Goal: Task Accomplishment & Management: Use online tool/utility

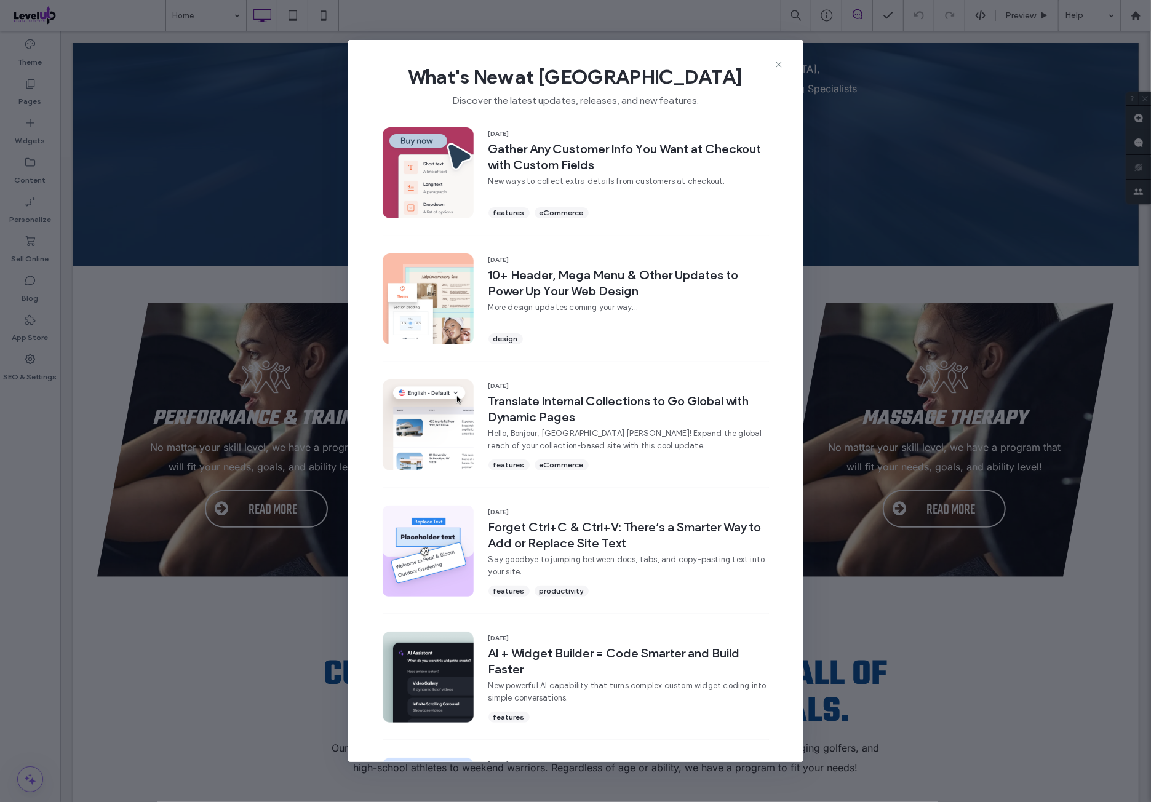
click at [776, 63] on icon at bounding box center [779, 65] width 10 height 10
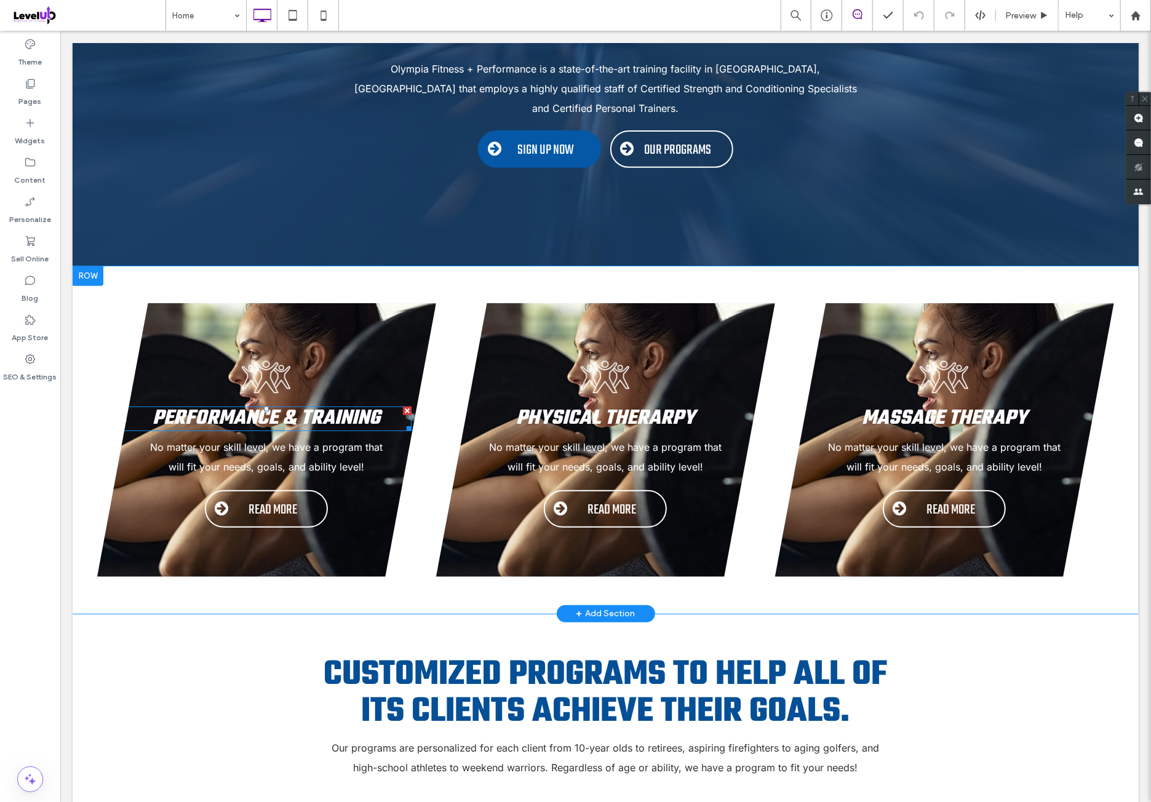
click at [310, 402] on span "Performance & Training" at bounding box center [266, 417] width 228 height 31
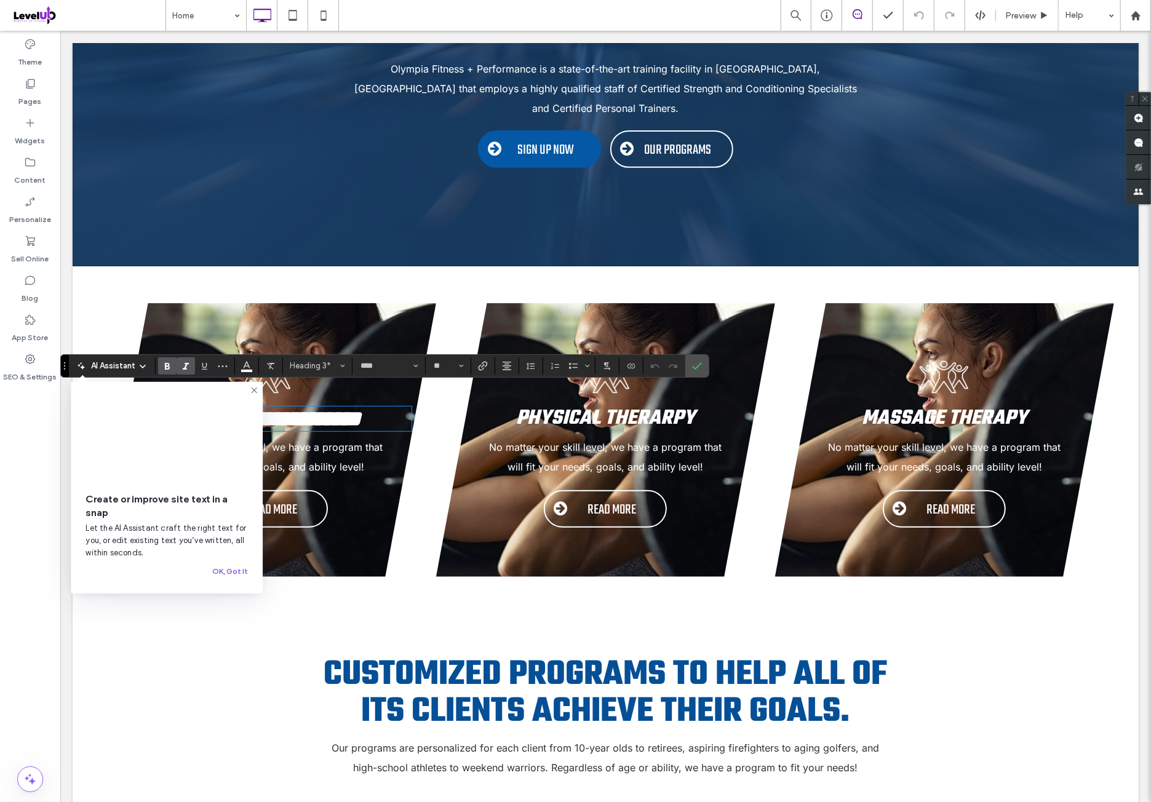
click at [229, 573] on button "OK, Got It" at bounding box center [230, 571] width 36 height 15
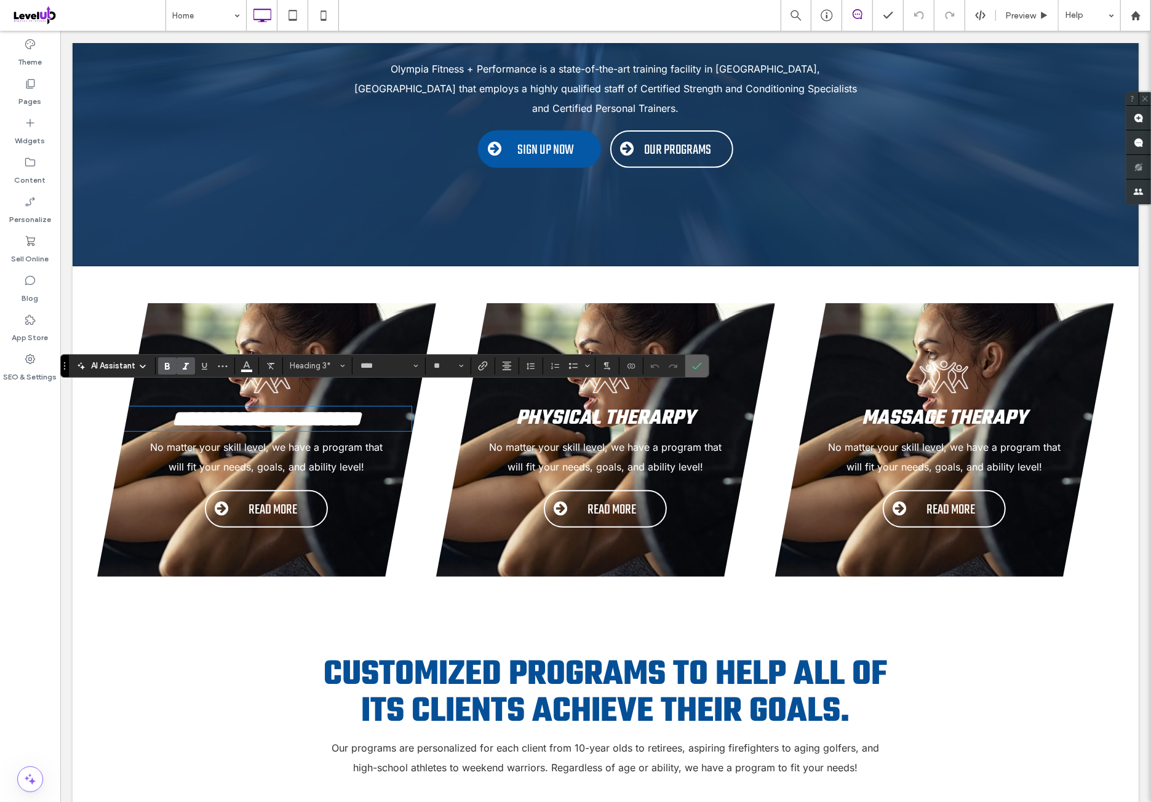
click at [702, 363] on label "Confirm" at bounding box center [697, 366] width 18 height 22
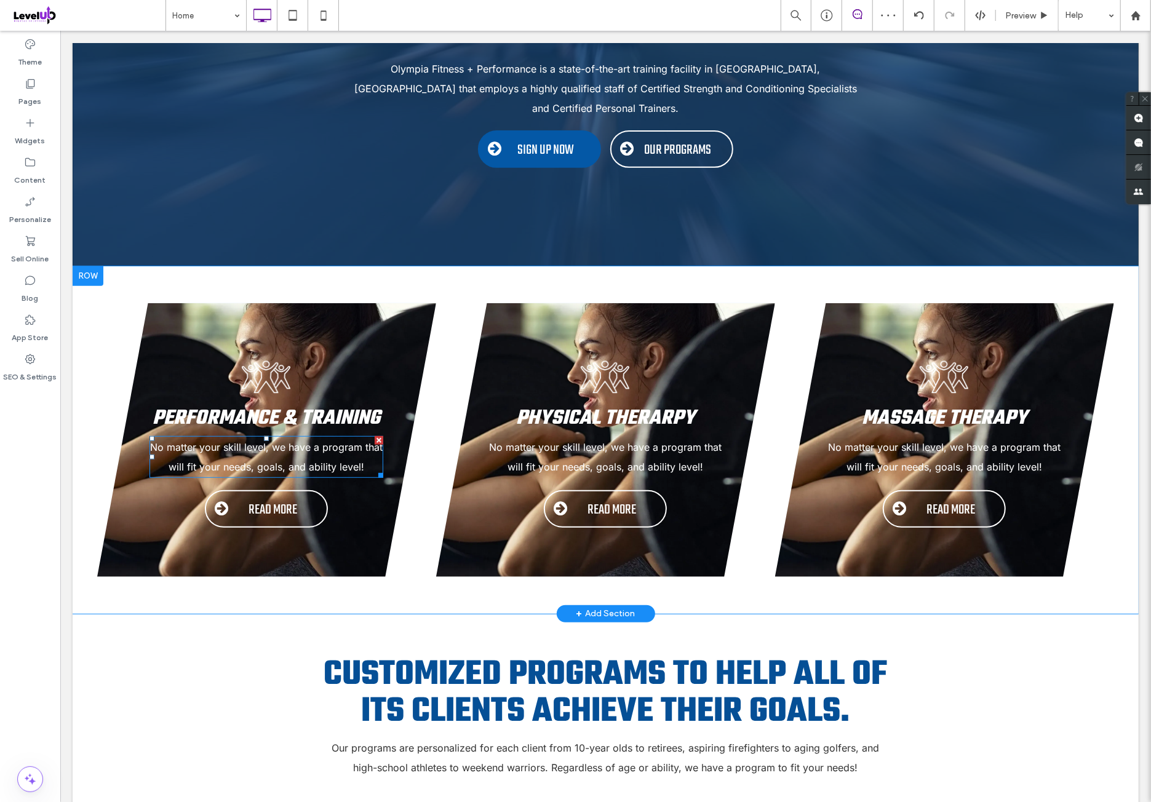
click at [263, 440] on span "No matter your skill level, we have a program that will fit your needs, goals, …" at bounding box center [265, 456] width 232 height 32
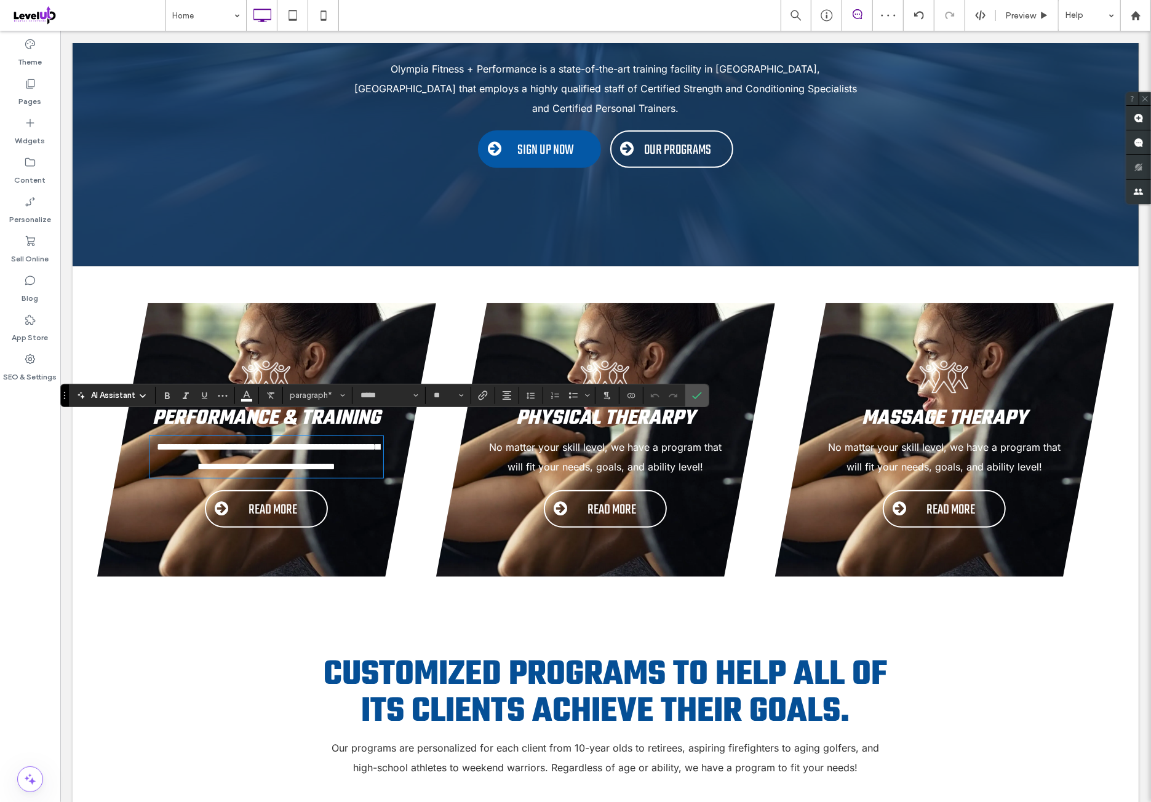
paste div
click at [694, 397] on use "Confirm" at bounding box center [697, 395] width 10 height 7
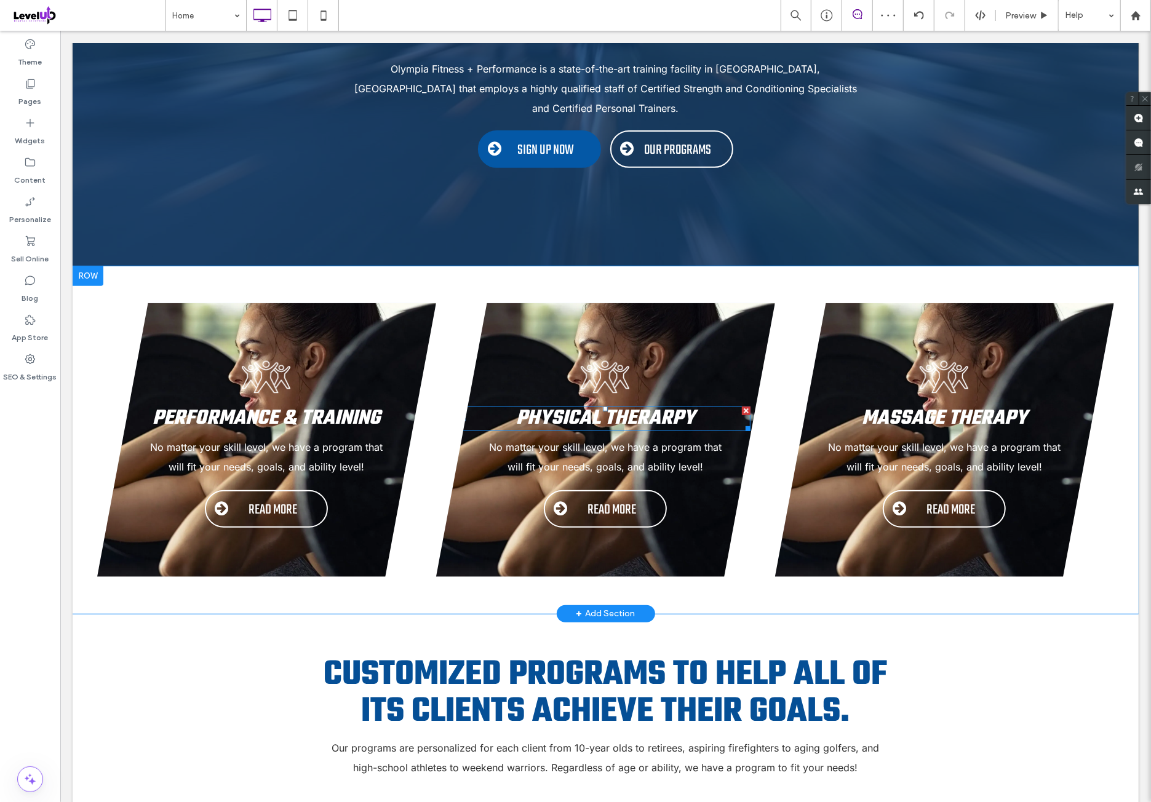
click at [614, 402] on span "Physical Therarpy" at bounding box center [604, 417] width 179 height 31
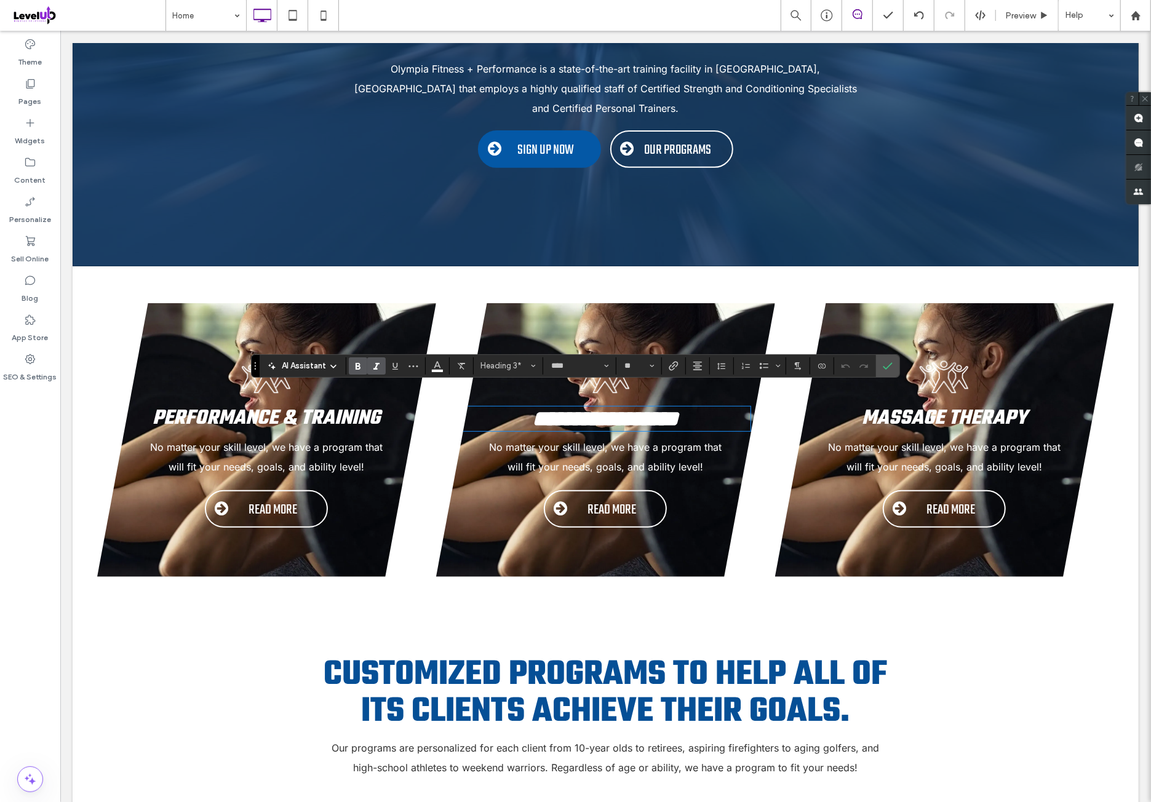
click at [608, 437] on p "No matter your skill level, we have a program that will fit your needs, goals, …" at bounding box center [605, 456] width 234 height 39
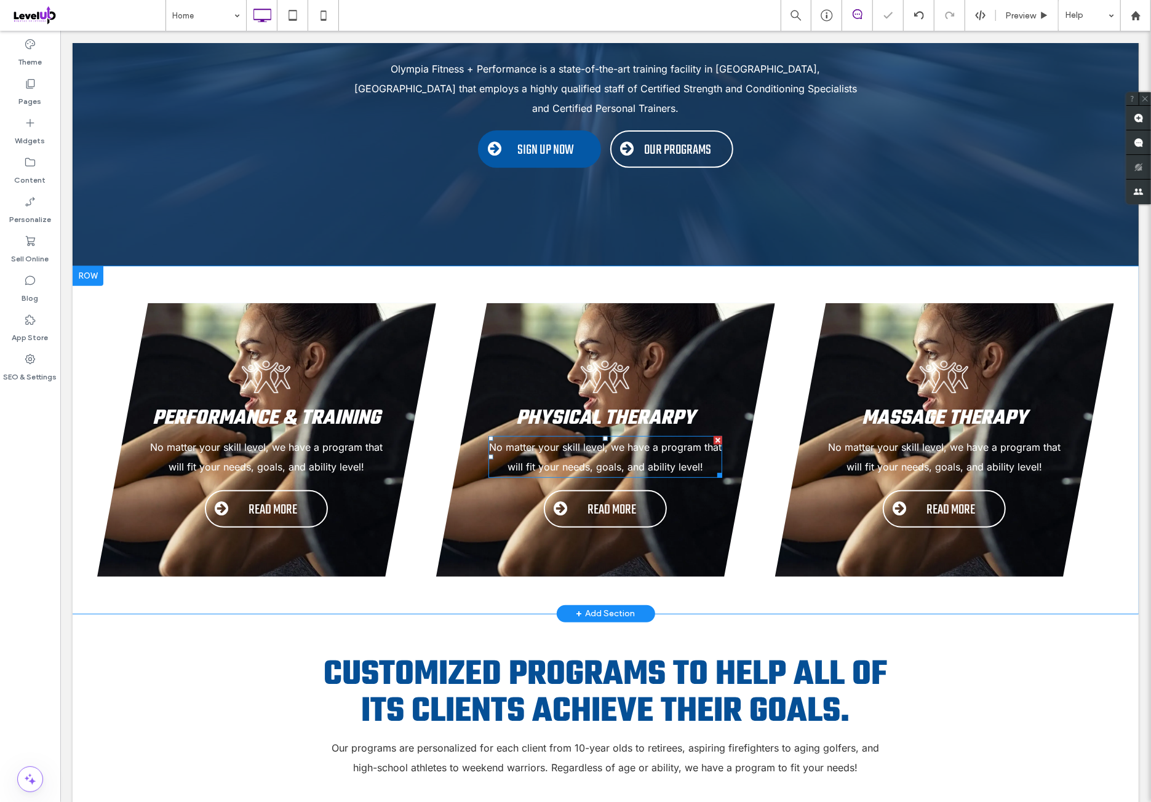
click at [608, 437] on p "No matter your skill level, we have a program that will fit your needs, goals, …" at bounding box center [605, 456] width 234 height 39
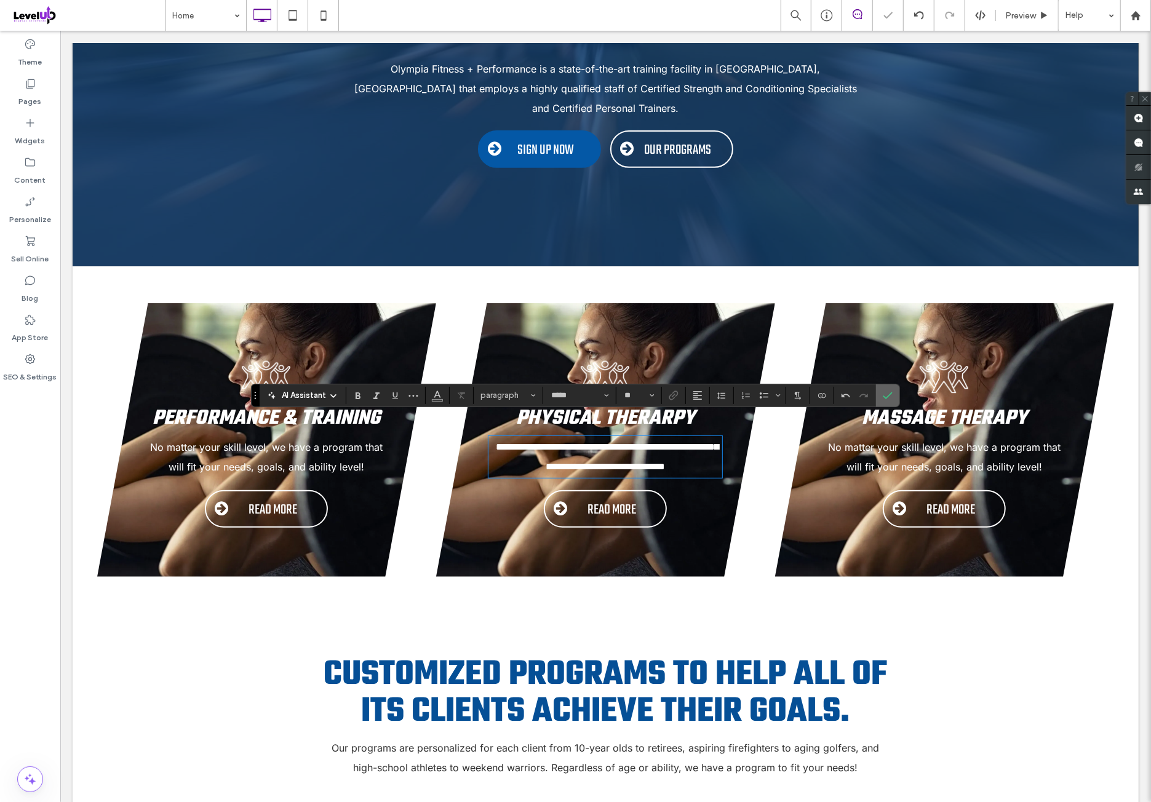
click at [886, 400] on span "Confirm" at bounding box center [888, 395] width 10 height 21
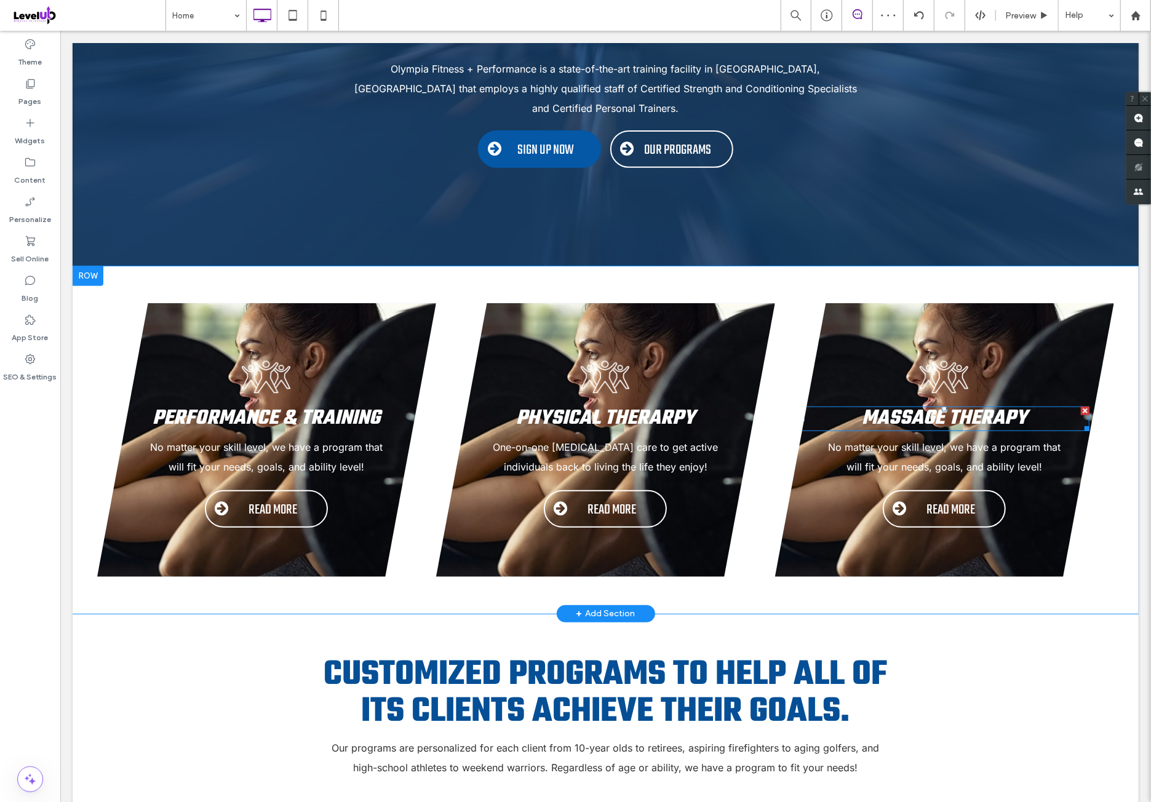
click at [964, 402] on span "Massage Therapy" at bounding box center [943, 417] width 165 height 31
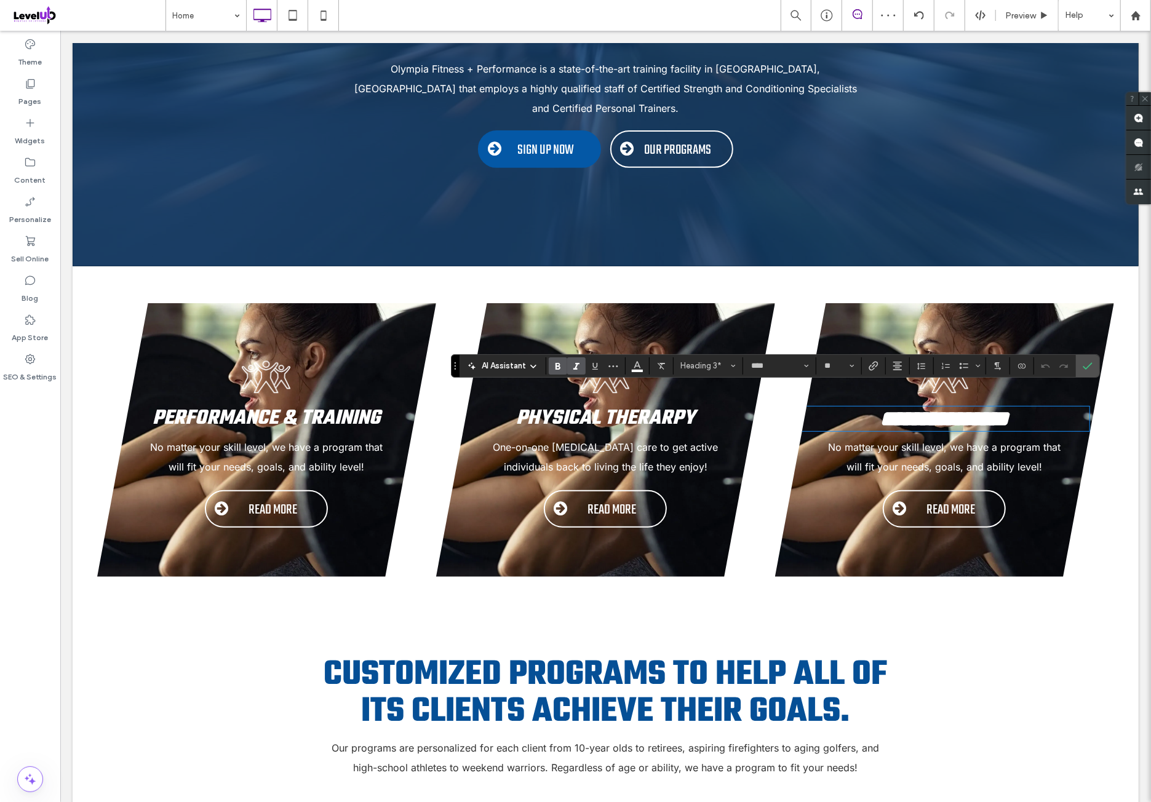
paste div
click at [1087, 371] on span "Confirm" at bounding box center [1087, 365] width 10 height 21
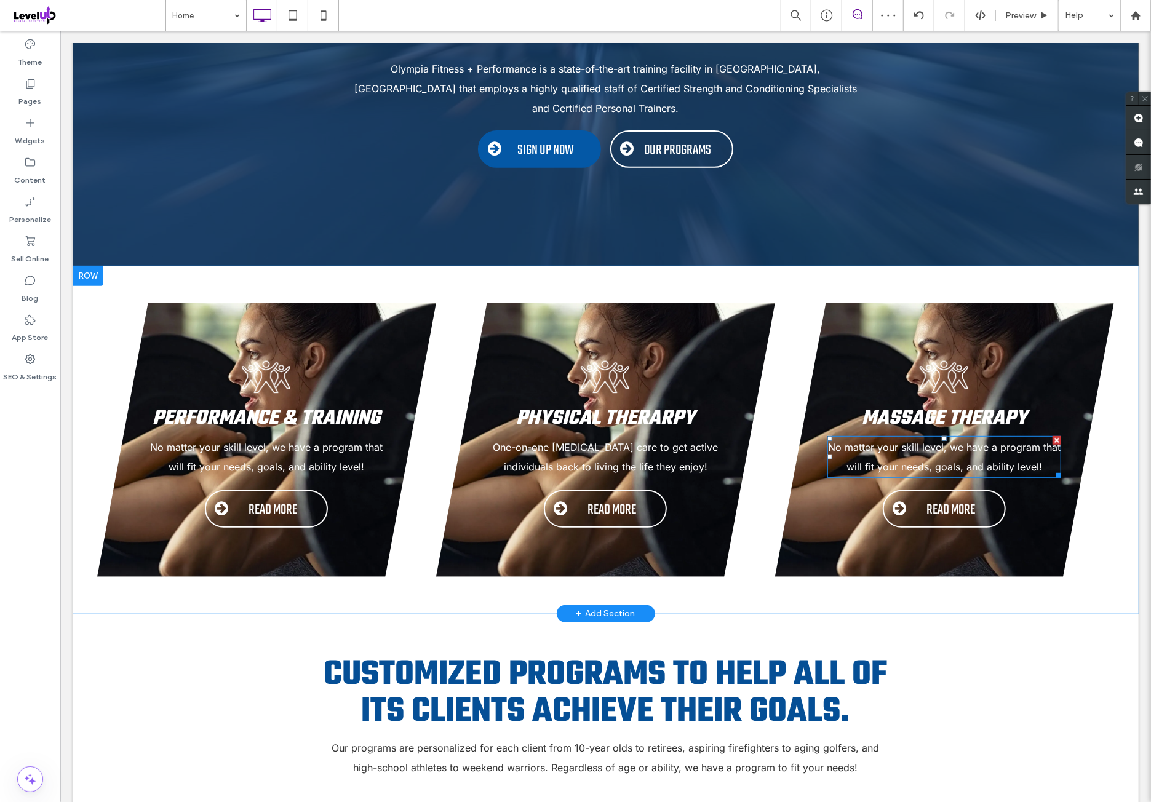
click at [903, 440] on span "No matter your skill level, we have a program that will fit your needs, goals, …" at bounding box center [943, 456] width 232 height 32
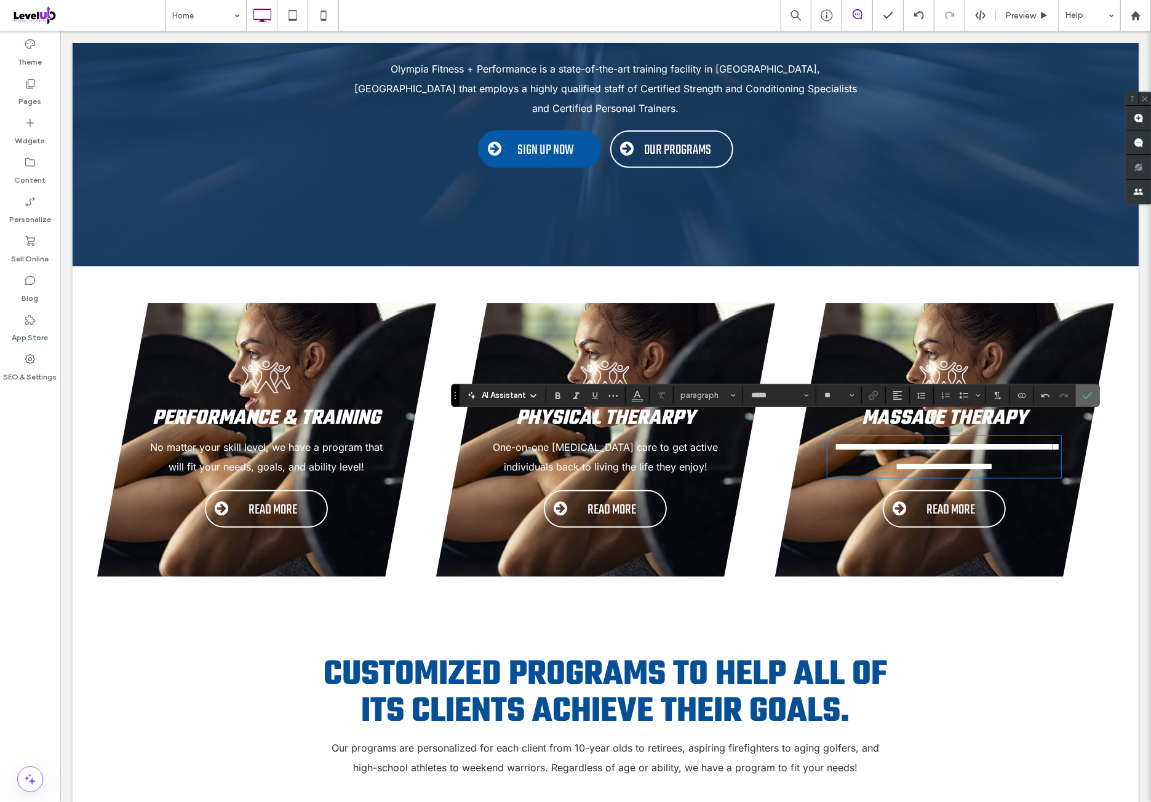
click at [1090, 395] on label "Confirm" at bounding box center [1087, 395] width 18 height 22
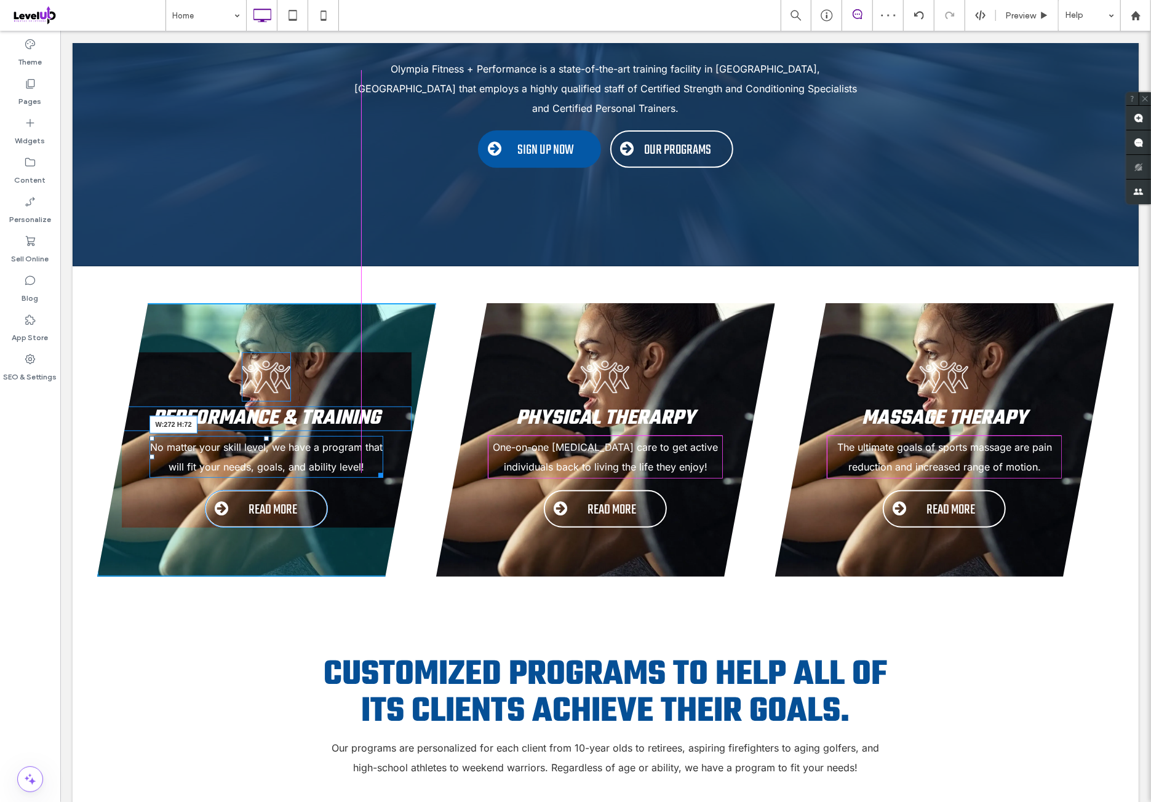
drag, startPoint x: 375, startPoint y: 452, endPoint x: 405, endPoint y: 491, distance: 49.1
click at [345, 460] on div "No matter your skill level, we have a program that will fit your needs, goals, …" at bounding box center [266, 456] width 234 height 42
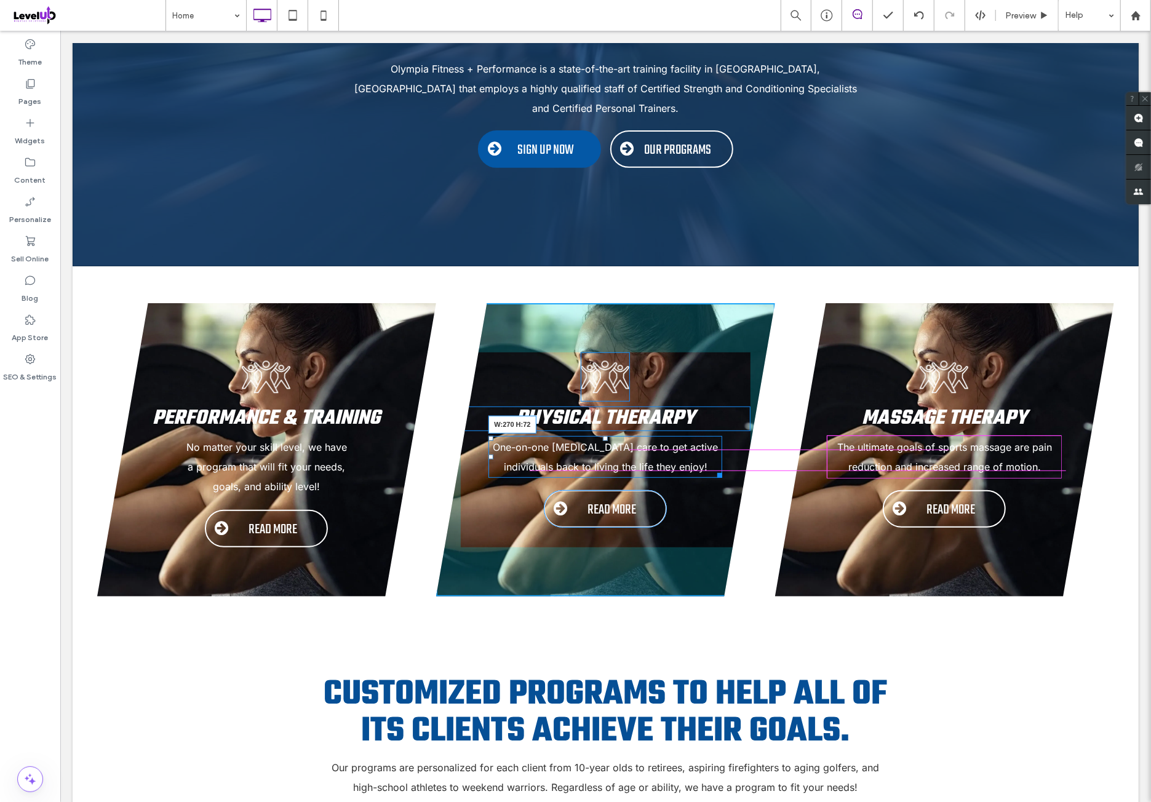
drag, startPoint x: 712, startPoint y: 451, endPoint x: 738, endPoint y: 483, distance: 41.0
click at [712, 468] on div at bounding box center [716, 472] width 9 height 9
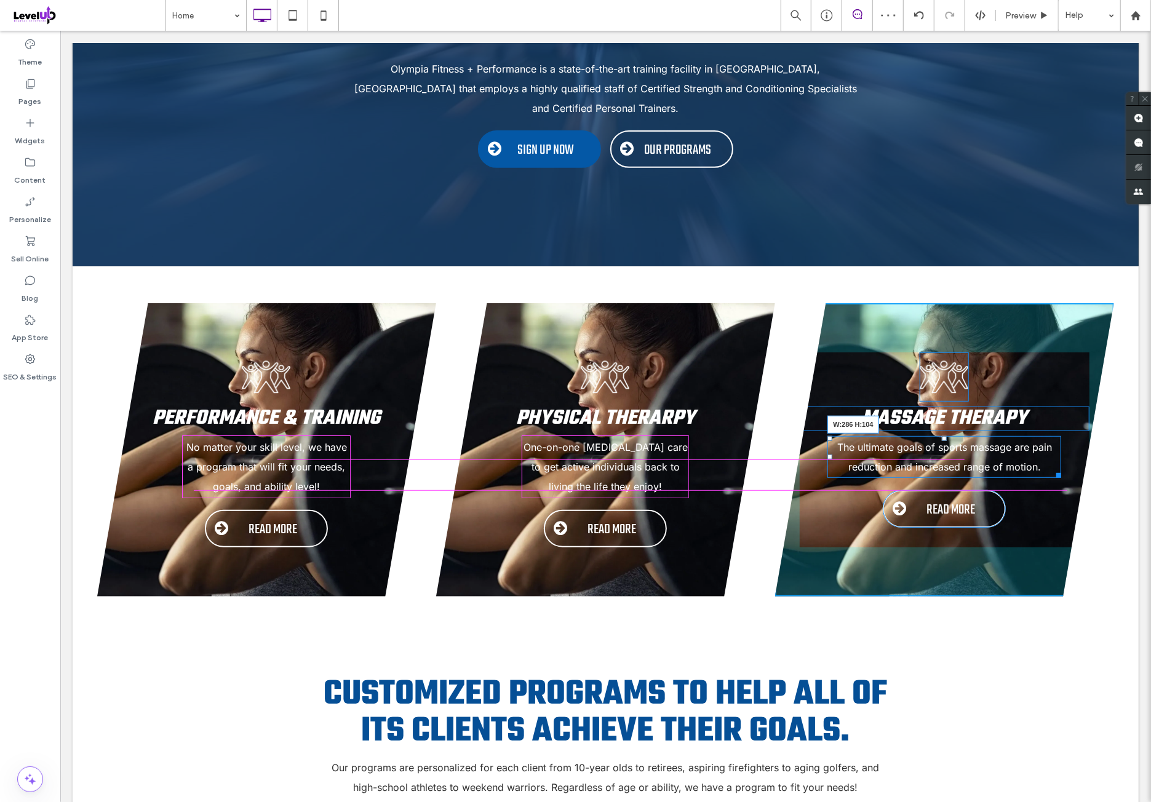
drag, startPoint x: 1045, startPoint y: 451, endPoint x: 1020, endPoint y: 459, distance: 25.9
click at [1020, 459] on div "The ultimate goals of sports massage are pain reduction and increased range of …" at bounding box center [944, 456] width 234 height 42
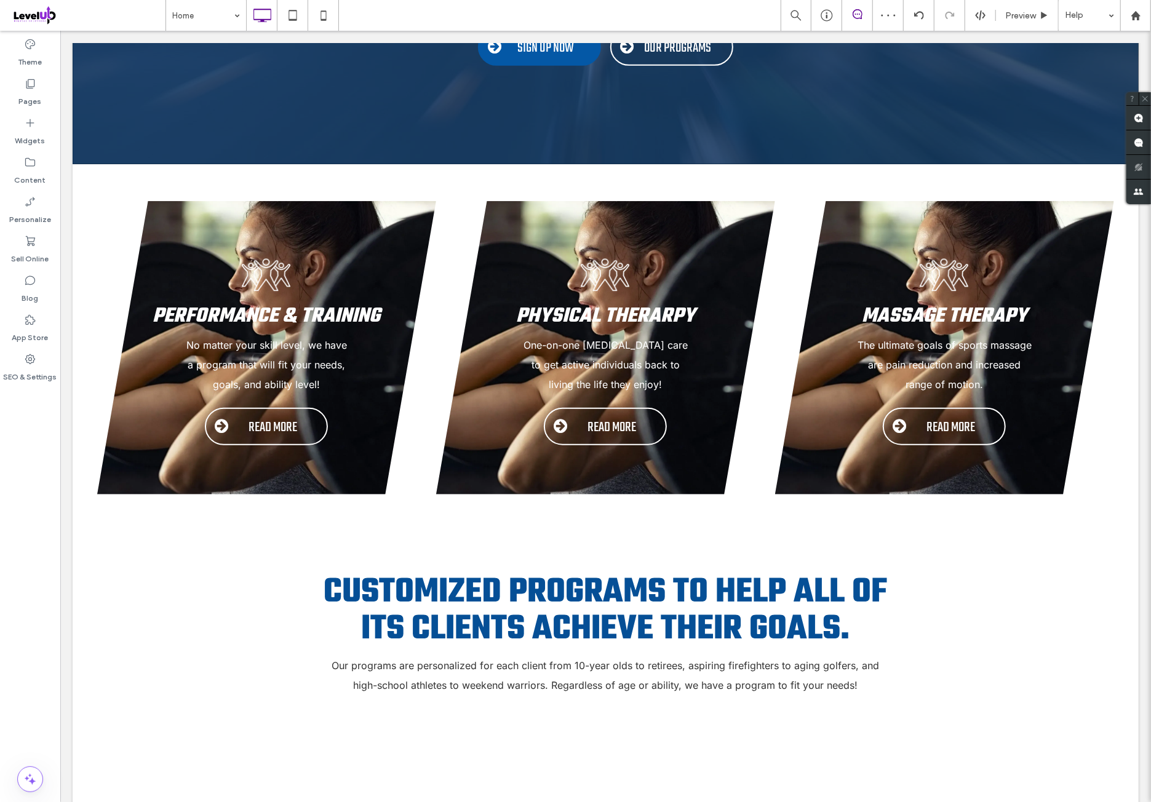
scroll to position [307, 0]
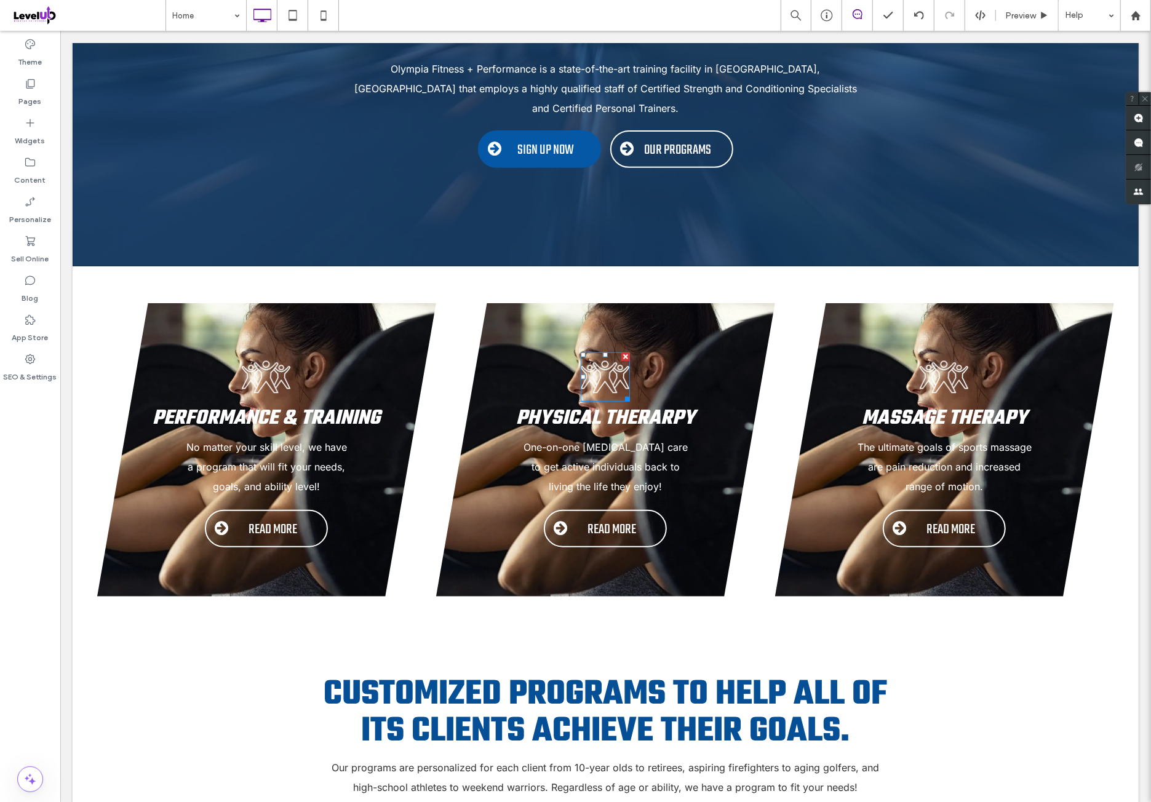
click at [605, 358] on img at bounding box center [604, 376] width 49 height 49
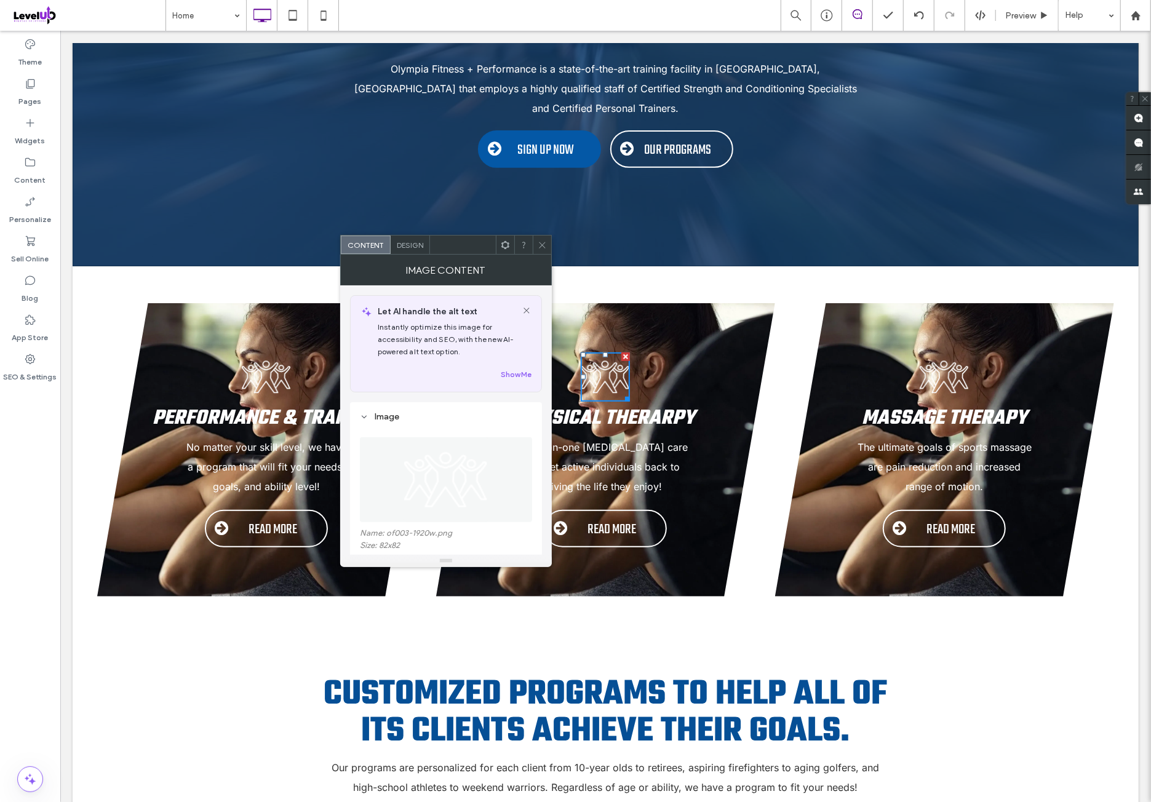
click at [448, 455] on img at bounding box center [445, 479] width 85 height 85
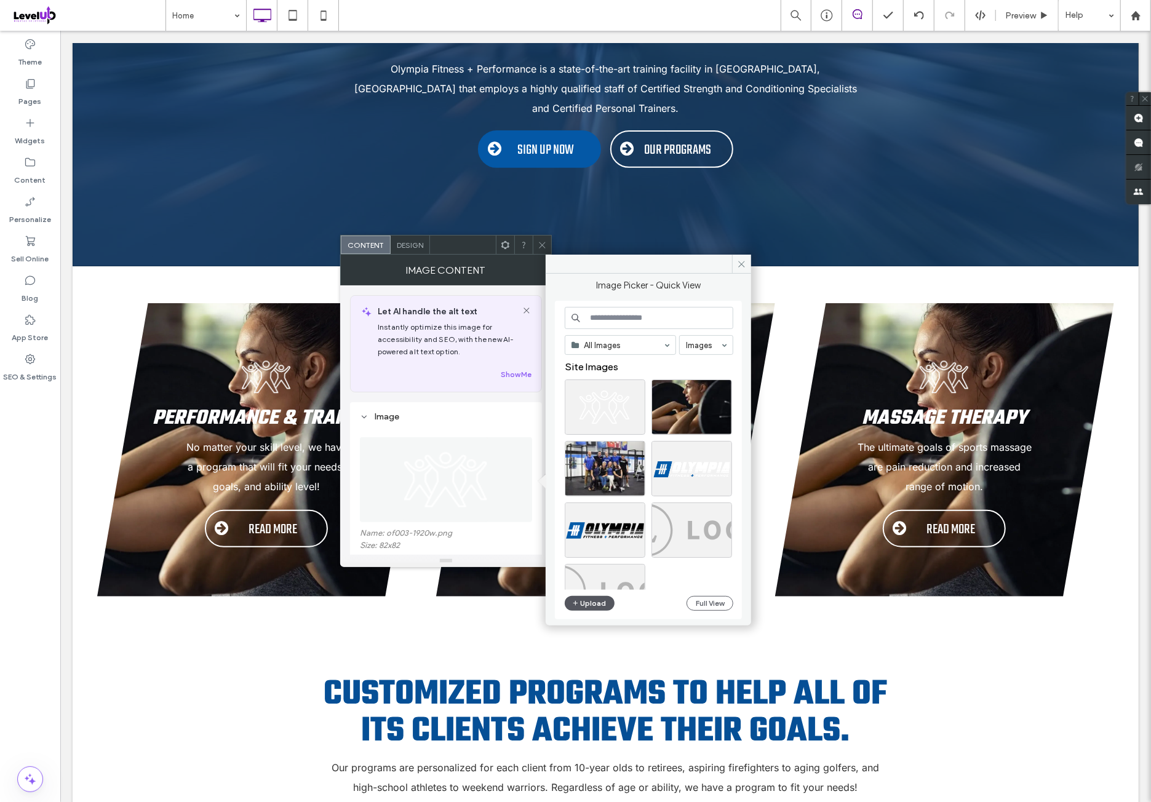
click at [606, 607] on button "Upload" at bounding box center [590, 603] width 50 height 15
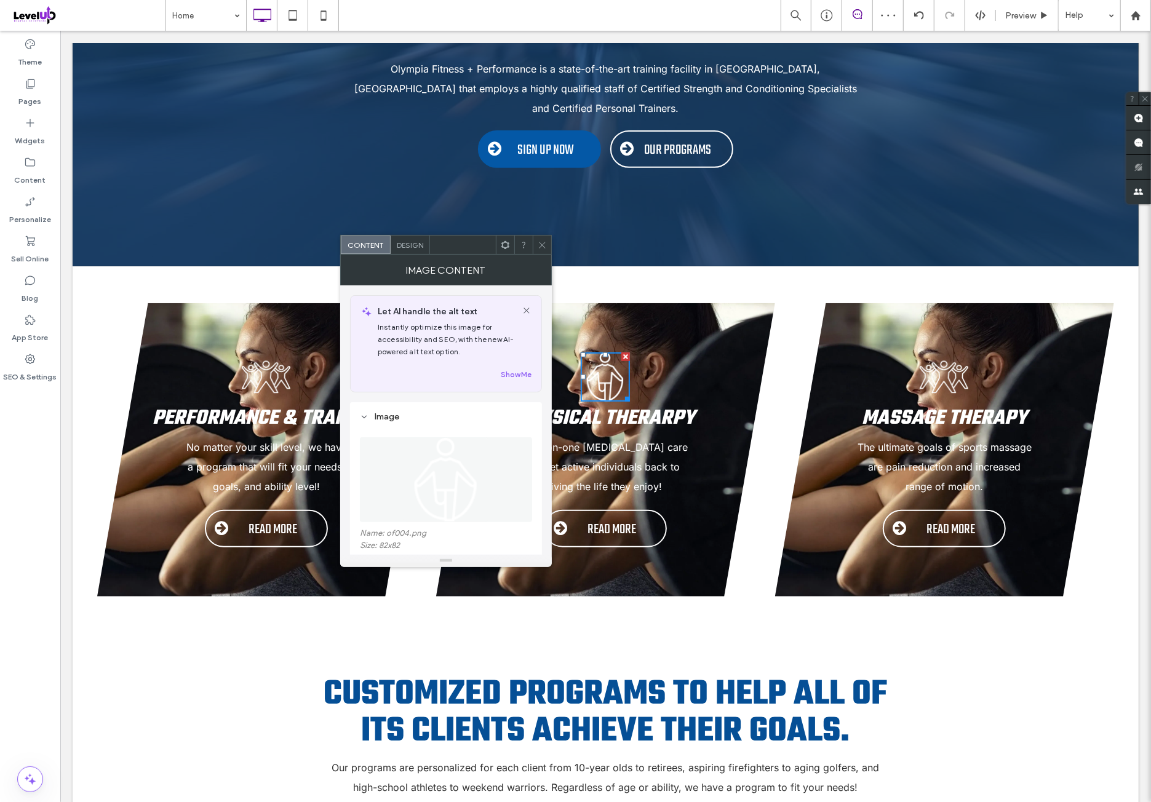
click at [539, 242] on icon at bounding box center [542, 244] width 9 height 9
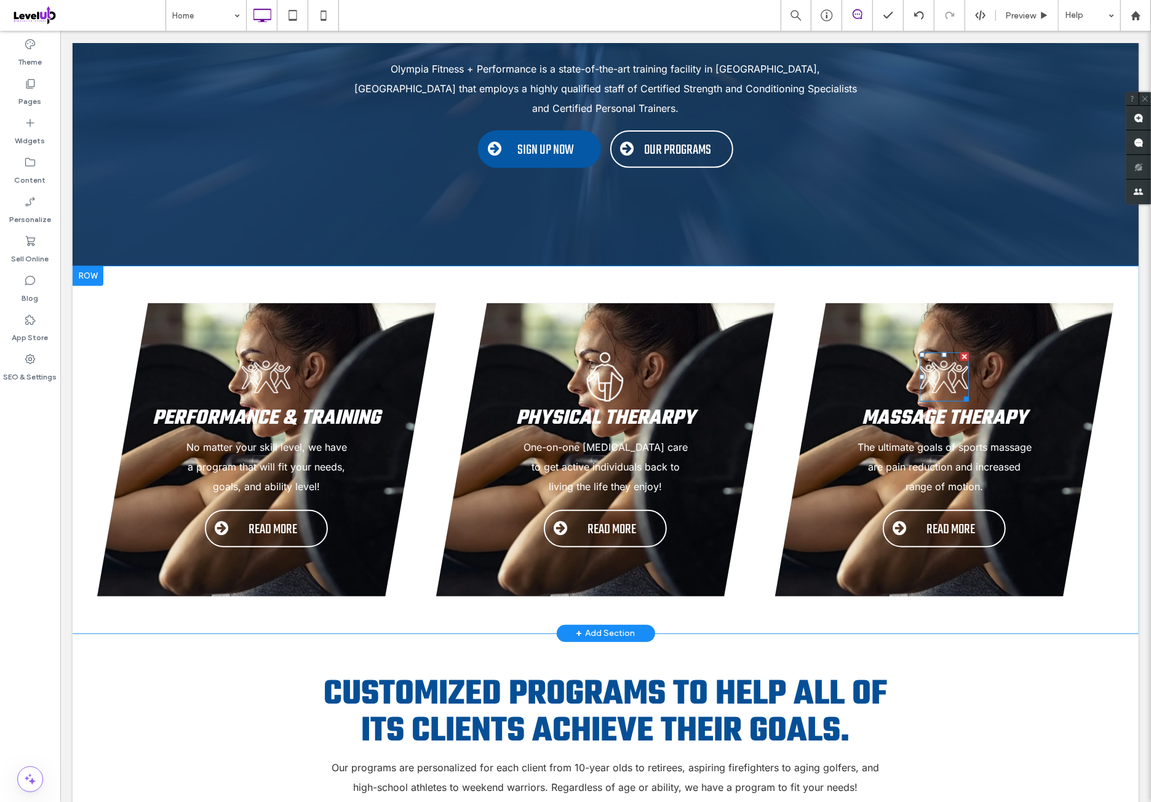
click at [930, 358] on img at bounding box center [943, 376] width 49 height 49
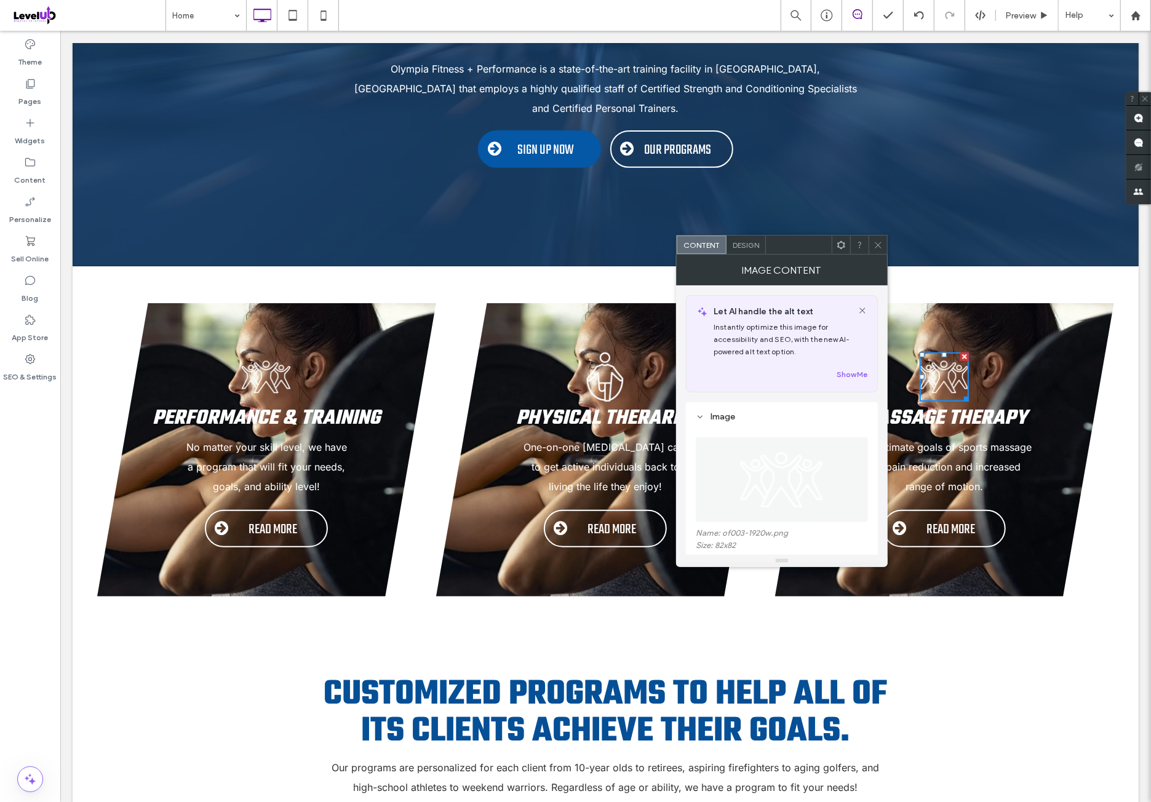
click at [757, 443] on img at bounding box center [781, 479] width 85 height 85
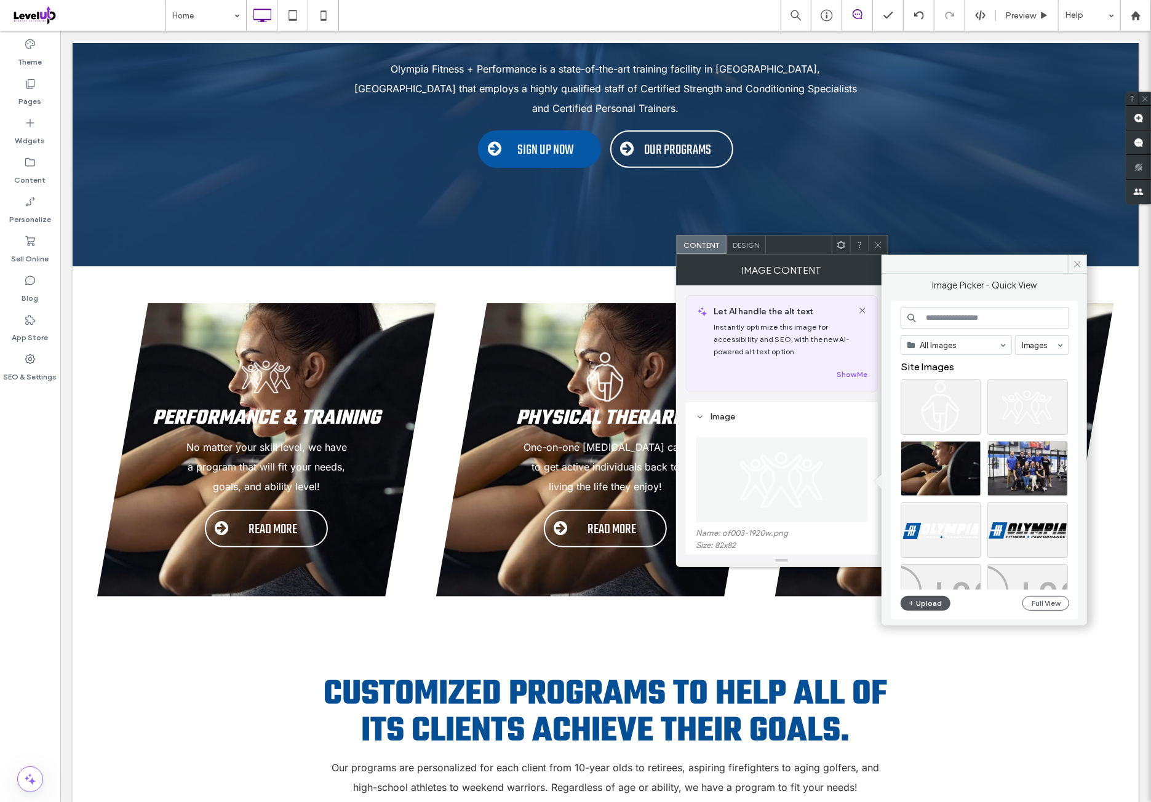
click at [926, 598] on button "Upload" at bounding box center [925, 603] width 50 height 15
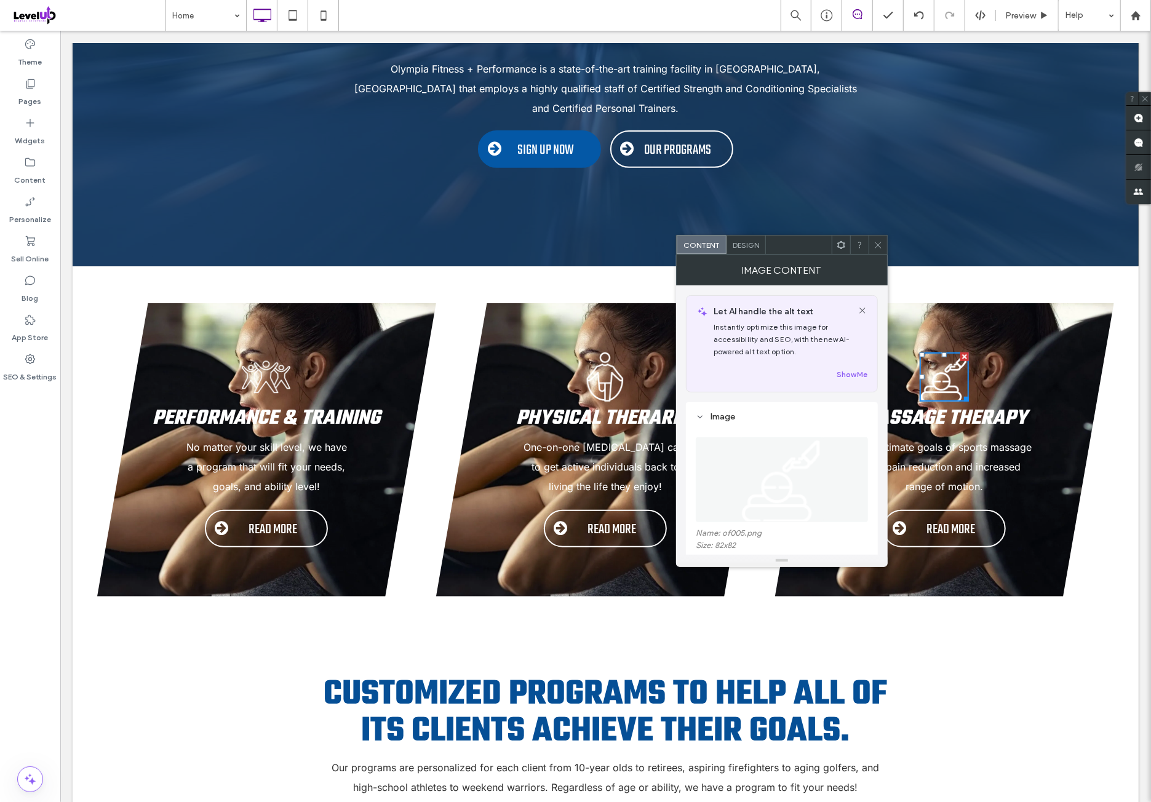
click at [873, 248] on span at bounding box center [877, 245] width 9 height 18
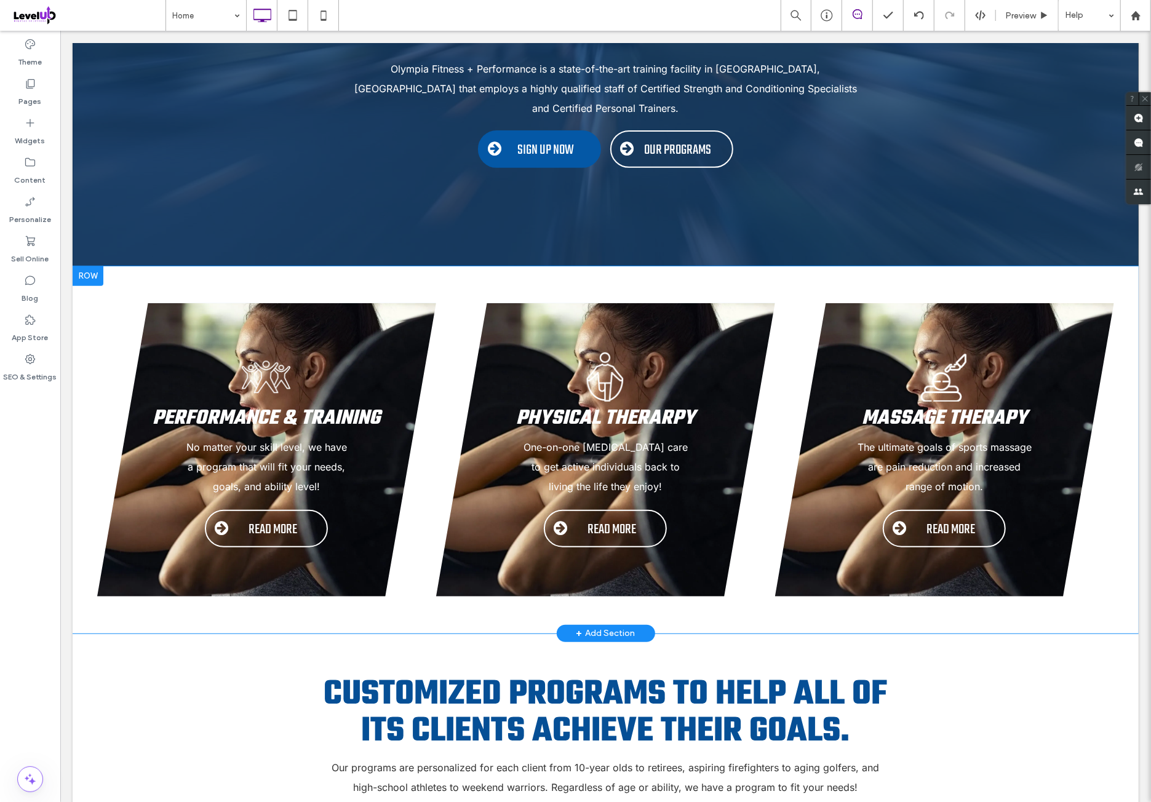
click at [555, 317] on div "Physical Therarpy One-on-one [MEDICAL_DATA] care to get active individuals back…" at bounding box center [604, 449] width 339 height 293
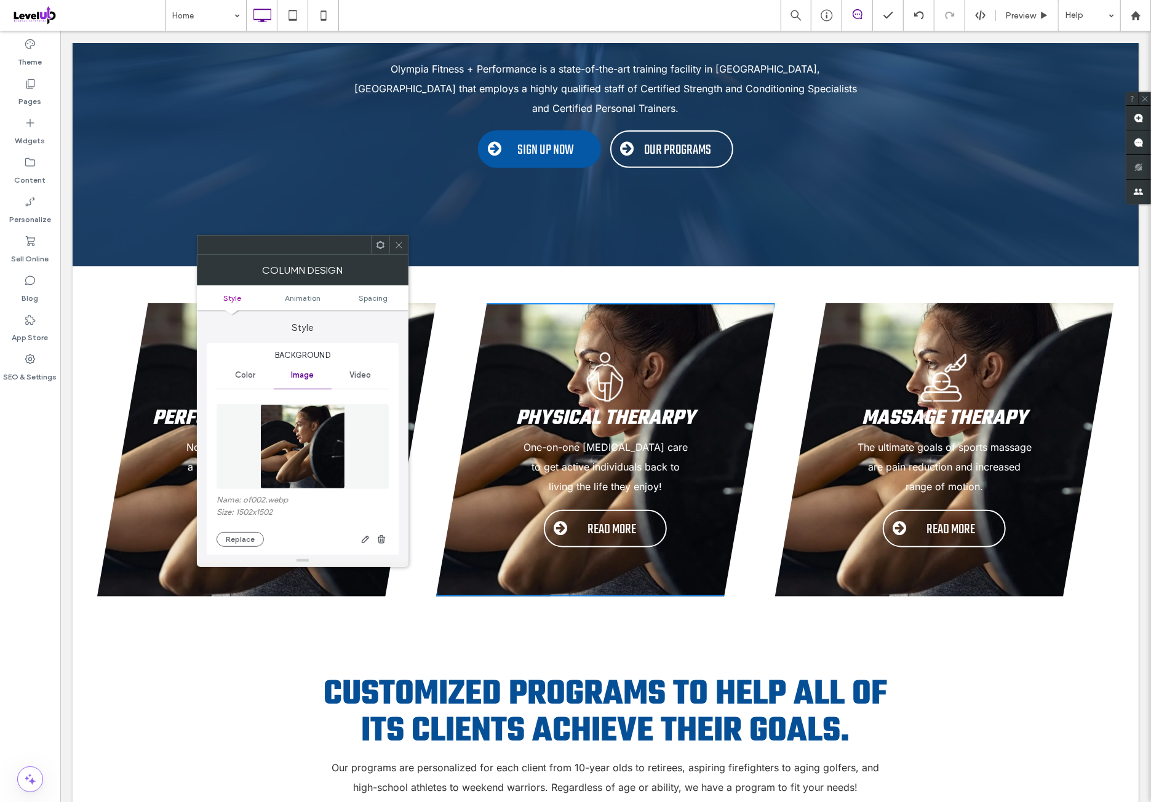
click at [317, 419] on img at bounding box center [302, 446] width 85 height 85
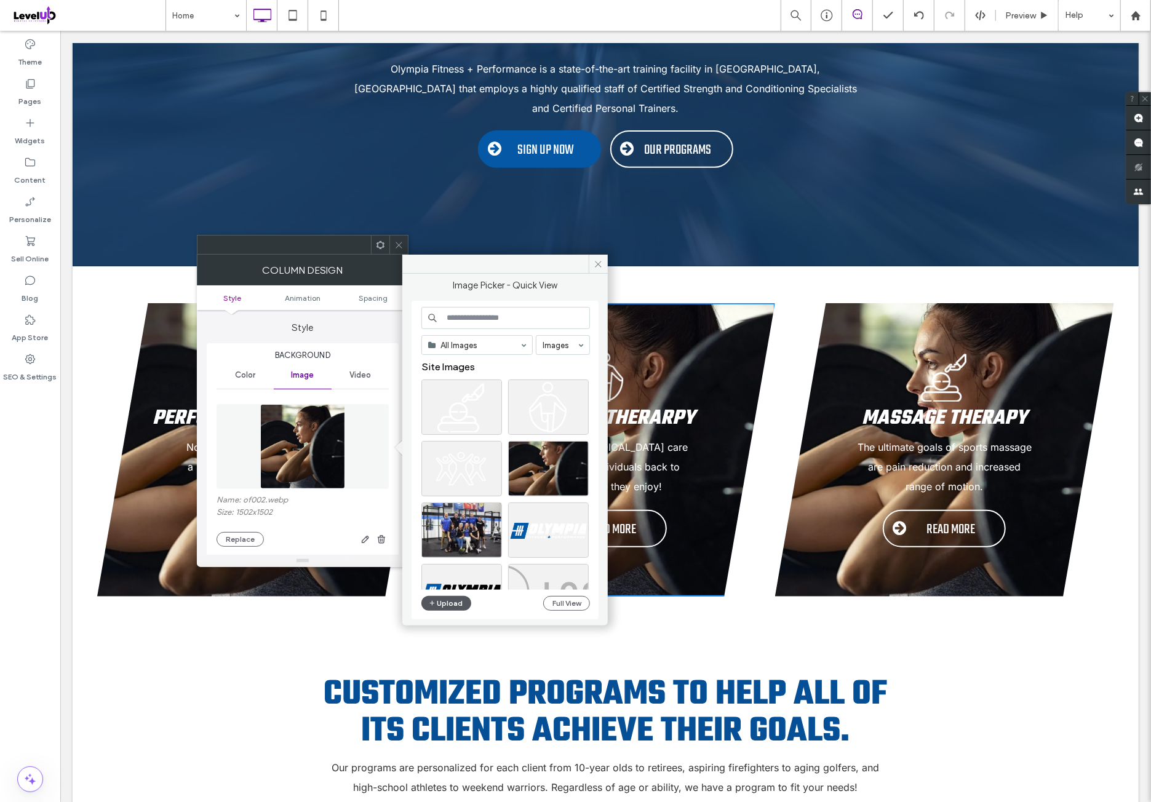
click at [455, 605] on button "Upload" at bounding box center [446, 603] width 50 height 15
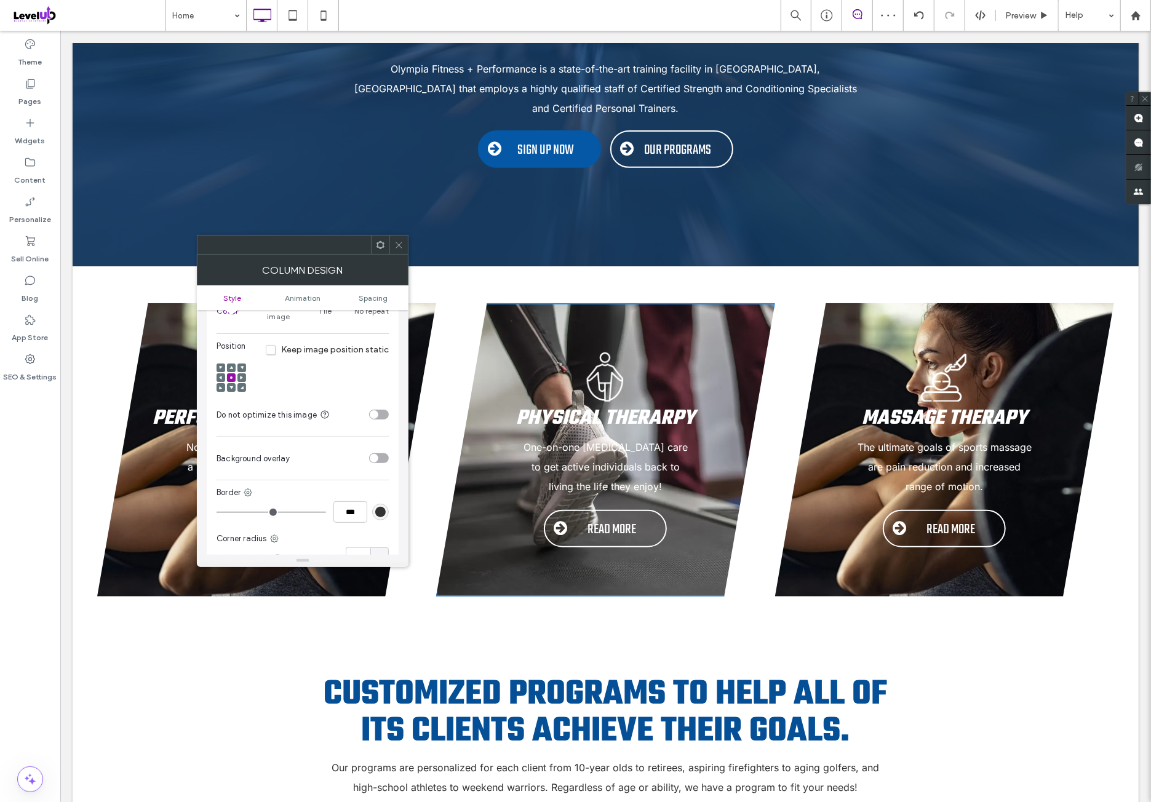
click at [383, 410] on div "toggle" at bounding box center [379, 415] width 20 height 10
drag, startPoint x: 394, startPoint y: 246, endPoint x: 394, endPoint y: 237, distance: 9.2
click at [394, 246] on div at bounding box center [398, 245] width 18 height 18
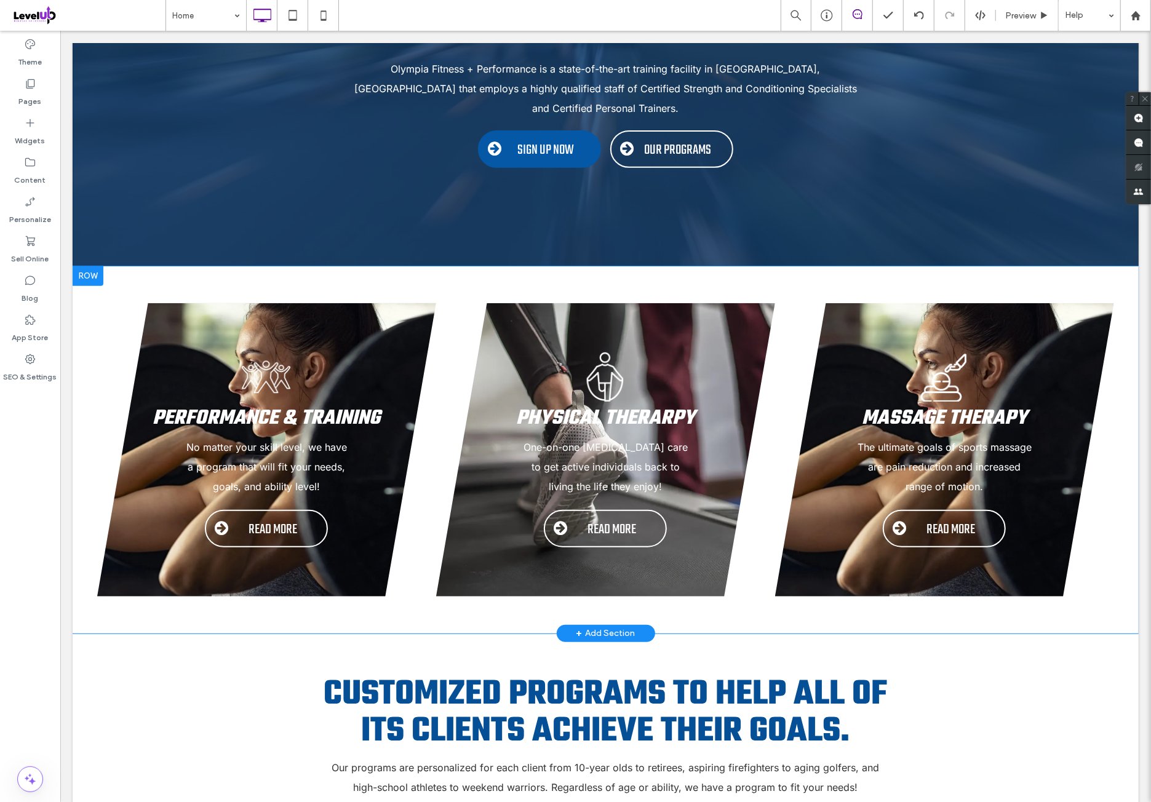
click at [903, 325] on div "Massage Therapy The ultimate goals of sports massage are pain reduction and inc…" at bounding box center [943, 449] width 339 height 293
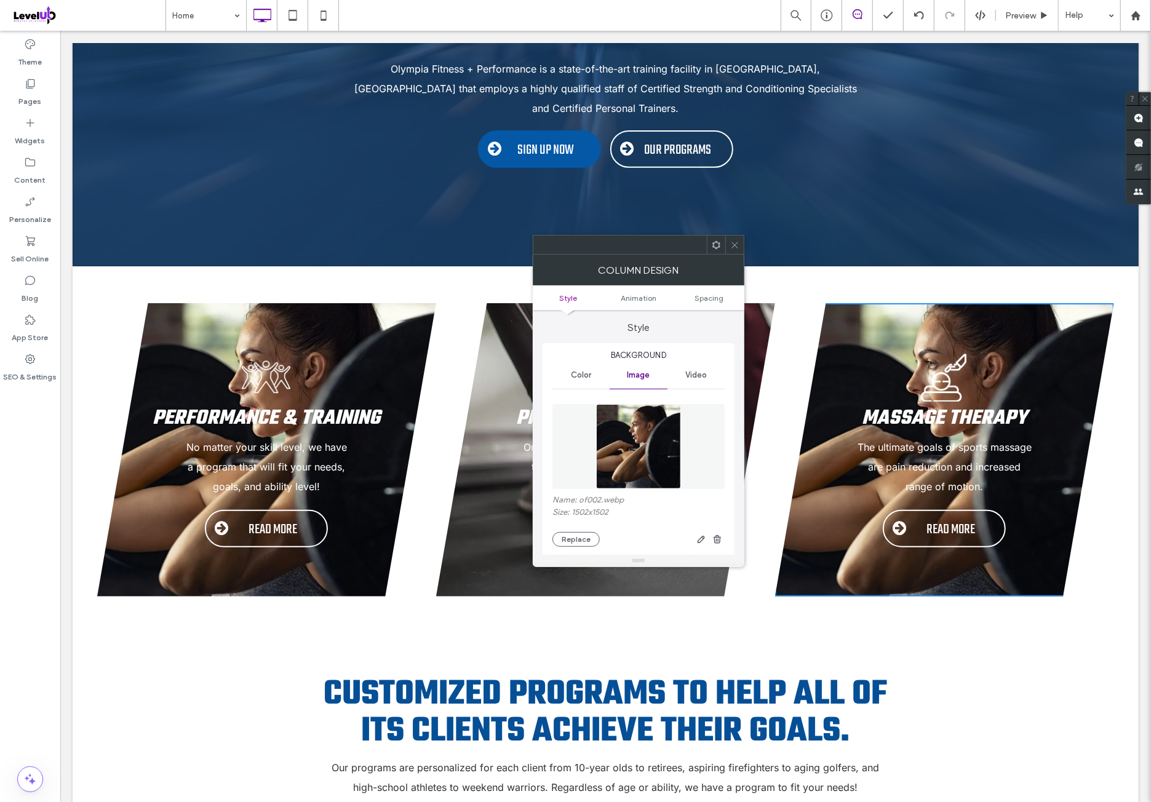
click at [662, 430] on img at bounding box center [638, 446] width 85 height 85
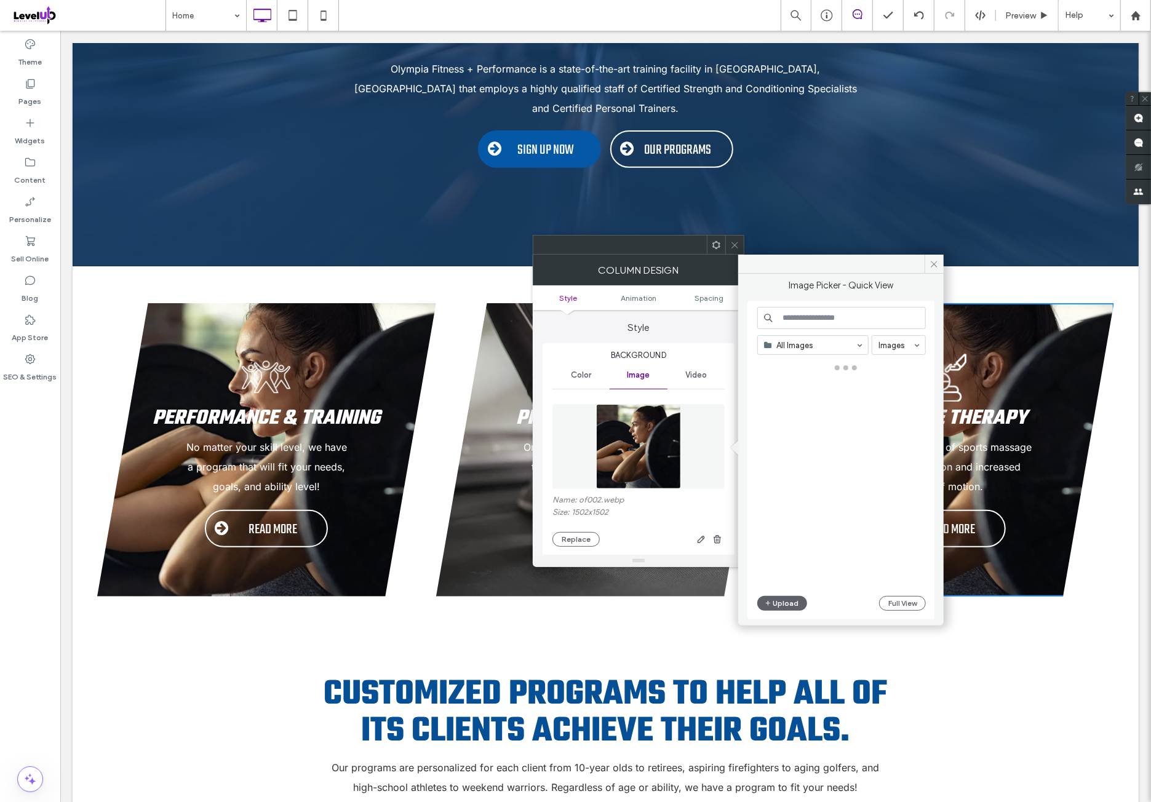
click at [806, 595] on div "All Images Images Upload Full View" at bounding box center [841, 460] width 169 height 307
click at [797, 606] on button "Upload" at bounding box center [782, 603] width 50 height 15
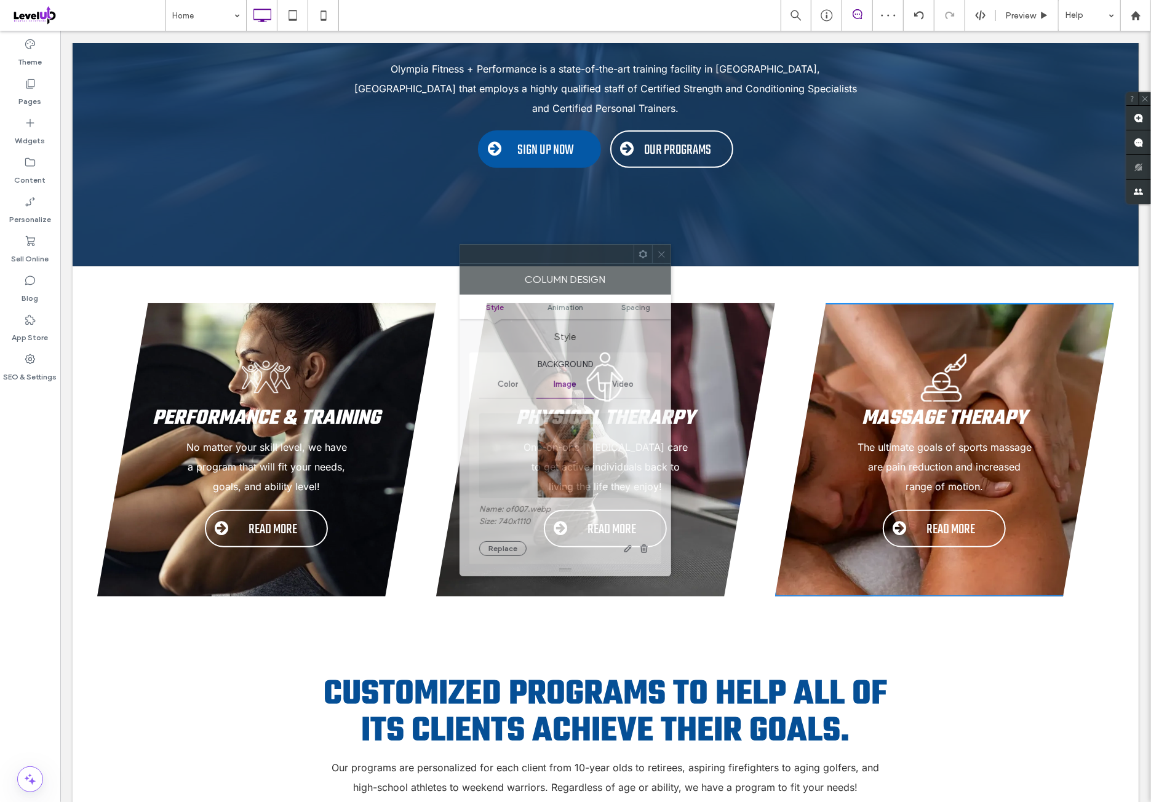
drag, startPoint x: 646, startPoint y: 260, endPoint x: 579, endPoint y: 261, distance: 66.4
click at [579, 261] on div at bounding box center [546, 254] width 173 height 18
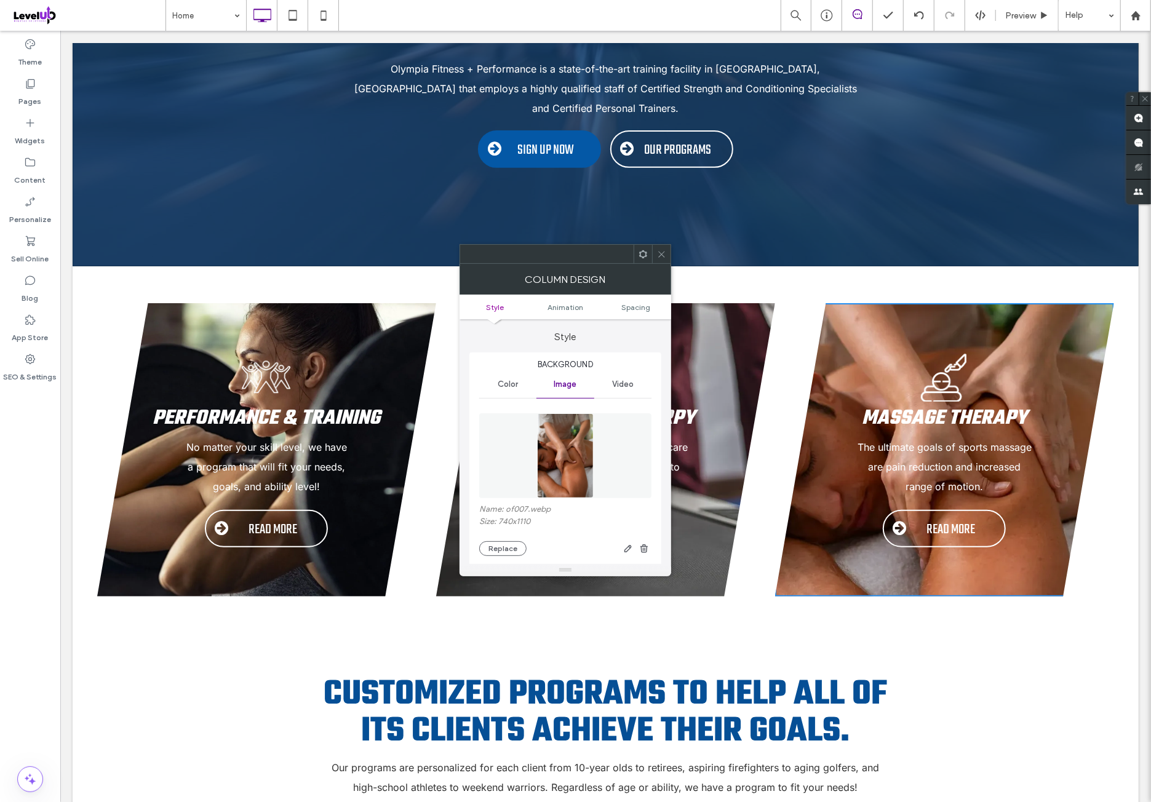
click at [564, 462] on img at bounding box center [565, 455] width 57 height 85
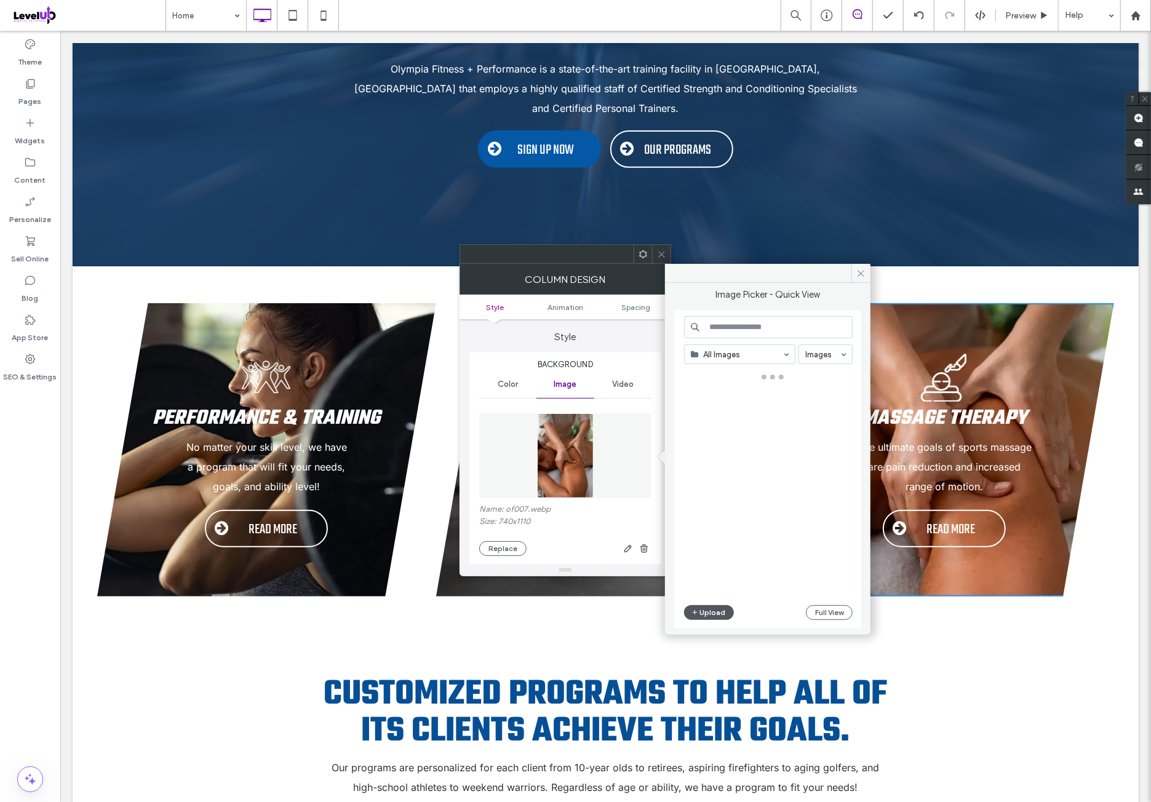
click at [710, 613] on button "Upload" at bounding box center [709, 612] width 50 height 15
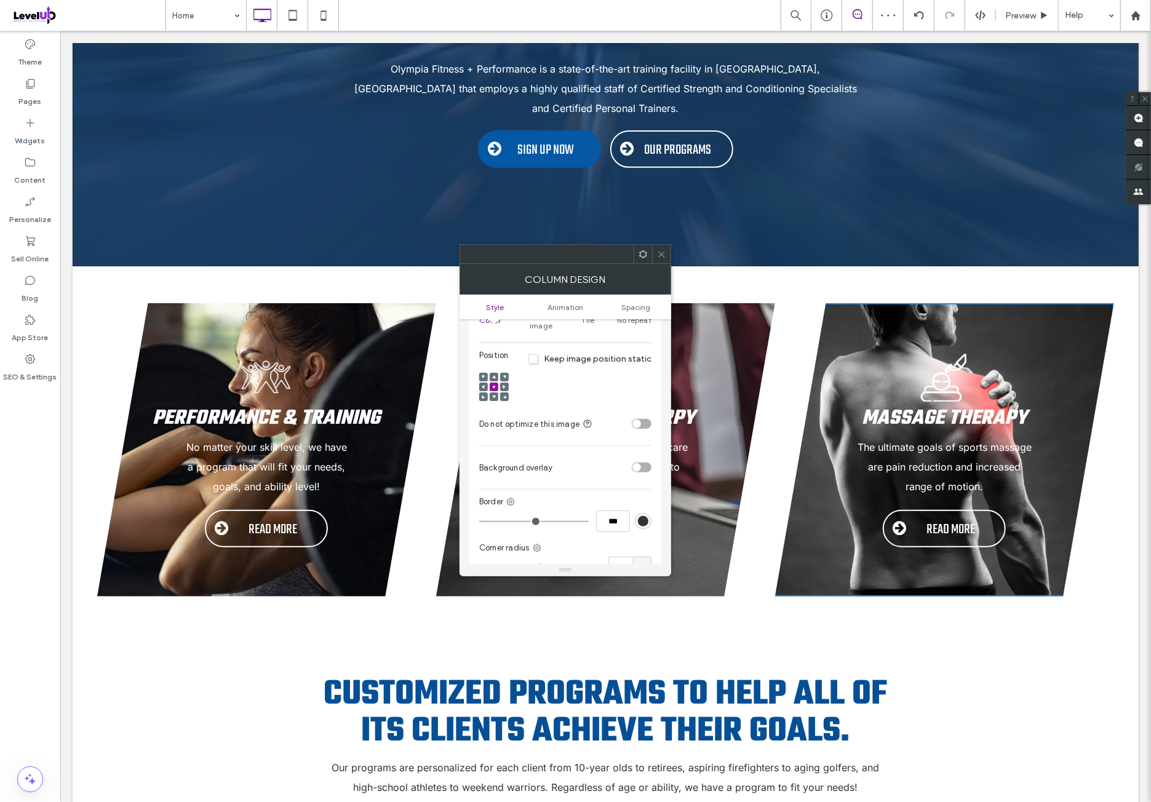
click at [650, 419] on div "toggle" at bounding box center [642, 424] width 20 height 10
click at [664, 259] on span at bounding box center [661, 254] width 9 height 18
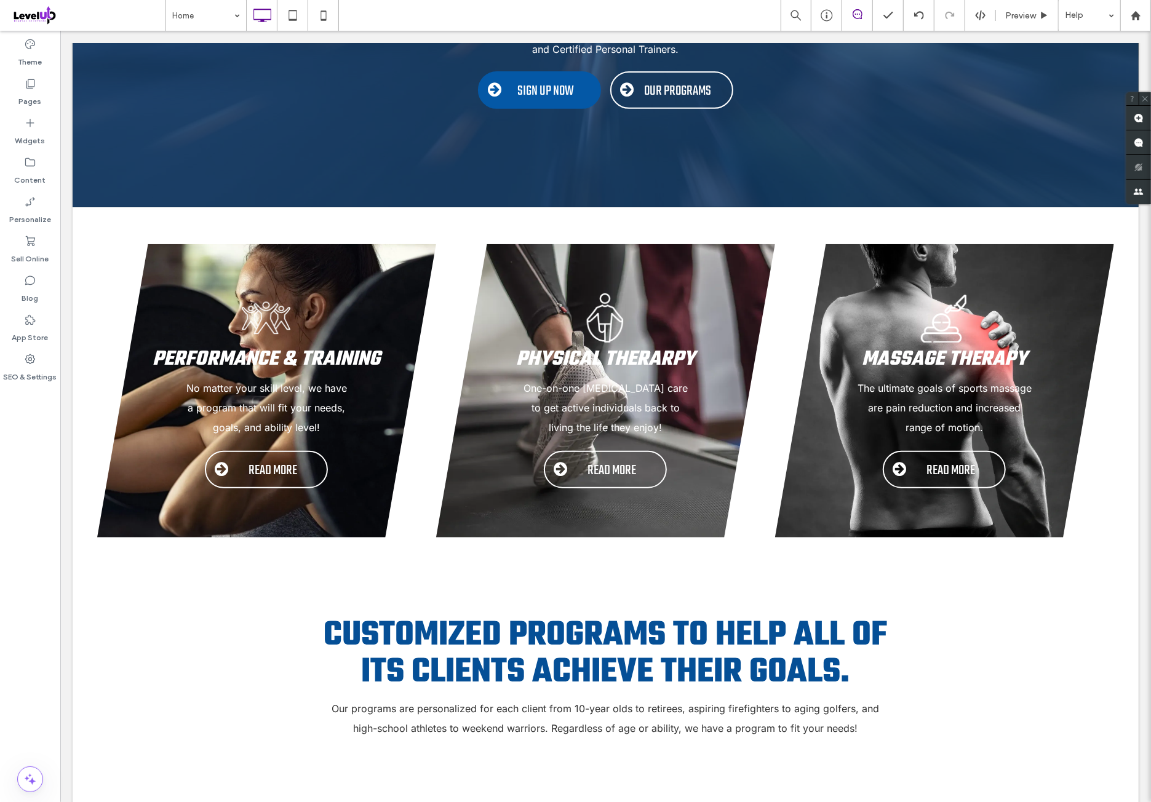
scroll to position [410, 0]
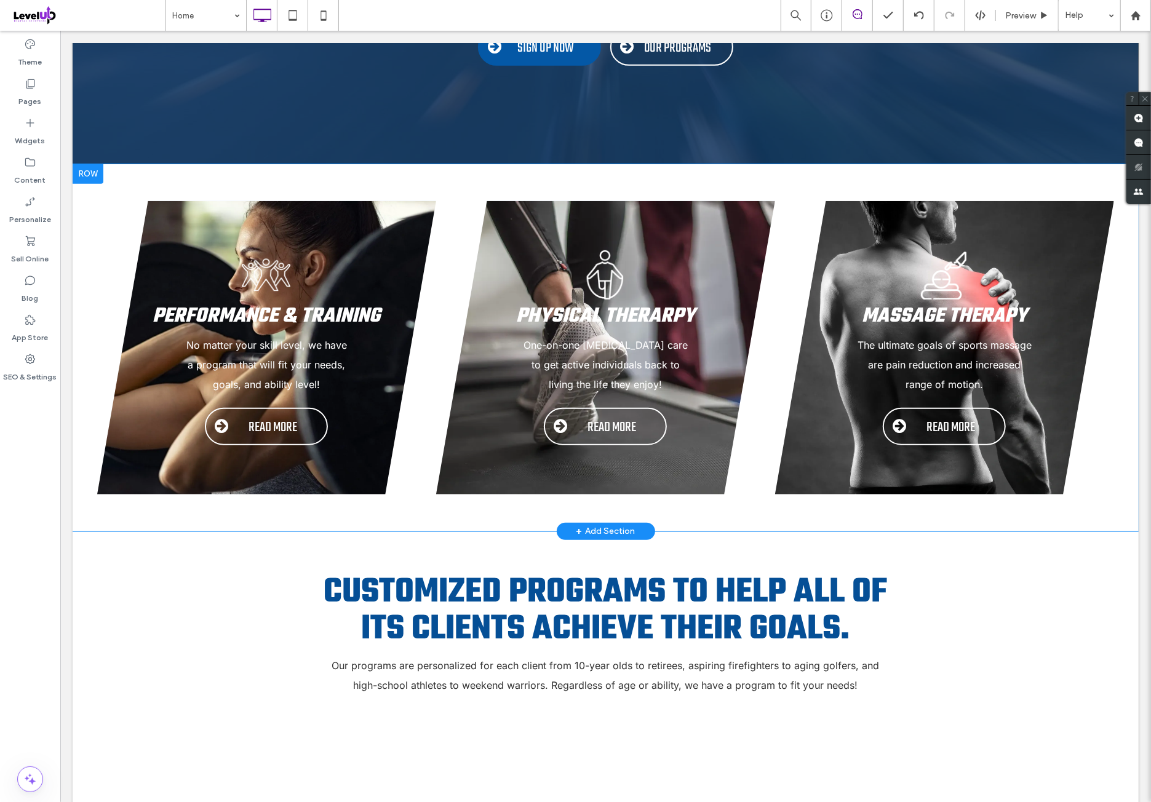
click at [379, 215] on div "Performance & Training No matter your skill level, we have a program that will …" at bounding box center [266, 346] width 339 height 293
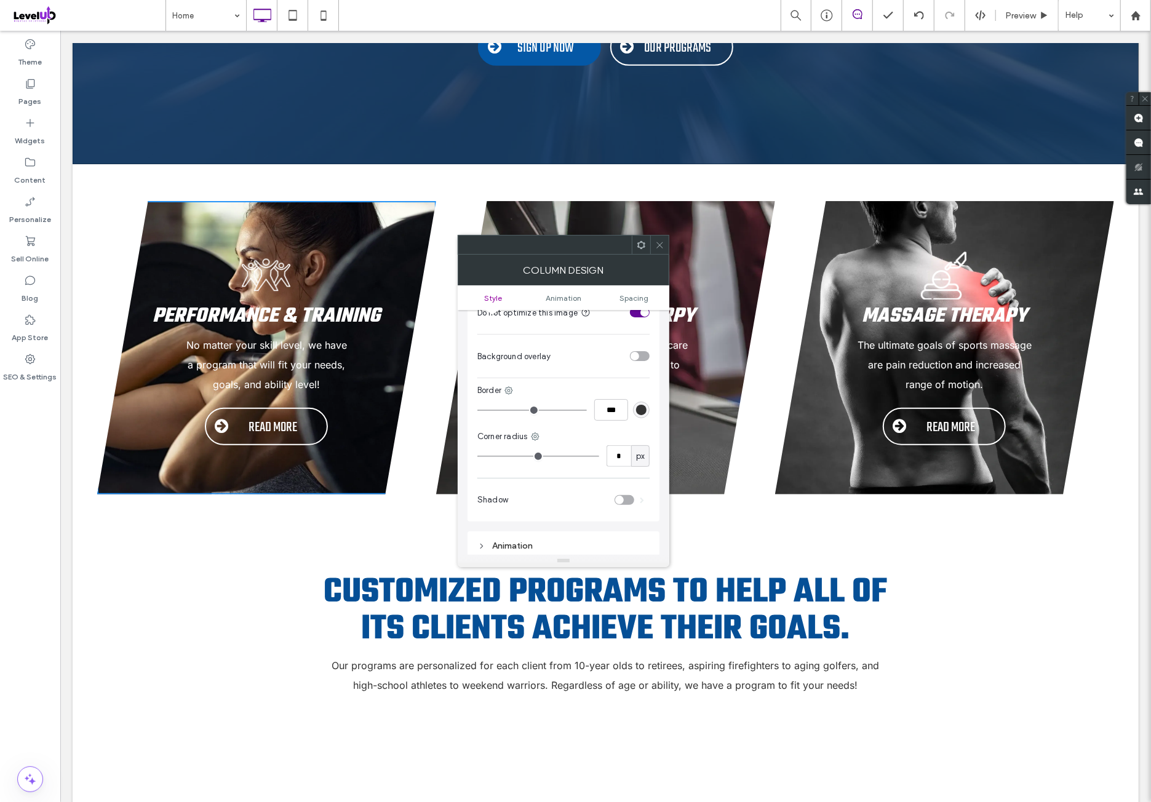
click at [643, 351] on div "toggle" at bounding box center [640, 356] width 20 height 10
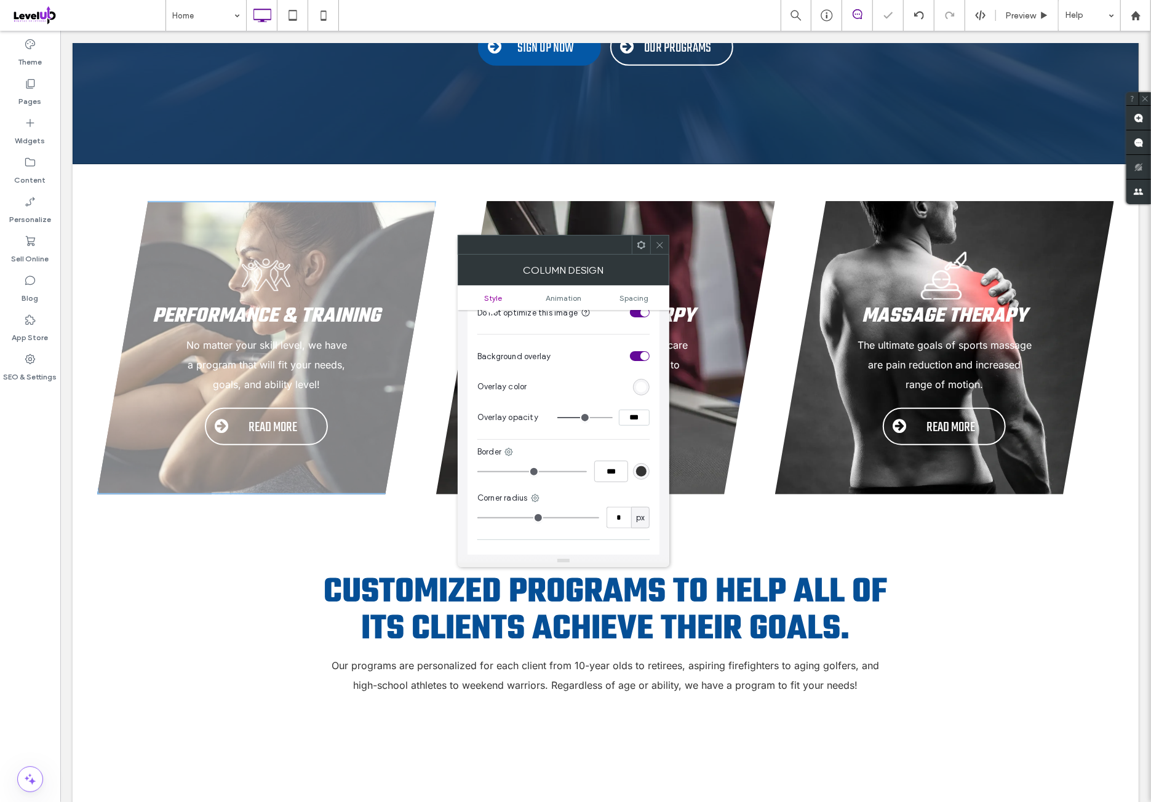
click at [643, 384] on section "Overlay color" at bounding box center [563, 386] width 172 height 31
click at [643, 381] on div "rgb(255,255,255)" at bounding box center [641, 387] width 17 height 17
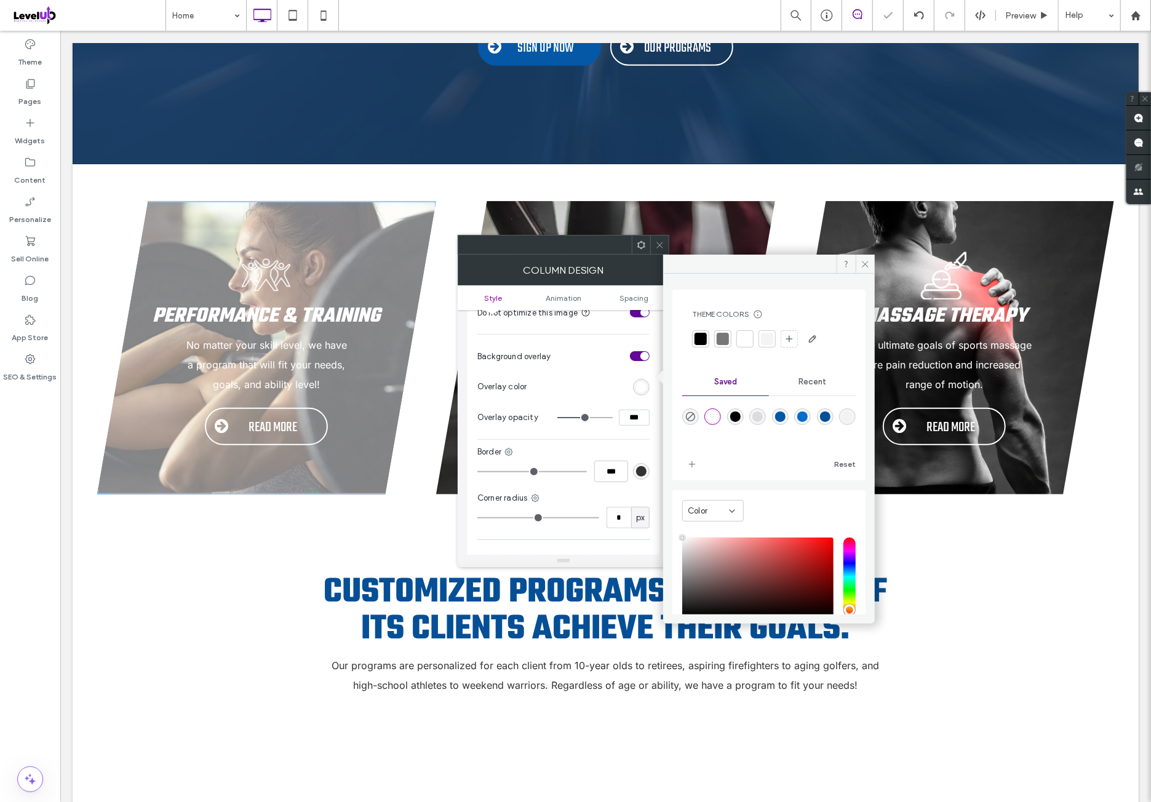
click at [740, 416] on div "rgba(0,0,0,1)" at bounding box center [735, 416] width 10 height 10
type input "*******"
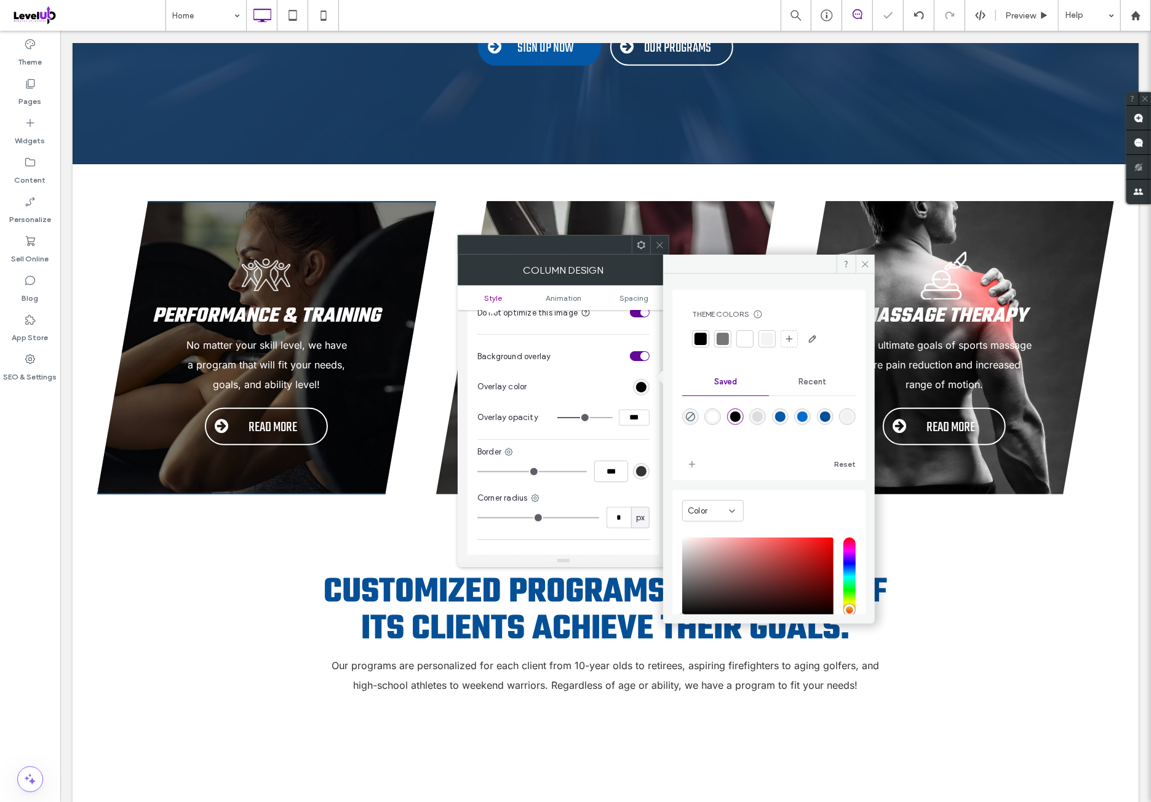
click at [662, 248] on icon at bounding box center [659, 244] width 9 height 9
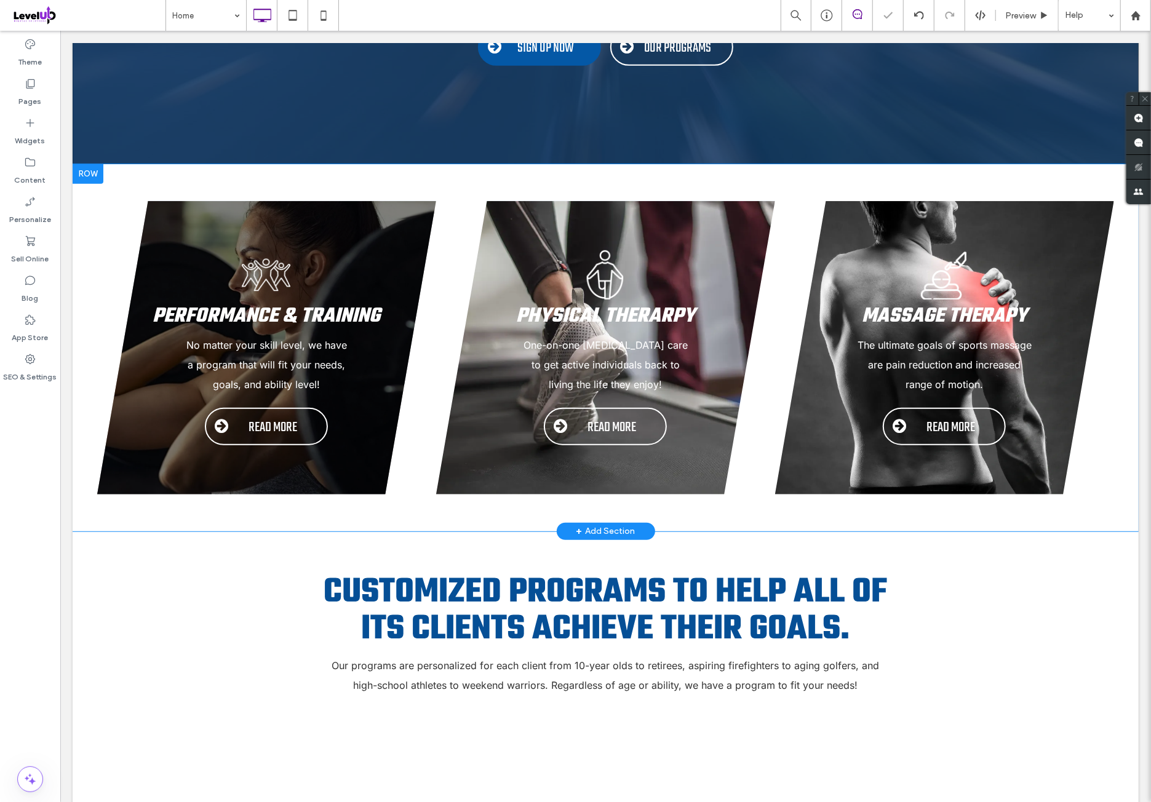
click at [647, 204] on div "Physical Therarpy One-on-one [MEDICAL_DATA] care to get active individuals back…" at bounding box center [604, 346] width 339 height 293
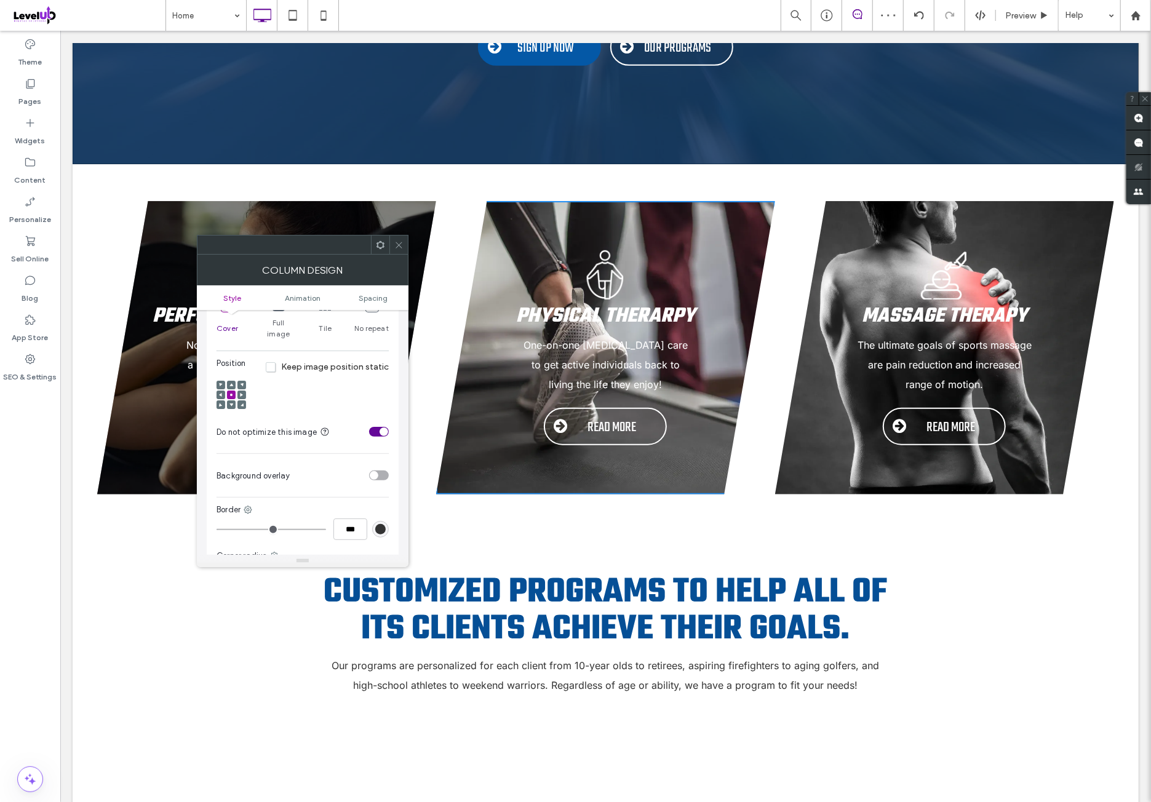
scroll to position [307, 0]
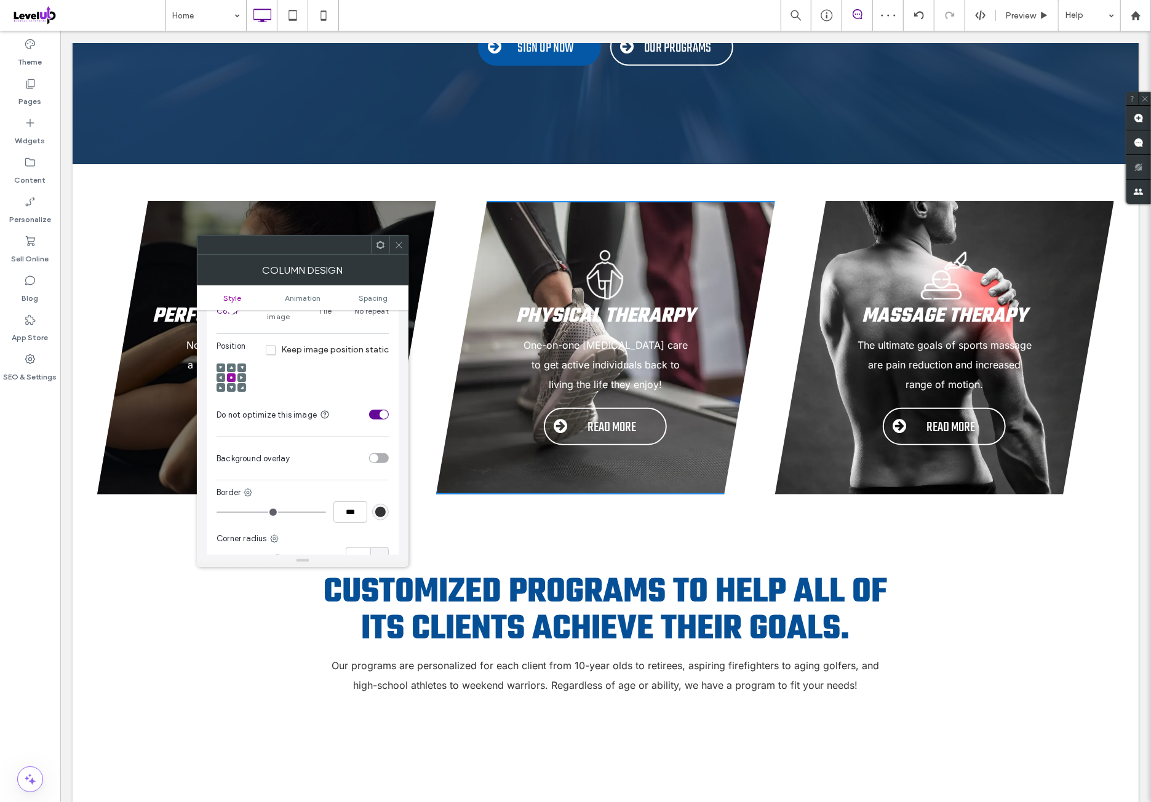
click at [374, 452] on section "Background overlay" at bounding box center [302, 458] width 172 height 31
click at [375, 454] on div "toggle" at bounding box center [374, 458] width 9 height 9
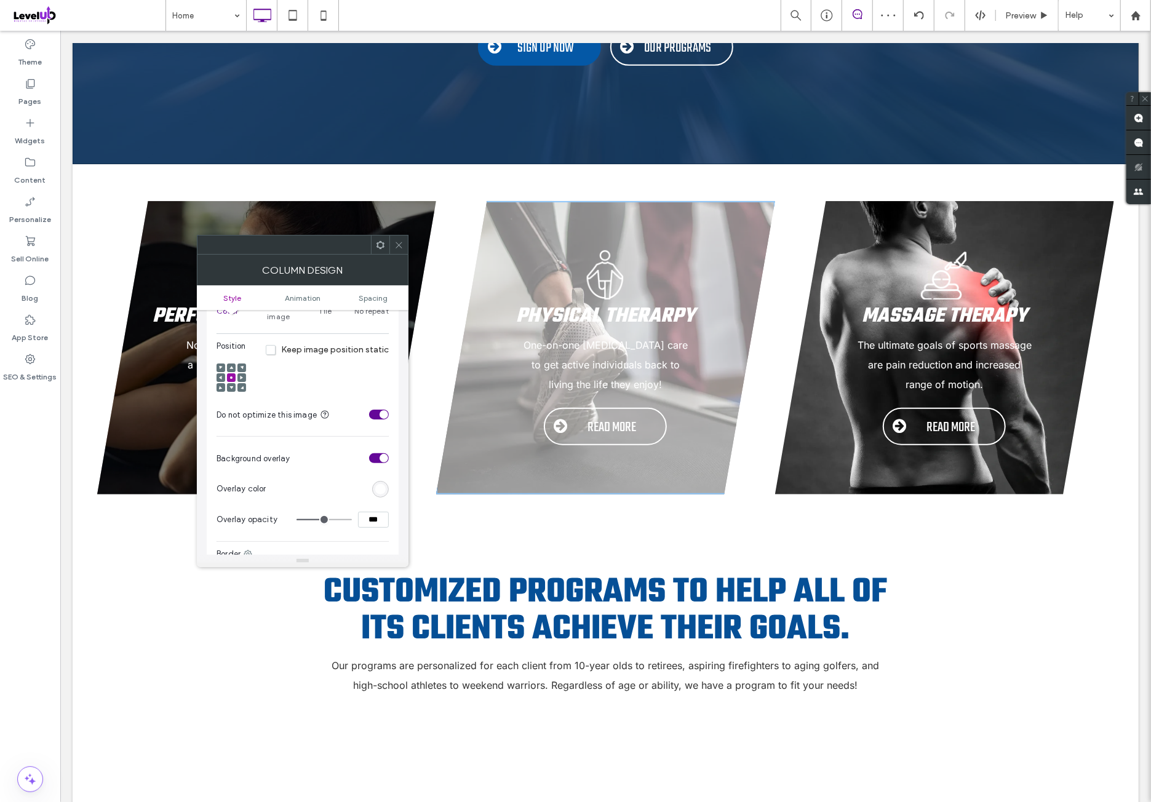
click at [380, 484] on div "rgb(255,255,255)" at bounding box center [380, 489] width 10 height 10
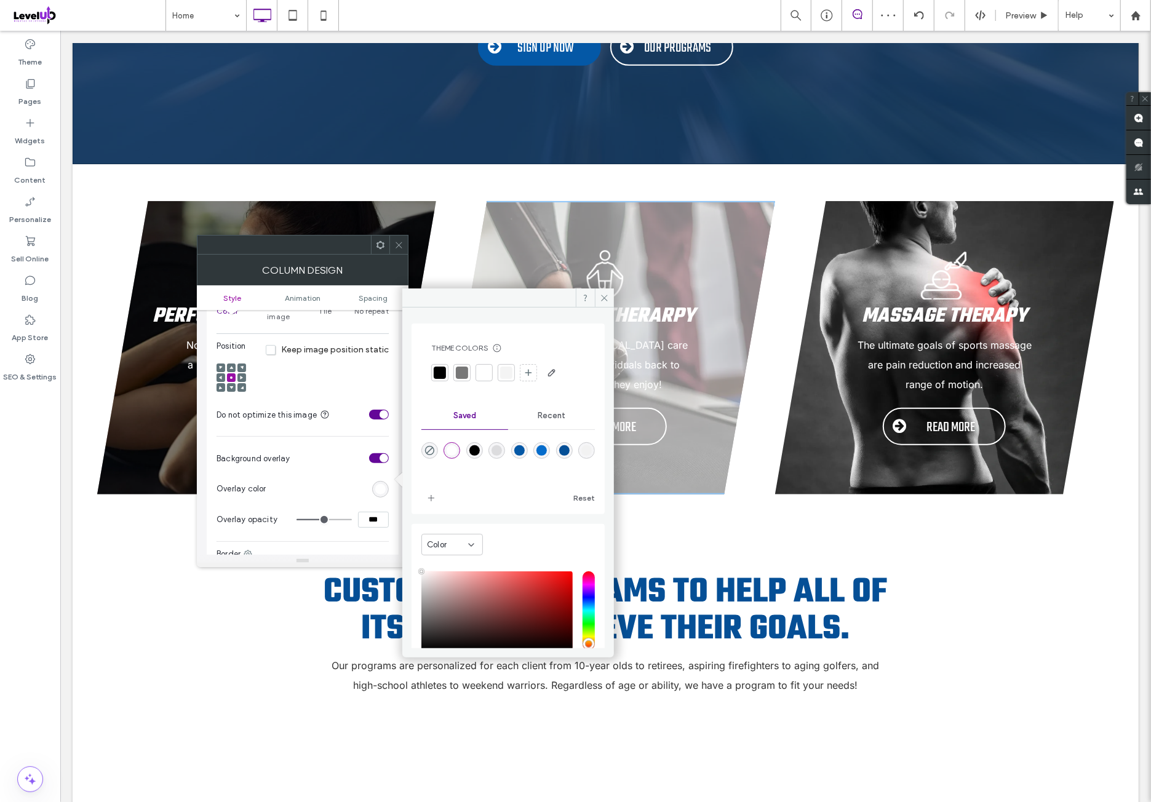
drag, startPoint x: 480, startPoint y: 451, endPoint x: 465, endPoint y: 407, distance: 46.9
click at [480, 451] on div "rgba(0,0,0,1)" at bounding box center [474, 450] width 10 height 10
type input "*******"
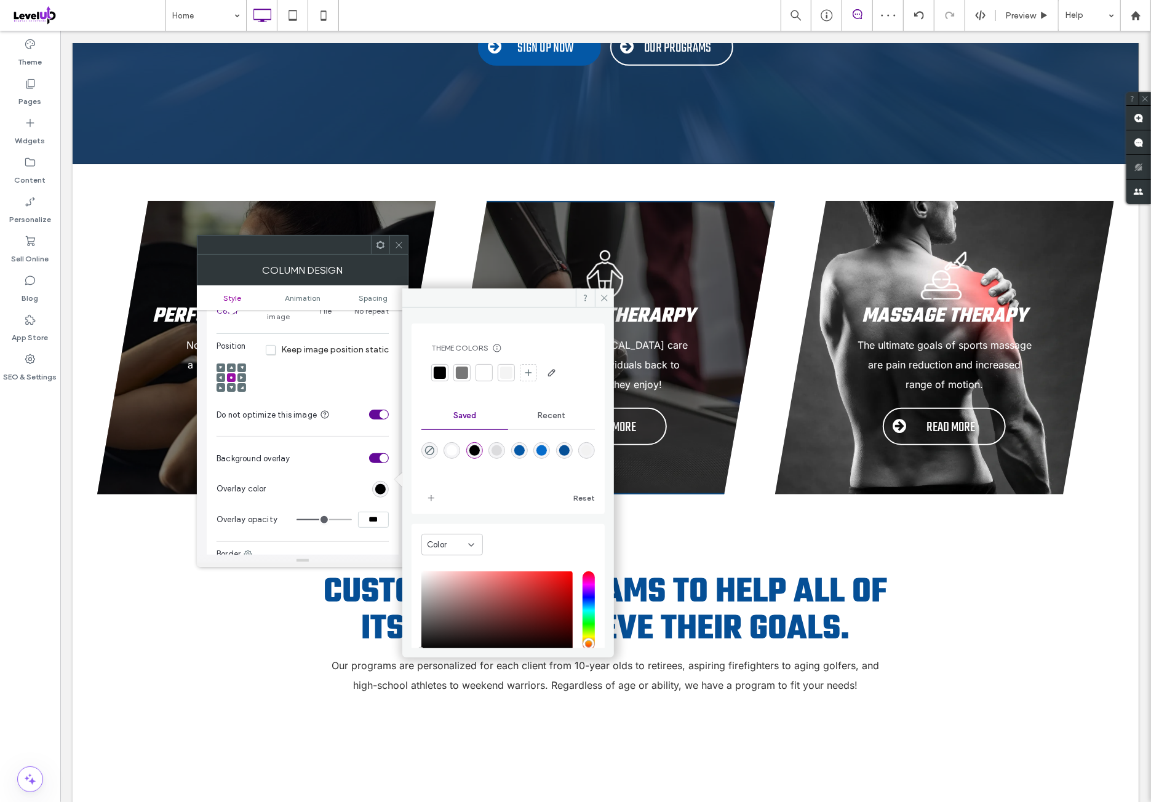
click at [396, 240] on icon at bounding box center [398, 244] width 9 height 9
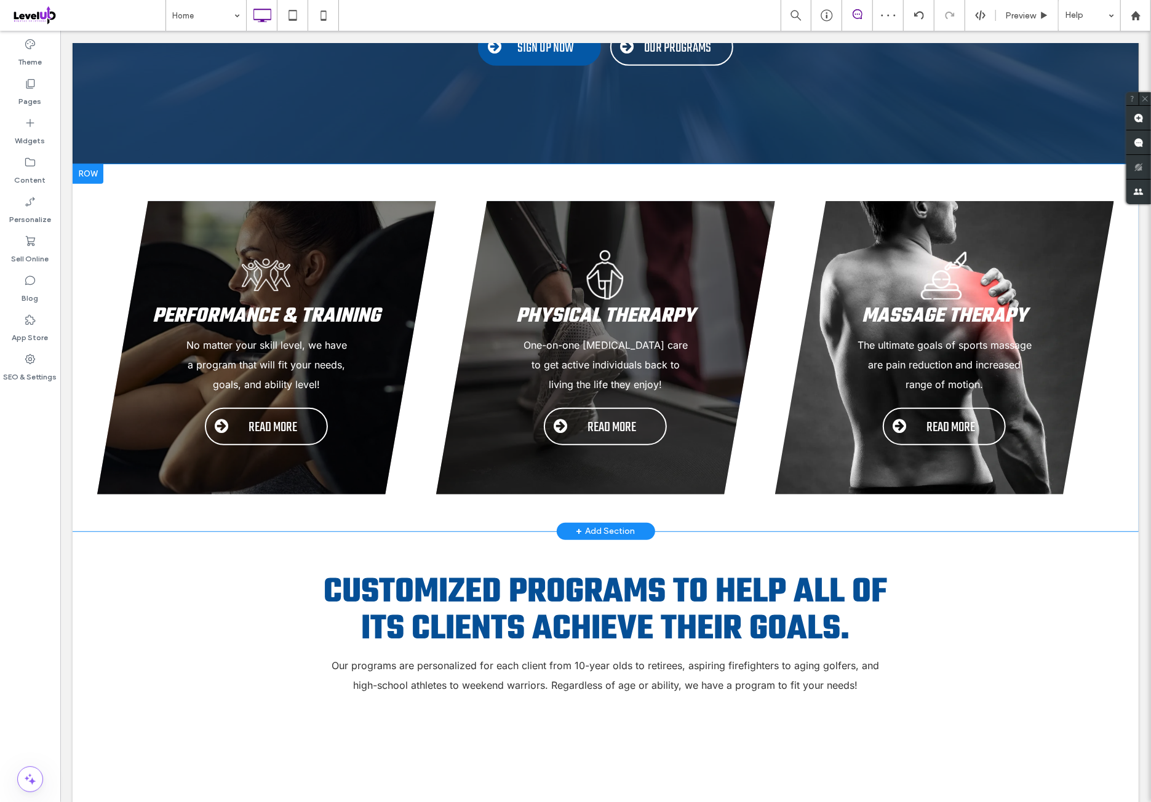
click at [878, 202] on div "Massage Therapy The ultimate goals of sports massage are pain reduction and inc…" at bounding box center [943, 346] width 339 height 293
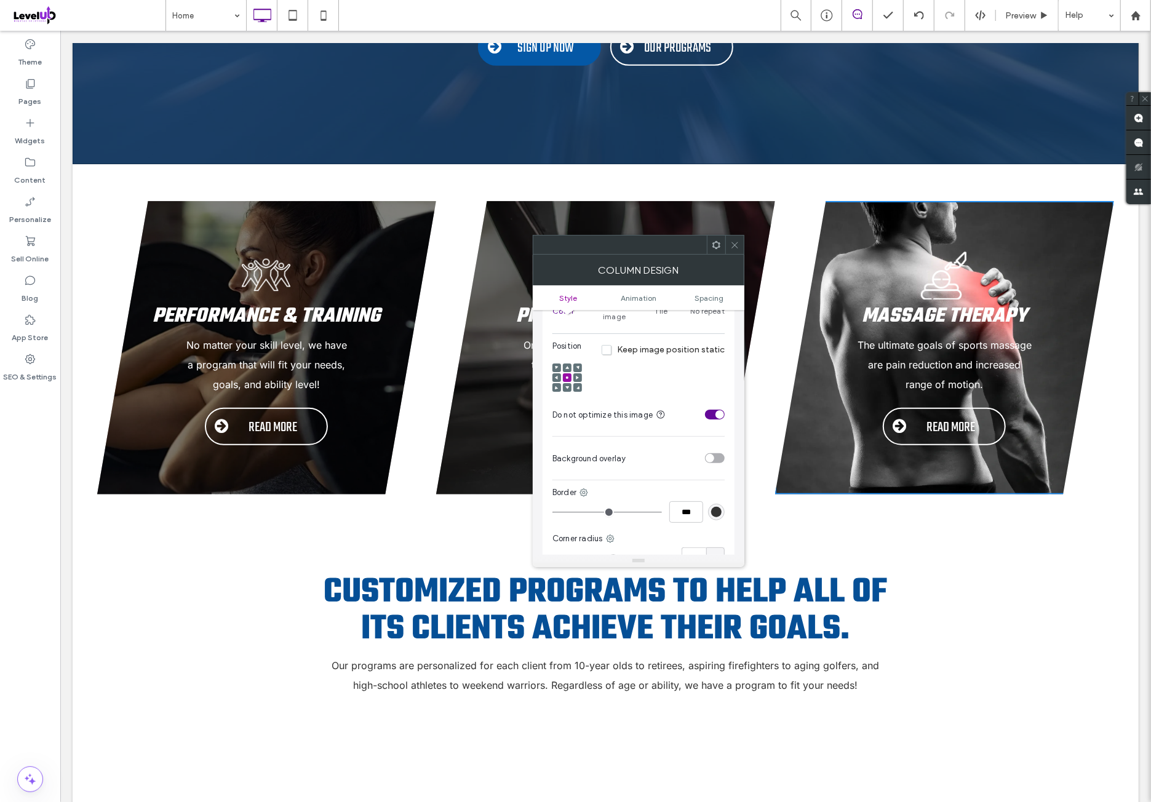
click at [711, 454] on div "toggle" at bounding box center [709, 458] width 9 height 9
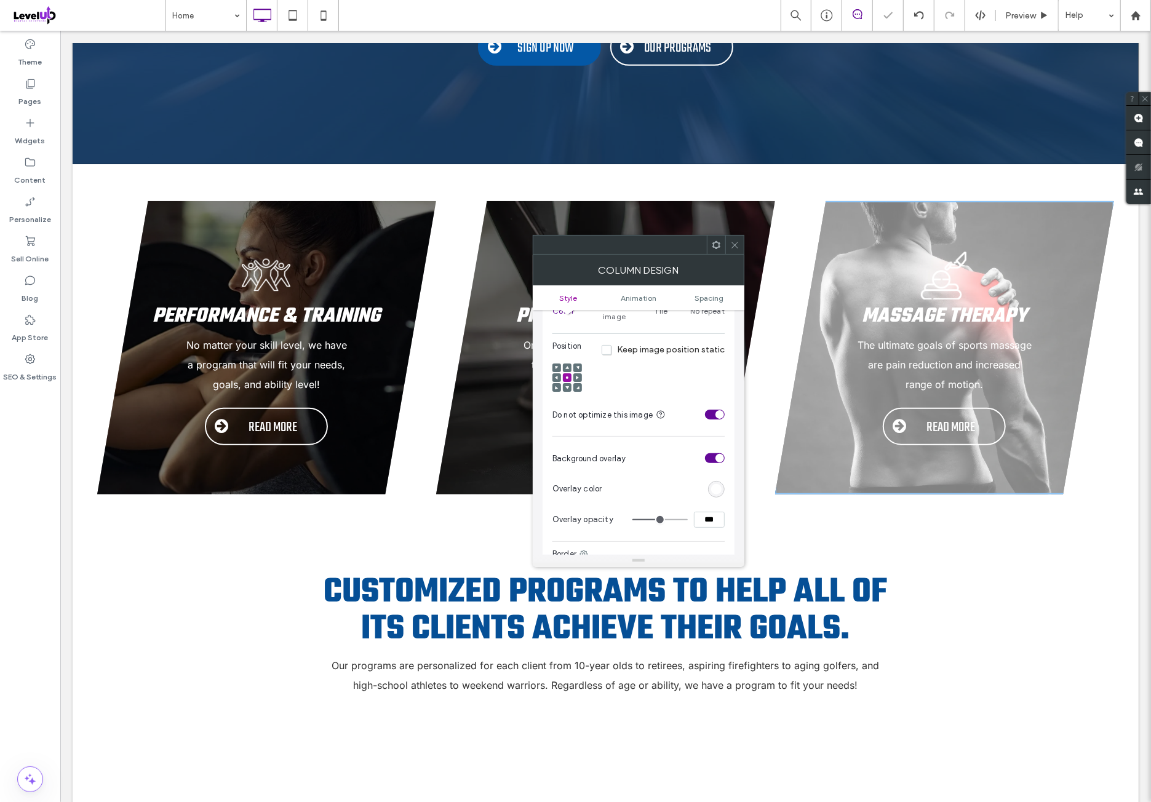
click at [718, 485] on div "rgb(255,255,255)" at bounding box center [716, 489] width 17 height 17
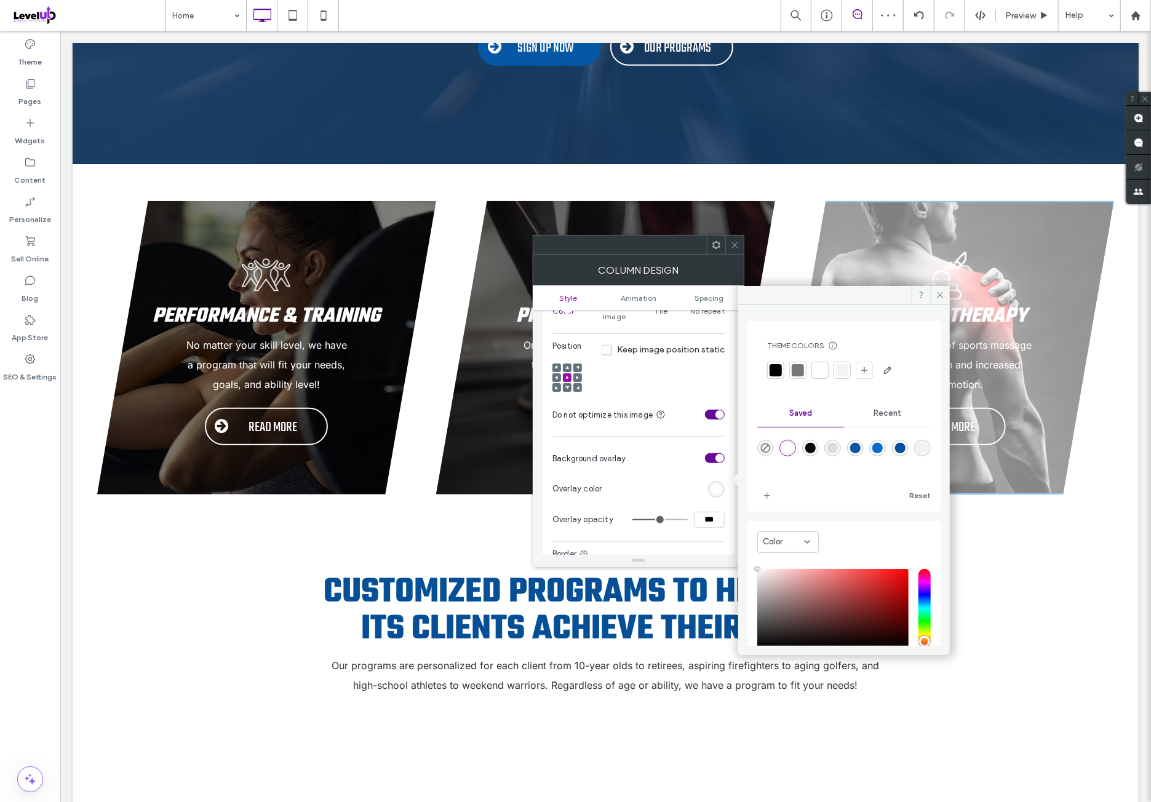
click at [814, 445] on div "rgba(0,0,0,1)" at bounding box center [810, 448] width 10 height 10
type input "*******"
click at [682, 461] on section "Background overlay" at bounding box center [638, 458] width 172 height 31
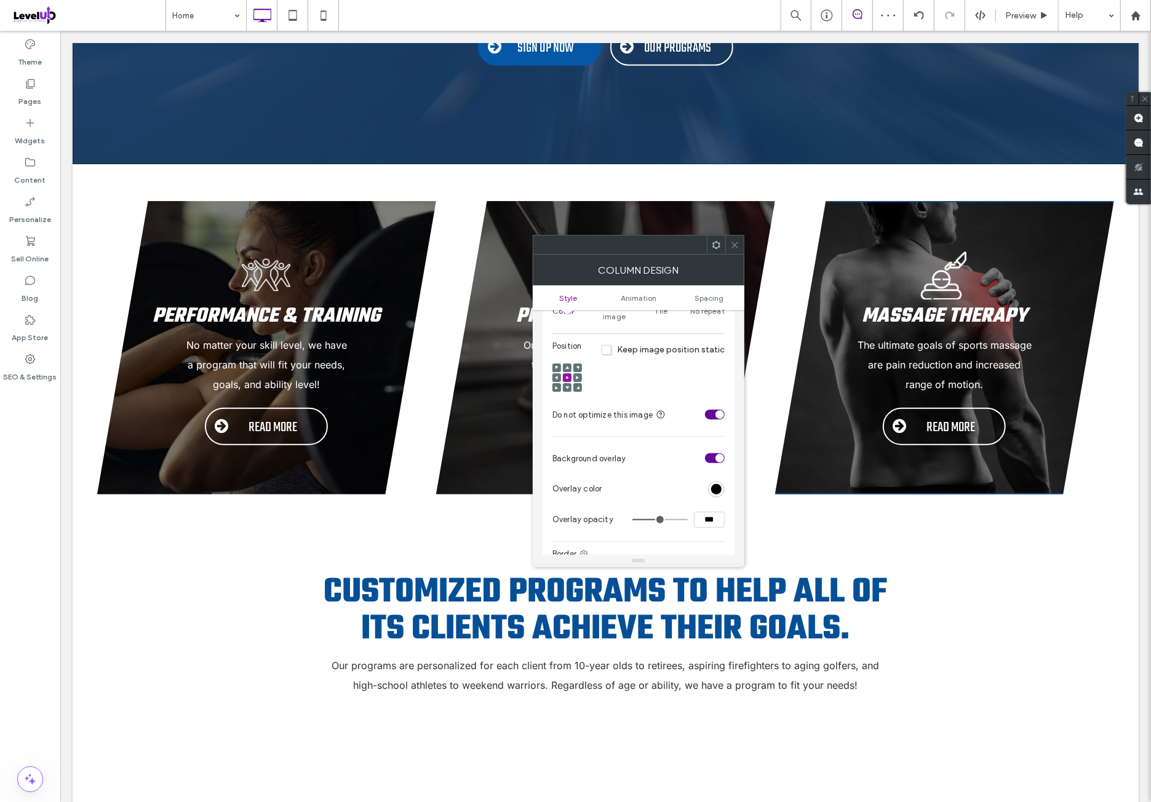
click at [735, 242] on icon at bounding box center [734, 244] width 9 height 9
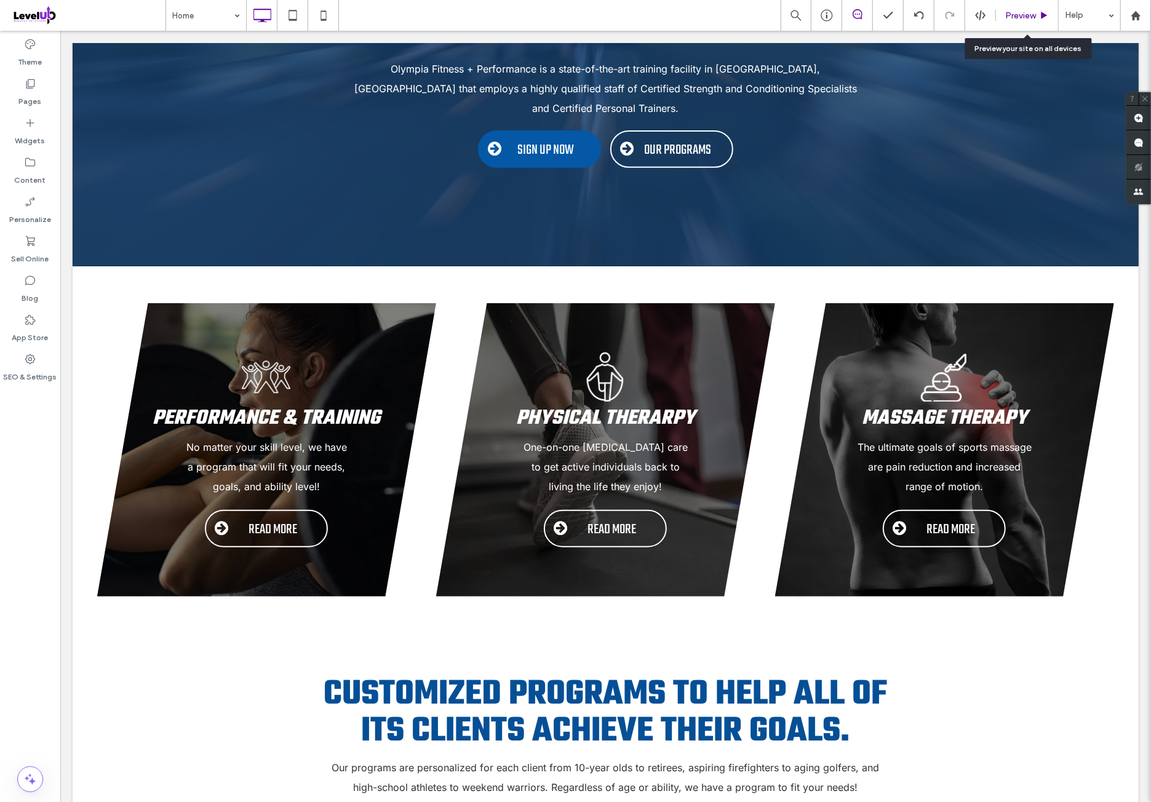
click at [1014, 14] on span "Preview" at bounding box center [1020, 15] width 31 height 10
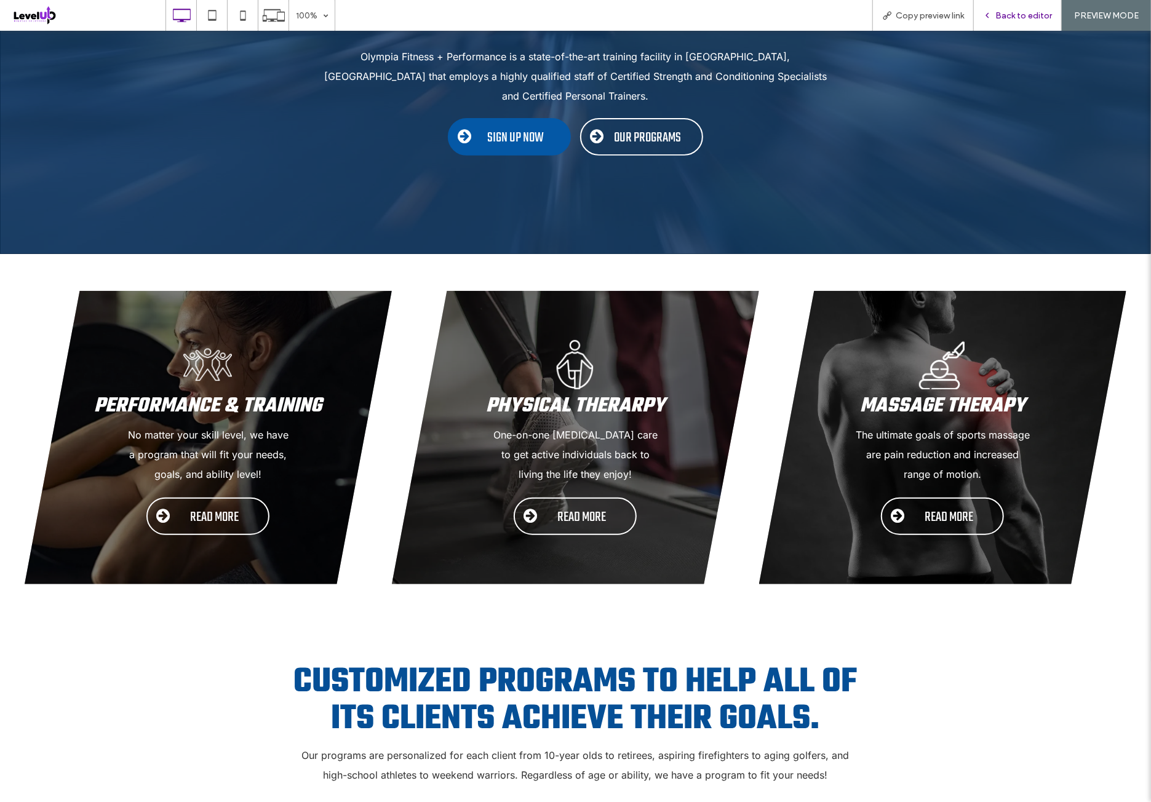
click at [1021, 14] on span "Back to editor" at bounding box center [1023, 15] width 57 height 10
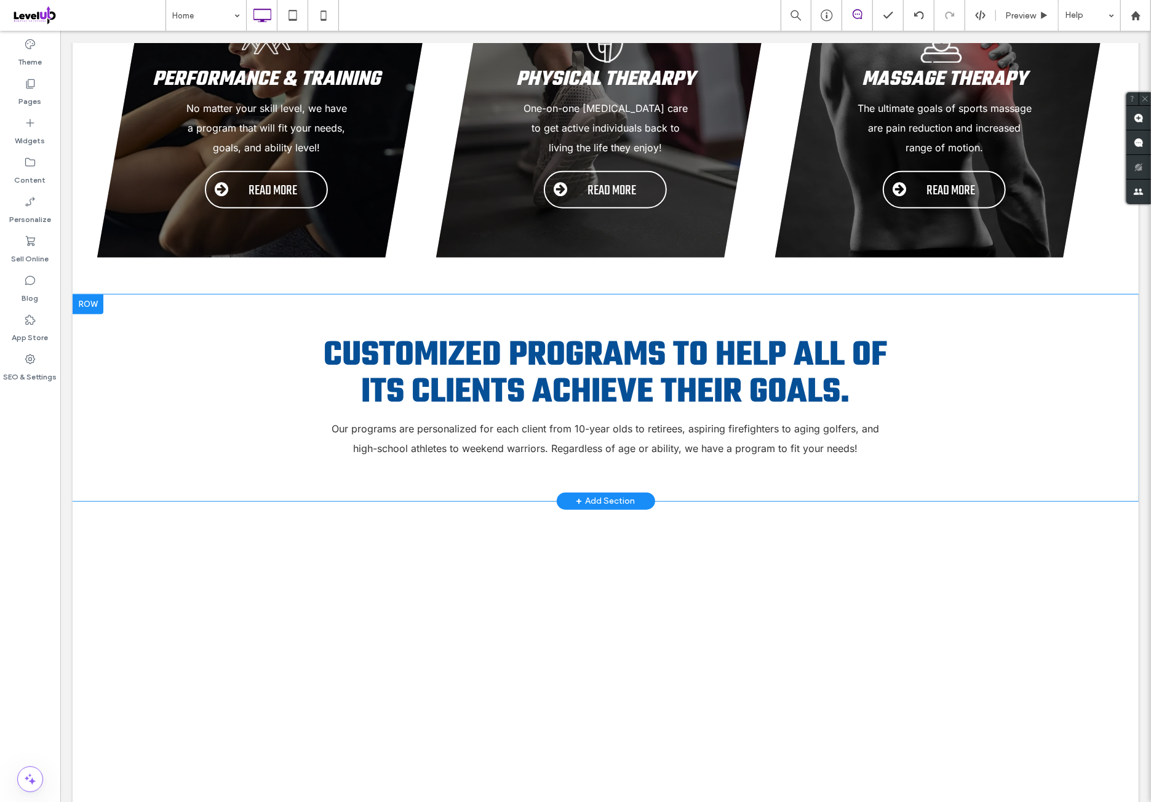
scroll to position [717, 0]
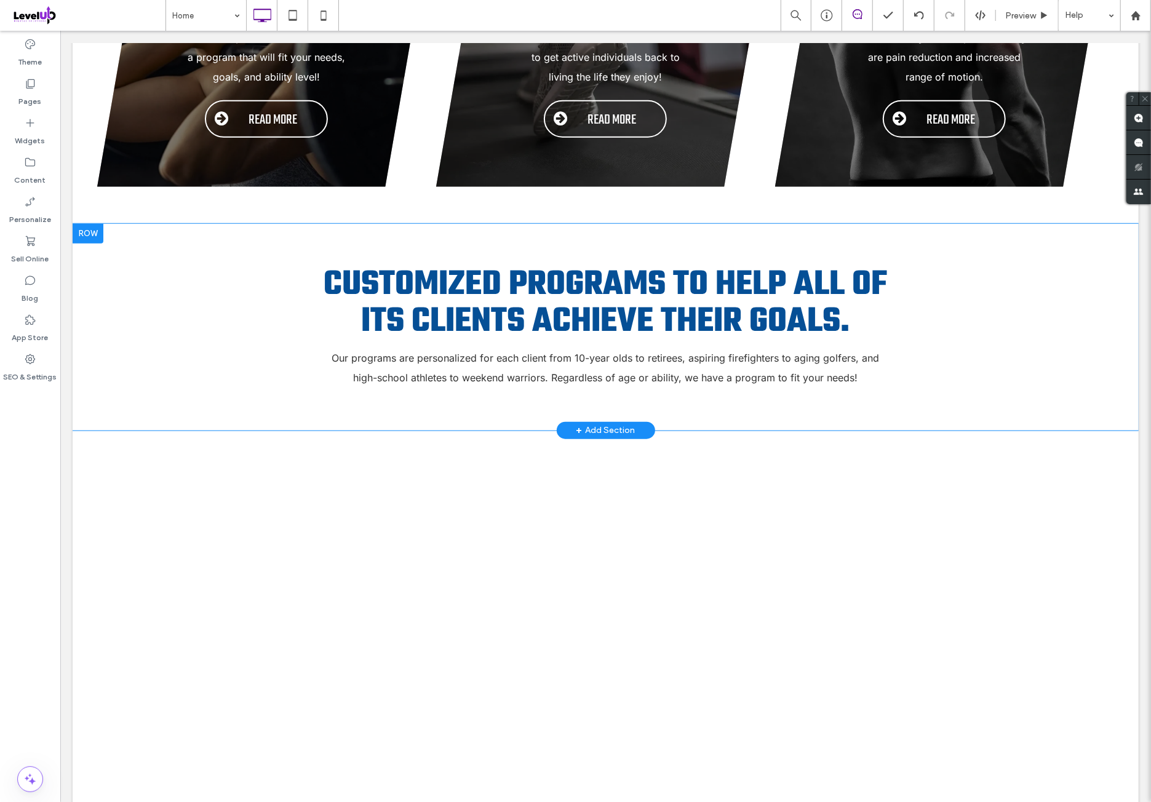
click at [88, 223] on div at bounding box center [87, 233] width 31 height 20
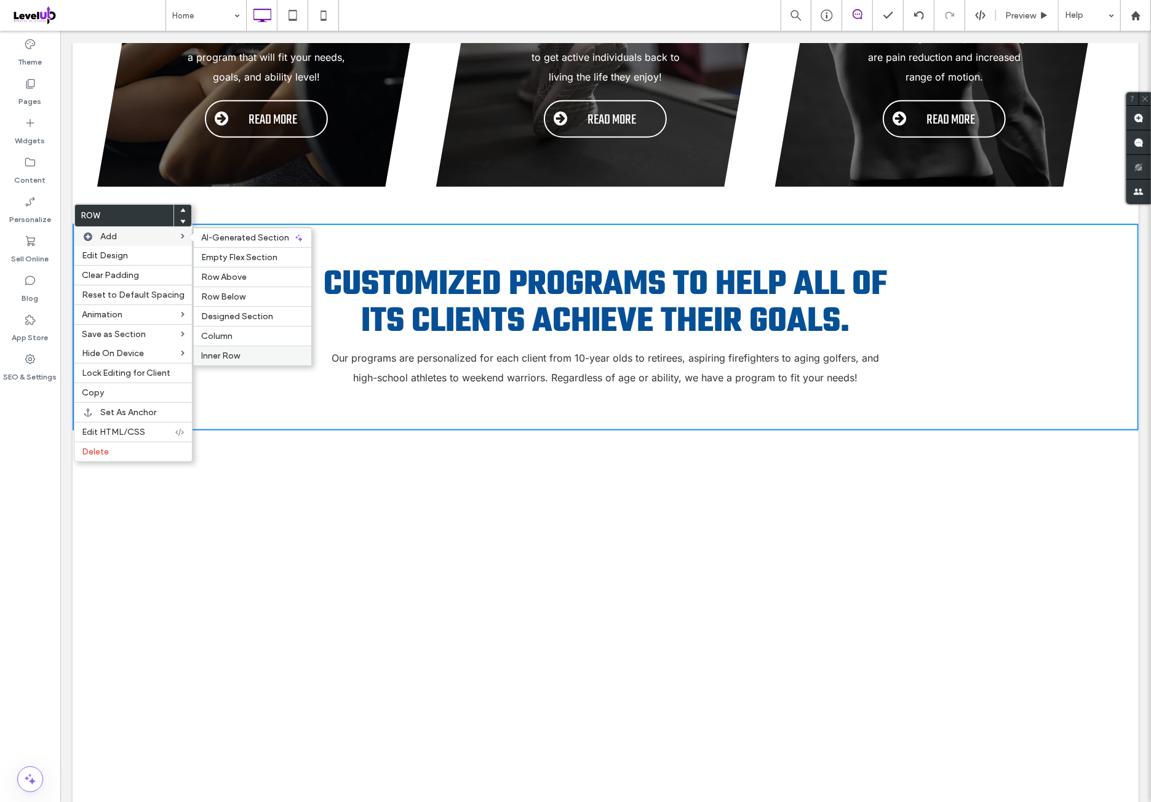
drag, startPoint x: 243, startPoint y: 348, endPoint x: 263, endPoint y: 347, distance: 20.3
click at [245, 351] on label "Inner Row" at bounding box center [252, 356] width 103 height 10
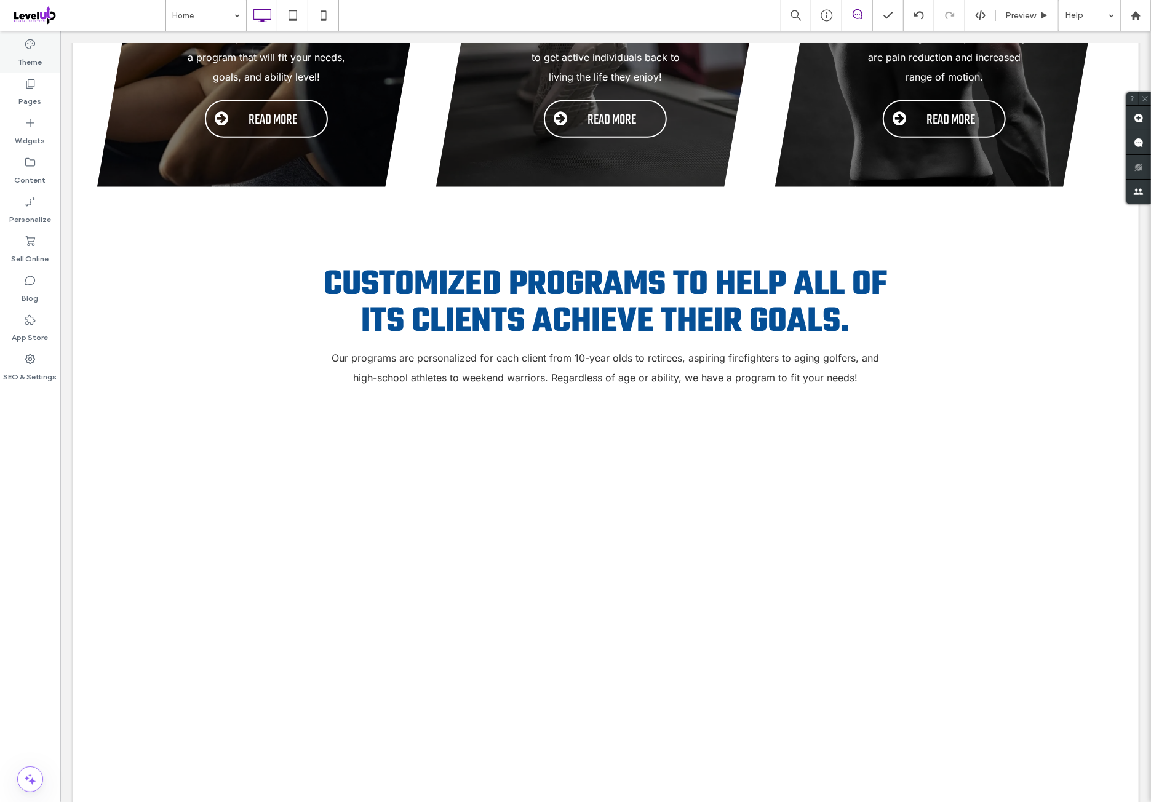
click at [38, 55] on label "Theme" at bounding box center [30, 58] width 24 height 17
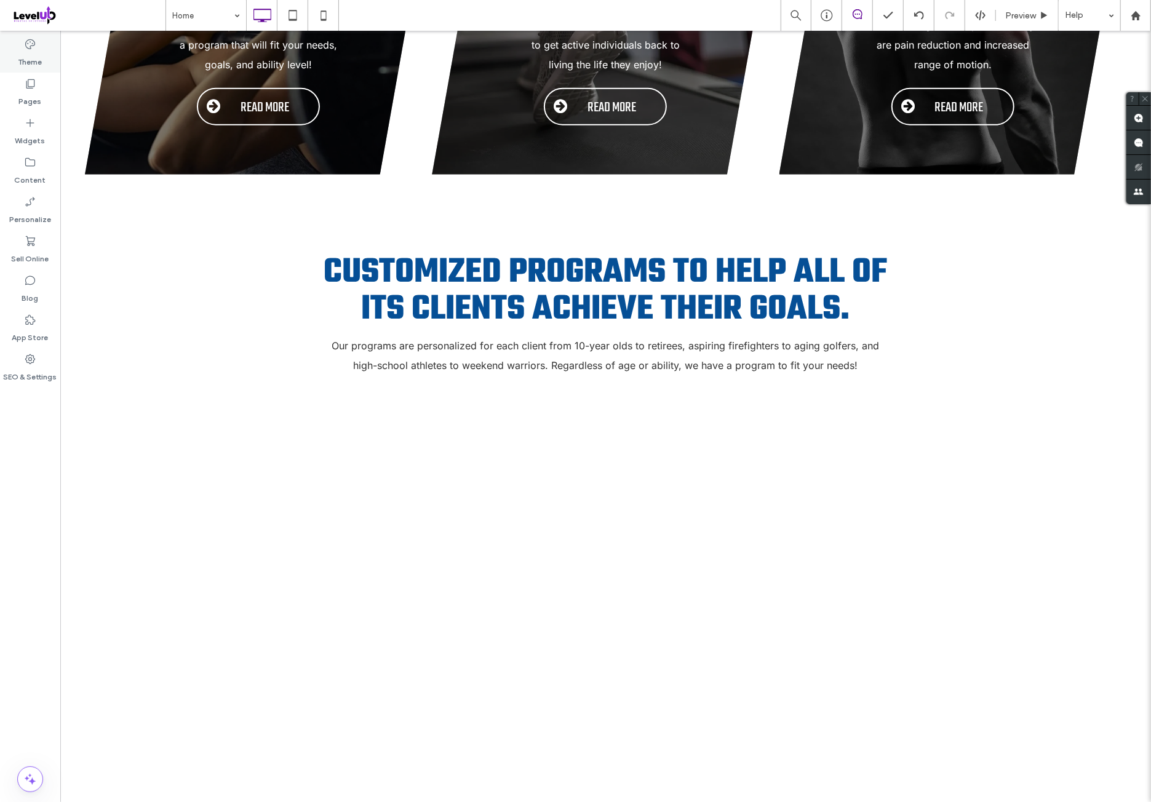
scroll to position [413, 0]
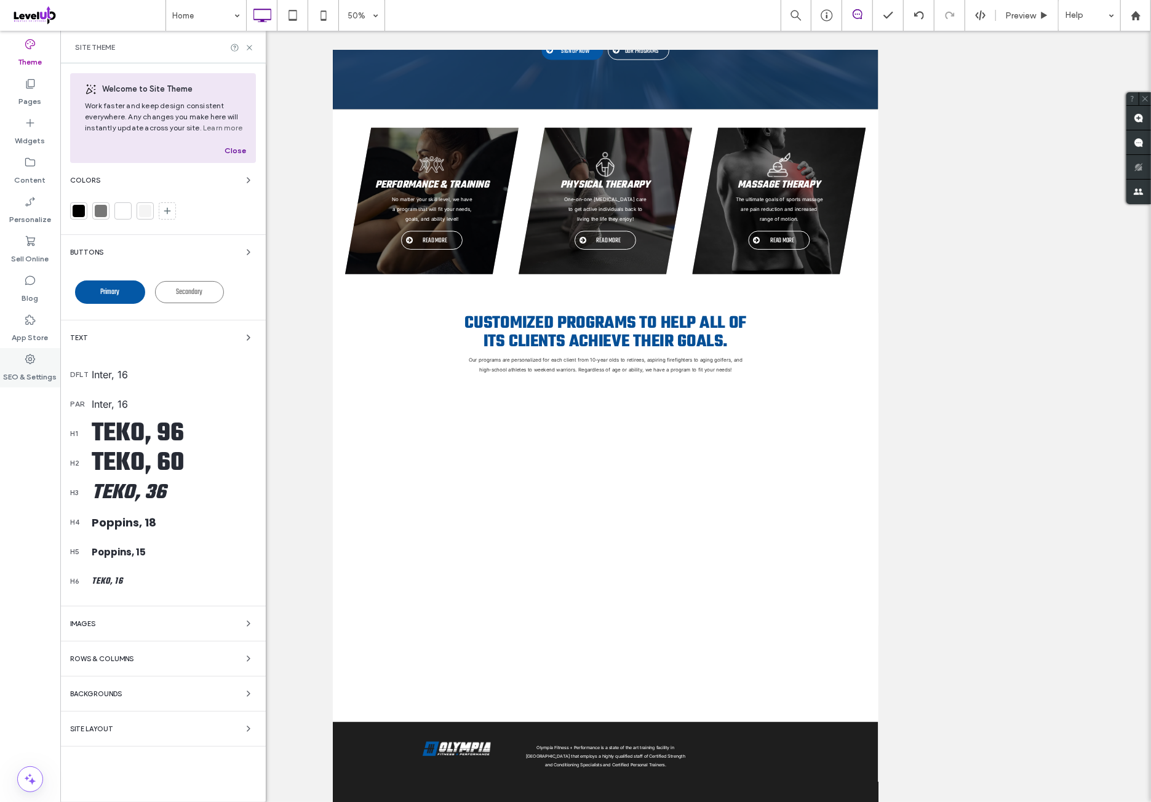
click at [49, 368] on label "SEO & Settings" at bounding box center [31, 373] width 54 height 17
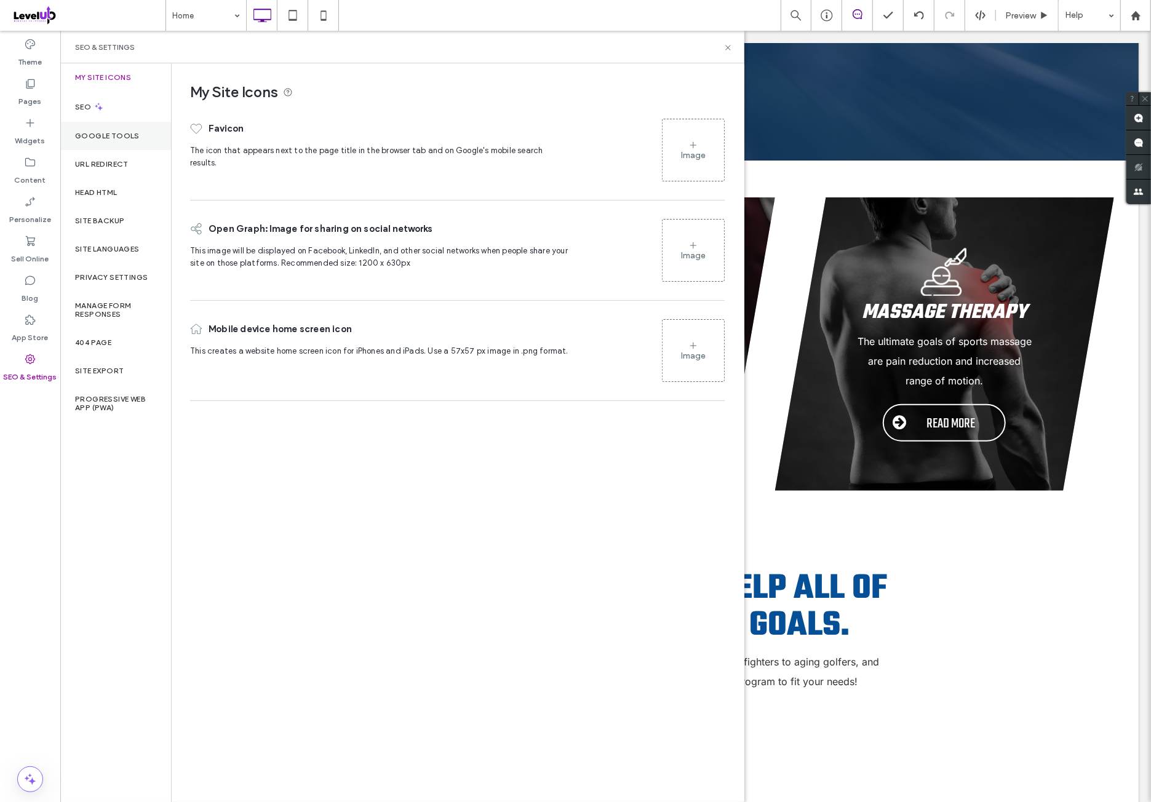
click at [36, 57] on label "Theme" at bounding box center [30, 58] width 24 height 17
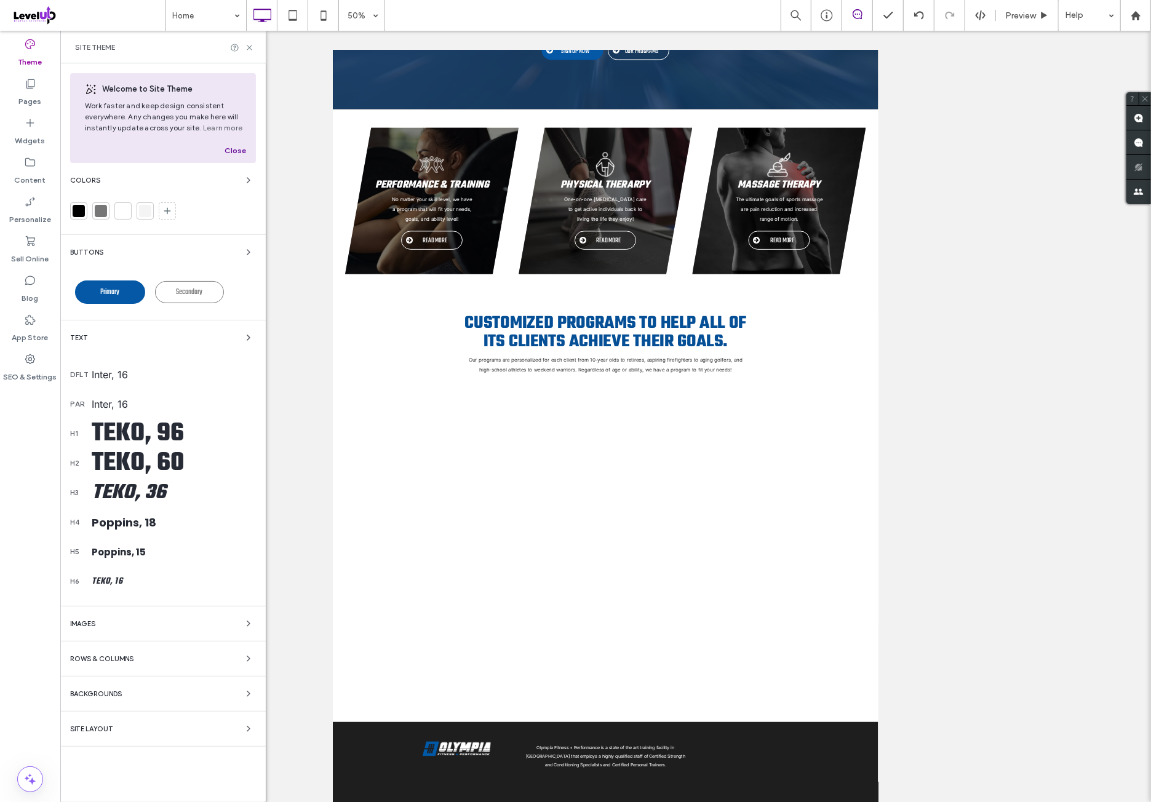
click at [148, 617] on div "Images" at bounding box center [163, 623] width 186 height 15
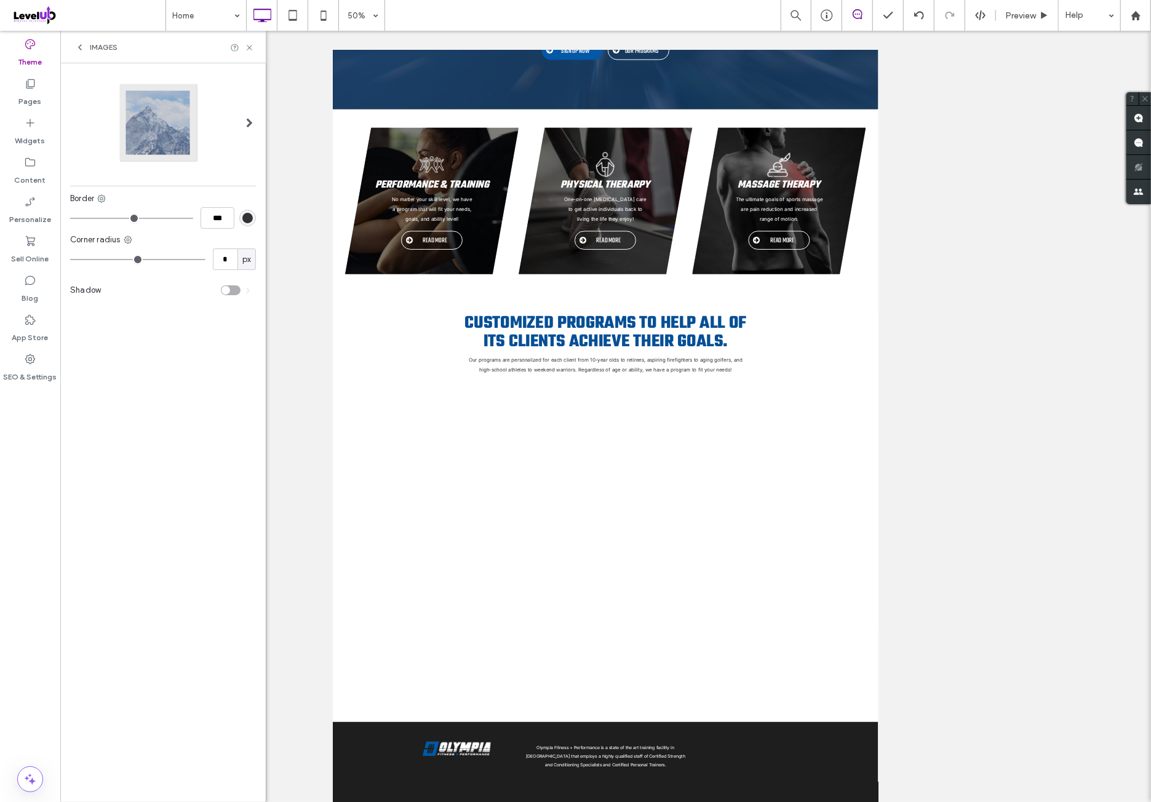
click at [100, 49] on span "Images" at bounding box center [104, 47] width 28 height 10
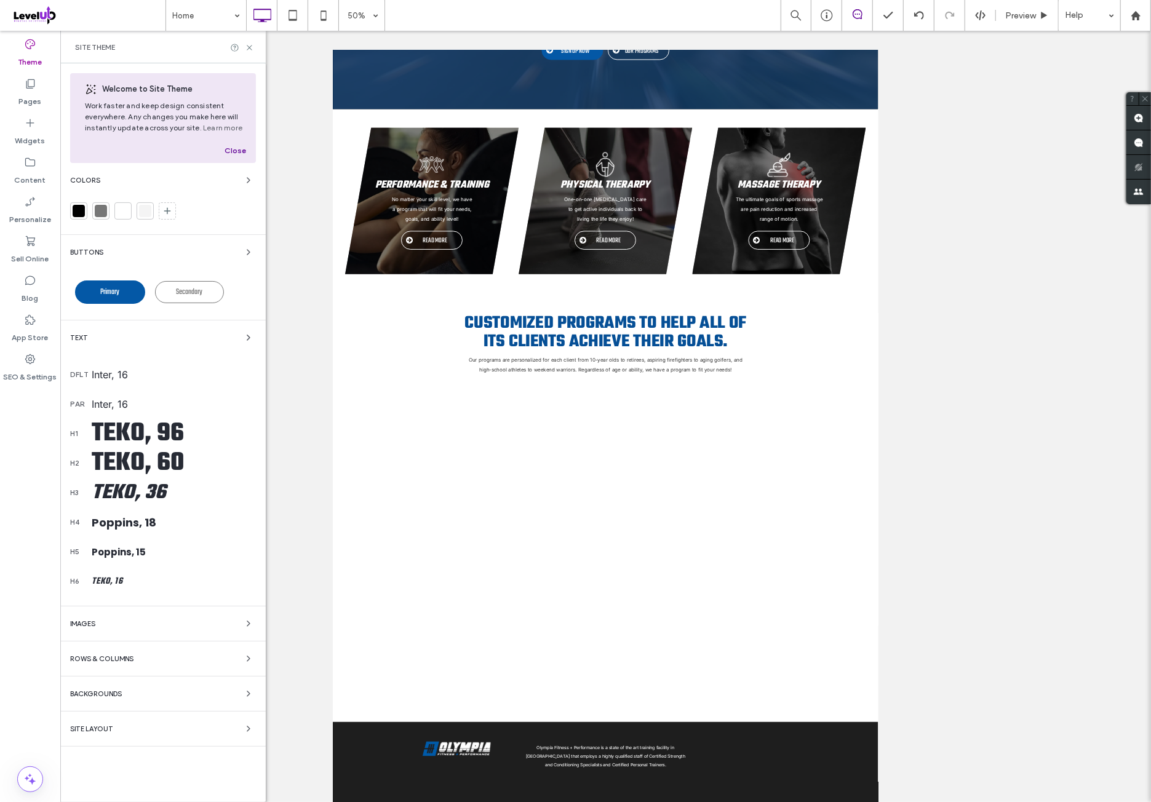
click at [170, 648] on div "Welcome to Site Theme Work faster and keep design consistent everywhere. Any ch…" at bounding box center [162, 432] width 205 height 739
click at [166, 654] on div "Rows & Columns" at bounding box center [163, 658] width 186 height 15
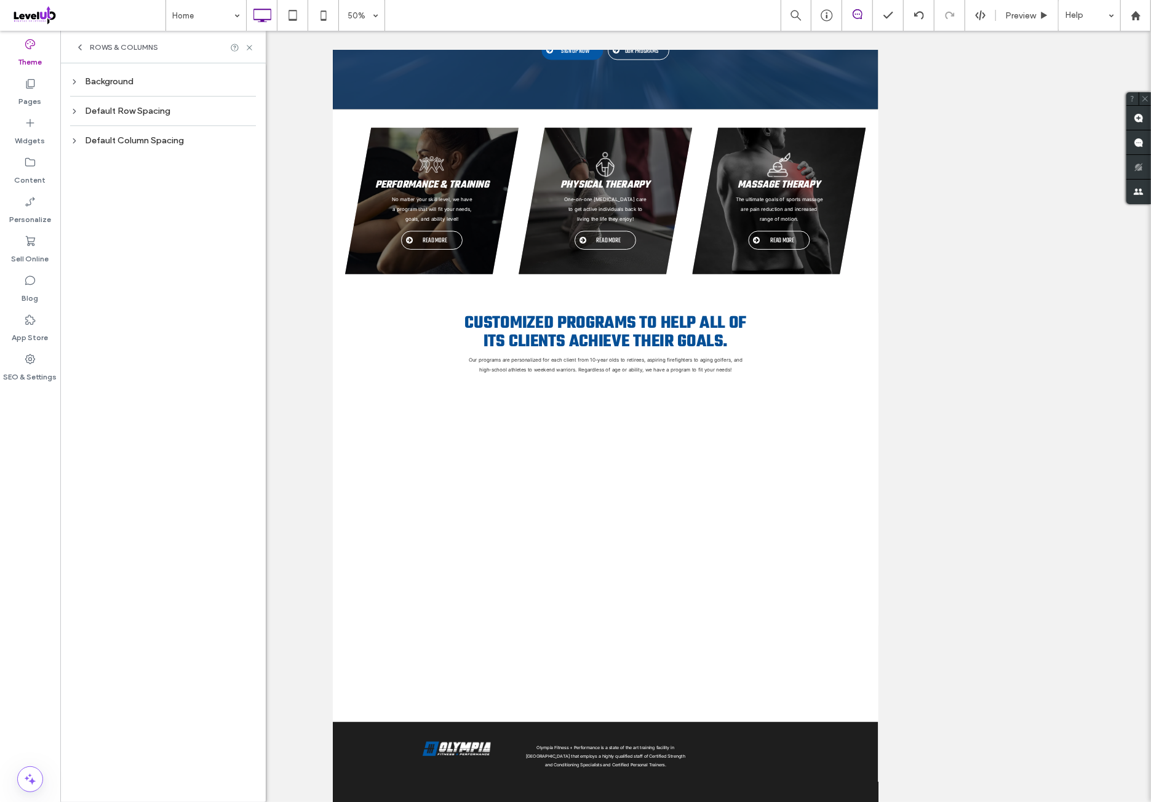
click at [220, 136] on div "Default Column Spacing" at bounding box center [163, 140] width 186 height 10
click at [162, 214] on label "0px" at bounding box center [163, 212] width 13 height 9
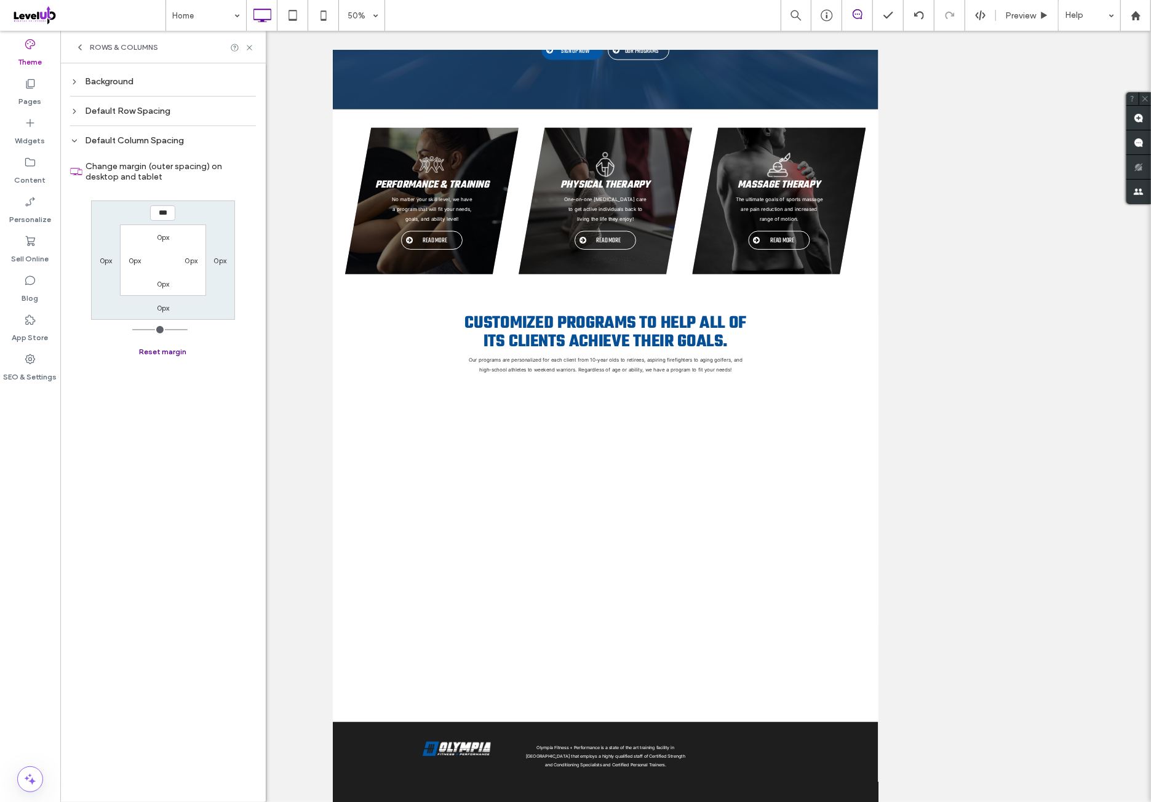
drag, startPoint x: 155, startPoint y: 347, endPoint x: 164, endPoint y: 279, distance: 69.4
click at [156, 347] on button "Reset margin" at bounding box center [163, 351] width 47 height 15
drag, startPoint x: 166, startPoint y: 236, endPoint x: 164, endPoint y: 301, distance: 65.2
click at [166, 236] on label "0px" at bounding box center [163, 236] width 13 height 9
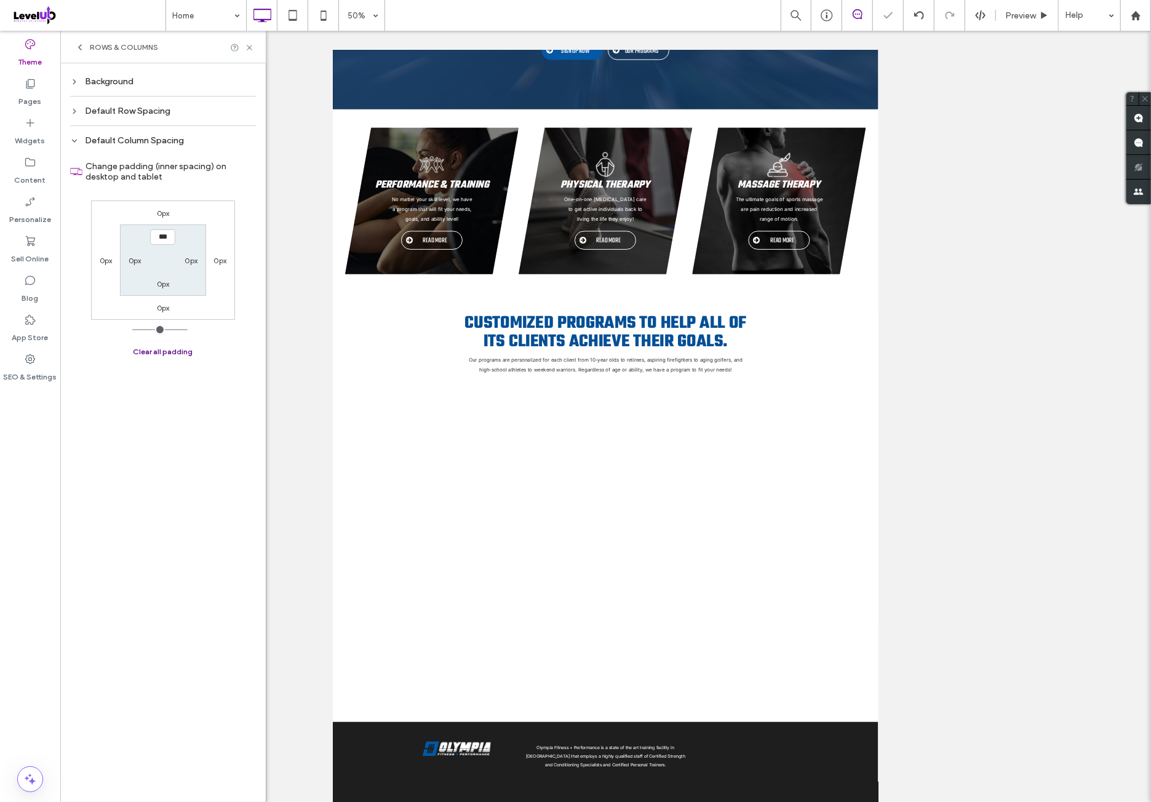
drag, startPoint x: 162, startPoint y: 346, endPoint x: 165, endPoint y: 335, distance: 12.1
click at [162, 346] on button "Clear all padding" at bounding box center [163, 351] width 60 height 15
click at [160, 284] on label "0px" at bounding box center [163, 283] width 13 height 9
click at [161, 349] on button "Clear all padding" at bounding box center [163, 351] width 60 height 15
drag, startPoint x: 164, startPoint y: 304, endPoint x: 164, endPoint y: 314, distance: 9.9
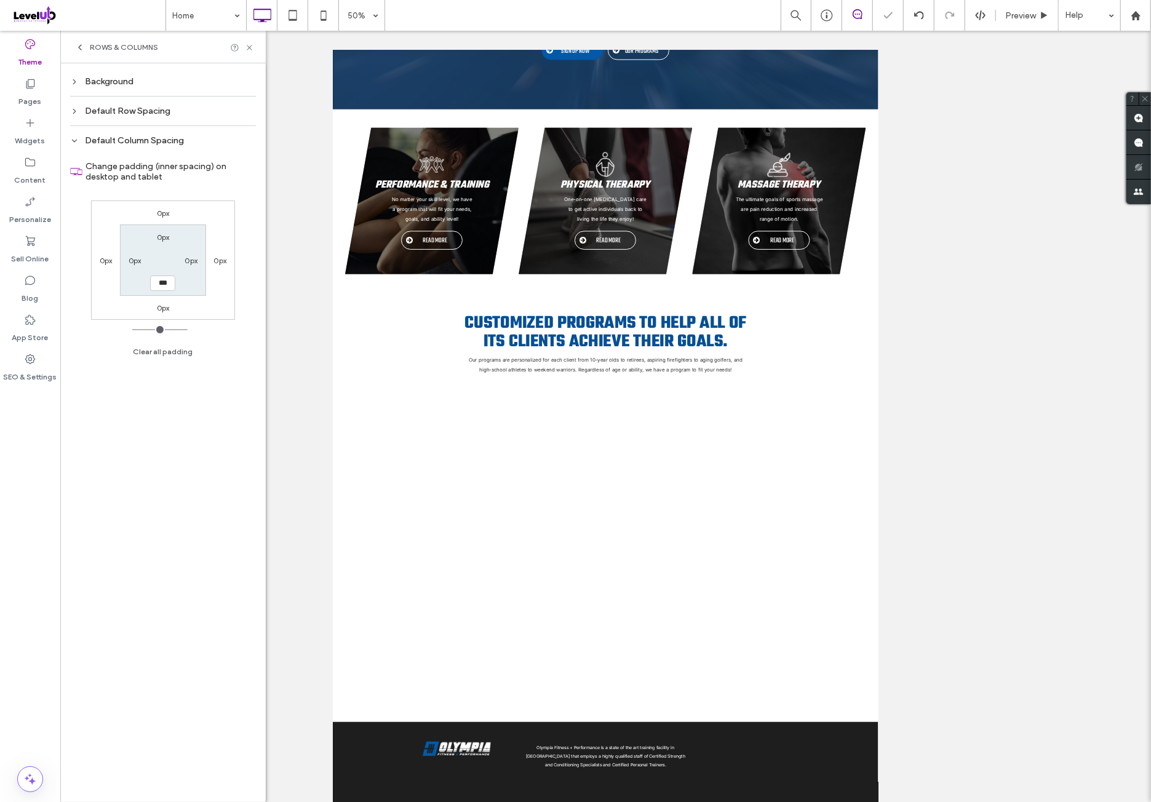
click at [164, 306] on label "0px" at bounding box center [163, 307] width 13 height 9
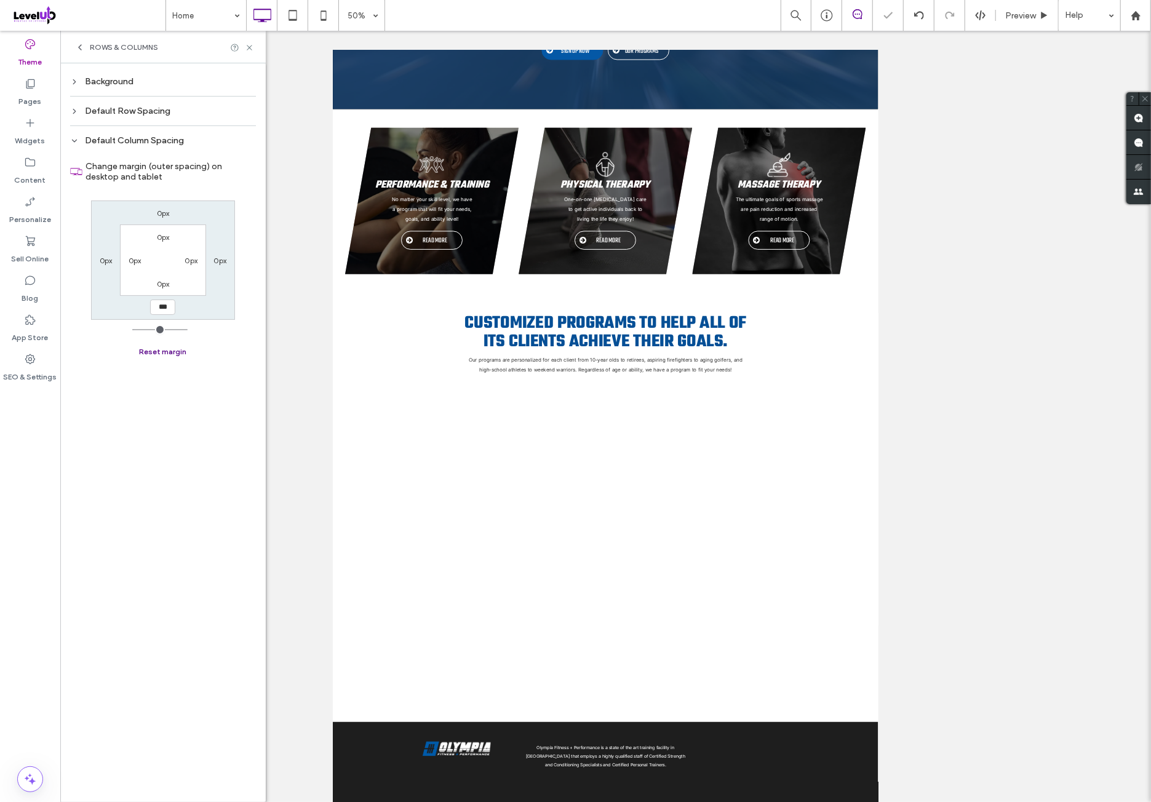
click at [161, 351] on button "Reset margin" at bounding box center [163, 351] width 47 height 15
drag, startPoint x: 158, startPoint y: 108, endPoint x: 161, endPoint y: 116, distance: 9.1
click at [158, 108] on div "Default Row Spacing" at bounding box center [163, 111] width 186 height 10
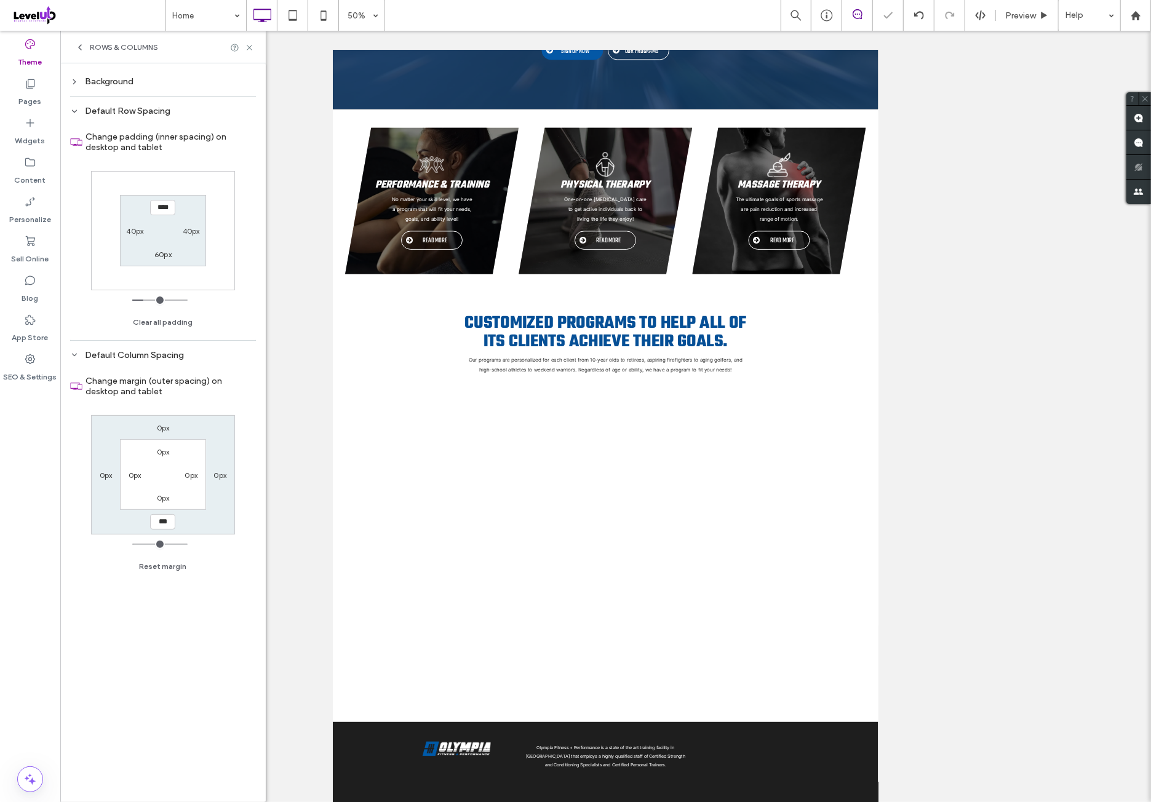
click at [237, 208] on div "Change padding (inner spacing) on desktop and tablet **** 40px 60px 40px Clear …" at bounding box center [163, 225] width 186 height 212
drag, startPoint x: 171, startPoint y: 81, endPoint x: 176, endPoint y: 98, distance: 17.9
click at [171, 81] on div "Background" at bounding box center [163, 81] width 186 height 10
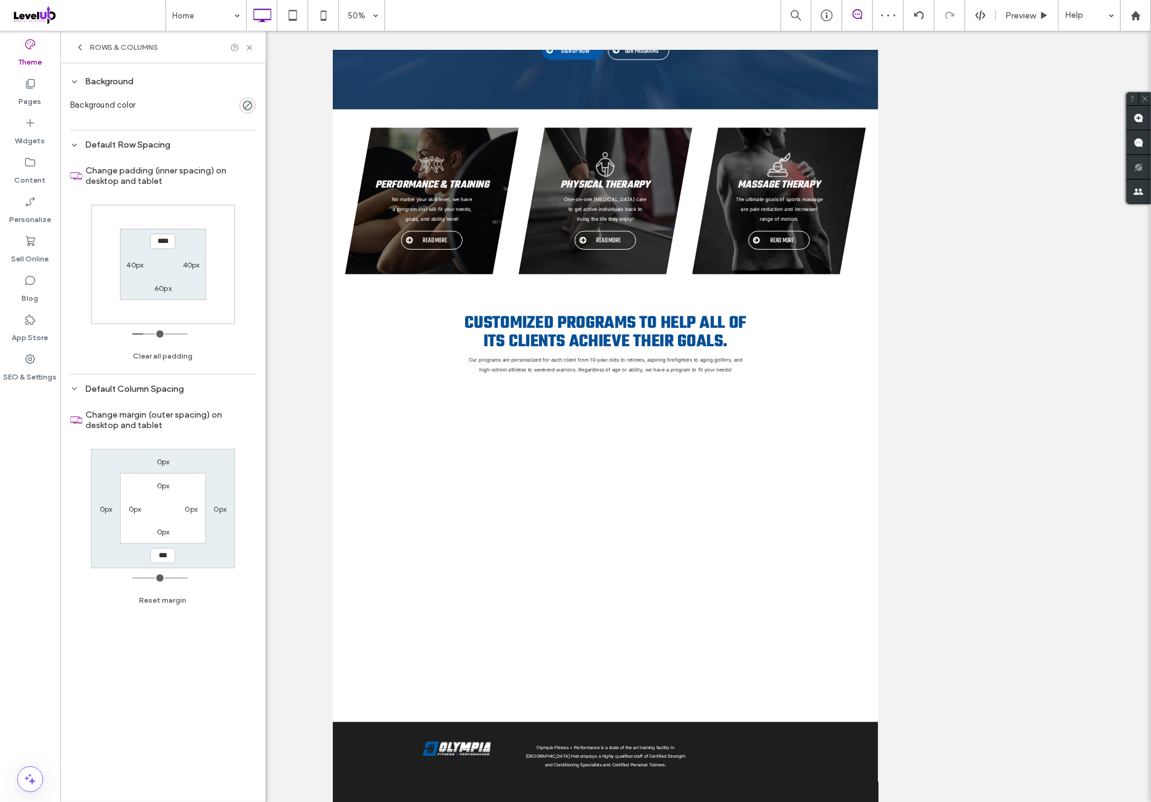
drag, startPoint x: 98, startPoint y: 46, endPoint x: 130, endPoint y: 76, distance: 44.4
click at [99, 46] on span "Rows & Columns" at bounding box center [124, 47] width 68 height 10
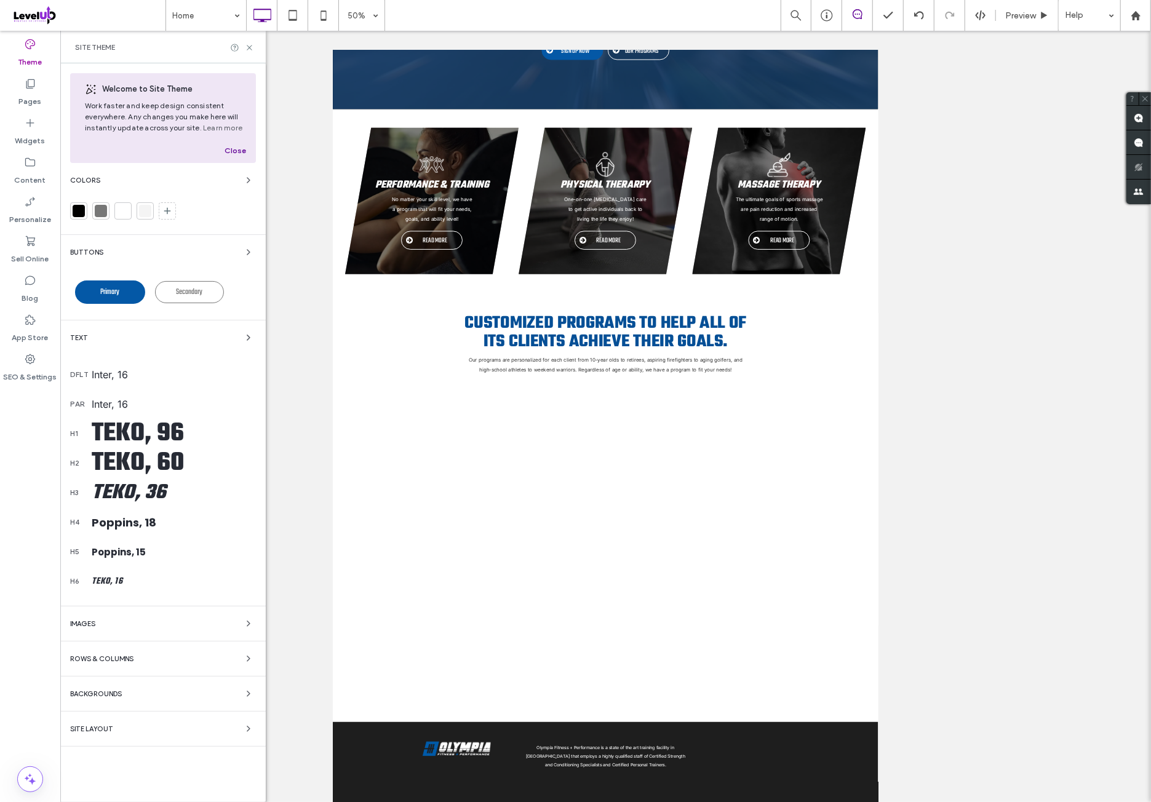
click at [167, 624] on div "Images" at bounding box center [163, 623] width 186 height 15
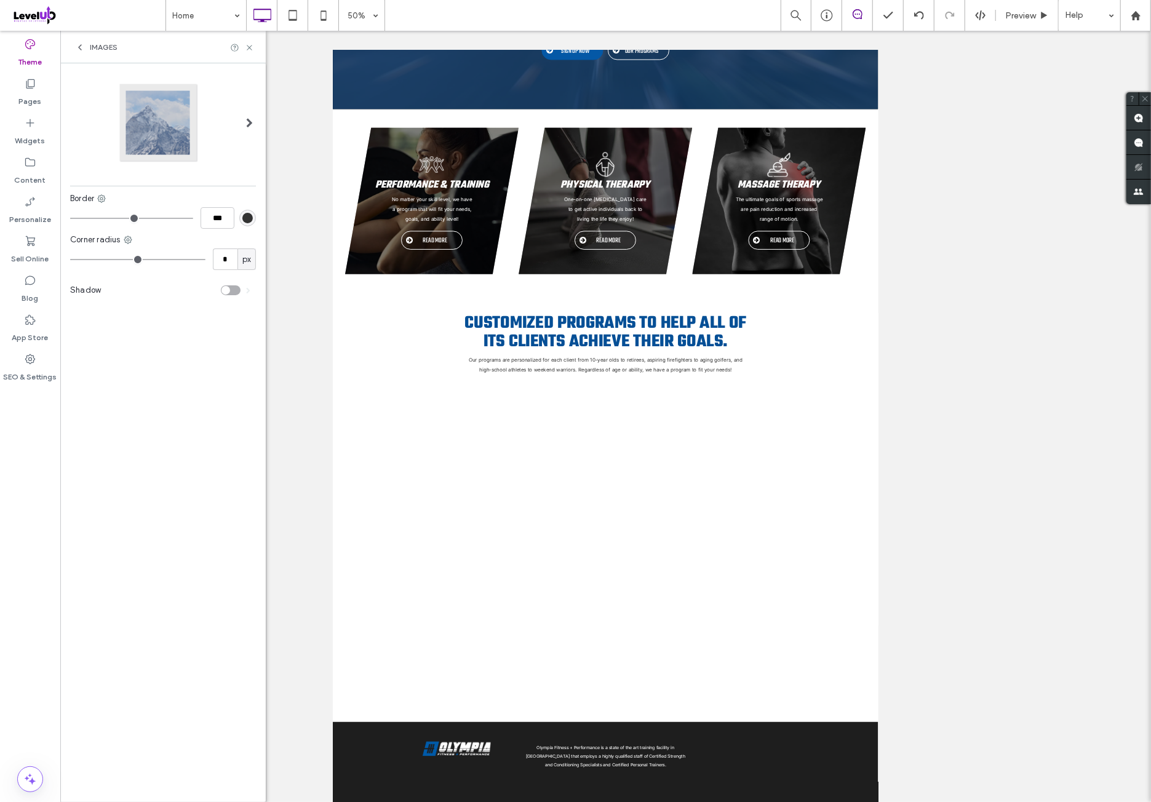
drag, startPoint x: 105, startPoint y: 43, endPoint x: 128, endPoint y: 100, distance: 61.6
click at [105, 45] on span "Images" at bounding box center [104, 47] width 28 height 10
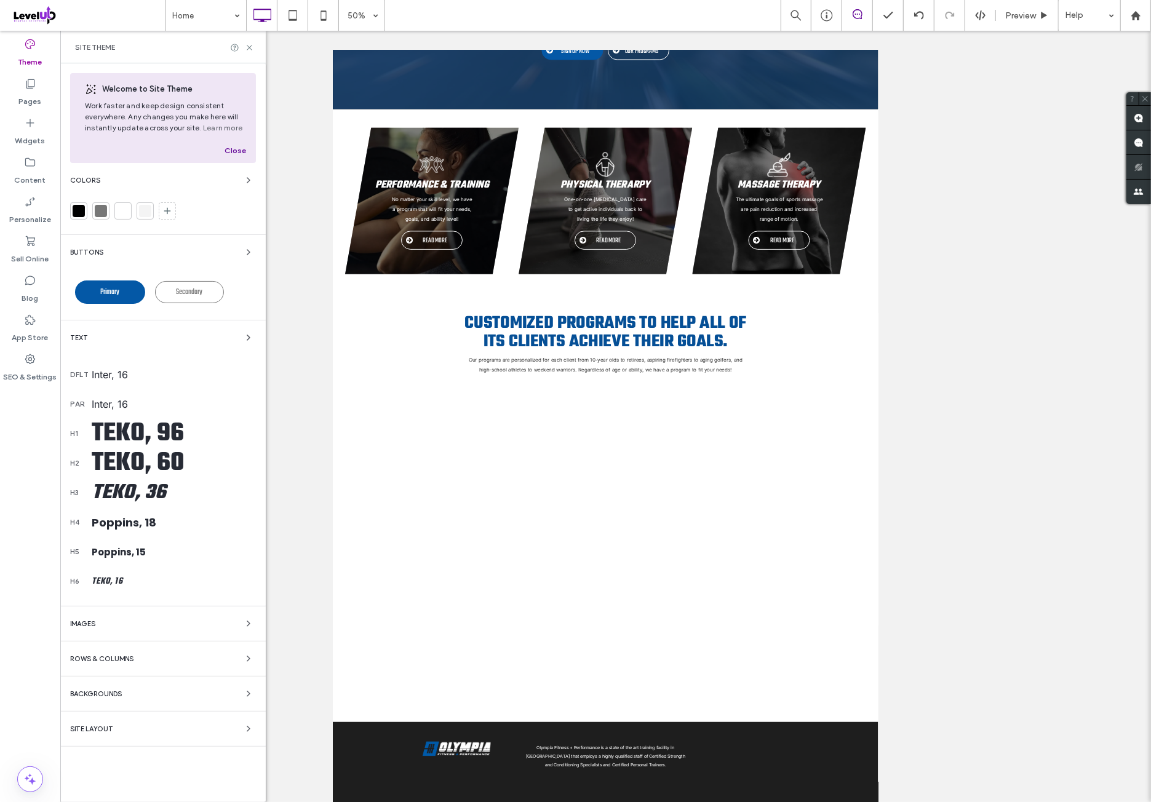
click at [142, 657] on div "Rows & Columns" at bounding box center [163, 658] width 186 height 15
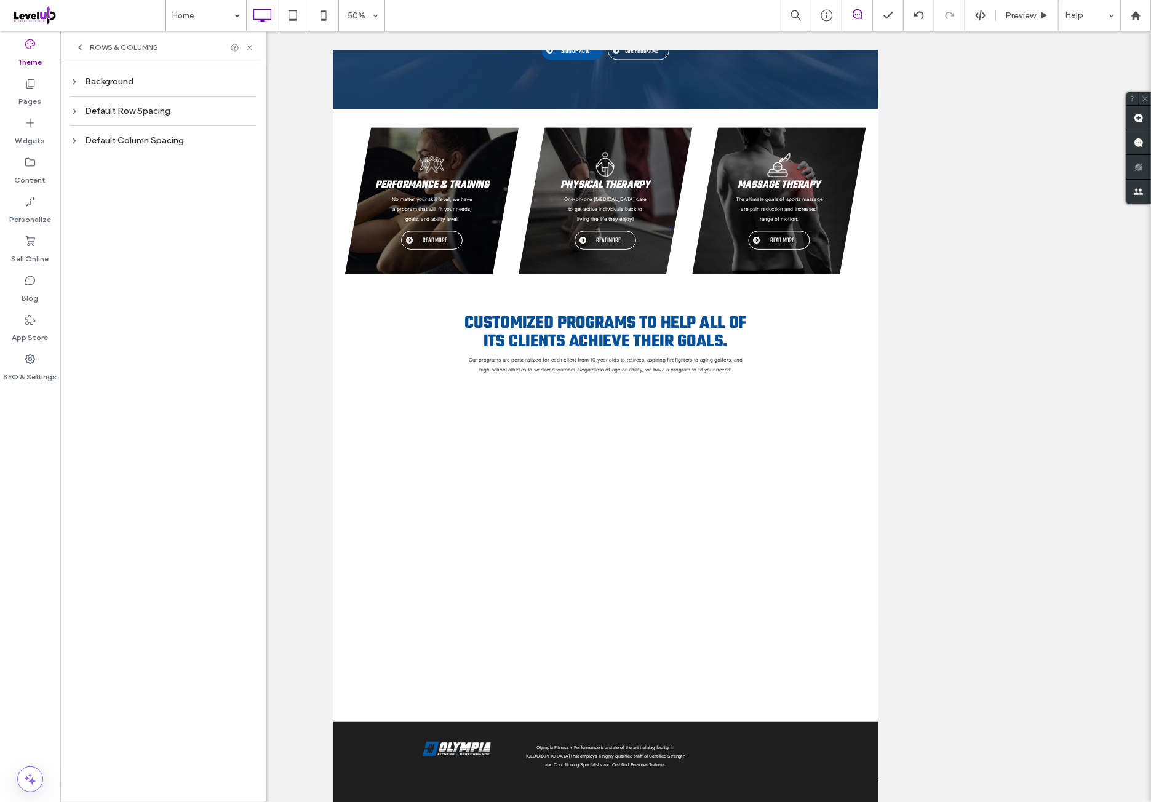
click at [167, 84] on div "Background" at bounding box center [163, 81] width 186 height 10
click at [186, 146] on div "Default Row Spacing" at bounding box center [163, 145] width 186 height 10
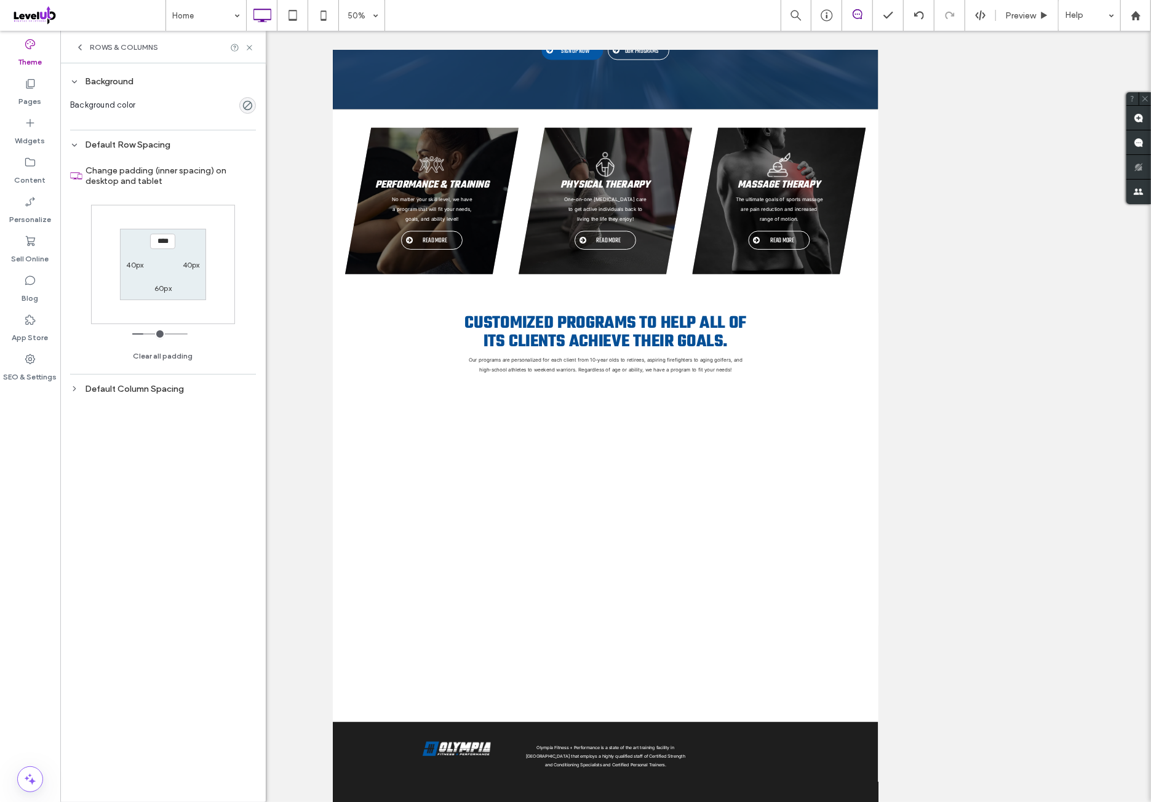
click at [197, 394] on div "Default Column Spacing" at bounding box center [163, 389] width 186 height 17
drag, startPoint x: 103, startPoint y: 47, endPoint x: 109, endPoint y: 65, distance: 18.9
click at [103, 49] on span "Rows & Columns" at bounding box center [124, 47] width 68 height 10
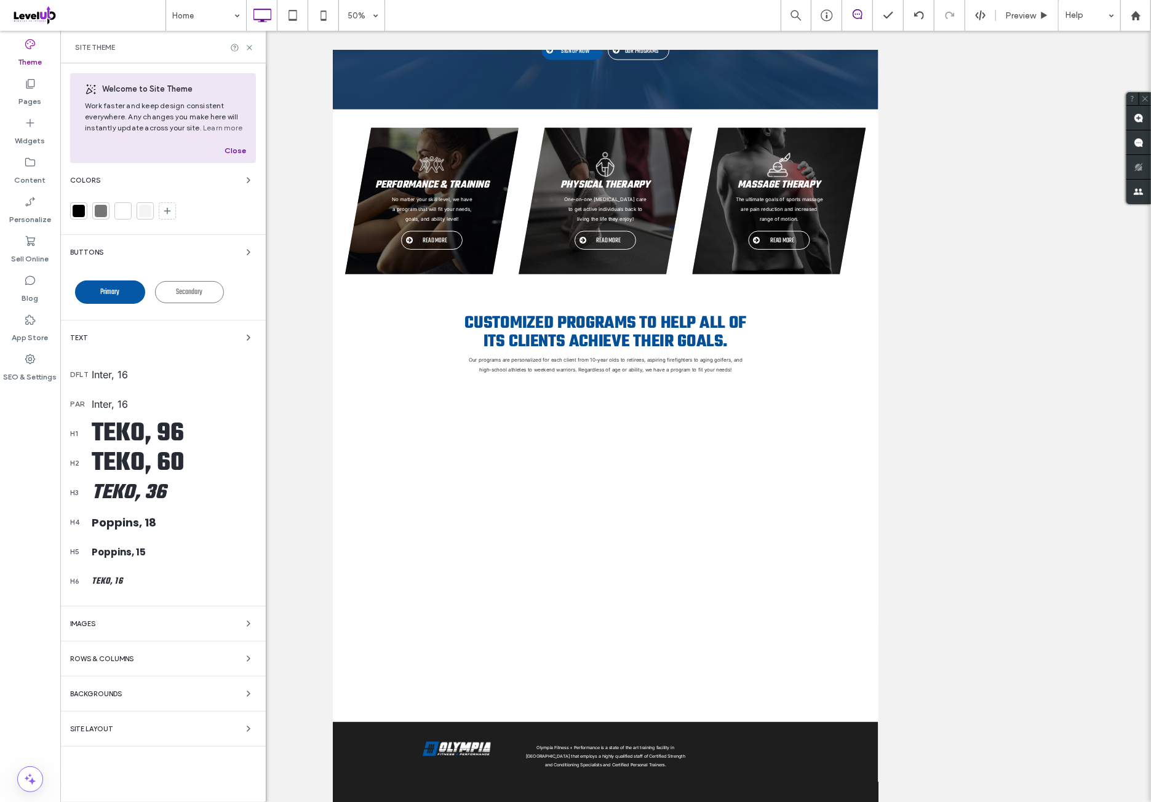
click at [132, 726] on div "Site Layout" at bounding box center [163, 728] width 186 height 15
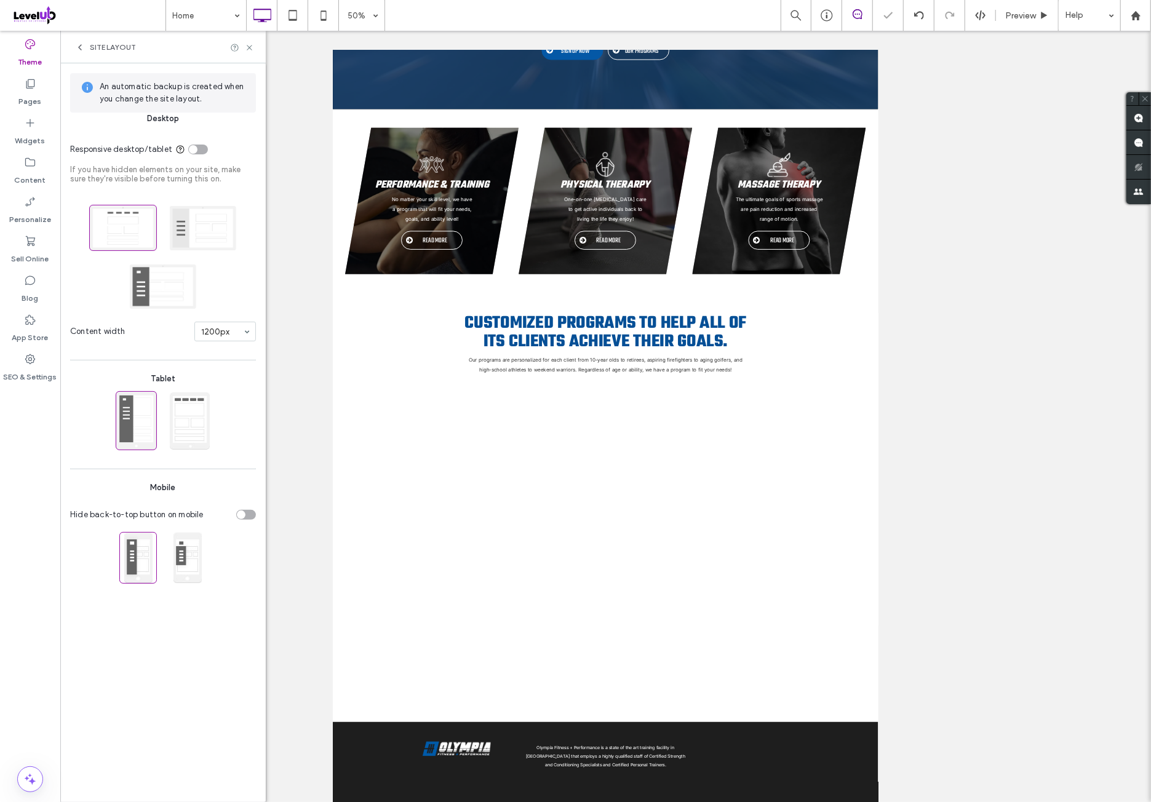
click at [98, 46] on span "Site Layout" at bounding box center [113, 47] width 46 height 10
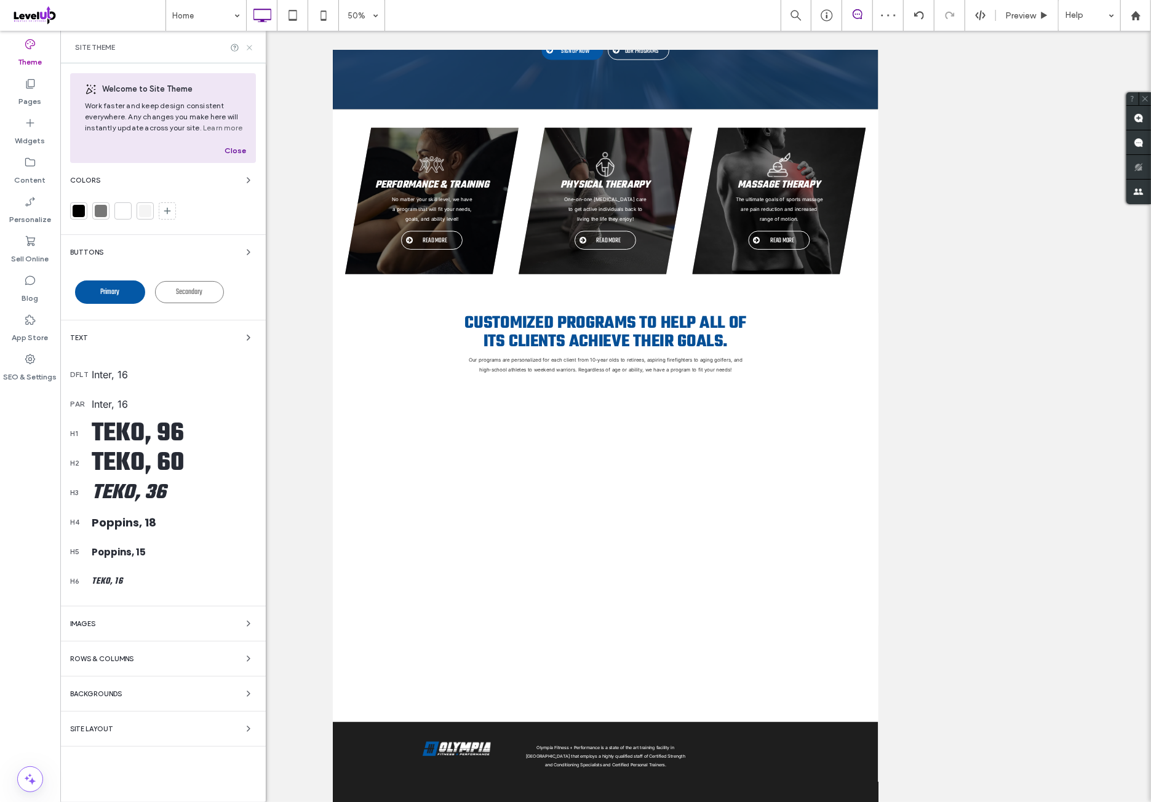
drag, startPoint x: 250, startPoint y: 46, endPoint x: 162, endPoint y: 65, distance: 89.3
click at [249, 46] on icon at bounding box center [249, 47] width 9 height 9
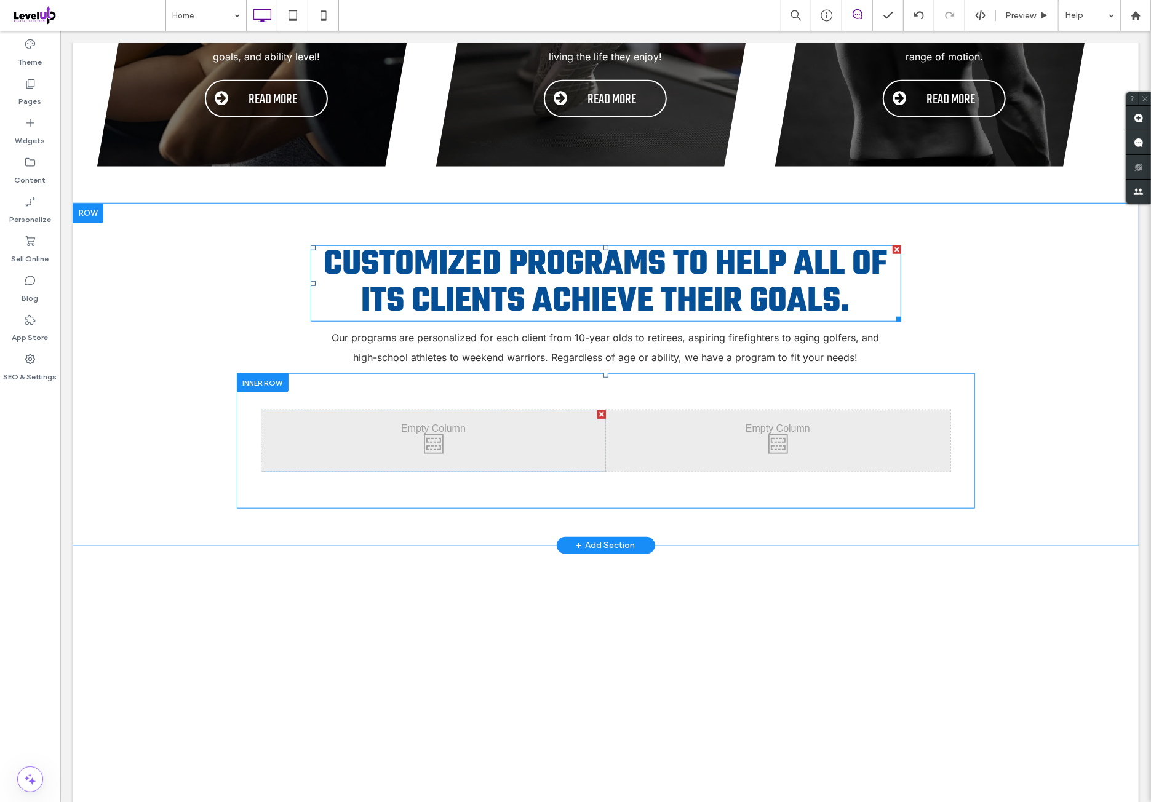
scroll to position [820, 0]
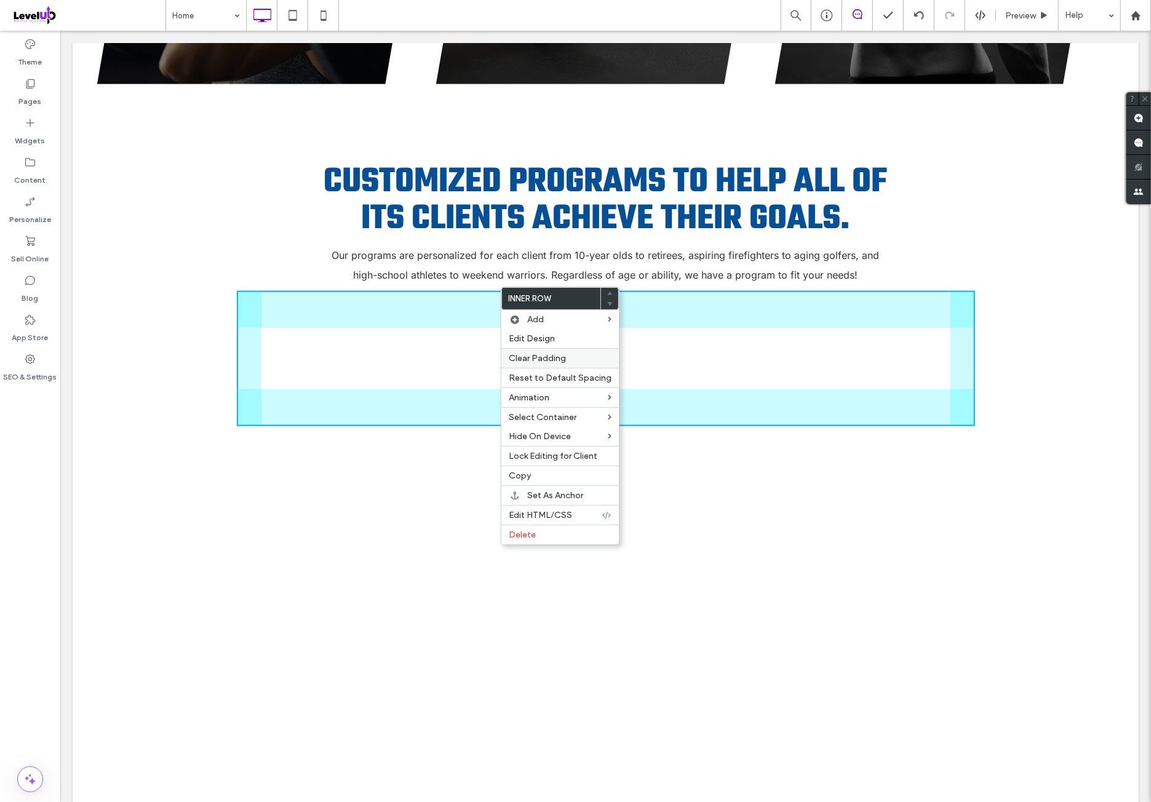
click at [568, 362] on label "Clear Padding" at bounding box center [560, 358] width 103 height 10
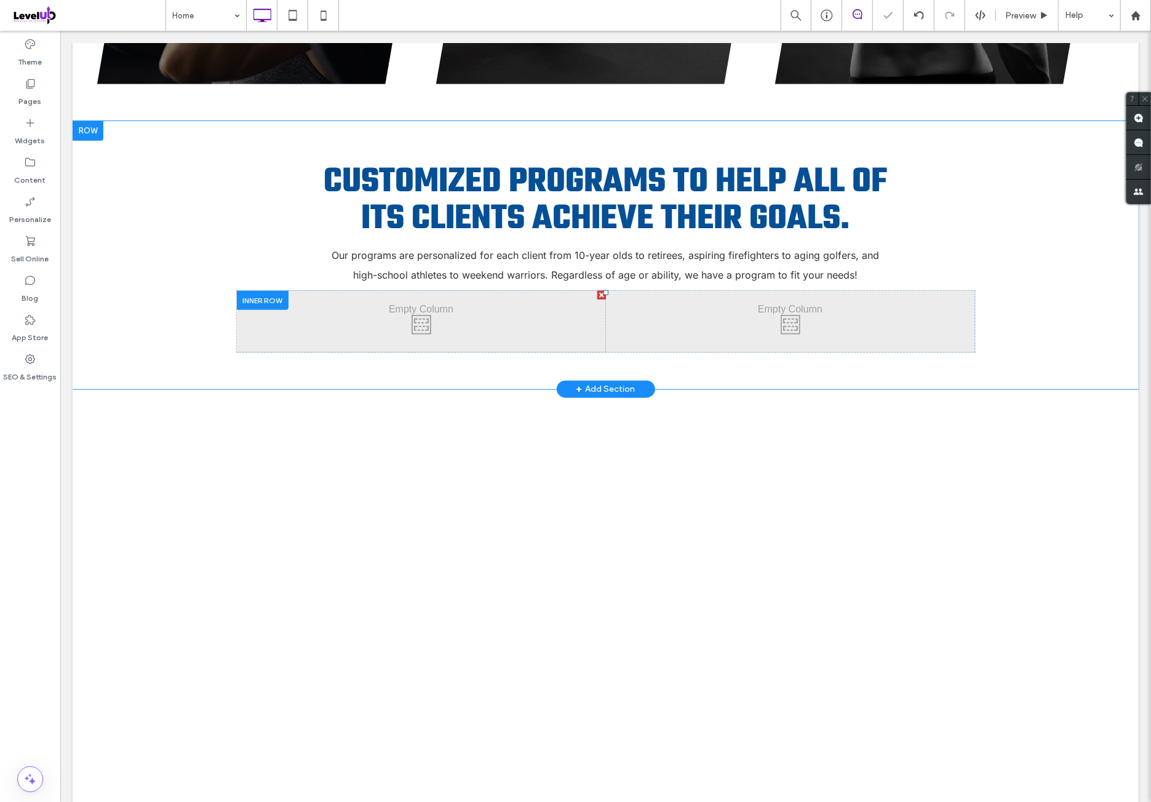
click at [505, 314] on div "Click To Paste Click To Paste" at bounding box center [420, 320] width 369 height 61
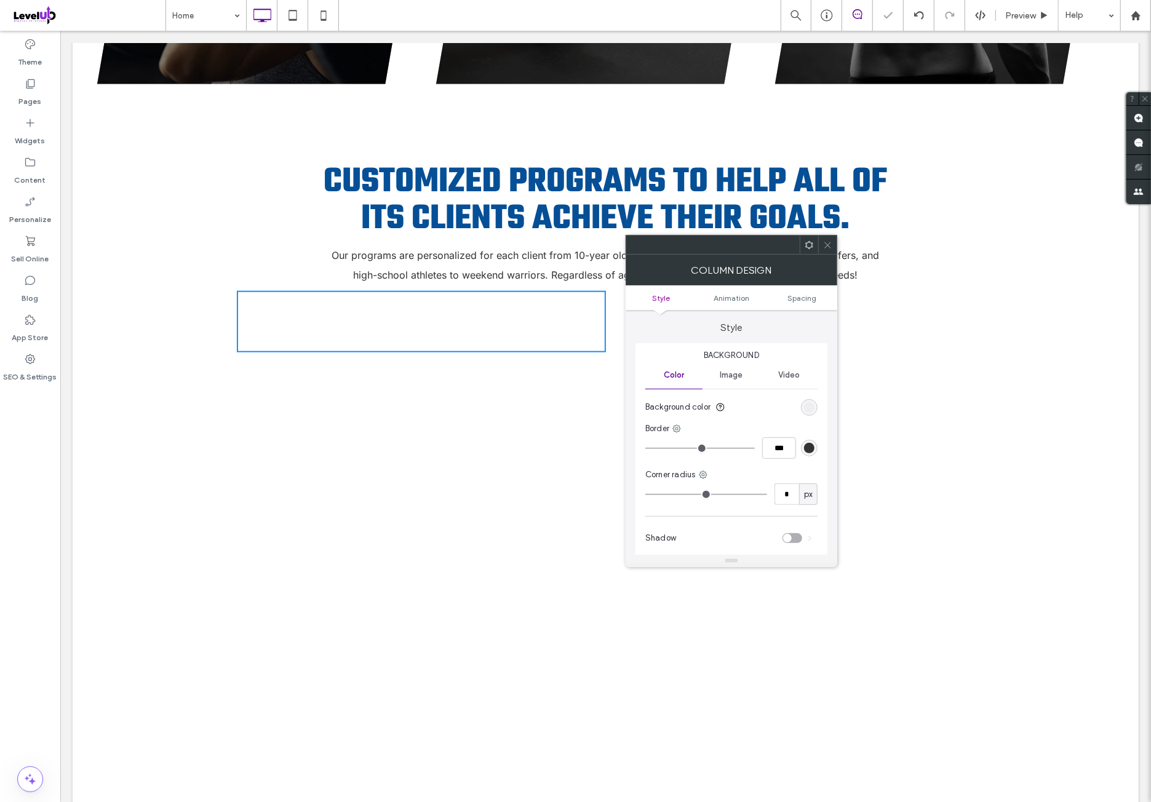
click at [811, 411] on div "rgb(236, 236, 236)" at bounding box center [809, 407] width 17 height 17
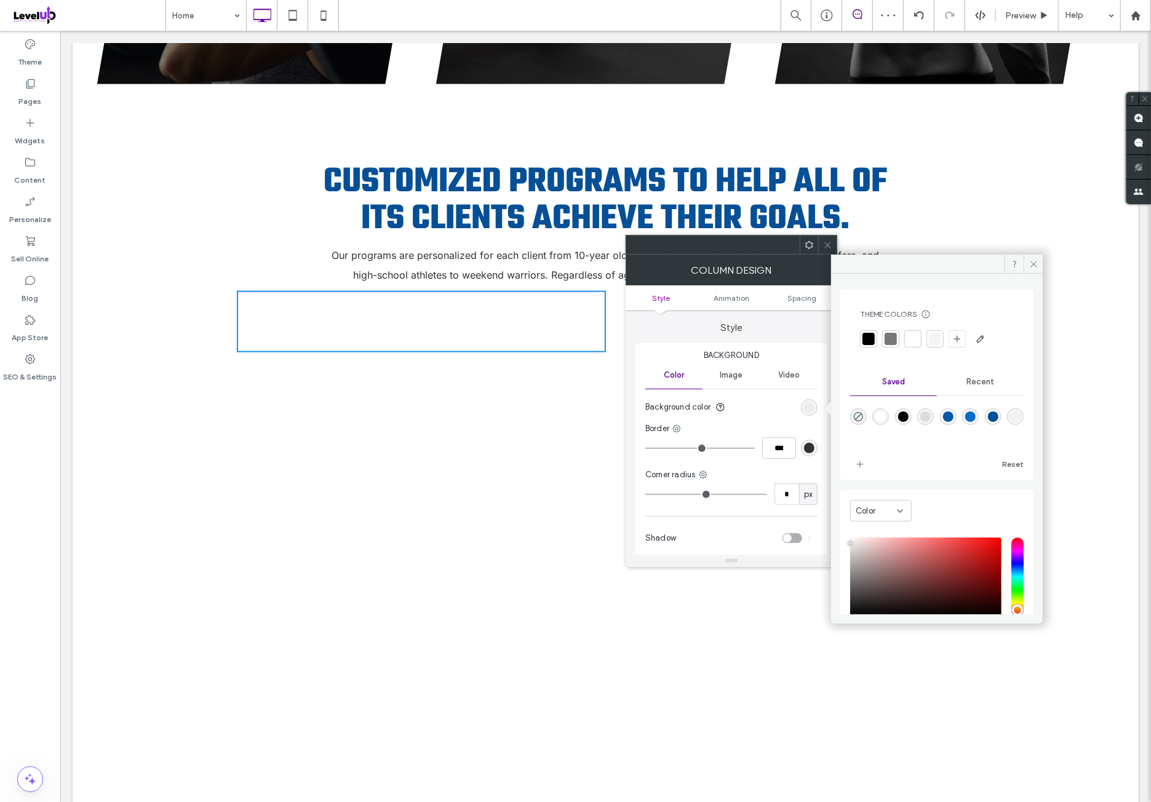
click at [884, 418] on div "rgba(255,255,255,1)" at bounding box center [880, 416] width 10 height 10
type input "*******"
drag, startPoint x: 788, startPoint y: 493, endPoint x: 801, endPoint y: 470, distance: 26.5
click at [788, 493] on input "*" at bounding box center [786, 494] width 25 height 22
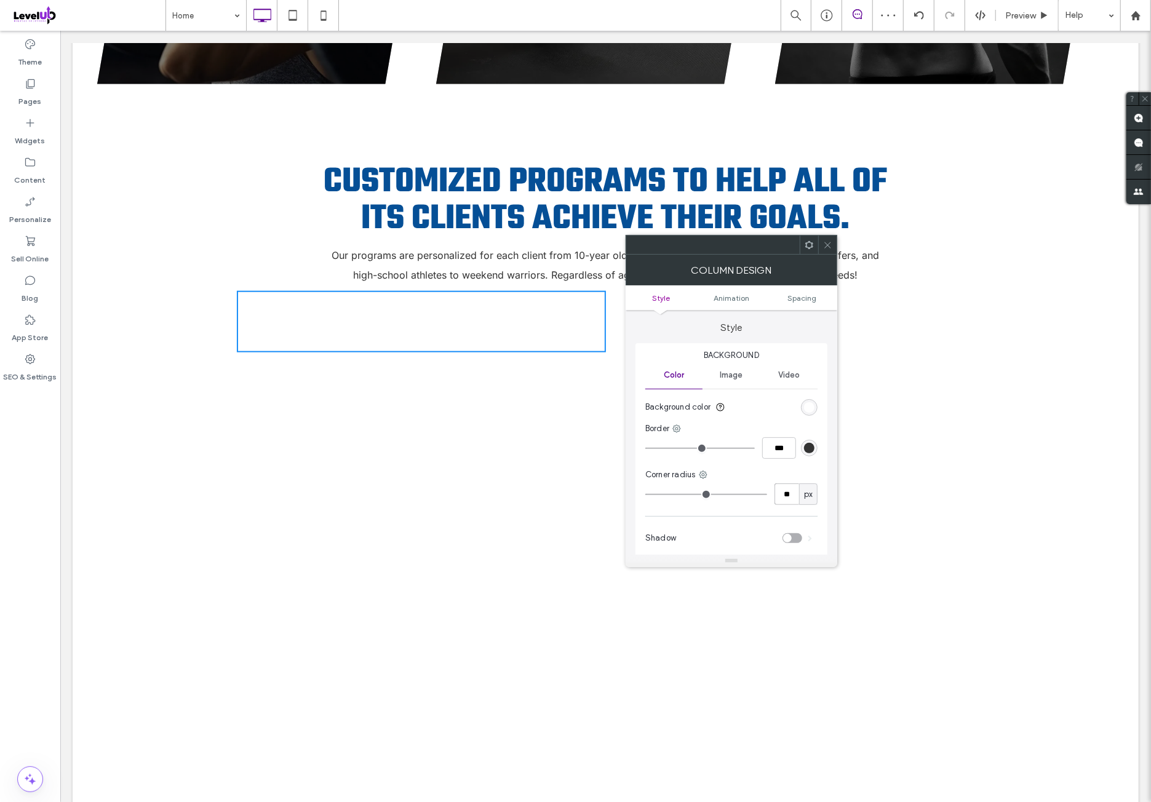
type input "**"
click at [801, 470] on div "Corner radius" at bounding box center [731, 475] width 172 height 12
click at [813, 242] on icon at bounding box center [808, 244] width 9 height 9
click at [838, 411] on span "Edit HTML/CSS" at bounding box center [828, 411] width 63 height 10
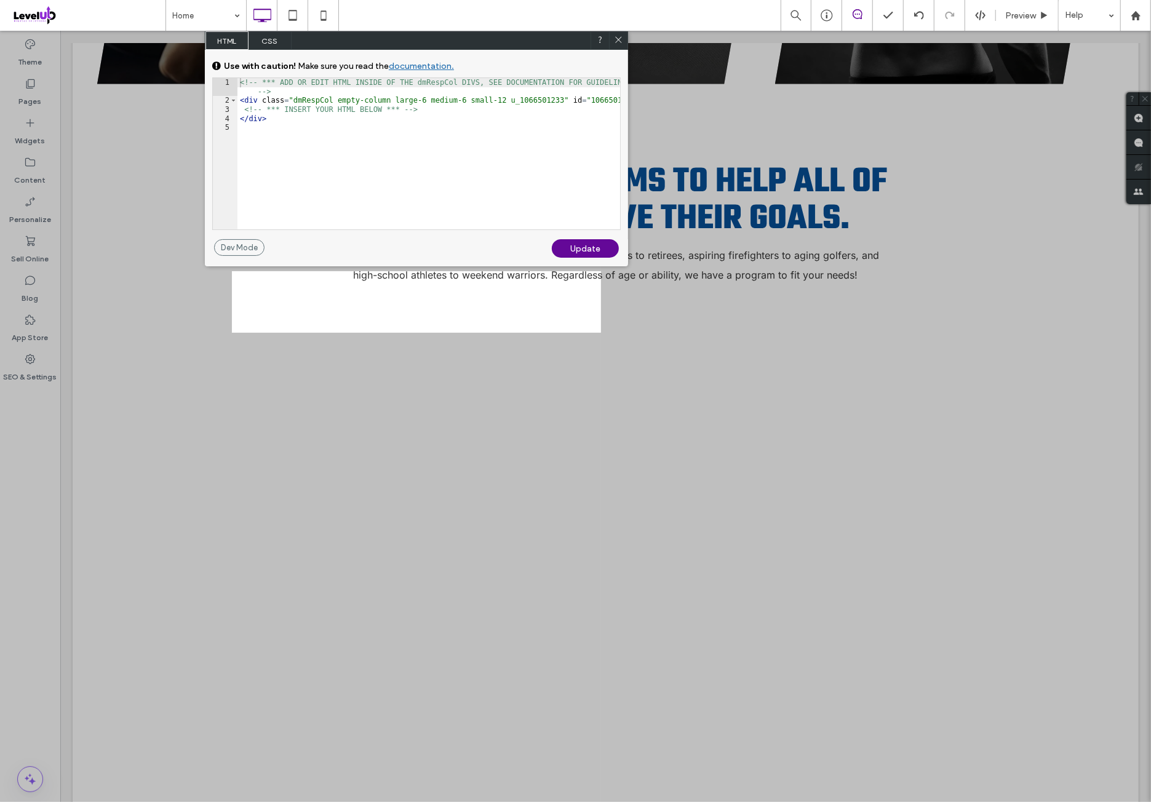
drag, startPoint x: 278, startPoint y: 42, endPoint x: 291, endPoint y: 87, distance: 46.1
click at [276, 42] on span "CSS" at bounding box center [269, 40] width 43 height 18
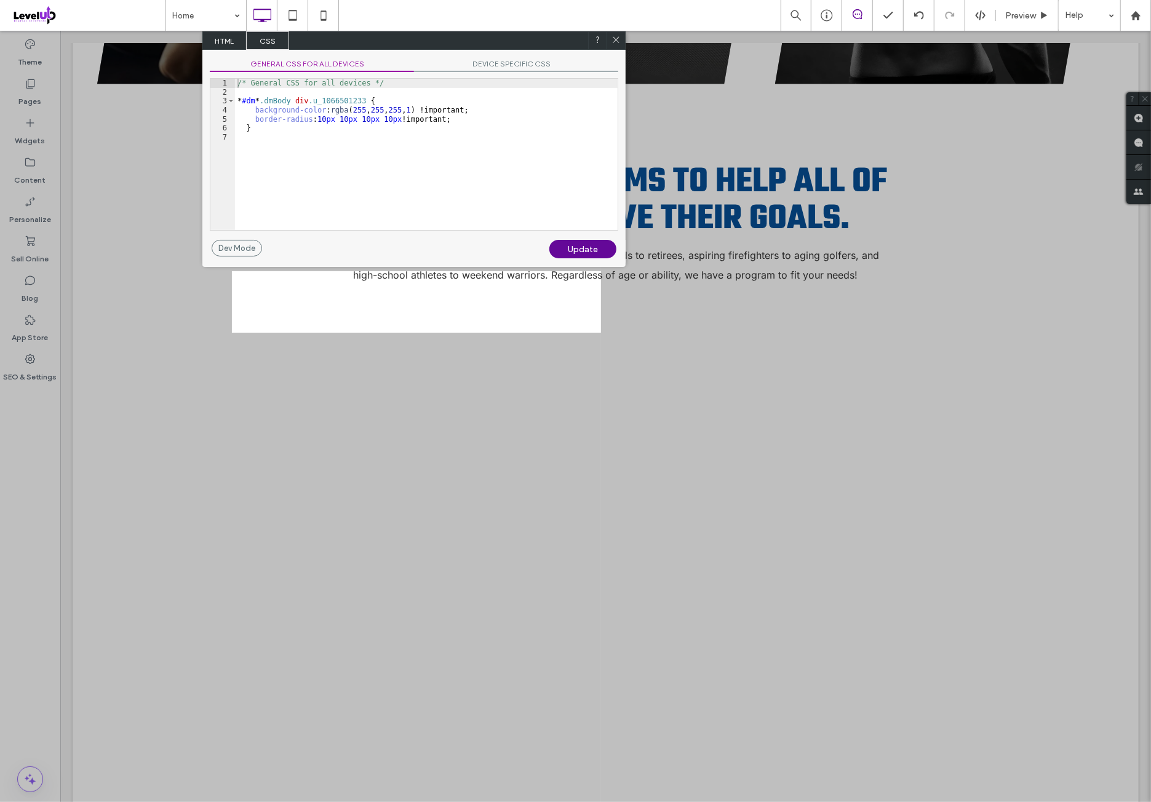
drag, startPoint x: 317, startPoint y: 62, endPoint x: 328, endPoint y: 56, distance: 12.1
click at [319, 62] on span "GENERAL CSS FOR ALL DEVICES" at bounding box center [312, 65] width 204 height 13
drag, startPoint x: 373, startPoint y: 84, endPoint x: 379, endPoint y: 94, distance: 12.1
click at [379, 50] on div "HTML CSS" at bounding box center [413, 40] width 423 height 18
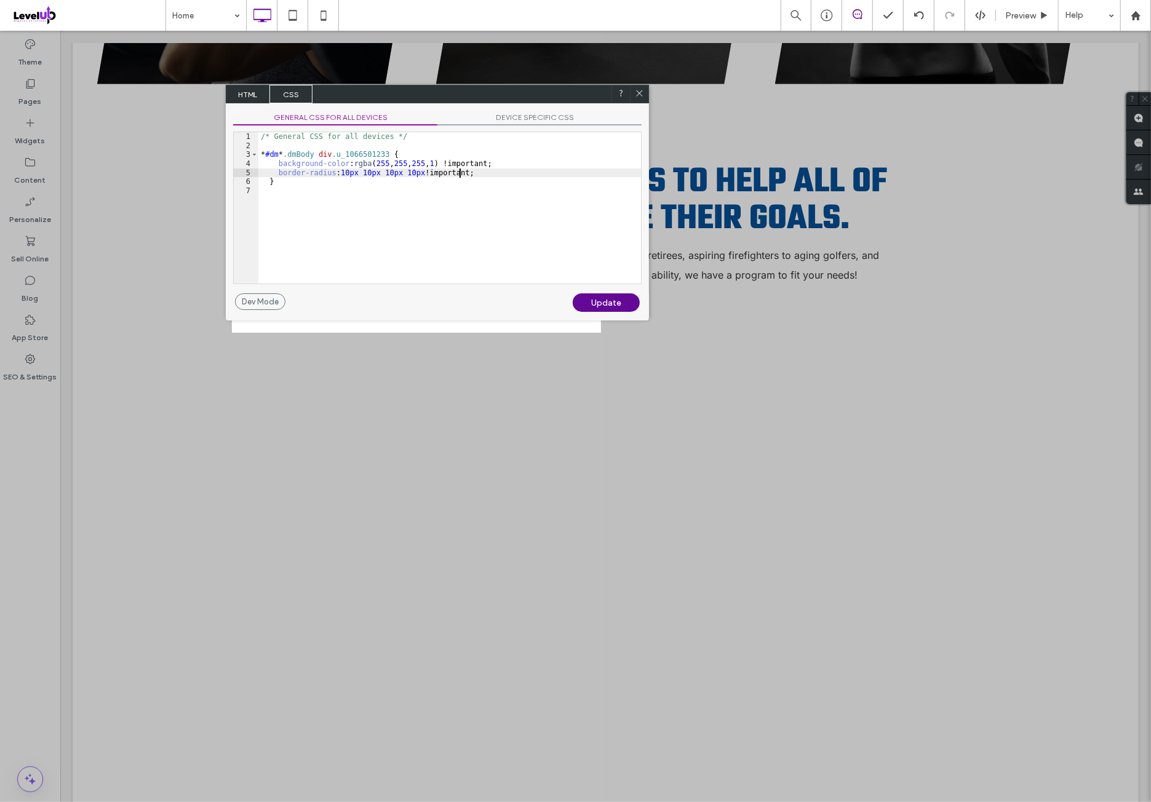
drag, startPoint x: 487, startPoint y: 170, endPoint x: 499, endPoint y: 191, distance: 24.3
click at [488, 170] on div "/* General CSS for all devices */ * #dm * .dmBody div .u_1066501233 { backgroun…" at bounding box center [449, 216] width 383 height 169
type textarea "**"
click at [602, 304] on div "Update" at bounding box center [606, 302] width 67 height 18
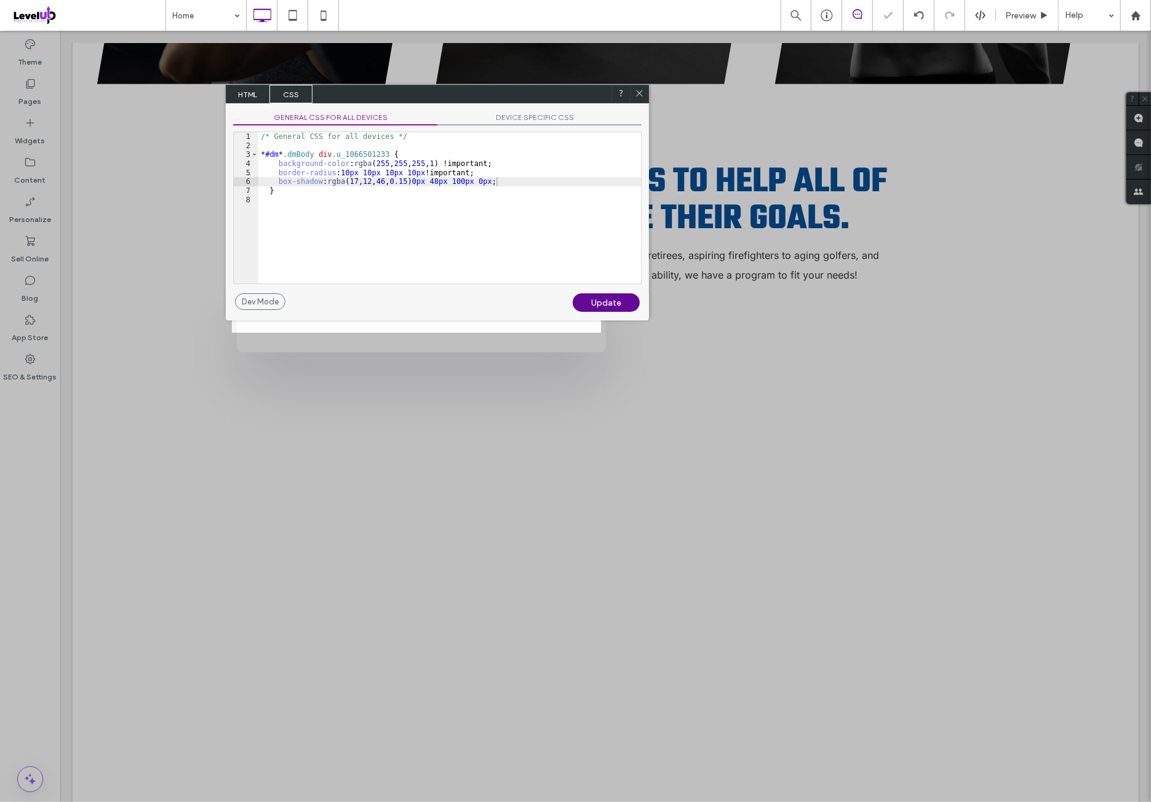
click at [638, 97] on icon at bounding box center [639, 93] width 9 height 9
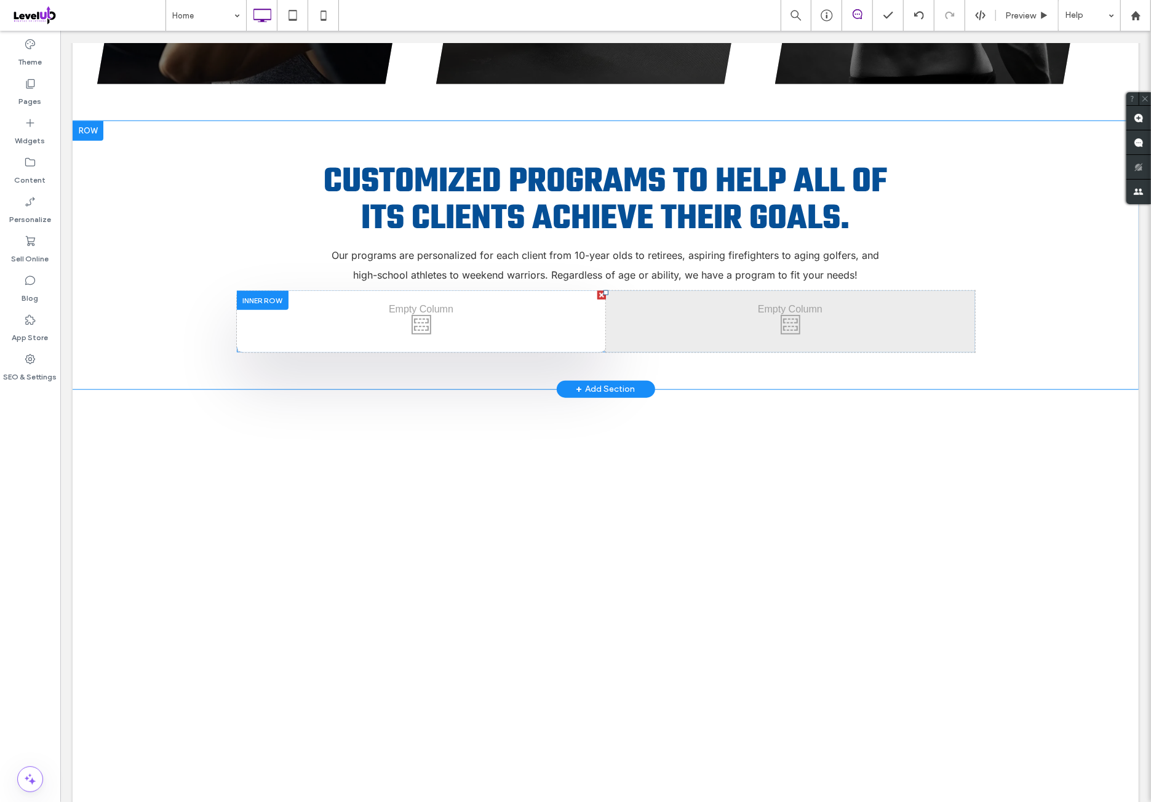
click at [258, 291] on div "Click To Paste Click To Paste" at bounding box center [420, 320] width 369 height 61
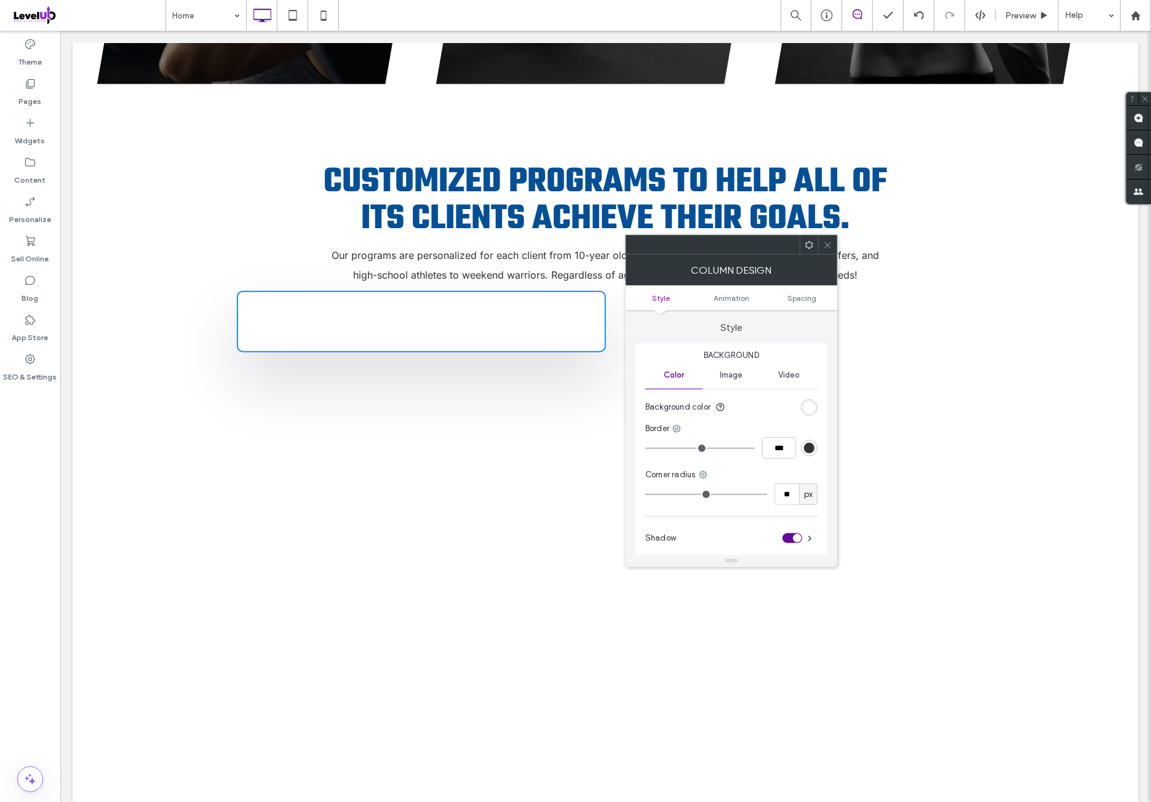
drag, startPoint x: 829, startPoint y: 247, endPoint x: 672, endPoint y: 268, distance: 158.1
click at [828, 247] on icon at bounding box center [827, 244] width 9 height 9
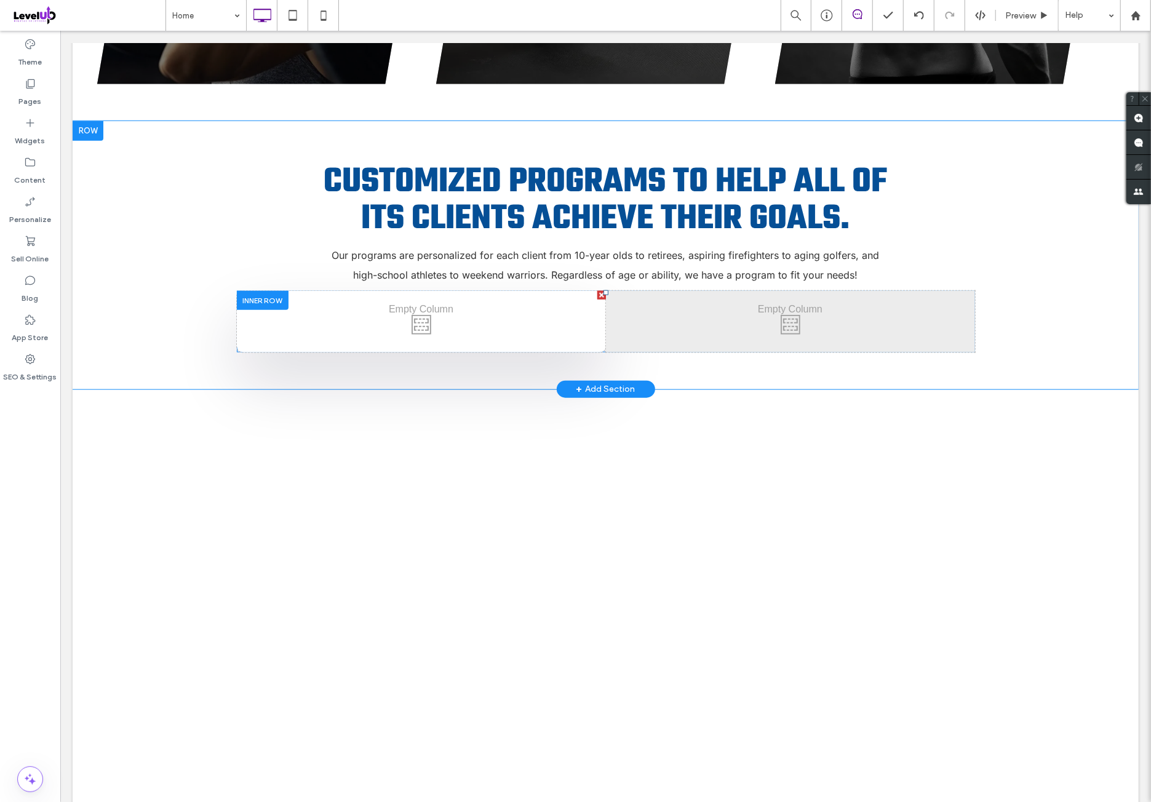
click at [247, 290] on div at bounding box center [262, 299] width 52 height 19
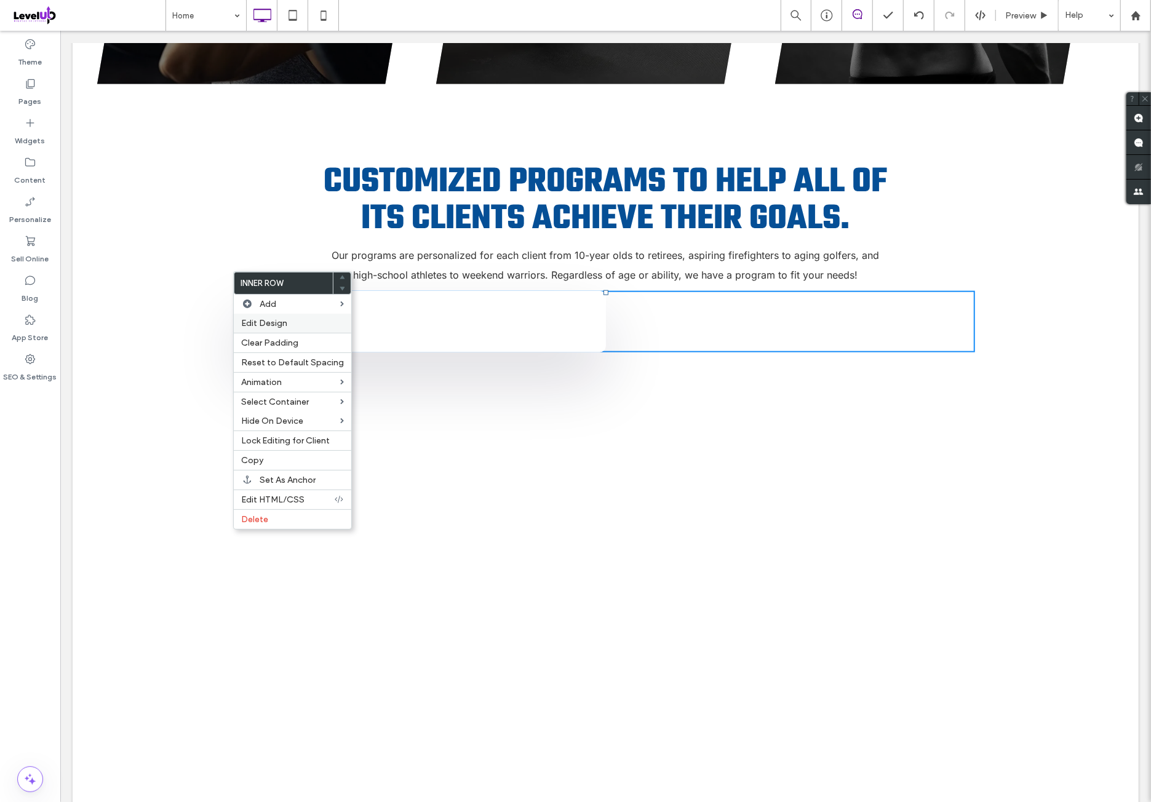
click at [296, 324] on label "Edit Design" at bounding box center [292, 323] width 103 height 10
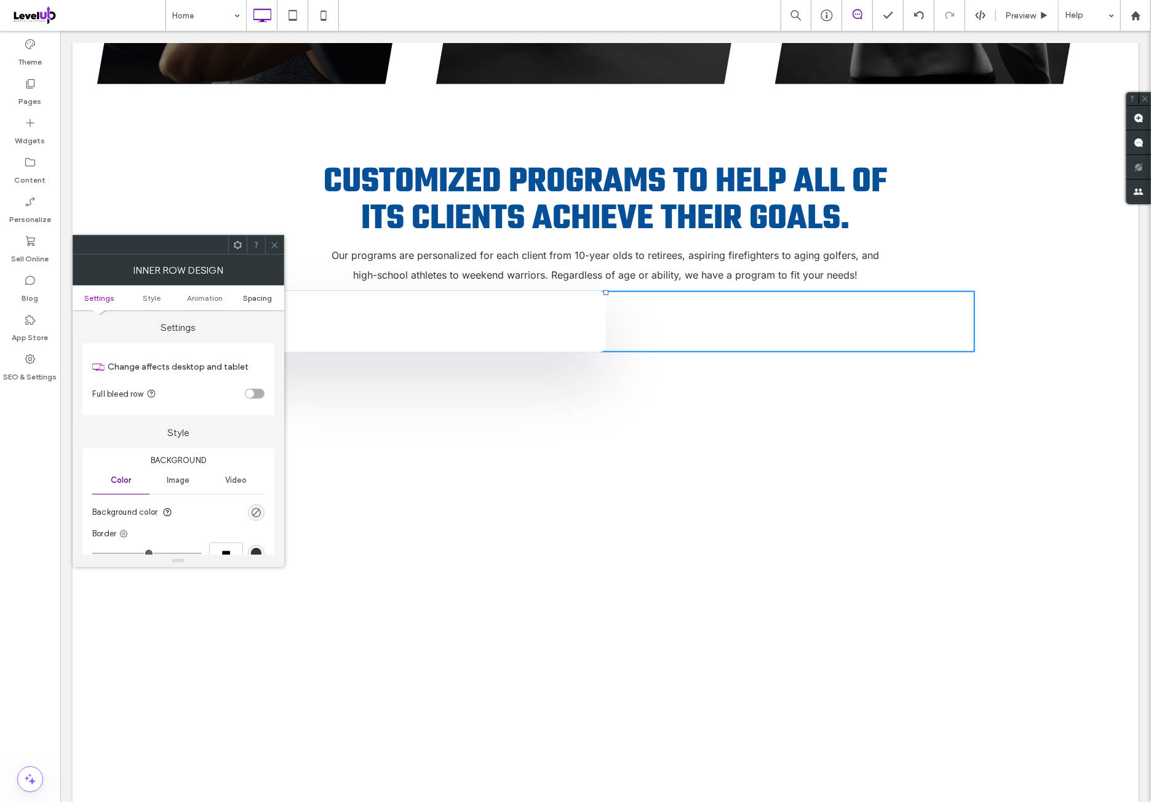
click at [260, 301] on span "Spacing" at bounding box center [258, 297] width 29 height 9
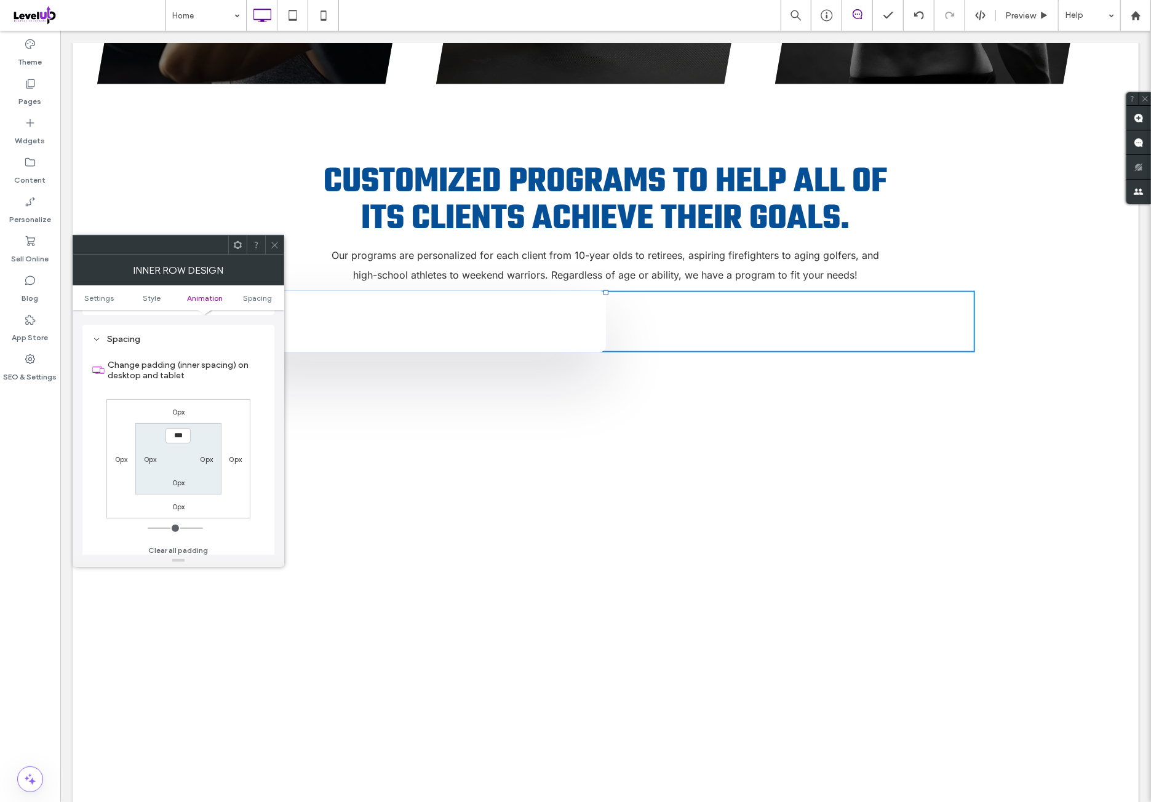
scroll to position [394, 0]
click at [180, 407] on label "0px" at bounding box center [178, 406] width 13 height 9
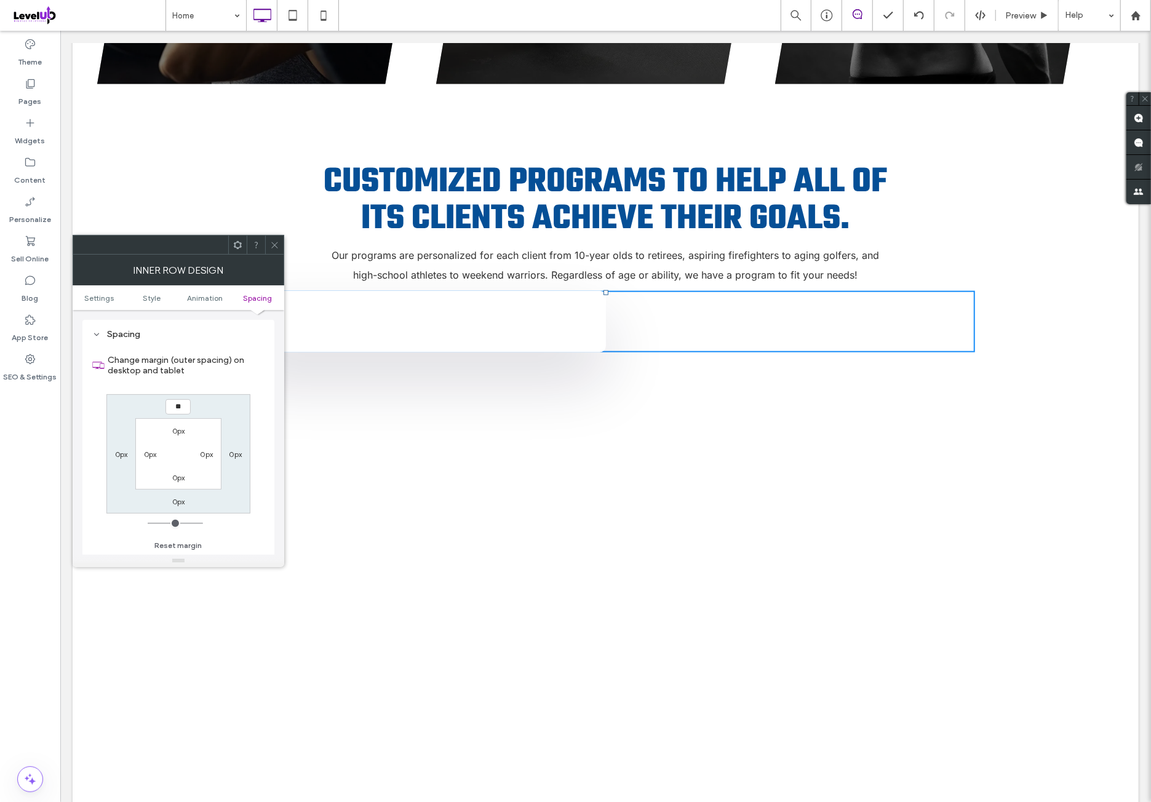
type input "**"
type input "****"
click at [212, 394] on div "**** 0px 0px 0px 0px 0px 0px 0px" at bounding box center [178, 453] width 144 height 119
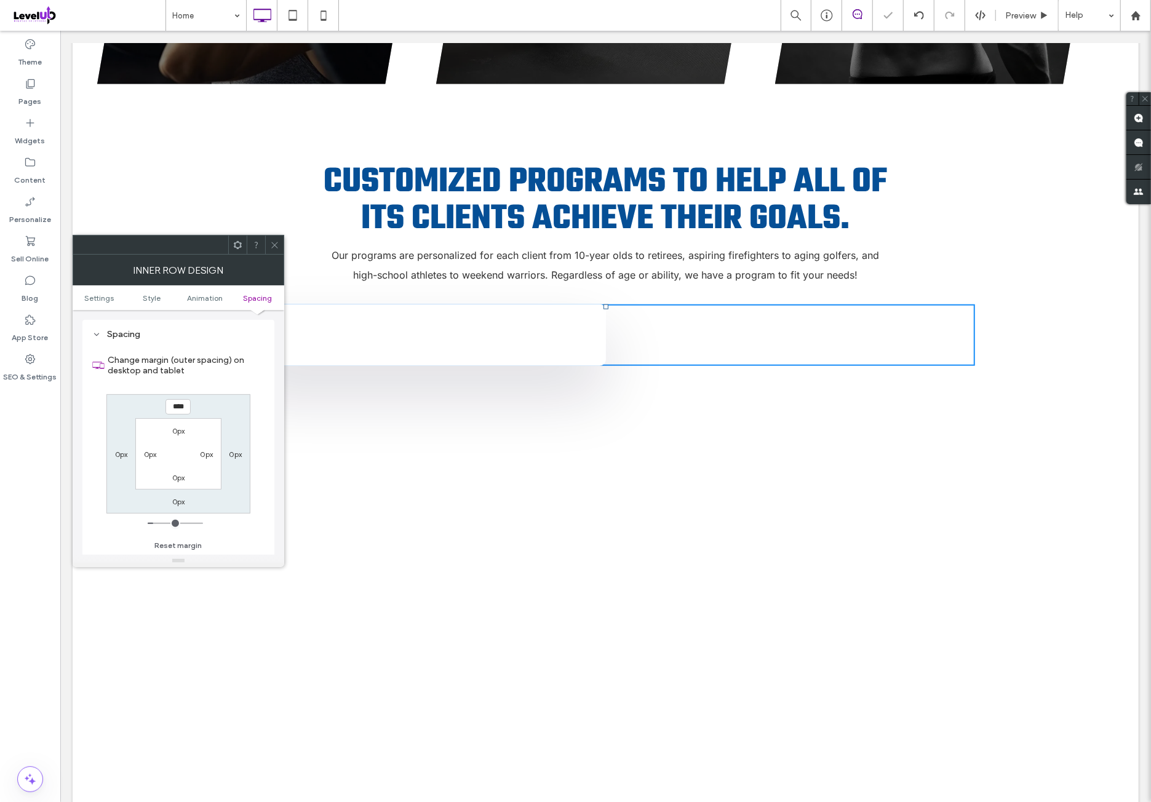
click at [272, 248] on icon at bounding box center [274, 244] width 9 height 9
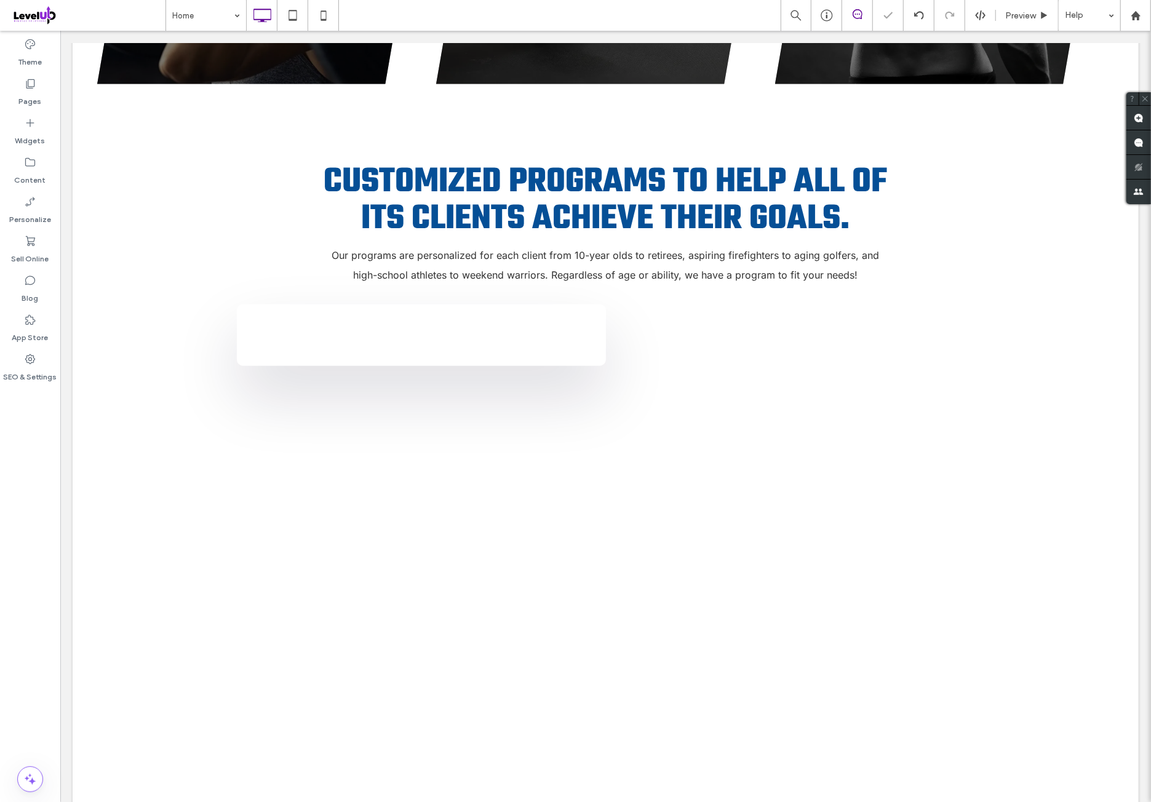
click at [38, 442] on div "Theme Pages Widgets Content Personalize Sell Online Blog App Store SEO & Settin…" at bounding box center [30, 416] width 60 height 771
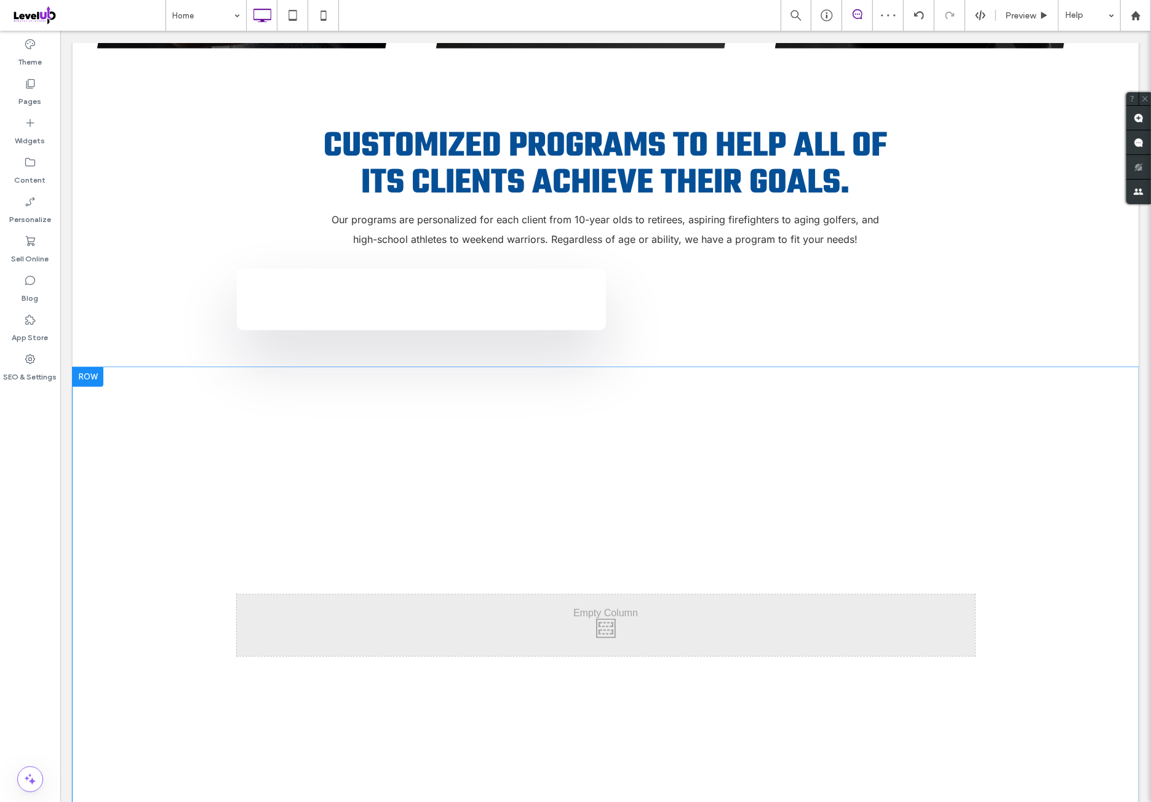
scroll to position [922, 0]
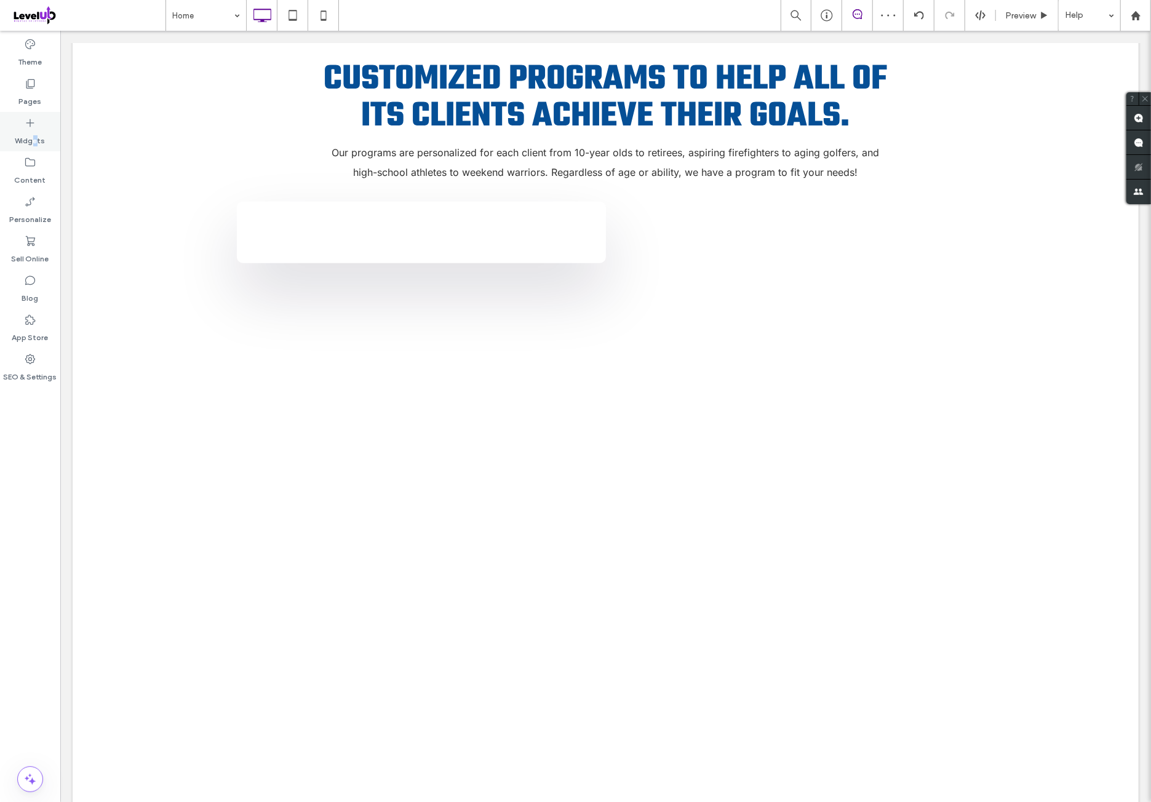
click at [36, 137] on label "Widgets" at bounding box center [30, 137] width 30 height 17
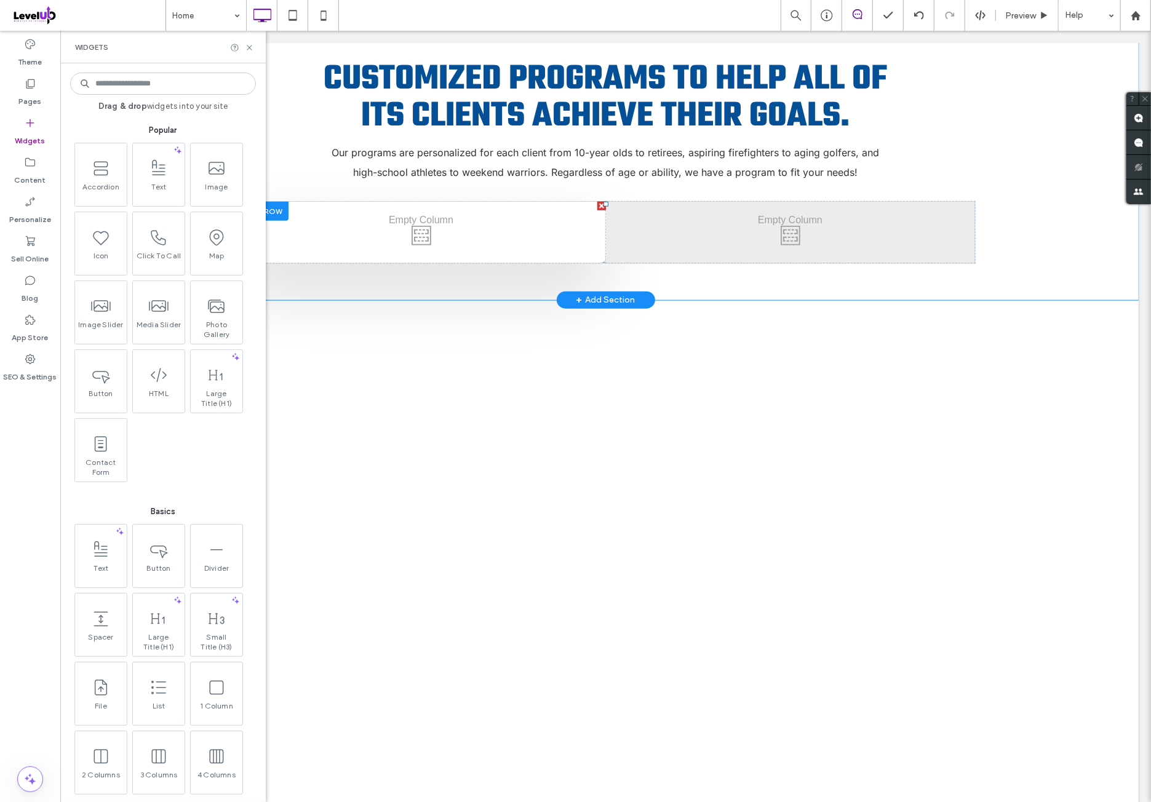
click at [369, 216] on div "Click To Paste Click To Paste" at bounding box center [420, 231] width 369 height 61
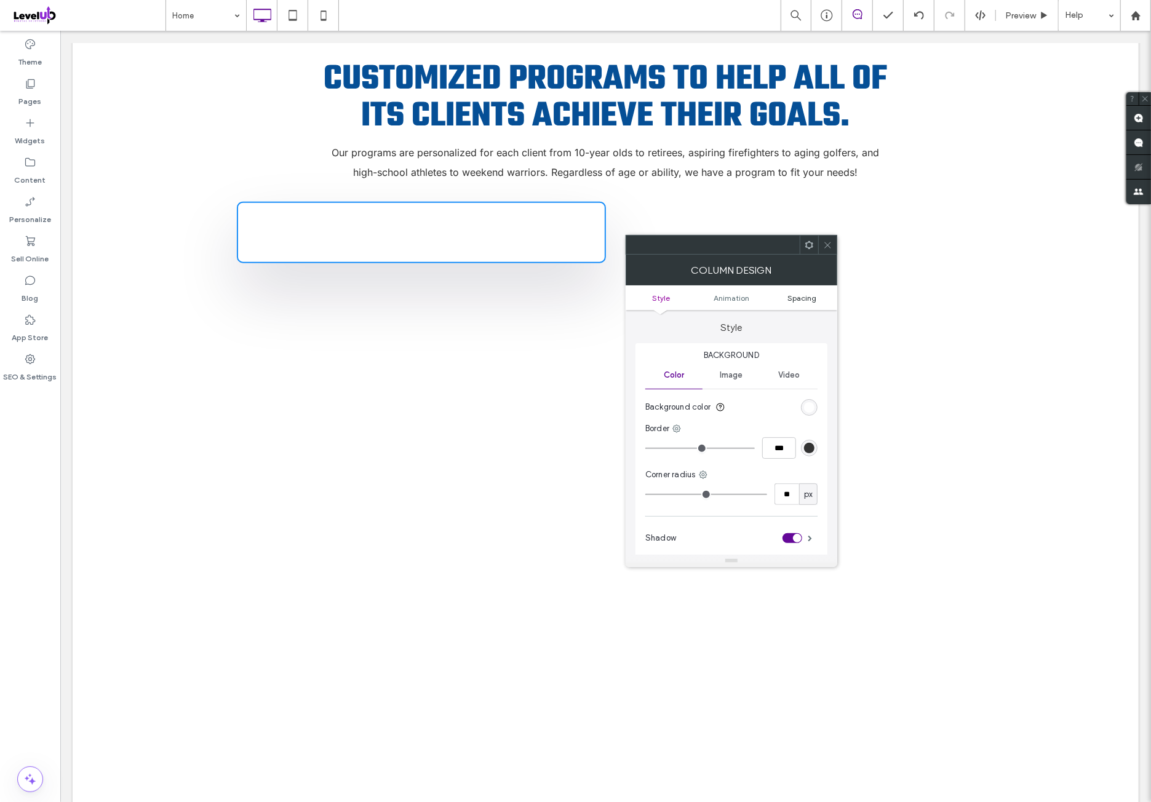
click at [808, 297] on span "Spacing" at bounding box center [801, 297] width 29 height 9
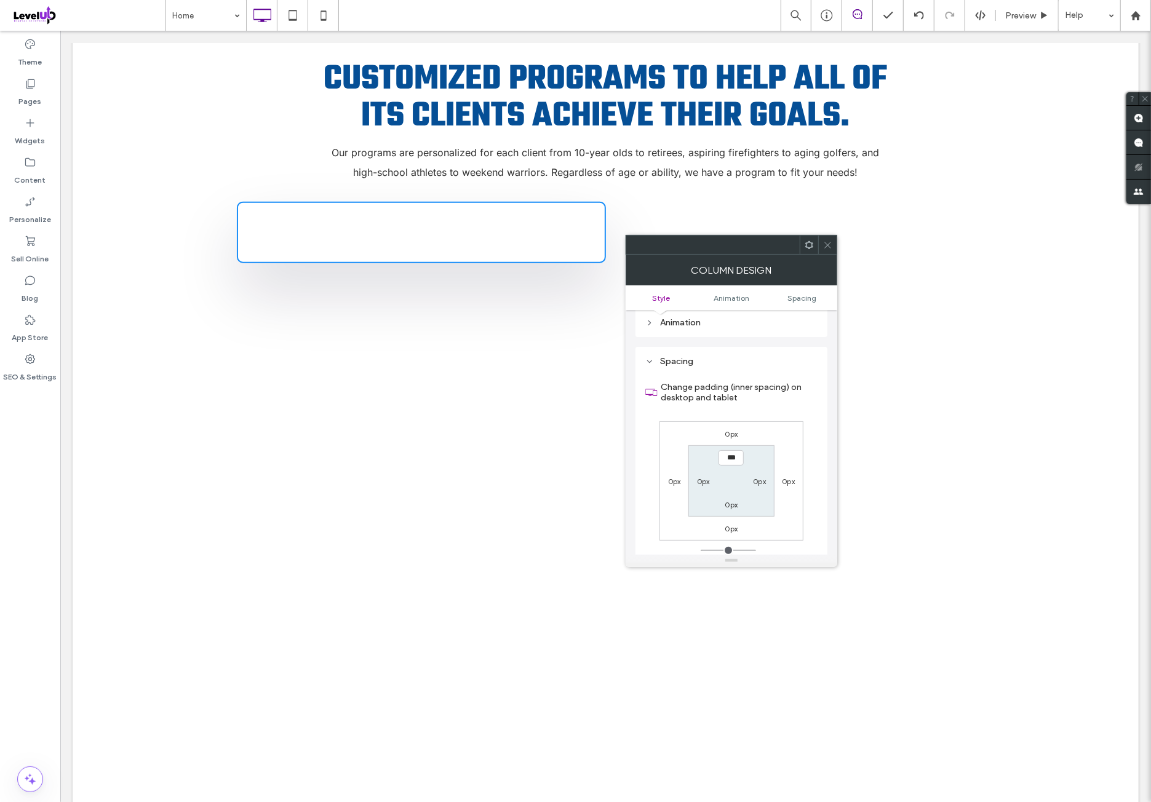
scroll to position [288, 0]
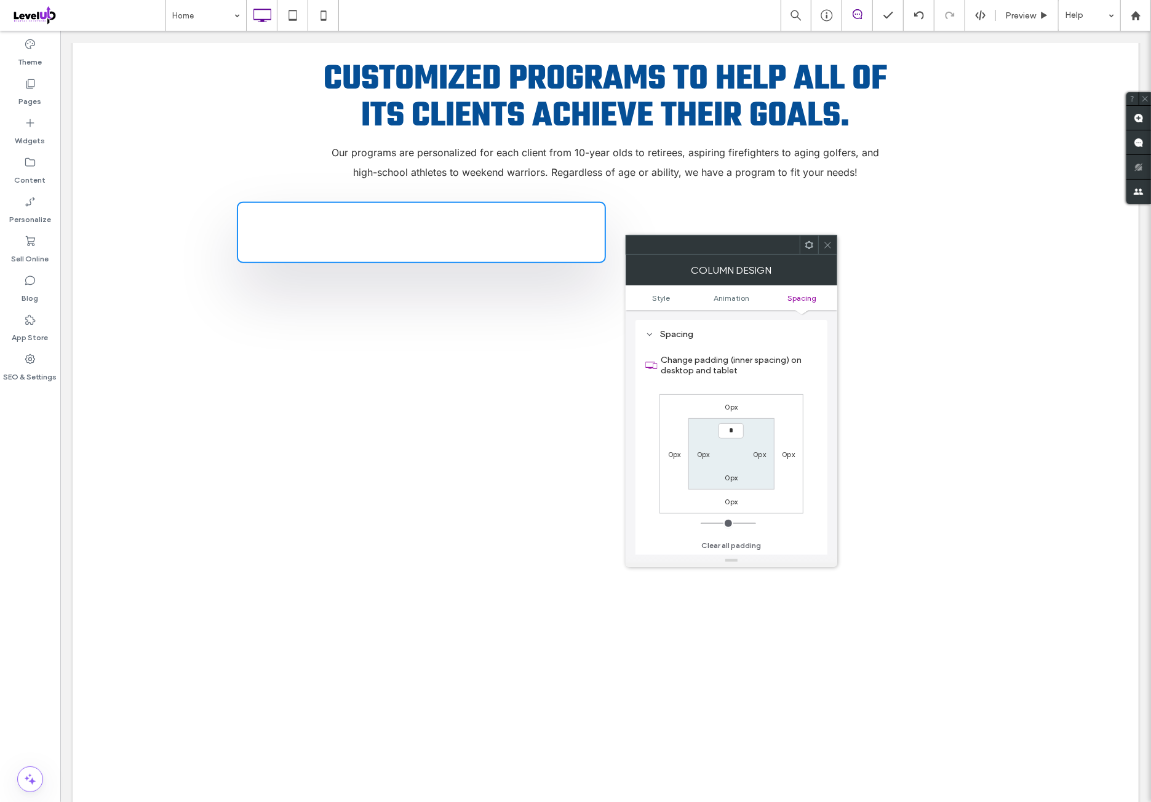
type input "**"
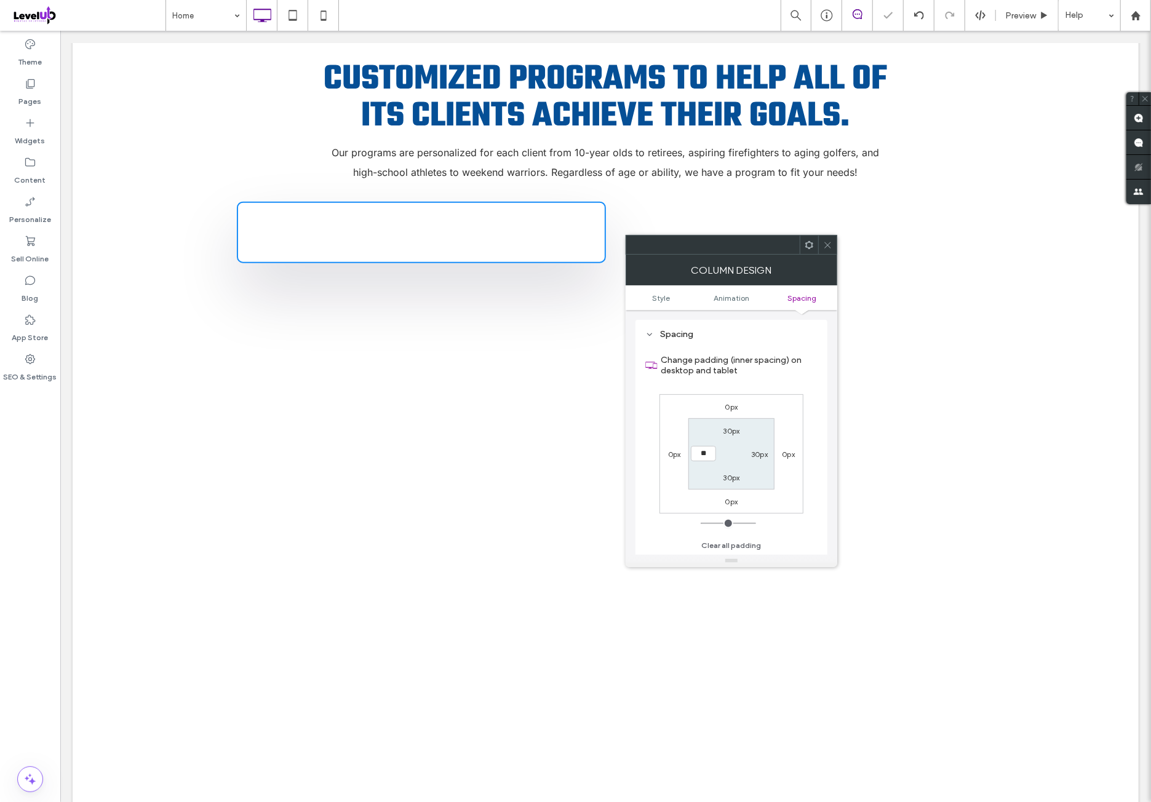
type input "****"
click at [776, 410] on div "0px 0px 0px 0px 30px 30px 30px ****" at bounding box center [731, 453] width 144 height 119
click at [823, 249] on icon at bounding box center [827, 244] width 9 height 9
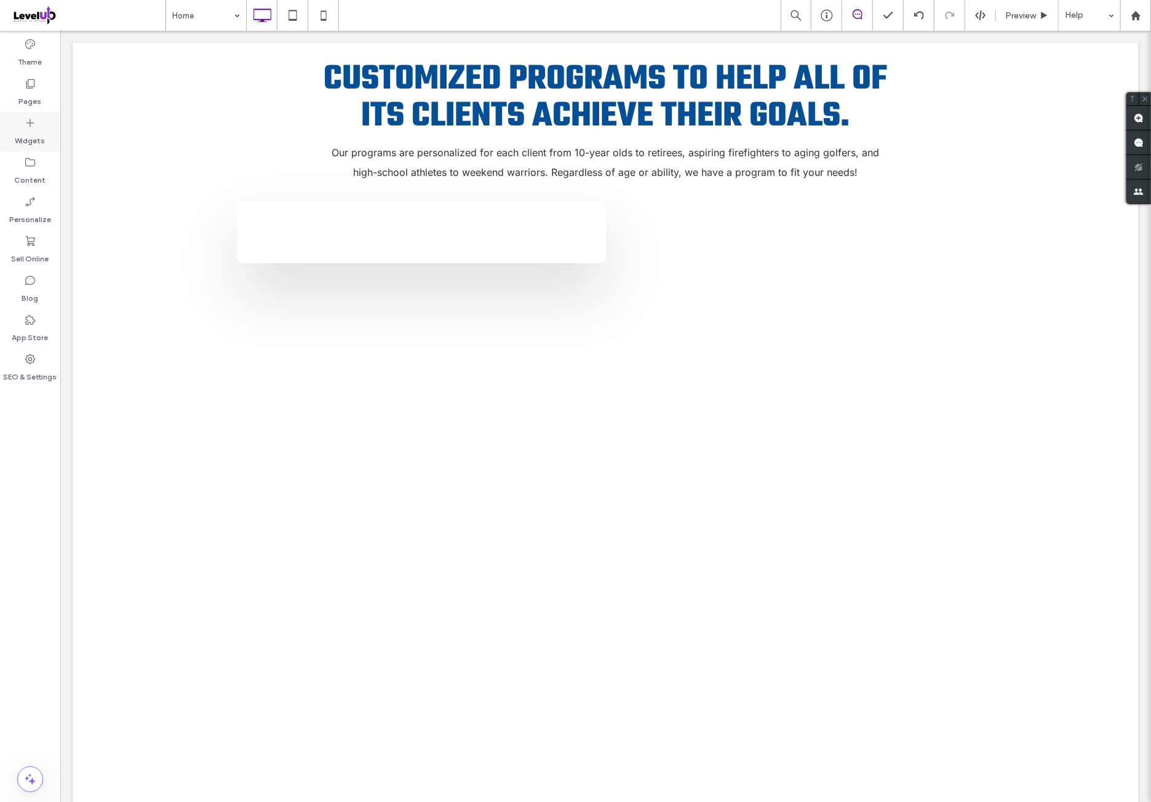
click at [48, 145] on div "Widgets" at bounding box center [30, 131] width 60 height 39
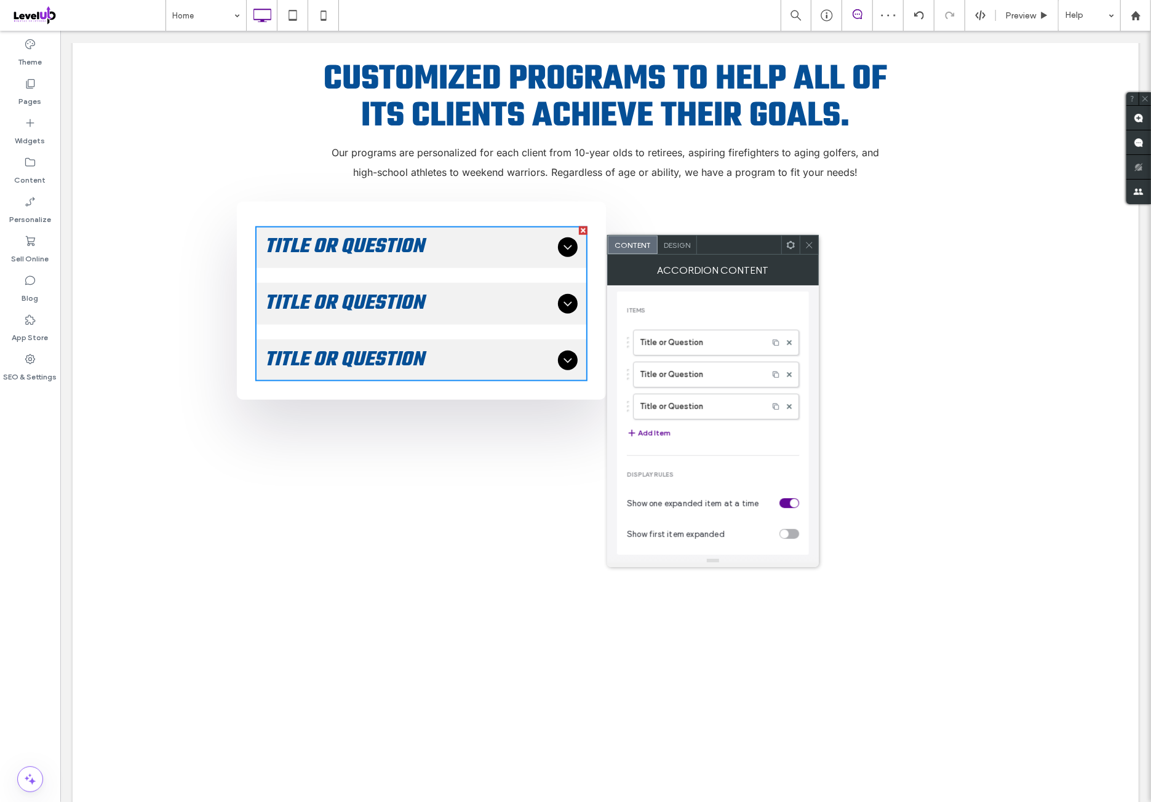
drag, startPoint x: 807, startPoint y: 245, endPoint x: 617, endPoint y: 239, distance: 190.1
click at [806, 245] on icon at bounding box center [808, 244] width 9 height 9
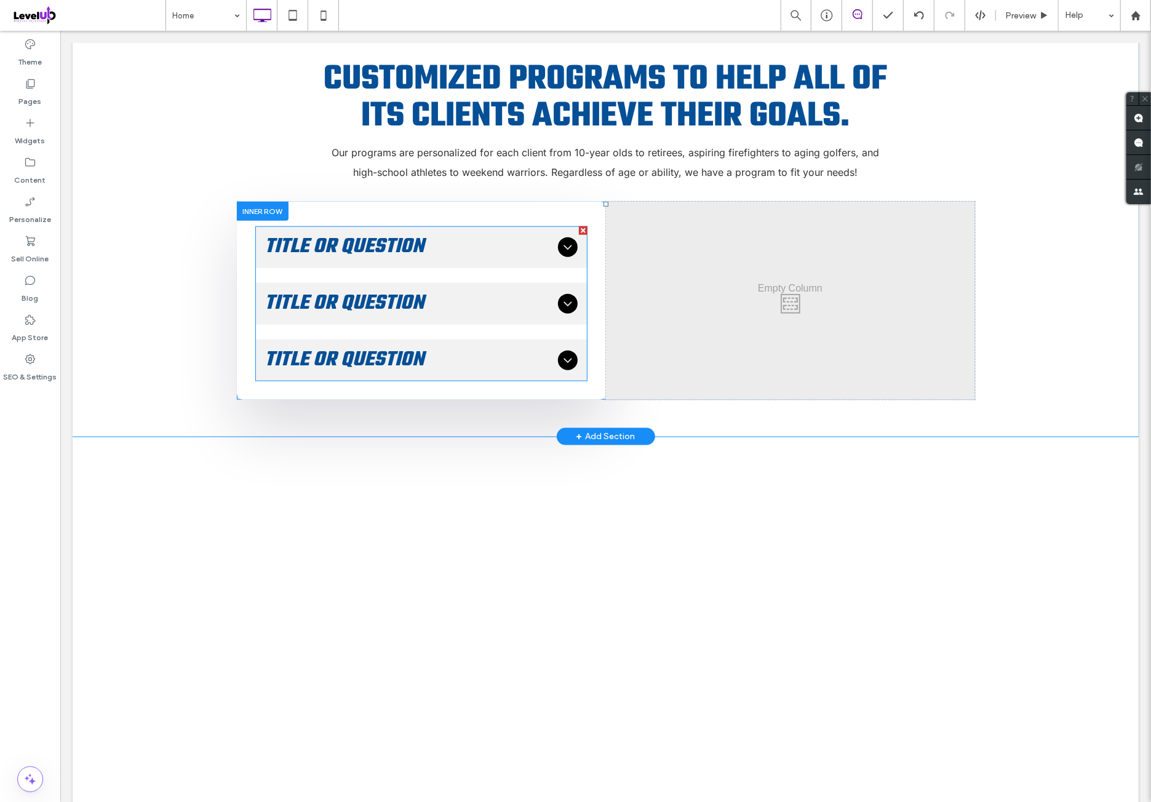
drag, startPoint x: 575, startPoint y: 210, endPoint x: 394, endPoint y: 188, distance: 182.2
click at [578, 226] on div at bounding box center [582, 230] width 9 height 9
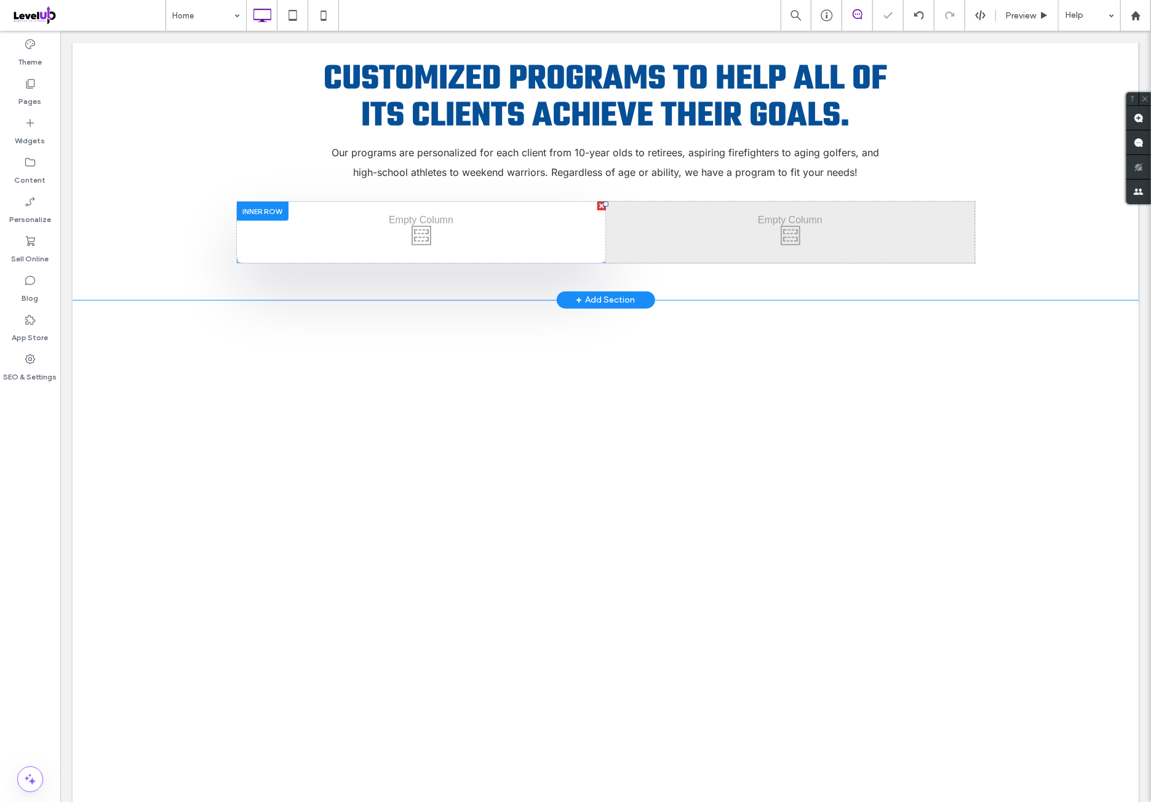
click at [60, 136] on html "We Are Social Click To Paste Click To Paste GET STARTED Click To Paste Home Our…" at bounding box center [605, 105] width 1090 height 1994
click at [54, 138] on div "Widgets" at bounding box center [30, 131] width 60 height 39
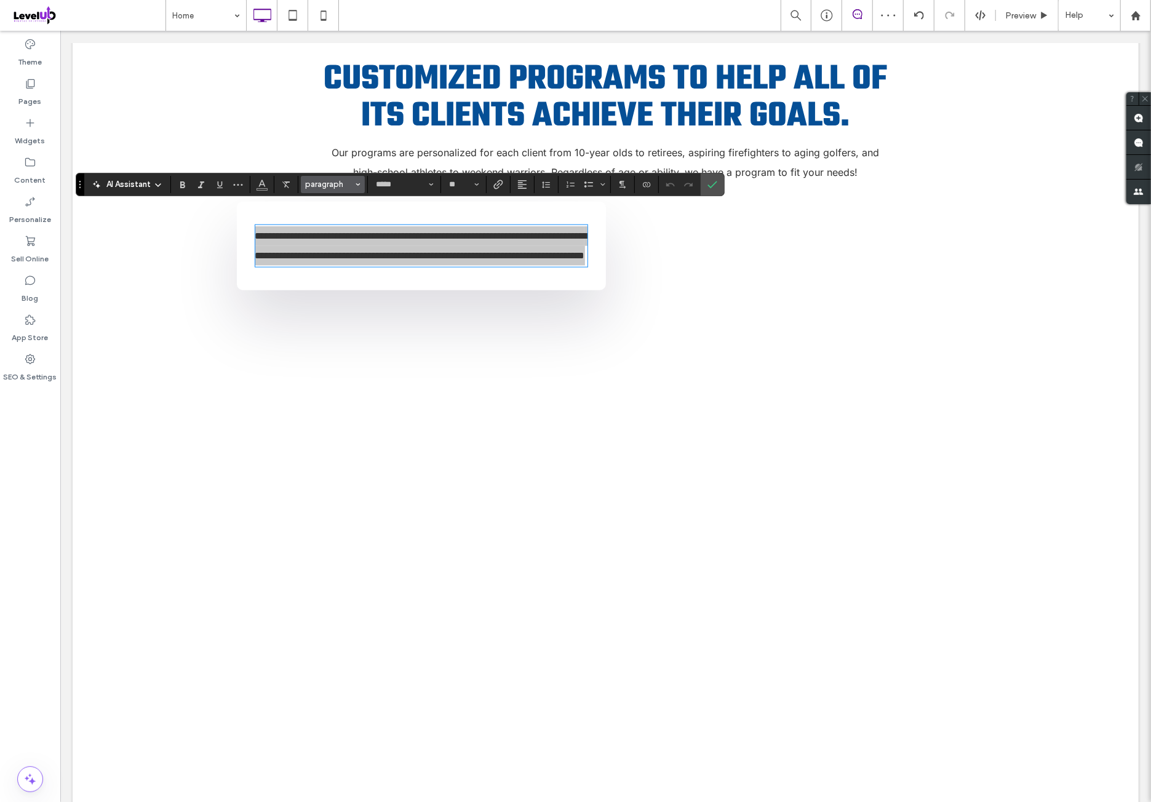
click at [351, 187] on button "paragraph" at bounding box center [333, 184] width 64 height 17
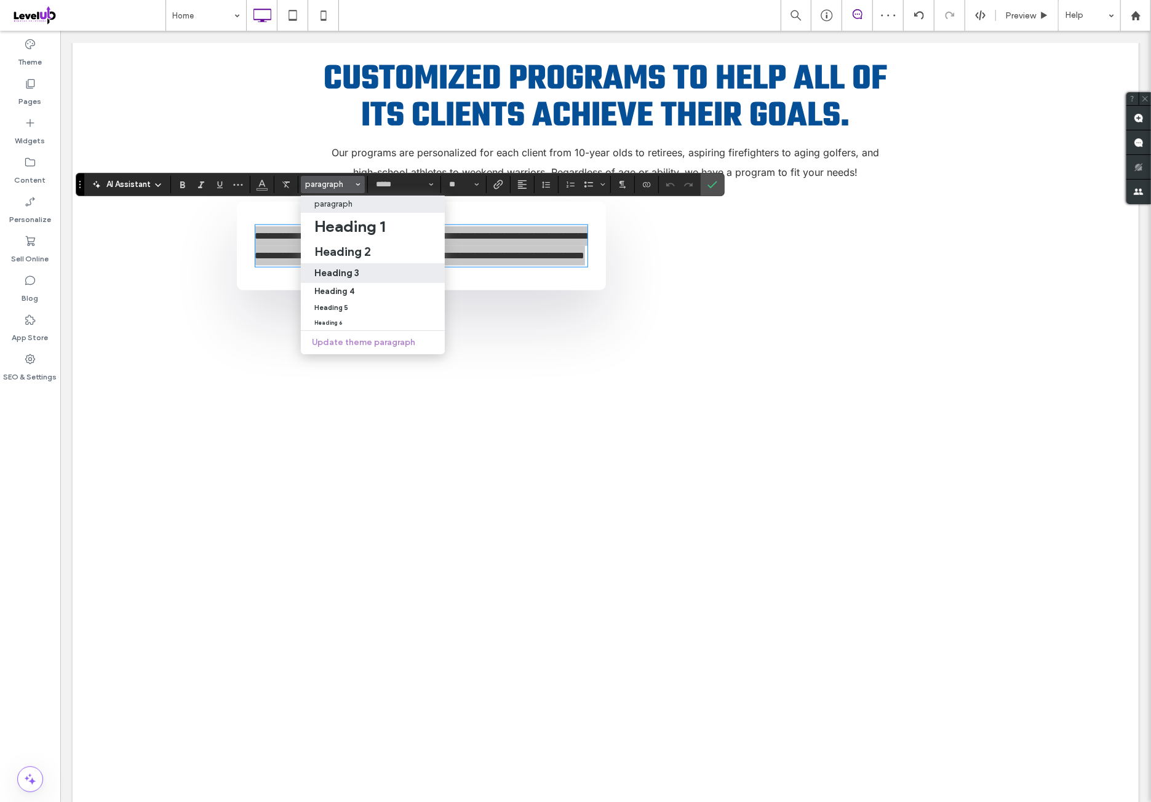
click at [374, 268] on div "Heading 3" at bounding box center [372, 273] width 117 height 12
type input "****"
type input "**"
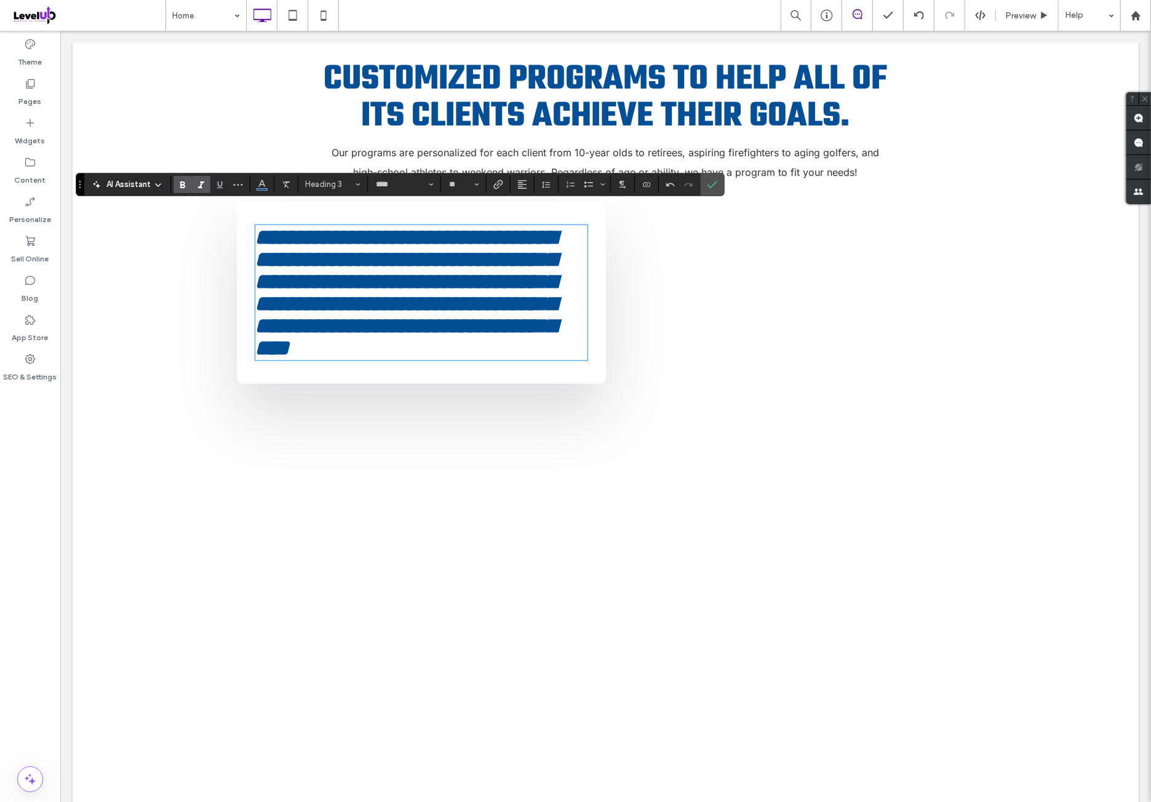
type input "*****"
type input "**"
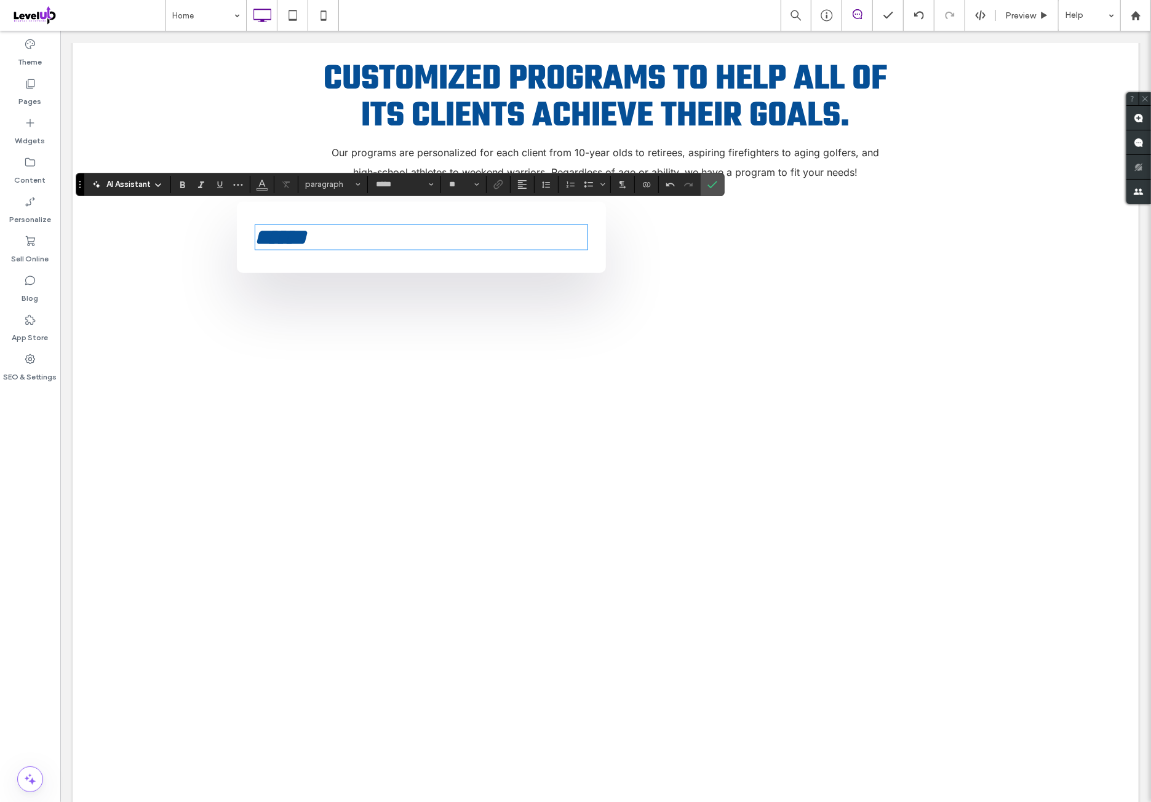
type input "****"
type input "**"
click at [528, 183] on section at bounding box center [522, 184] width 24 height 17
click at [522, 186] on icon "Alignment" at bounding box center [522, 185] width 10 height 10
click at [537, 221] on div "ui.textEditor.alignment.center" at bounding box center [534, 222] width 16 height 10
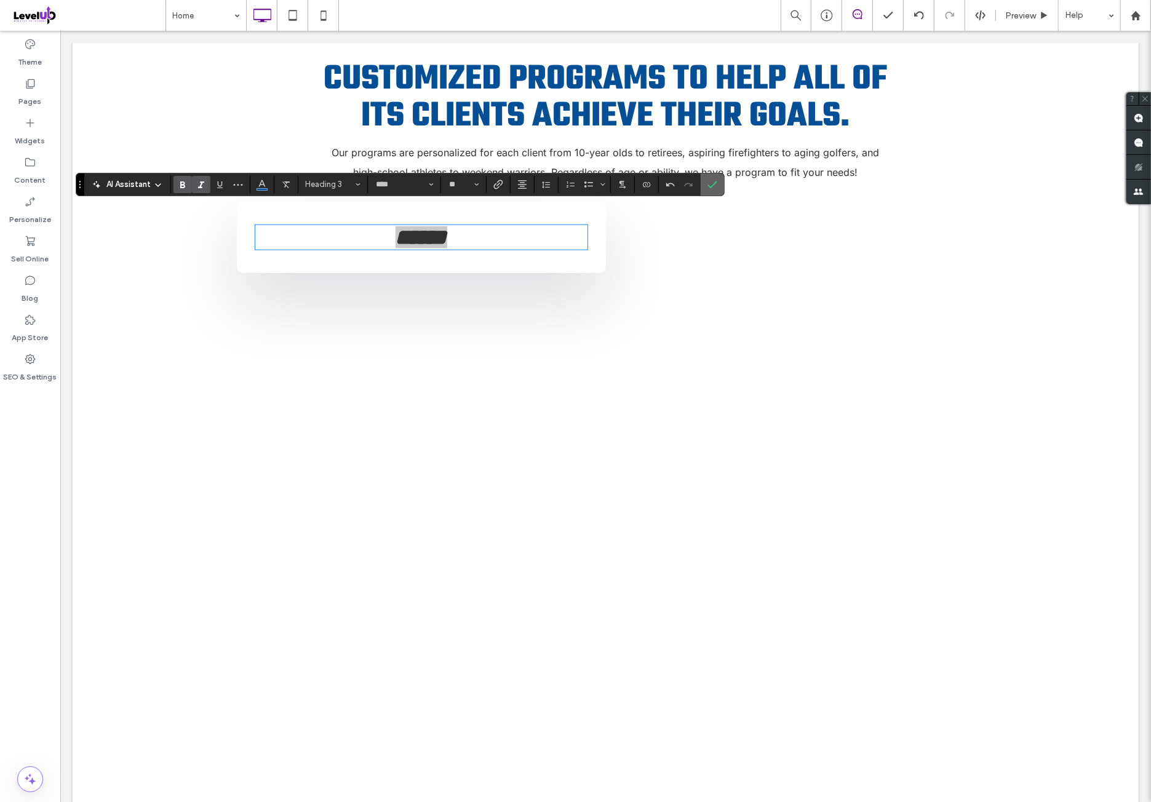
click at [707, 188] on icon "Confirm" at bounding box center [712, 185] width 10 height 10
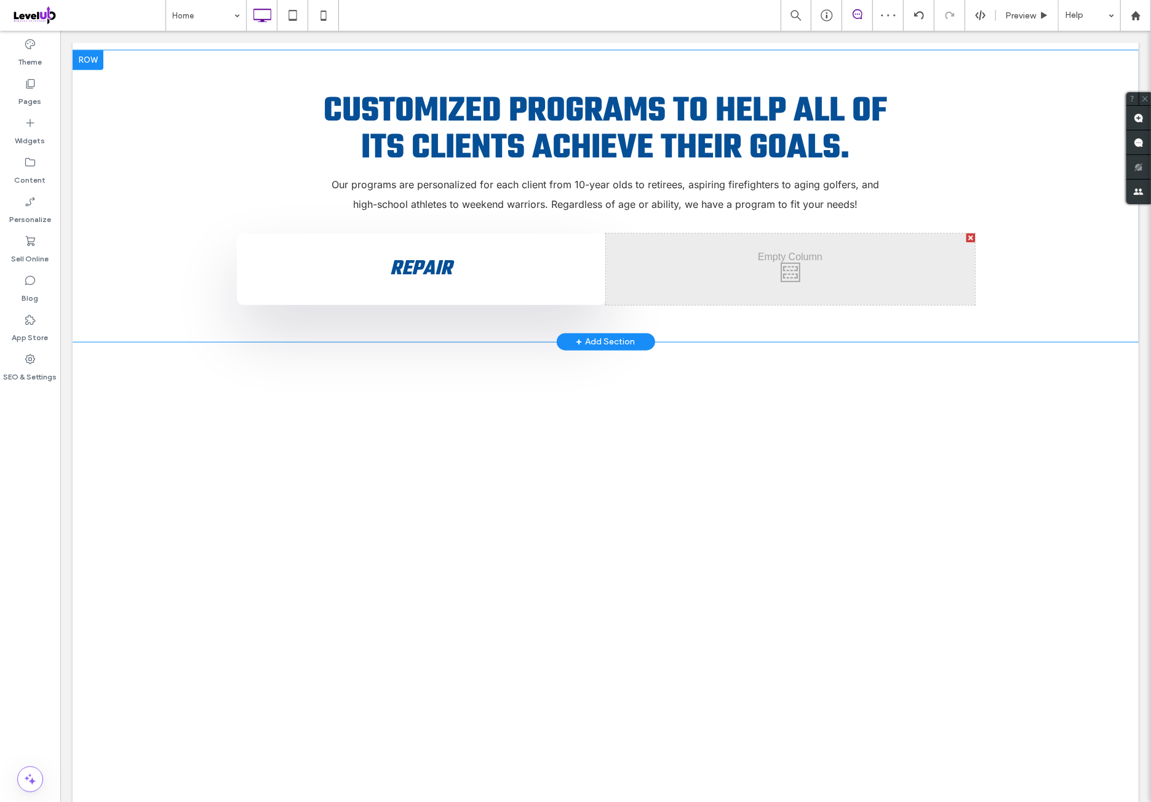
scroll to position [922, 0]
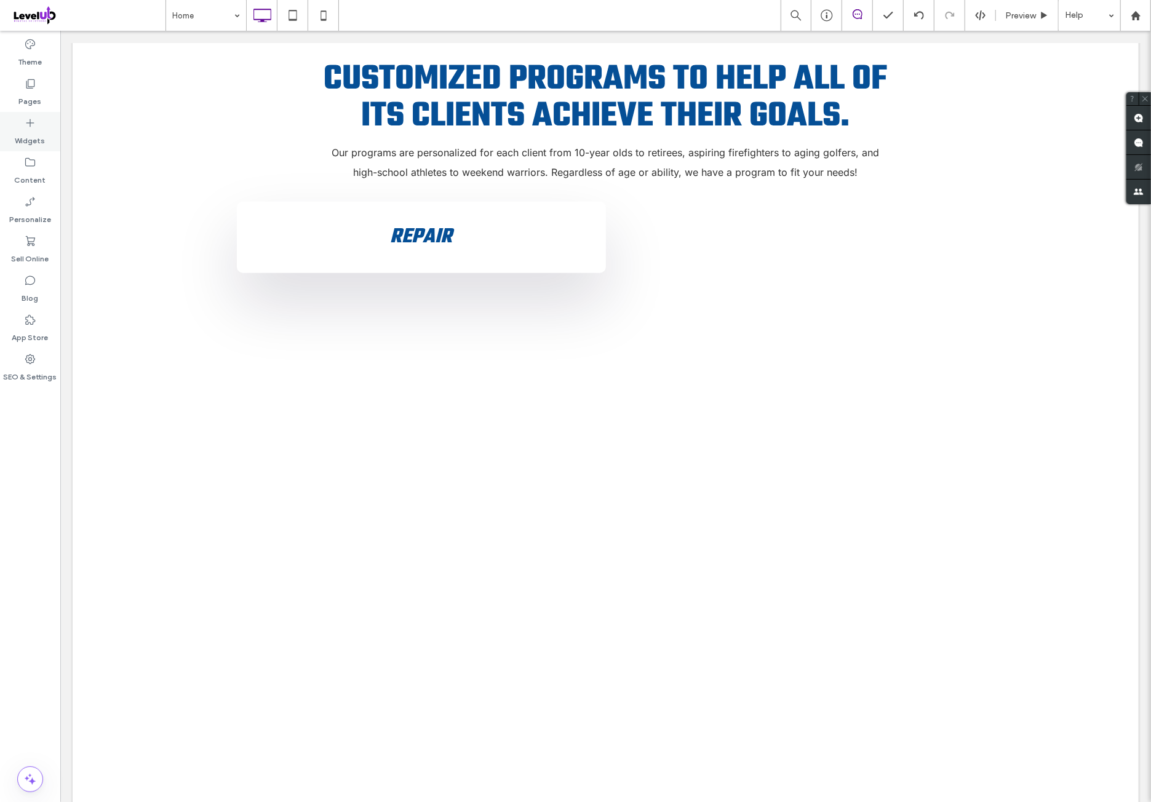
click at [47, 133] on div "Widgets" at bounding box center [30, 131] width 60 height 39
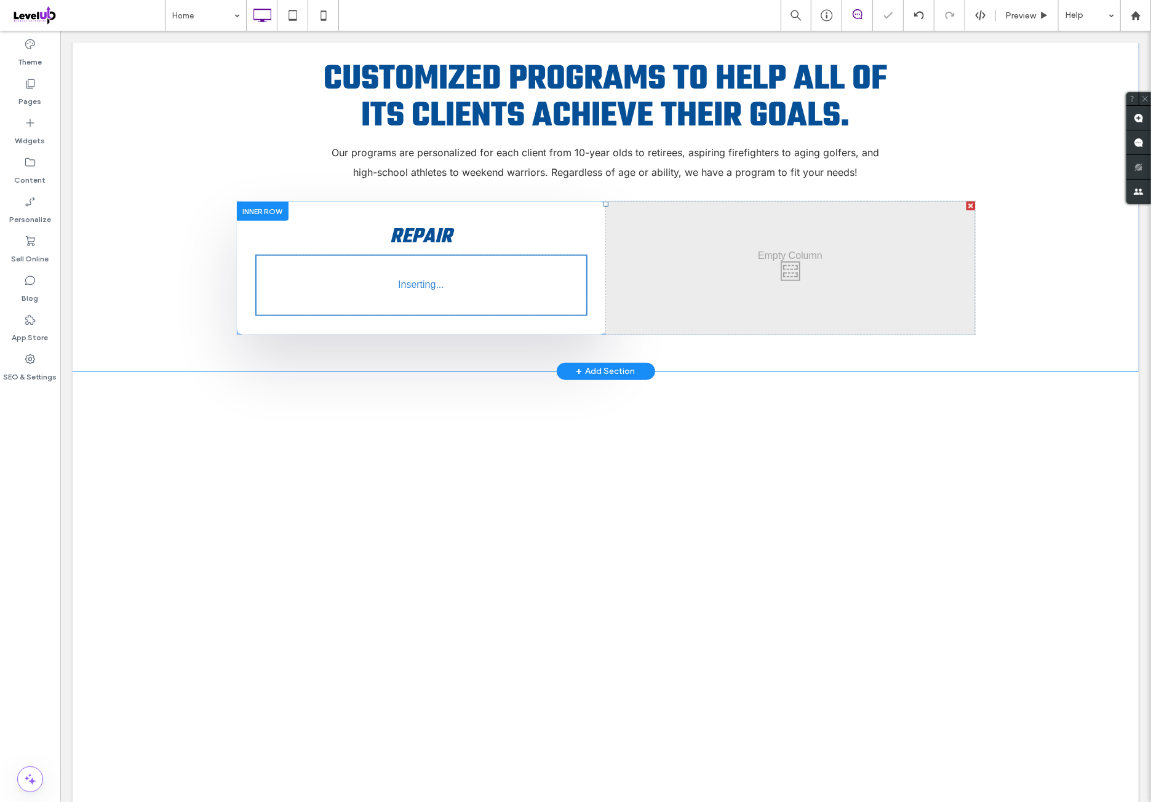
type input "*****"
type input "**"
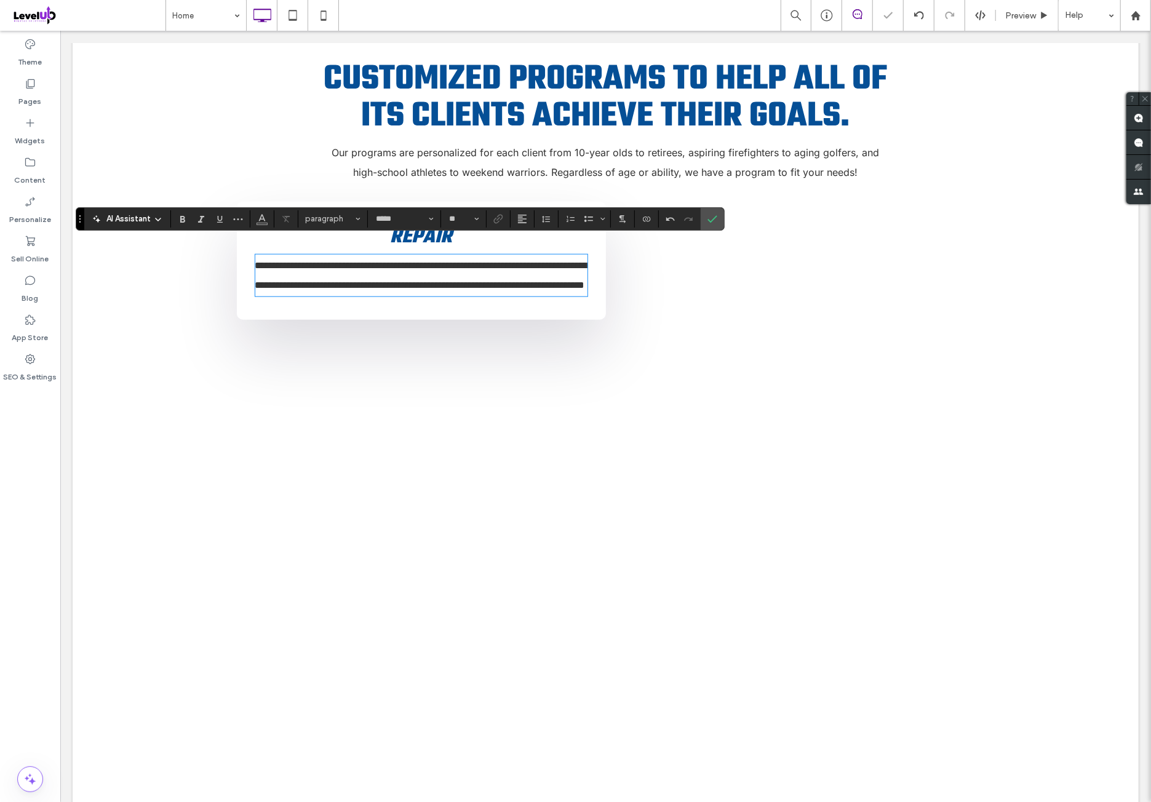
scroll to position [0, 0]
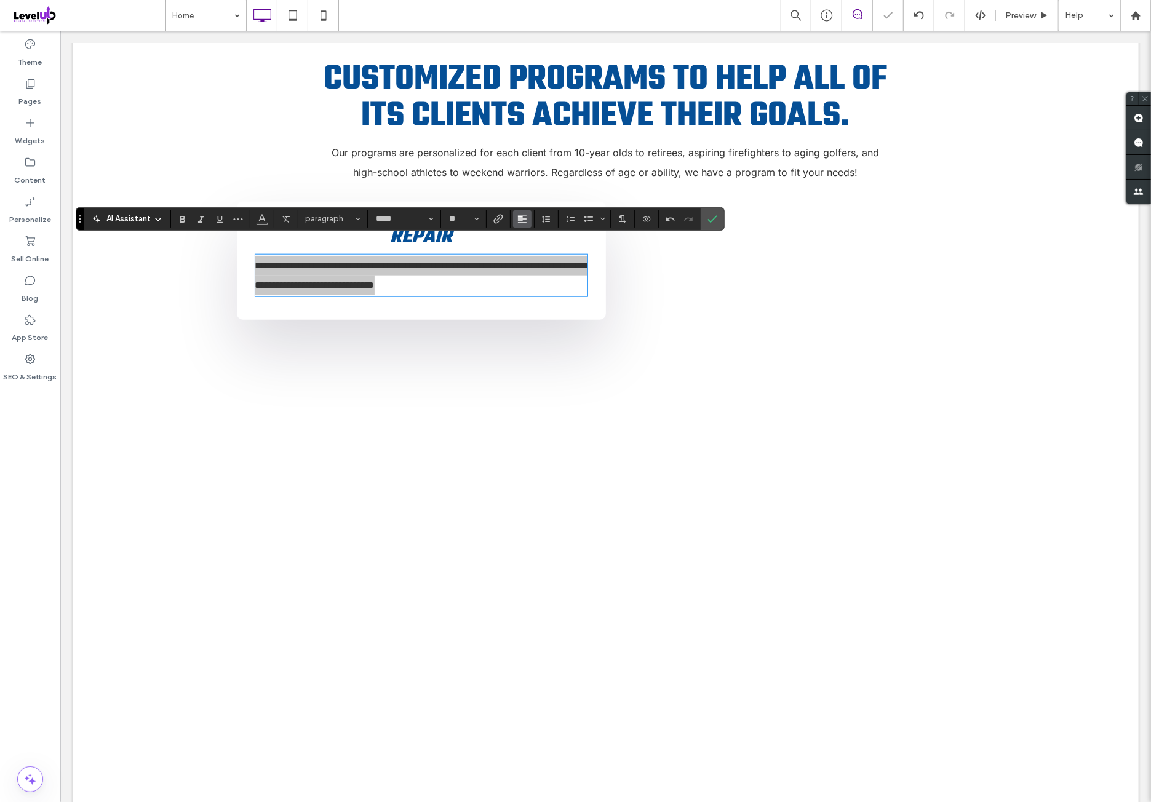
click at [518, 217] on use "Alignment" at bounding box center [522, 219] width 9 height 9
click at [540, 250] on label "ui.textEditor.alignment.center" at bounding box center [534, 257] width 43 height 18
click at [712, 220] on label "Confirm" at bounding box center [712, 219] width 18 height 22
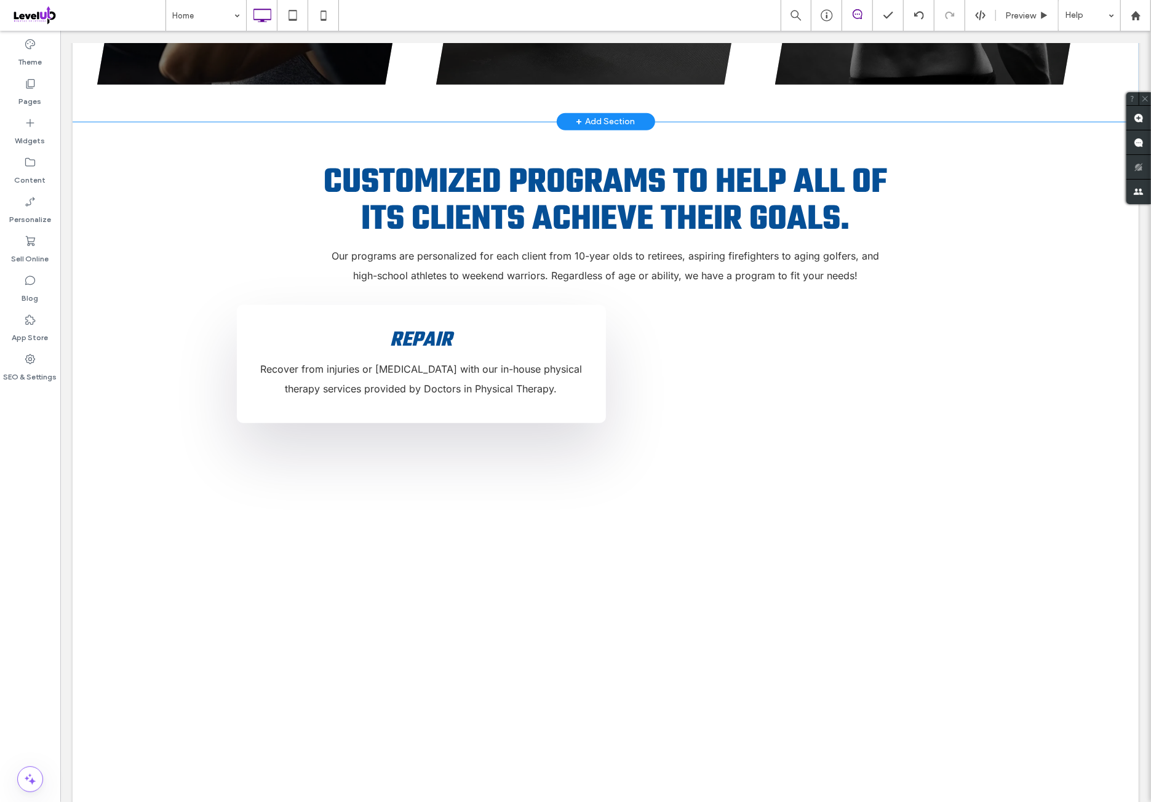
scroll to position [820, 0]
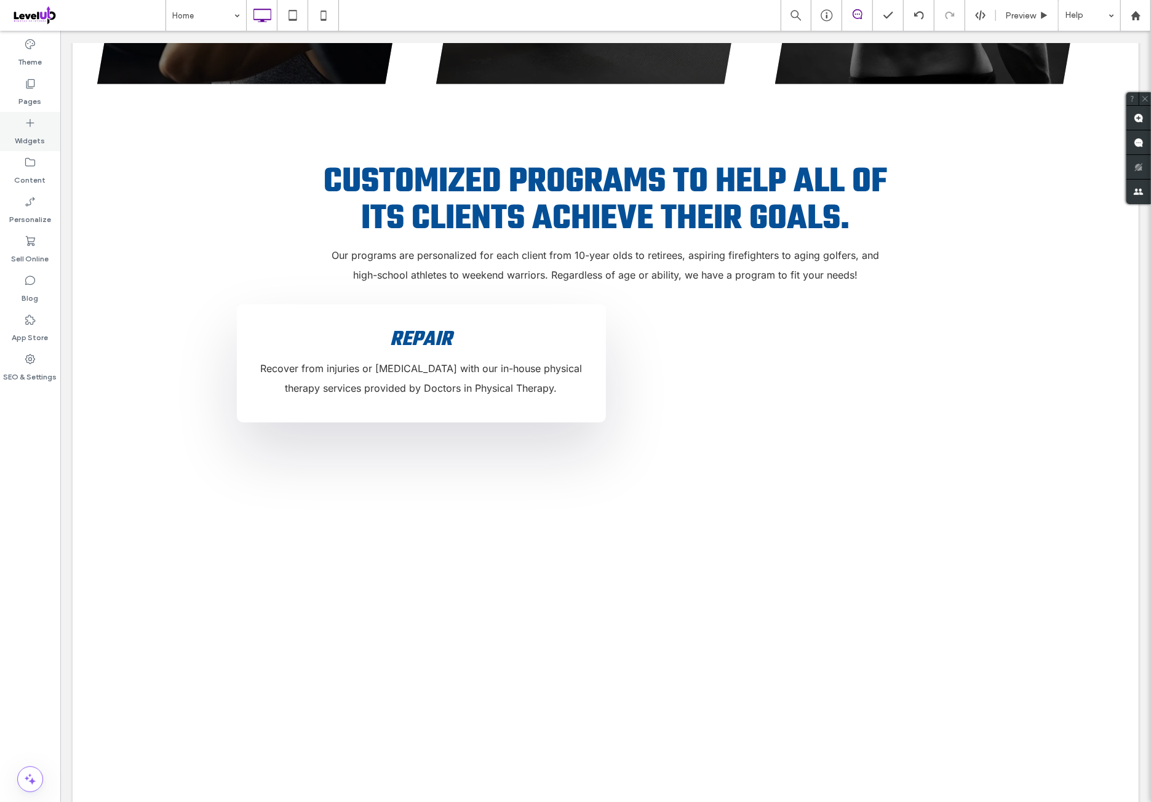
click at [48, 127] on div "Widgets" at bounding box center [30, 131] width 60 height 39
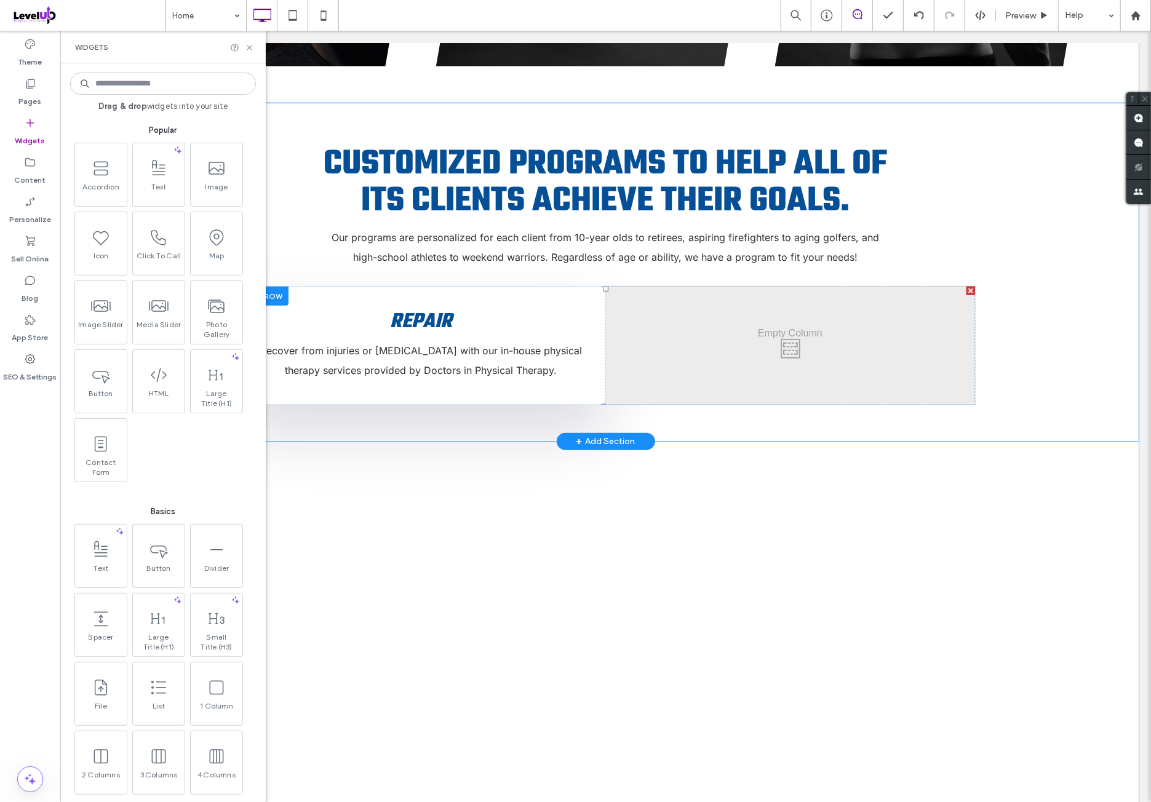
scroll to position [922, 0]
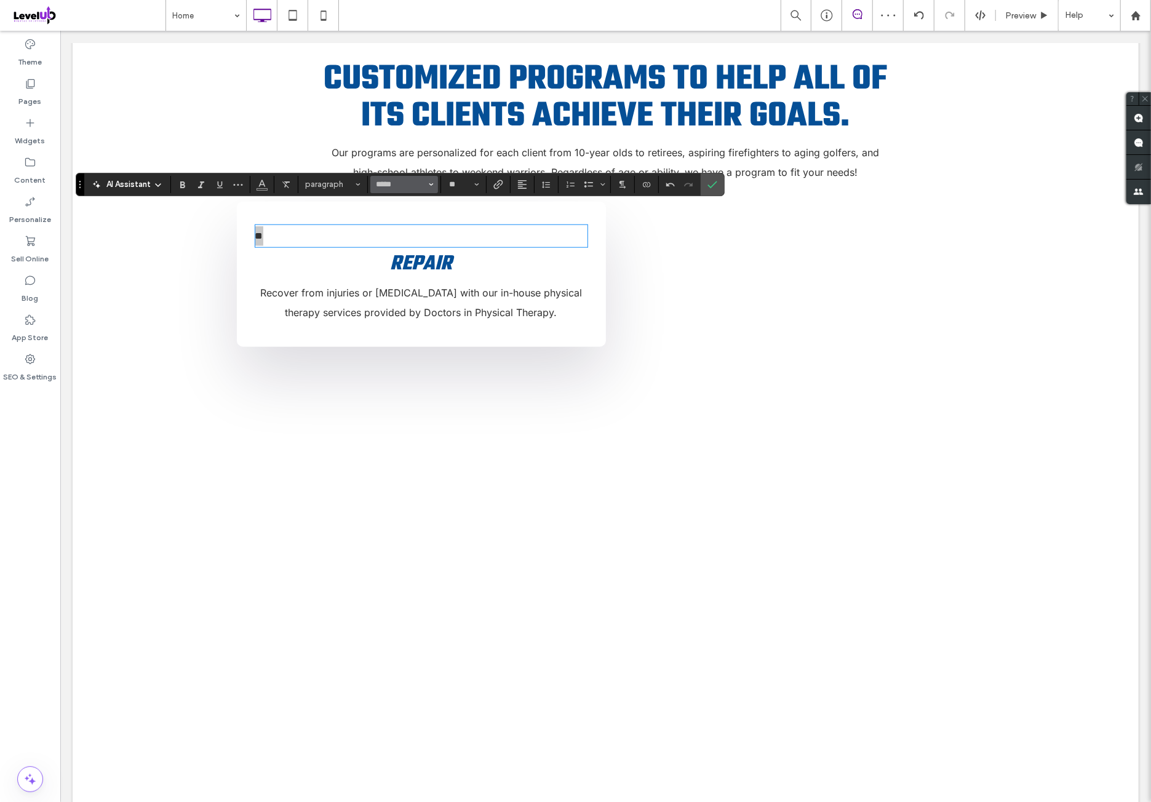
click at [403, 183] on input "*****" at bounding box center [401, 185] width 52 height 10
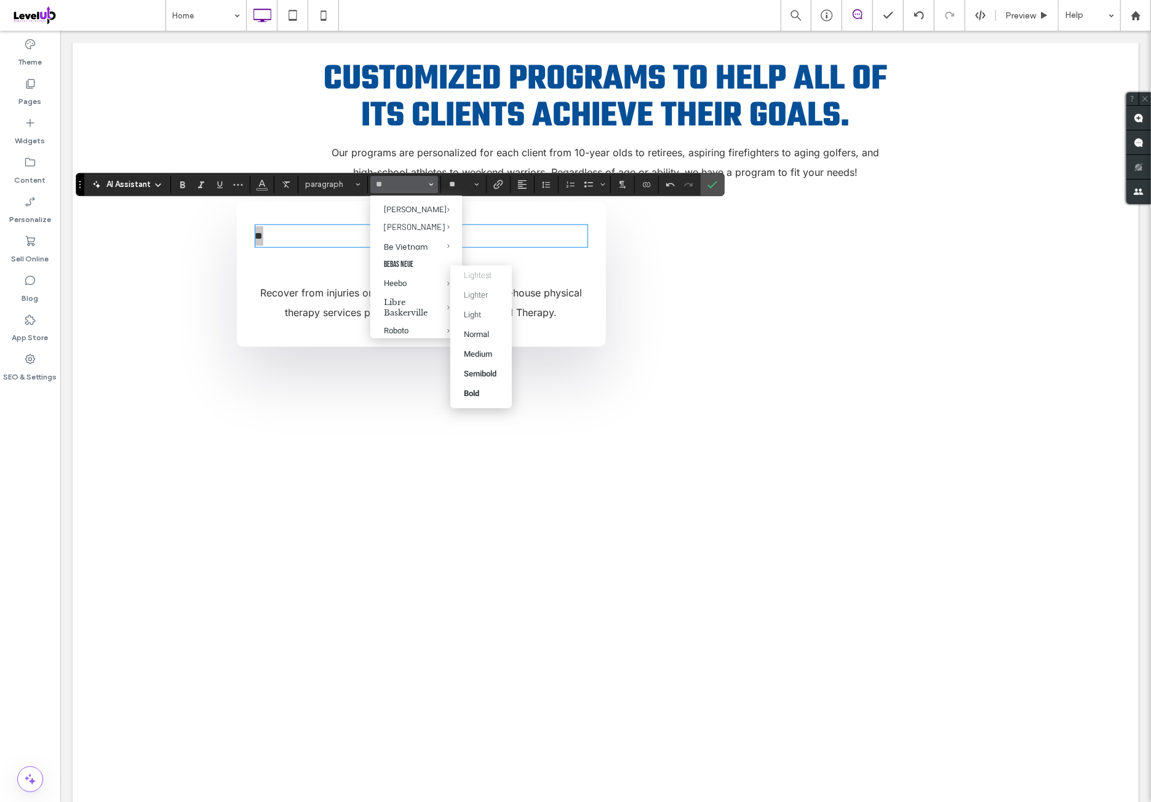
scroll to position [0, 0]
click at [411, 268] on label "Bebas Neue" at bounding box center [416, 270] width 92 height 18
type input "**********"
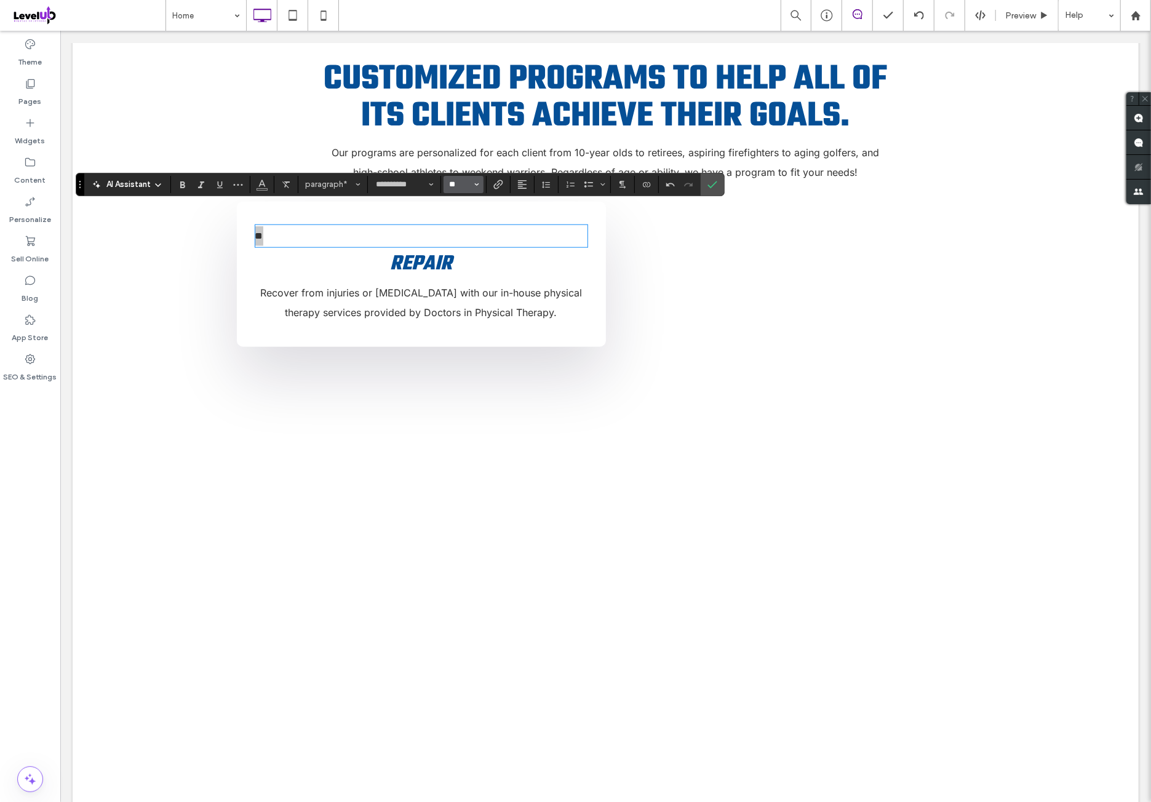
click at [468, 189] on input "**" at bounding box center [460, 185] width 24 height 10
click at [465, 287] on label "60" at bounding box center [462, 295] width 39 height 17
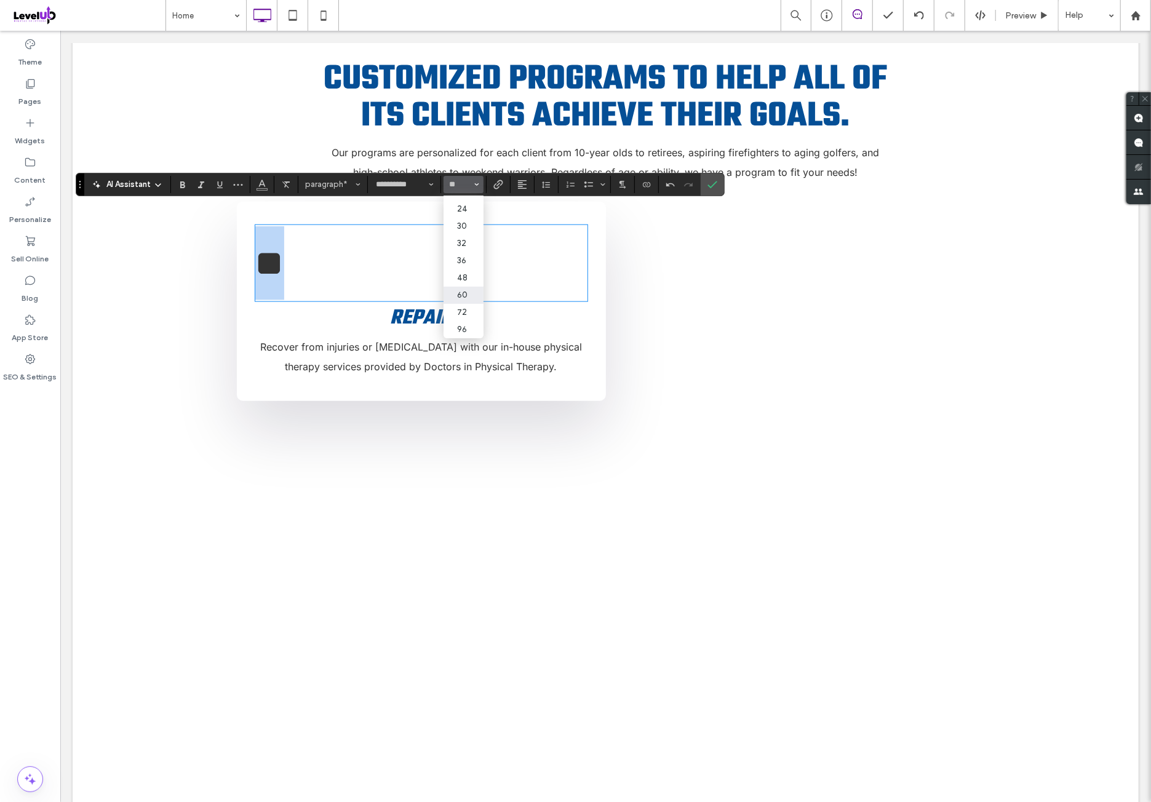
type input "**"
click at [541, 184] on icon "Line Height" at bounding box center [546, 185] width 10 height 10
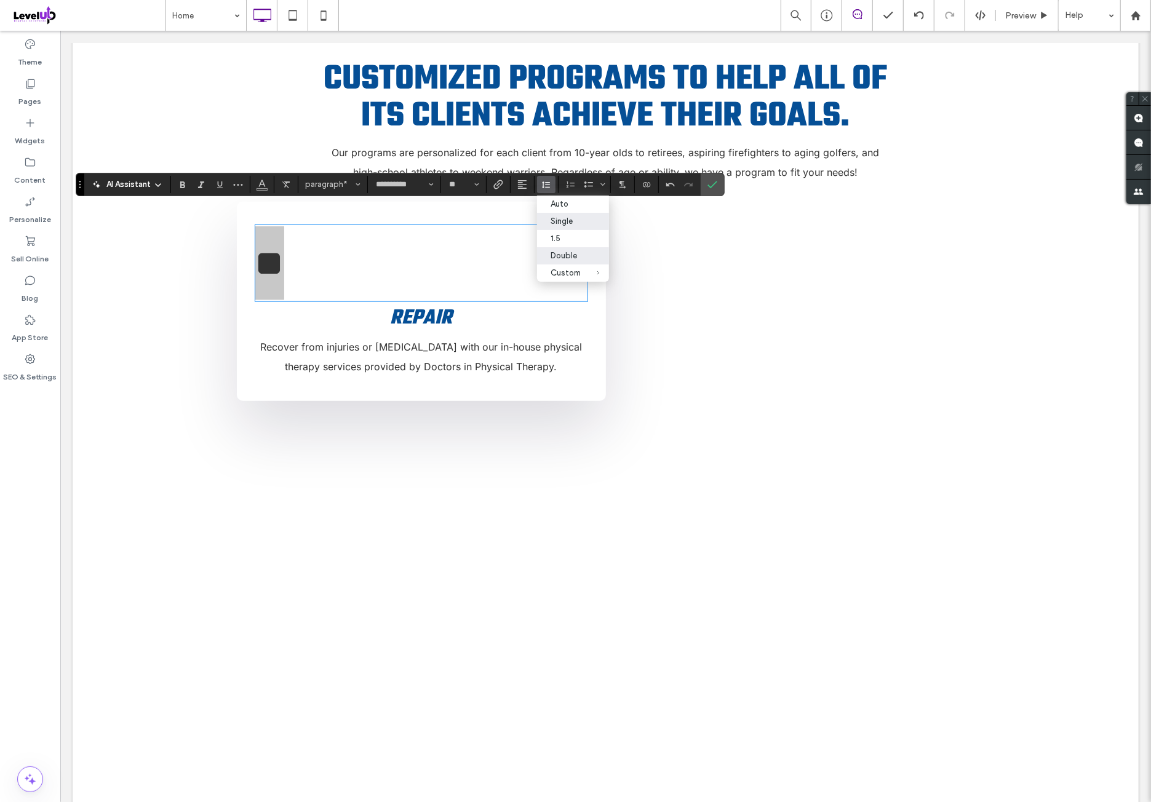
click at [577, 223] on div "Single" at bounding box center [565, 220] width 30 height 9
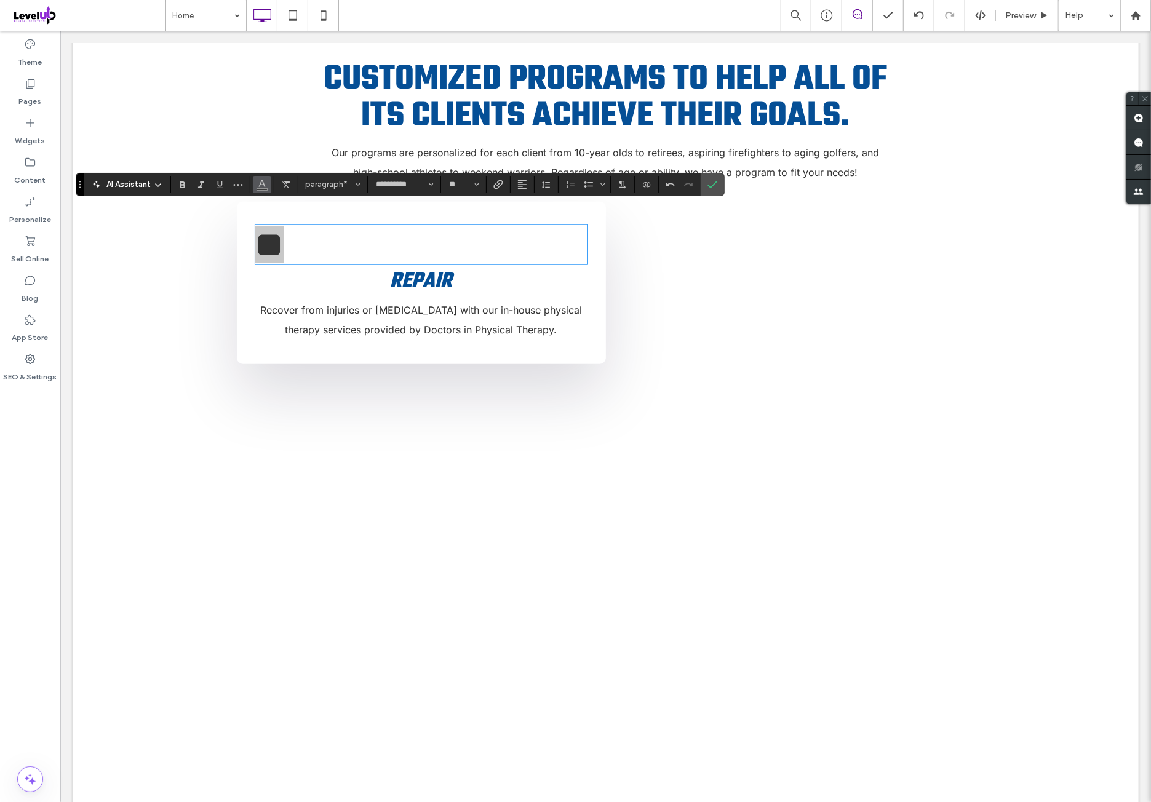
drag, startPoint x: 260, startPoint y: 184, endPoint x: 266, endPoint y: 189, distance: 7.4
click at [261, 184] on use "Color" at bounding box center [262, 183] width 7 height 7
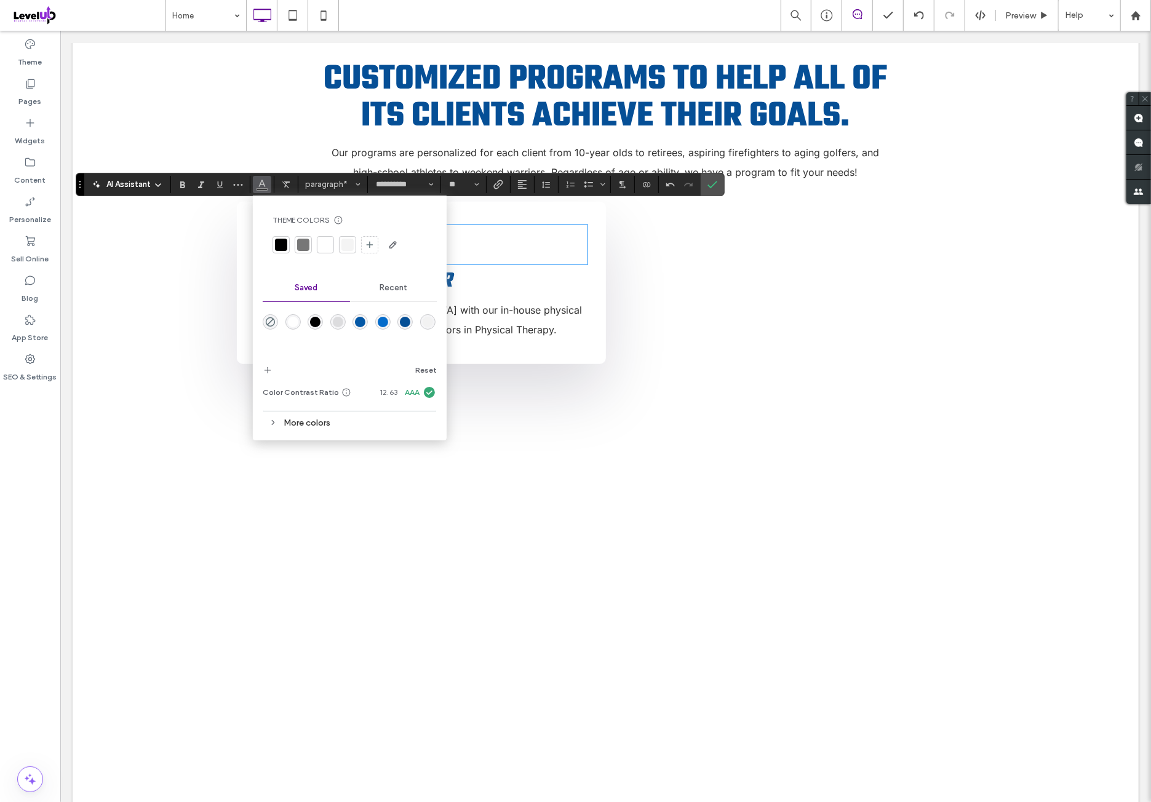
click at [343, 426] on div "More colors" at bounding box center [350, 423] width 174 height 17
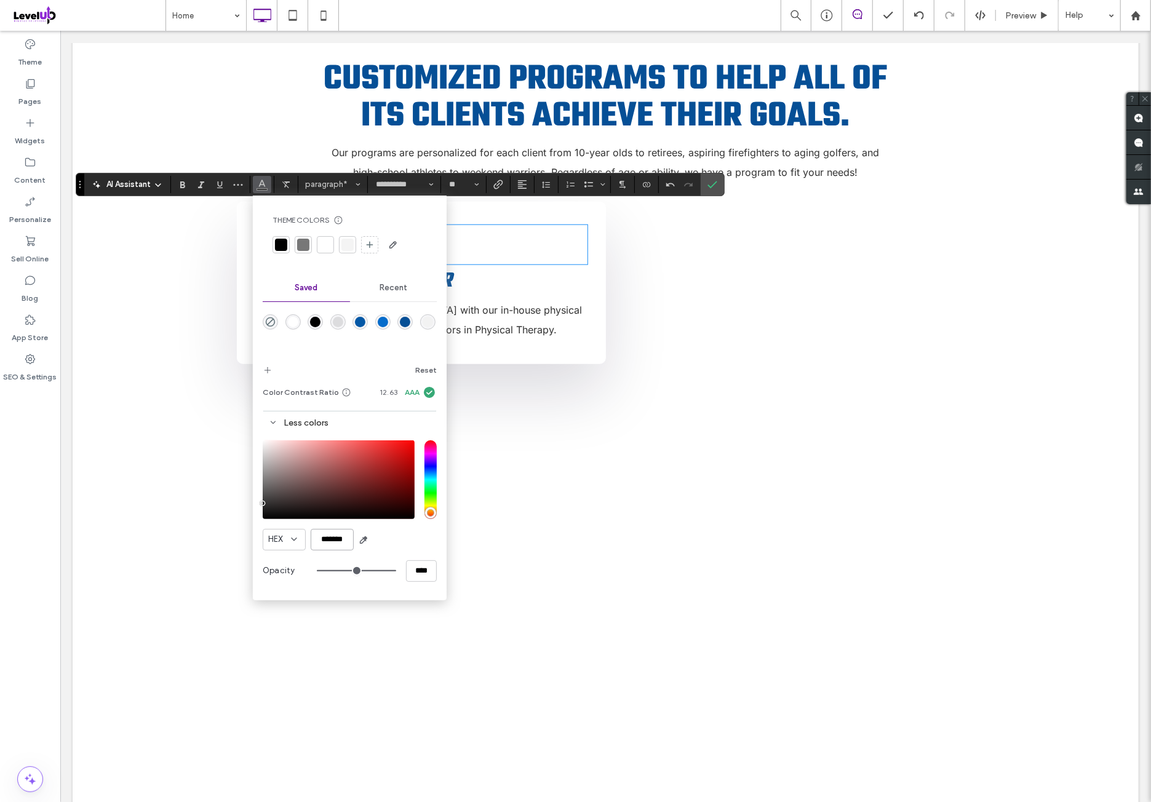
click at [339, 531] on input "*******" at bounding box center [332, 540] width 43 height 22
type input "*******"
click at [517, 186] on icon "Alignment" at bounding box center [522, 185] width 10 height 10
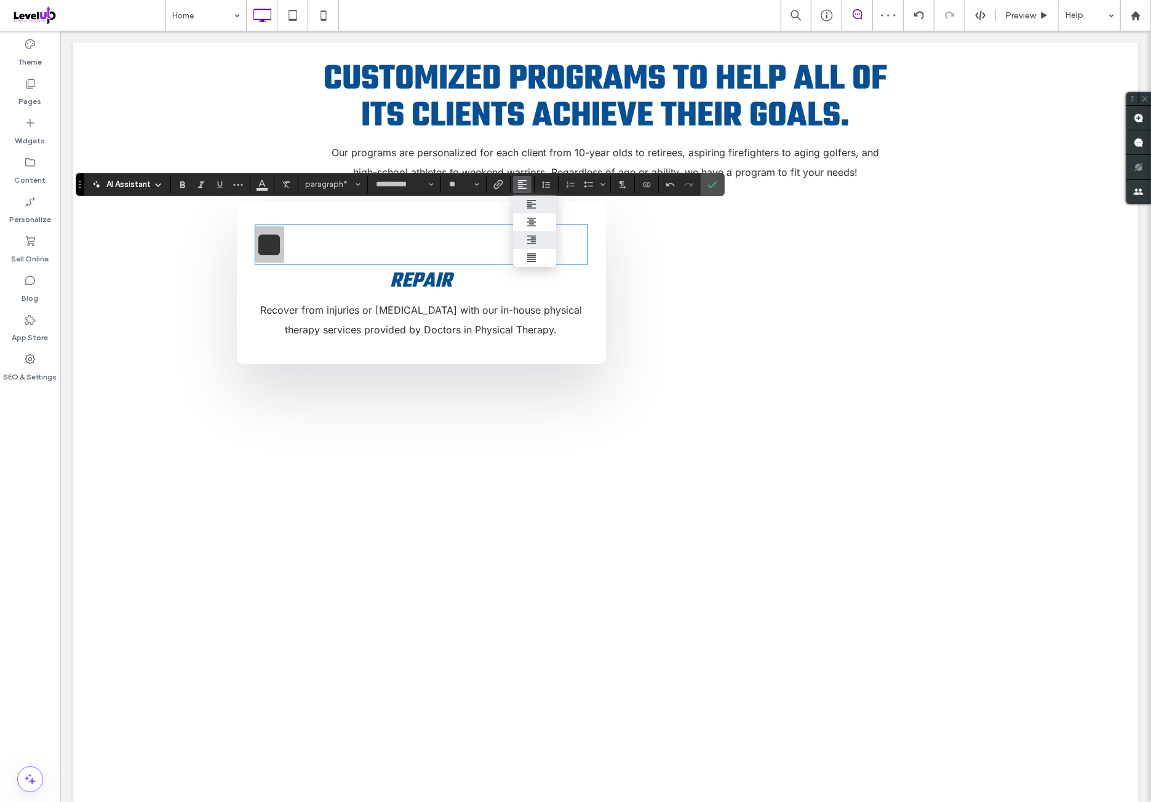
click at [545, 243] on label "ui.textEditor.alignment.right" at bounding box center [534, 240] width 43 height 18
click at [708, 185] on use "Confirm" at bounding box center [713, 184] width 10 height 7
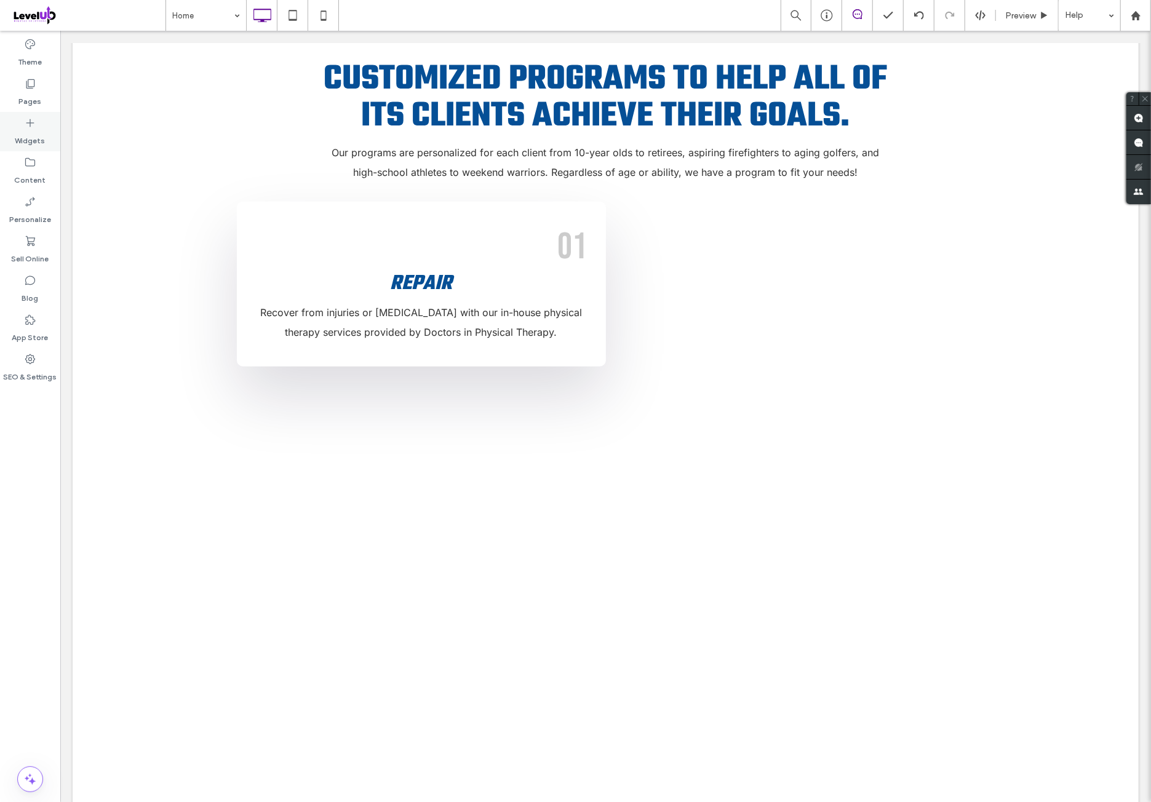
click at [49, 129] on div "Widgets" at bounding box center [30, 131] width 60 height 39
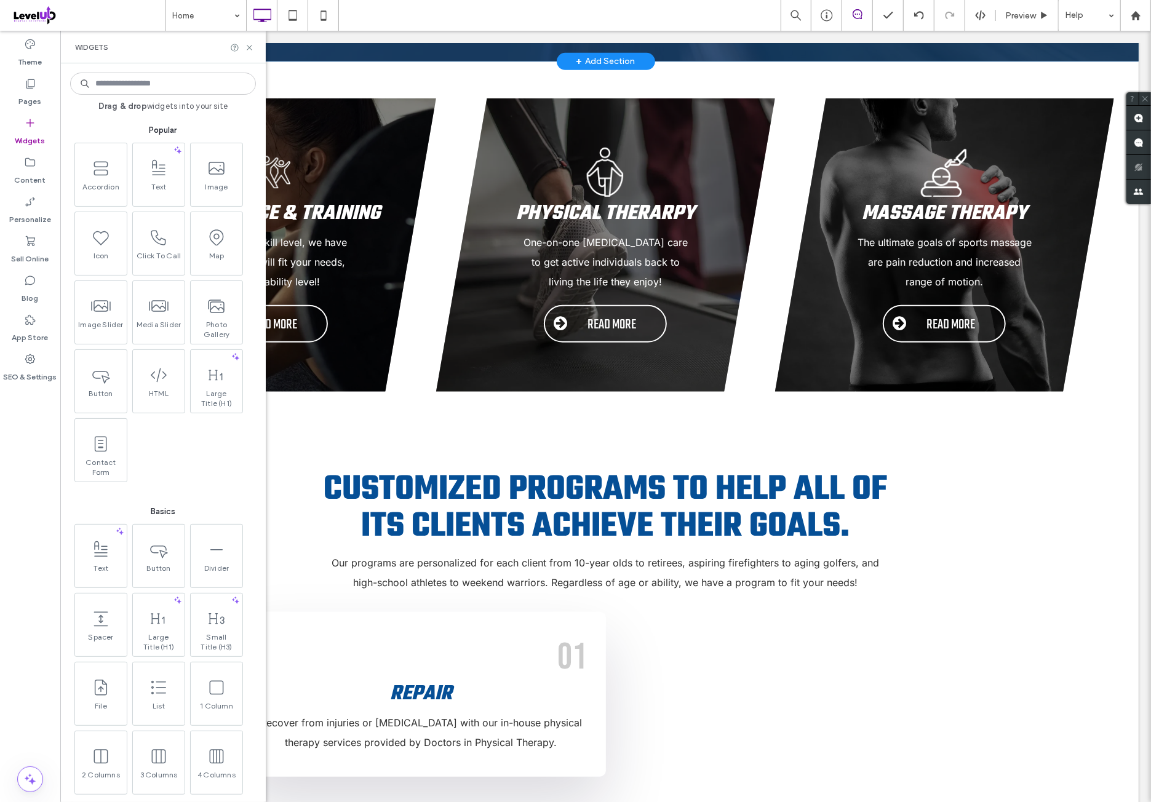
scroll to position [820, 0]
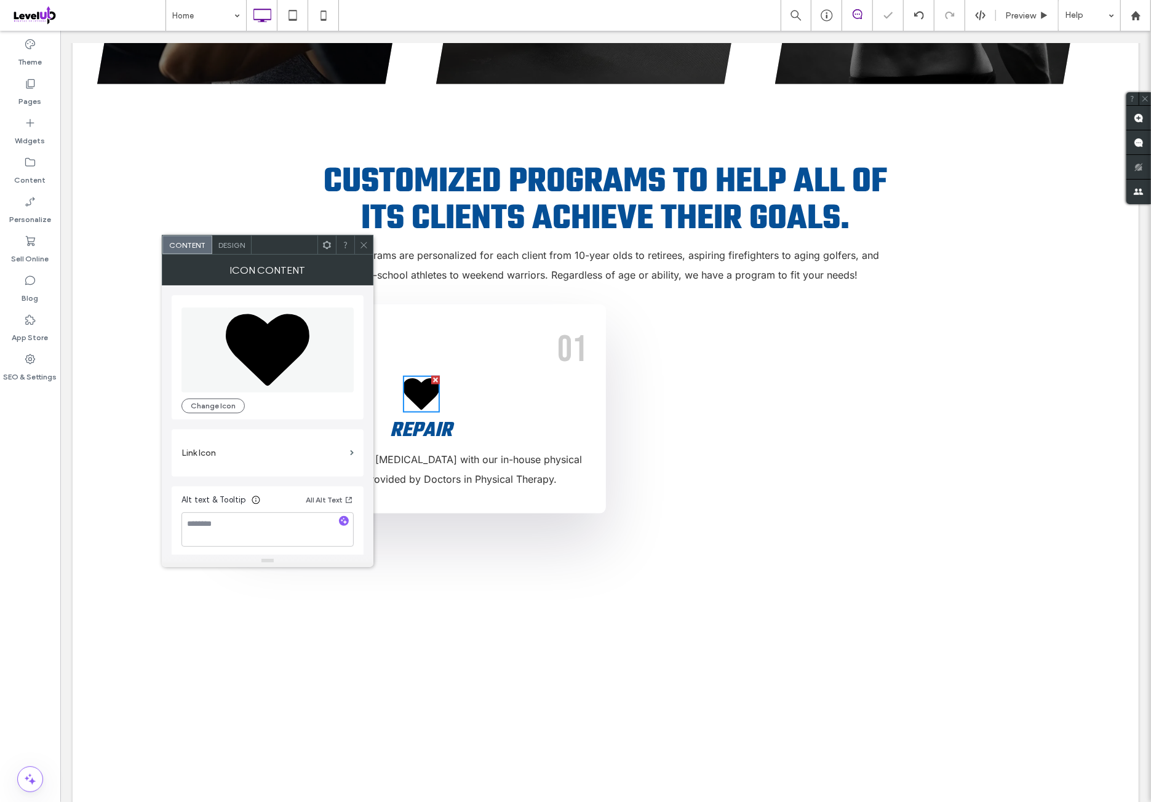
drag, startPoint x: 258, startPoint y: 333, endPoint x: 351, endPoint y: 333, distance: 92.9
click at [259, 333] on icon at bounding box center [268, 350] width 84 height 72
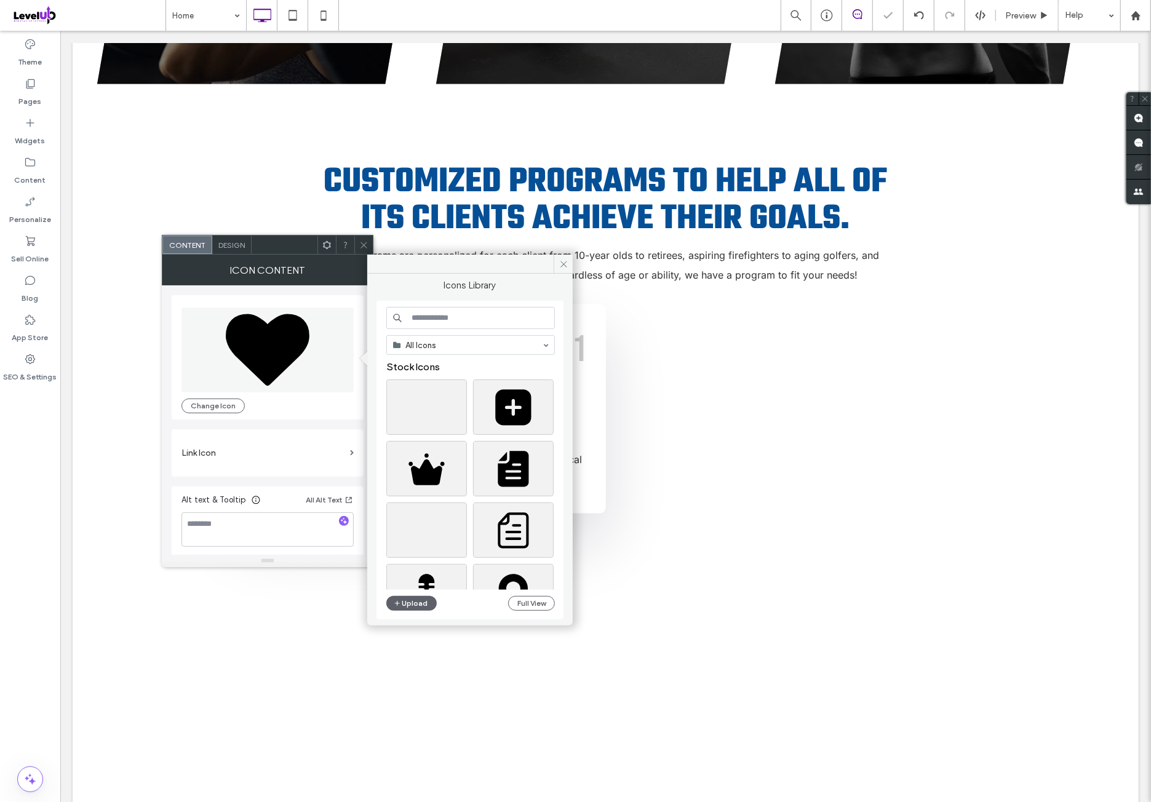
click at [460, 317] on input at bounding box center [470, 318] width 169 height 22
type input "******"
click at [470, 407] on div at bounding box center [475, 409] width 178 height 61
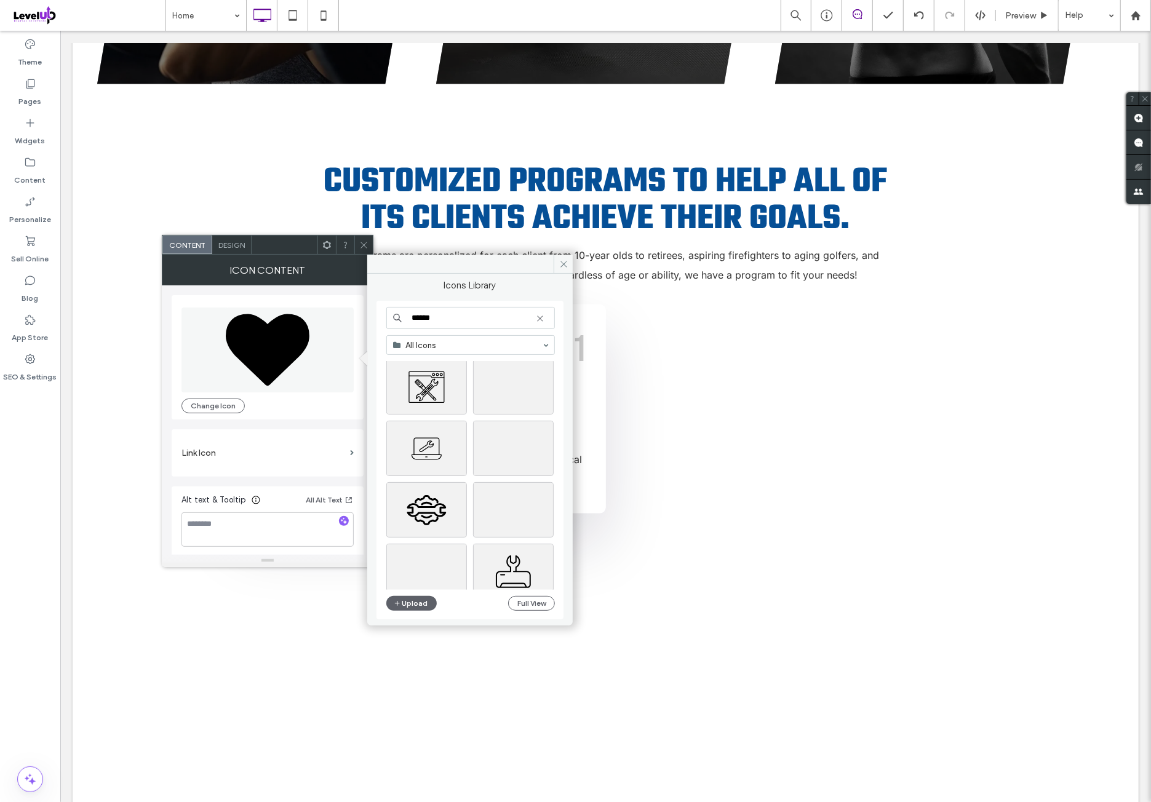
scroll to position [410, 0]
click at [360, 244] on icon at bounding box center [363, 244] width 9 height 9
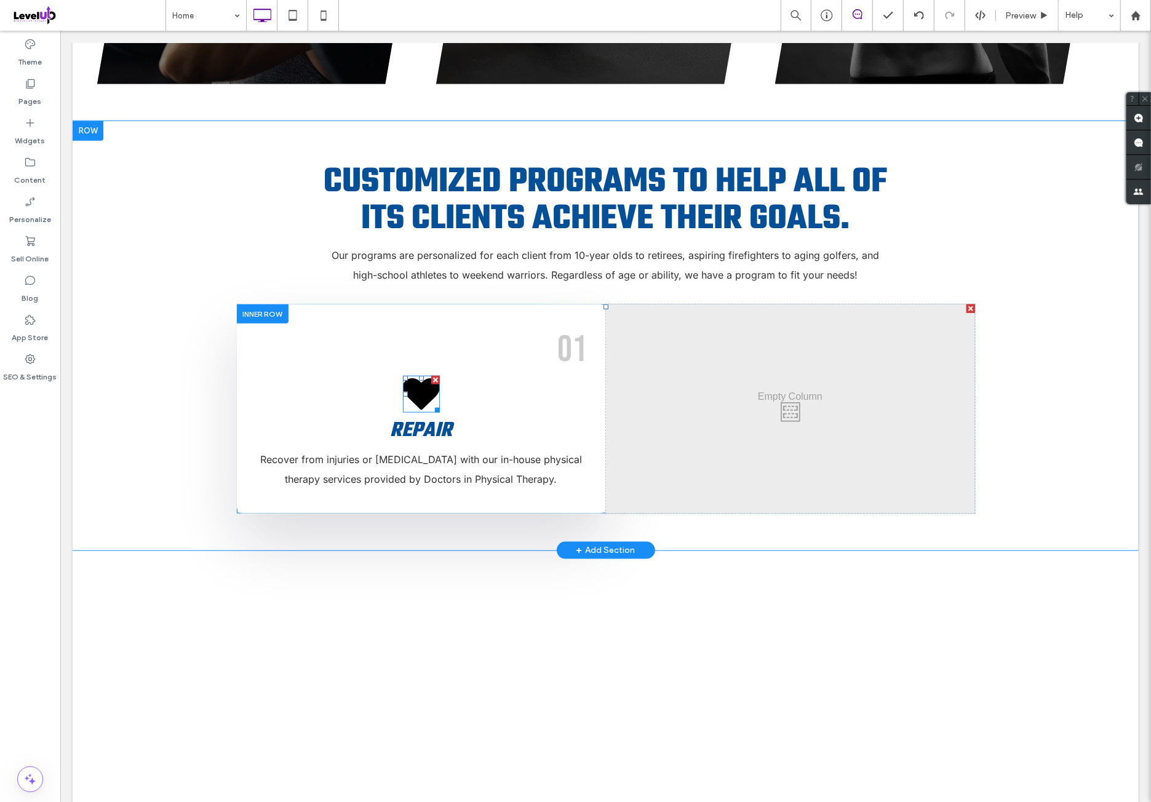
click at [430, 375] on div at bounding box center [434, 379] width 9 height 9
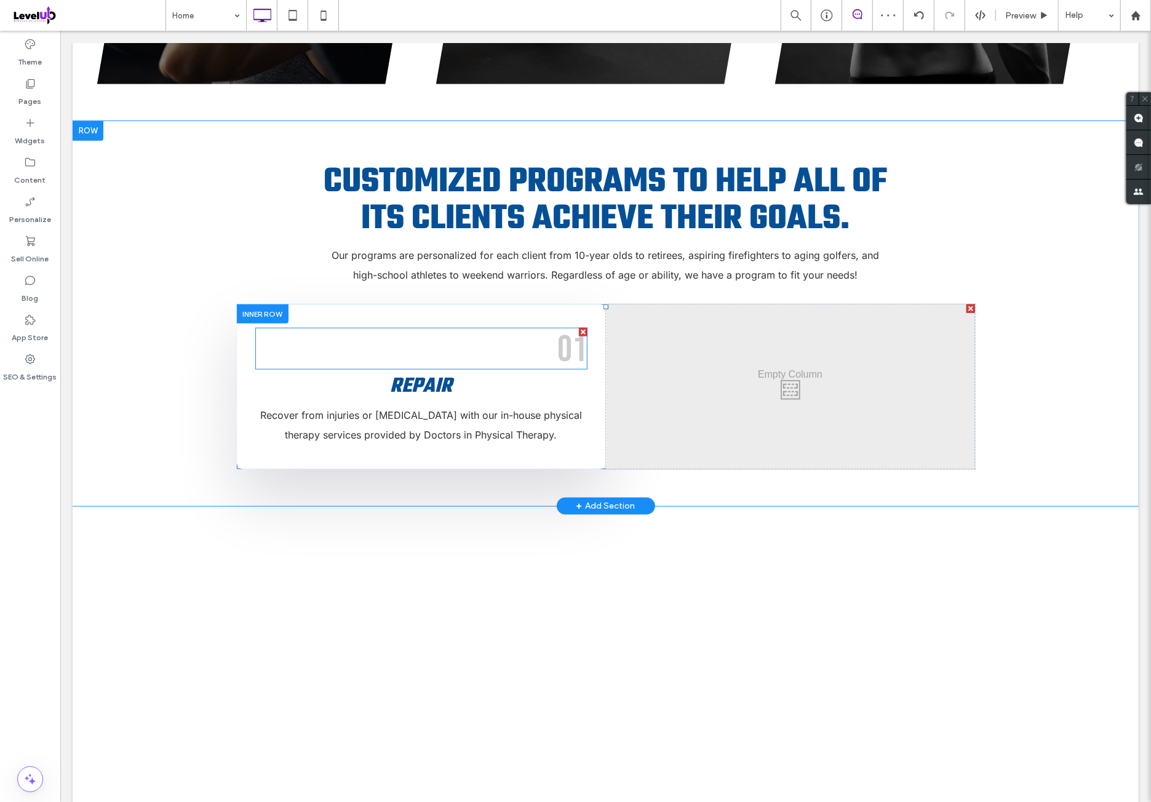
click at [539, 332] on p "01" at bounding box center [421, 347] width 332 height 39
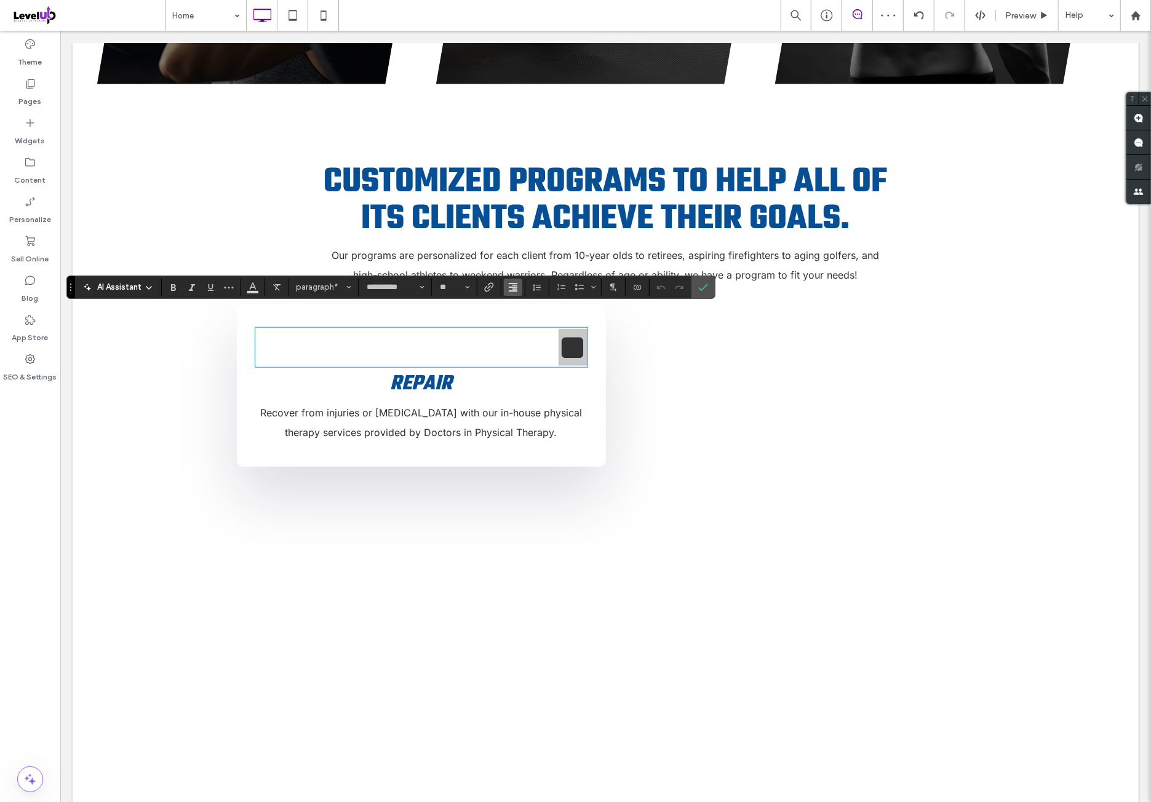
click at [512, 287] on use "Alignment" at bounding box center [513, 287] width 9 height 9
click at [533, 328] on label "ui.textEditor.alignment.center" at bounding box center [525, 325] width 43 height 18
click at [698, 291] on icon "Confirm" at bounding box center [703, 287] width 10 height 10
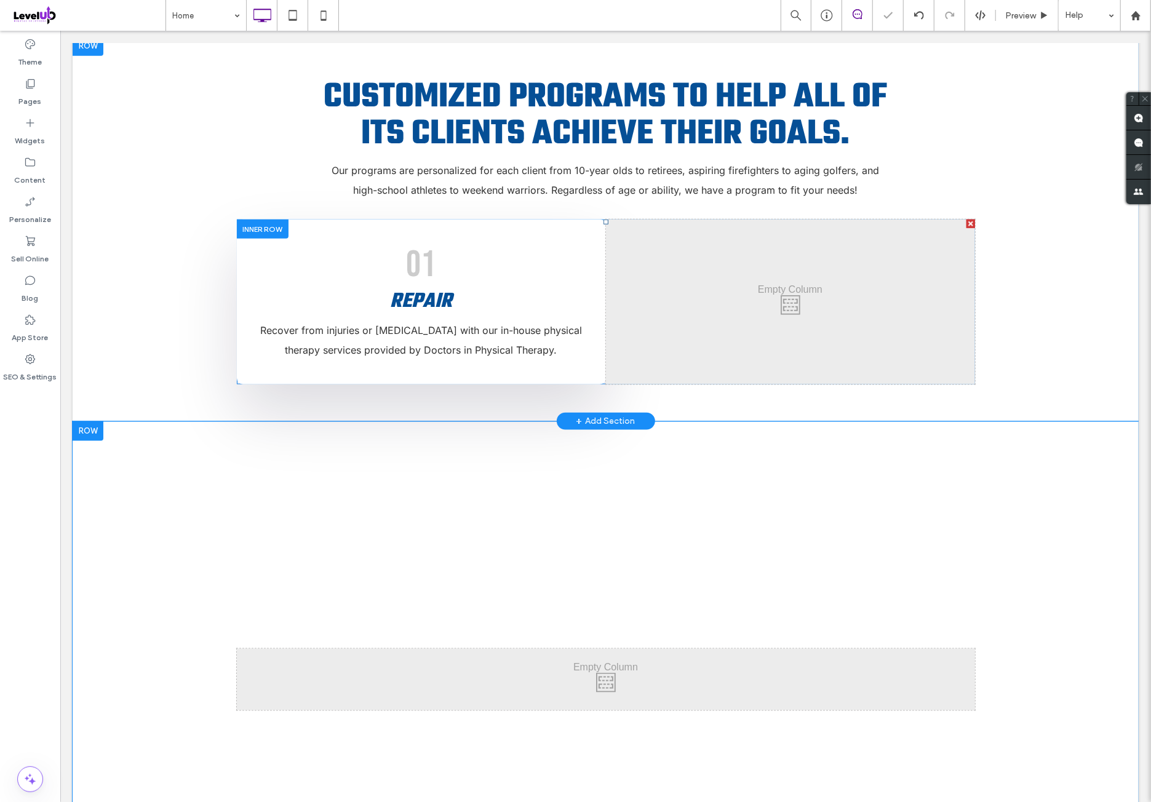
scroll to position [922, 0]
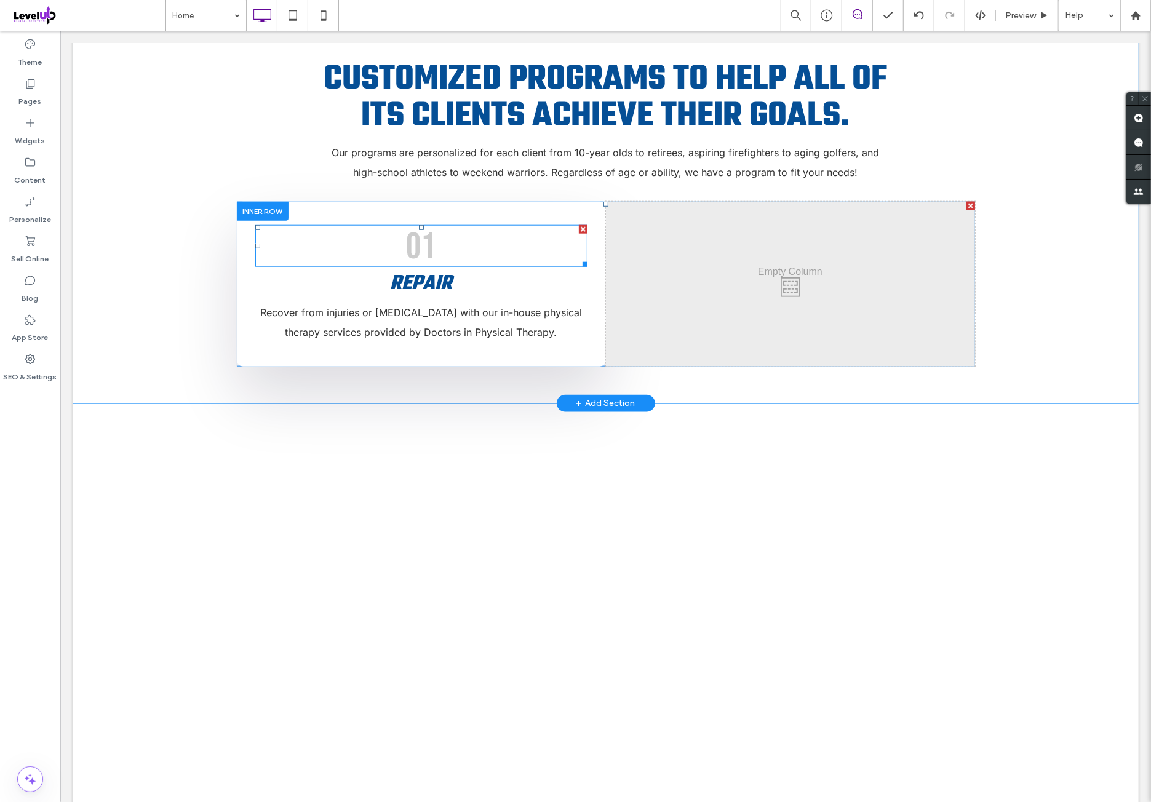
click at [415, 228] on span "01" at bounding box center [421, 246] width 30 height 44
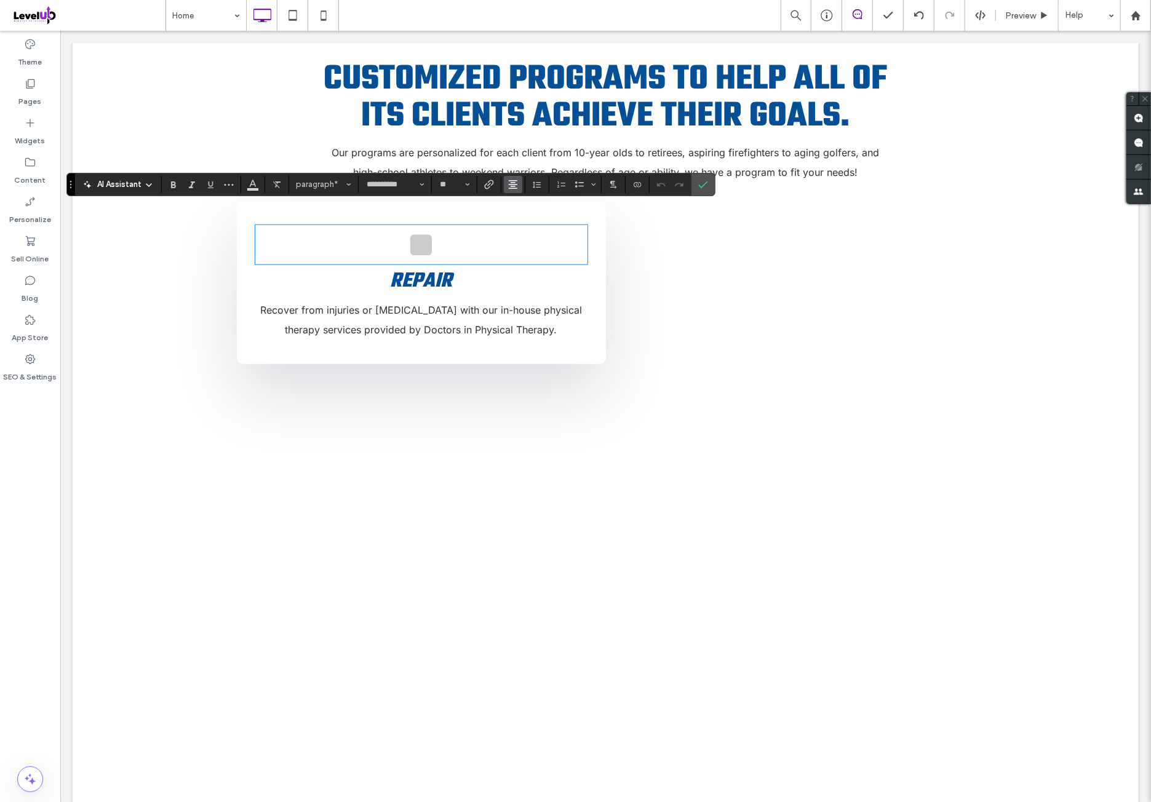
click at [505, 181] on button "Alignment" at bounding box center [513, 184] width 18 height 17
click at [532, 245] on label "ui.textEditor.alignment.right" at bounding box center [525, 240] width 43 height 18
click at [704, 188] on label "Confirm" at bounding box center [703, 184] width 18 height 22
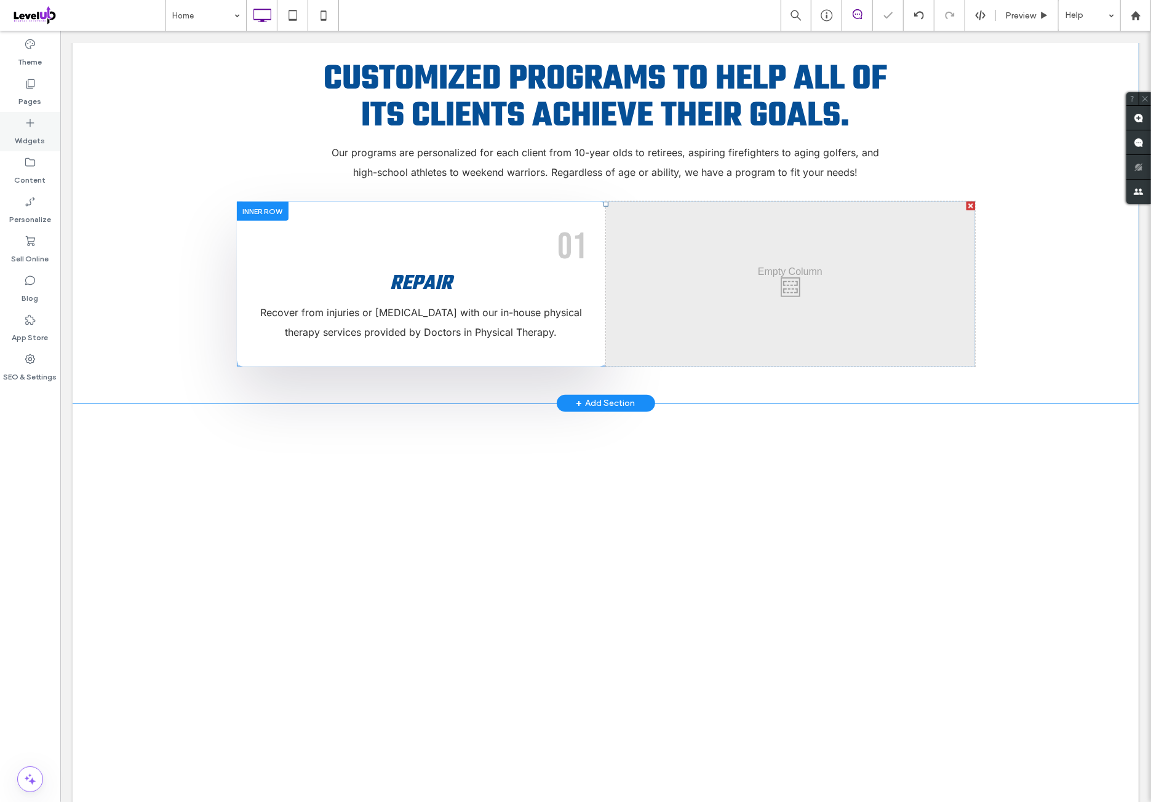
click at [50, 141] on div "Widgets" at bounding box center [30, 131] width 60 height 39
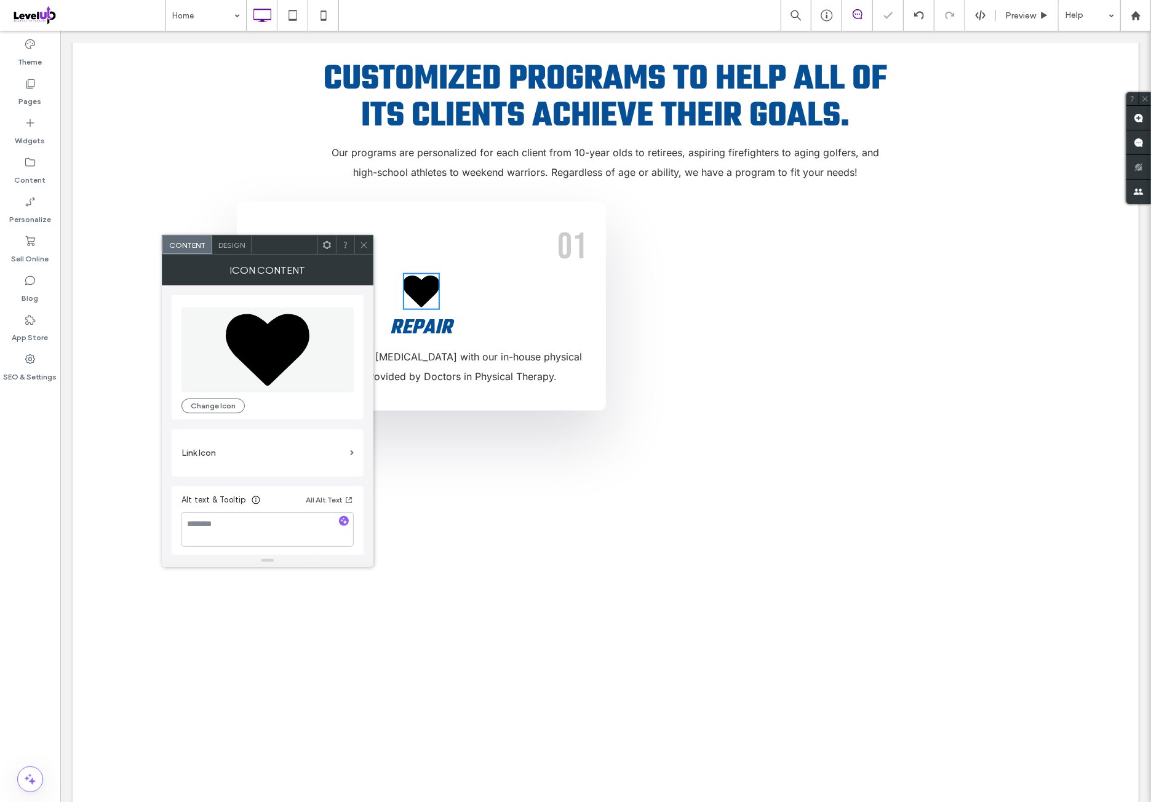
drag, startPoint x: 285, startPoint y: 316, endPoint x: 318, endPoint y: 318, distance: 32.6
click at [284, 315] on icon at bounding box center [268, 350] width 84 height 72
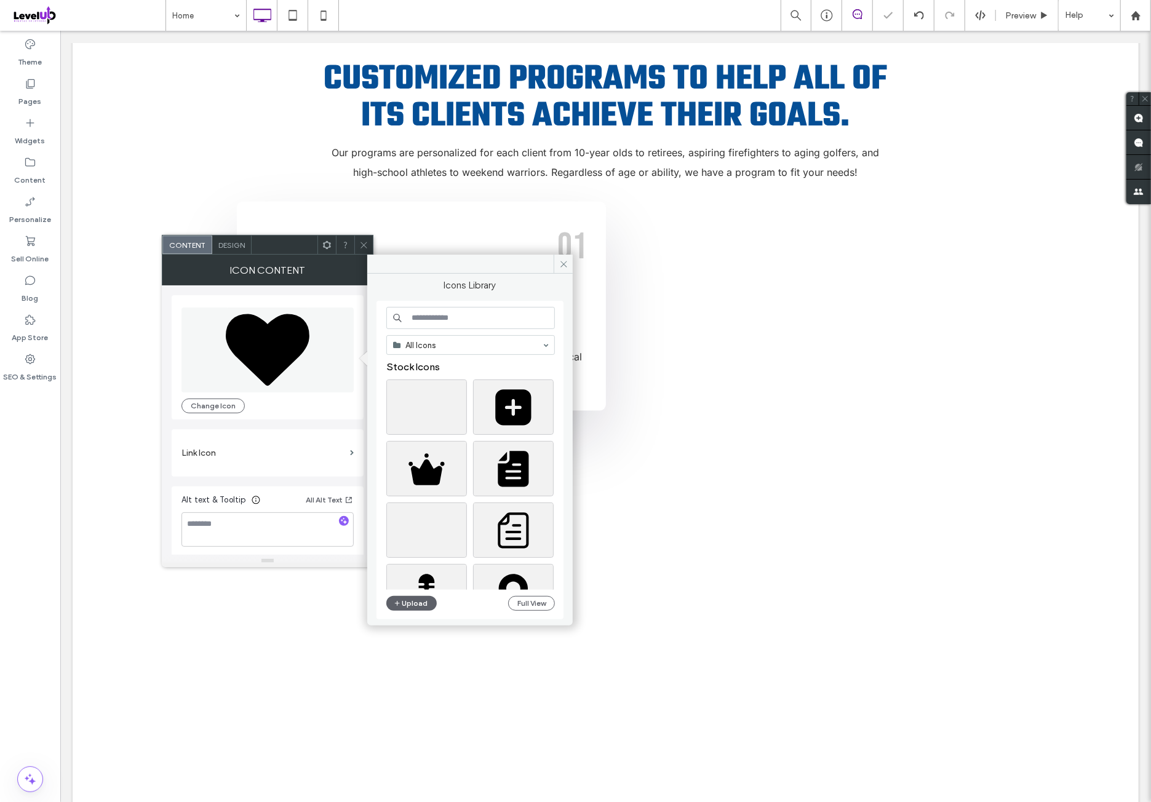
click at [452, 311] on input at bounding box center [470, 318] width 169 height 22
click at [469, 412] on div at bounding box center [475, 409] width 178 height 61
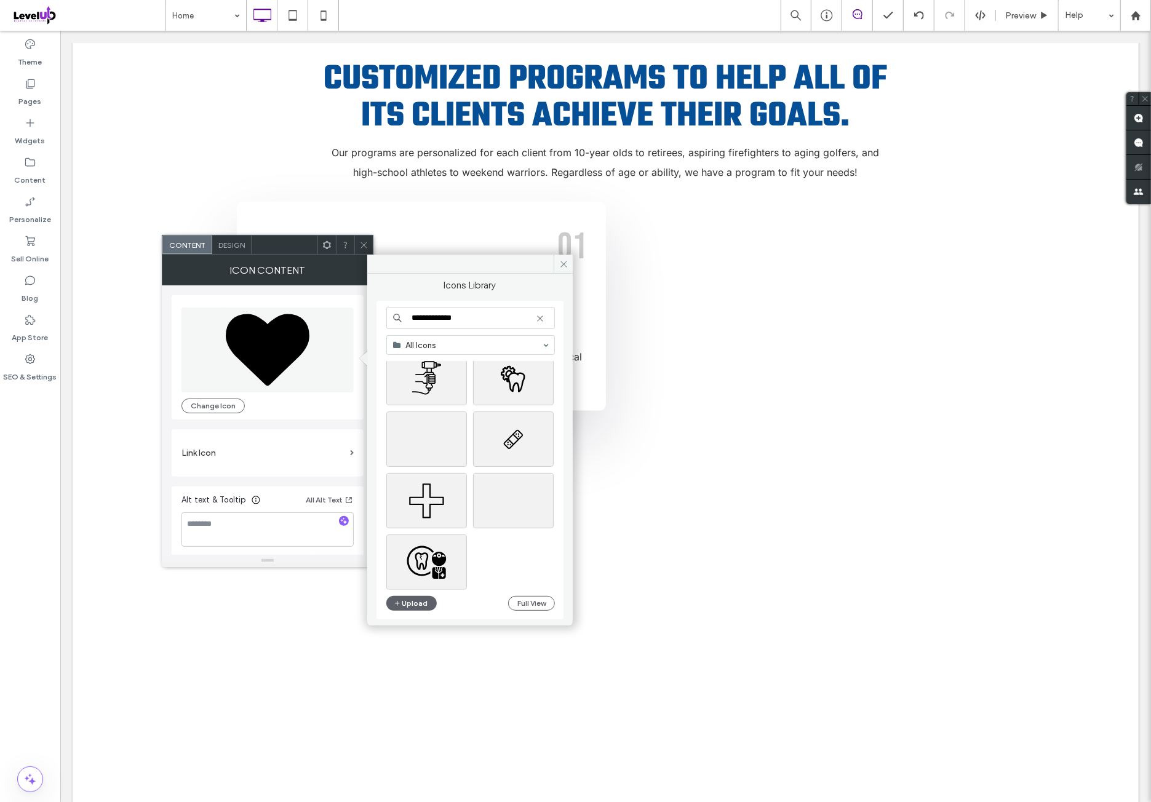
scroll to position [1349, 0]
click at [454, 320] on input "**********" at bounding box center [470, 318] width 169 height 22
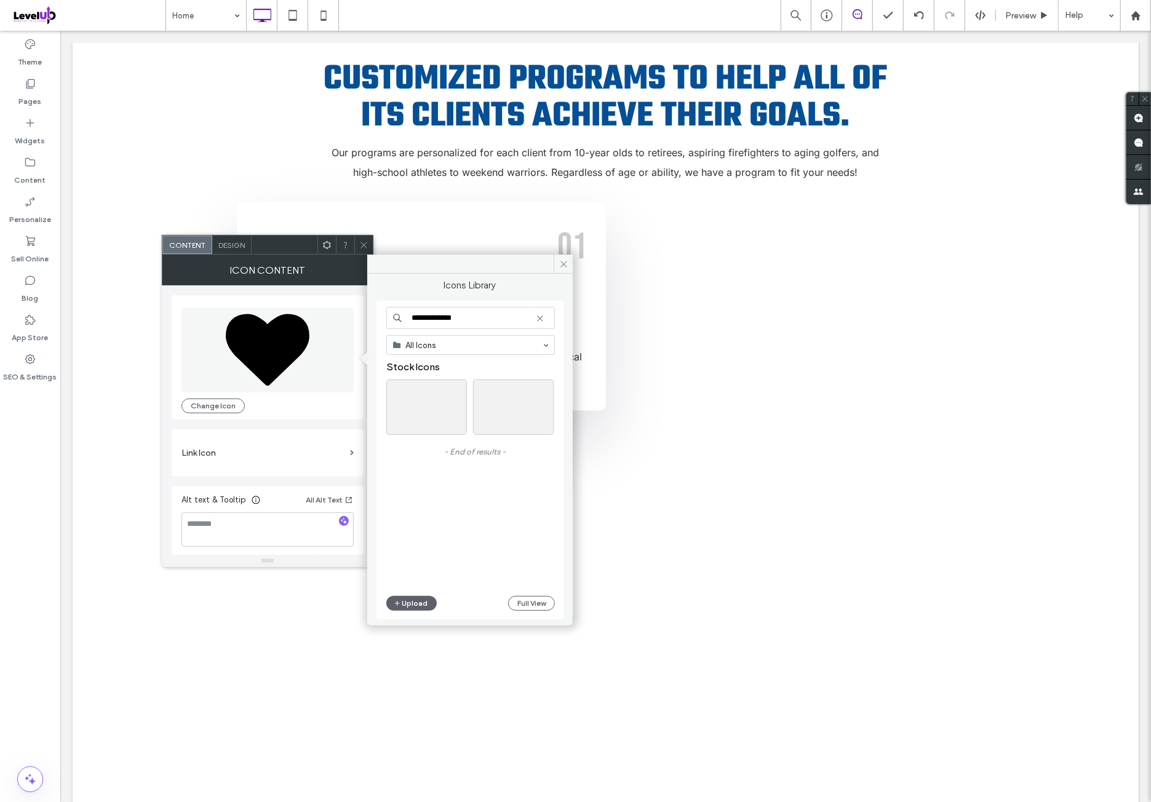
drag, startPoint x: 471, startPoint y: 313, endPoint x: 335, endPoint y: 325, distance: 136.5
click at [335, 325] on div "**********" at bounding box center [268, 411] width 212 height 312
type input "******"
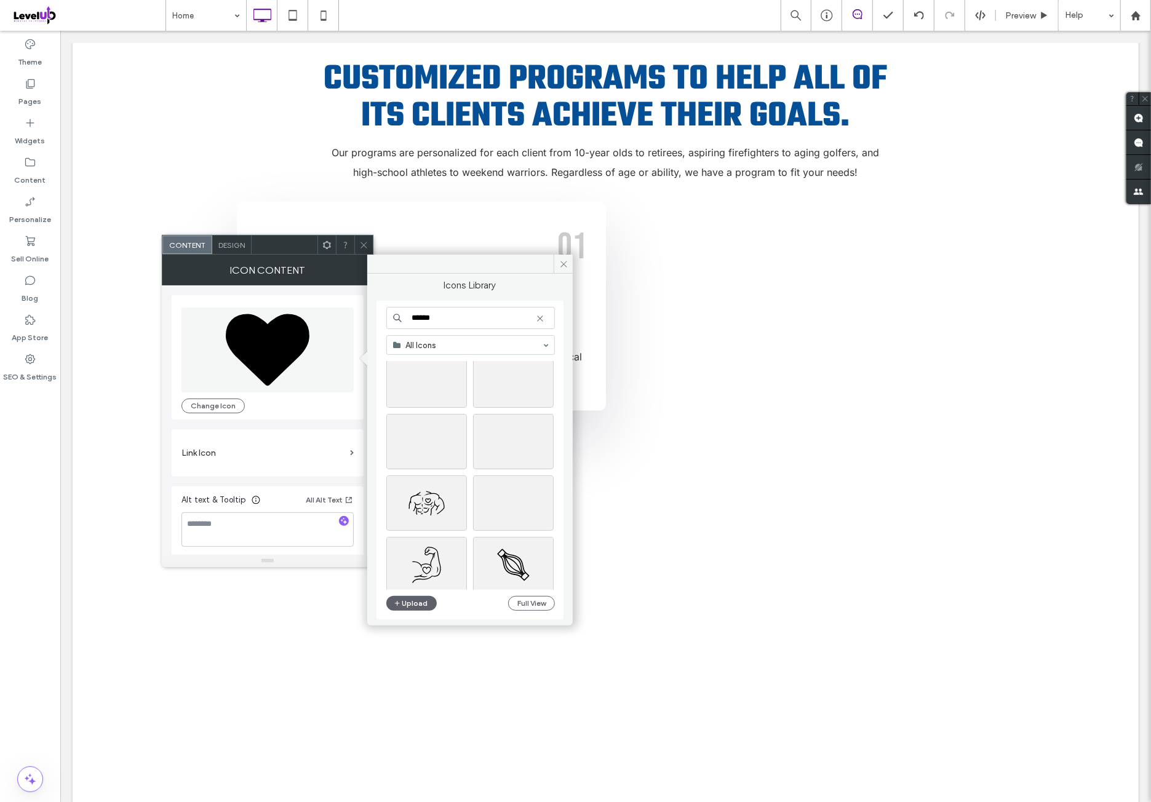
scroll to position [205, 0]
click at [538, 402] on div at bounding box center [545, 407] width 15 height 10
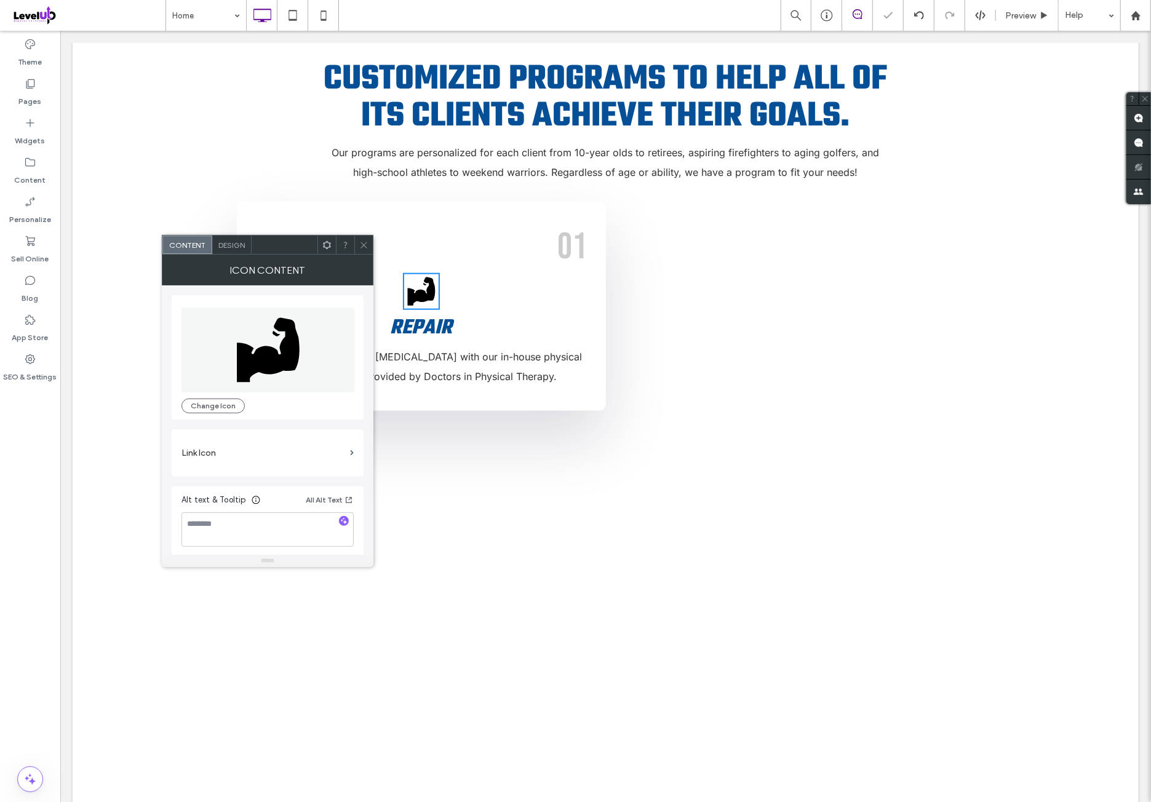
click at [245, 252] on div "Design" at bounding box center [231, 245] width 39 height 18
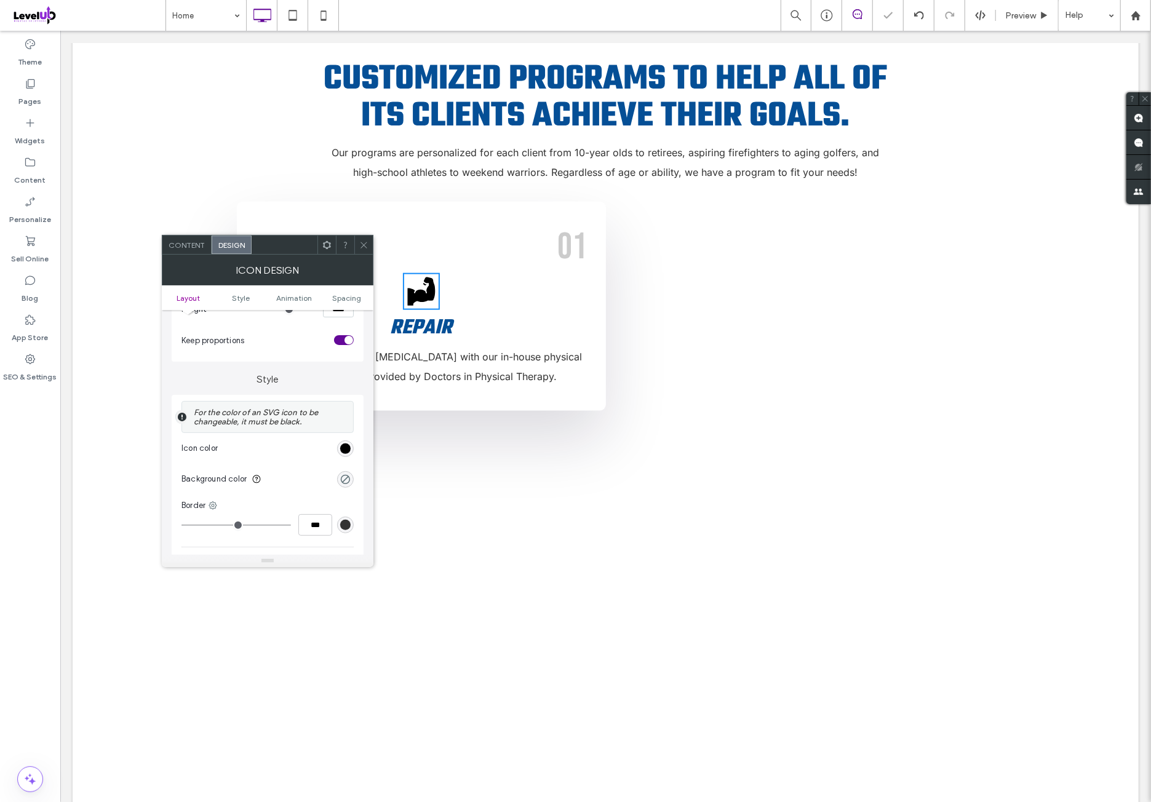
click at [352, 450] on div "rgb(0, 0, 0)" at bounding box center [345, 448] width 17 height 17
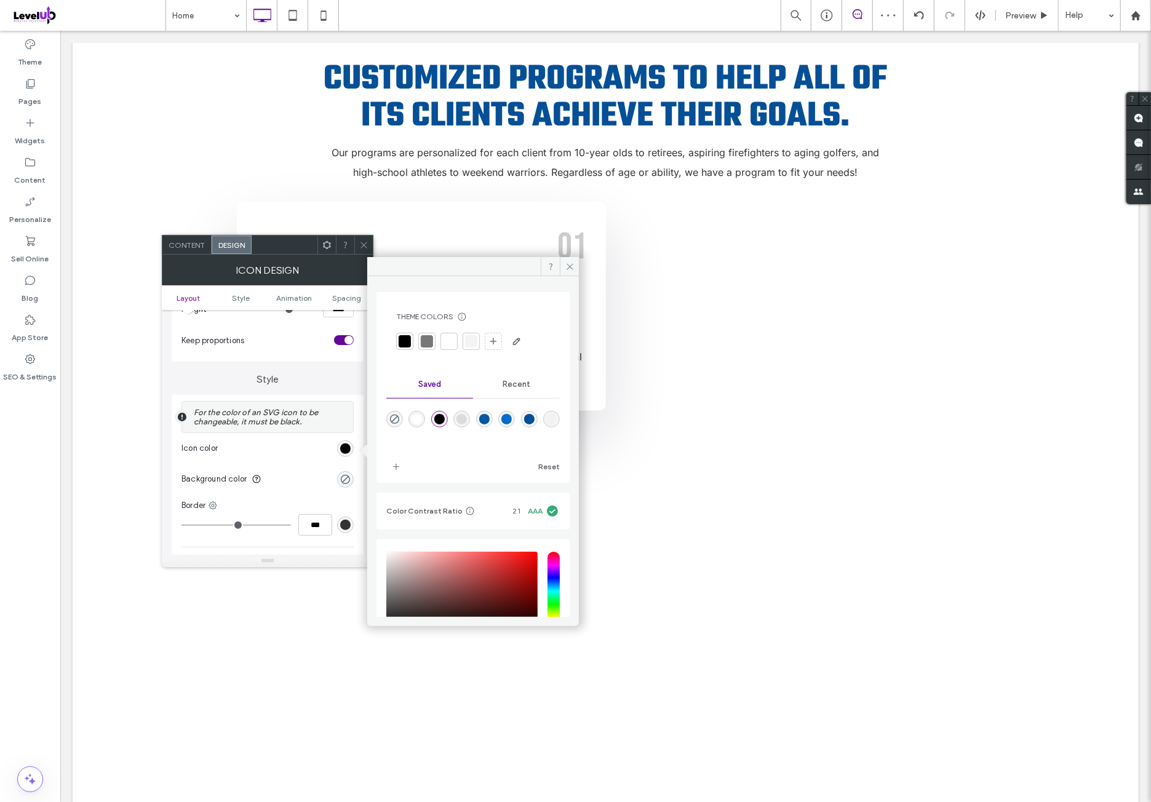
click at [512, 421] on div "rgba(5,108,203,1)" at bounding box center [506, 419] width 10 height 10
click at [493, 419] on div "rgba(4,88,166,1)" at bounding box center [484, 419] width 17 height 17
type input "*******"
click at [574, 266] on span at bounding box center [569, 266] width 19 height 18
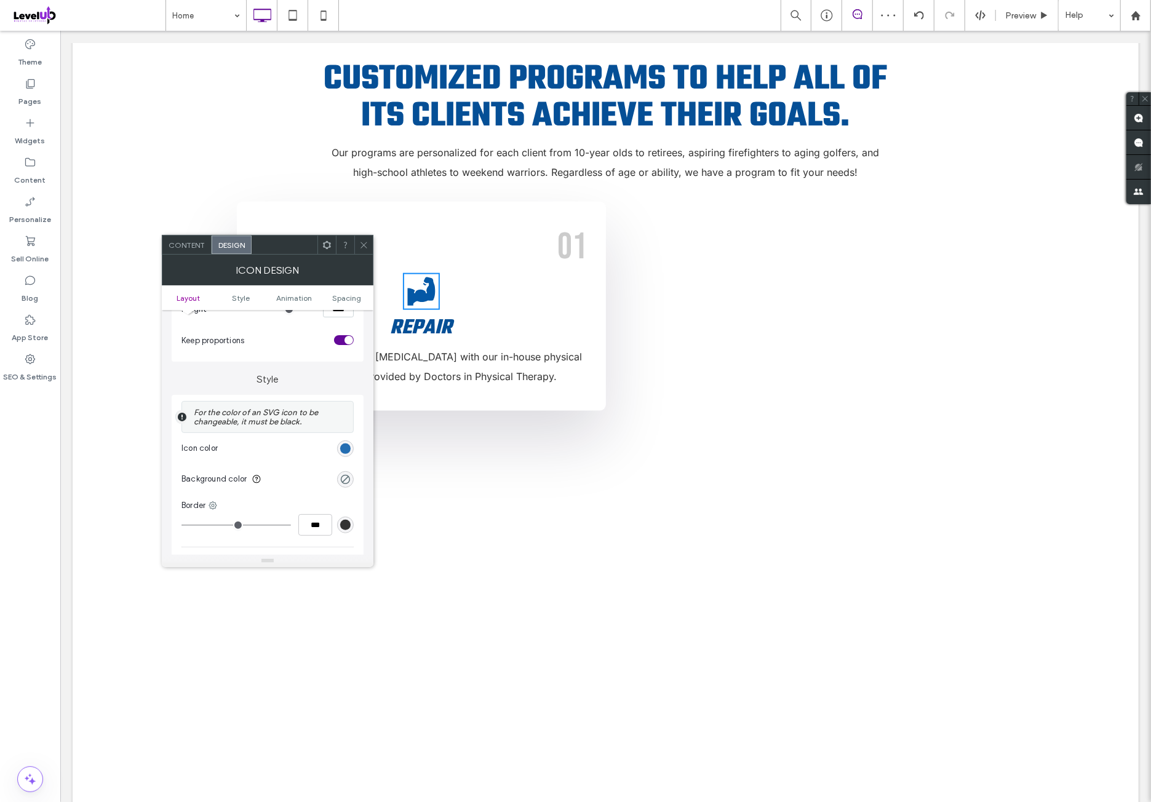
click at [344, 443] on div "rgb(4, 88, 166)" at bounding box center [345, 448] width 17 height 17
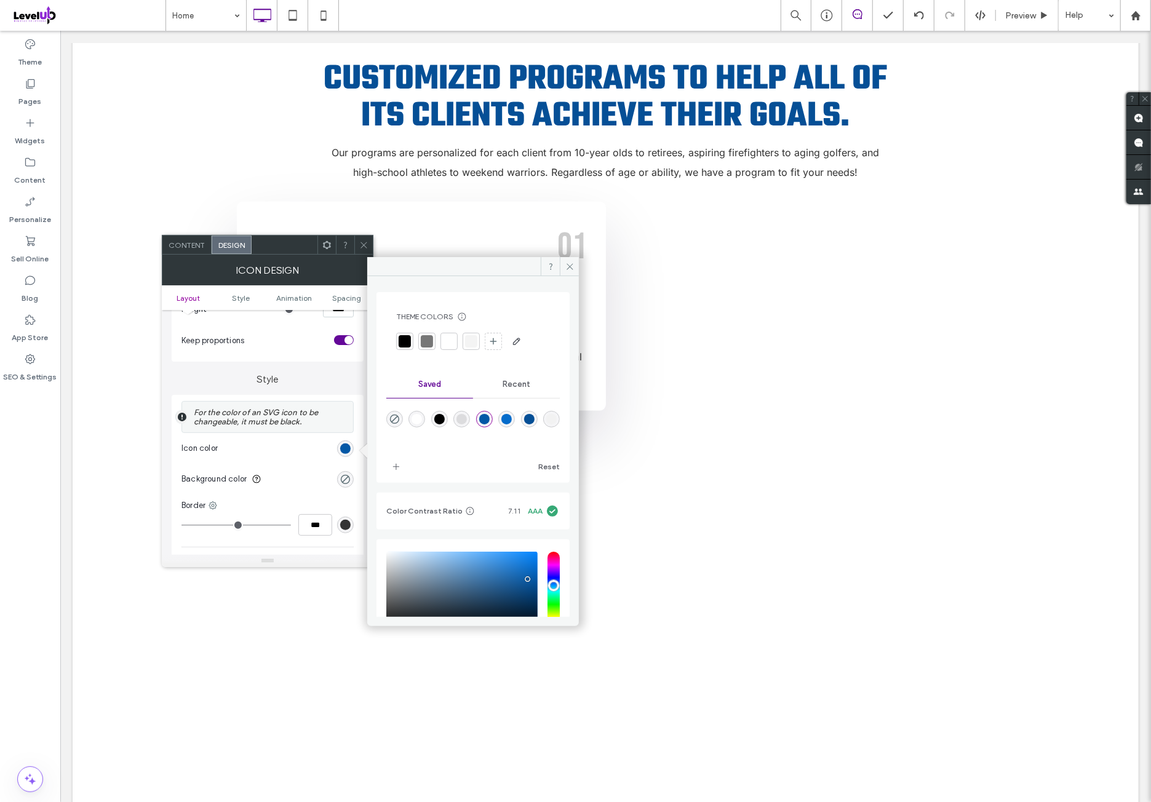
click at [512, 422] on div "rgba(5,108,203,1)" at bounding box center [506, 419] width 10 height 10
type input "*******"
click at [569, 265] on icon at bounding box center [569, 266] width 9 height 9
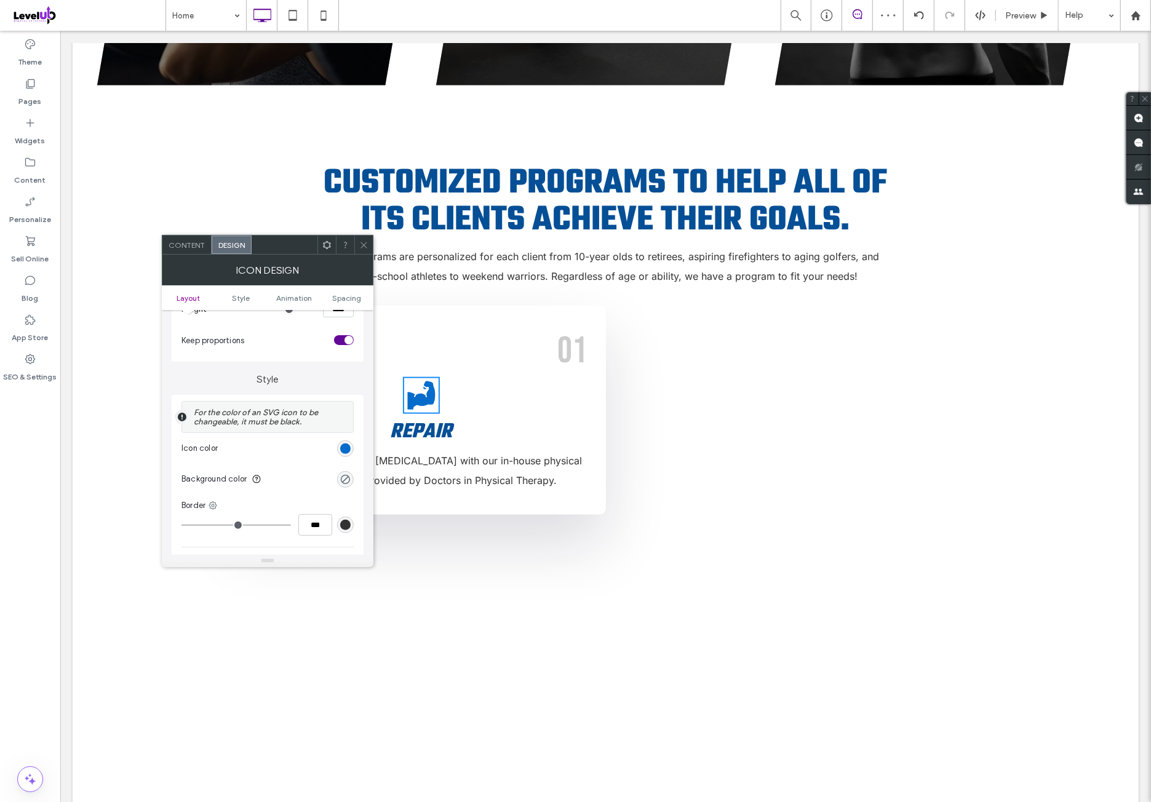
scroll to position [922, 0]
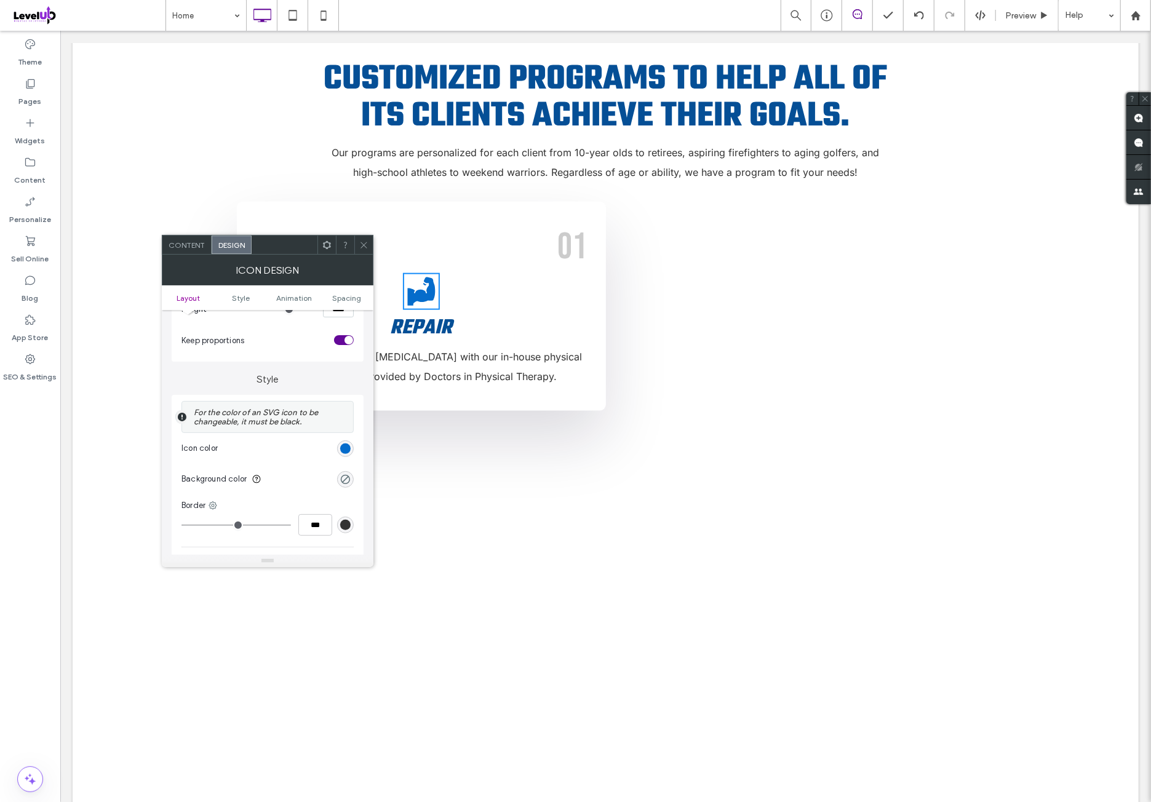
click at [335, 252] on div at bounding box center [326, 245] width 18 height 18
click at [366, 286] on div at bounding box center [358, 293] width 34 height 19
click at [366, 241] on icon at bounding box center [363, 244] width 9 height 9
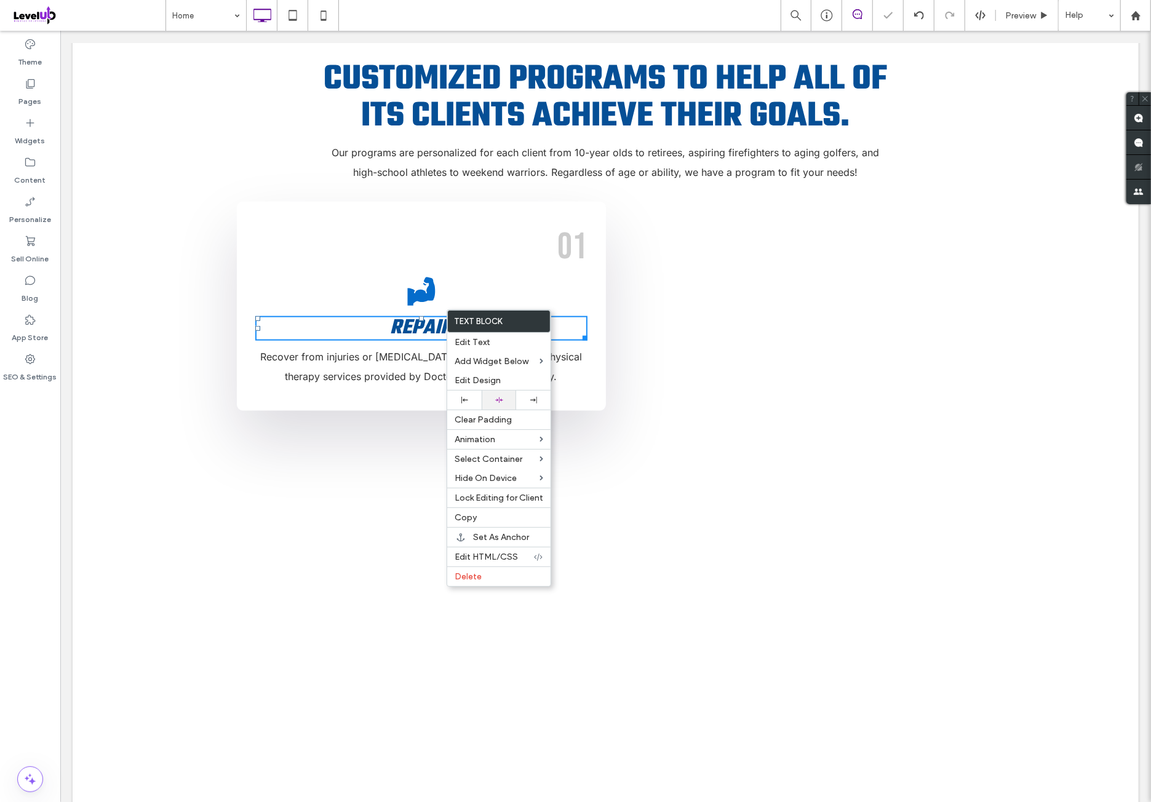
click at [508, 399] on div at bounding box center [499, 400] width 22 height 8
click at [409, 350] on span "Recover from injuries or [MEDICAL_DATA] with our in-house physical therapy serv…" at bounding box center [421, 366] width 322 height 32
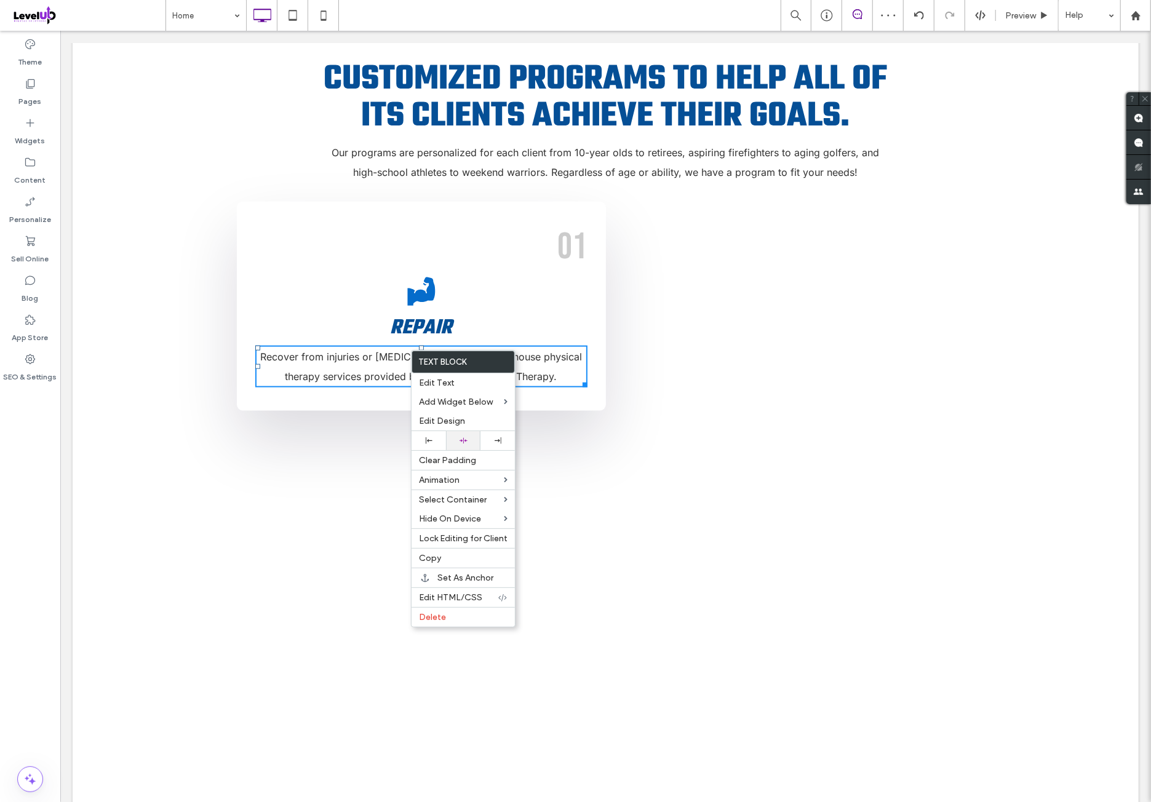
click at [461, 438] on icon at bounding box center [463, 441] width 8 height 8
click at [528, 348] on p "Recover from injuries or [MEDICAL_DATA] with our in-house physical therapy serv…" at bounding box center [421, 365] width 332 height 39
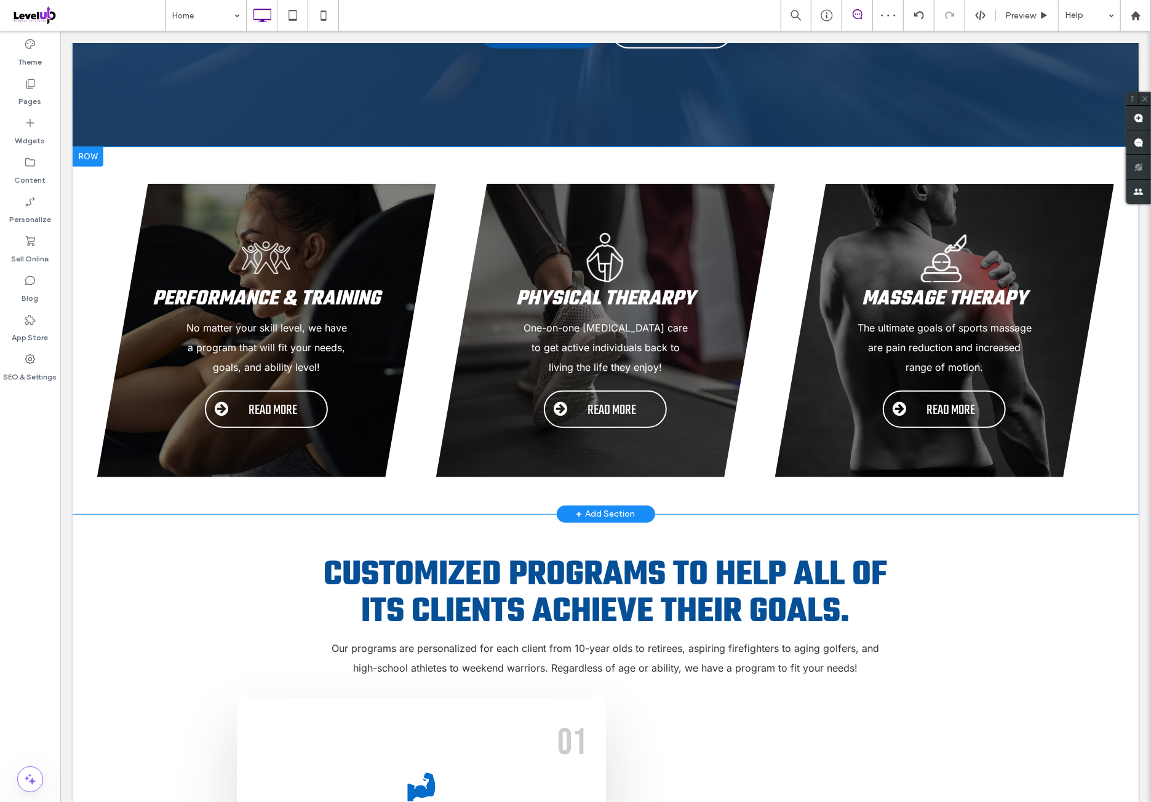
scroll to position [410, 0]
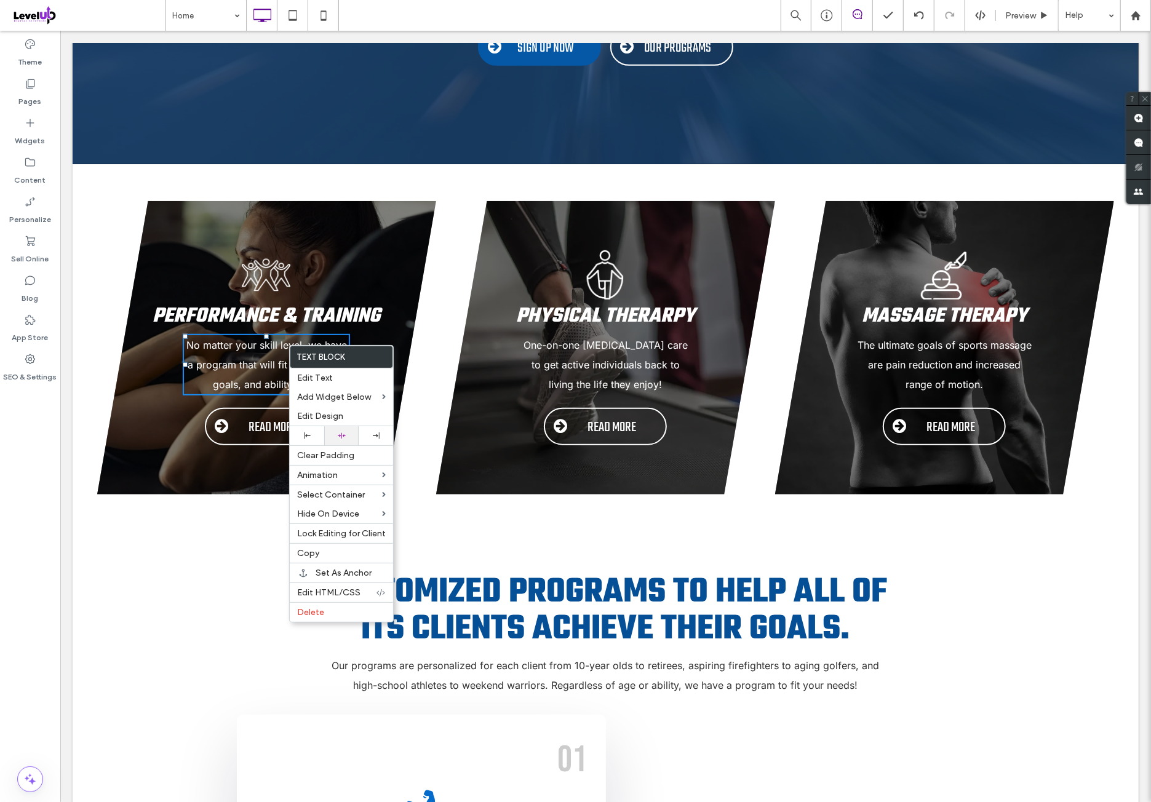
click at [351, 432] on div at bounding box center [341, 436] width 22 height 8
click at [586, 346] on span "One-on-one [MEDICAL_DATA] care to get active individuals back to living the lif…" at bounding box center [605, 364] width 164 height 52
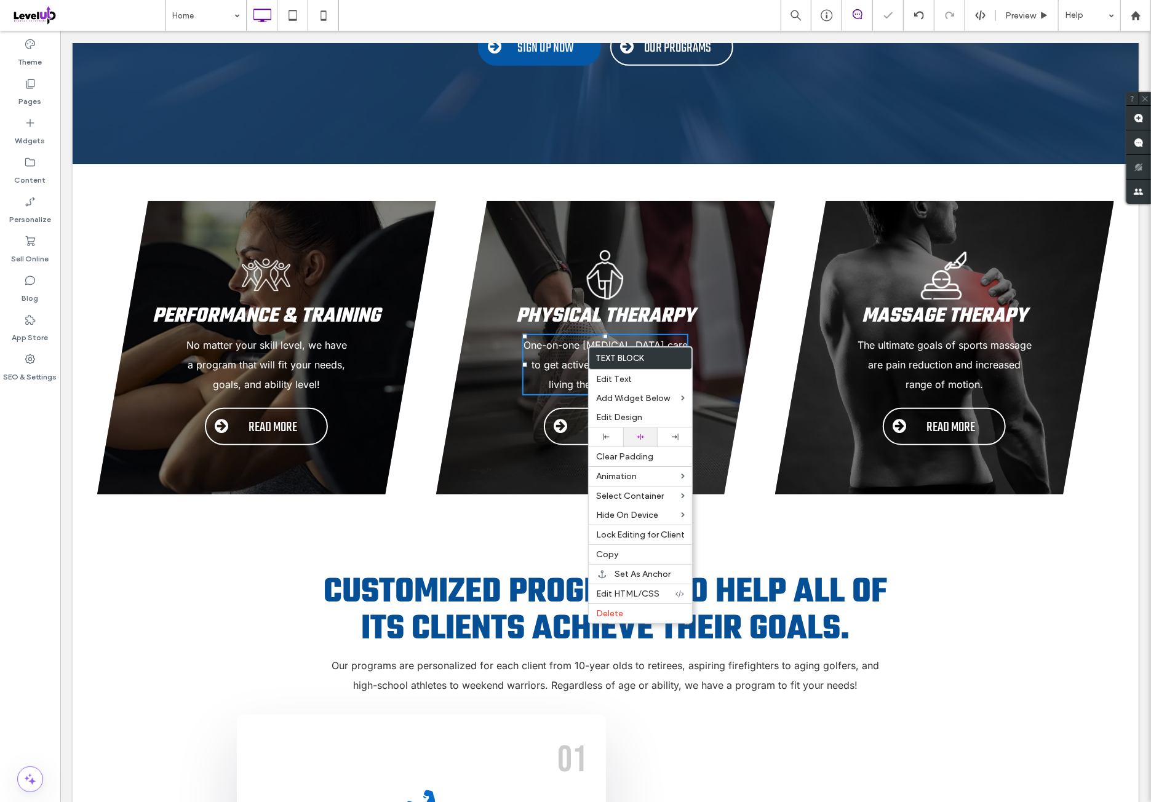
click at [649, 435] on div at bounding box center [640, 437] width 22 height 8
click at [949, 349] on span "The ultimate goals of sports massage are pain reduction and increased range of …" at bounding box center [944, 364] width 174 height 52
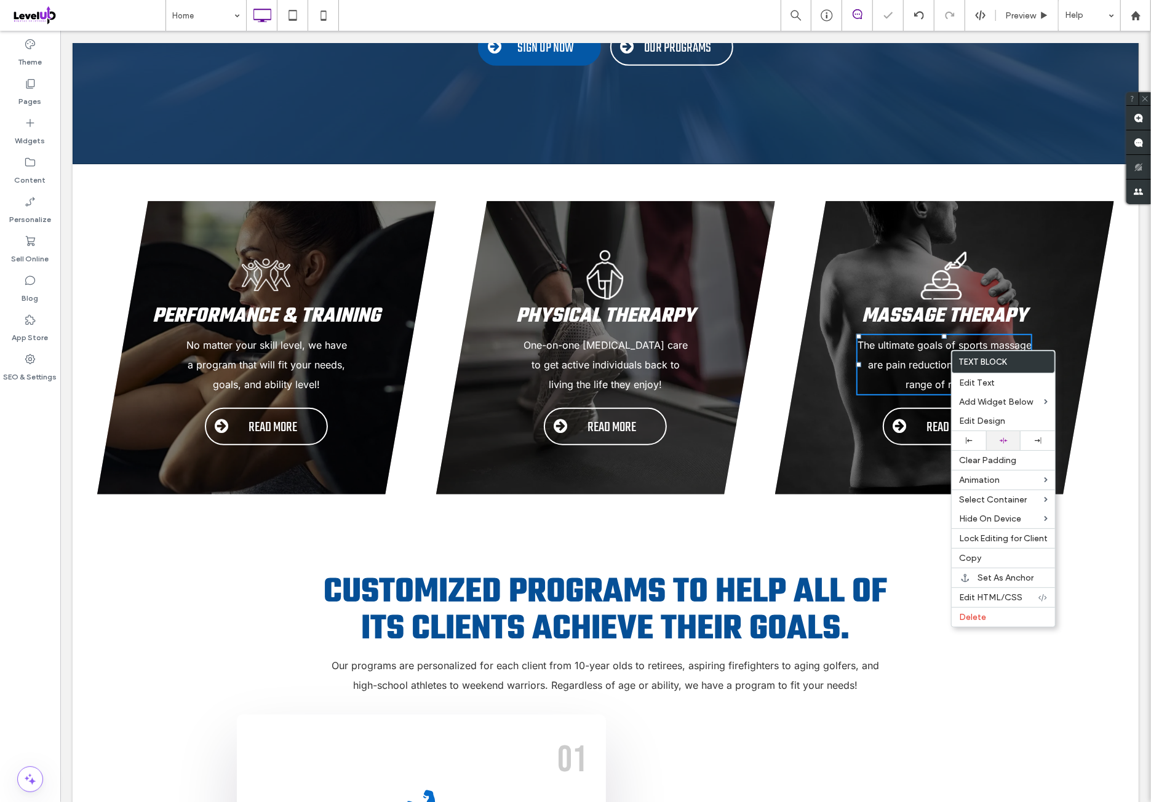
click at [1011, 433] on div at bounding box center [1003, 440] width 34 height 19
click at [930, 342] on span "The ultimate goals of sports massage are pain reduction and increased range of …" at bounding box center [944, 364] width 174 height 52
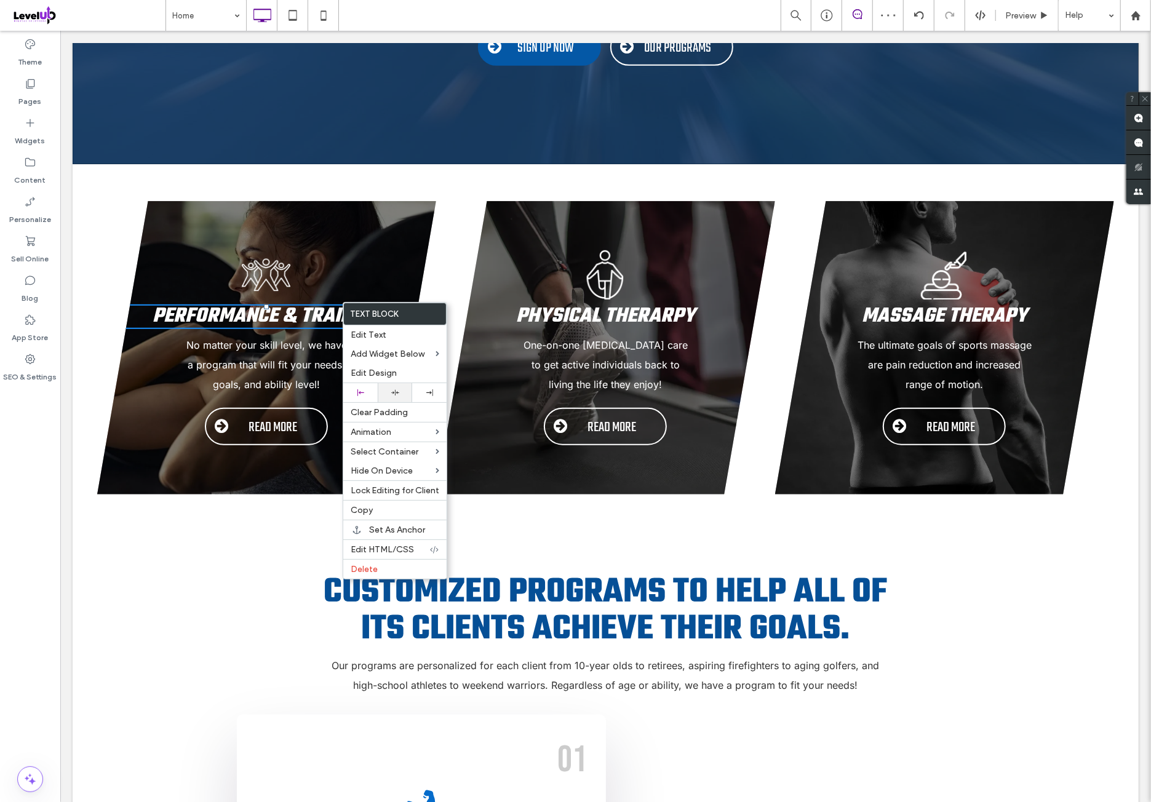
click at [397, 389] on icon at bounding box center [395, 393] width 8 height 8
click at [606, 300] on span "Physical Therarpy" at bounding box center [604, 315] width 179 height 31
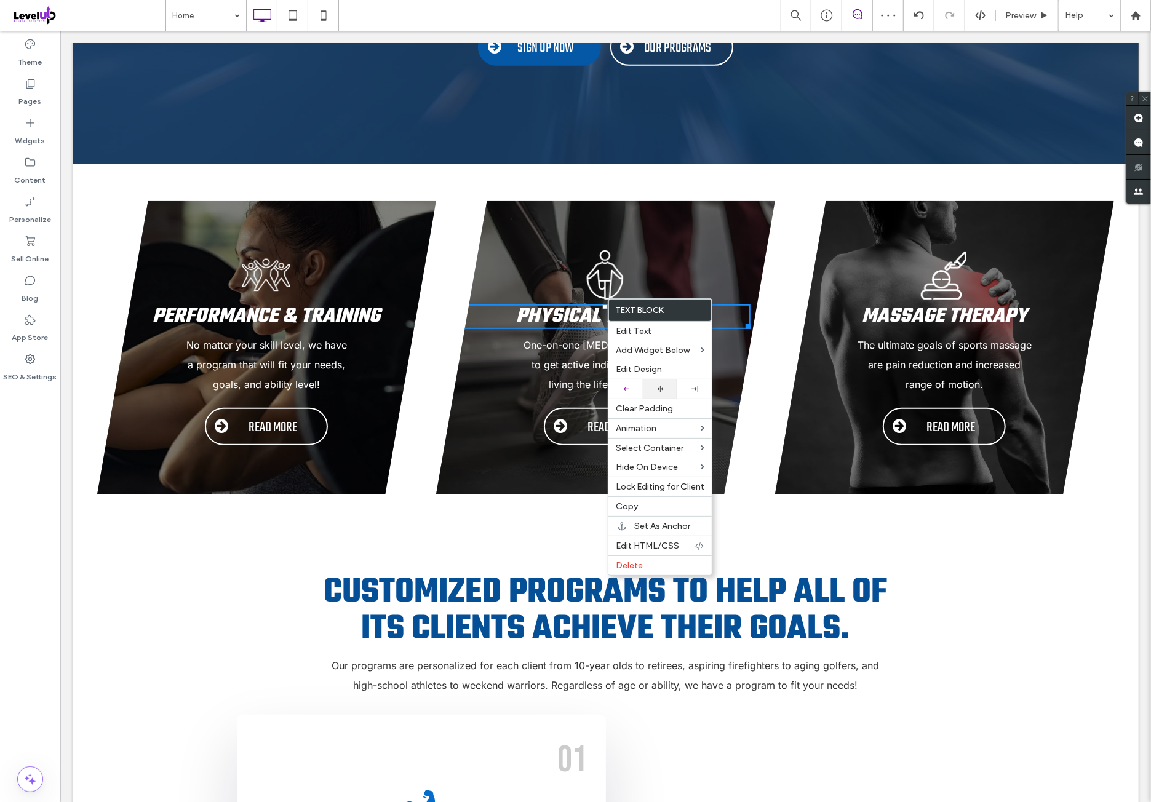
click at [672, 382] on div at bounding box center [660, 388] width 34 height 19
click at [937, 300] on span "Massage Therapy" at bounding box center [943, 315] width 165 height 31
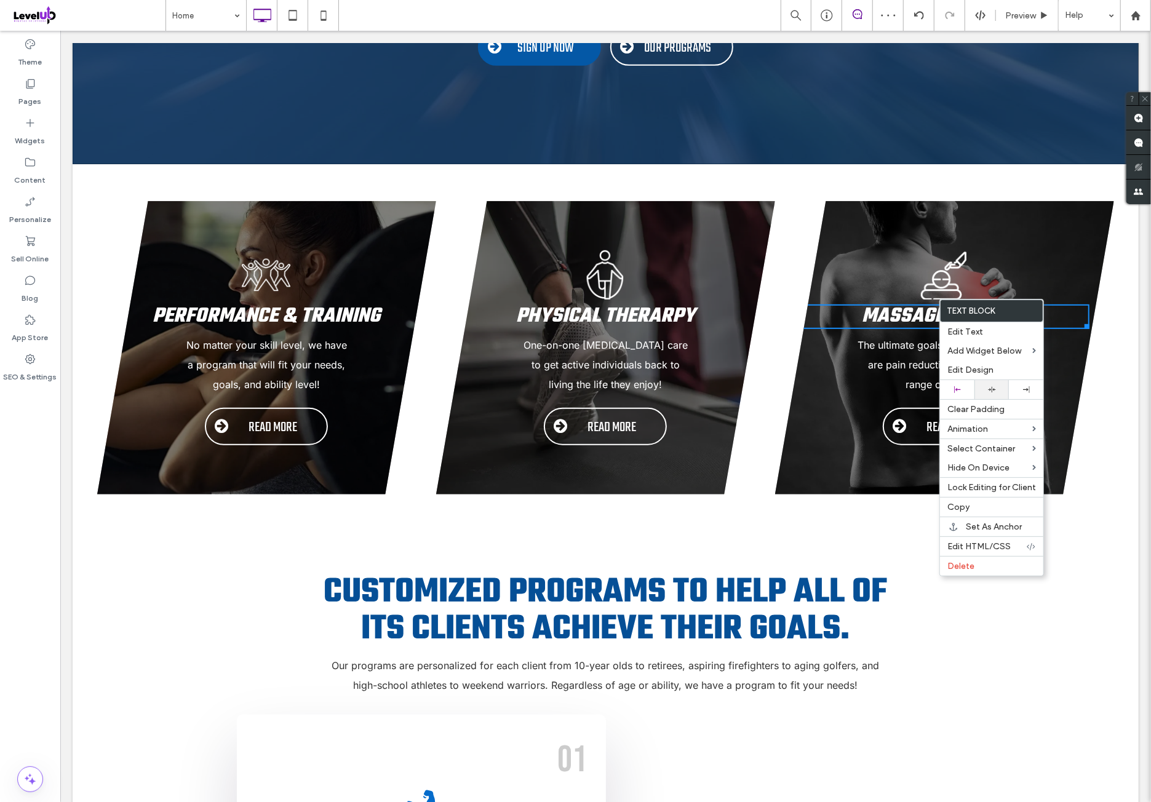
click at [985, 386] on div at bounding box center [991, 390] width 22 height 8
click at [266, 265] on img at bounding box center [265, 274] width 49 height 49
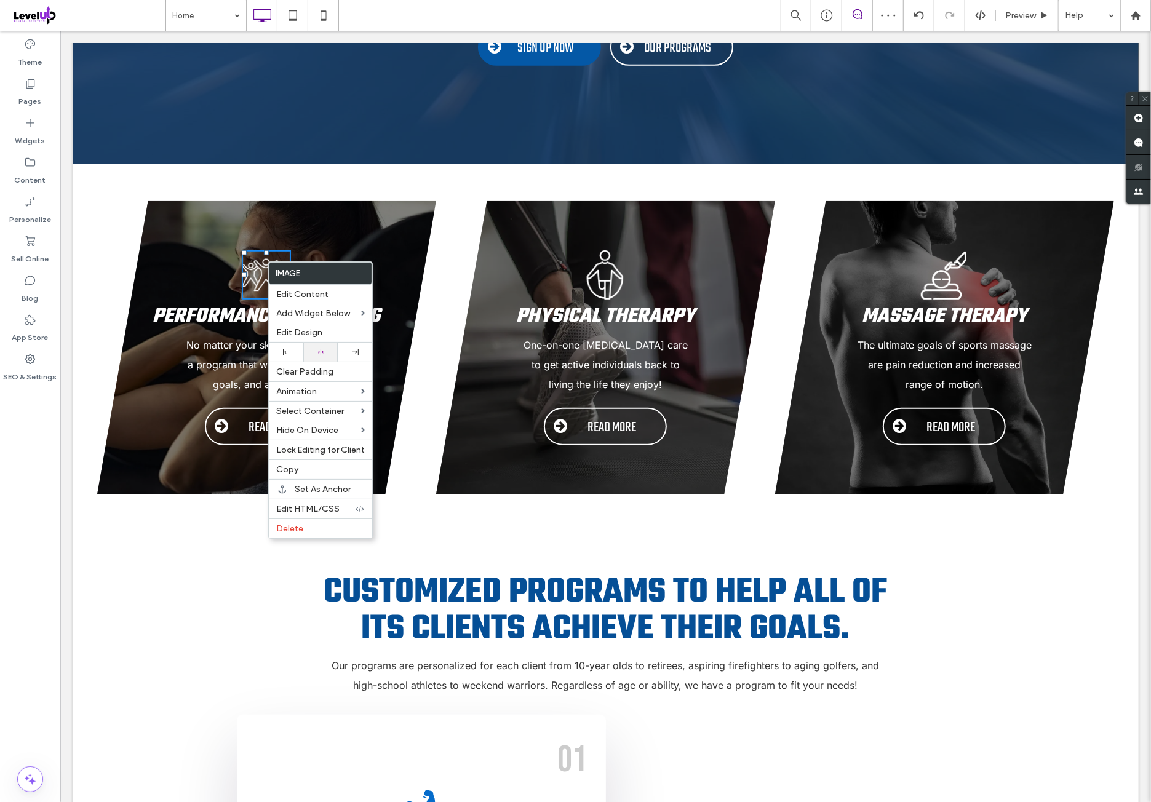
click at [328, 348] on div at bounding box center [320, 352] width 22 height 8
click at [597, 271] on img at bounding box center [604, 274] width 49 height 49
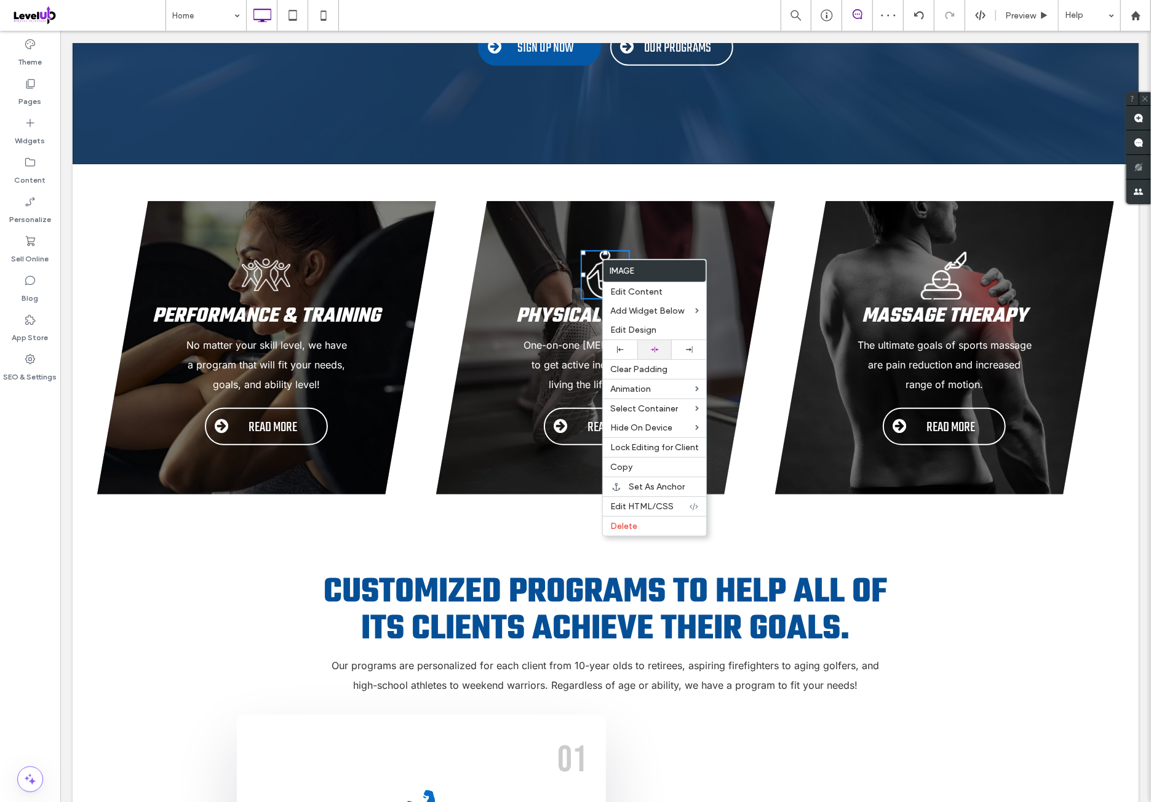
click at [657, 352] on icon at bounding box center [655, 350] width 8 height 8
click at [612, 251] on img at bounding box center [604, 274] width 49 height 49
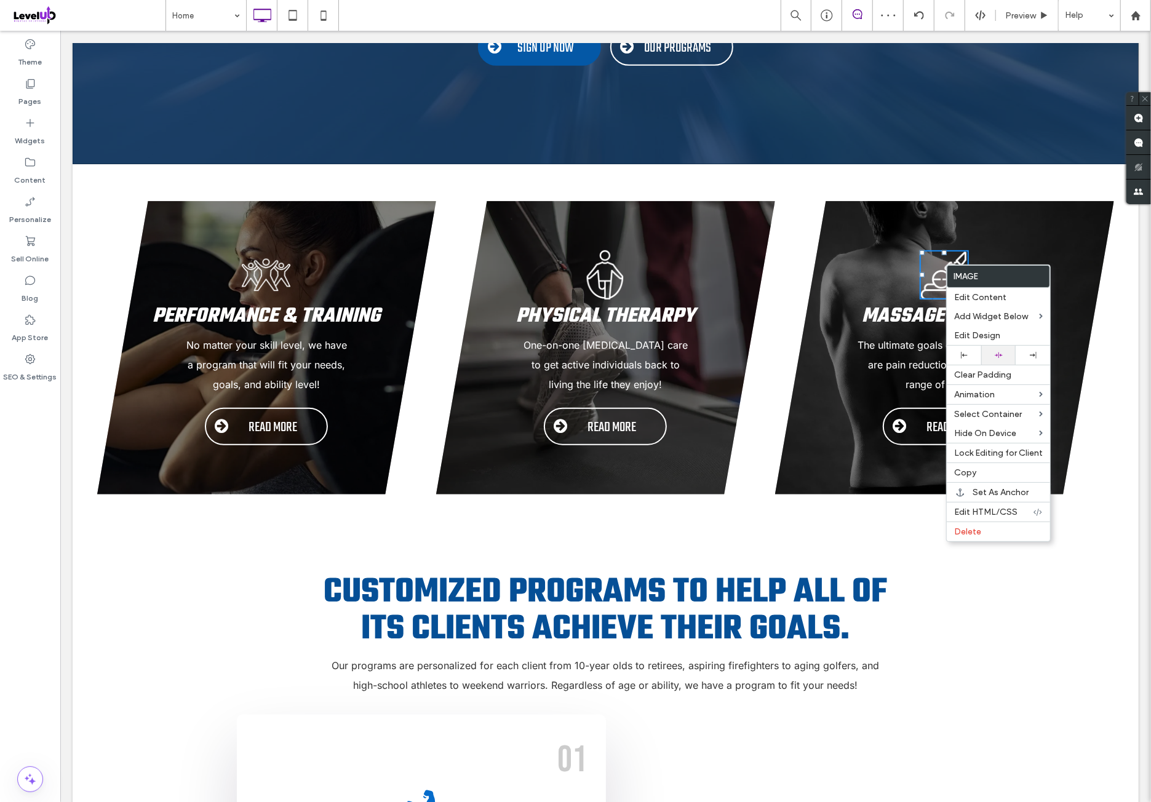
click at [1000, 350] on div at bounding box center [998, 355] width 34 height 19
click at [943, 251] on img at bounding box center [943, 274] width 49 height 49
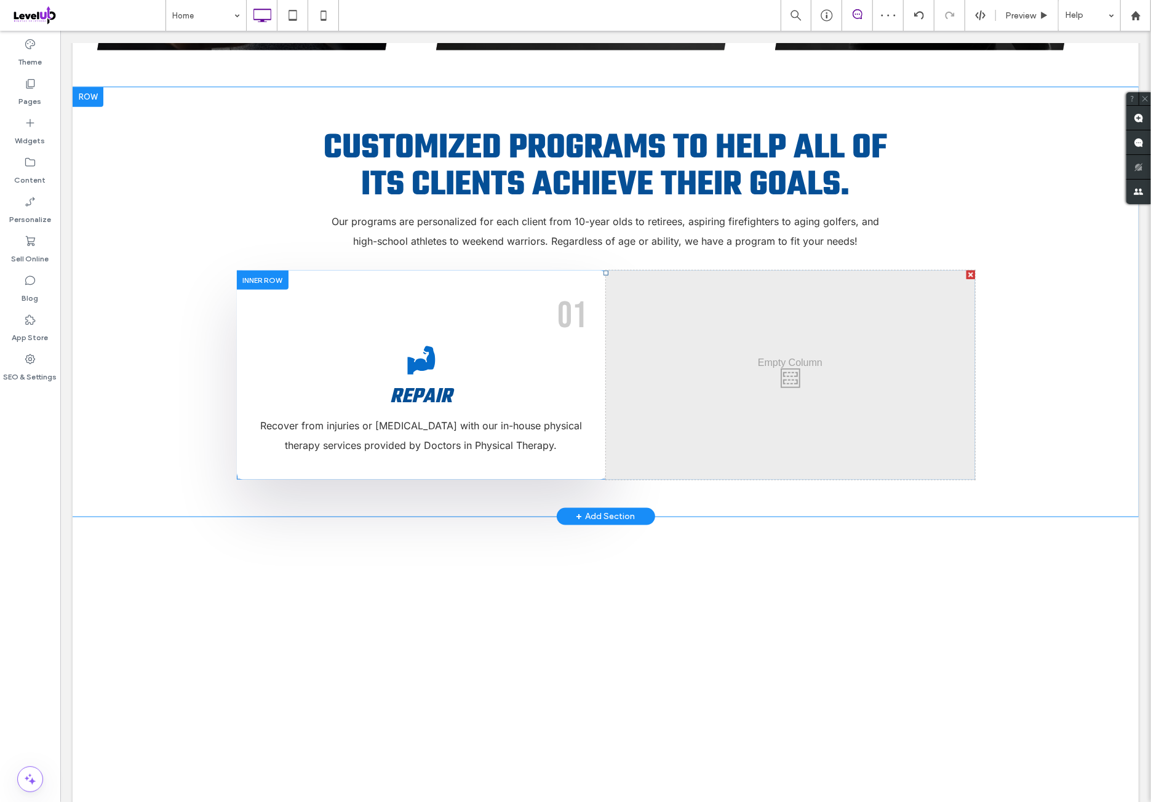
scroll to position [922, 0]
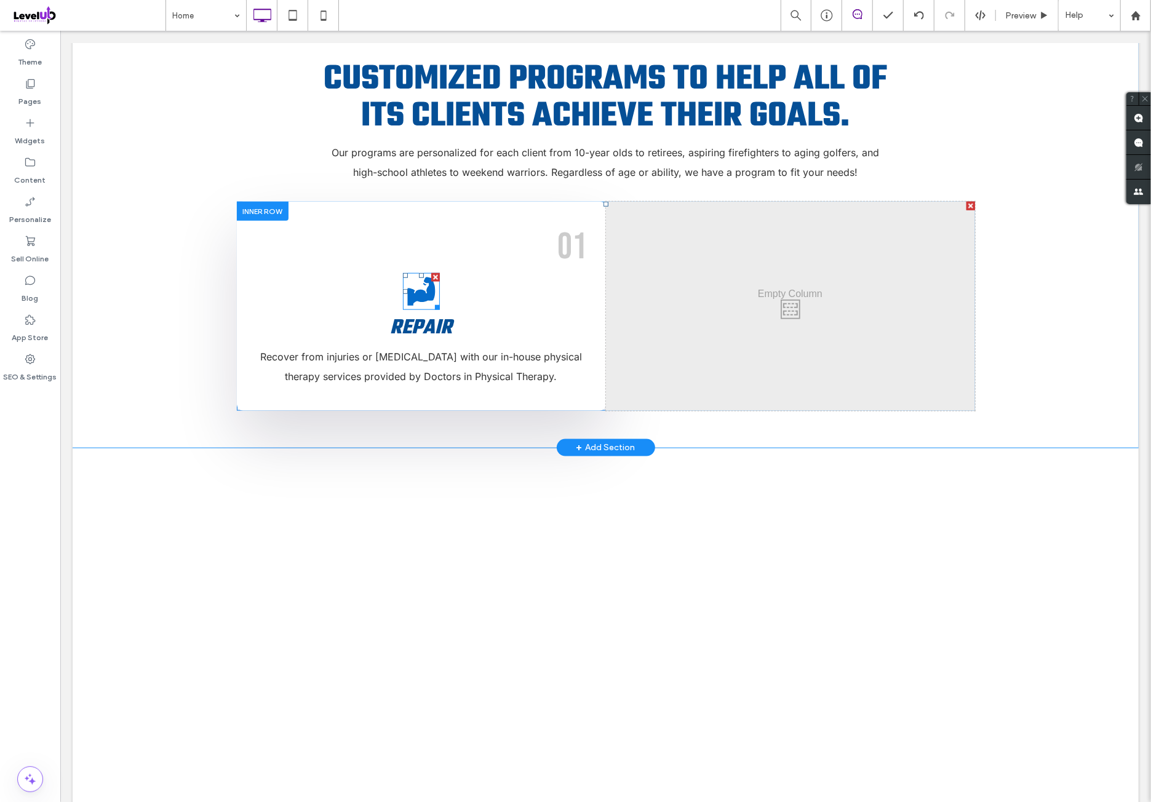
click at [411, 272] on icon at bounding box center [420, 290] width 37 height 37
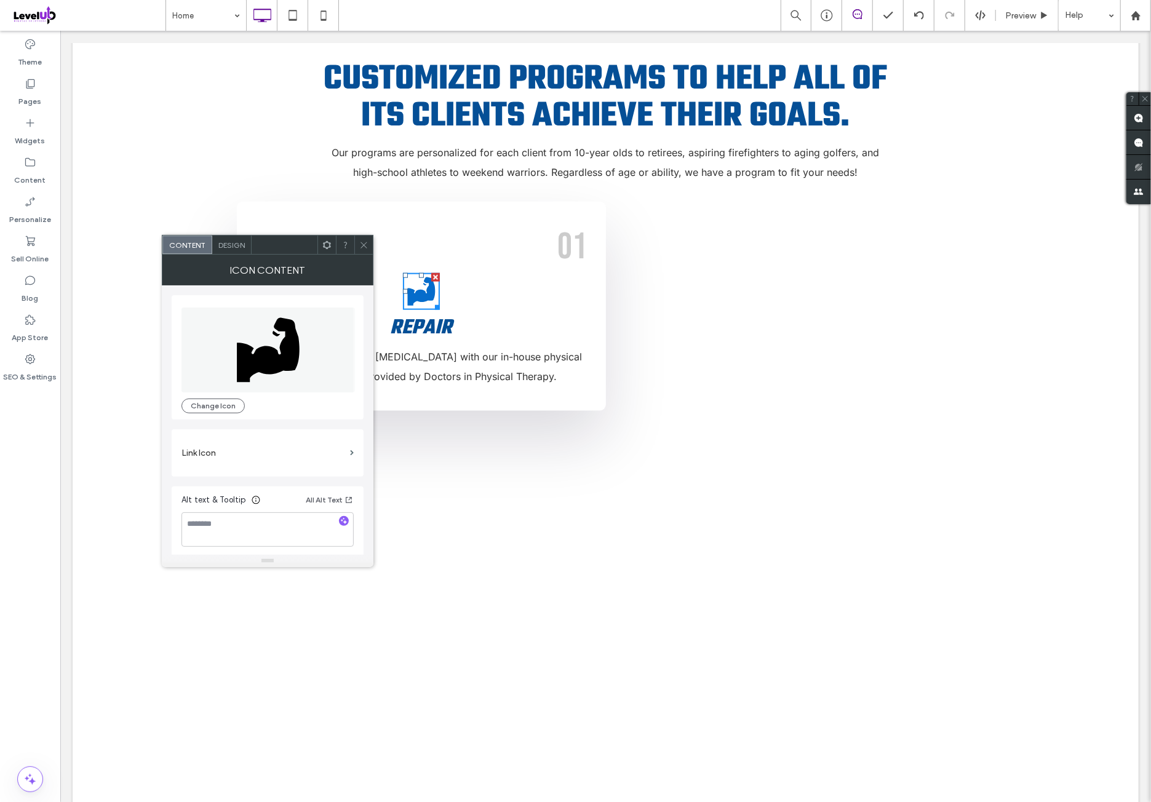
click at [228, 248] on span "Design" at bounding box center [231, 244] width 26 height 9
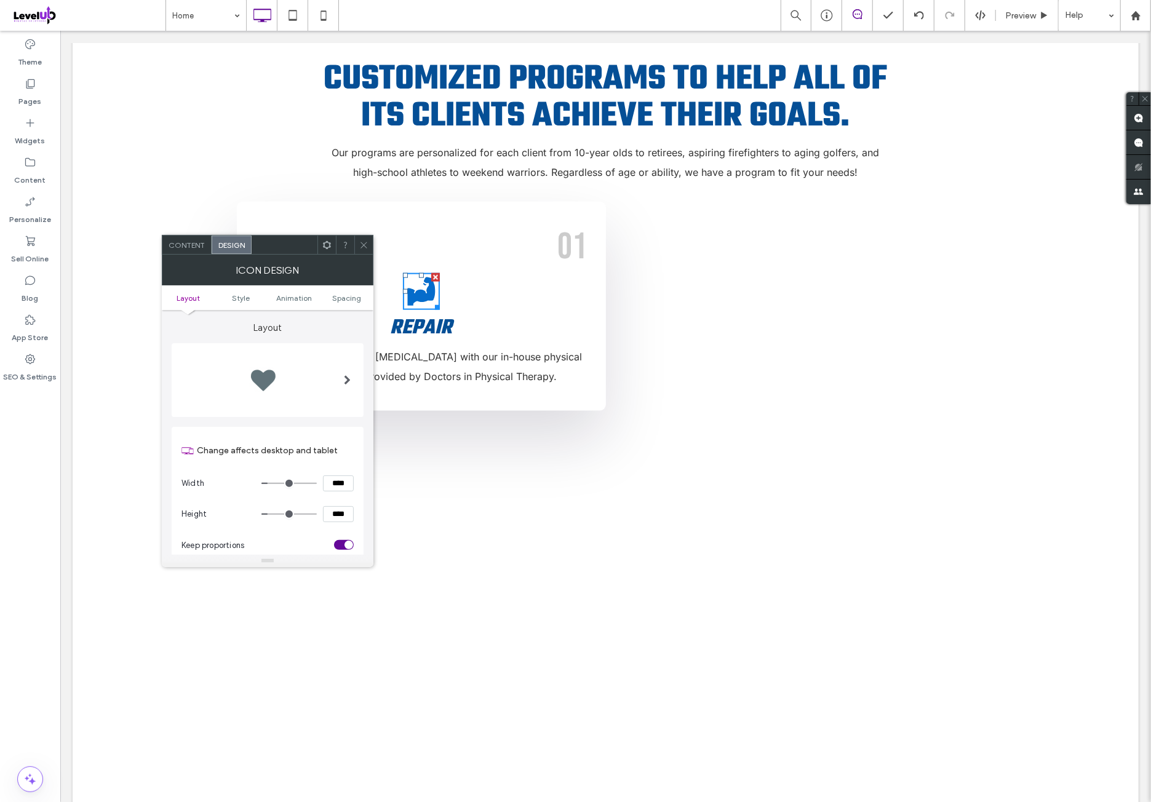
drag, startPoint x: 349, startPoint y: 301, endPoint x: 343, endPoint y: 307, distance: 8.7
click at [344, 300] on span "Spacing" at bounding box center [347, 297] width 29 height 9
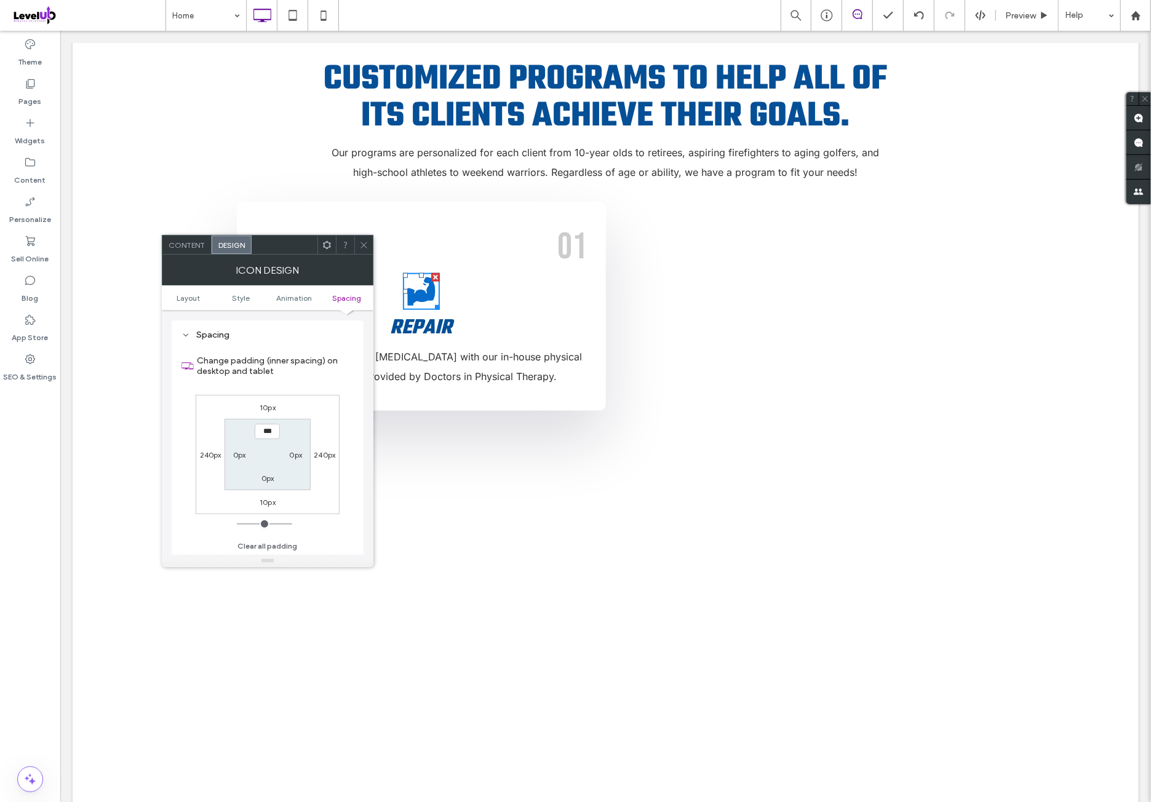
scroll to position [694, 0]
click at [269, 405] on label "10px" at bounding box center [268, 406] width 16 height 9
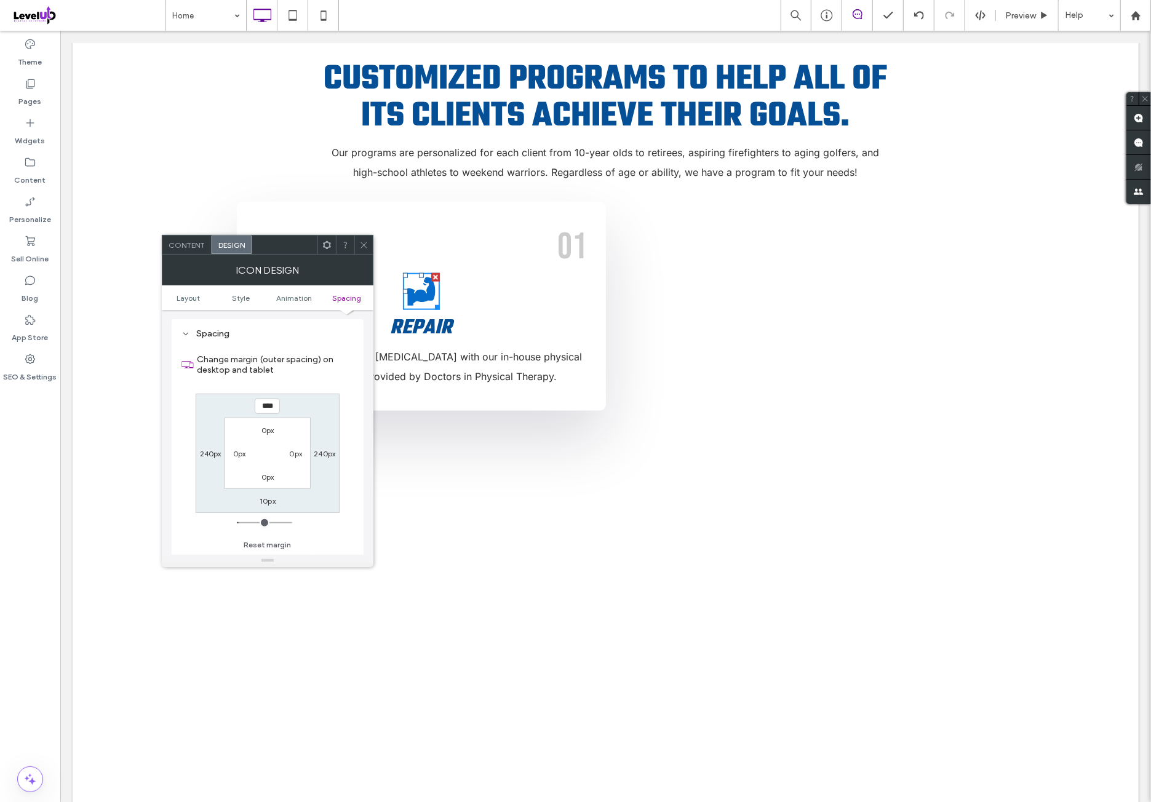
click at [266, 545] on button "Reset margin" at bounding box center [267, 545] width 47 height 15
type input "*"
click at [271, 409] on input "***" at bounding box center [267, 406] width 25 height 15
type input "***"
type input "*"
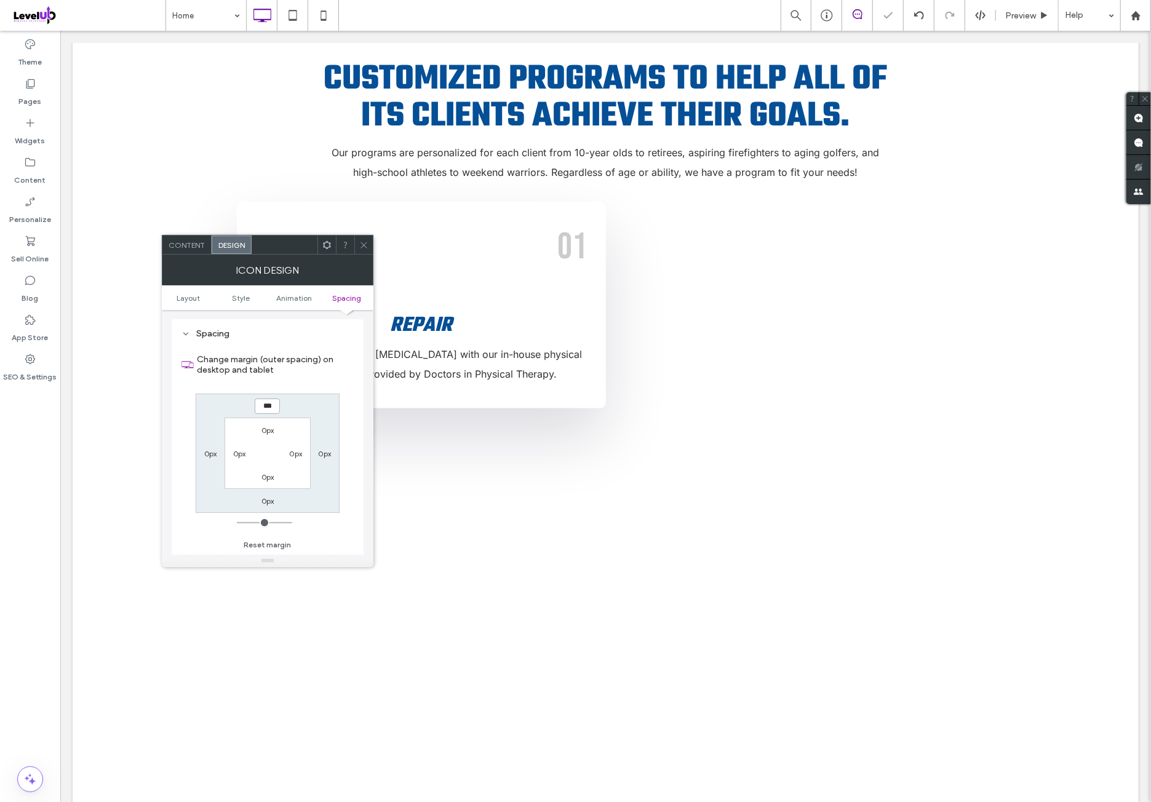
type input "*****"
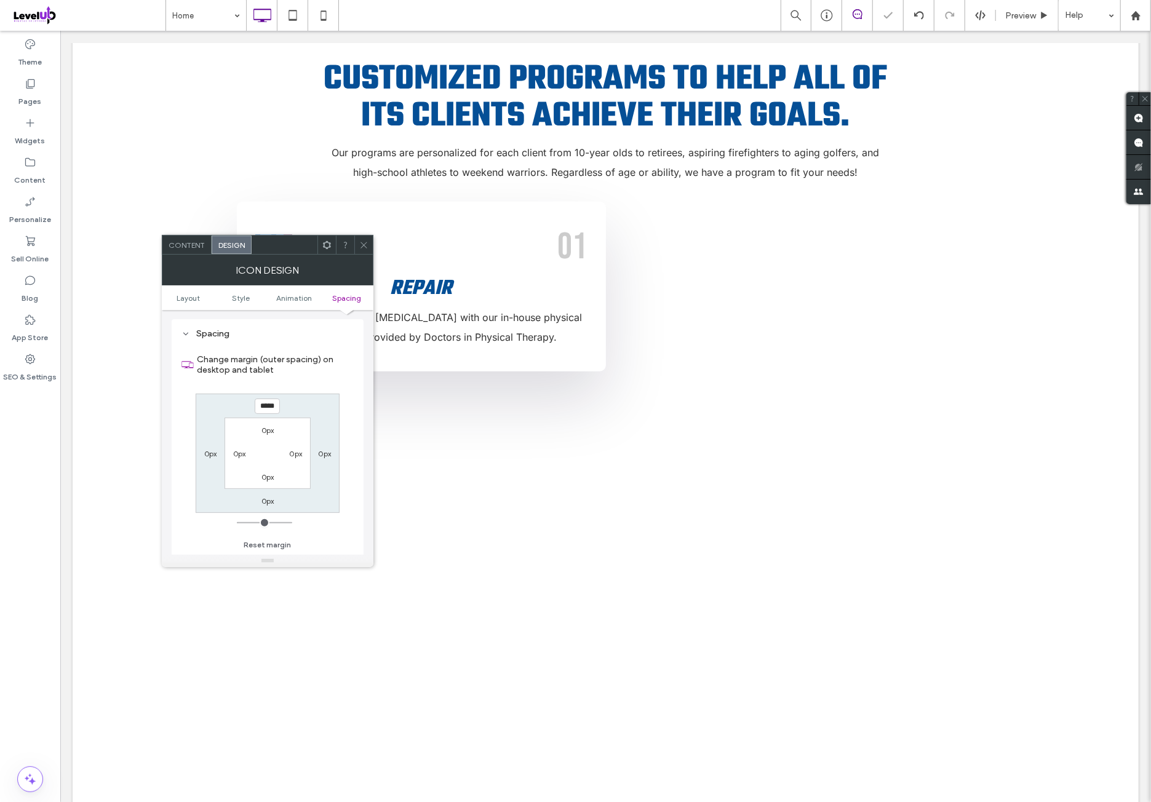
click at [327, 248] on icon at bounding box center [326, 244] width 9 height 9
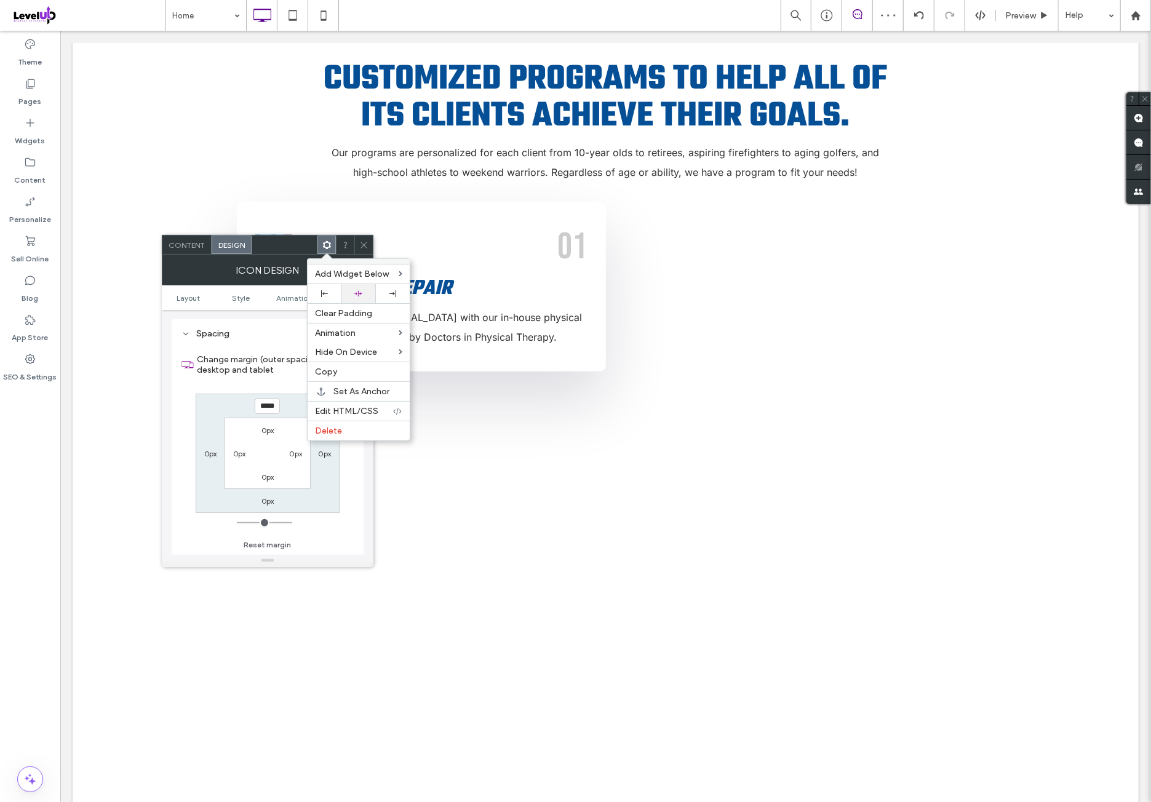
drag, startPoint x: 370, startPoint y: 287, endPoint x: 373, endPoint y: 260, distance: 27.2
click at [370, 287] on div at bounding box center [358, 293] width 34 height 19
click at [365, 249] on span at bounding box center [363, 245] width 9 height 18
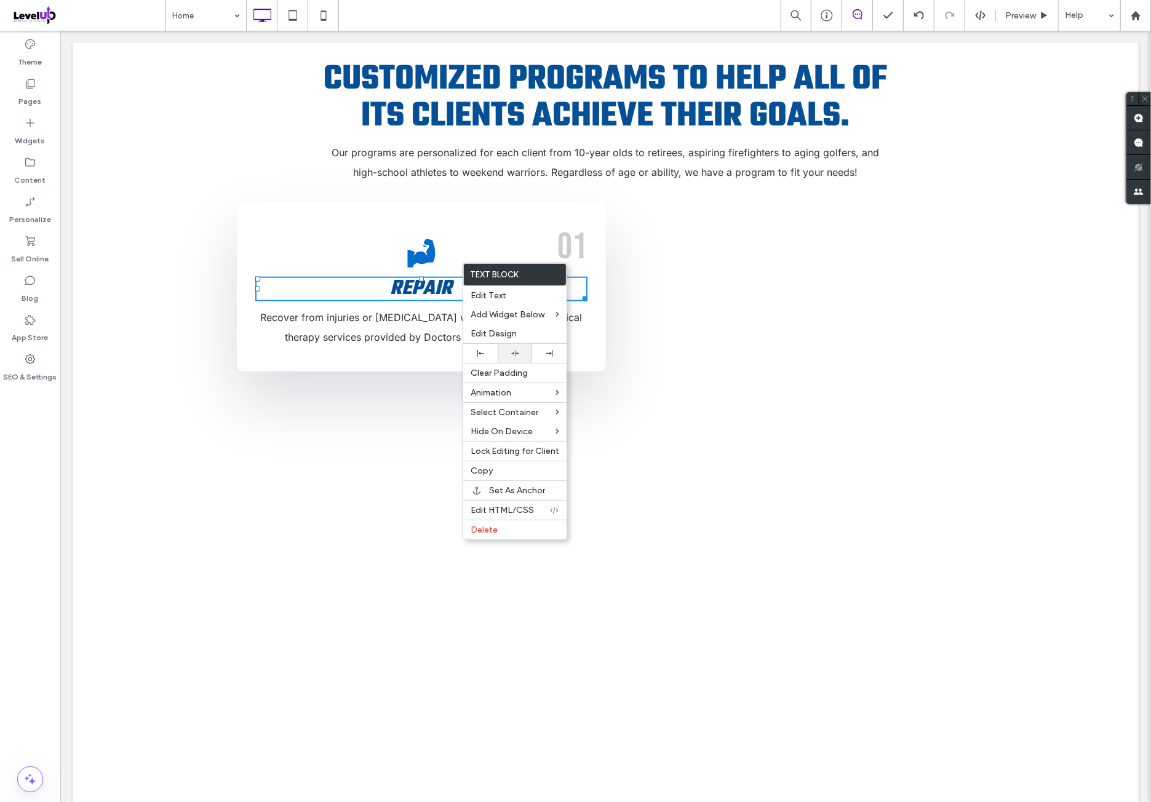
click at [525, 348] on div at bounding box center [515, 353] width 34 height 19
click at [416, 316] on span "Recover from injuries or [MEDICAL_DATA] with our in-house physical therapy serv…" at bounding box center [421, 327] width 322 height 32
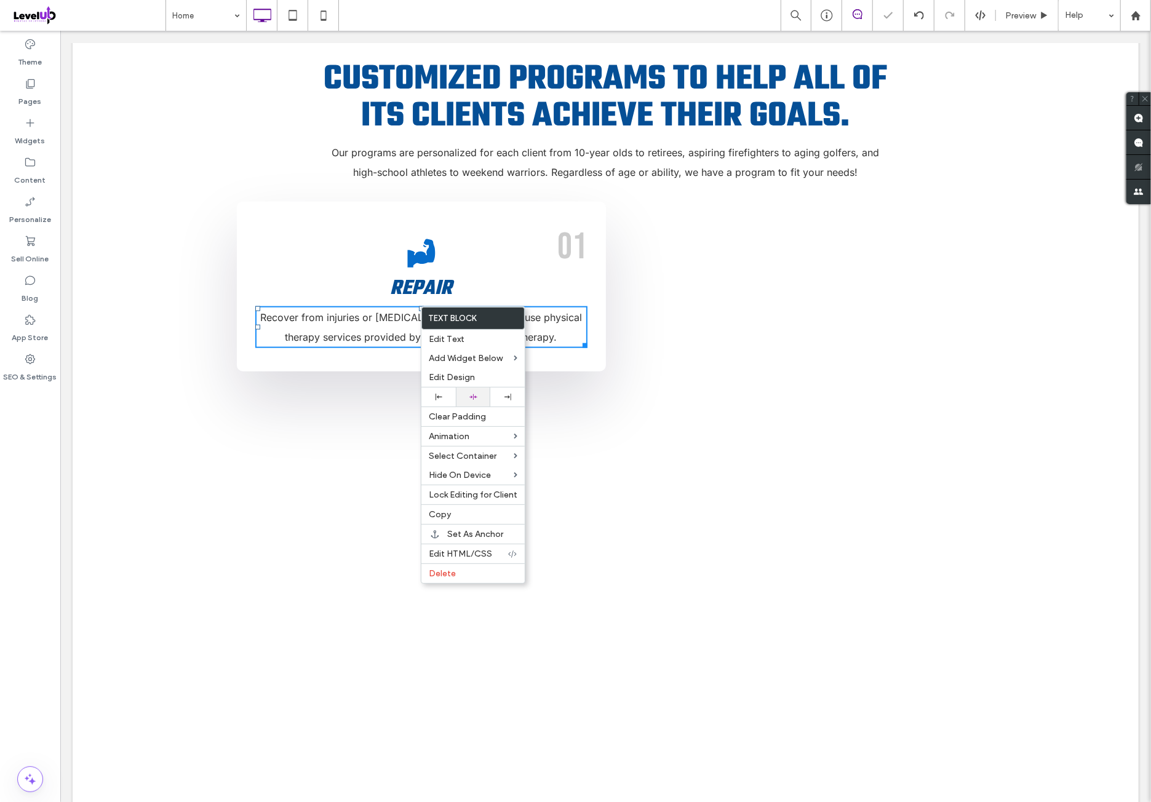
click at [483, 390] on div at bounding box center [473, 396] width 34 height 19
click at [550, 312] on span "Recover from injuries or [MEDICAL_DATA] with our in-house physical therapy serv…" at bounding box center [421, 327] width 322 height 32
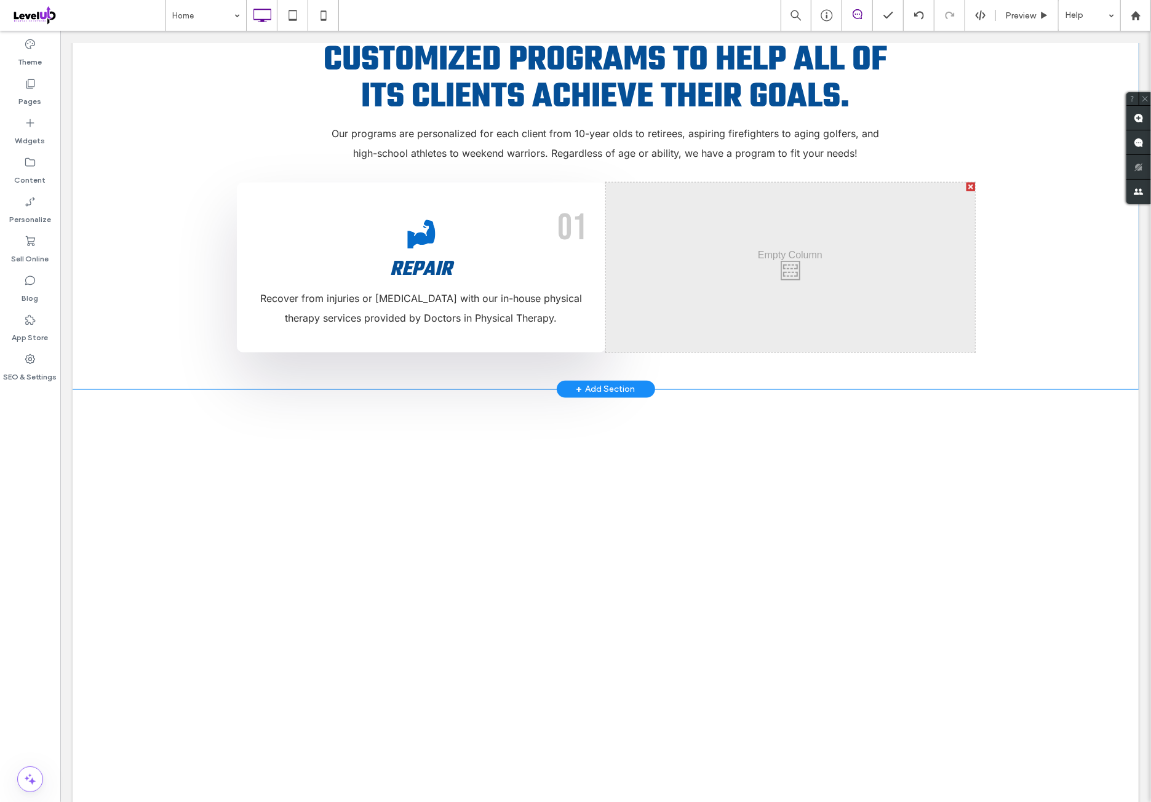
scroll to position [922, 0]
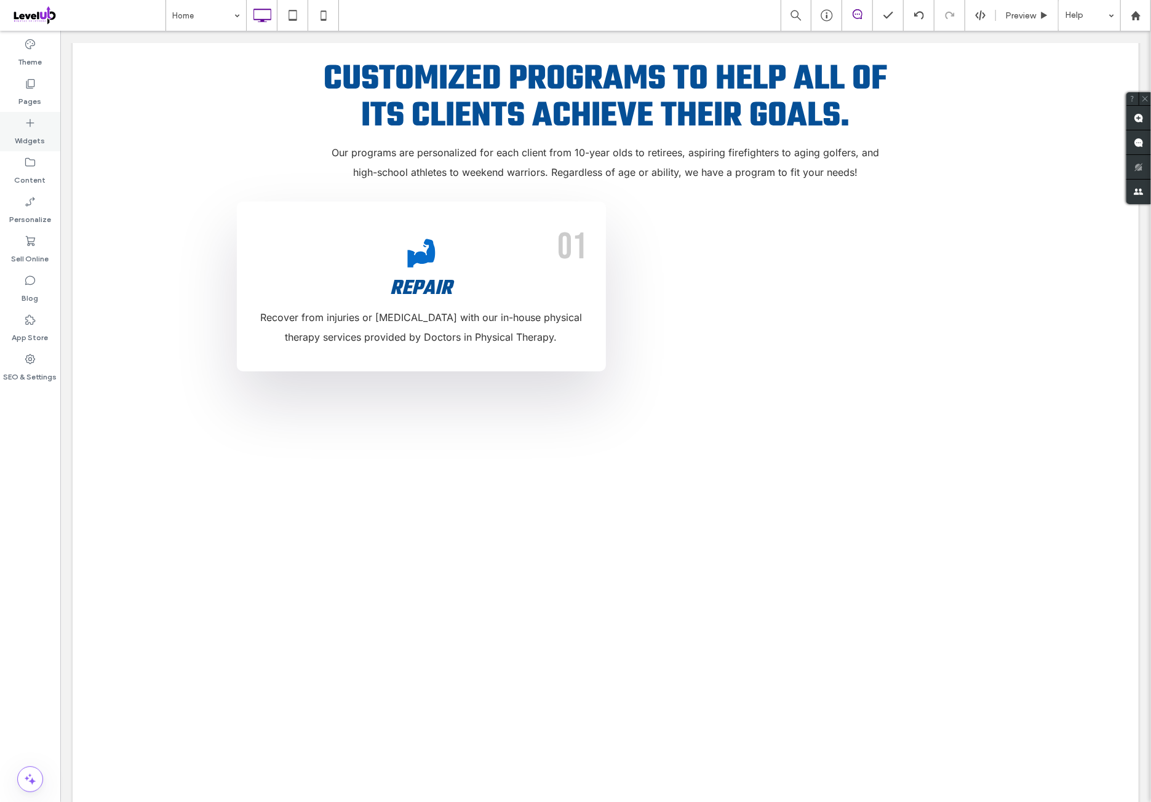
click at [47, 141] on div "Widgets" at bounding box center [30, 131] width 60 height 39
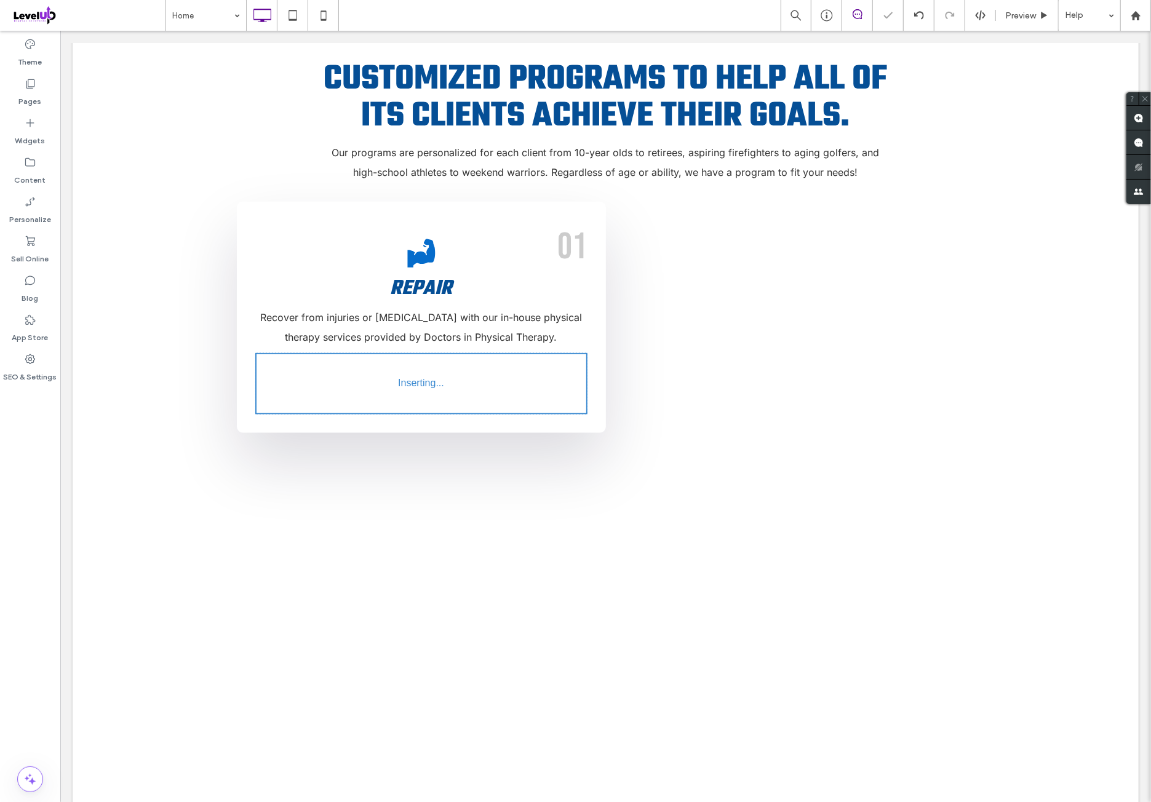
type input "*****"
type input "**"
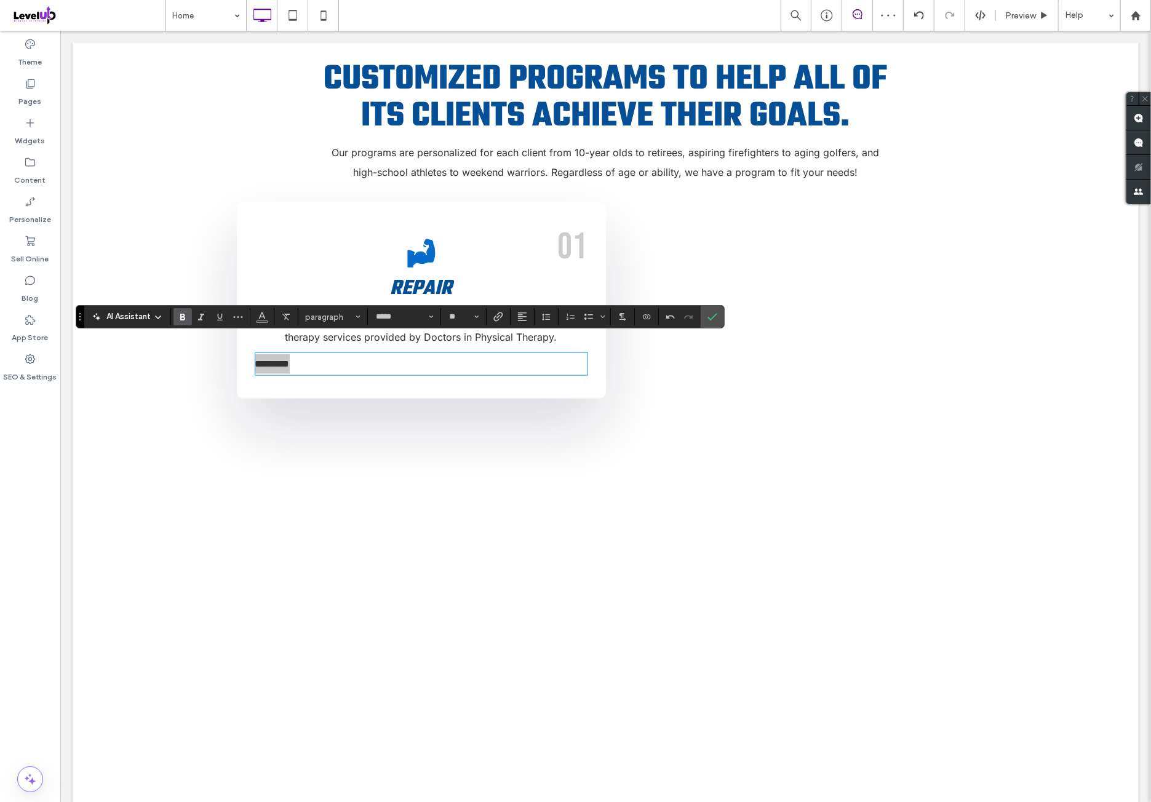
click at [186, 316] on label "Bold" at bounding box center [182, 316] width 18 height 17
click at [524, 321] on icon "Alignment" at bounding box center [522, 317] width 10 height 10
click at [539, 351] on div "ui.textEditor.alignment.center" at bounding box center [534, 355] width 16 height 10
click at [717, 317] on label "Confirm" at bounding box center [712, 317] width 18 height 22
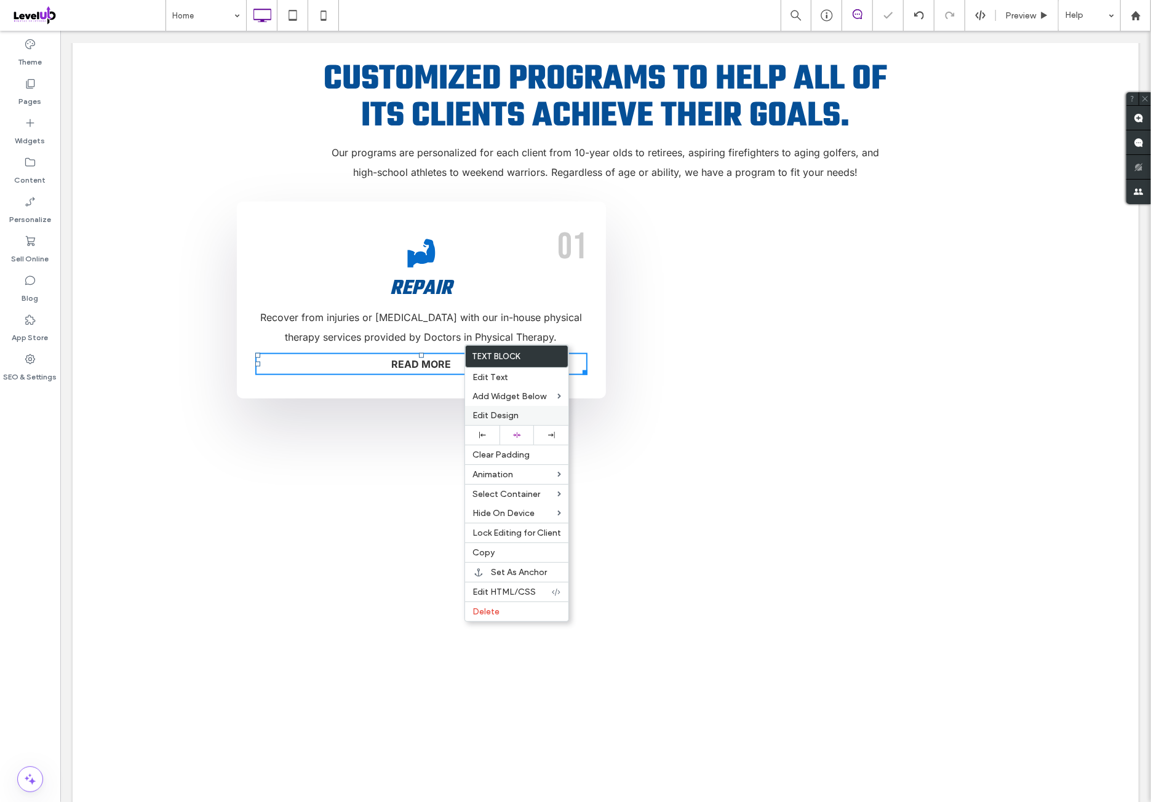
click at [528, 422] on div "Edit Design" at bounding box center [516, 415] width 103 height 19
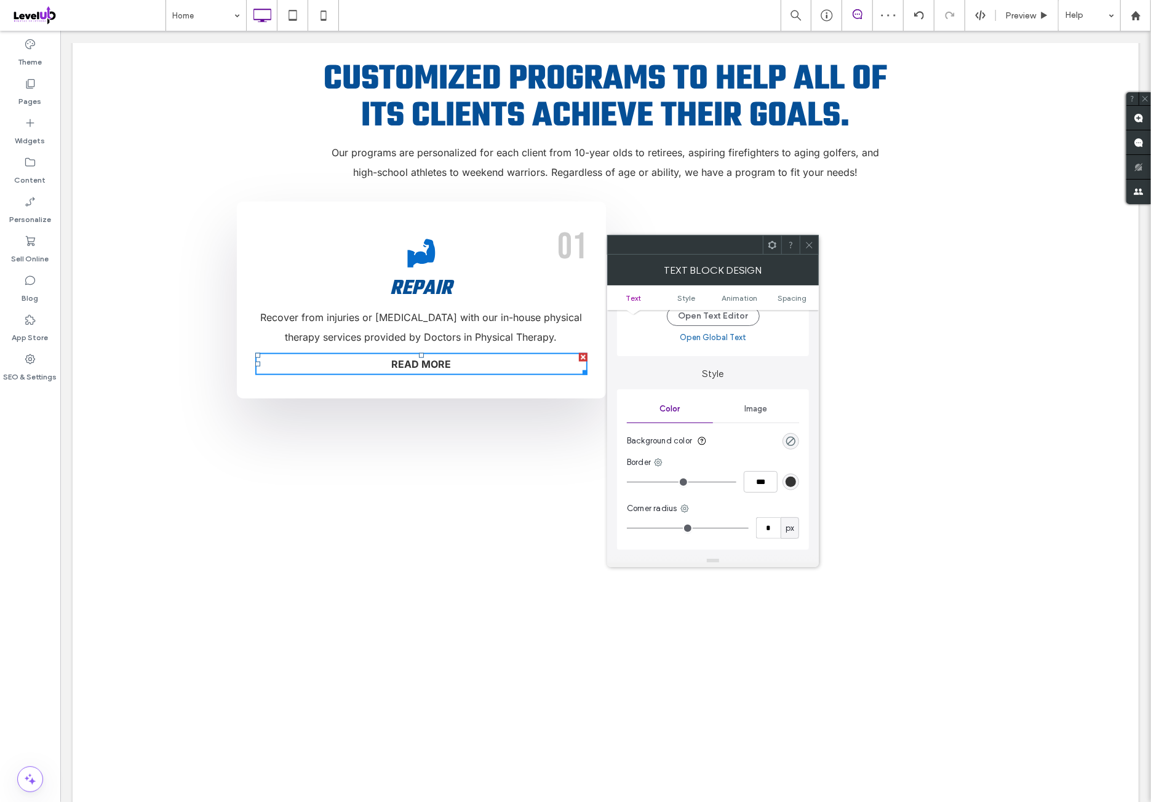
scroll to position [102, 0]
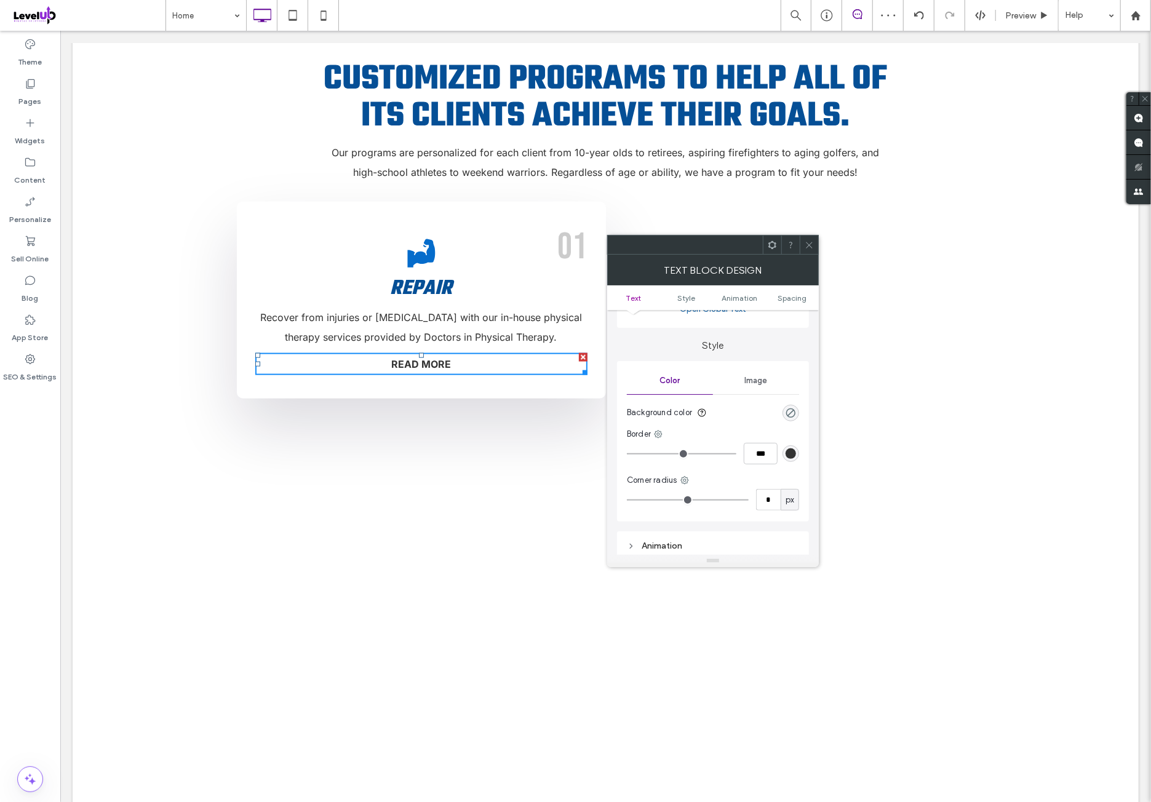
click at [764, 388] on div "Image" at bounding box center [756, 380] width 86 height 27
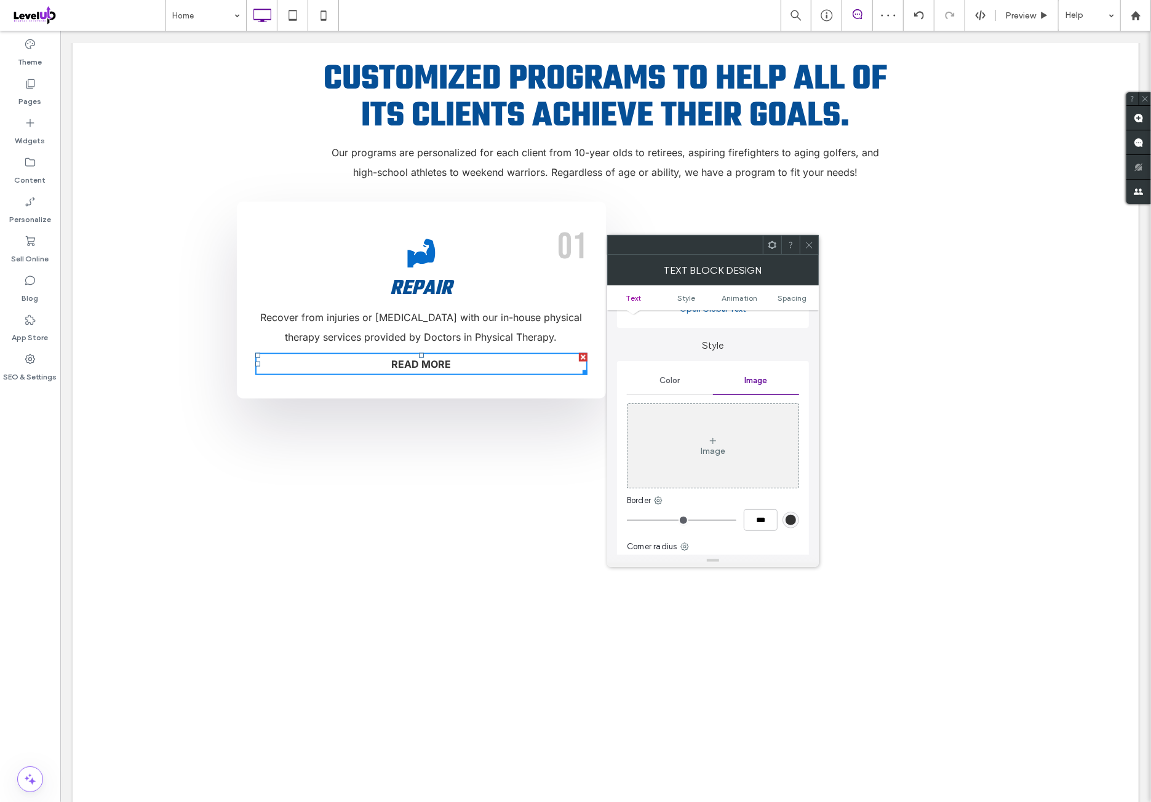
drag, startPoint x: 743, startPoint y: 421, endPoint x: 782, endPoint y: 506, distance: 93.3
click at [745, 421] on div "Image" at bounding box center [712, 445] width 171 height 81
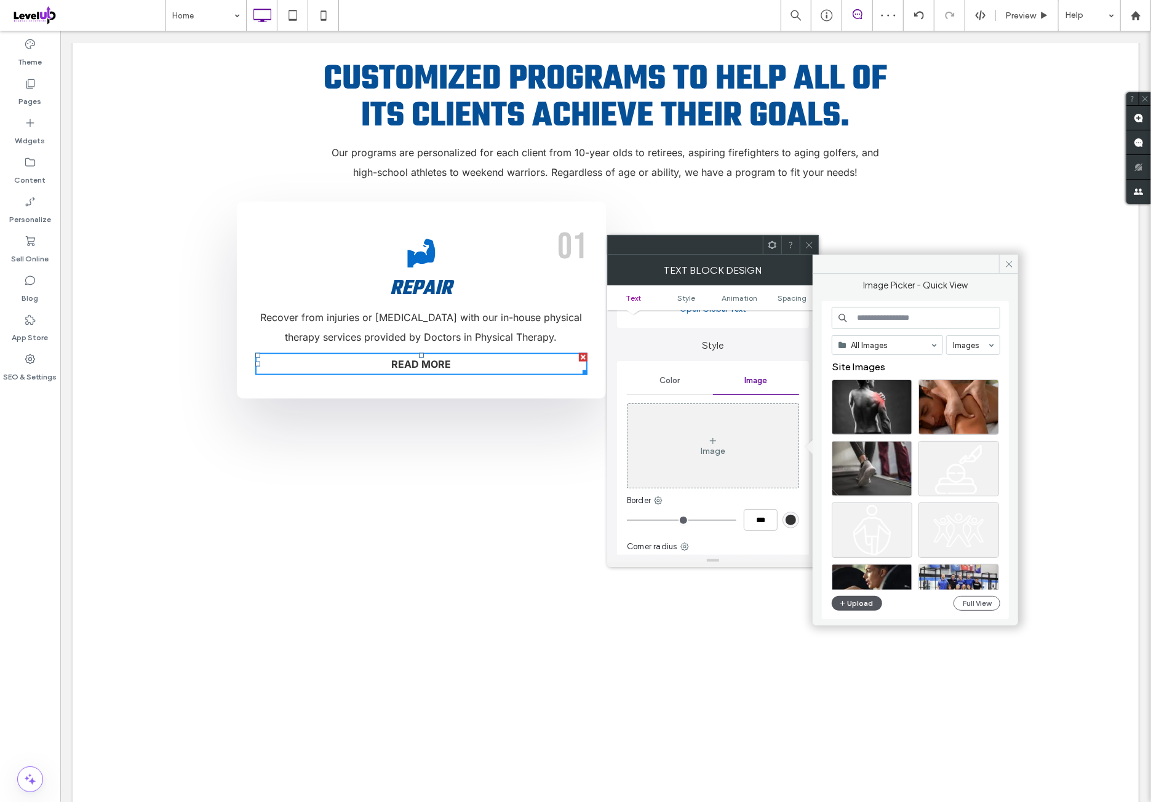
click at [858, 606] on button "Upload" at bounding box center [856, 603] width 50 height 15
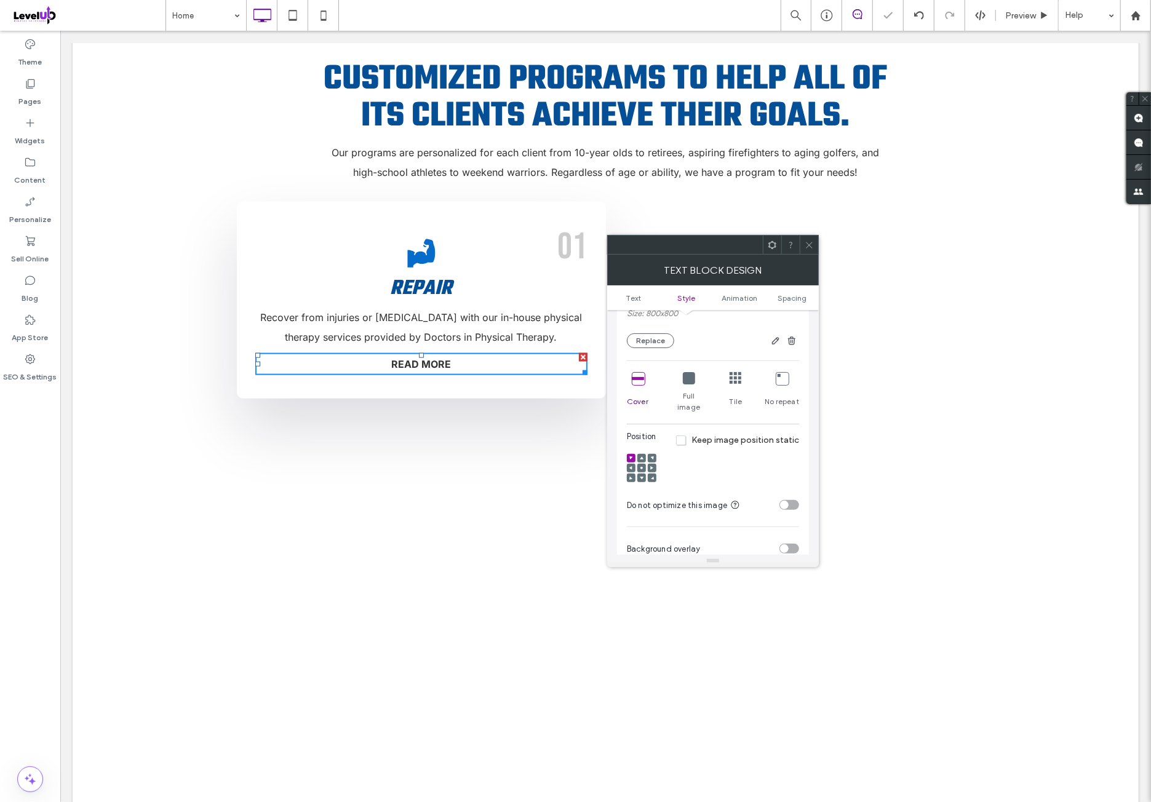
scroll to position [307, 0]
click at [690, 382] on icon at bounding box center [689, 377] width 12 height 12
click at [633, 462] on div at bounding box center [631, 466] width 9 height 9
click at [630, 465] on icon at bounding box center [631, 467] width 4 height 4
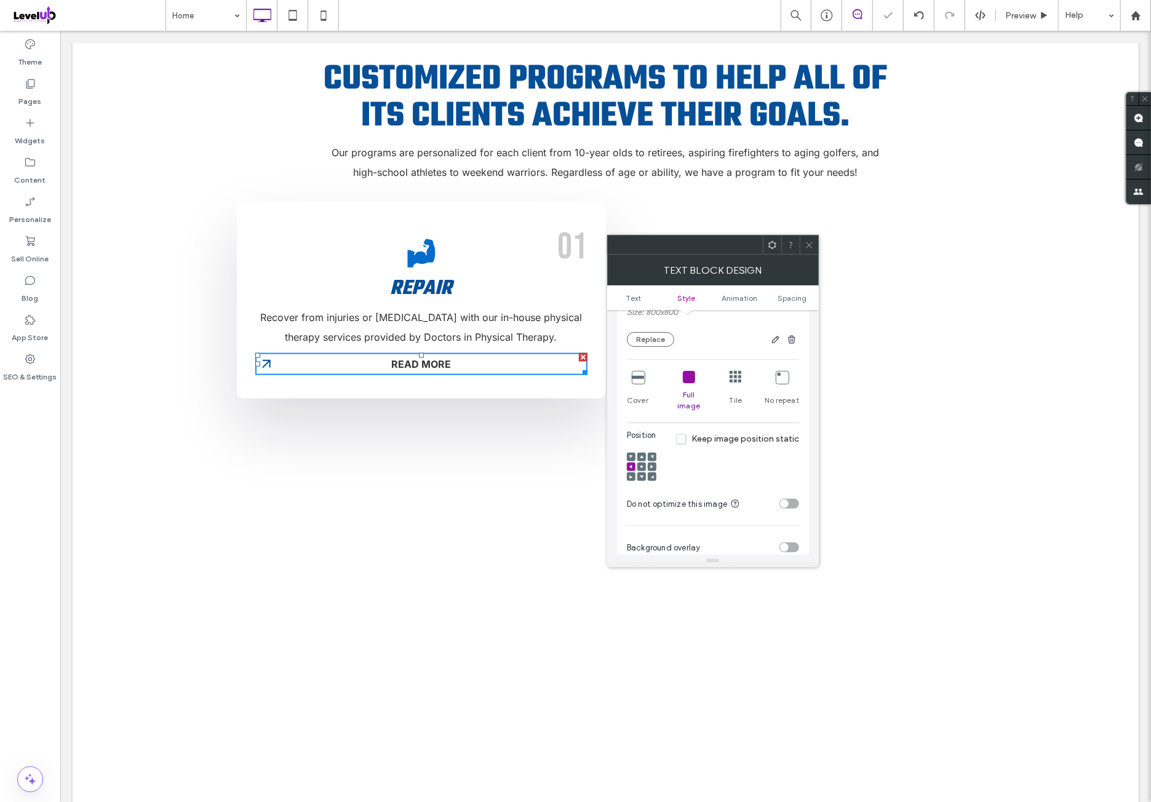
drag, startPoint x: 737, startPoint y: 448, endPoint x: 728, endPoint y: 458, distance: 13.9
click at [738, 448] on div "Position Keep image position static" at bounding box center [713, 458] width 172 height 59
click at [688, 382] on icon at bounding box center [689, 377] width 12 height 12
click at [630, 465] on use at bounding box center [630, 467] width 3 height 4
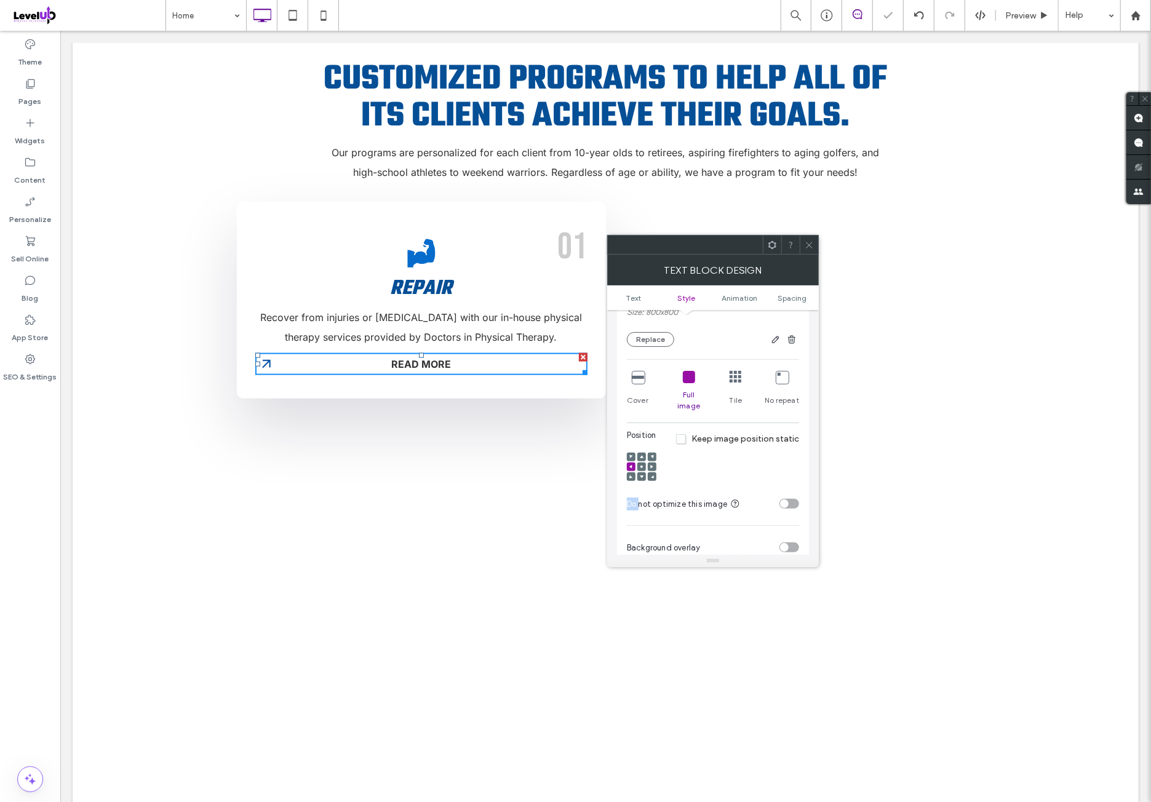
click at [630, 465] on use at bounding box center [630, 467] width 3 height 4
click at [758, 450] on div "Position Keep image position static" at bounding box center [713, 458] width 172 height 59
click at [787, 499] on div "toggle" at bounding box center [789, 504] width 20 height 10
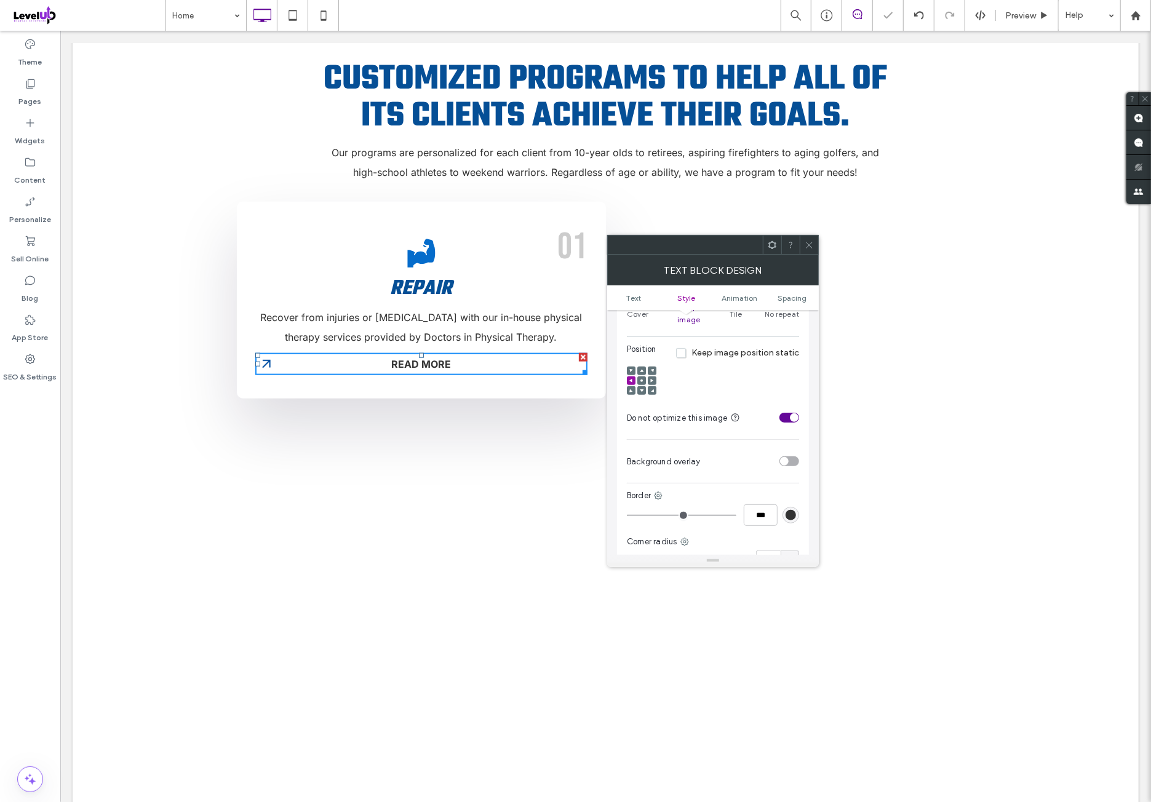
scroll to position [410, 0]
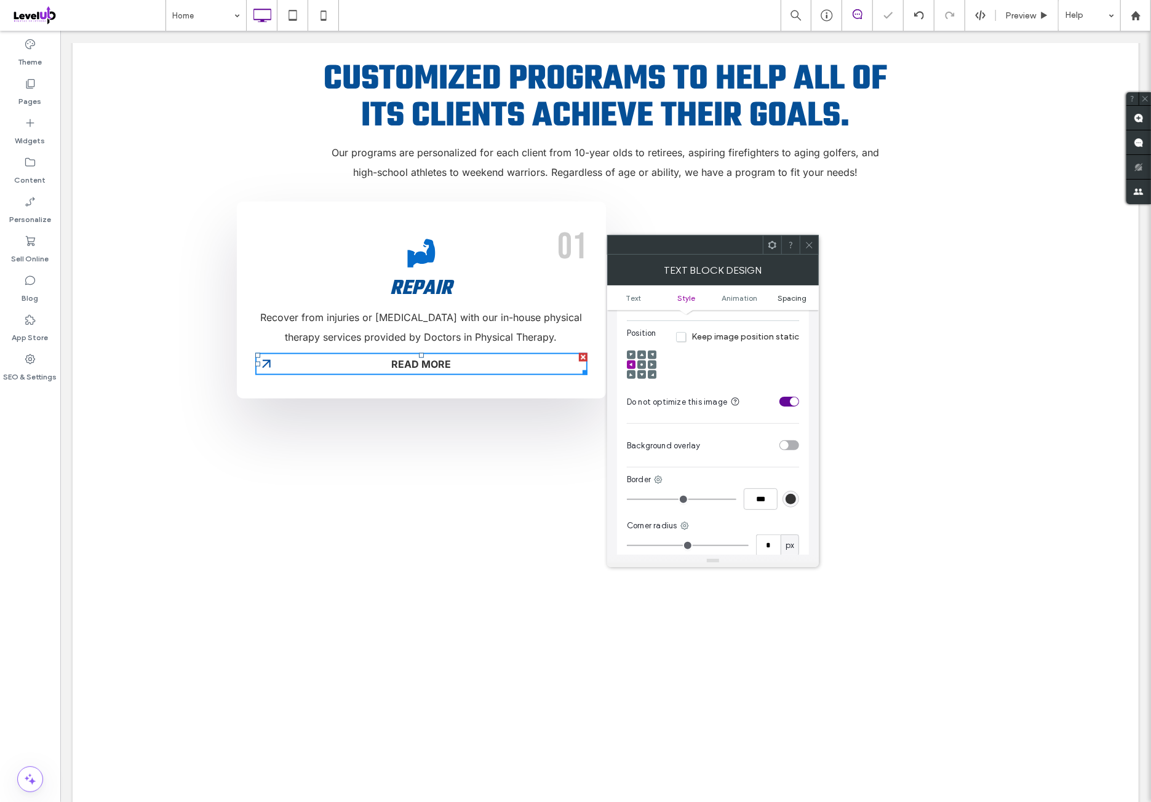
click at [791, 297] on span "Spacing" at bounding box center [792, 297] width 29 height 9
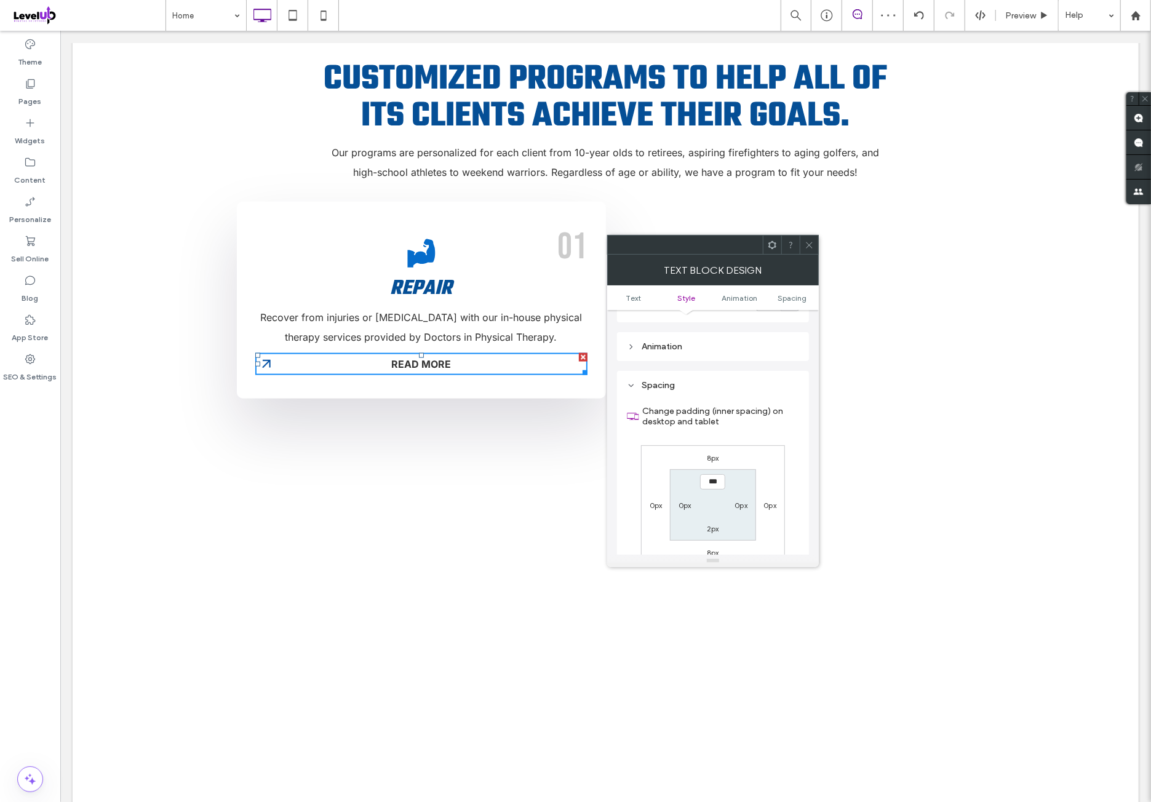
scroll to position [695, 0]
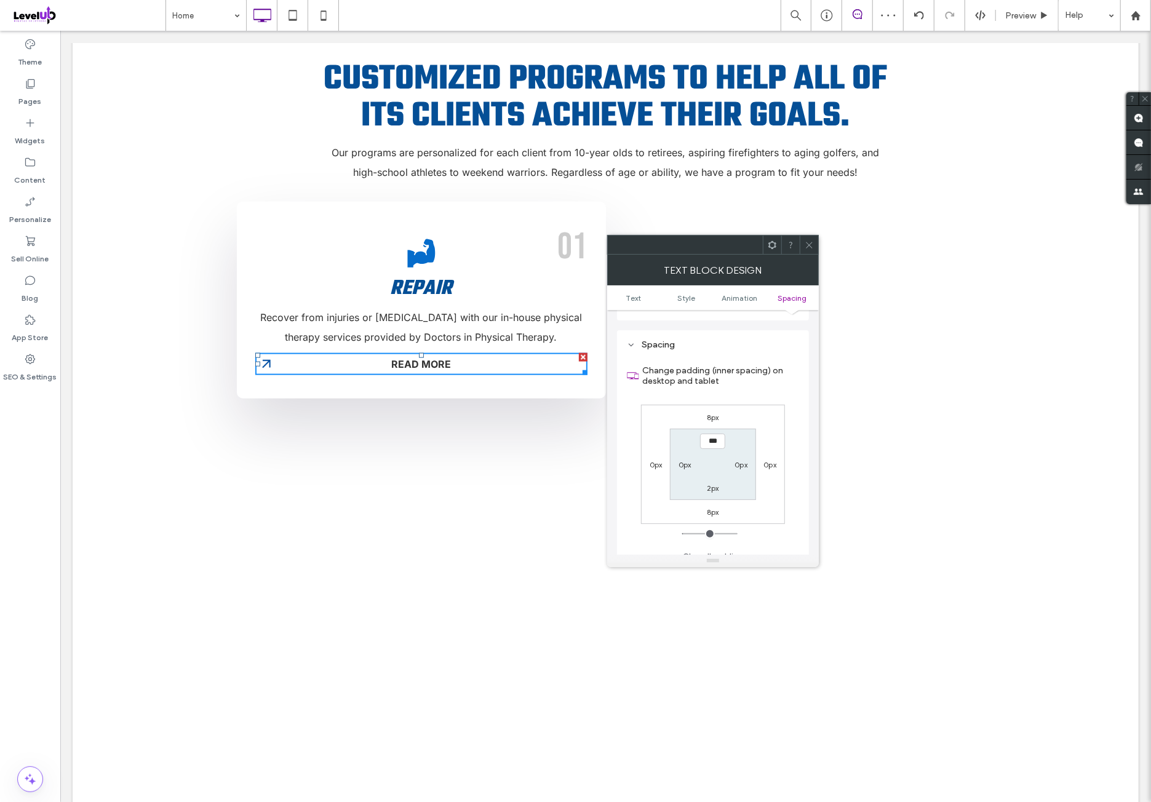
click at [689, 460] on label "0px" at bounding box center [684, 464] width 13 height 9
type input "*"
type input "**"
type input "****"
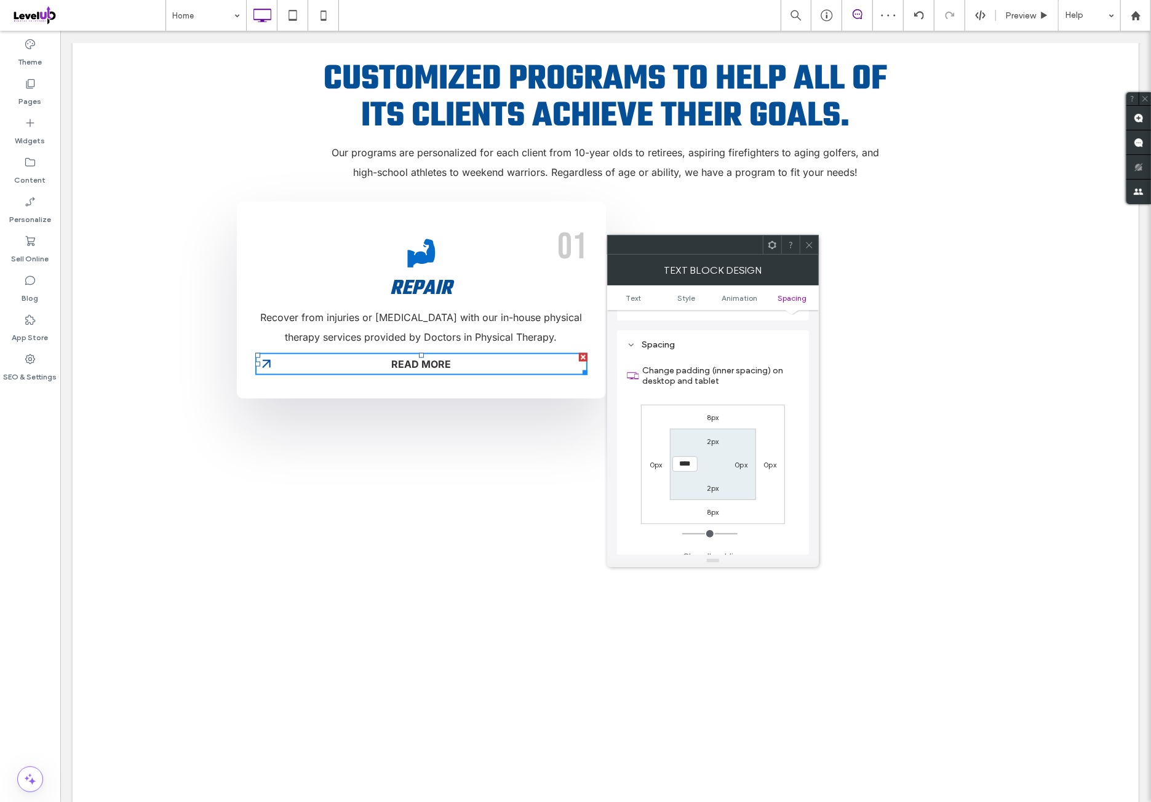
click at [758, 405] on div "8px 0px 8px 0px 2px 0px 2px ****" at bounding box center [713, 464] width 144 height 119
click at [804, 245] on icon at bounding box center [808, 244] width 9 height 9
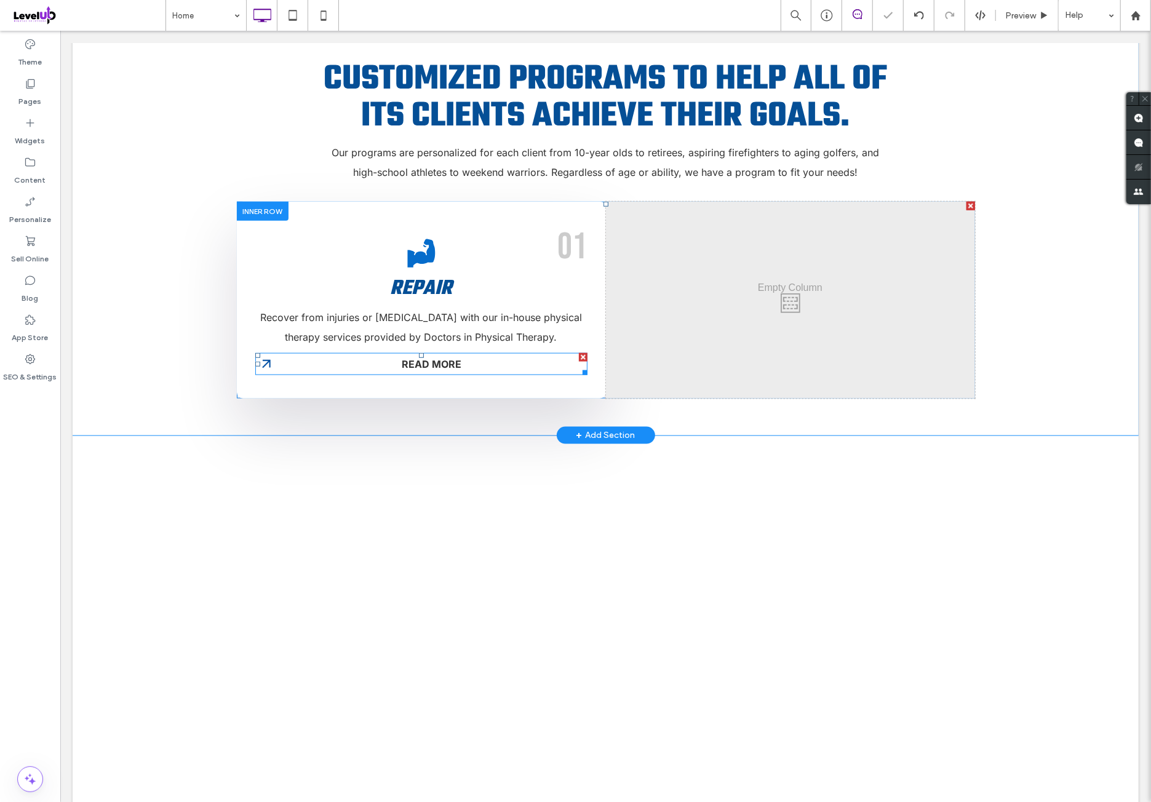
click at [491, 354] on p "READ MORE" at bounding box center [431, 364] width 311 height 20
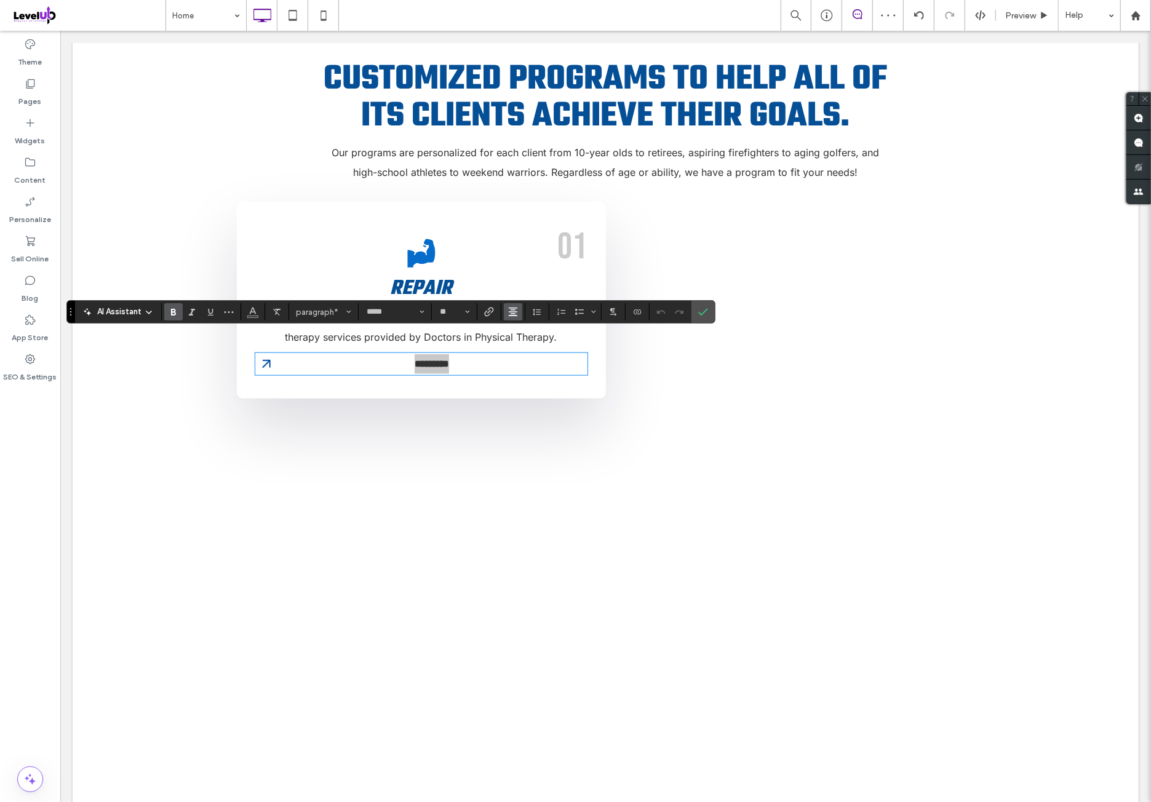
click at [515, 311] on icon "Alignment" at bounding box center [513, 312] width 10 height 10
click at [526, 339] on label "ui.textEditor.alignment.left" at bounding box center [525, 332] width 43 height 18
click at [704, 314] on icon "Confirm" at bounding box center [703, 312] width 10 height 10
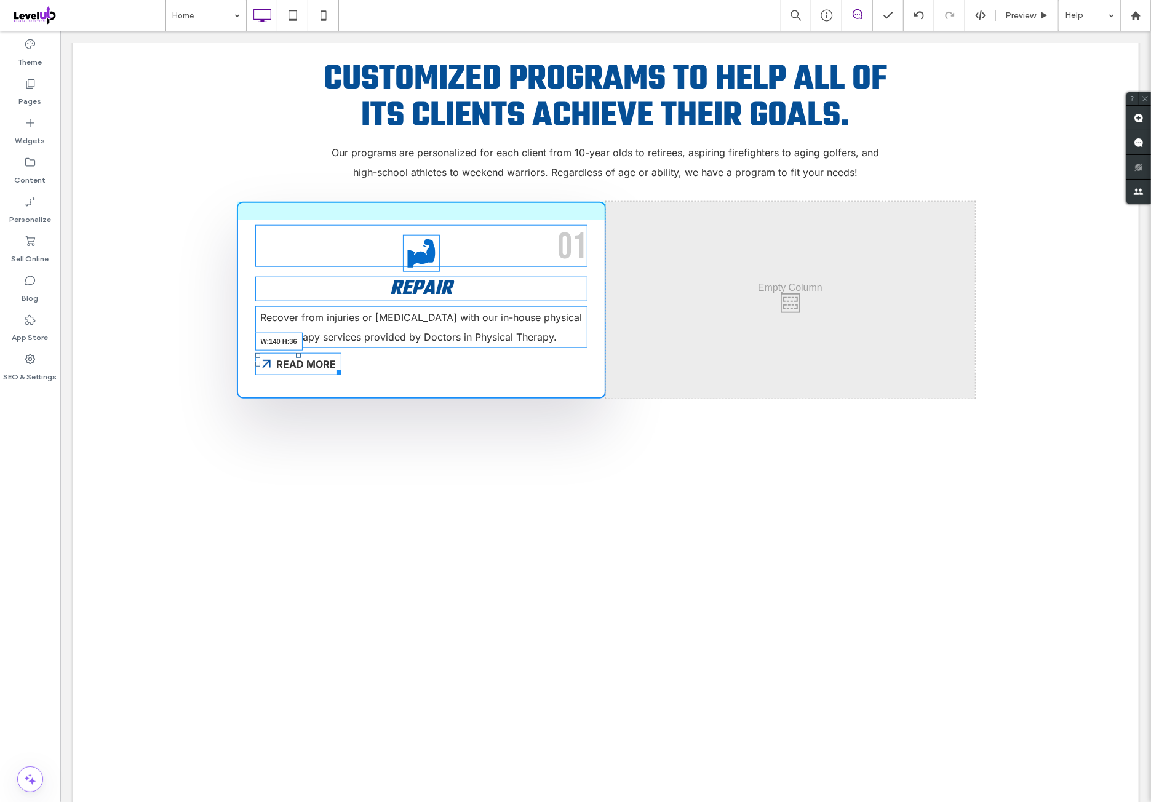
drag, startPoint x: 574, startPoint y: 347, endPoint x: 451, endPoint y: 348, distance: 123.0
click at [341, 365] on div at bounding box center [335, 369] width 9 height 9
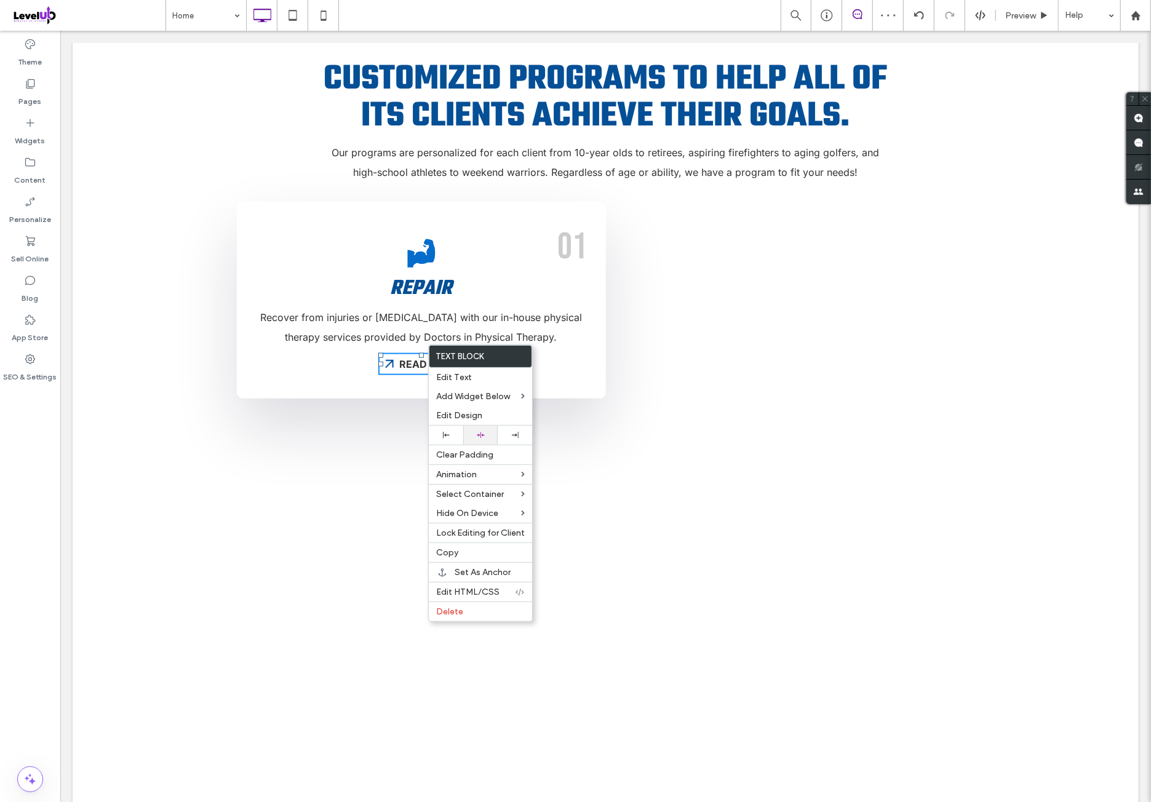
click at [489, 428] on div at bounding box center [480, 435] width 34 height 19
click at [470, 307] on p "Recover from injuries or [MEDICAL_DATA] with our in-house physical therapy serv…" at bounding box center [421, 326] width 332 height 39
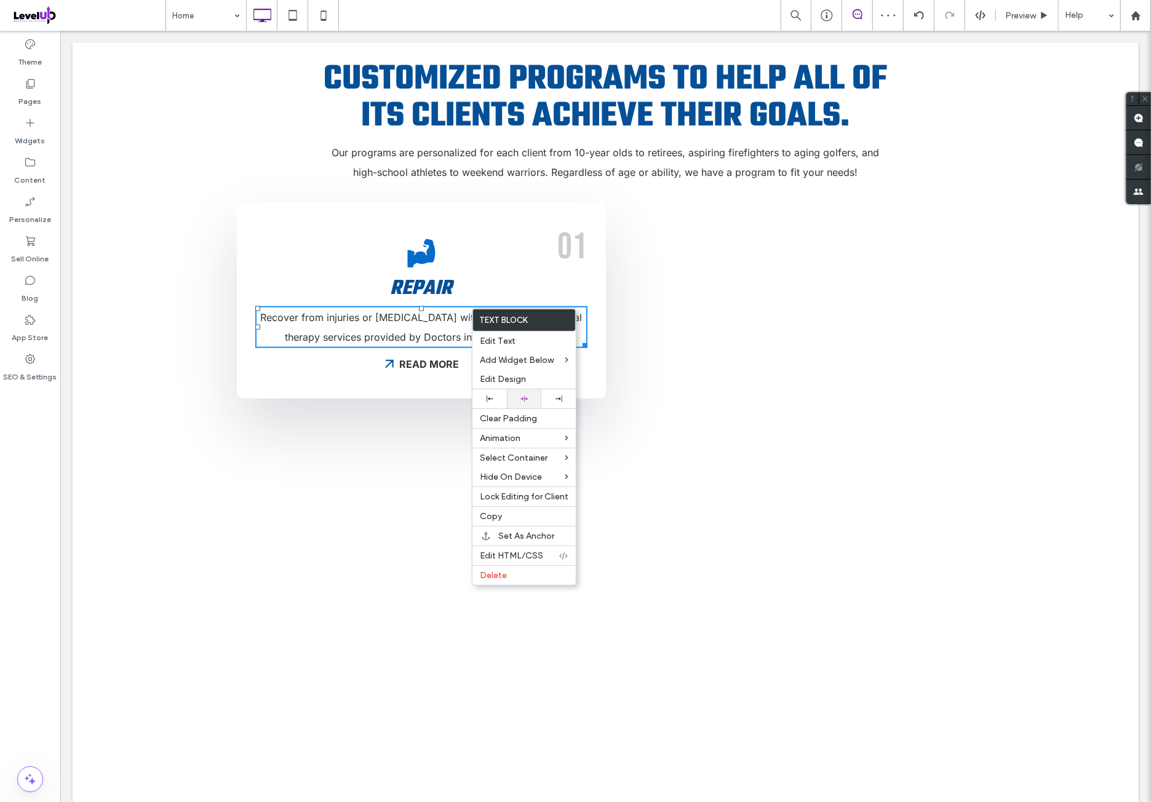
click at [535, 392] on div at bounding box center [524, 398] width 34 height 19
click at [548, 311] on span "Recover from injuries or [MEDICAL_DATA] with our in-house physical therapy serv…" at bounding box center [421, 327] width 322 height 32
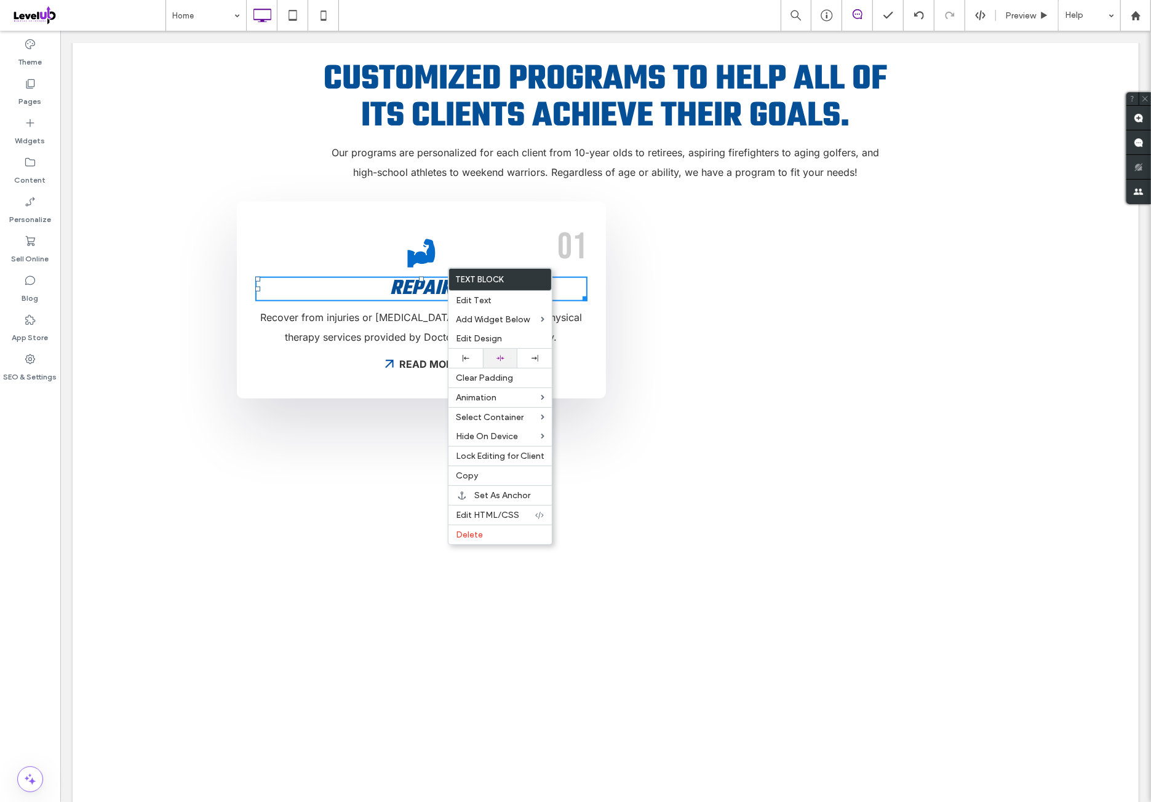
click at [509, 352] on div at bounding box center [500, 358] width 34 height 19
click at [414, 239] on icon at bounding box center [421, 253] width 28 height 28
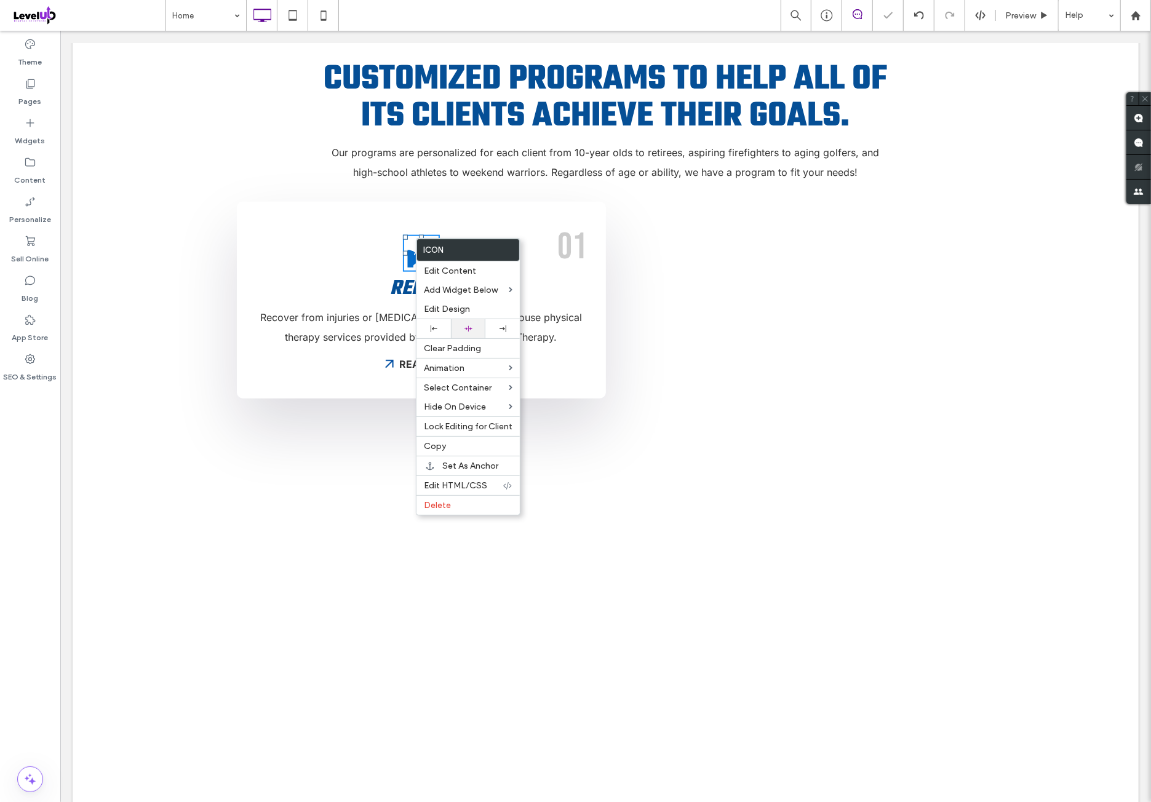
click at [477, 325] on div at bounding box center [468, 329] width 22 height 8
click at [557, 225] on span "01" at bounding box center [572, 246] width 30 height 44
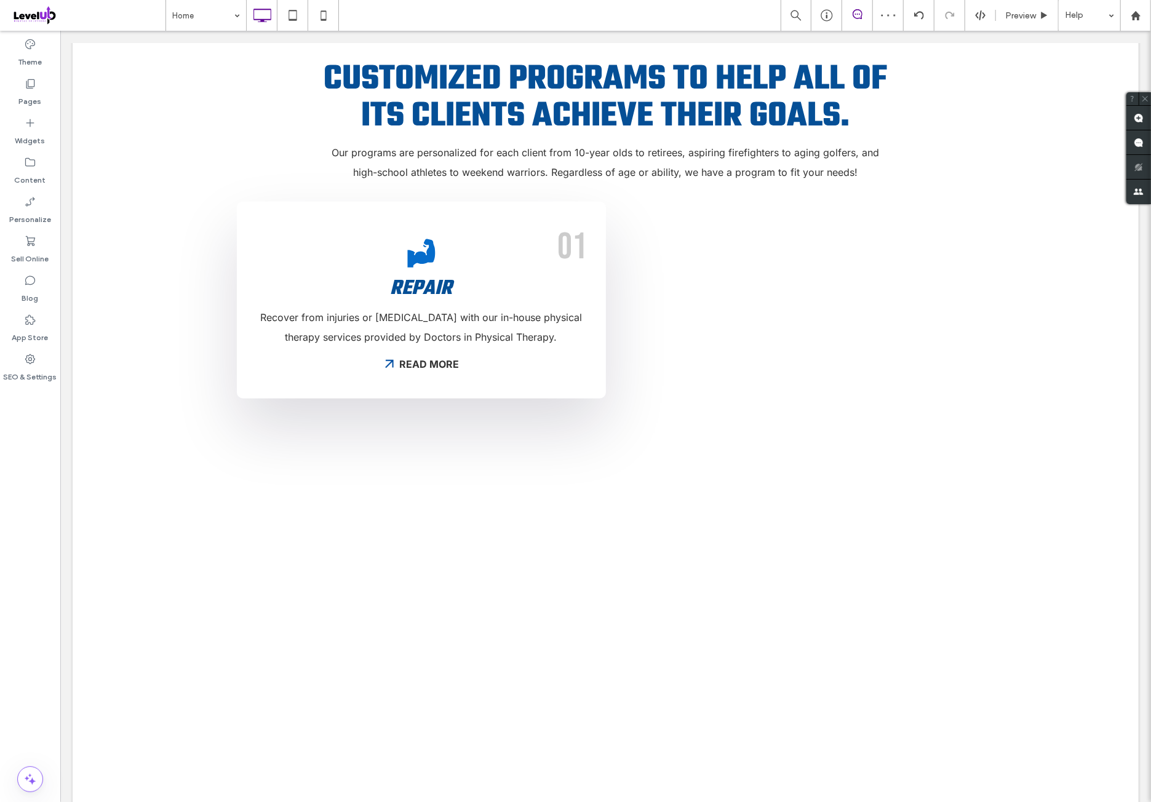
drag, startPoint x: 39, startPoint y: 438, endPoint x: 57, endPoint y: 433, distance: 18.1
click at [39, 440] on div "Theme Pages Widgets Content Personalize Sell Online Blog App Store SEO & Settin…" at bounding box center [30, 416] width 60 height 771
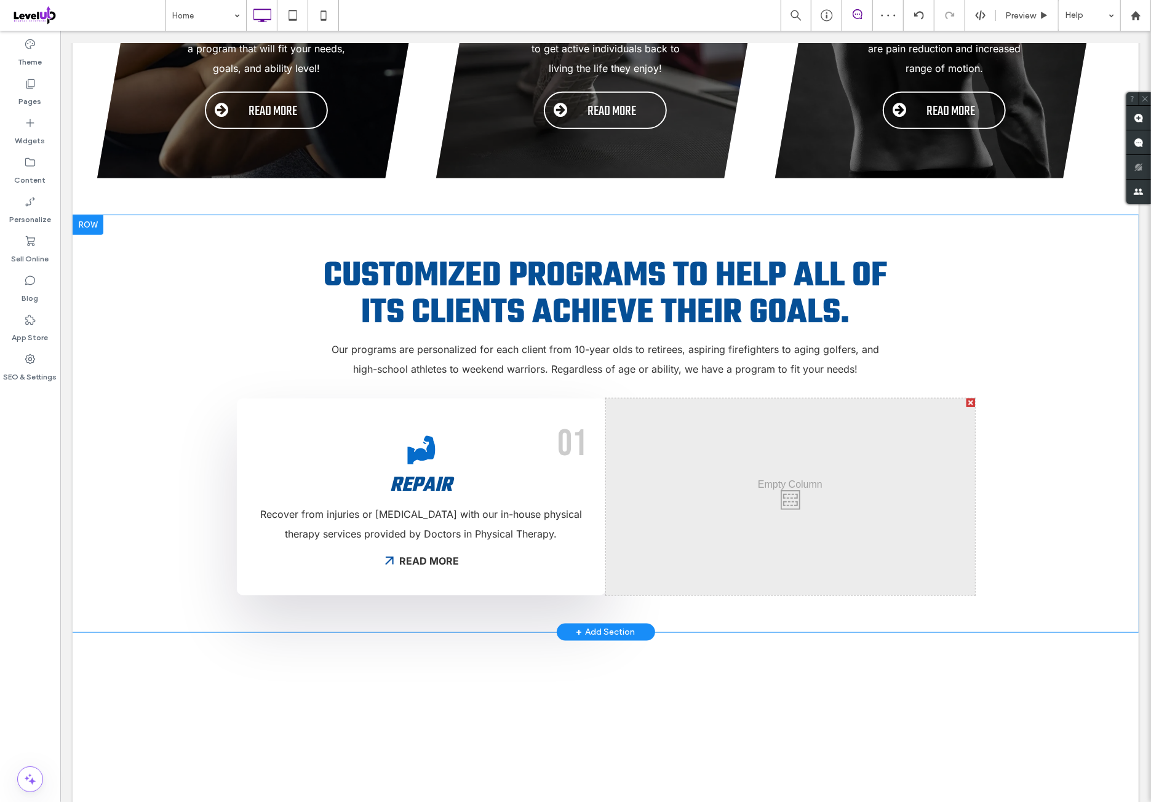
scroll to position [922, 0]
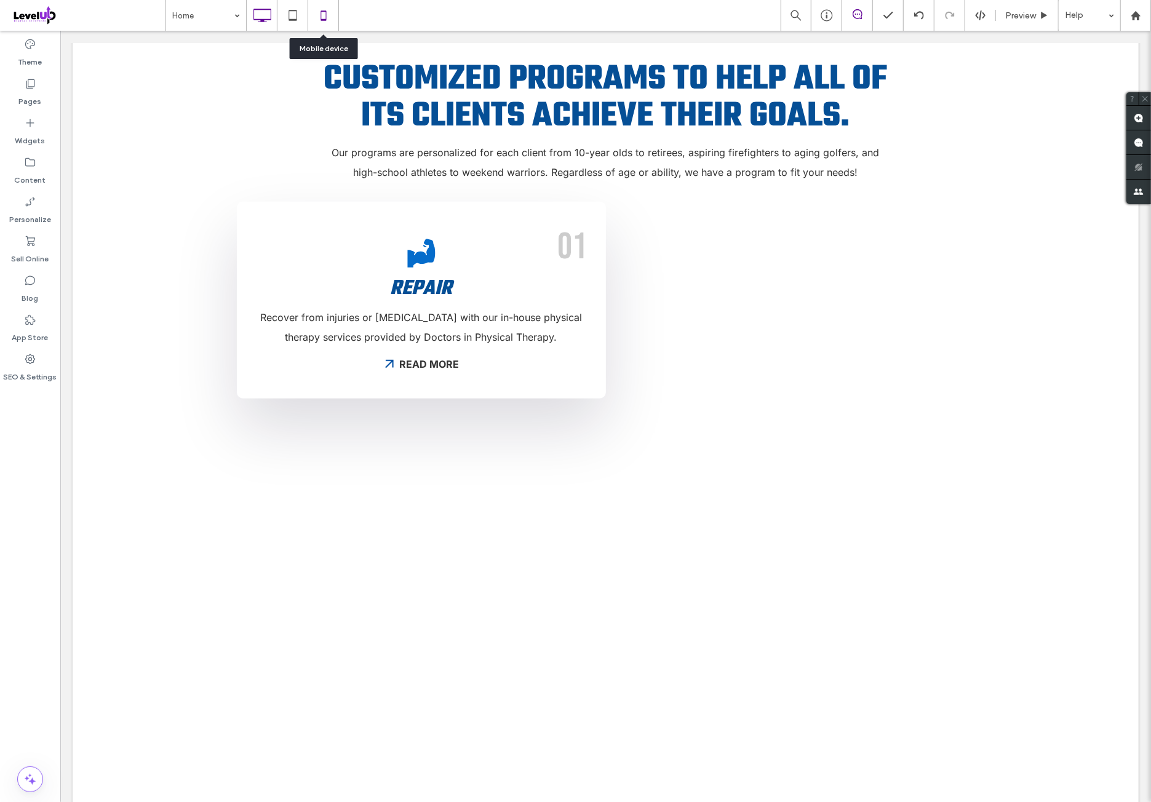
click at [323, 28] on div at bounding box center [323, 15] width 31 height 31
click at [317, 16] on icon at bounding box center [323, 15] width 25 height 25
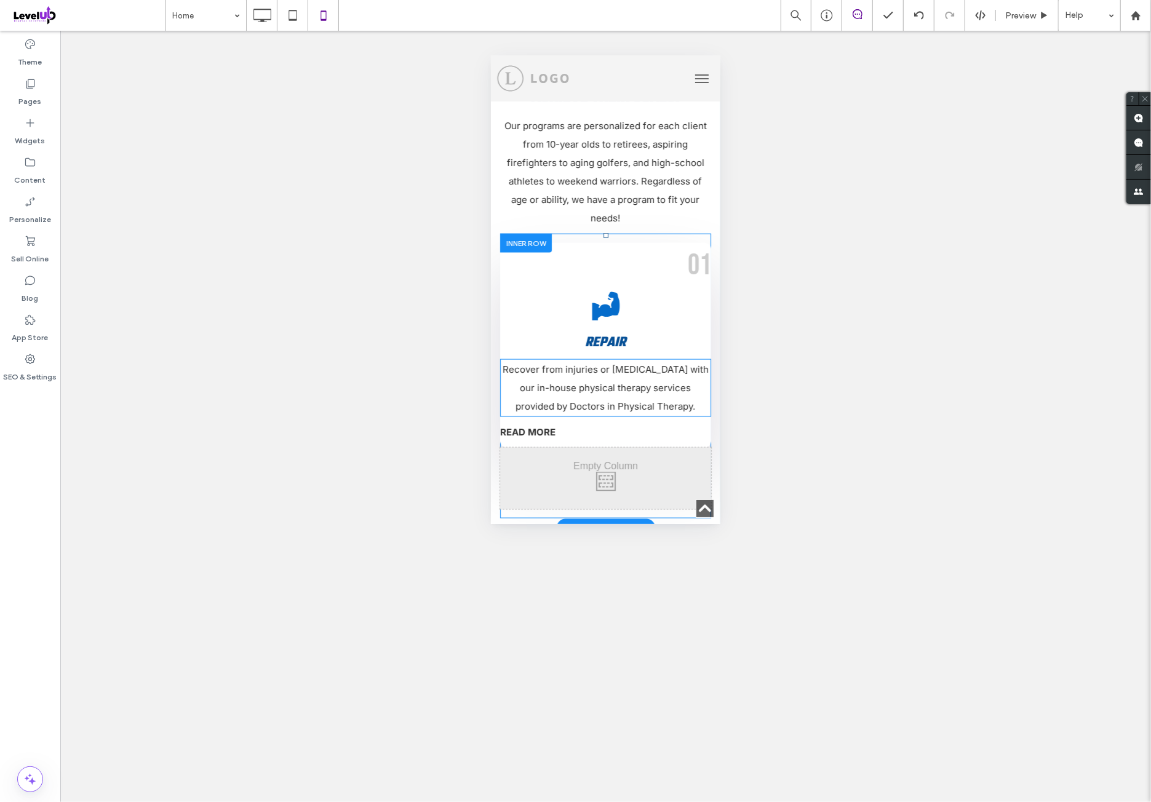
scroll to position [1127, 0]
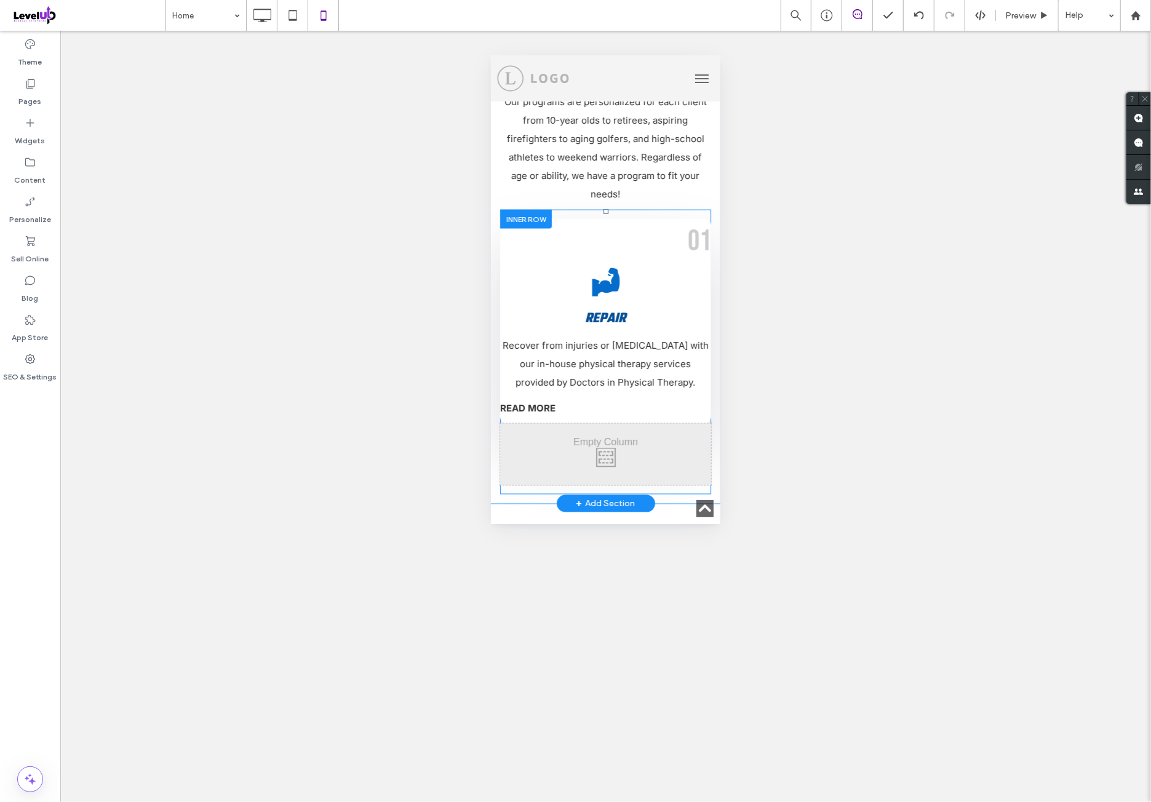
click at [637, 218] on div "01 Repair Recover from injuries or [MEDICAL_DATA] with our in-house physical th…" at bounding box center [604, 320] width 211 height 205
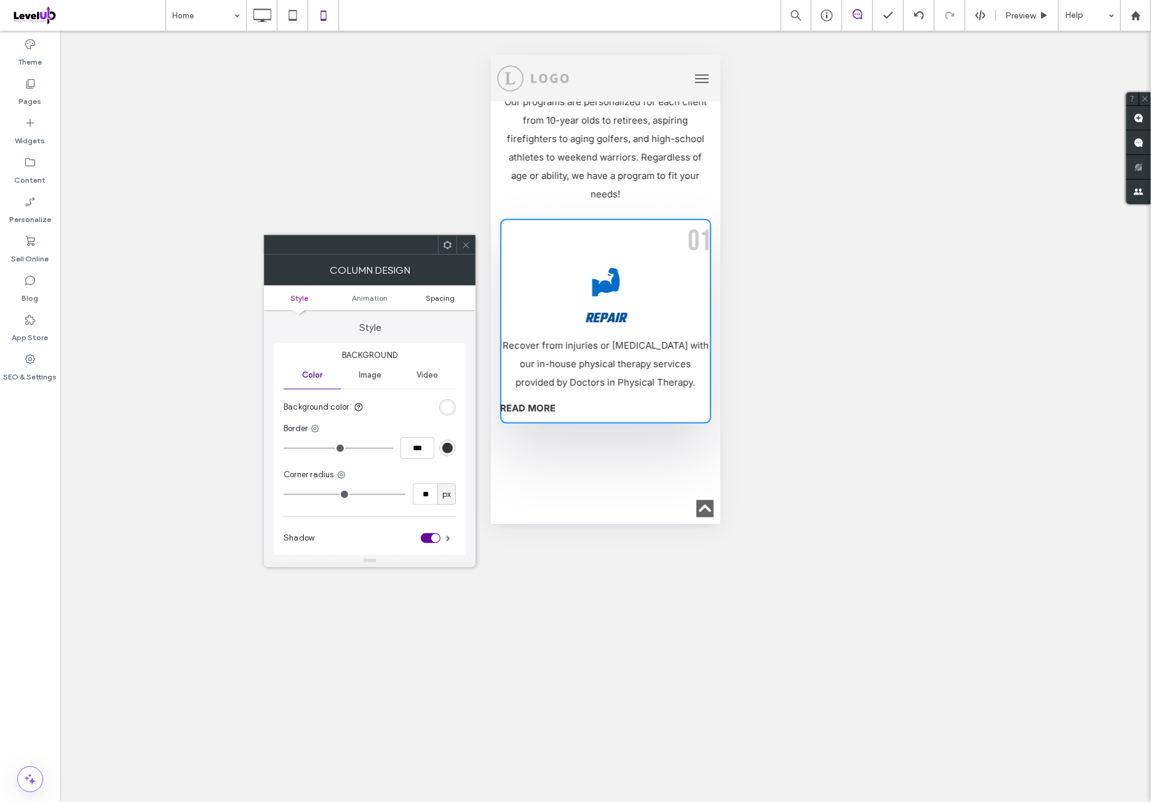
click at [437, 296] on span "Spacing" at bounding box center [440, 297] width 29 height 9
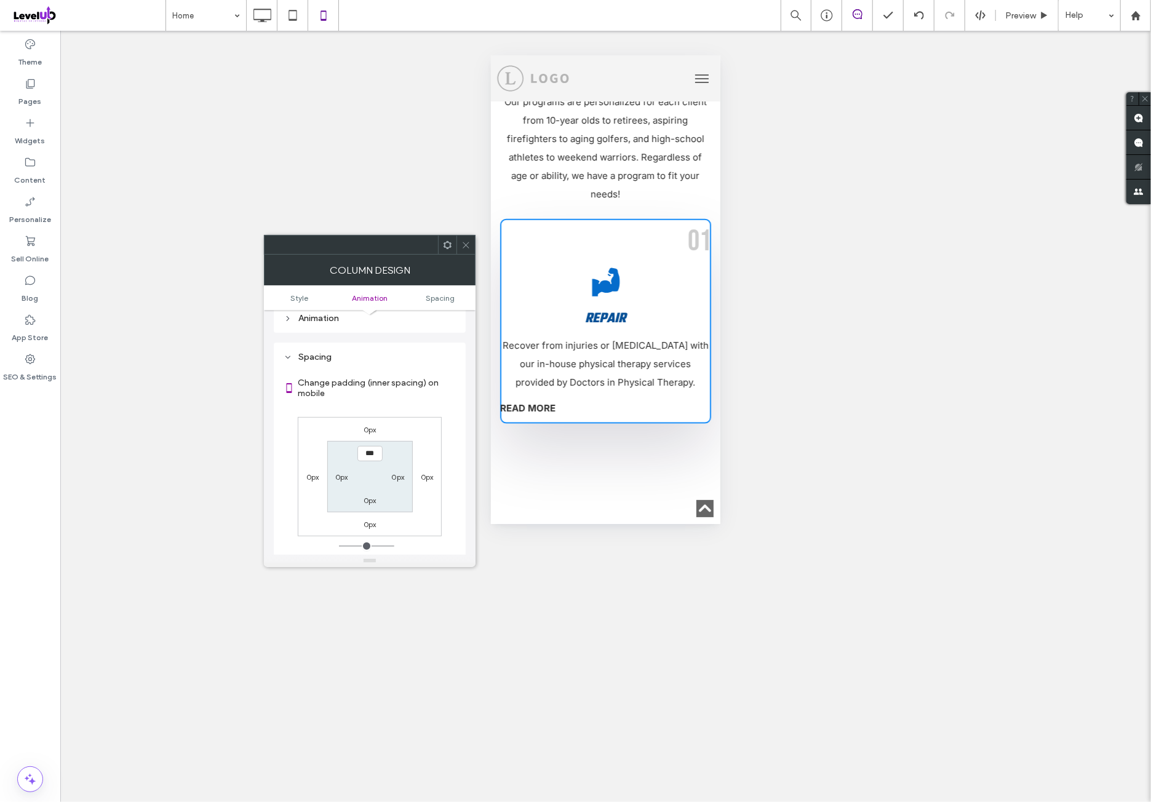
scroll to position [288, 0]
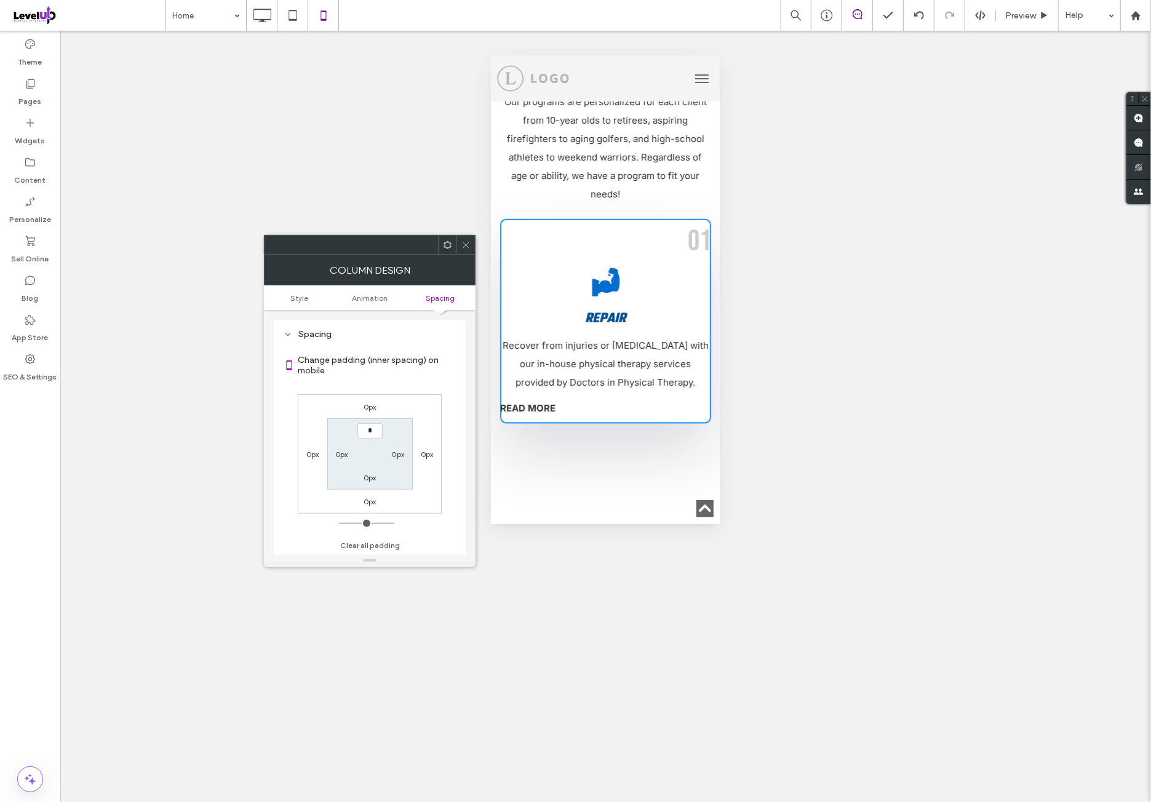
type input "**"
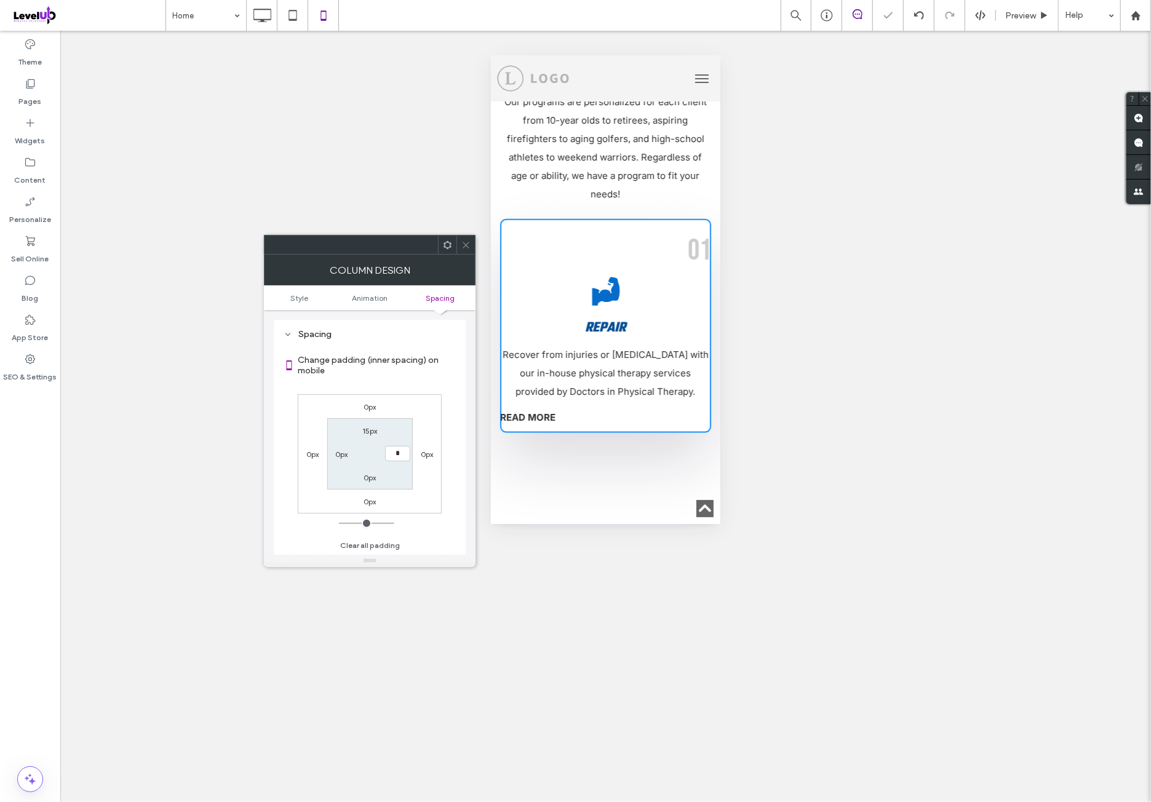
type input "**"
type input "****"
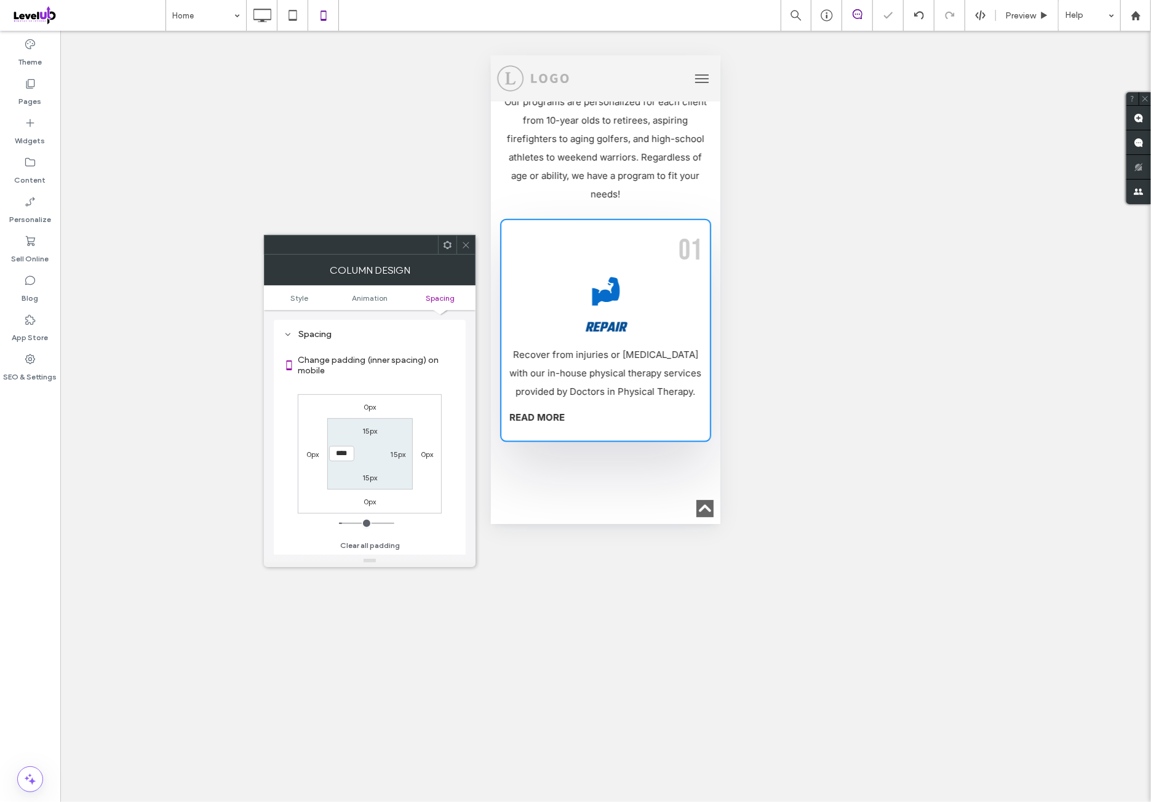
click at [442, 389] on div "Change padding (inner spacing) on mobile 0px 0px 0px 0px 15px 15px 15px **** Cl…" at bounding box center [370, 449] width 172 height 212
click at [461, 250] on span at bounding box center [465, 245] width 9 height 18
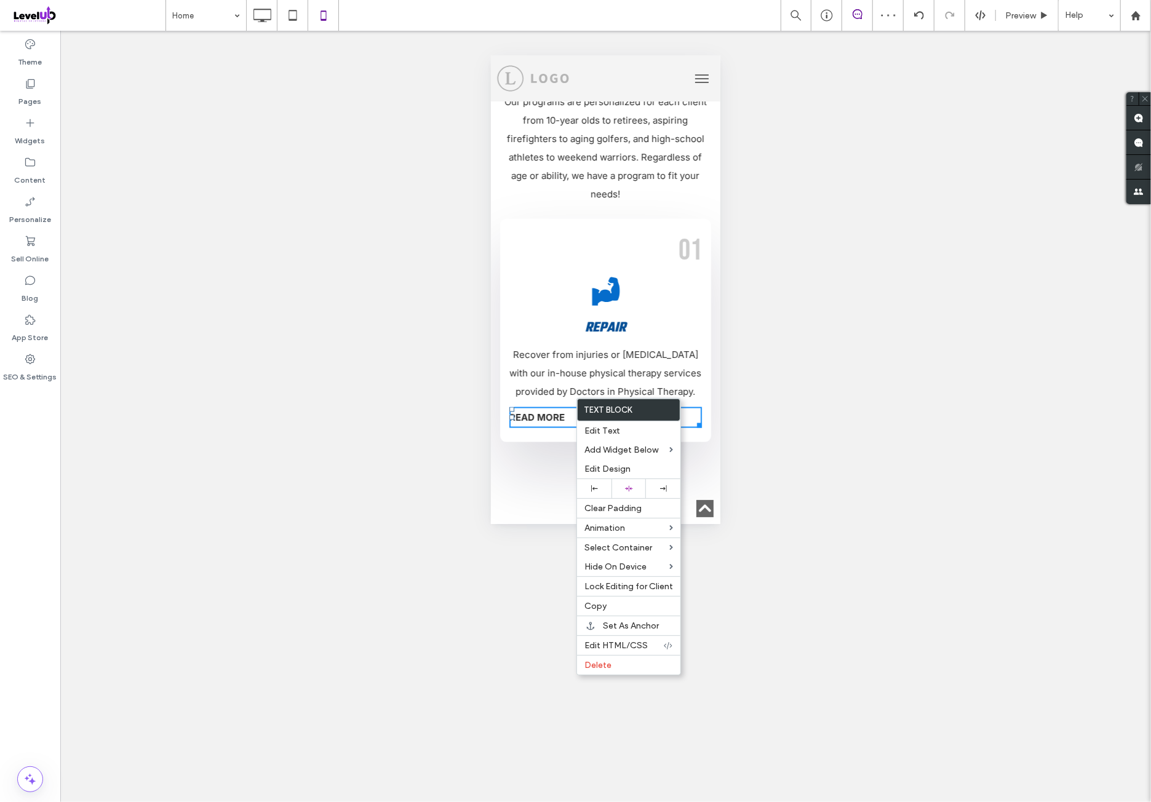
click at [555, 411] on strong "READ MORE" at bounding box center [536, 417] width 55 height 12
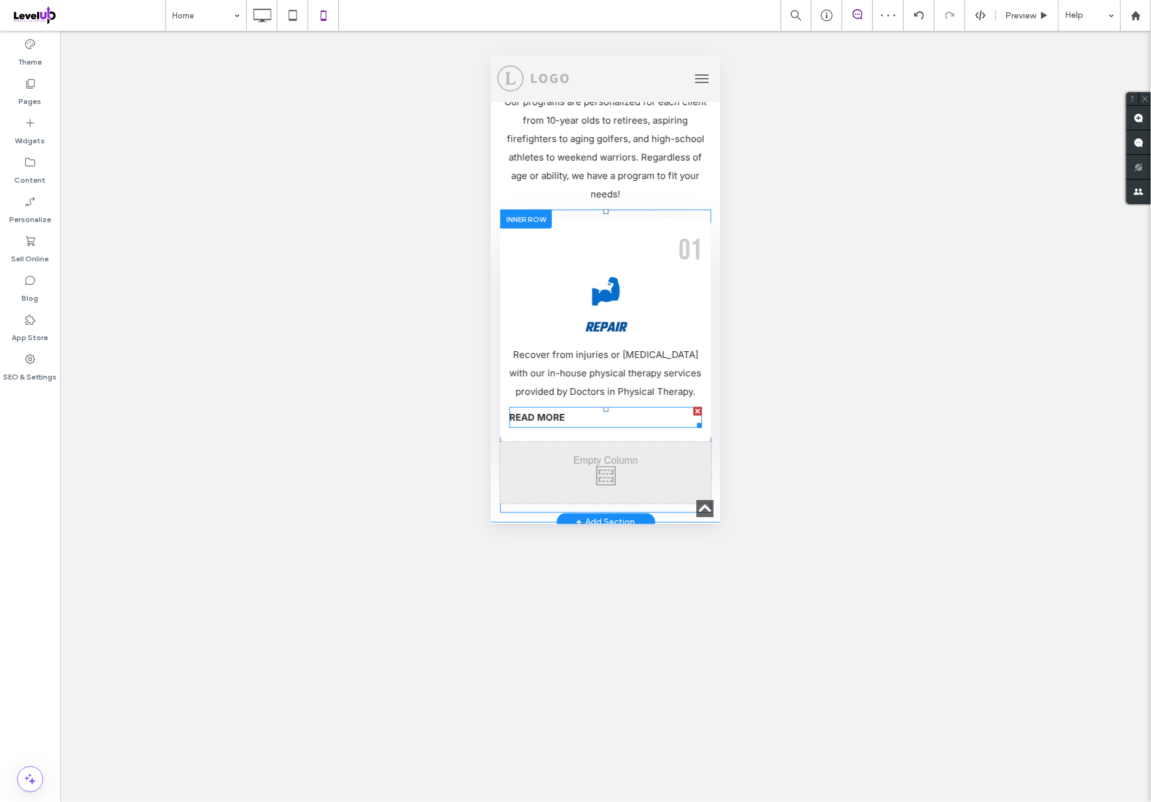
click at [555, 411] on strong "READ MORE" at bounding box center [536, 417] width 55 height 12
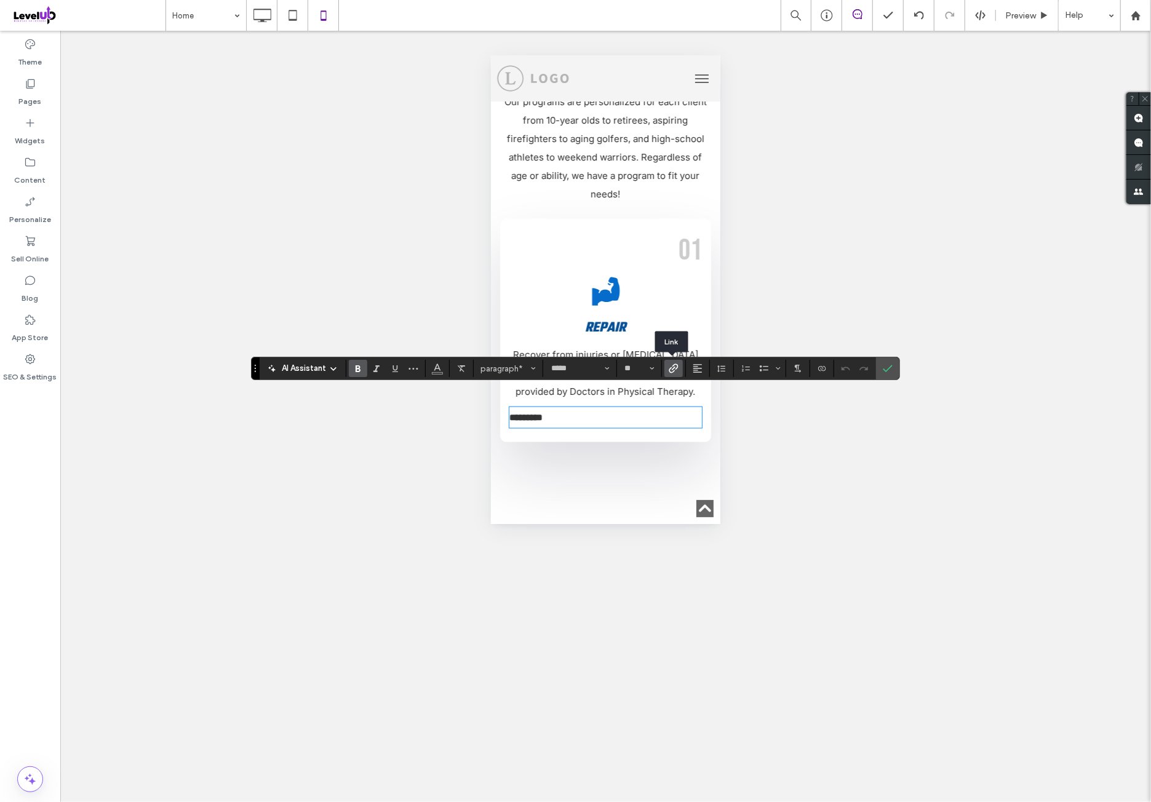
click at [674, 366] on icon "Link" at bounding box center [673, 368] width 10 height 10
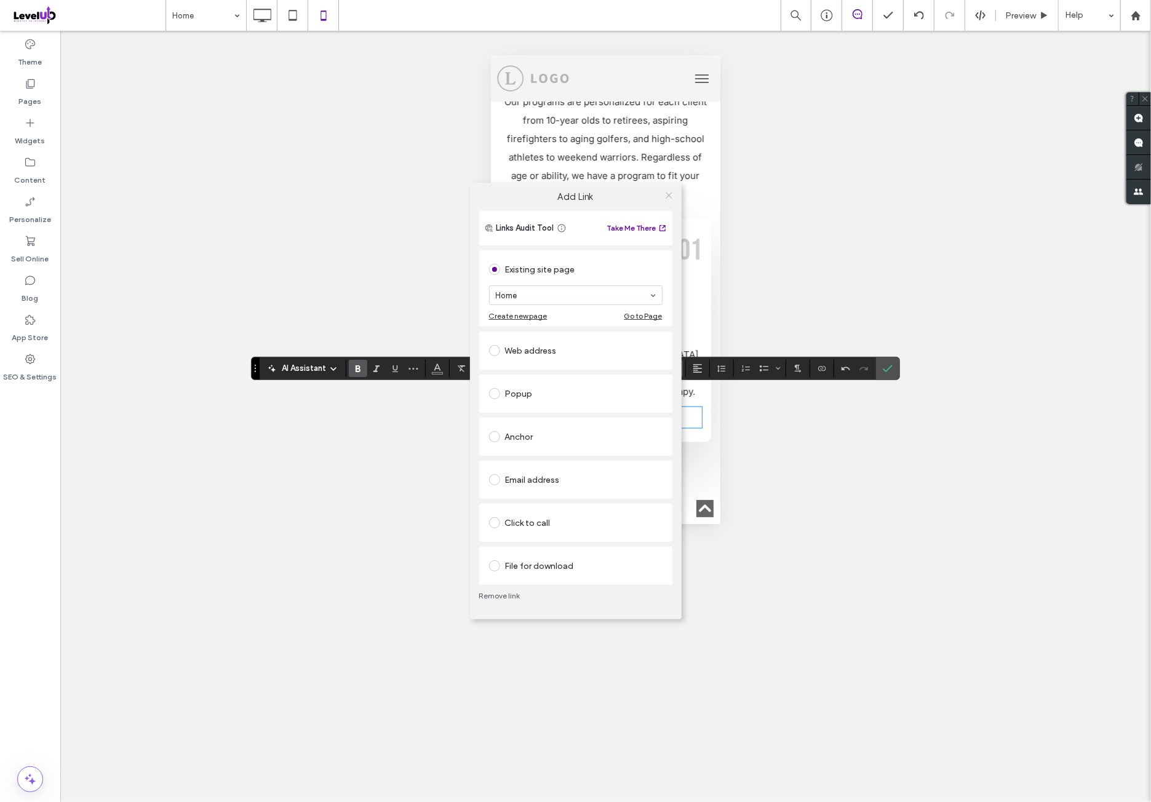
drag, startPoint x: 670, startPoint y: 195, endPoint x: 659, endPoint y: 211, distance: 19.4
click at [670, 196] on icon at bounding box center [668, 195] width 9 height 9
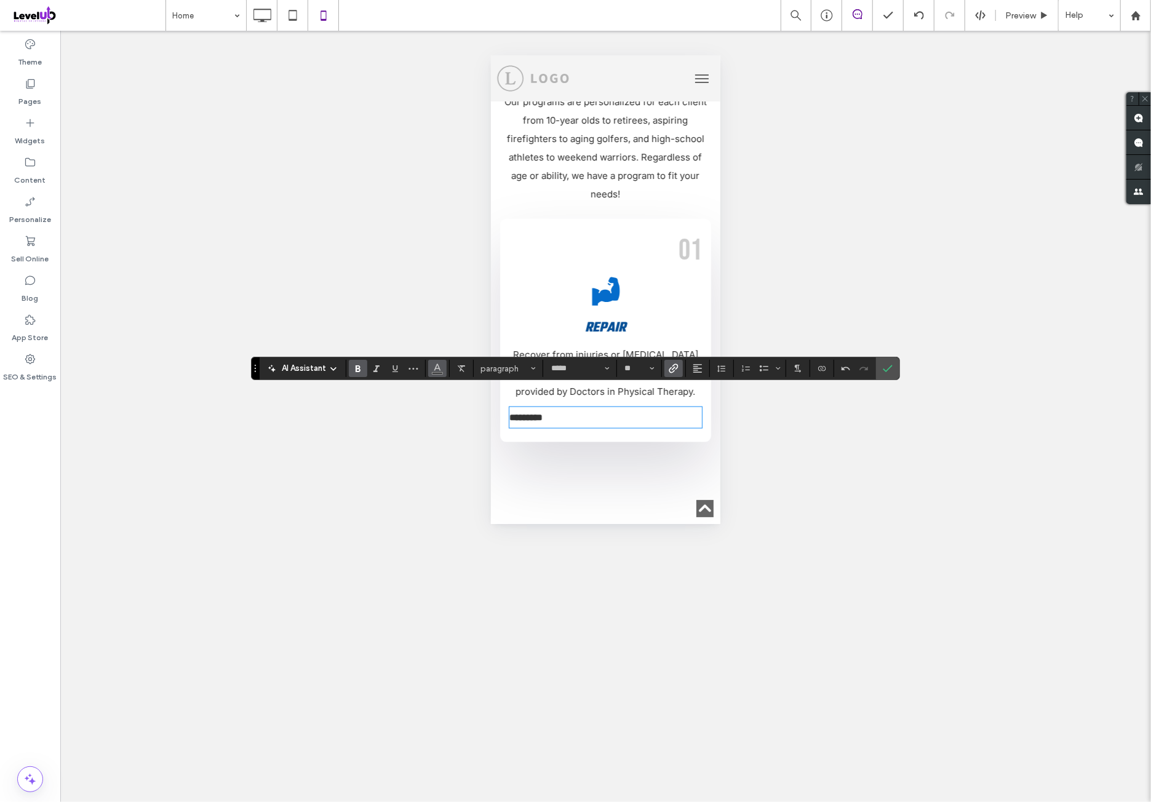
click at [442, 365] on button "Color" at bounding box center [437, 368] width 18 height 17
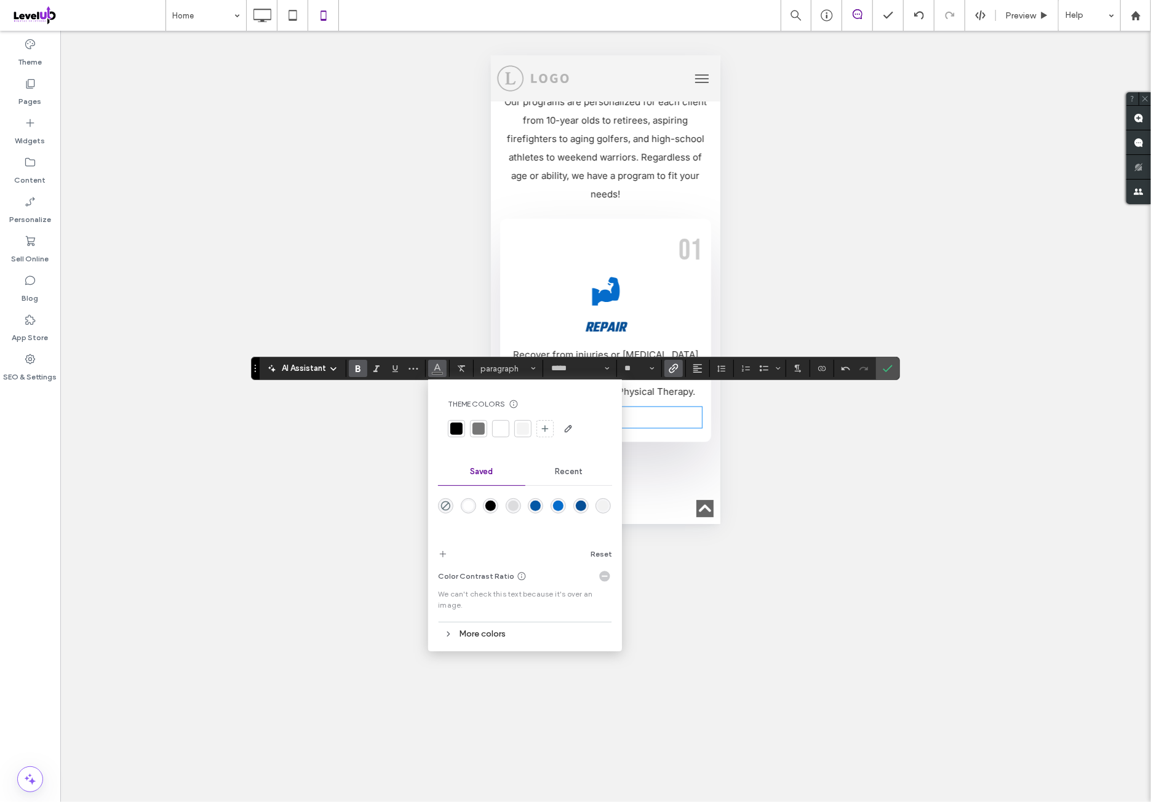
drag, startPoint x: 65, startPoint y: 451, endPoint x: 556, endPoint y: 507, distance: 494.5
click at [556, 507] on div "rgba(5,108,203,1)" at bounding box center [558, 506] width 10 height 10
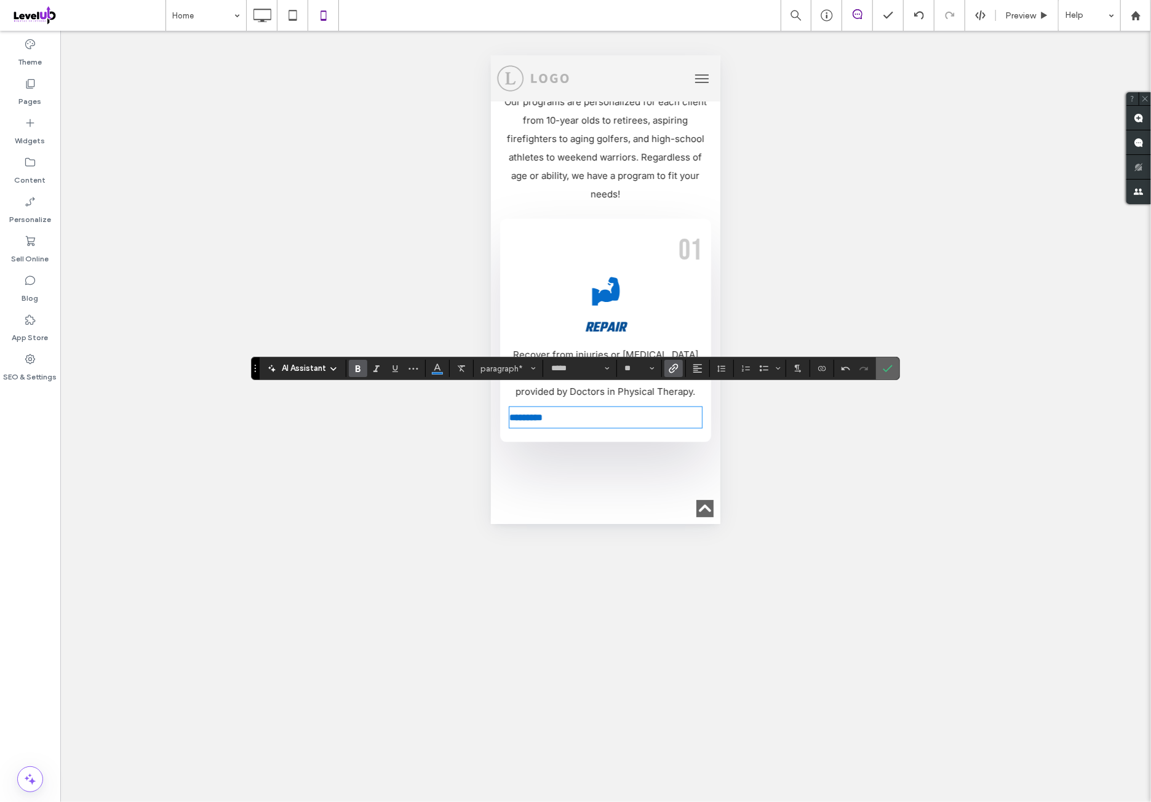
click at [888, 373] on icon "Confirm" at bounding box center [888, 368] width 10 height 10
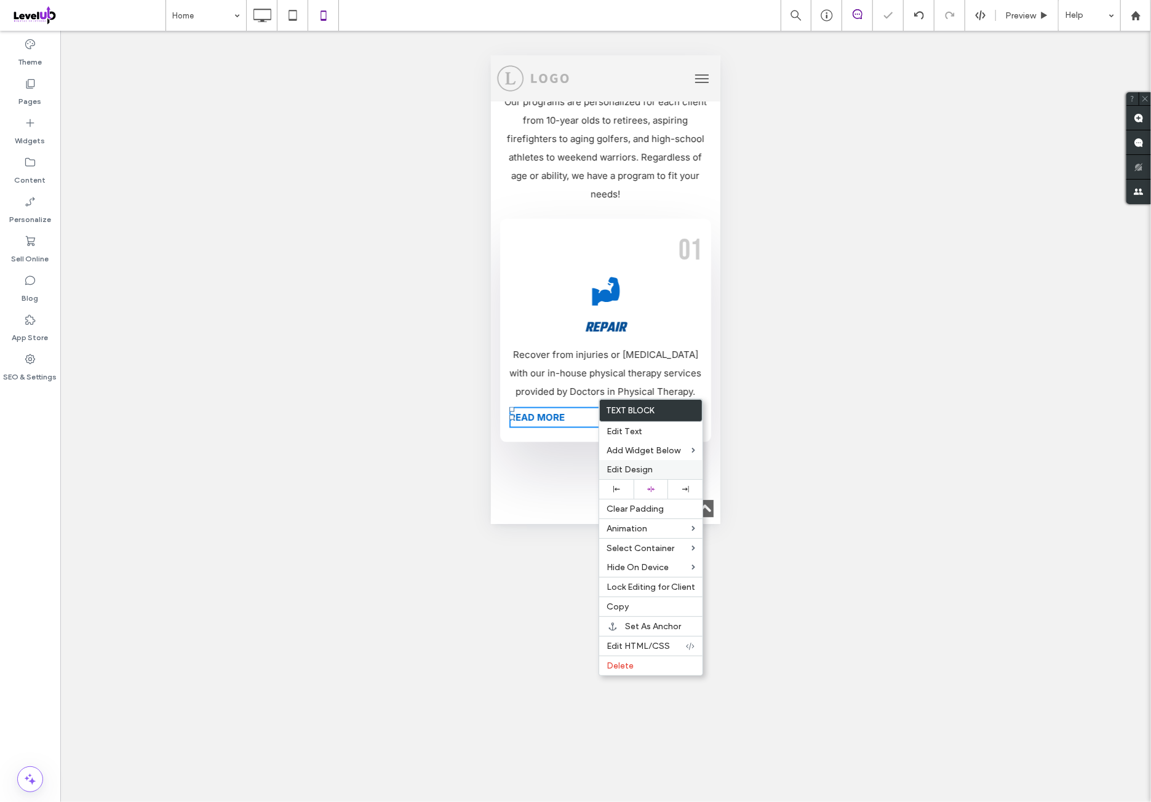
click at [648, 469] on span "Edit Design" at bounding box center [629, 469] width 46 height 10
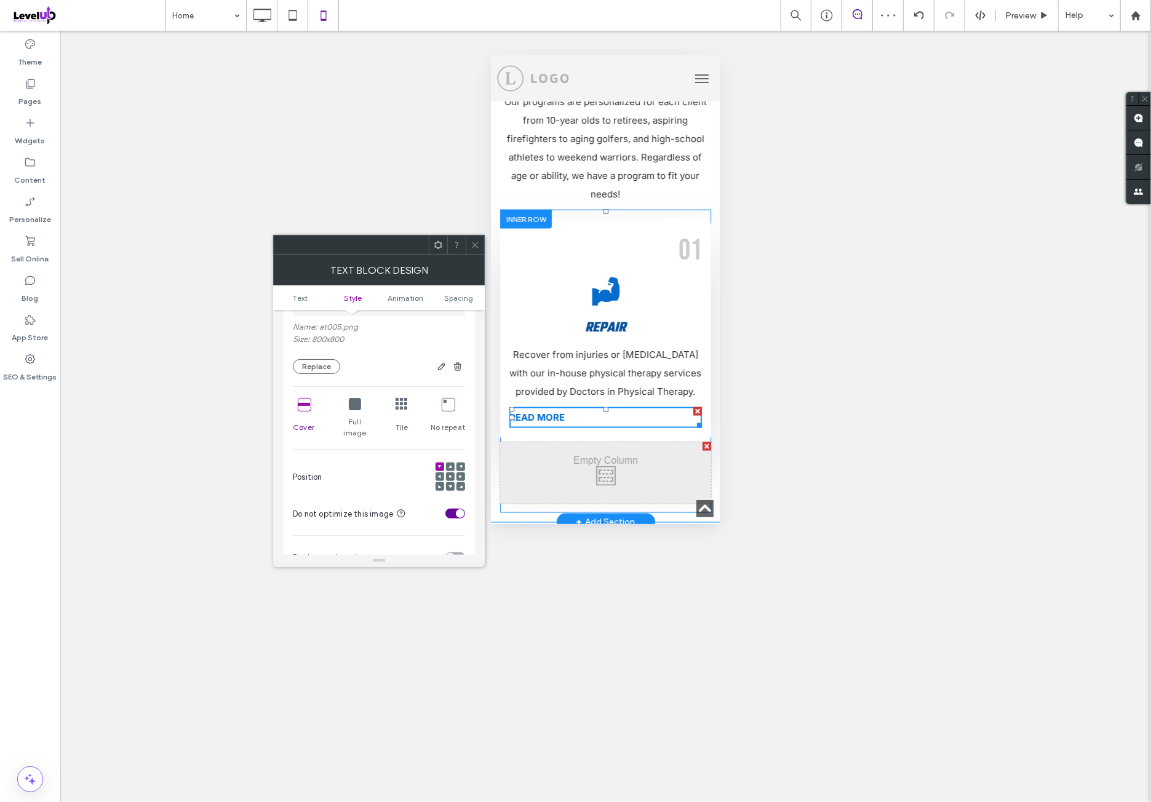
scroll to position [307, 0]
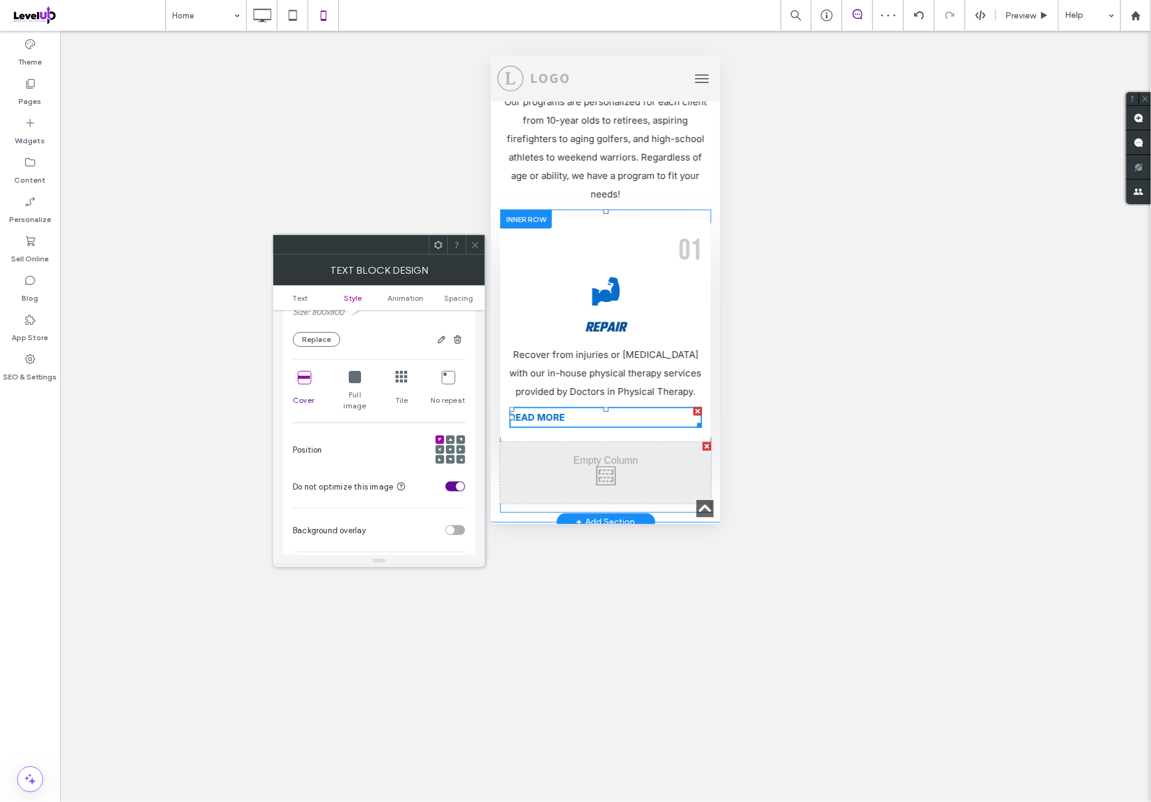
click at [353, 384] on div at bounding box center [355, 378] width 12 height 14
click at [440, 448] on use at bounding box center [439, 450] width 3 height 4
click at [439, 448] on icon at bounding box center [440, 450] width 4 height 4
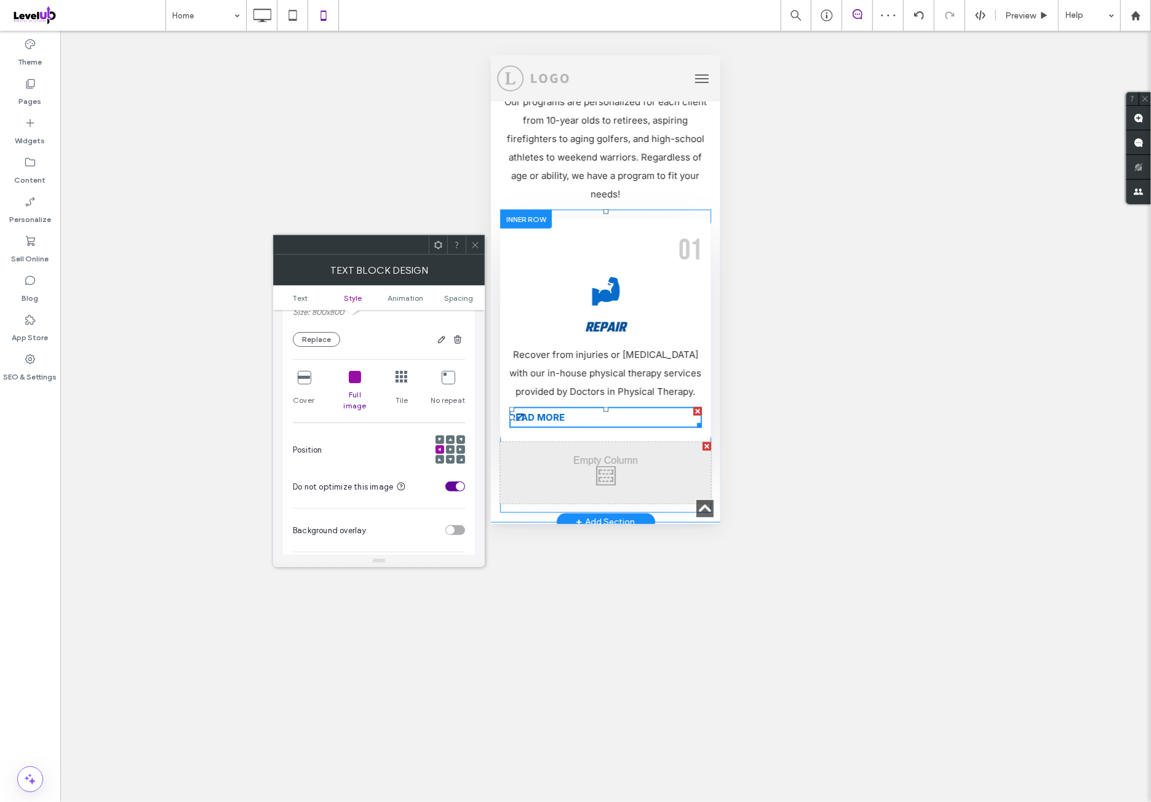
click at [400, 429] on div "Position" at bounding box center [379, 450] width 172 height 42
drag, startPoint x: 451, startPoint y: 295, endPoint x: 453, endPoint y: 317, distance: 22.8
click at [451, 296] on span "Spacing" at bounding box center [458, 297] width 29 height 9
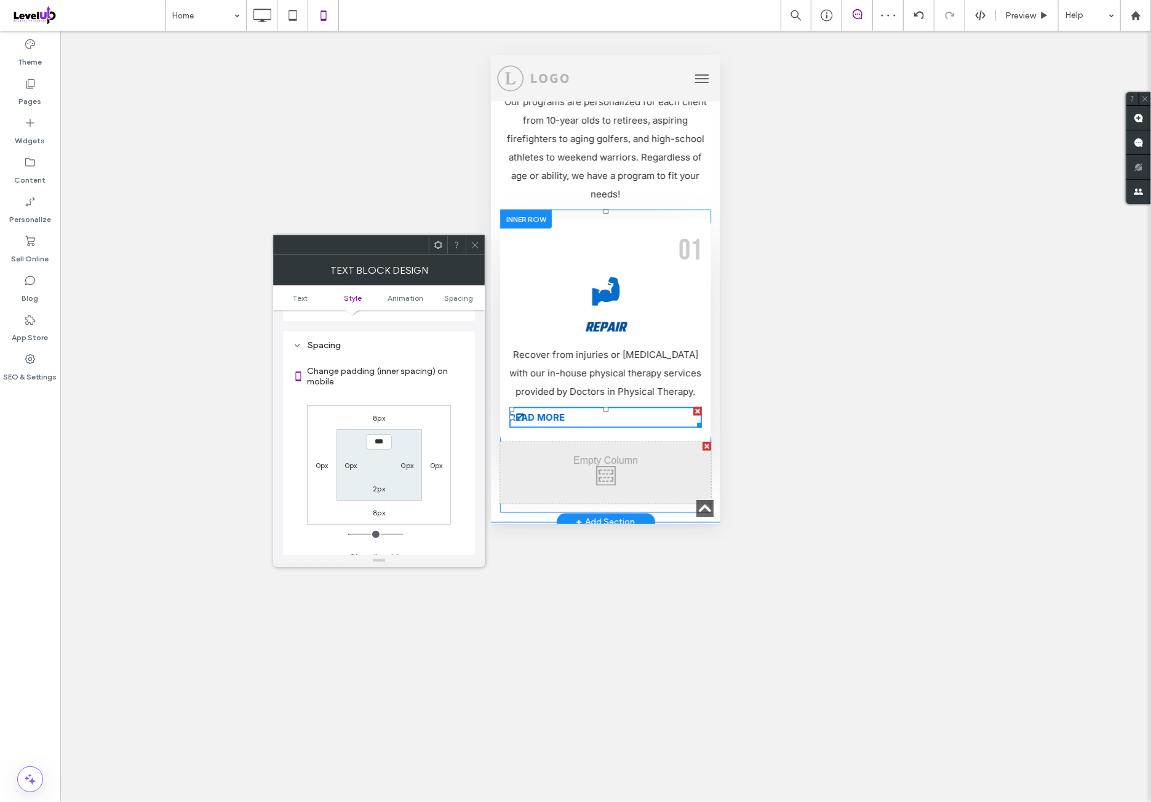
scroll to position [678, 0]
type input "*"
type input "**"
type input "****"
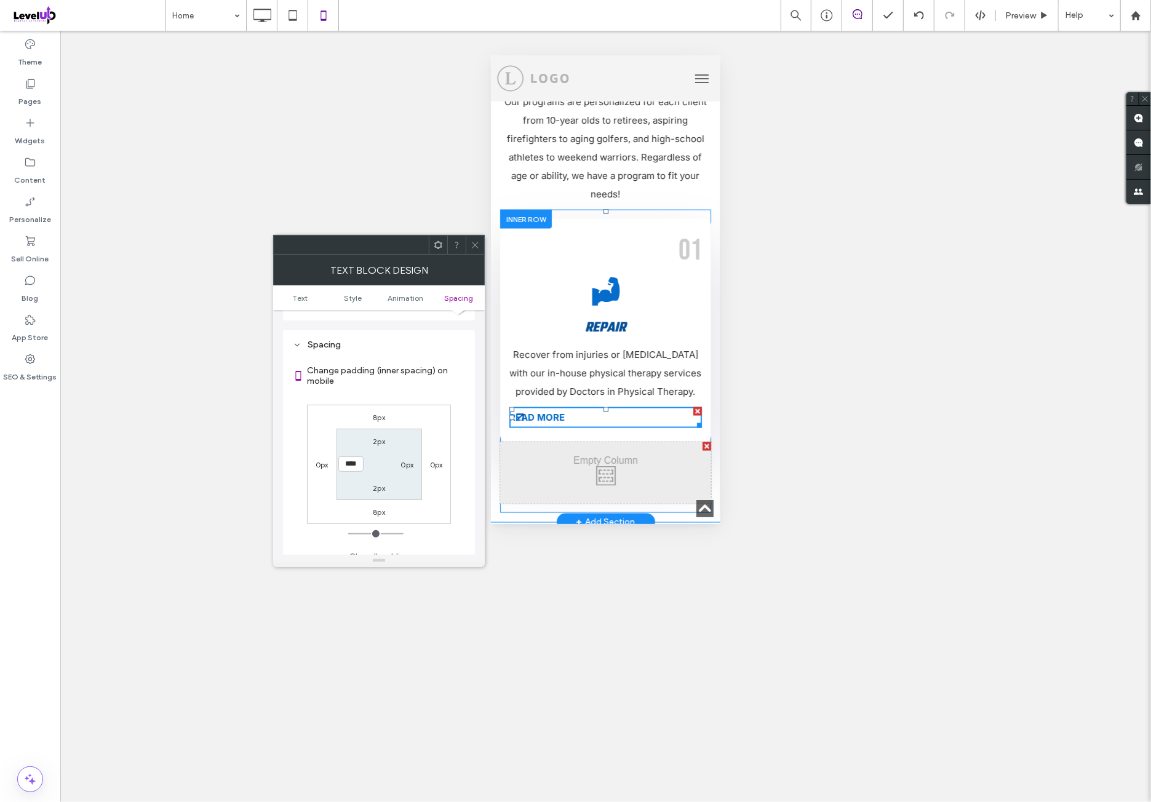
click at [435, 407] on div "8px 0px 8px 0px 2px 0px 2px ****" at bounding box center [379, 464] width 144 height 119
drag, startPoint x: 474, startPoint y: 248, endPoint x: 47, endPoint y: 301, distance: 430.1
click at [474, 248] on icon at bounding box center [474, 244] width 9 height 9
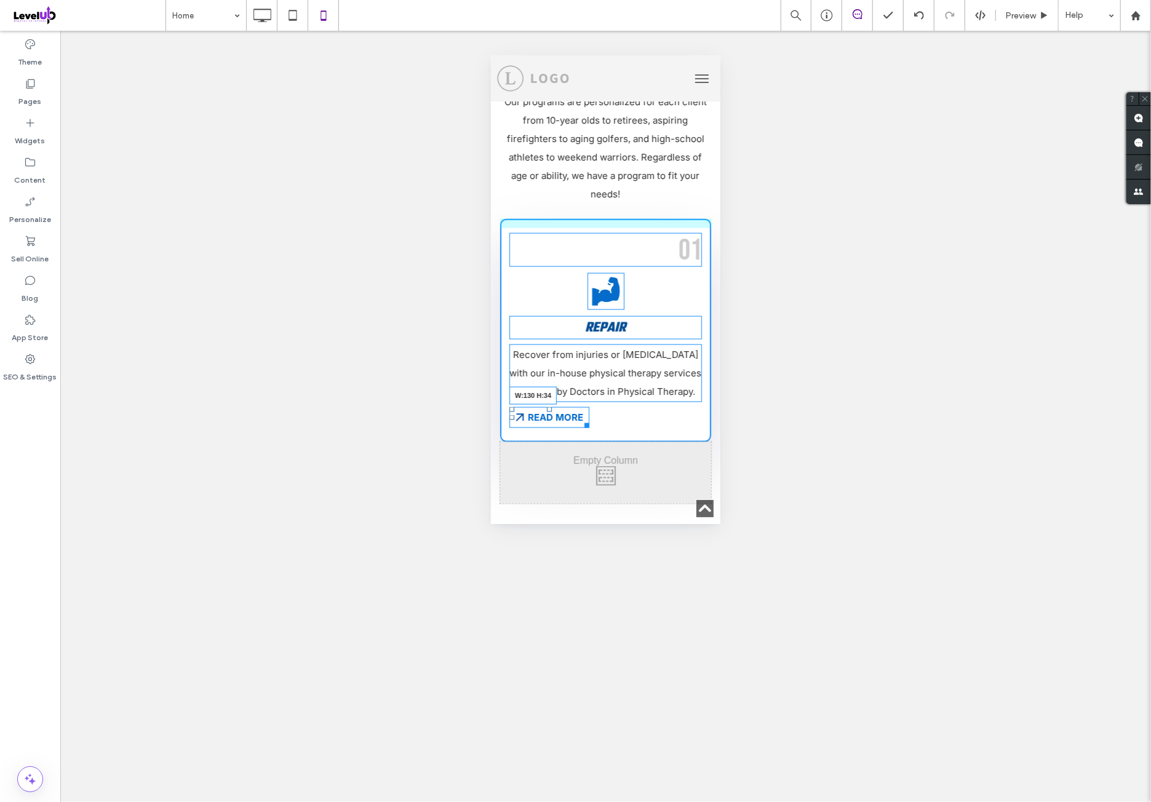
drag, startPoint x: 684, startPoint y: 406, endPoint x: 632, endPoint y: 402, distance: 51.8
click at [589, 418] on div at bounding box center [583, 422] width 9 height 9
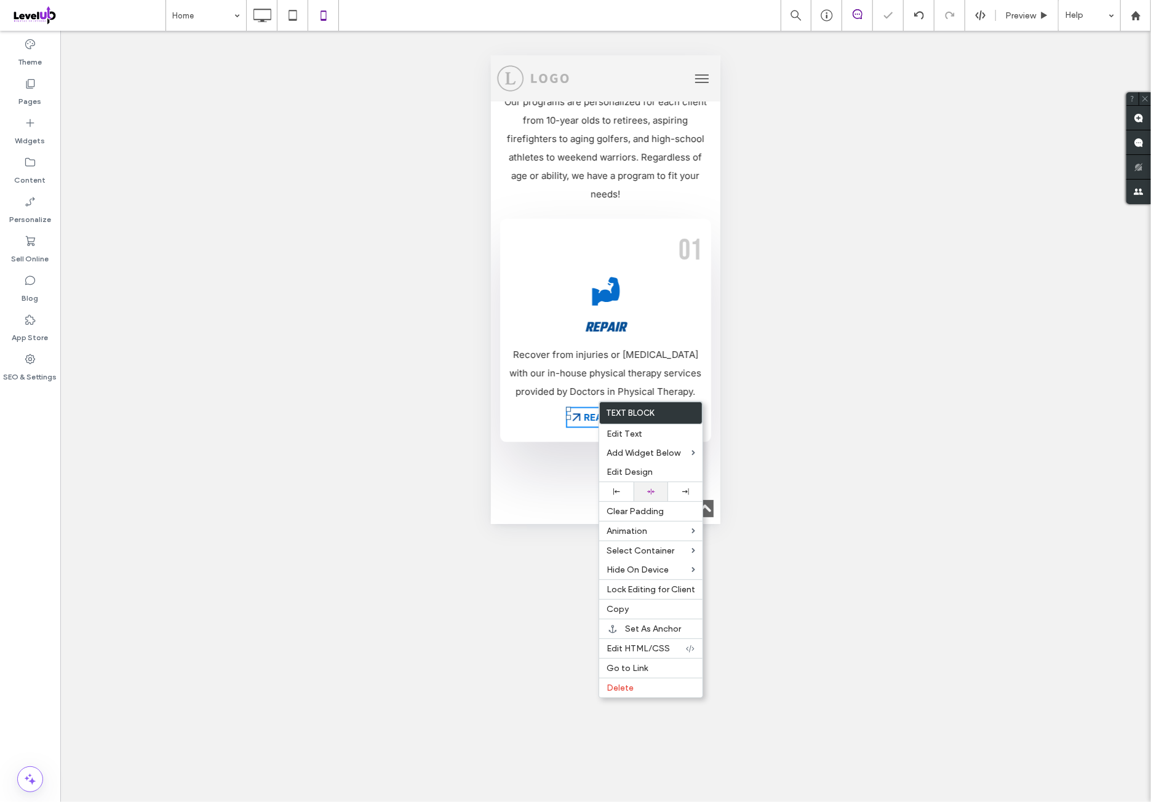
click at [656, 488] on div at bounding box center [651, 492] width 22 height 8
click at [593, 411] on strong "READ MORE" at bounding box center [611, 417] width 55 height 12
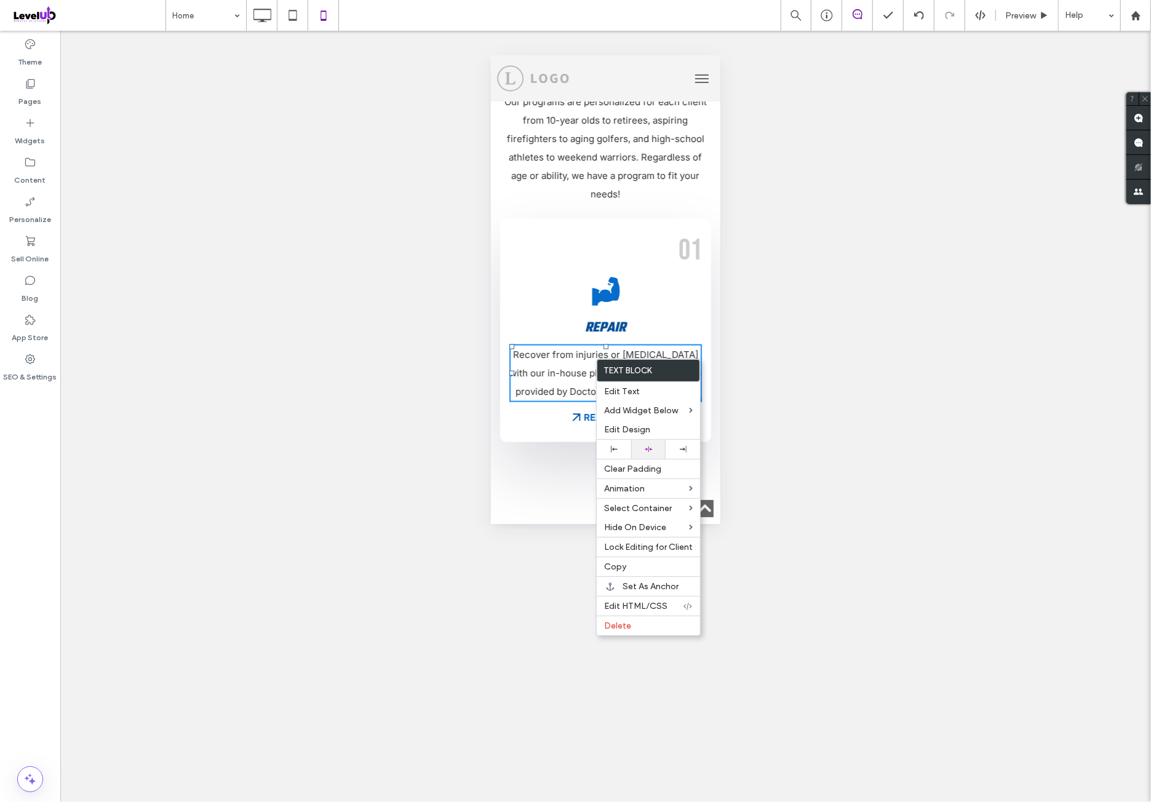
click at [657, 443] on div at bounding box center [648, 449] width 34 height 19
click at [619, 348] on span "Recover from injuries or [MEDICAL_DATA] with our in-house physical therapy serv…" at bounding box center [605, 381] width 166 height 67
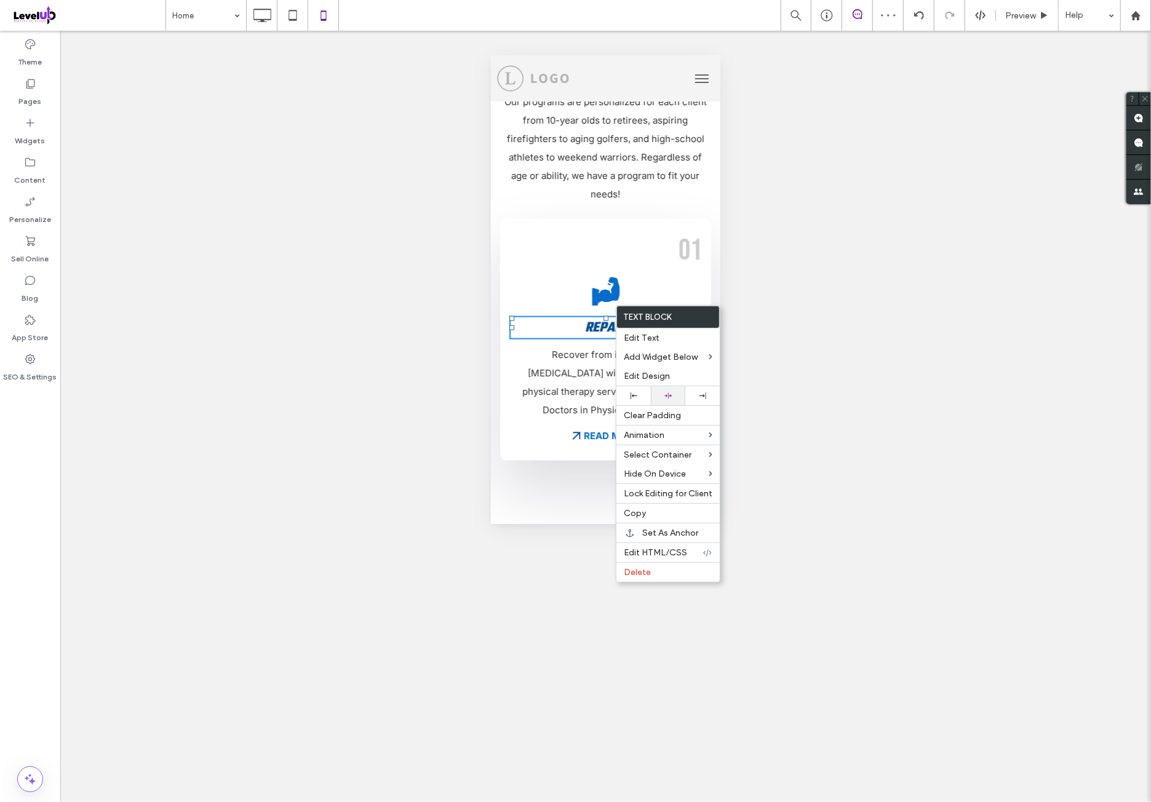
click at [679, 392] on div at bounding box center [668, 395] width 34 height 19
click at [601, 278] on icon at bounding box center [605, 291] width 28 height 28
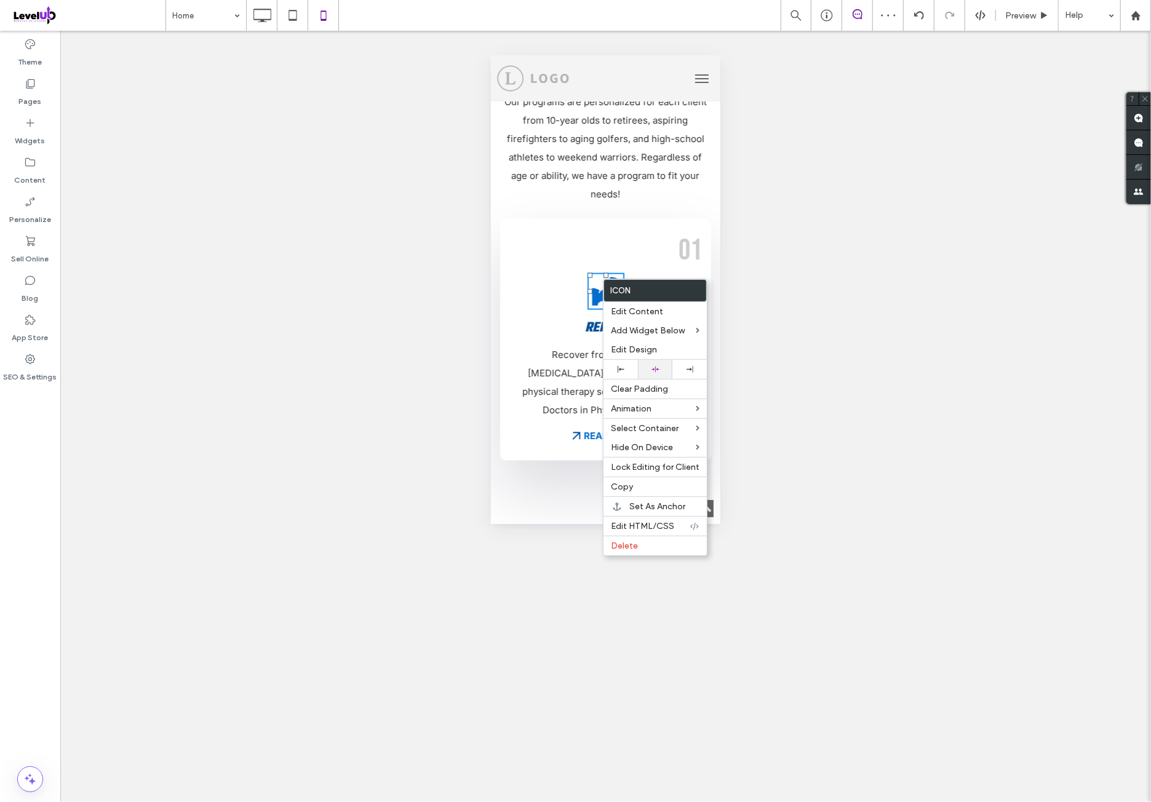
click at [667, 370] on div at bounding box center [655, 369] width 34 height 19
click at [664, 239] on p "01" at bounding box center [605, 249] width 192 height 31
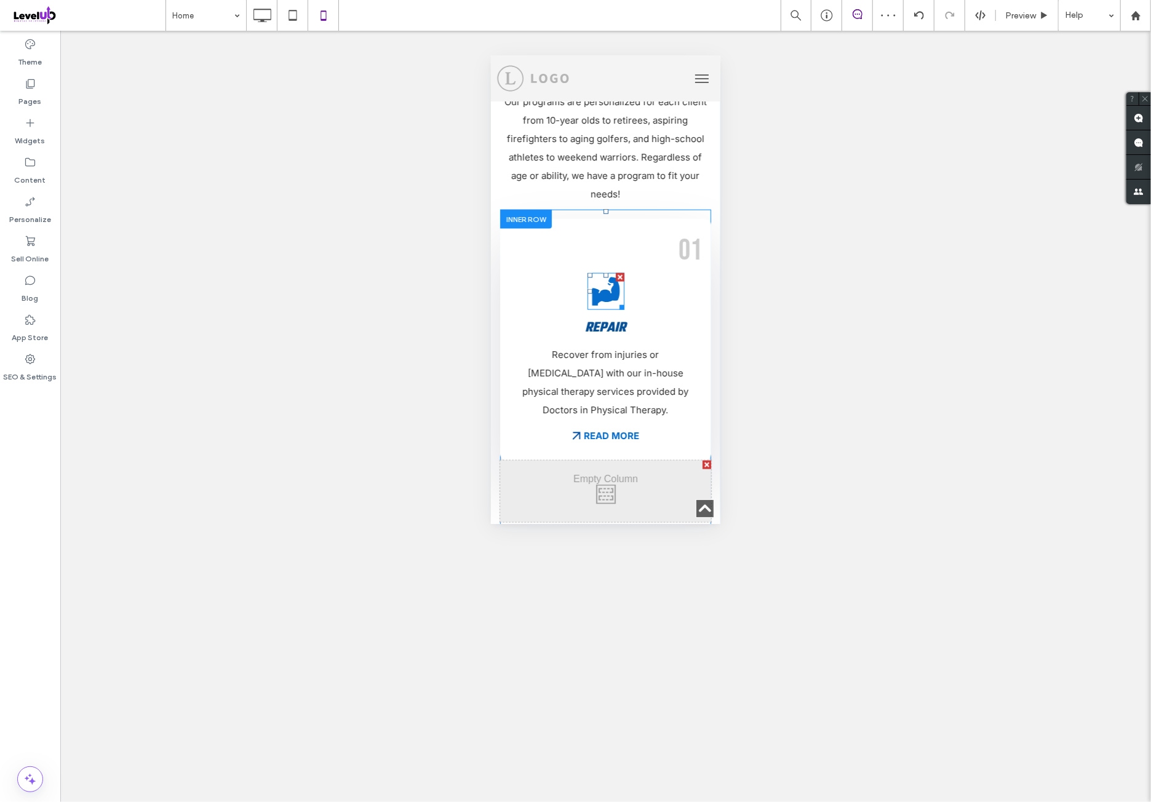
drag, startPoint x: 600, startPoint y: 273, endPoint x: 564, endPoint y: 307, distance: 49.6
click at [599, 277] on icon at bounding box center [605, 291] width 28 height 28
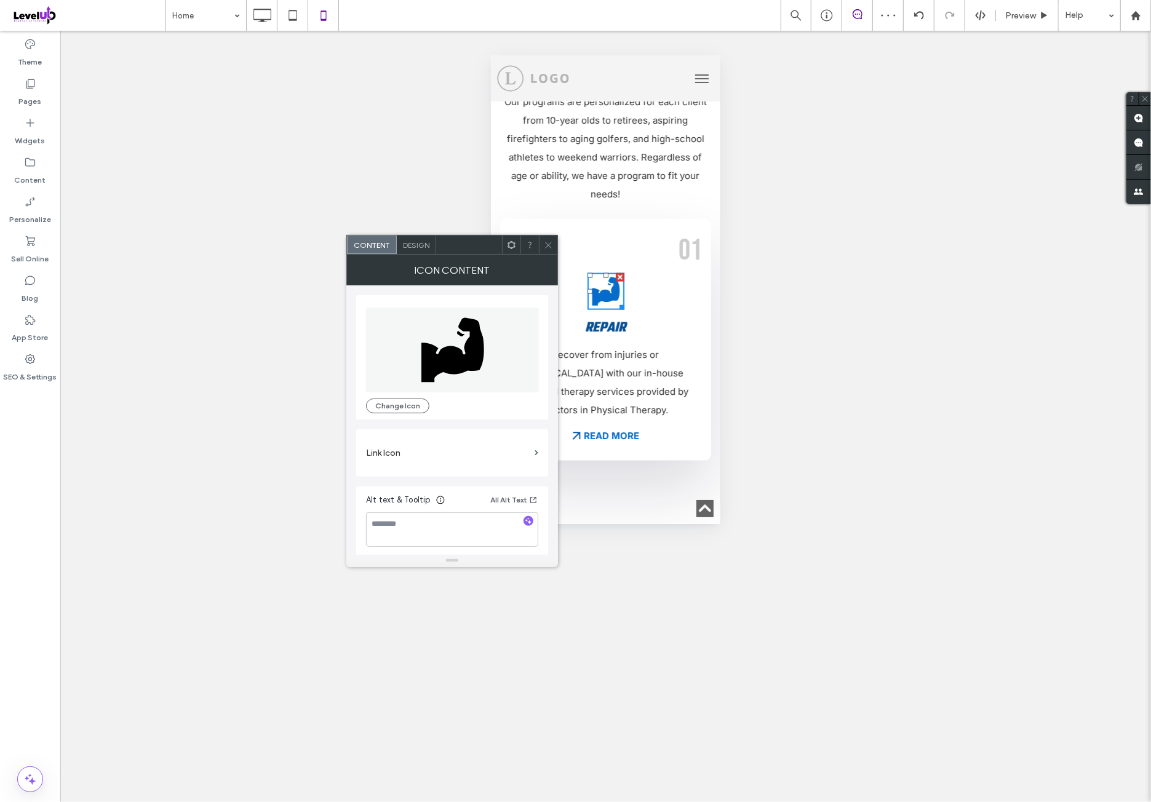
click at [422, 251] on div "Design" at bounding box center [416, 245] width 39 height 18
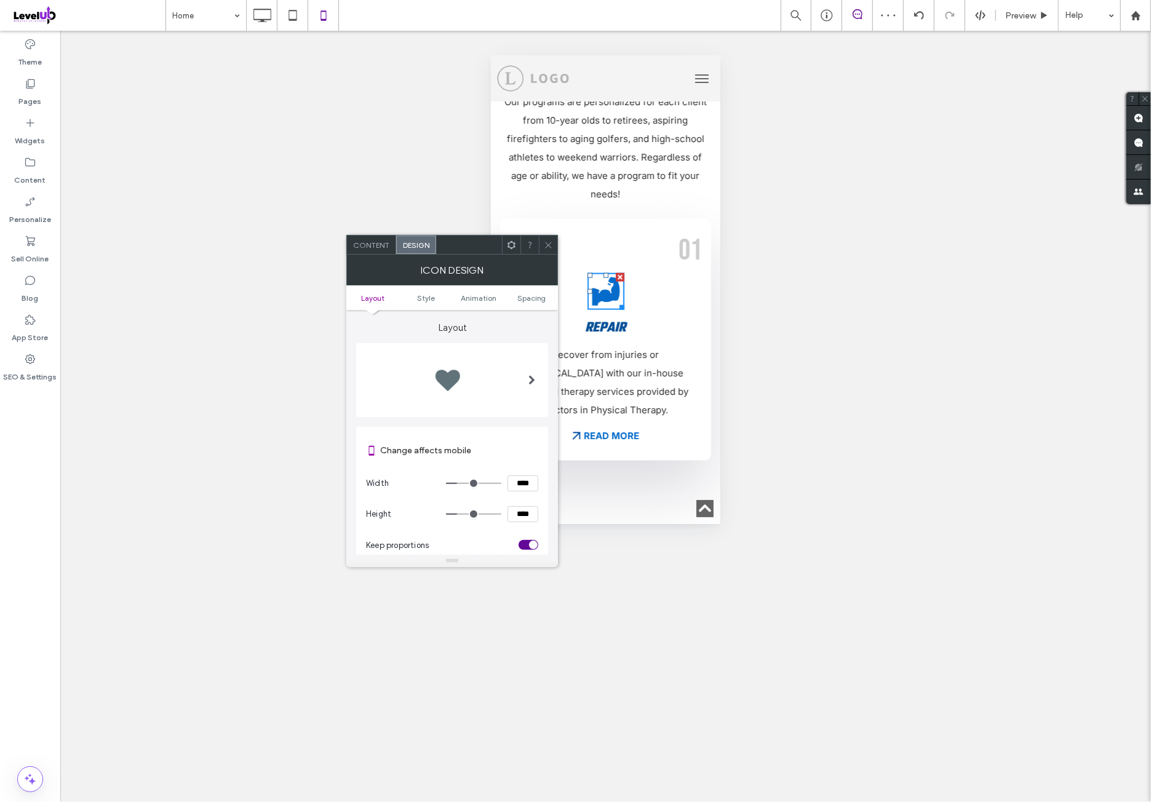
drag, startPoint x: 523, startPoint y: 296, endPoint x: 525, endPoint y: 320, distance: 23.4
click at [525, 300] on span "Spacing" at bounding box center [531, 297] width 29 height 9
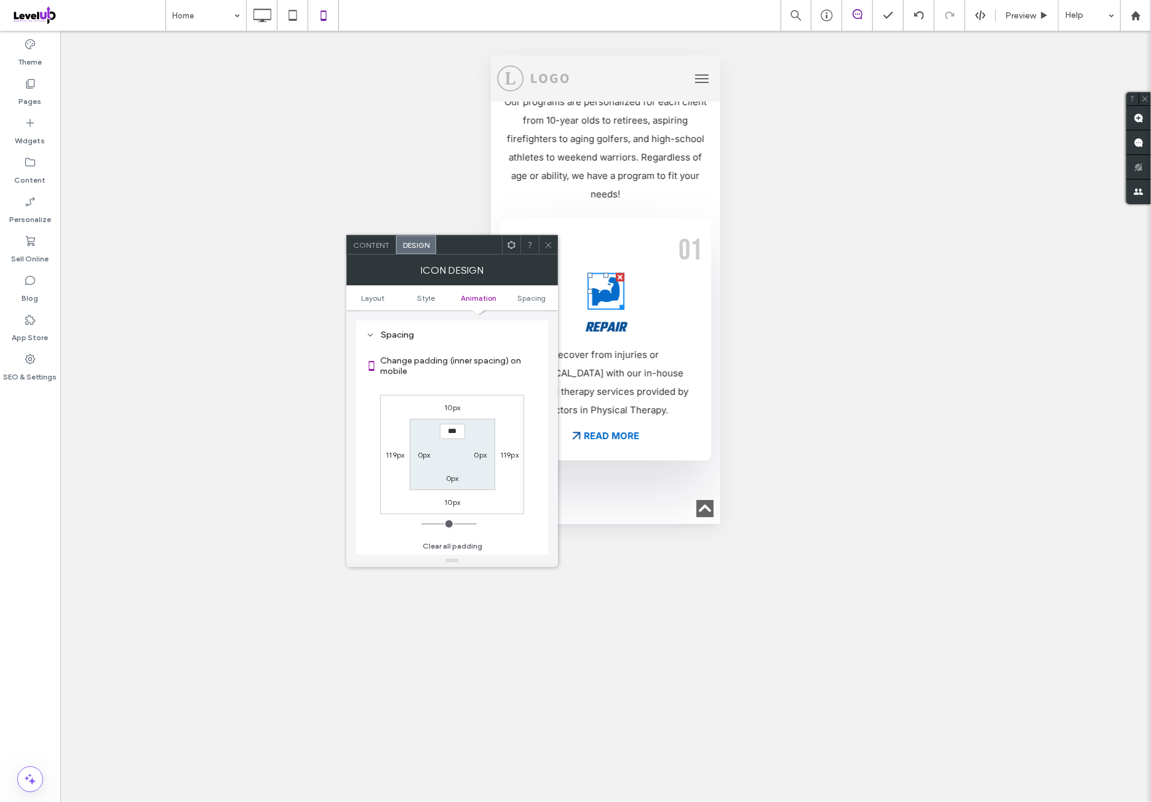
scroll to position [566, 0]
drag, startPoint x: 452, startPoint y: 405, endPoint x: 455, endPoint y: 496, distance: 90.5
click at [451, 408] on label "10px" at bounding box center [452, 406] width 16 height 9
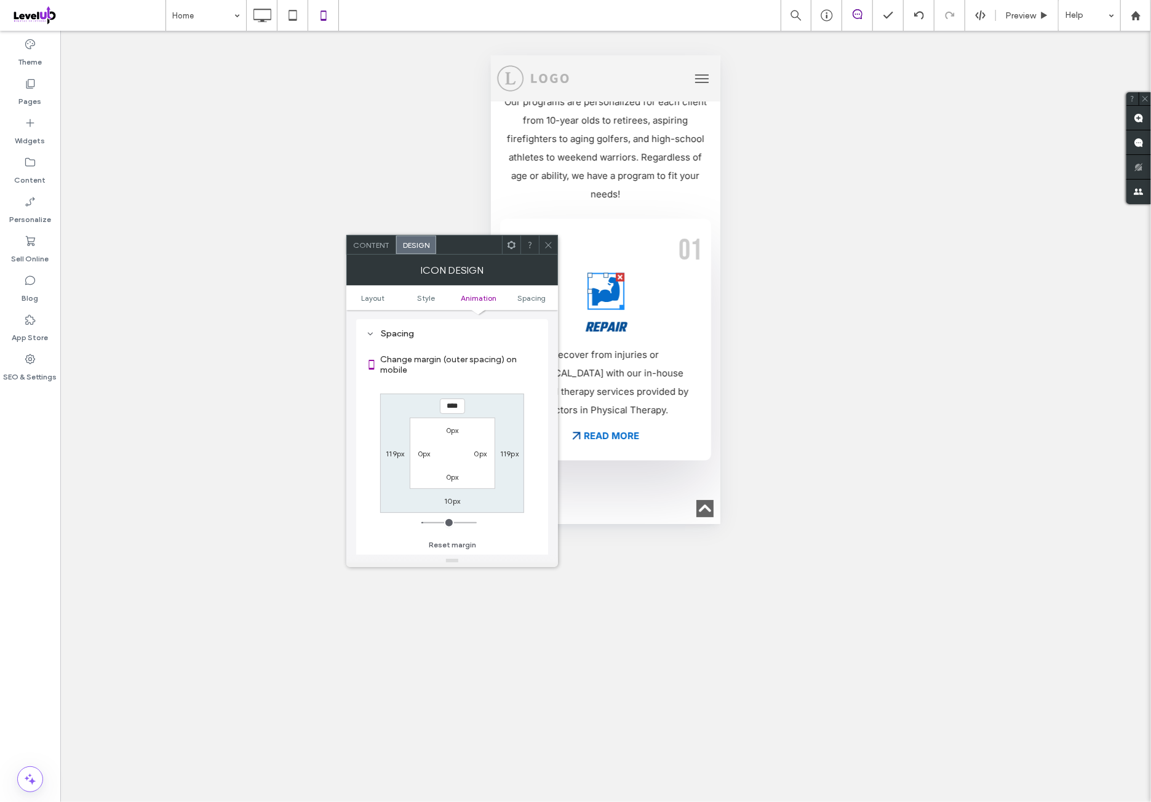
drag, startPoint x: 450, startPoint y: 542, endPoint x: 453, endPoint y: 498, distance: 44.4
click at [450, 541] on button "Reset margin" at bounding box center [452, 545] width 47 height 15
type input "*"
click at [453, 399] on input "***" at bounding box center [452, 406] width 25 height 15
type input "****"
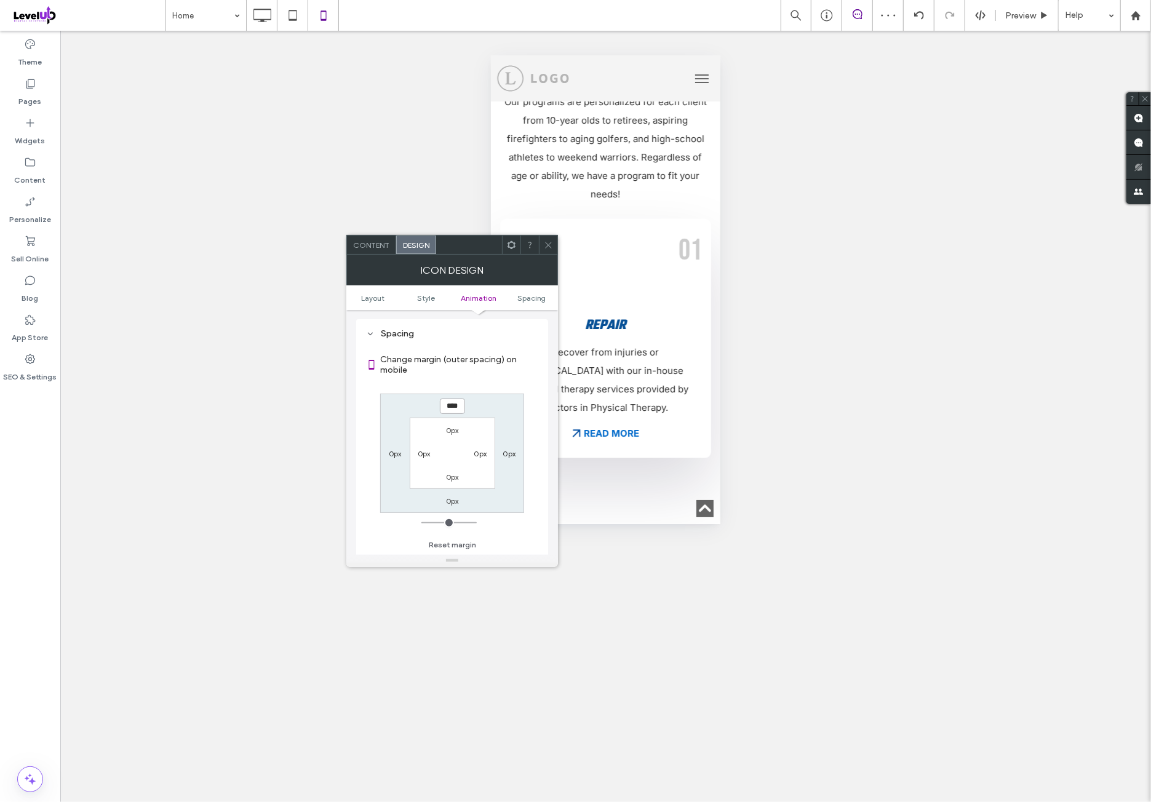
type input "*"
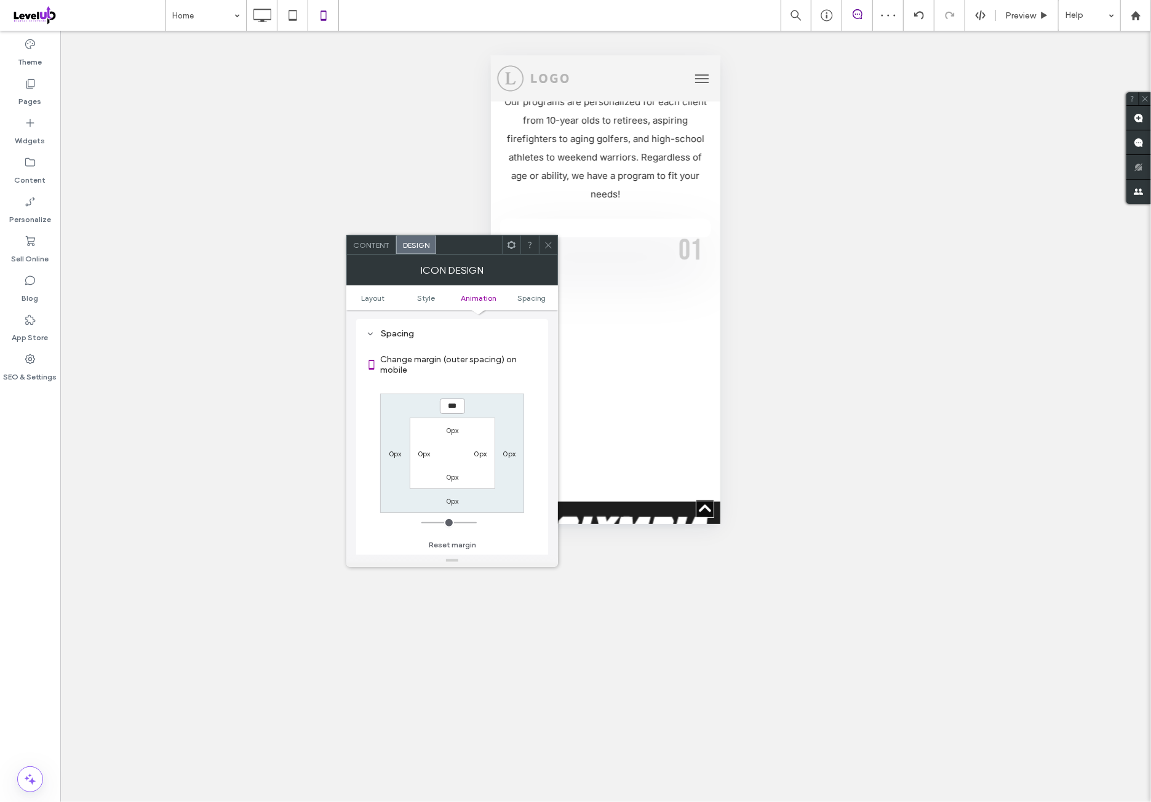
type input "***"
type input "*"
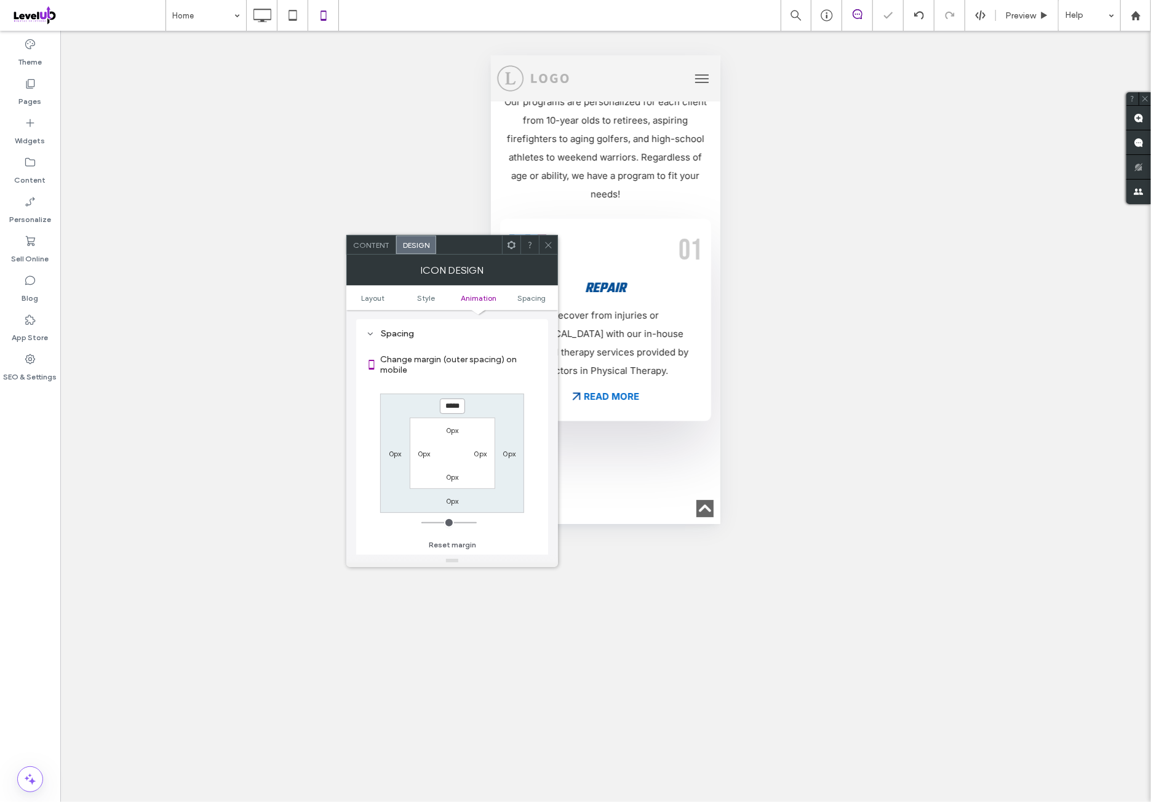
click at [455, 407] on input "*****" at bounding box center [452, 406] width 25 height 15
type input "***"
type input "*"
type input "*****"
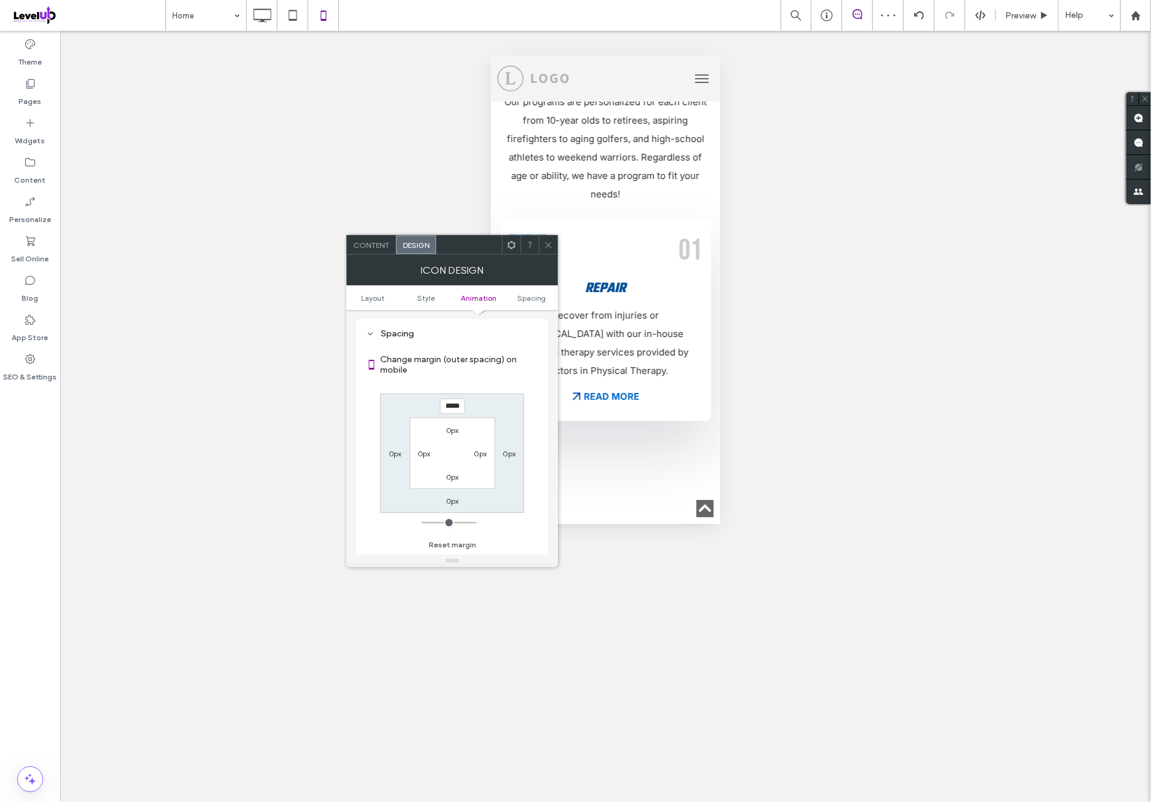
click at [483, 387] on div "Change margin (outer spacing) on mobile ***** 0px 0px 0px 0px 0px 0px 0px Reset…" at bounding box center [452, 448] width 172 height 212
drag, startPoint x: 509, startPoint y: 245, endPoint x: 510, endPoint y: 252, distance: 6.8
click at [509, 246] on use at bounding box center [511, 244] width 8 height 8
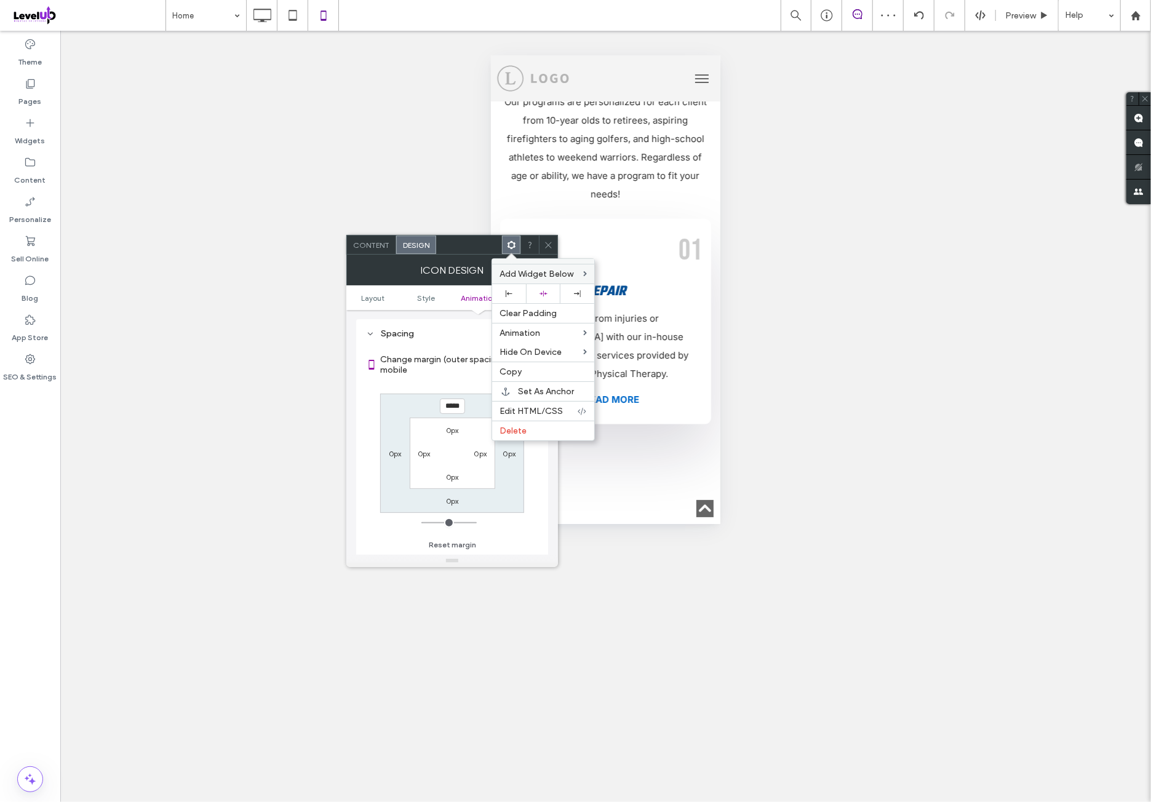
drag, startPoint x: 550, startPoint y: 290, endPoint x: 553, endPoint y: 272, distance: 18.1
click at [551, 290] on div at bounding box center [543, 294] width 22 height 8
click at [550, 250] on span at bounding box center [548, 245] width 9 height 18
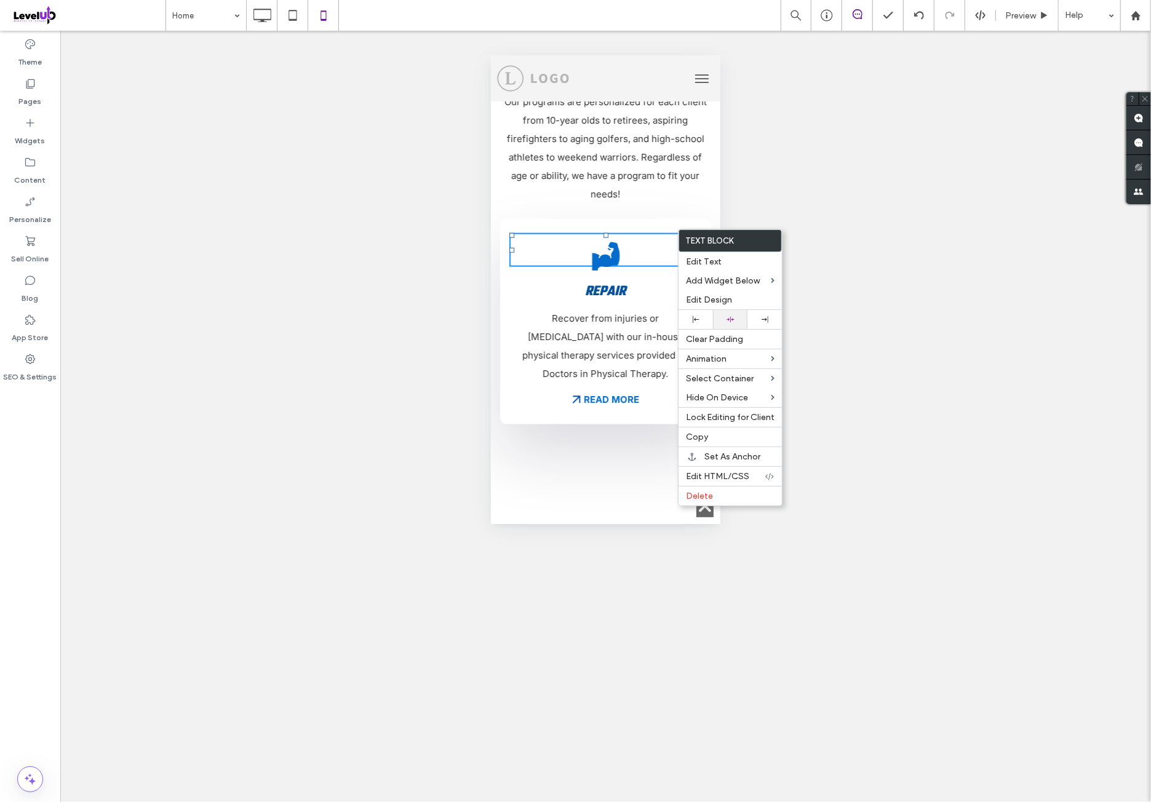
click at [739, 315] on div at bounding box center [730, 319] width 22 height 8
click at [629, 280] on h3 "Repair" at bounding box center [605, 290] width 183 height 21
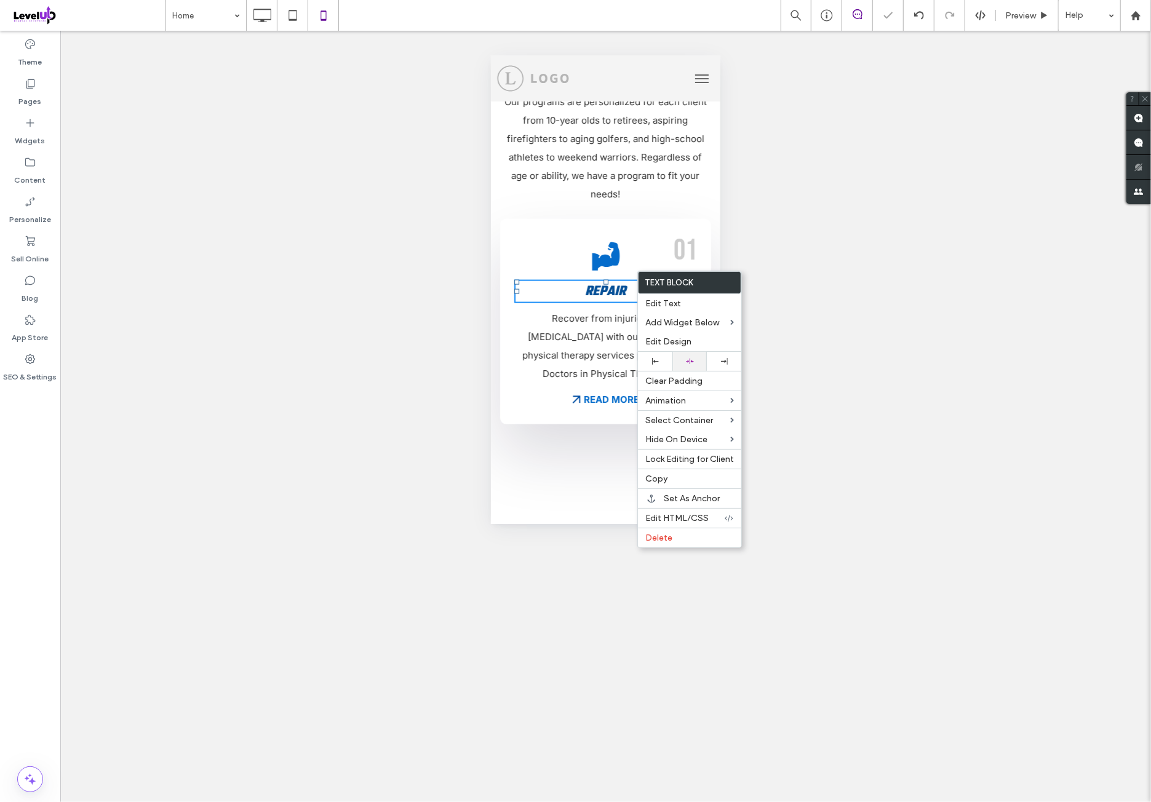
click at [698, 357] on div at bounding box center [689, 361] width 22 height 8
click at [590, 309] on p "Recover from injuries or [MEDICAL_DATA] with our in-house physical therapy serv…" at bounding box center [605, 346] width 183 height 74
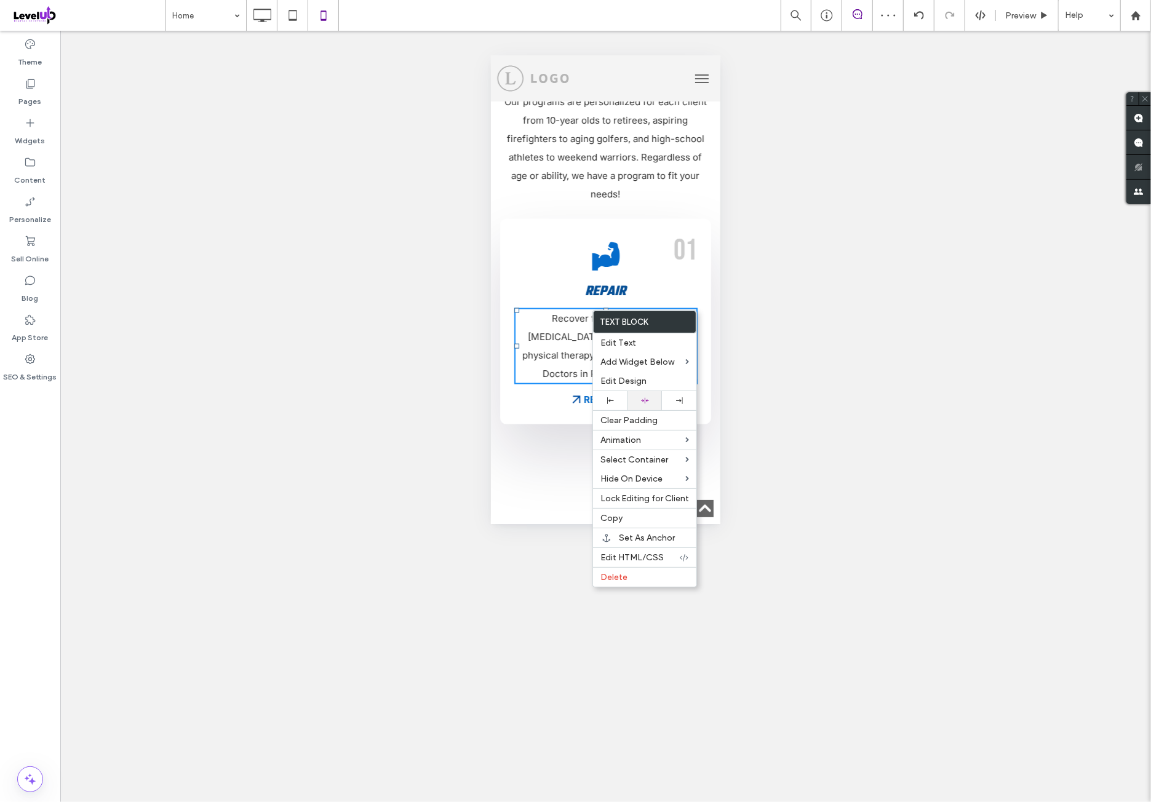
click at [653, 398] on div at bounding box center [644, 401] width 22 height 8
click at [641, 312] on span "Recover from injuries or [MEDICAL_DATA] with our in-house physical therapy serv…" at bounding box center [605, 345] width 166 height 67
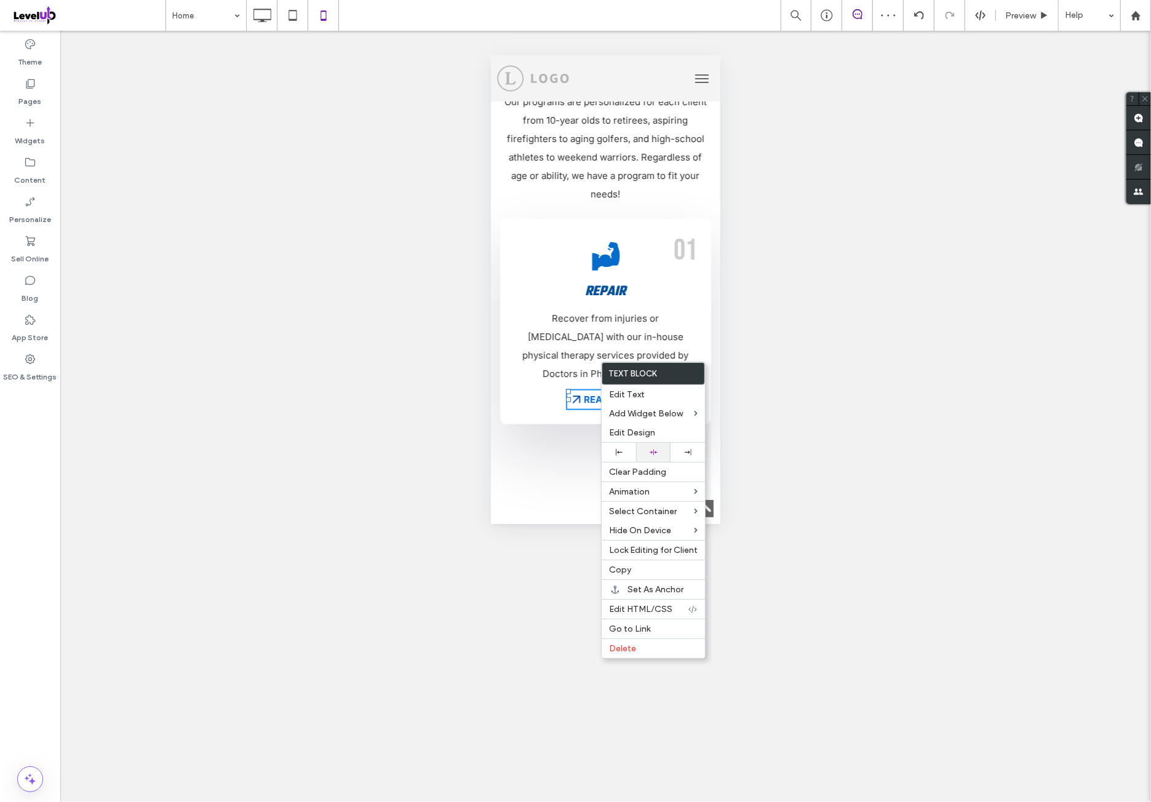
click at [660, 445] on div at bounding box center [653, 452] width 34 height 19
click at [646, 322] on span "Recover from injuries or [MEDICAL_DATA] with our in-house physical therapy serv…" at bounding box center [605, 345] width 166 height 67
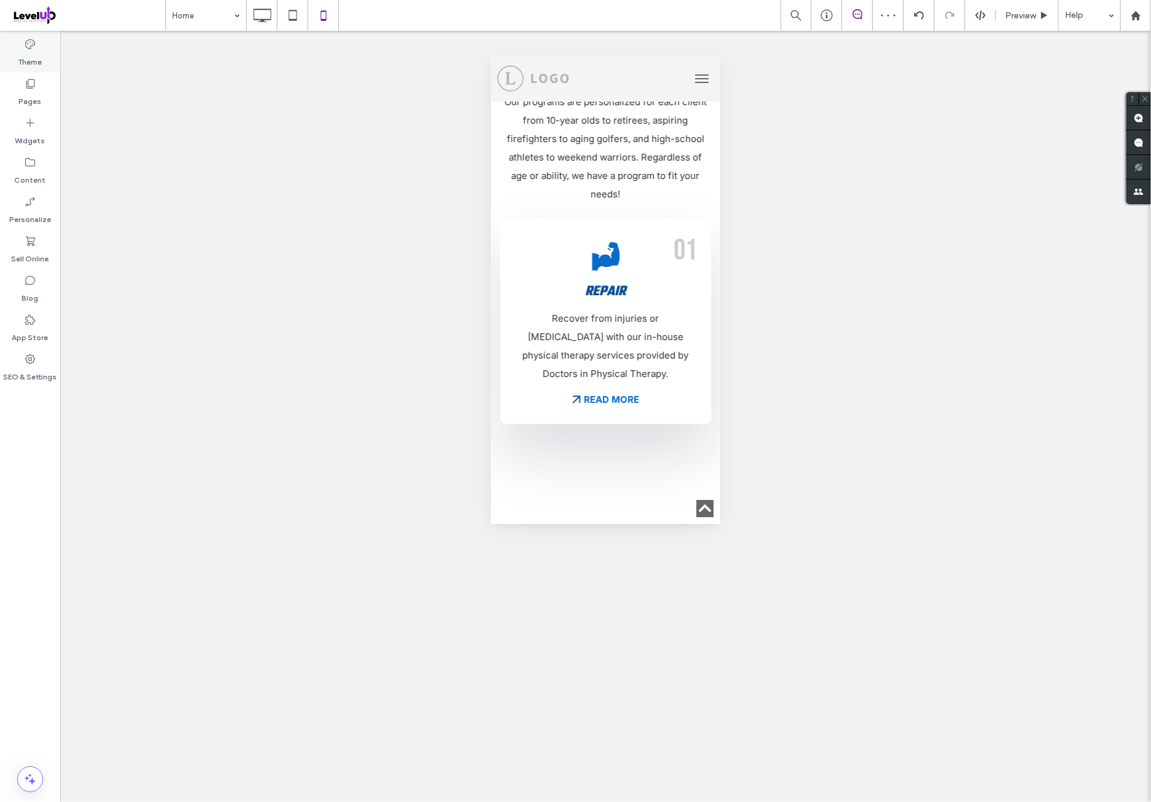
click at [27, 52] on label "Theme" at bounding box center [30, 58] width 24 height 17
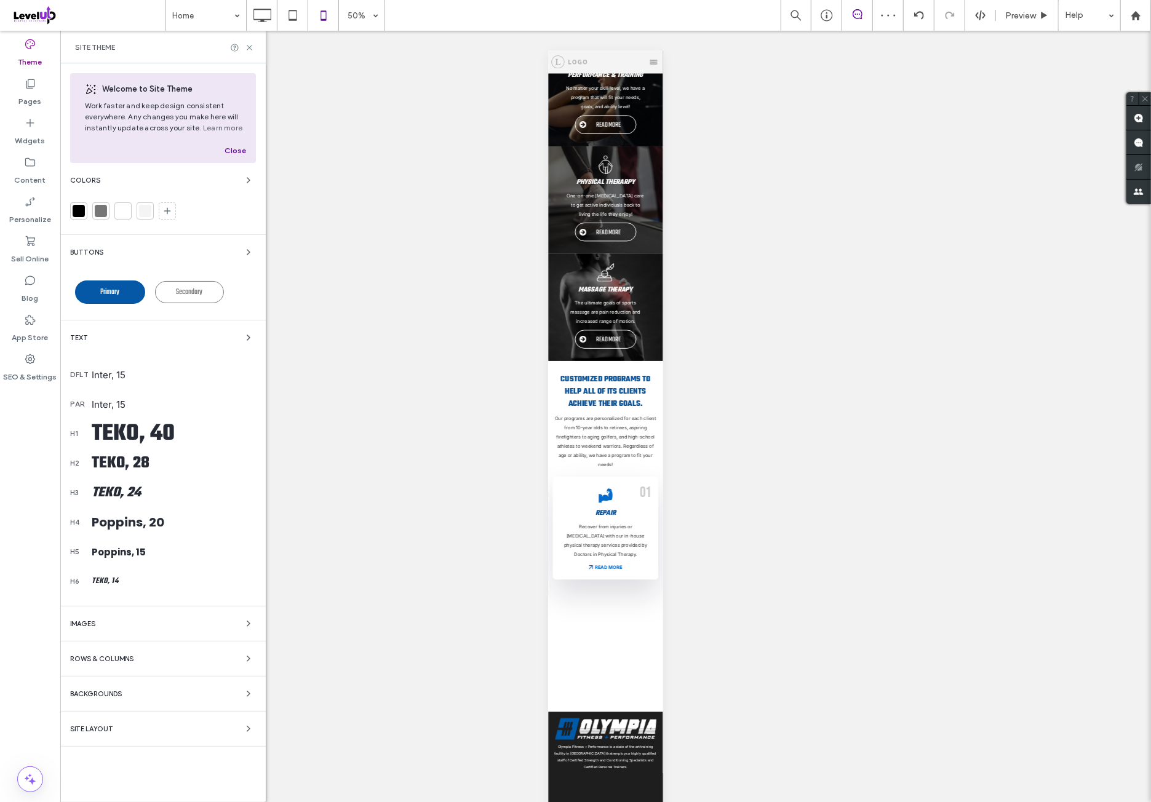
scroll to position [400, 0]
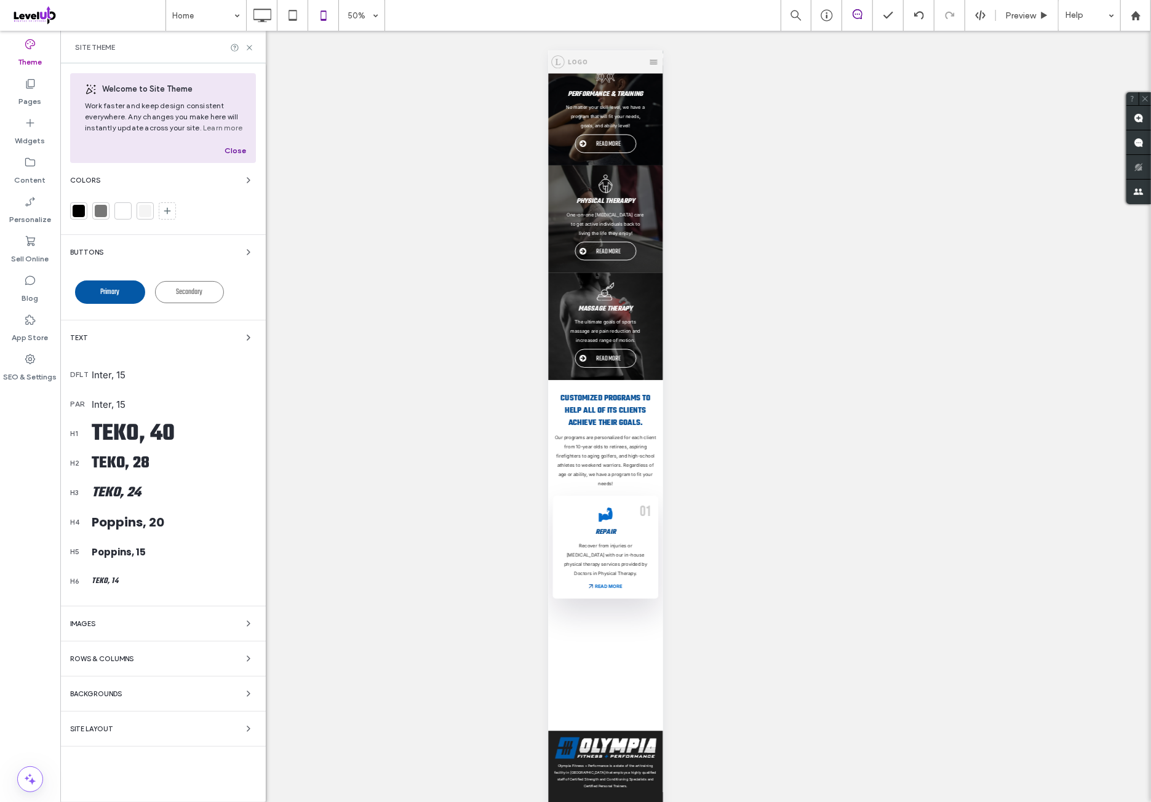
click at [172, 495] on div "Teko, 24" at bounding box center [174, 492] width 164 height 21
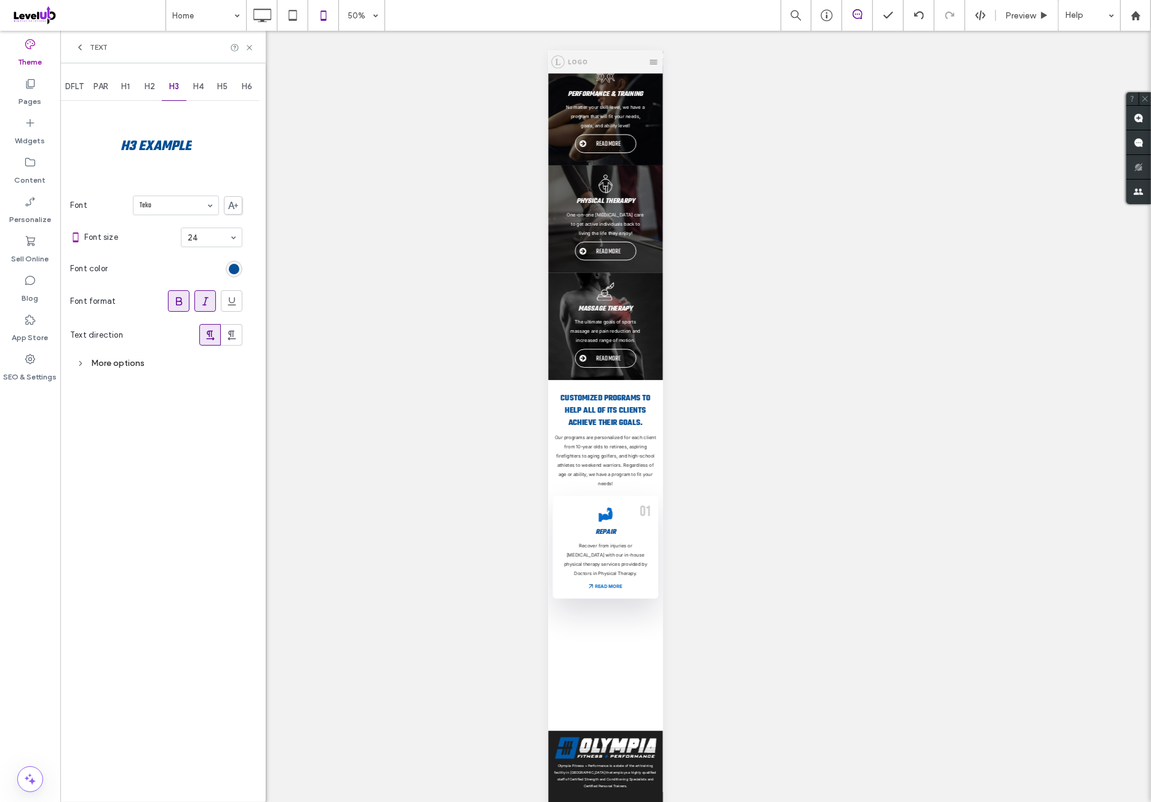
click at [180, 366] on div "More options" at bounding box center [156, 363] width 172 height 17
click at [189, 426] on div "Single" at bounding box center [182, 422] width 121 height 18
click at [178, 509] on div "Custom" at bounding box center [181, 500] width 119 height 20
type input "***"
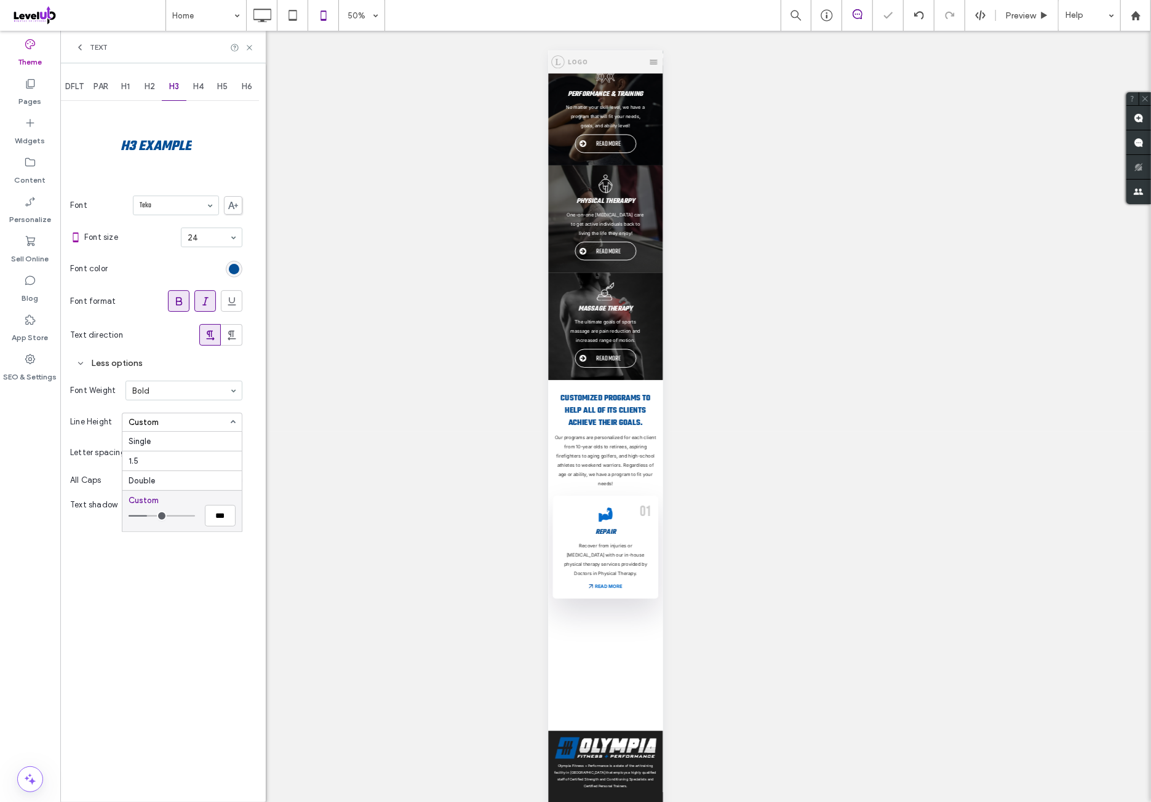
type input "***"
type input "*"
type input "***"
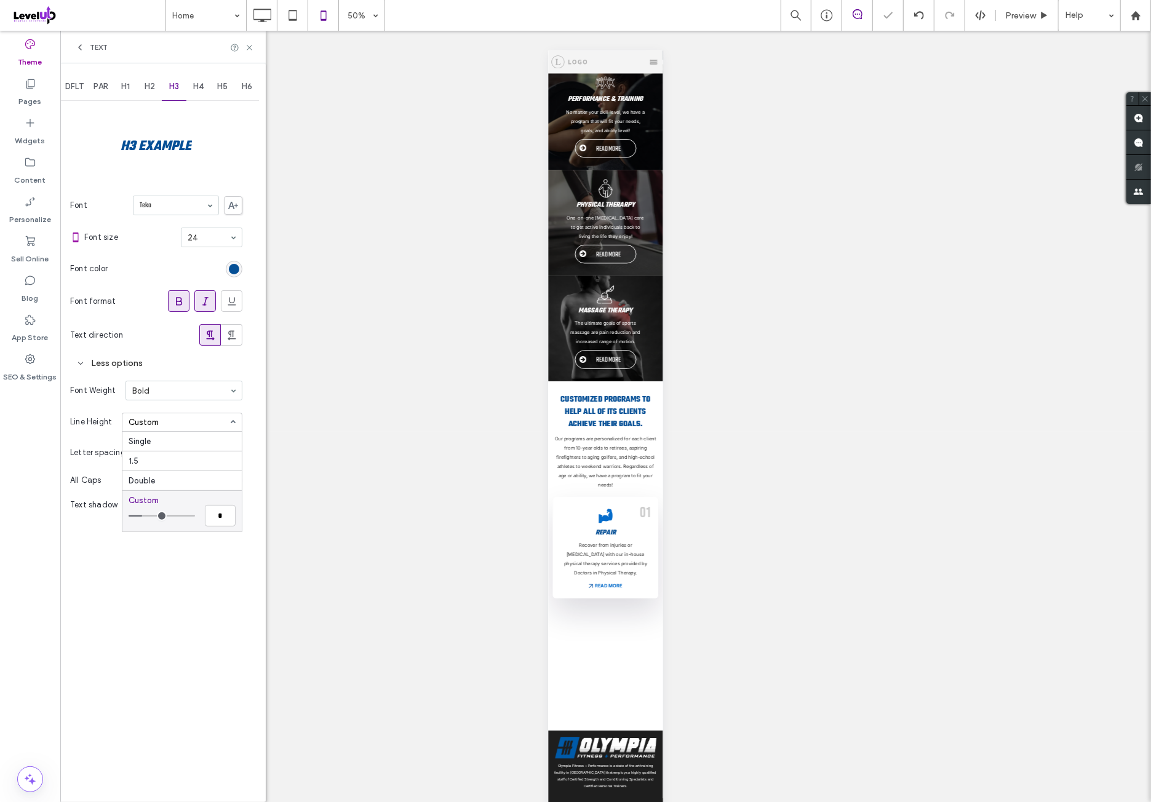
type input "***"
type input "*"
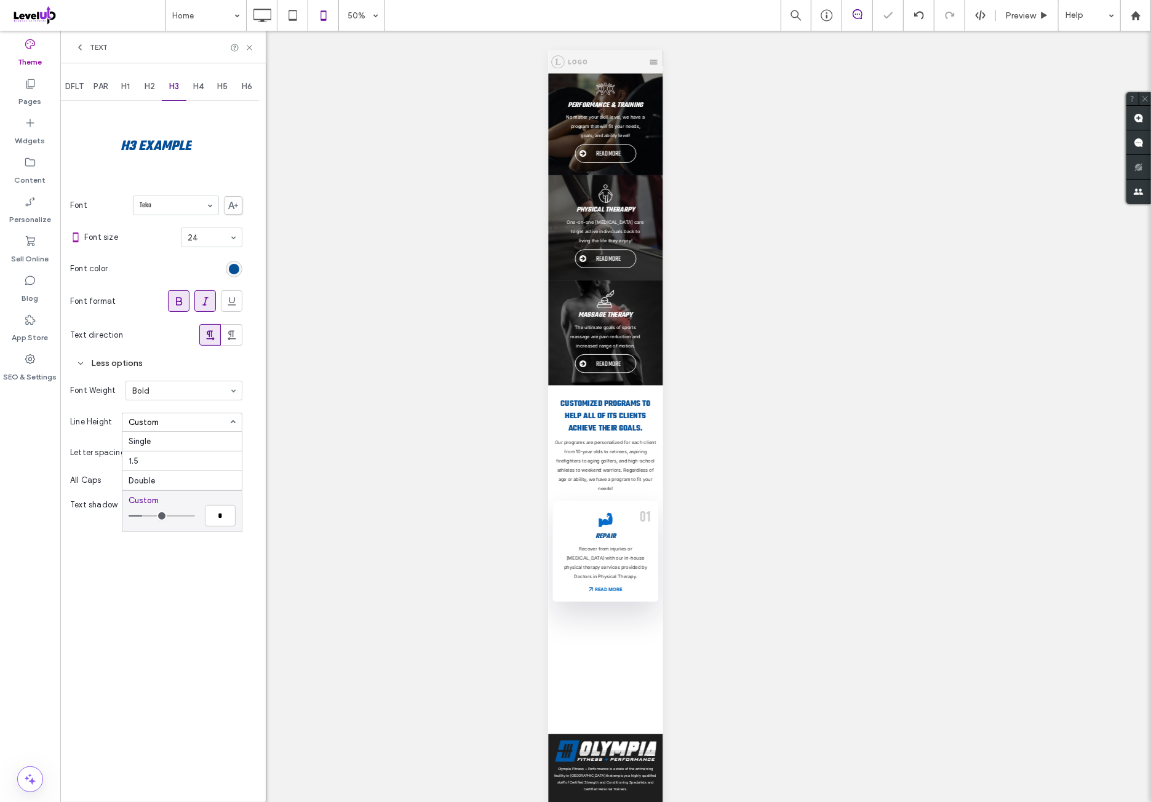
type input "*"
click at [145, 515] on input "range" at bounding box center [162, 515] width 66 height 1
click at [168, 547] on div "DFLT PAR H1 H2 H3 H4 H5 H6 H3 Example Font Teko Font size 24 Font color Font fo…" at bounding box center [162, 432] width 205 height 739
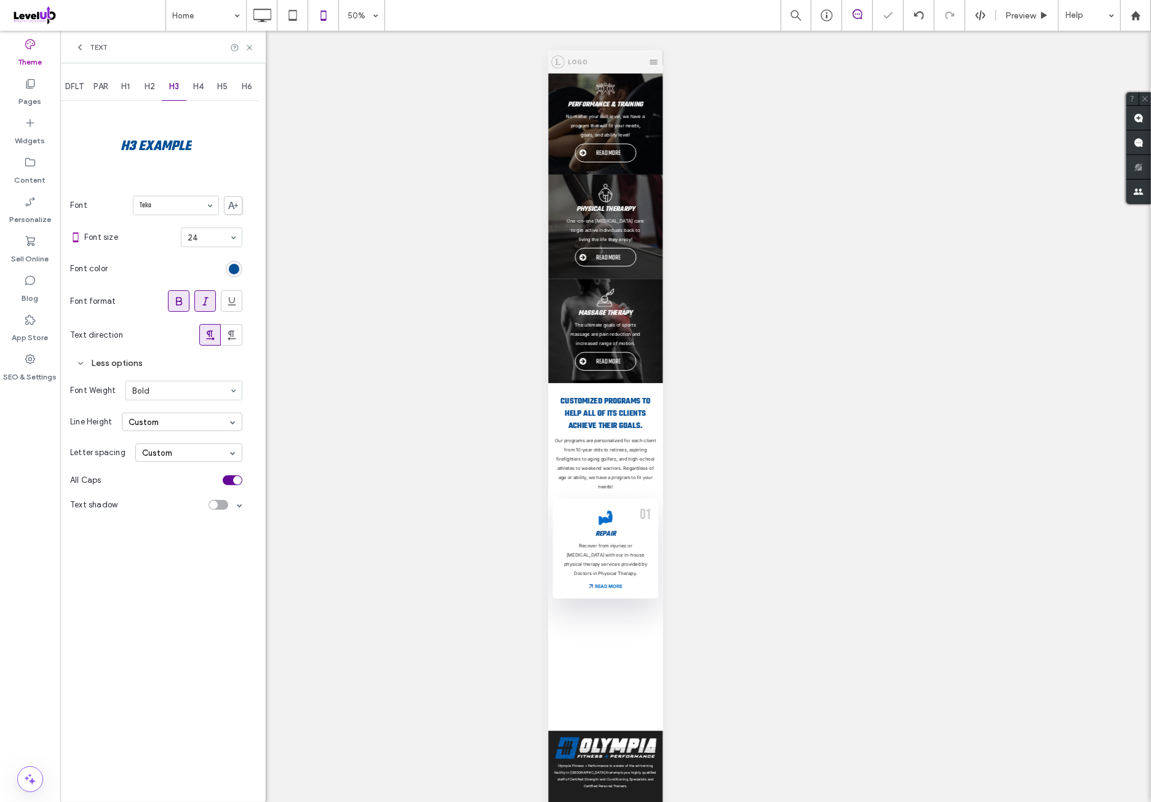
click at [155, 98] on div "H2" at bounding box center [150, 86] width 25 height 27
click at [180, 424] on div "Single" at bounding box center [182, 422] width 121 height 18
drag, startPoint x: 172, startPoint y: 494, endPoint x: 172, endPoint y: 501, distance: 7.4
click at [172, 494] on div "Custom" at bounding box center [181, 500] width 119 height 20
type input "*"
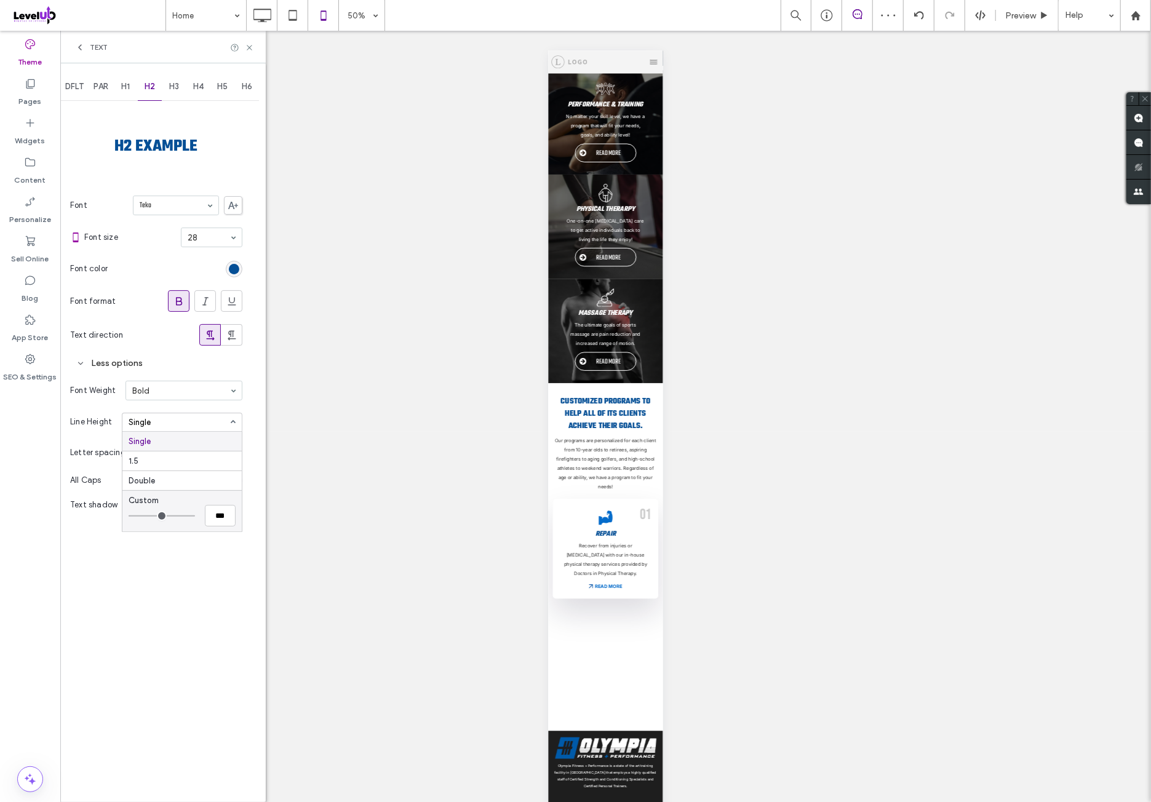
type input "*"
type input "***"
type input "*"
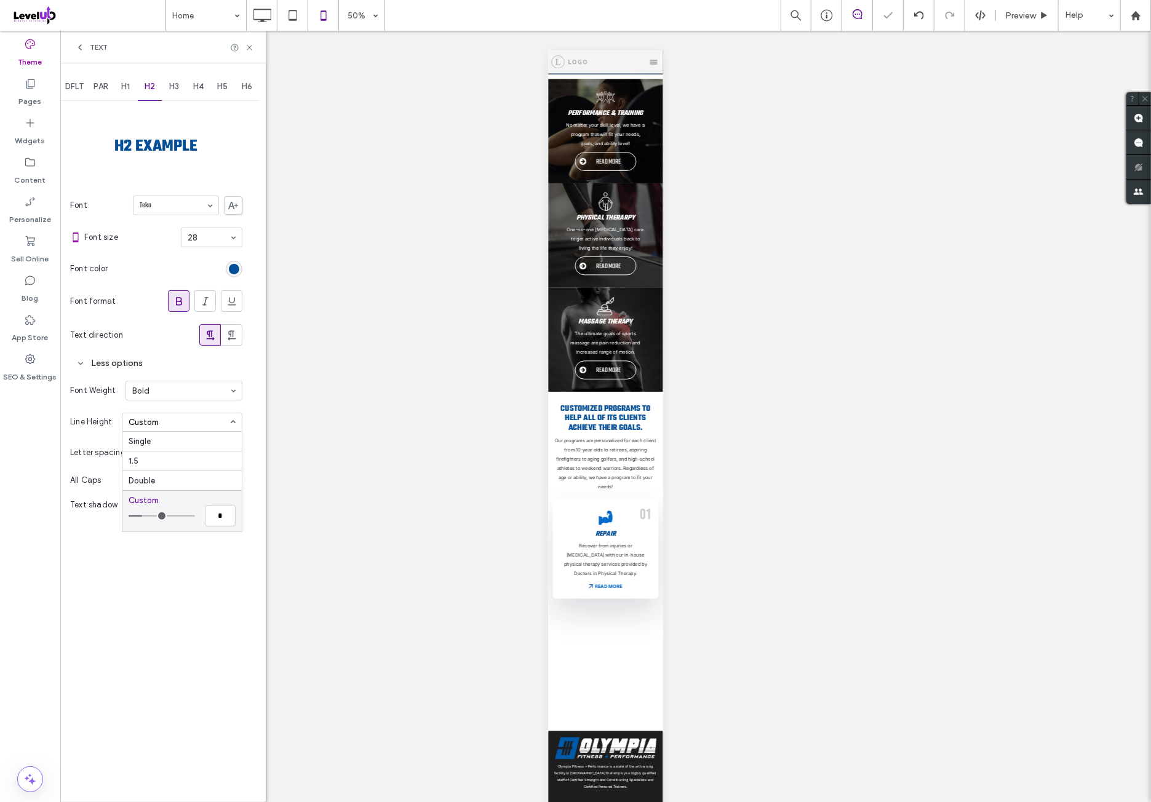
type input "*"
click at [145, 516] on input "range" at bounding box center [162, 515] width 66 height 1
click at [166, 553] on div "DFLT PAR H1 H2 H3 H4 H5 H6 H2 Example Font Teko Font size 28 Font color Font fo…" at bounding box center [162, 432] width 205 height 739
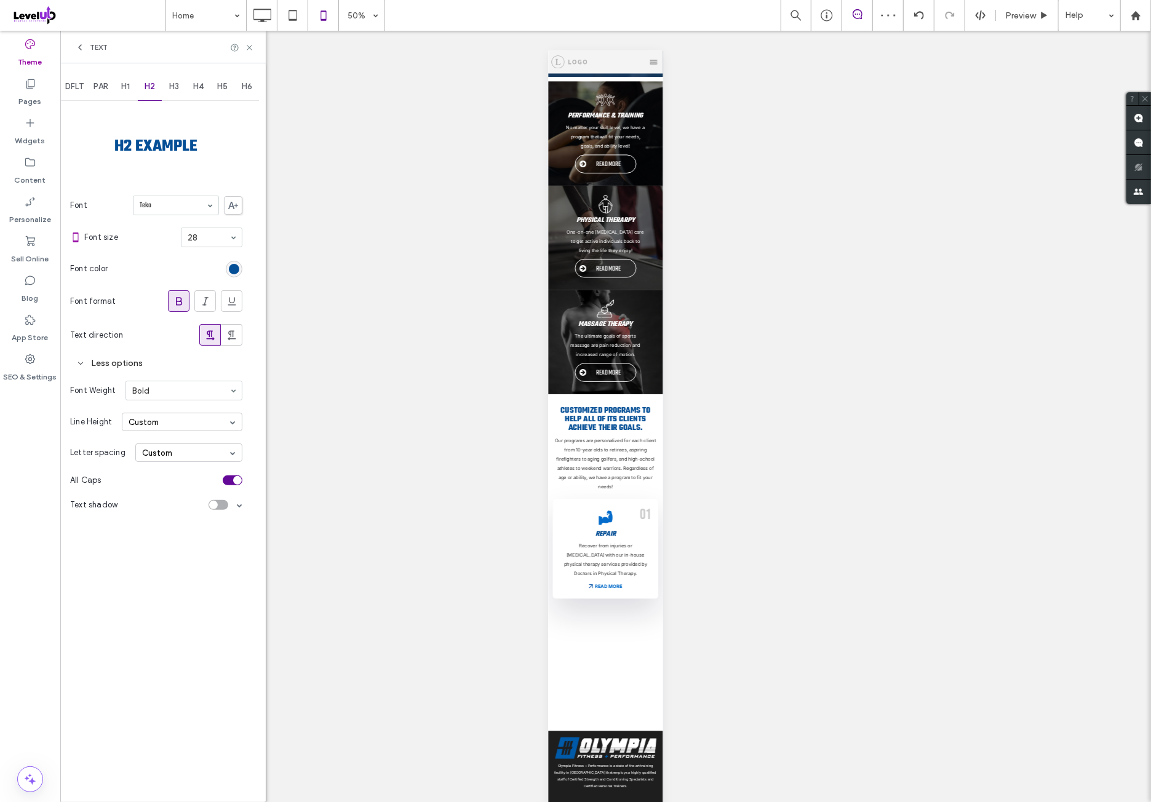
drag, startPoint x: 175, startPoint y: 420, endPoint x: 176, endPoint y: 427, distance: 7.4
click at [176, 424] on div "Custom" at bounding box center [182, 422] width 121 height 18
drag, startPoint x: 150, startPoint y: 618, endPoint x: 165, endPoint y: 414, distance: 204.7
click at [150, 615] on div "DFLT PAR H1 H2 H3 H4 H5 H6 H2 Example Font Teko Font size 28 Font color Font fo…" at bounding box center [162, 432] width 205 height 739
click at [133, 92] on div "H1" at bounding box center [125, 86] width 25 height 27
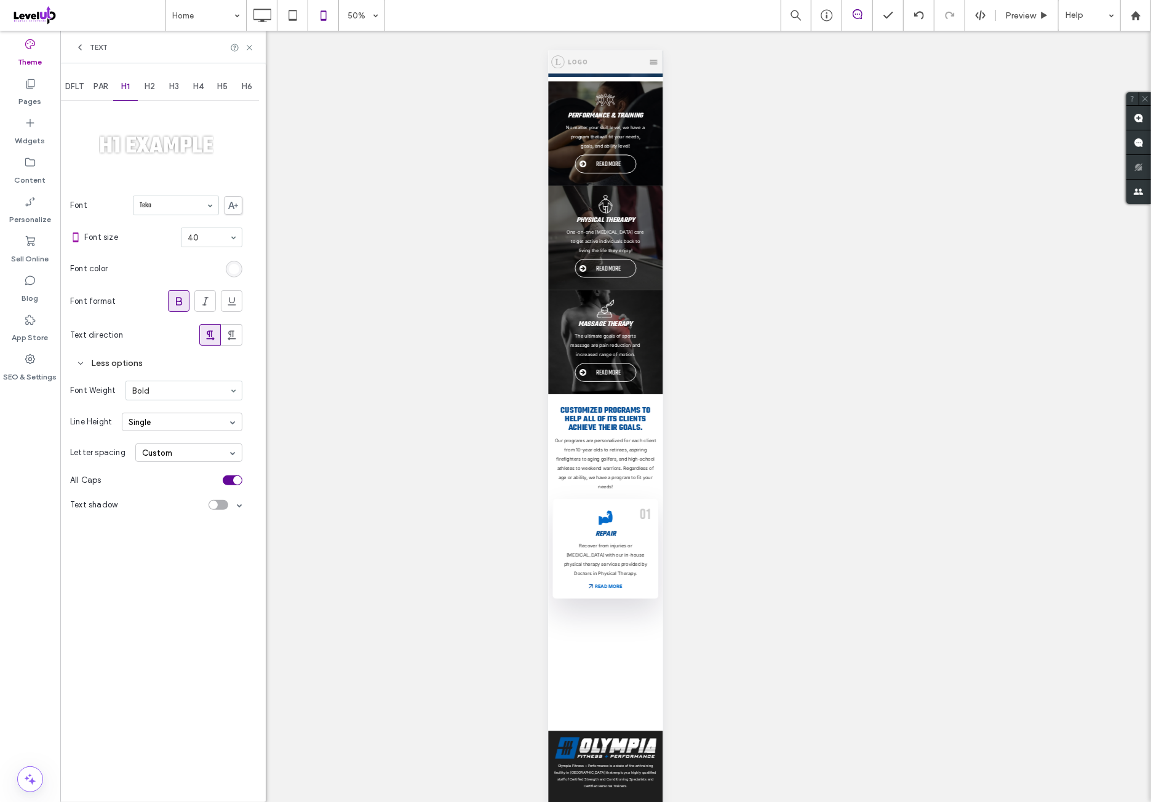
click at [187, 425] on div "Single" at bounding box center [182, 422] width 121 height 18
click at [177, 502] on div "Custom" at bounding box center [181, 500] width 119 height 20
type input "***"
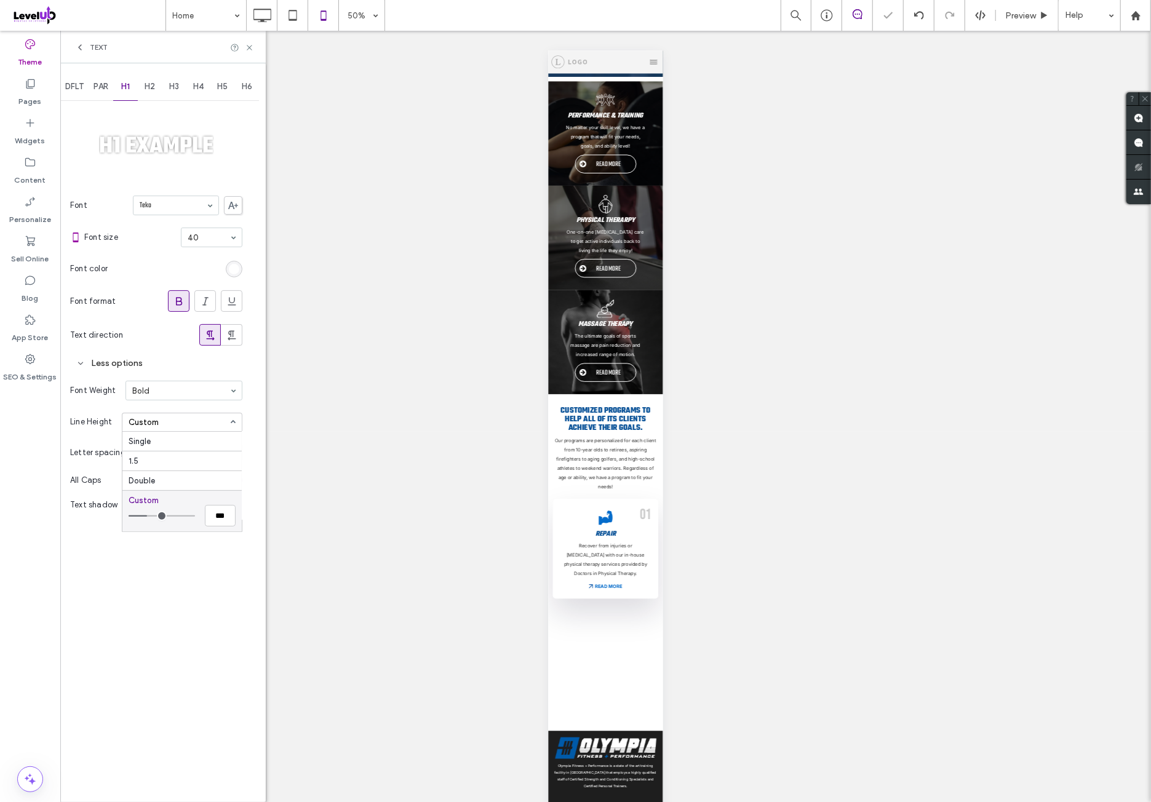
type input "***"
type input "*"
type input "***"
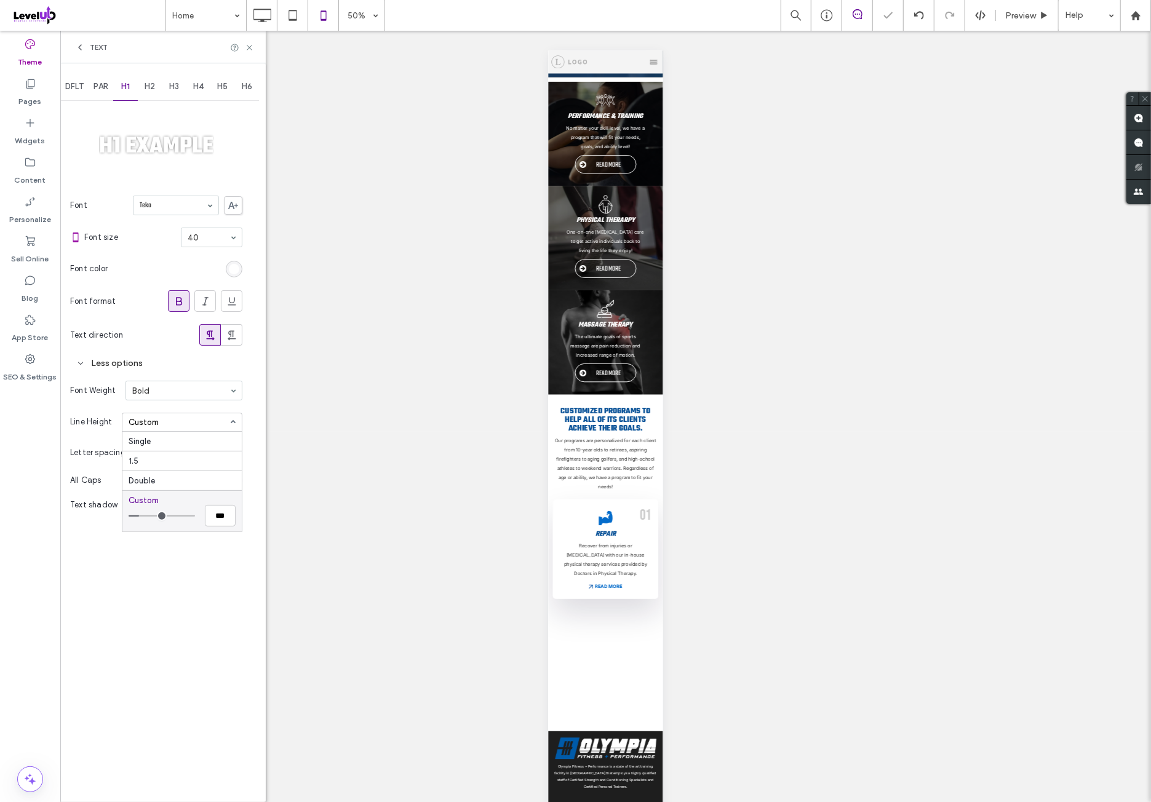
type input "***"
click at [144, 516] on input "range" at bounding box center [162, 515] width 66 height 1
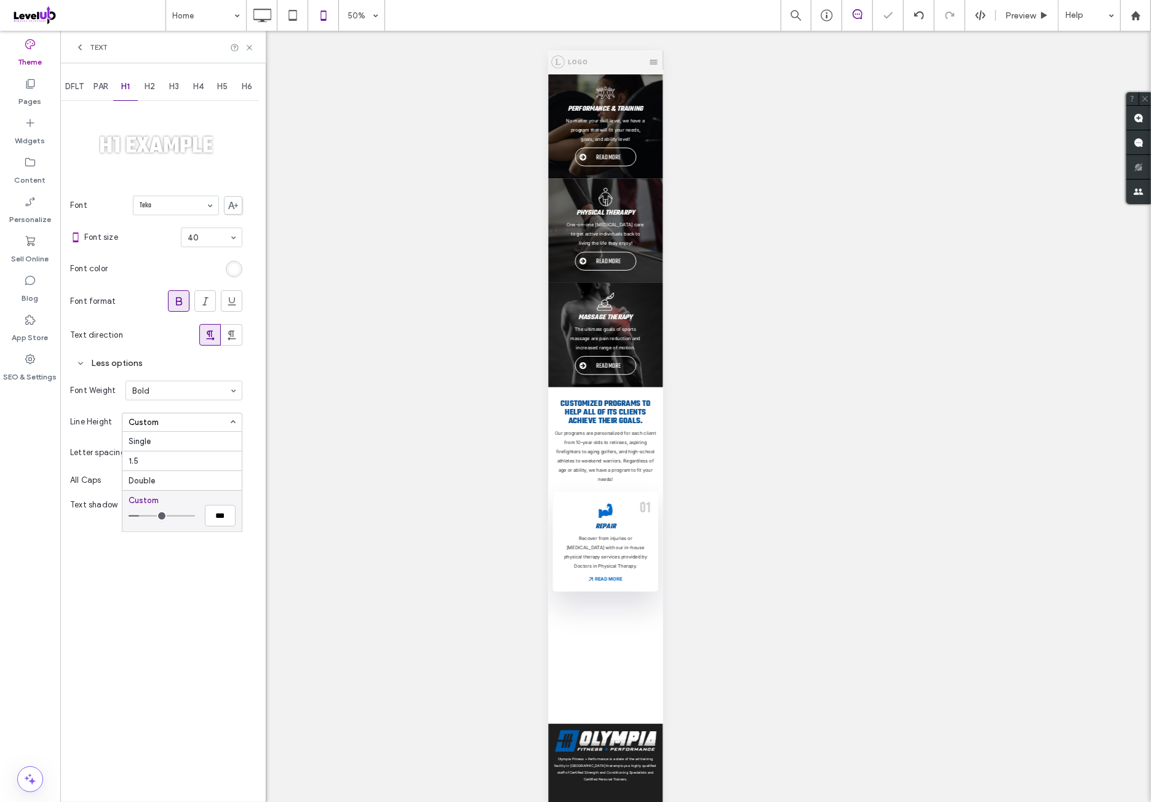
scroll to position [314, 0]
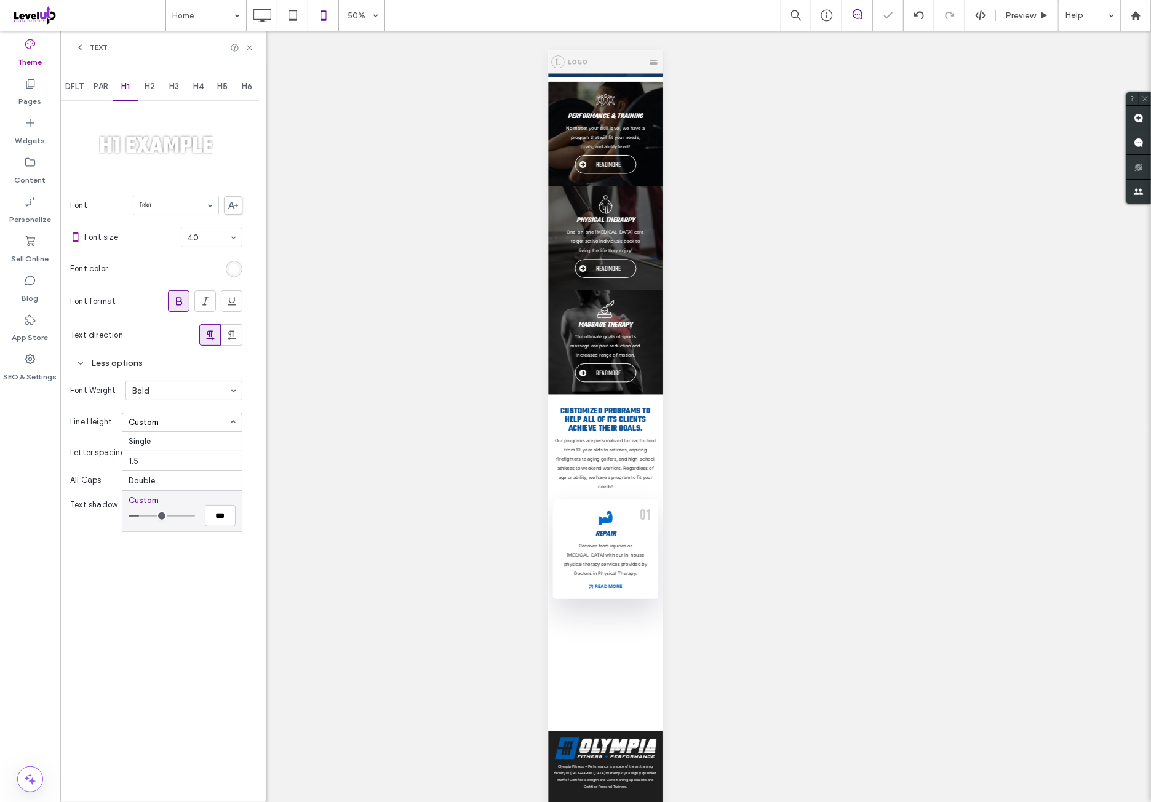
drag, startPoint x: 164, startPoint y: 555, endPoint x: 184, endPoint y: 502, distance: 56.9
click at [164, 555] on div "DFLT PAR H1 H2 H3 H4 H5 H6 H1 Example Font Teko Font size 40 Font color Font fo…" at bounding box center [162, 432] width 205 height 739
click at [248, 47] on icon at bounding box center [249, 47] width 9 height 9
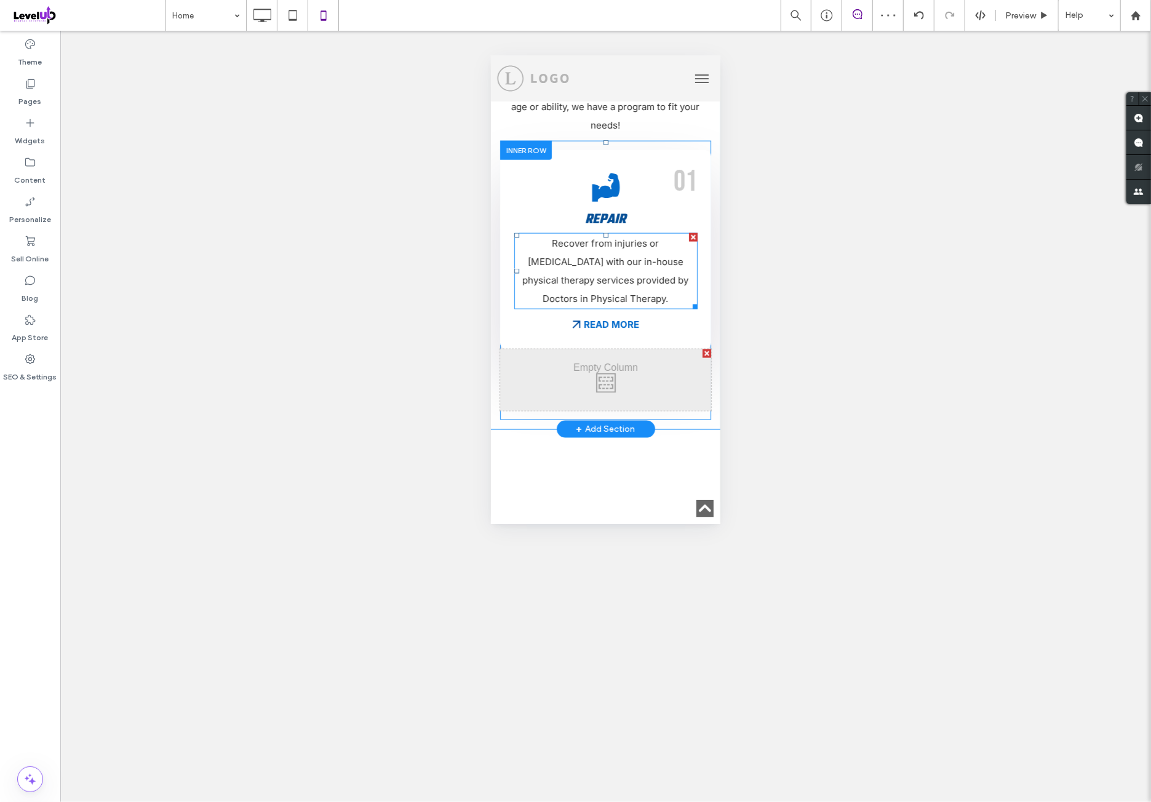
scroll to position [1134, 0]
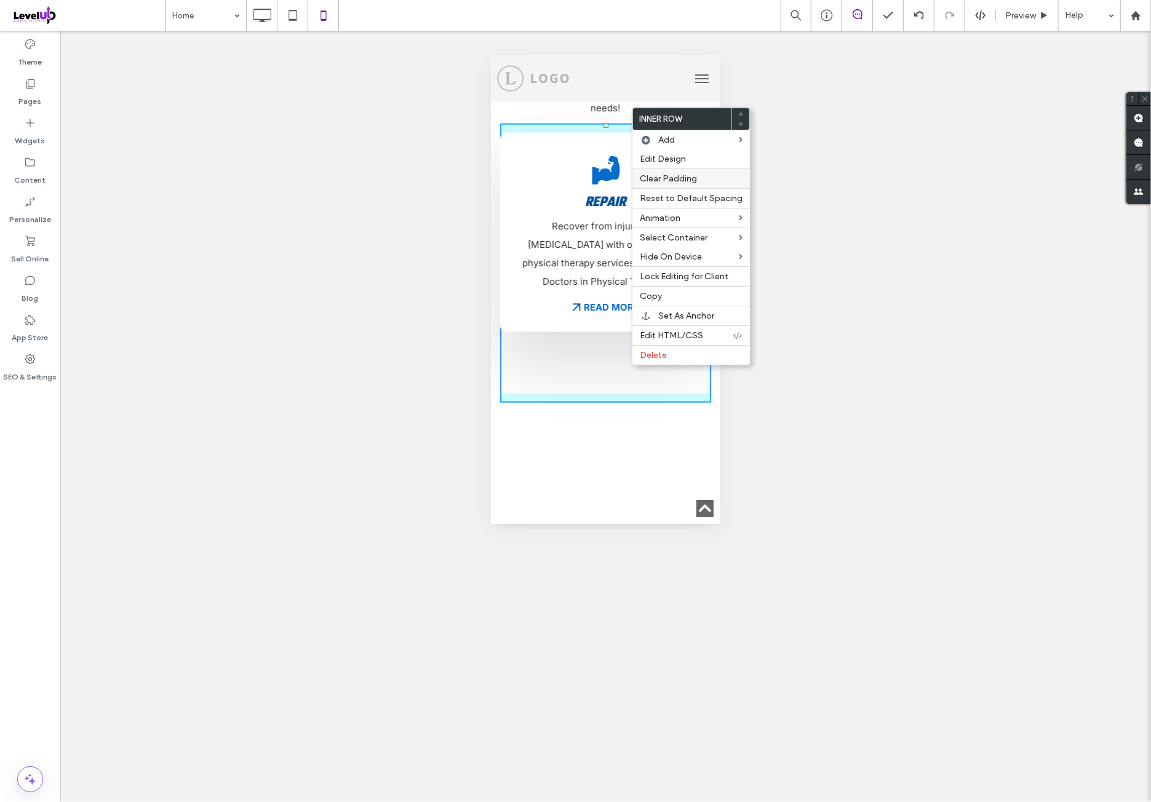
click at [679, 178] on span "Clear Padding" at bounding box center [668, 178] width 57 height 10
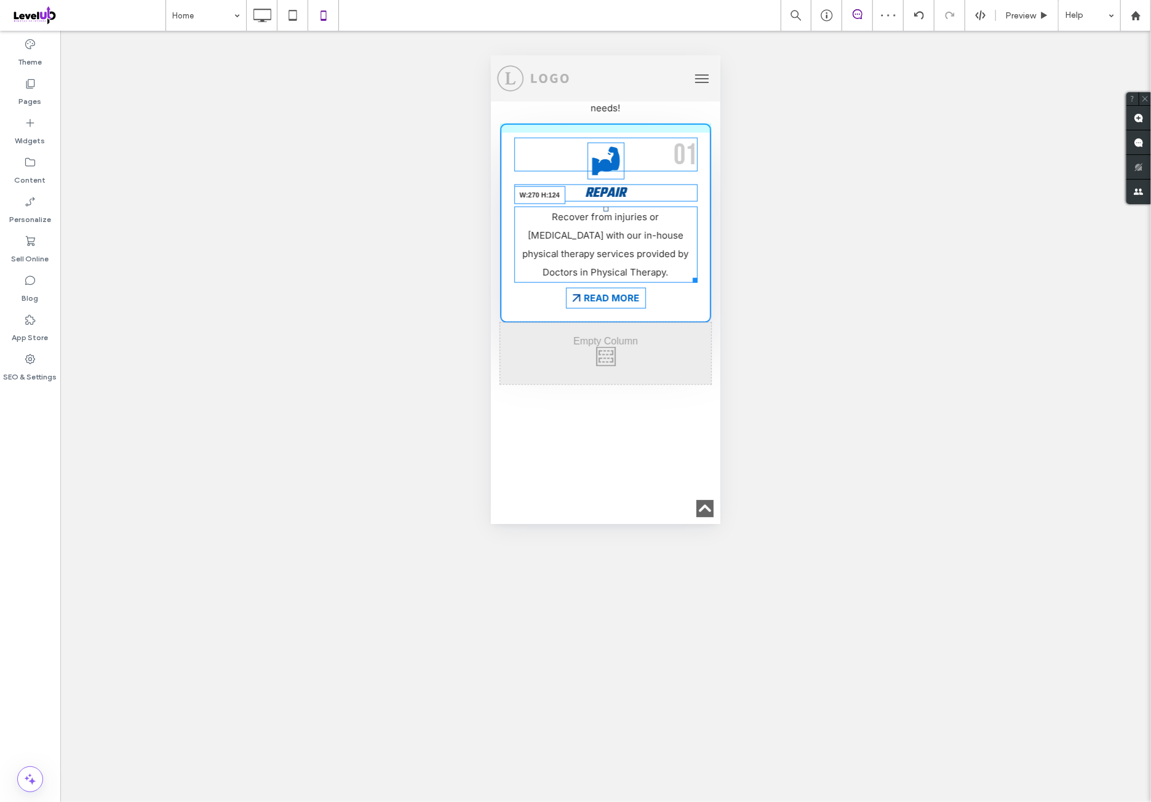
drag, startPoint x: 684, startPoint y: 236, endPoint x: 676, endPoint y: 235, distance: 8.1
click at [676, 235] on div "Recover from injuries or [MEDICAL_DATA] with our in-house physical therapy serv…" at bounding box center [605, 244] width 183 height 76
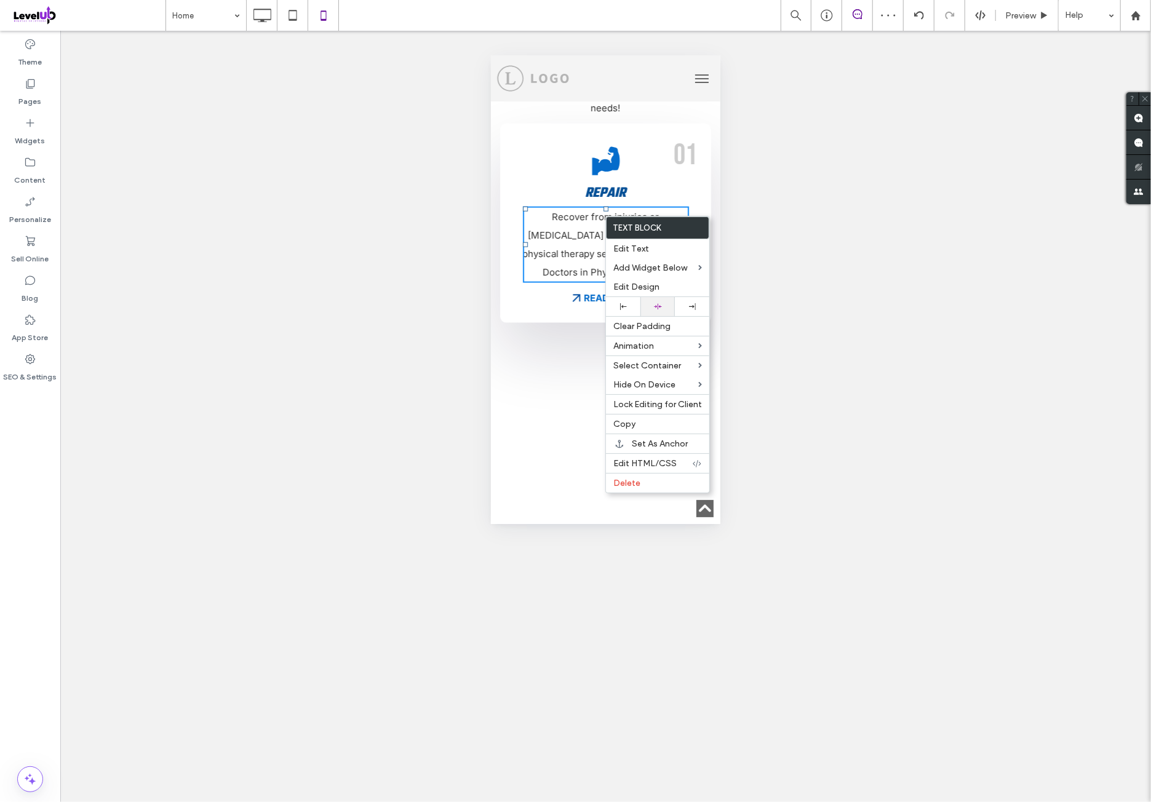
click at [667, 301] on div at bounding box center [657, 306] width 34 height 19
click at [632, 210] on span "Recover from injuries or [MEDICAL_DATA] with our in-house physical therapy serv…" at bounding box center [605, 243] width 166 height 67
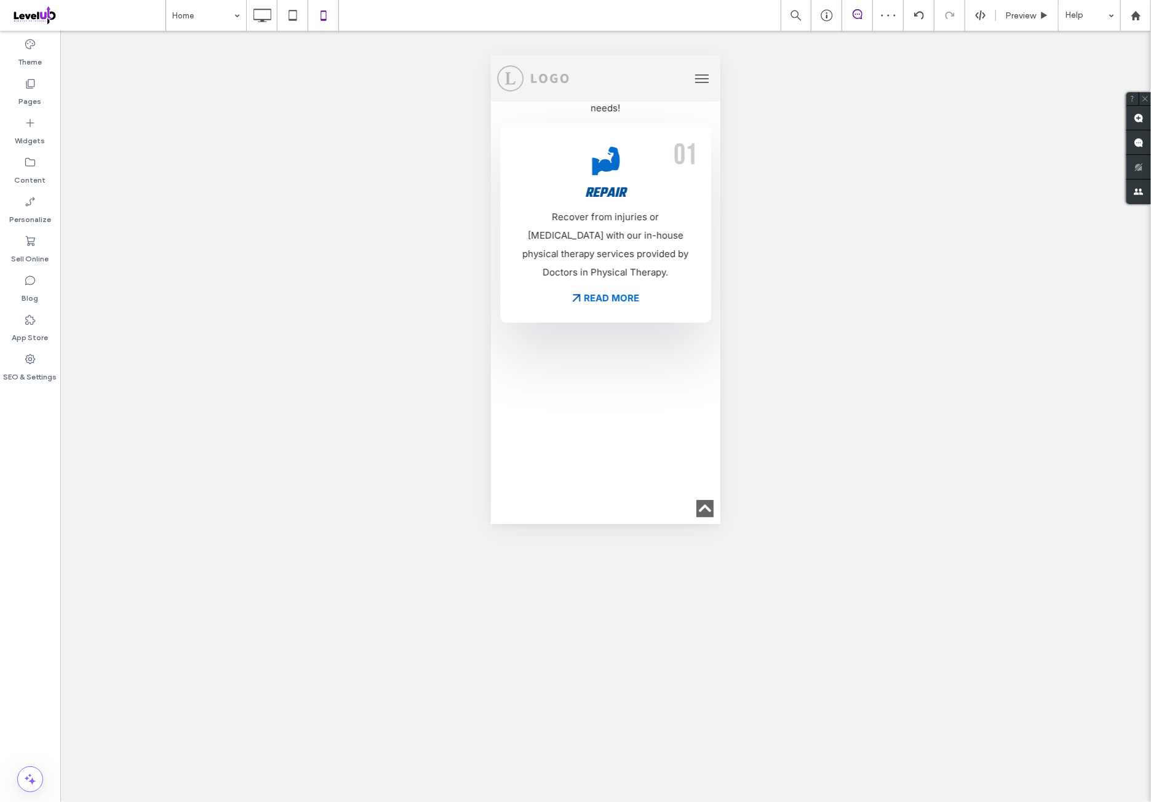
drag, startPoint x: 332, startPoint y: 98, endPoint x: 294, endPoint y: 31, distance: 76.6
click at [331, 94] on div "Unhide? Yes" at bounding box center [605, 416] width 1090 height 771
click at [264, 21] on icon at bounding box center [262, 15] width 25 height 25
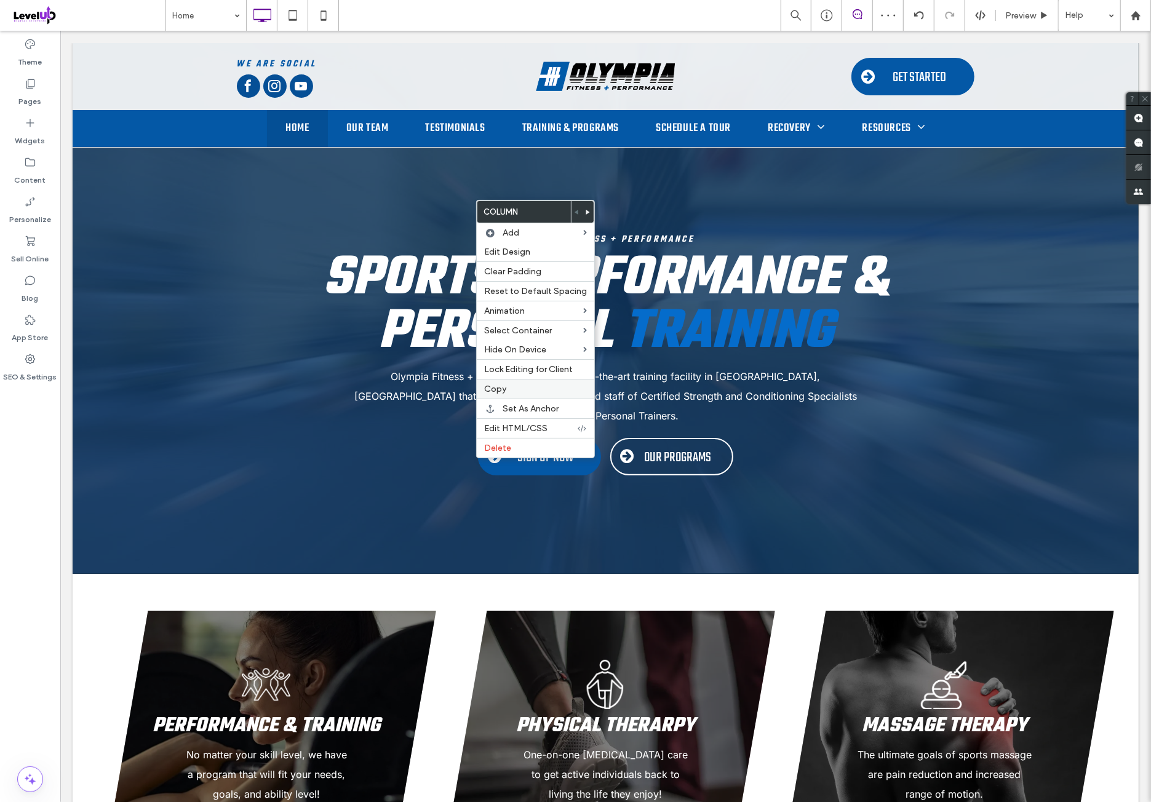
scroll to position [922, 0]
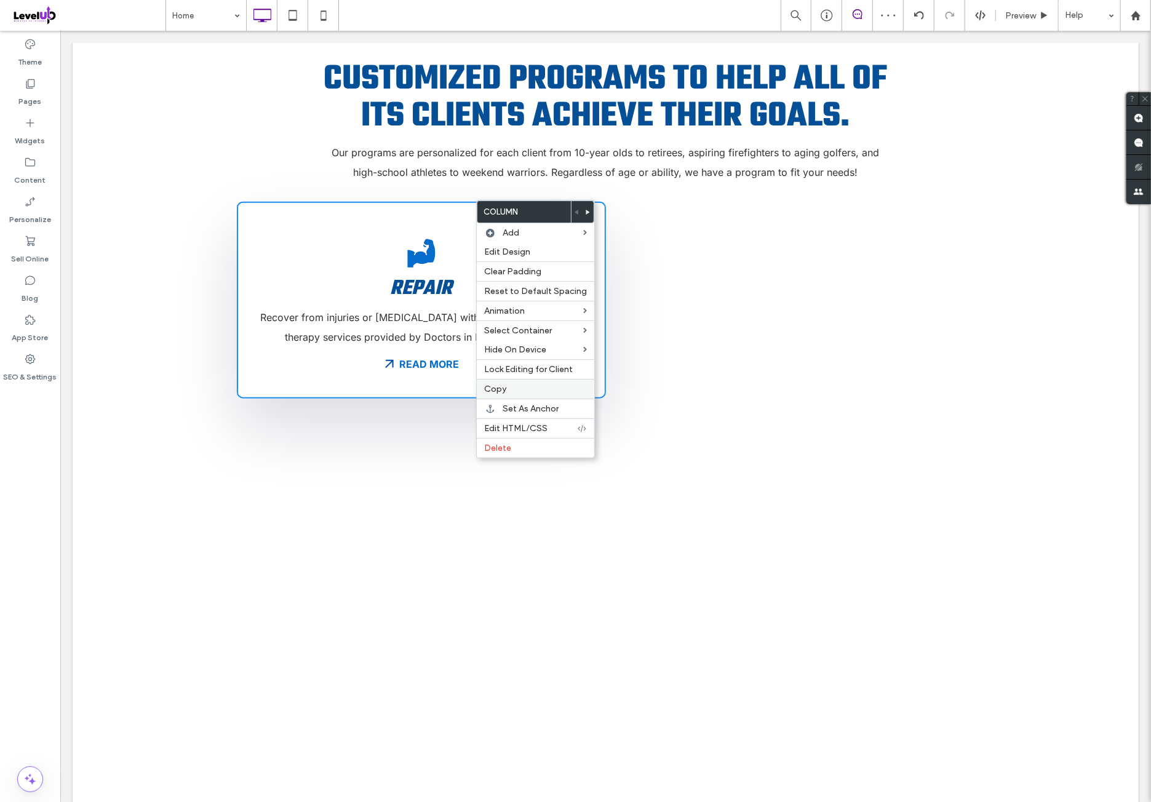
click at [512, 384] on label "Copy" at bounding box center [535, 389] width 103 height 10
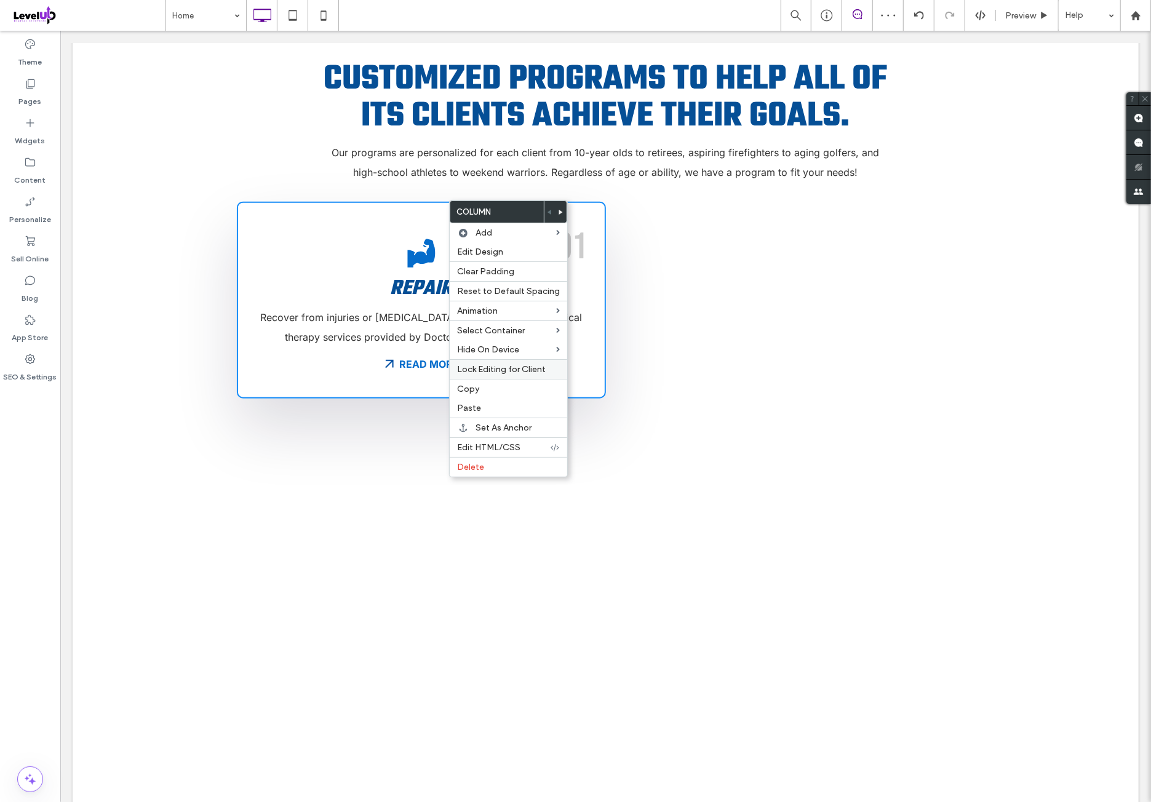
drag, startPoint x: 478, startPoint y: 403, endPoint x: 480, endPoint y: 375, distance: 27.7
click at [479, 403] on label "Paste" at bounding box center [508, 408] width 103 height 10
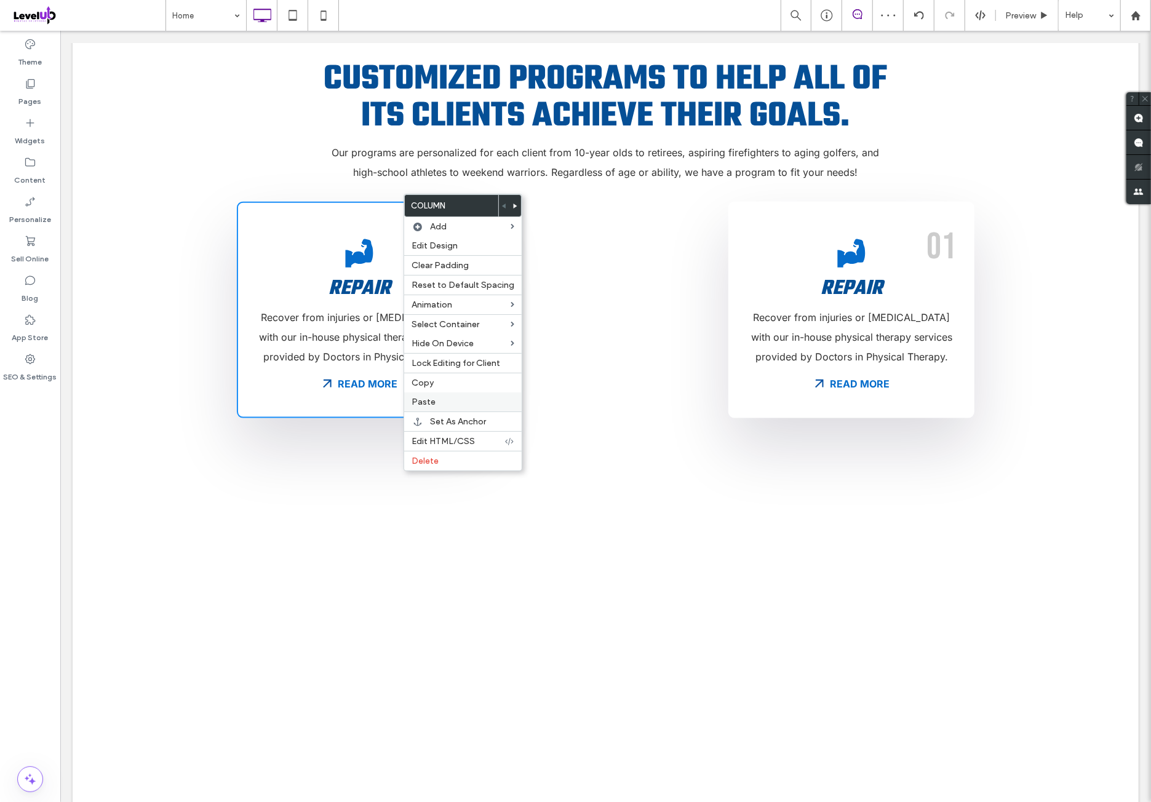
drag, startPoint x: 436, startPoint y: 397, endPoint x: 448, endPoint y: 389, distance: 14.7
click at [437, 397] on label "Paste" at bounding box center [462, 402] width 103 height 10
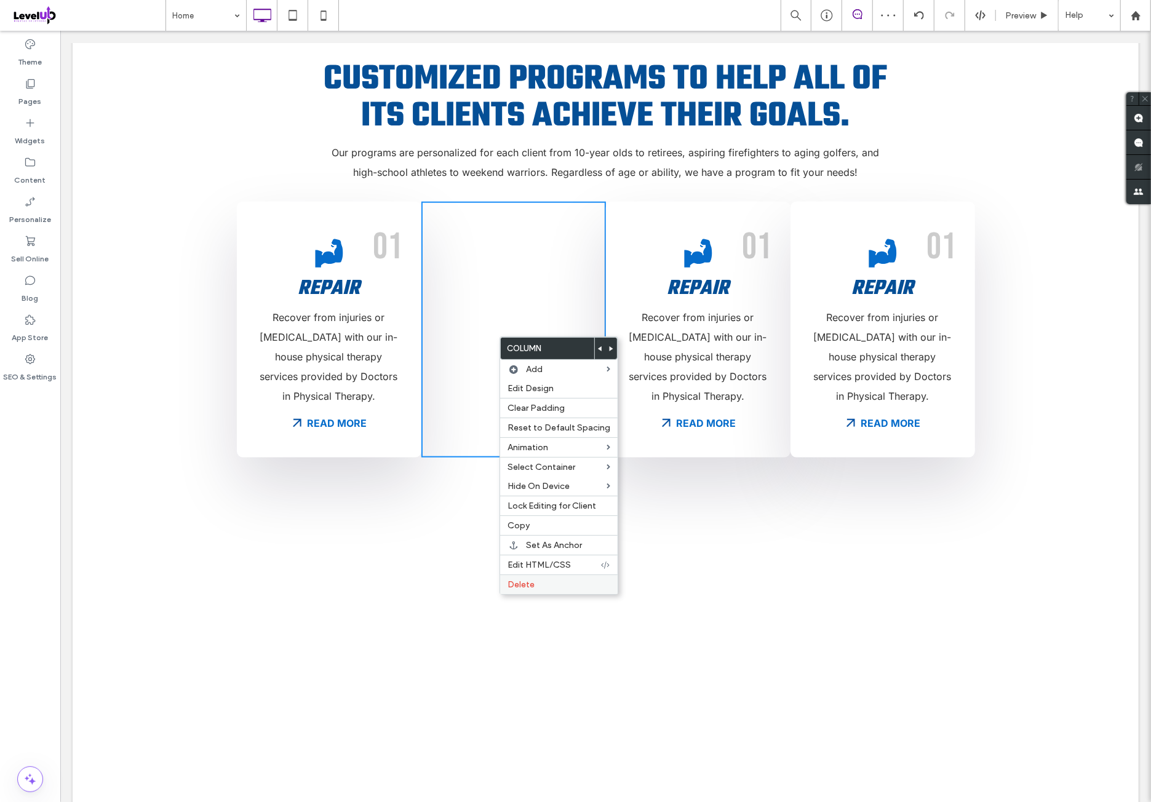
click at [531, 582] on span "Delete" at bounding box center [520, 584] width 27 height 10
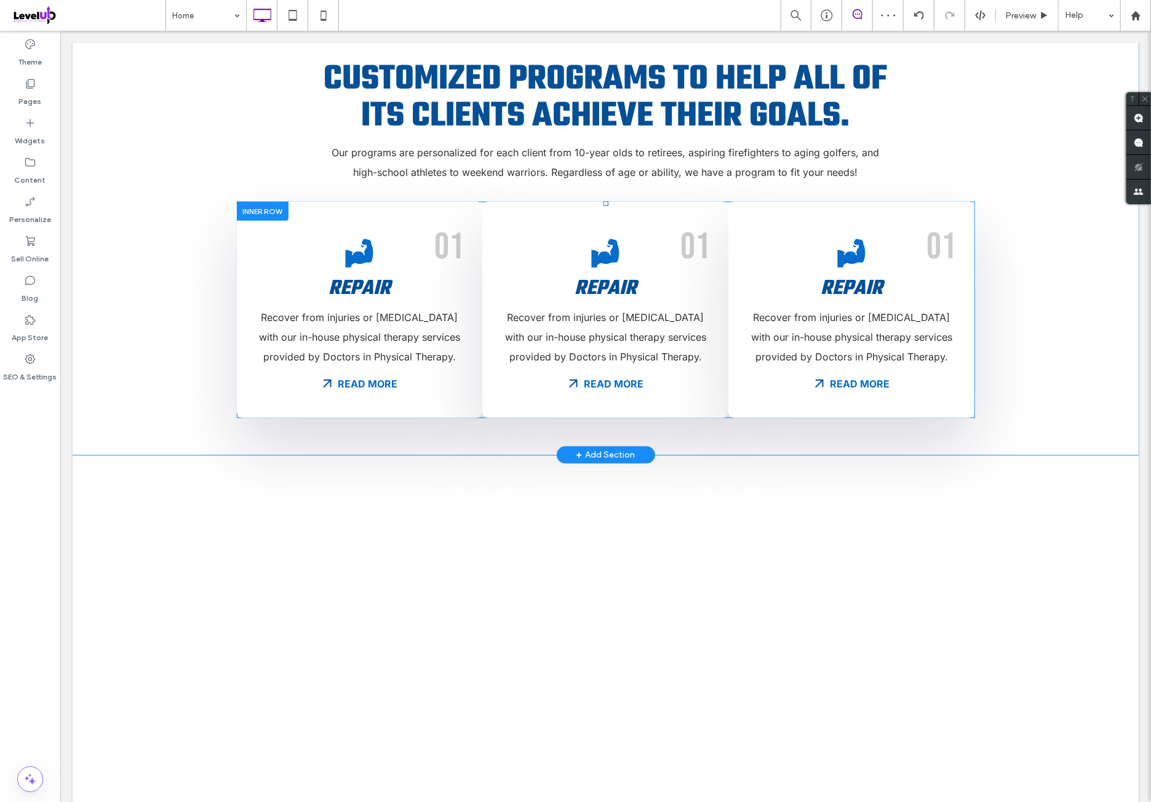
click at [568, 201] on div "01 Repair Recover from injuries or [MEDICAL_DATA] with our in-house physical th…" at bounding box center [605, 309] width 246 height 216
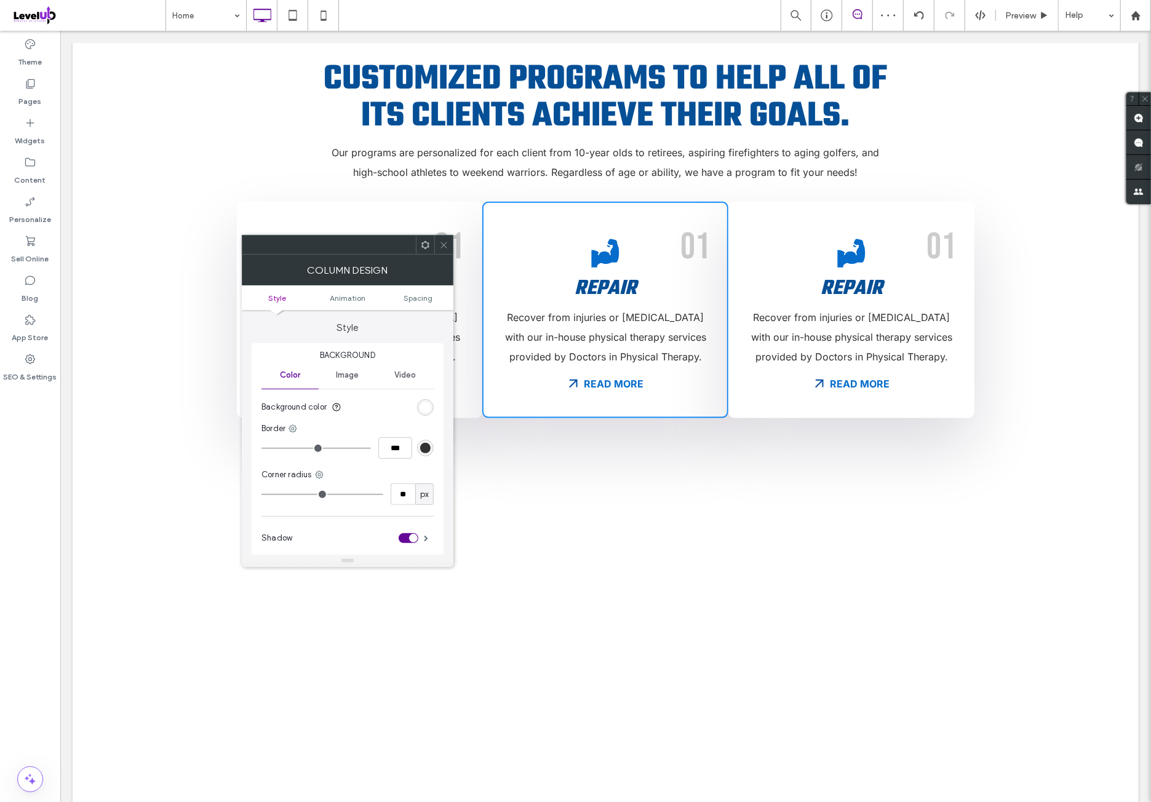
click at [415, 304] on ul "Style Animation Spacing" at bounding box center [348, 297] width 212 height 25
click at [416, 301] on span "Spacing" at bounding box center [417, 297] width 29 height 9
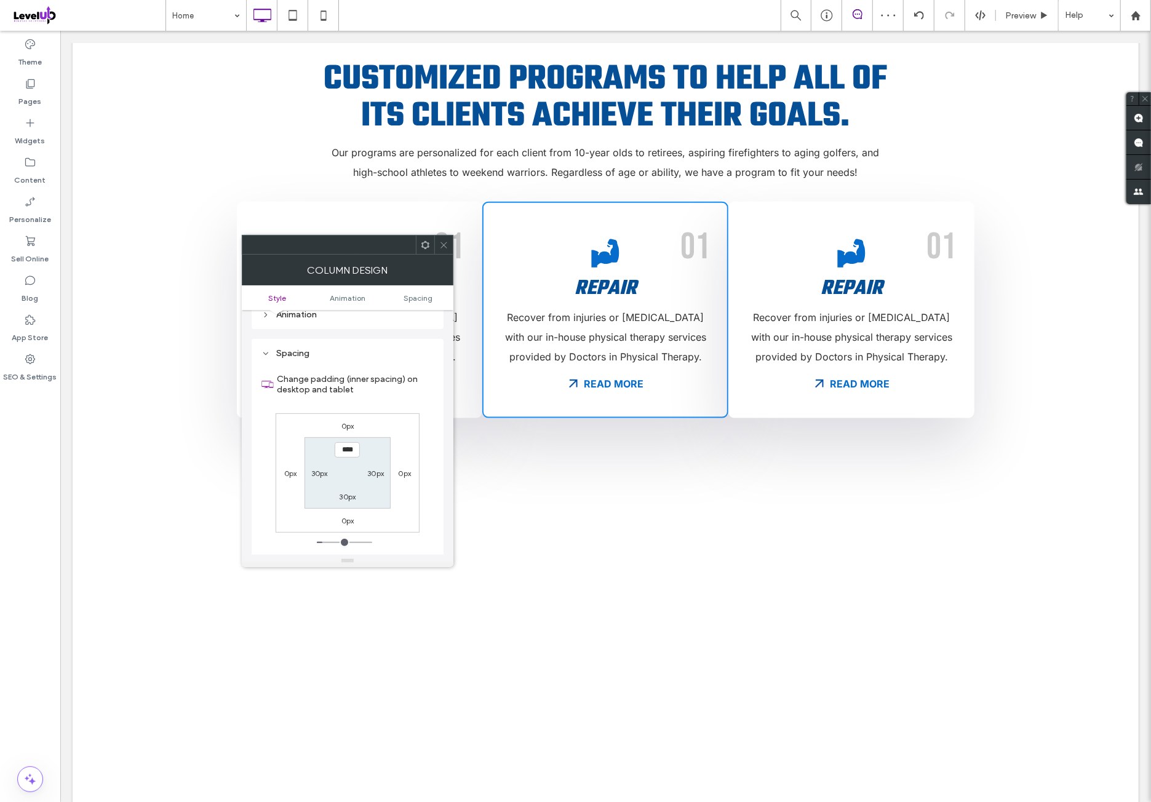
scroll to position [288, 0]
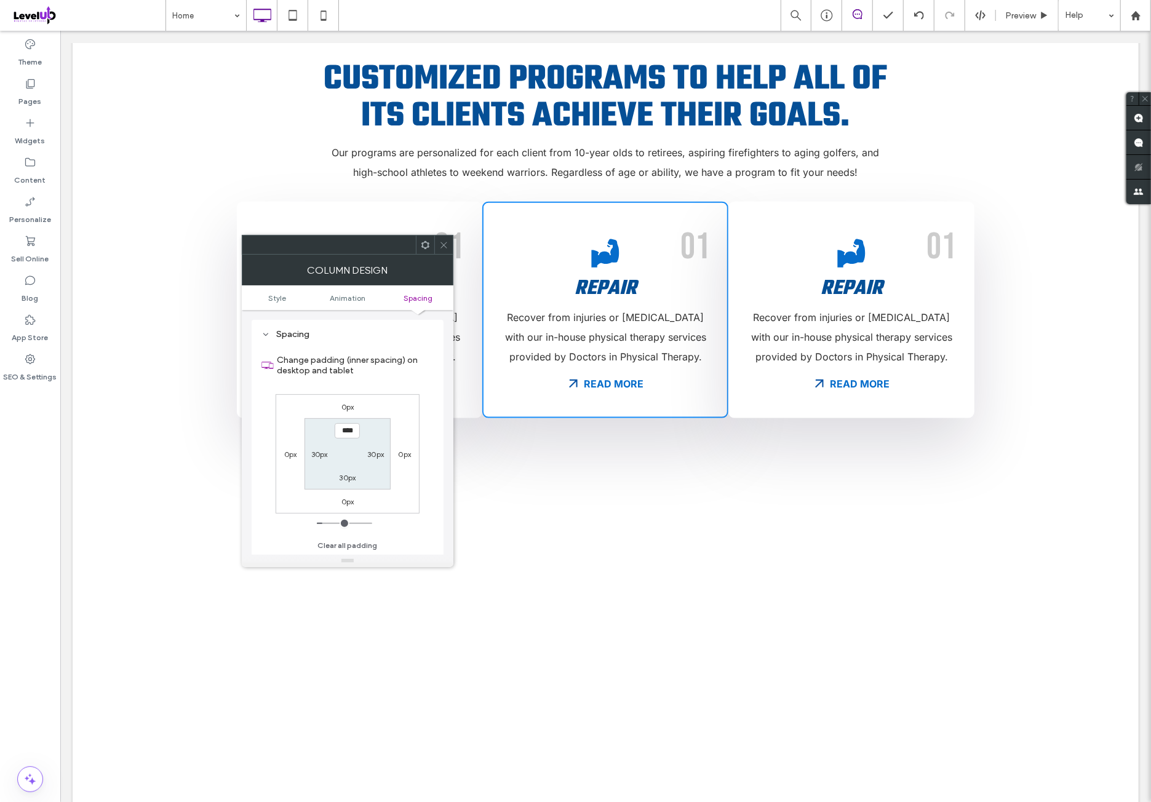
click at [402, 454] on label "0px" at bounding box center [404, 454] width 13 height 9
type input "*"
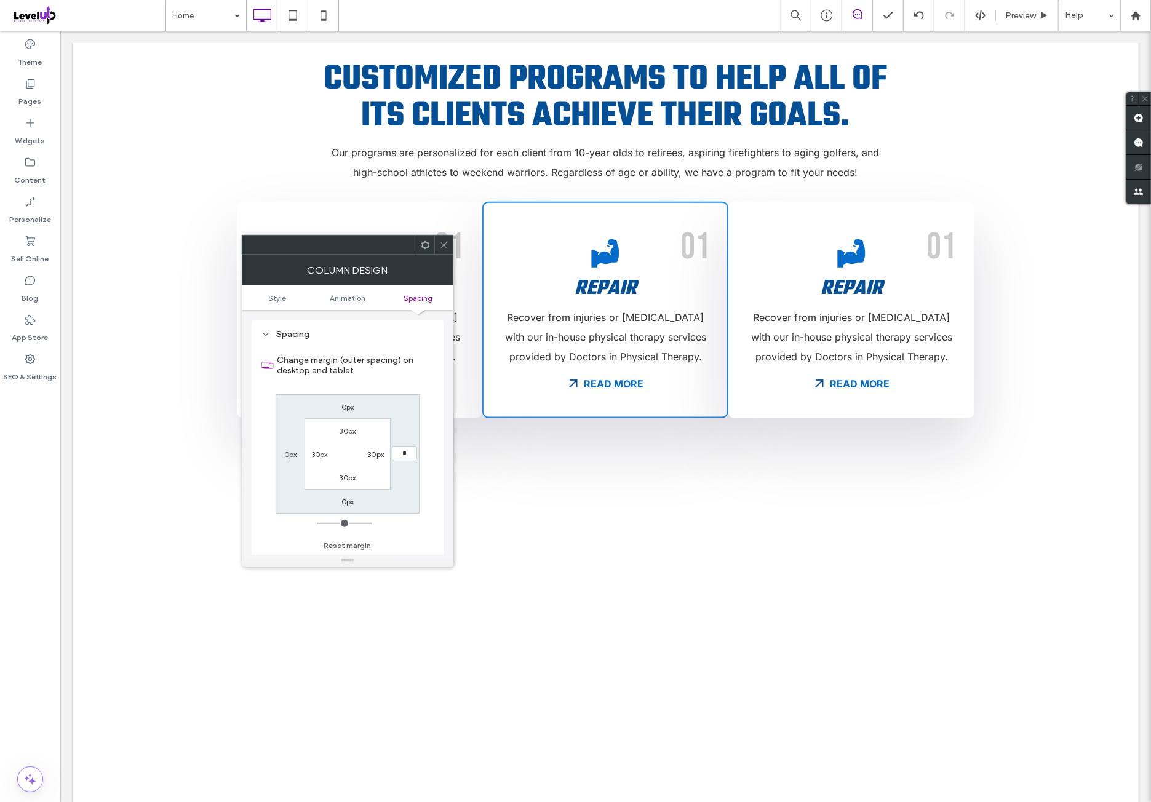
type input "**"
type input "****"
click at [401, 391] on div "Change margin (outer spacing) on desktop and tablet 0px 15px 0px **** 30px 30px…" at bounding box center [347, 449] width 172 height 212
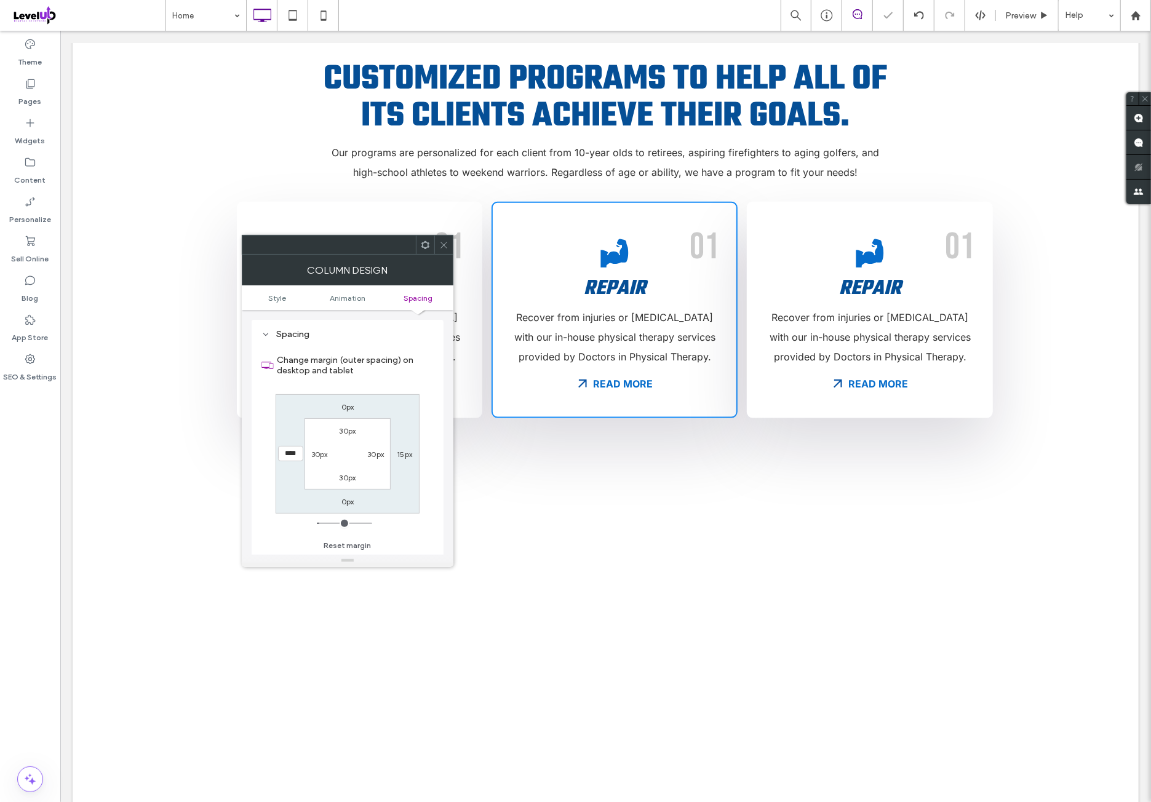
click at [444, 241] on icon at bounding box center [443, 244] width 9 height 9
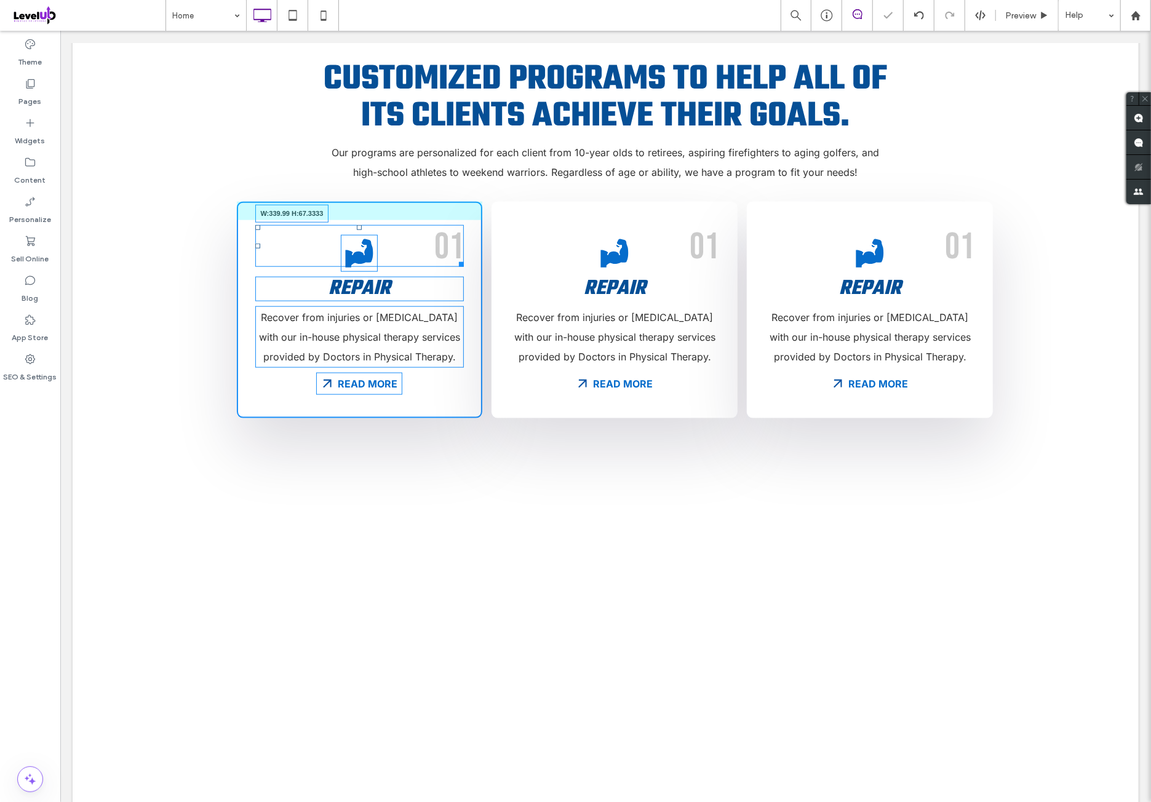
drag, startPoint x: 451, startPoint y: 237, endPoint x: 723, endPoint y: 247, distance: 272.0
click at [723, 247] on div "01 W:339.99 H:67.3333 Repair Recover from injuries or [MEDICAL_DATA] with our i…" at bounding box center [605, 309] width 738 height 216
drag, startPoint x: 451, startPoint y: 277, endPoint x: 723, endPoint y: 279, distance: 272.4
click at [723, 279] on div "01 Repair W:339.99 H:40 Recover from injuries or [MEDICAL_DATA] with our in-hou…" at bounding box center [605, 309] width 738 height 216
drag, startPoint x: 450, startPoint y: 343, endPoint x: 804, endPoint y: 362, distance: 354.7
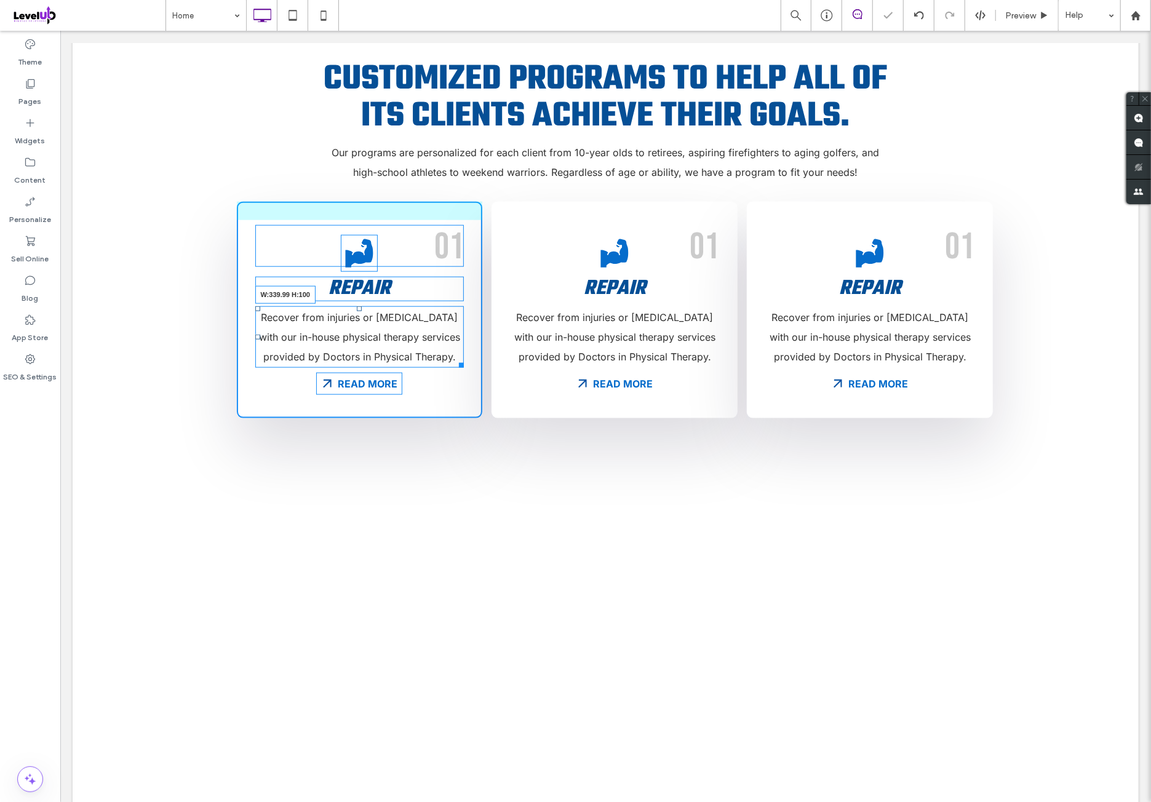
click at [734, 343] on div "01 Repair Recover from injuries or [MEDICAL_DATA] with our in-house physical th…" at bounding box center [605, 309] width 738 height 216
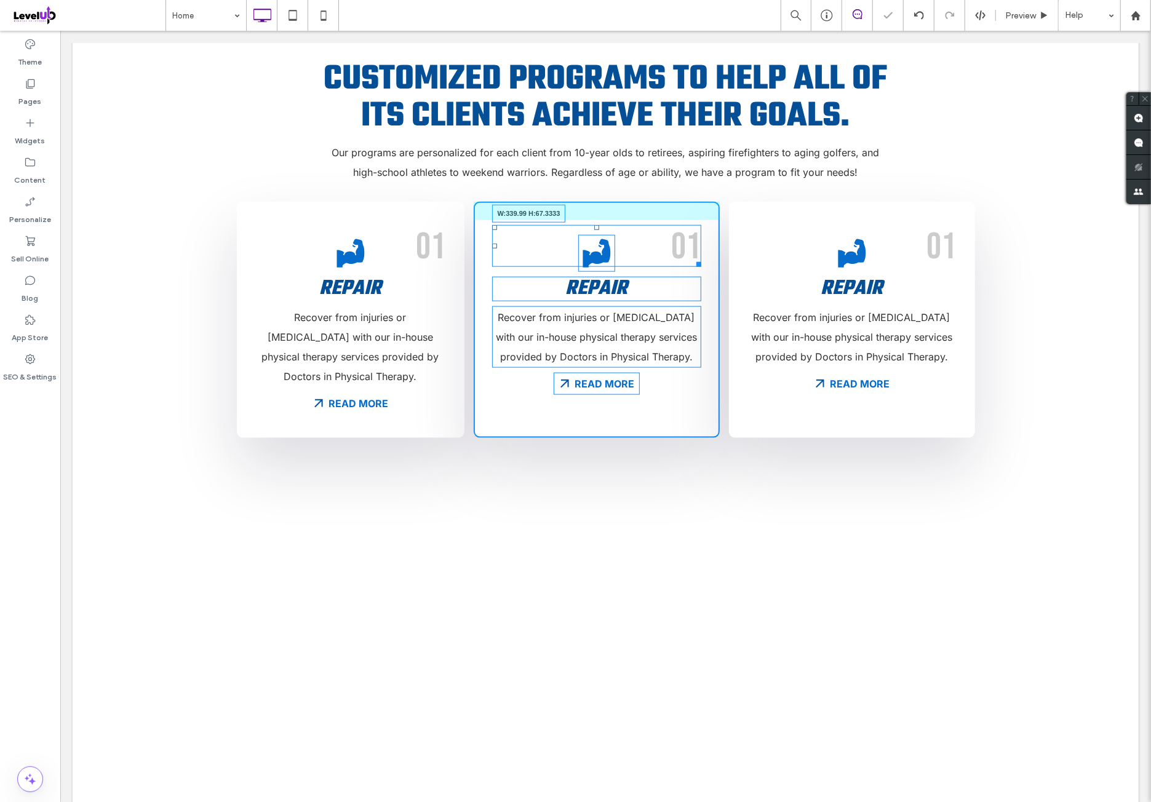
click at [911, 245] on div "01 Repair Recover from injuries or [MEDICAL_DATA] with our in-house physical th…" at bounding box center [605, 319] width 738 height 236
drag, startPoint x: 688, startPoint y: 276, endPoint x: 912, endPoint y: 279, distance: 223.9
click at [912, 279] on div "01 Repair Recover from injuries or [MEDICAL_DATA] with our in-house physical th…" at bounding box center [605, 319] width 738 height 236
drag, startPoint x: 690, startPoint y: 346, endPoint x: 997, endPoint y: 363, distance: 307.4
click at [936, 333] on div "01 Repair Recover from injuries or [MEDICAL_DATA] with our in-house physical th…" at bounding box center [605, 319] width 738 height 236
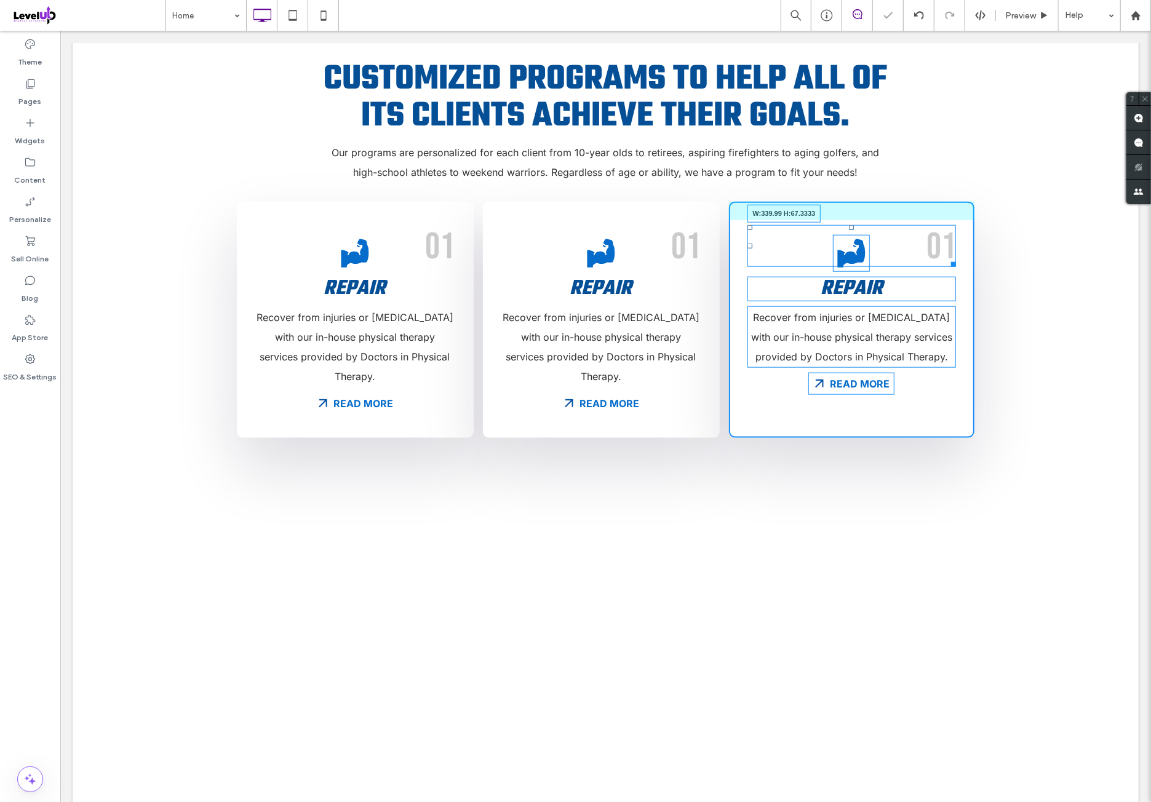
drag, startPoint x: 946, startPoint y: 241, endPoint x: 1090, endPoint y: 245, distance: 144.0
click at [1090, 245] on div "Customized programs to help all of its clients achieve their goals. Our program…" at bounding box center [605, 246] width 1066 height 456
drag, startPoint x: 943, startPoint y: 271, endPoint x: 1071, endPoint y: 282, distance: 127.7
click at [1071, 282] on div "Customized programs to help all of its clients achieve their goals. Our program…" at bounding box center [605, 246] width 1066 height 456
drag, startPoint x: 943, startPoint y: 341, endPoint x: 1058, endPoint y: 331, distance: 116.1
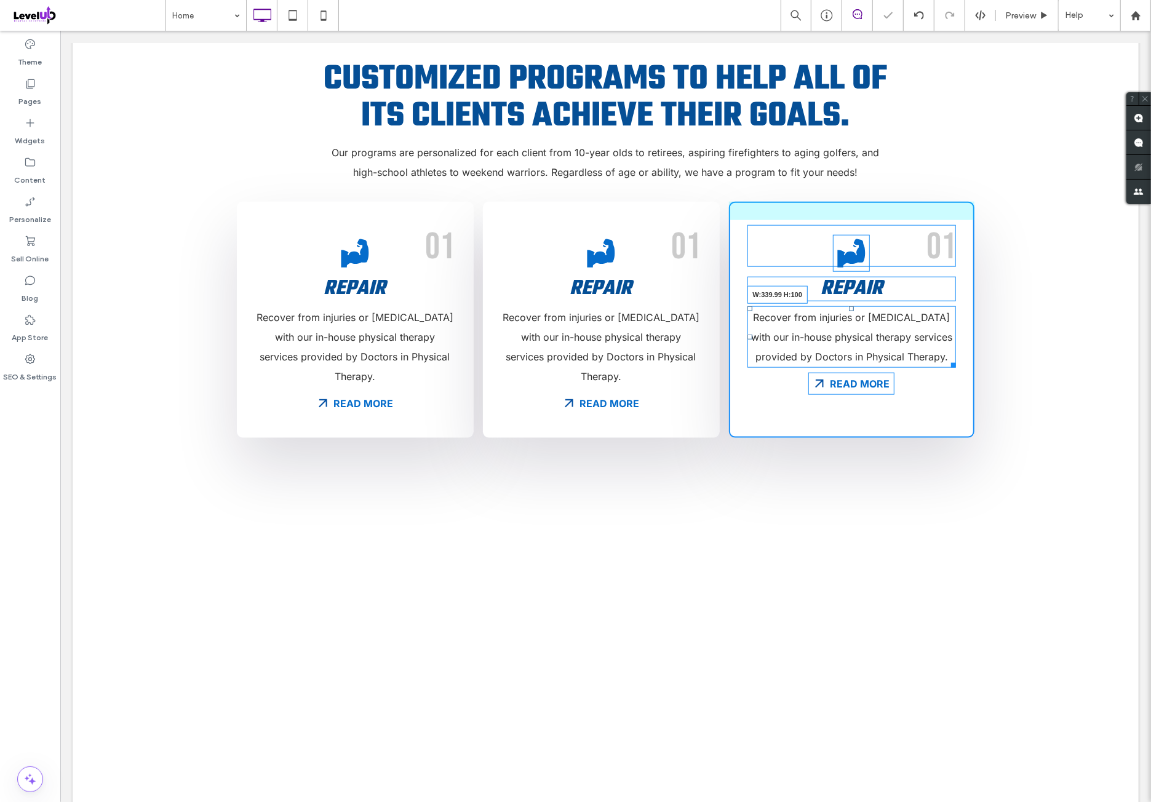
click at [1058, 331] on div "Customized programs to help all of its clients achieve their goals. Our program…" at bounding box center [605, 246] width 1066 height 456
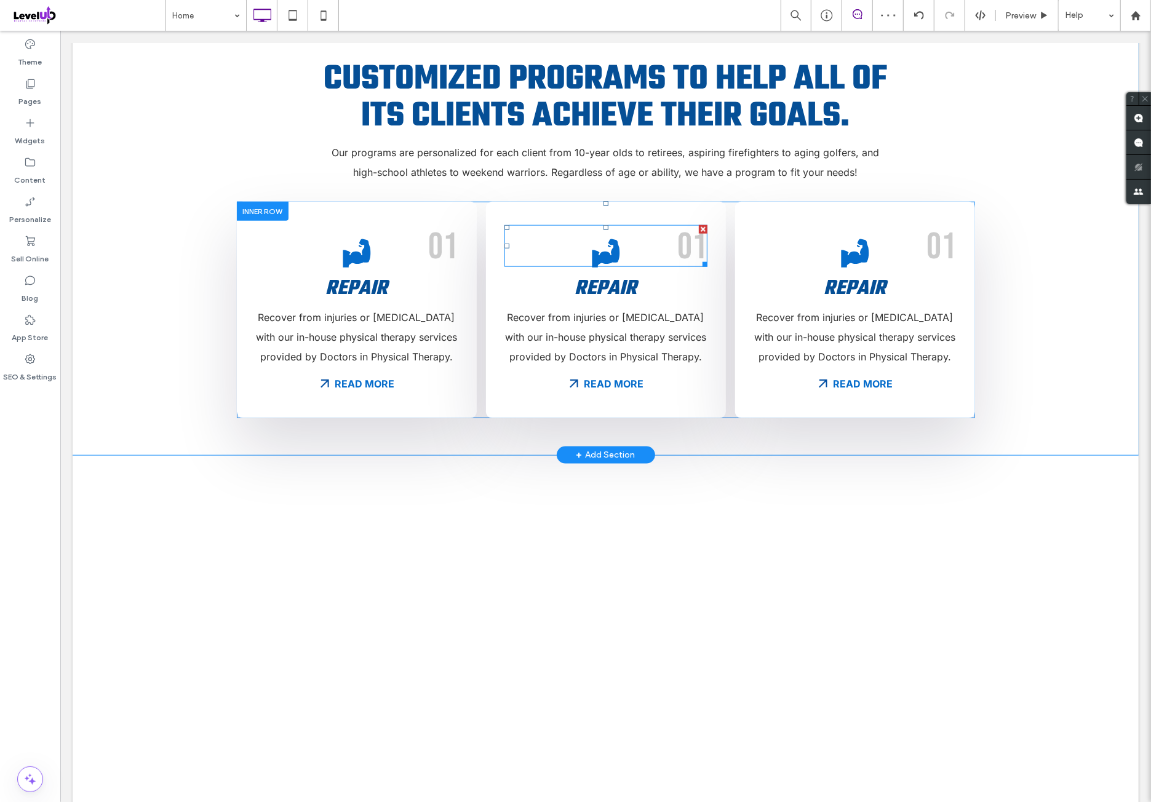
click at [689, 235] on span "01" at bounding box center [692, 246] width 30 height 44
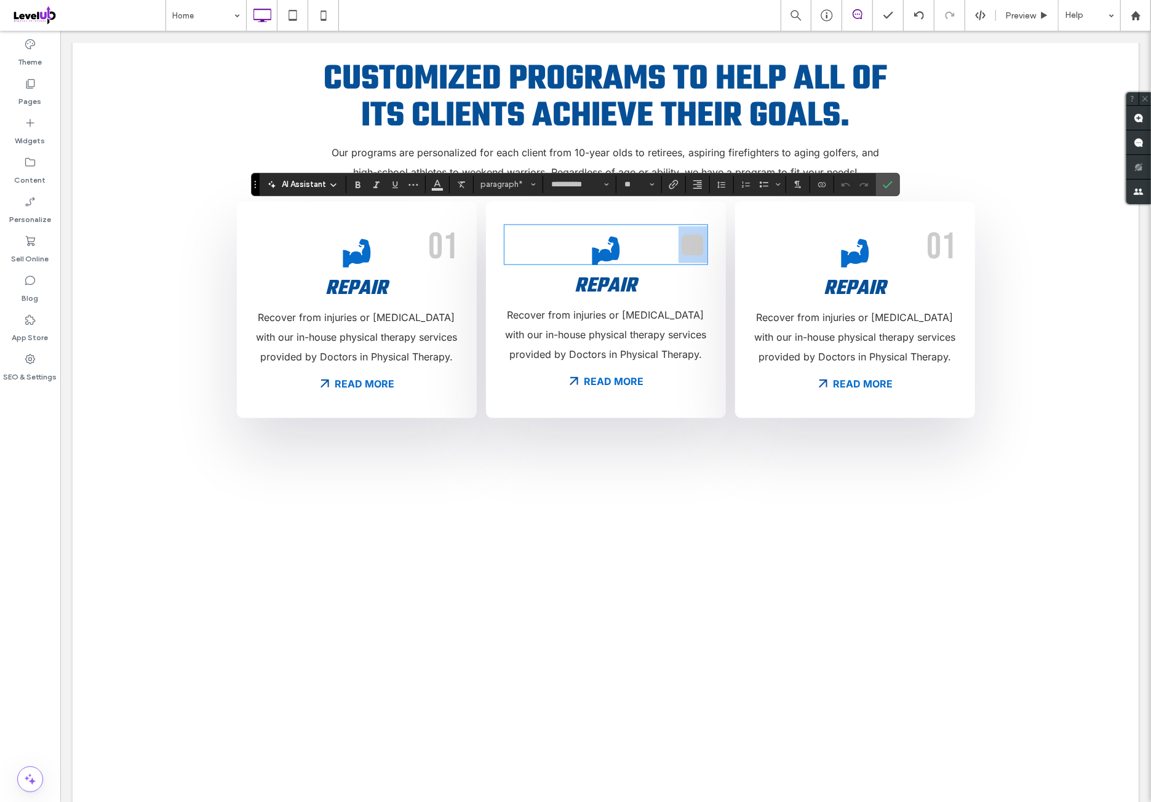
click at [694, 226] on span "**" at bounding box center [692, 244] width 29 height 37
drag, startPoint x: 691, startPoint y: 218, endPoint x: 691, endPoint y: 244, distance: 26.5
click at [698, 226] on span "**" at bounding box center [692, 244] width 29 height 37
click at [620, 270] on span "Repair" at bounding box center [605, 285] width 62 height 31
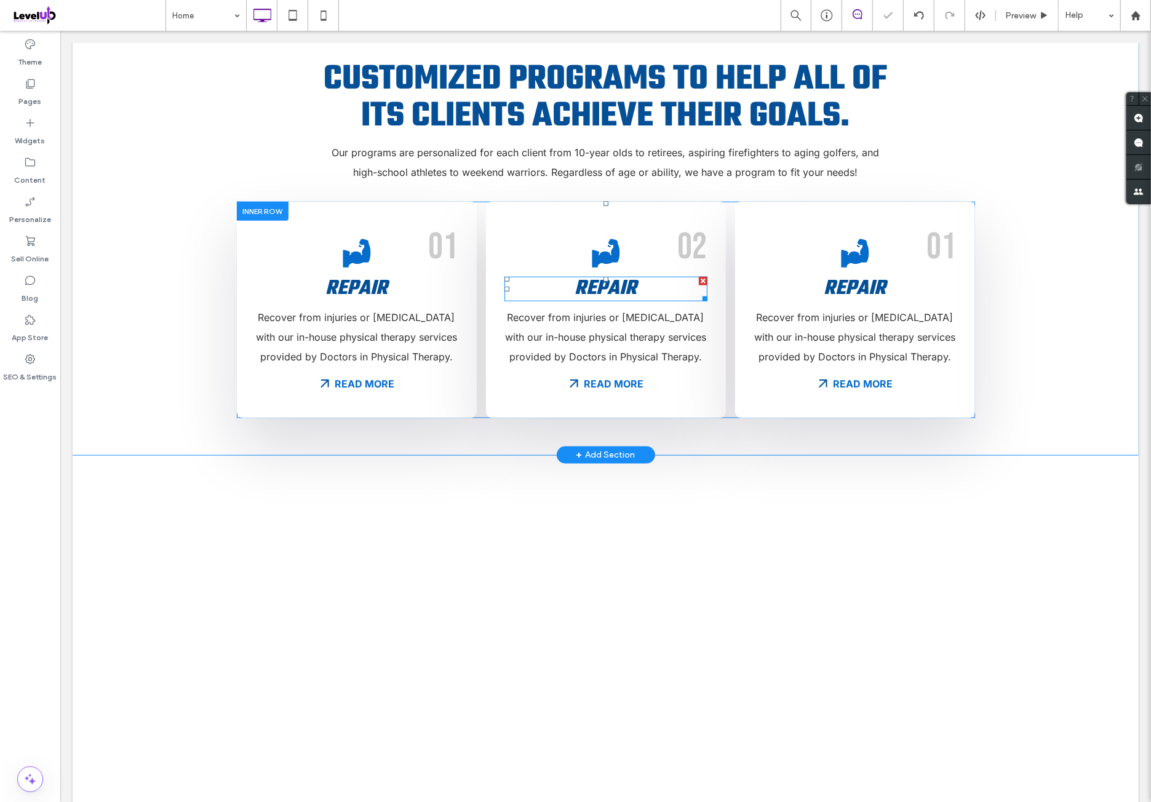
click at [620, 272] on span "Repair" at bounding box center [605, 287] width 62 height 31
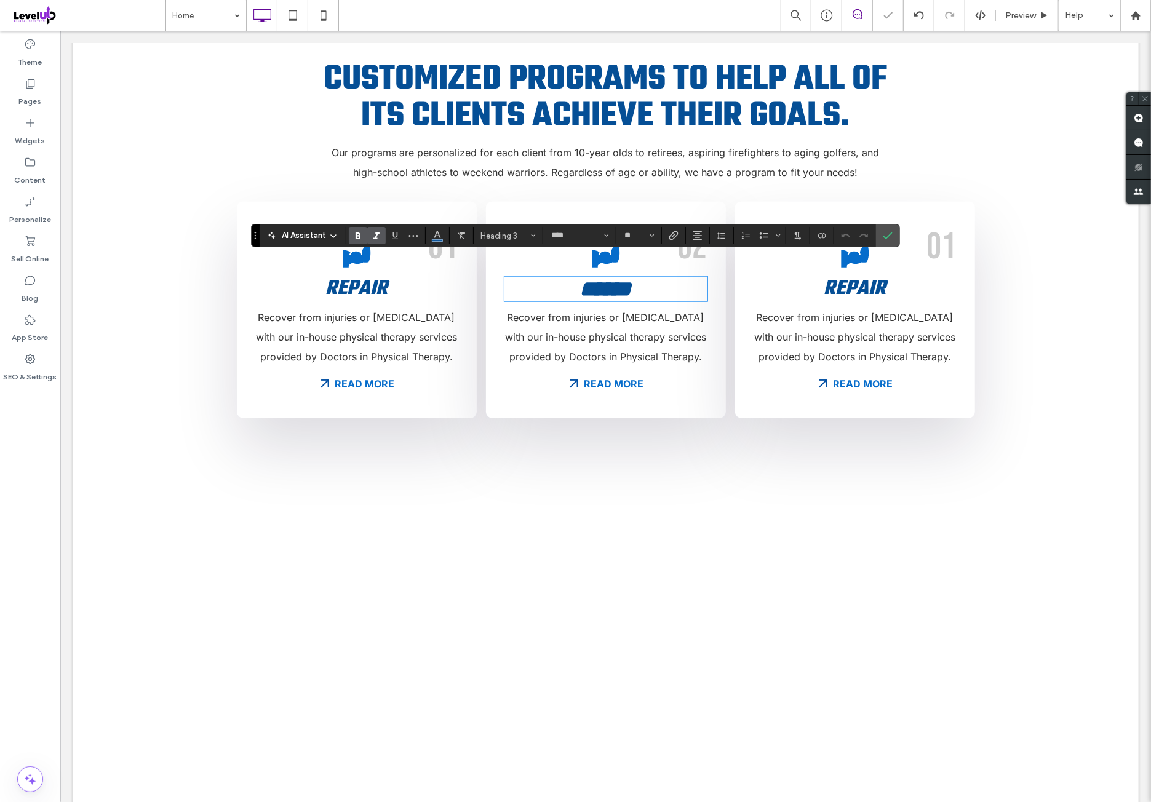
type input "*****"
type input "**"
click at [615, 331] on span "Recover from injuries or [MEDICAL_DATA] with our in-house physical therapy serv…" at bounding box center [604, 337] width 201 height 52
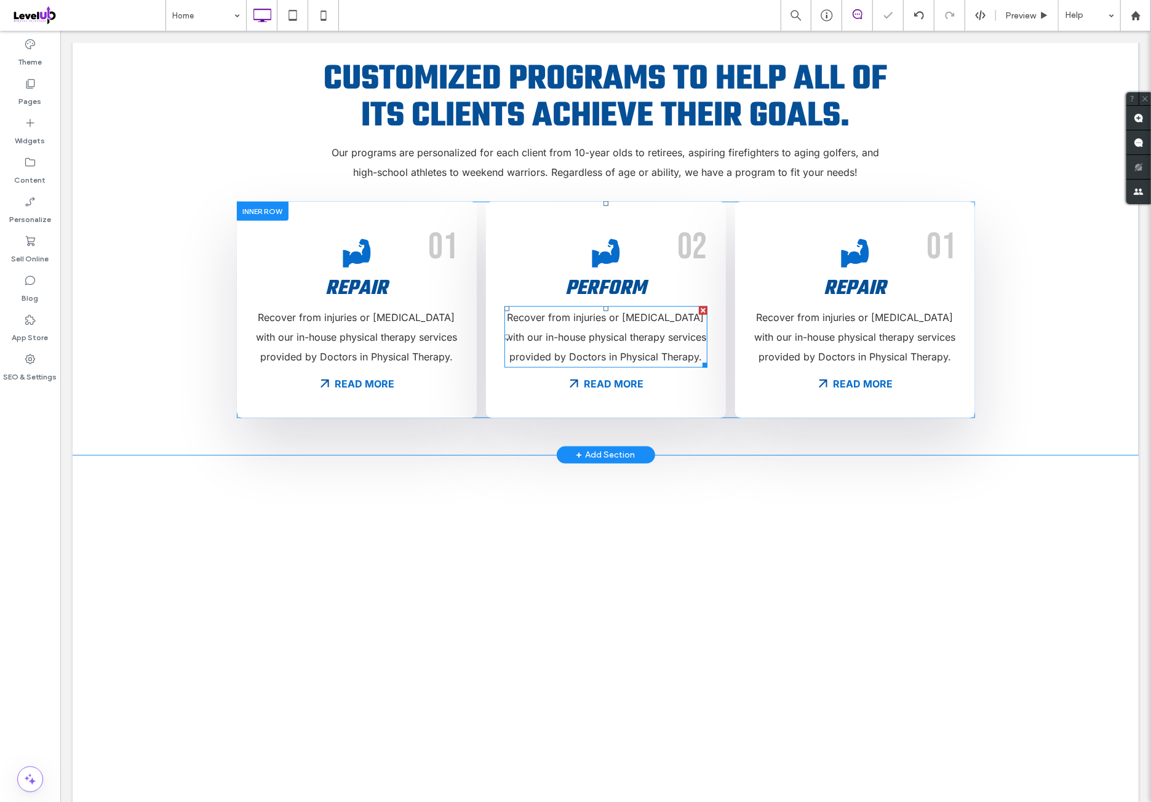
click at [615, 331] on span "Recover from injuries or [MEDICAL_DATA] with our in-house physical therapy serv…" at bounding box center [604, 337] width 201 height 52
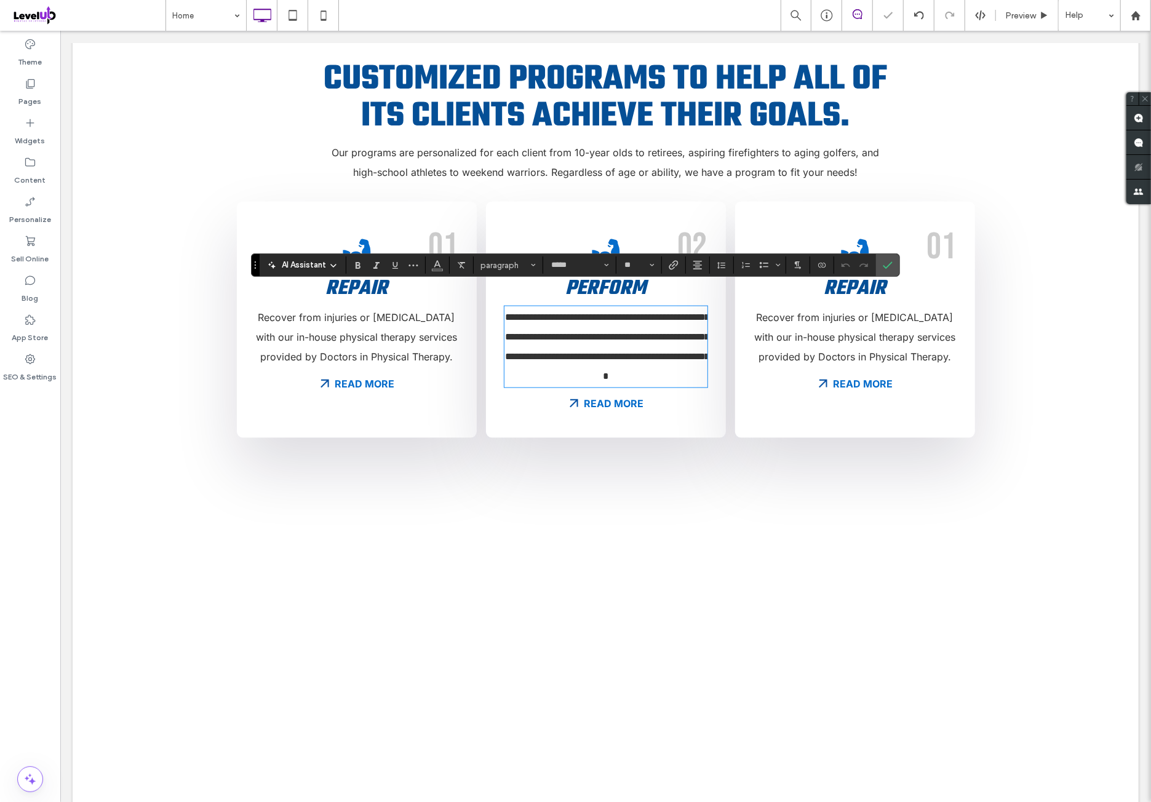
scroll to position [0, 0]
drag, startPoint x: 644, startPoint y: 317, endPoint x: 418, endPoint y: 292, distance: 227.8
click at [418, 292] on div "**********" at bounding box center [605, 319] width 738 height 236
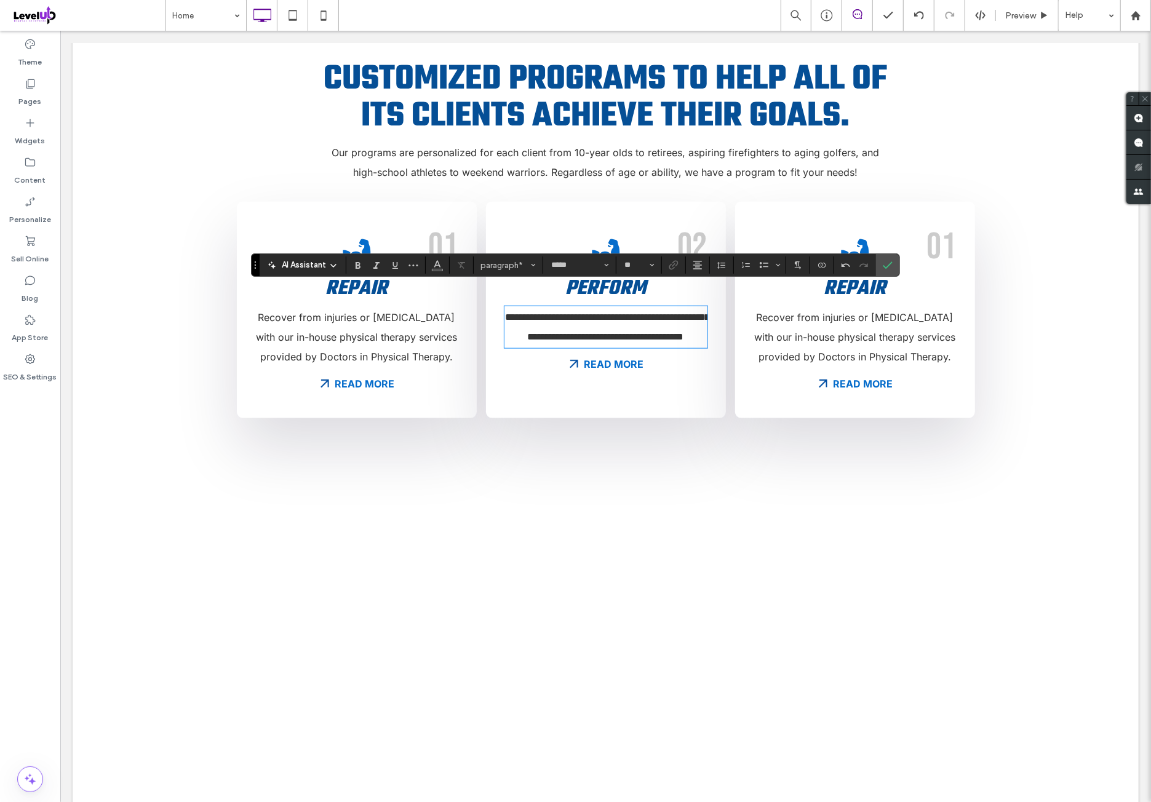
click at [648, 340] on p "**********" at bounding box center [605, 326] width 203 height 39
drag, startPoint x: 507, startPoint y: 294, endPoint x: 635, endPoint y: 309, distance: 129.4
click at [644, 312] on span "**********" at bounding box center [607, 326] width 204 height 29
click at [883, 265] on icon "Confirm" at bounding box center [888, 265] width 10 height 10
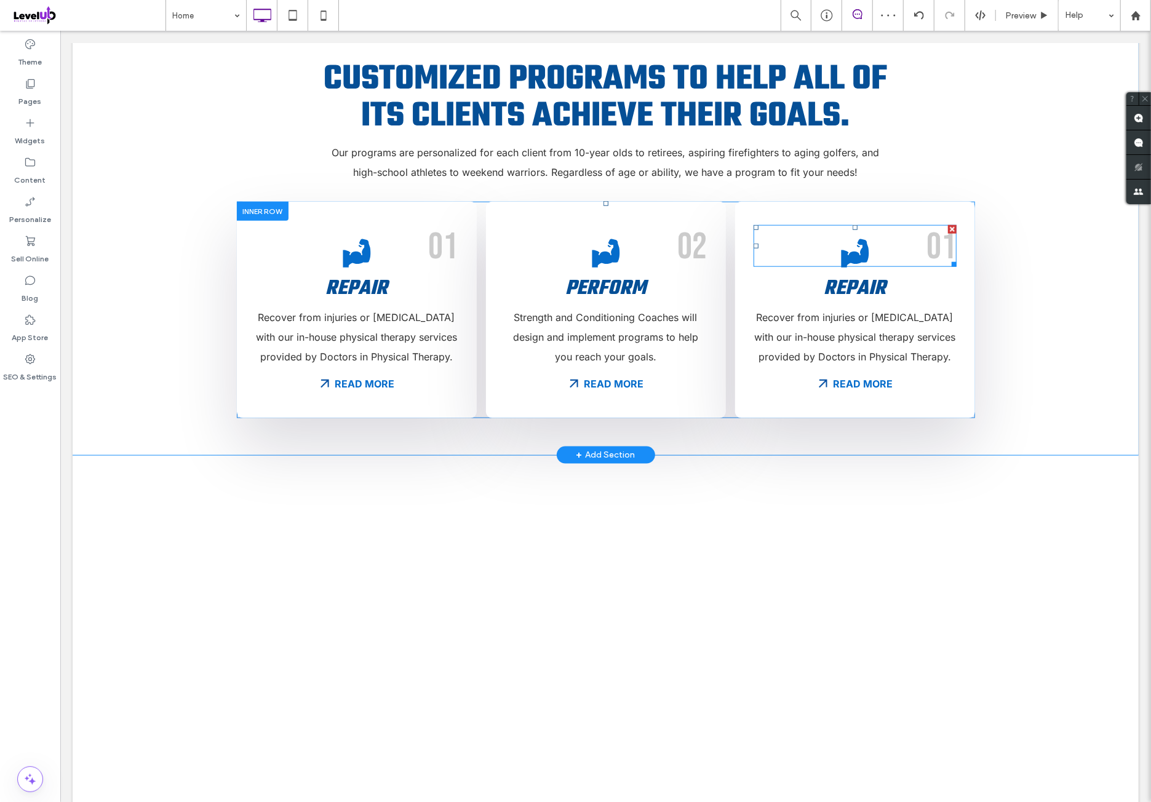
click at [932, 232] on span "01" at bounding box center [941, 246] width 30 height 44
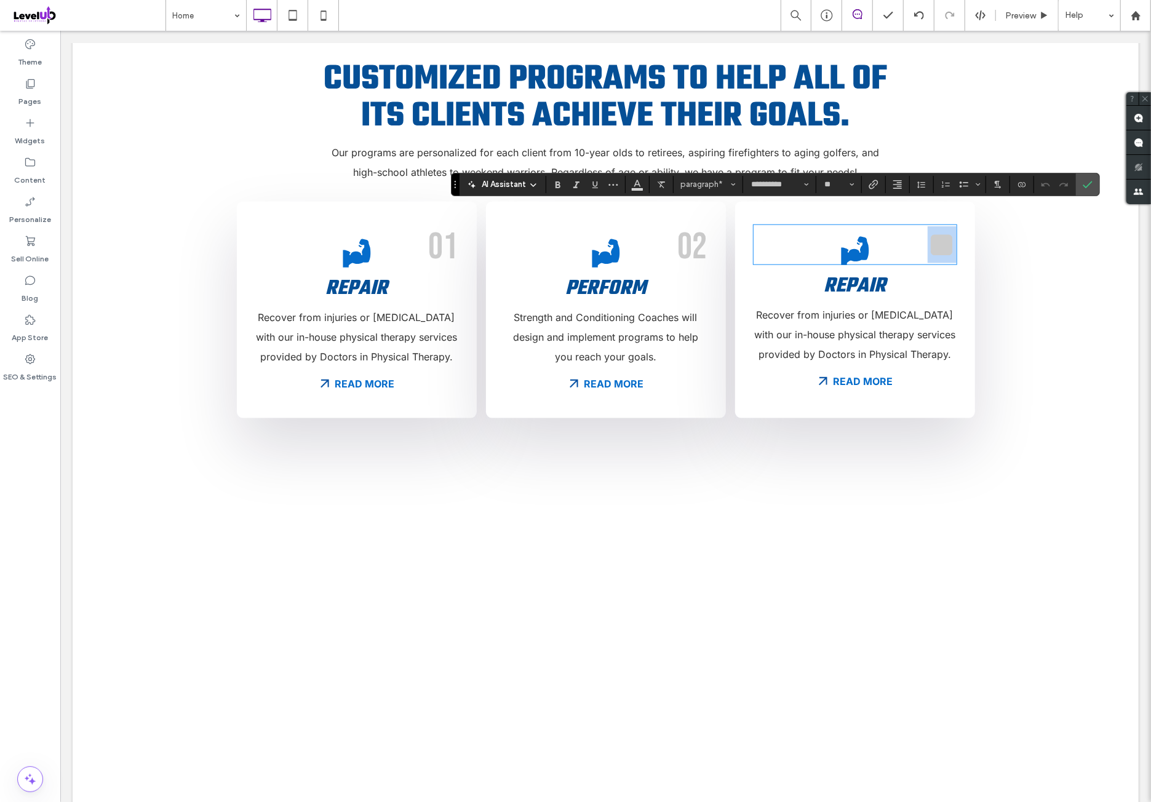
click at [933, 226] on span "**" at bounding box center [941, 244] width 29 height 37
click at [942, 226] on span "**" at bounding box center [941, 244] width 29 height 37
drag, startPoint x: 941, startPoint y: 218, endPoint x: 949, endPoint y: 222, distance: 8.8
click at [949, 226] on span "**" at bounding box center [941, 244] width 29 height 37
click at [870, 270] on span "Repair" at bounding box center [854, 285] width 62 height 31
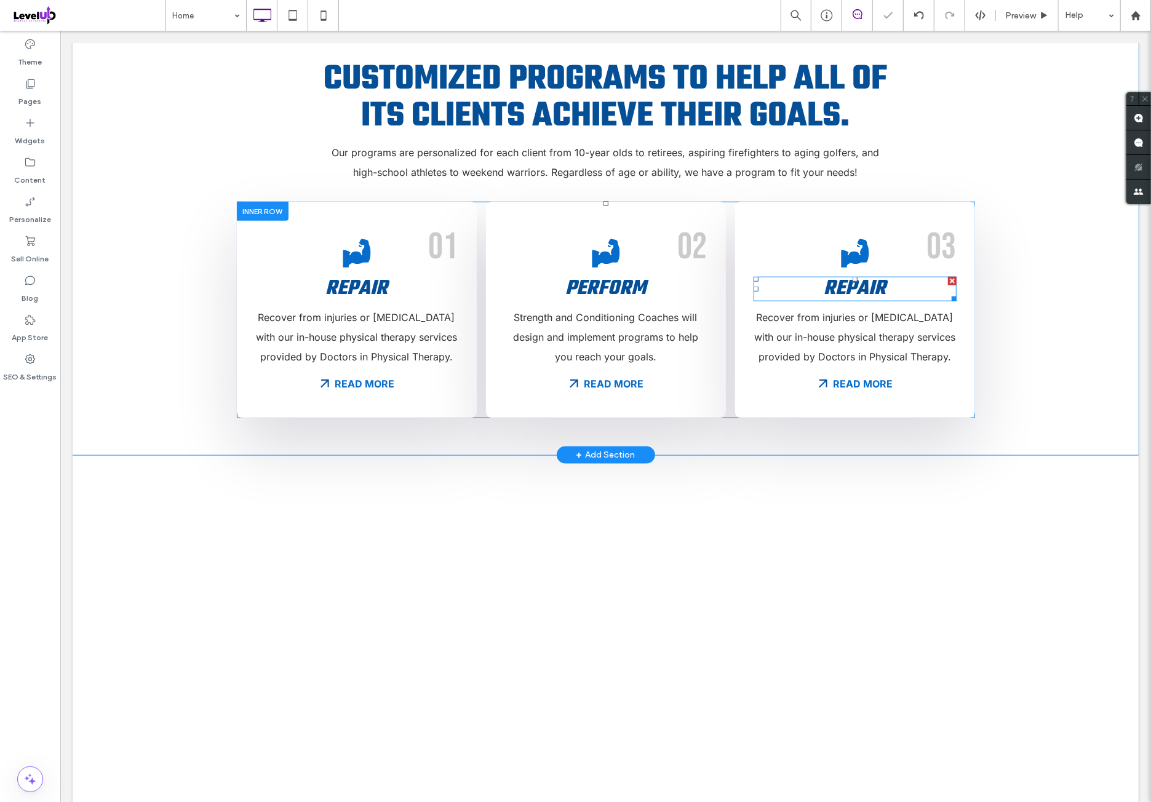
click at [870, 272] on span "Repair" at bounding box center [854, 287] width 62 height 31
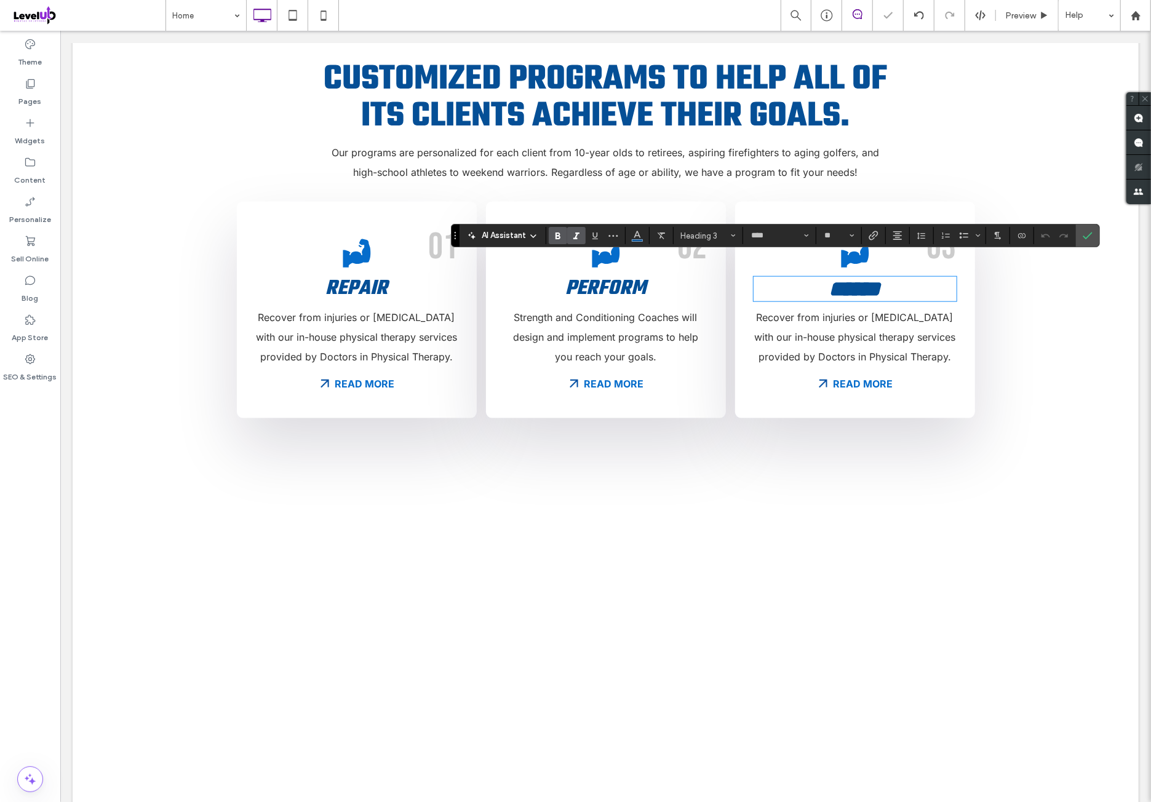
type input "*****"
type input "**"
click at [847, 307] on p "Recover from injuries or [MEDICAL_DATA] with our in-house physical therapy serv…" at bounding box center [854, 336] width 203 height 59
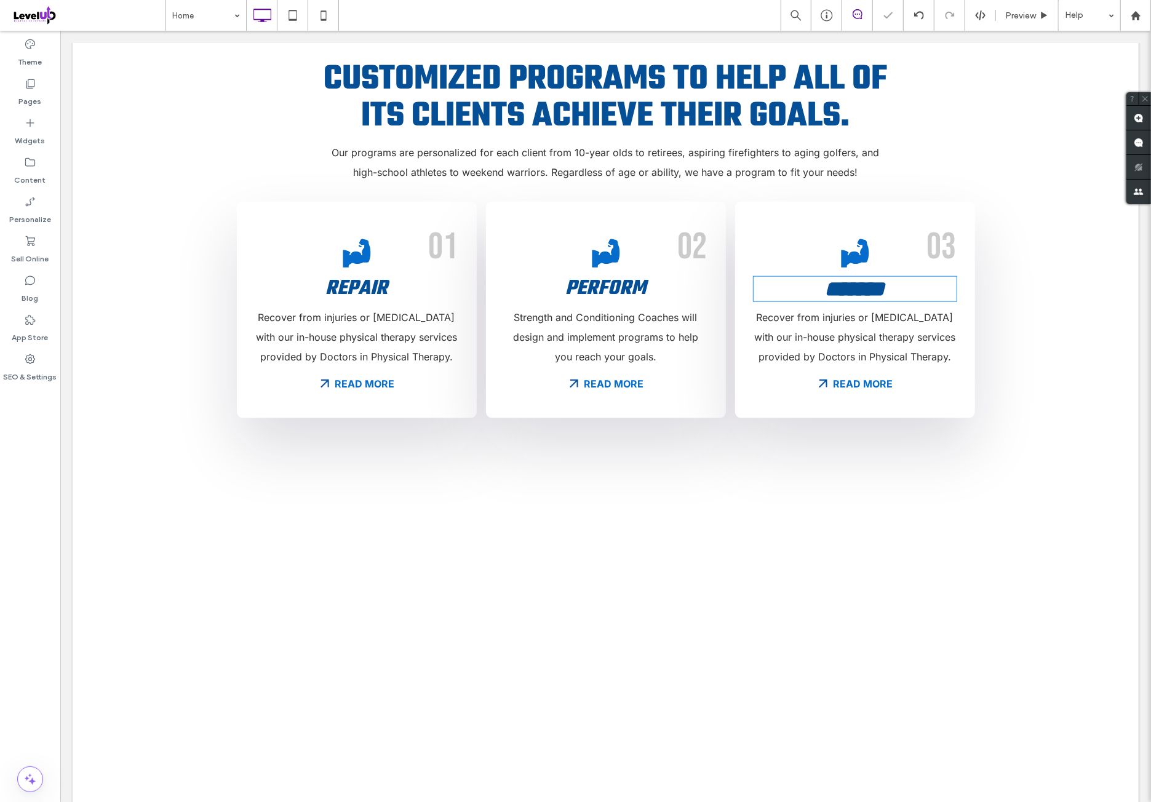
click at [847, 307] on p "Recover from injuries or [MEDICAL_DATA] with our in-house physical therapy serv…" at bounding box center [854, 336] width 203 height 59
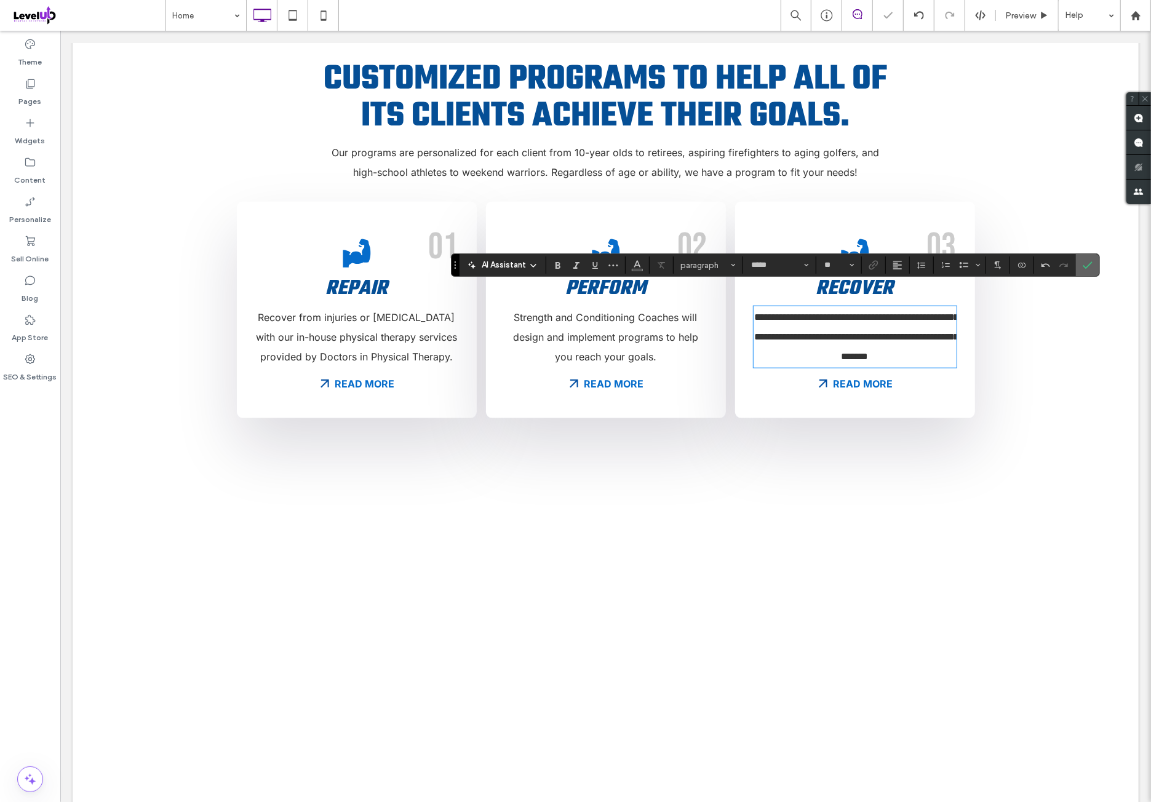
click at [1078, 269] on label "Confirm" at bounding box center [1087, 265] width 18 height 22
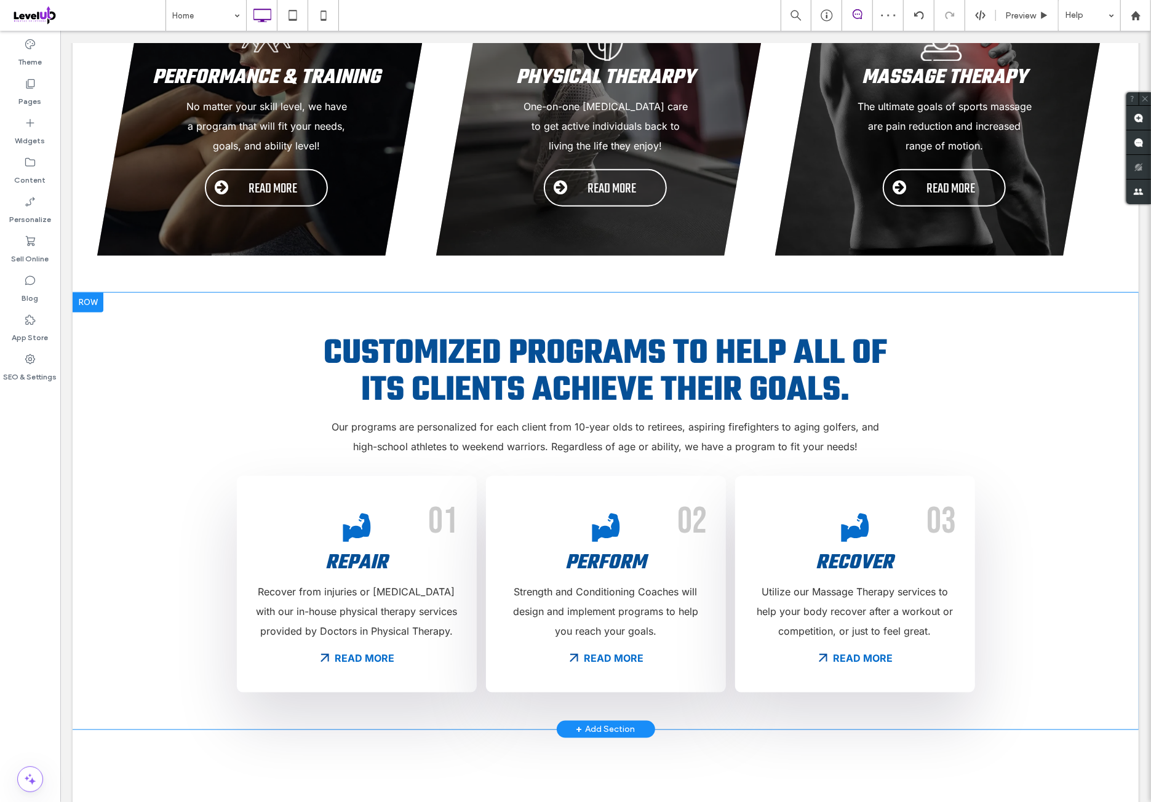
scroll to position [820, 0]
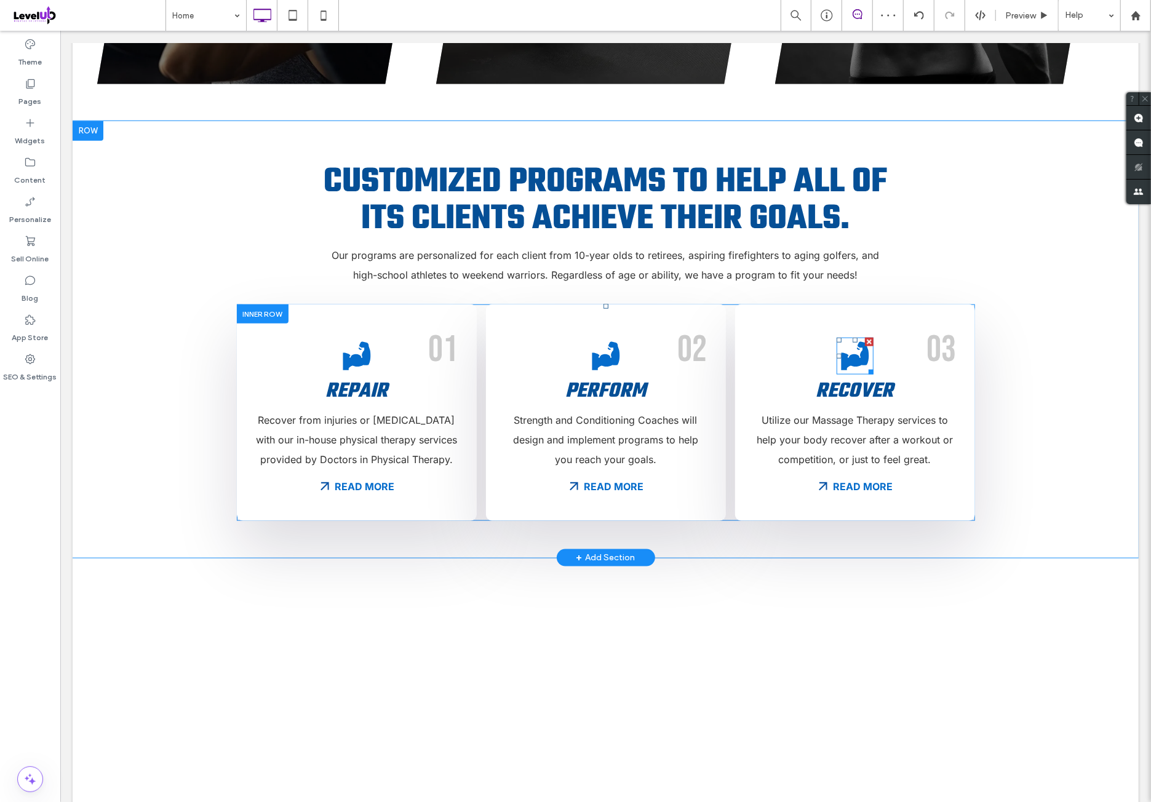
click at [848, 337] on icon at bounding box center [854, 355] width 37 height 37
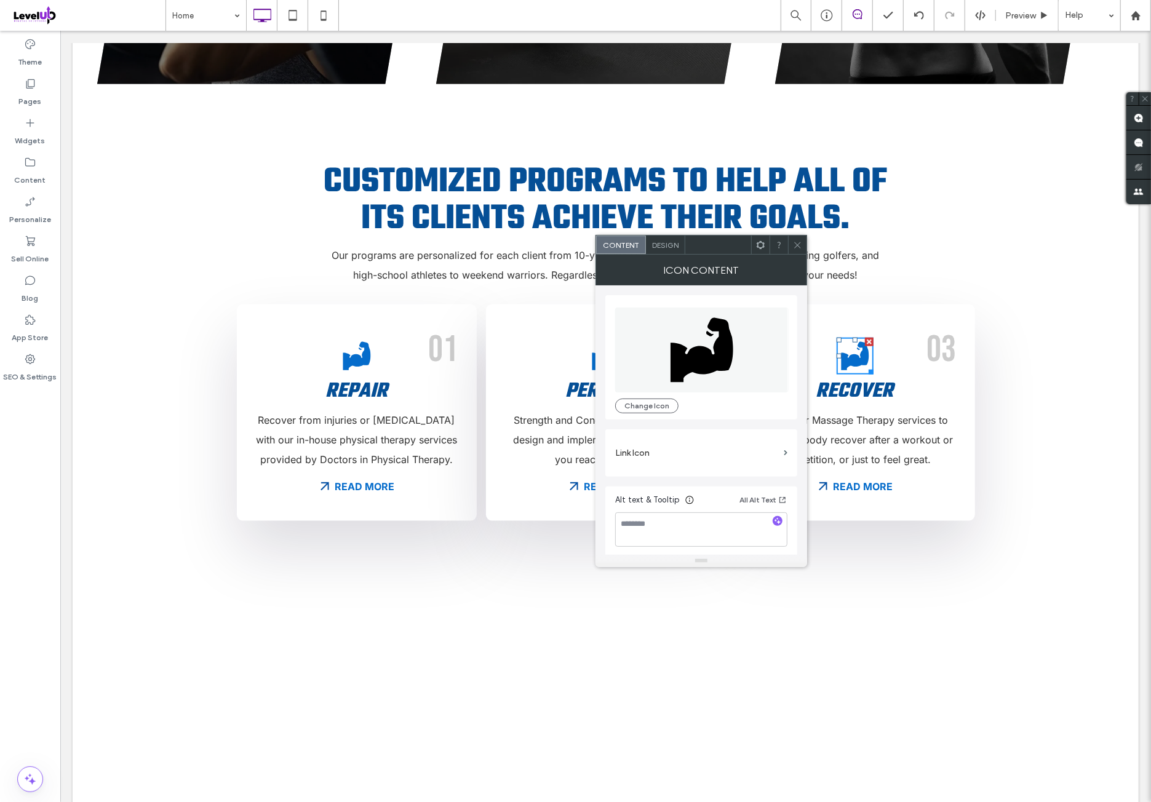
click at [726, 342] on icon at bounding box center [701, 350] width 63 height 65
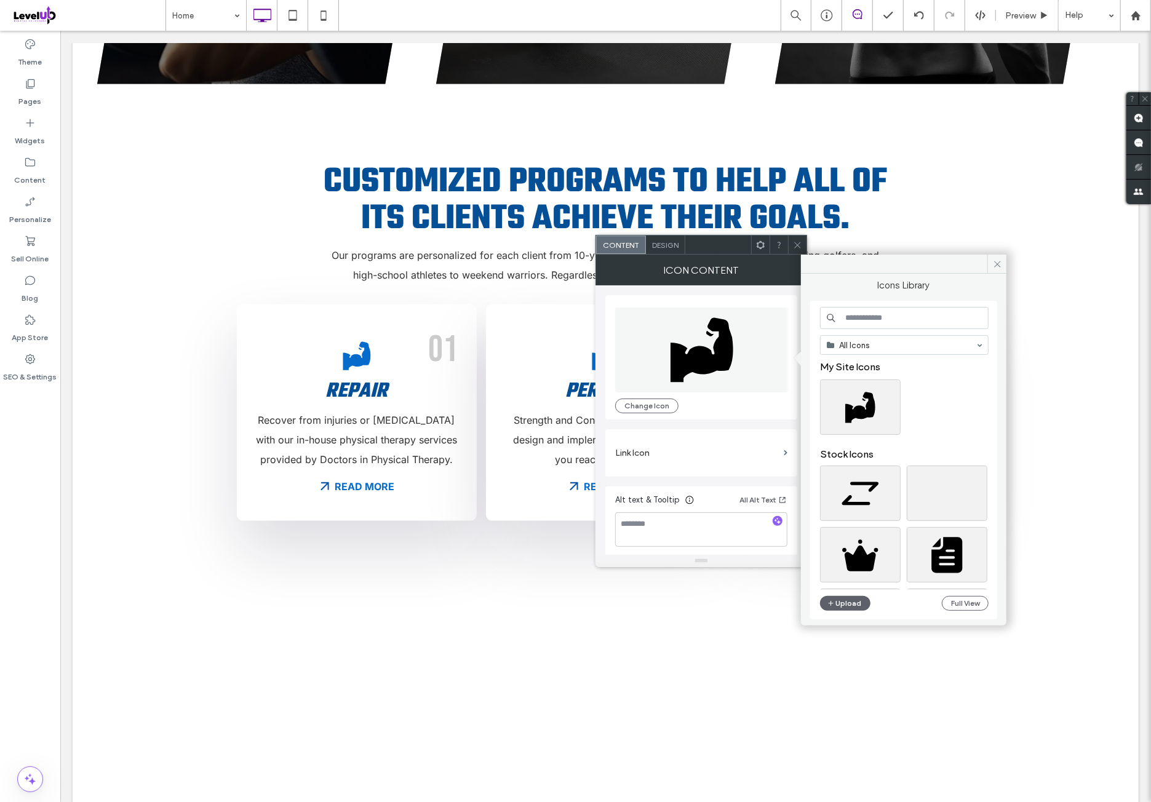
click at [875, 323] on input at bounding box center [904, 318] width 169 height 22
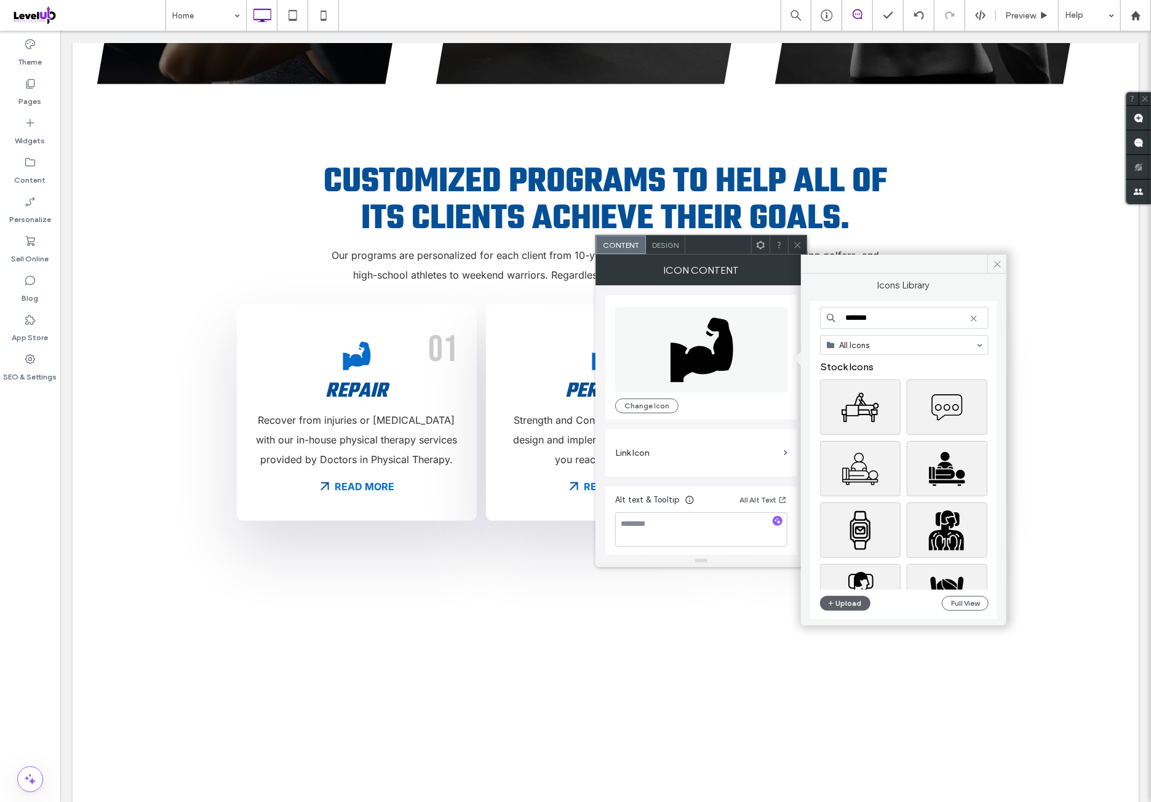
type input "*******"
click at [903, 407] on div at bounding box center [909, 409] width 178 height 61
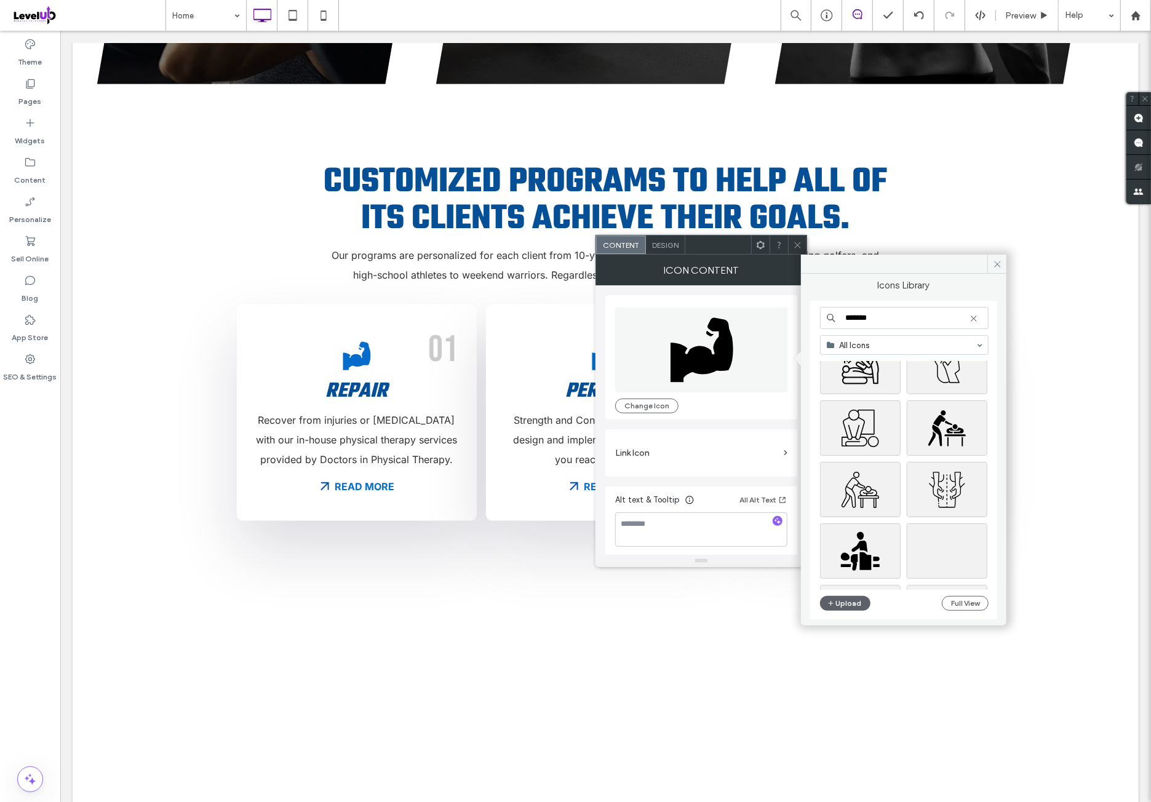
scroll to position [512, 0]
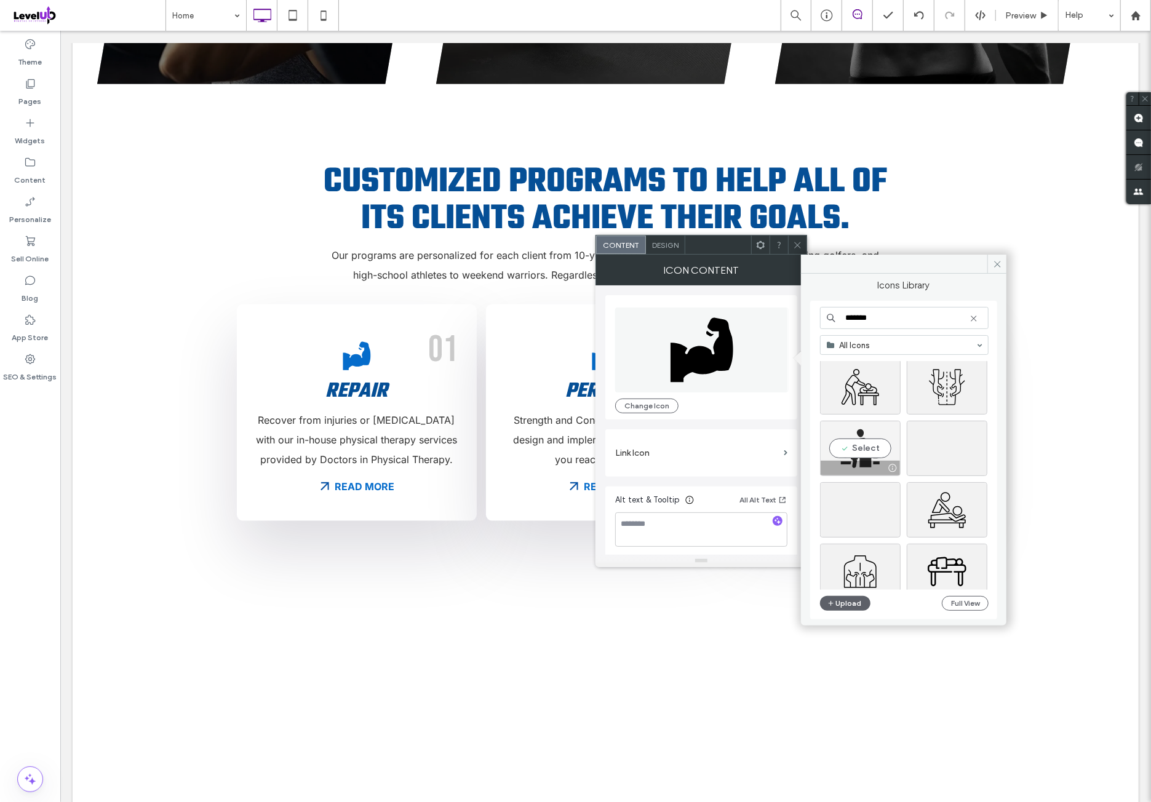
click at [877, 442] on div "Select" at bounding box center [860, 448] width 81 height 55
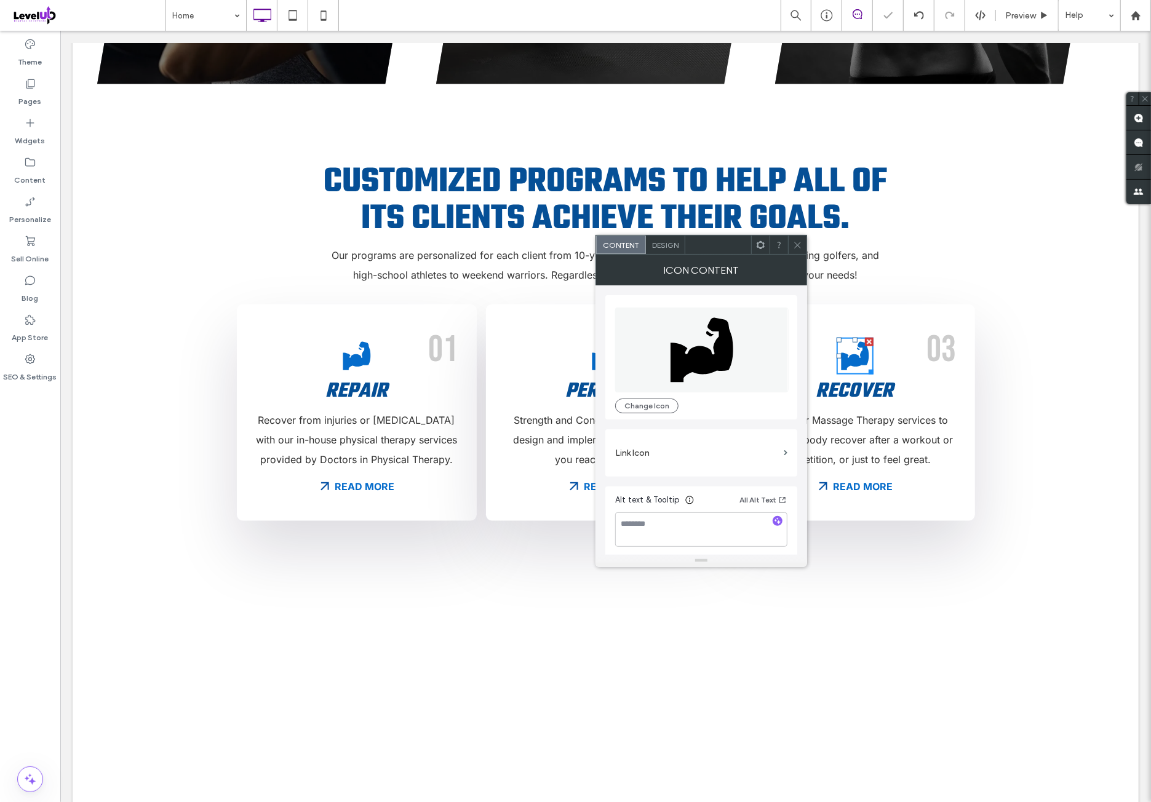
drag, startPoint x: 794, startPoint y: 246, endPoint x: 776, endPoint y: 300, distance: 56.4
click at [795, 246] on icon at bounding box center [797, 244] width 9 height 9
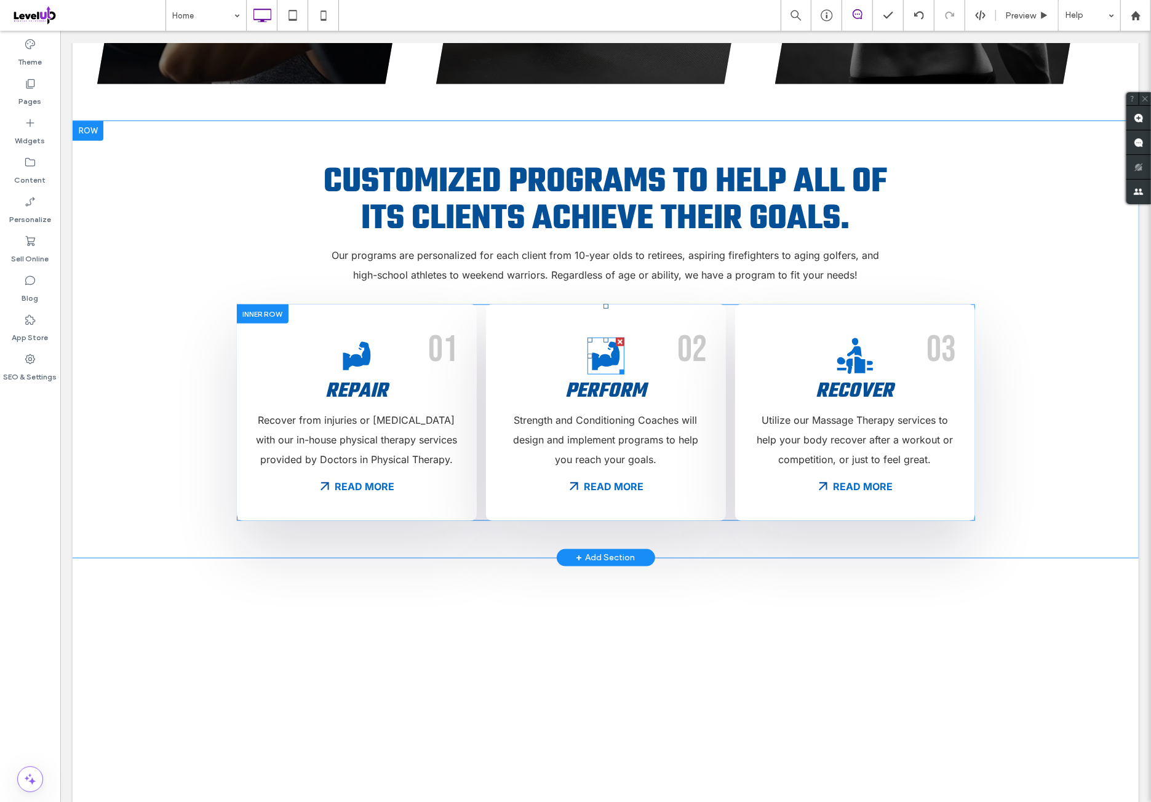
click at [601, 337] on icon at bounding box center [605, 355] width 37 height 37
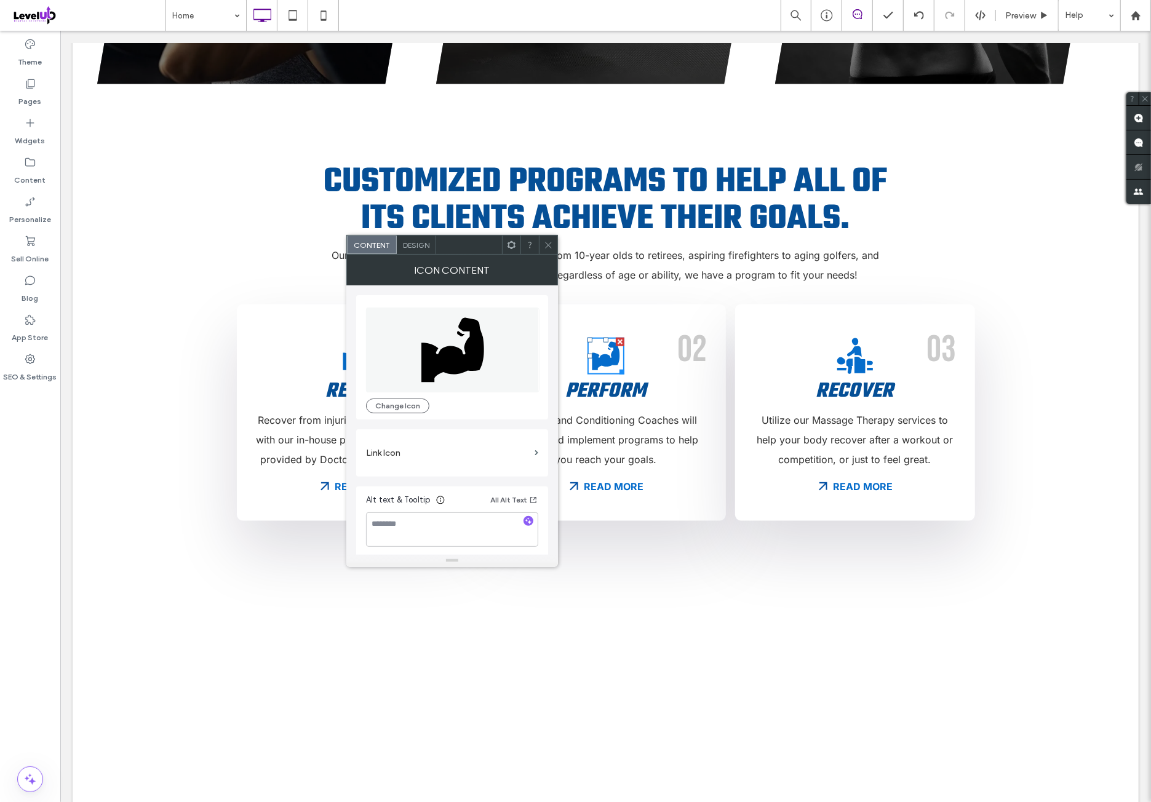
click at [434, 323] on icon at bounding box center [452, 349] width 173 height 85
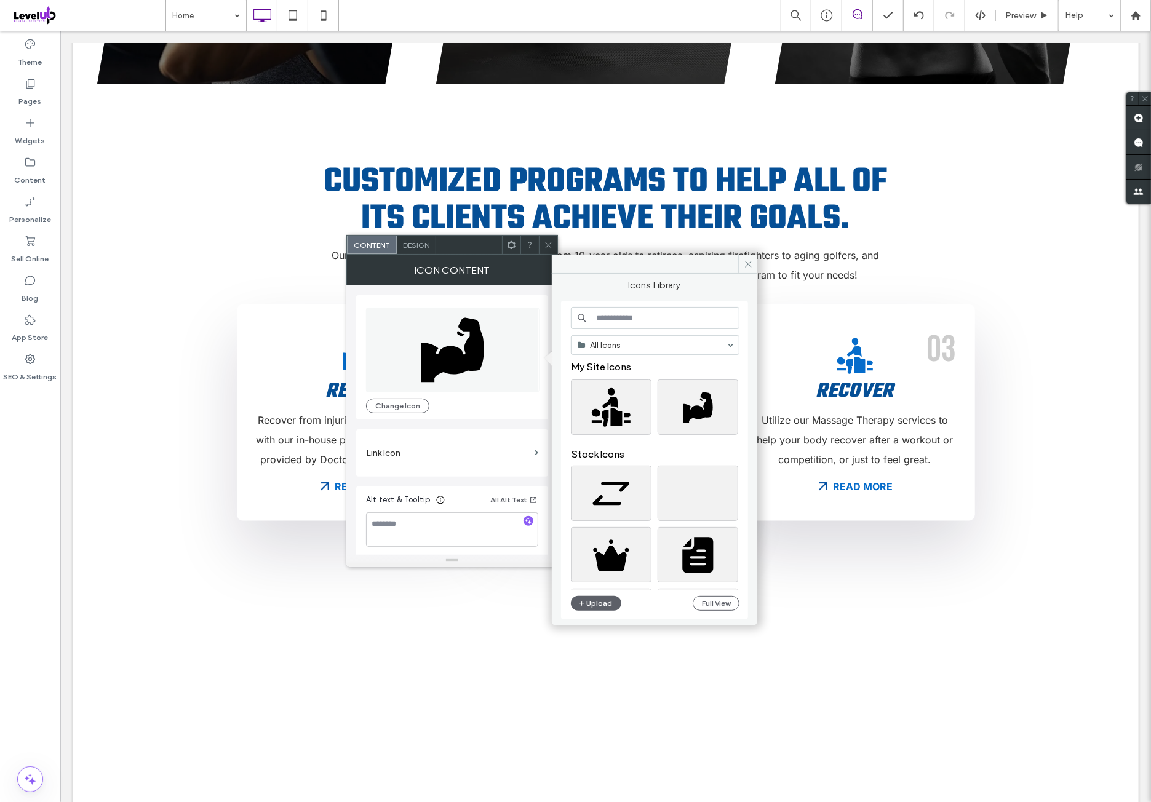
click at [664, 320] on input at bounding box center [655, 318] width 169 height 22
type input "*******"
click at [654, 436] on div at bounding box center [660, 409] width 178 height 61
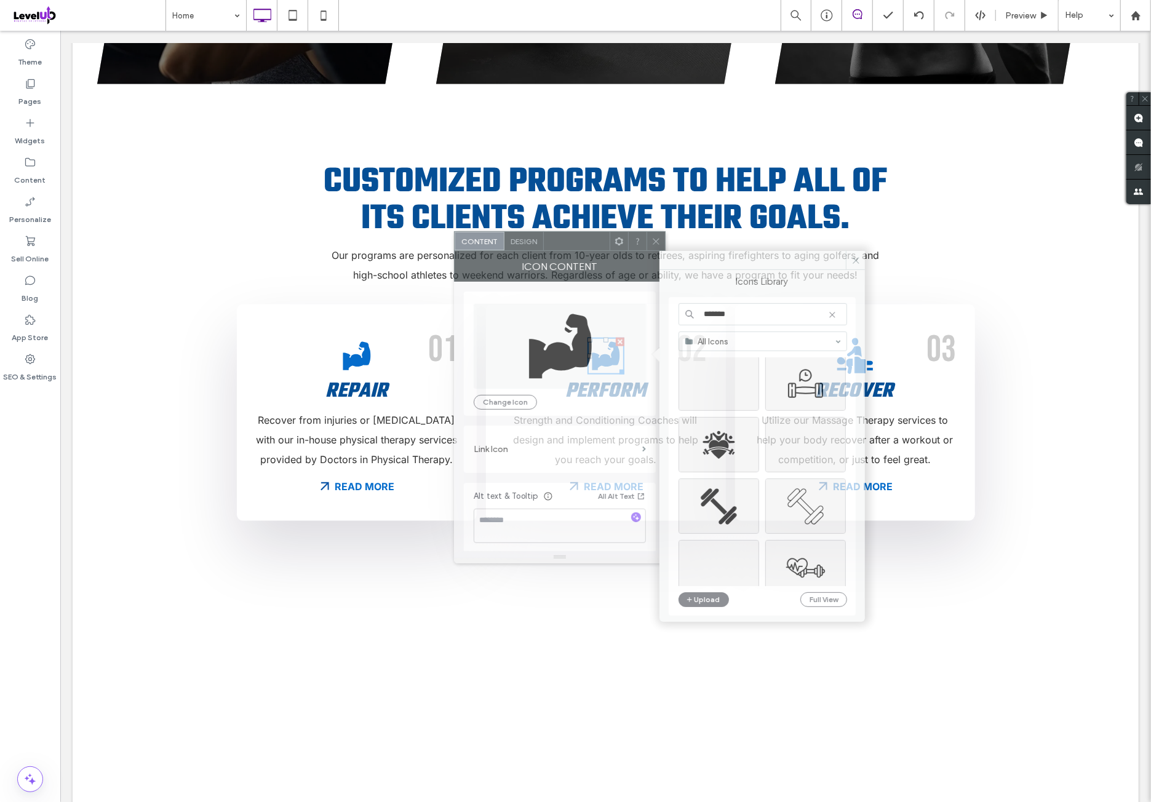
drag, startPoint x: 463, startPoint y: 245, endPoint x: 630, endPoint y: 309, distance: 178.3
click at [565, 241] on div at bounding box center [577, 241] width 66 height 18
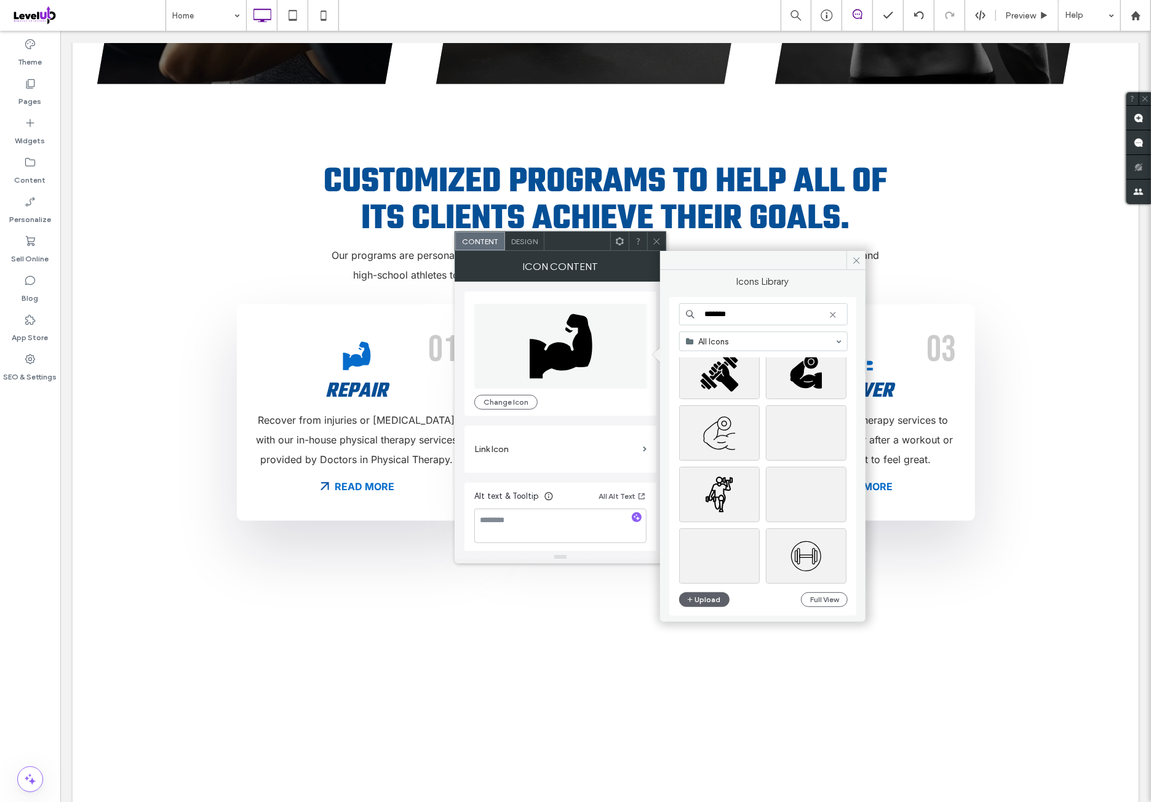
scroll to position [0, 0]
click at [833, 314] on icon at bounding box center [833, 315] width 10 height 10
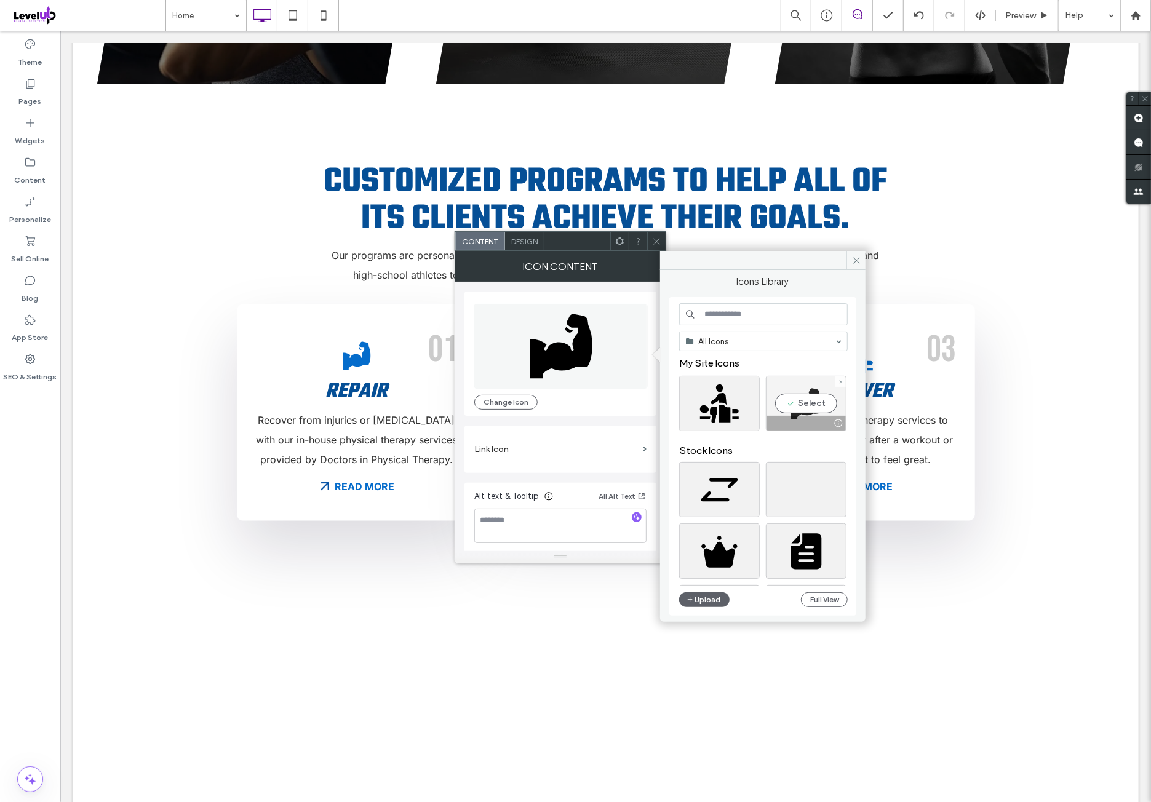
click at [791, 419] on div at bounding box center [805, 423] width 79 height 15
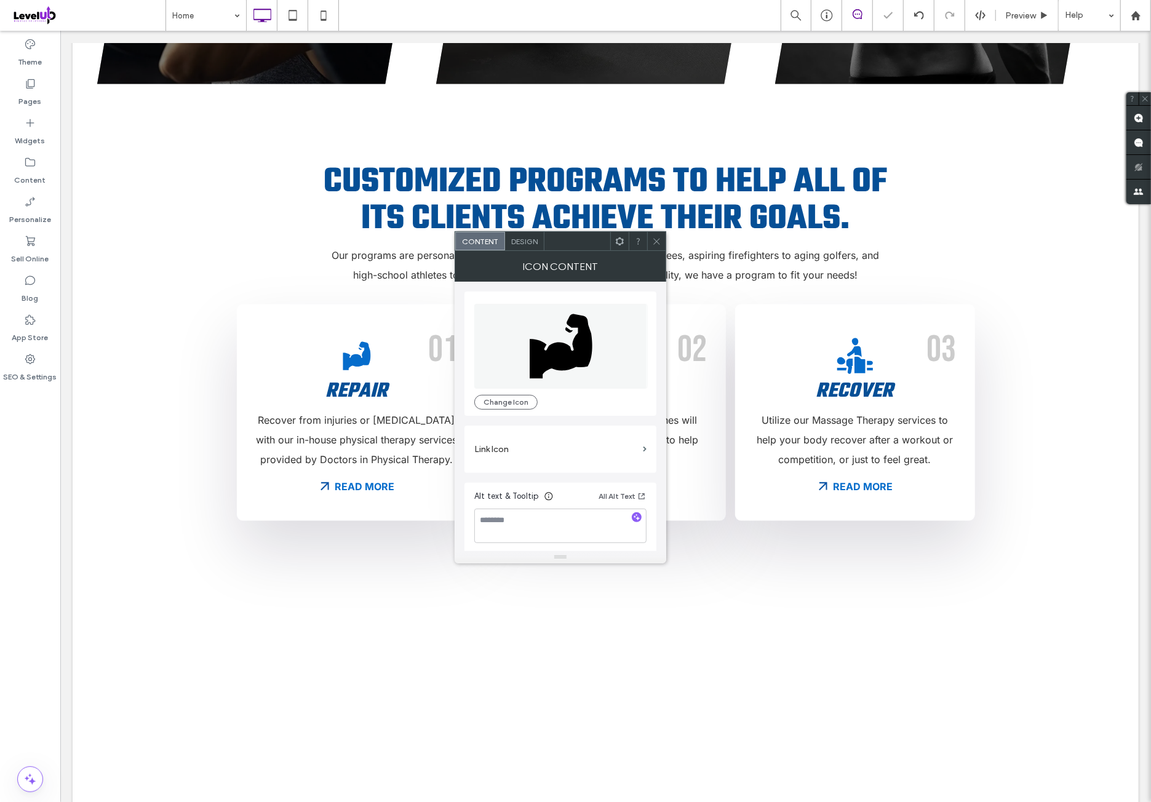
drag, startPoint x: 662, startPoint y: 243, endPoint x: 658, endPoint y: 249, distance: 7.5
click at [662, 242] on div at bounding box center [656, 241] width 18 height 18
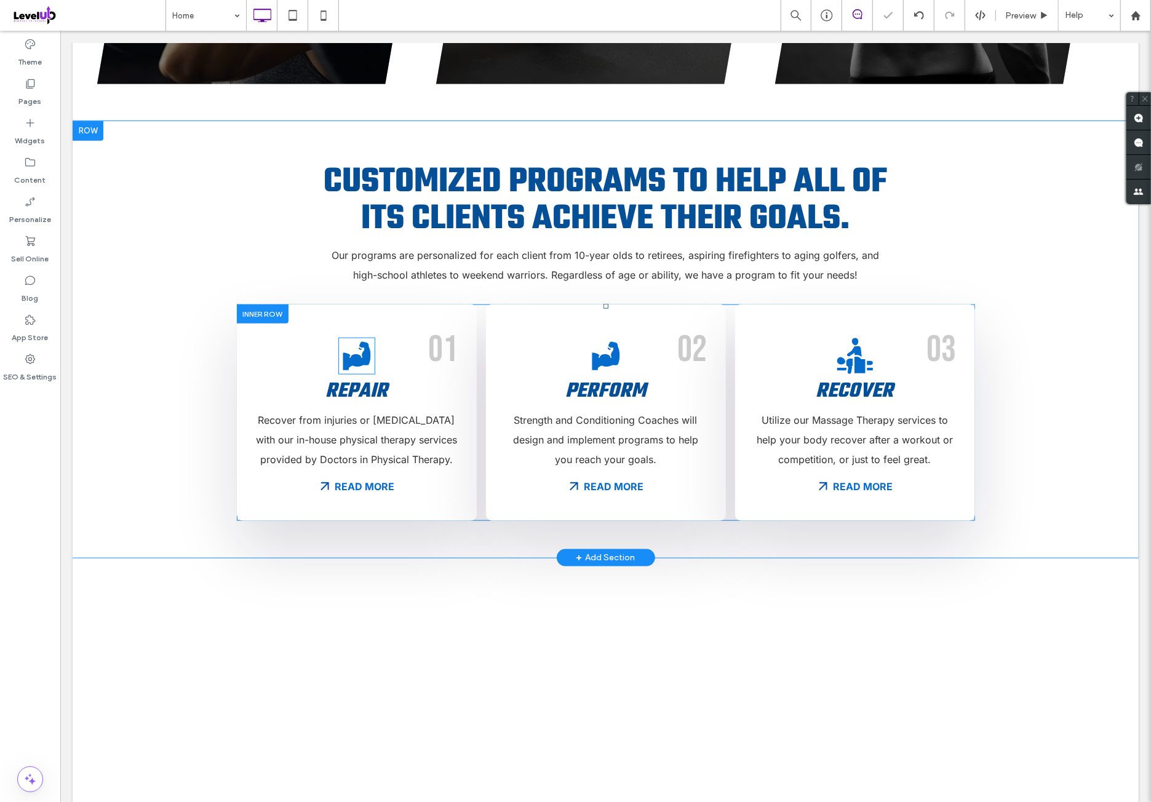
click at [346, 342] on icon at bounding box center [356, 355] width 28 height 28
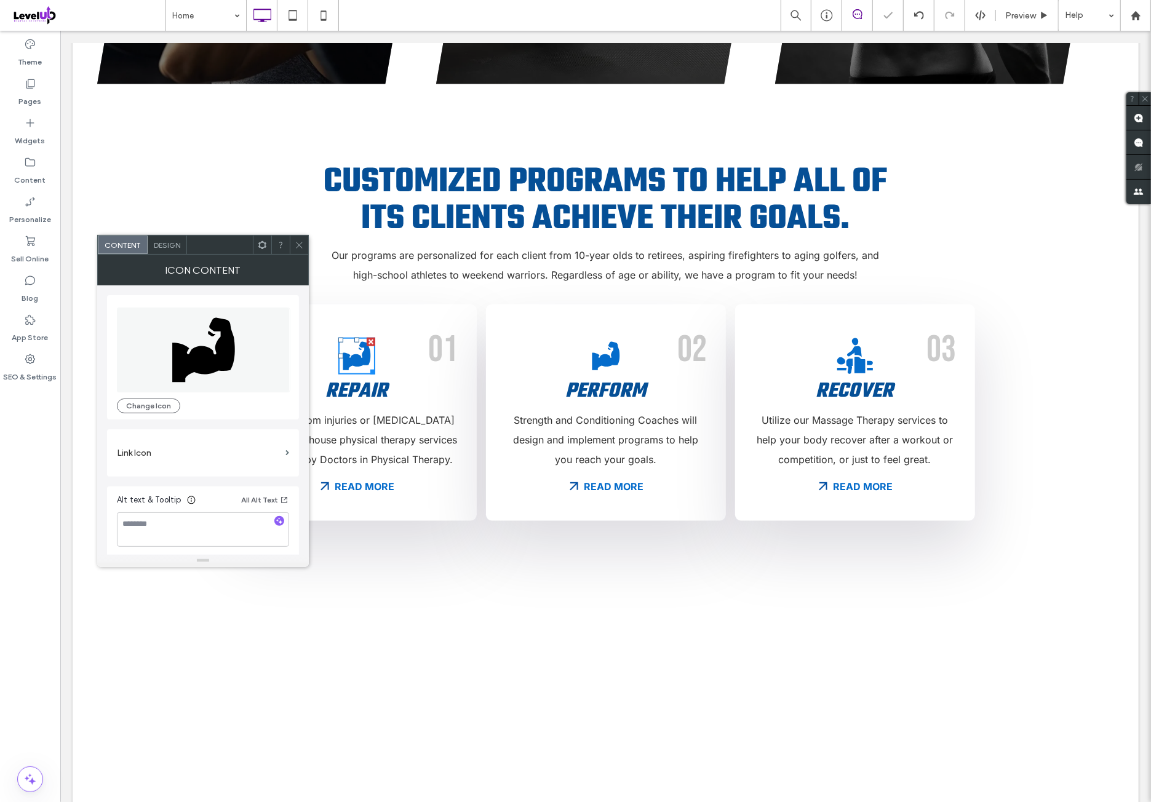
click at [230, 350] on icon at bounding box center [203, 350] width 63 height 65
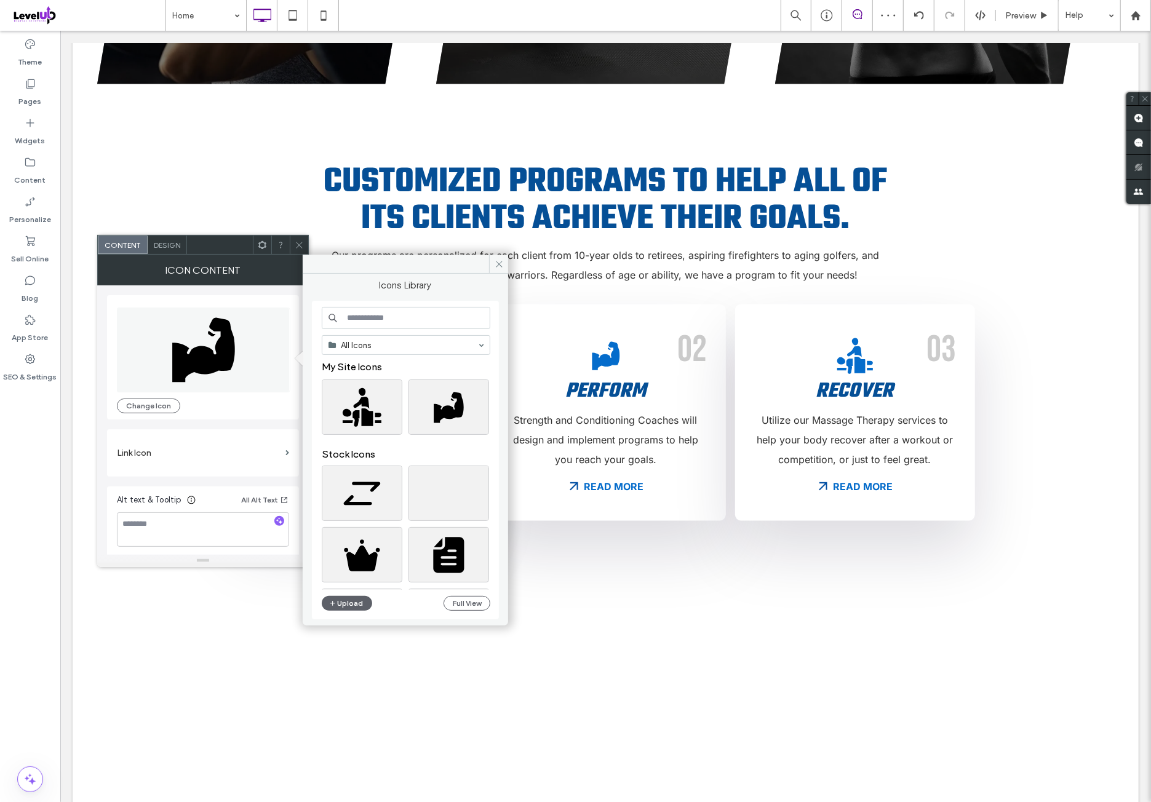
click at [402, 322] on input at bounding box center [406, 318] width 169 height 22
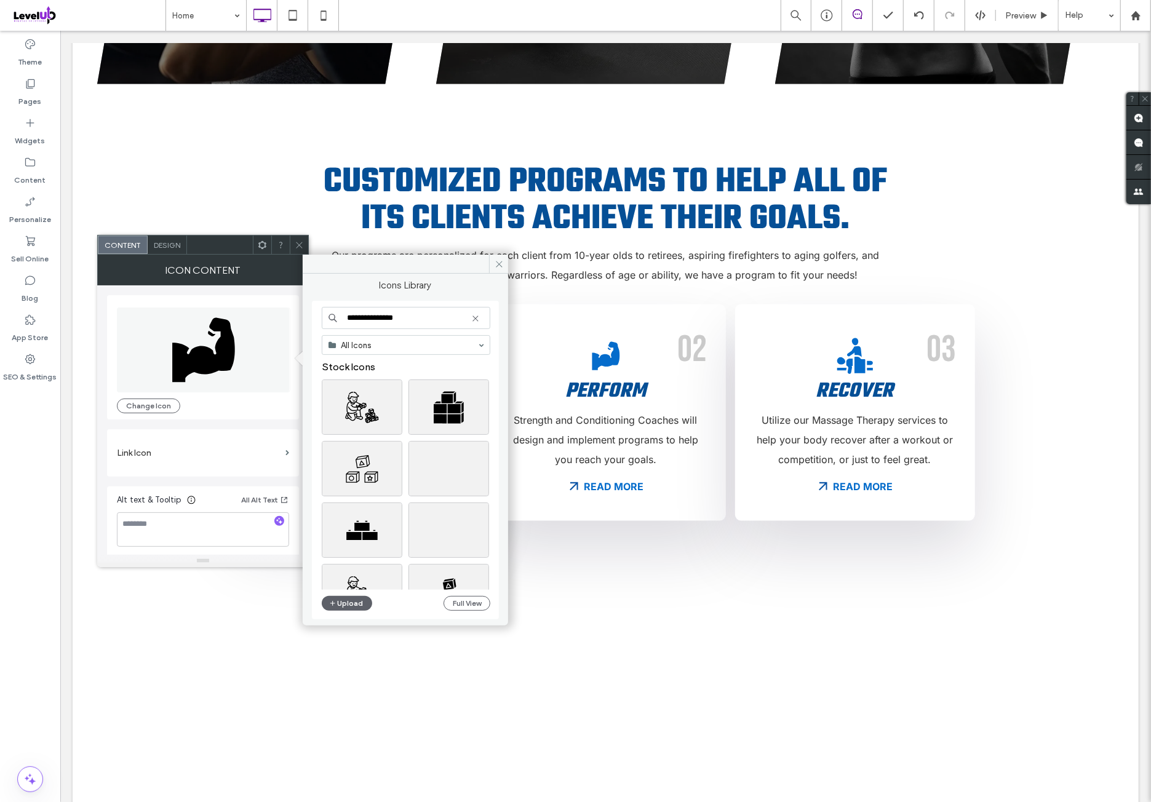
click at [404, 373] on div "Stock Icons" at bounding box center [411, 370] width 178 height 18
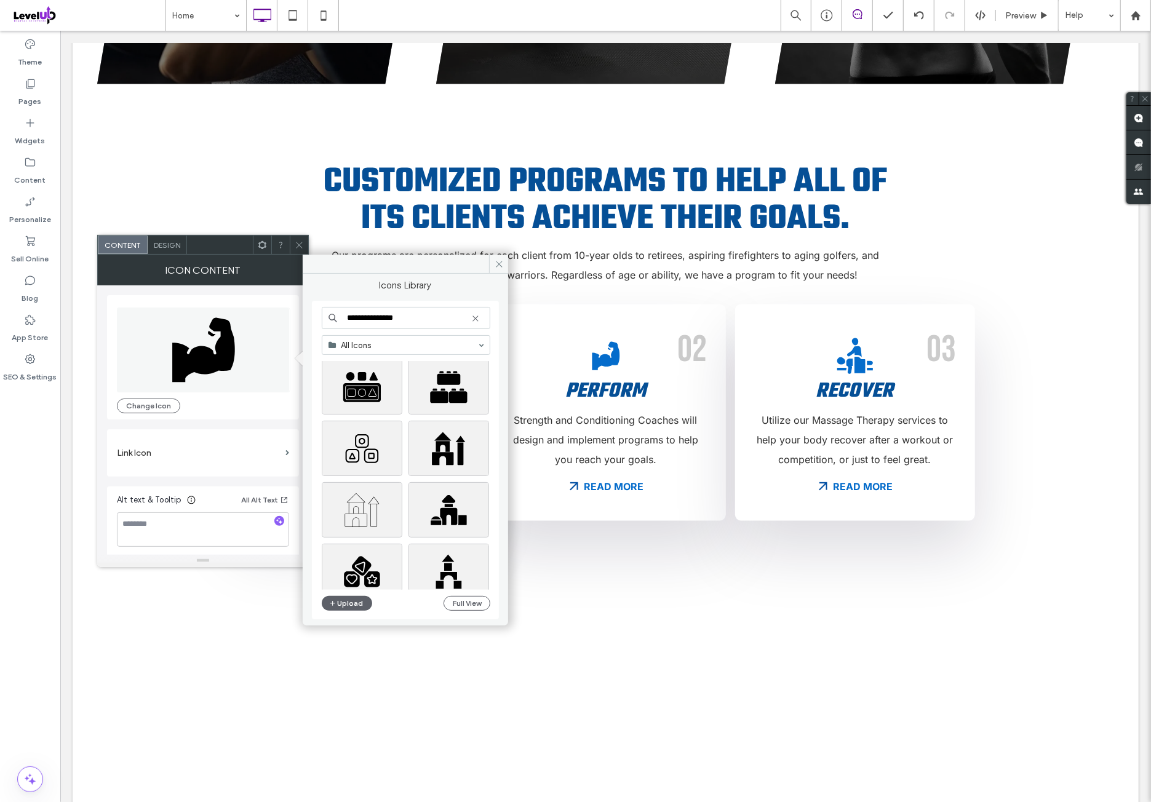
scroll to position [922, 0]
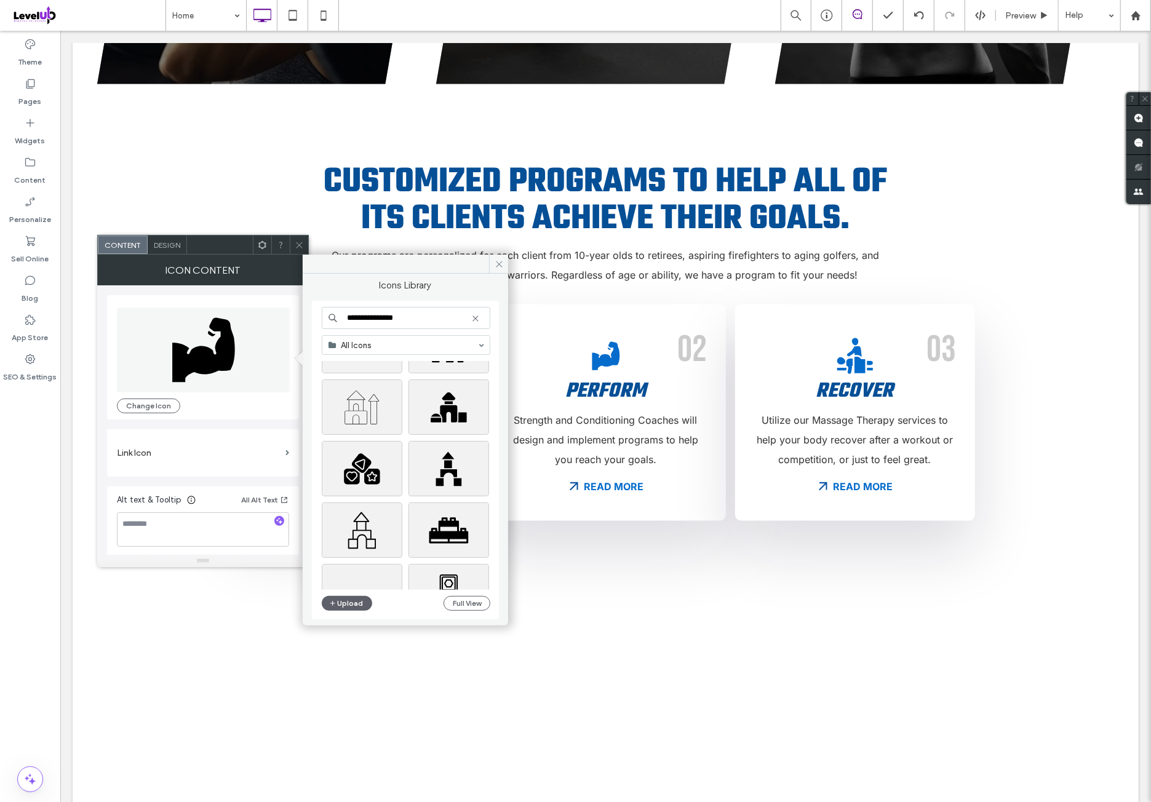
click at [434, 323] on input "**********" at bounding box center [406, 318] width 169 height 22
click at [406, 424] on div at bounding box center [411, 409] width 178 height 61
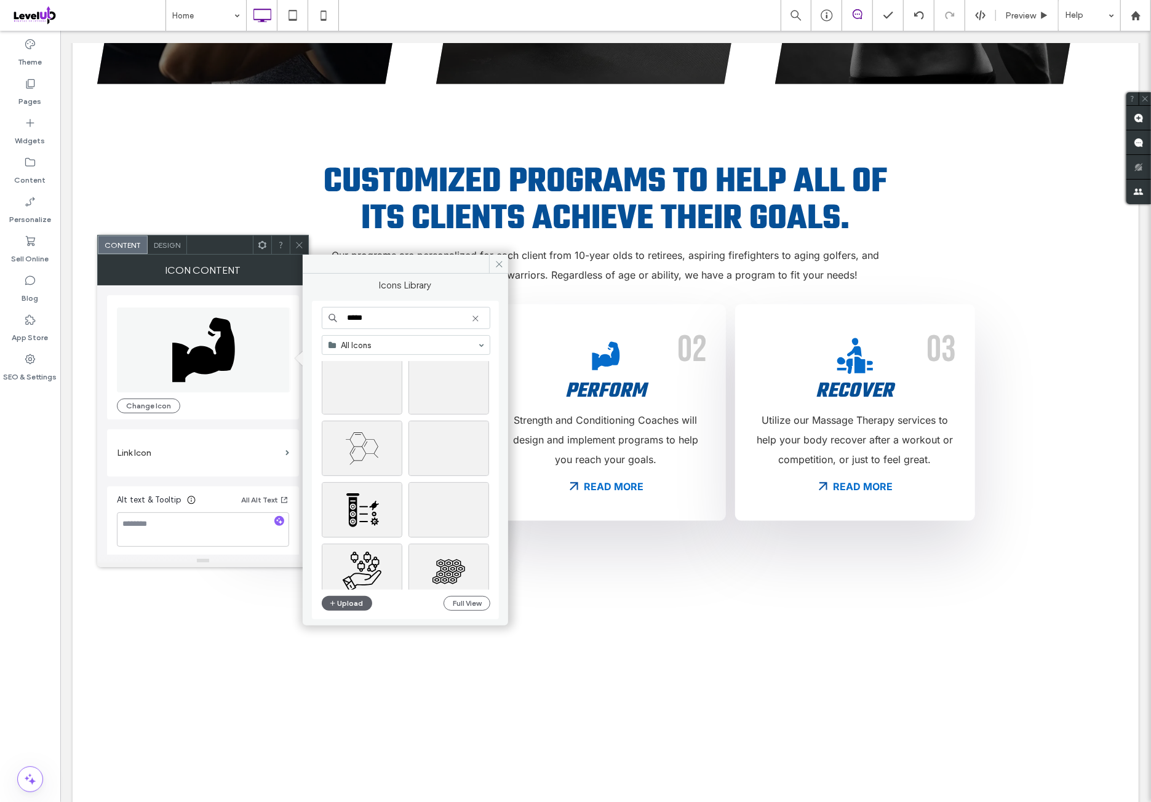
click at [416, 315] on input "*****" at bounding box center [406, 318] width 169 height 22
type input "******"
click at [405, 400] on div at bounding box center [411, 409] width 178 height 61
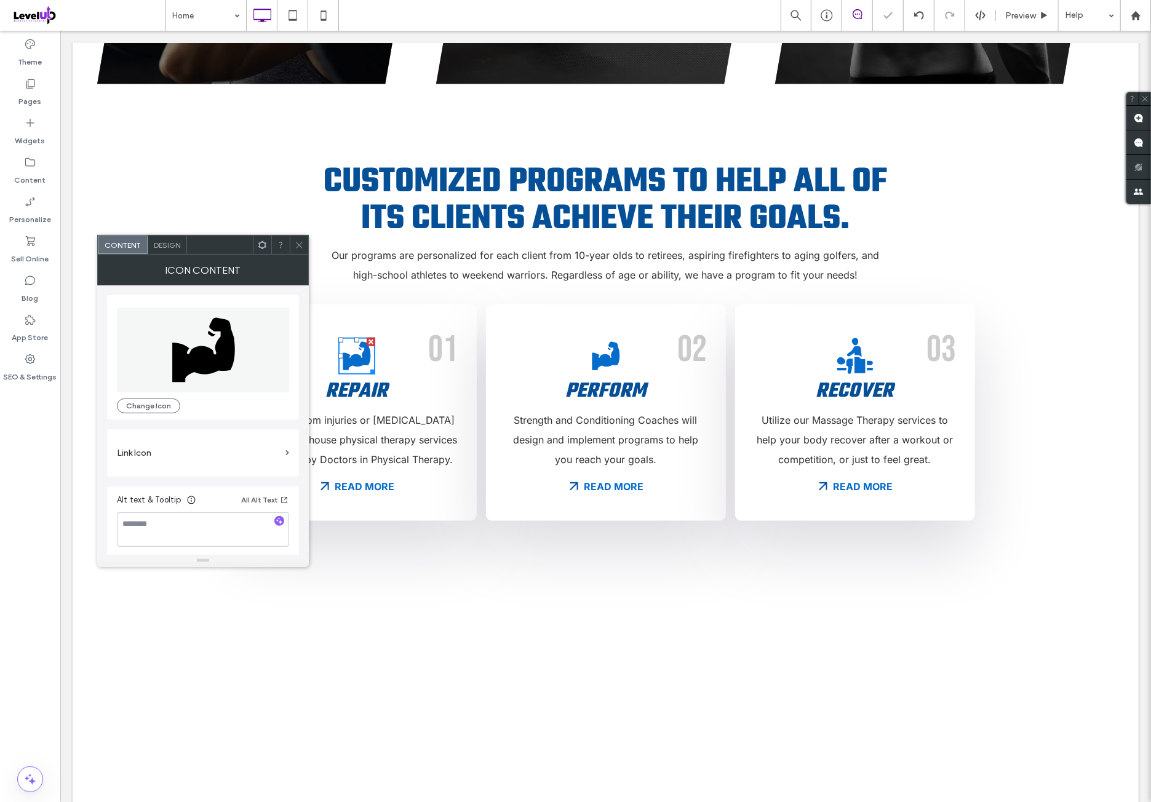
click at [301, 250] on span at bounding box center [299, 245] width 9 height 18
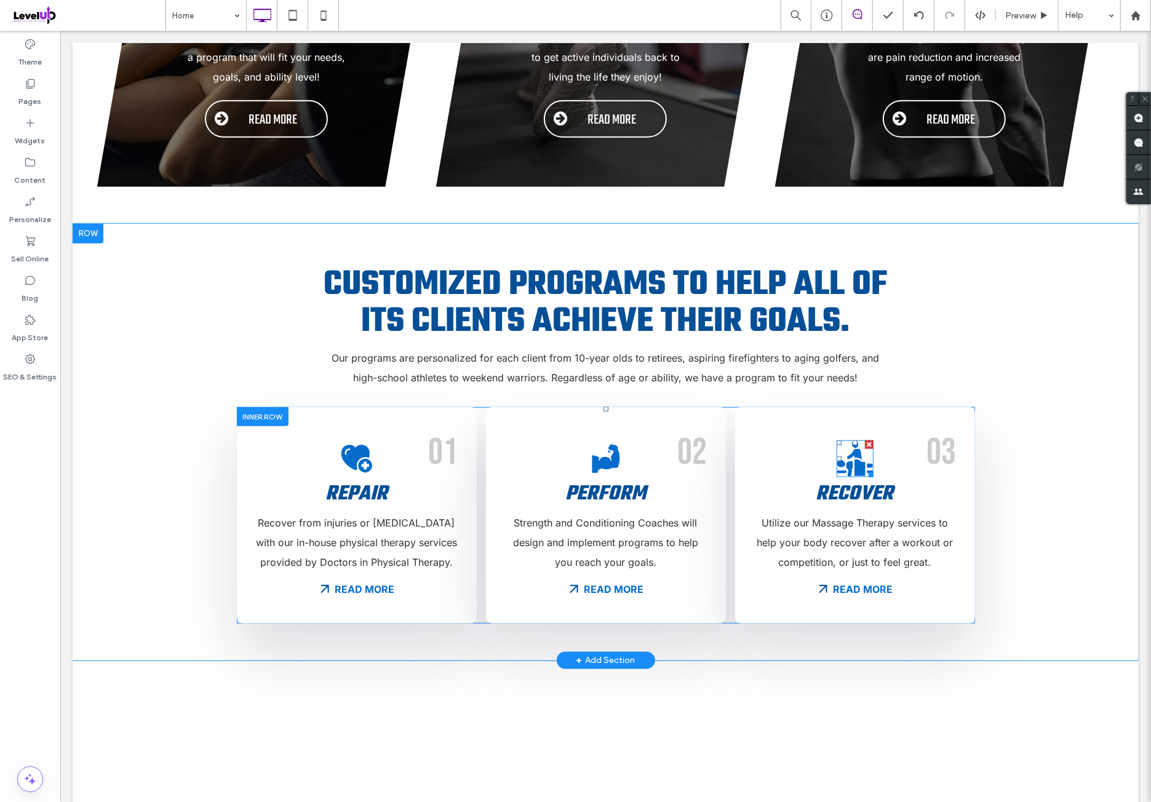
click at [854, 459] on icon at bounding box center [859, 467] width 11 height 17
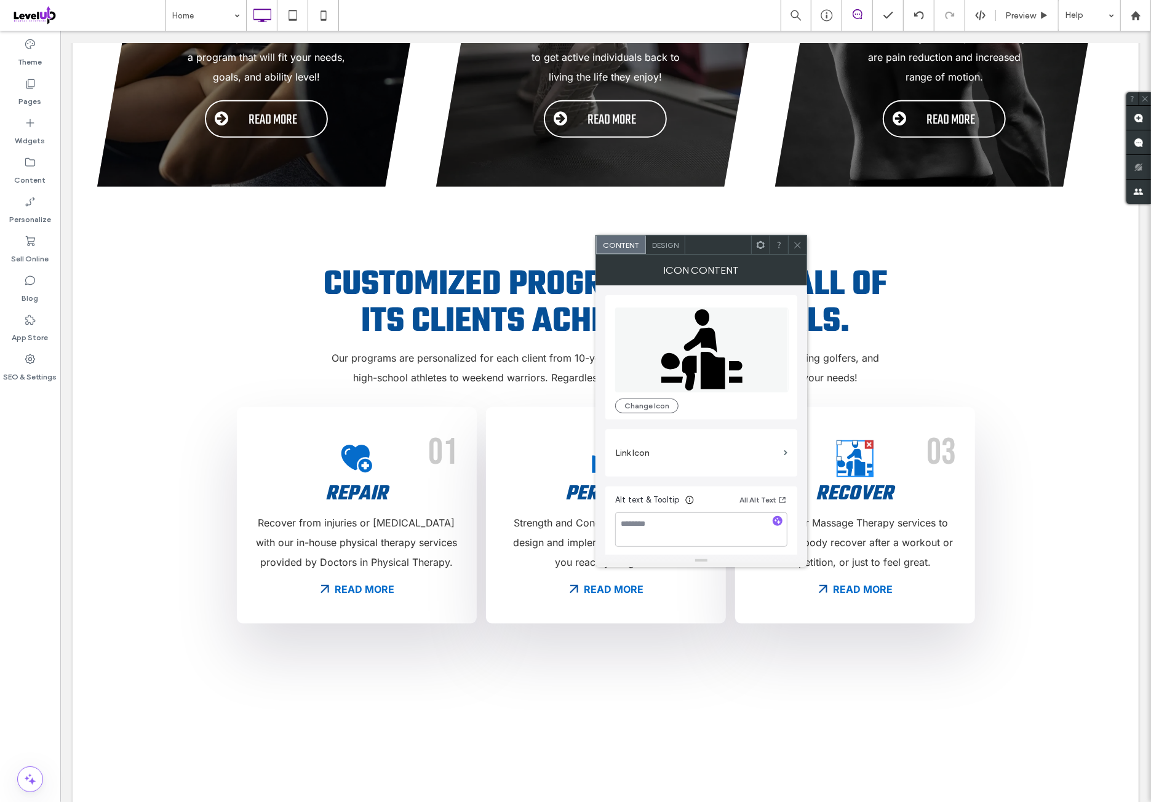
drag, startPoint x: 678, startPoint y: 365, endPoint x: 748, endPoint y: 351, distance: 70.8
click at [679, 364] on icon at bounding box center [701, 349] width 173 height 85
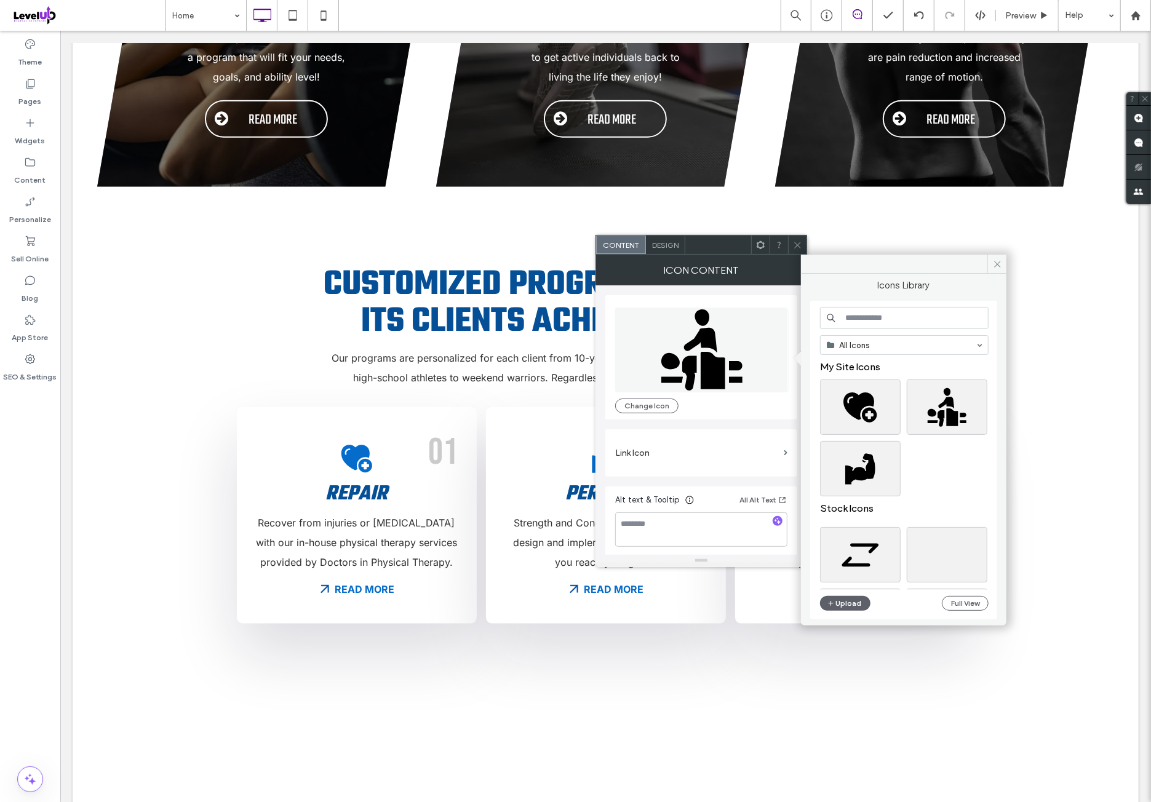
click at [871, 320] on input at bounding box center [904, 318] width 169 height 22
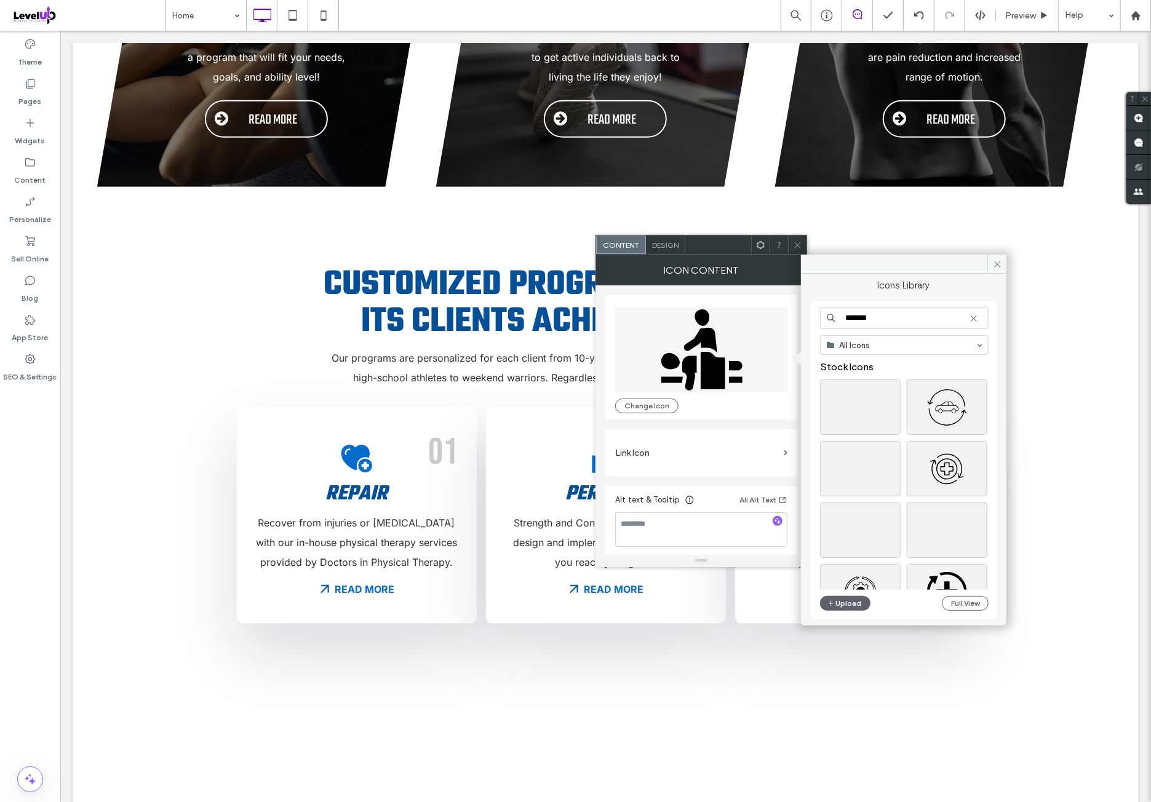
click at [901, 435] on div at bounding box center [909, 409] width 178 height 61
drag, startPoint x: 892, startPoint y: 322, endPoint x: 769, endPoint y: 330, distance: 122.7
click at [768, 329] on div "Icons Library ******* All Icons Upload Full View Icon Content Change Icon Link …" at bounding box center [701, 411] width 212 height 312
type input "*******"
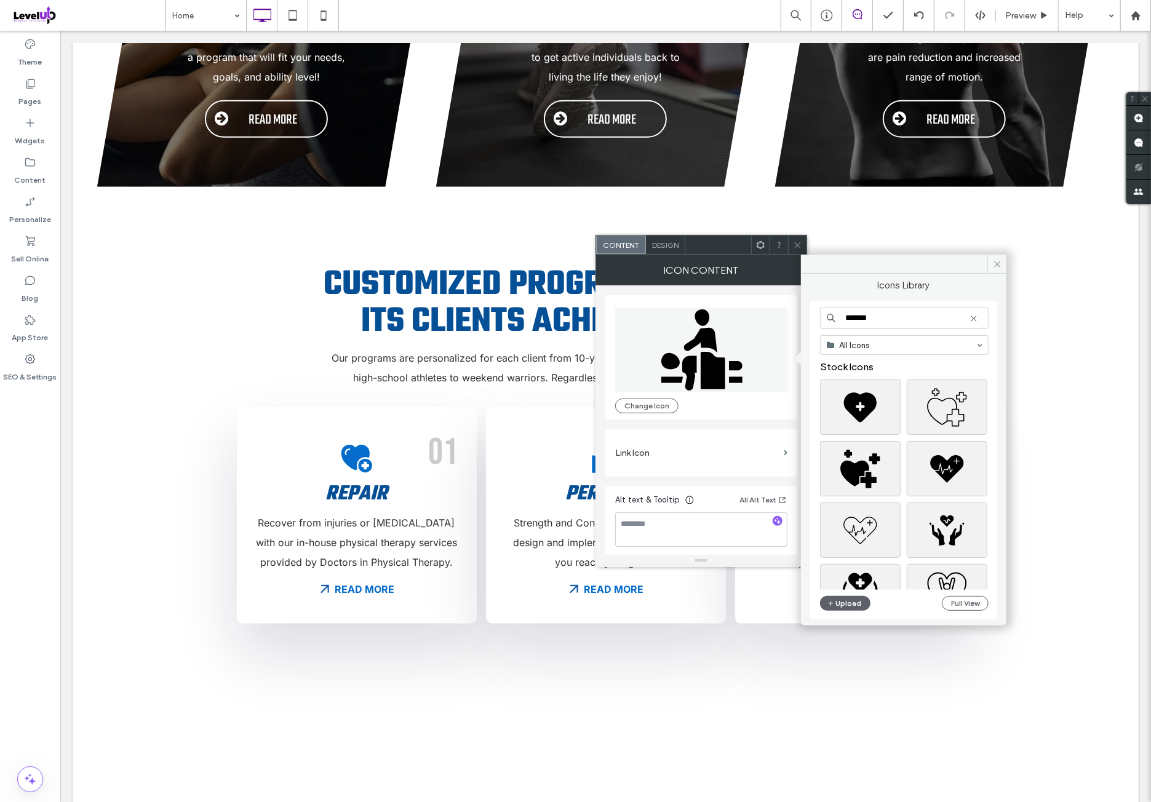
click at [903, 435] on div at bounding box center [909, 409] width 178 height 61
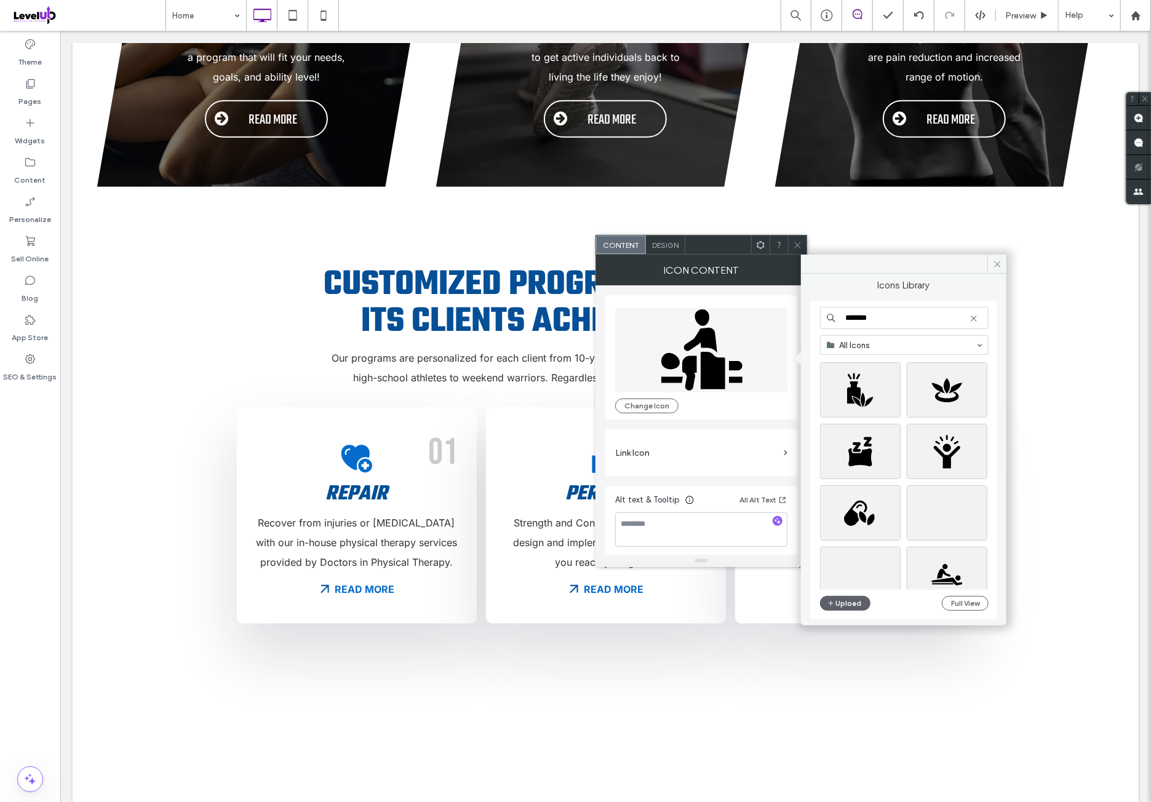
scroll to position [2659, 0]
click at [957, 514] on div "Select" at bounding box center [946, 515] width 81 height 55
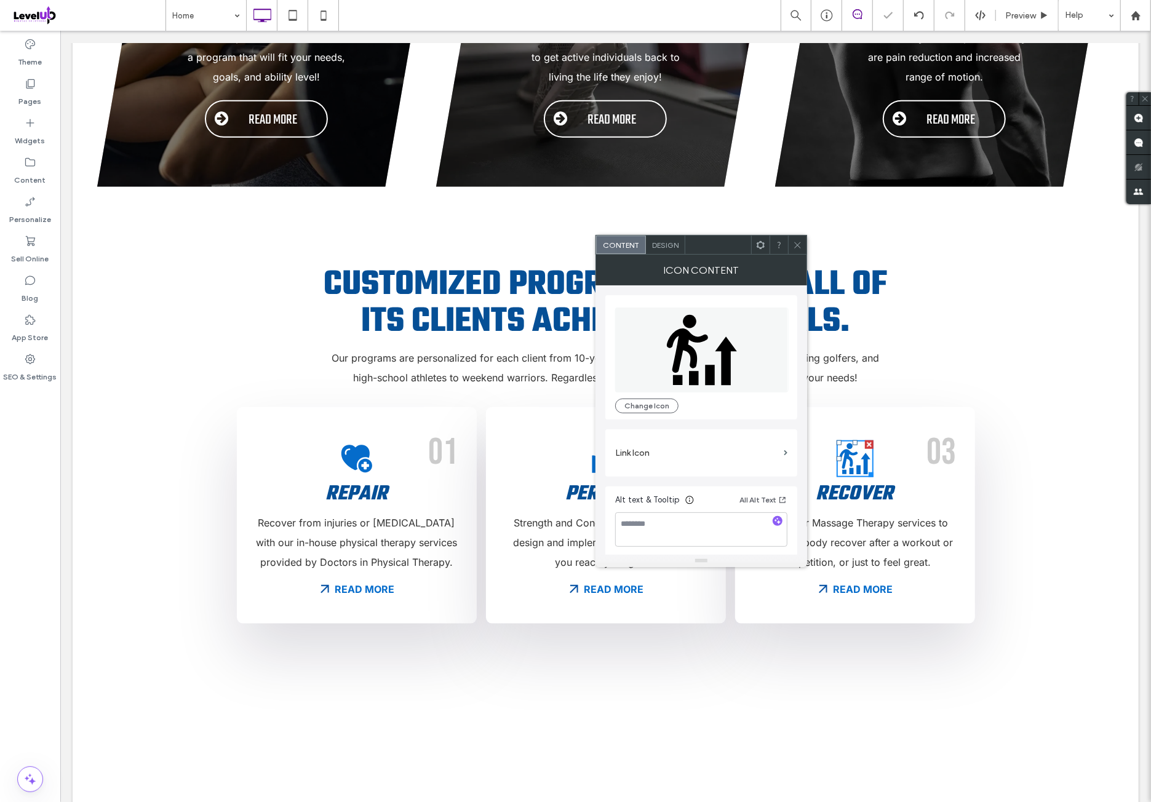
click at [740, 338] on icon at bounding box center [701, 349] width 173 height 85
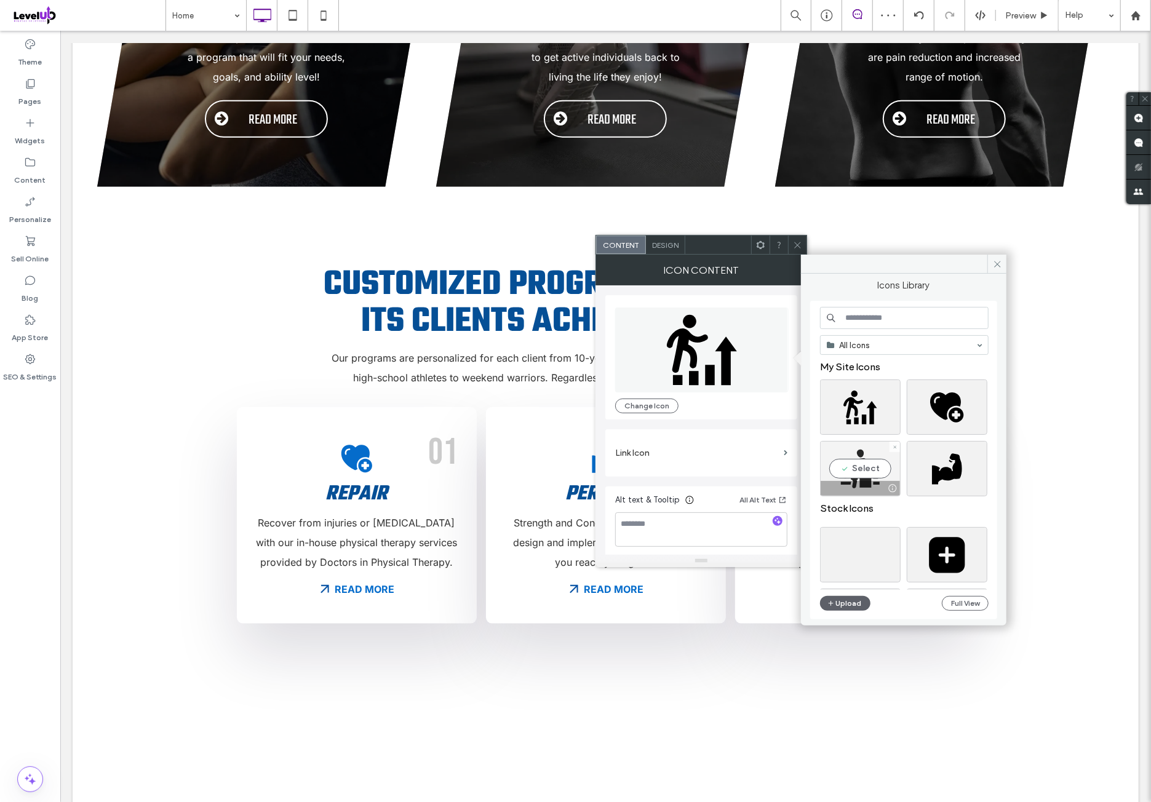
click at [855, 461] on div "Select" at bounding box center [860, 468] width 81 height 55
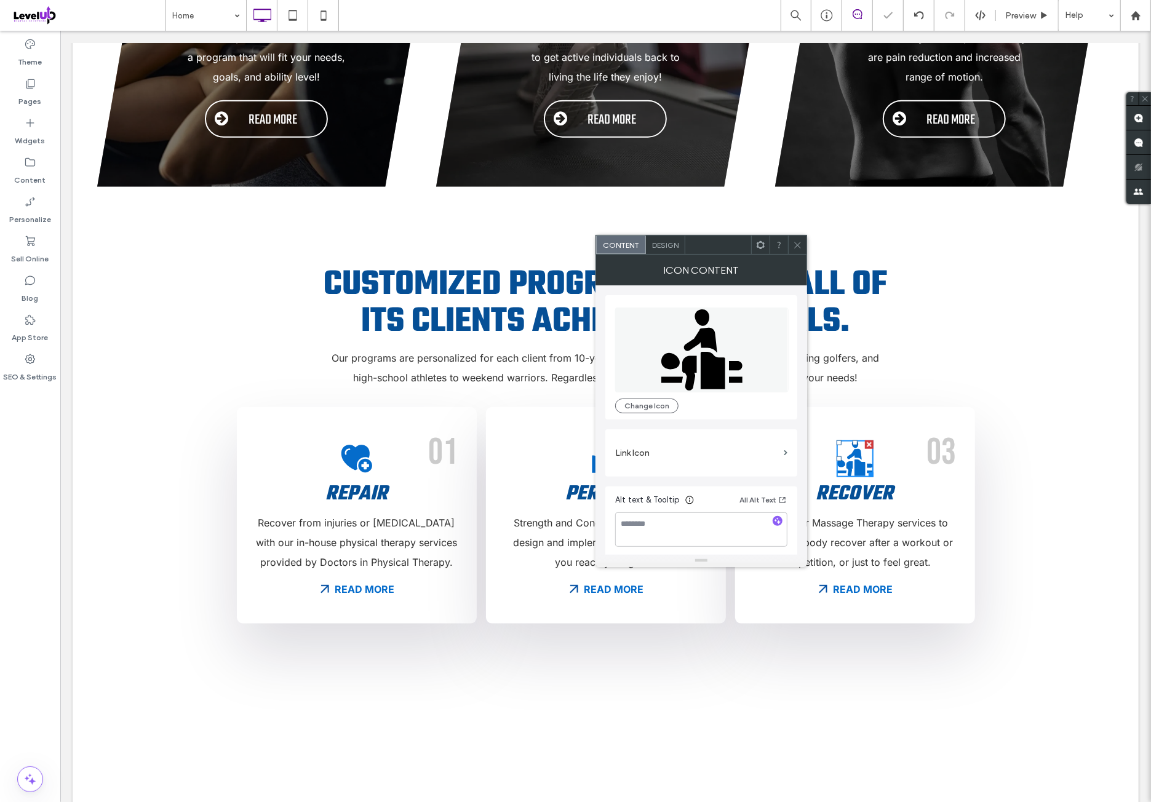
click at [794, 240] on icon at bounding box center [797, 244] width 9 height 9
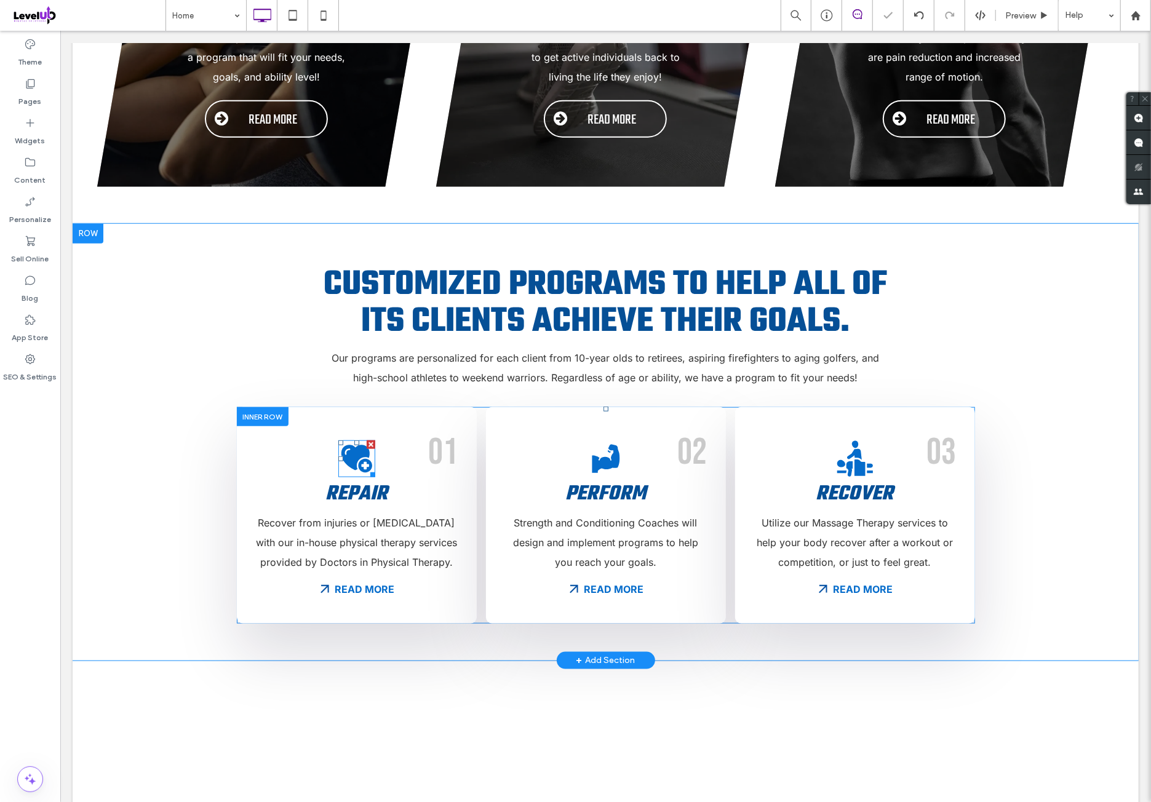
click at [344, 444] on icon at bounding box center [354, 456] width 28 height 25
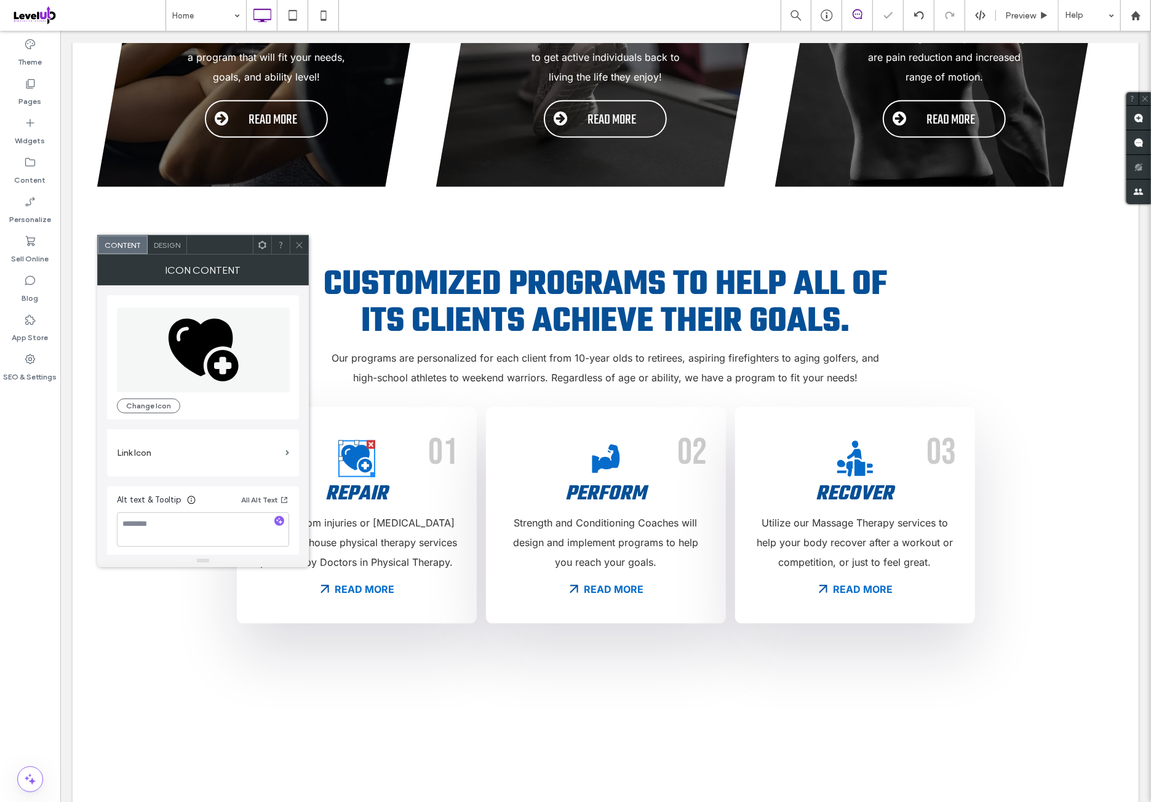
click at [241, 373] on icon at bounding box center [203, 349] width 173 height 85
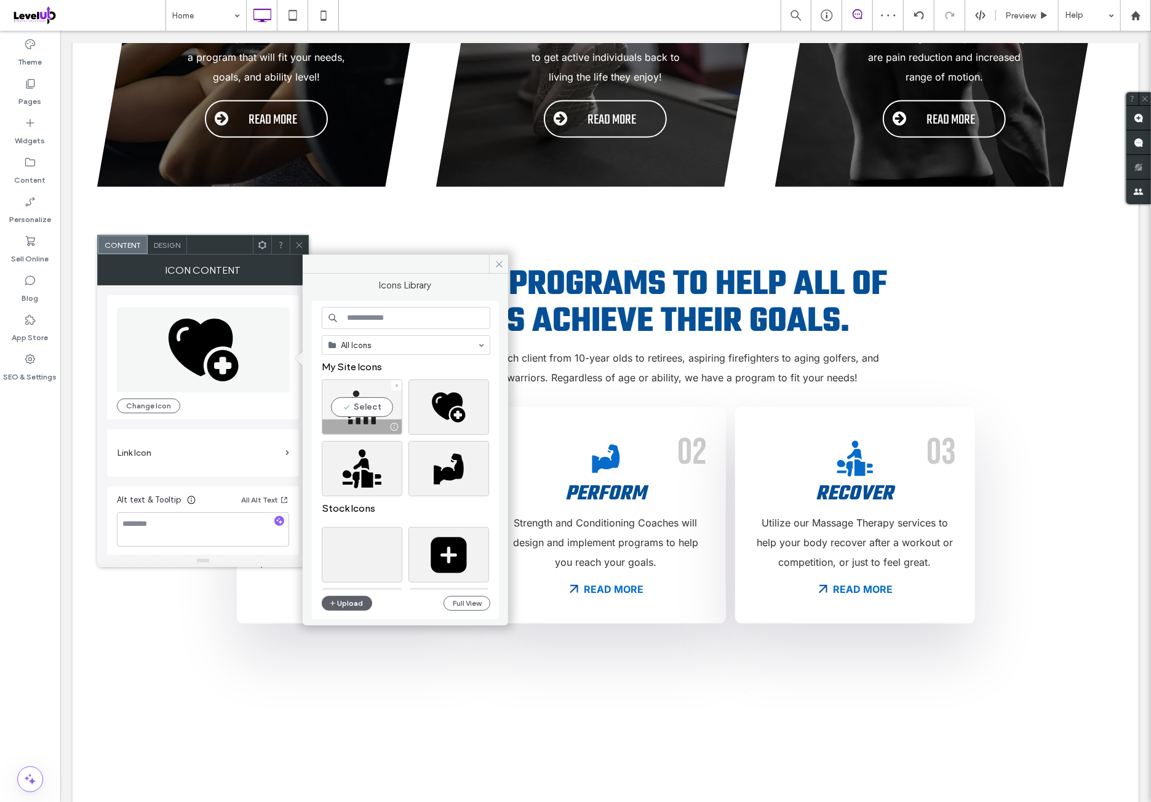
click at [353, 407] on div "Select" at bounding box center [362, 406] width 81 height 55
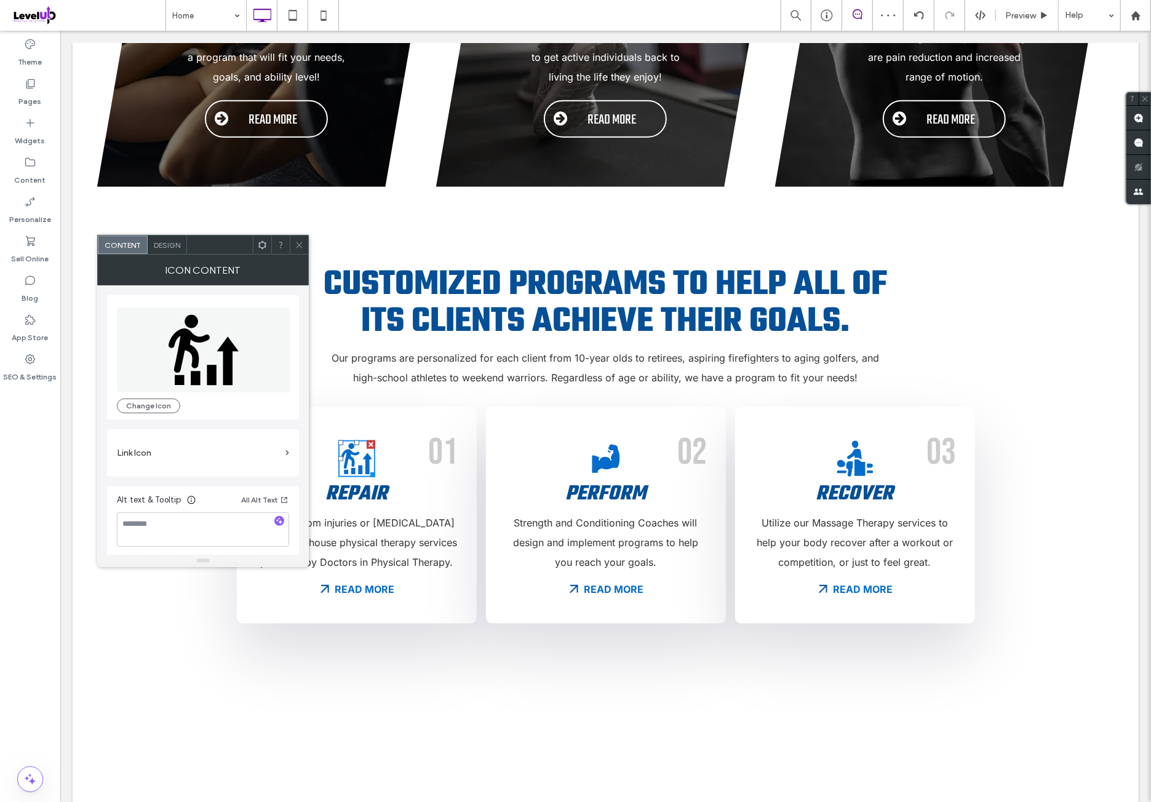
drag, startPoint x: 295, startPoint y: 249, endPoint x: 287, endPoint y: 268, distance: 20.1
click at [295, 249] on span at bounding box center [299, 245] width 9 height 18
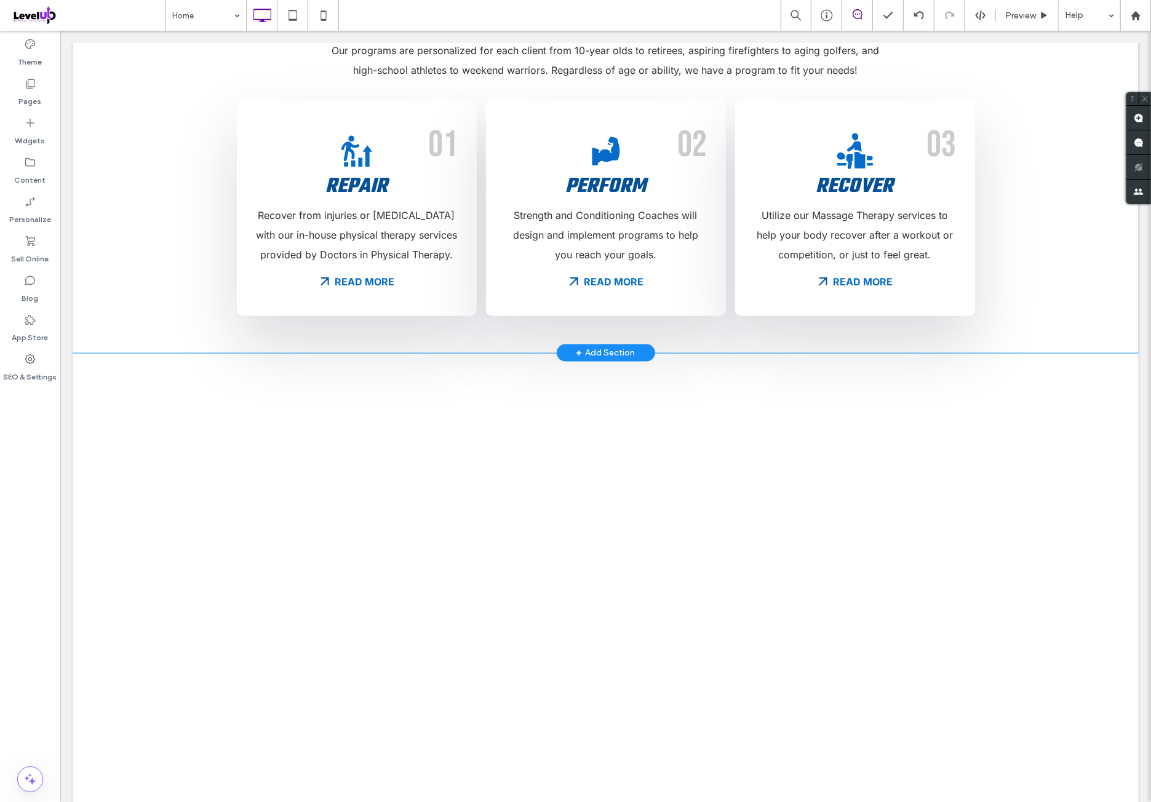
scroll to position [922, 0]
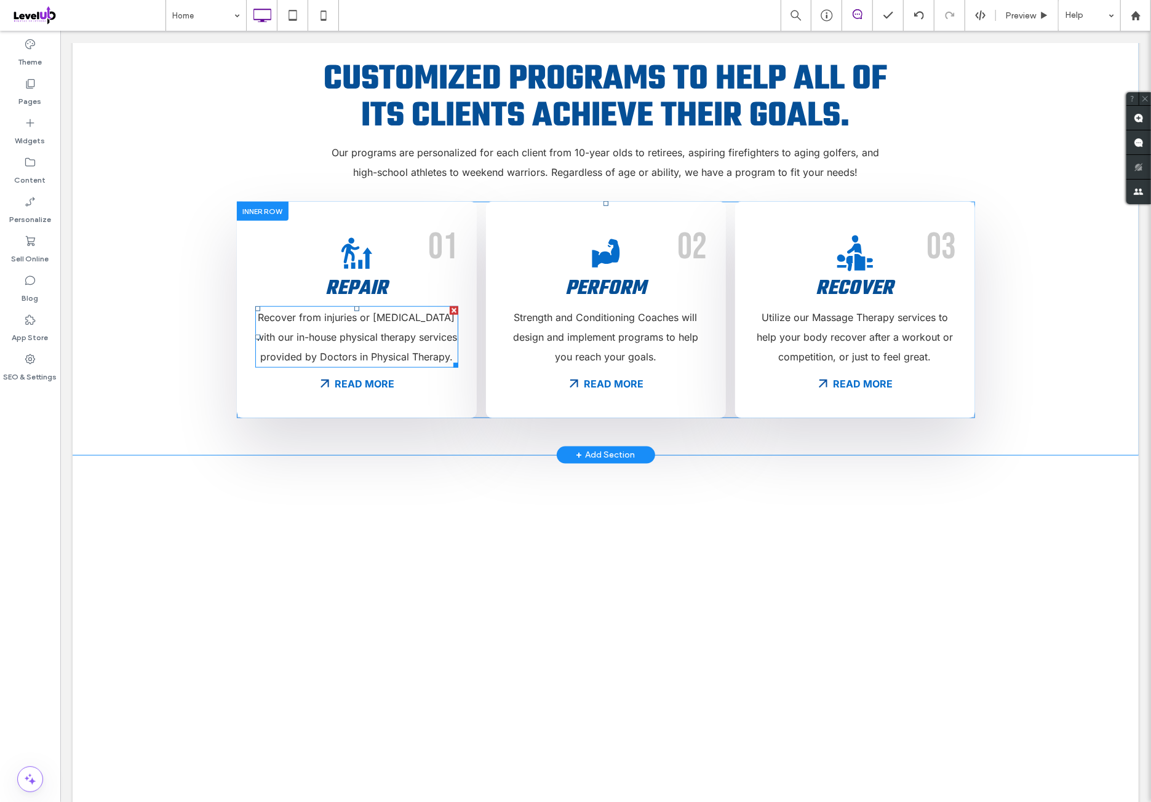
click at [351, 338] on span "Recover from injuries or [MEDICAL_DATA] with our in-house physical therapy serv…" at bounding box center [355, 337] width 201 height 52
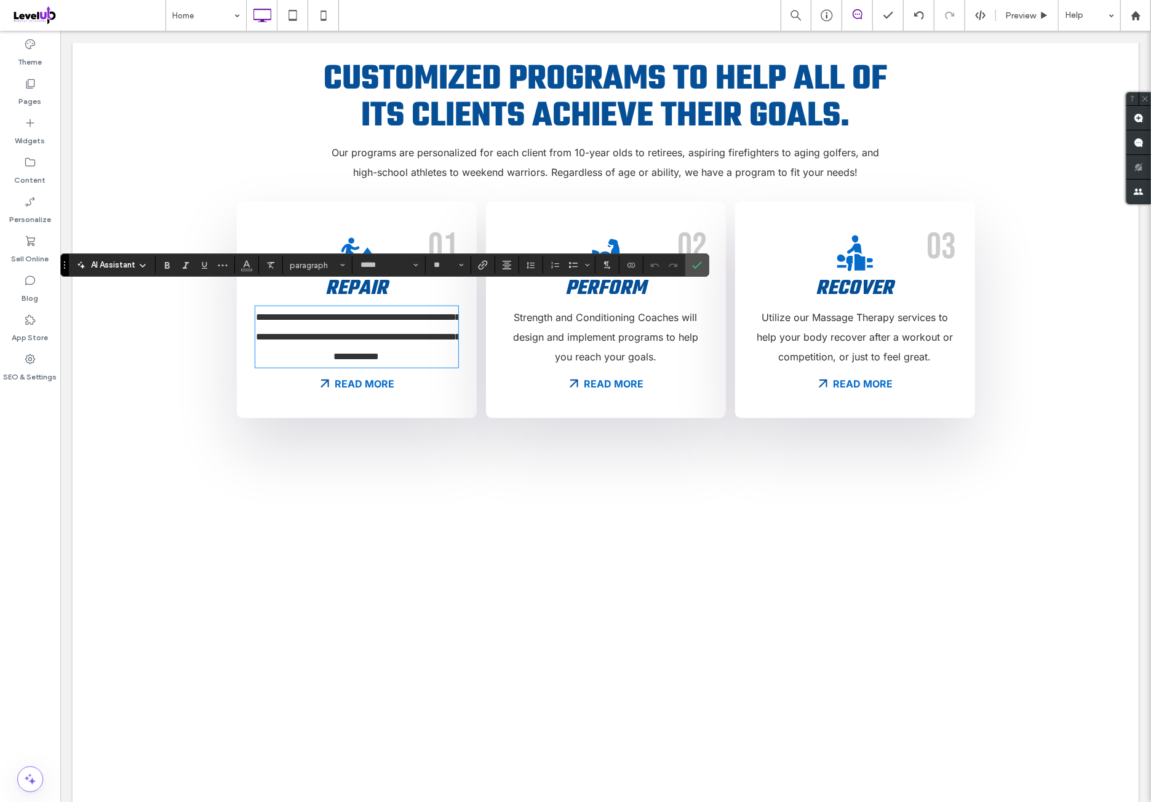
click at [351, 337] on span "**********" at bounding box center [358, 336] width 204 height 49
click at [350, 334] on span "**********" at bounding box center [358, 336] width 204 height 49
click at [315, 337] on span "**********" at bounding box center [358, 336] width 204 height 49
drag, startPoint x: 349, startPoint y: 334, endPoint x: 379, endPoint y: 351, distance: 34.7
click at [349, 335] on span "**********" at bounding box center [358, 336] width 204 height 49
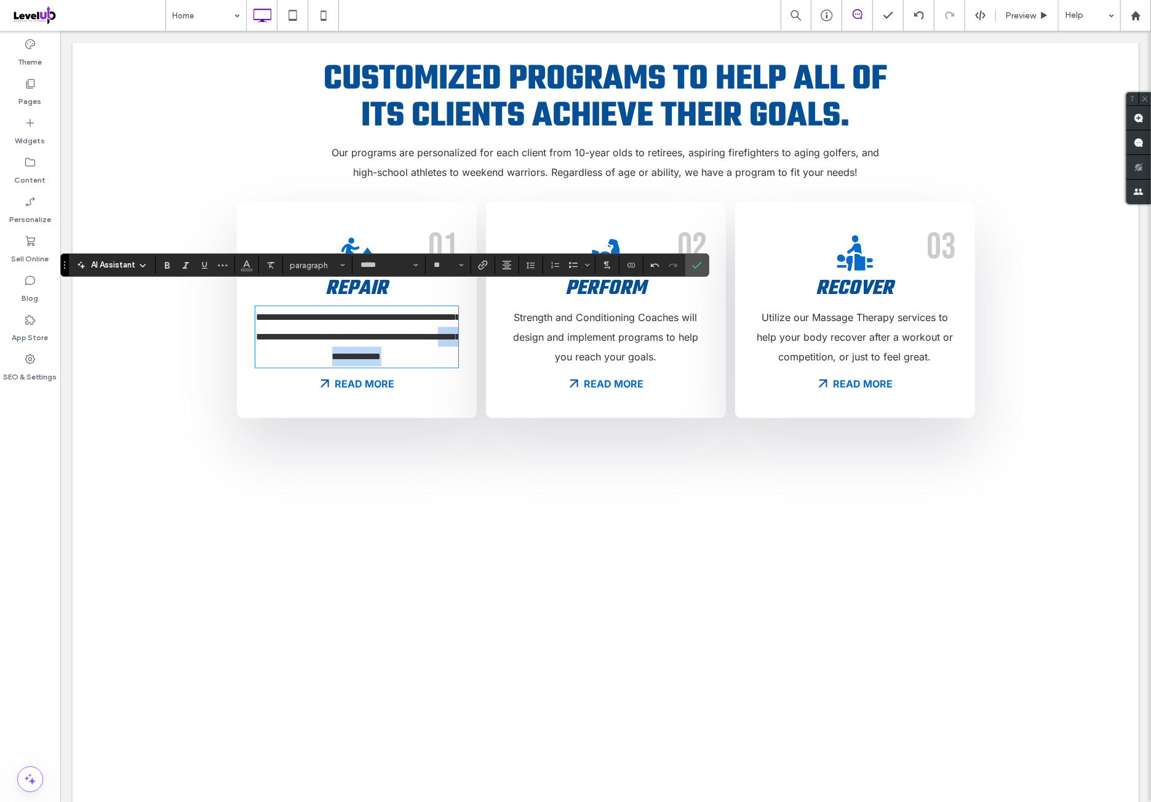
drag, startPoint x: 448, startPoint y: 337, endPoint x: 359, endPoint y: 338, distance: 89.2
click at [359, 338] on p "**********" at bounding box center [356, 336] width 203 height 59
click at [692, 264] on icon "Confirm" at bounding box center [697, 265] width 10 height 10
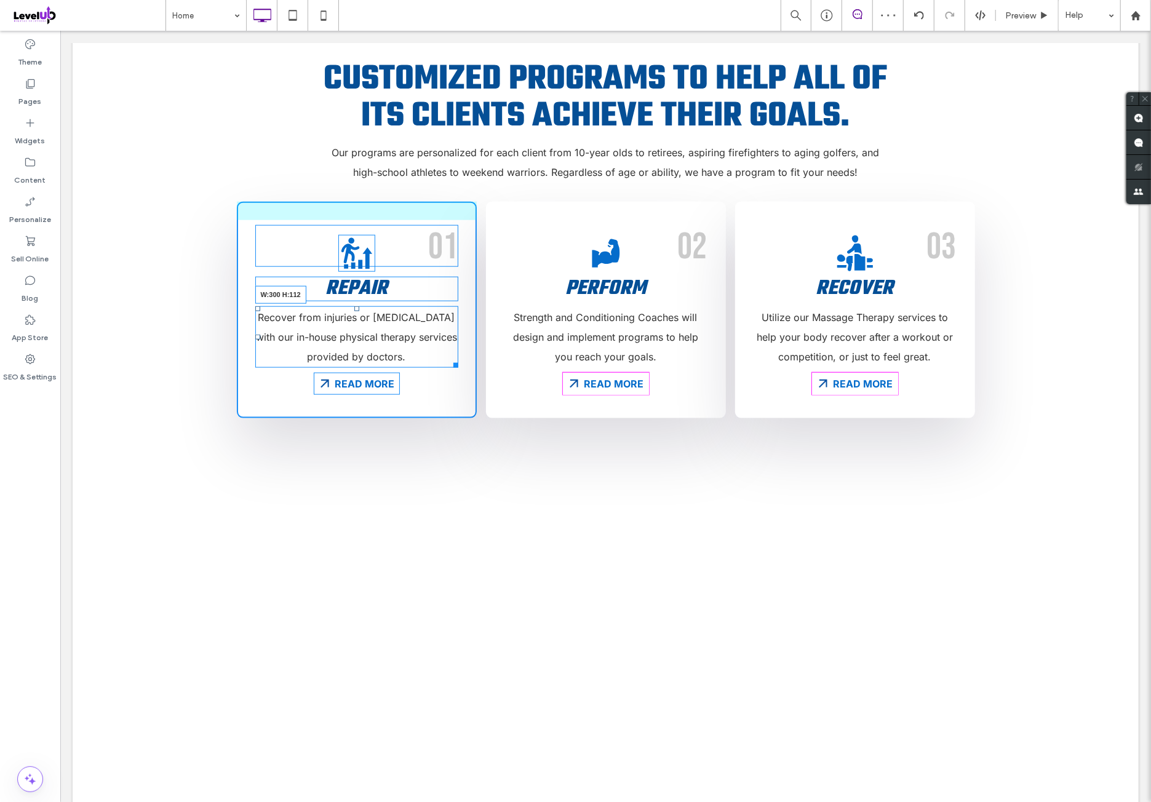
drag, startPoint x: 448, startPoint y: 343, endPoint x: 438, endPoint y: 336, distance: 11.4
click at [438, 336] on div "Recover from injuries or chronic pain with our in-house physical therapy servic…" at bounding box center [356, 336] width 203 height 61
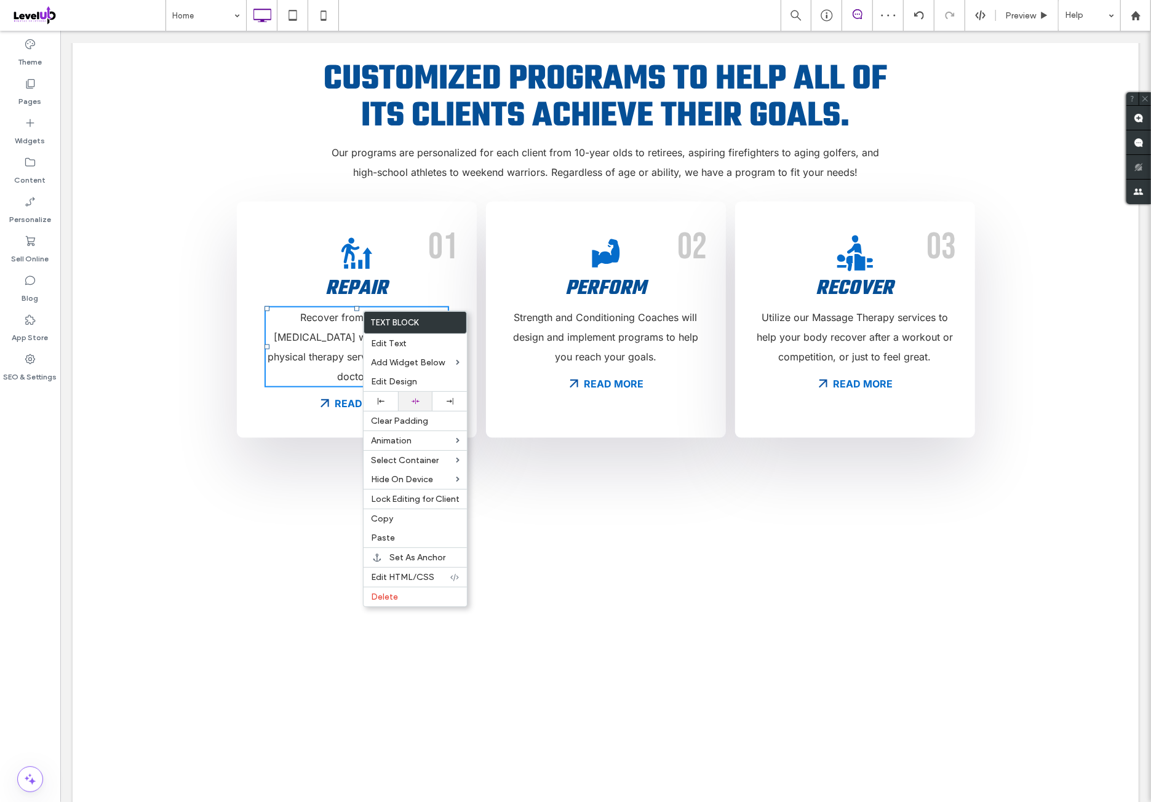
click at [423, 397] on div at bounding box center [415, 401] width 22 height 8
click at [617, 320] on span "Strength and Conditioning Coaches will design and implement programs to help yo…" at bounding box center [604, 337] width 185 height 52
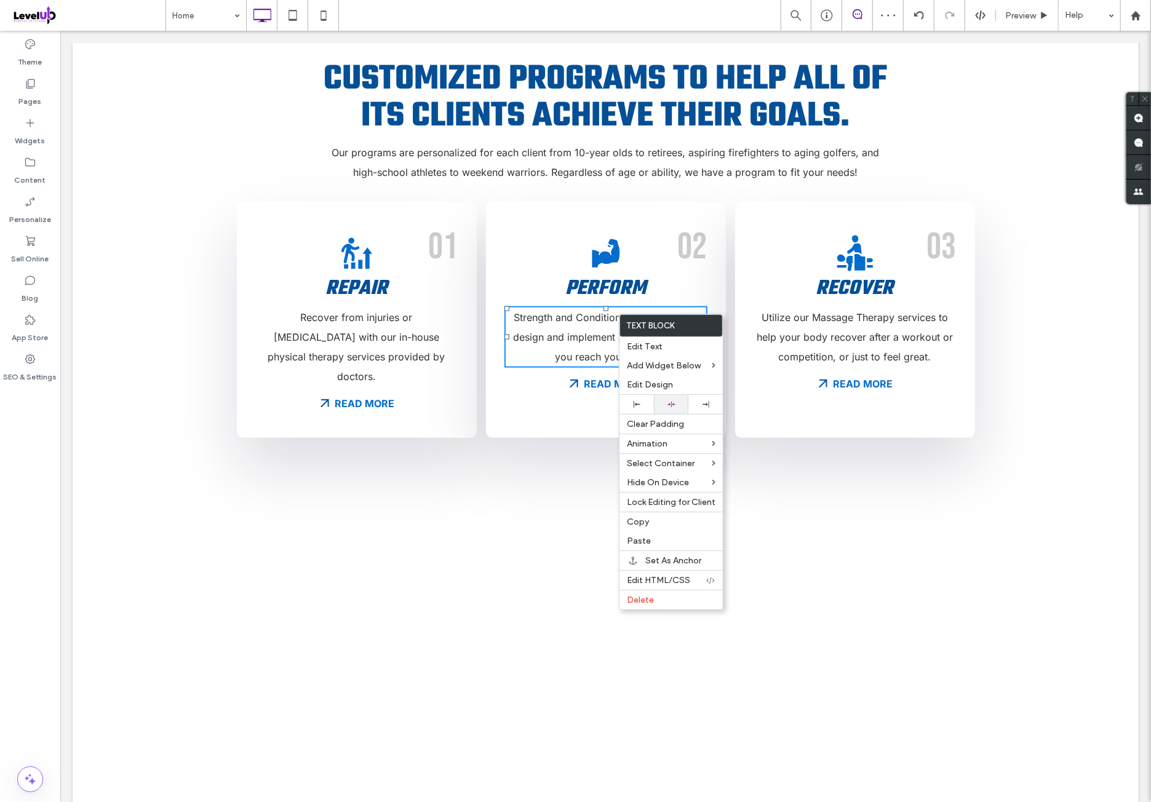
click at [683, 397] on div at bounding box center [671, 404] width 34 height 19
click at [907, 311] on span "Utilize our Massage Therapy services to help your body recover after a workout …" at bounding box center [854, 337] width 196 height 52
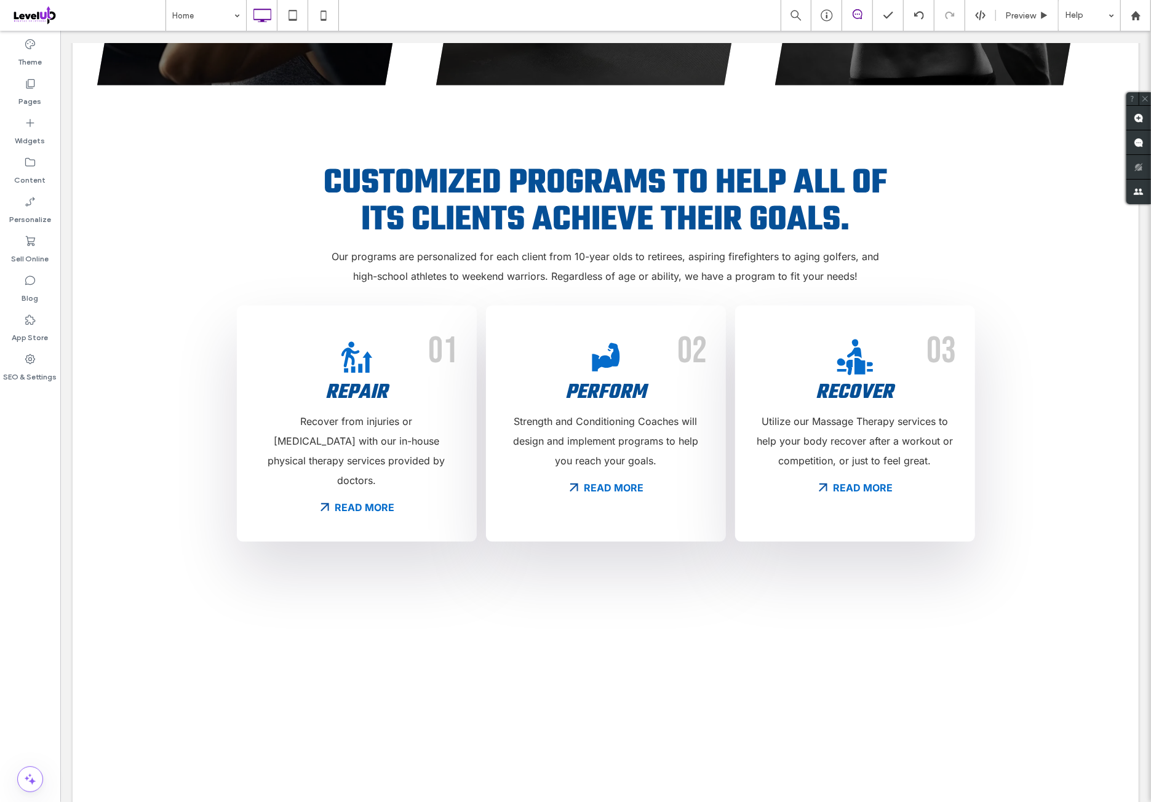
scroll to position [820, 0]
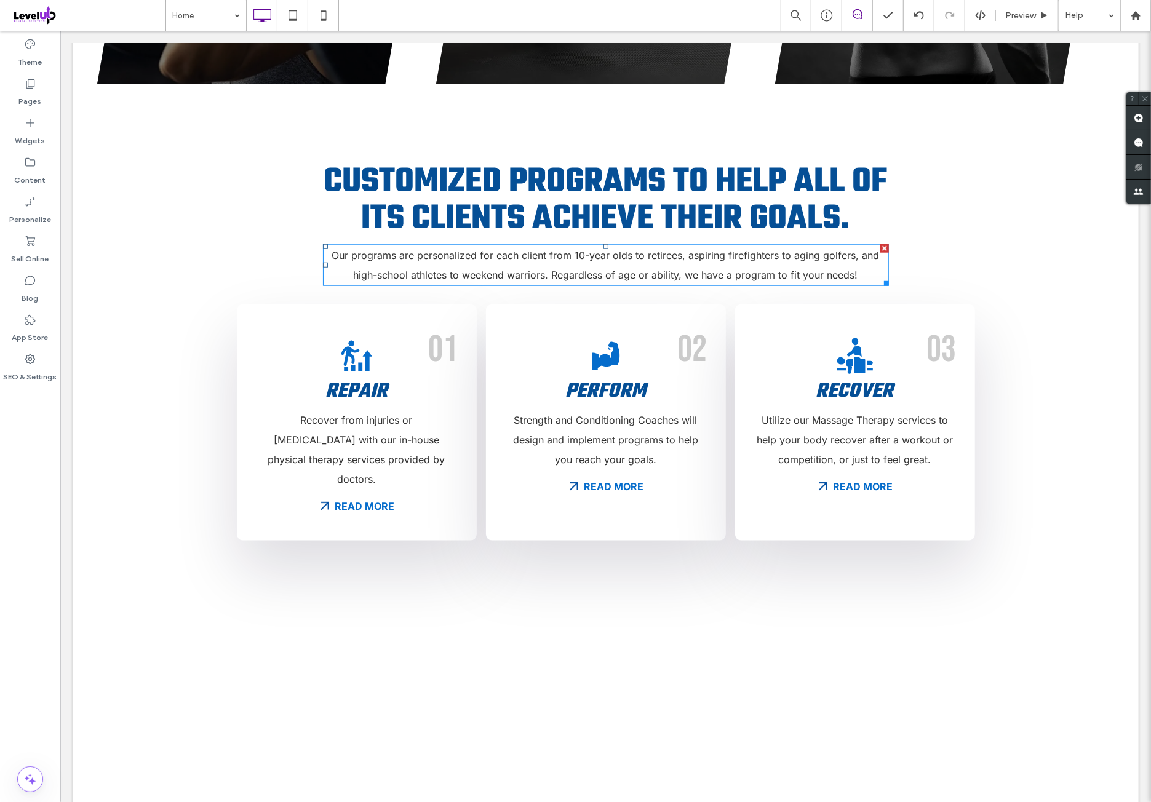
click at [515, 245] on p "Our programs are personalized for each client from 10-year olds to retirees, as…" at bounding box center [605, 264] width 566 height 39
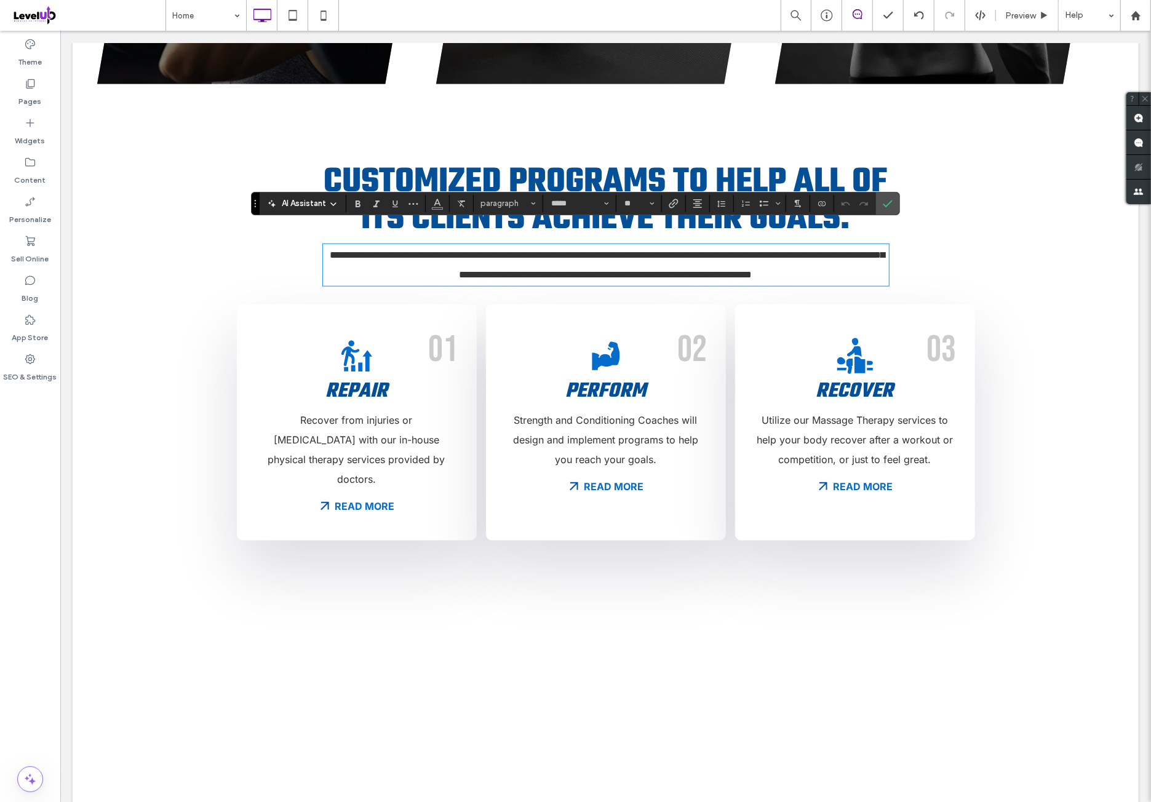
click at [442, 245] on p "**********" at bounding box center [605, 264] width 566 height 39
click at [483, 250] on span "**********" at bounding box center [607, 264] width 555 height 29
click at [884, 202] on icon "Confirm" at bounding box center [888, 204] width 10 height 10
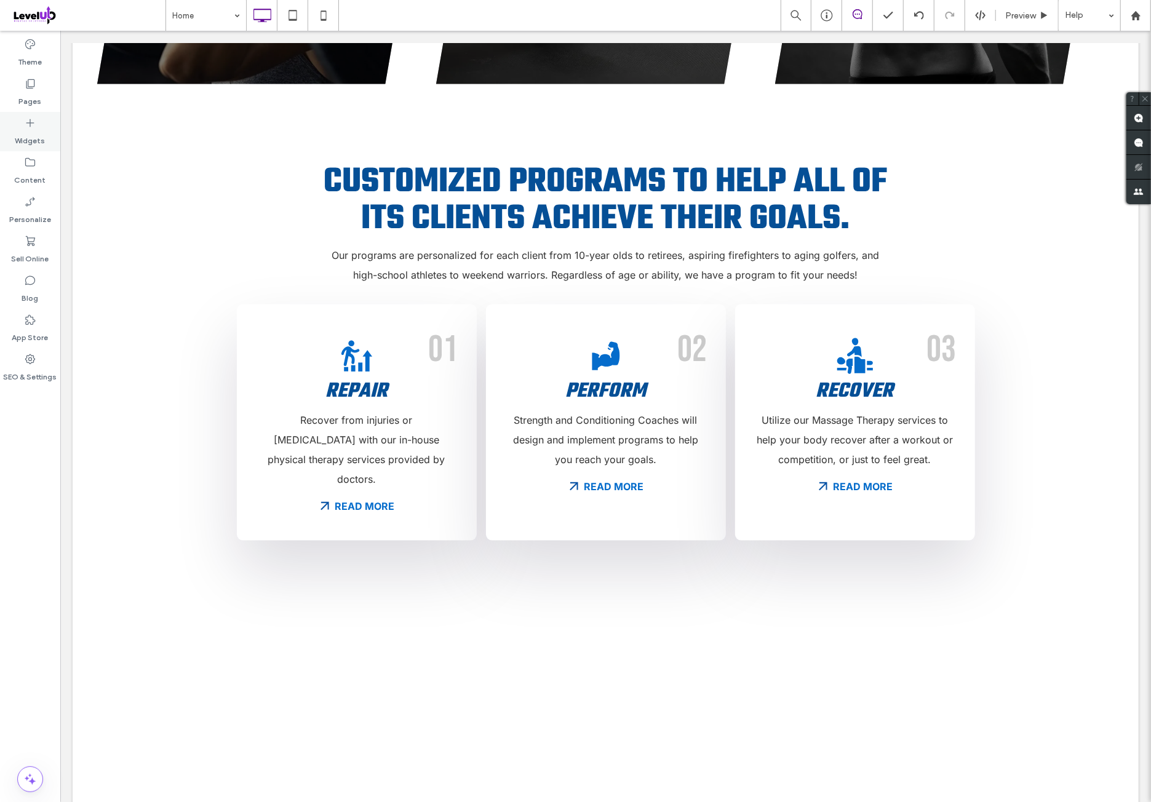
click at [43, 140] on label "Widgets" at bounding box center [30, 137] width 30 height 17
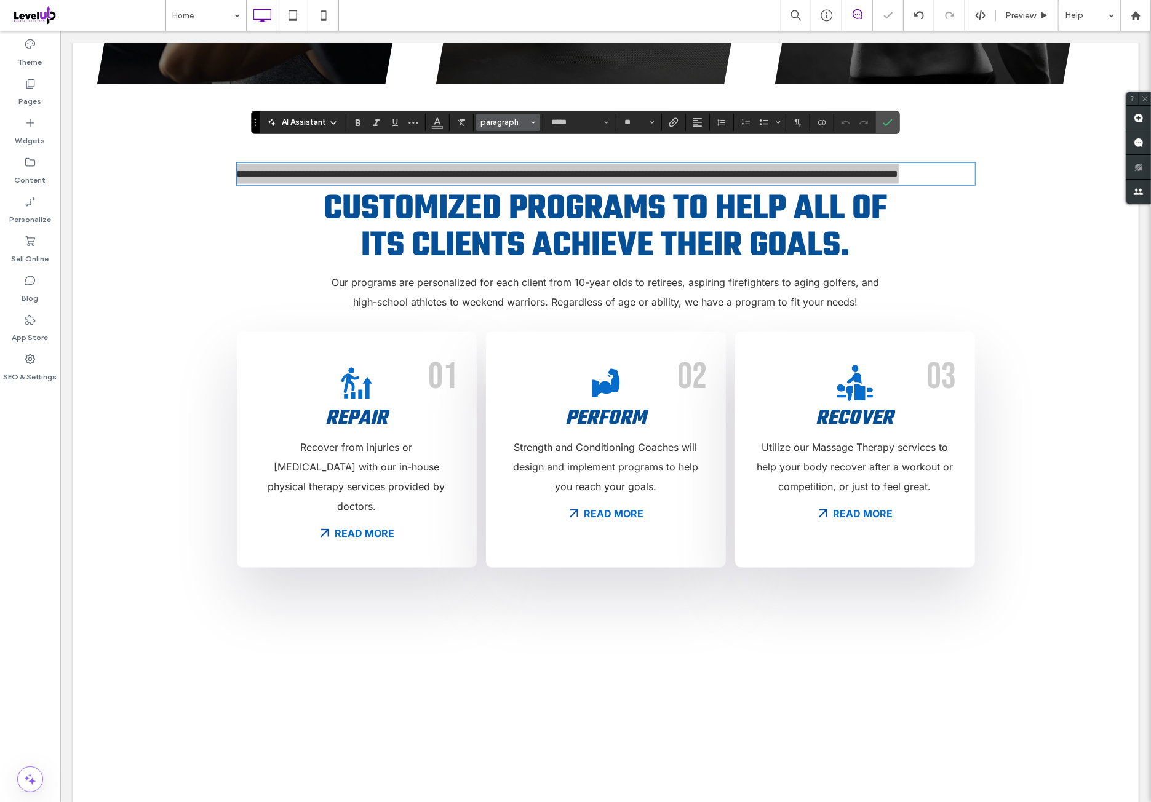
click at [506, 124] on span "paragraph" at bounding box center [504, 121] width 48 height 9
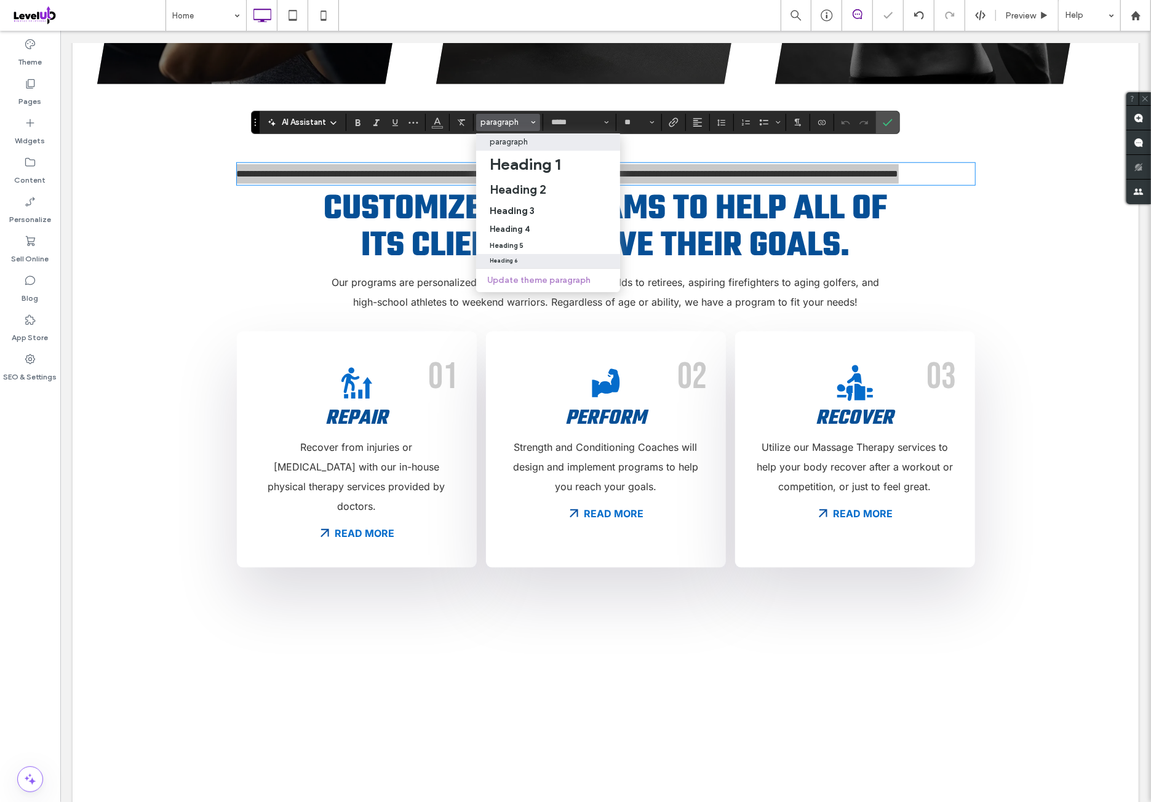
click at [534, 258] on div "Heading 6" at bounding box center [548, 261] width 117 height 6
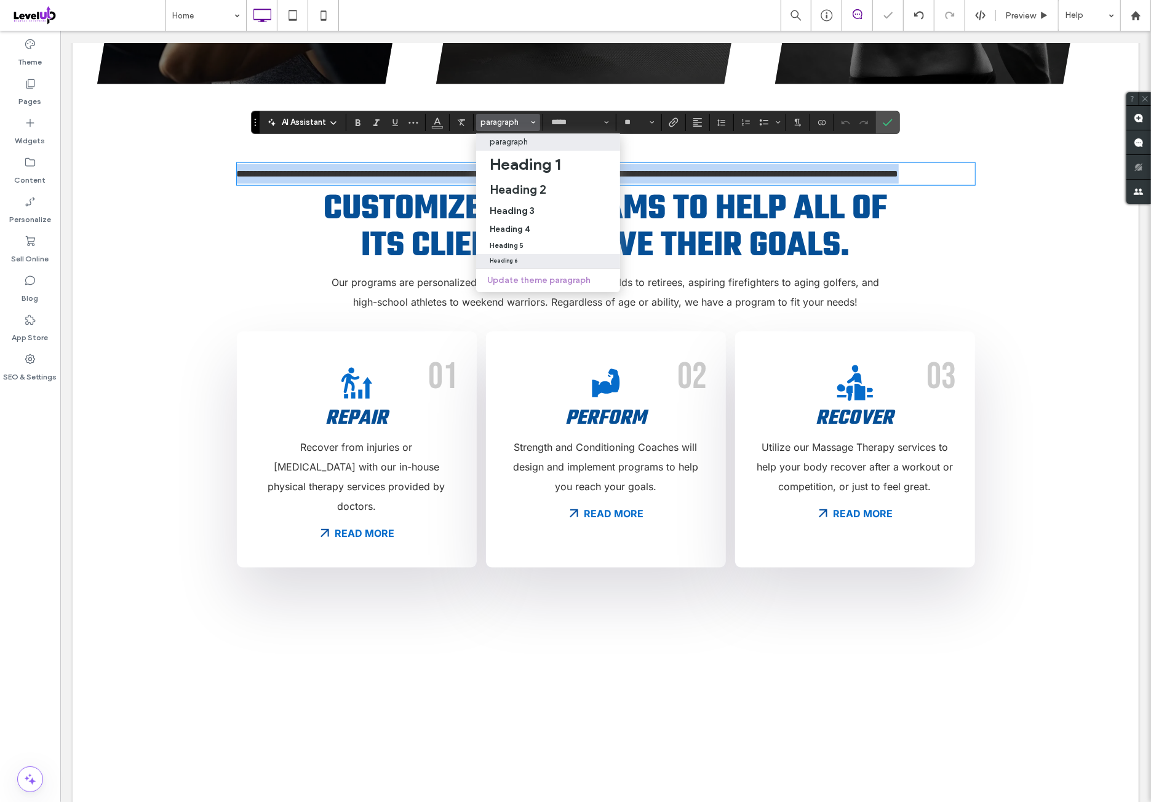
type input "****"
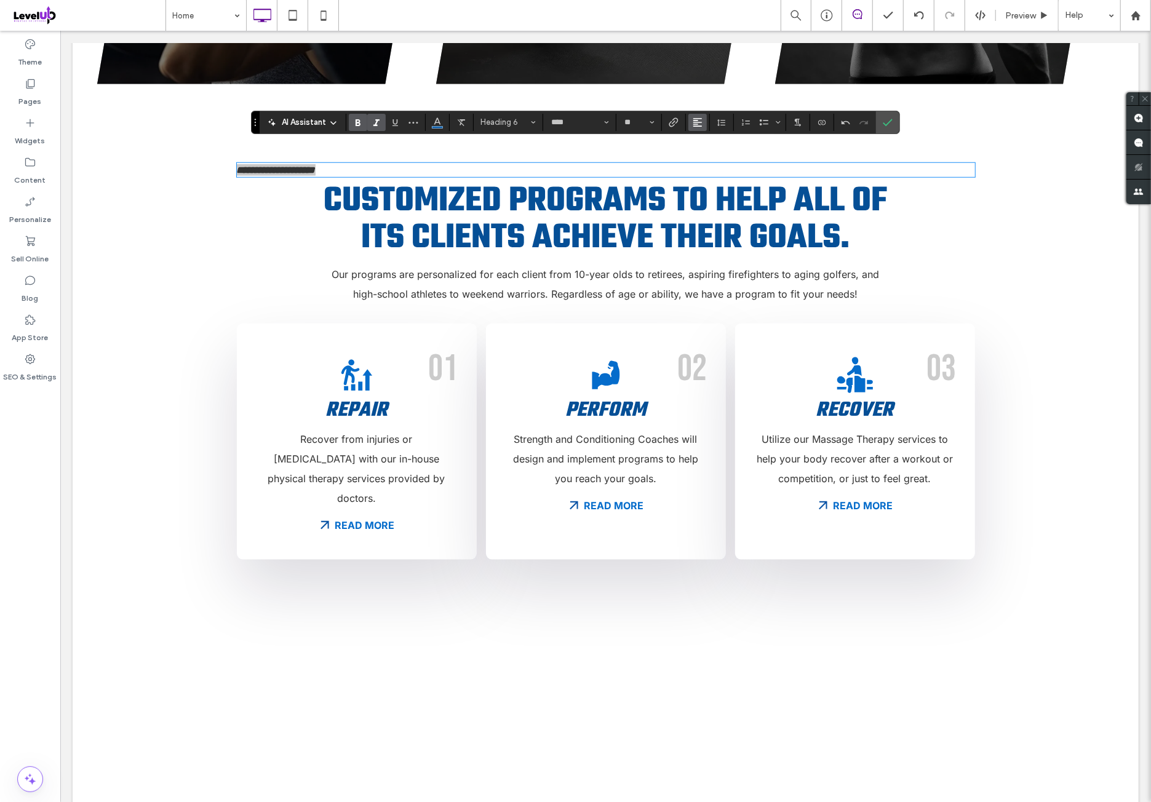
click at [698, 124] on icon "Alignment" at bounding box center [697, 122] width 10 height 10
click at [713, 159] on div "ui.textEditor.alignment.center" at bounding box center [710, 160] width 16 height 10
click at [883, 129] on span "Confirm" at bounding box center [886, 122] width 6 height 22
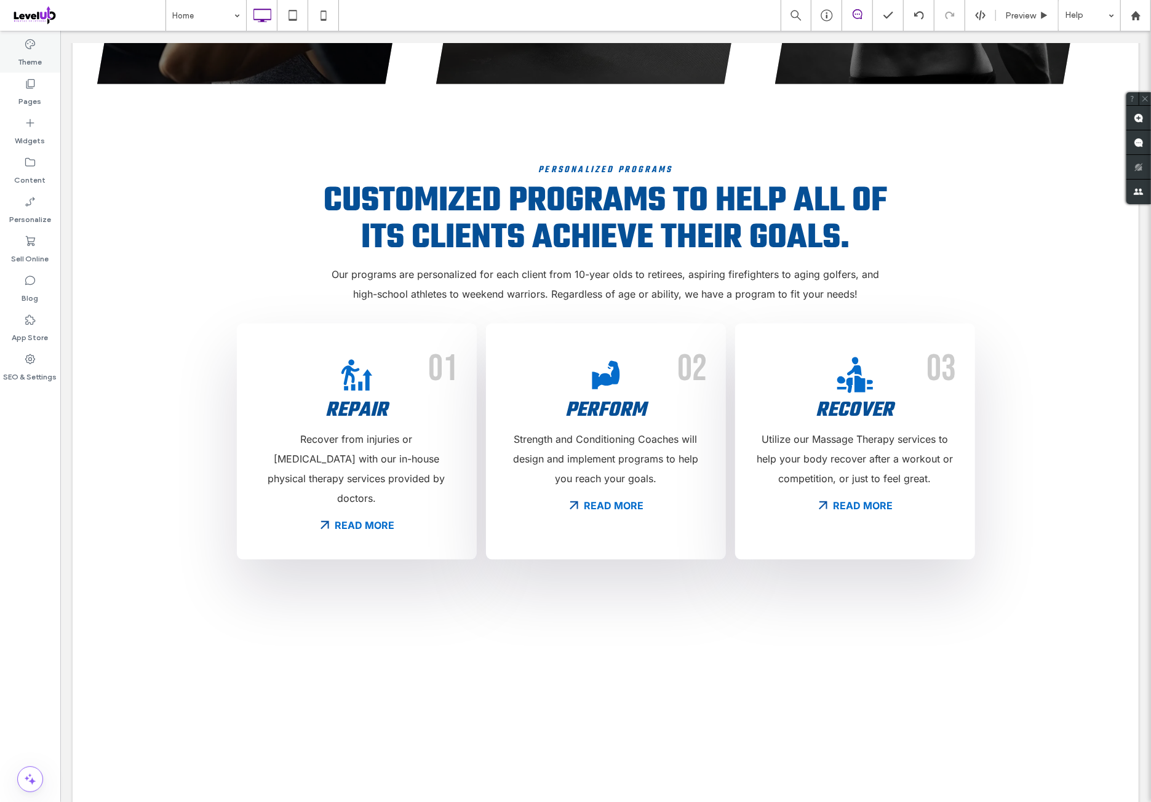
click at [52, 42] on div "Theme" at bounding box center [30, 52] width 60 height 39
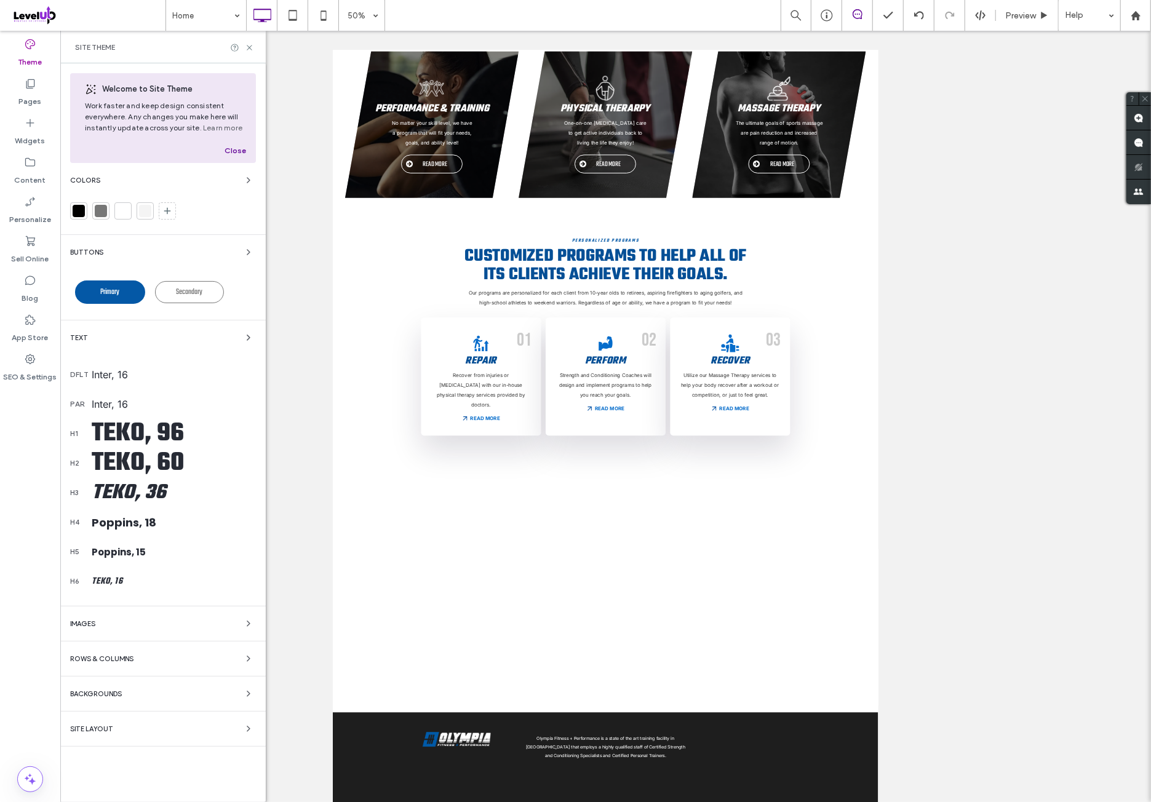
scroll to position [526, 0]
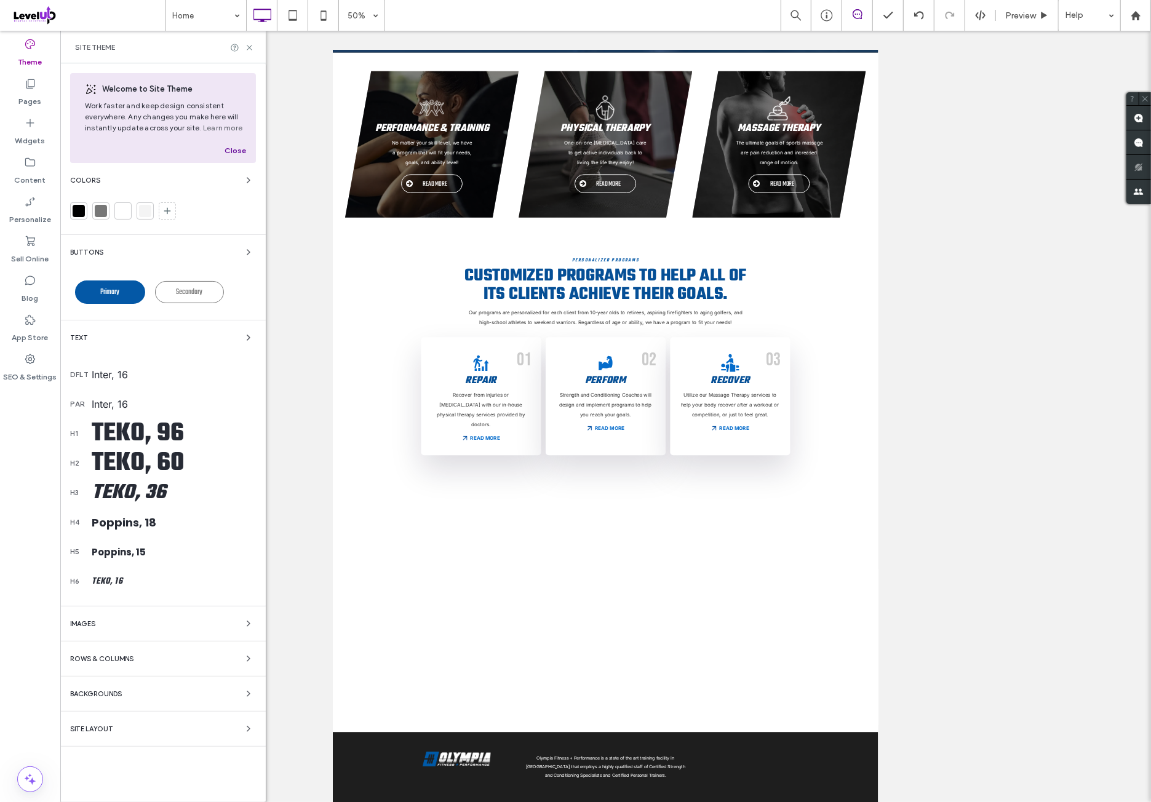
click at [131, 585] on div "Teko, 16" at bounding box center [174, 581] width 164 height 14
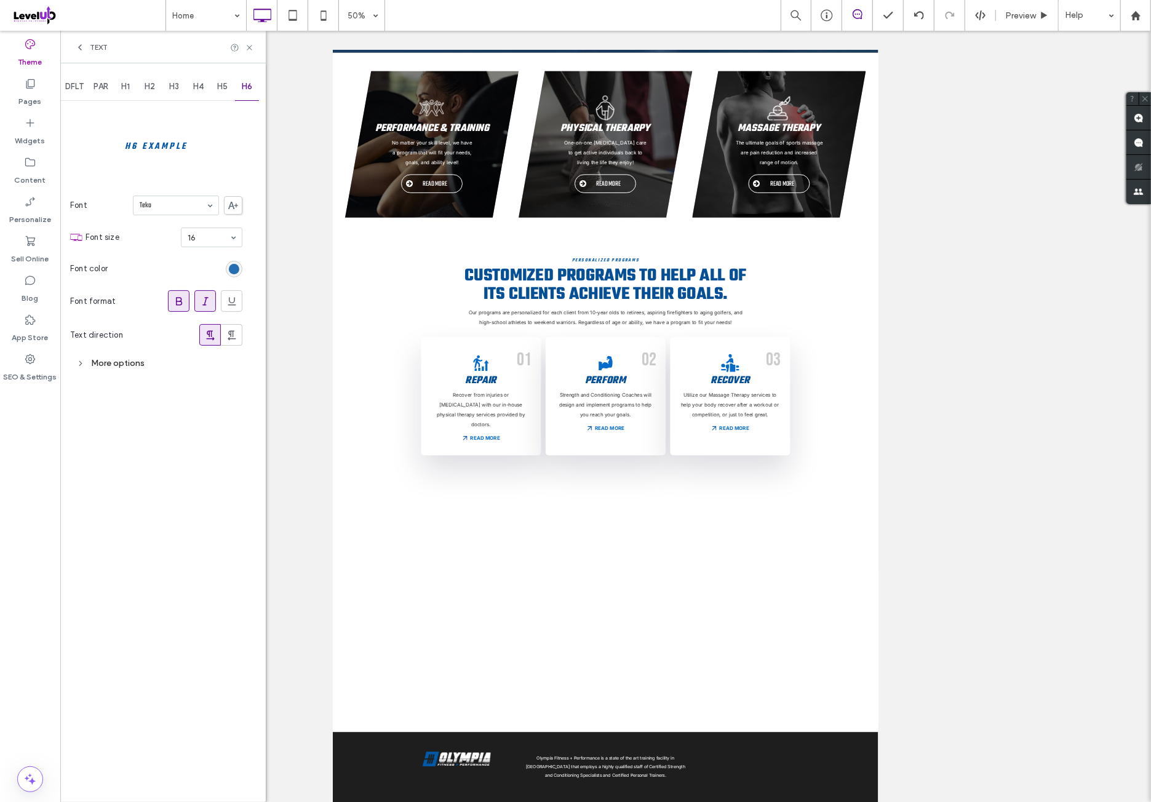
click at [235, 269] on div "rgb(4, 88, 166)" at bounding box center [234, 269] width 10 height 10
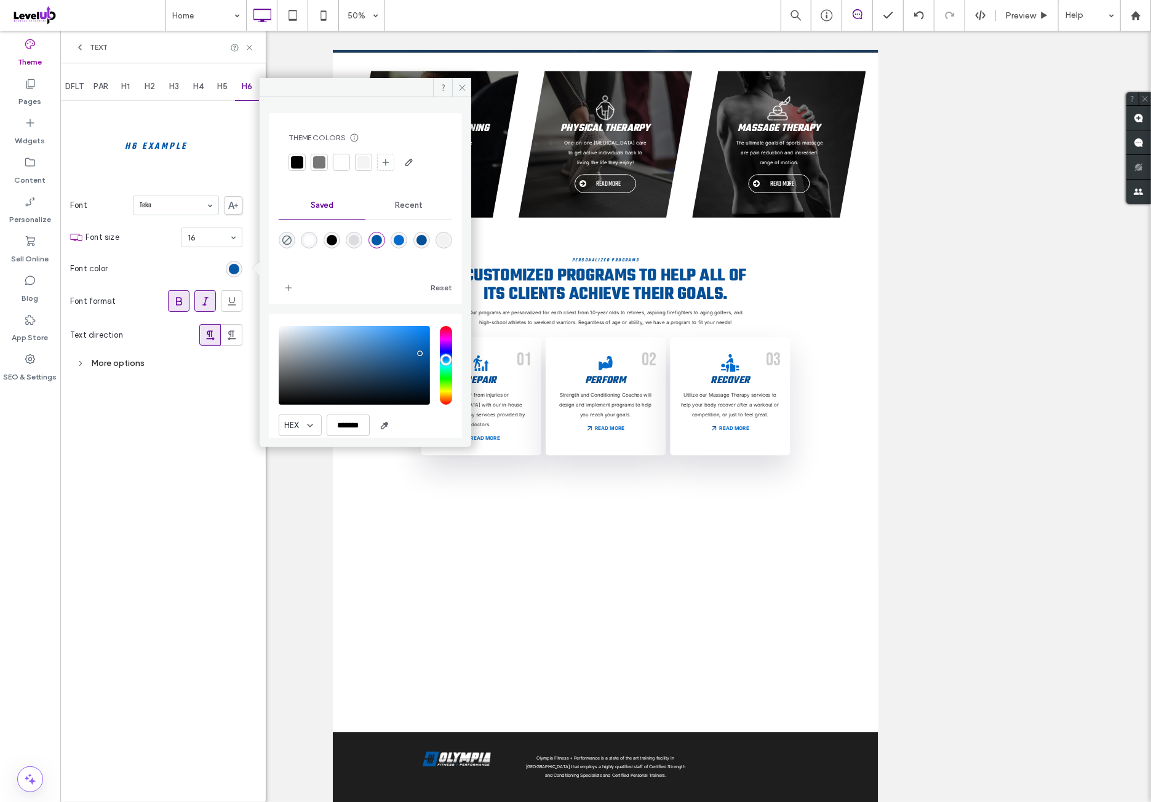
drag, startPoint x: 416, startPoint y: 237, endPoint x: 410, endPoint y: 240, distance: 6.6
click at [407, 240] on div "rgba(5,108,203,1)" at bounding box center [399, 240] width 17 height 17
type input "*******"
click at [404, 240] on div "rgba(5,108,203,1)" at bounding box center [399, 240] width 10 height 10
drag, startPoint x: 216, startPoint y: 446, endPoint x: 211, endPoint y: 420, distance: 26.4
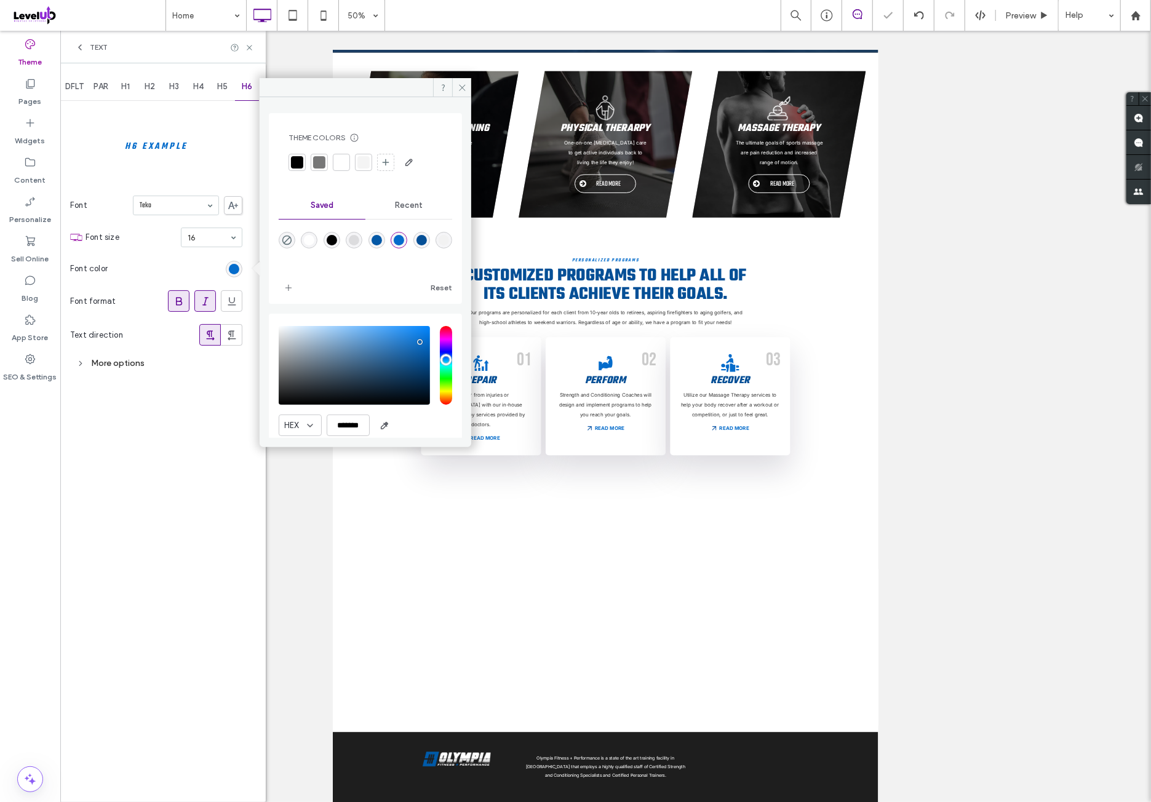
click at [216, 446] on div "DFLT PAR H1 H2 H3 H4 H5 H6 H6 Example Font Teko Font size 16 Font color Font fo…" at bounding box center [162, 432] width 205 height 739
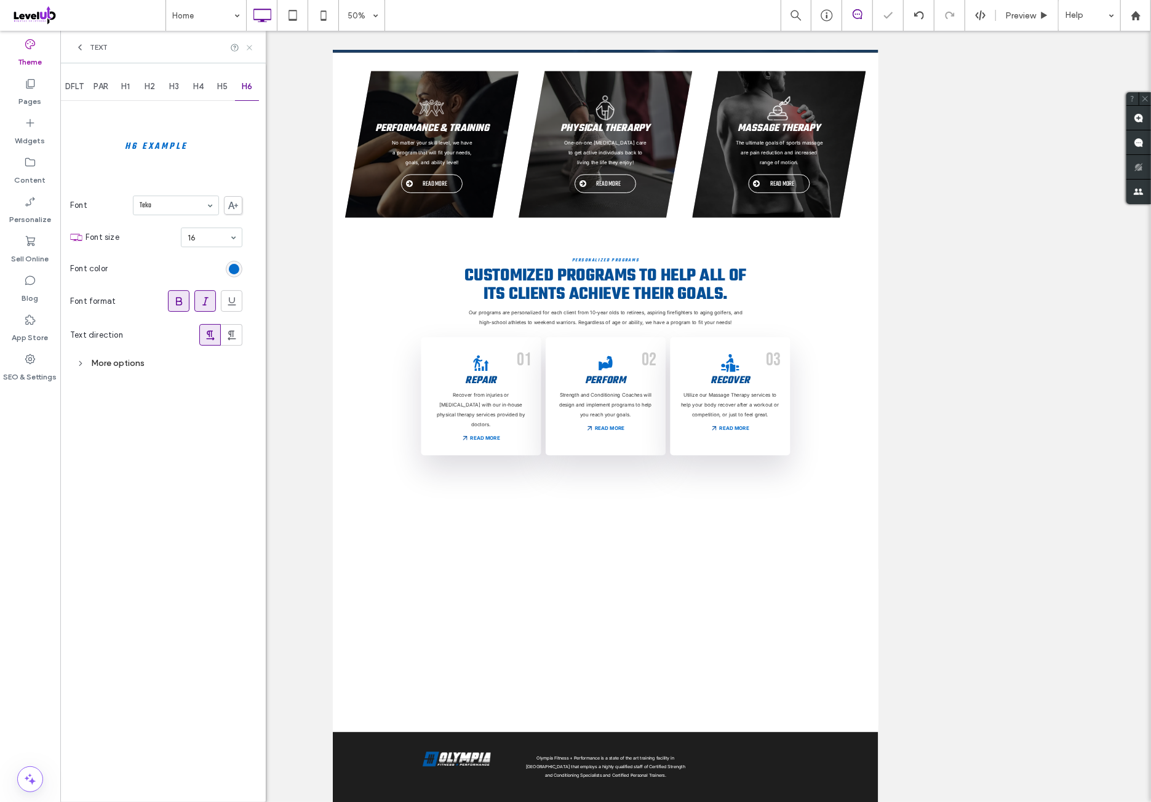
click at [250, 49] on icon at bounding box center [249, 47] width 9 height 9
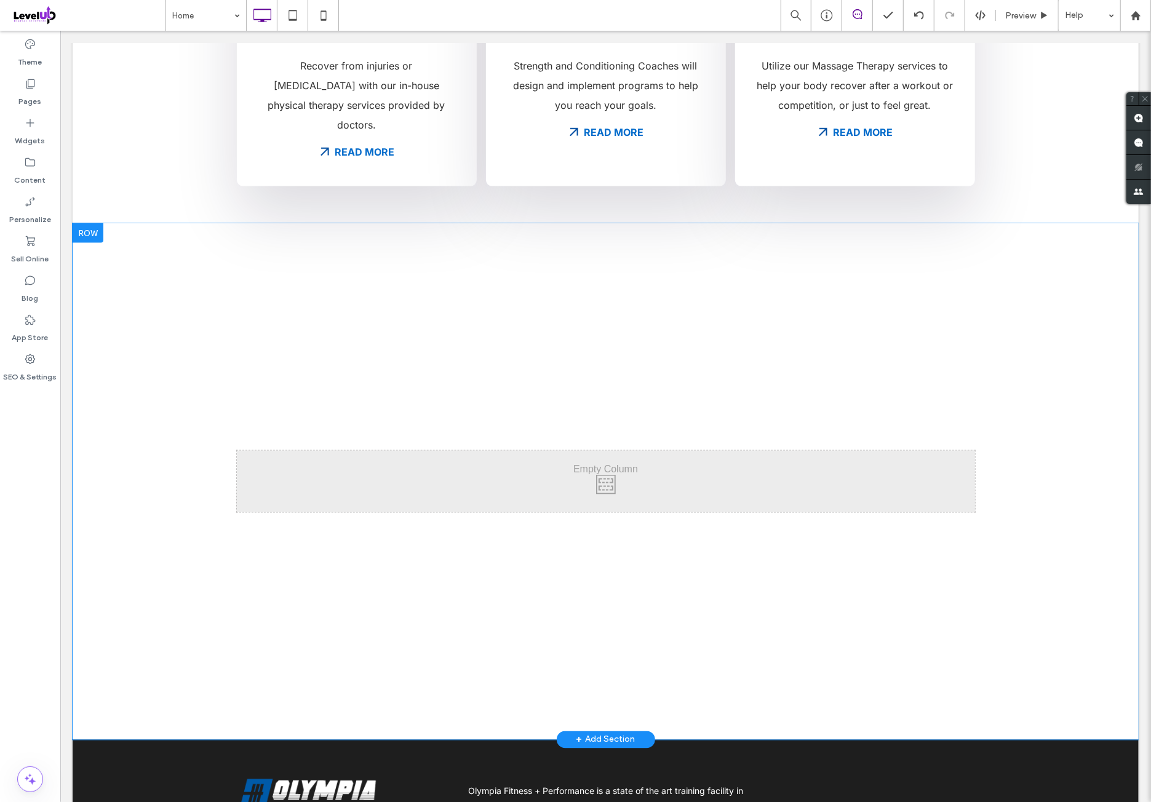
scroll to position [1230, 0]
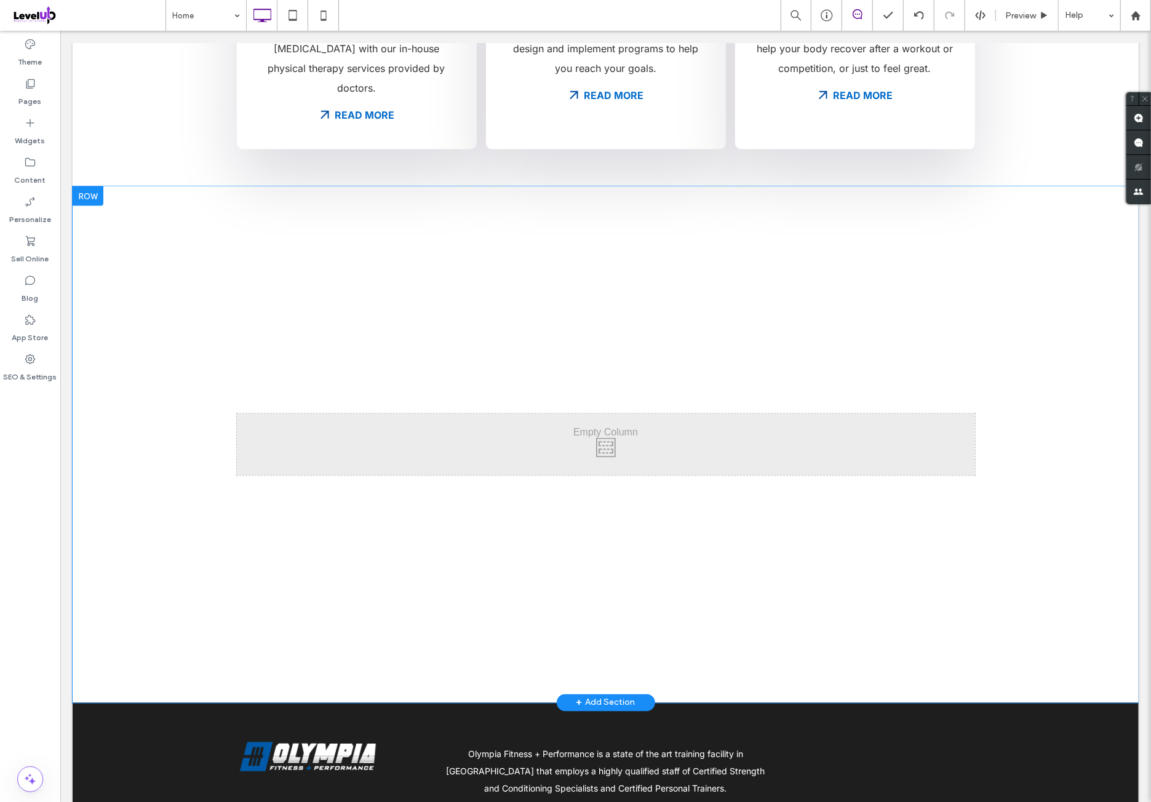
click at [95, 186] on div at bounding box center [87, 196] width 31 height 20
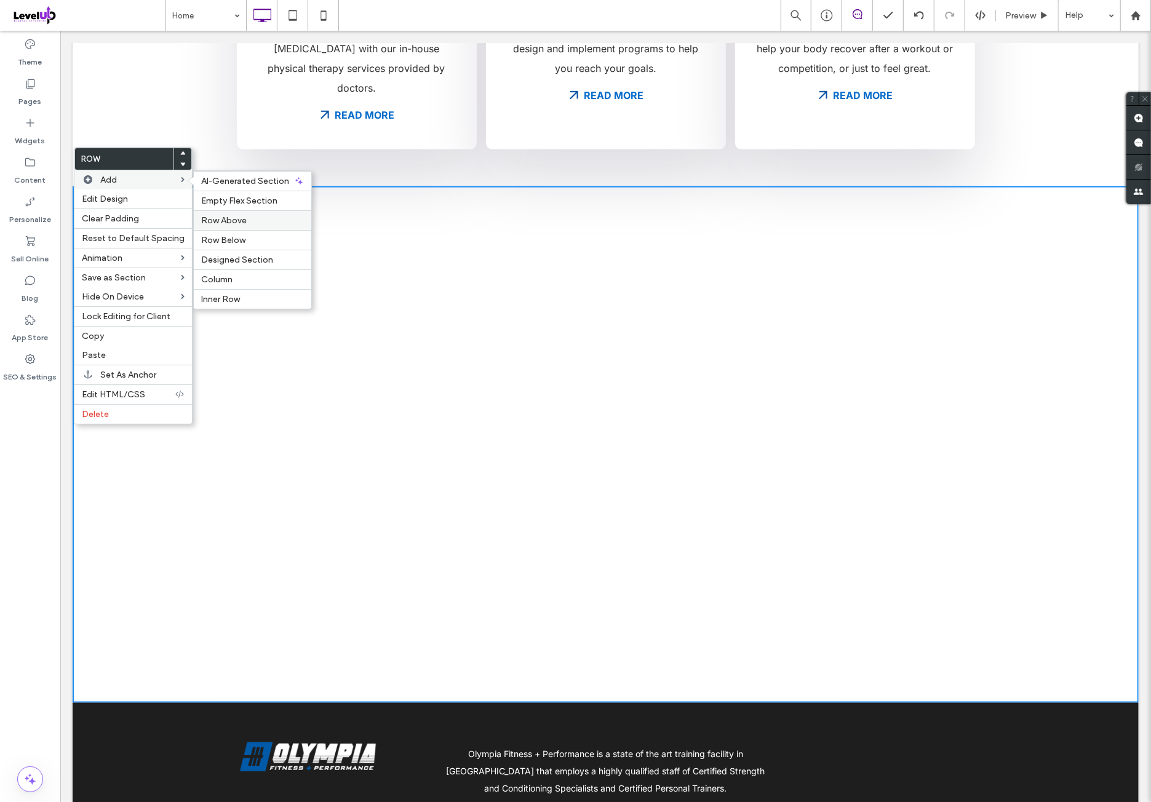
drag, startPoint x: 239, startPoint y: 220, endPoint x: 182, endPoint y: 187, distance: 65.6
click at [239, 220] on span "Row Above" at bounding box center [224, 220] width 46 height 10
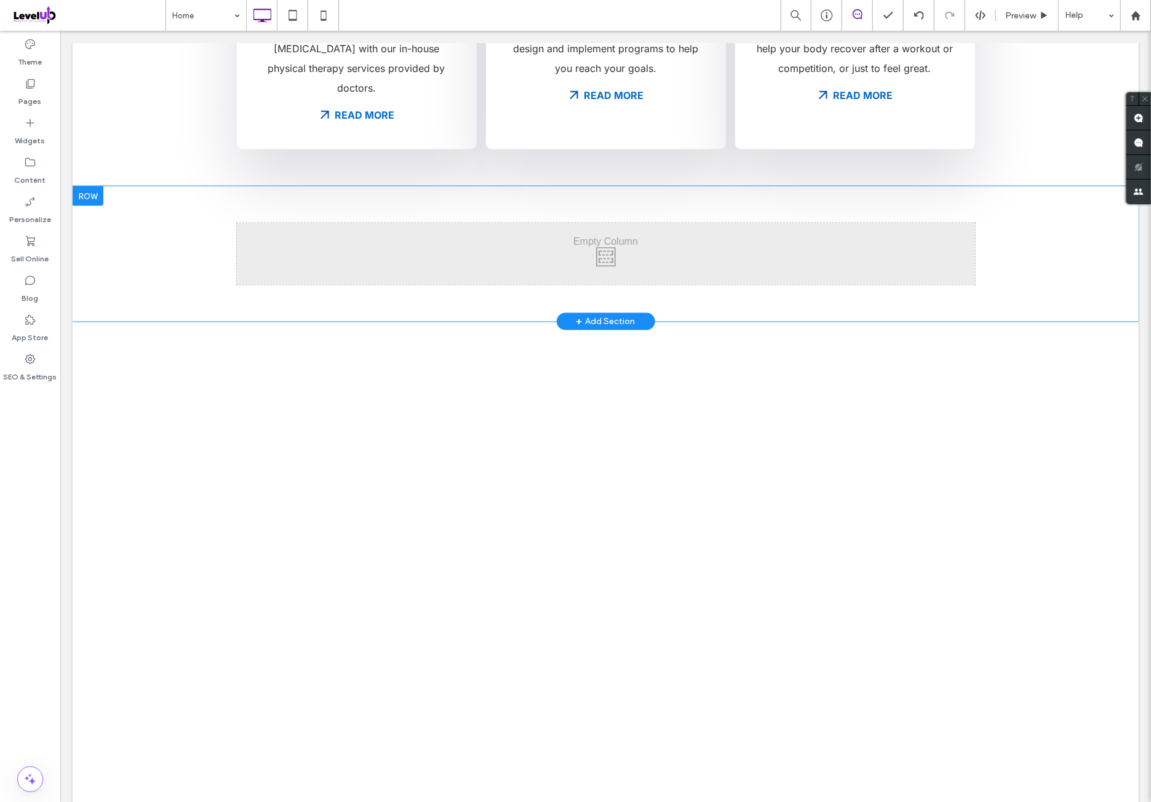
click at [210, 197] on div "Click To Paste Click To Paste Row + Add Section" at bounding box center [605, 253] width 1066 height 135
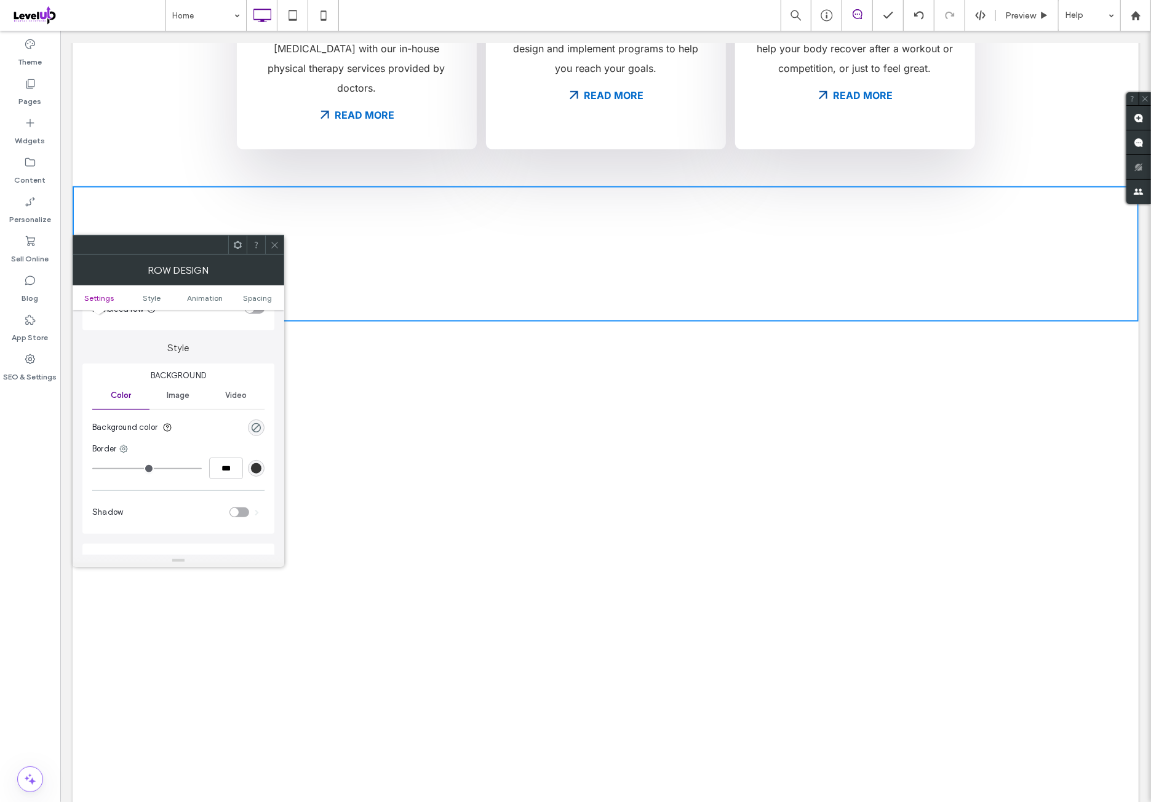
scroll to position [102, 0]
click at [186, 397] on section "Background color" at bounding box center [178, 410] width 172 height 31
click at [188, 393] on div "Color Image Video Background color" at bounding box center [178, 395] width 172 height 61
click at [186, 422] on section "Background color" at bounding box center [178, 410] width 172 height 31
click at [190, 382] on div "Image" at bounding box center [177, 378] width 57 height 27
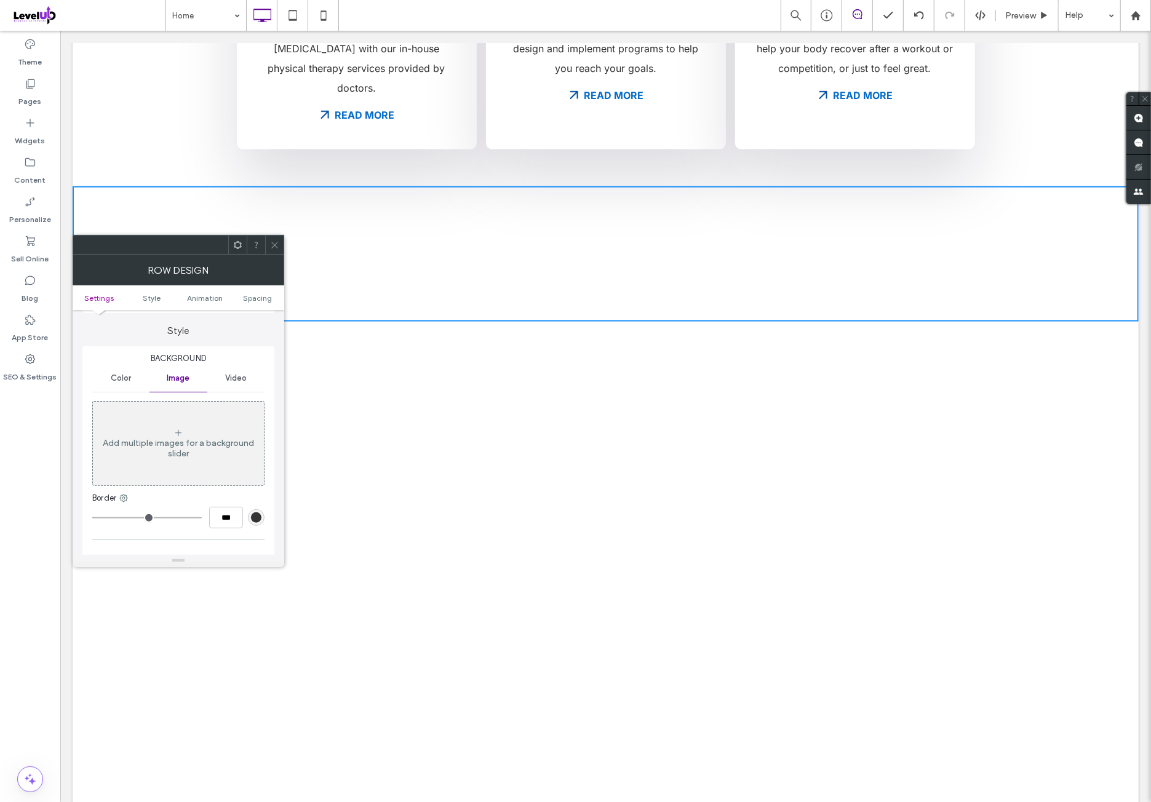
click at [192, 419] on div "Add multiple images for a background slider" at bounding box center [178, 443] width 171 height 81
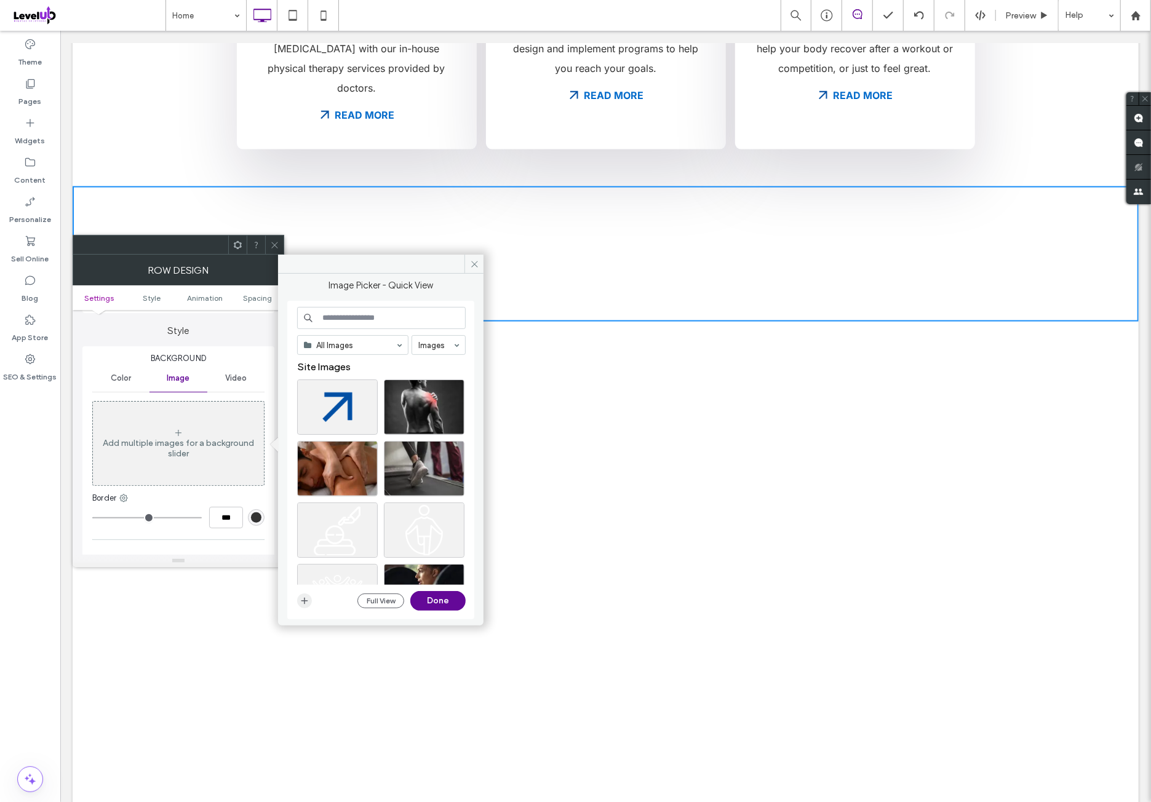
click at [302, 600] on icon "button" at bounding box center [305, 601] width 10 height 10
click at [306, 608] on div "Full View Done" at bounding box center [381, 601] width 169 height 20
click at [297, 606] on span "button" at bounding box center [304, 600] width 15 height 15
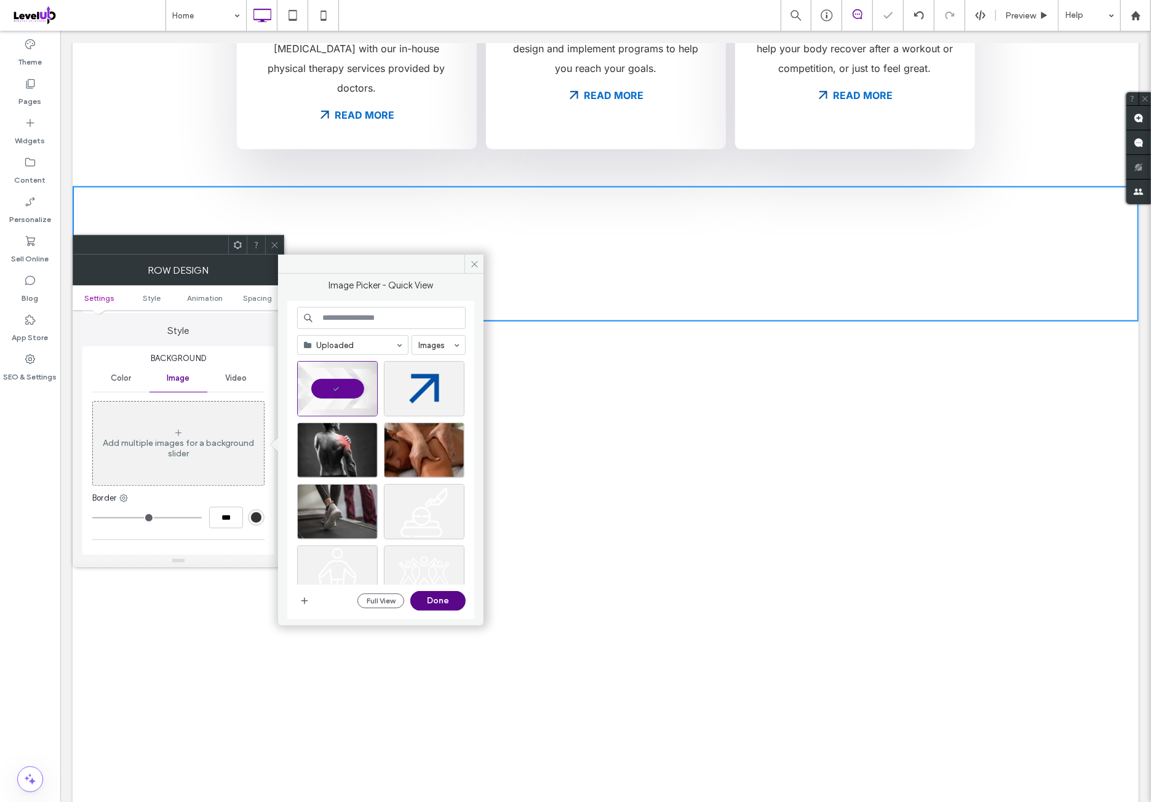
click at [440, 601] on button "Done" at bounding box center [437, 601] width 55 height 20
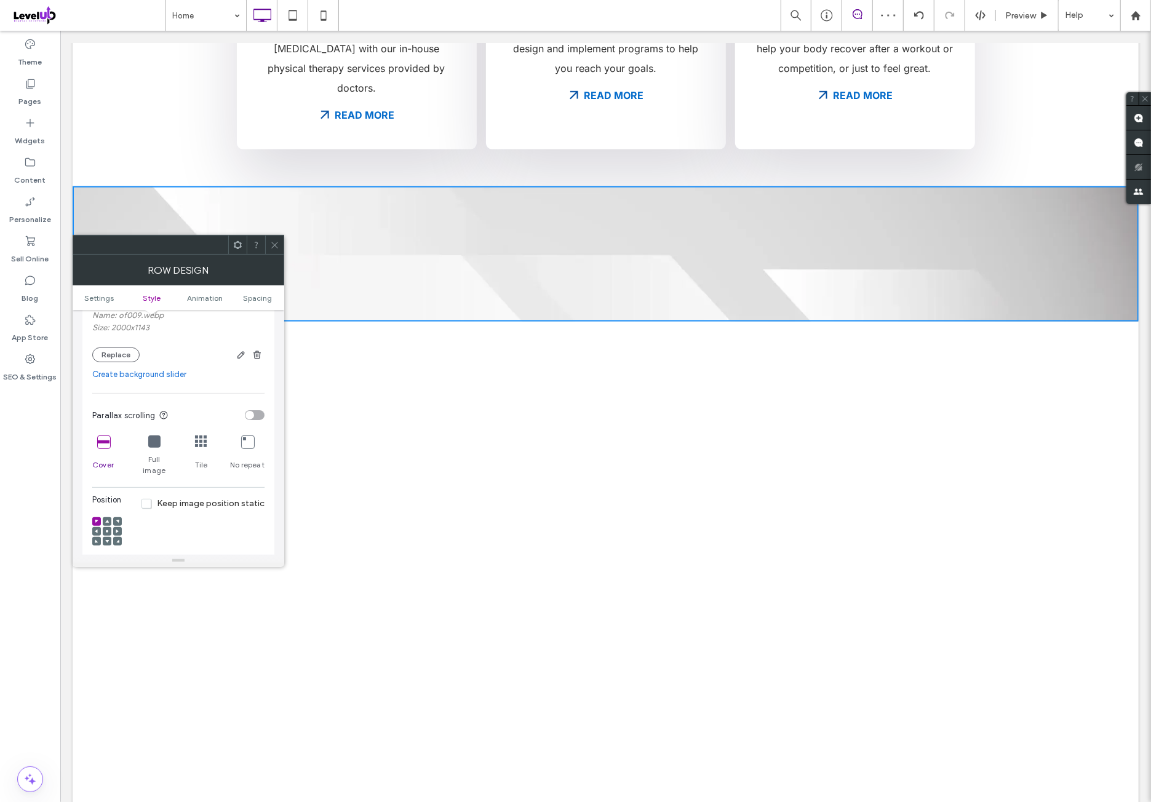
scroll to position [307, 0]
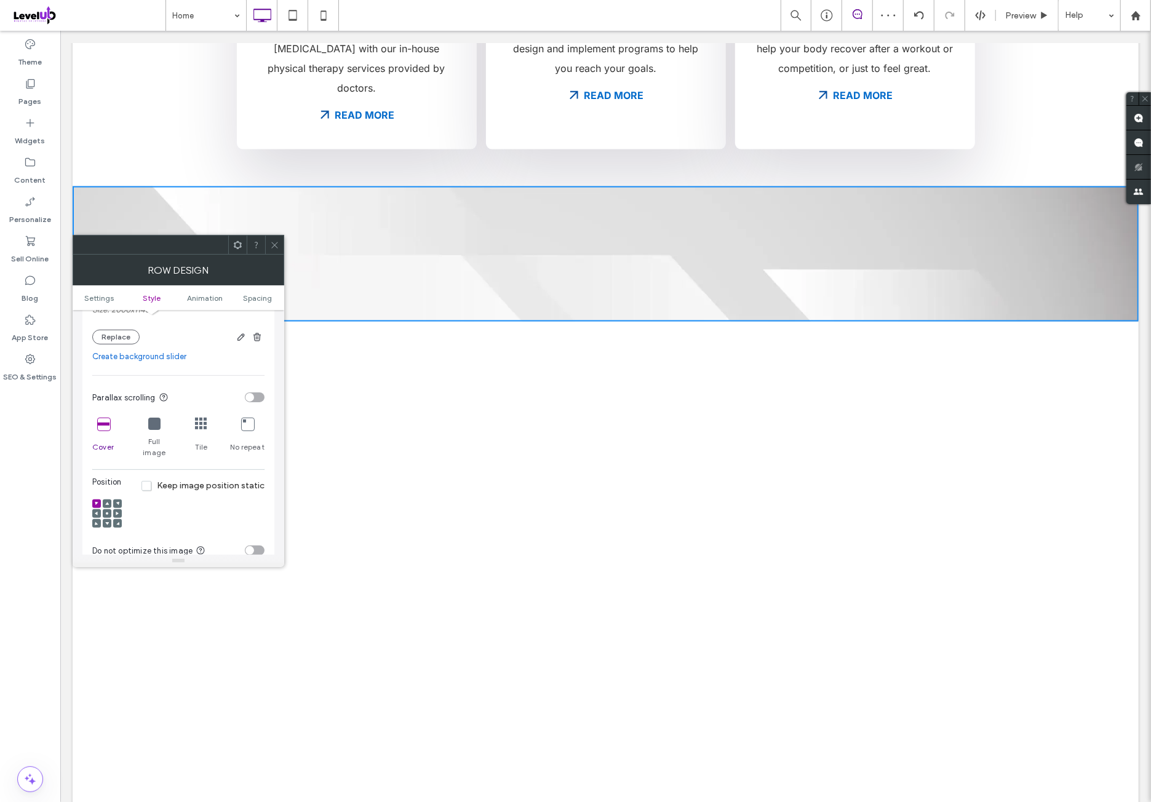
click at [105, 424] on icon at bounding box center [103, 424] width 12 height 12
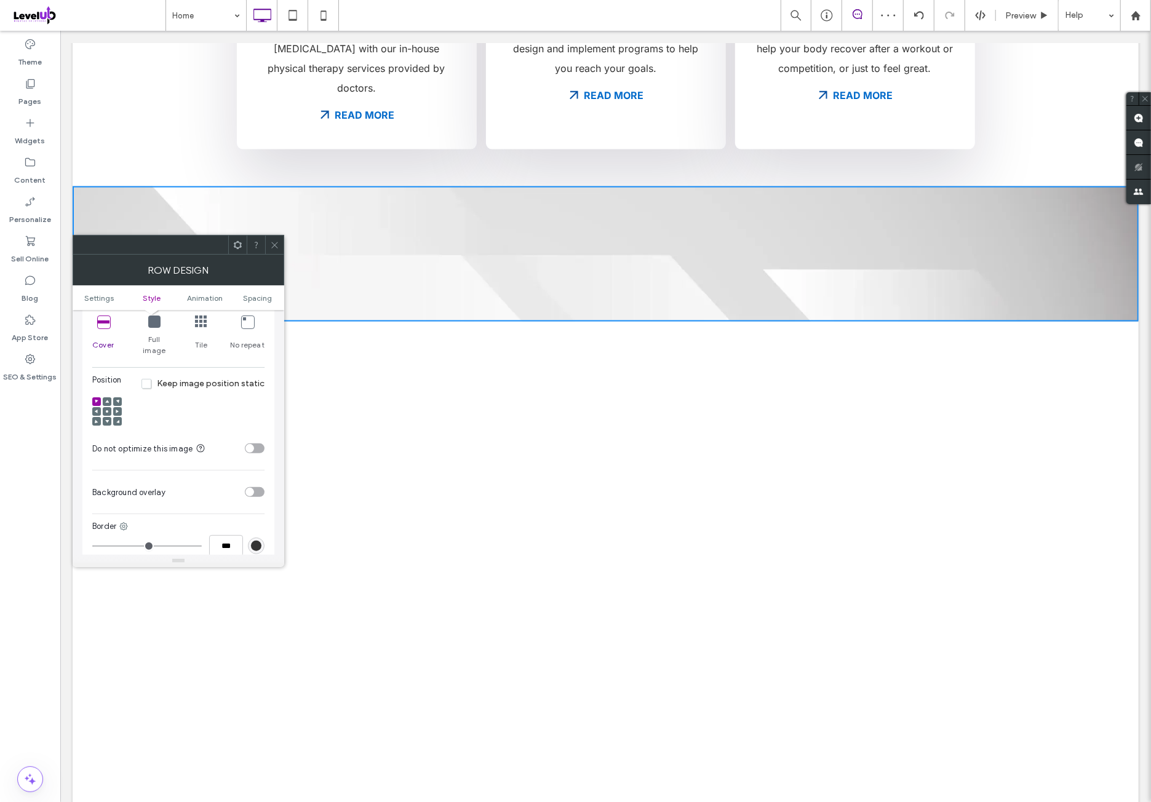
click at [107, 410] on use at bounding box center [107, 411] width 2 height 2
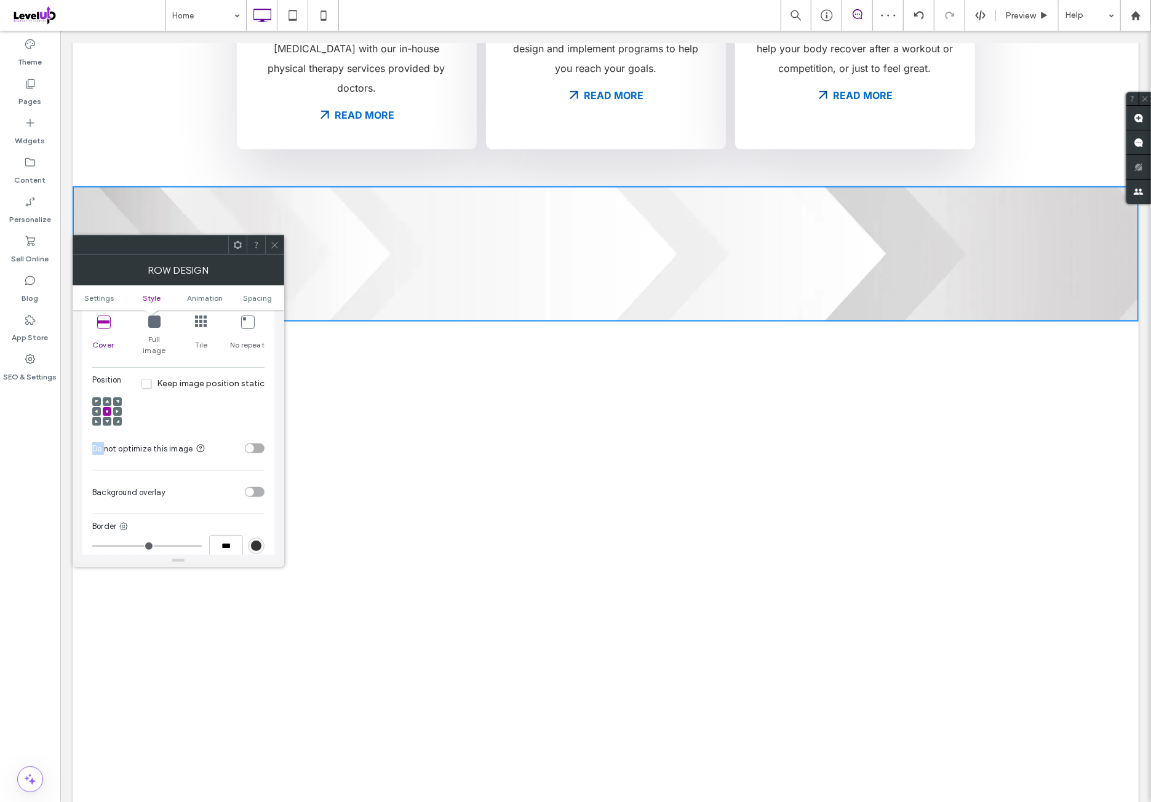
click at [107, 410] on use at bounding box center [107, 411] width 2 height 2
click at [206, 399] on div "Position Keep image position static" at bounding box center [178, 403] width 172 height 59
click at [245, 434] on section "Do not optimize this image" at bounding box center [178, 448] width 172 height 31
click at [247, 444] on div "toggle" at bounding box center [249, 448] width 9 height 9
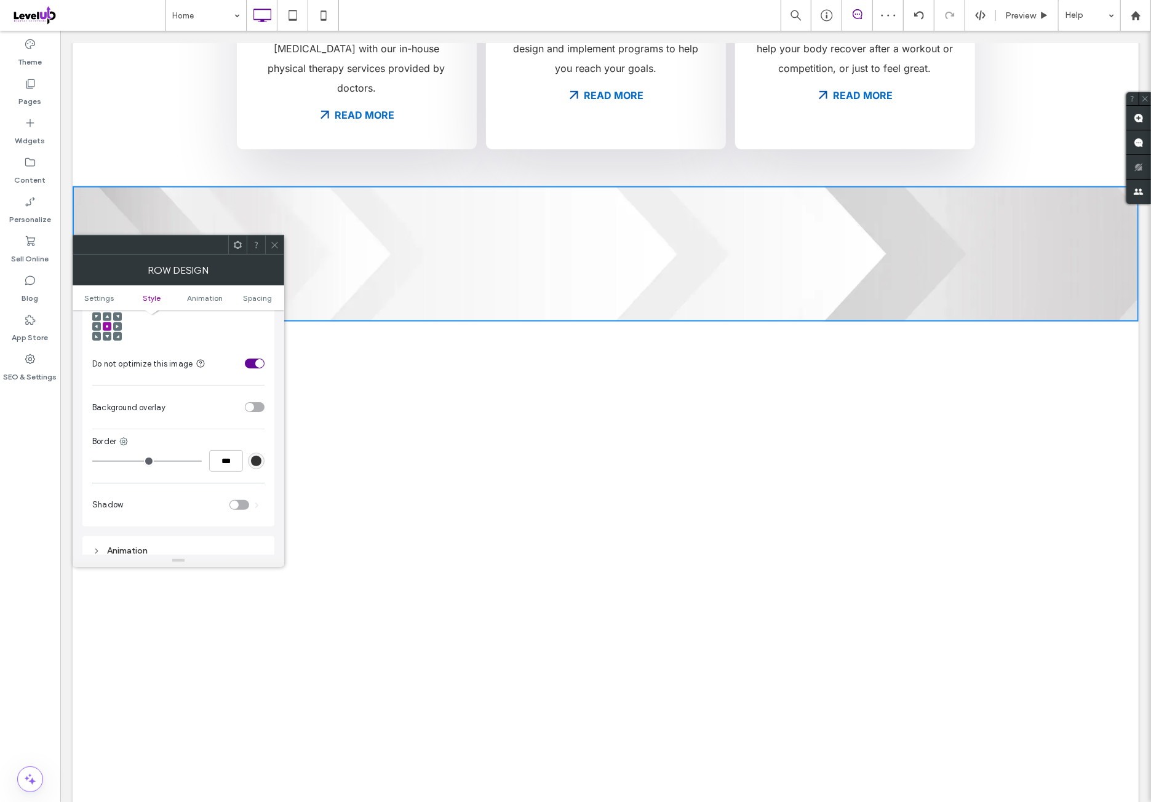
scroll to position [512, 0]
click at [261, 384] on div "toggle" at bounding box center [255, 389] width 20 height 10
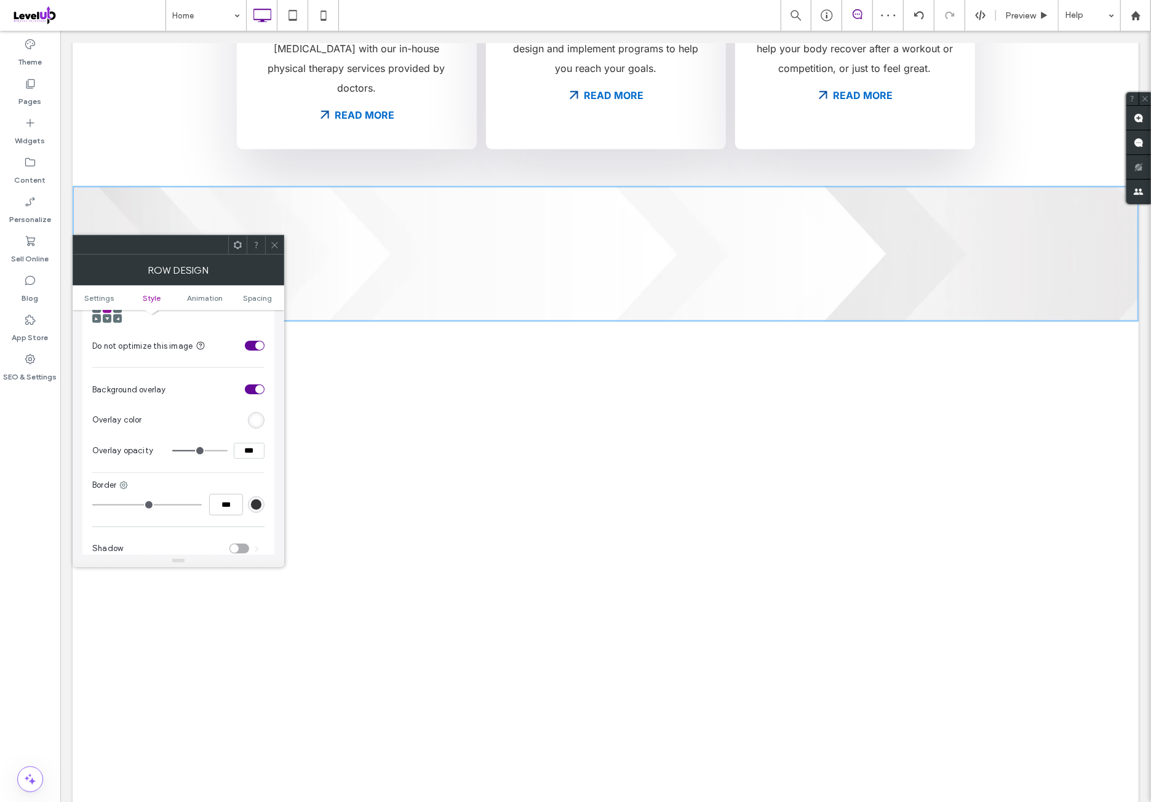
click at [260, 415] on div "rgb(255,255,255)" at bounding box center [256, 420] width 10 height 10
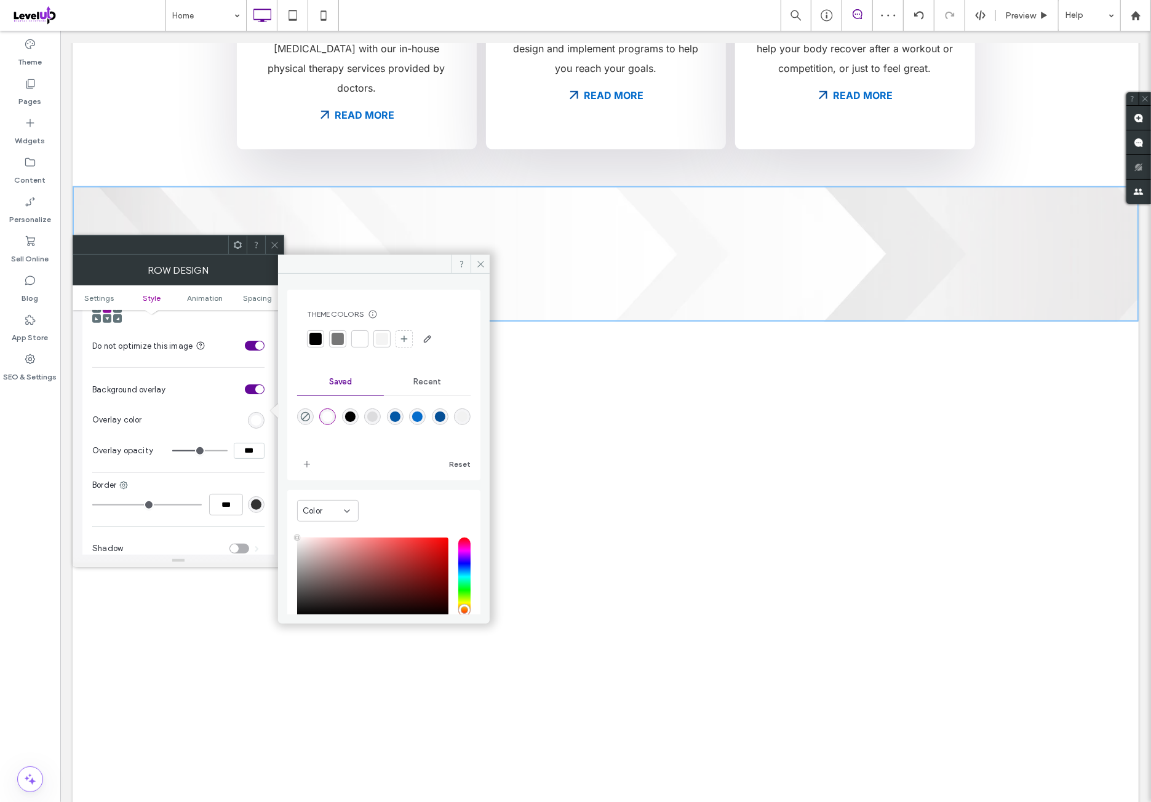
click at [445, 415] on div "rgba(5,79,150,1)" at bounding box center [440, 416] width 10 height 10
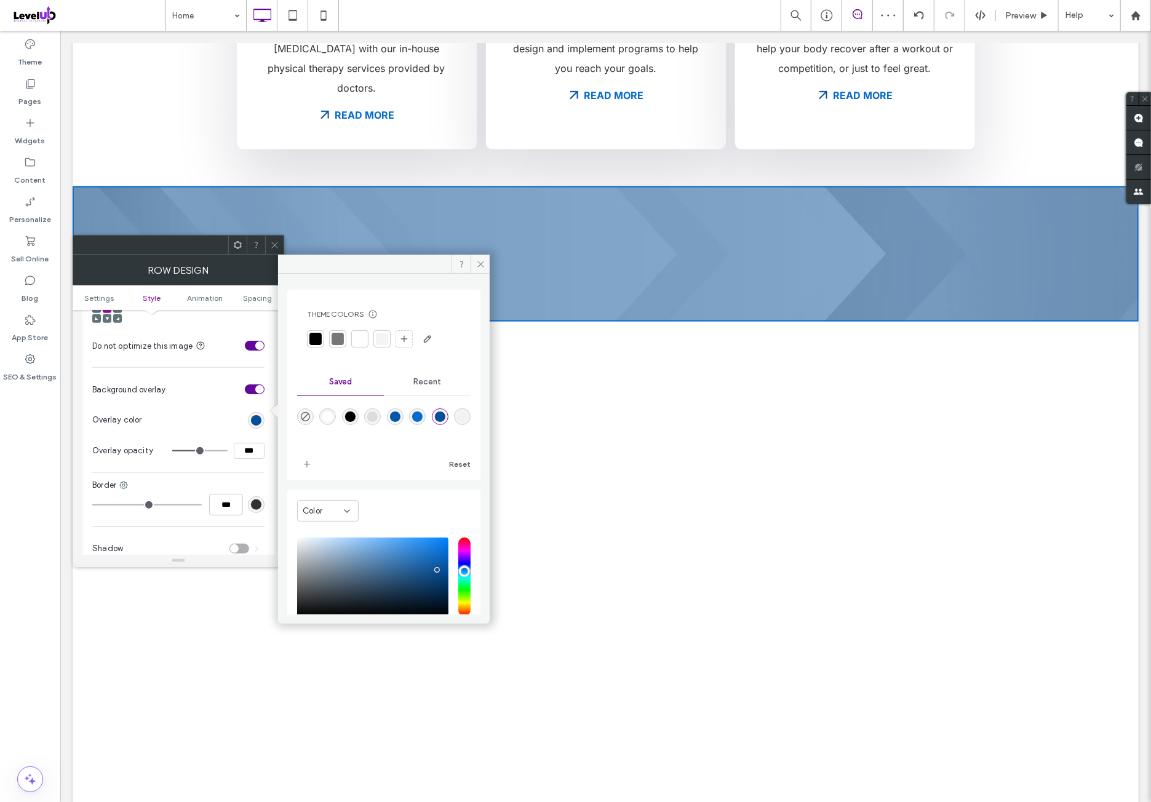
click at [424, 387] on div "Recent" at bounding box center [427, 381] width 87 height 27
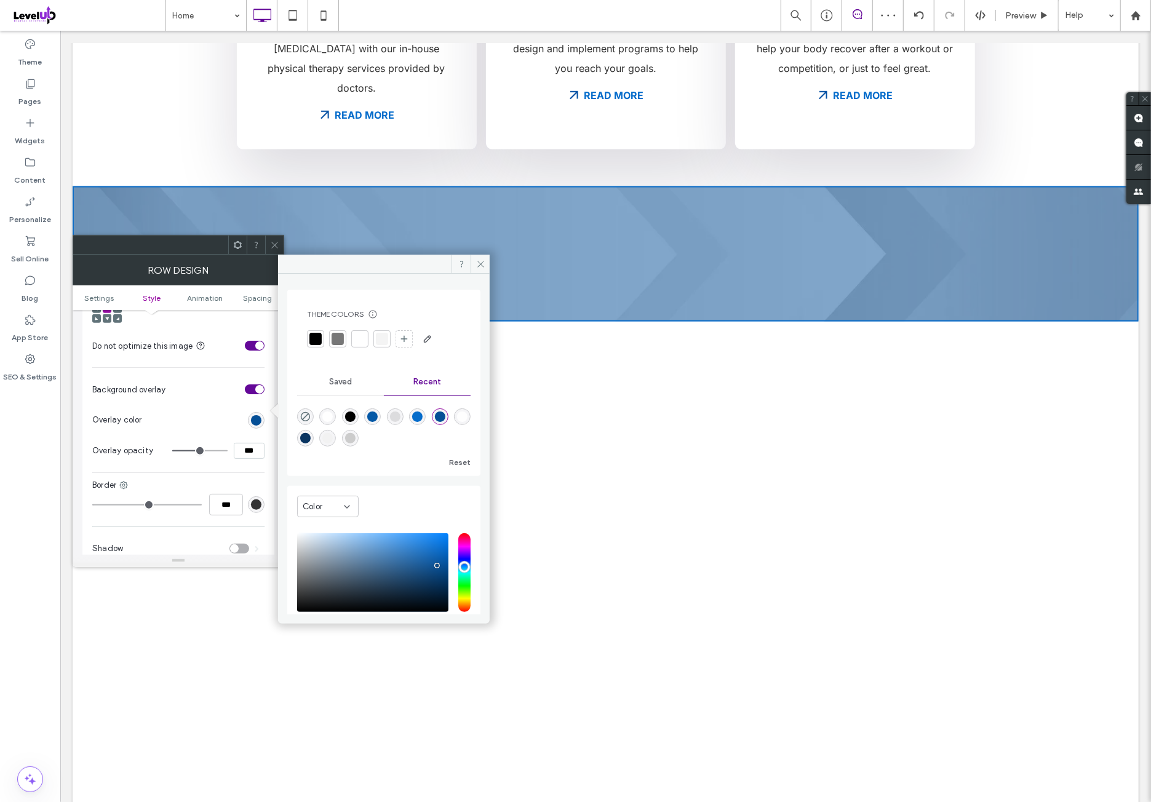
click at [311, 436] on div "rgba(10, 53, 97, 1)" at bounding box center [305, 438] width 10 height 10
type input "*******"
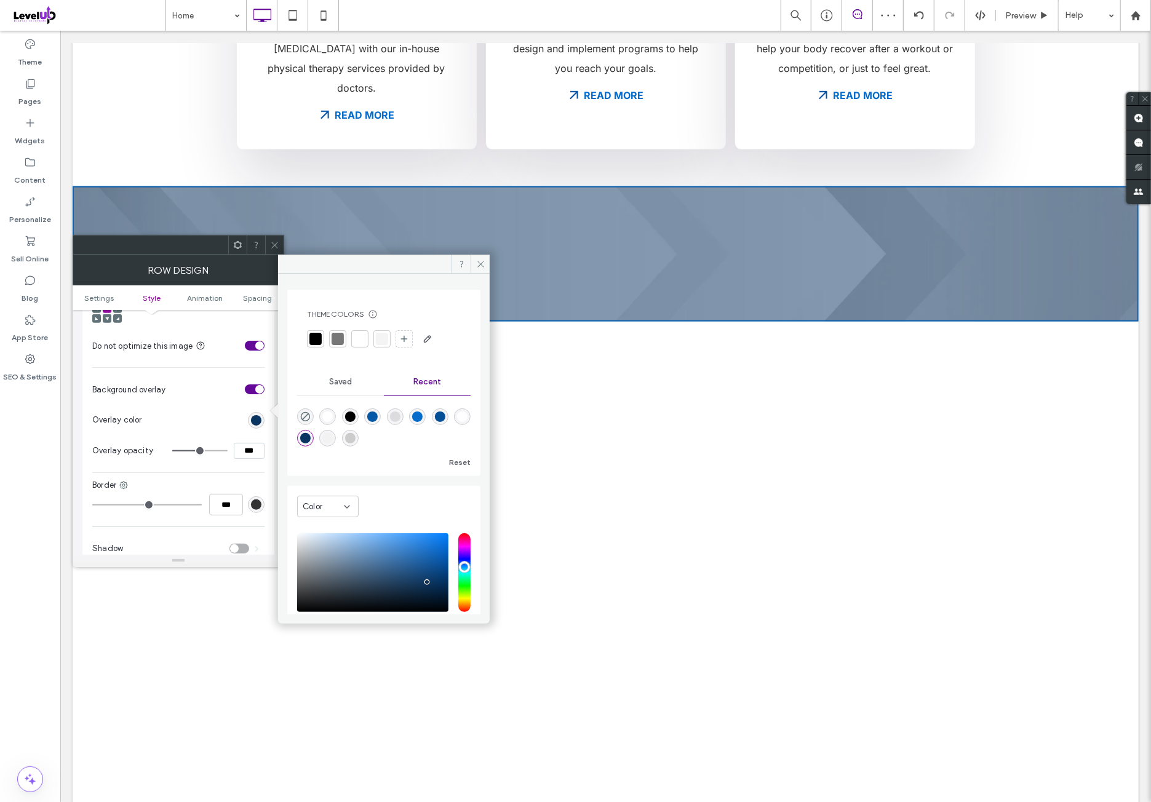
click at [330, 383] on span "Saved" at bounding box center [340, 382] width 23 height 10
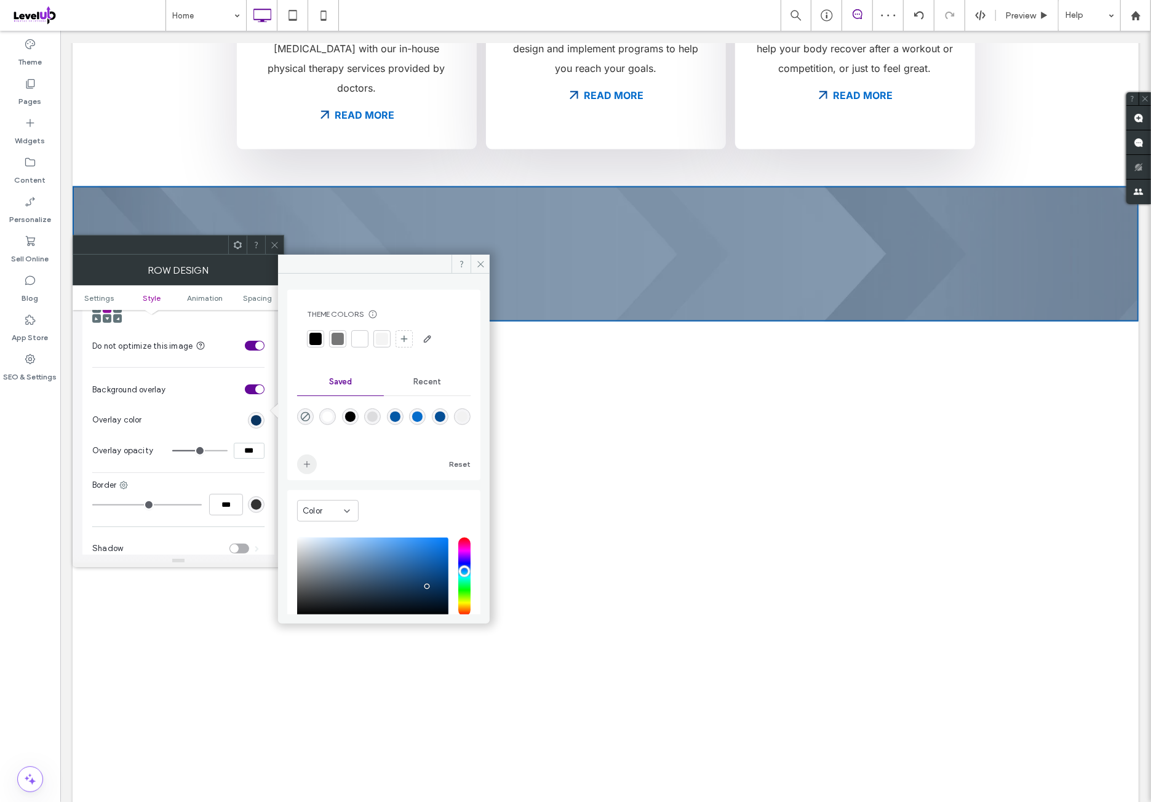
click at [309, 469] on span "add color" at bounding box center [307, 464] width 20 height 20
click at [237, 448] on section "Overlay opacity ***" at bounding box center [178, 450] width 172 height 31
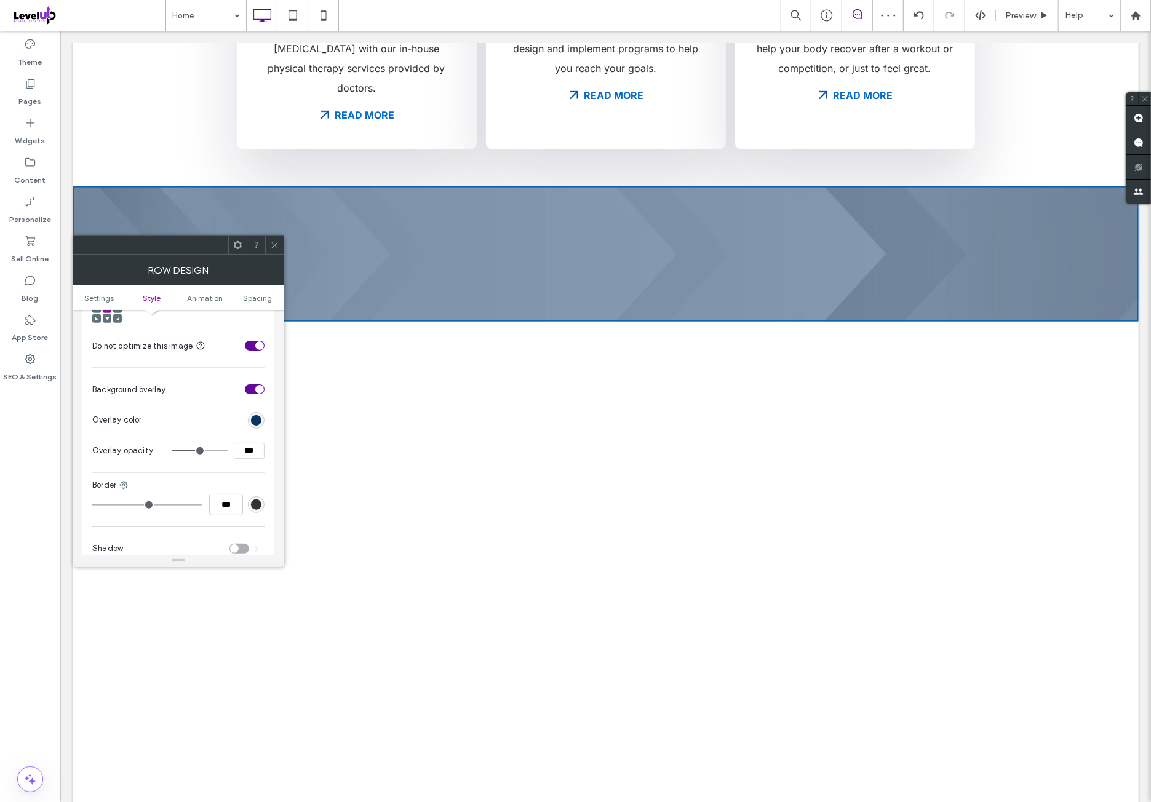
drag, startPoint x: 240, startPoint y: 445, endPoint x: 240, endPoint y: 456, distance: 11.7
click at [240, 445] on input "***" at bounding box center [249, 451] width 31 height 16
type input "**"
click at [240, 458] on div "Background Color Image Video Name: of009.webp Size: 2000x1143 Replace Create ba…" at bounding box center [178, 231] width 172 height 578
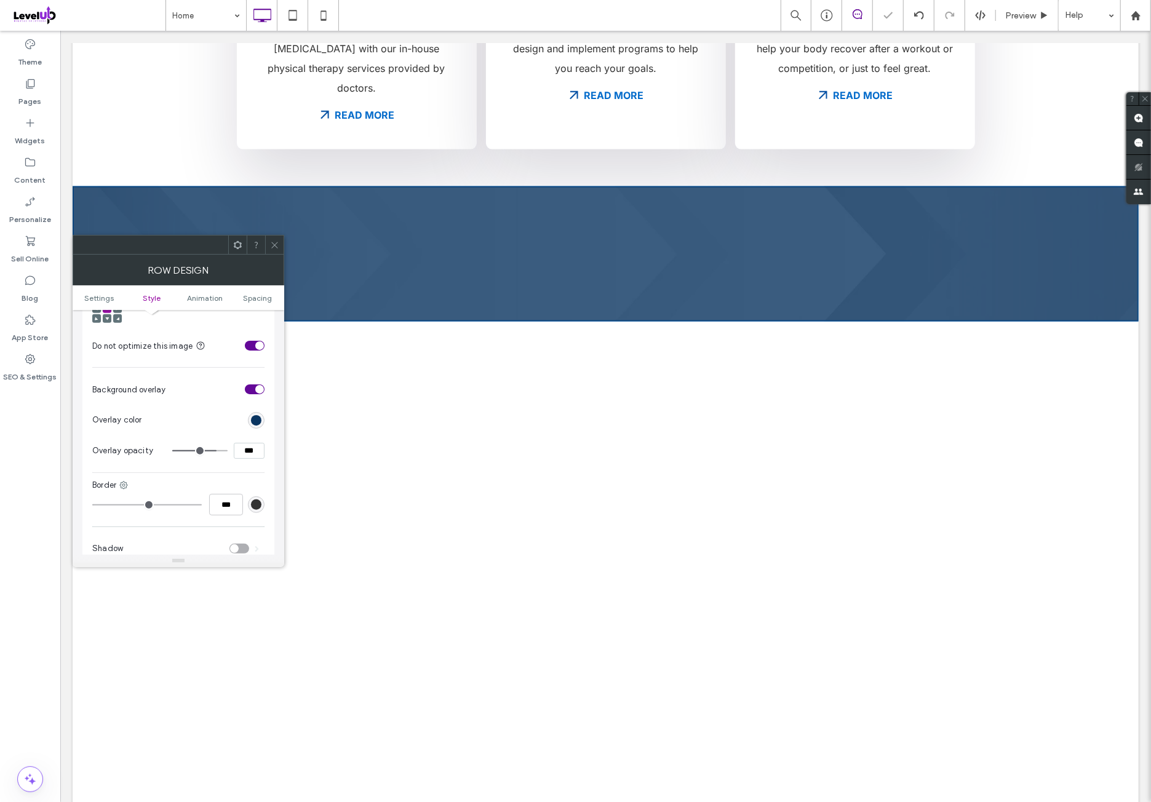
drag, startPoint x: 245, startPoint y: 443, endPoint x: 243, endPoint y: 455, distance: 11.9
click at [245, 445] on input "***" at bounding box center [249, 451] width 31 height 16
type input "**"
type input "***"
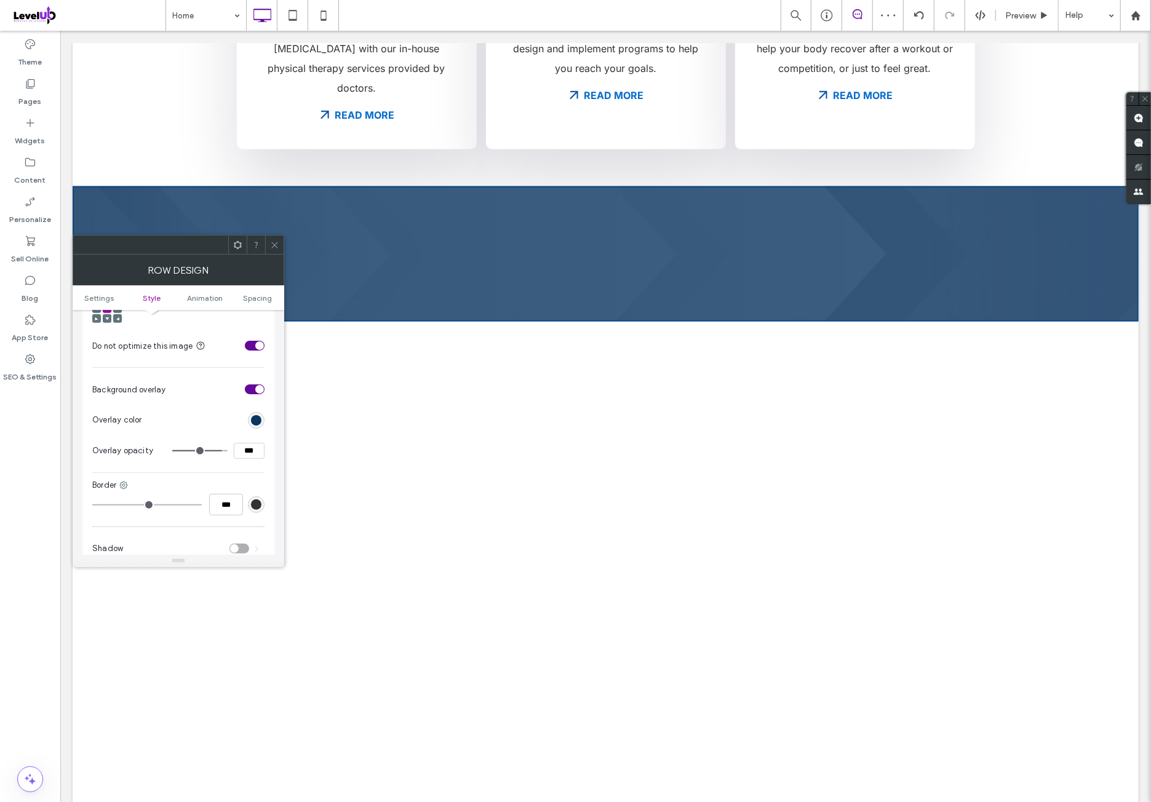
click at [240, 459] on div "Background Color Image Video Name: of009.webp Size: 2000x1143 Replace Create ba…" at bounding box center [178, 231] width 172 height 578
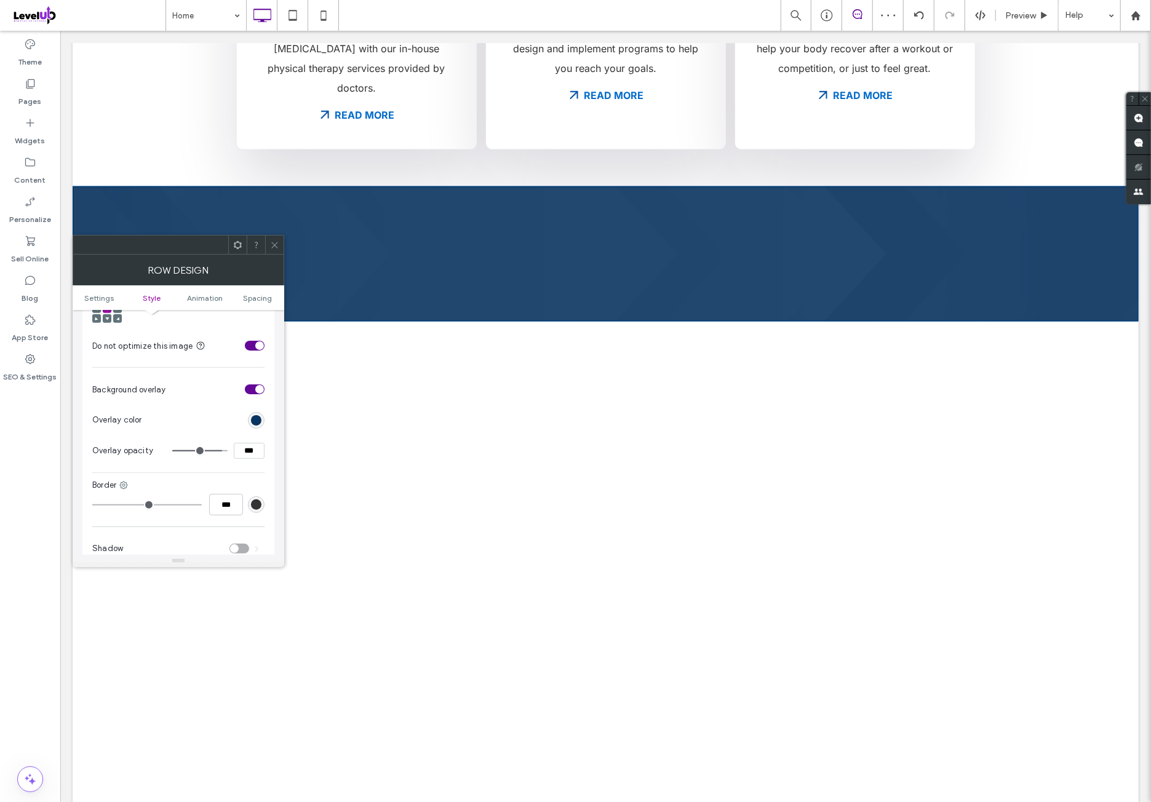
click at [221, 405] on section "Overlay color" at bounding box center [178, 420] width 172 height 31
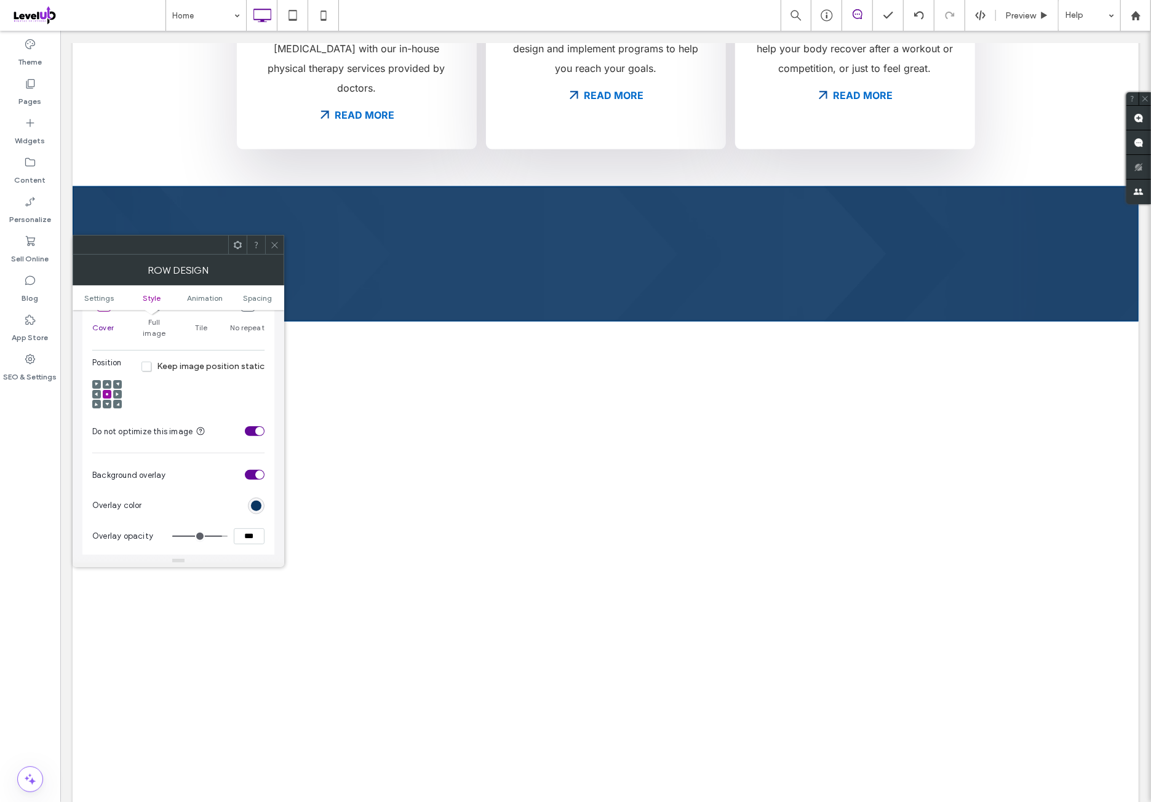
scroll to position [410, 0]
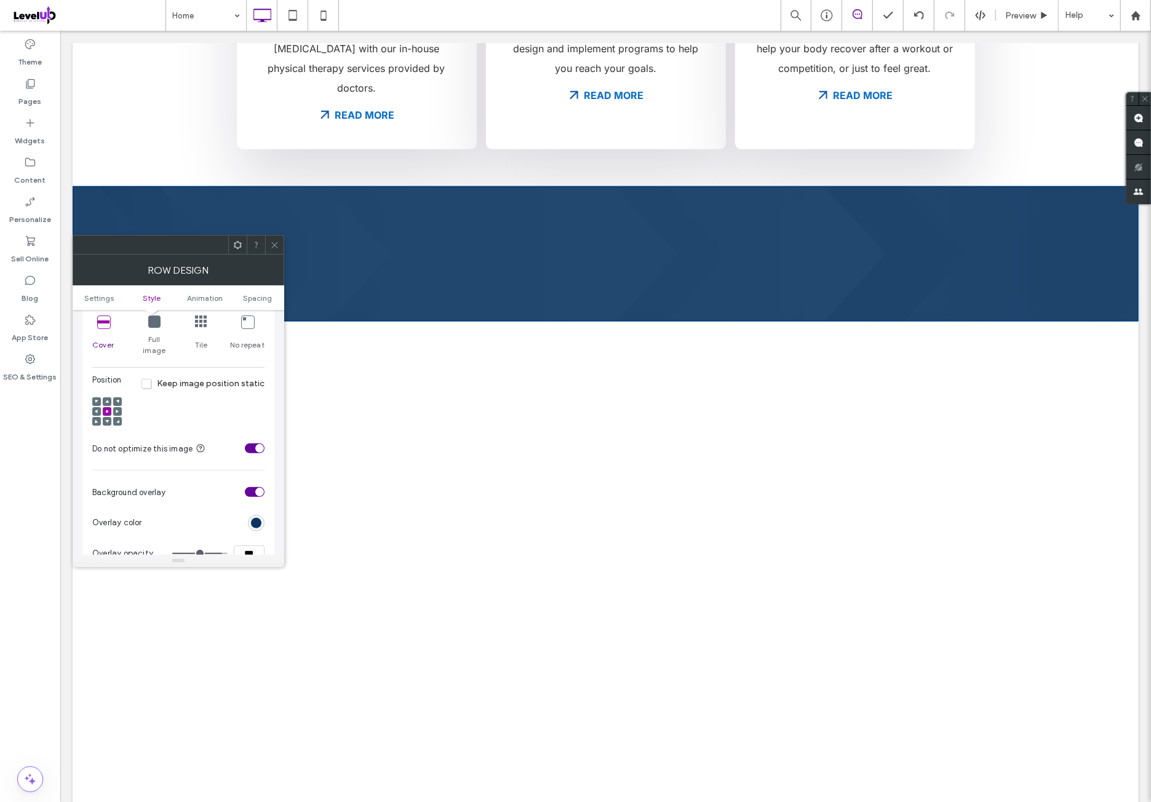
click at [272, 245] on icon at bounding box center [274, 244] width 9 height 9
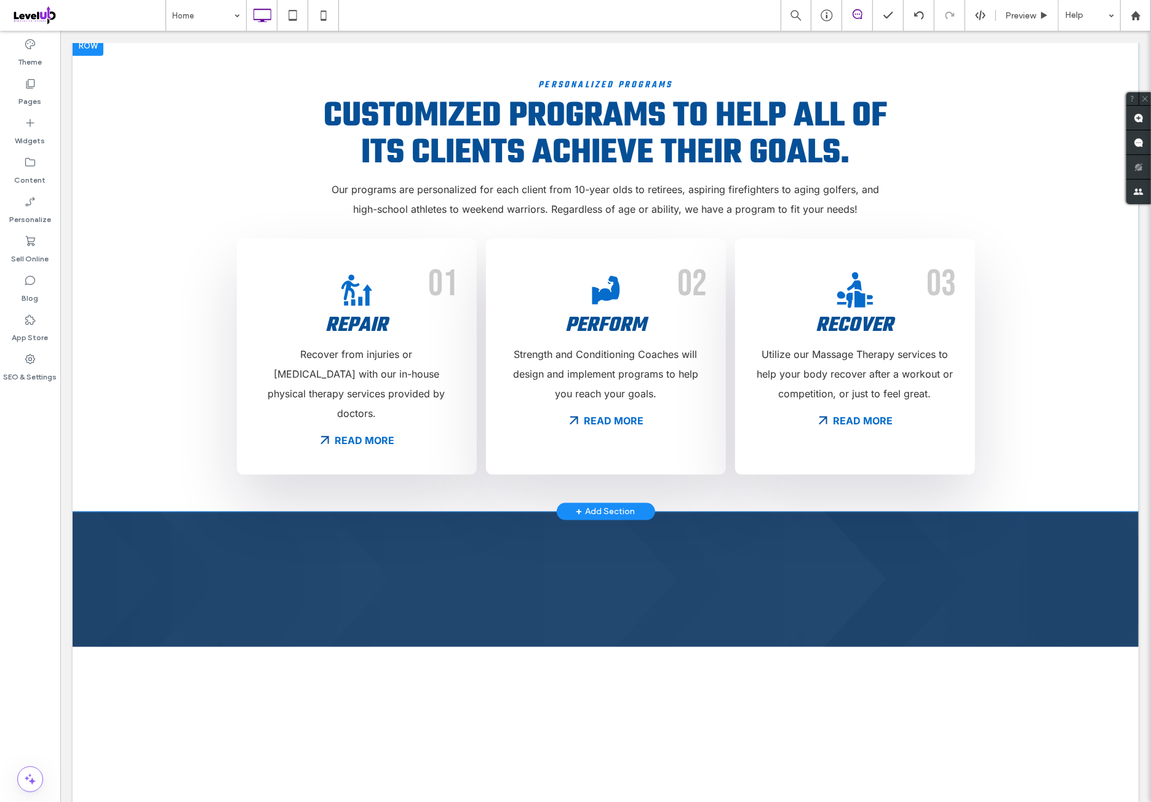
scroll to position [922, 0]
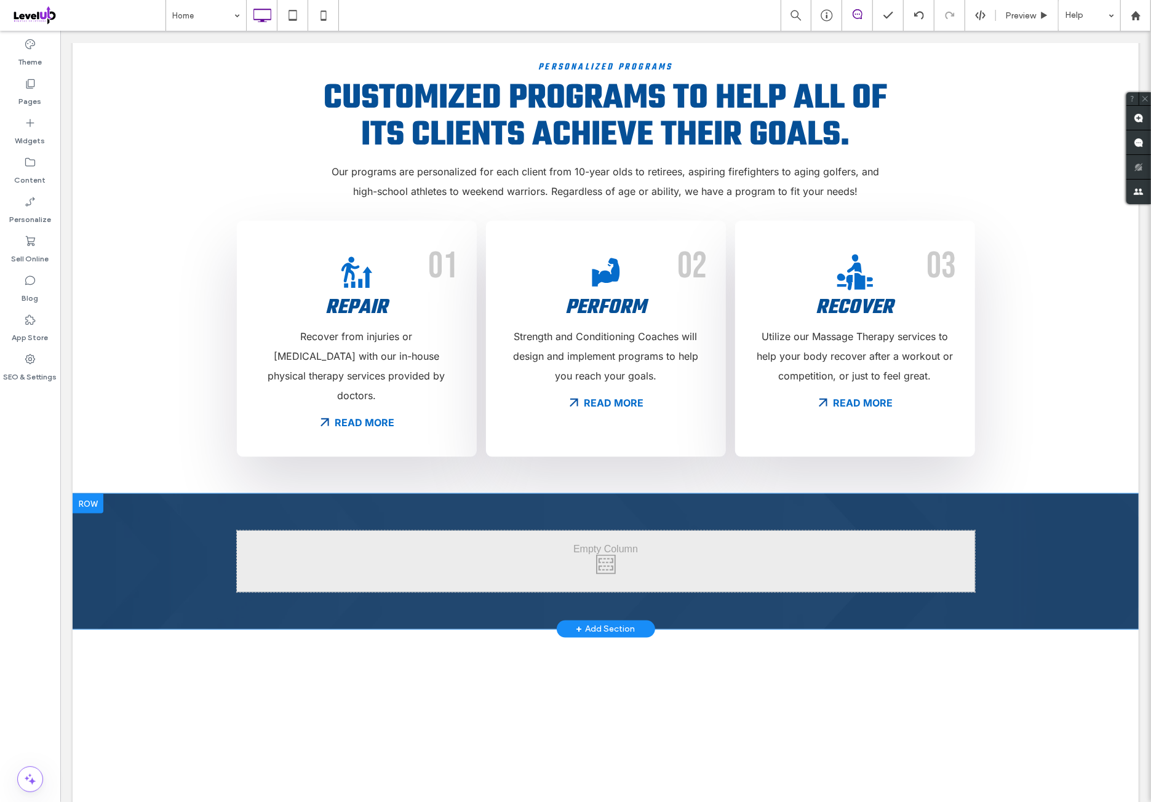
click at [140, 493] on div "Click To Paste Click To Paste Row + Add Section" at bounding box center [605, 560] width 1066 height 135
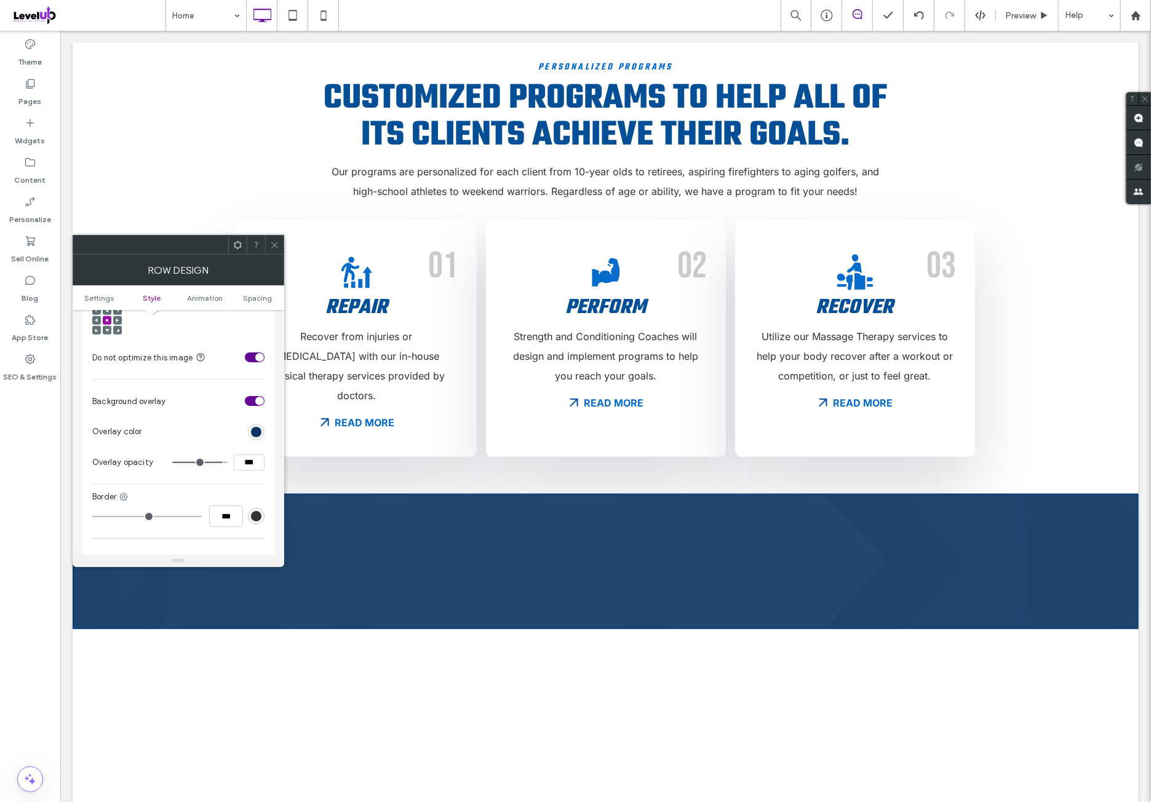
scroll to position [512, 0]
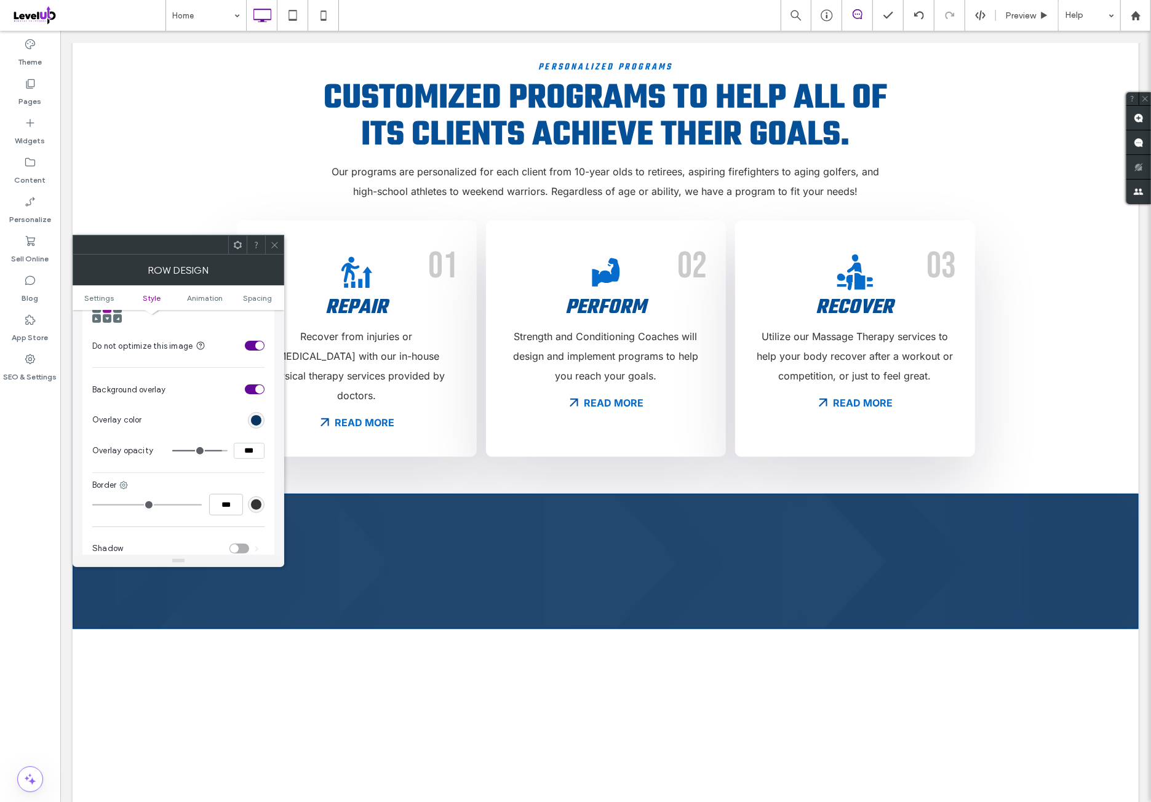
click at [258, 415] on div "rgb(10, 53, 97)" at bounding box center [256, 420] width 17 height 17
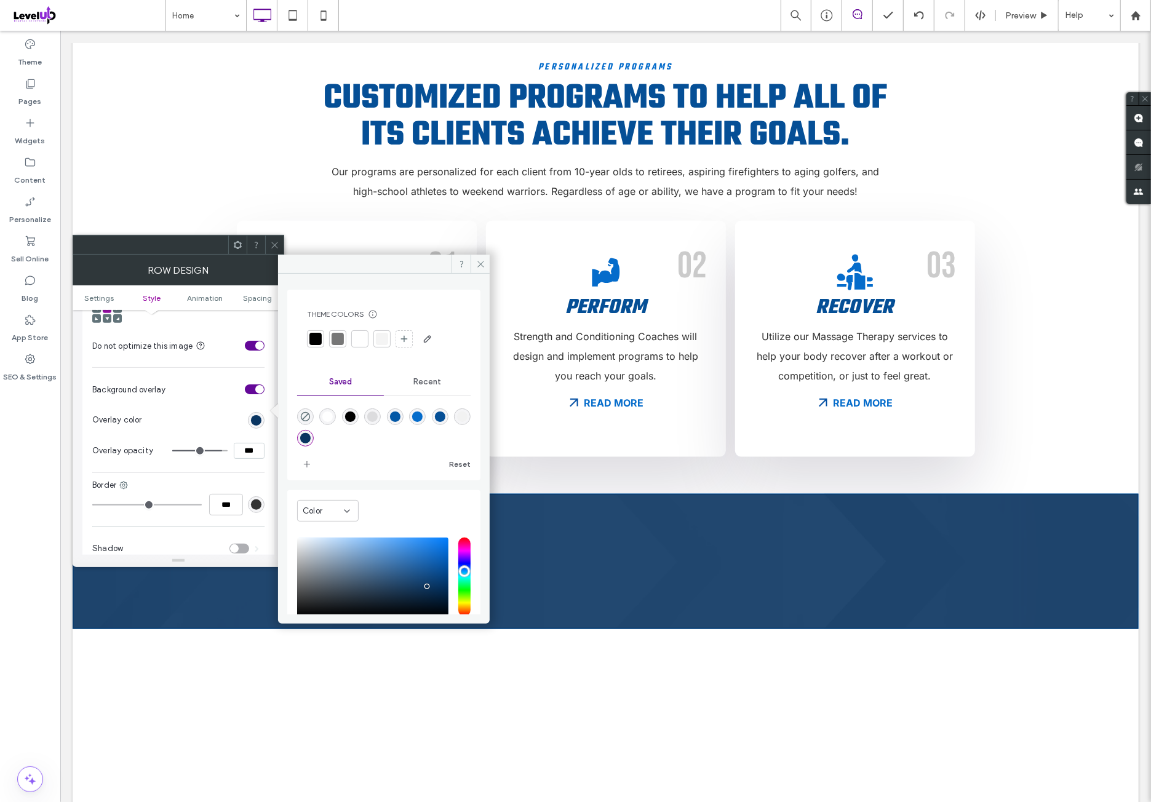
click at [445, 414] on div "rgba(5,79,150,1)" at bounding box center [440, 416] width 10 height 10
type input "*******"
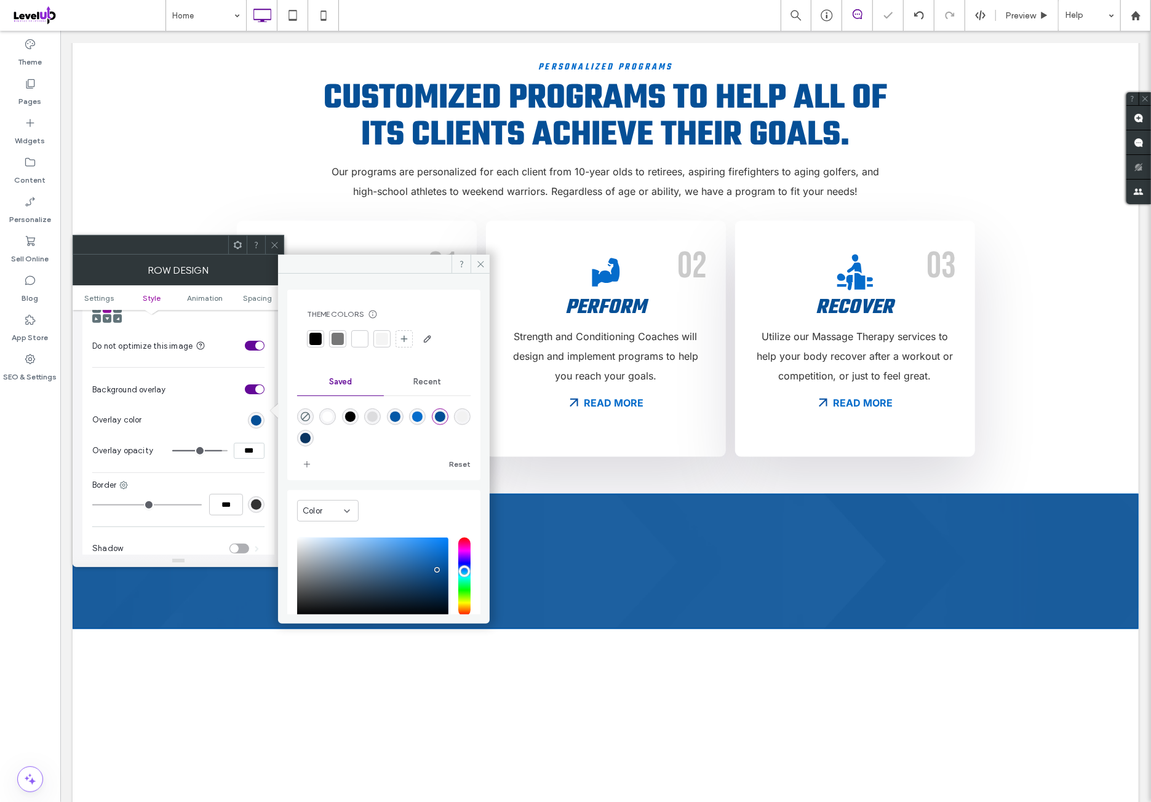
click at [278, 245] on icon at bounding box center [274, 244] width 9 height 9
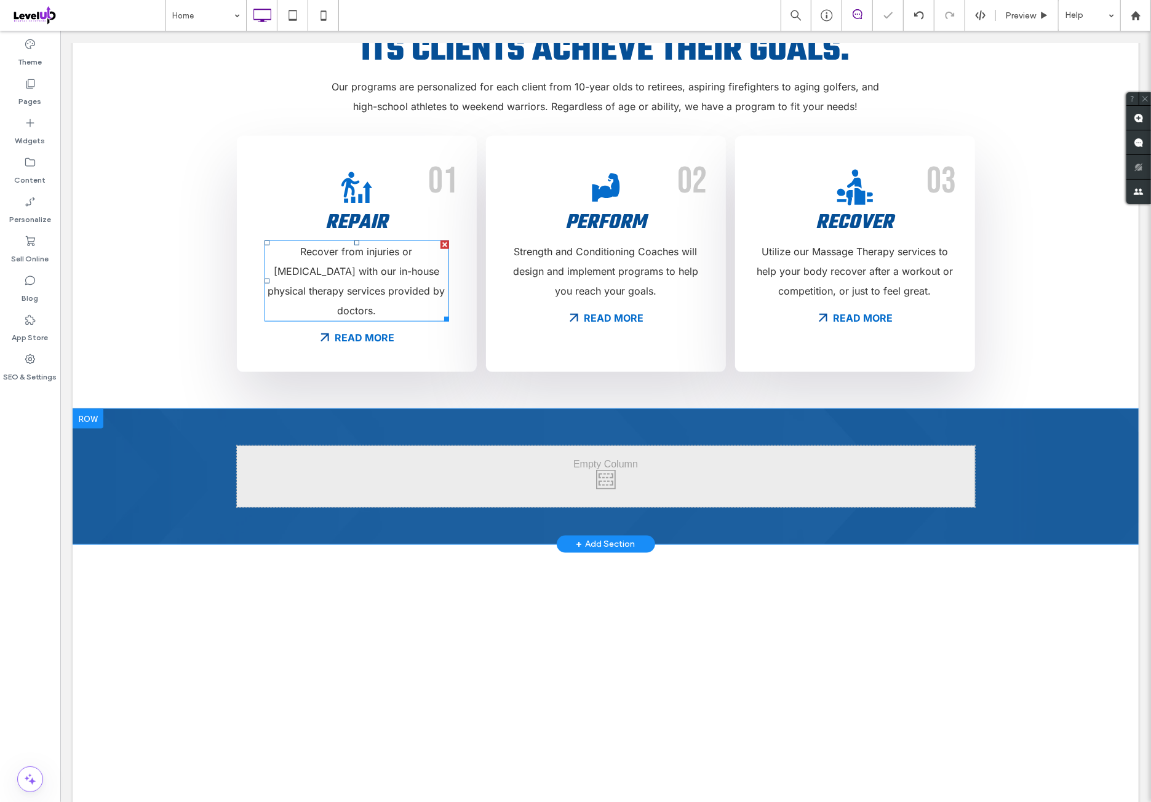
scroll to position [1025, 0]
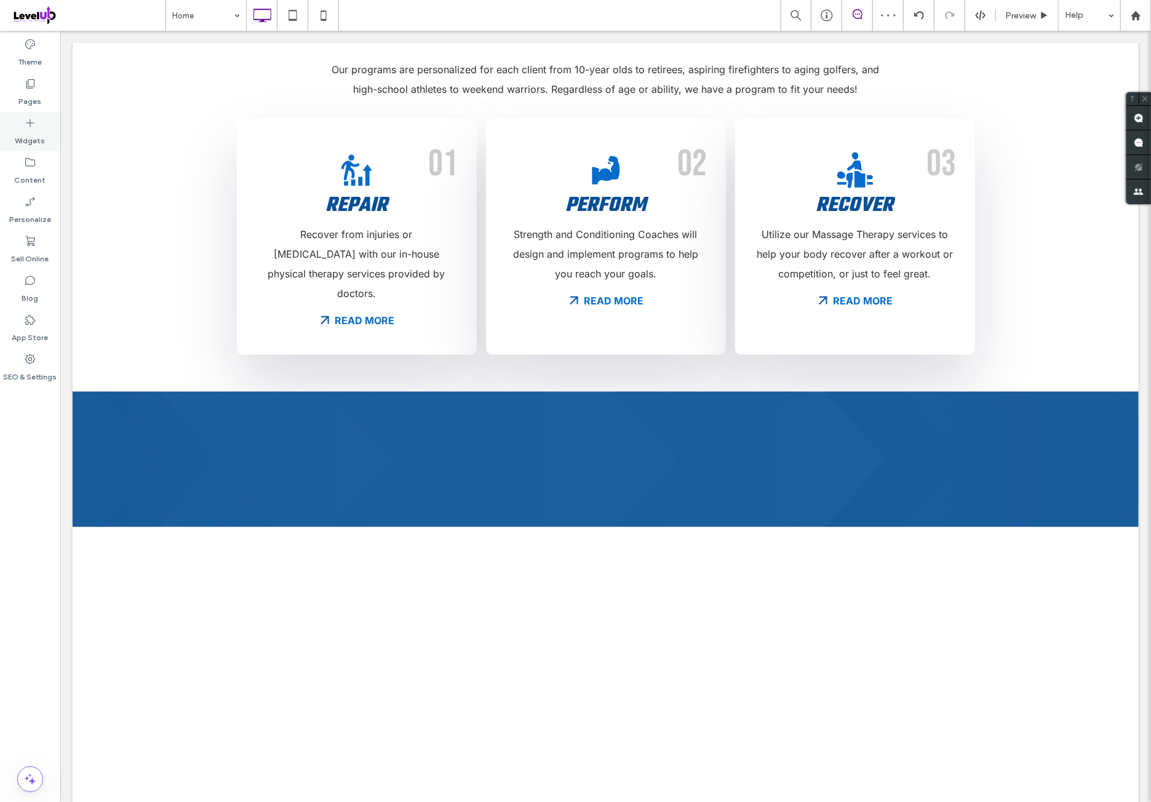
click at [47, 138] on div "Widgets" at bounding box center [30, 131] width 60 height 39
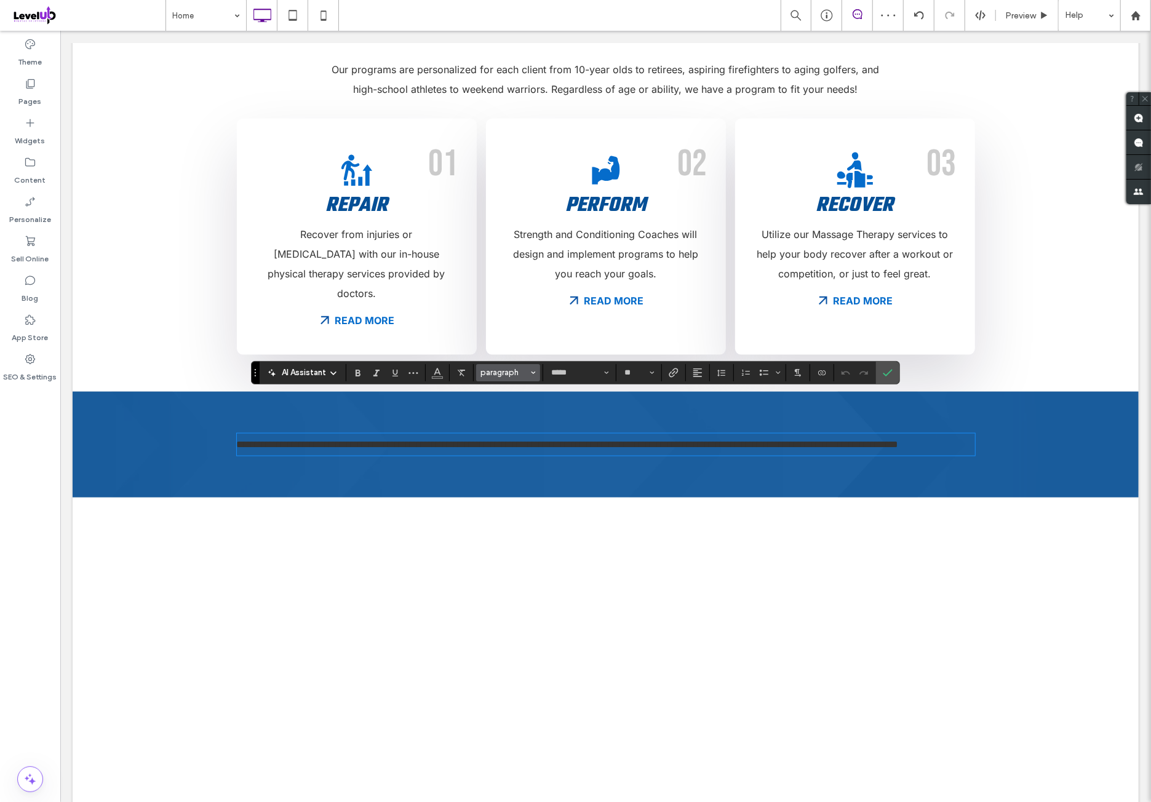
drag, startPoint x: 496, startPoint y: 370, endPoint x: 504, endPoint y: 379, distance: 12.2
click at [498, 373] on span "paragraph" at bounding box center [504, 372] width 48 height 9
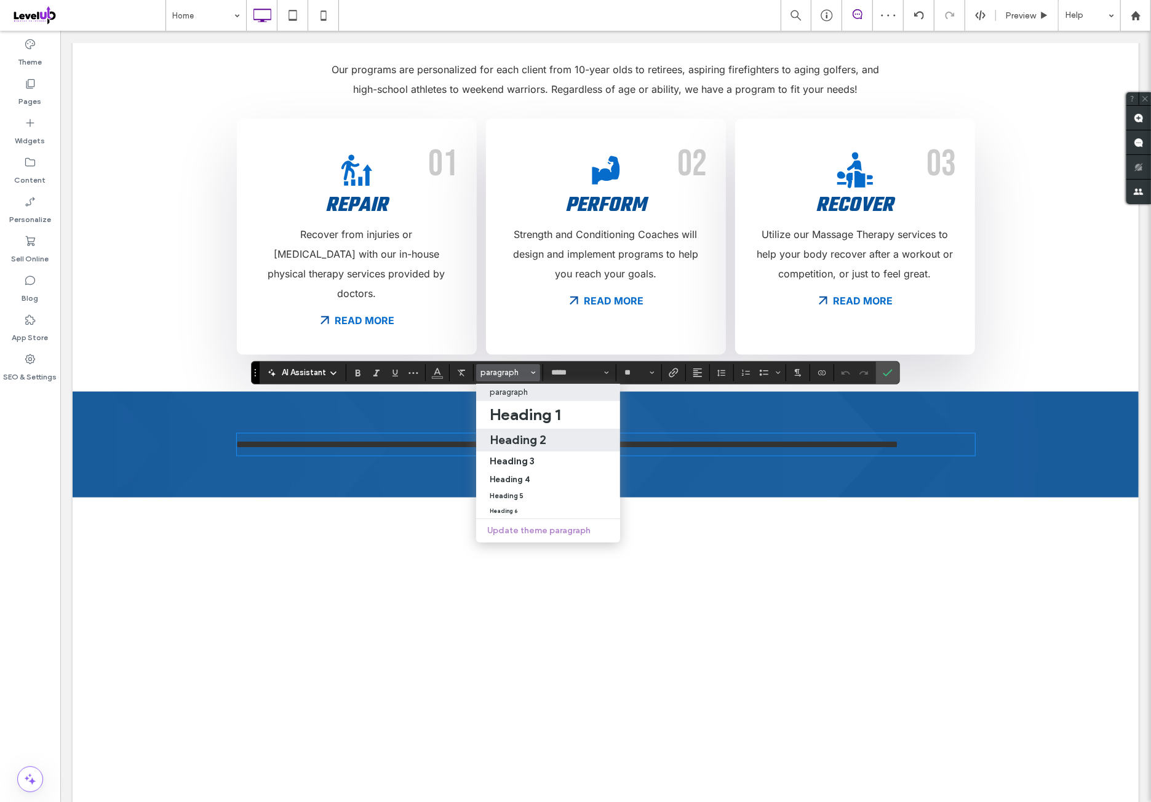
click at [541, 438] on h2 "Heading 2" at bounding box center [518, 439] width 57 height 15
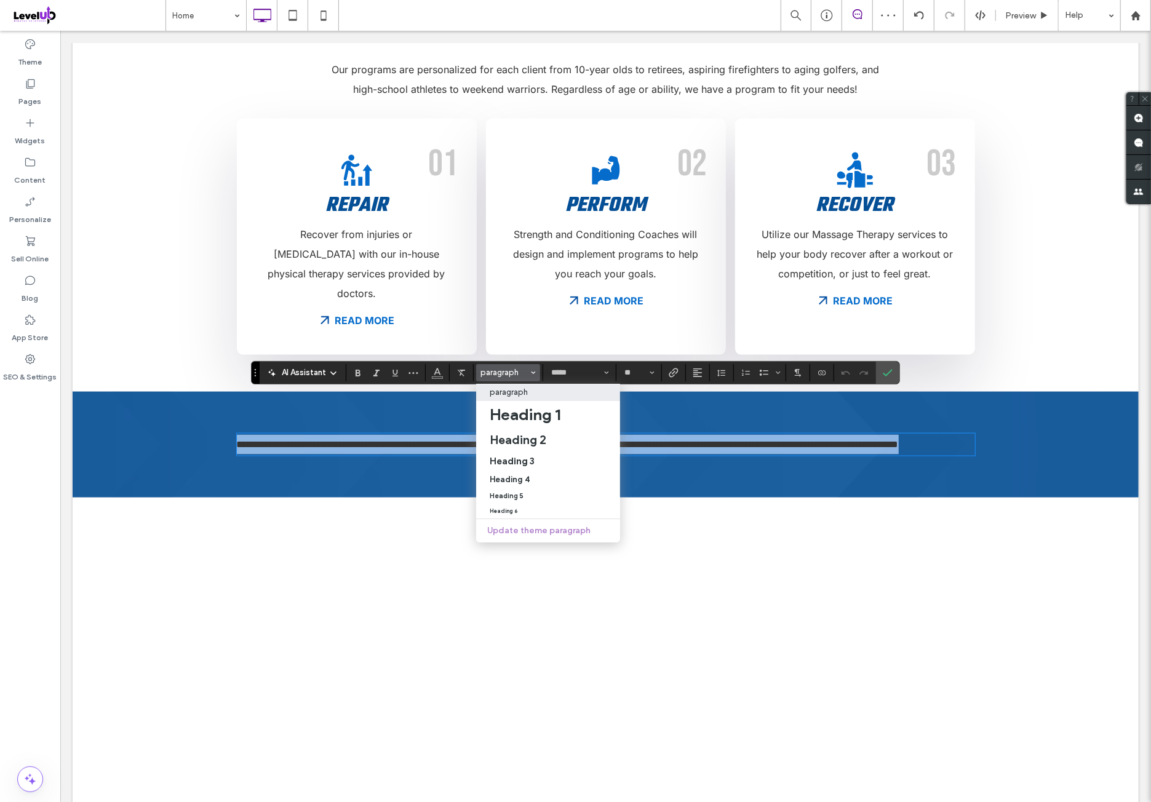
type input "****"
type input "**"
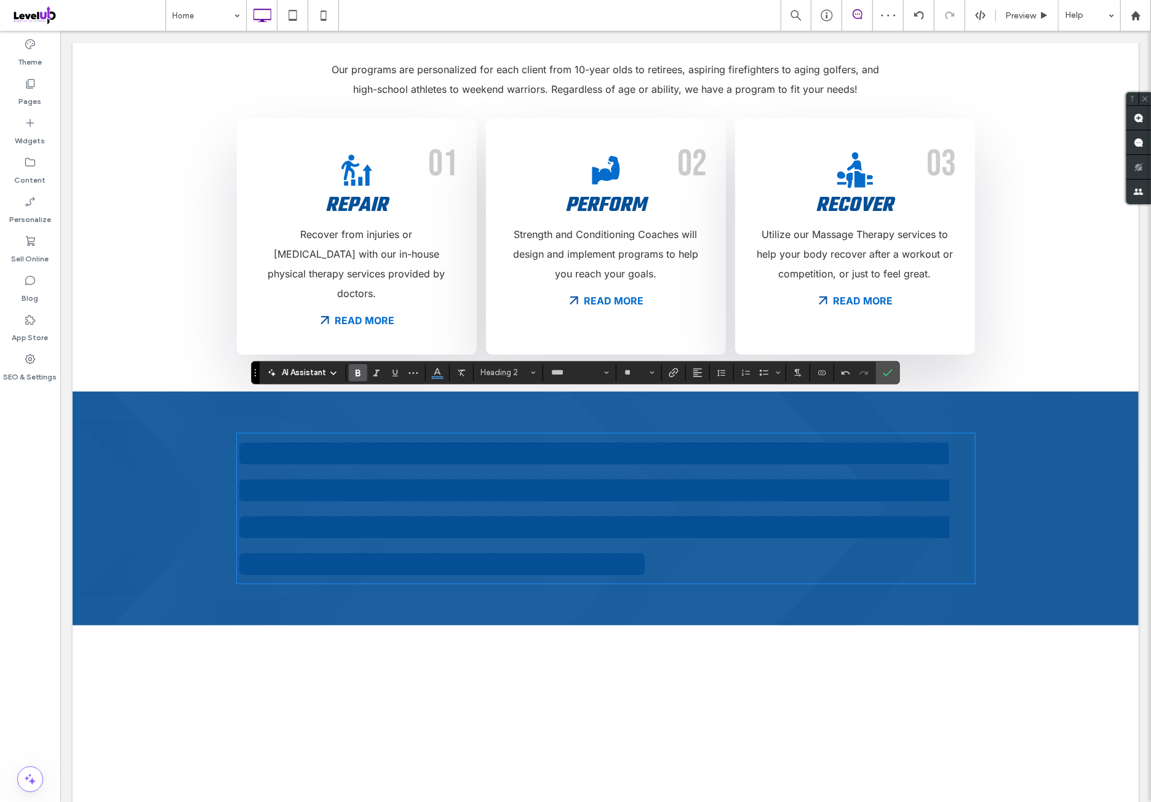
type input "*****"
type input "**"
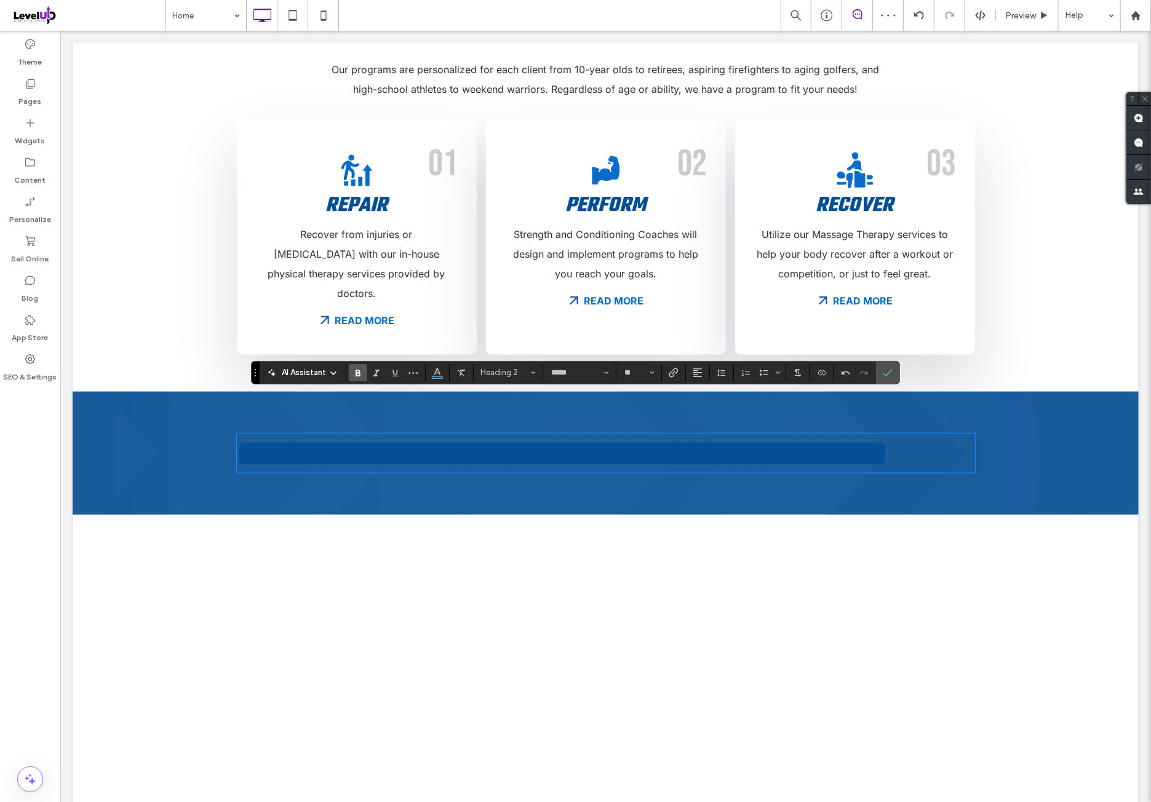
scroll to position [7, 0]
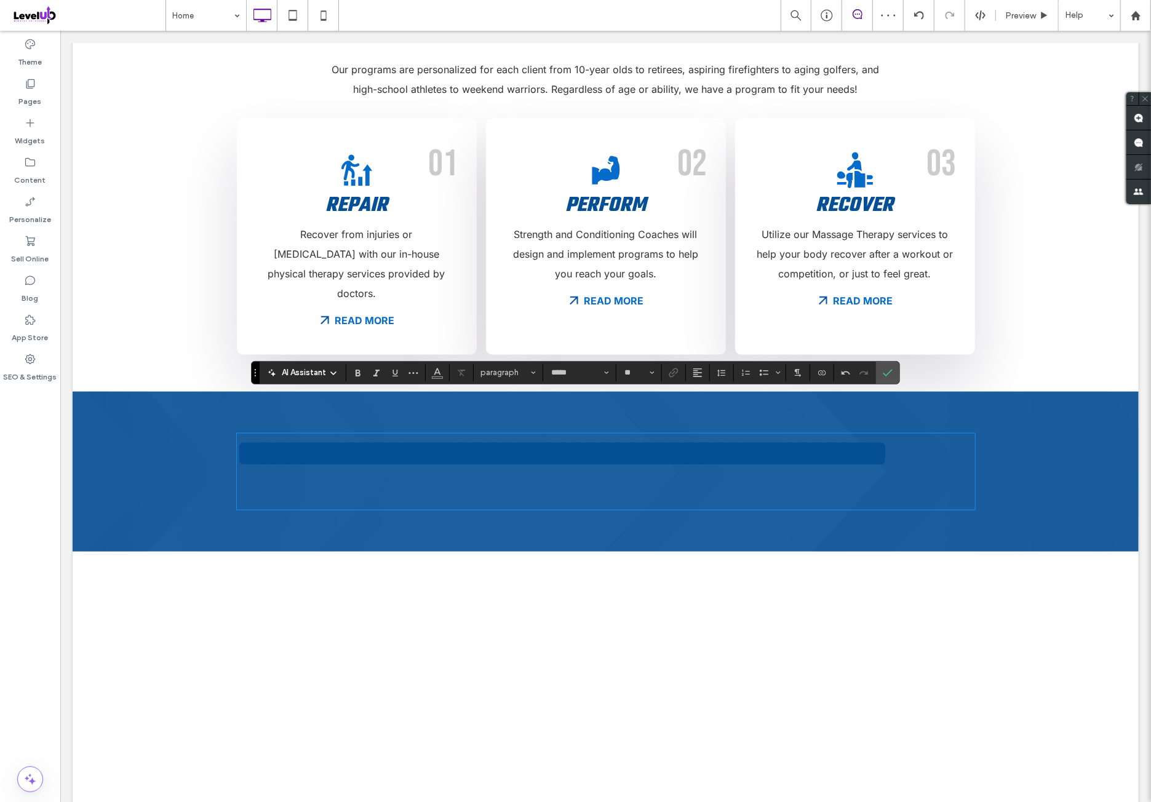
type input "****"
type input "**"
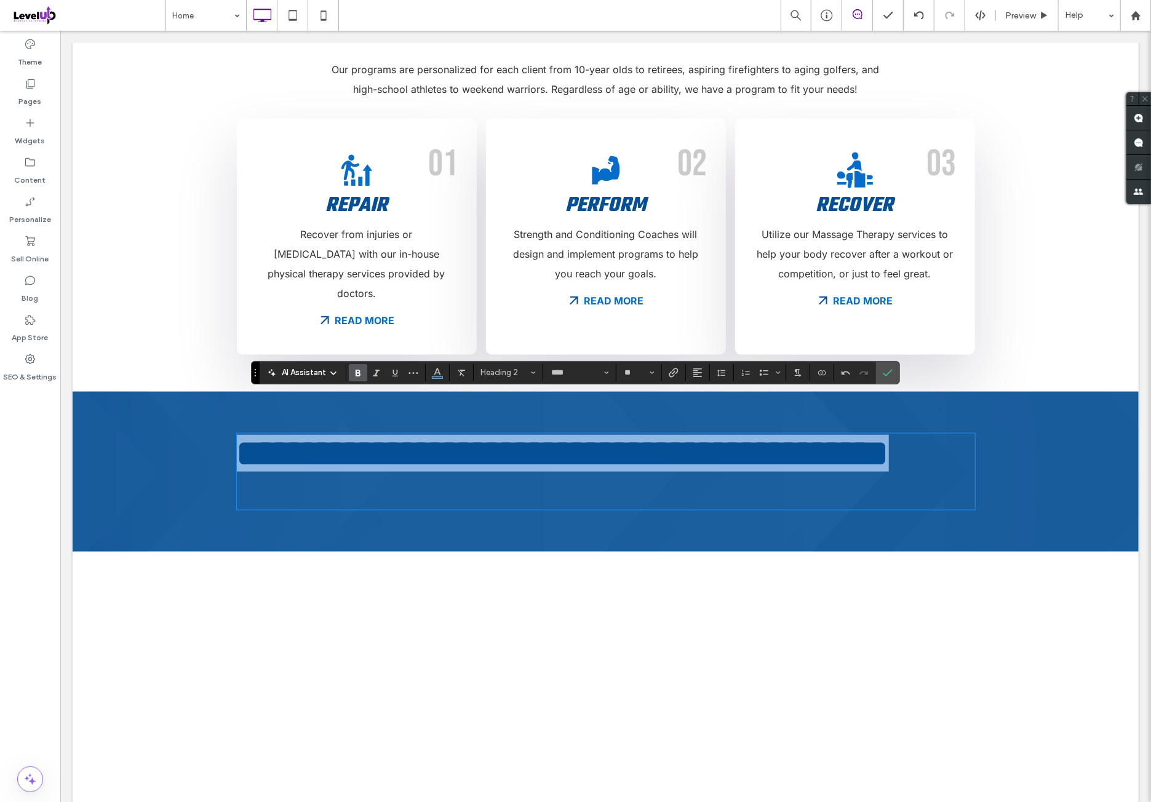
scroll to position [0, 0]
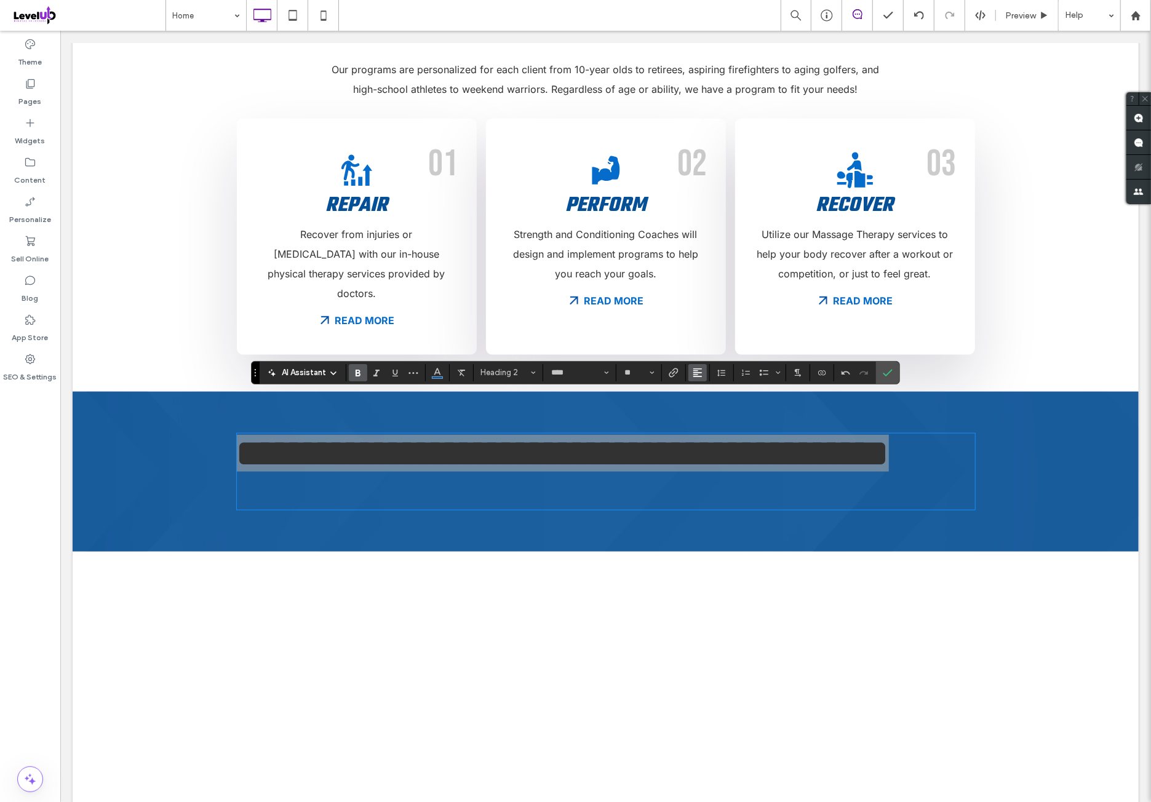
click at [694, 375] on use "Alignment" at bounding box center [697, 372] width 9 height 9
drag, startPoint x: 712, startPoint y: 413, endPoint x: 651, endPoint y: 382, distance: 68.8
click at [712, 413] on div "ui.textEditor.alignment.center" at bounding box center [710, 410] width 16 height 10
click at [437, 371] on use "Color" at bounding box center [437, 371] width 7 height 7
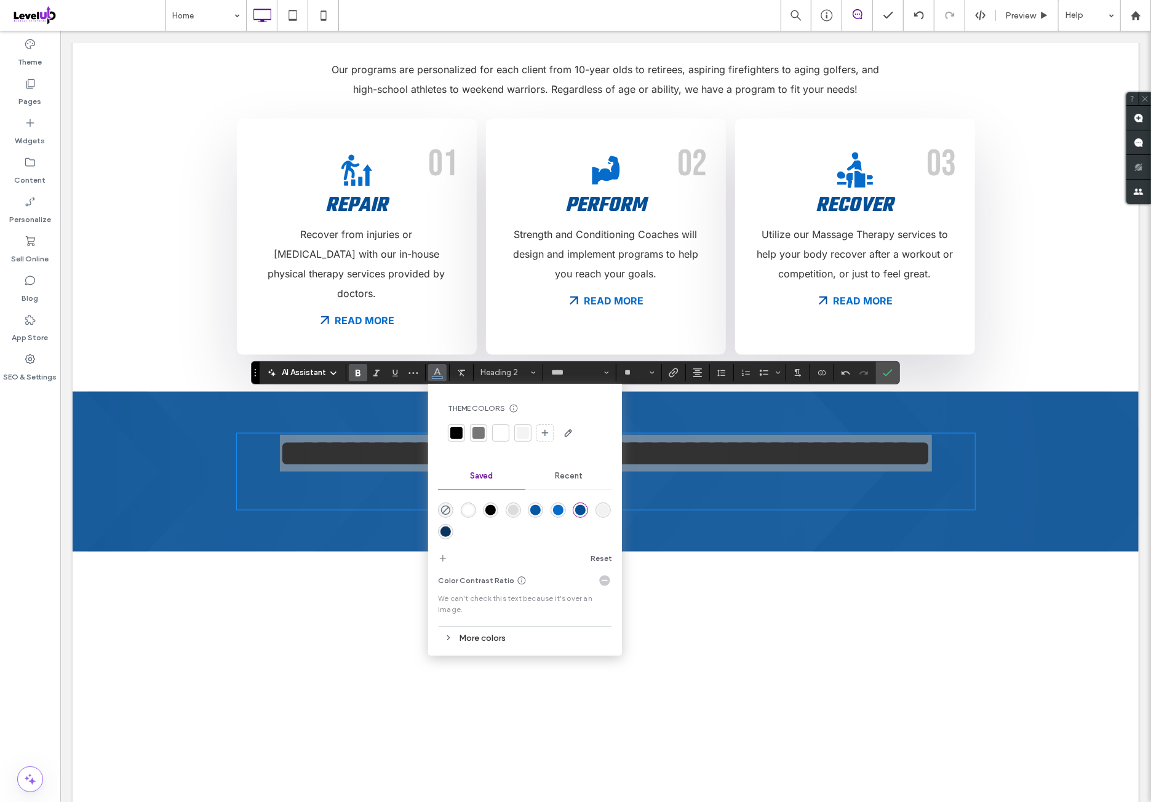
click at [466, 509] on div "rgba(255,255,255,1)" at bounding box center [468, 510] width 10 height 10
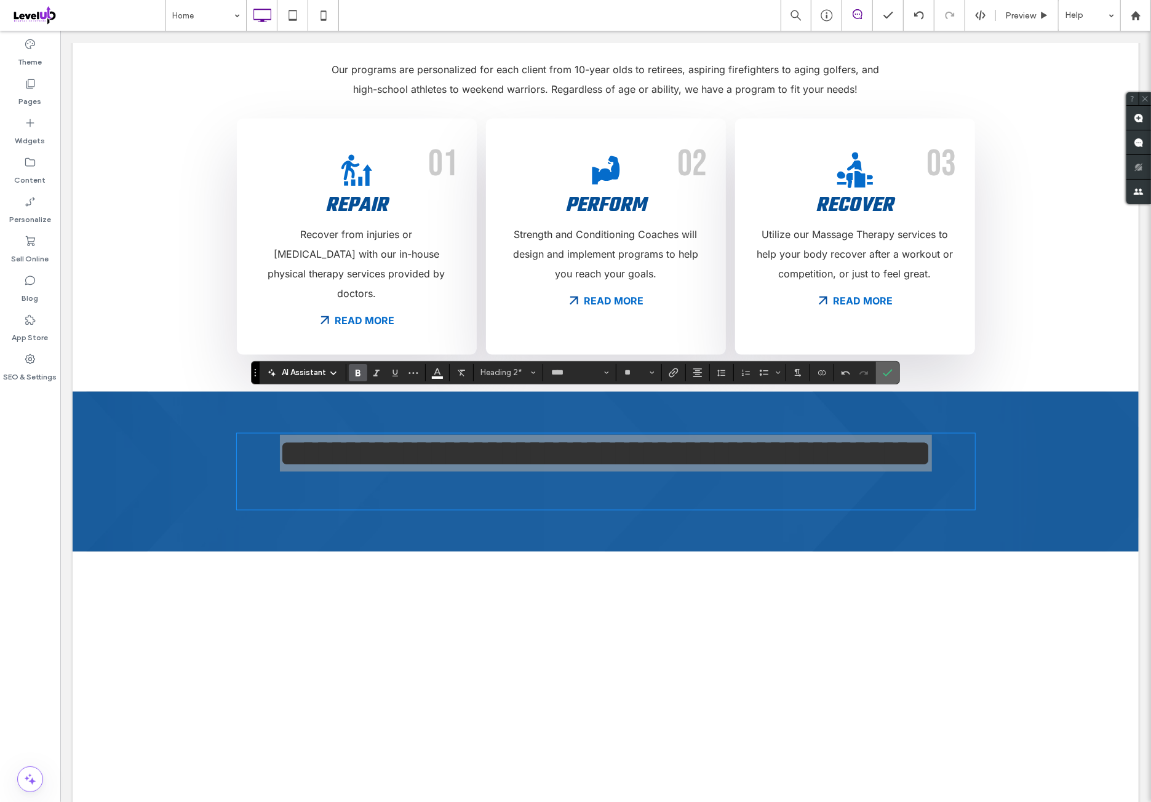
click at [886, 370] on icon "Confirm" at bounding box center [888, 373] width 10 height 10
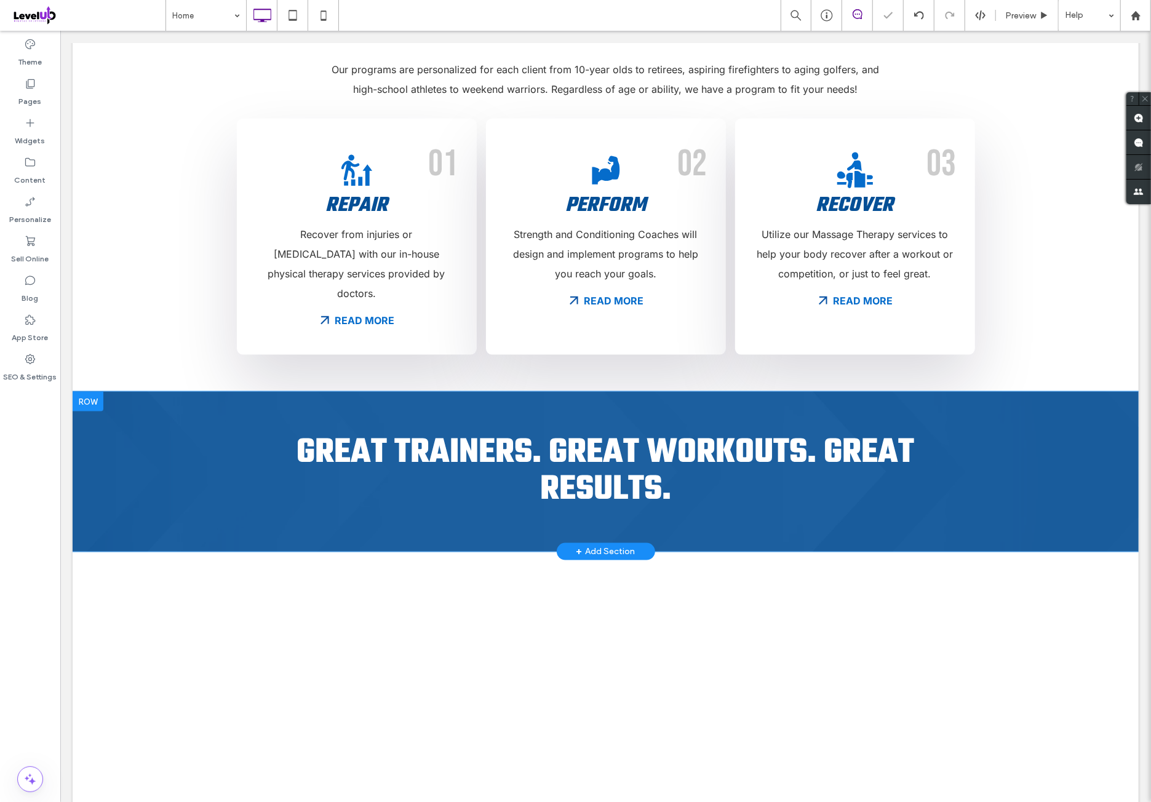
scroll to position [1230, 0]
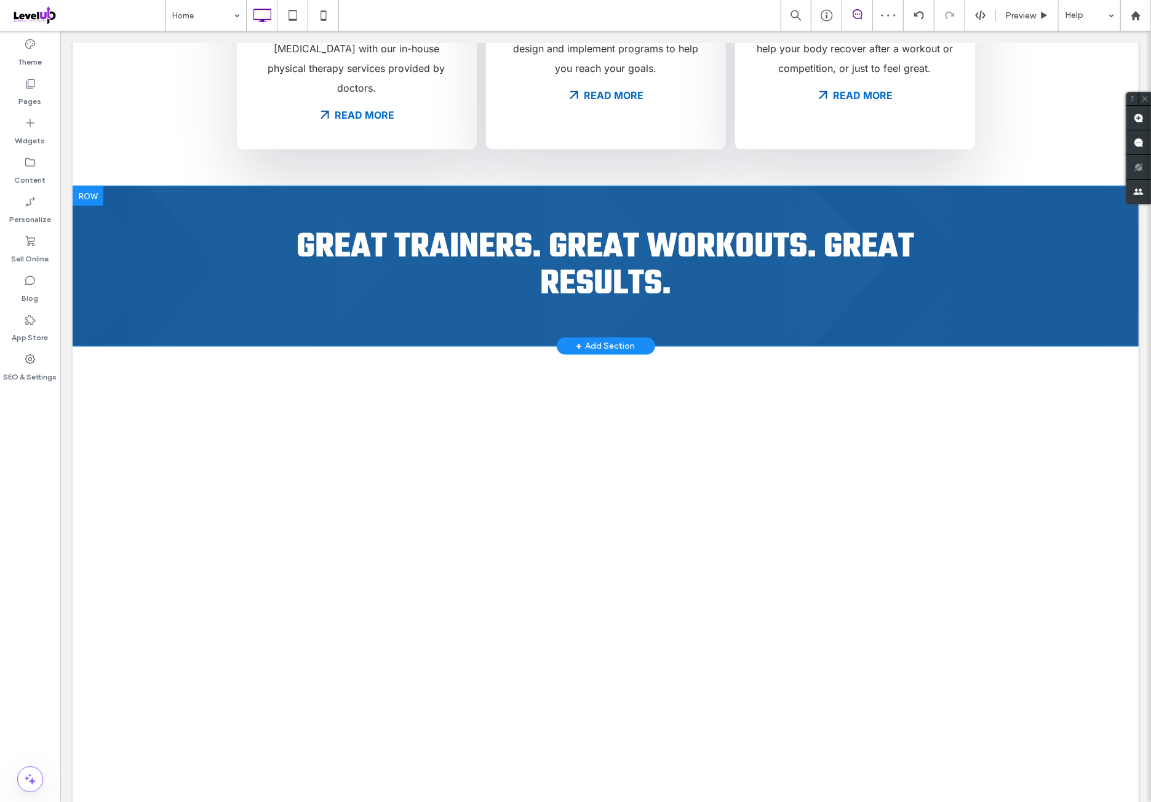
click at [183, 230] on div "Click To Paste Click To Paste Great Trainers. Great Workouts. Great Results. Ro…" at bounding box center [605, 266] width 1066 height 160
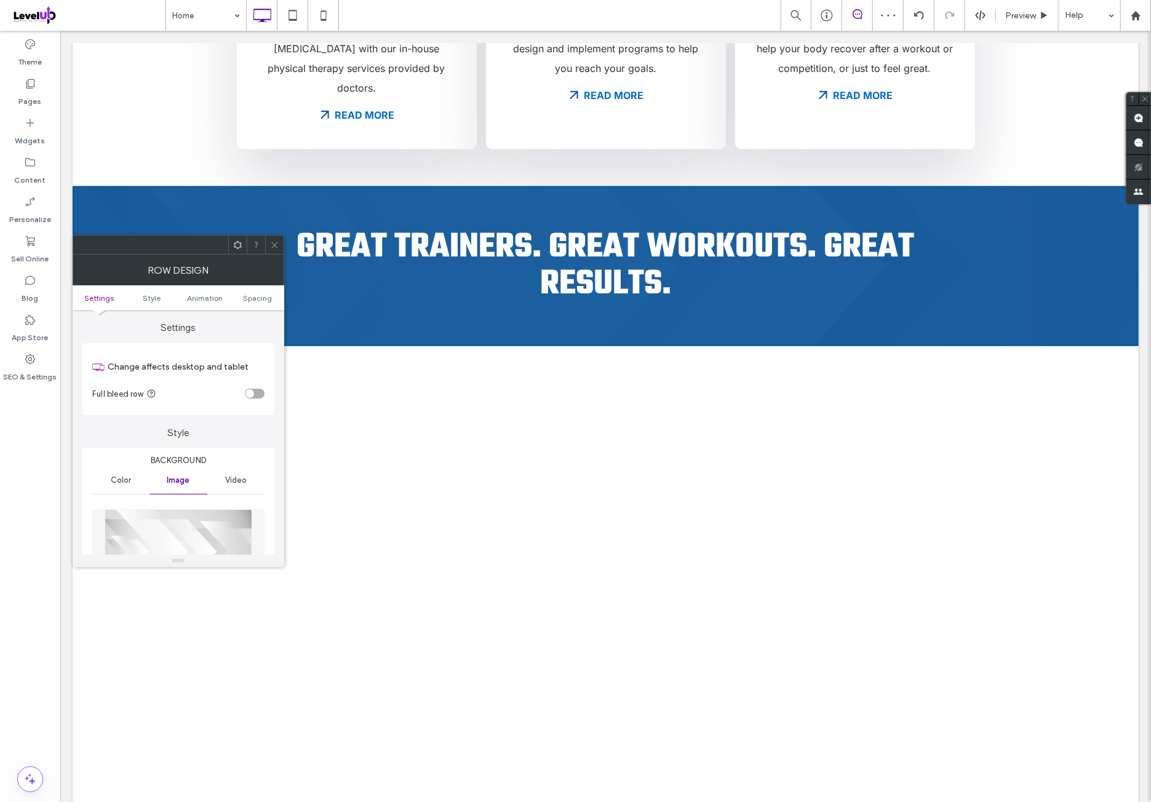
click at [259, 395] on div "toggle" at bounding box center [255, 394] width 20 height 10
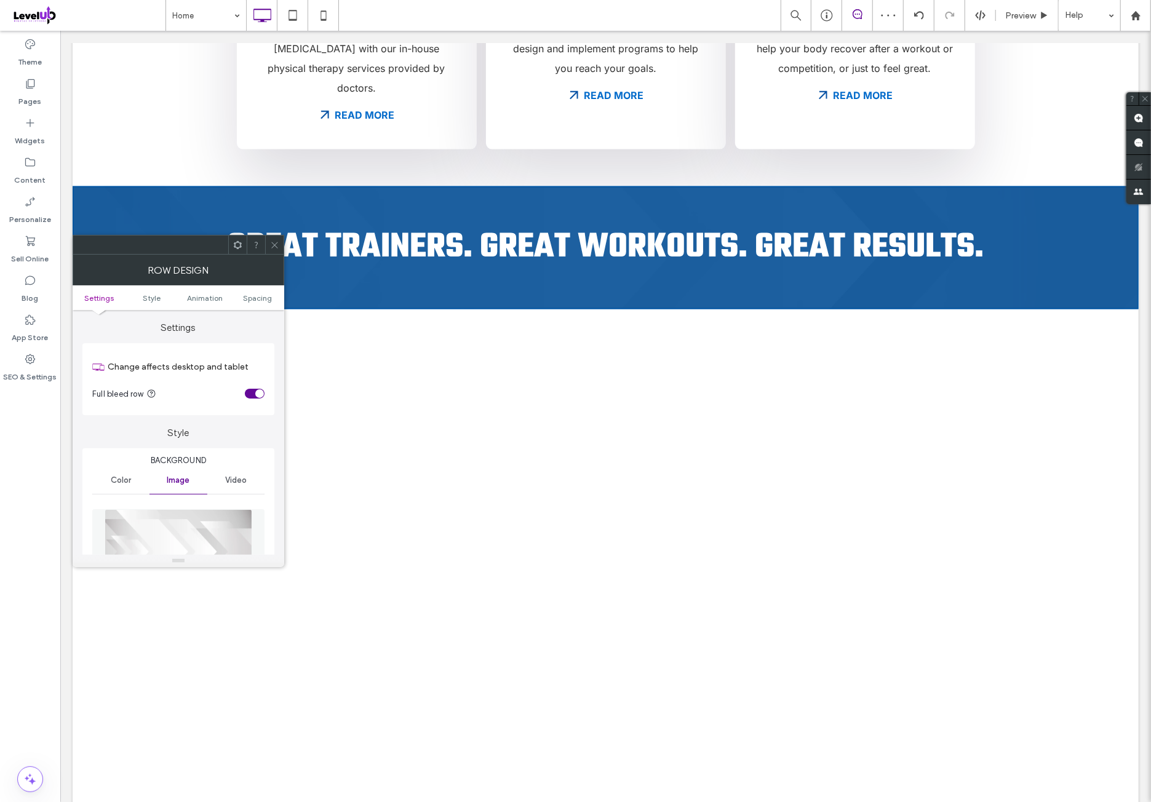
click at [268, 243] on div at bounding box center [274, 245] width 18 height 18
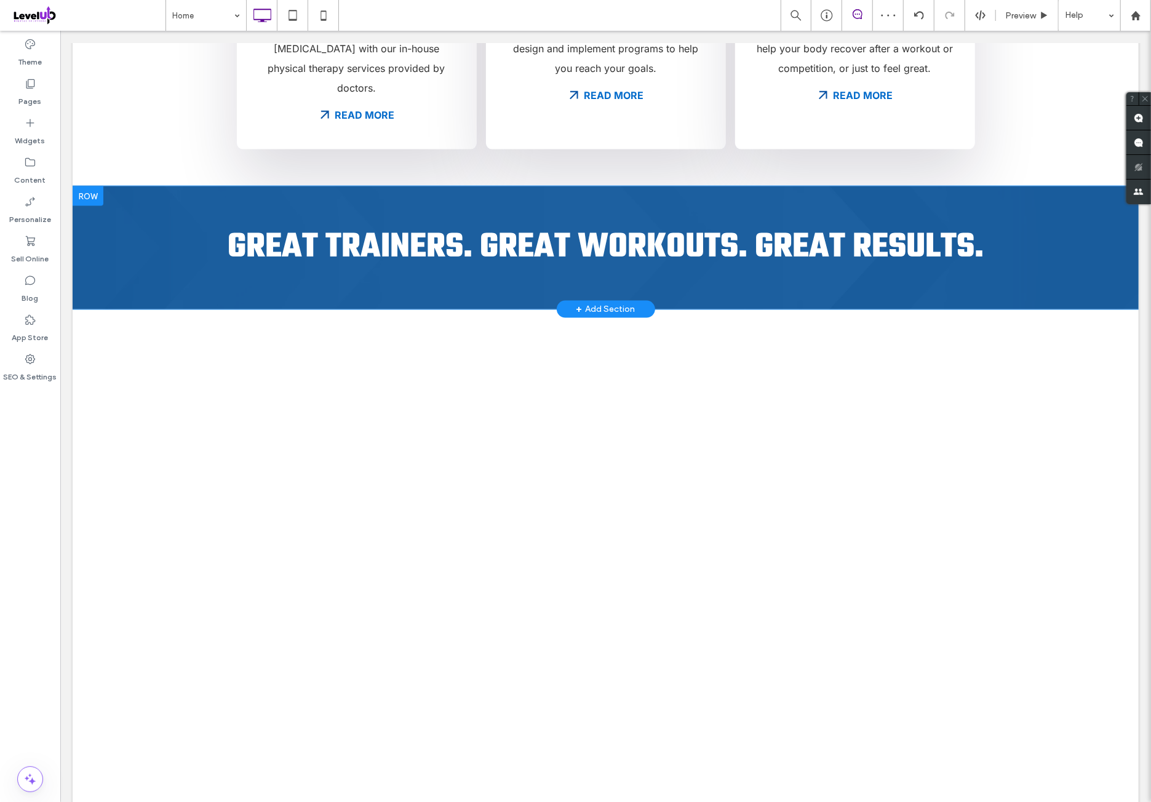
click at [496, 186] on div "Click To Paste Click To Paste Great Trainers. Great Workouts. Great Results. Ro…" at bounding box center [605, 247] width 1066 height 123
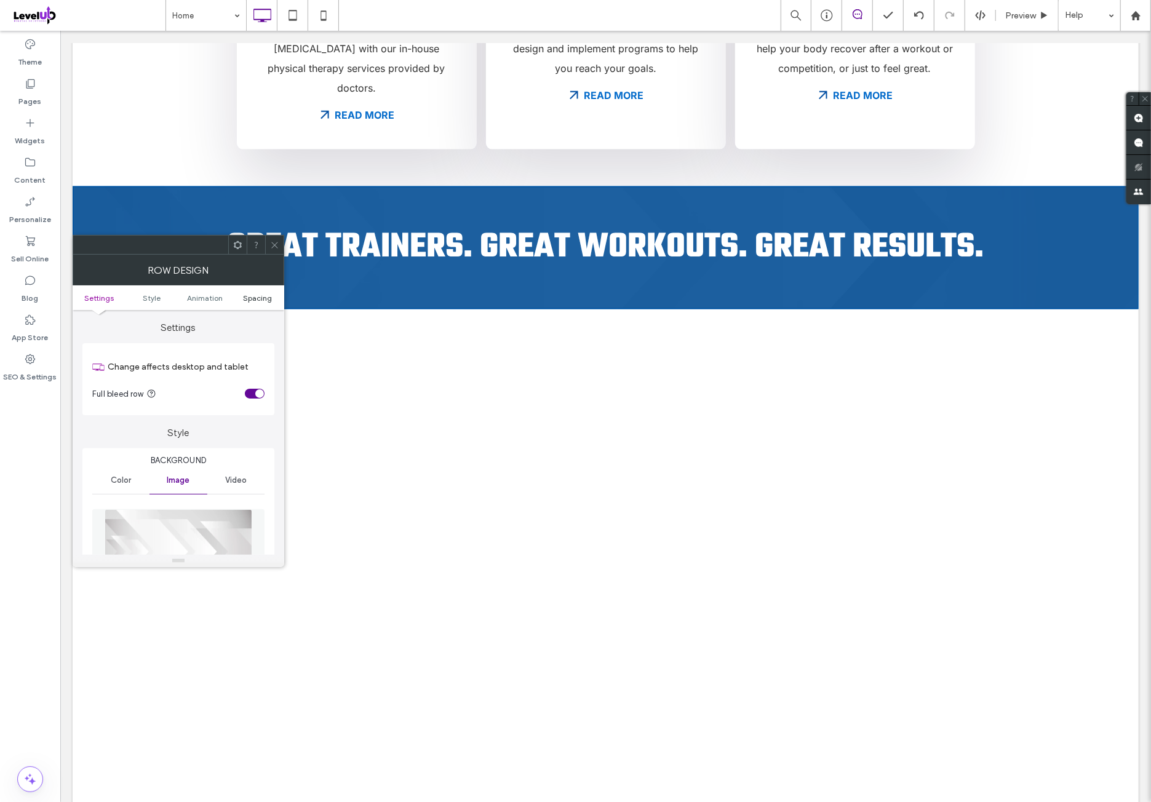
click at [262, 299] on ul "Settings Style Animation Spacing" at bounding box center [179, 297] width 212 height 25
click at [262, 298] on span "Spacing" at bounding box center [258, 297] width 29 height 9
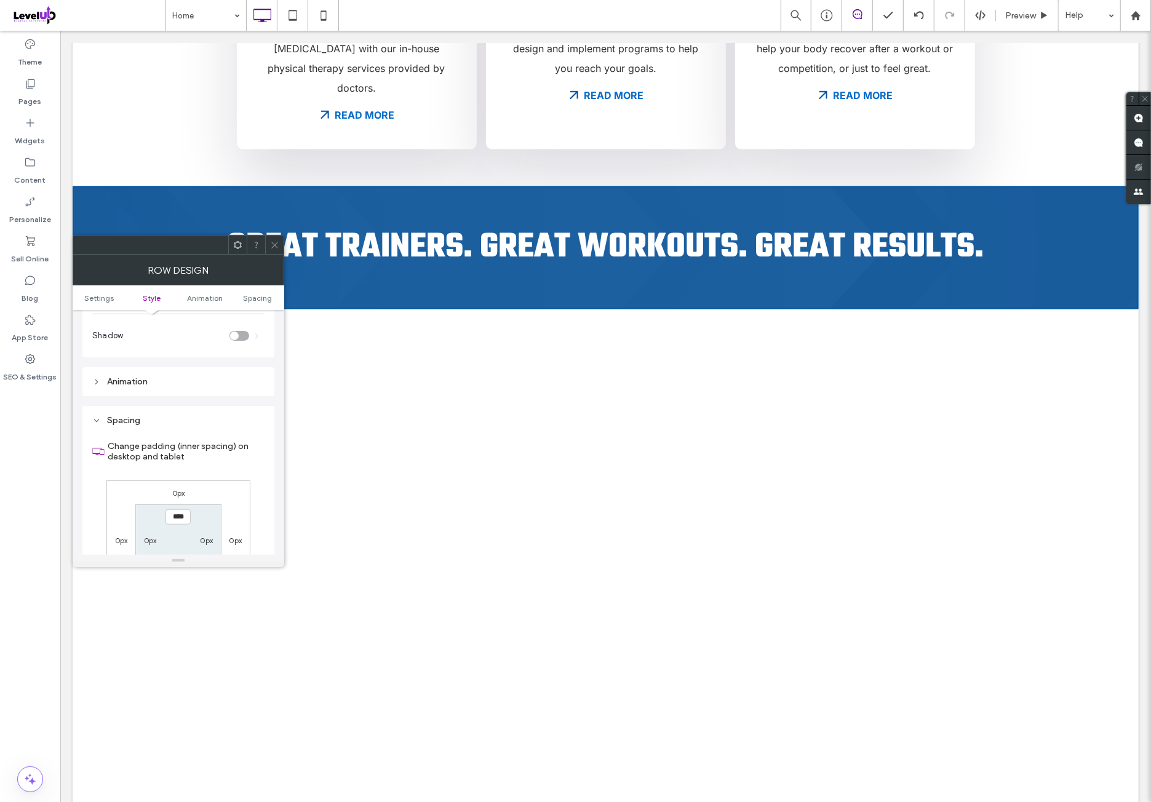
scroll to position [800, 0]
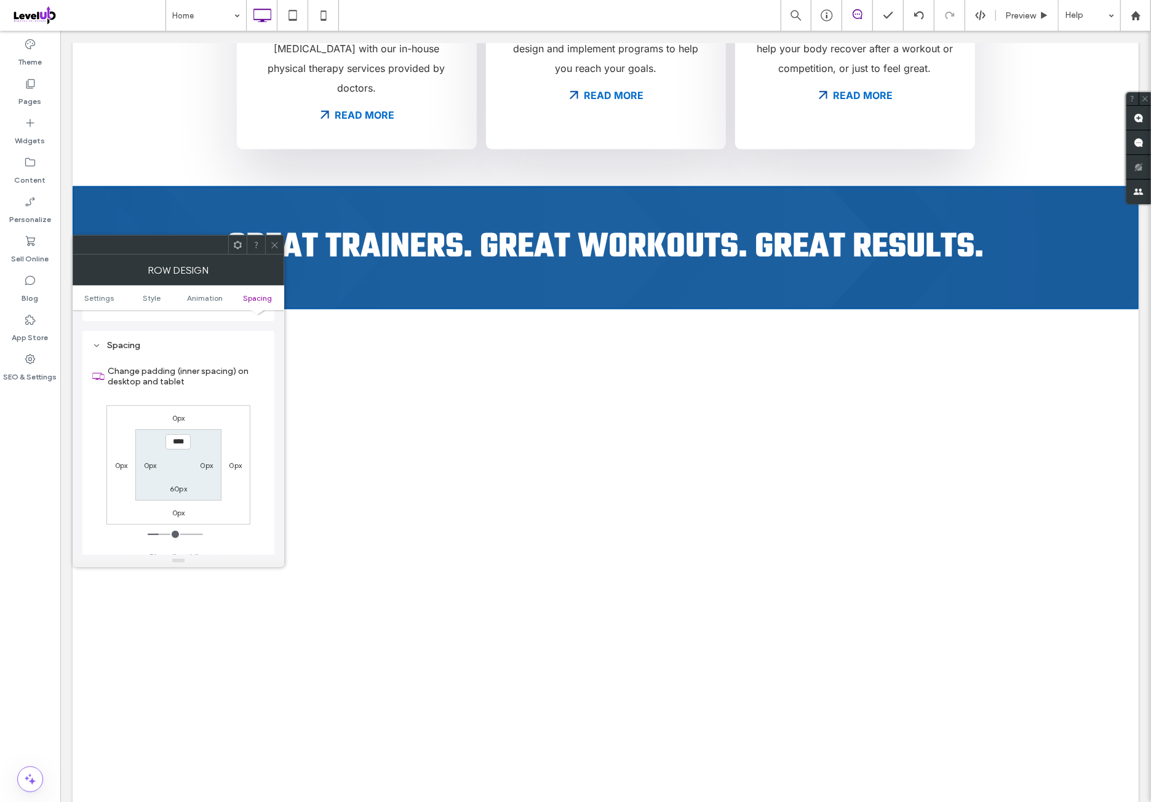
type input "*"
type input "**"
type input "*"
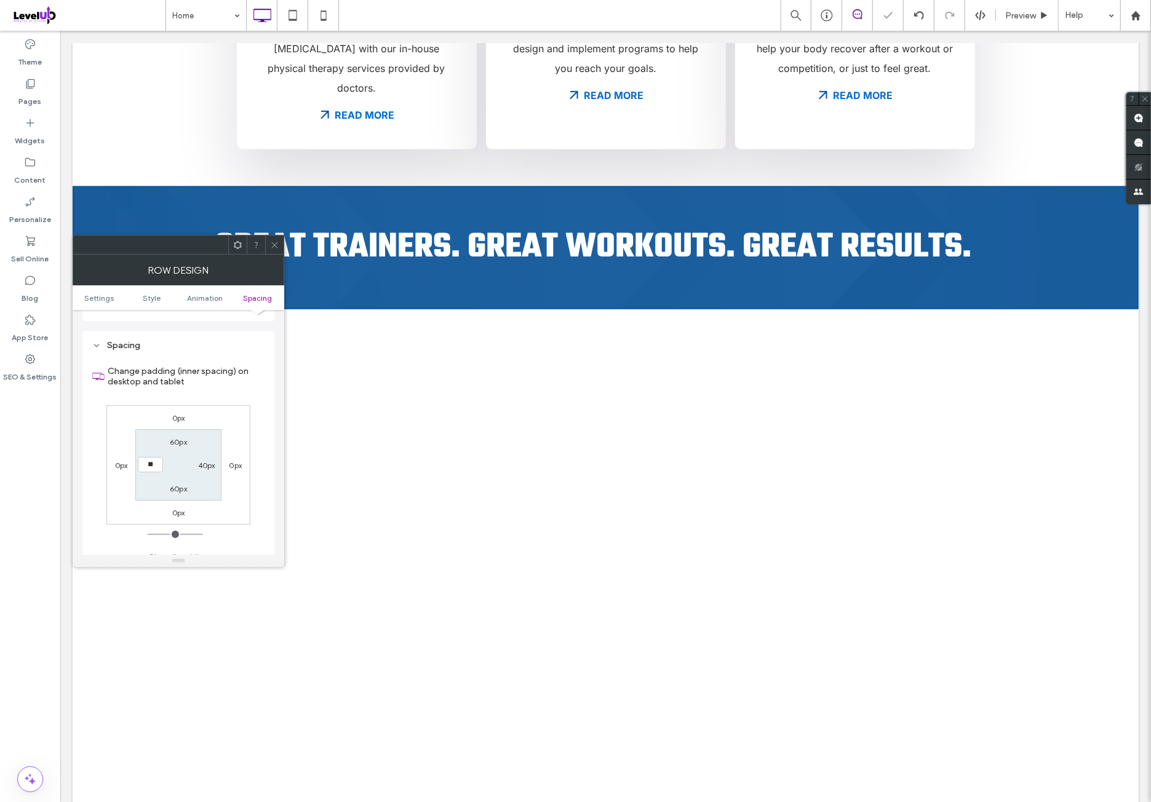
type input "**"
type input "****"
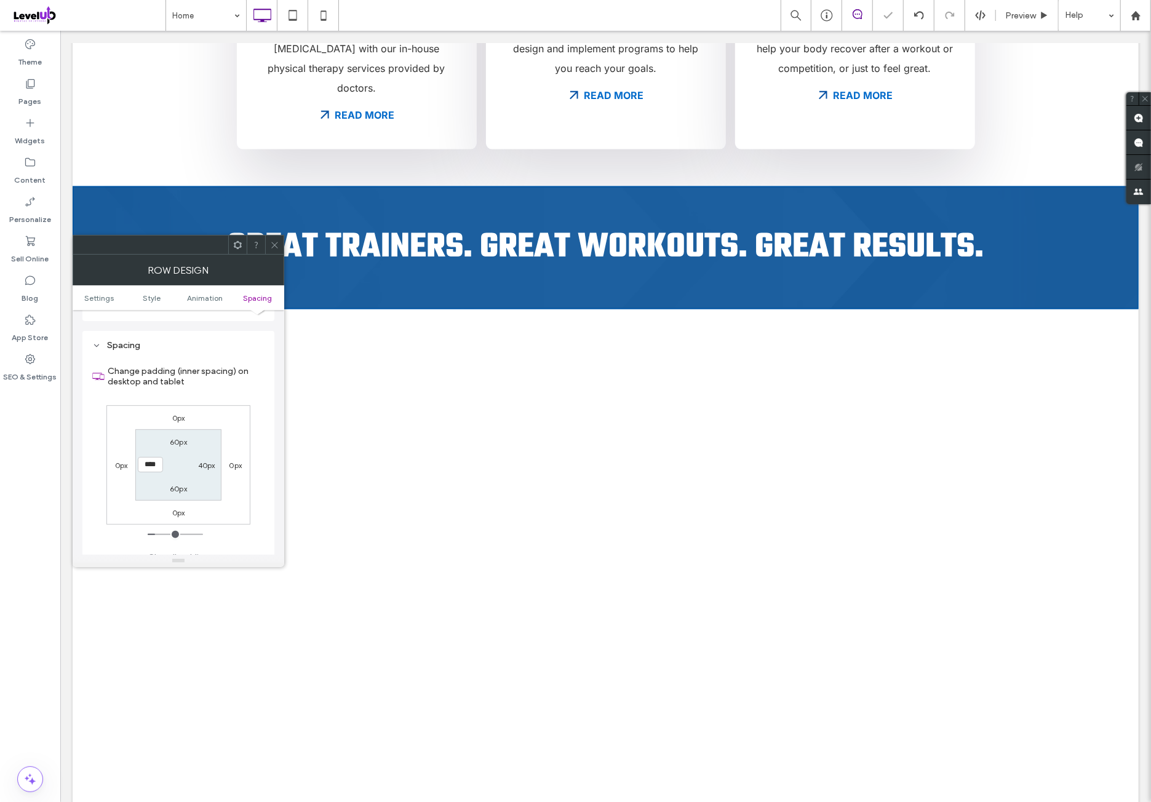
drag, startPoint x: 246, startPoint y: 418, endPoint x: 188, endPoint y: 445, distance: 64.4
click at [245, 418] on div "0px 0px 0px 0px 60px 40px 60px ****" at bounding box center [178, 464] width 144 height 119
click at [180, 437] on label "60px" at bounding box center [178, 441] width 17 height 9
type input "**"
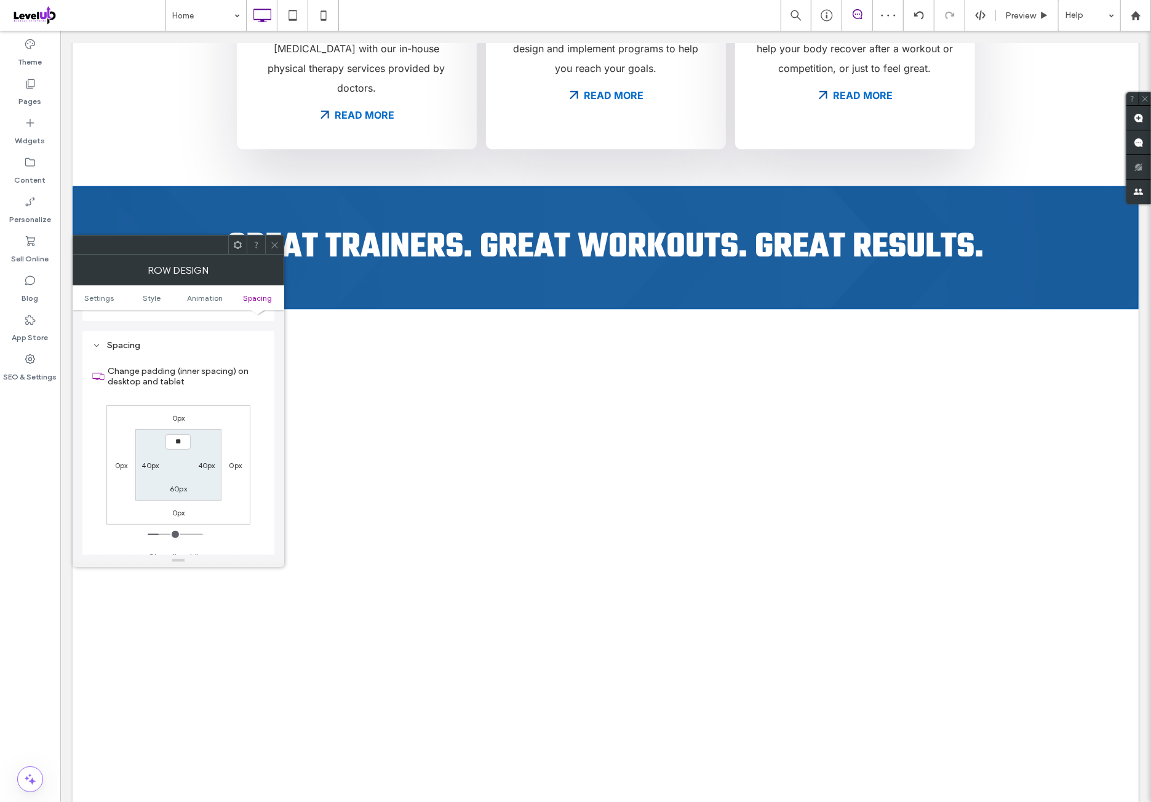
type input "**"
type input "****"
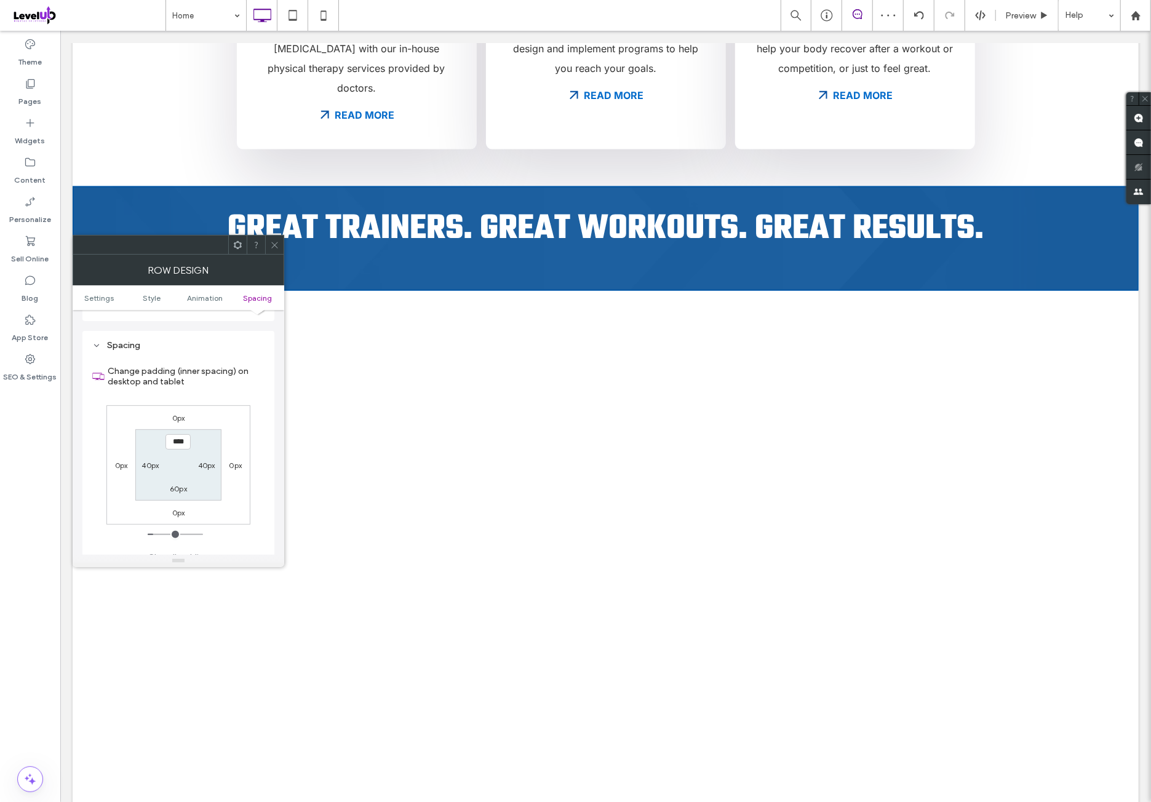
type input "**"
type input "****"
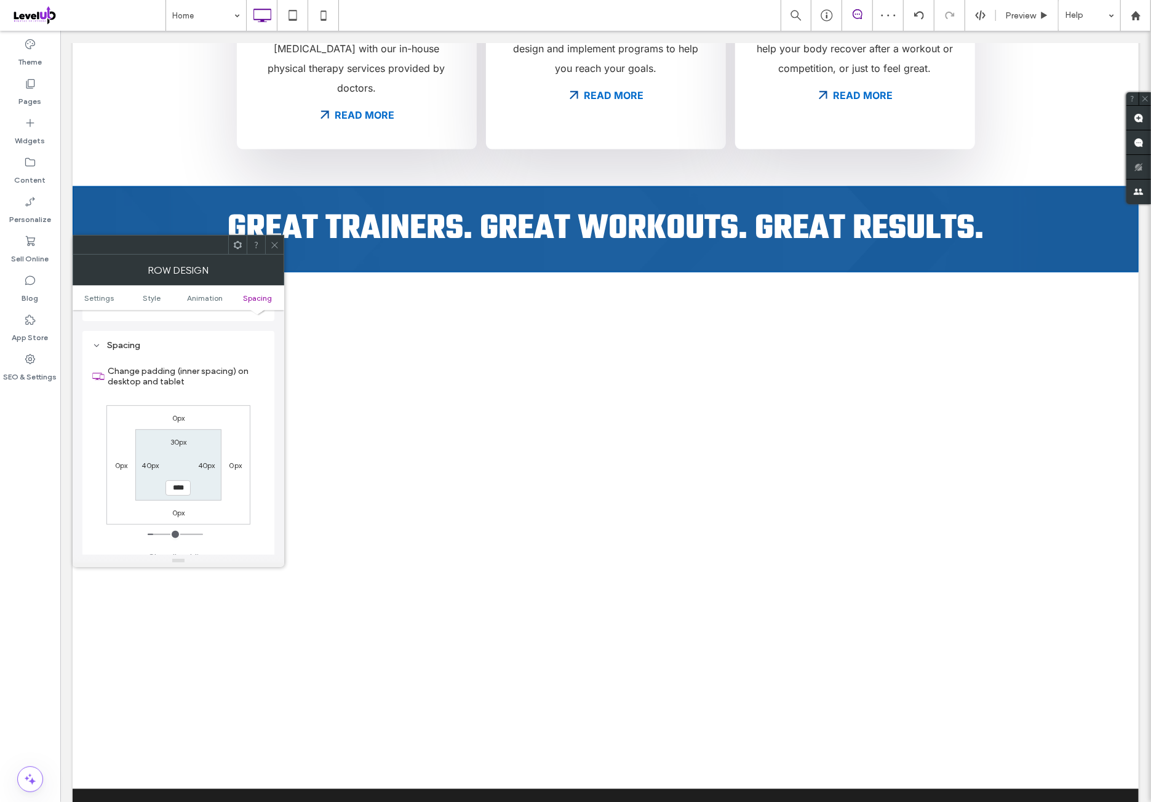
click at [216, 429] on section "30px 40px **** 40px" at bounding box center [177, 464] width 85 height 71
click at [278, 245] on icon at bounding box center [274, 244] width 9 height 9
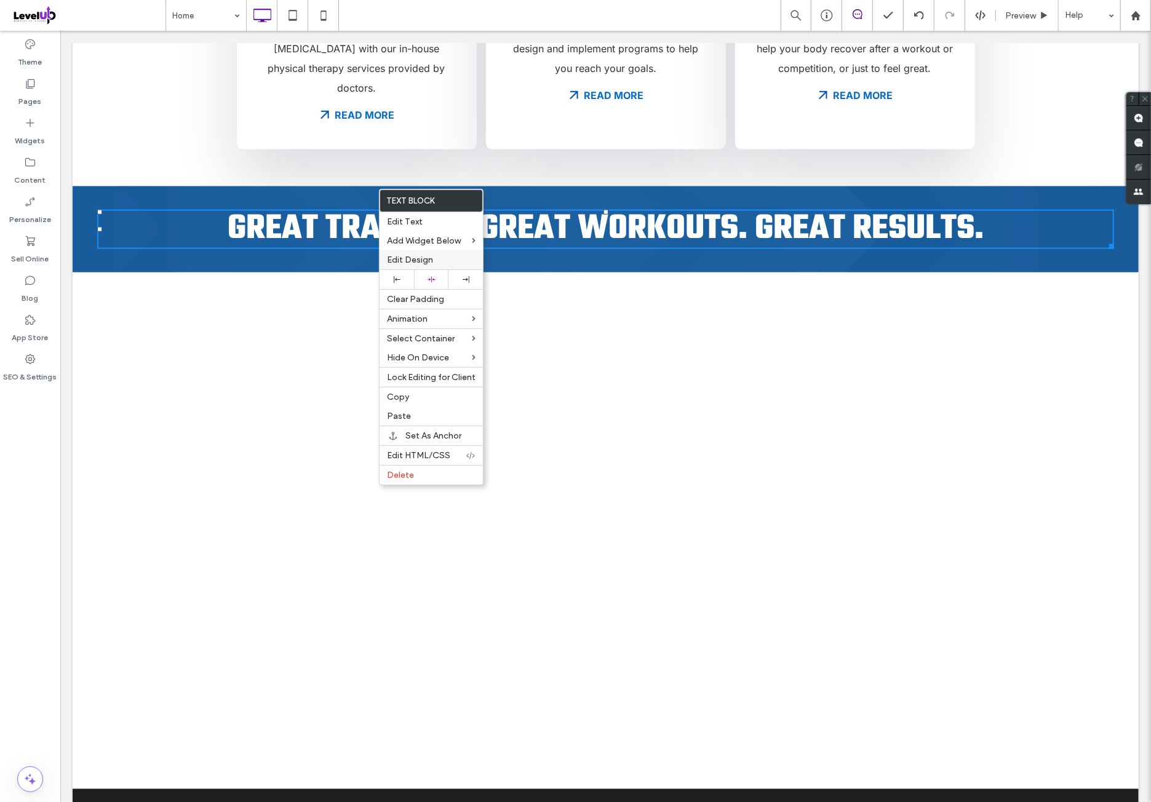
click at [423, 260] on span "Edit Design" at bounding box center [410, 260] width 46 height 10
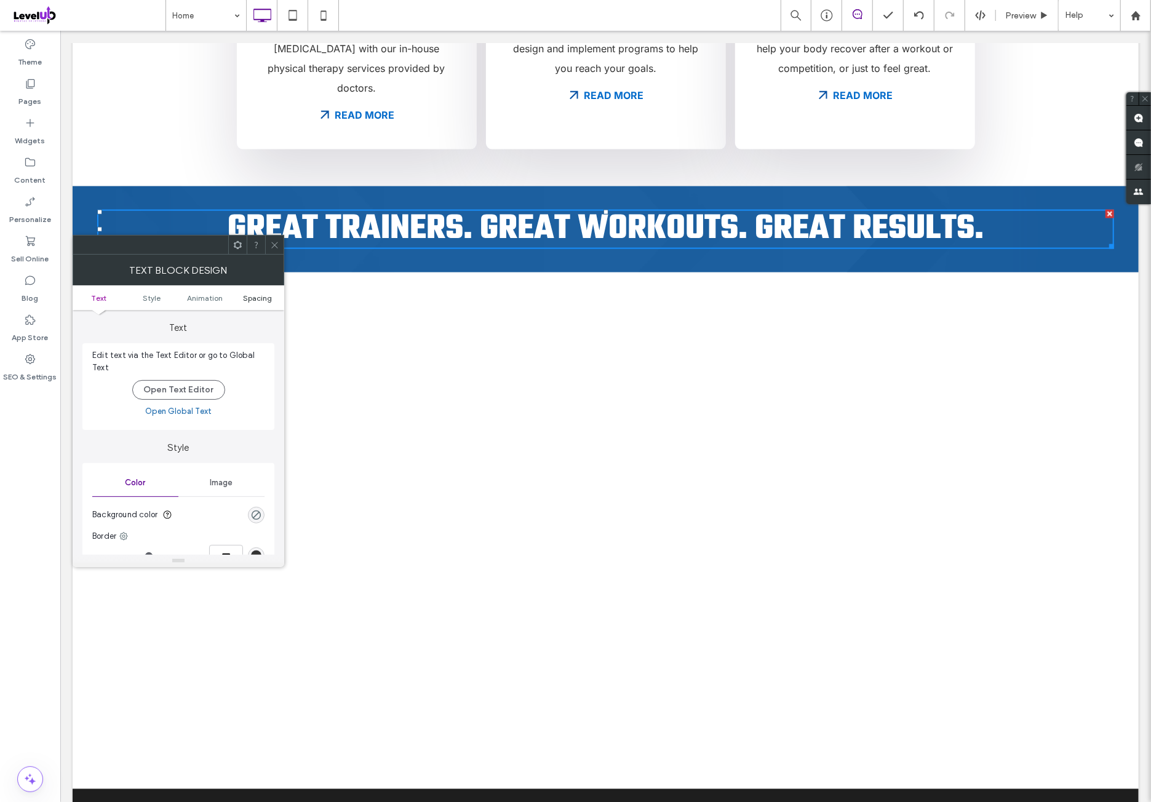
drag, startPoint x: 262, startPoint y: 298, endPoint x: 260, endPoint y: 304, distance: 7.2
click at [262, 298] on span "Spacing" at bounding box center [258, 297] width 29 height 9
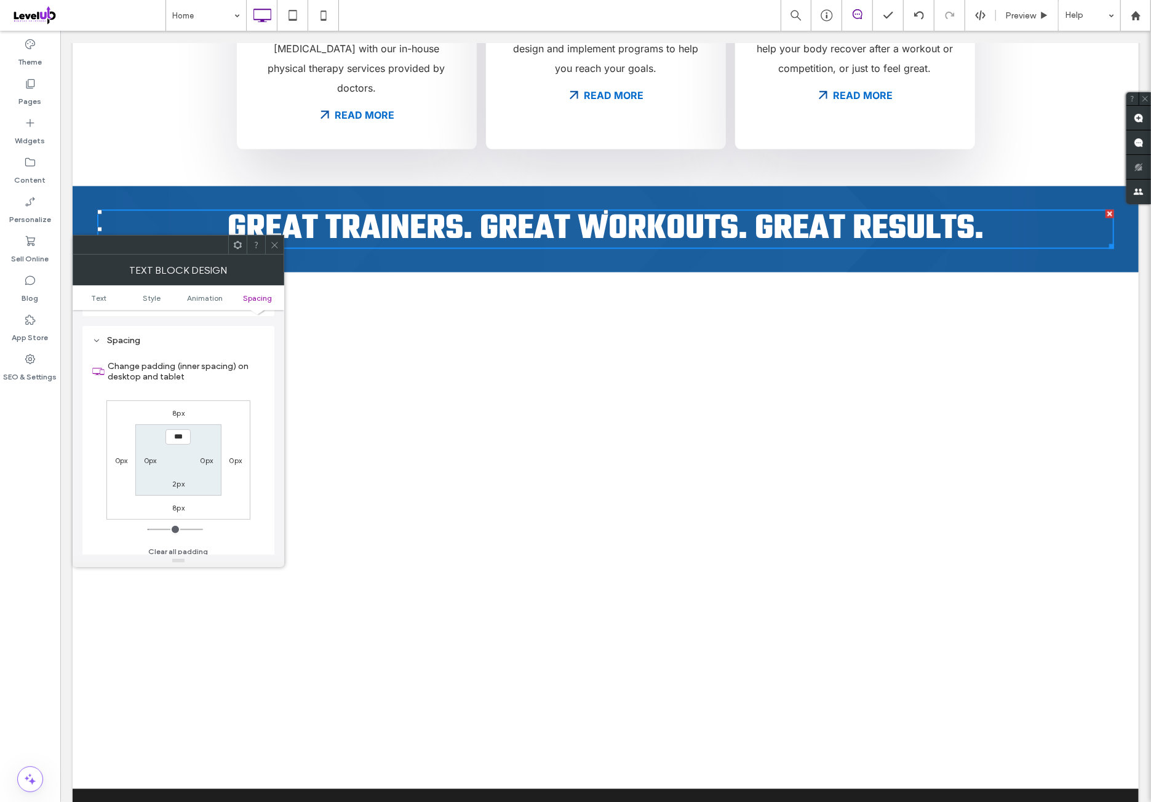
scroll to position [353, 0]
type input "****"
type input "**"
click at [236, 397] on div "8px 0px 8px 0px **** 0px 2px 0px" at bounding box center [178, 453] width 144 height 119
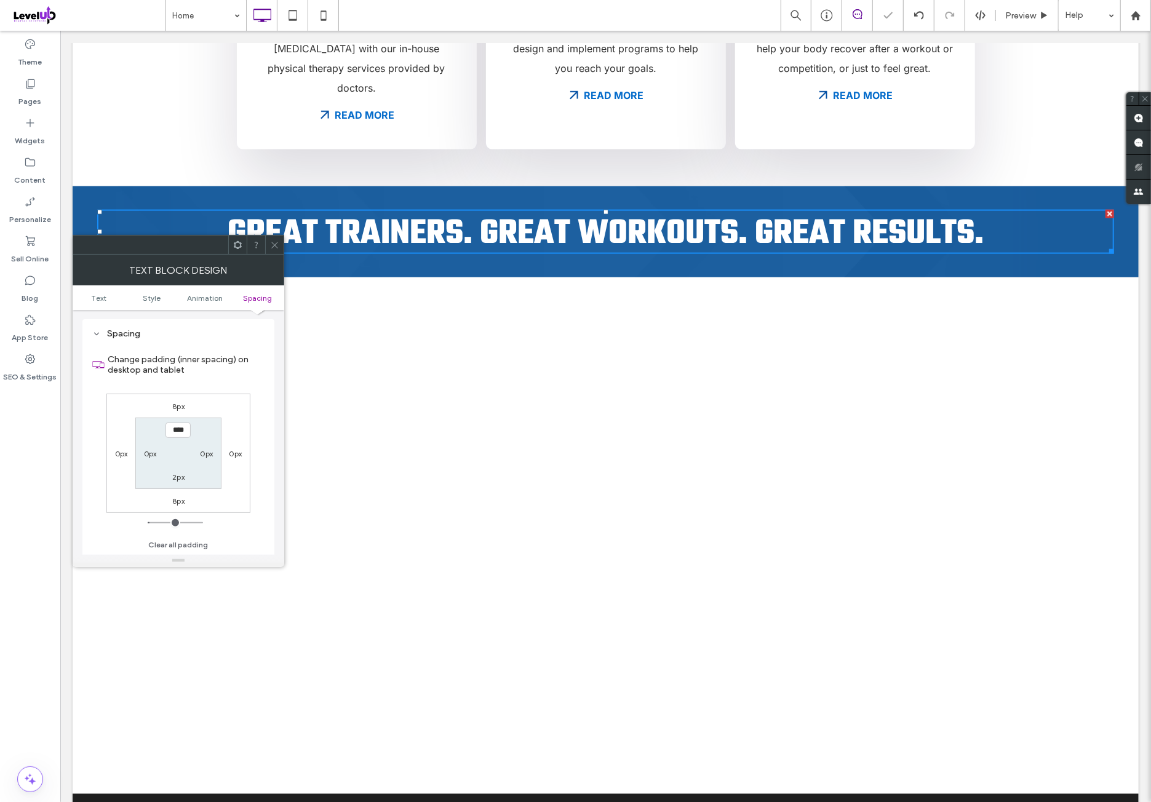
click at [234, 250] on span at bounding box center [237, 245] width 9 height 18
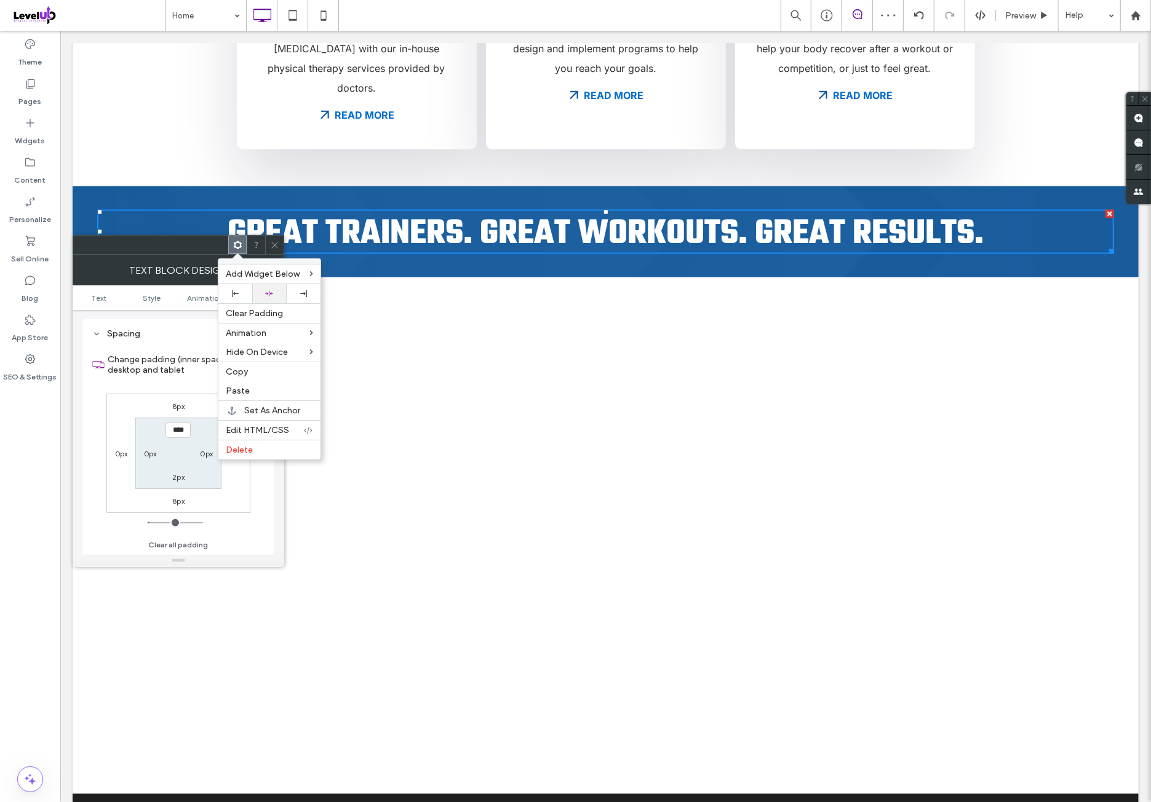
click at [278, 290] on div at bounding box center [269, 294] width 22 height 8
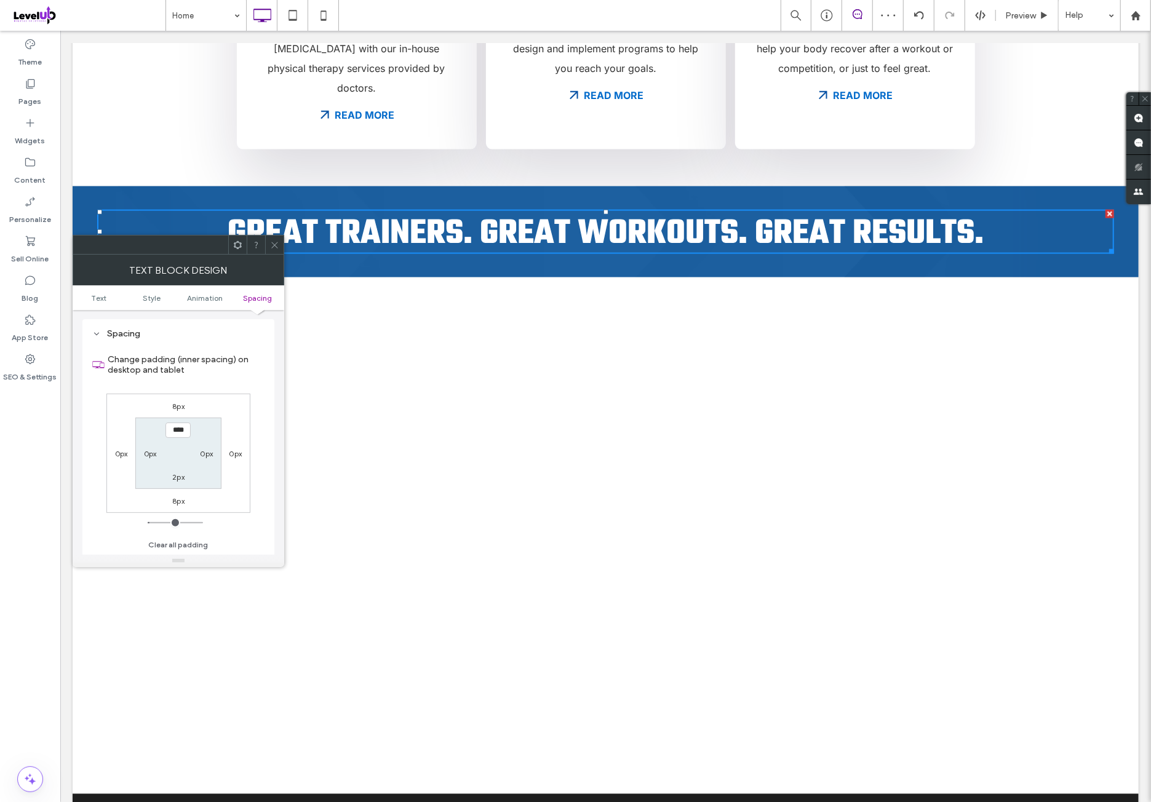
click at [276, 249] on icon at bounding box center [274, 244] width 9 height 9
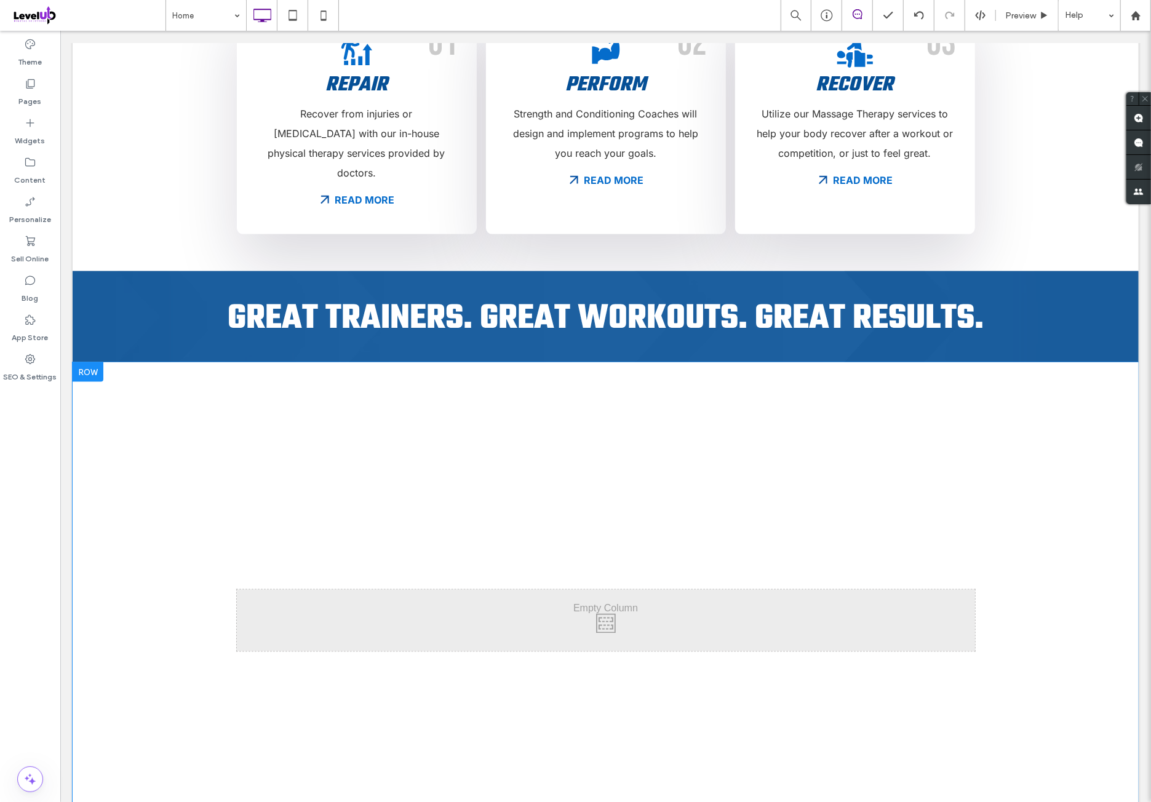
scroll to position [1127, 0]
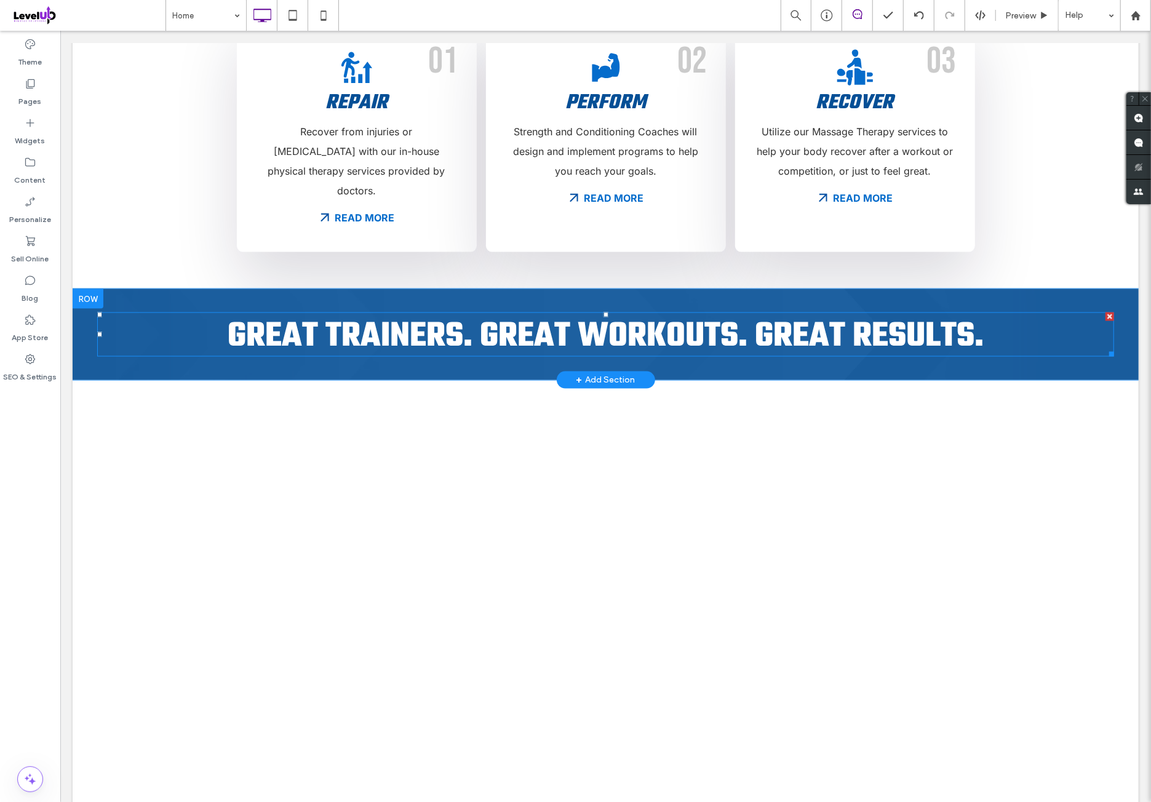
click at [778, 310] on span "Great Trainers. Great Workouts. Great Results." at bounding box center [605, 336] width 756 height 53
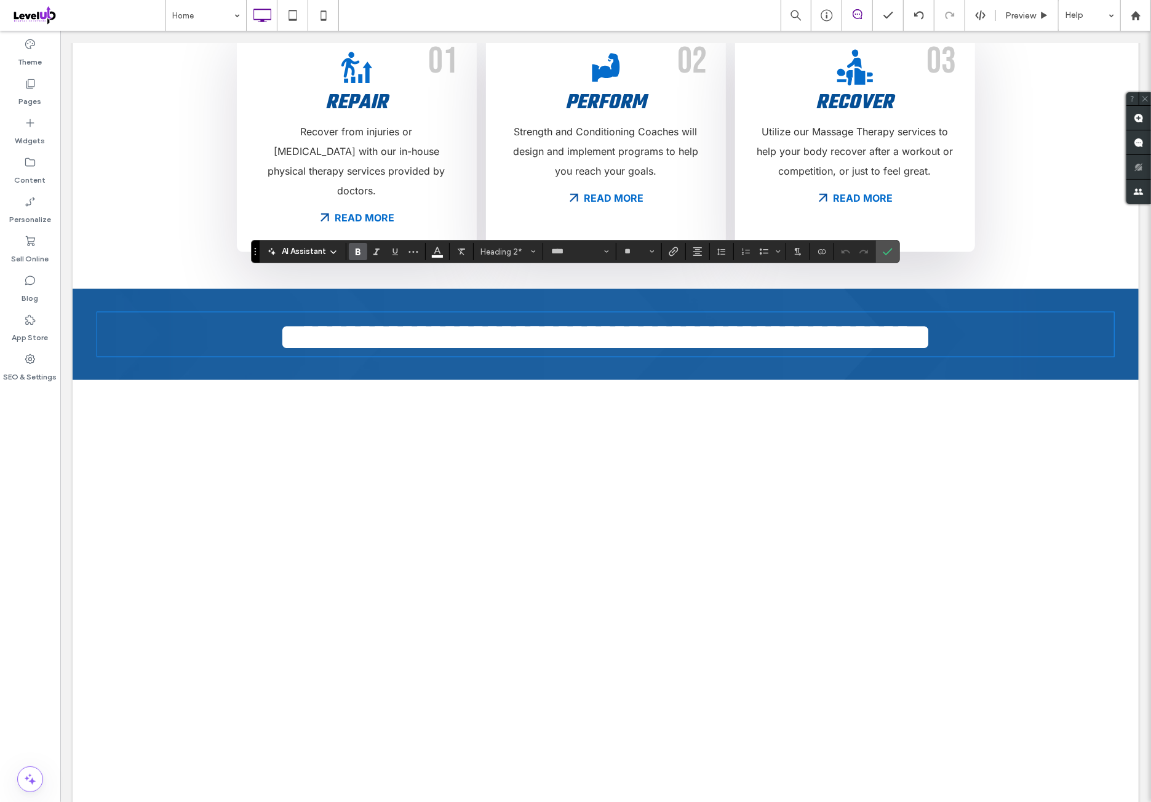
click at [769, 318] on span "**********" at bounding box center [605, 336] width 652 height 37
click at [764, 318] on span "**********" at bounding box center [605, 336] width 652 height 37
drag, startPoint x: 762, startPoint y: 292, endPoint x: 991, endPoint y: 294, distance: 229.4
click at [999, 318] on h2 "**********" at bounding box center [605, 336] width 1017 height 37
click at [438, 254] on icon "Color" at bounding box center [437, 250] width 10 height 10
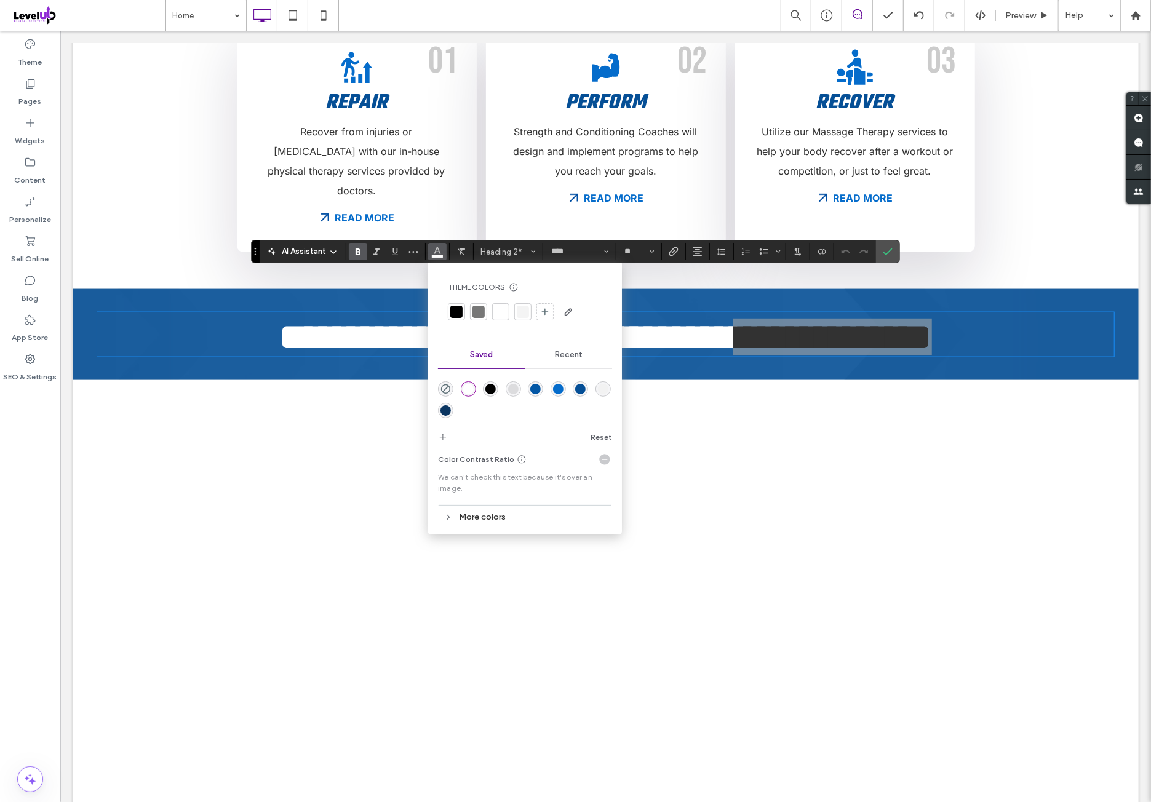
drag, startPoint x: 557, startPoint y: 386, endPoint x: 613, endPoint y: 295, distance: 106.8
click at [557, 386] on div "rgba(5,108,203,1)" at bounding box center [558, 389] width 10 height 10
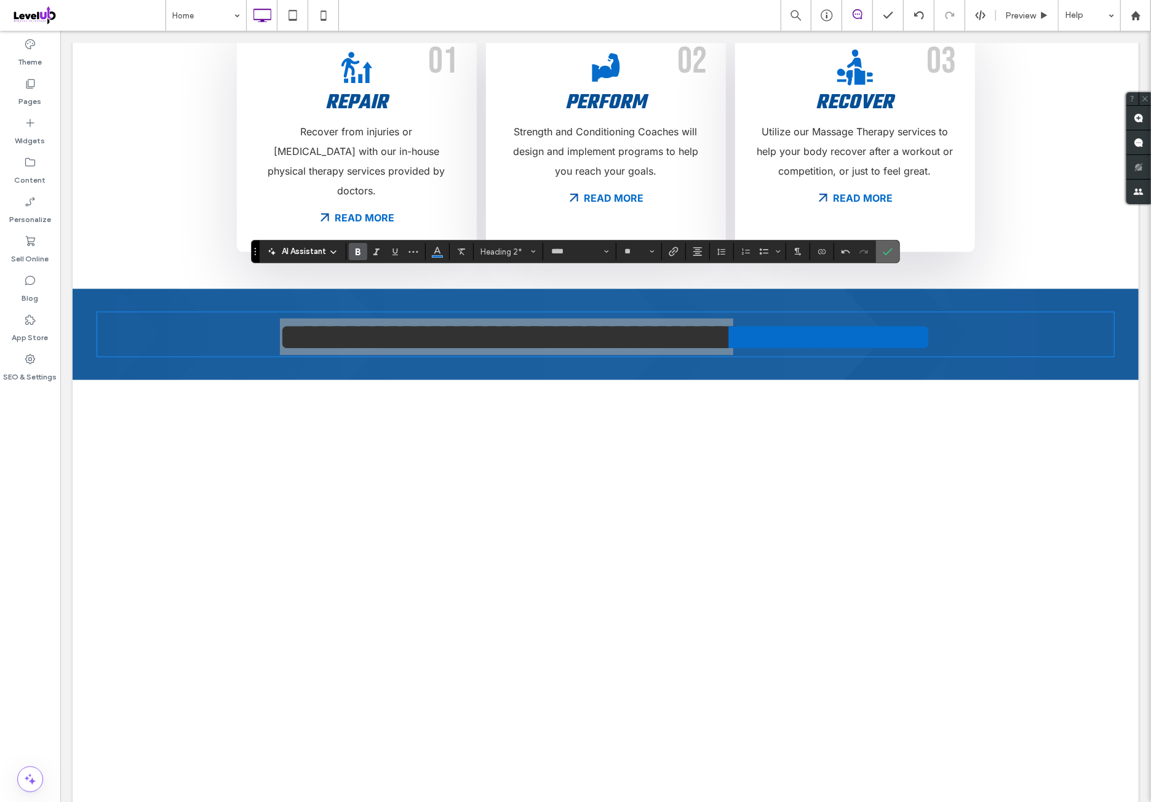
click at [891, 253] on label "Confirm" at bounding box center [887, 251] width 18 height 22
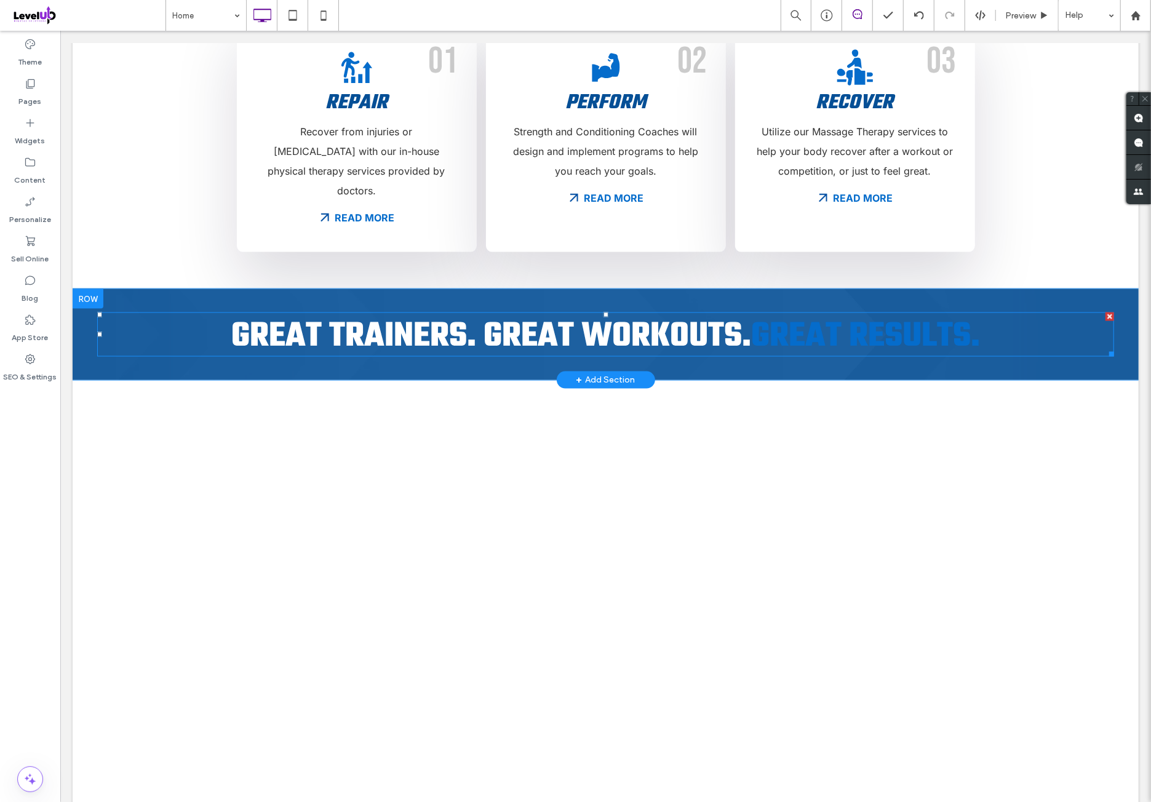
click at [799, 310] on span "Great Results." at bounding box center [864, 336] width 229 height 53
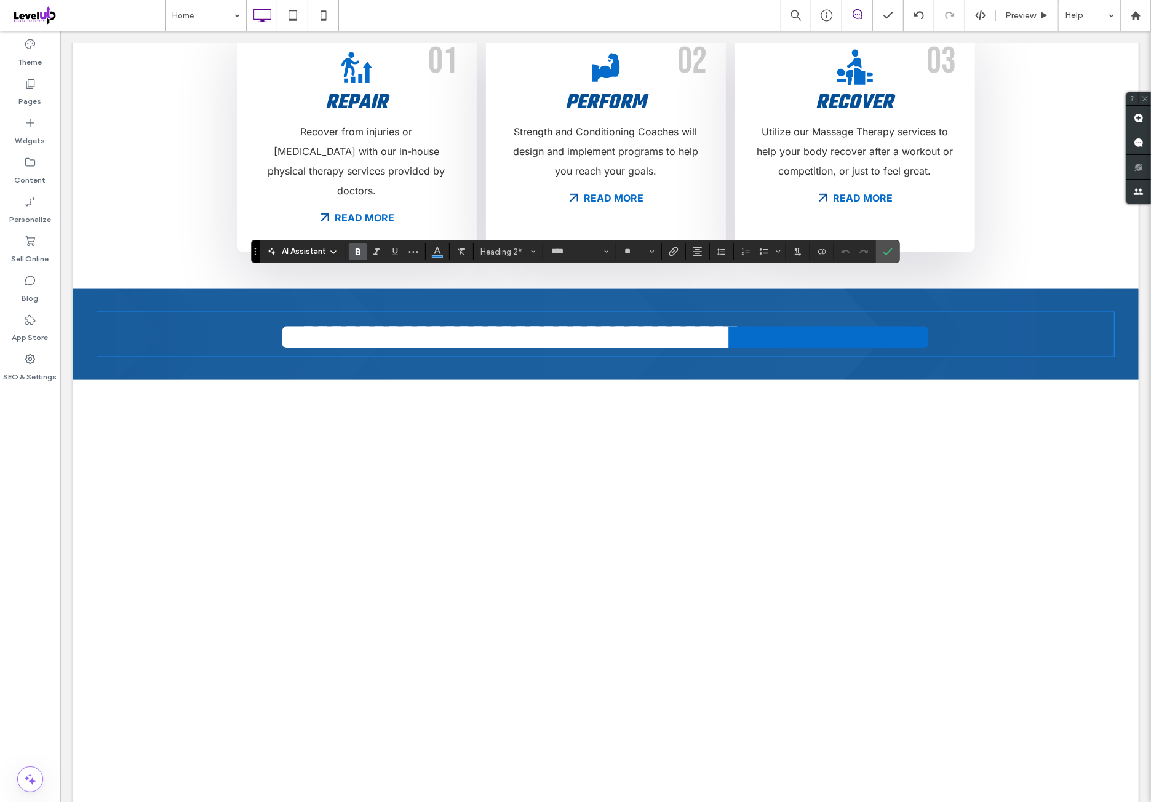
click at [750, 318] on span "**********" at bounding box center [831, 336] width 199 height 37
drag, startPoint x: 748, startPoint y: 290, endPoint x: 953, endPoint y: 285, distance: 204.2
click at [998, 318] on h2 "**********" at bounding box center [605, 336] width 1017 height 37
drag, startPoint x: 427, startPoint y: 252, endPoint x: 397, endPoint y: 259, distance: 31.0
click at [427, 252] on section at bounding box center [438, 251] width 24 height 17
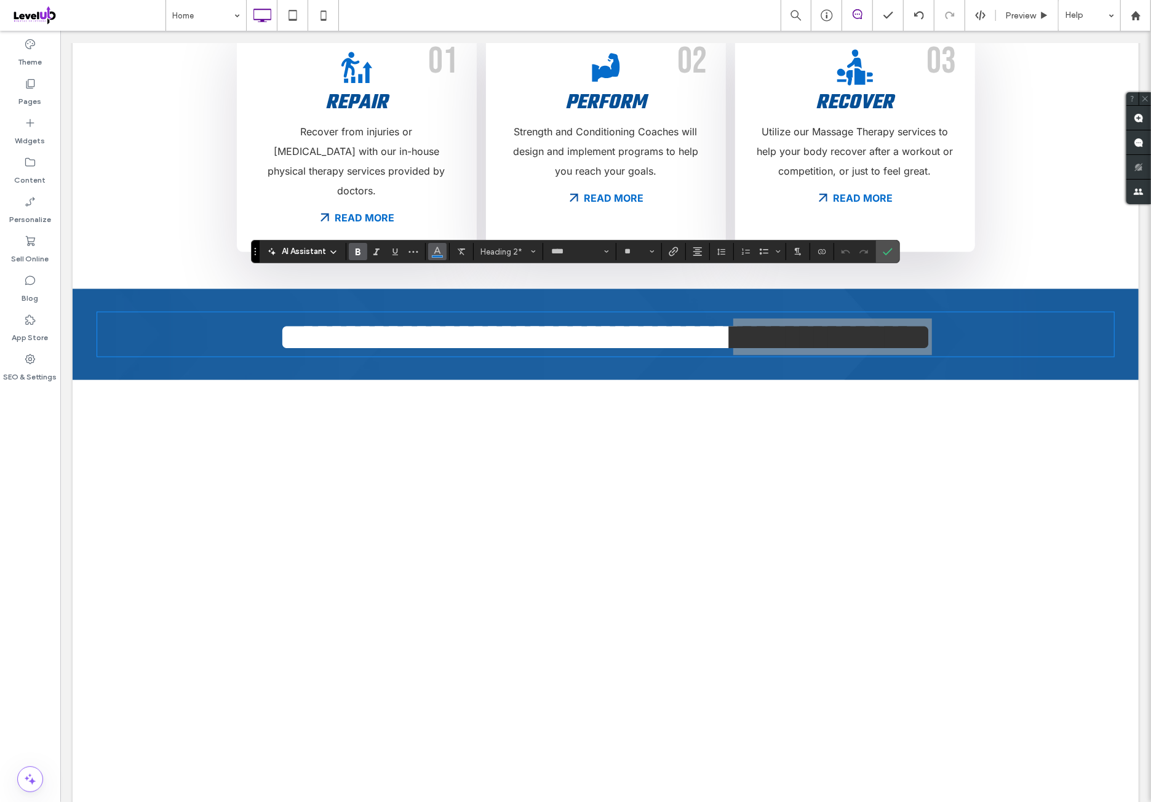
click at [437, 255] on icon "Color" at bounding box center [437, 250] width 10 height 10
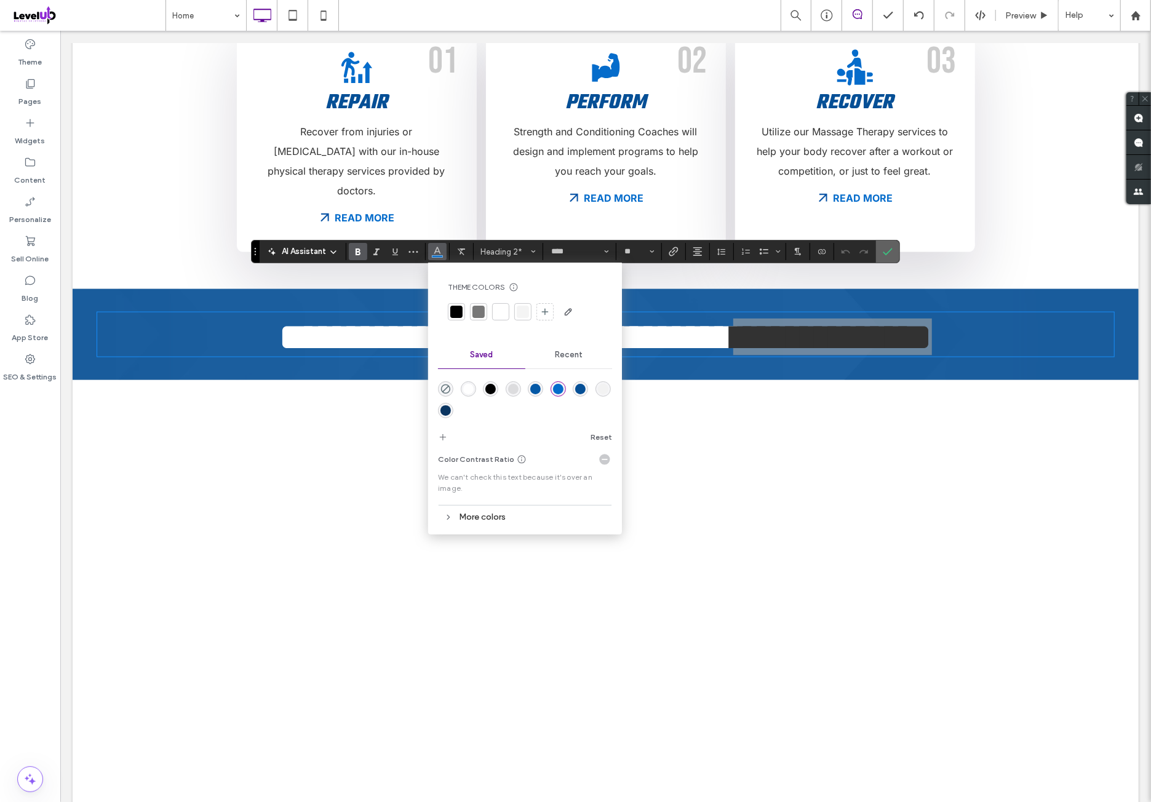
click at [878, 253] on label "Confirm" at bounding box center [887, 251] width 18 height 22
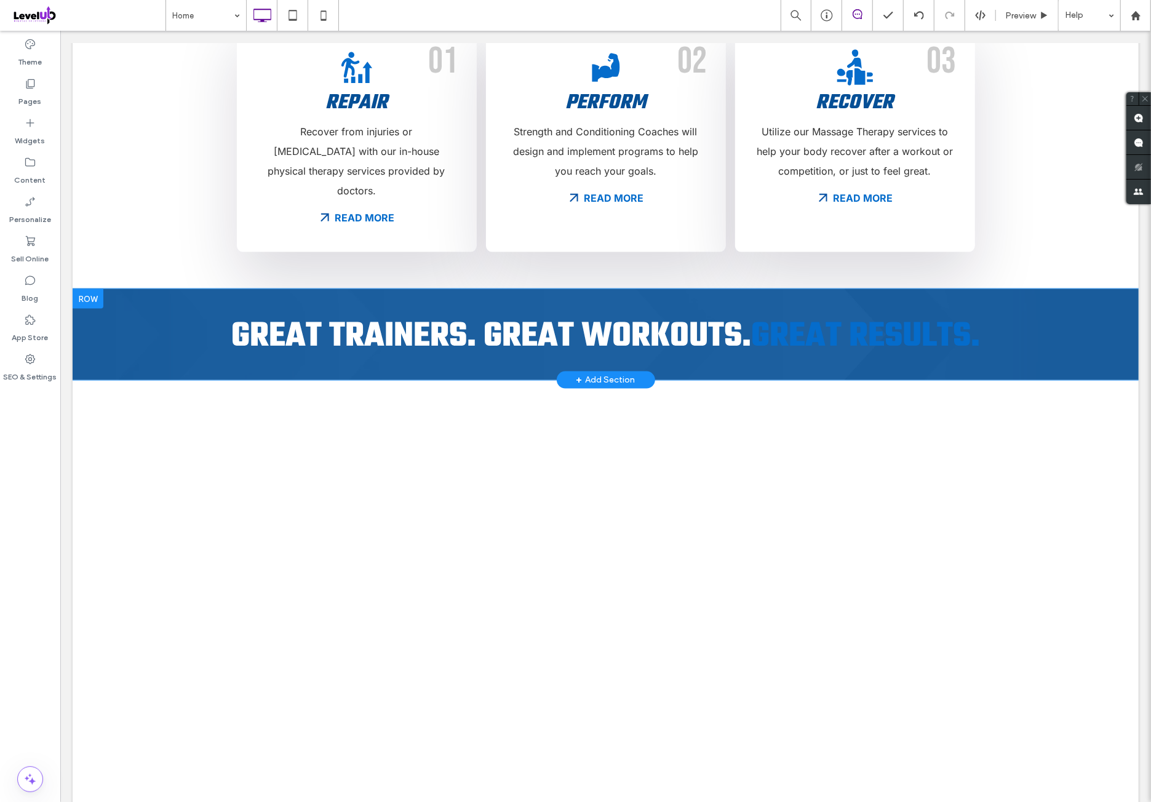
click at [160, 288] on div "Click To Paste Click To Paste Great Trainers. Great Workouts. Great Results. Ro…" at bounding box center [605, 333] width 1066 height 91
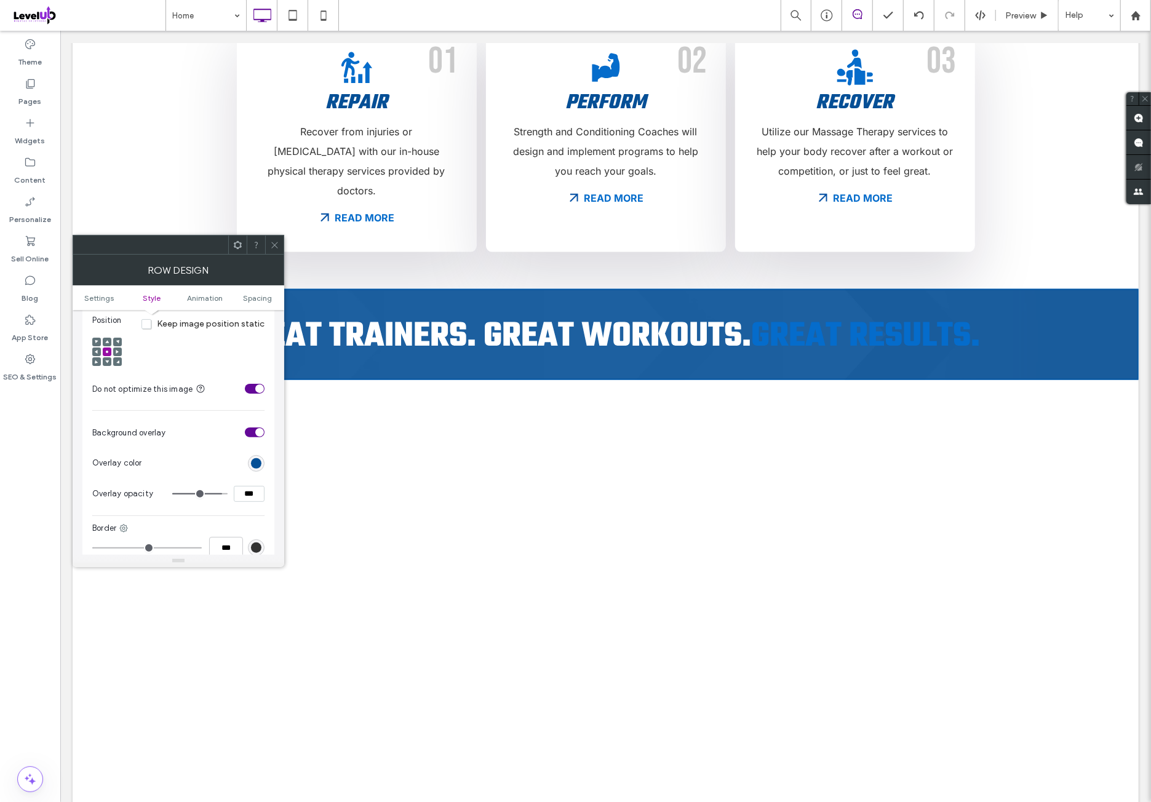
scroll to position [512, 0]
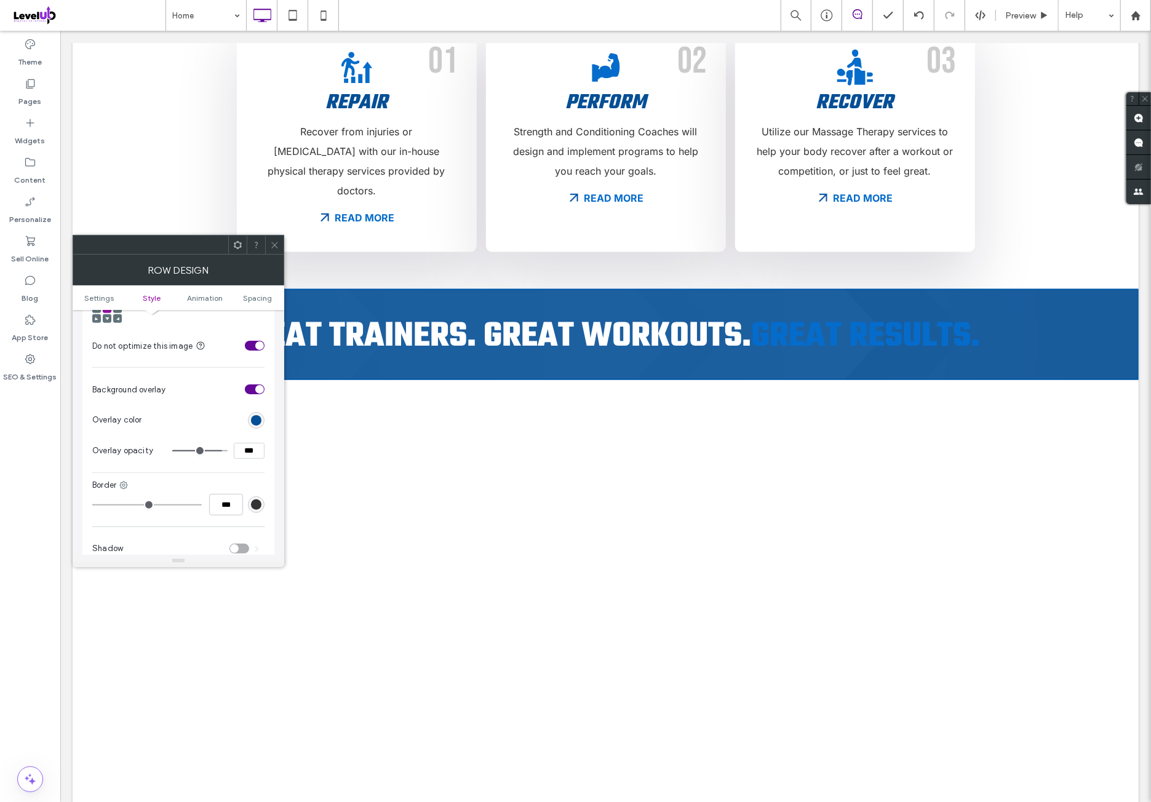
click at [254, 417] on section "Overlay color" at bounding box center [178, 420] width 172 height 31
click at [256, 415] on div "rgb(5, 79, 150)" at bounding box center [256, 420] width 10 height 10
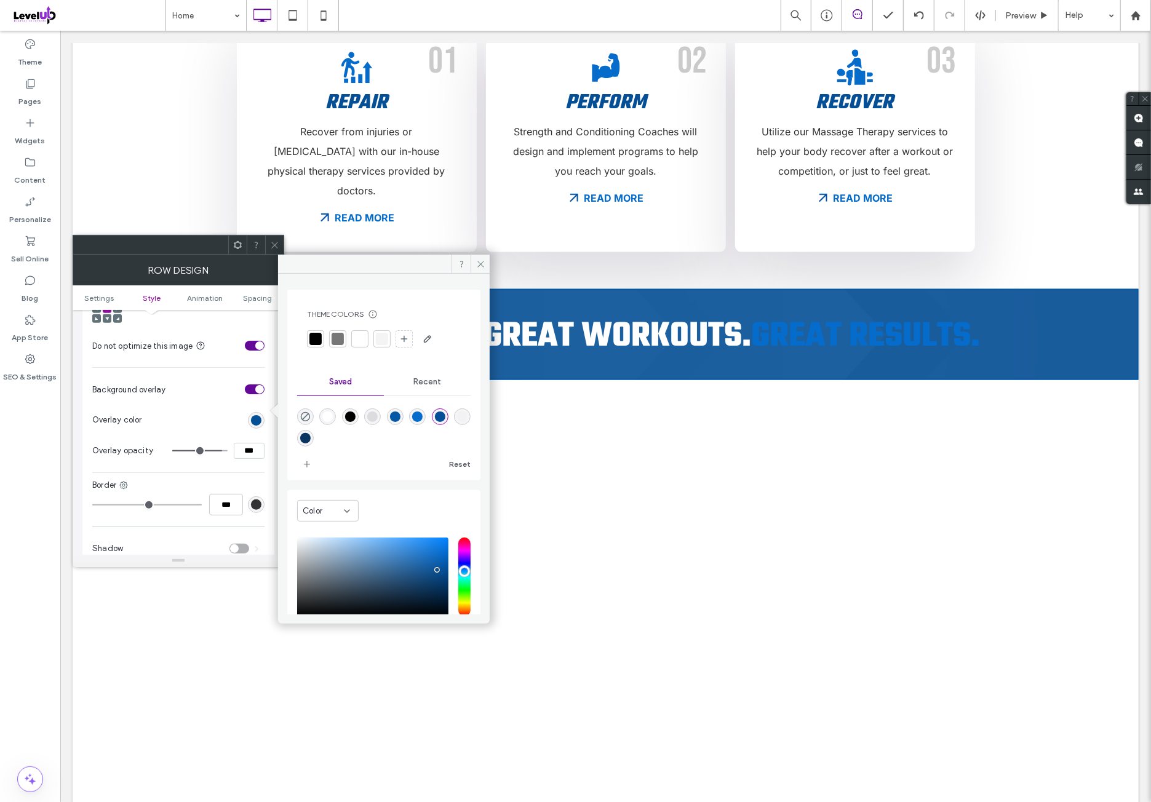
click at [311, 438] on div "rgba(10,53,97,1)" at bounding box center [305, 438] width 10 height 10
type input "*******"
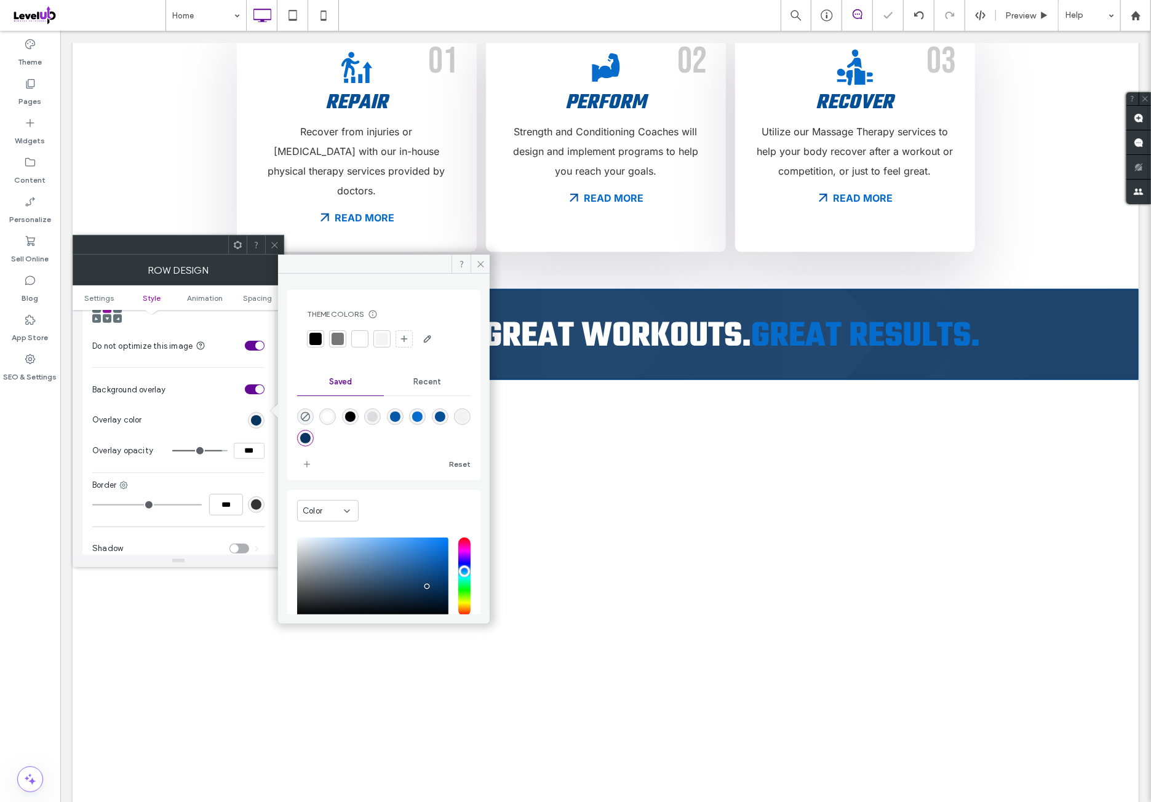
drag, startPoint x: 273, startPoint y: 243, endPoint x: 152, endPoint y: 327, distance: 147.2
click at [273, 243] on use at bounding box center [274, 245] width 6 height 6
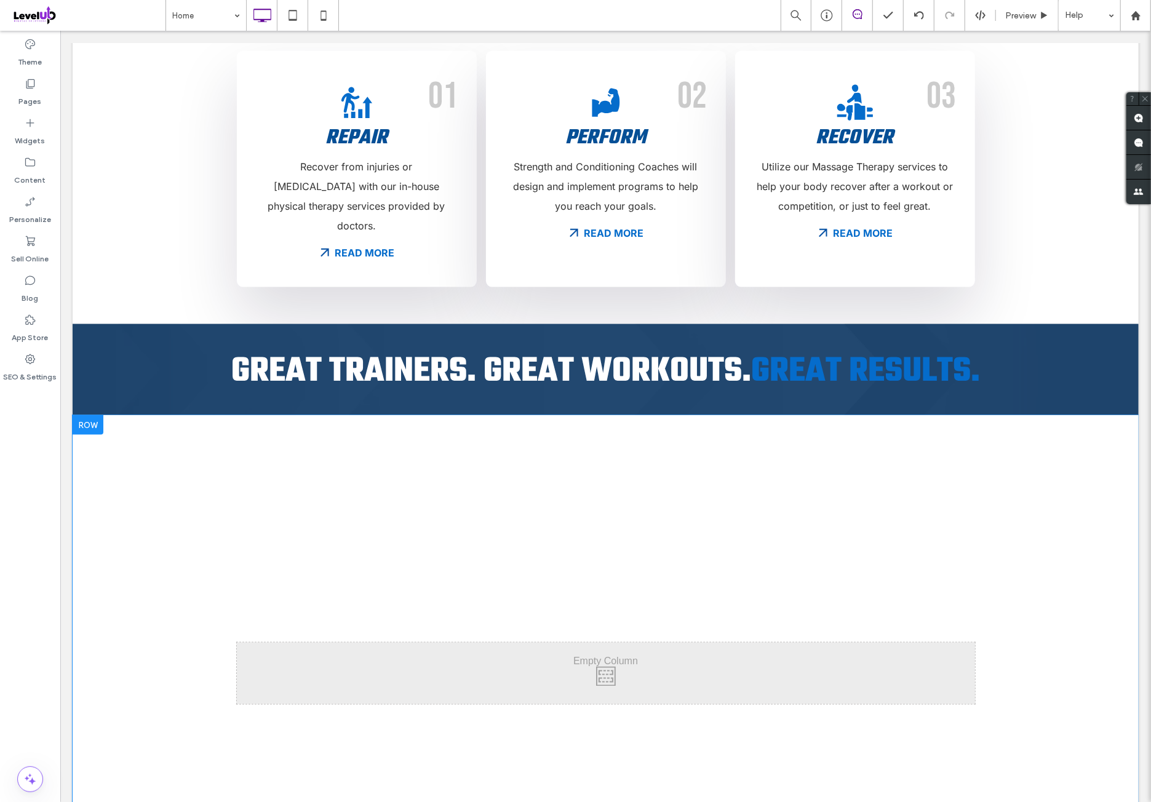
scroll to position [1230, 0]
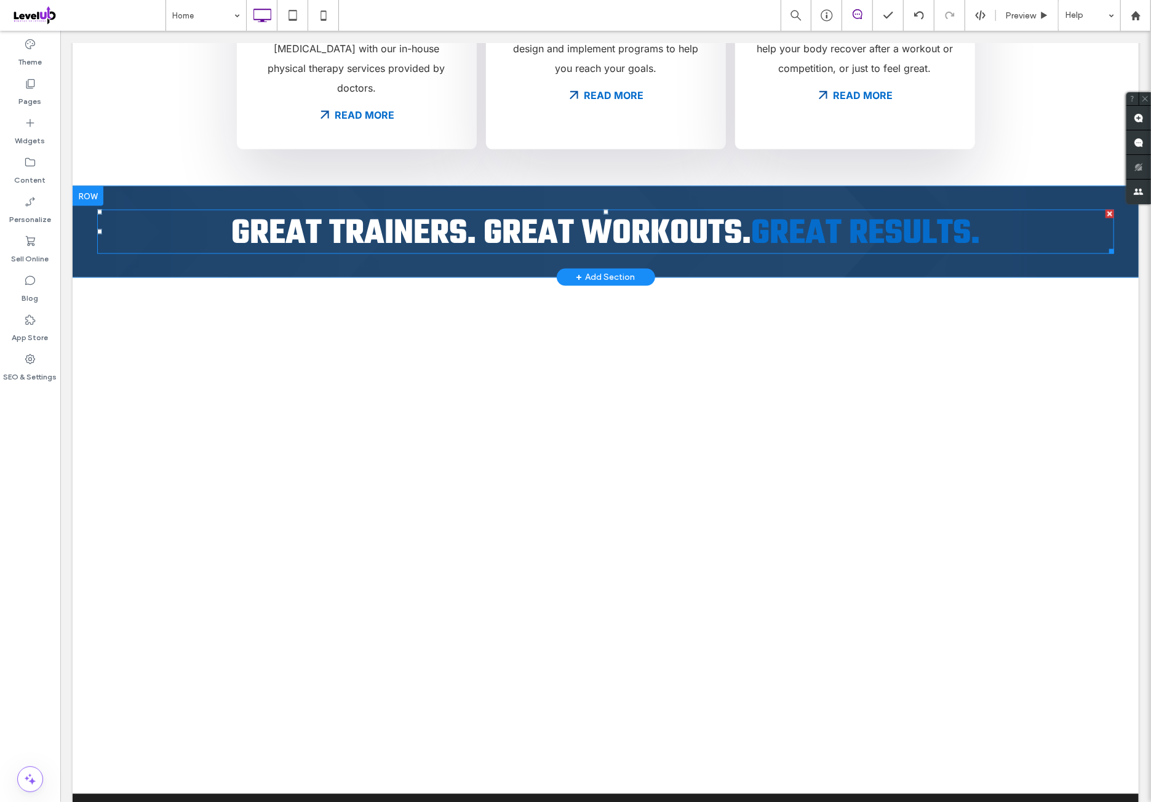
click at [789, 207] on span "Great Results." at bounding box center [864, 233] width 229 height 53
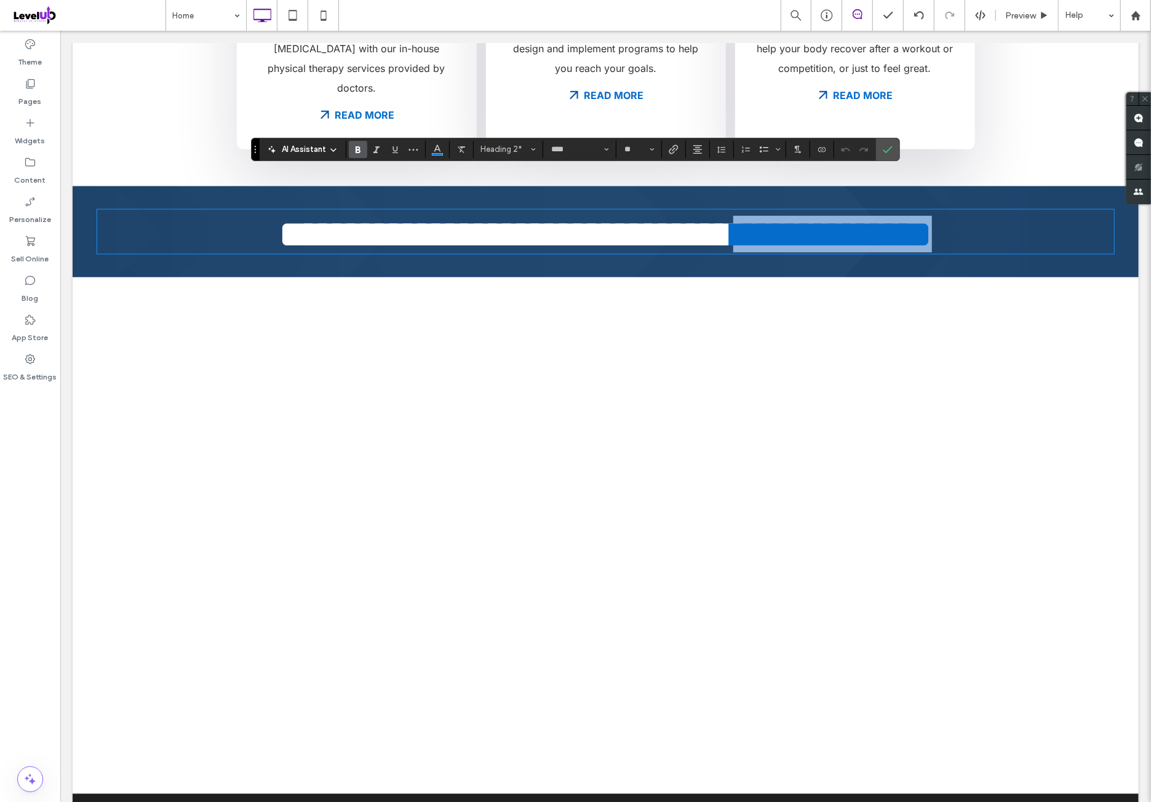
click at [763, 215] on span "**********" at bounding box center [831, 233] width 199 height 37
drag, startPoint x: 753, startPoint y: 188, endPoint x: 996, endPoint y: 188, distance: 242.3
click at [996, 215] on h2 "**********" at bounding box center [605, 233] width 1017 height 37
click at [375, 153] on icon "Italic" at bounding box center [376, 150] width 10 height 10
drag, startPoint x: 883, startPoint y: 156, endPoint x: 823, endPoint y: 125, distance: 67.7
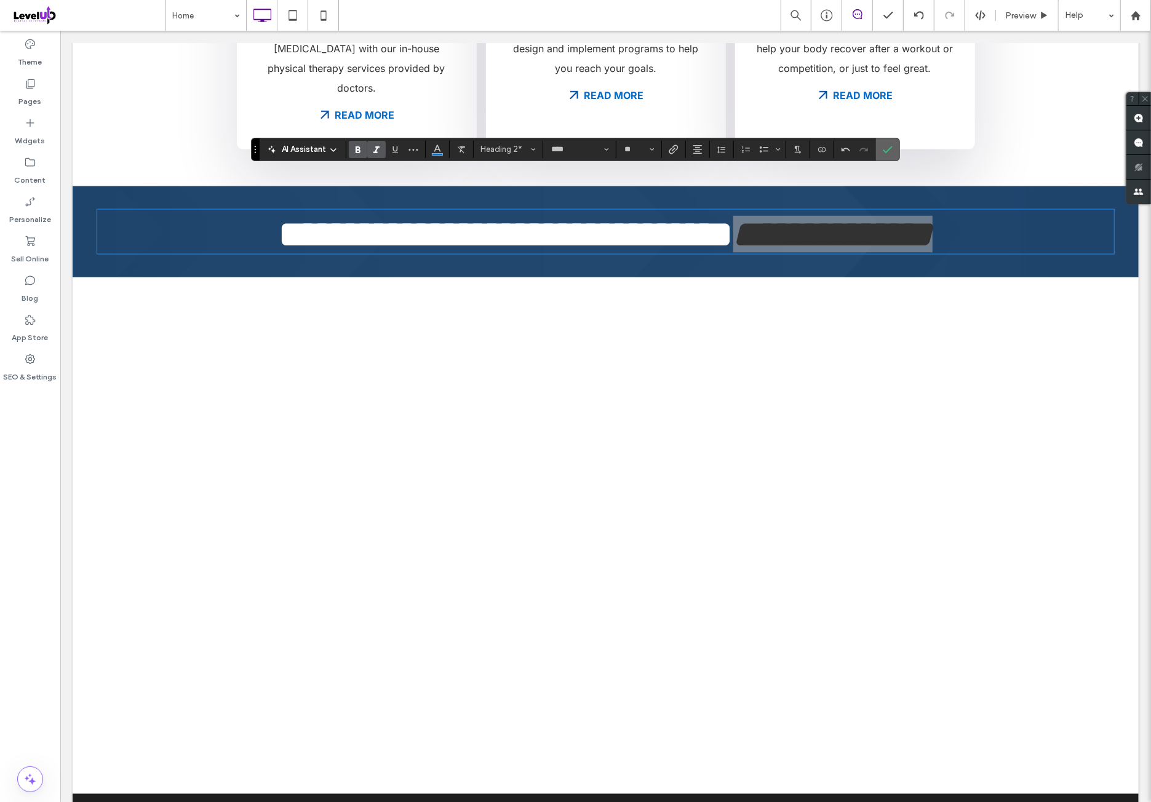
click at [883, 156] on span "Confirm" at bounding box center [886, 149] width 6 height 22
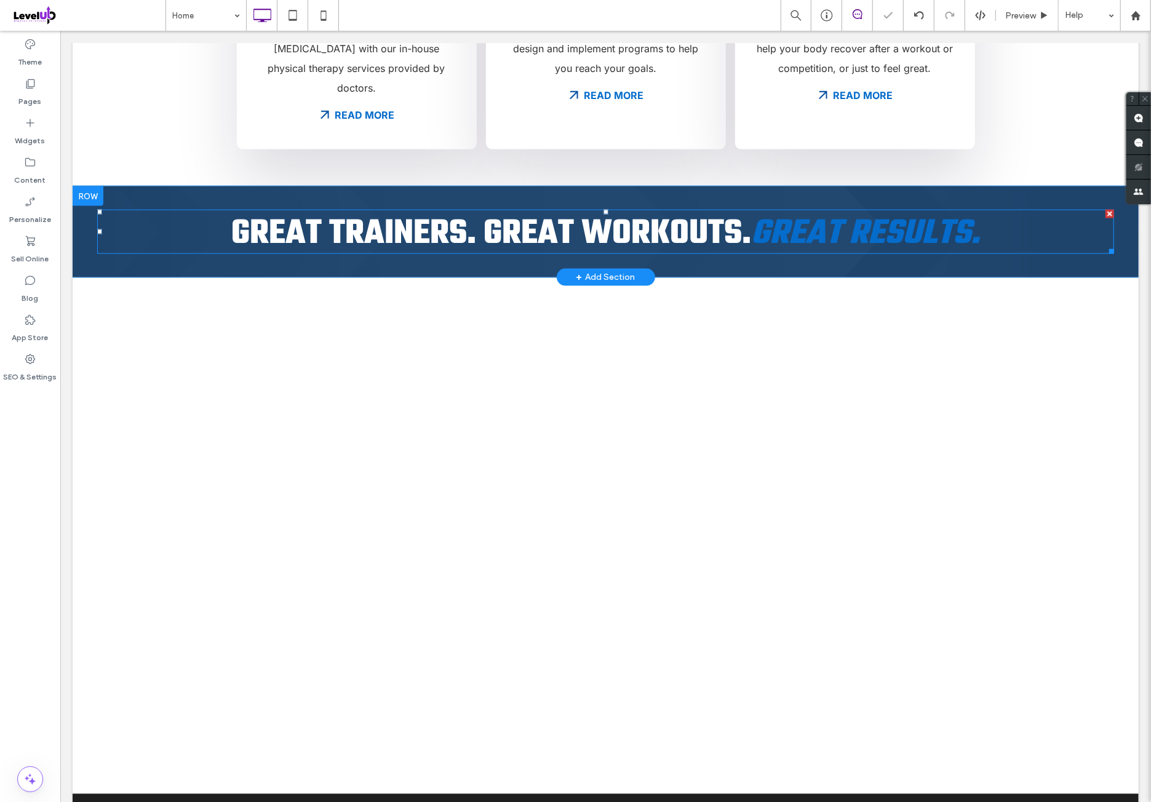
click at [489, 207] on span "Great Trainers. Great Workouts." at bounding box center [491, 233] width 520 height 53
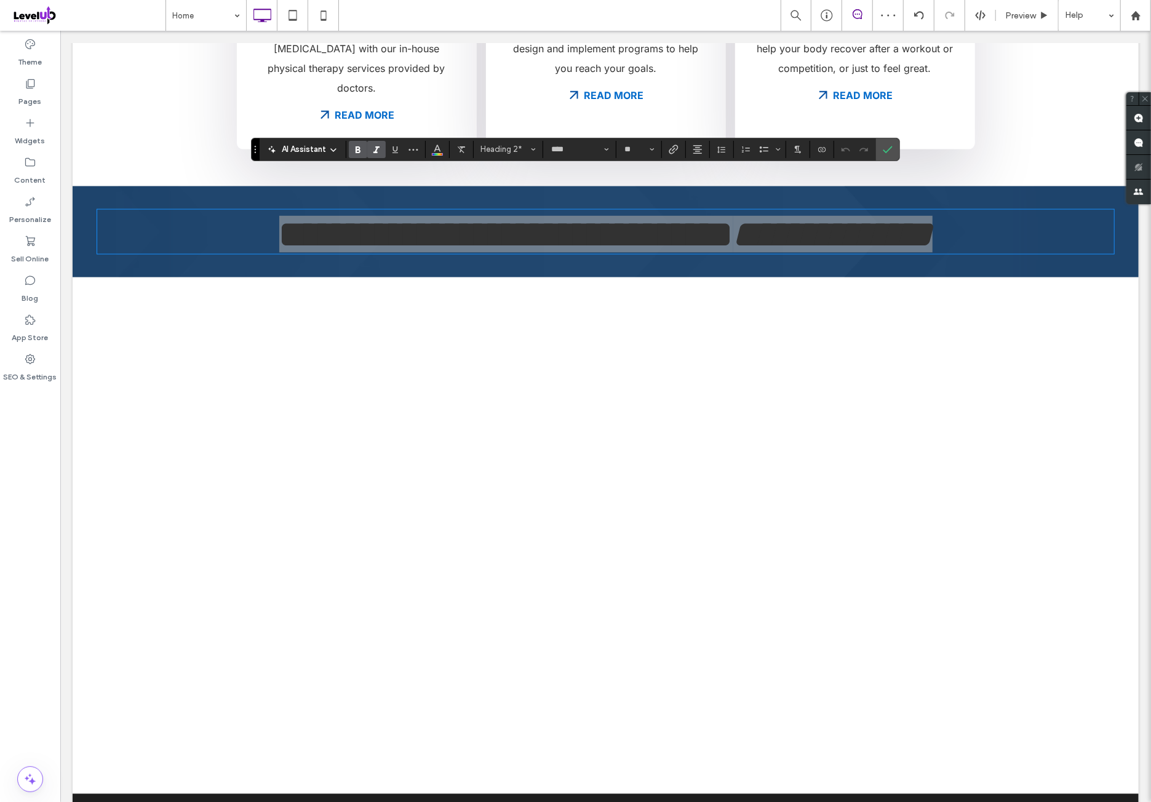
click at [376, 149] on icon "Italic" at bounding box center [376, 150] width 10 height 10
click at [887, 149] on icon "Confirm" at bounding box center [888, 150] width 10 height 10
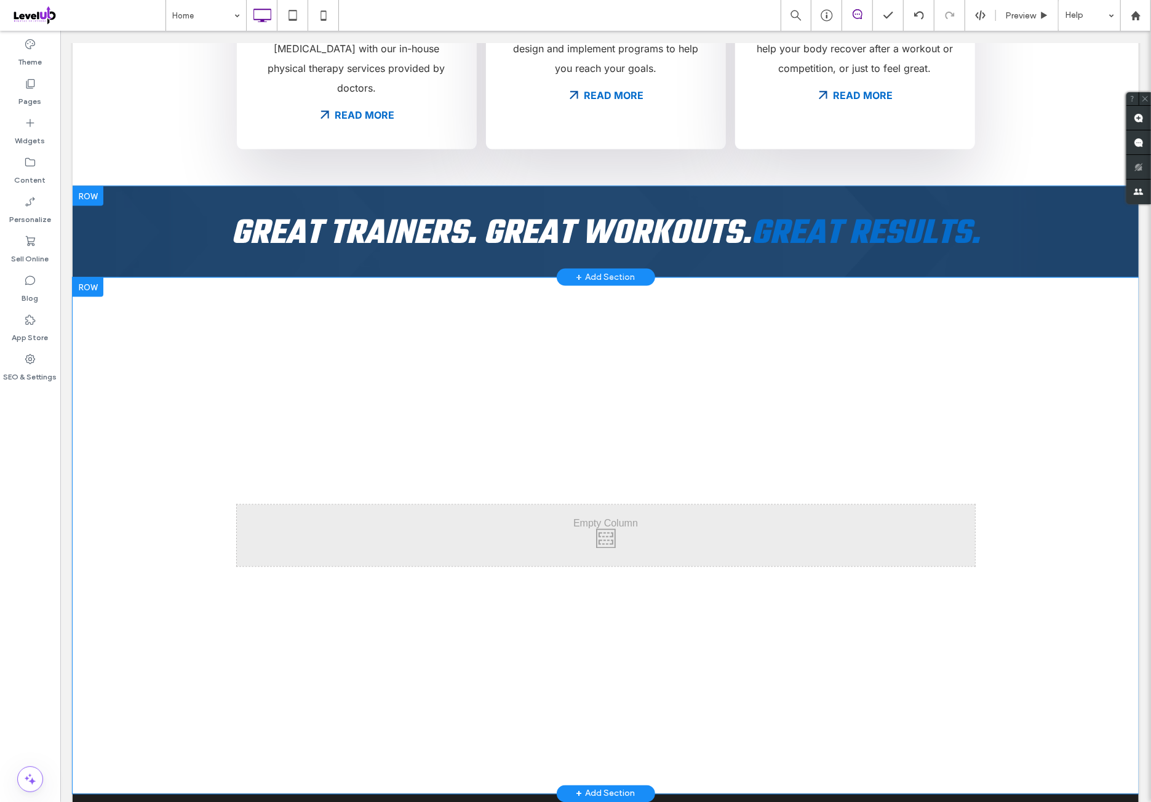
click at [97, 277] on div at bounding box center [87, 287] width 31 height 20
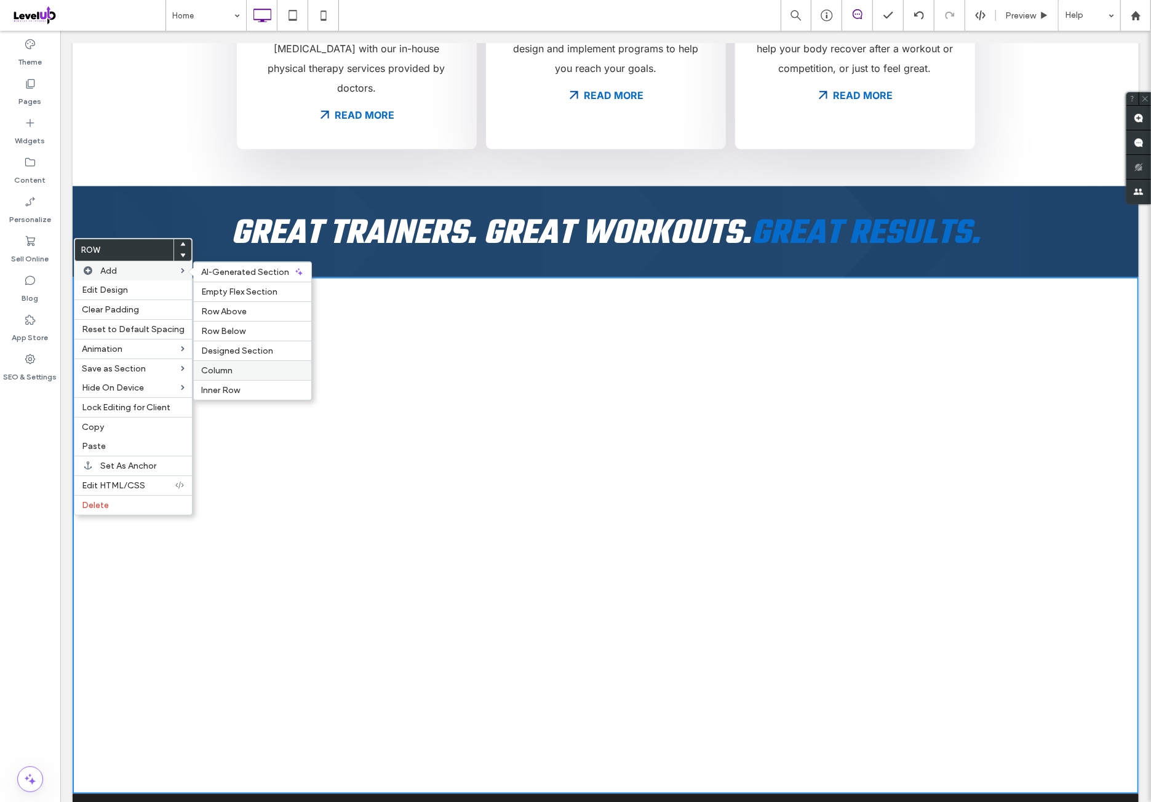
click at [236, 360] on div "Column" at bounding box center [252, 370] width 117 height 20
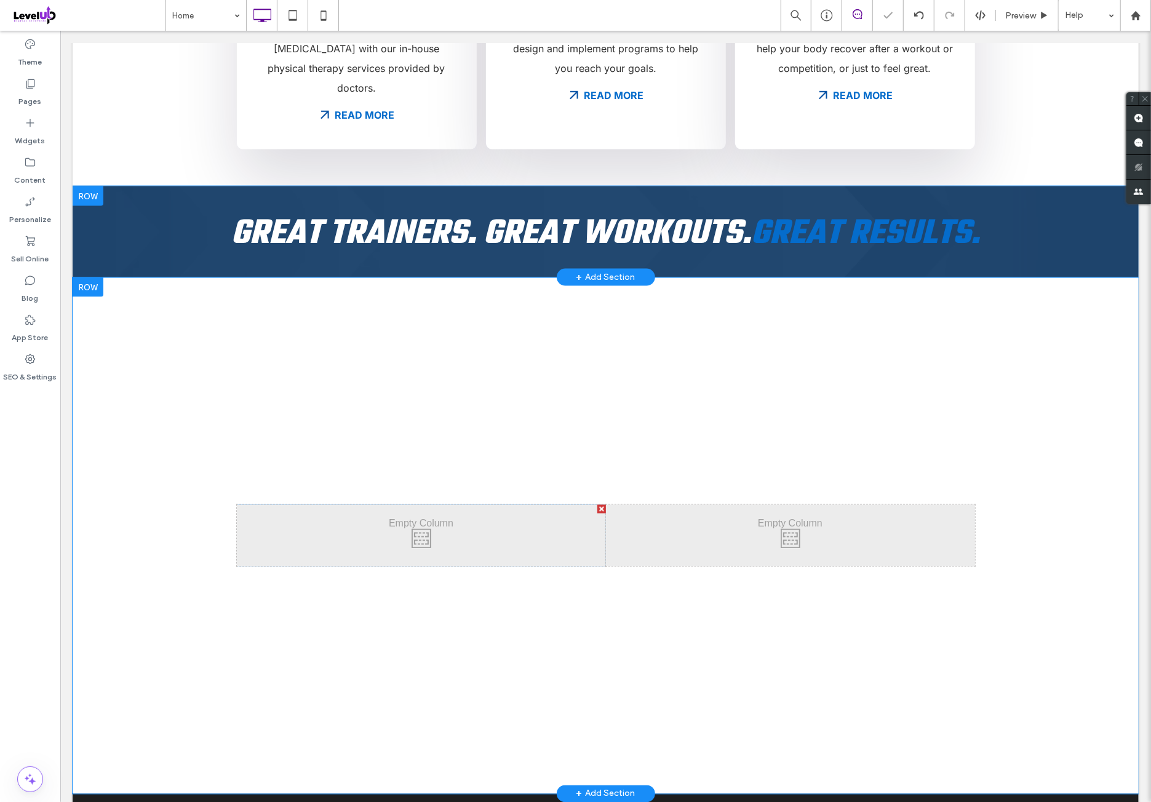
click at [101, 277] on div "Click To Paste Click To Paste Click To Paste Row + Add Section" at bounding box center [605, 535] width 1066 height 517
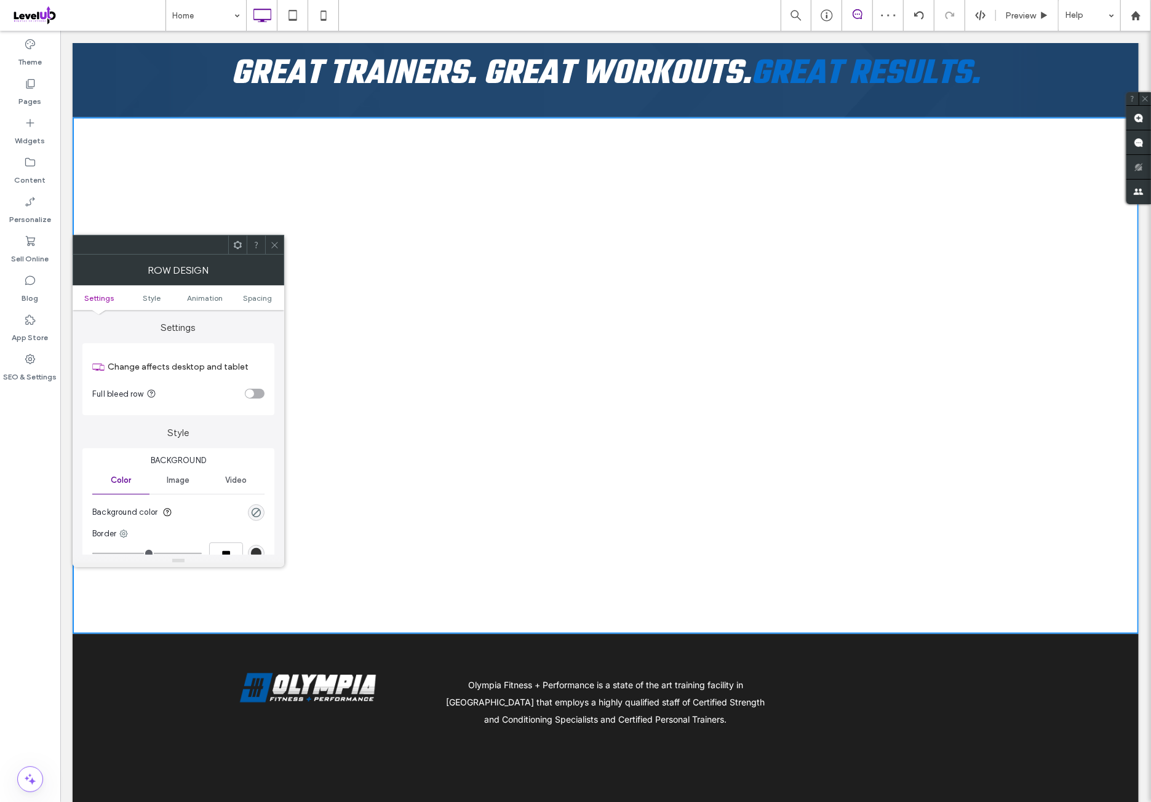
scroll to position [1435, 0]
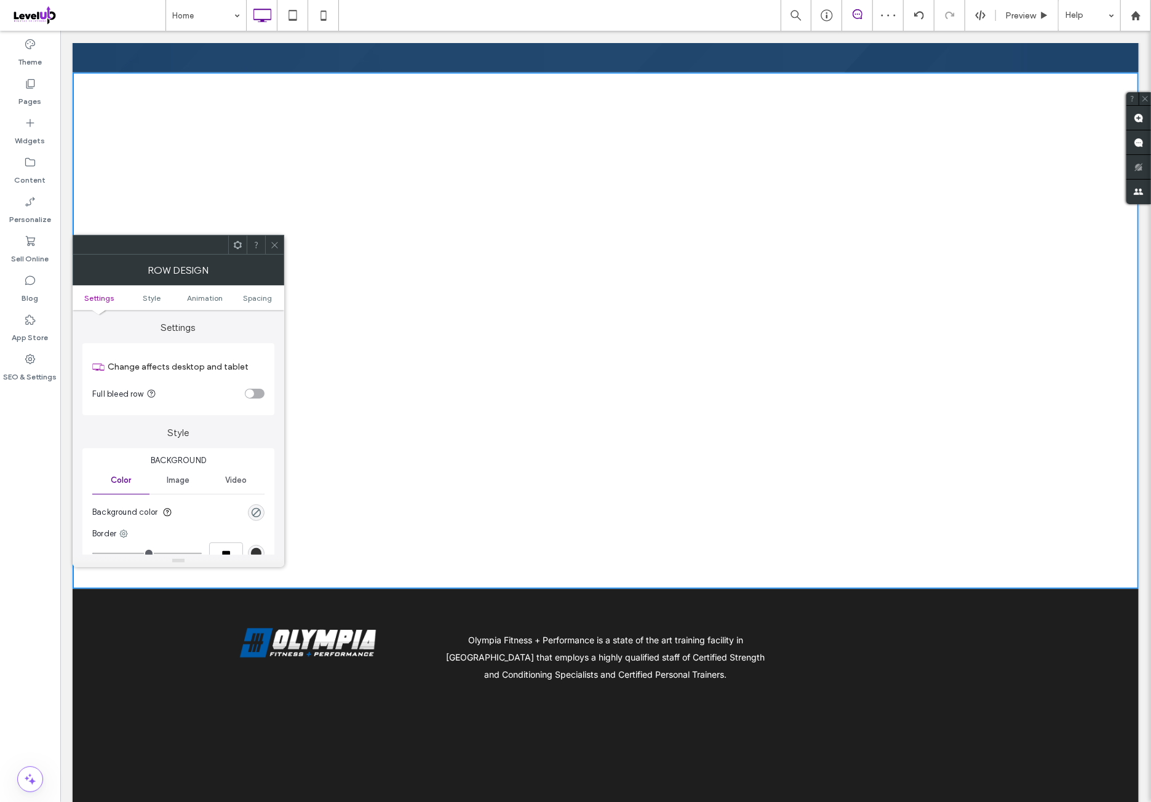
click at [268, 244] on div at bounding box center [179, 245] width 212 height 20
click at [270, 247] on icon at bounding box center [274, 244] width 9 height 9
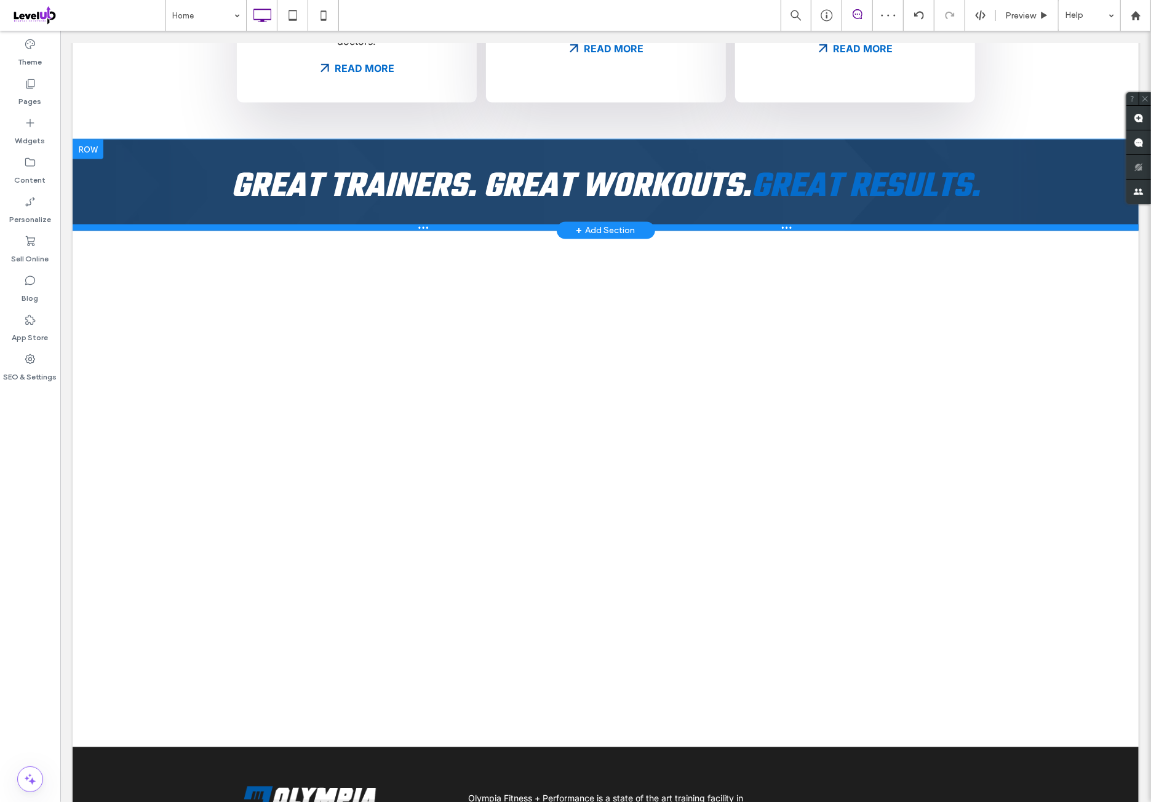
scroll to position [1230, 0]
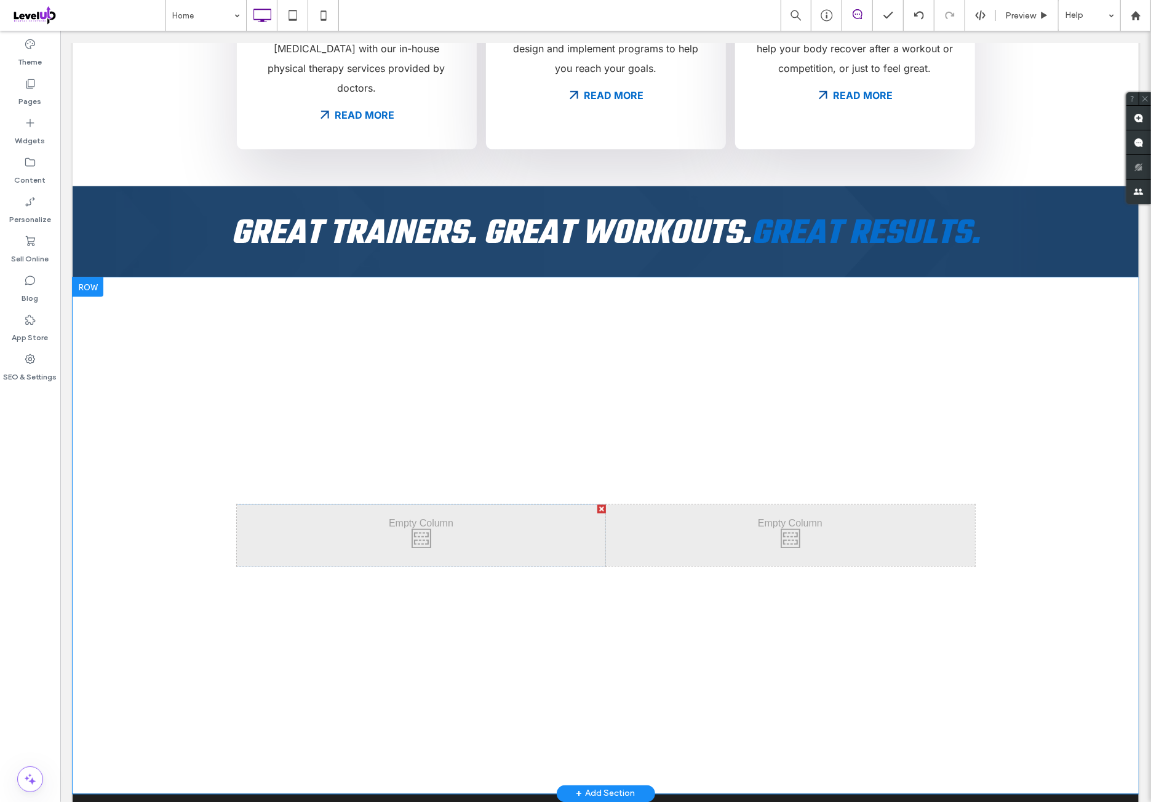
click at [93, 277] on div at bounding box center [87, 287] width 31 height 20
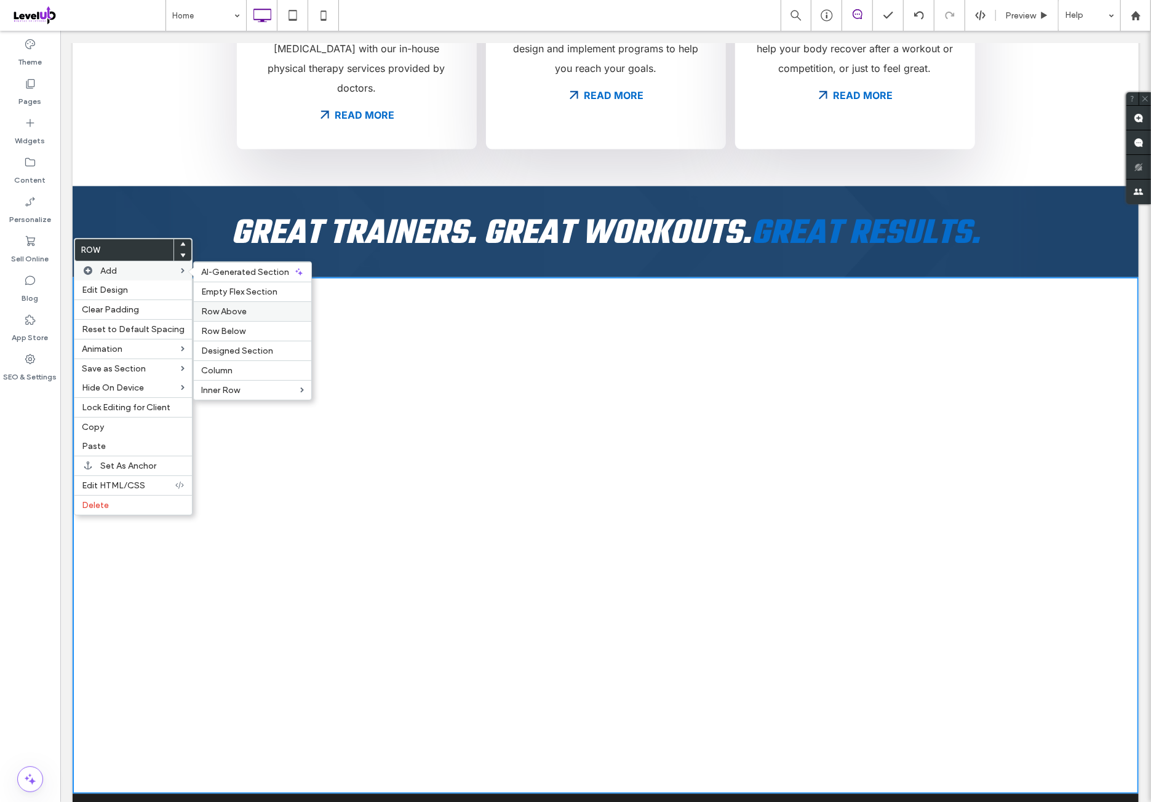
drag, startPoint x: 242, startPoint y: 307, endPoint x: 202, endPoint y: 286, distance: 45.4
click at [242, 307] on label "Row Above" at bounding box center [252, 311] width 103 height 10
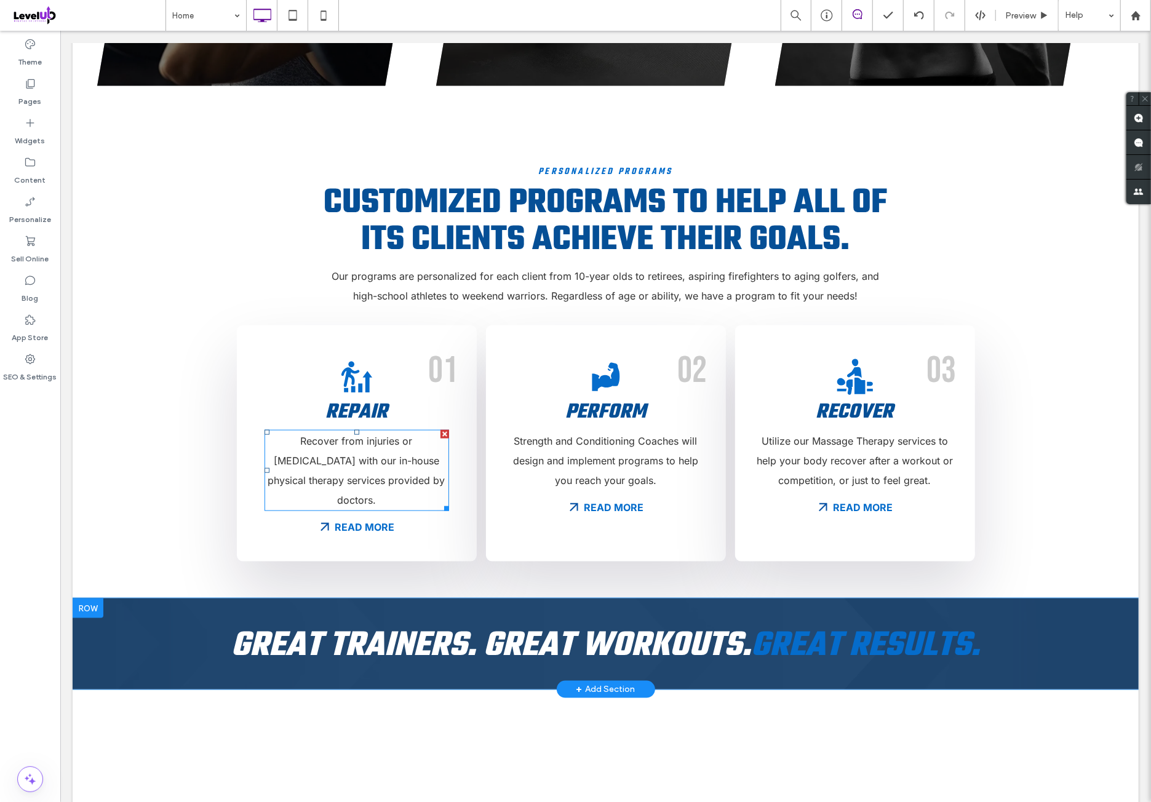
scroll to position [820, 0]
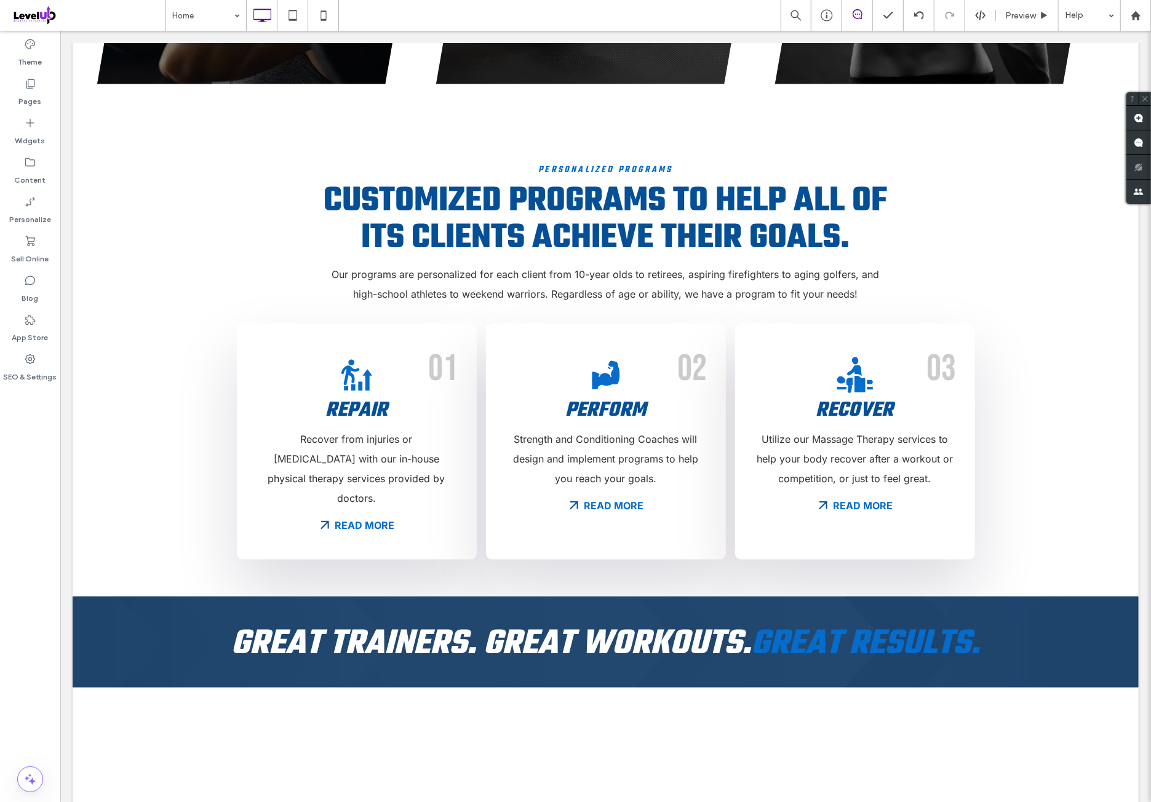
drag, startPoint x: 44, startPoint y: 574, endPoint x: 45, endPoint y: 528, distance: 46.1
click at [44, 574] on div "Theme Pages Widgets Content Personalize Sell Online Blog App Store SEO & Settin…" at bounding box center [30, 416] width 60 height 771
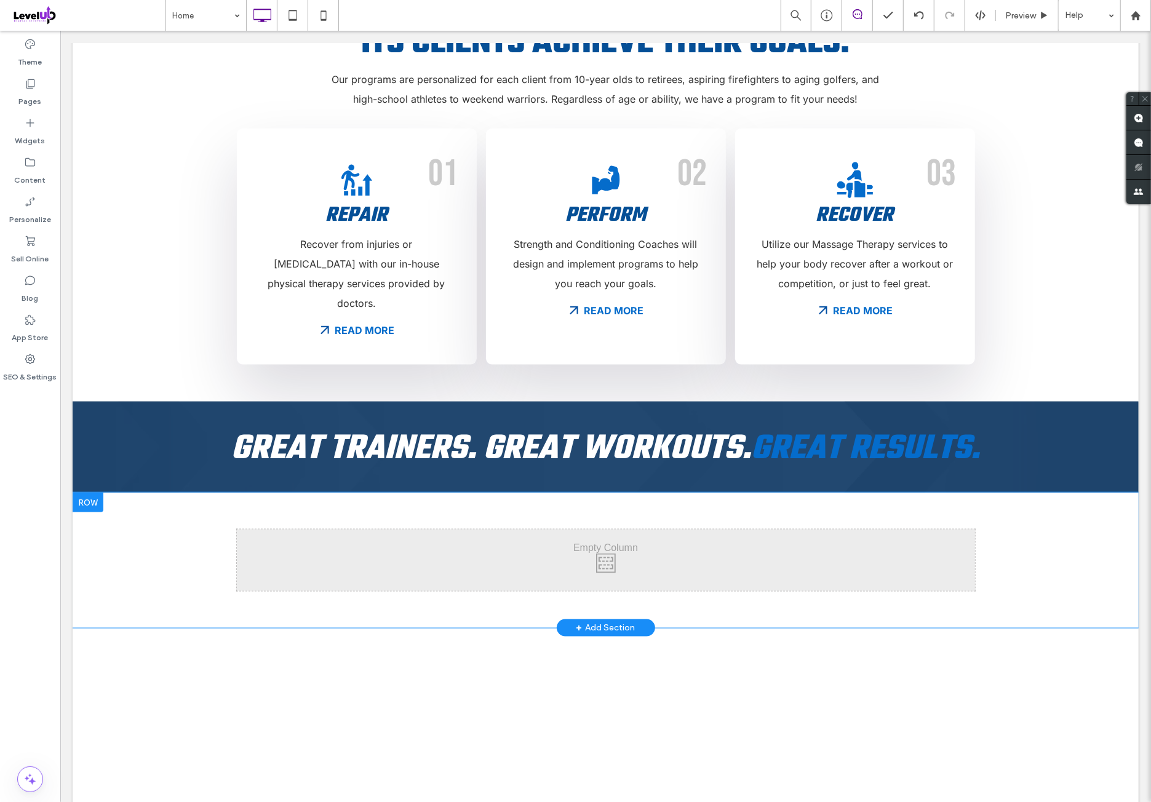
scroll to position [1025, 0]
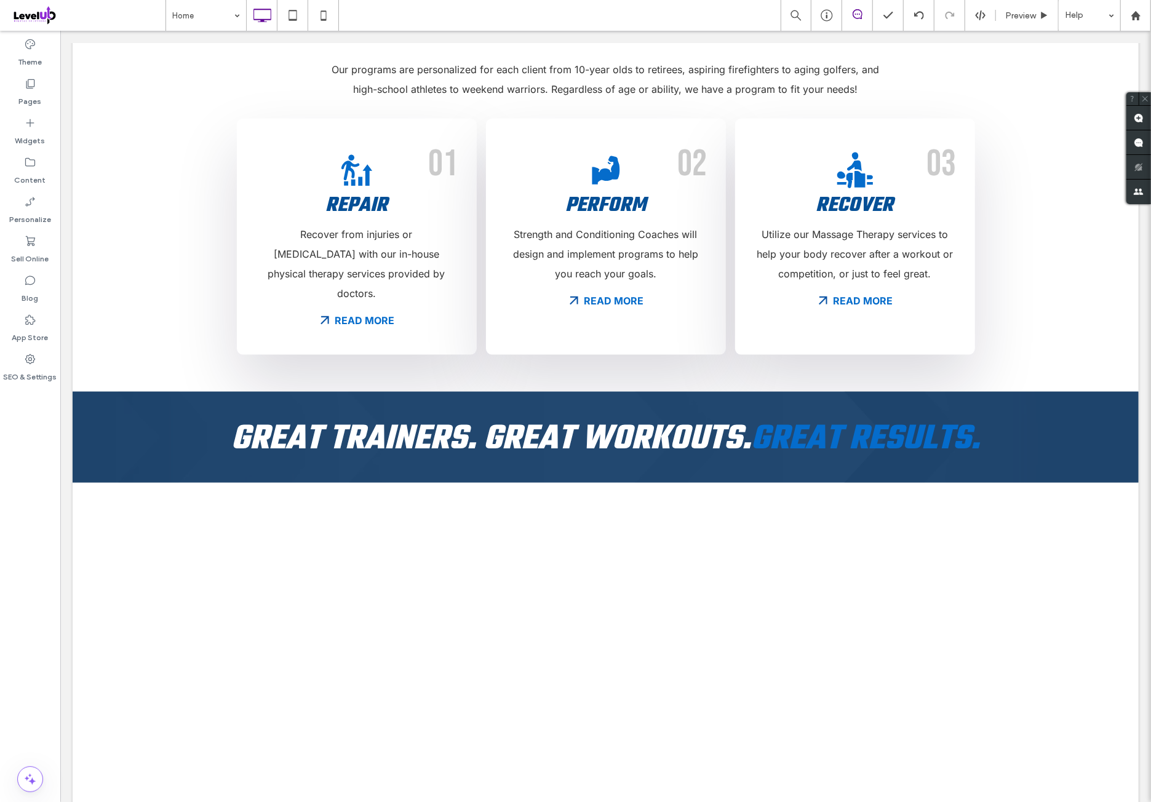
click at [12, 493] on div "Theme Pages Widgets Content Personalize Sell Online Blog App Store SEO & Settin…" at bounding box center [30, 416] width 60 height 771
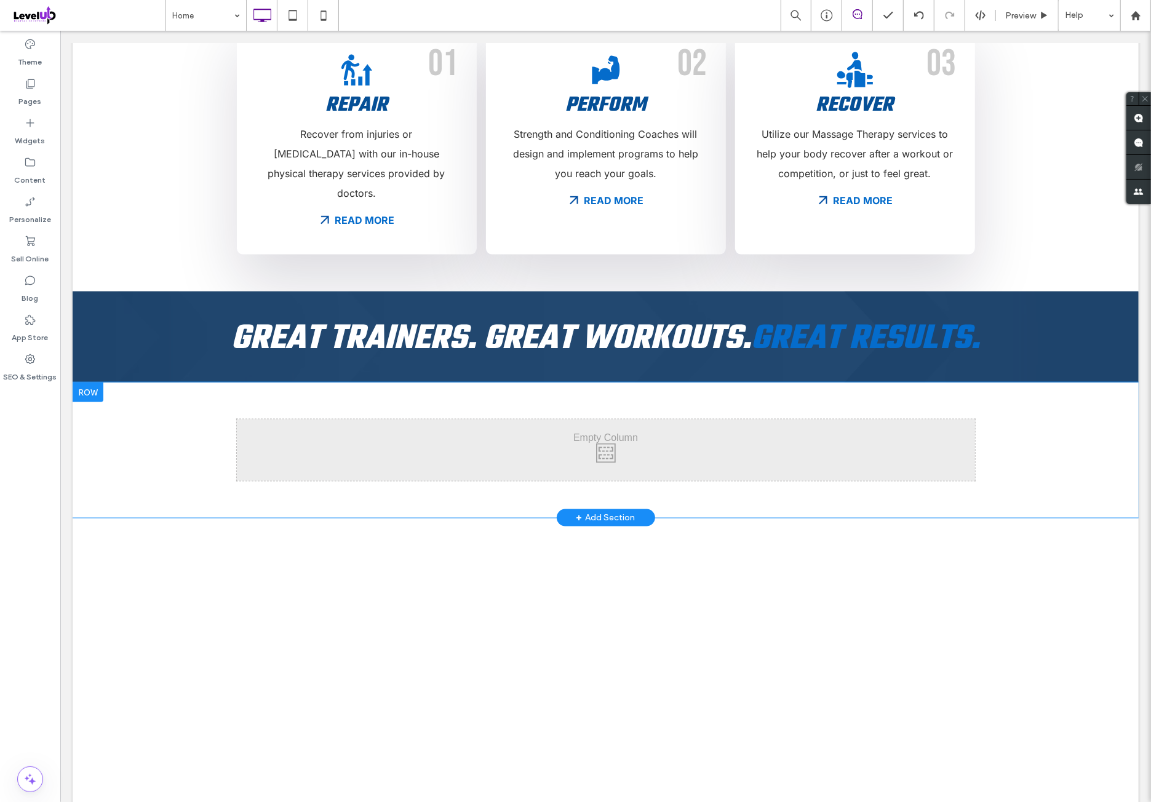
scroll to position [1127, 0]
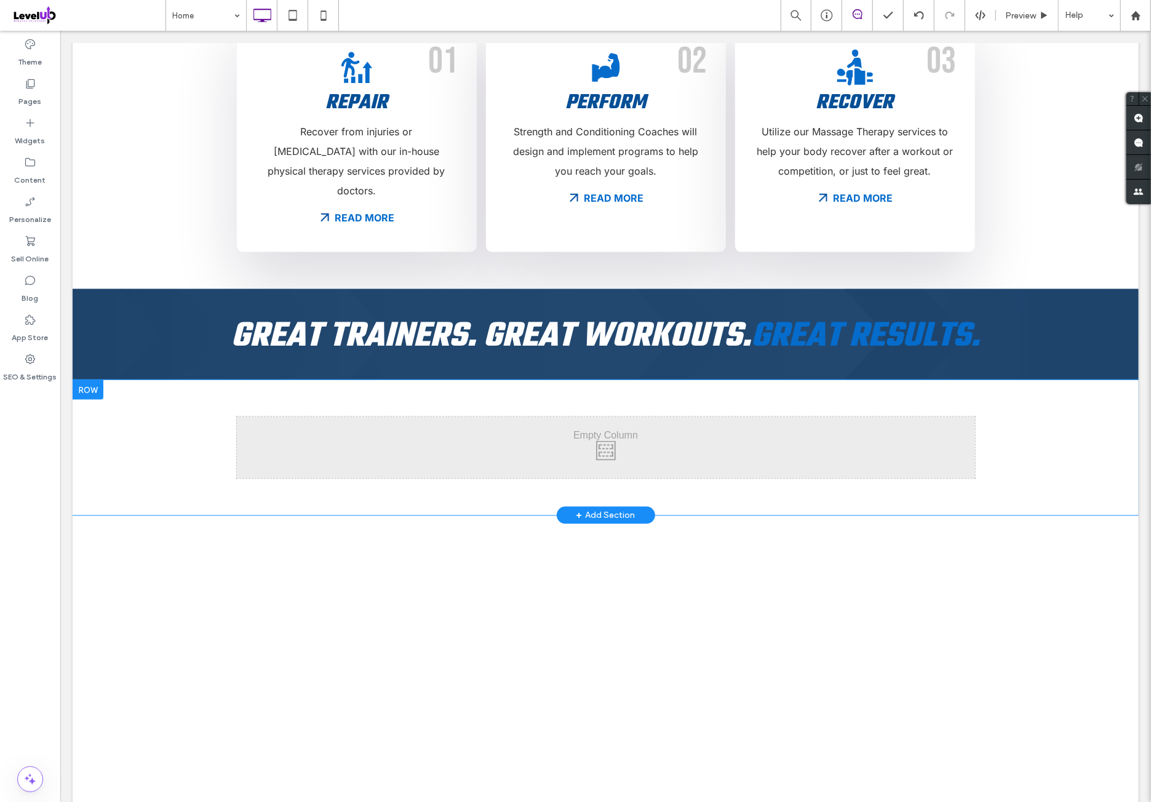
click at [93, 379] on div at bounding box center [87, 389] width 31 height 20
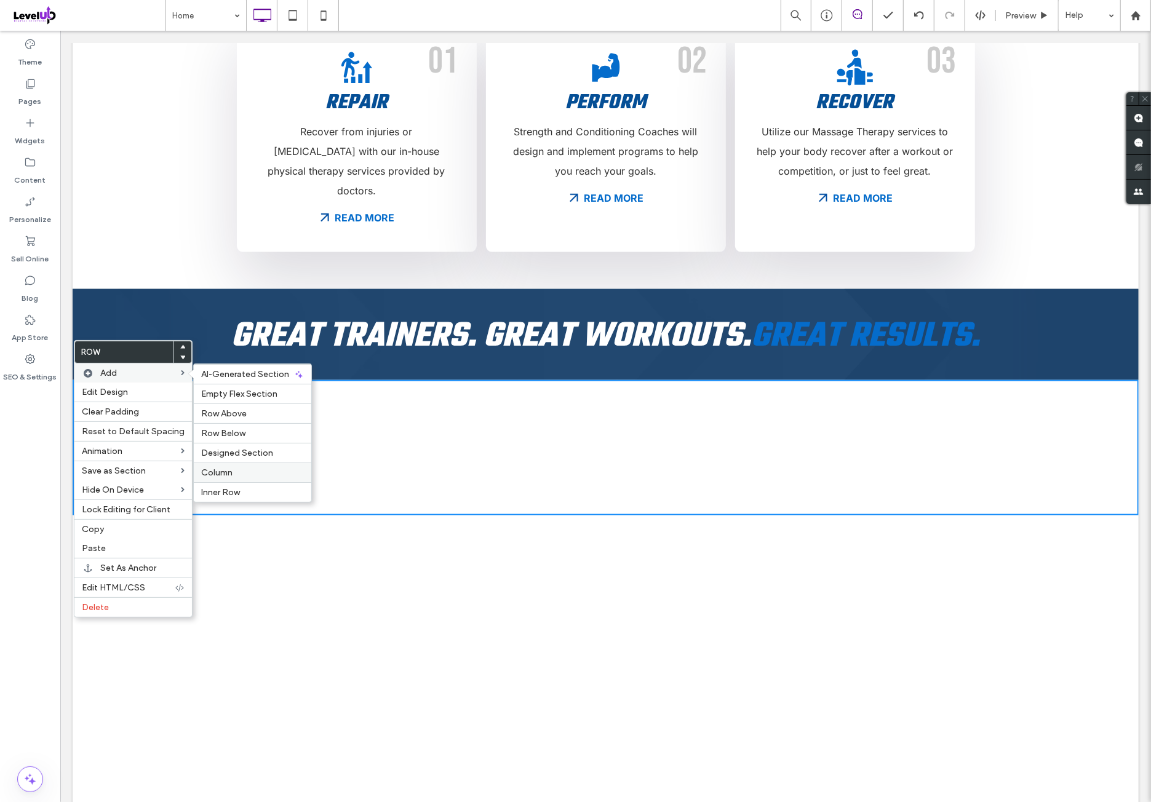
click at [239, 474] on label "Column" at bounding box center [252, 472] width 103 height 10
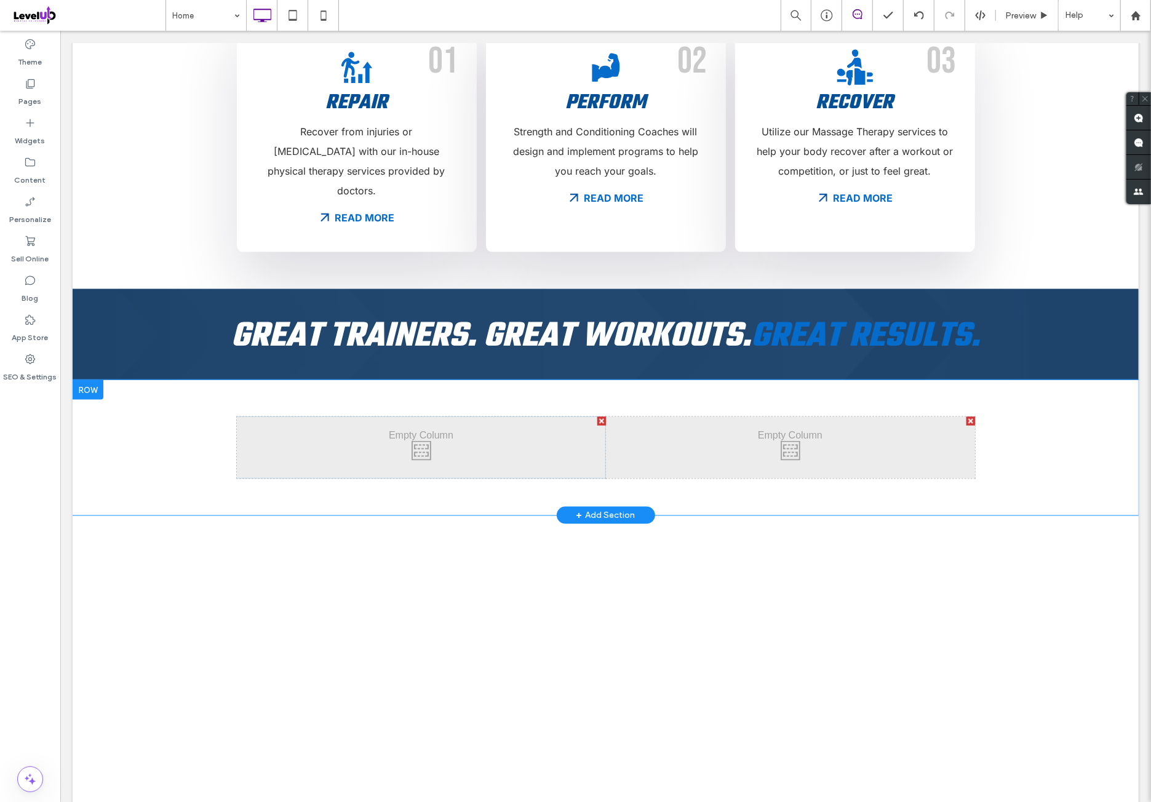
click at [142, 419] on div "Click To Paste Click To Paste Click To Paste Click To Paste Row + Add Section" at bounding box center [605, 446] width 1066 height 135
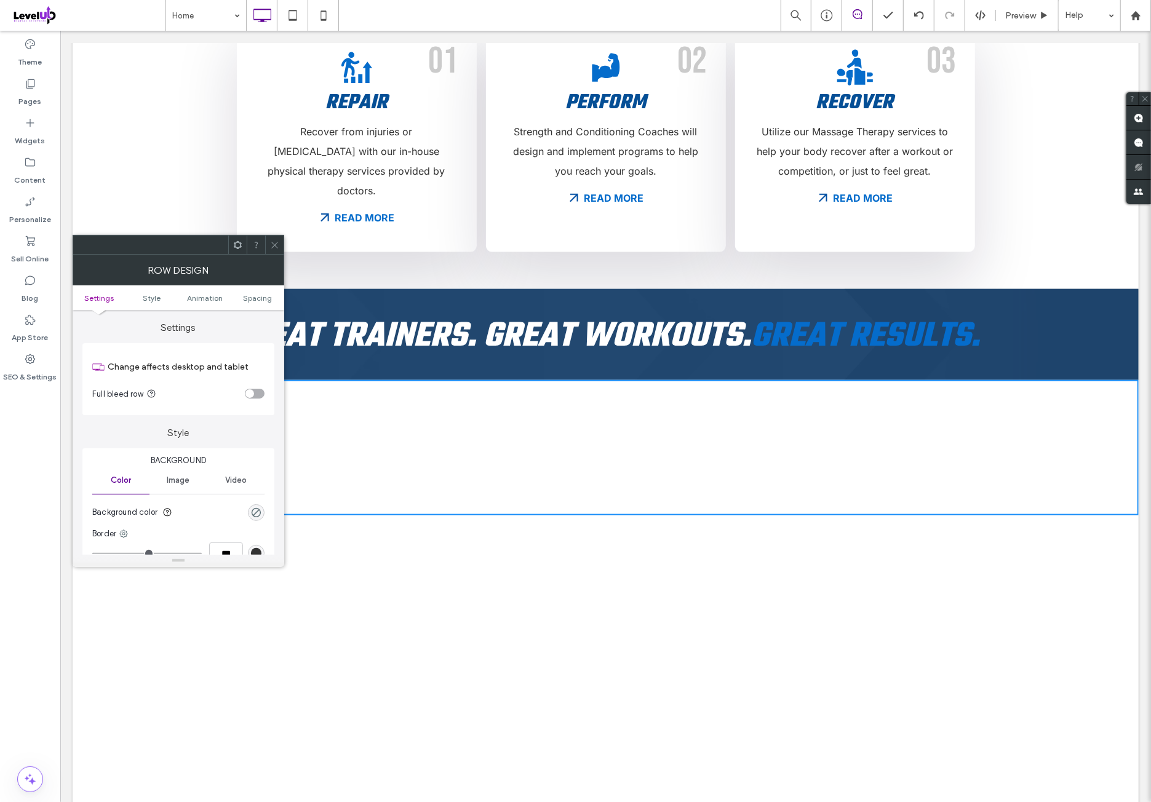
click at [254, 398] on div "toggle" at bounding box center [255, 394] width 20 height 10
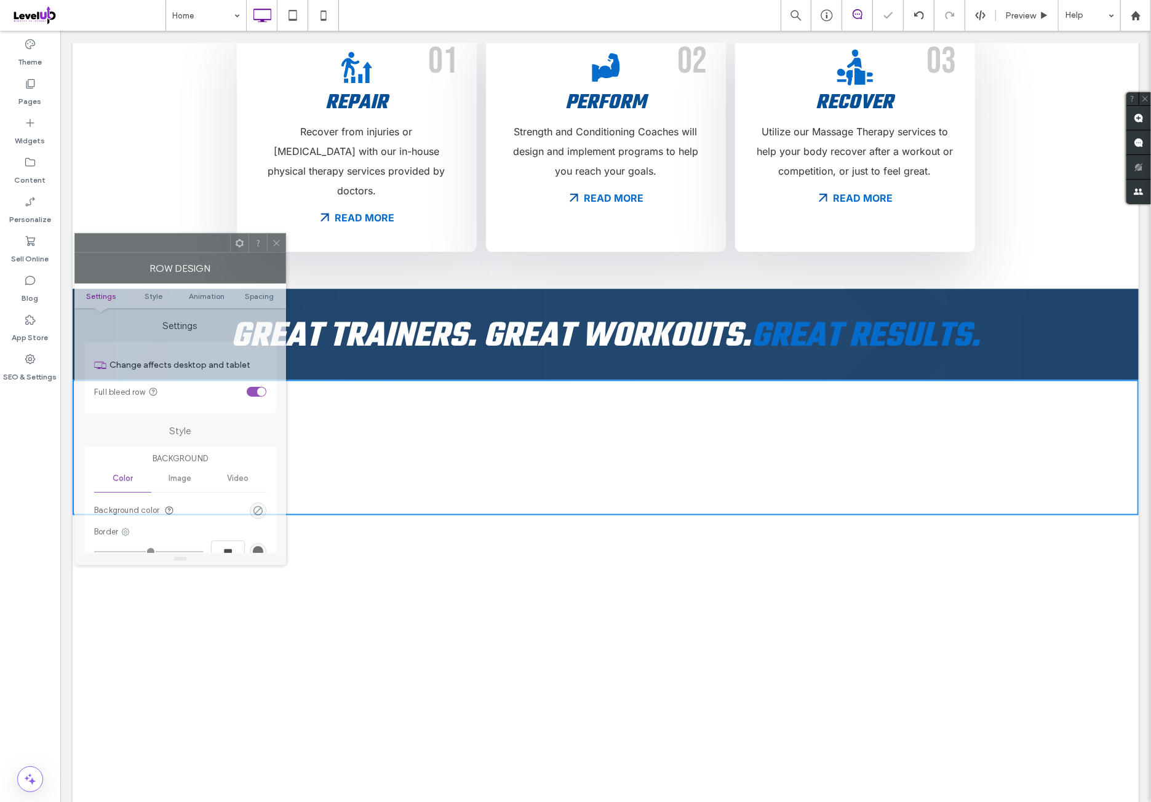
click at [268, 253] on div "Row Design" at bounding box center [180, 268] width 212 height 31
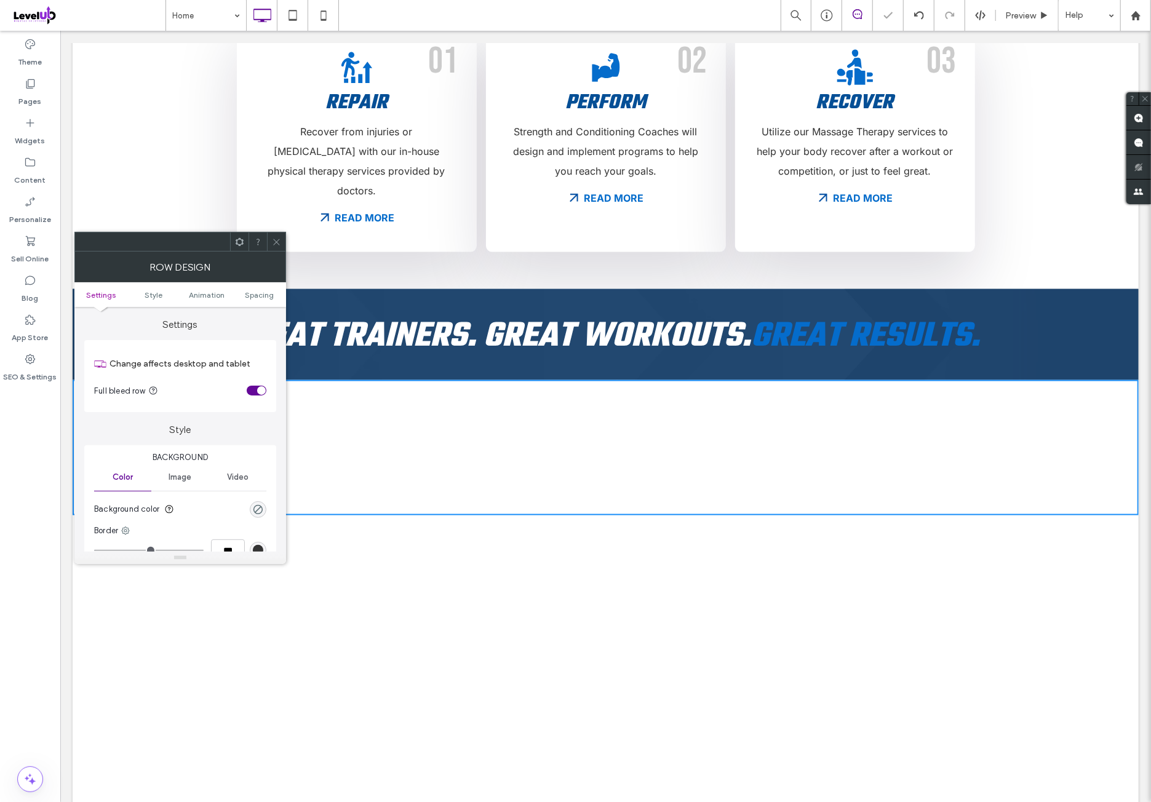
drag, startPoint x: 277, startPoint y: 244, endPoint x: 284, endPoint y: 277, distance: 34.0
click at [277, 247] on span at bounding box center [276, 241] width 9 height 18
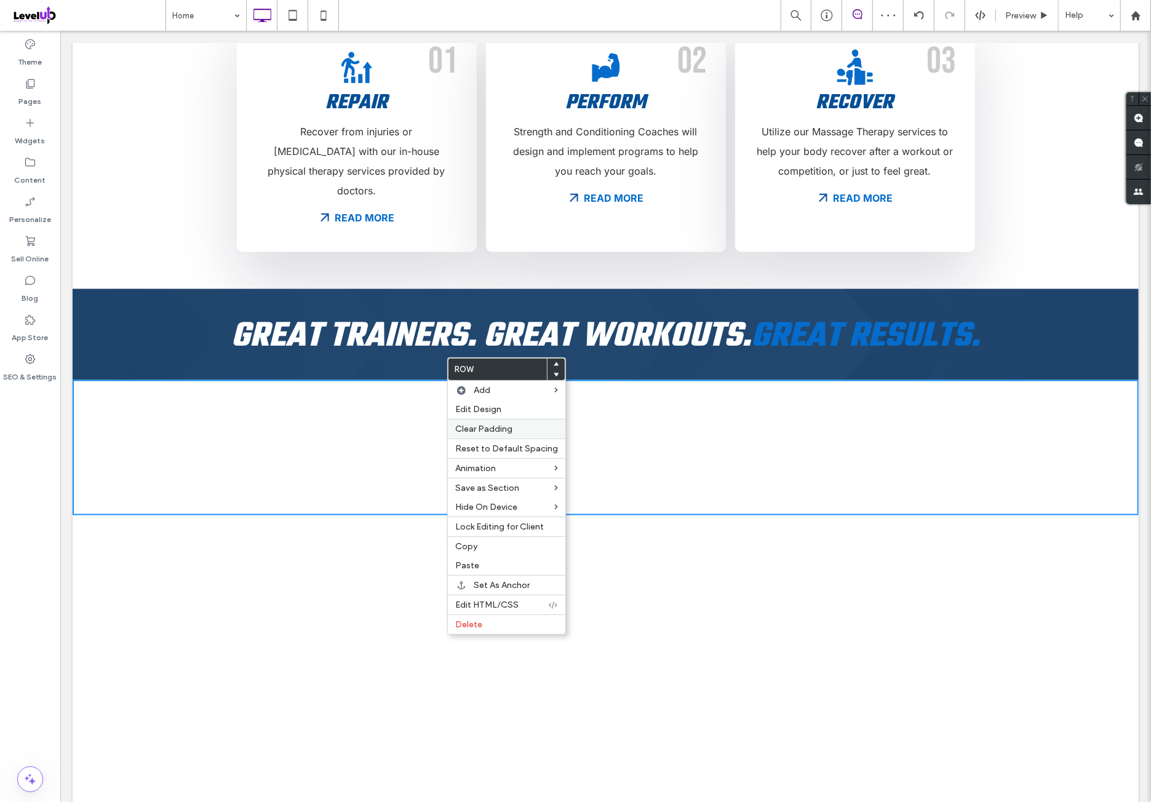
click at [504, 427] on span "Clear Padding" at bounding box center [483, 429] width 57 height 10
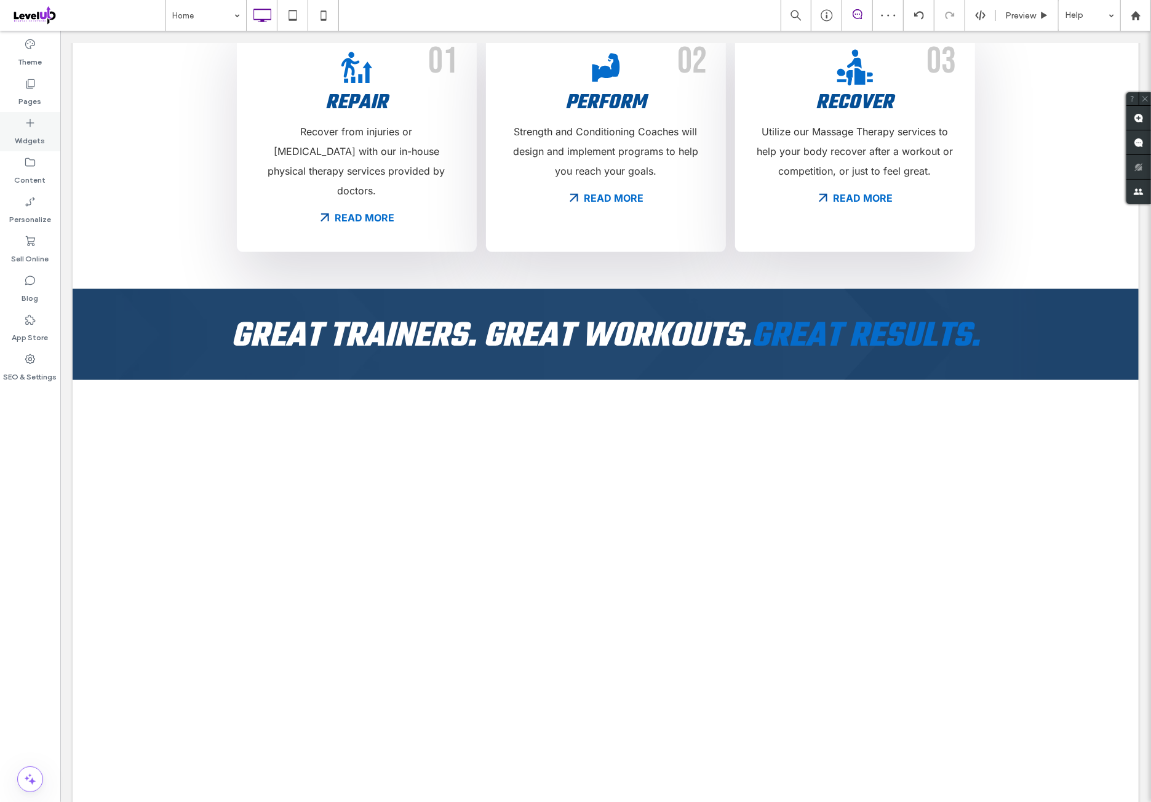
click at [30, 122] on icon at bounding box center [30, 123] width 12 height 12
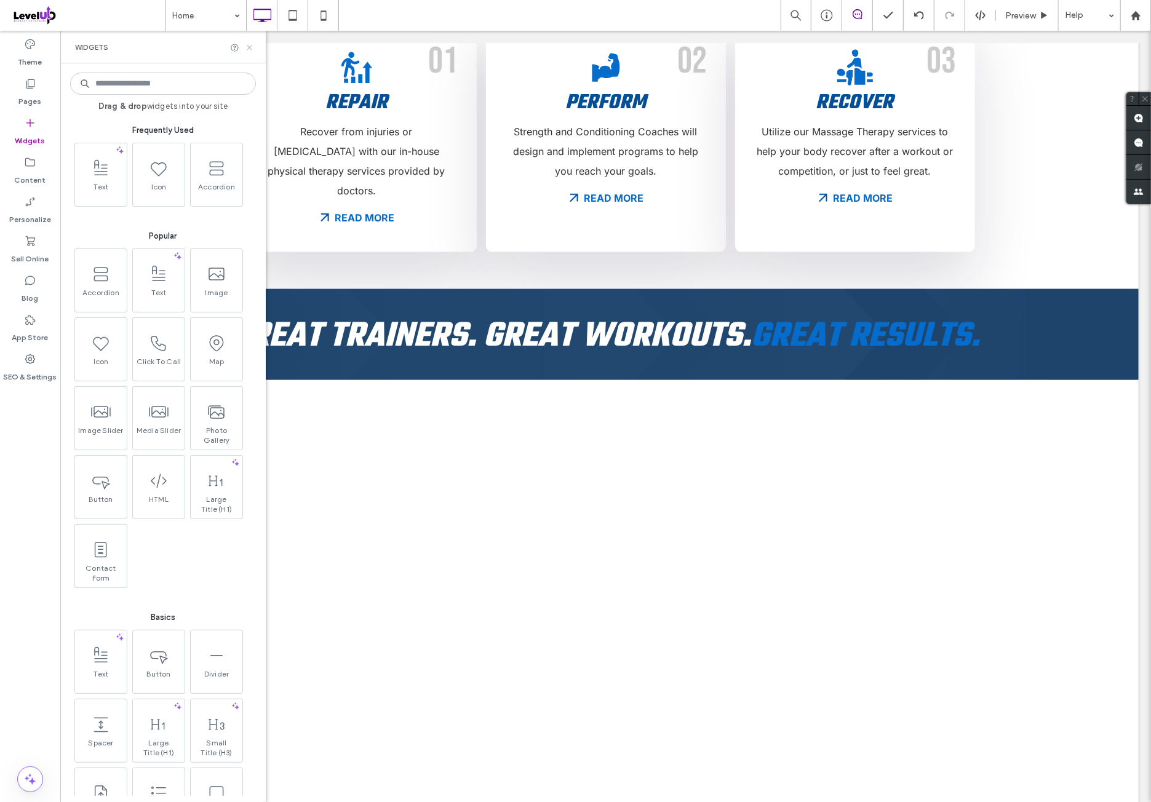
click at [253, 49] on icon at bounding box center [249, 47] width 9 height 9
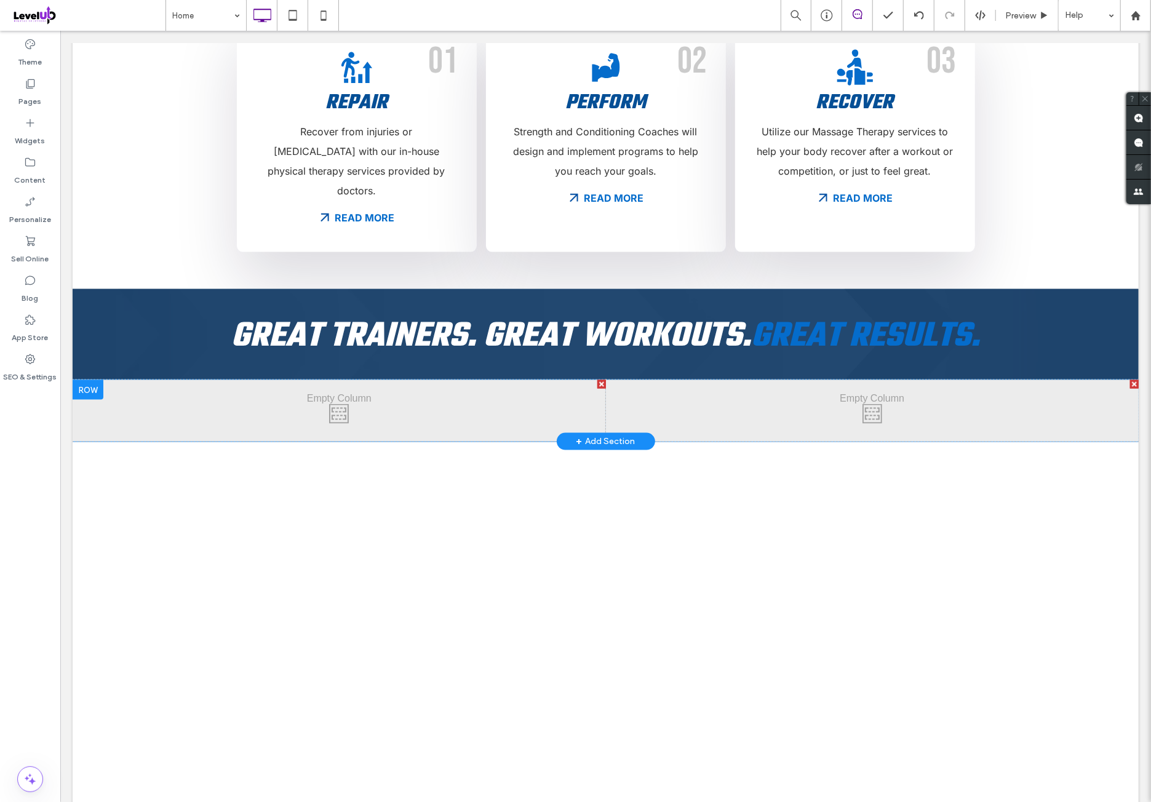
click at [676, 379] on div "Click To Paste Click To Paste" at bounding box center [871, 409] width 533 height 61
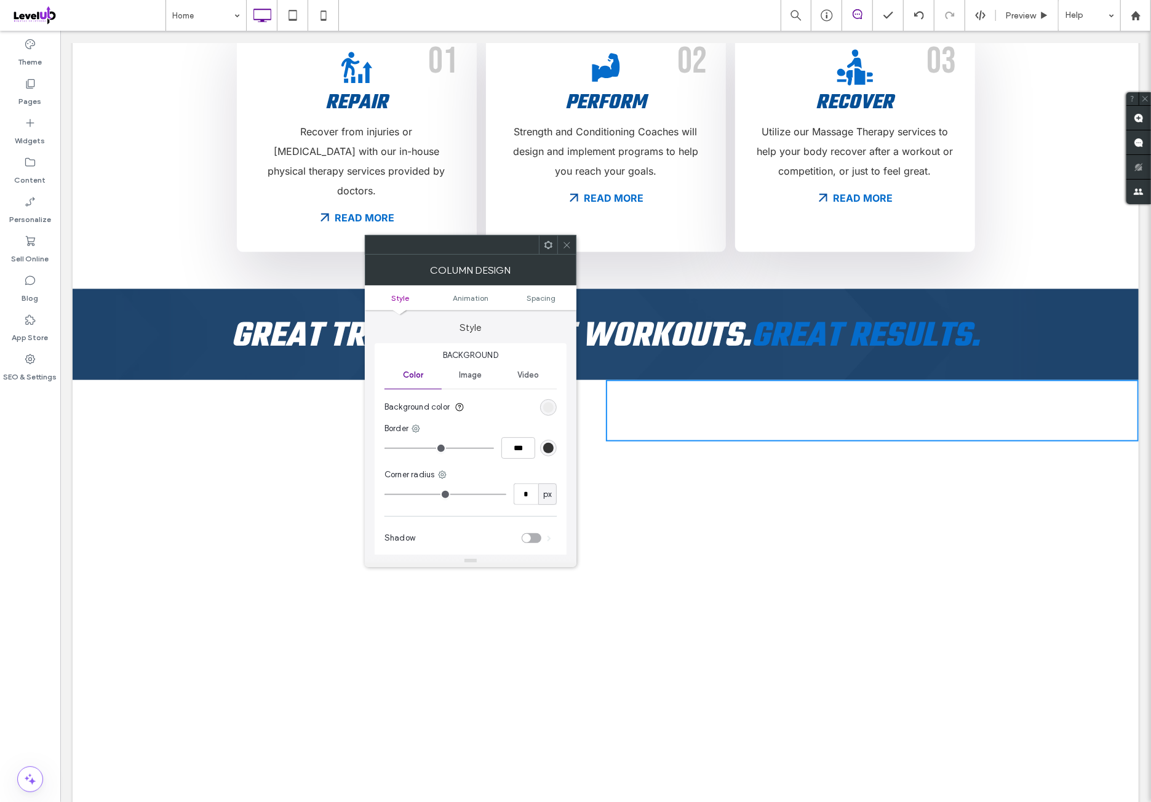
click at [477, 385] on div "Image" at bounding box center [470, 375] width 57 height 27
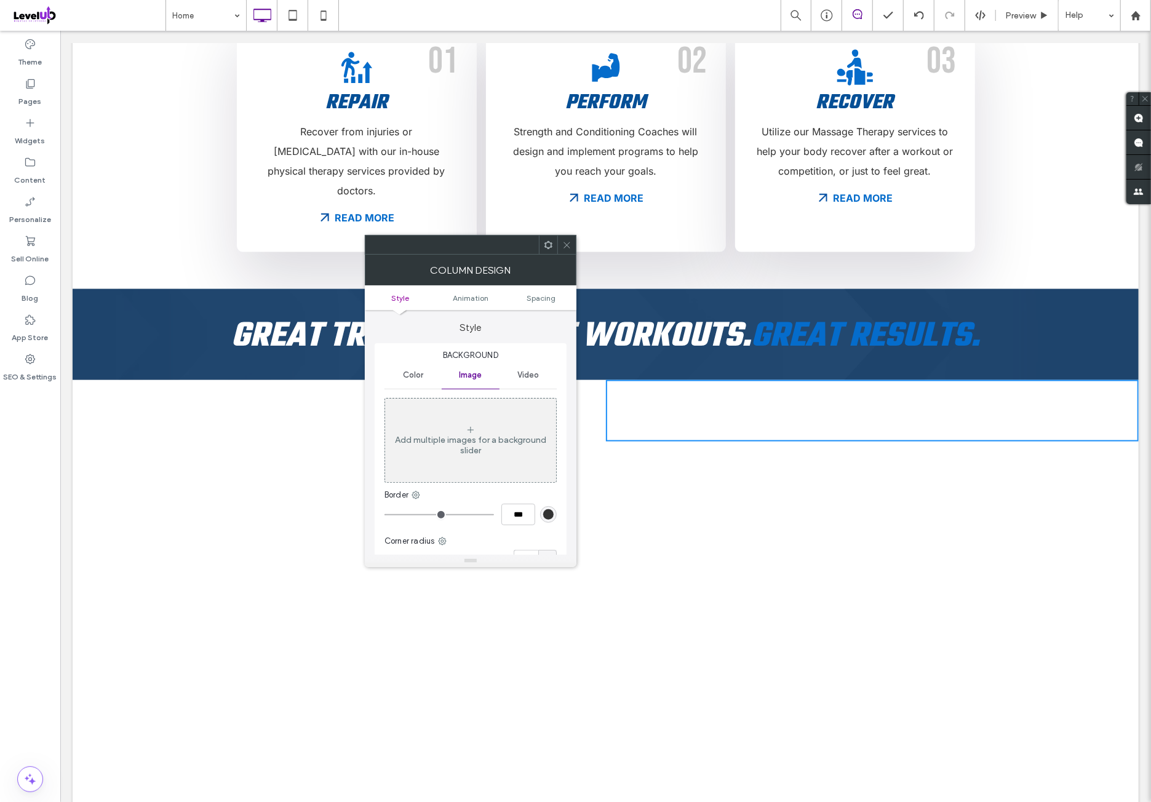
click at [475, 419] on div "Add multiple images for a background slider" at bounding box center [470, 440] width 171 height 81
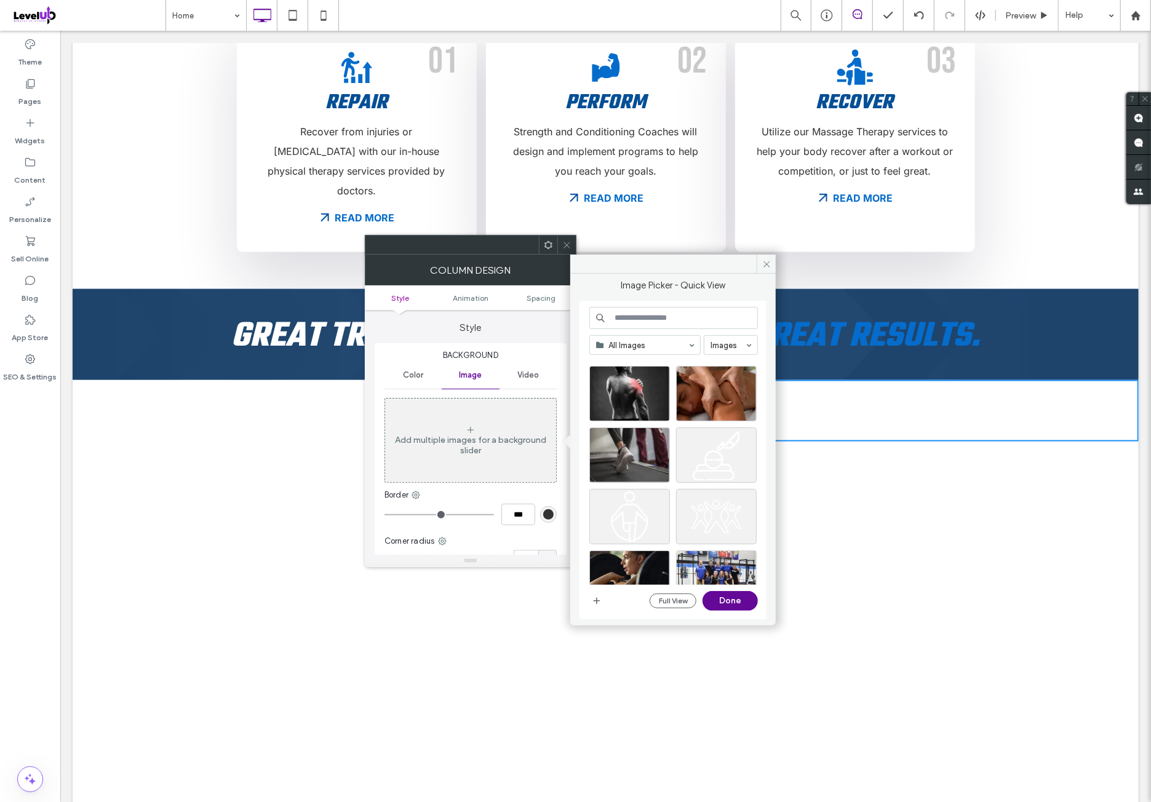
scroll to position [205, 0]
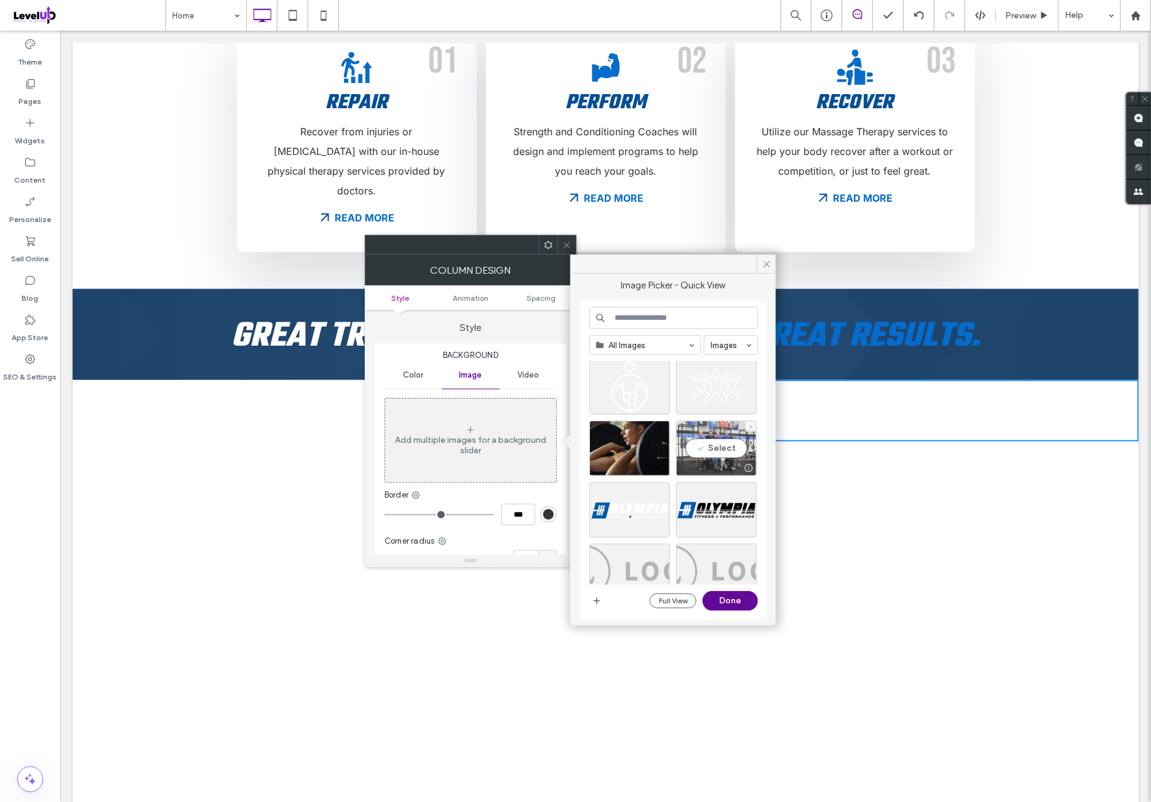
drag, startPoint x: 698, startPoint y: 451, endPoint x: 711, endPoint y: 470, distance: 23.5
click at [699, 451] on div "Select" at bounding box center [716, 448] width 81 height 55
click at [740, 600] on button "Done" at bounding box center [729, 601] width 55 height 20
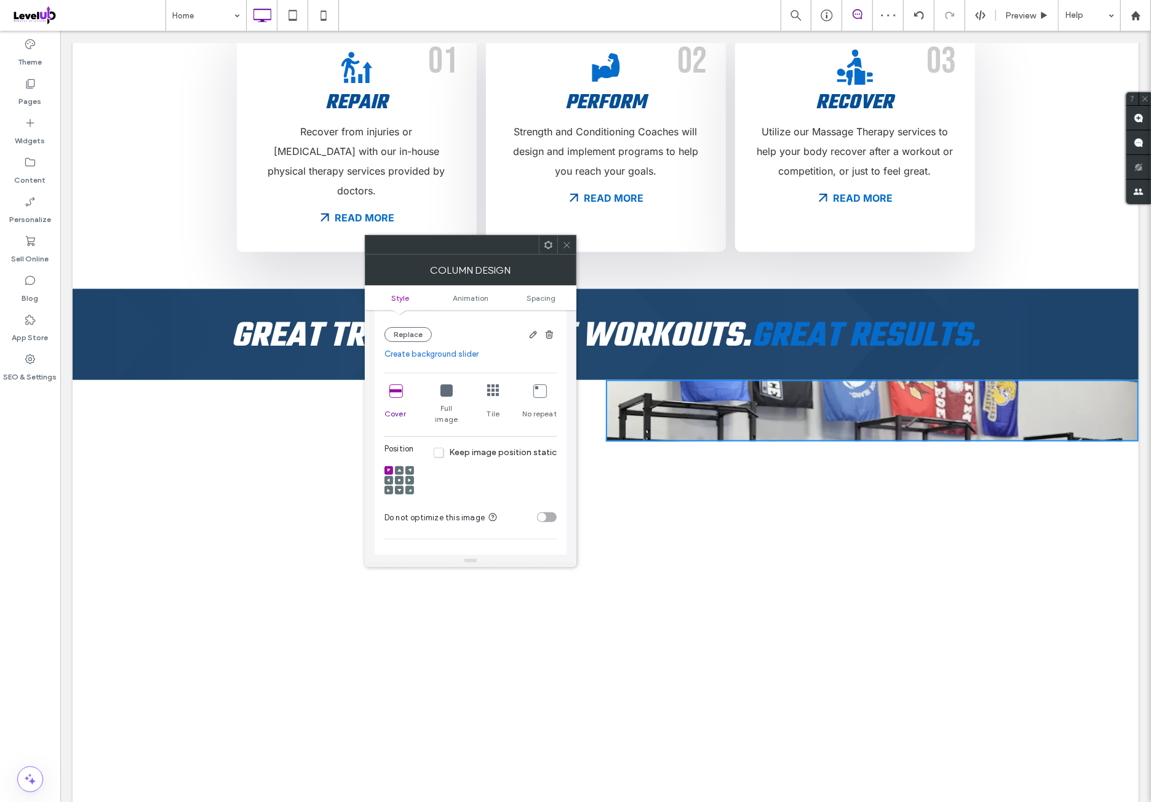
click at [395, 393] on icon at bounding box center [395, 390] width 12 height 12
click at [397, 476] on span at bounding box center [399, 480] width 4 height 9
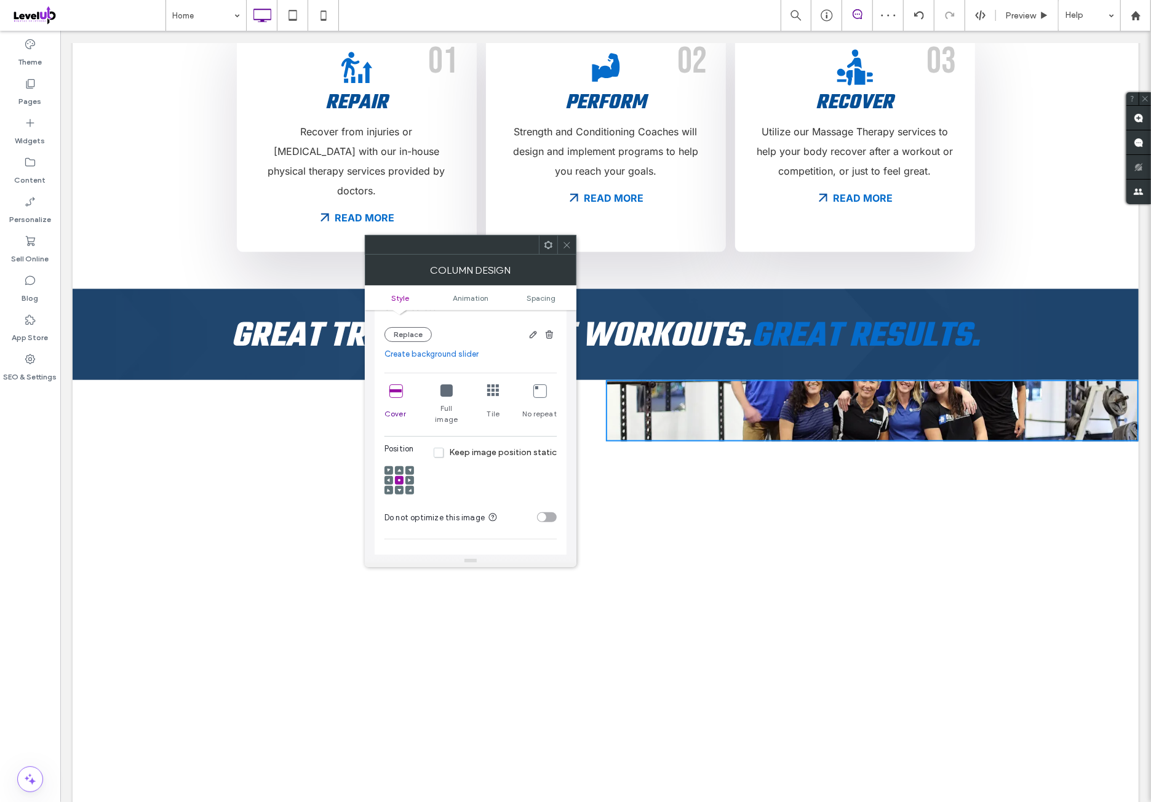
click at [542, 513] on div "toggle" at bounding box center [542, 517] width 9 height 9
drag, startPoint x: 514, startPoint y: 482, endPoint x: 513, endPoint y: 464, distance: 17.3
click at [514, 482] on div "Position Keep image position static" at bounding box center [470, 472] width 172 height 59
click at [540, 300] on span "Spacing" at bounding box center [540, 297] width 29 height 9
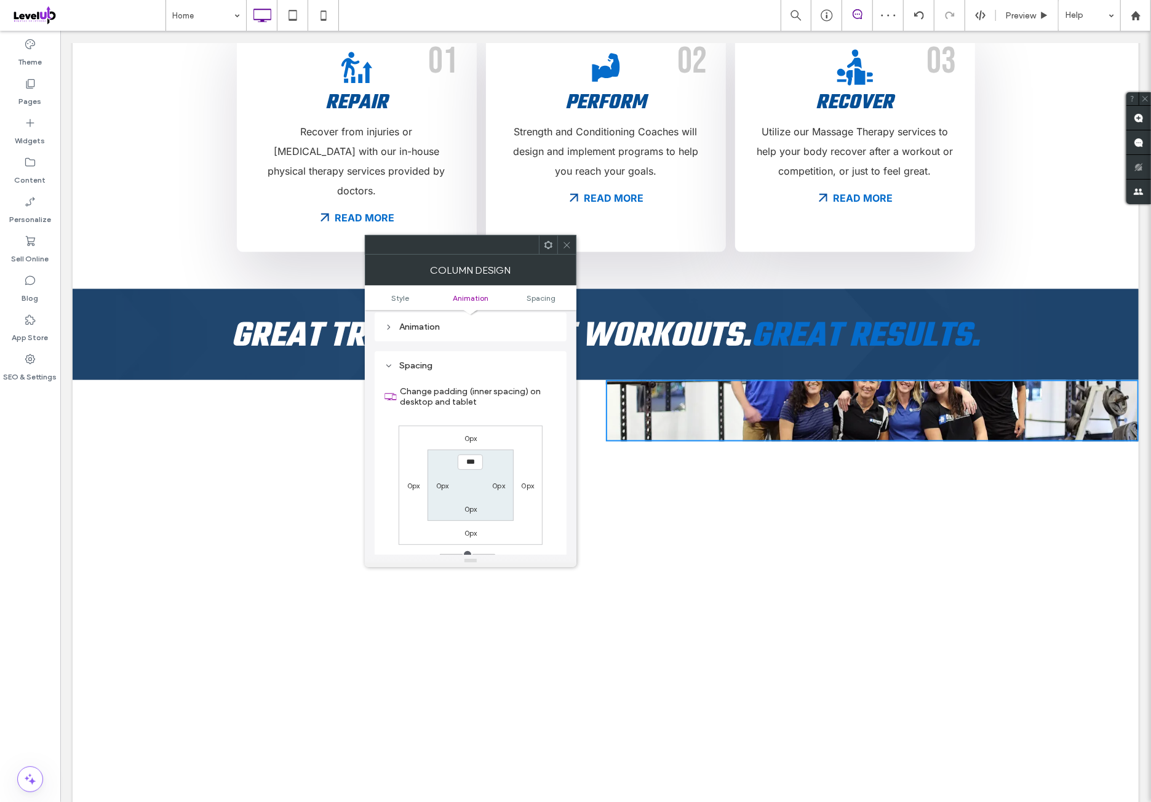
scroll to position [648, 0]
type input "**"
type input "****"
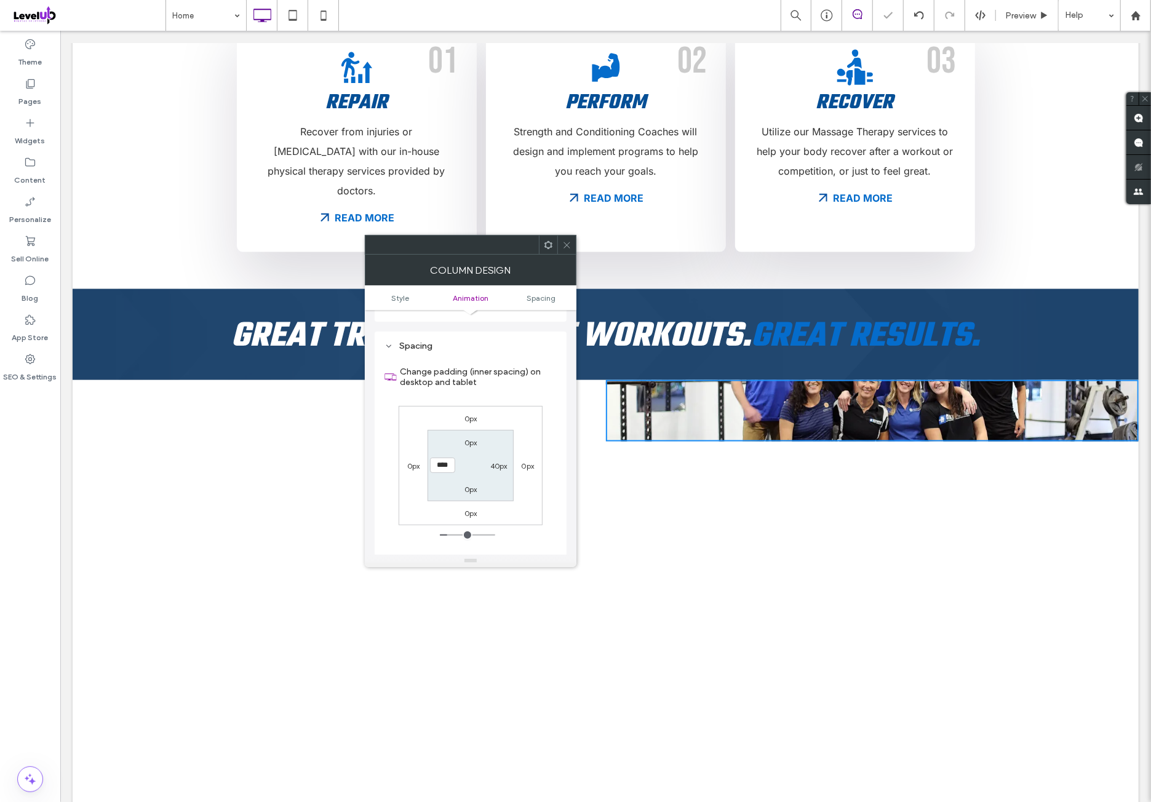
click at [526, 392] on div "Change padding (inner spacing) on desktop and tablet 0px 0px 0px 0px 0px 40px 0…" at bounding box center [470, 460] width 172 height 212
click at [569, 242] on icon at bounding box center [566, 244] width 9 height 9
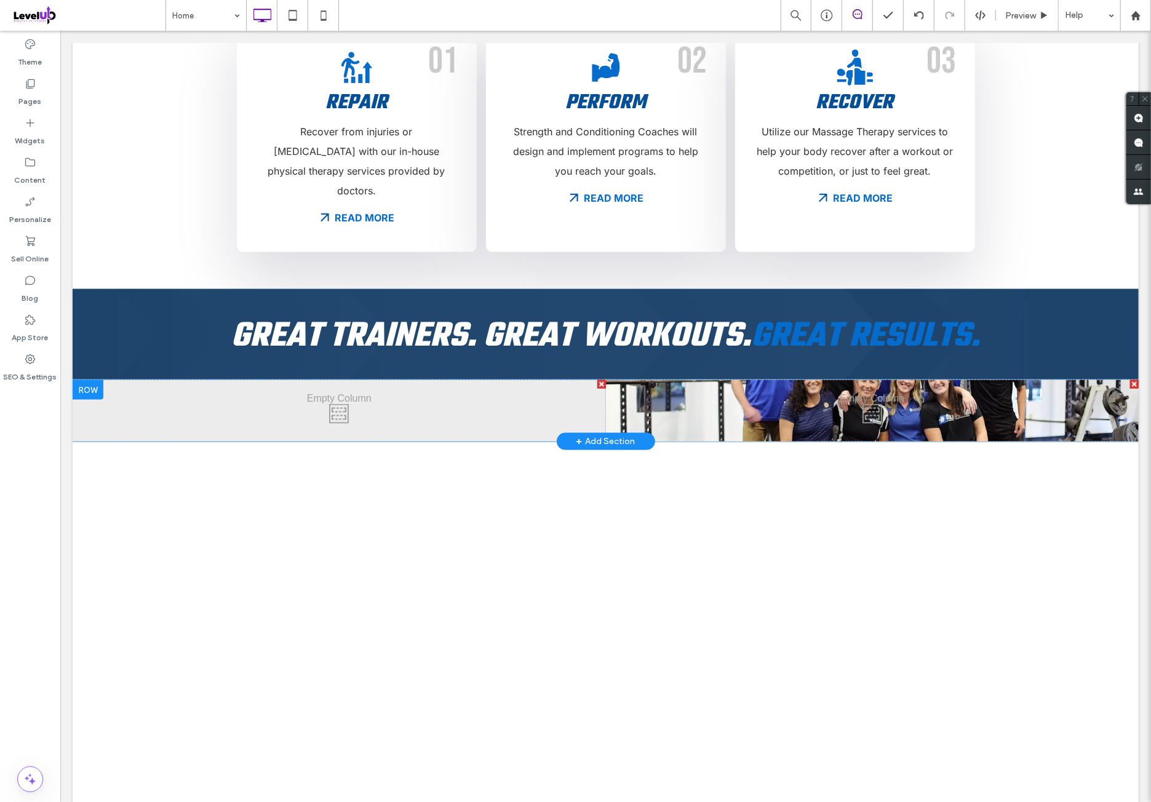
click at [540, 381] on div "Click To Paste Click To Paste" at bounding box center [338, 409] width 533 height 61
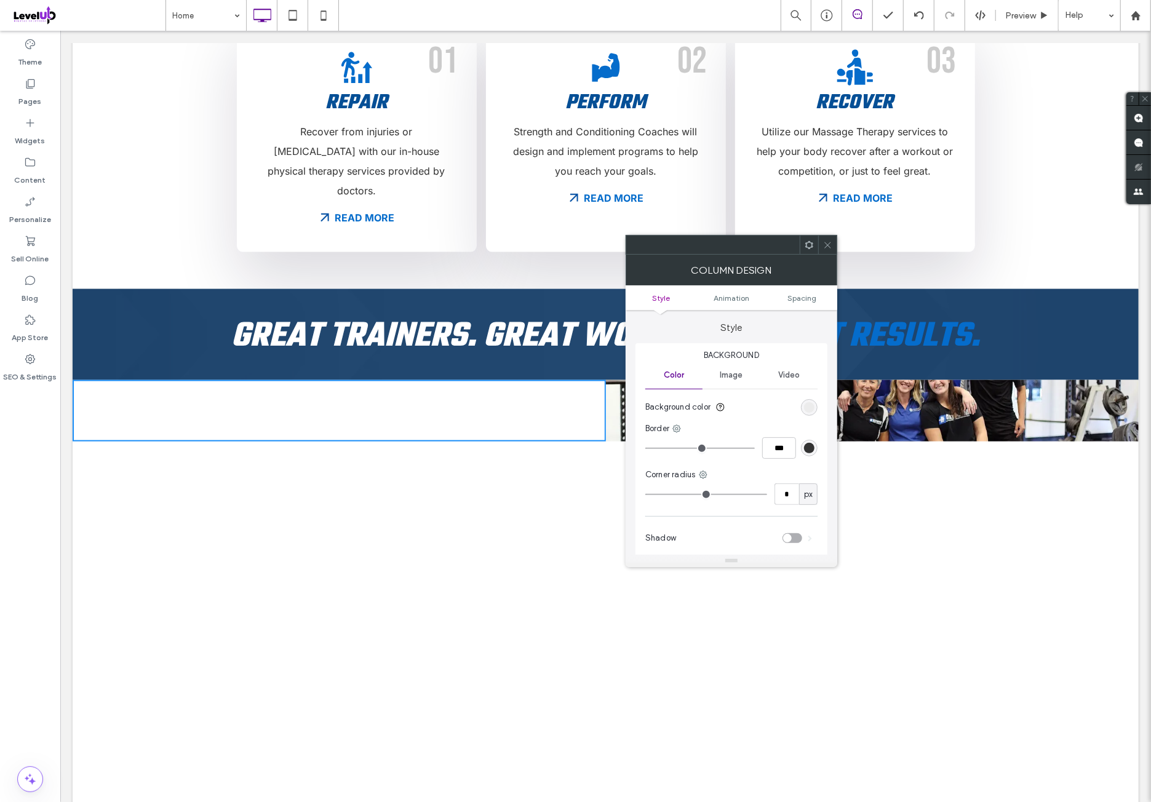
drag, startPoint x: 828, startPoint y: 242, endPoint x: 692, endPoint y: 295, distance: 145.3
click at [828, 243] on icon at bounding box center [827, 244] width 9 height 9
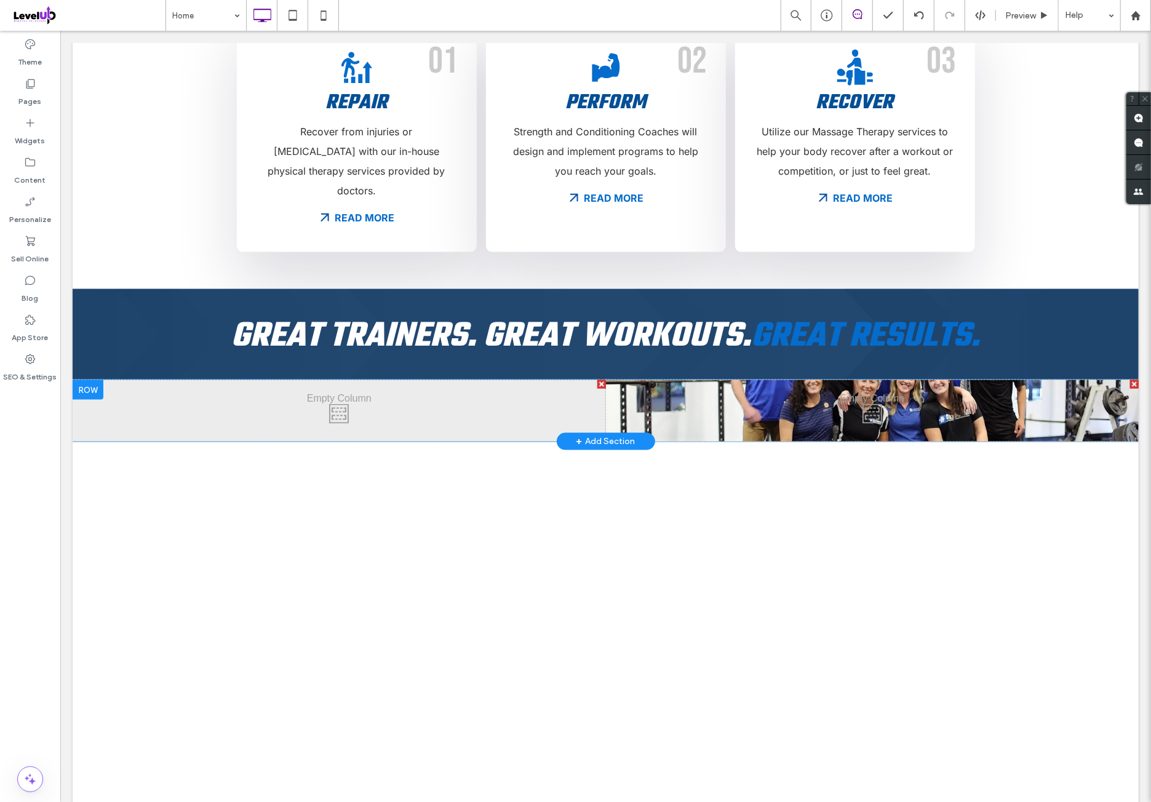
click at [513, 379] on div "Click To Paste Click To Paste" at bounding box center [338, 409] width 533 height 61
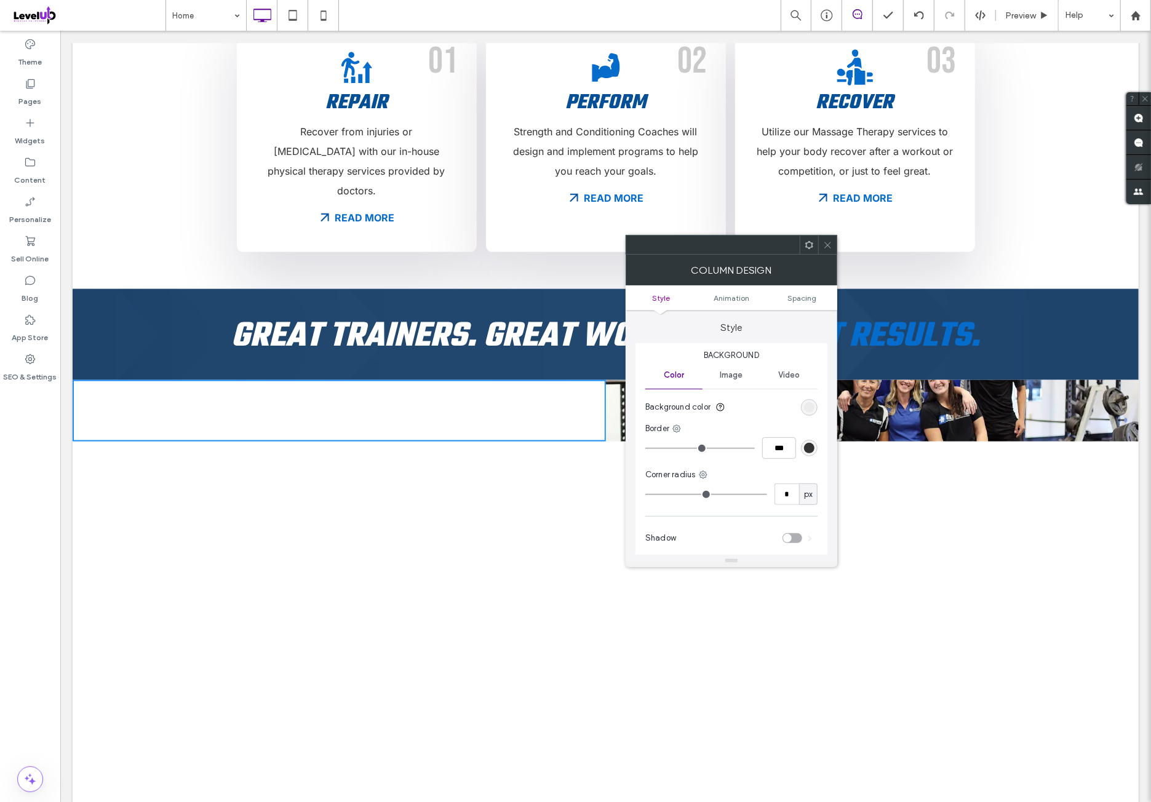
click at [737, 387] on div "Image" at bounding box center [730, 375] width 57 height 27
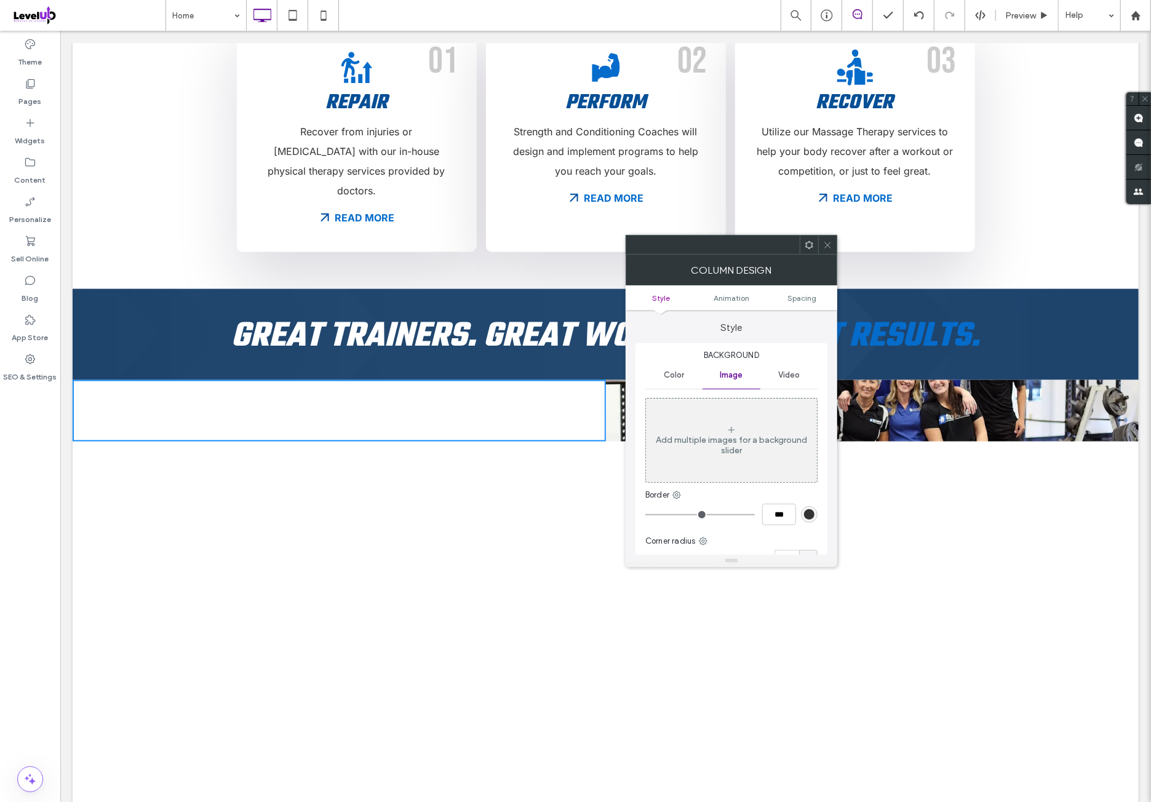
click at [737, 414] on div "Add multiple images for a background slider" at bounding box center [731, 440] width 171 height 81
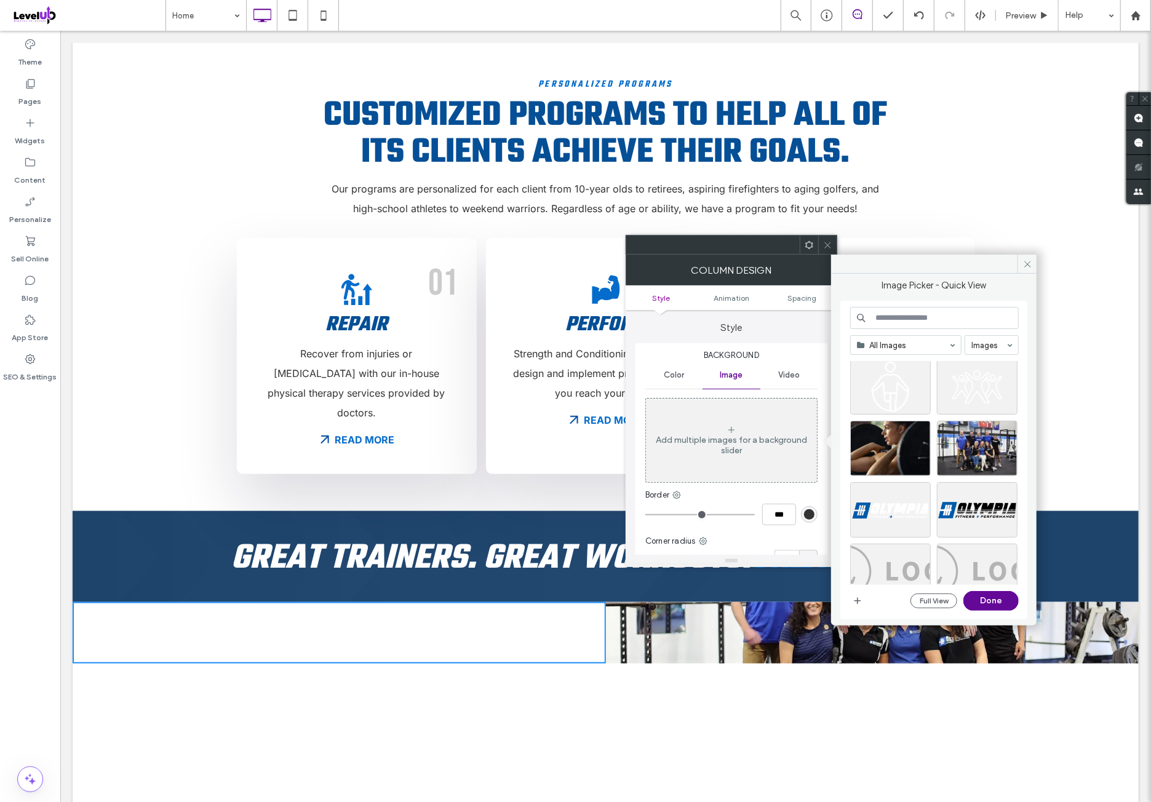
scroll to position [922, 0]
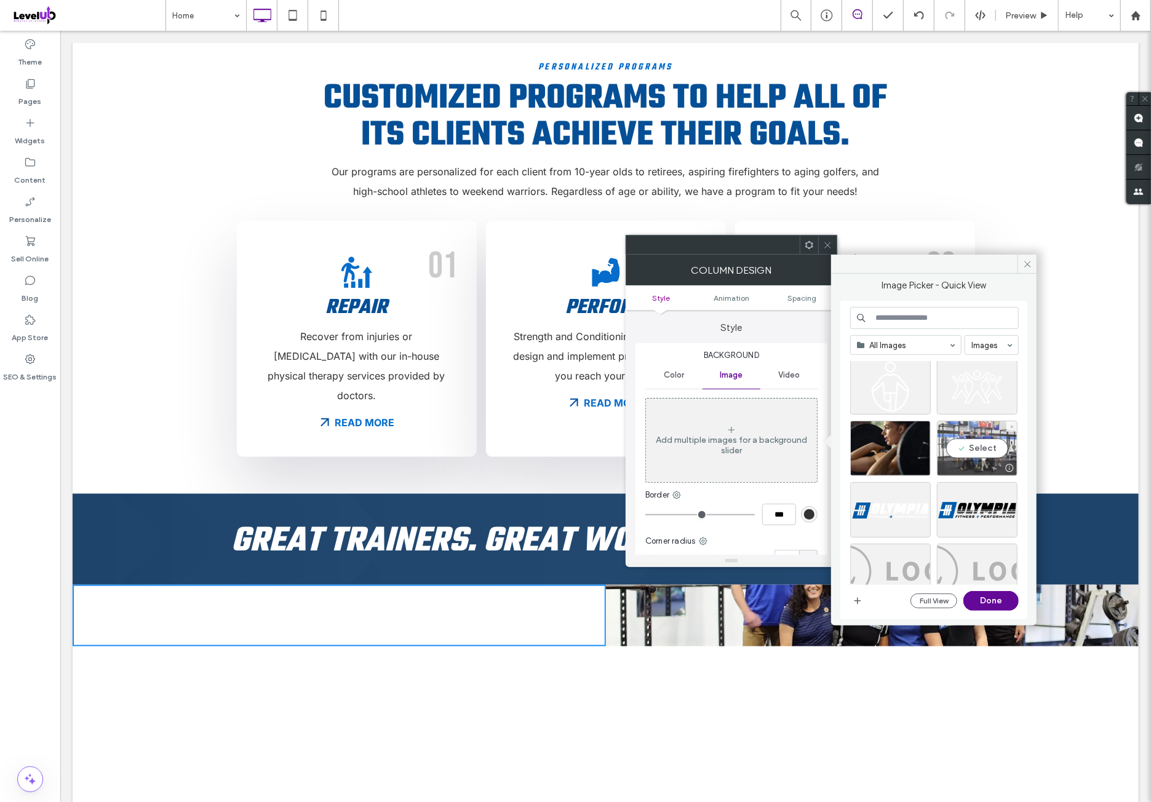
click at [964, 462] on div at bounding box center [976, 468] width 79 height 15
click at [1002, 593] on button "Done" at bounding box center [990, 601] width 55 height 20
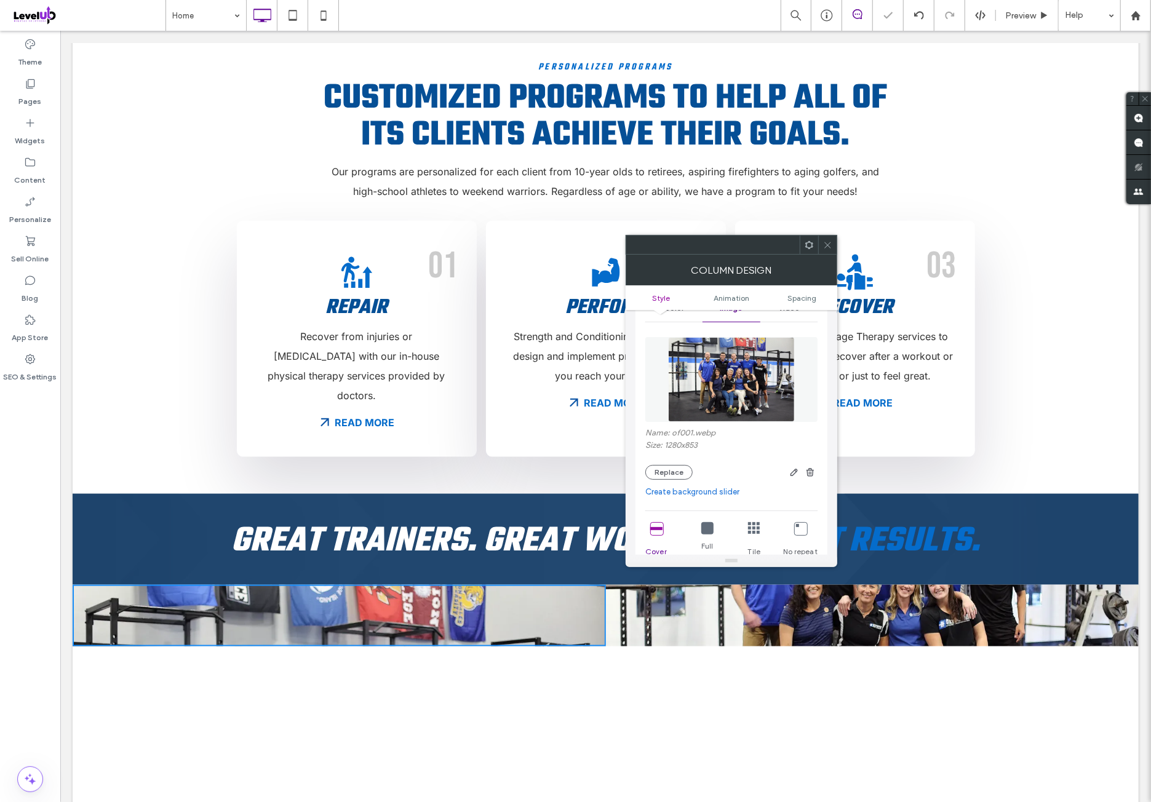
scroll to position [205, 0]
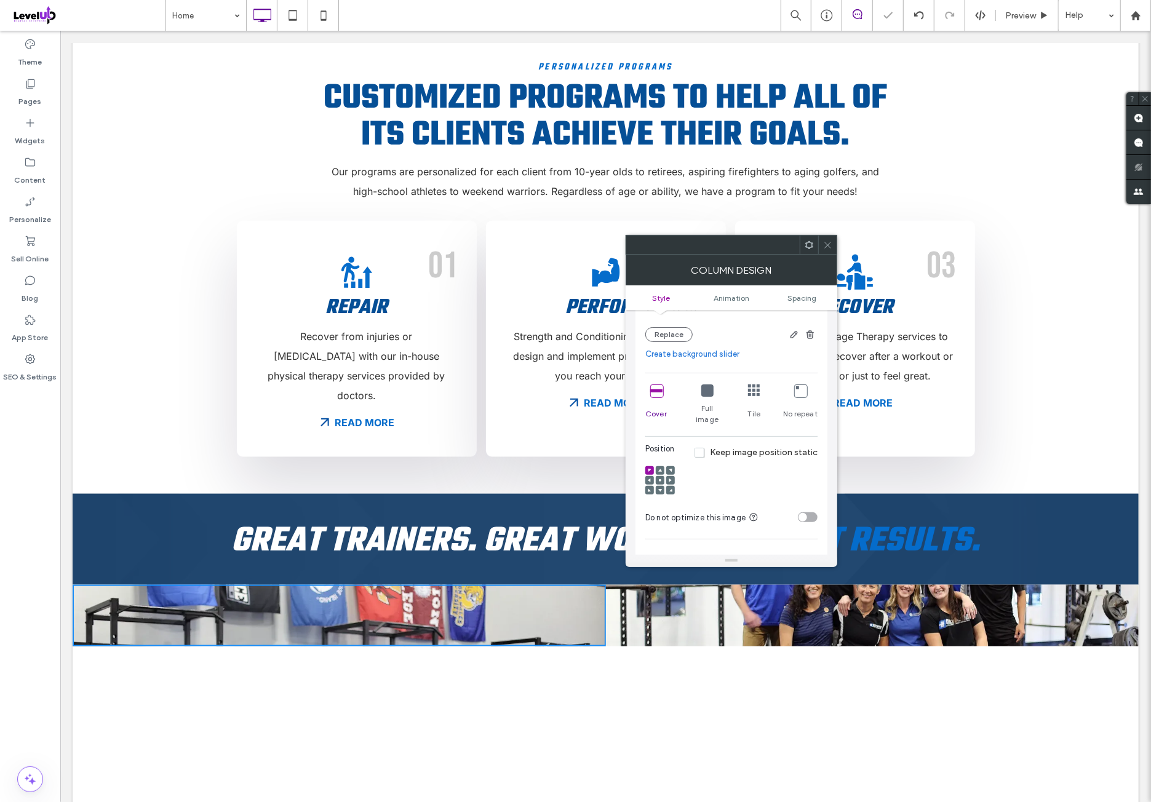
click at [658, 394] on icon at bounding box center [656, 390] width 12 height 12
click at [662, 476] on div at bounding box center [660, 480] width 9 height 9
click at [659, 478] on icon at bounding box center [660, 480] width 4 height 4
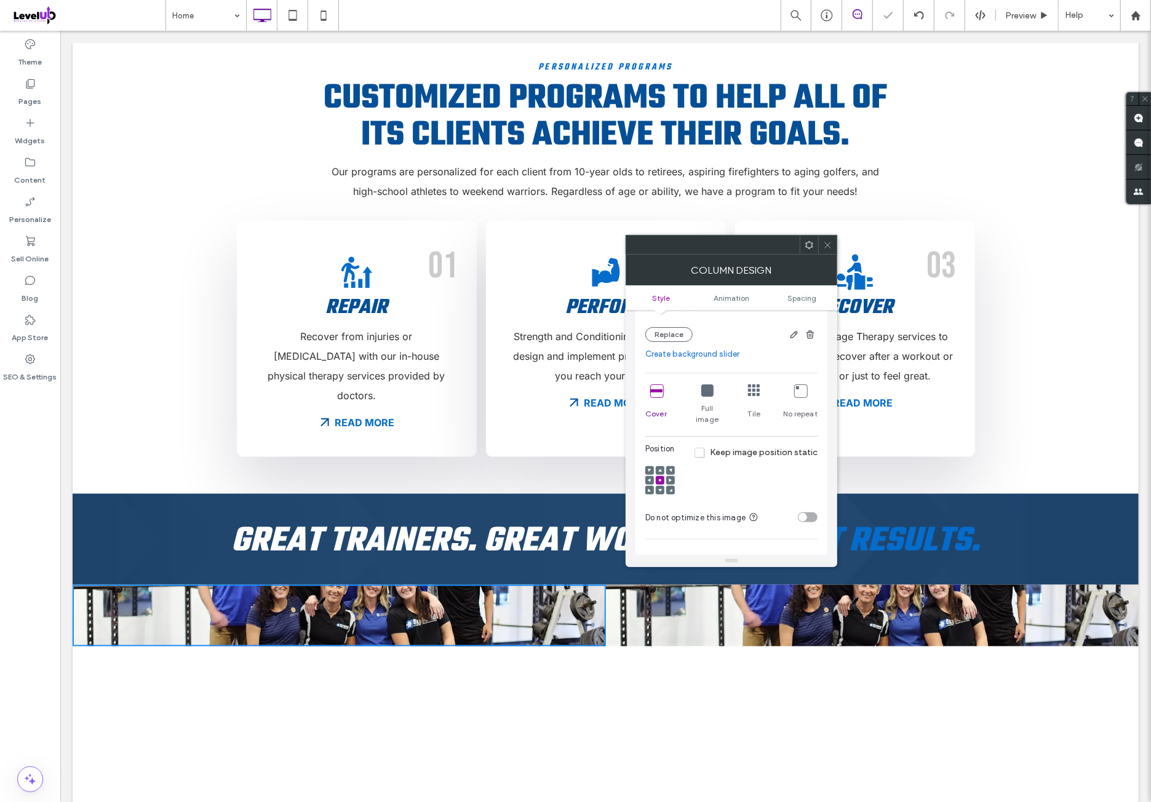
click at [811, 512] on div "toggle" at bounding box center [808, 517] width 20 height 10
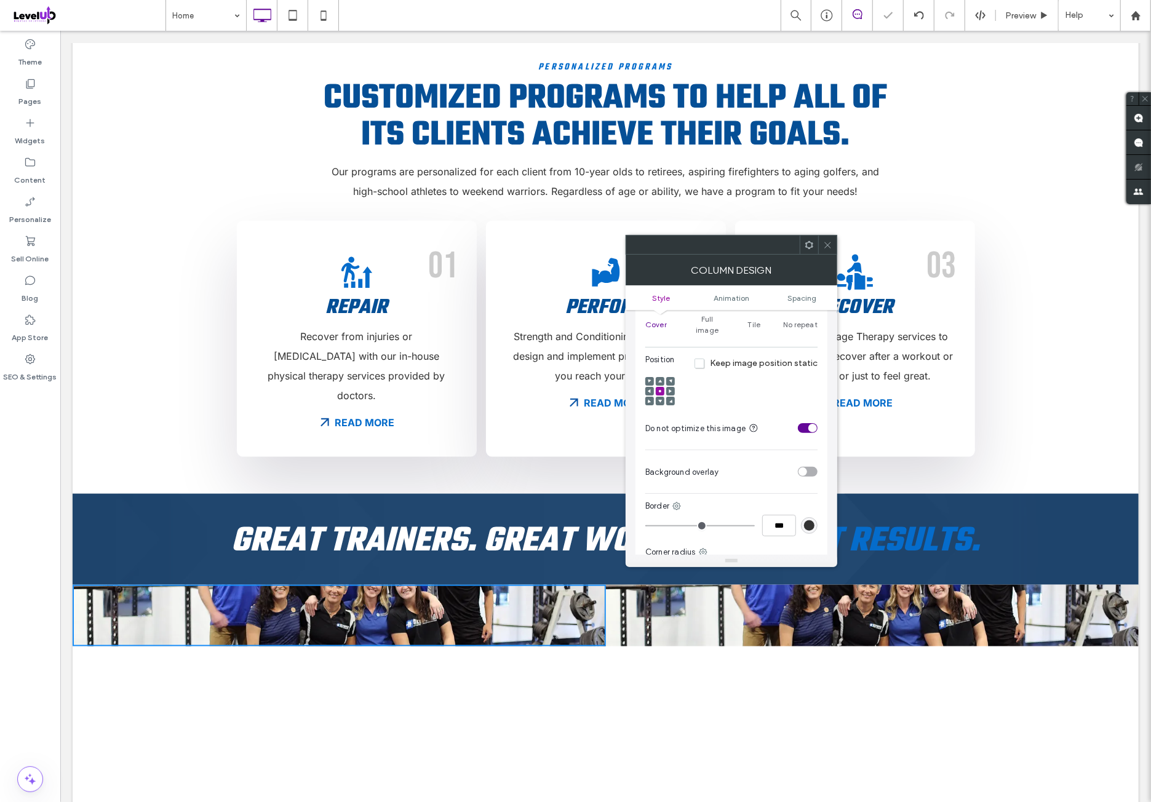
scroll to position [307, 0]
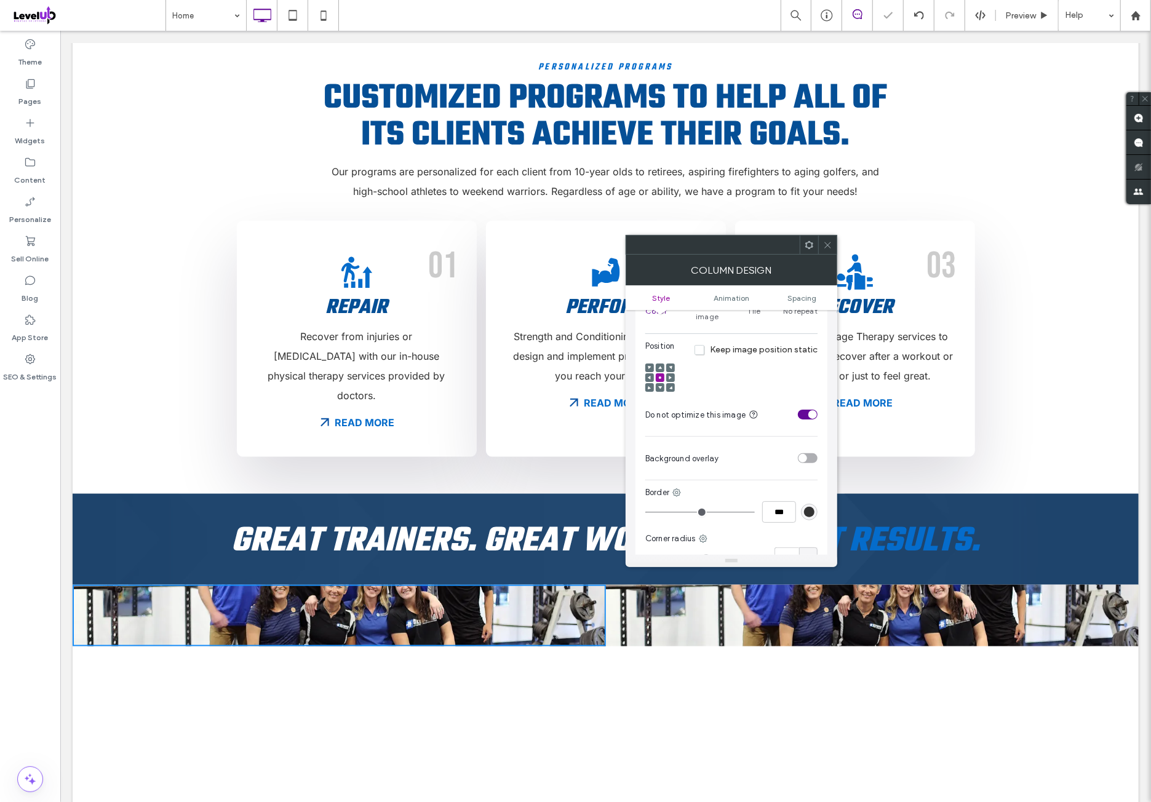
click at [812, 453] on div "toggle" at bounding box center [808, 458] width 20 height 10
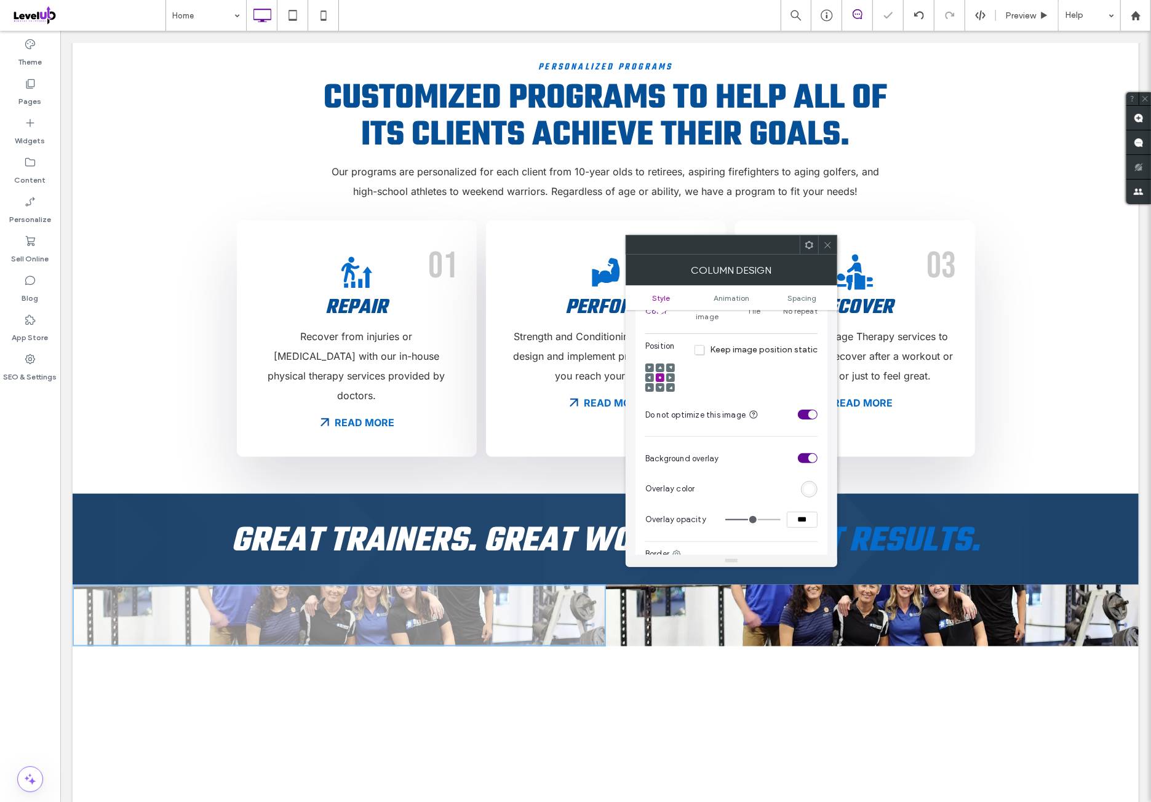
click at [813, 484] on section "Overlay color" at bounding box center [731, 489] width 172 height 31
click at [811, 484] on div "rgb(255,255,255)" at bounding box center [809, 489] width 10 height 10
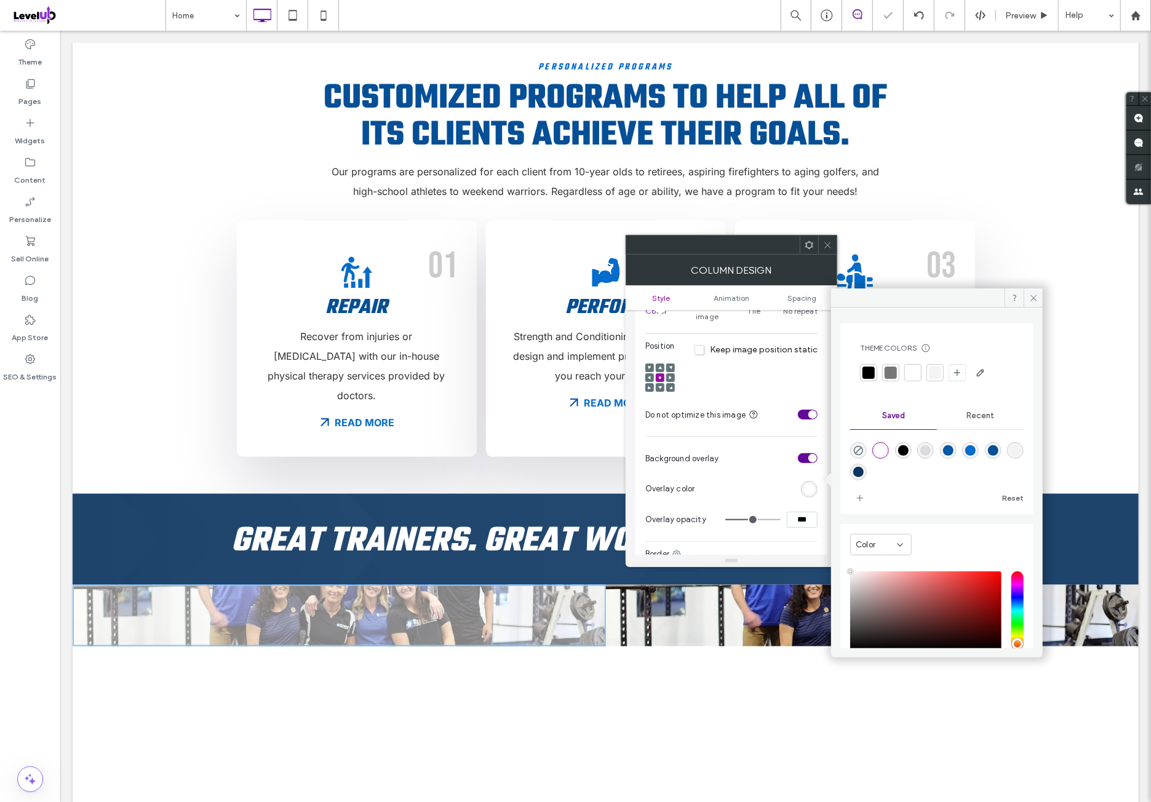
click at [863, 472] on div "rgba(10,53,97,1)" at bounding box center [858, 472] width 10 height 10
type input "*******"
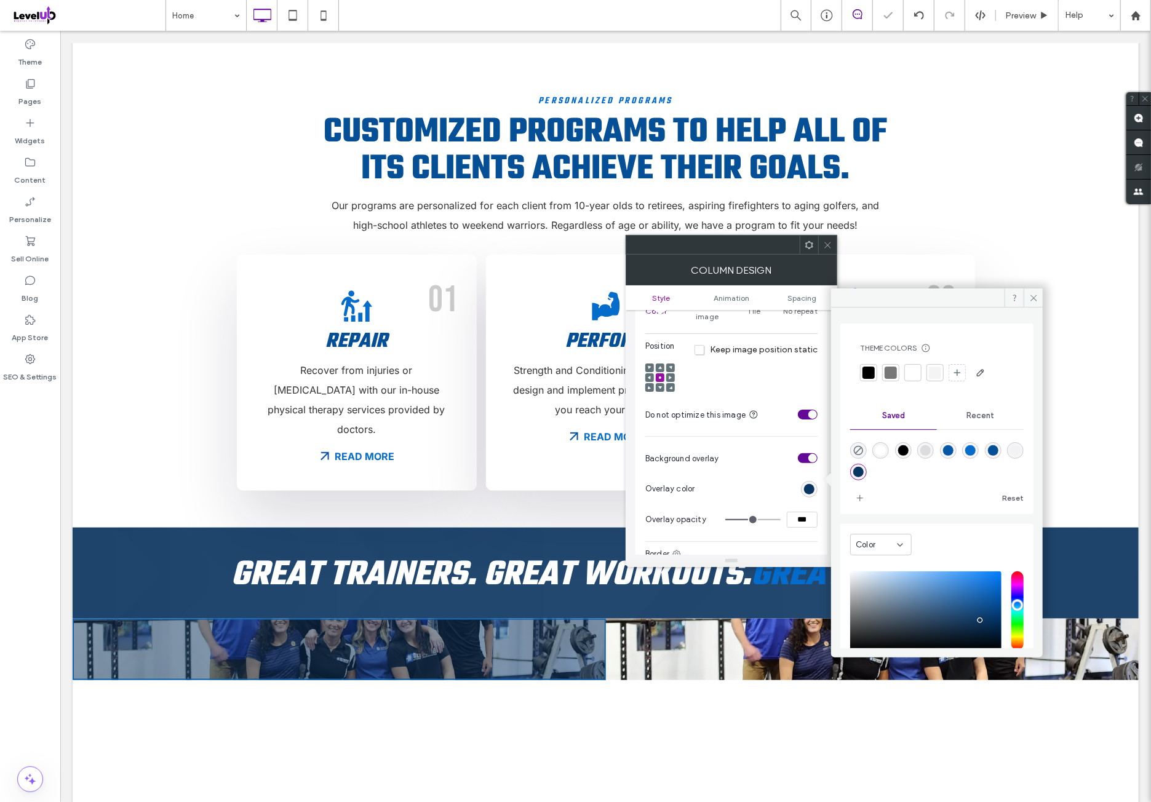
scroll to position [1127, 0]
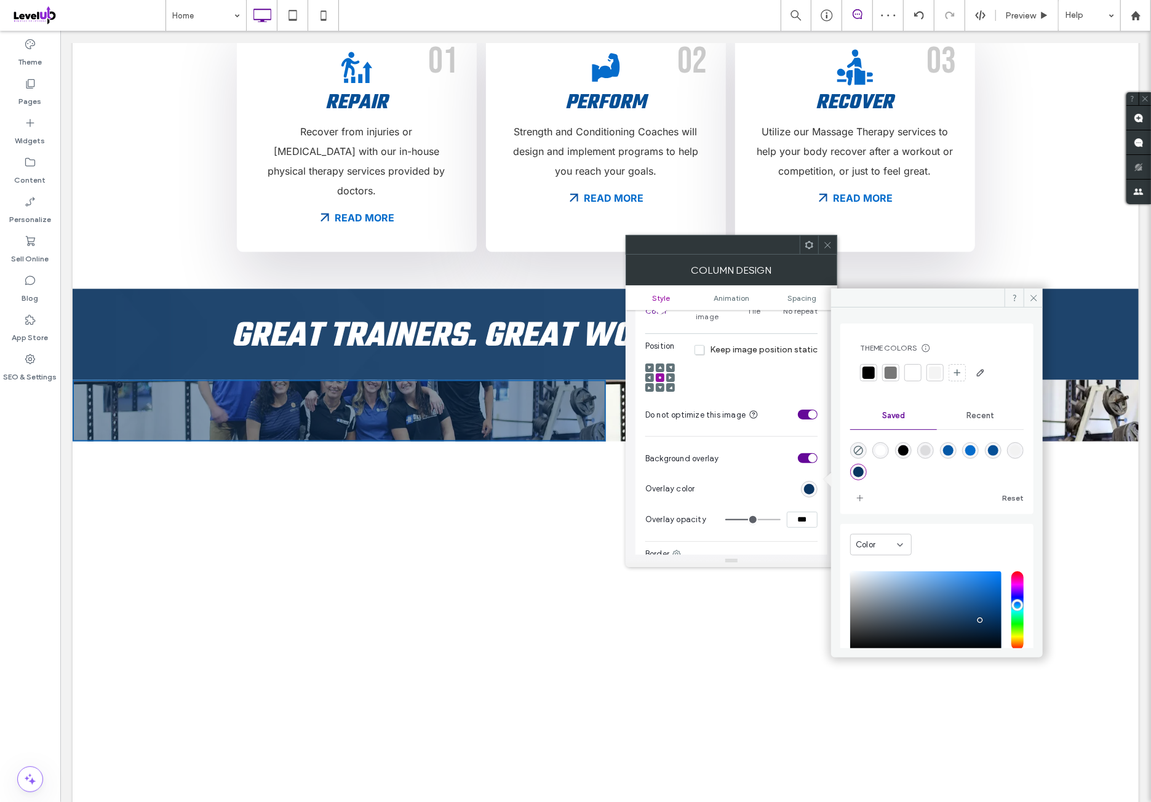
click at [795, 514] on input "***" at bounding box center [802, 520] width 31 height 16
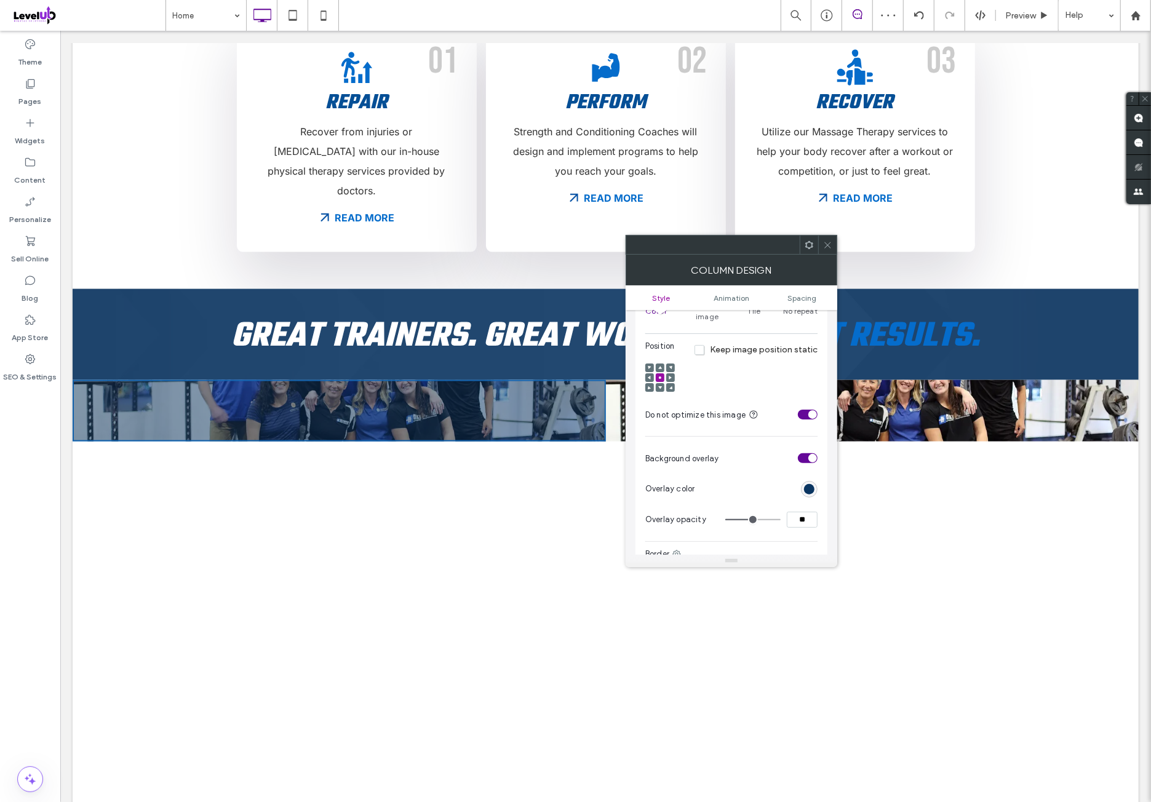
type input "**"
type input "***"
click at [776, 548] on div "Border" at bounding box center [731, 554] width 172 height 12
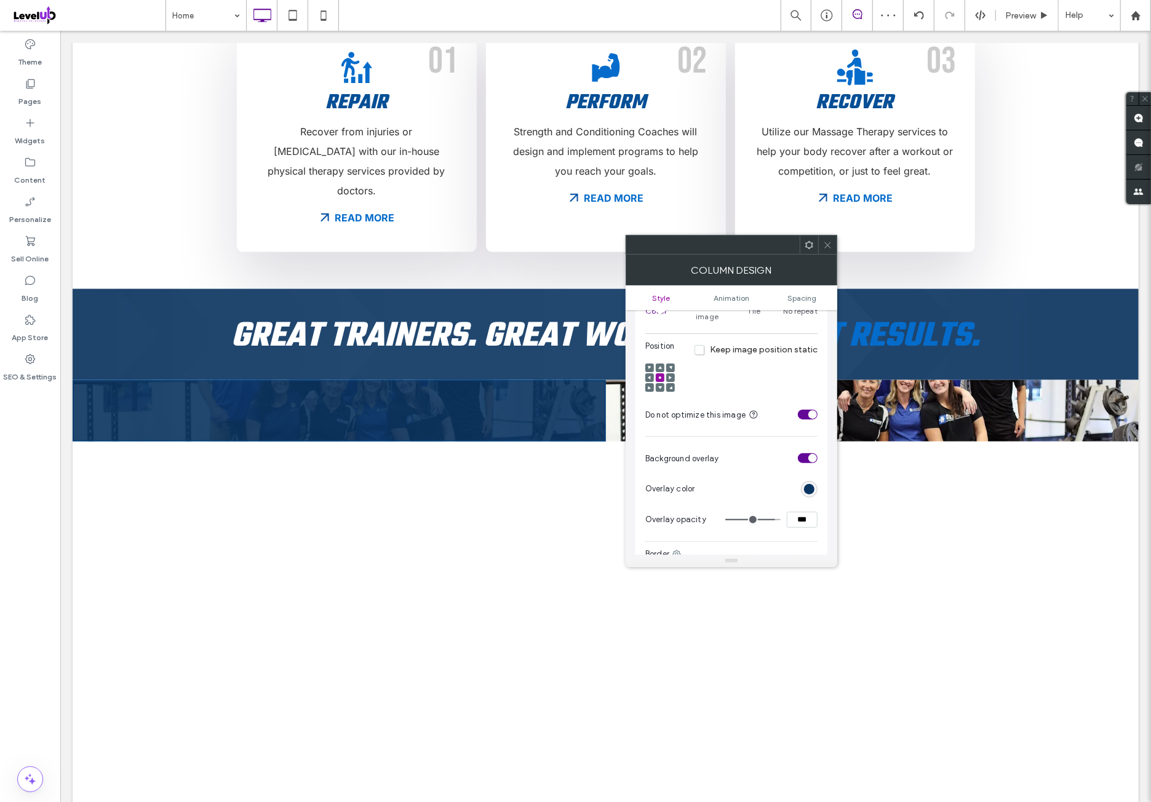
drag, startPoint x: 829, startPoint y: 243, endPoint x: 651, endPoint y: 298, distance: 186.2
click at [828, 243] on icon at bounding box center [827, 244] width 9 height 9
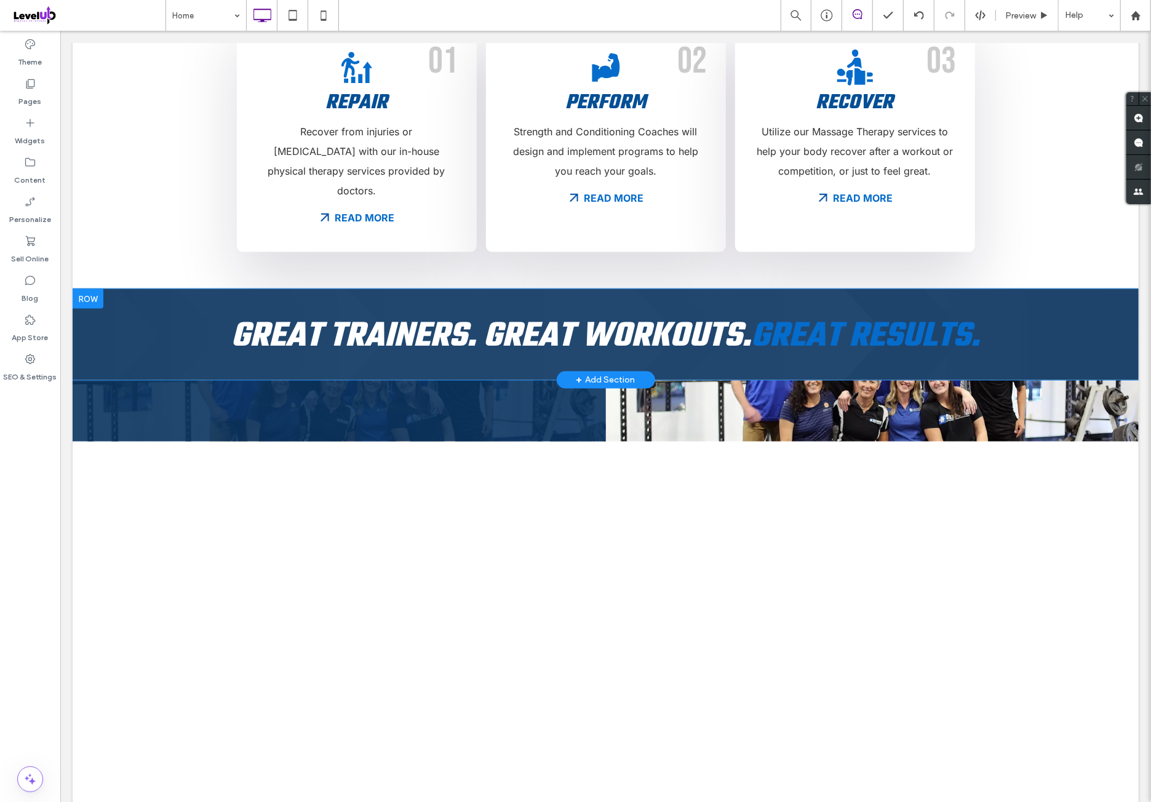
click at [156, 288] on div "Click To Paste Click To Paste Great Trainers. Great Workouts. Great Results. Ro…" at bounding box center [605, 333] width 1066 height 91
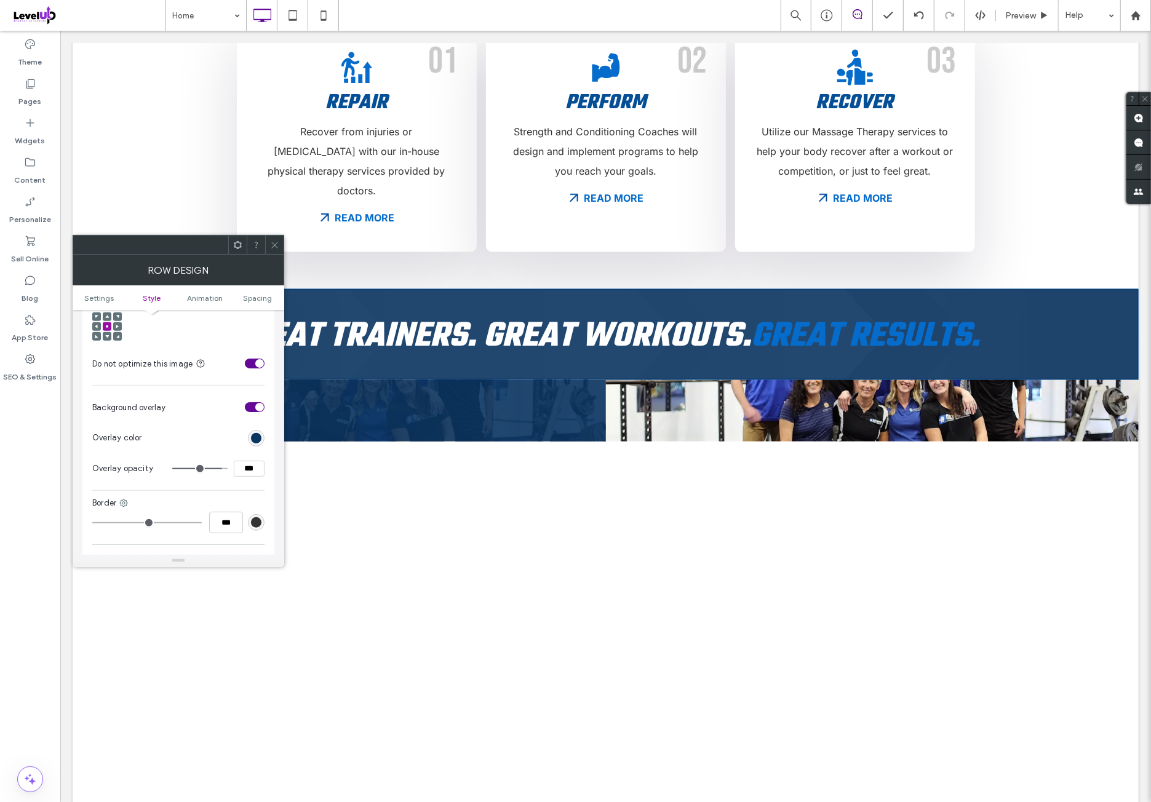
scroll to position [512, 0]
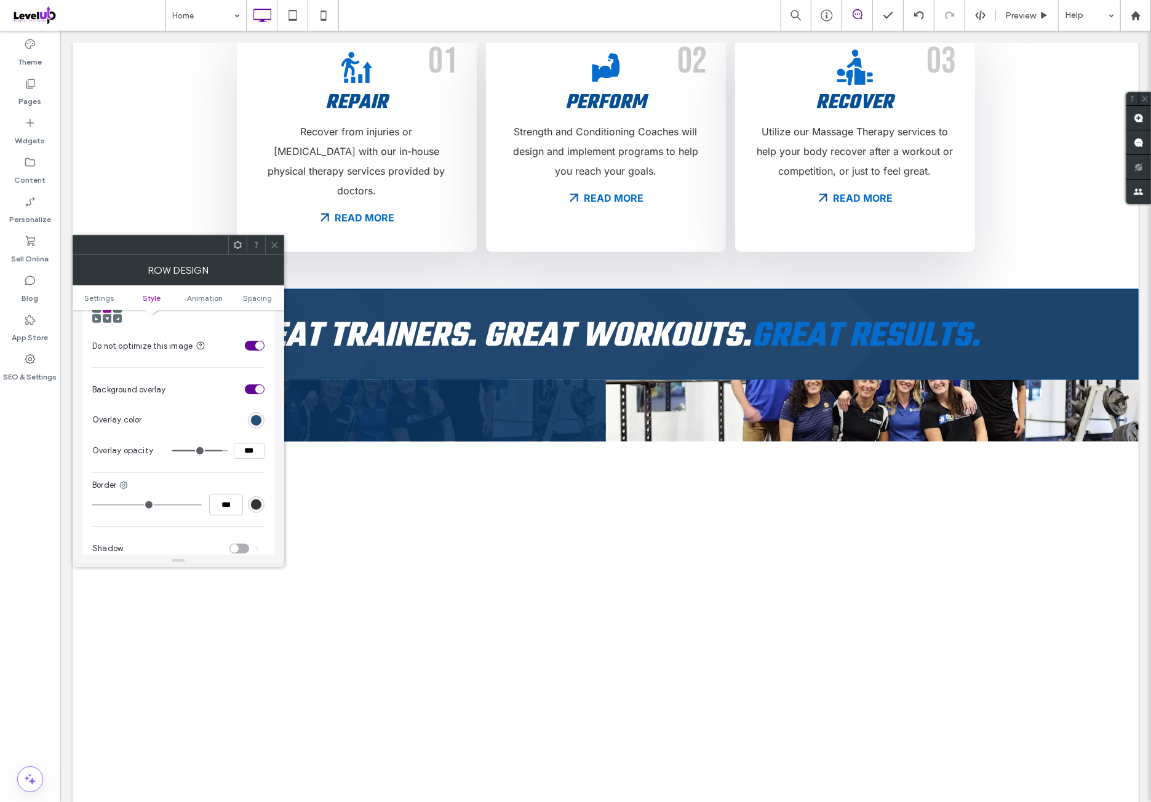
click at [254, 415] on div "rgb(10, 53, 97)" at bounding box center [256, 420] width 10 height 10
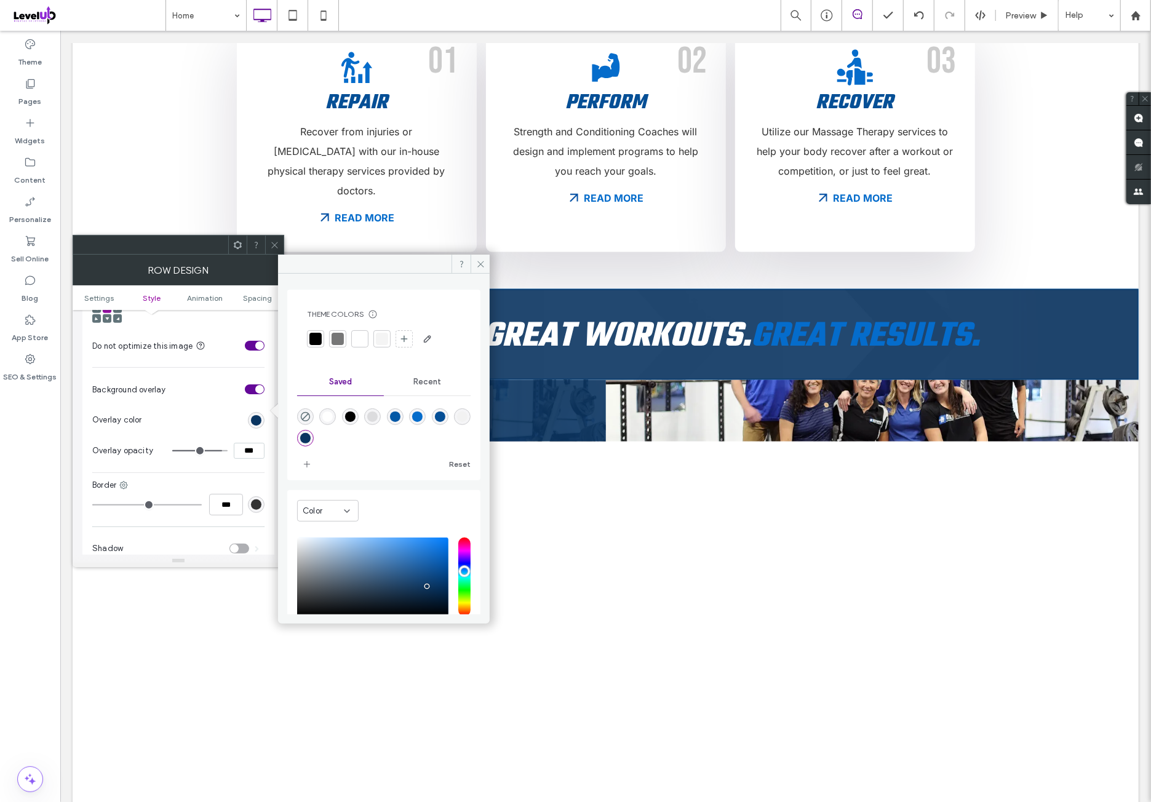
click at [400, 415] on div "rgba(4,88,166,1)" at bounding box center [395, 416] width 10 height 10
type input "*******"
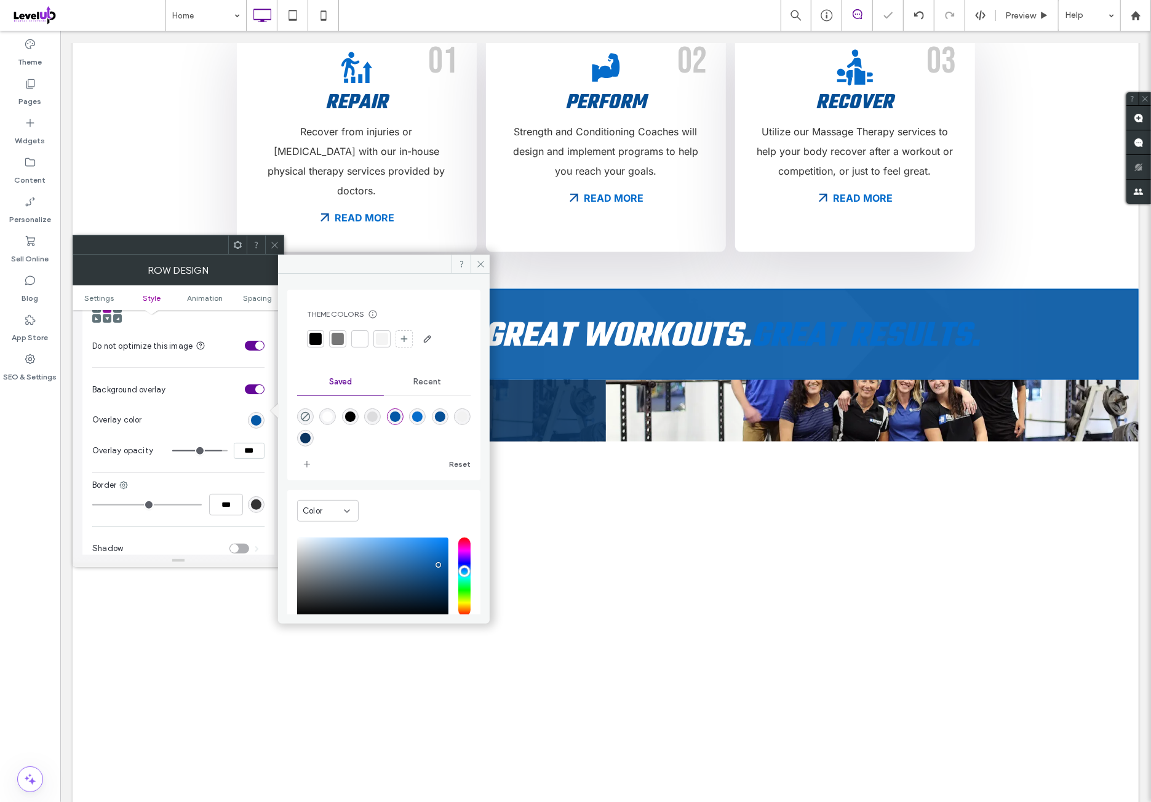
click at [277, 243] on icon at bounding box center [274, 244] width 9 height 9
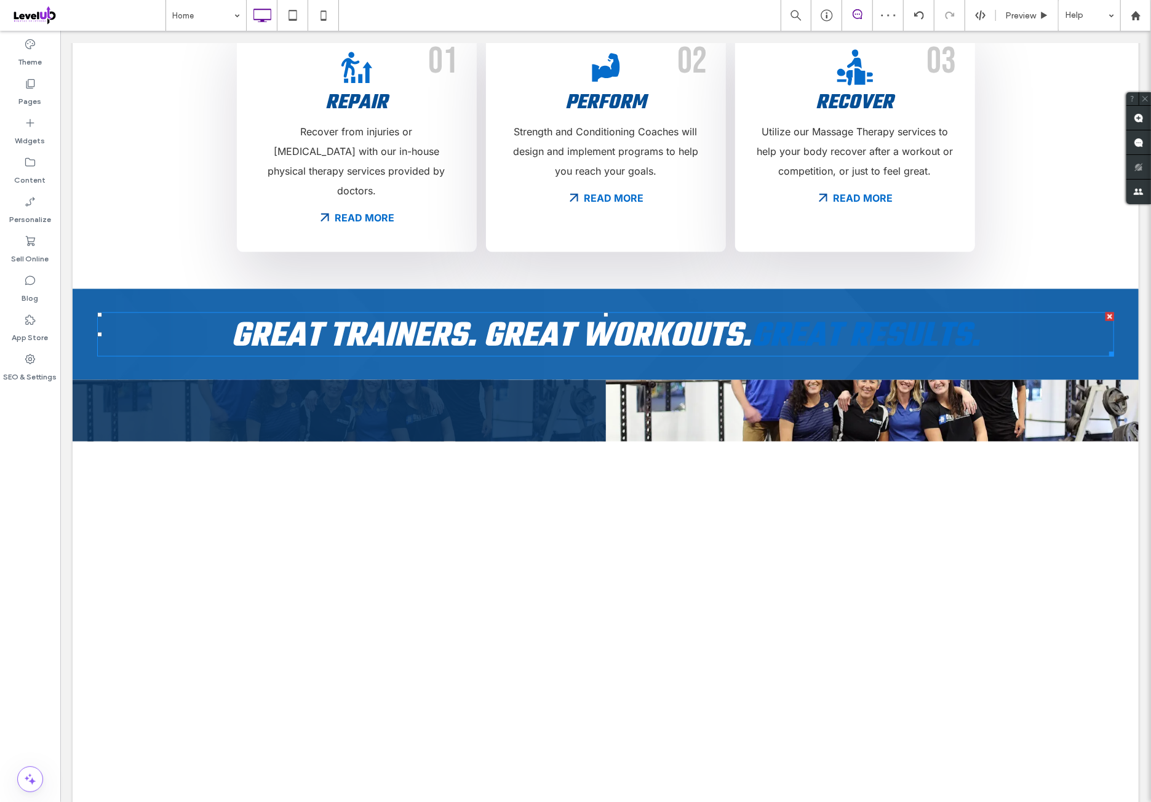
click at [803, 310] on span "Great Results." at bounding box center [864, 336] width 229 height 53
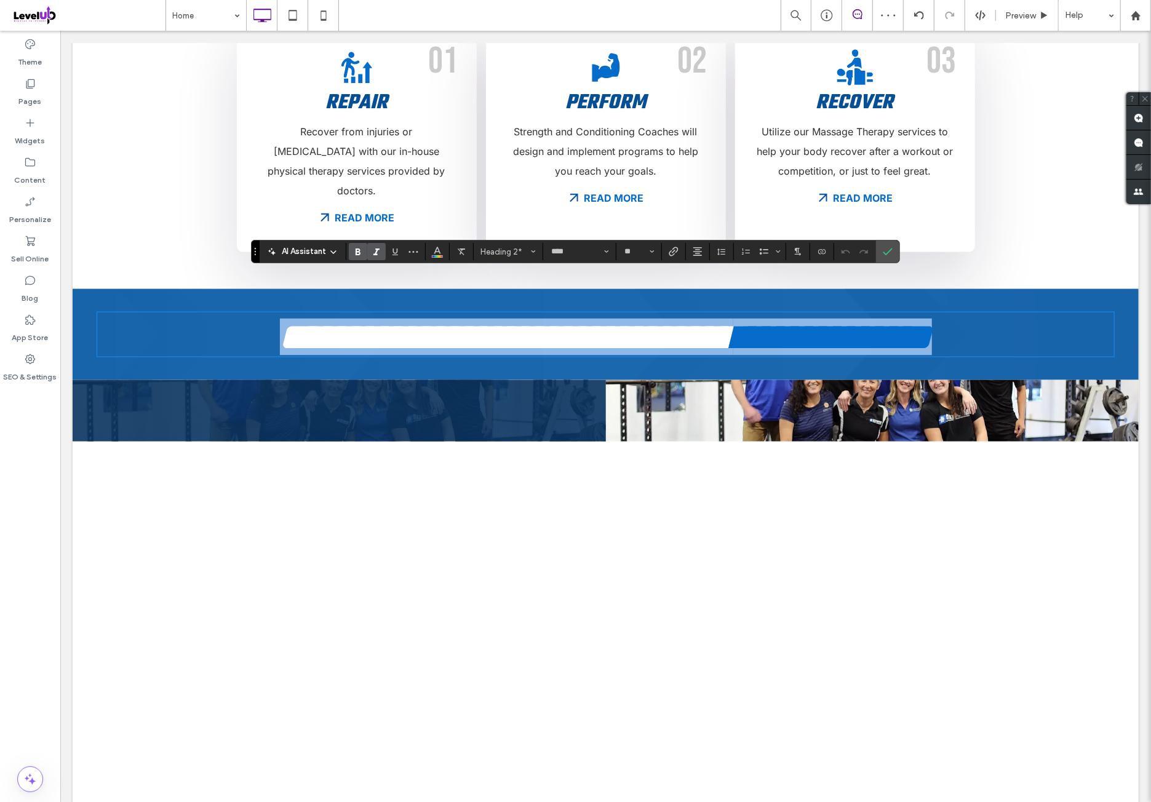
click at [732, 318] on span "**********" at bounding box center [505, 336] width 453 height 37
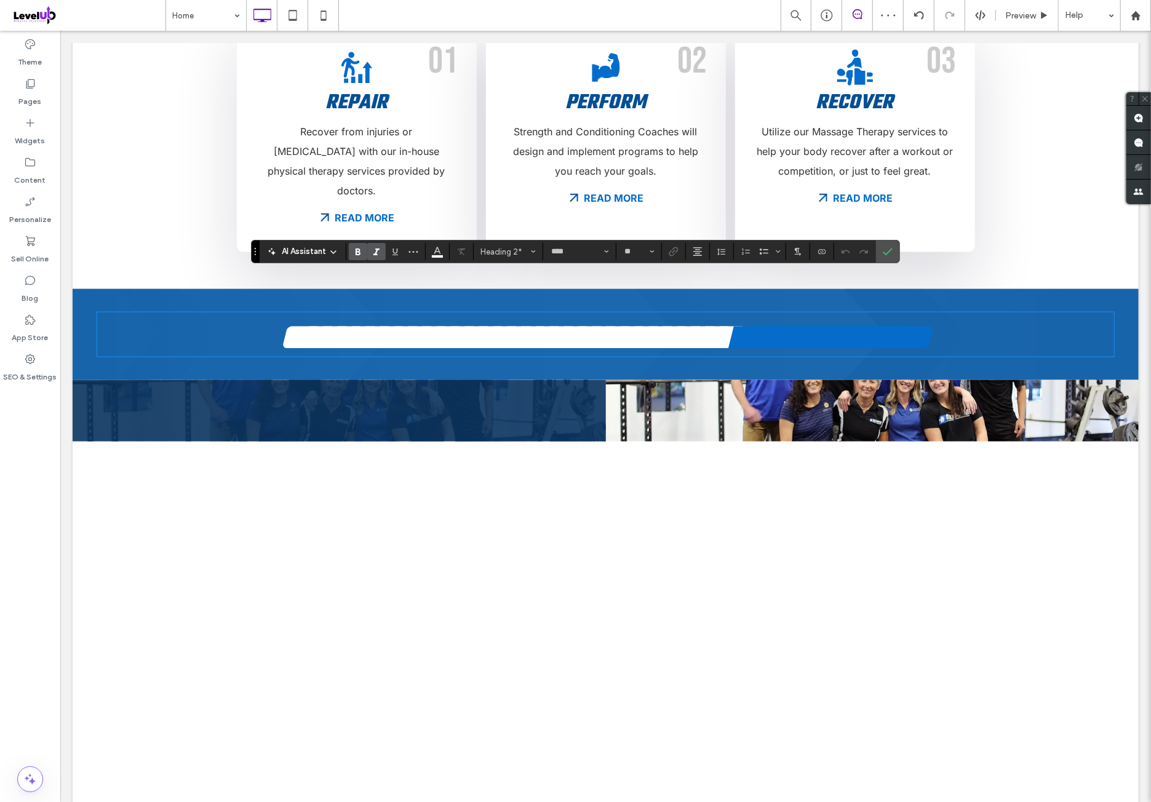
click at [758, 318] on span "**********" at bounding box center [831, 336] width 199 height 37
drag, startPoint x: 756, startPoint y: 292, endPoint x: 1025, endPoint y: 292, distance: 269.4
click at [1025, 318] on h2 "**********" at bounding box center [605, 336] width 1017 height 37
click at [442, 250] on button "Color" at bounding box center [437, 251] width 18 height 17
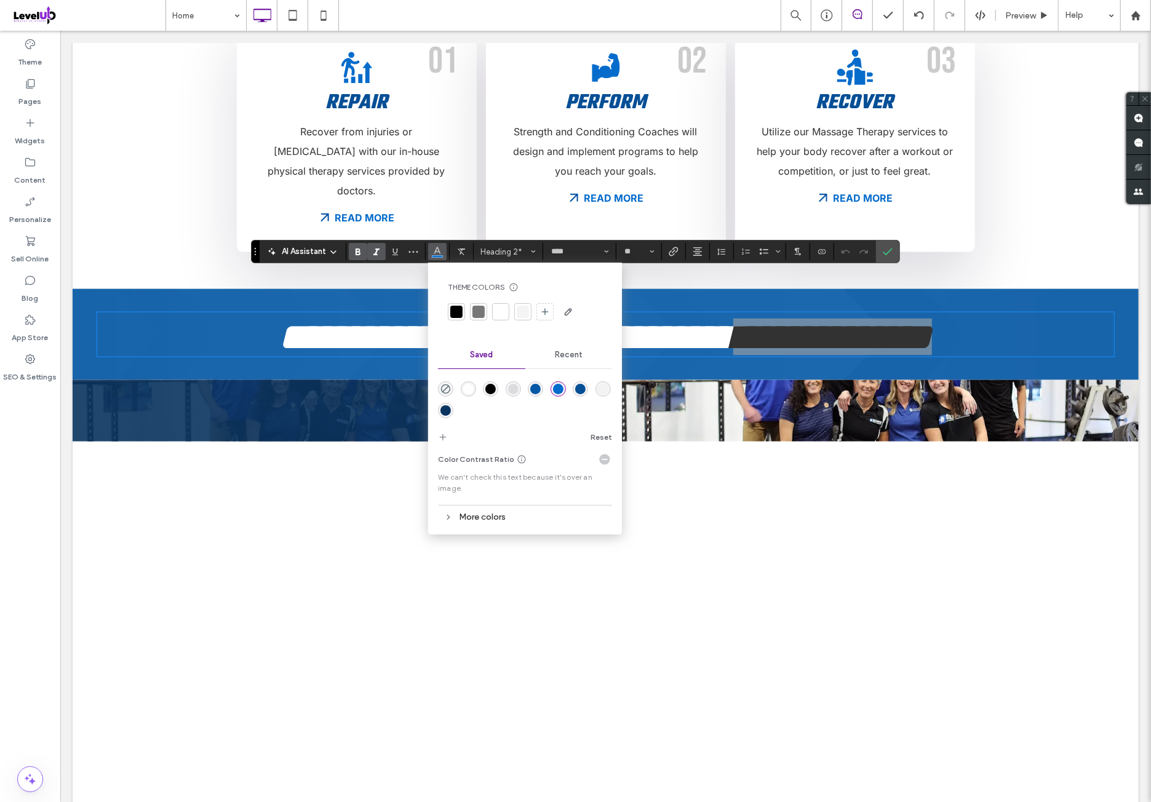
click at [448, 411] on div "rgba(10,53,97,1)" at bounding box center [445, 410] width 10 height 10
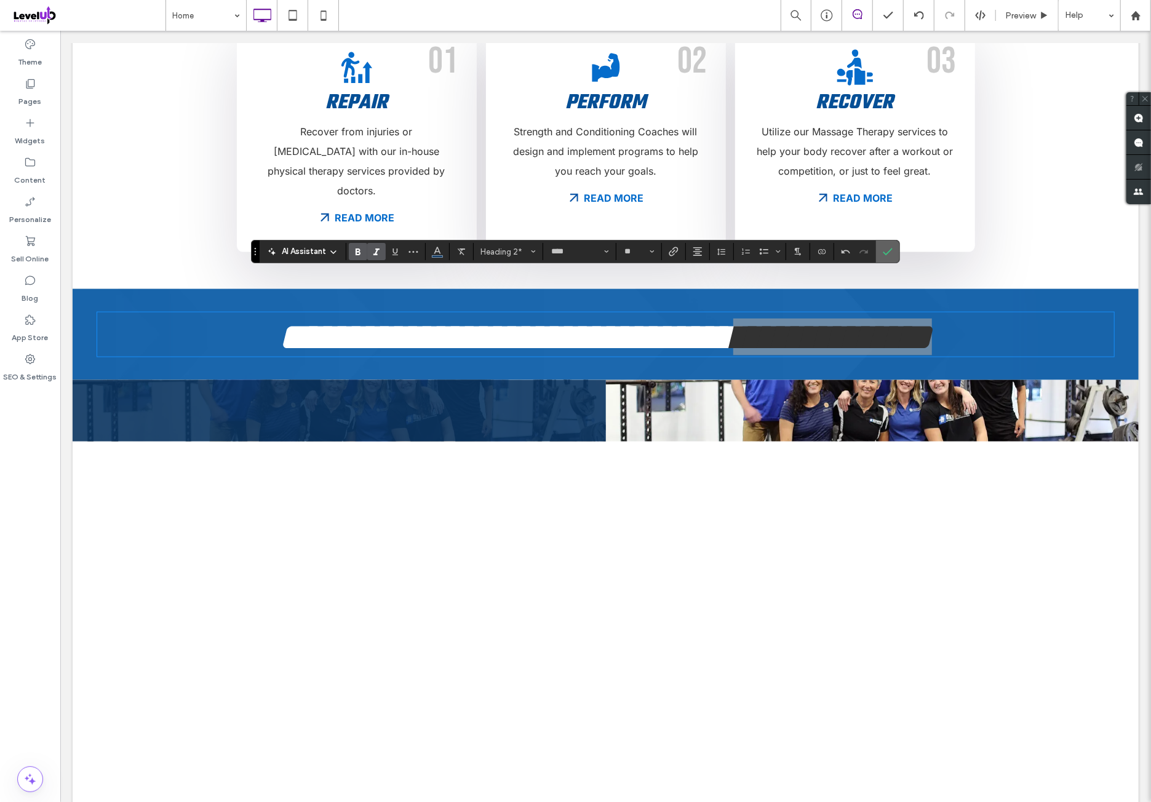
click at [889, 255] on label "Confirm" at bounding box center [887, 251] width 18 height 22
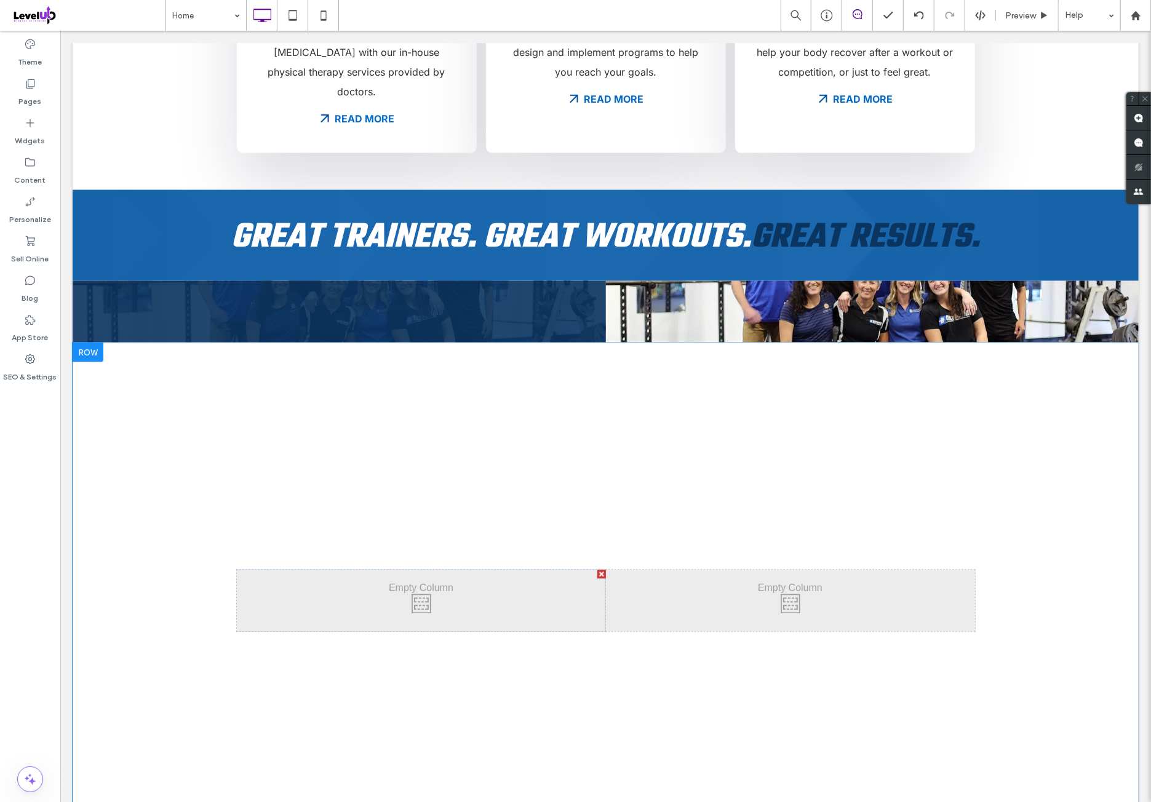
scroll to position [1230, 0]
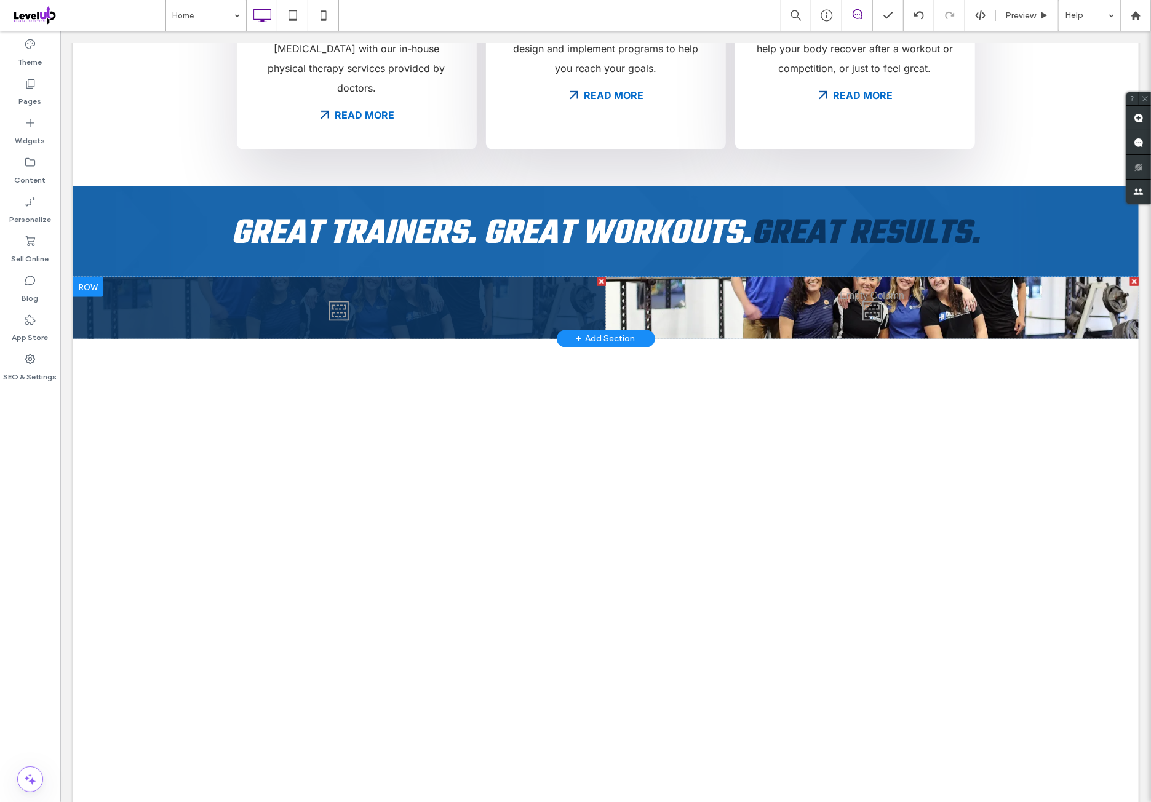
click at [494, 279] on div "Click To Paste Click To Paste" at bounding box center [338, 307] width 533 height 61
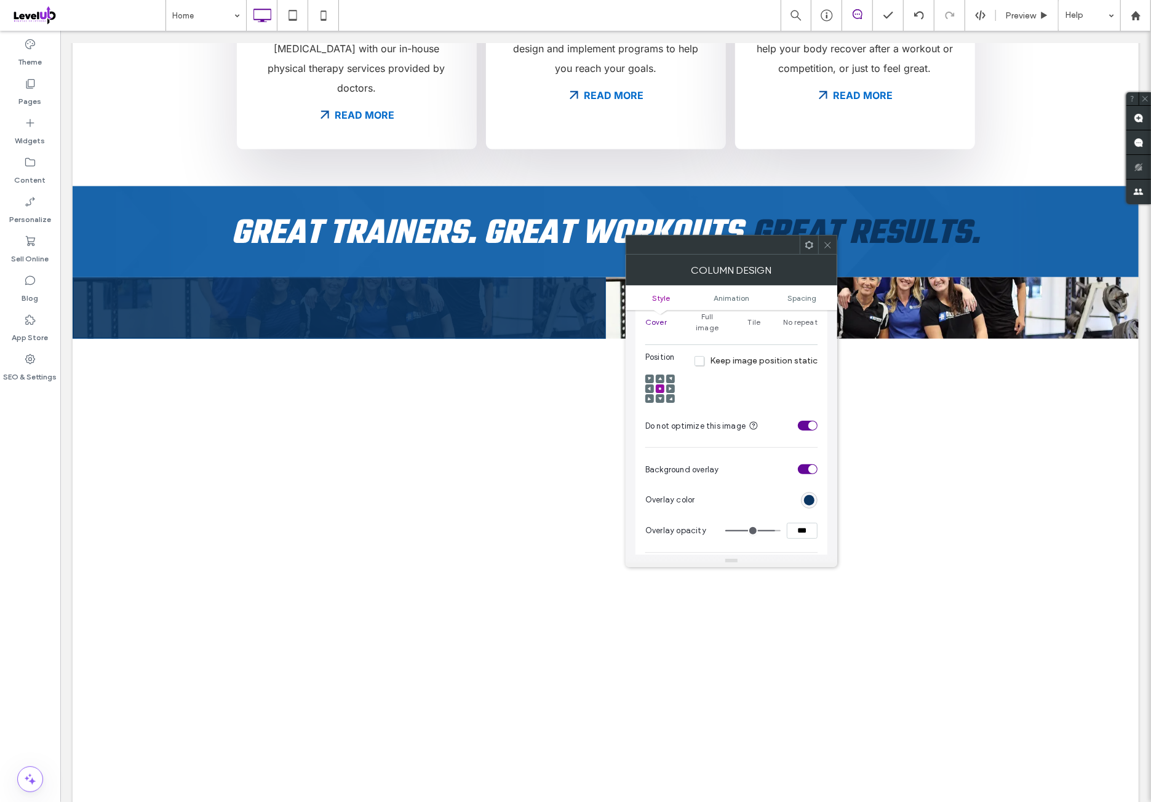
scroll to position [307, 0]
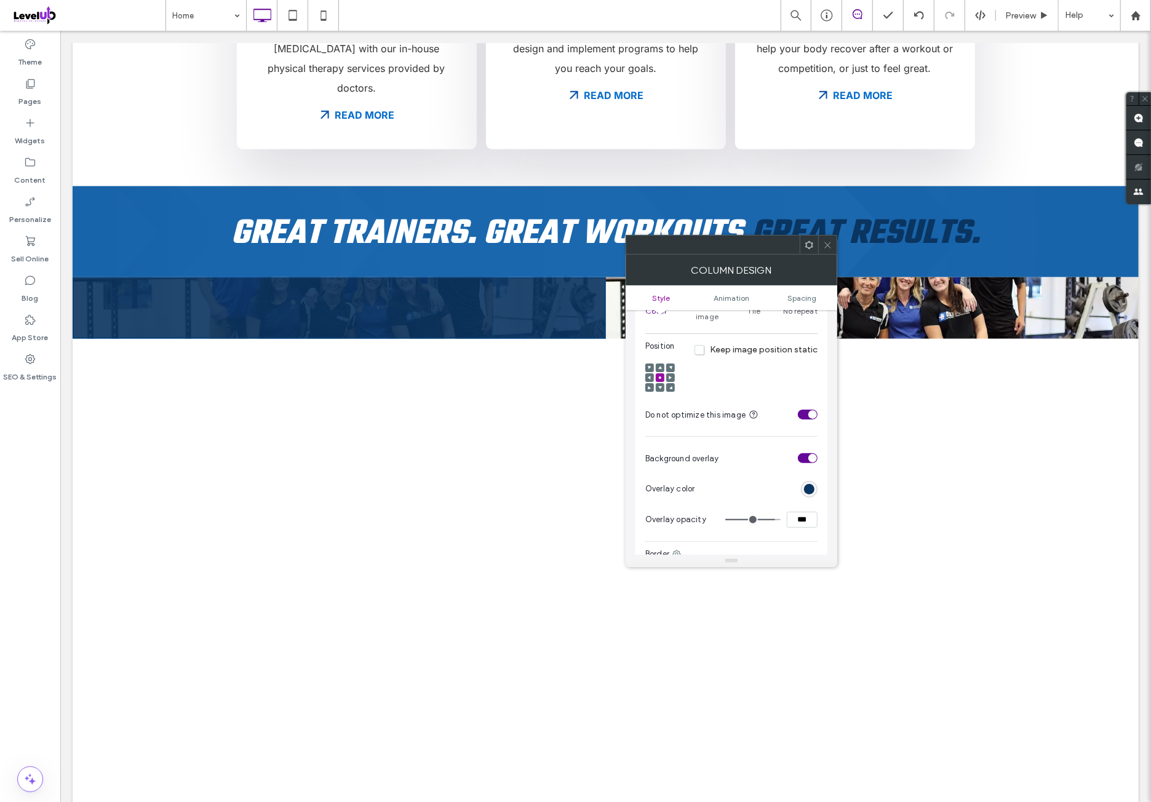
click at [810, 484] on section "Overlay color" at bounding box center [731, 489] width 172 height 31
click at [809, 484] on div "rgb(10, 53, 97)" at bounding box center [809, 489] width 17 height 17
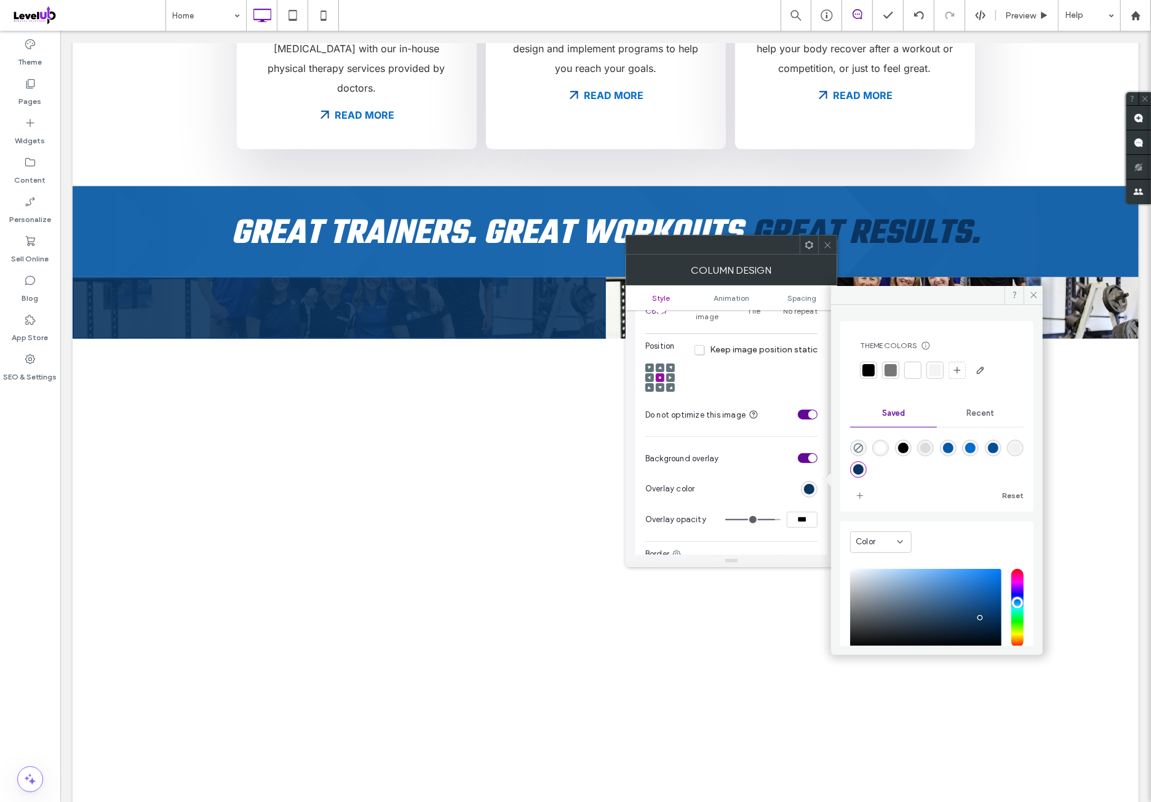
click at [975, 450] on div "rgba(5,108,203,1)" at bounding box center [970, 448] width 10 height 10
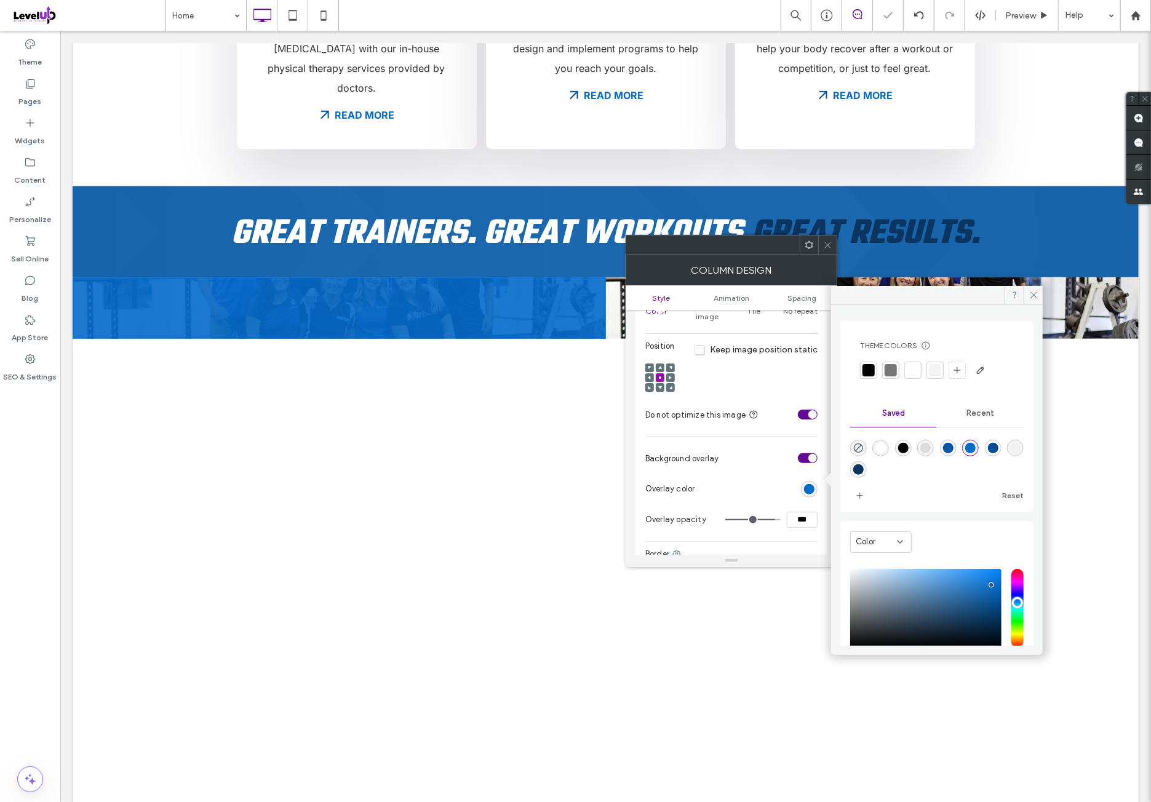
click at [953, 447] on div "rgba(4,88,166,1)" at bounding box center [948, 448] width 10 height 10
type input "*******"
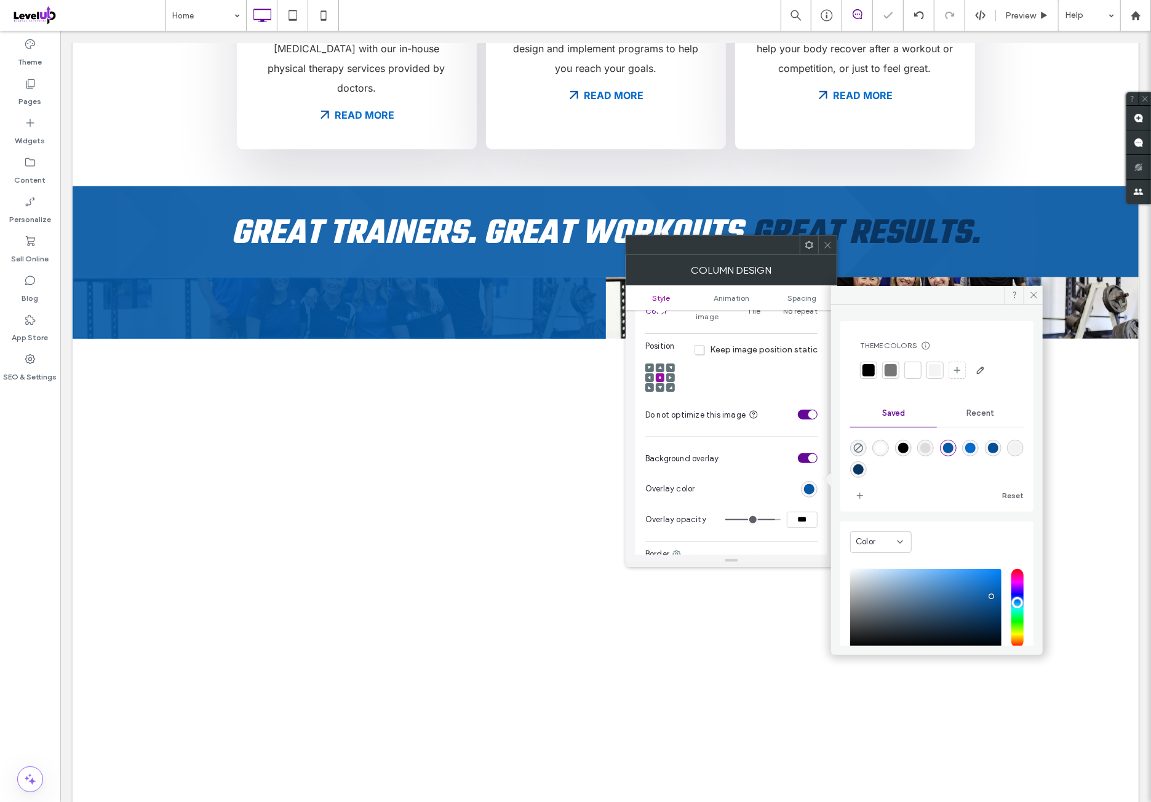
click at [828, 239] on span at bounding box center [827, 245] width 9 height 18
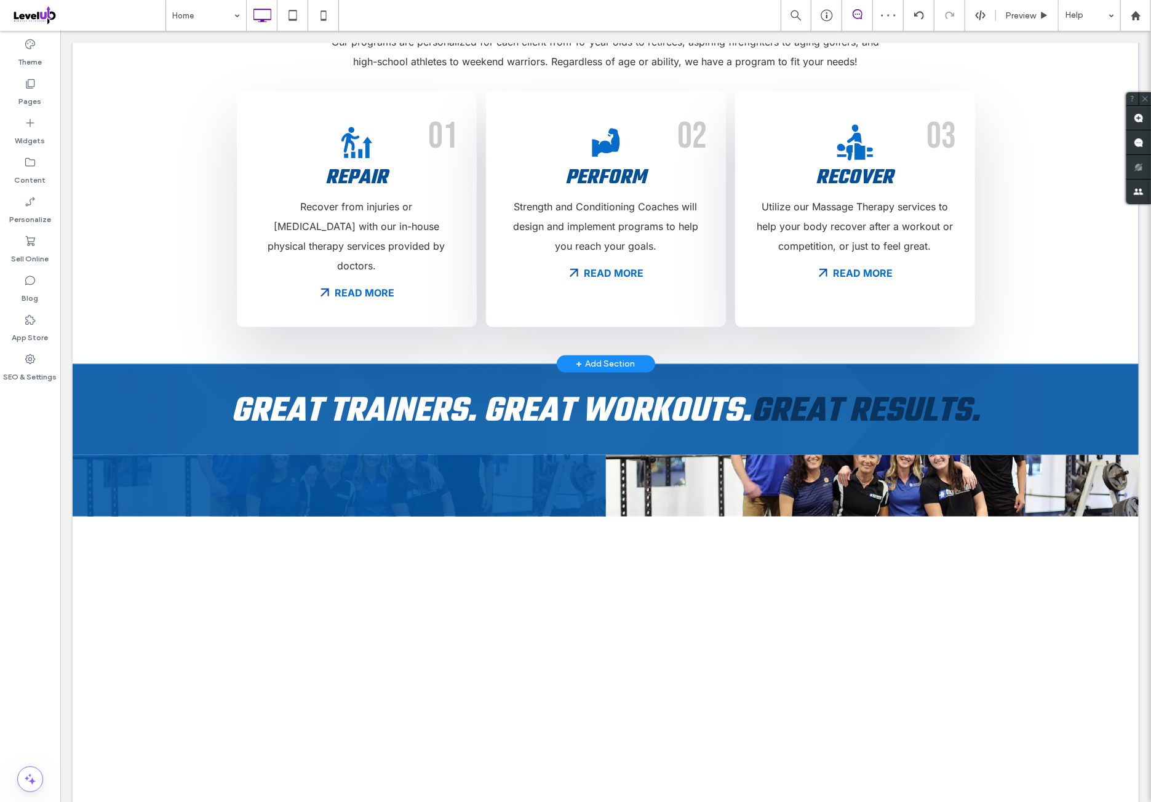
scroll to position [1127, 0]
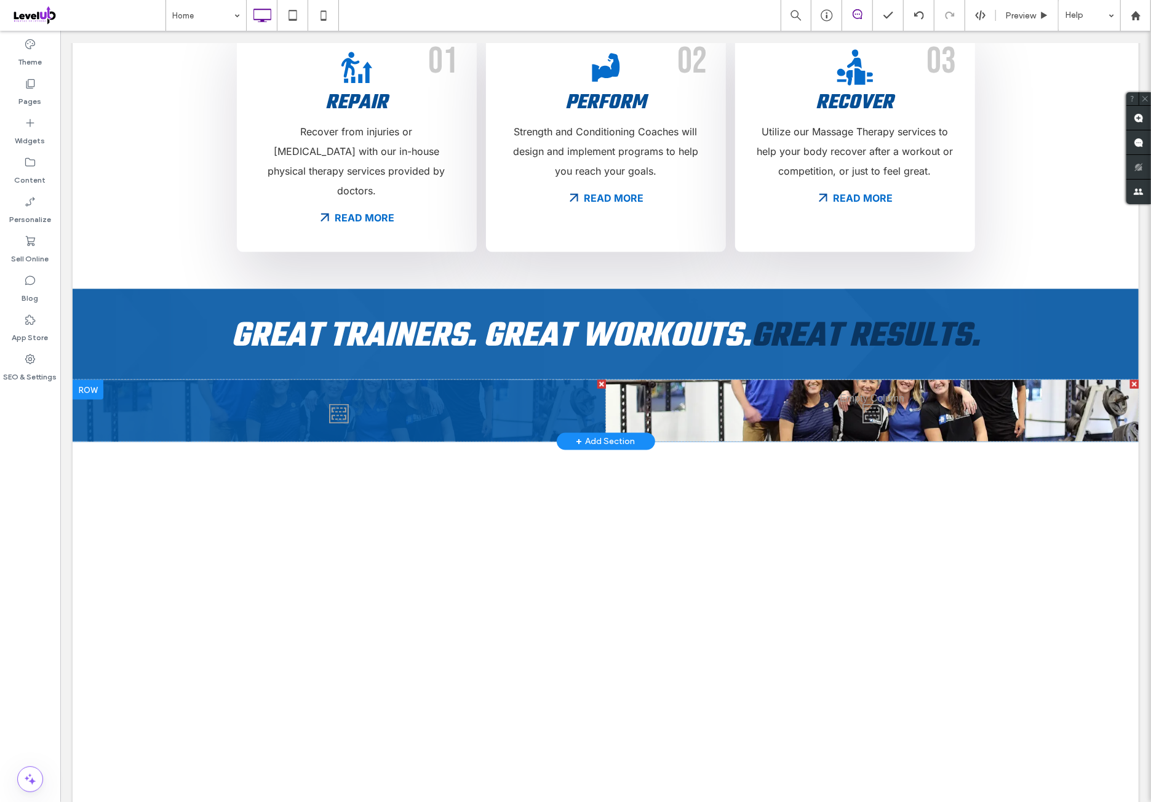
click at [409, 379] on div "Click To Paste Click To Paste" at bounding box center [338, 409] width 533 height 61
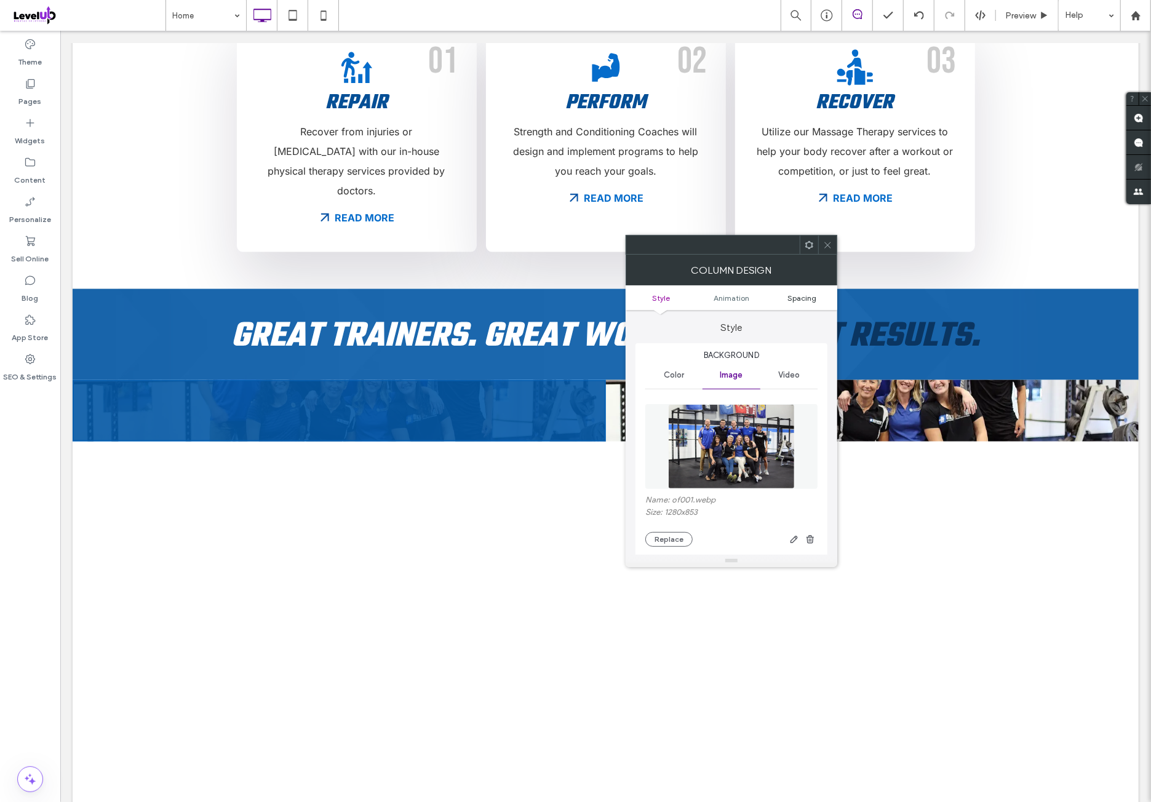
drag, startPoint x: 807, startPoint y: 293, endPoint x: 804, endPoint y: 311, distance: 18.0
click at [807, 293] on span "Spacing" at bounding box center [801, 297] width 29 height 9
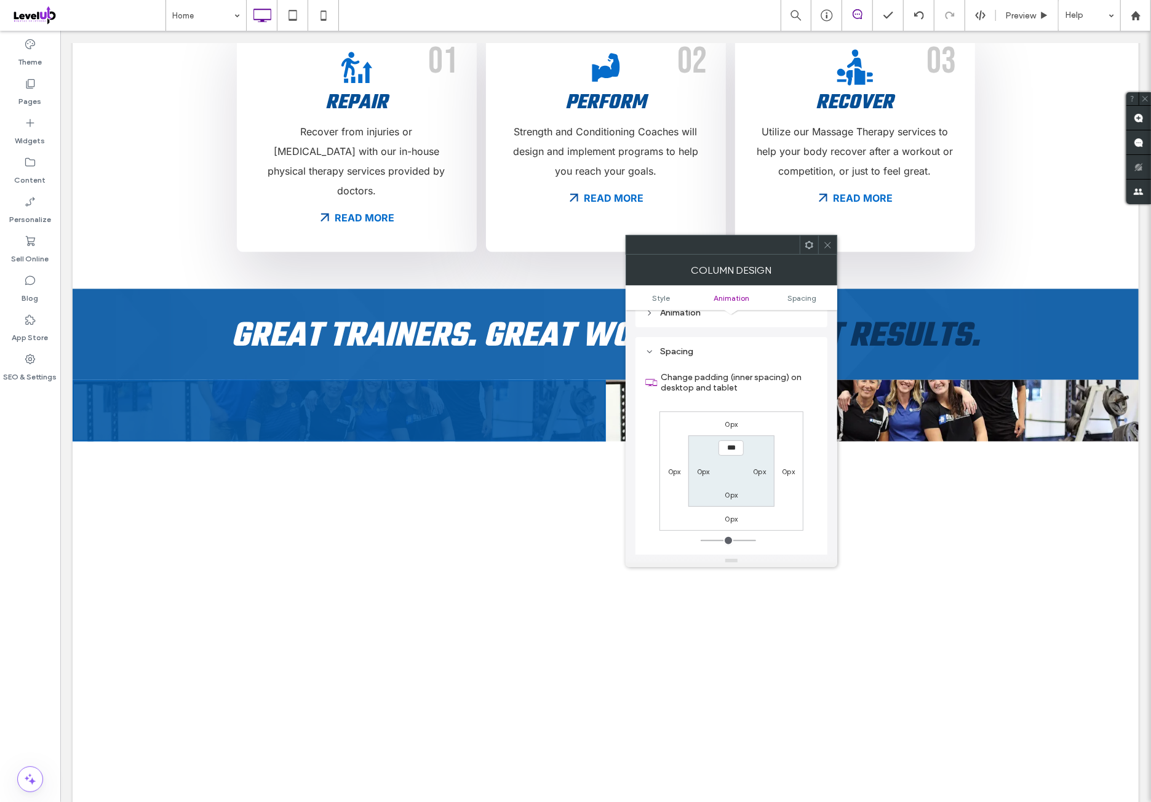
scroll to position [710, 0]
type input "**"
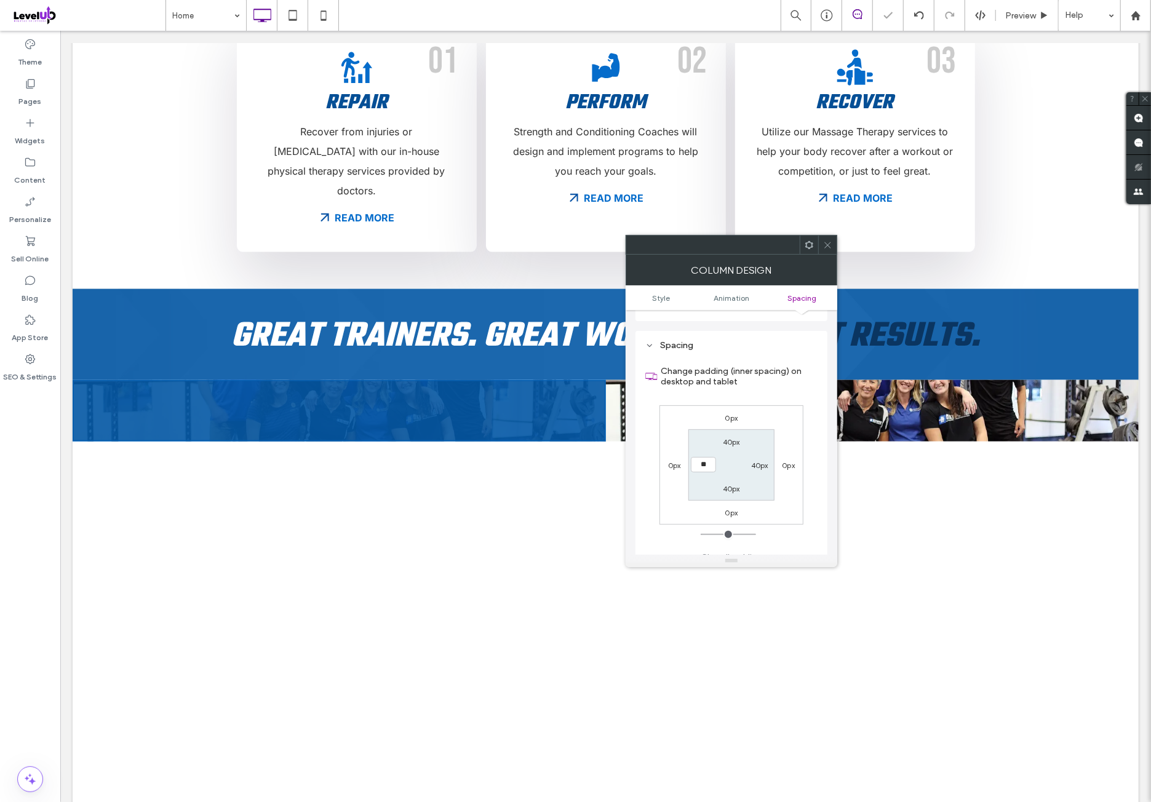
type input "**"
type input "****"
drag, startPoint x: 804, startPoint y: 410, endPoint x: 803, endPoint y: 362, distance: 48.0
click at [804, 410] on div "Change padding (inner spacing) on desktop and tablet 0px 0px 0px 0px 40px 40px …" at bounding box center [731, 460] width 172 height 212
click at [830, 244] on icon at bounding box center [827, 244] width 9 height 9
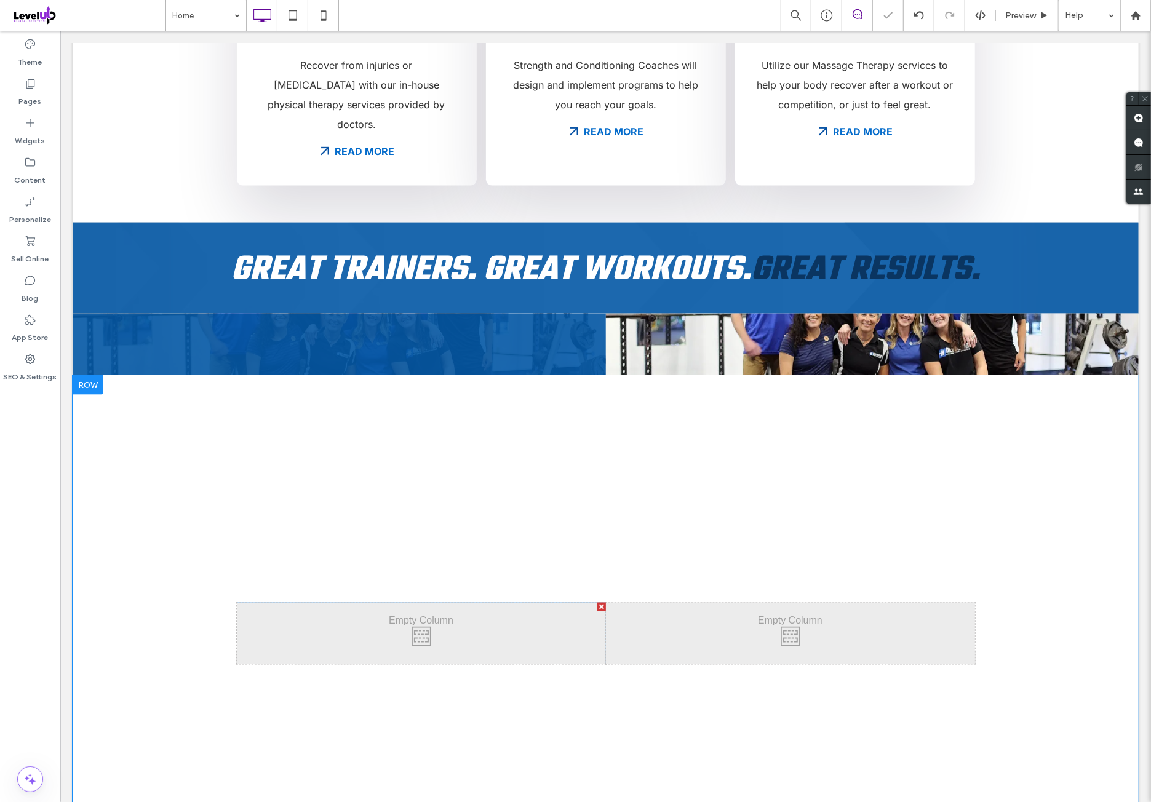
scroll to position [1332, 0]
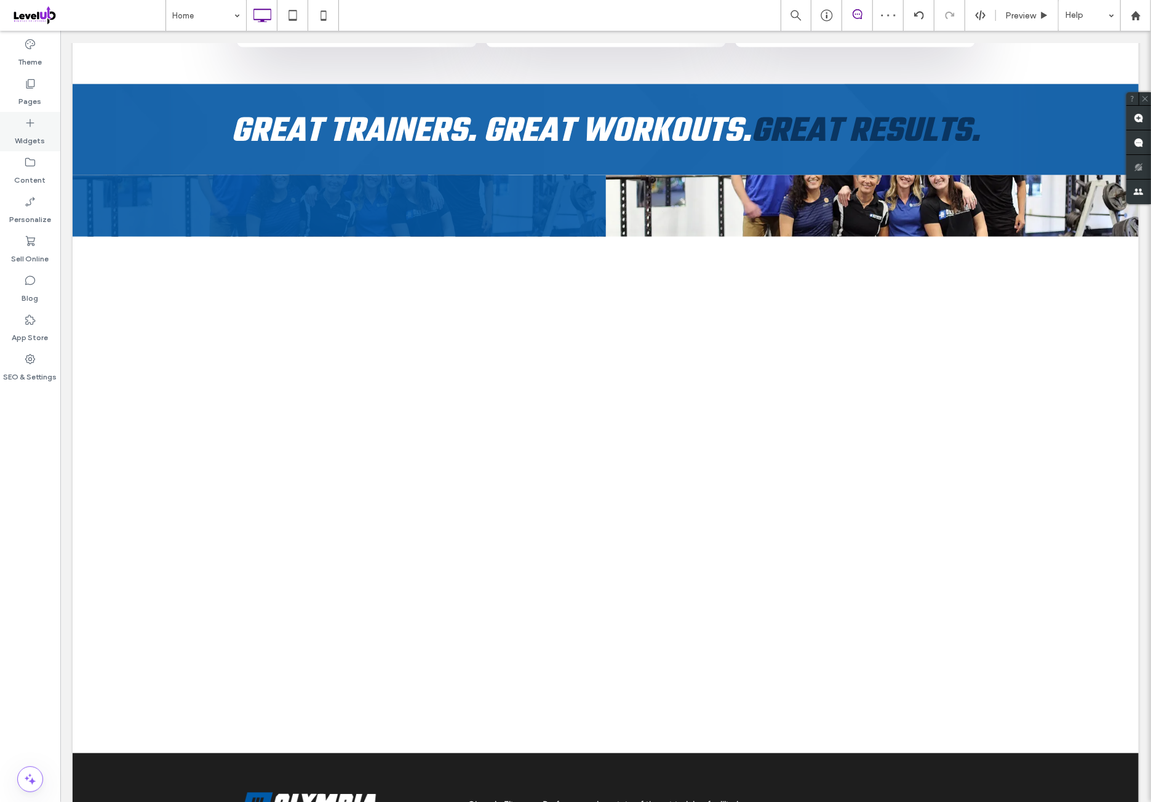
click at [28, 133] on label "Widgets" at bounding box center [30, 137] width 30 height 17
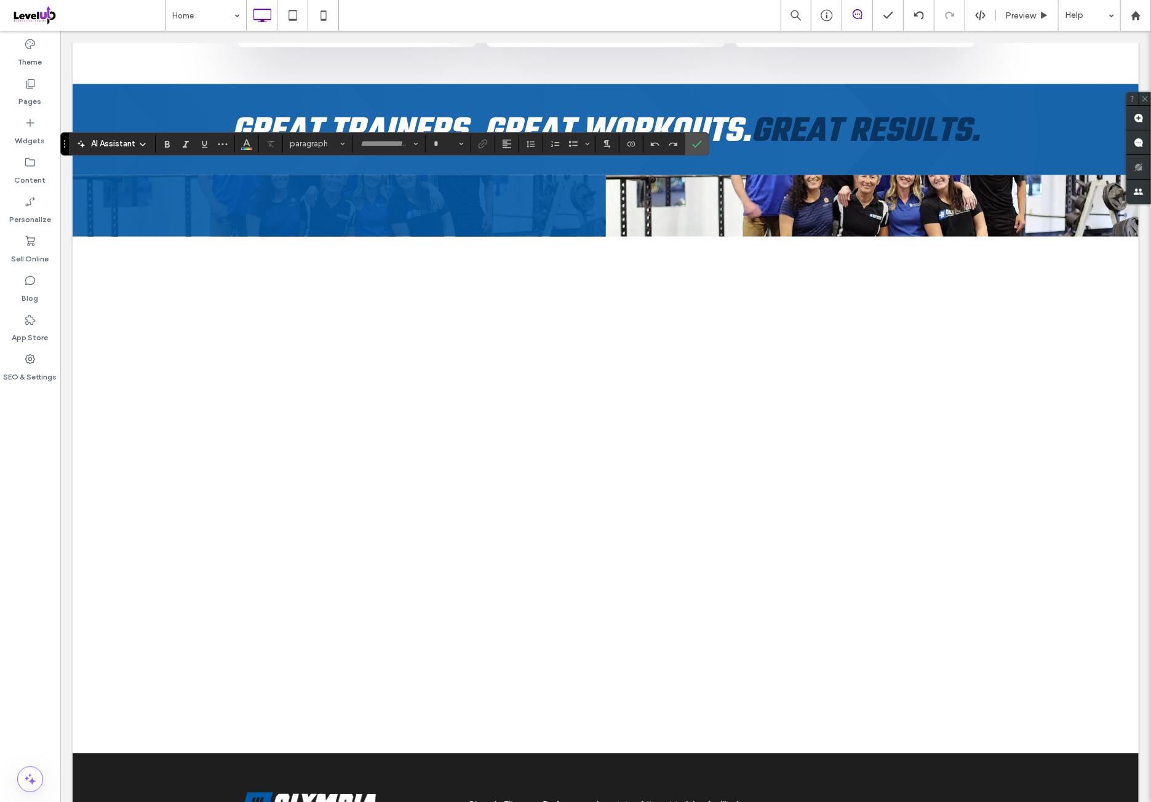
type input "*****"
type input "**"
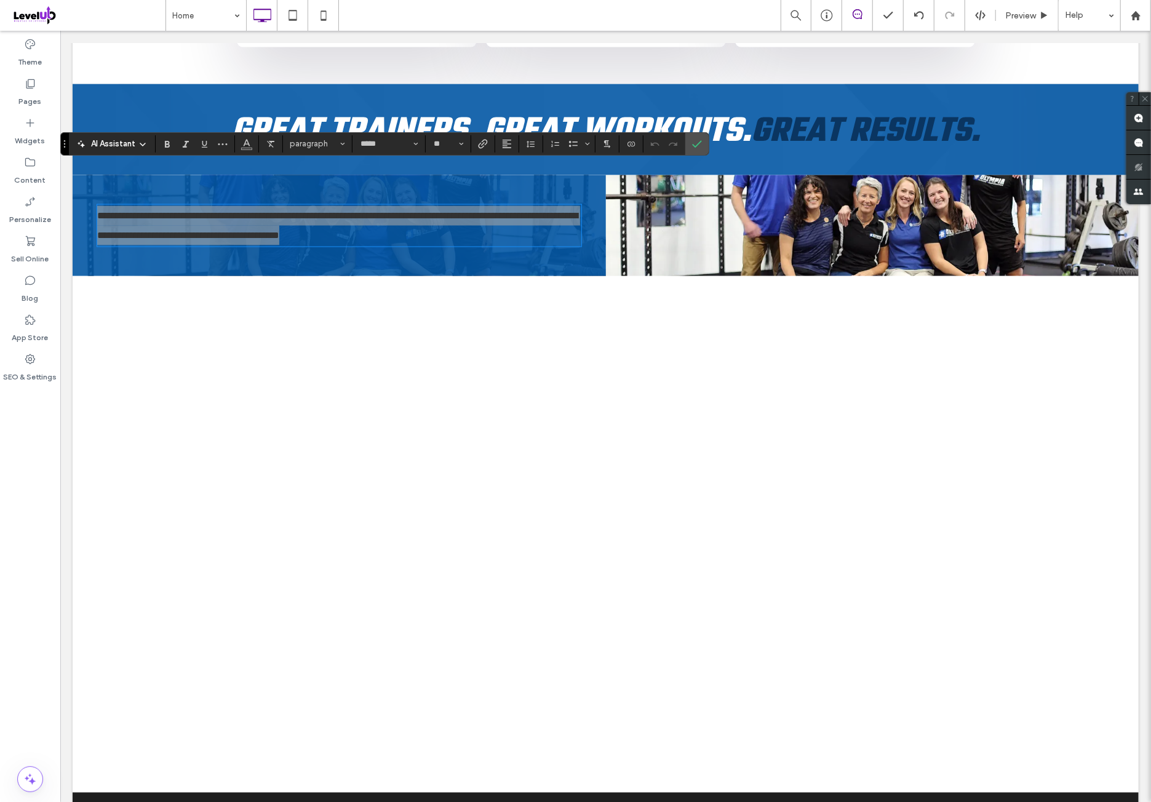
click at [303, 133] on div "AI Assistant paragraph ***** **" at bounding box center [384, 143] width 649 height 23
drag, startPoint x: 326, startPoint y: 140, endPoint x: 327, endPoint y: 148, distance: 7.4
click at [326, 141] on span "paragraph" at bounding box center [314, 143] width 48 height 9
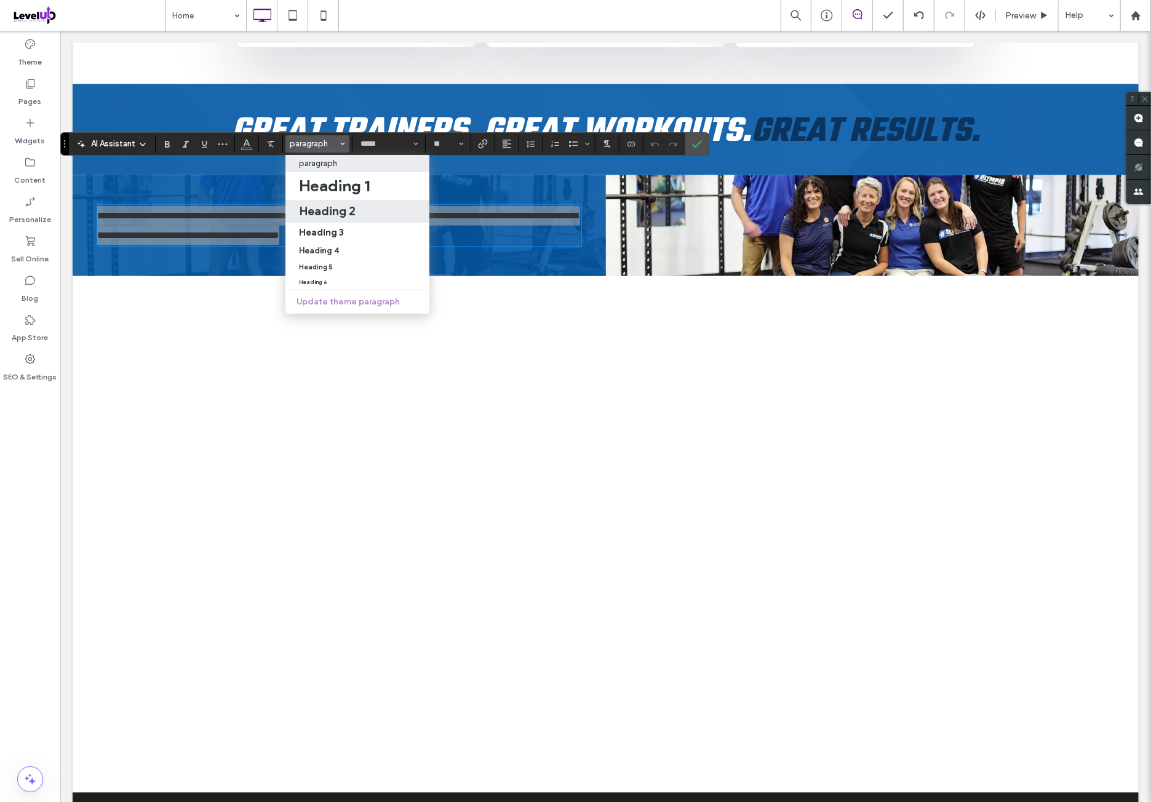
click at [370, 213] on div "Heading 2" at bounding box center [357, 211] width 117 height 15
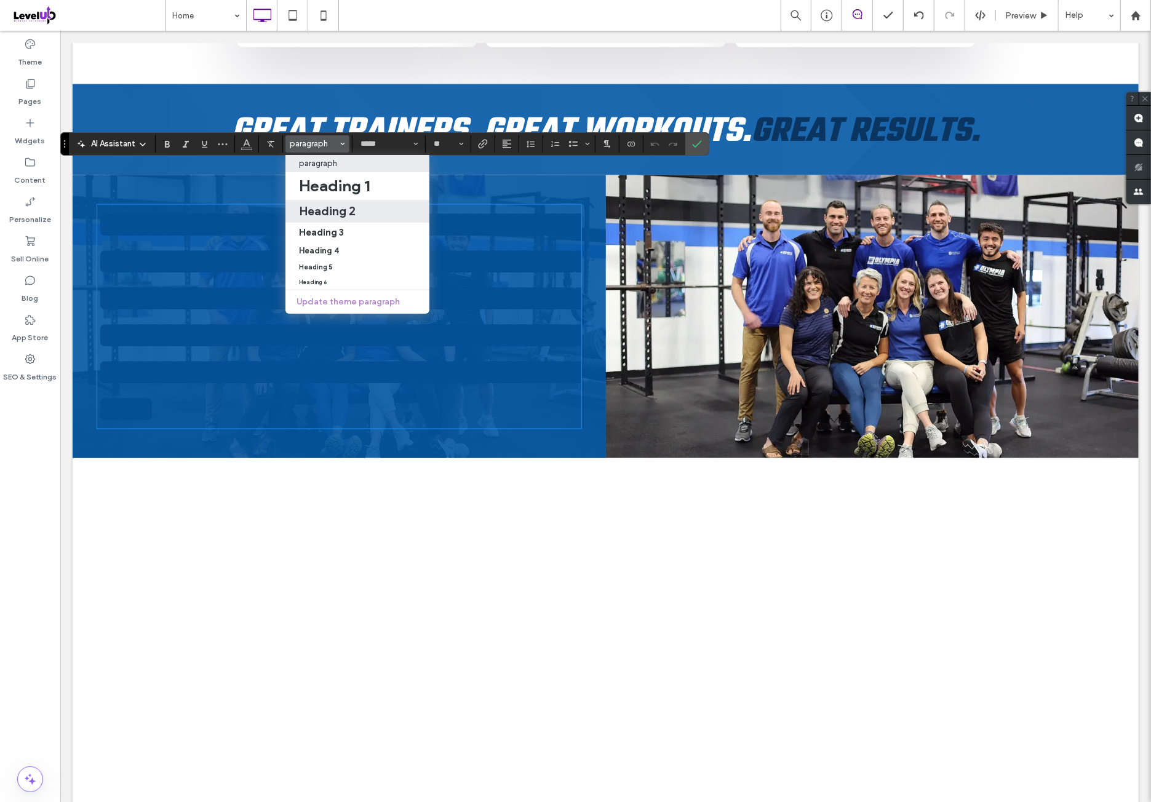
type input "****"
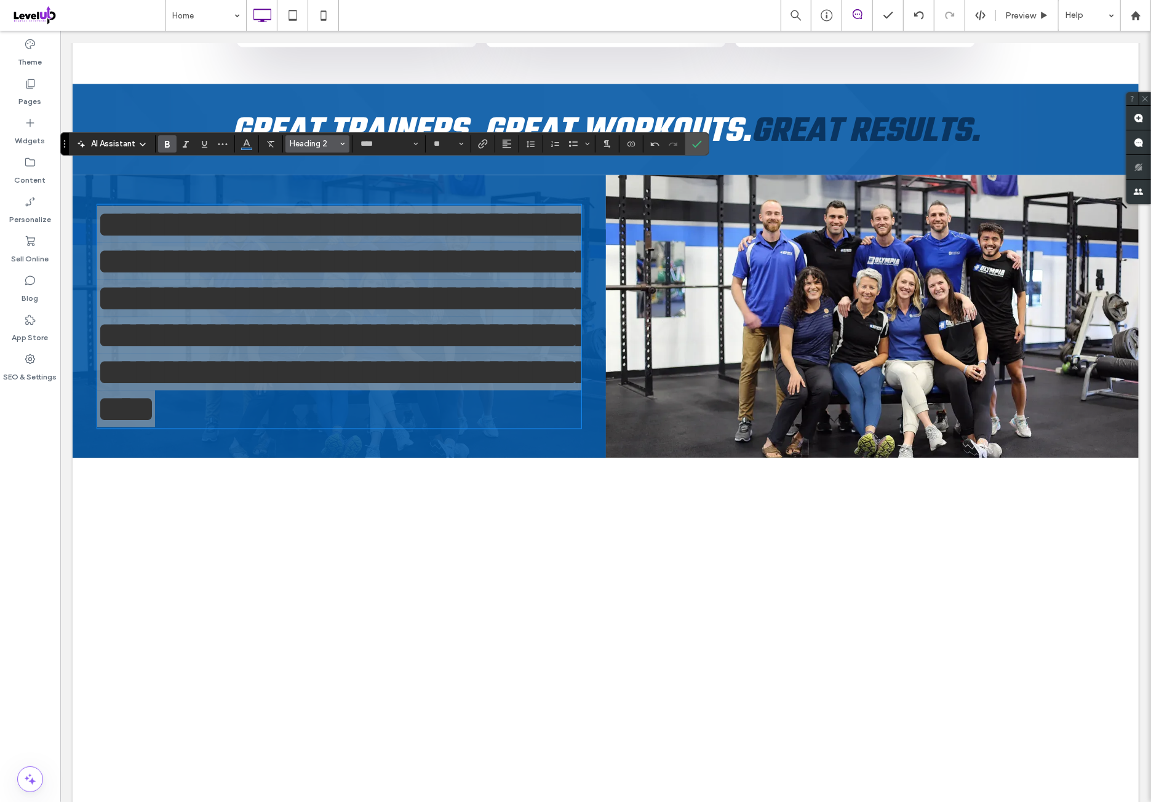
click at [321, 139] on span "Heading 2" at bounding box center [314, 143] width 48 height 9
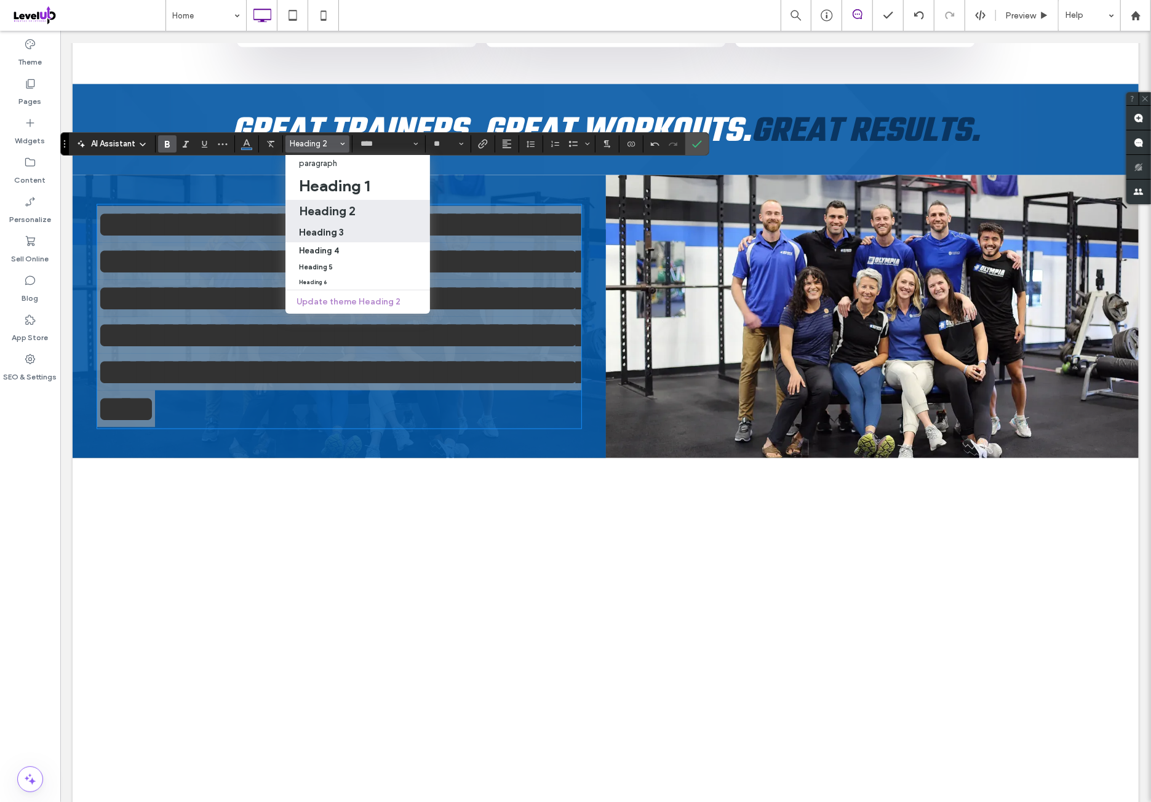
drag, startPoint x: 348, startPoint y: 230, endPoint x: 289, endPoint y: 201, distance: 65.7
click at [348, 230] on div "Heading 3" at bounding box center [357, 232] width 117 height 12
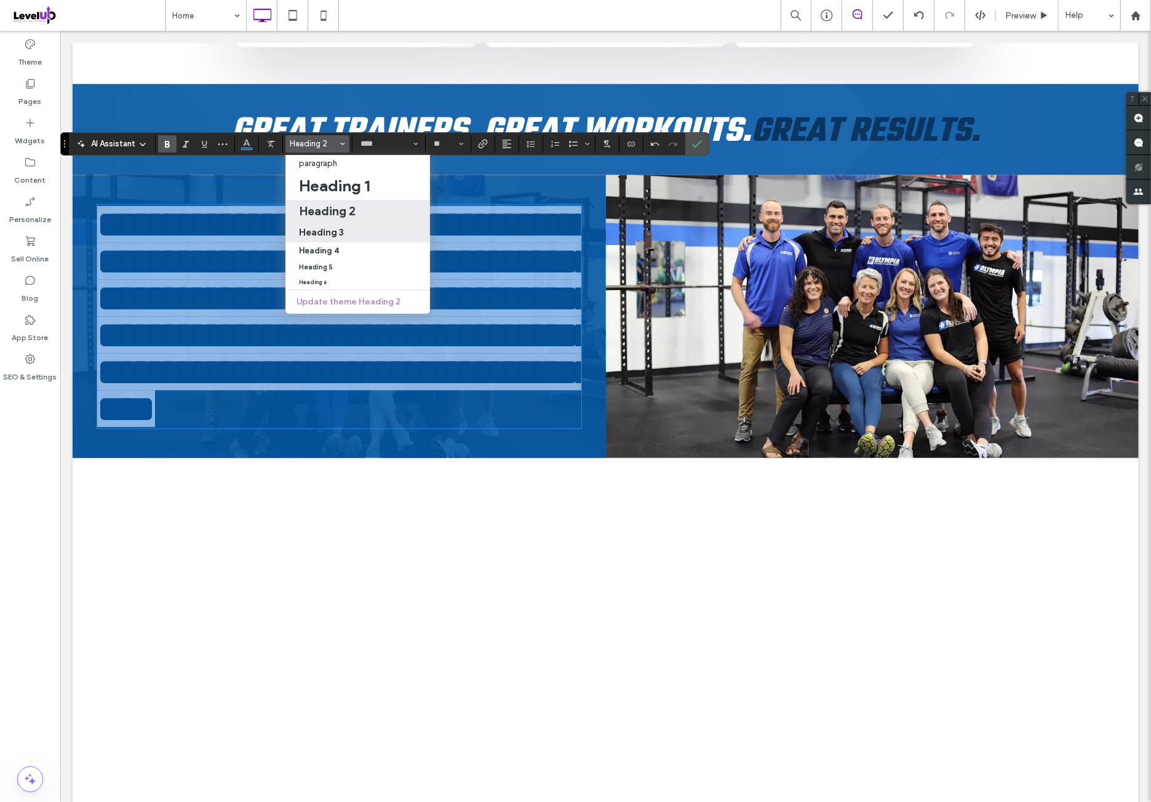
type input "**"
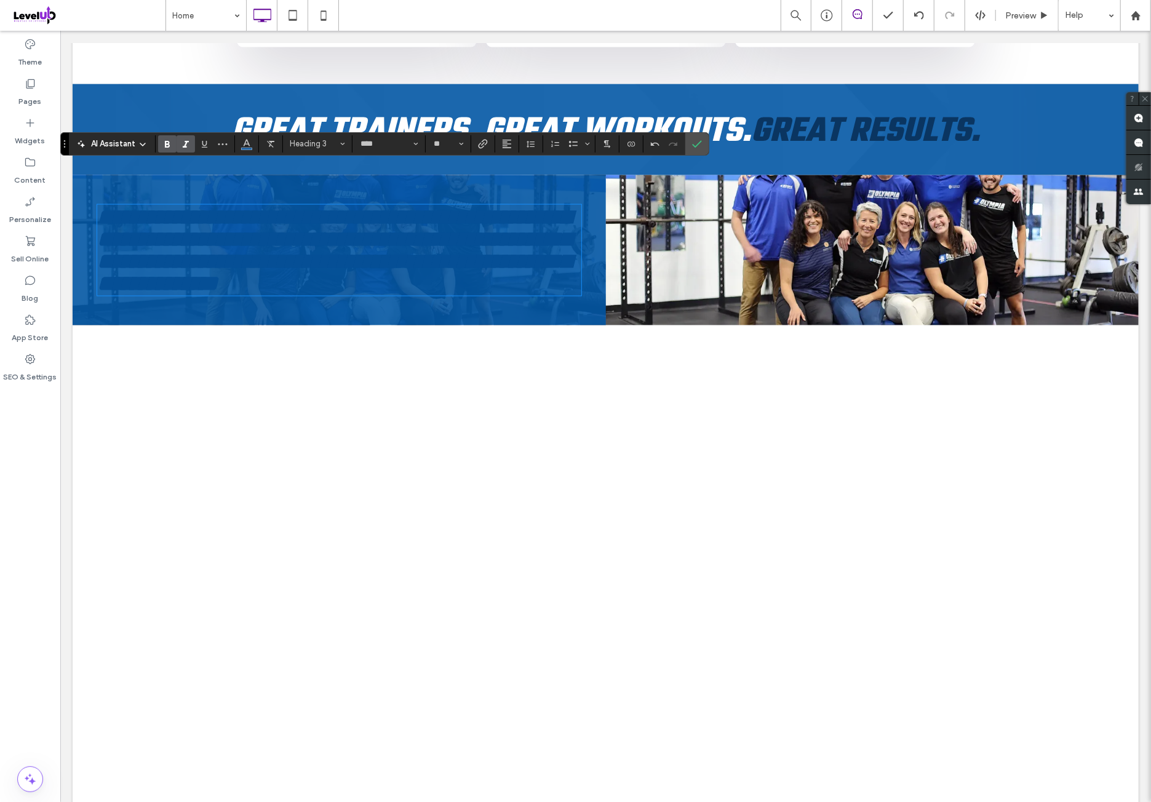
type input "*****"
type input "**"
type input "****"
type input "**"
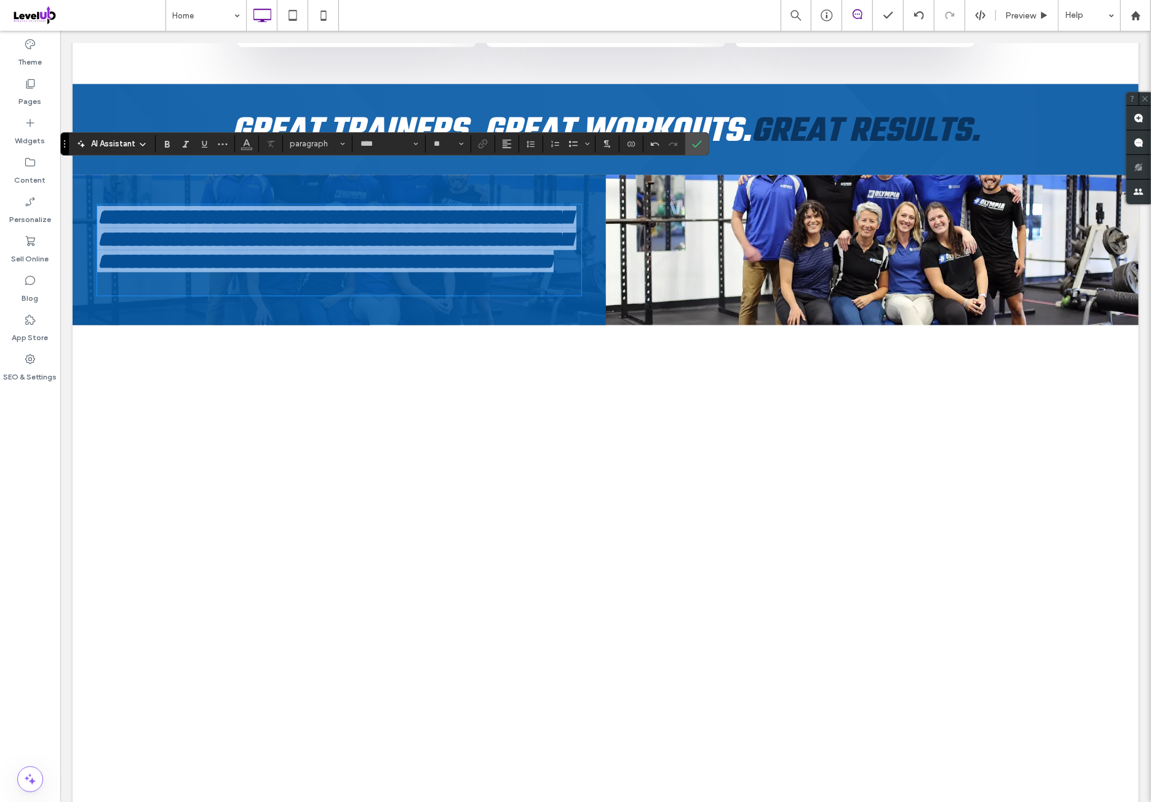
scroll to position [0, 0]
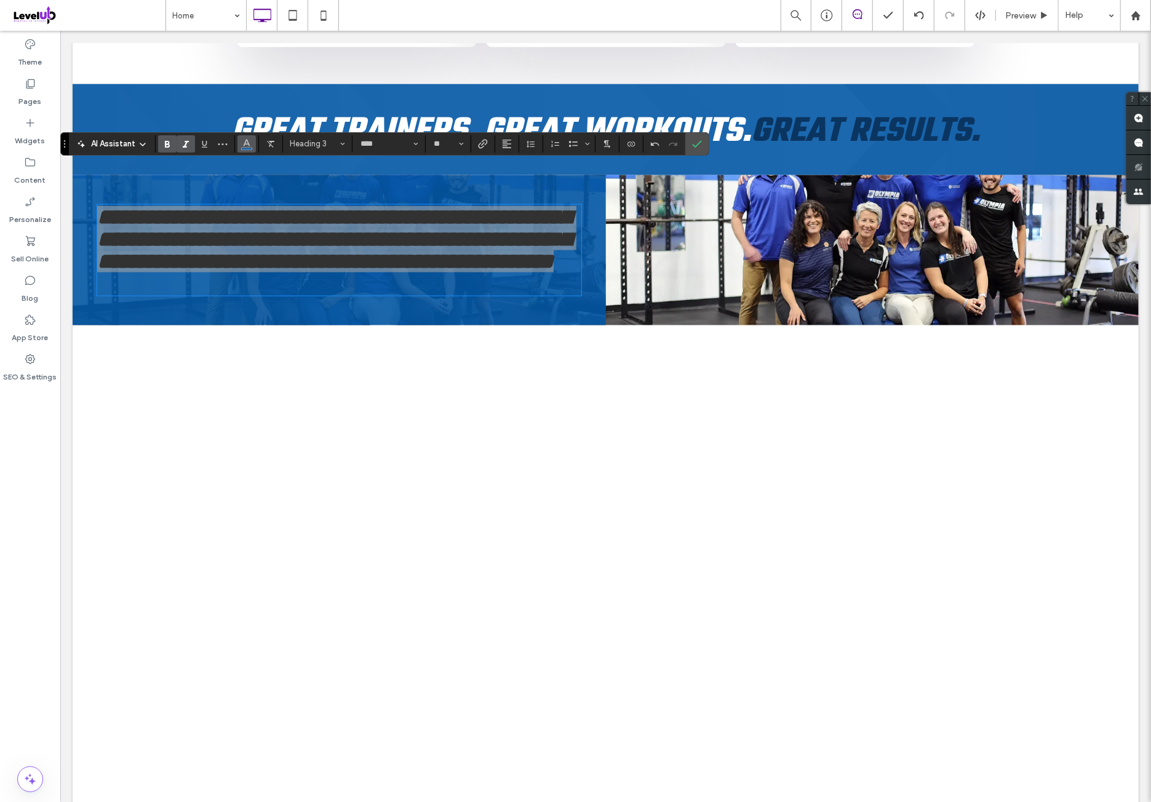
click at [247, 146] on icon "Color" at bounding box center [247, 143] width 10 height 10
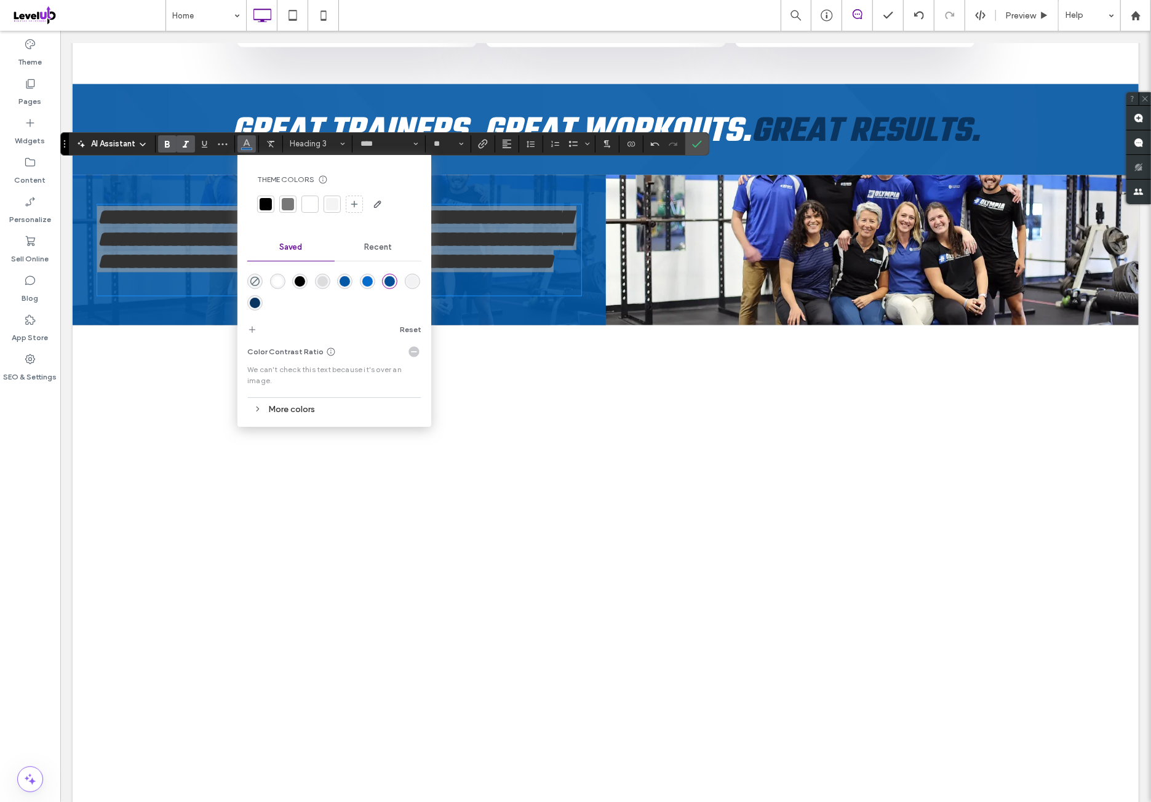
drag, startPoint x: 279, startPoint y: 279, endPoint x: 224, endPoint y: 245, distance: 64.0
click at [279, 279] on div "rgba(255,255,255,1)" at bounding box center [277, 281] width 10 height 10
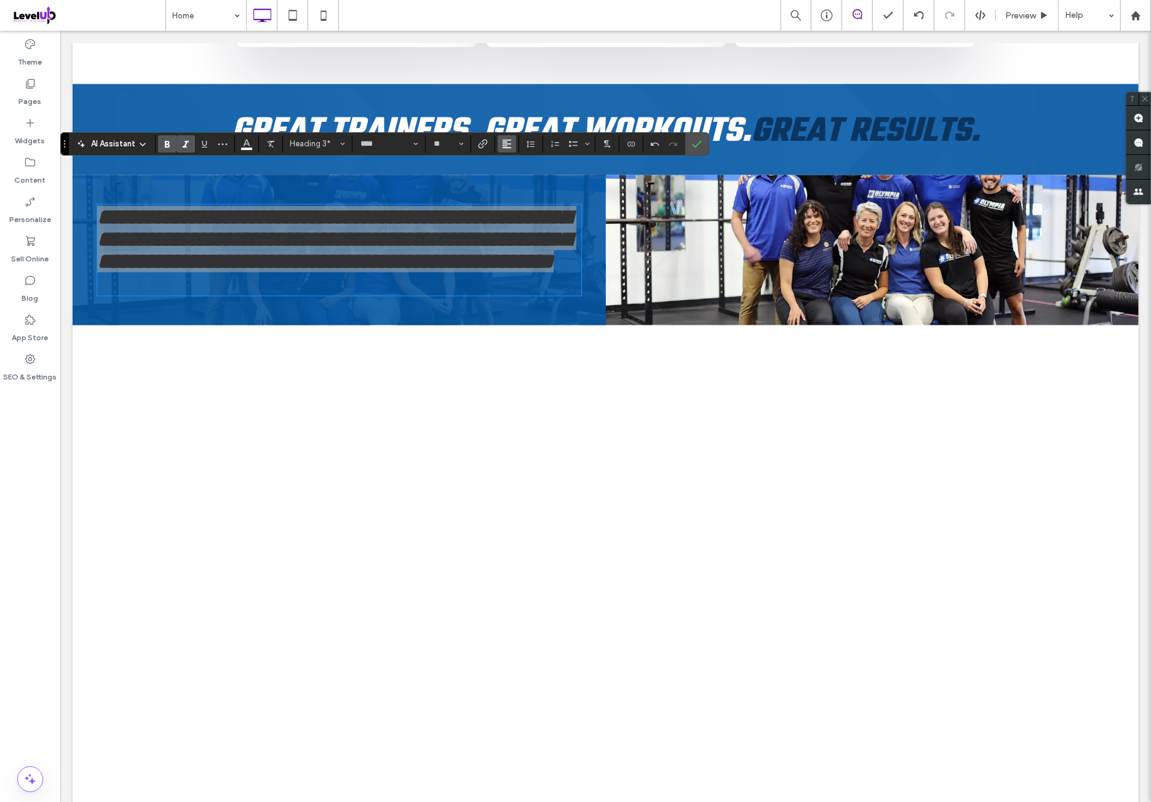
click at [507, 140] on span "Alignment" at bounding box center [507, 144] width 10 height 16
click at [523, 179] on div "ui.textEditor.alignment.center" at bounding box center [519, 182] width 16 height 10
click at [699, 145] on label "Confirm" at bounding box center [697, 144] width 18 height 22
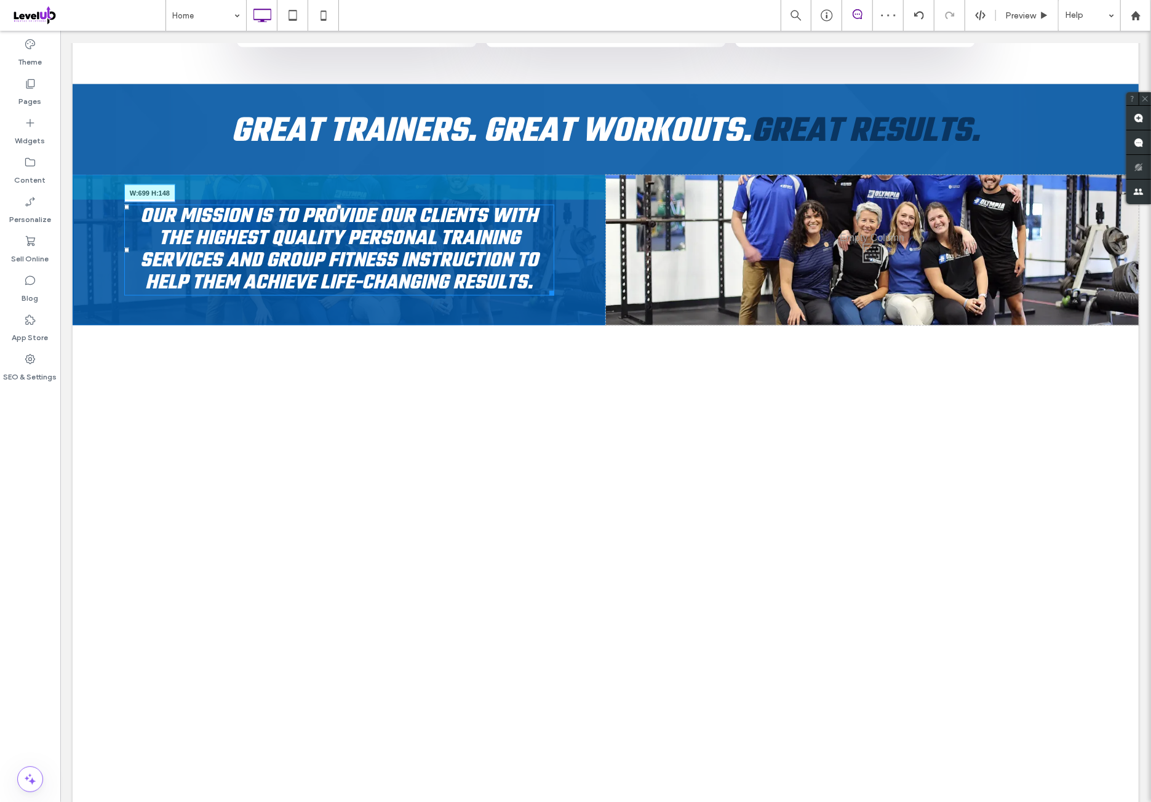
drag, startPoint x: 571, startPoint y: 250, endPoint x: 547, endPoint y: 242, distance: 25.9
click at [547, 242] on div "Our mission is to provide our clients with the highest quality personal trainin…" at bounding box center [339, 249] width 430 height 91
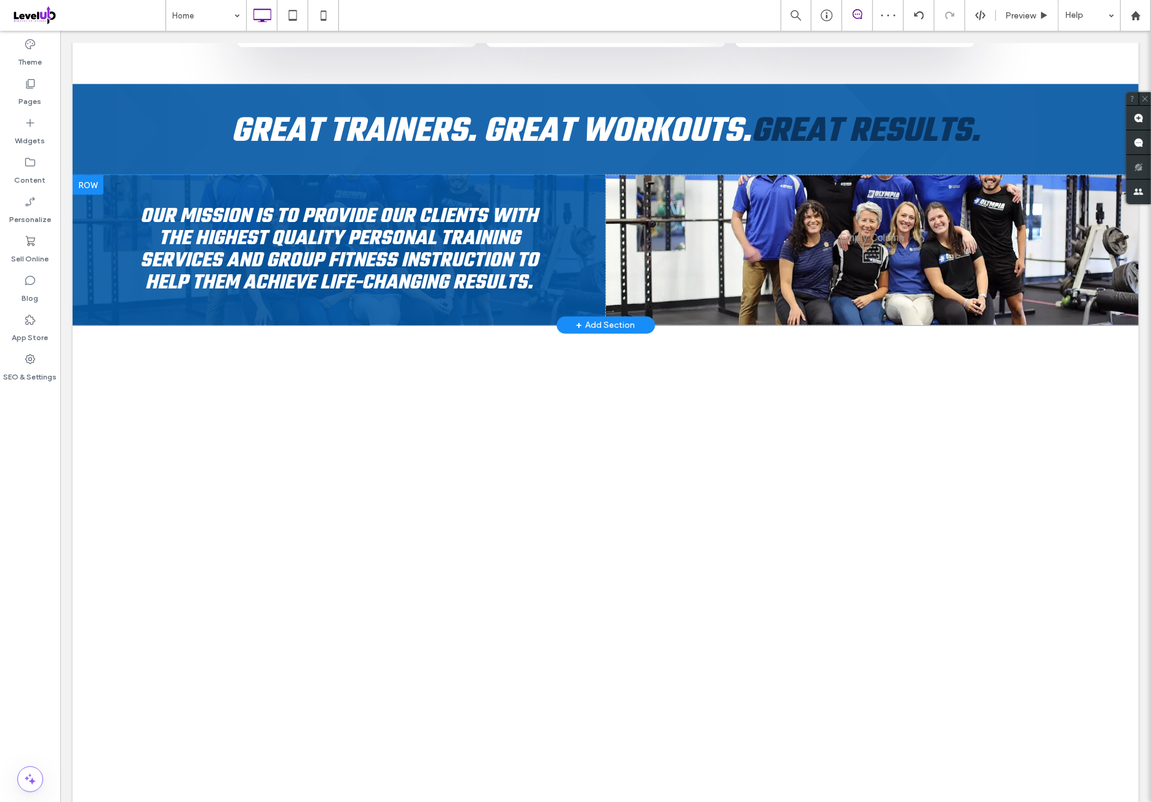
click at [368, 200] on span "Our mission is to provide our clients with the highest quality personal trainin…" at bounding box center [339, 249] width 398 height 98
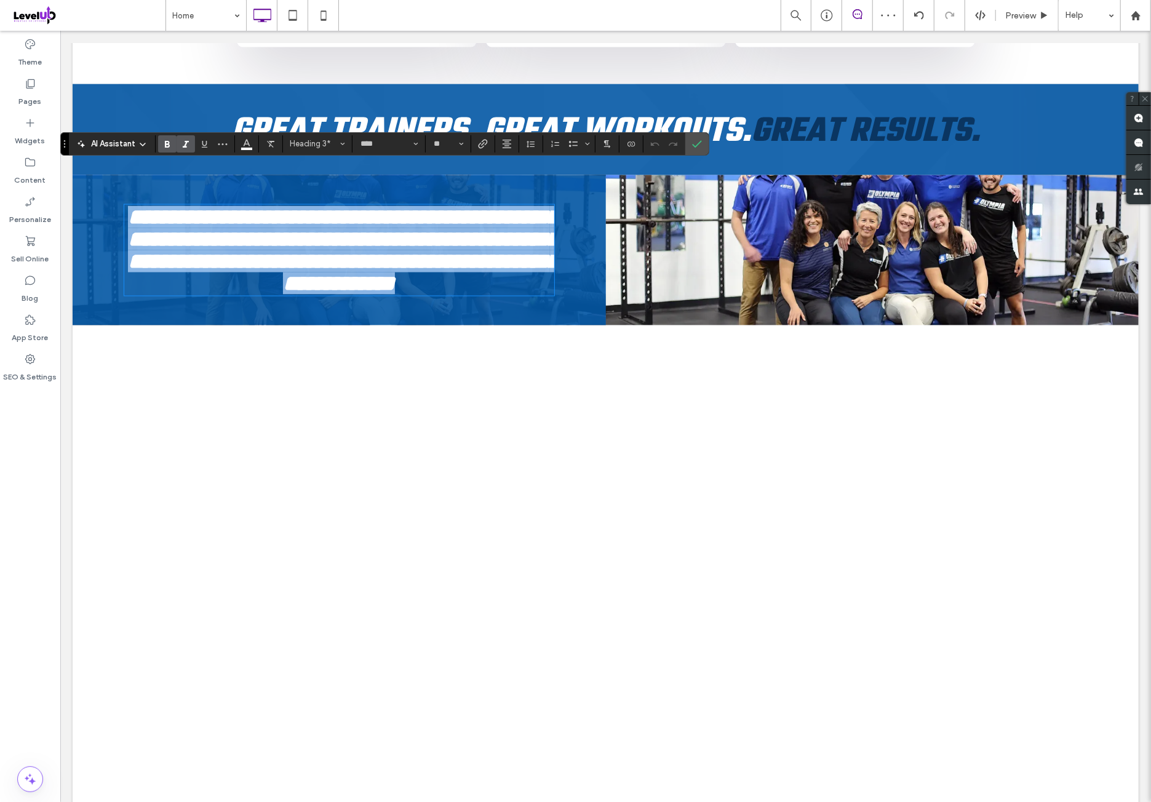
click at [296, 206] on span "**********" at bounding box center [342, 249] width 430 height 89
click at [250, 205] on span "**********" at bounding box center [342, 249] width 430 height 89
drag, startPoint x: 256, startPoint y: 172, endPoint x: 547, endPoint y: 285, distance: 312.7
click at [451, 232] on span "**********" at bounding box center [342, 249] width 430 height 89
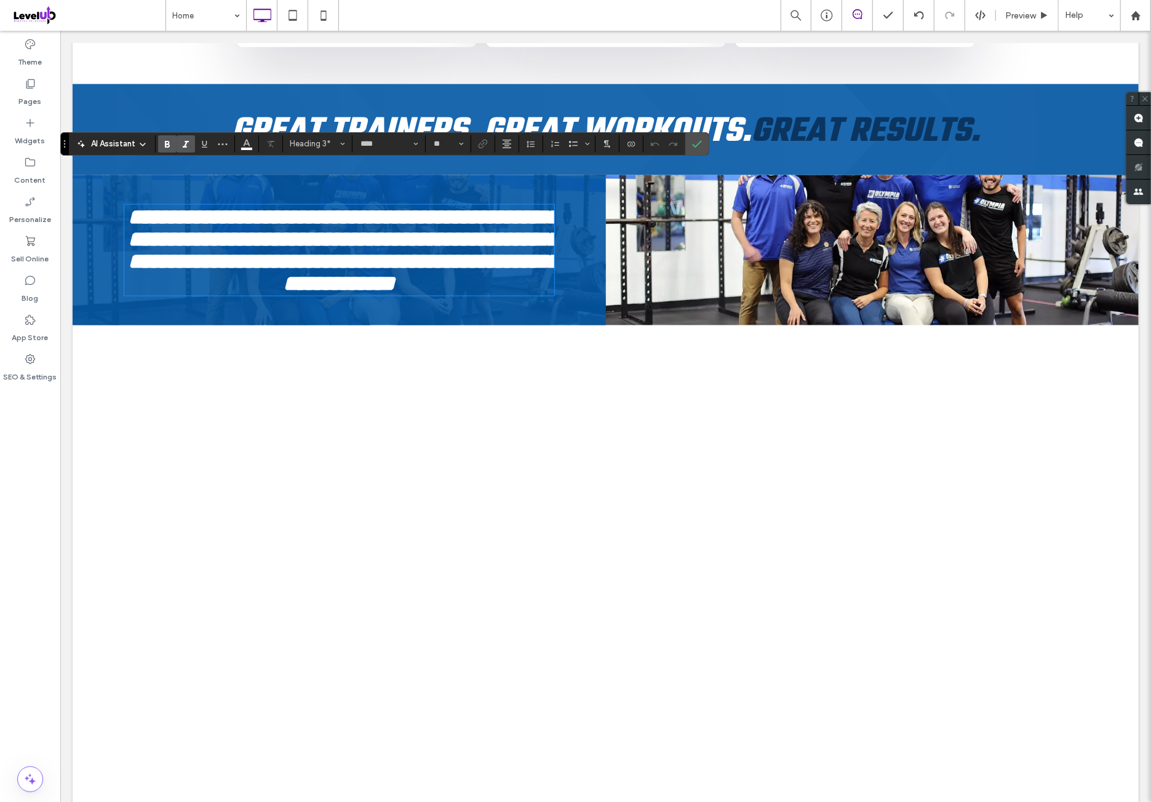
click at [280, 205] on span "**********" at bounding box center [342, 249] width 430 height 89
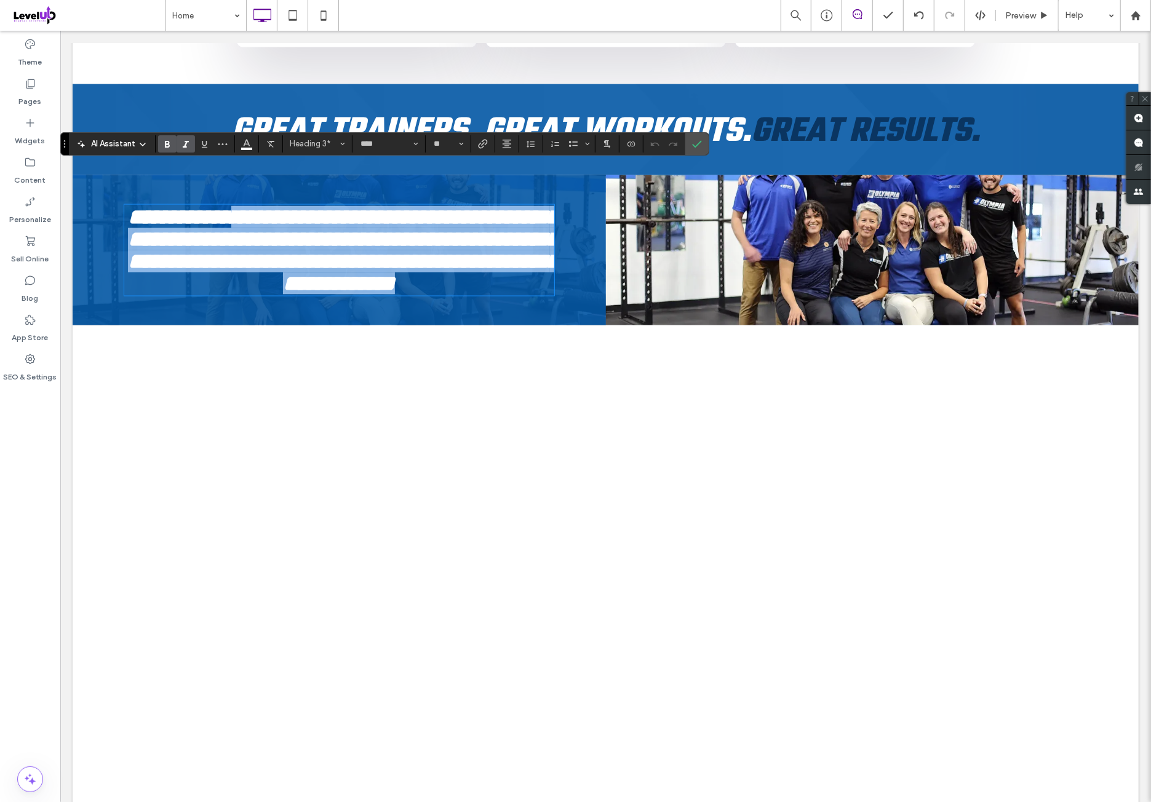
drag, startPoint x: 253, startPoint y: 174, endPoint x: 603, endPoint y: 302, distance: 372.6
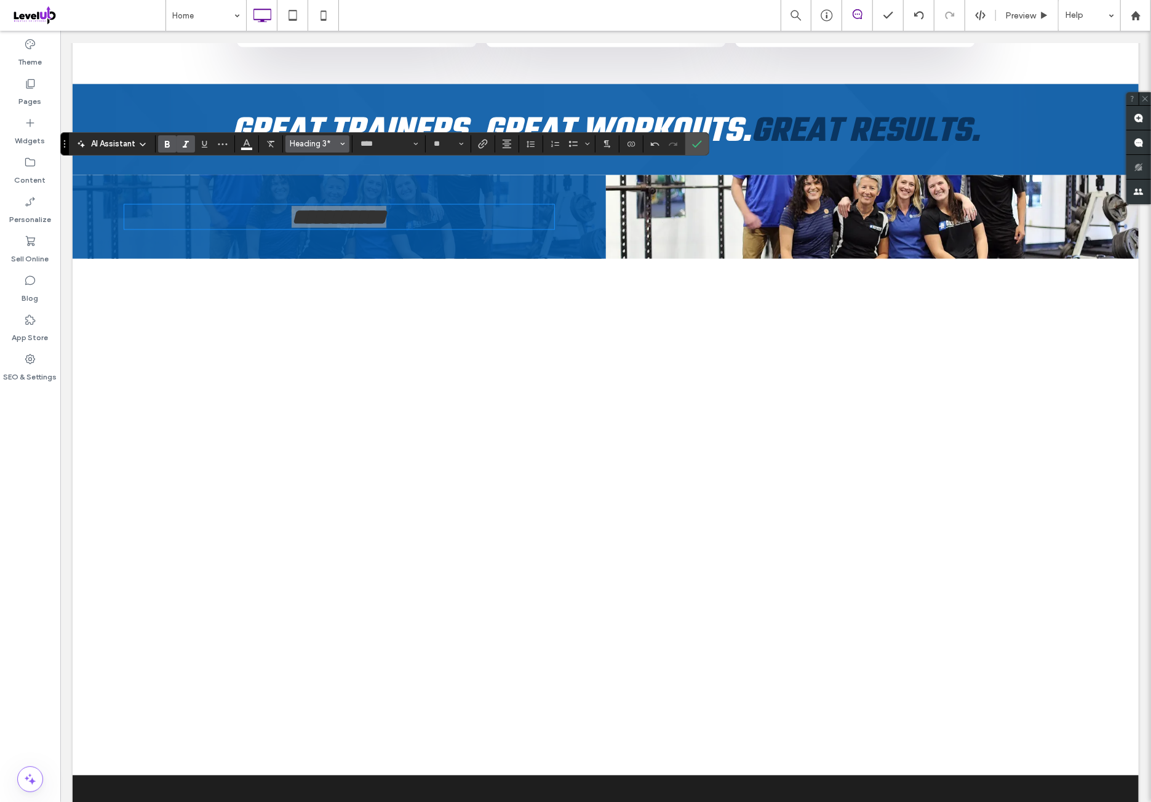
click at [324, 145] on span "Heading 3*" at bounding box center [314, 143] width 48 height 9
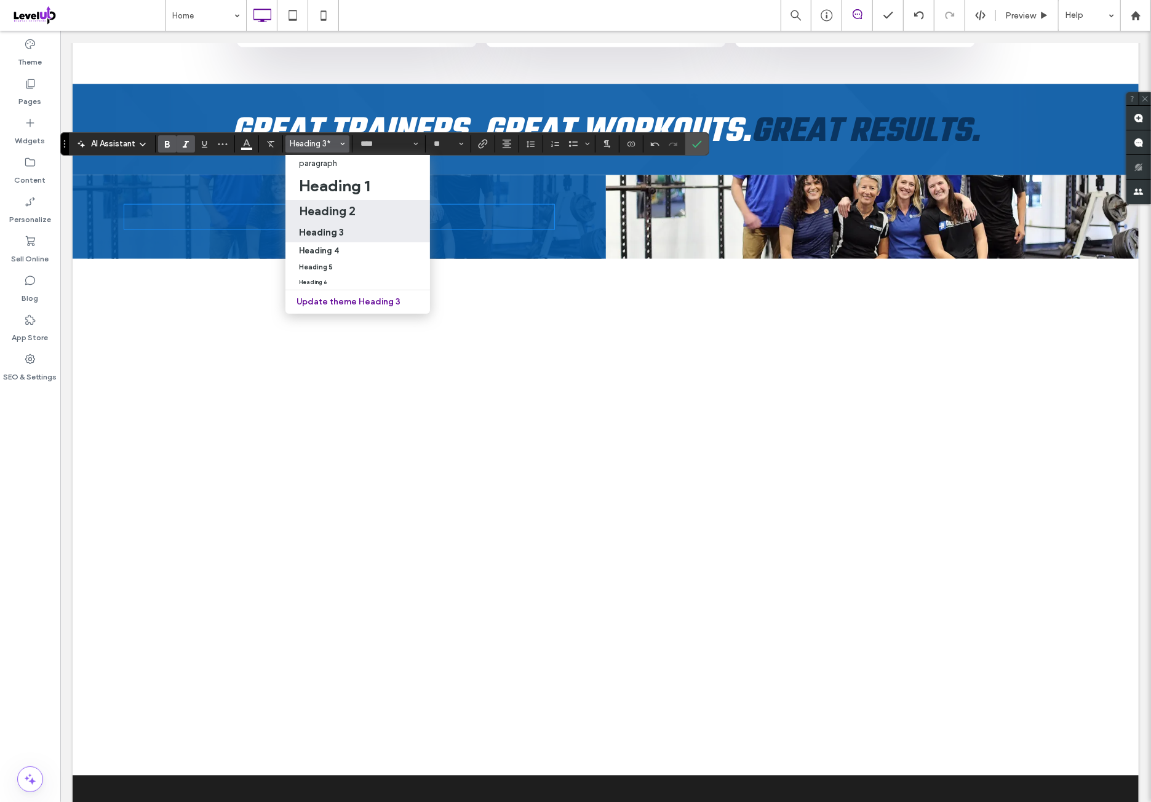
click at [373, 213] on div "Heading 2" at bounding box center [357, 211] width 117 height 15
type input "**"
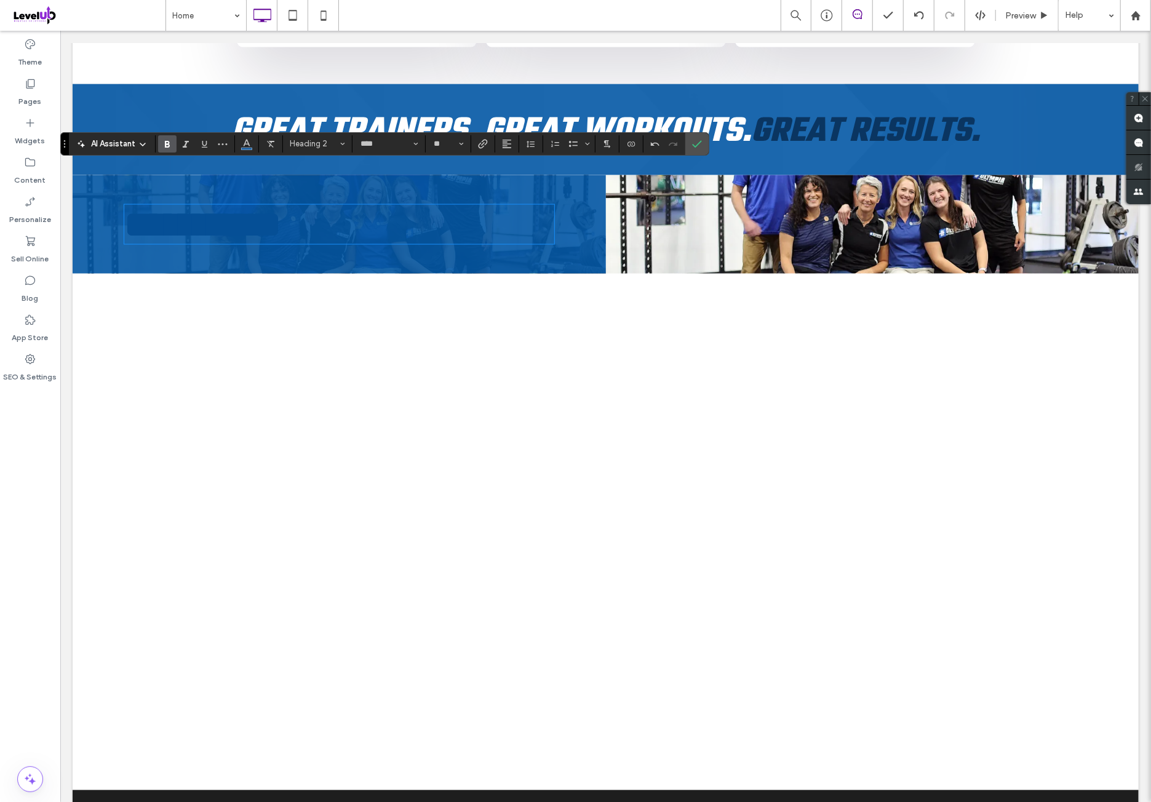
click at [515, 145] on div "AI Assistant Heading 2 **** **" at bounding box center [384, 143] width 649 height 23
click at [510, 145] on button "Alignment" at bounding box center [507, 143] width 18 height 17
click at [520, 185] on div "ui.textEditor.alignment.center" at bounding box center [519, 182] width 16 height 10
click at [251, 143] on button "Color" at bounding box center [246, 143] width 18 height 17
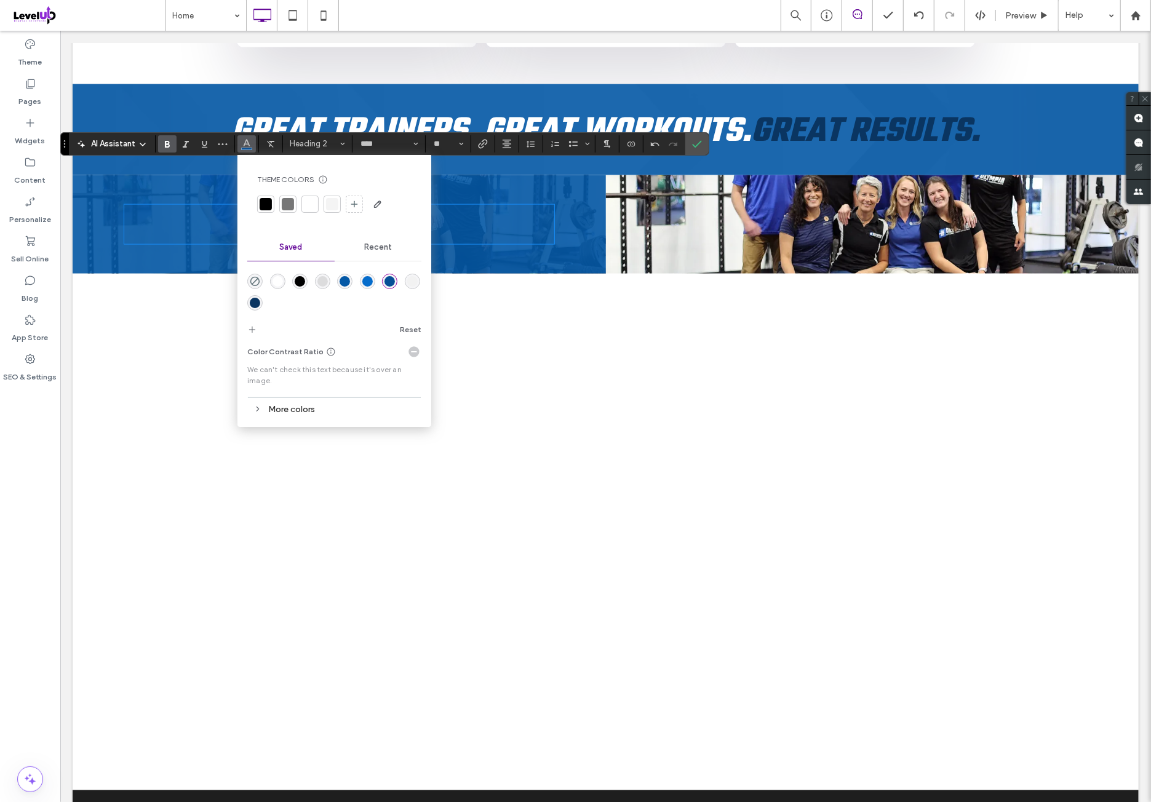
drag, startPoint x: 280, startPoint y: 281, endPoint x: 490, endPoint y: 197, distance: 226.3
click at [280, 281] on div "rgba(255,255,255,1)" at bounding box center [277, 281] width 10 height 10
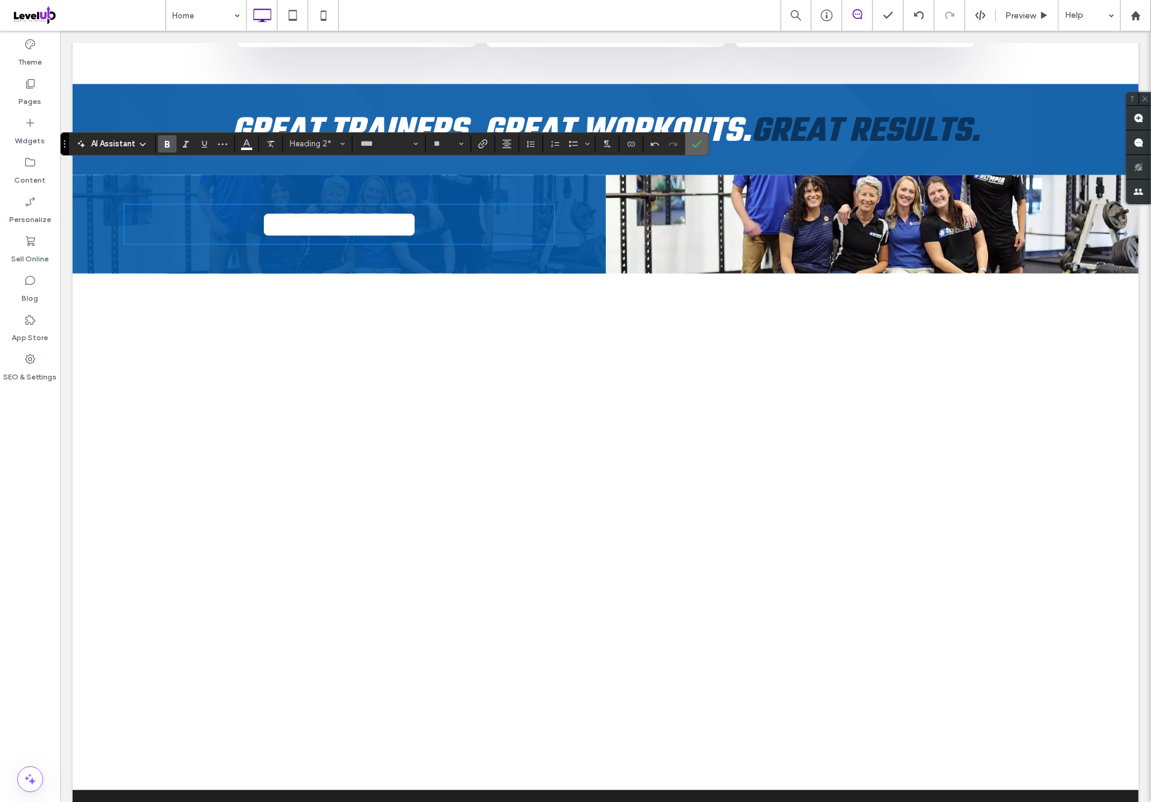
drag, startPoint x: 692, startPoint y: 148, endPoint x: 453, endPoint y: 29, distance: 267.6
click at [692, 148] on icon "Confirm" at bounding box center [697, 144] width 10 height 10
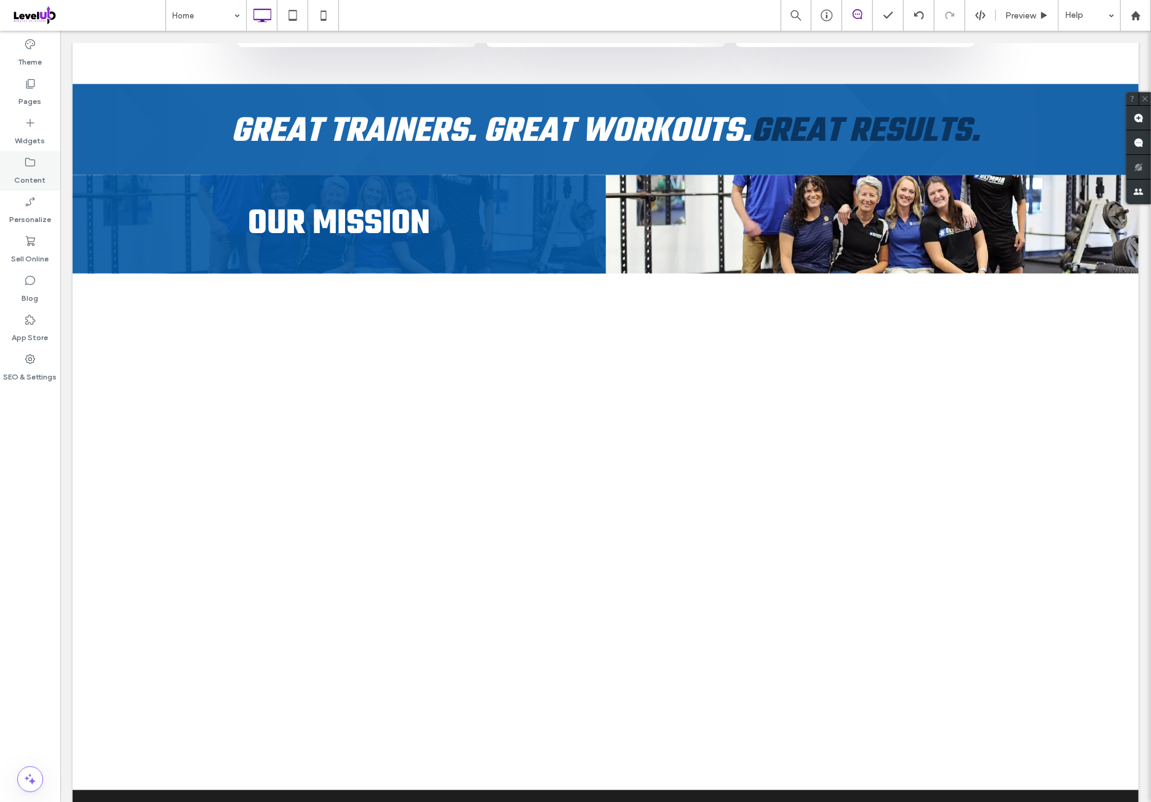
click at [25, 135] on label "Widgets" at bounding box center [30, 137] width 30 height 17
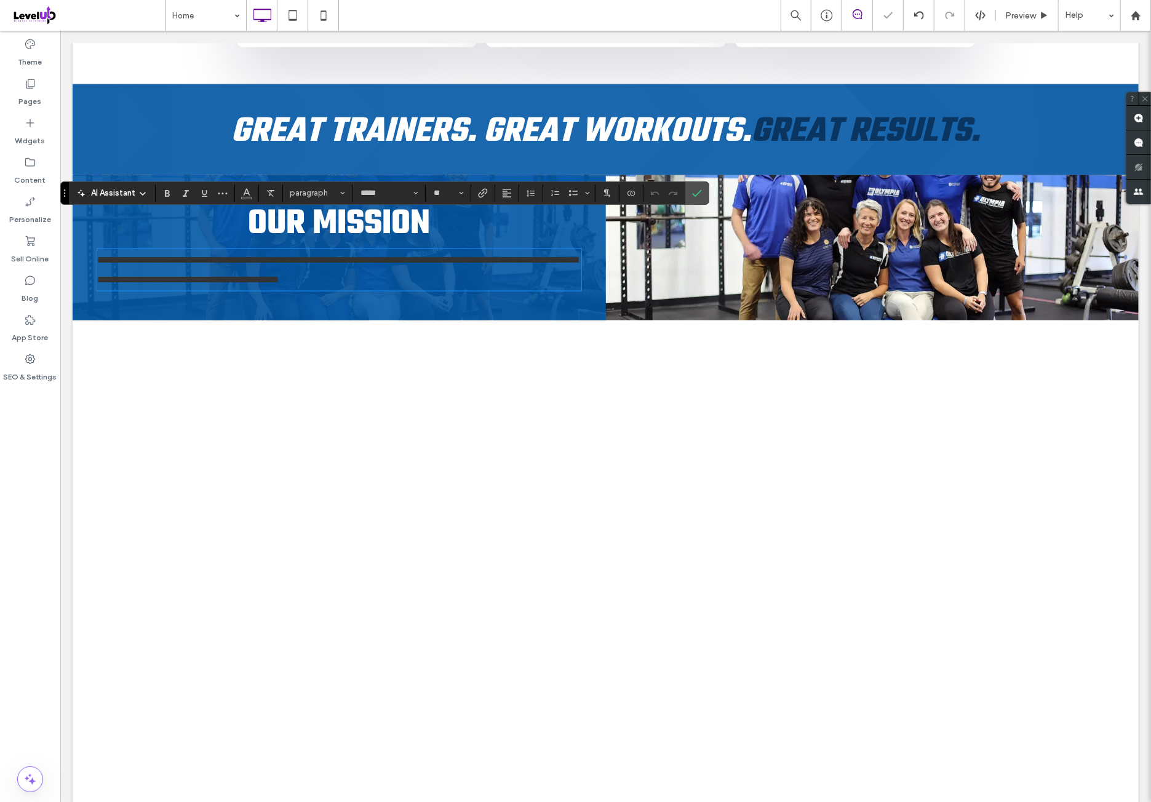
paste div
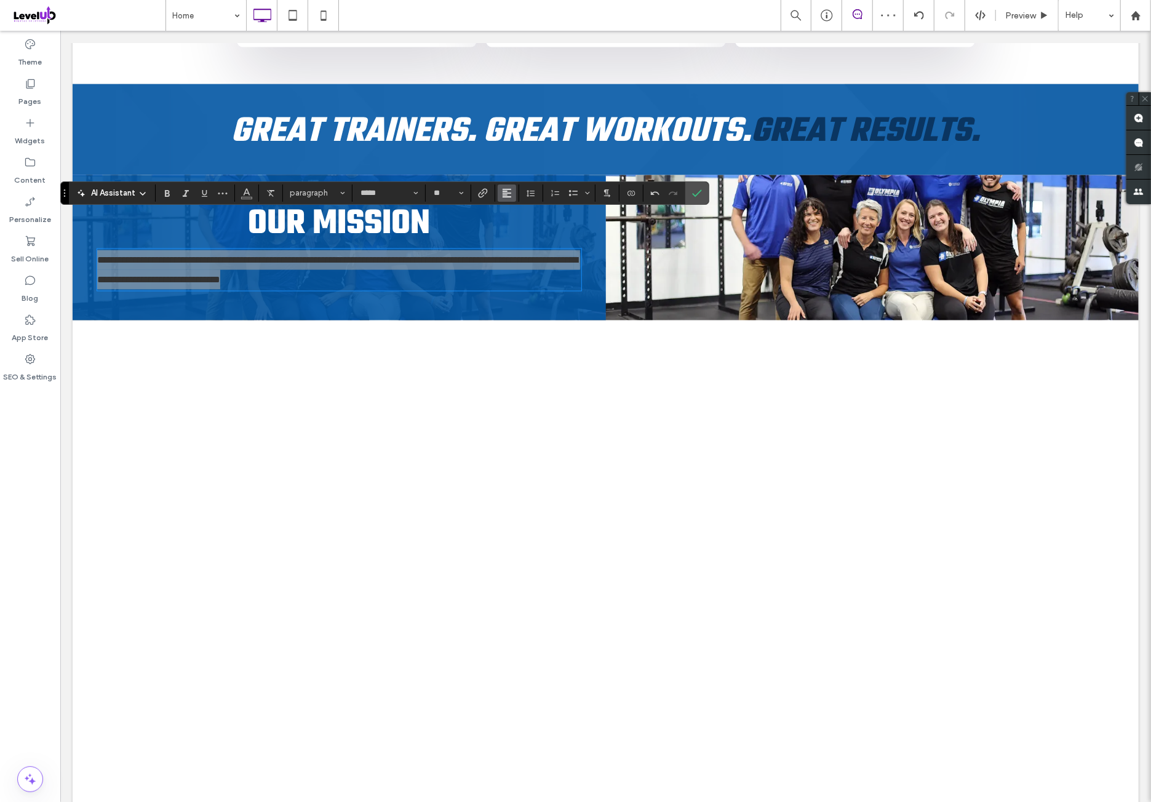
click at [503, 191] on icon "Alignment" at bounding box center [507, 193] width 10 height 10
click at [529, 231] on label "ui.textEditor.alignment.center" at bounding box center [519, 231] width 43 height 18
click at [250, 193] on icon "Color" at bounding box center [247, 192] width 10 height 10
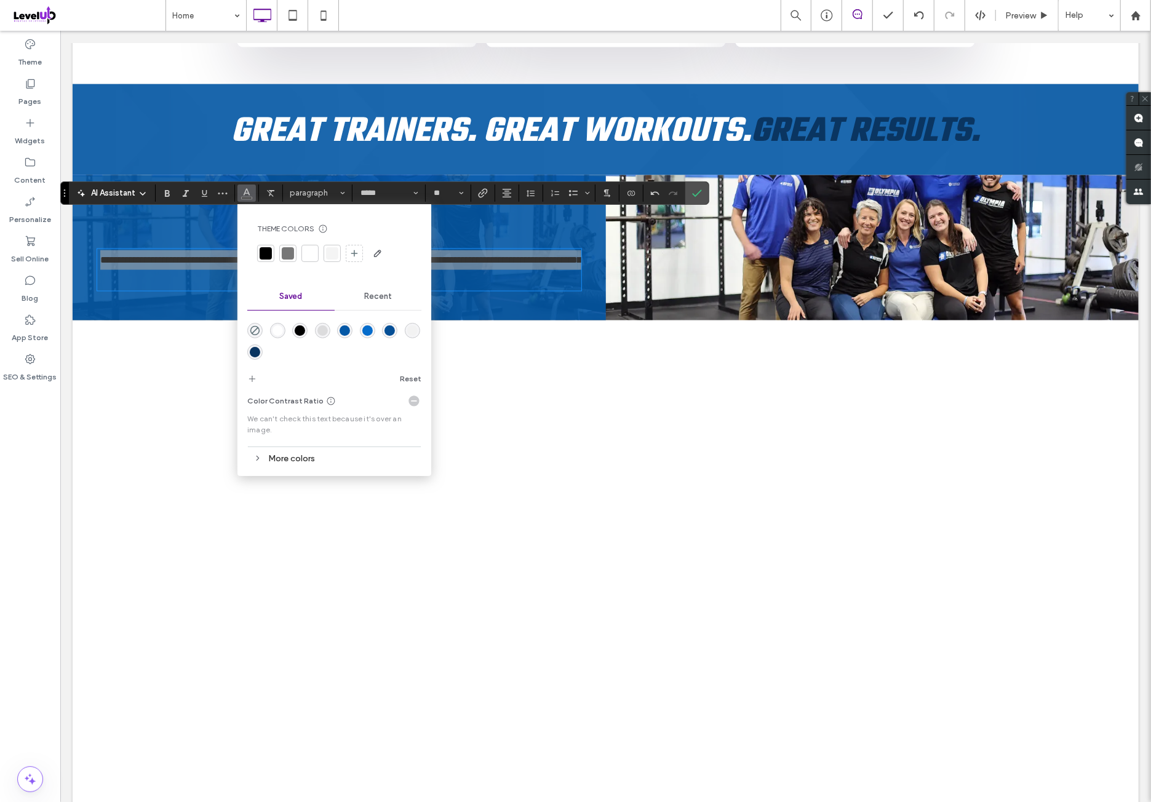
click at [275, 323] on div "rgba(255,255,255,1)" at bounding box center [277, 330] width 15 height 15
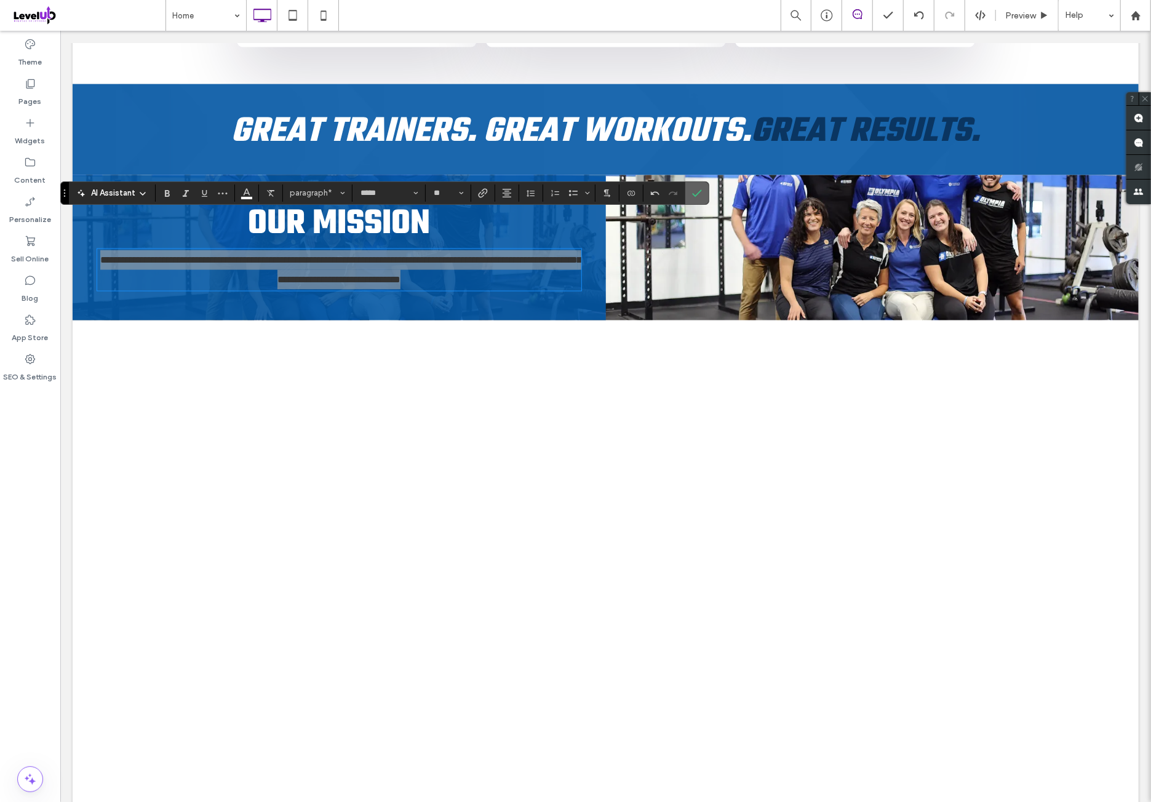
click at [700, 196] on label "Confirm" at bounding box center [697, 193] width 18 height 22
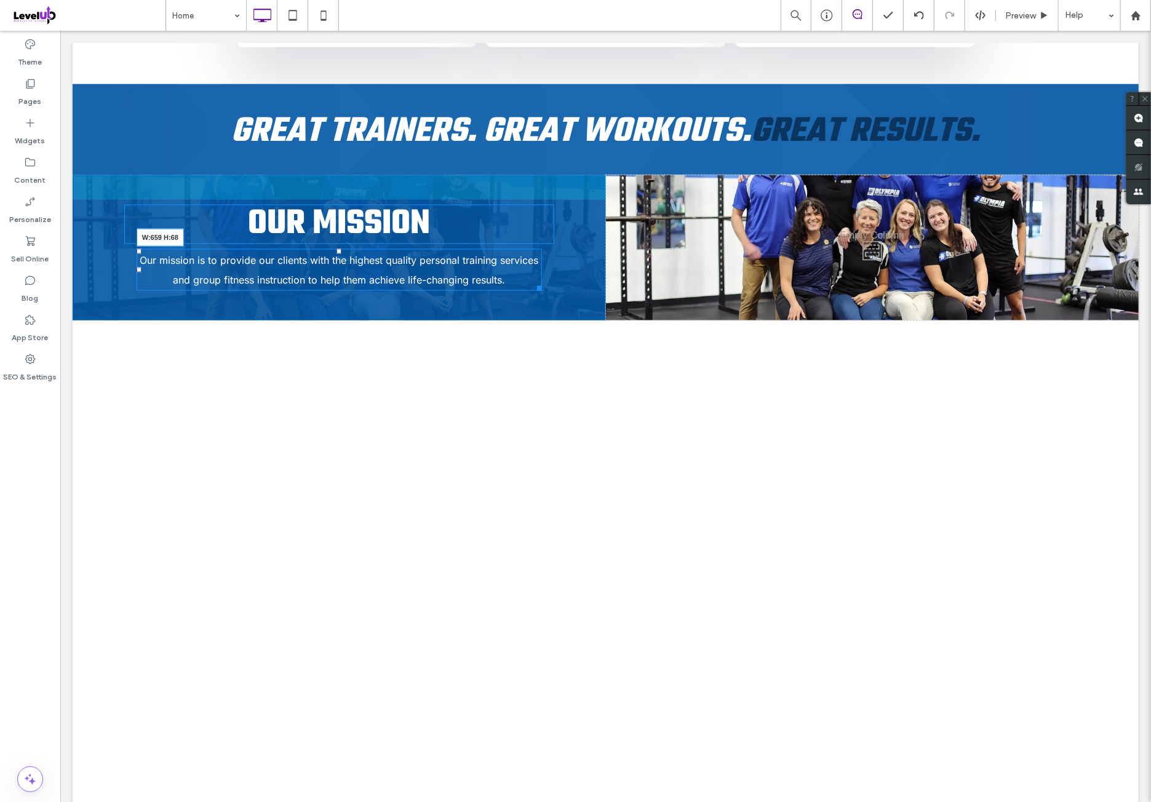
drag, startPoint x: 568, startPoint y: 247, endPoint x: 531, endPoint y: 237, distance: 38.2
click at [531, 248] on div "Our mission is to provide our clients with the highest quality personal trainin…" at bounding box center [338, 269] width 405 height 42
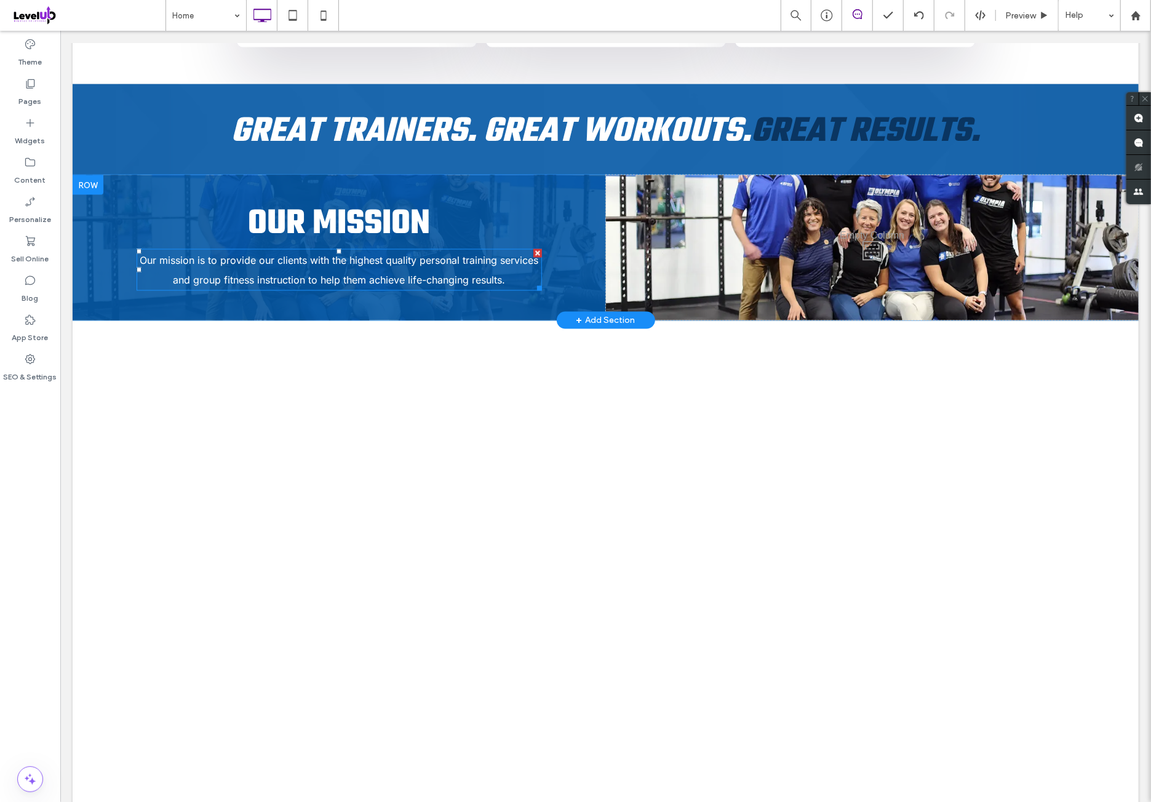
click at [377, 253] on span "Our mission is to provide our clients with the highest quality personal trainin…" at bounding box center [338, 269] width 399 height 32
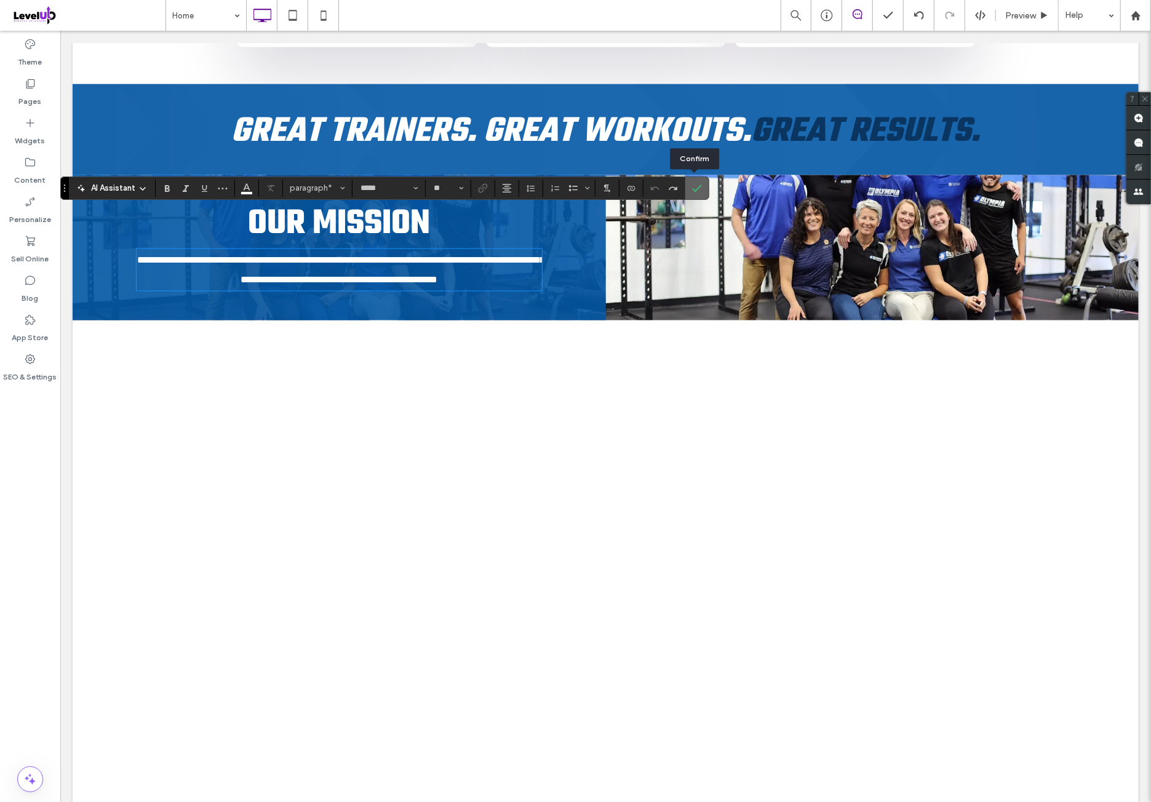
click at [692, 192] on icon "Confirm" at bounding box center [697, 188] width 10 height 10
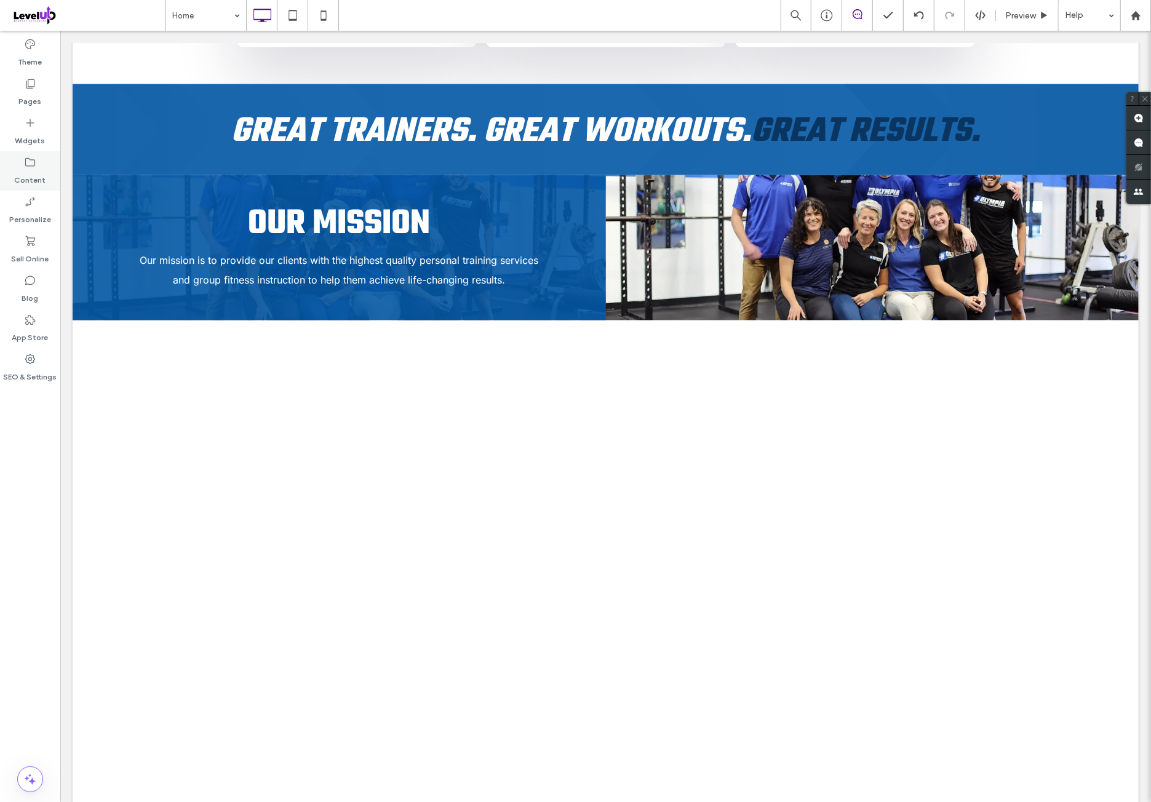
drag, startPoint x: 44, startPoint y: 147, endPoint x: 46, endPoint y: 161, distance: 14.2
click at [44, 147] on div "Widgets" at bounding box center [30, 131] width 60 height 39
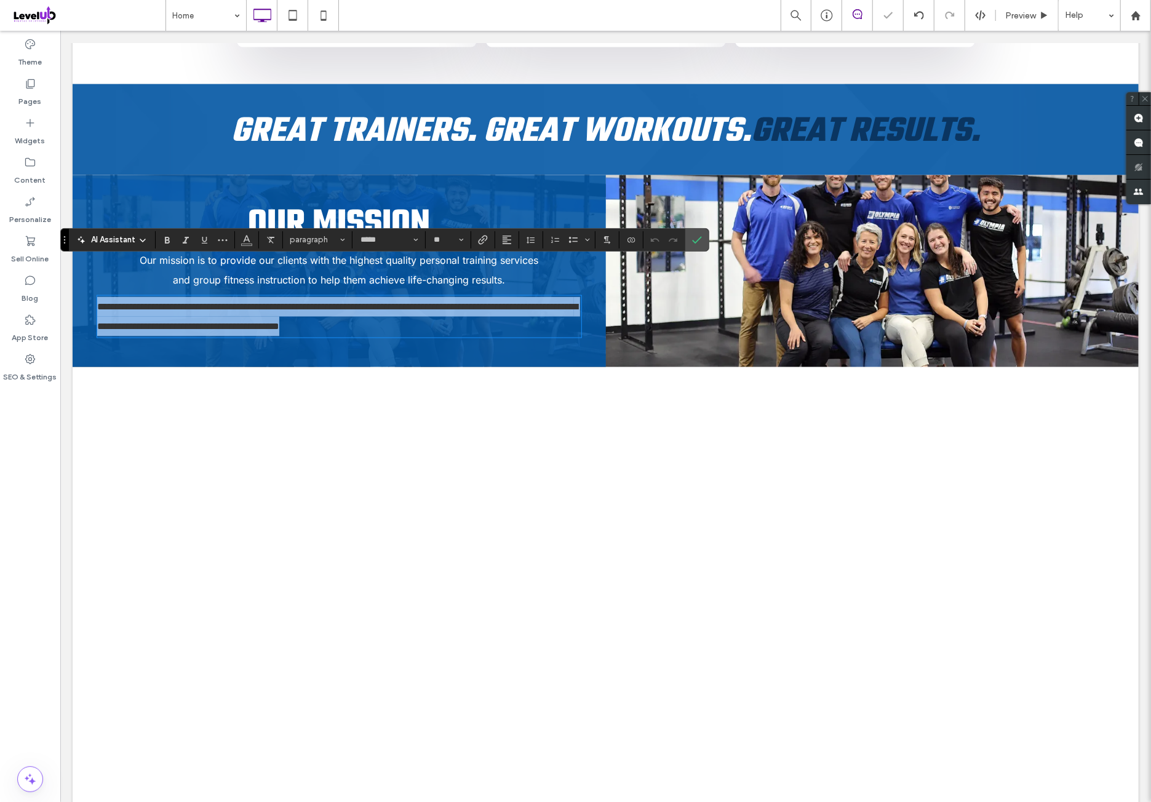
paste div
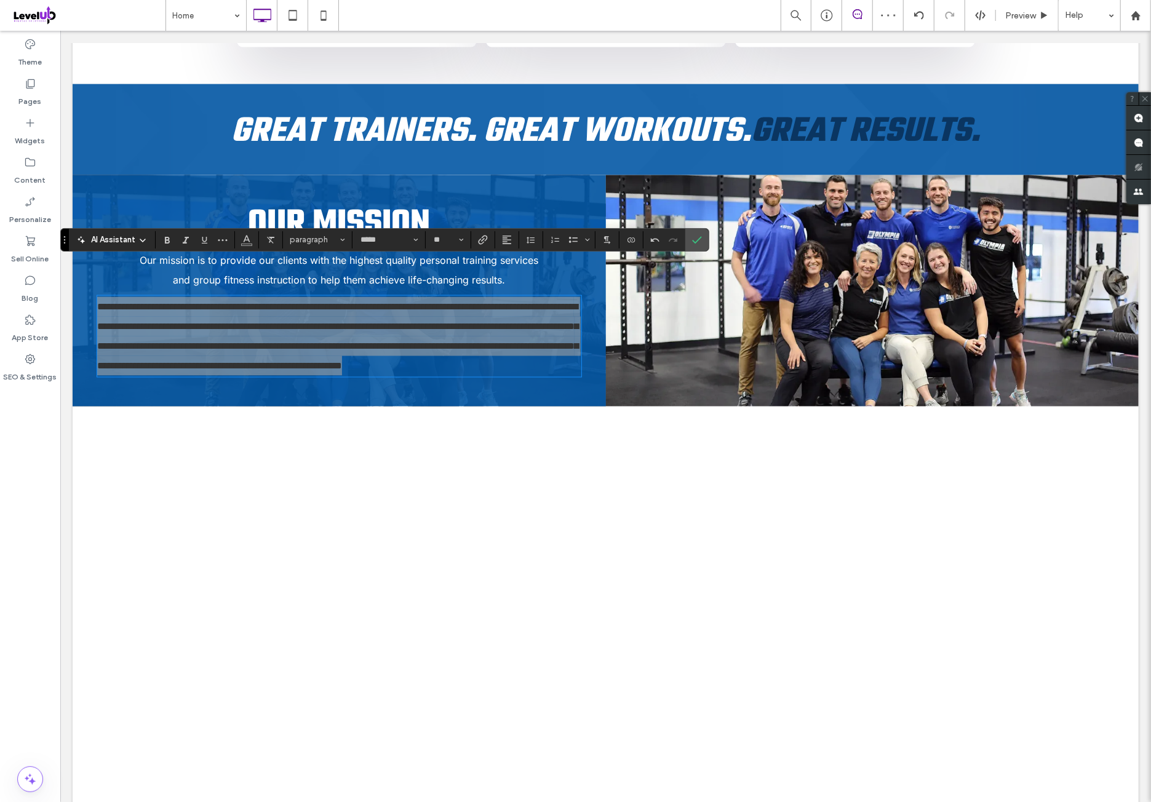
drag, startPoint x: 515, startPoint y: 240, endPoint x: 512, endPoint y: 249, distance: 9.4
click at [514, 241] on section at bounding box center [507, 239] width 24 height 17
click at [511, 249] on div "AI Assistant paragraph ***** **" at bounding box center [384, 239] width 649 height 23
drag, startPoint x: 504, startPoint y: 238, endPoint x: 507, endPoint y: 251, distance: 13.1
click at [504, 239] on icon "Alignment" at bounding box center [507, 240] width 10 height 10
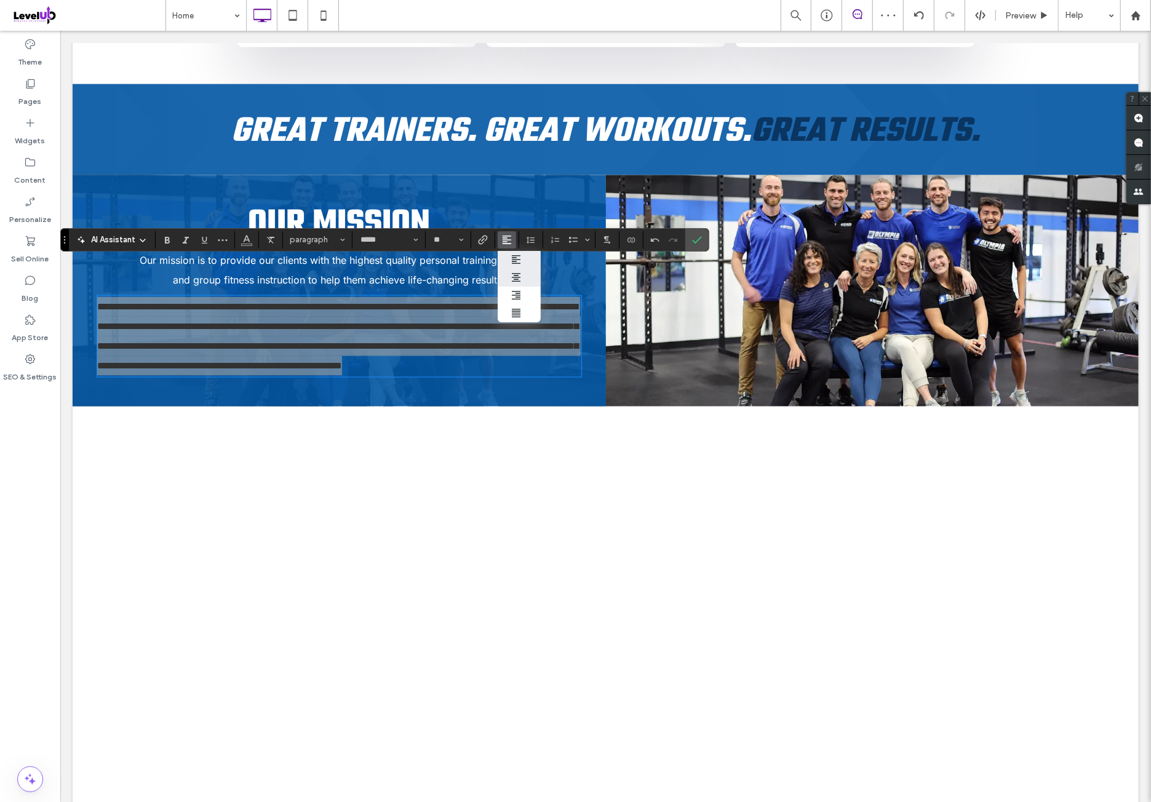
click at [528, 272] on label "ui.textEditor.alignment.center" at bounding box center [519, 278] width 43 height 18
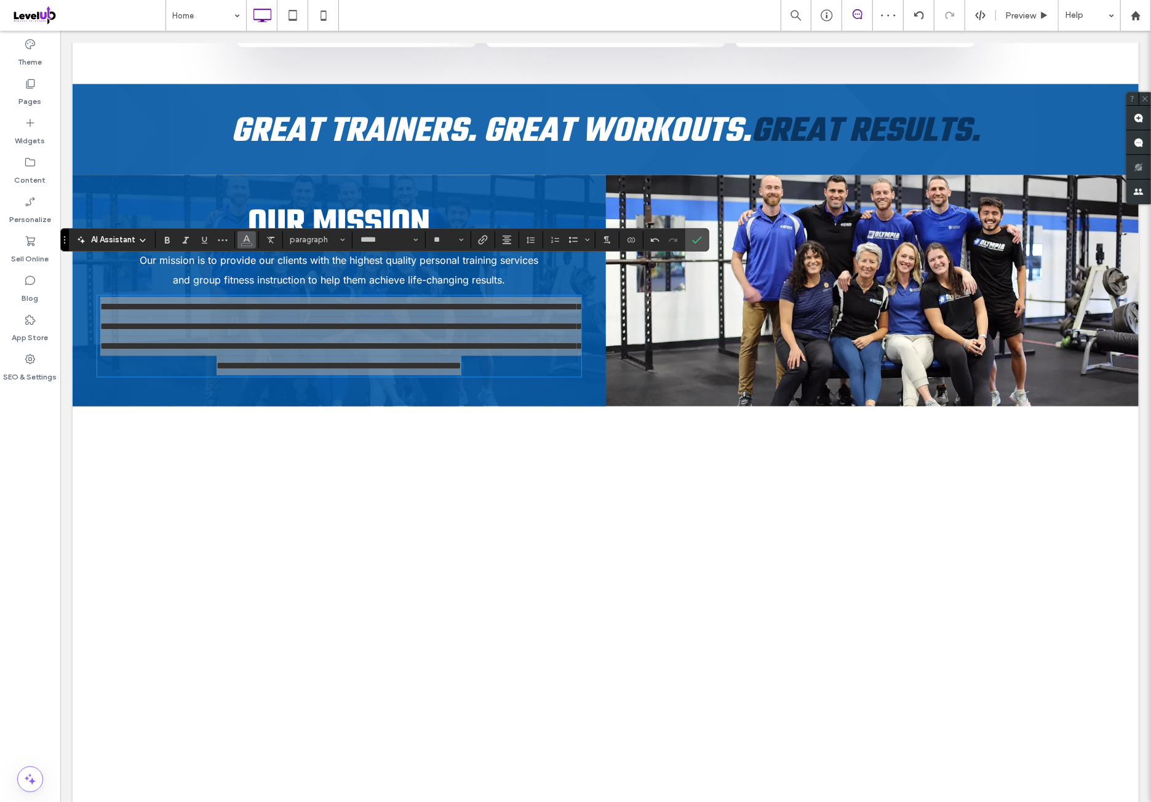
click at [242, 244] on span "Color" at bounding box center [247, 239] width 10 height 16
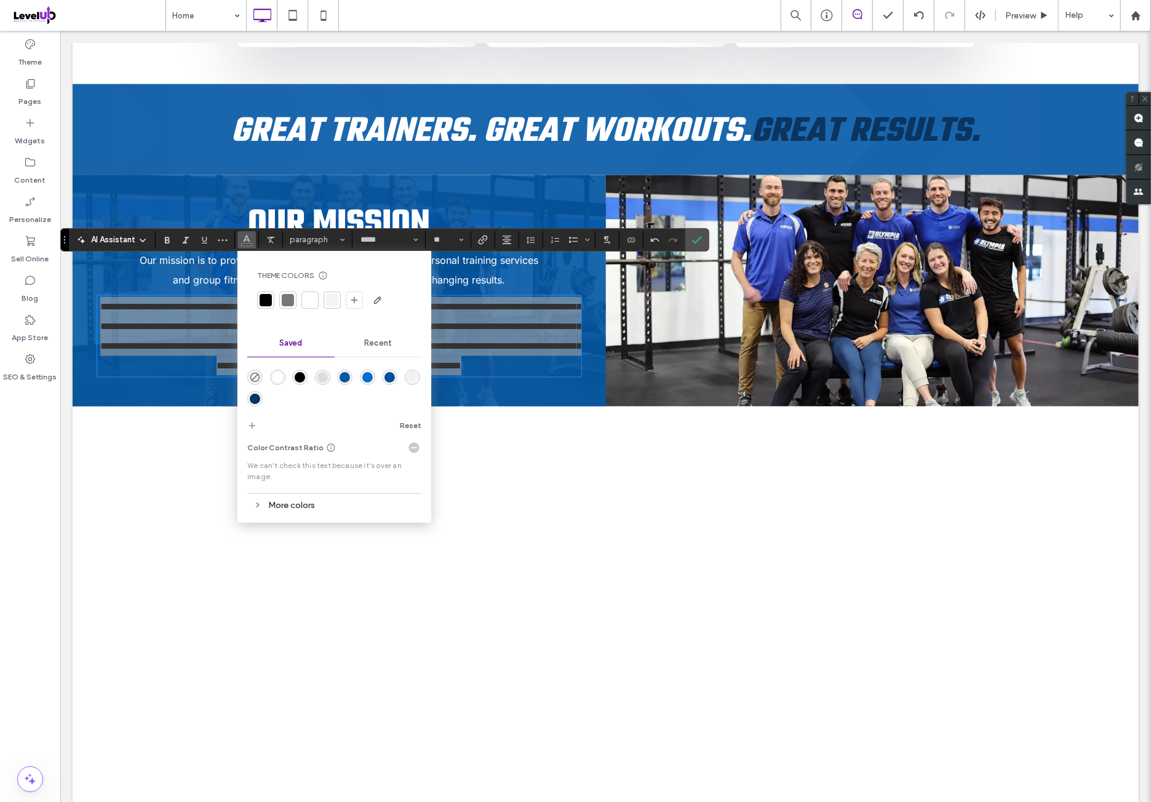
click at [276, 373] on div "rgba(255,255,255,1)" at bounding box center [277, 377] width 10 height 10
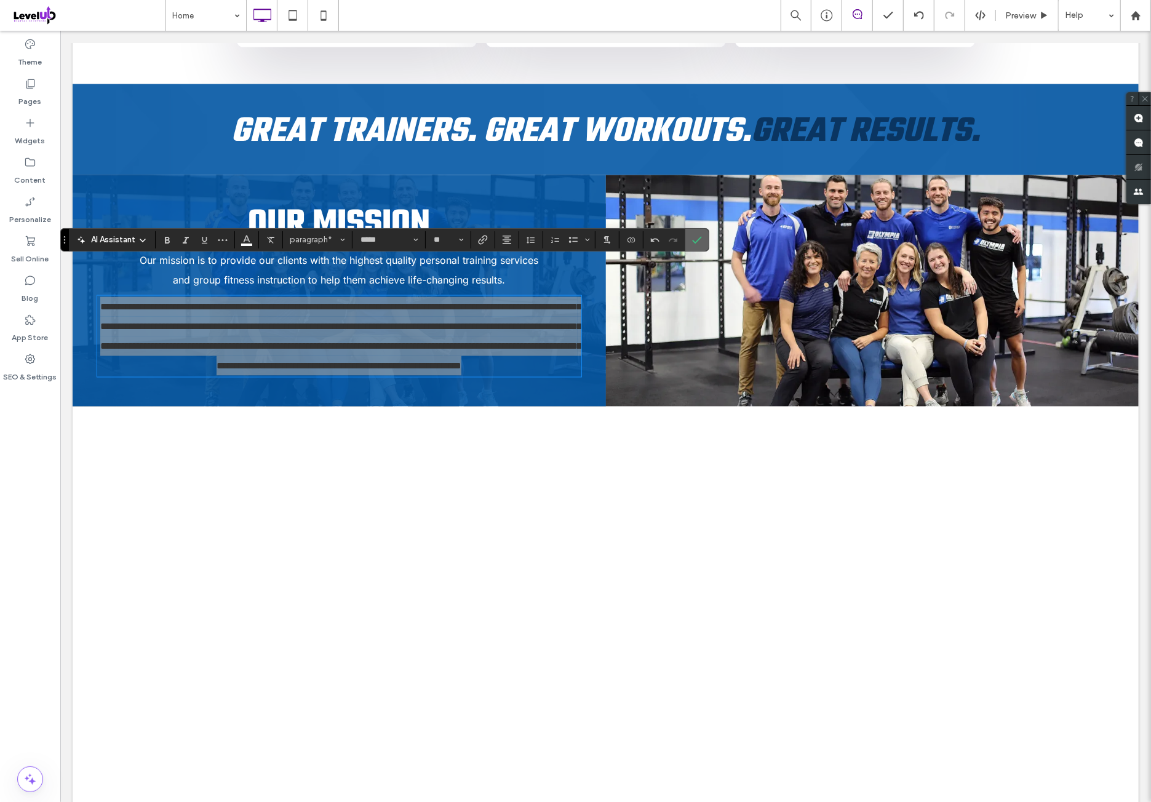
click at [695, 243] on icon "Confirm" at bounding box center [697, 240] width 10 height 10
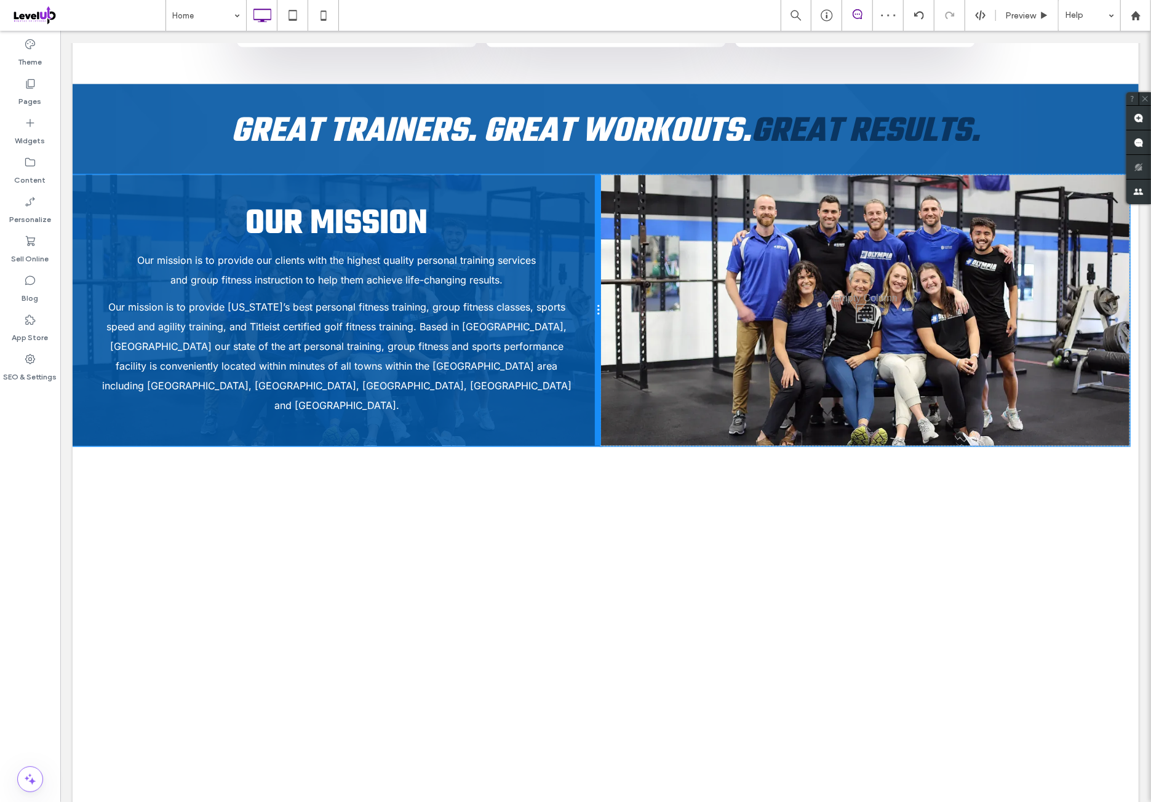
drag, startPoint x: 599, startPoint y: 255, endPoint x: 606, endPoint y: 282, distance: 27.9
click at [606, 282] on div "Click To Paste Click To Paste Our mission Our mission is to provide our clients…" at bounding box center [605, 310] width 1066 height 271
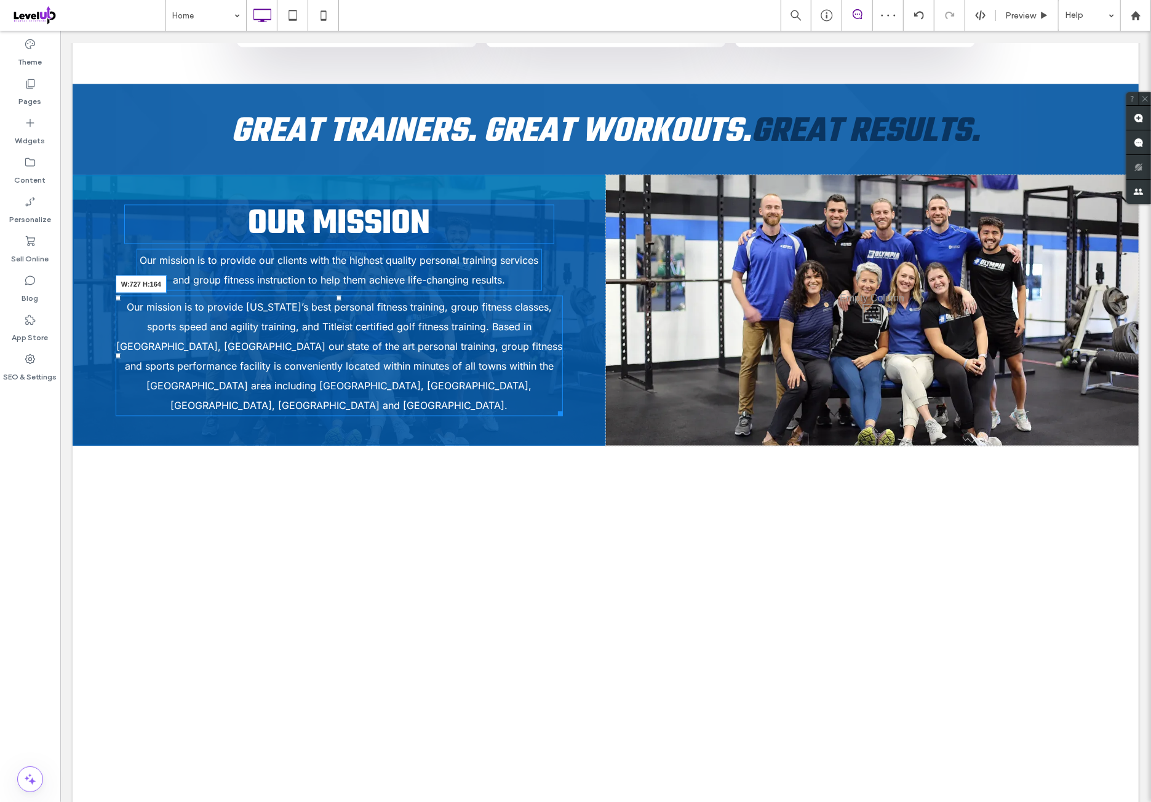
drag, startPoint x: 571, startPoint y: 351, endPoint x: 616, endPoint y: 346, distance: 44.6
click at [555, 341] on div "Our mission is to provide Rhode Island’s best personal fitness training, group …" at bounding box center [338, 355] width 447 height 121
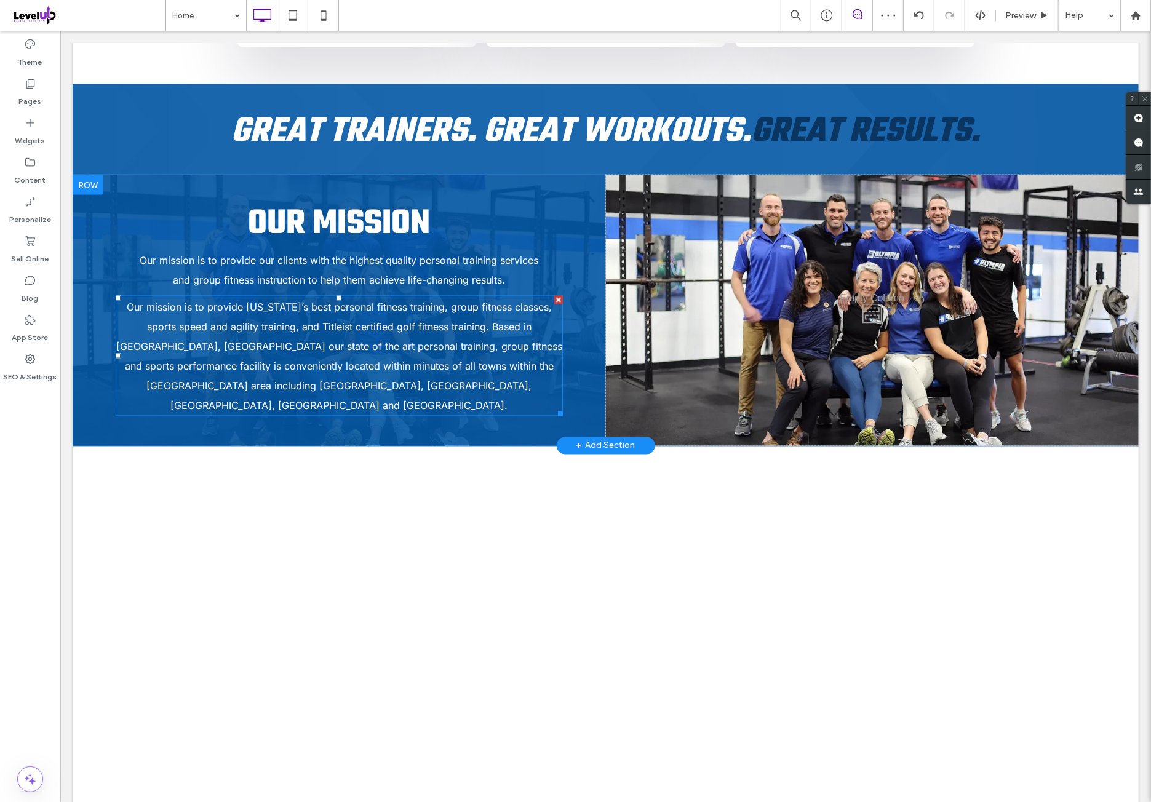
click at [555, 295] on div at bounding box center [557, 299] width 9 height 9
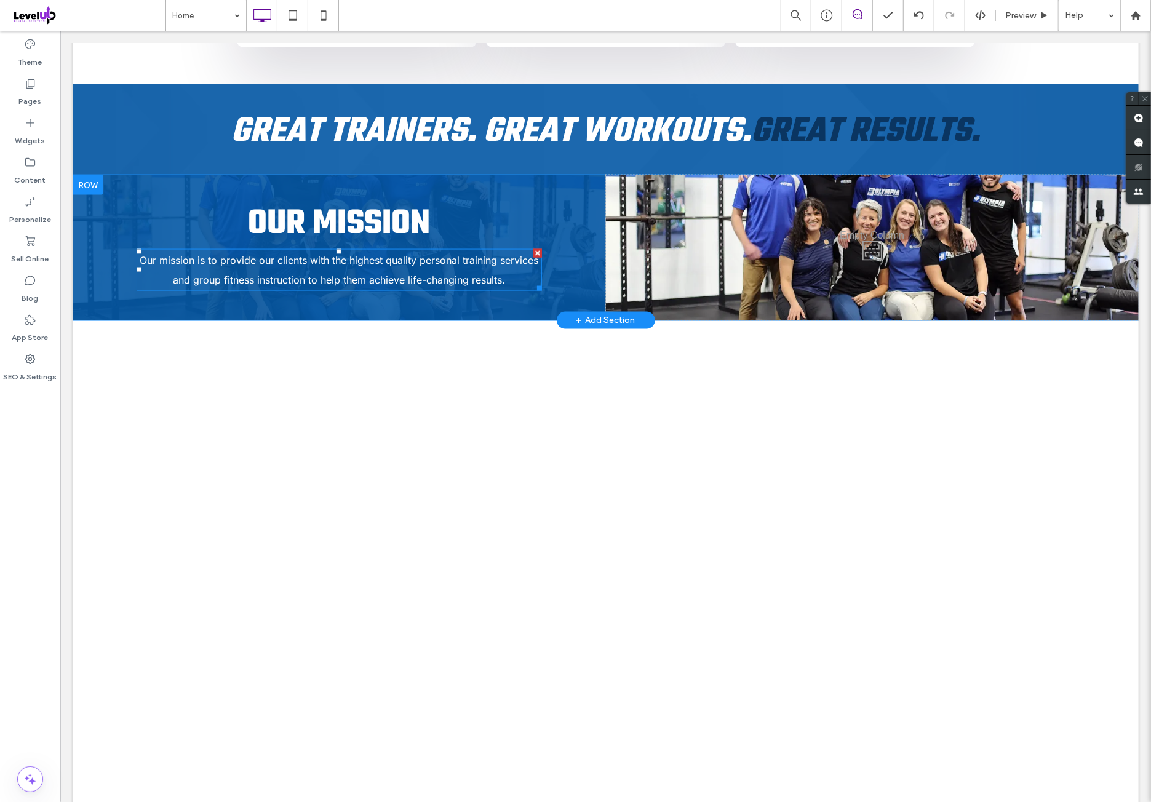
click at [351, 253] on span "Our mission is to provide our clients with the highest quality personal trainin…" at bounding box center [338, 269] width 399 height 32
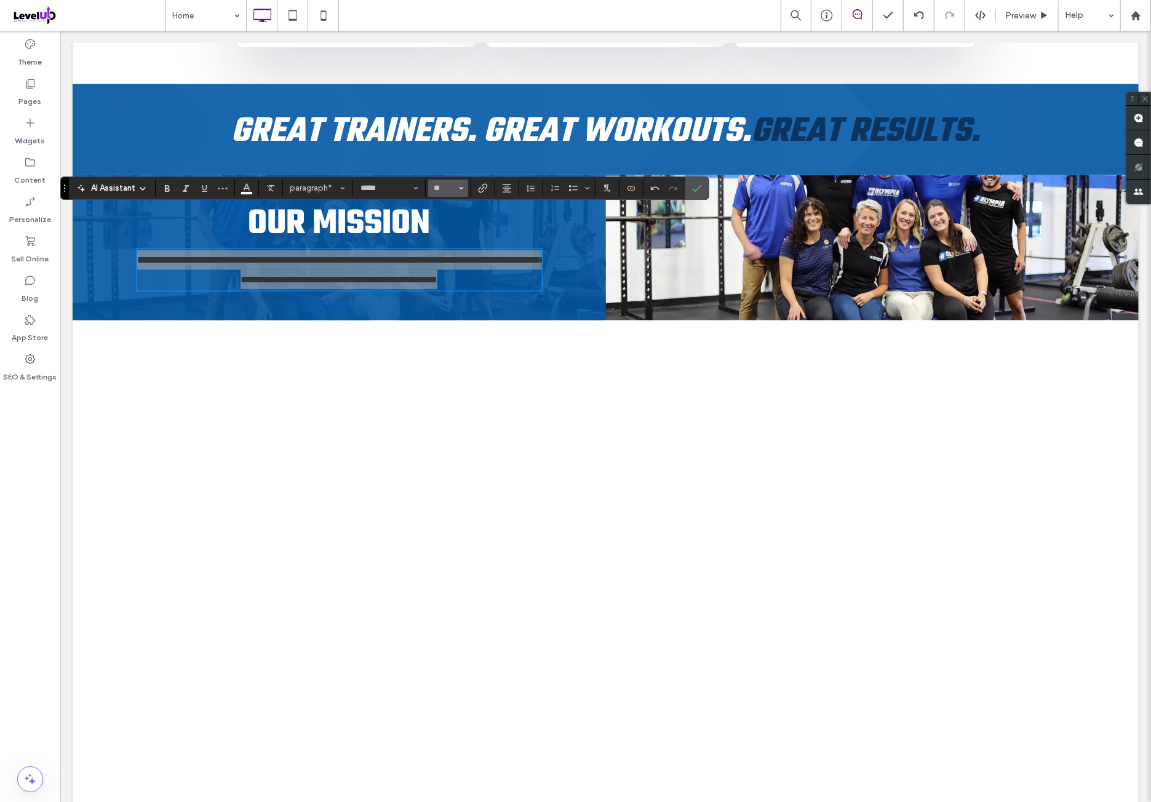
click at [451, 188] on input "**" at bounding box center [444, 188] width 24 height 10
click at [692, 184] on icon "Confirm" at bounding box center [697, 188] width 10 height 10
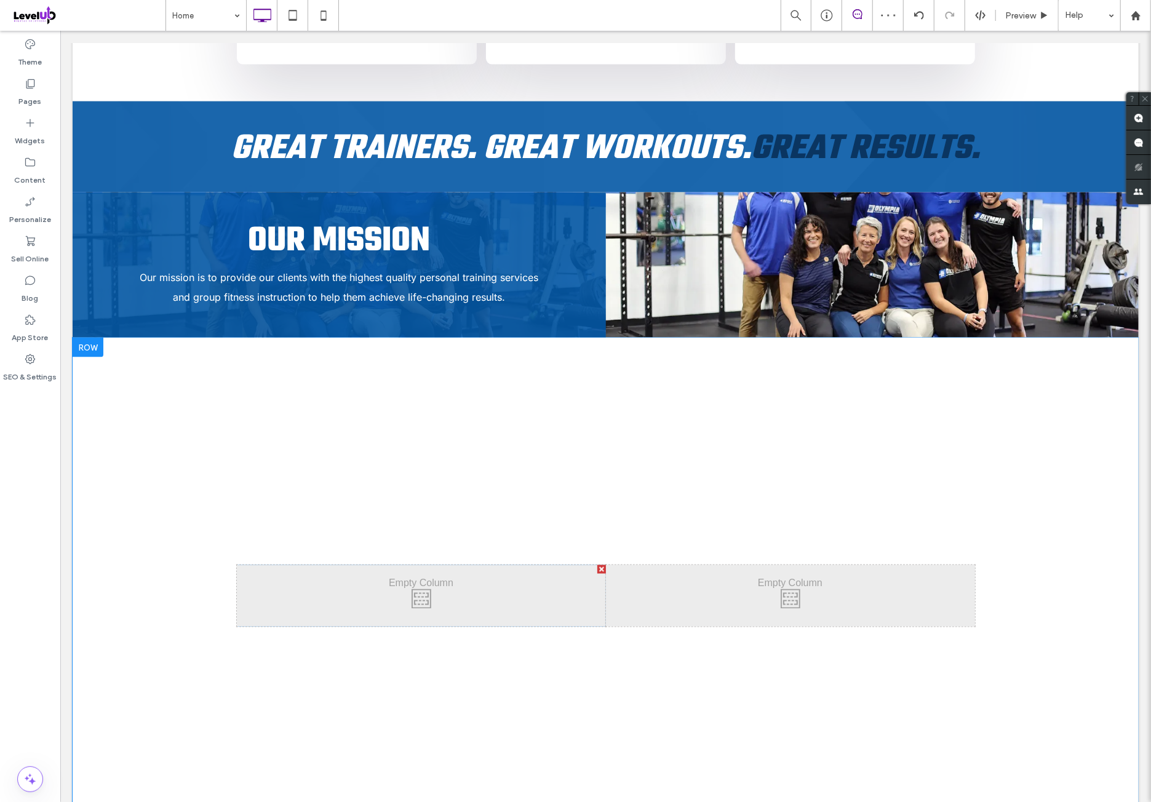
scroll to position [1332, 0]
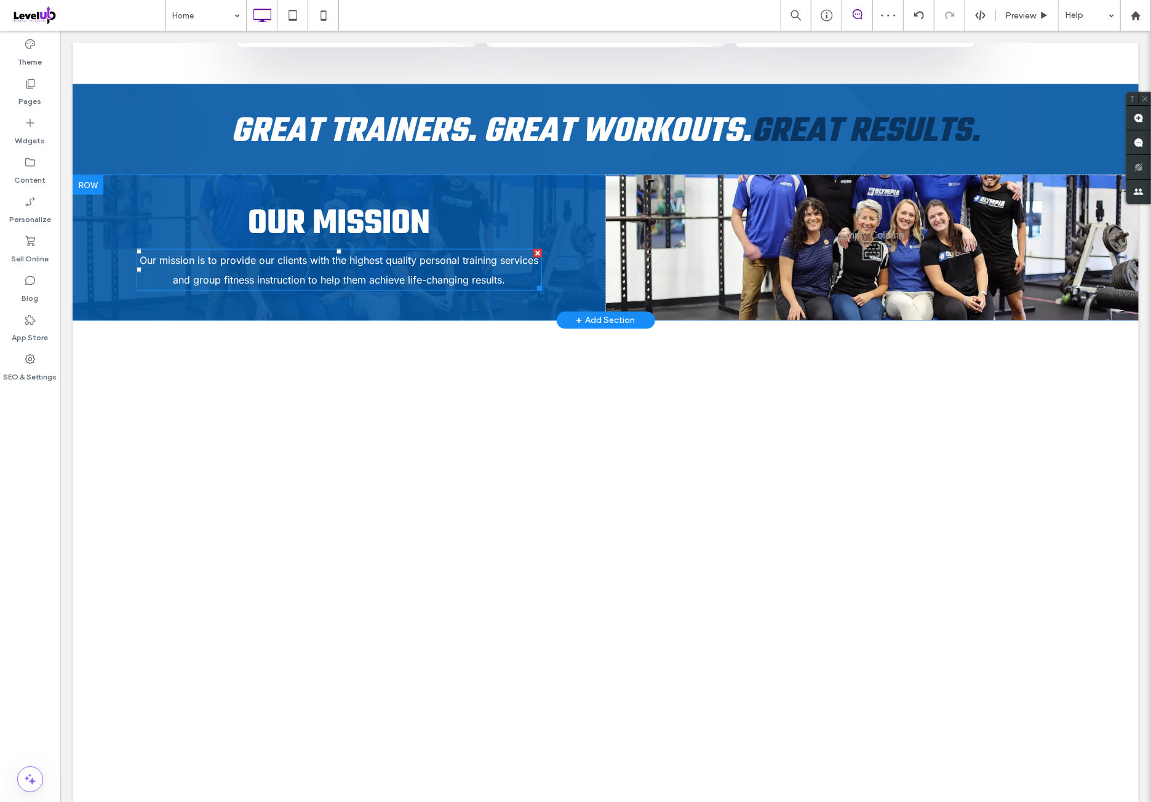
click at [327, 253] on span "Our mission is to provide our clients with the highest quality personal trainin…" at bounding box center [338, 269] width 399 height 32
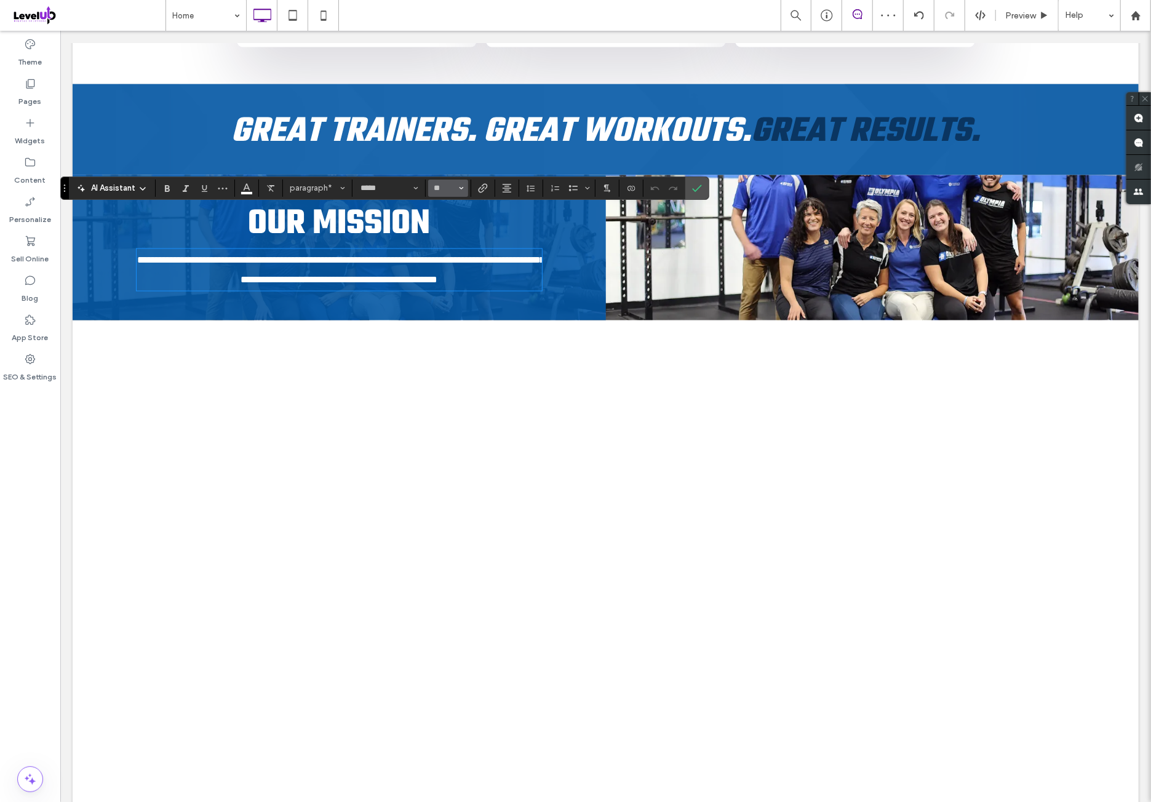
click at [456, 188] on button "**" at bounding box center [448, 188] width 40 height 17
click at [348, 255] on span "**********" at bounding box center [340, 269] width 407 height 29
click at [510, 250] on p "**********" at bounding box center [338, 269] width 405 height 39
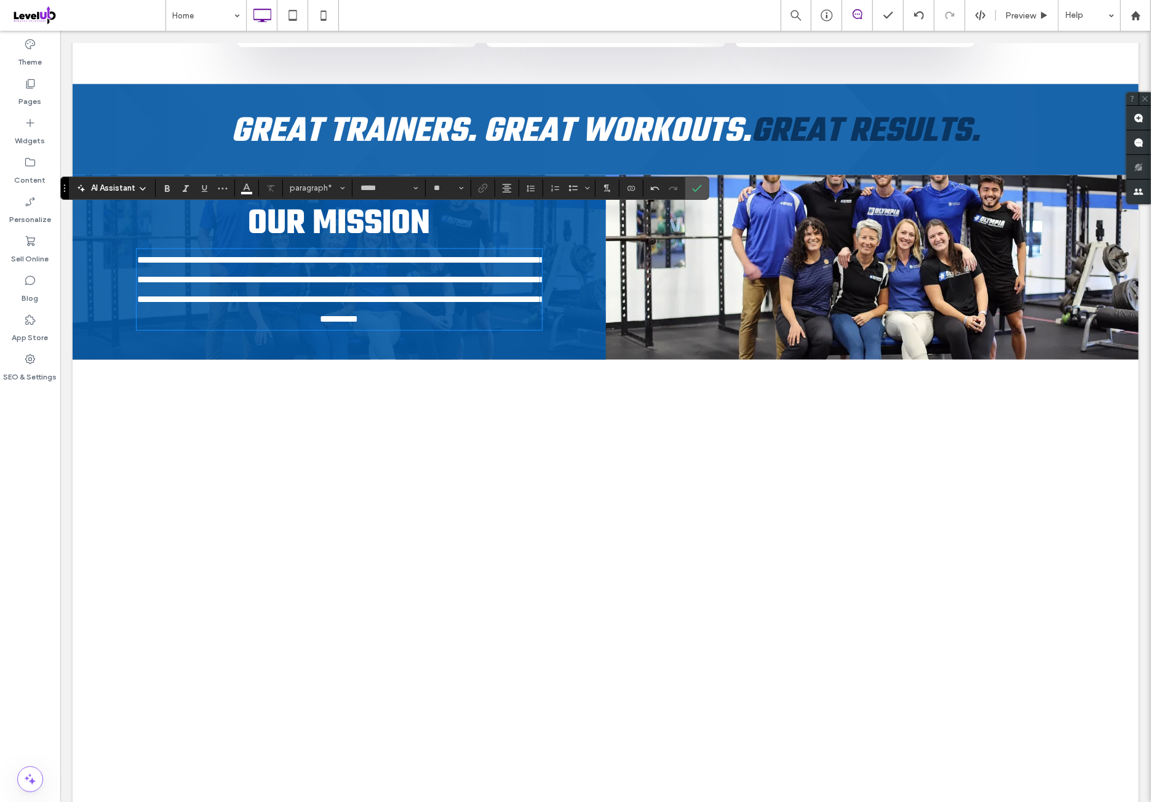
scroll to position [0, 0]
click at [697, 191] on icon "Confirm" at bounding box center [697, 188] width 10 height 10
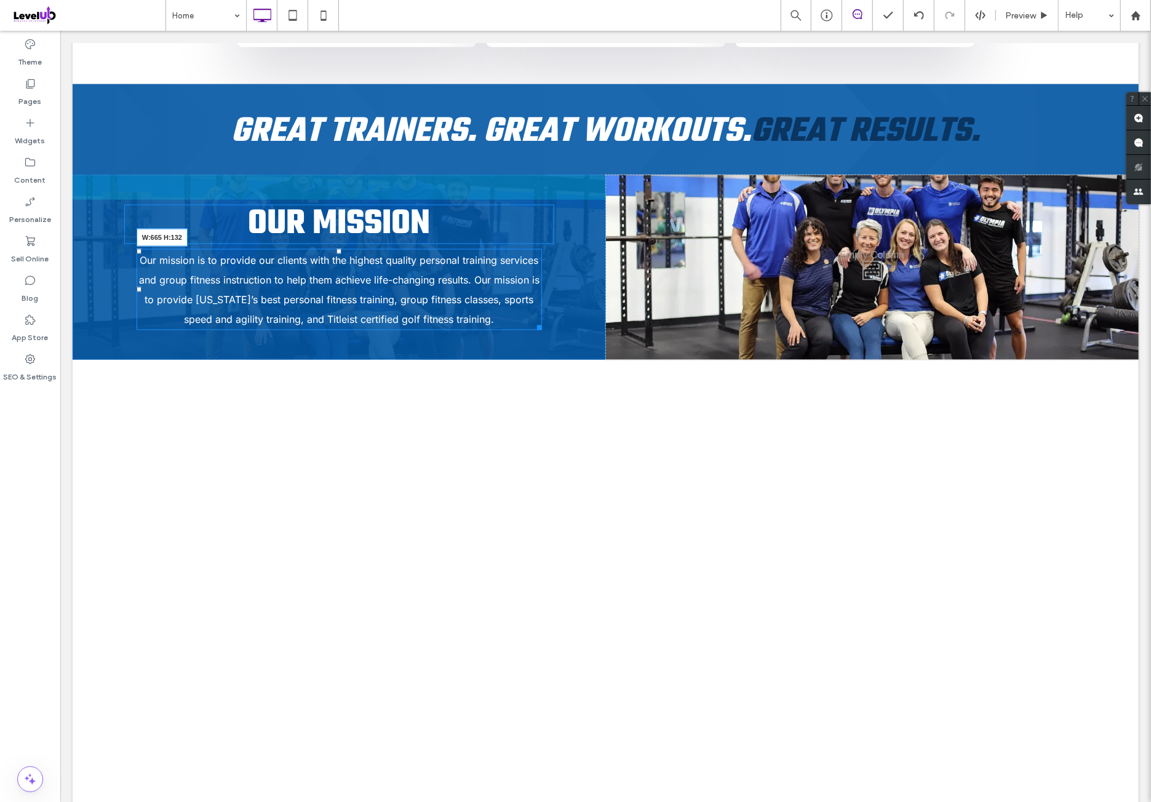
drag, startPoint x: 536, startPoint y: 284, endPoint x: 538, endPoint y: 253, distance: 30.8
click at [538, 253] on div "Our mission is to provide our clients with the highest quality personal trainin…" at bounding box center [338, 288] width 405 height 81
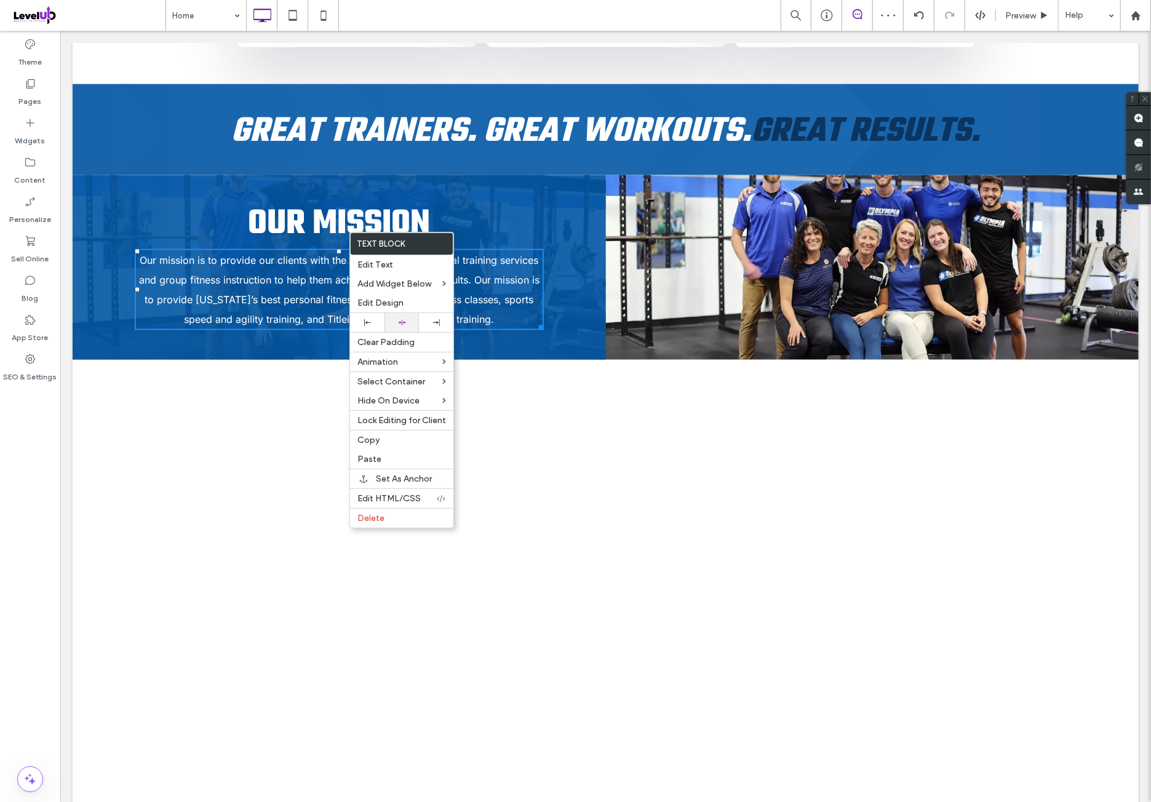
click at [414, 319] on div at bounding box center [401, 322] width 34 height 19
click at [506, 253] on span "Our mission is to provide our clients with the highest quality personal trainin…" at bounding box center [338, 288] width 400 height 71
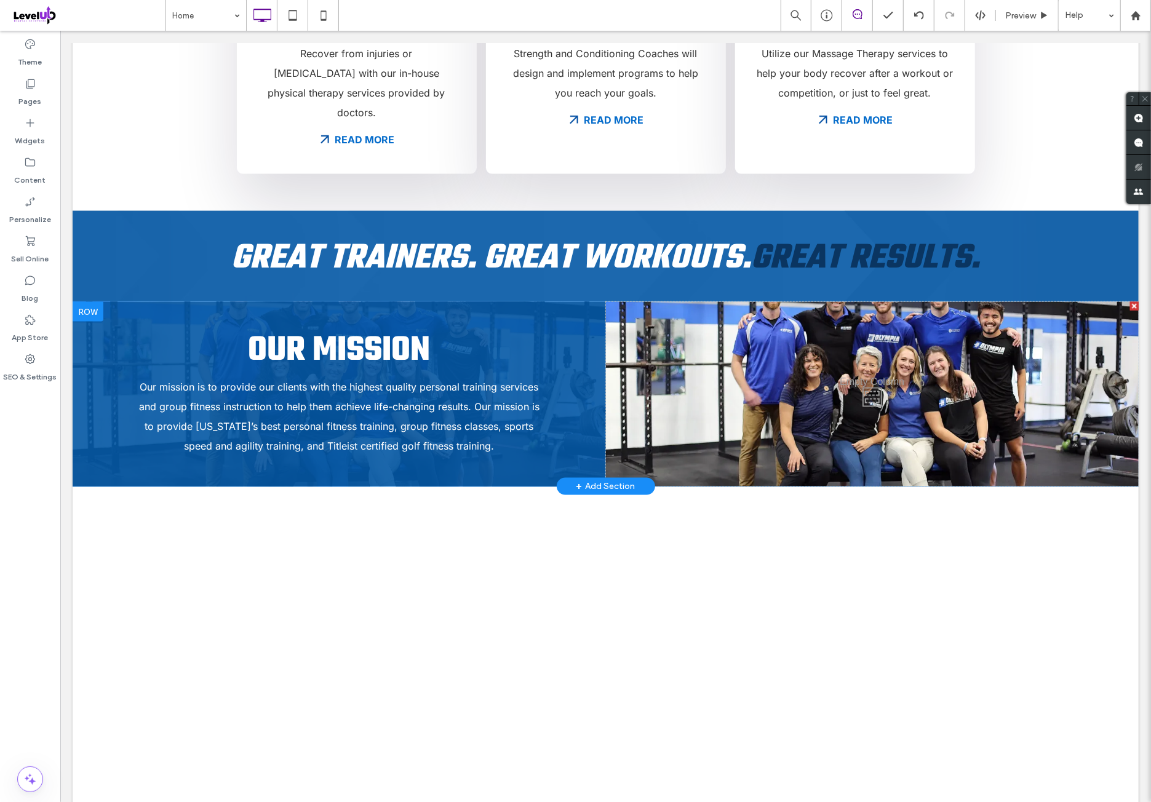
scroll to position [1230, 0]
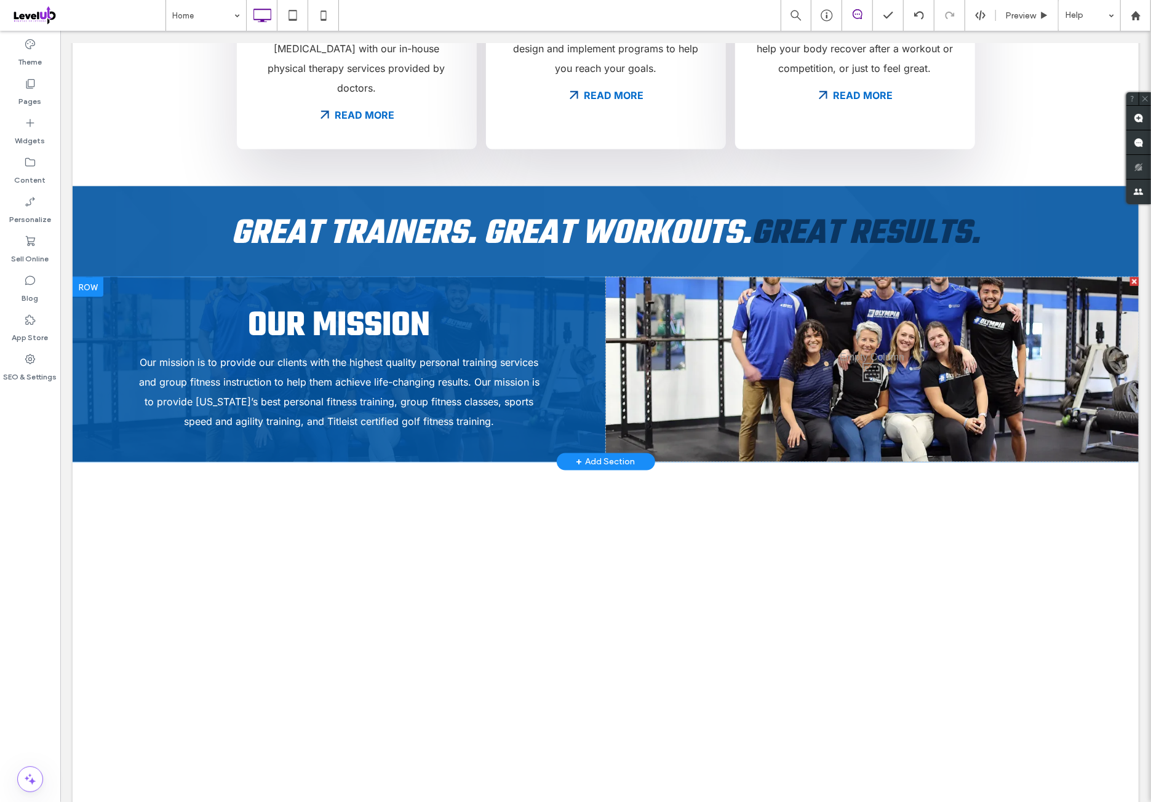
click at [504, 277] on div "Click To Paste Click To Paste Our mission Our mission is to provide our clients…" at bounding box center [338, 369] width 533 height 184
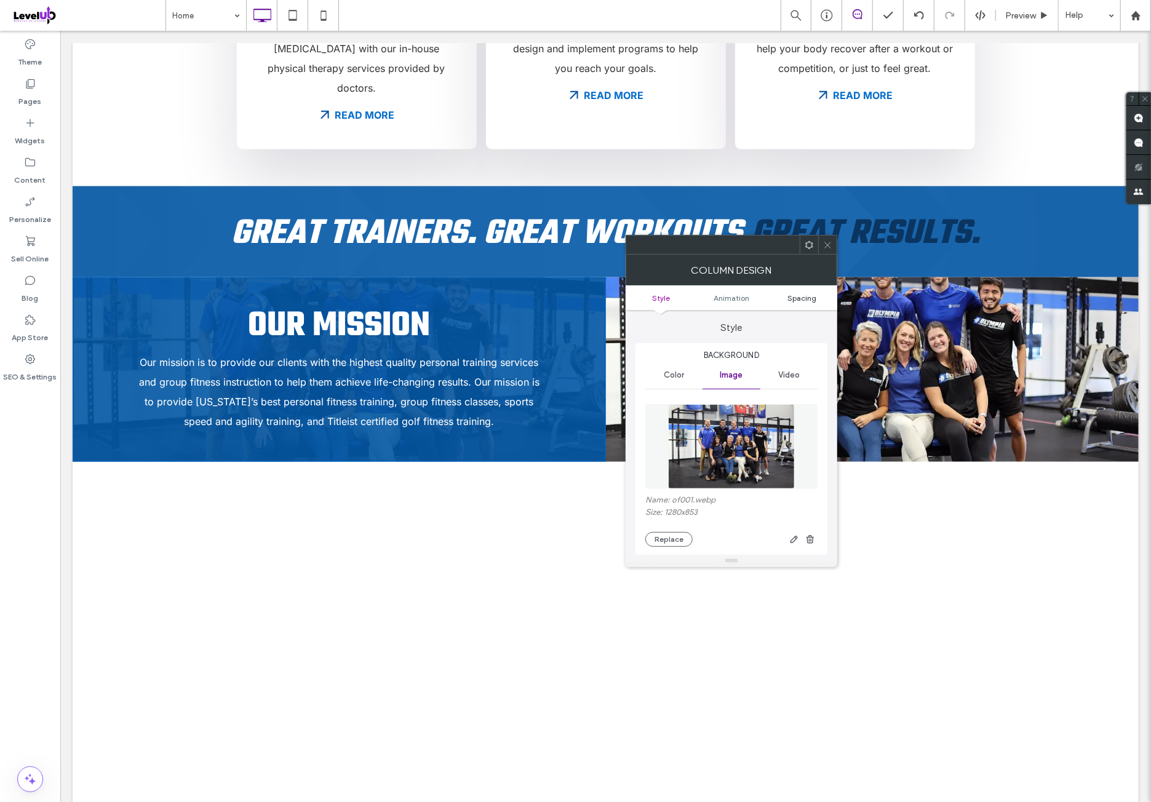
click at [798, 296] on span "Spacing" at bounding box center [801, 297] width 29 height 9
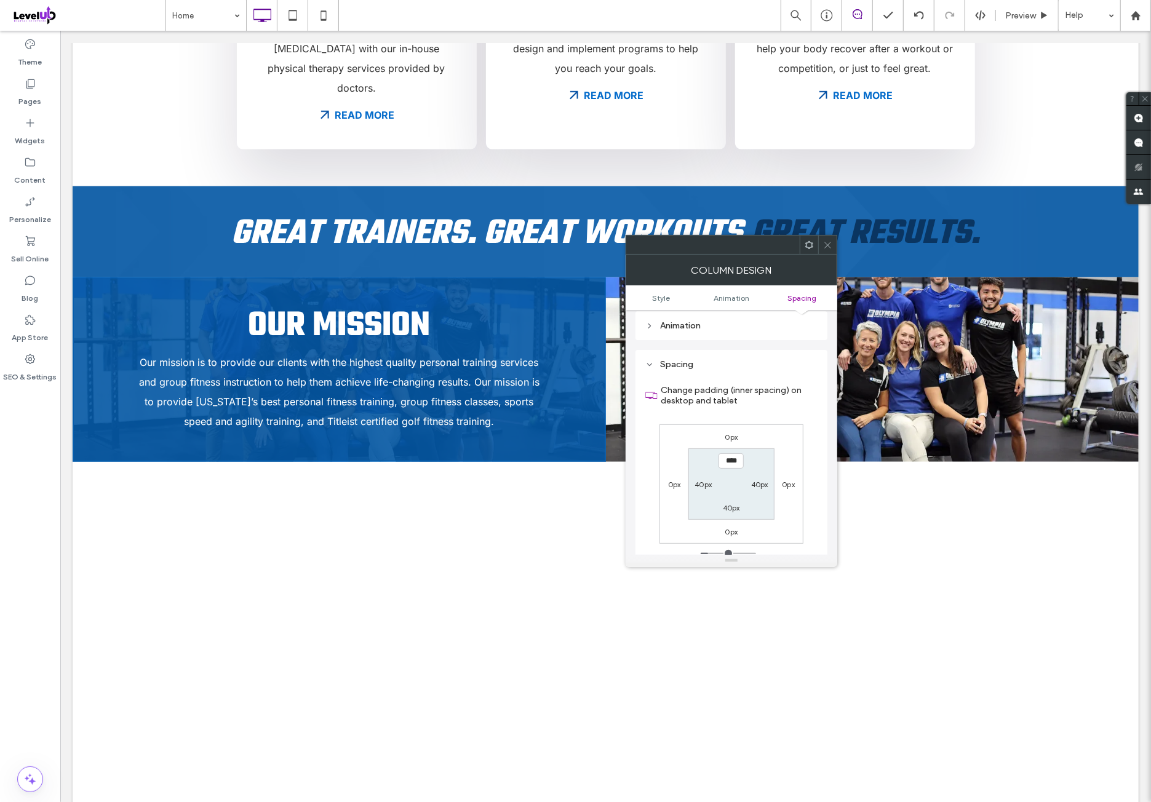
scroll to position [710, 0]
type input "***"
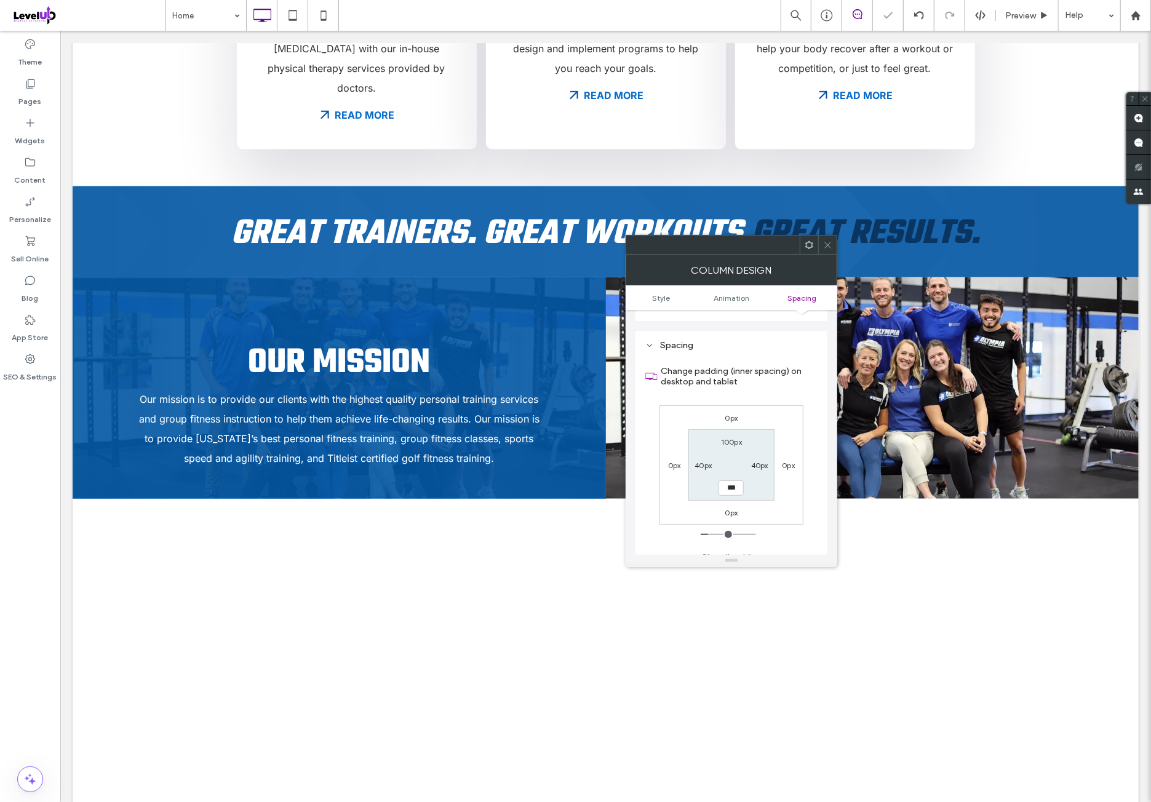
type input "***"
type input "*****"
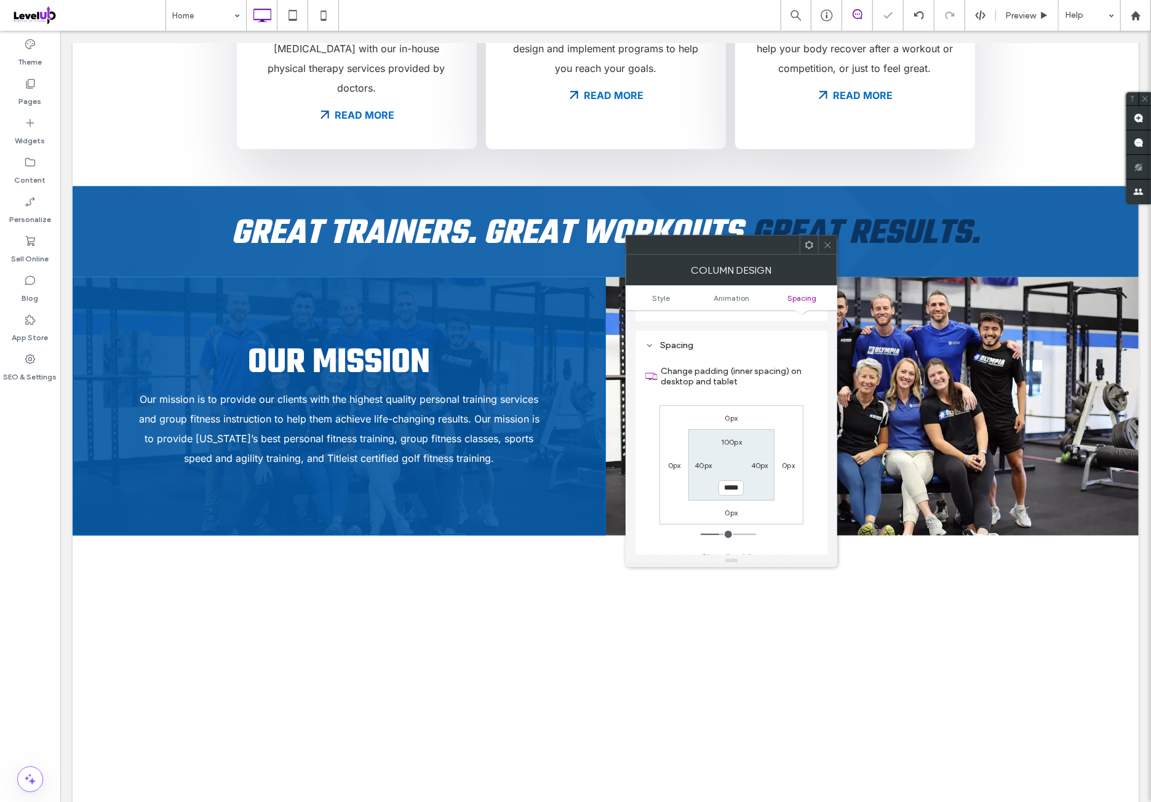
click at [737, 437] on label "100px" at bounding box center [731, 441] width 21 height 9
type input "***"
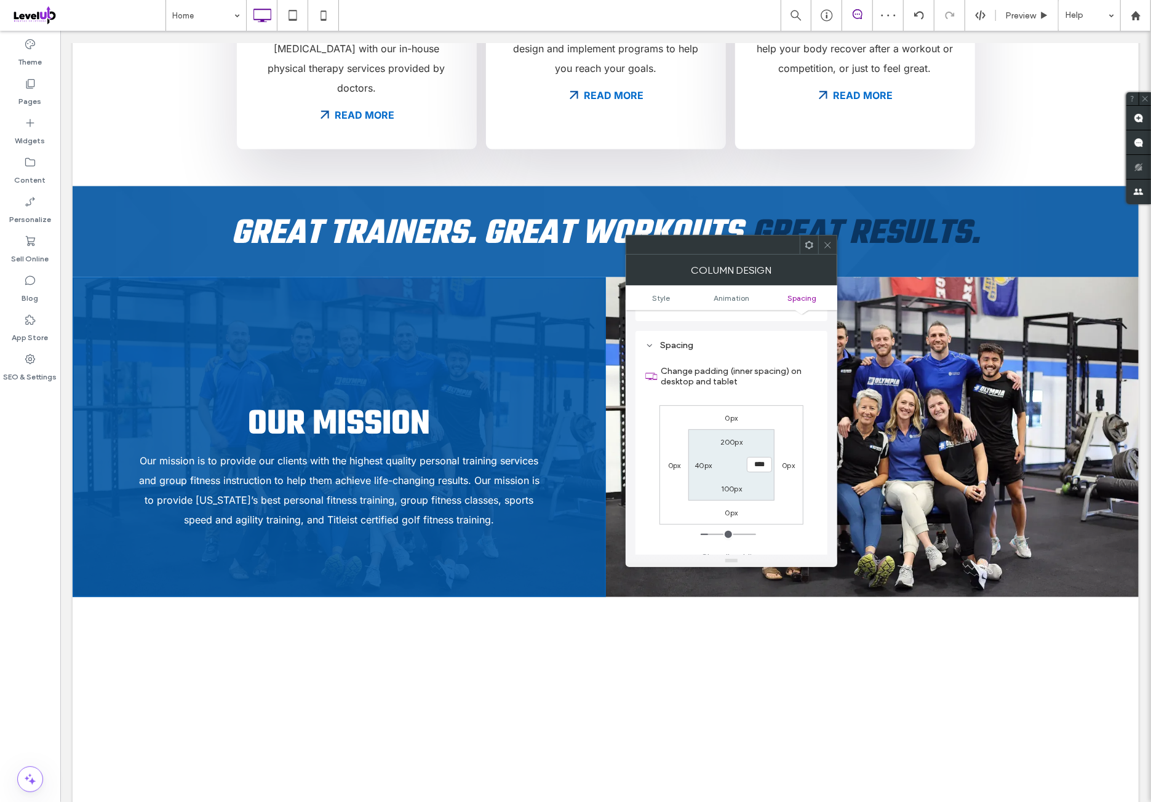
type input "***"
type input "*****"
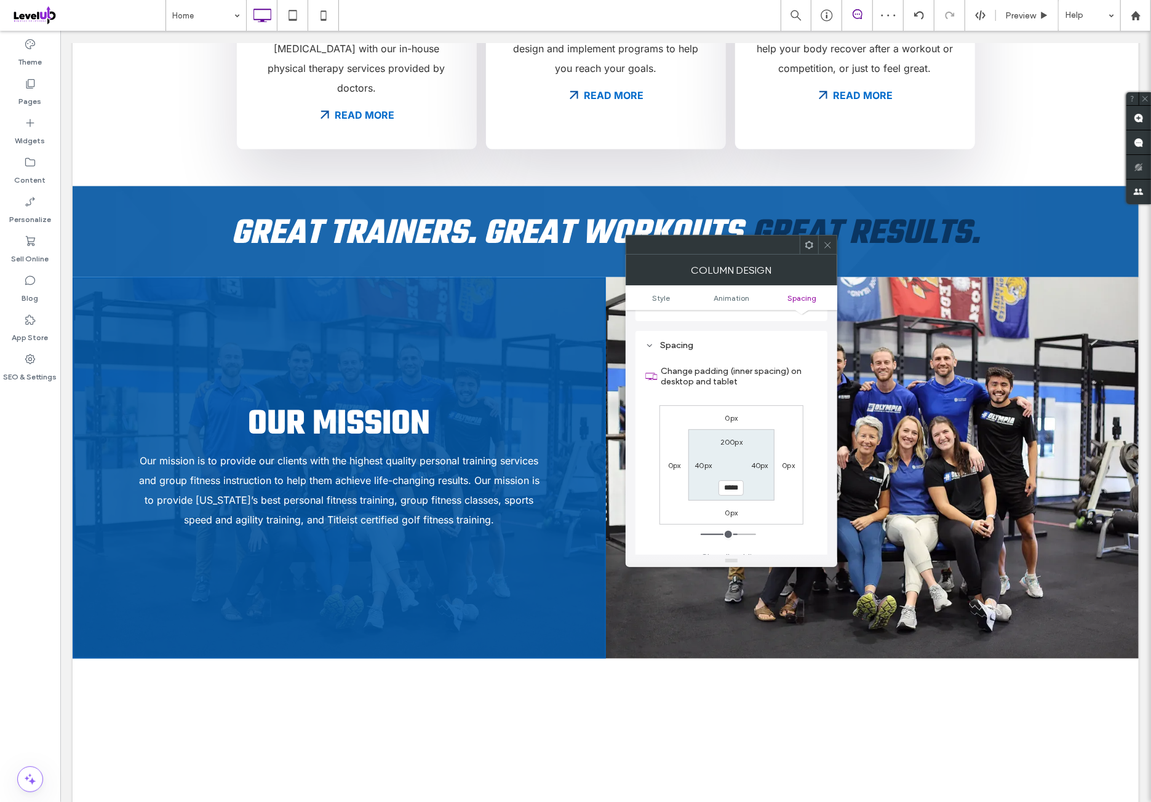
click at [761, 405] on div "0px 0px 0px 0px 200px 40px ***** 40px" at bounding box center [731, 464] width 144 height 119
click at [825, 244] on icon at bounding box center [827, 244] width 9 height 9
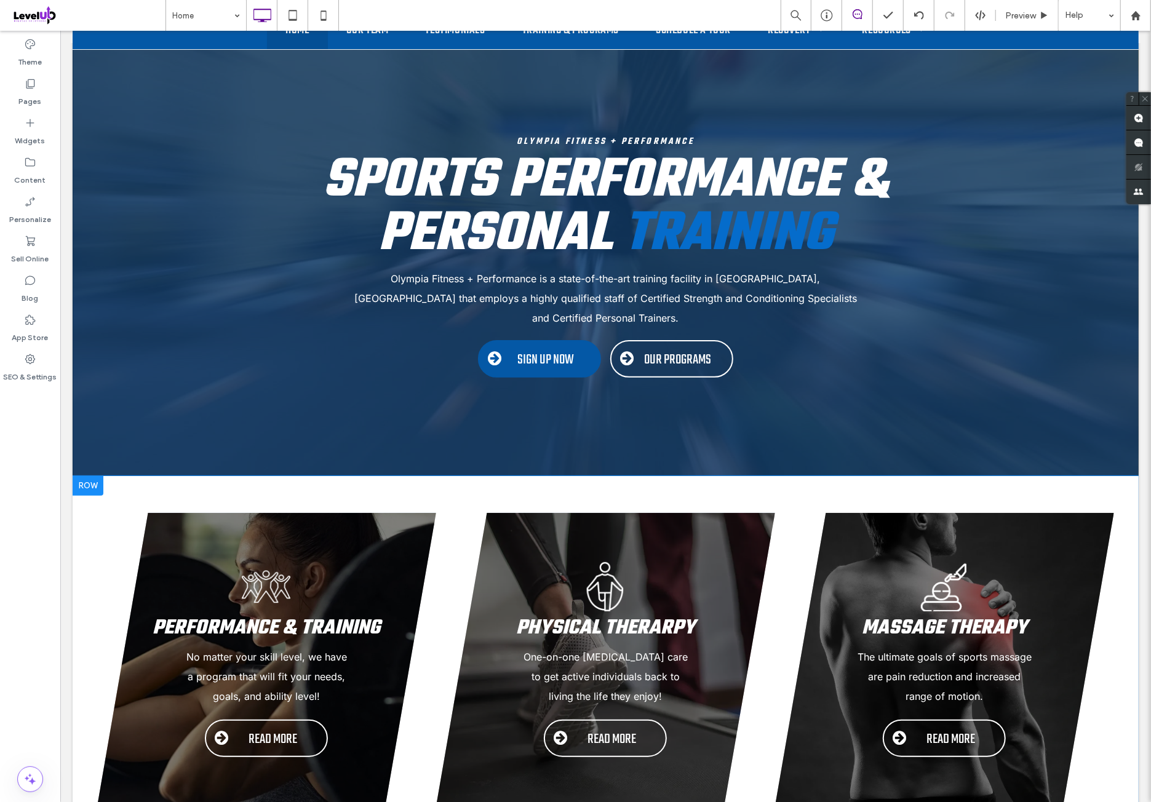
scroll to position [0, 0]
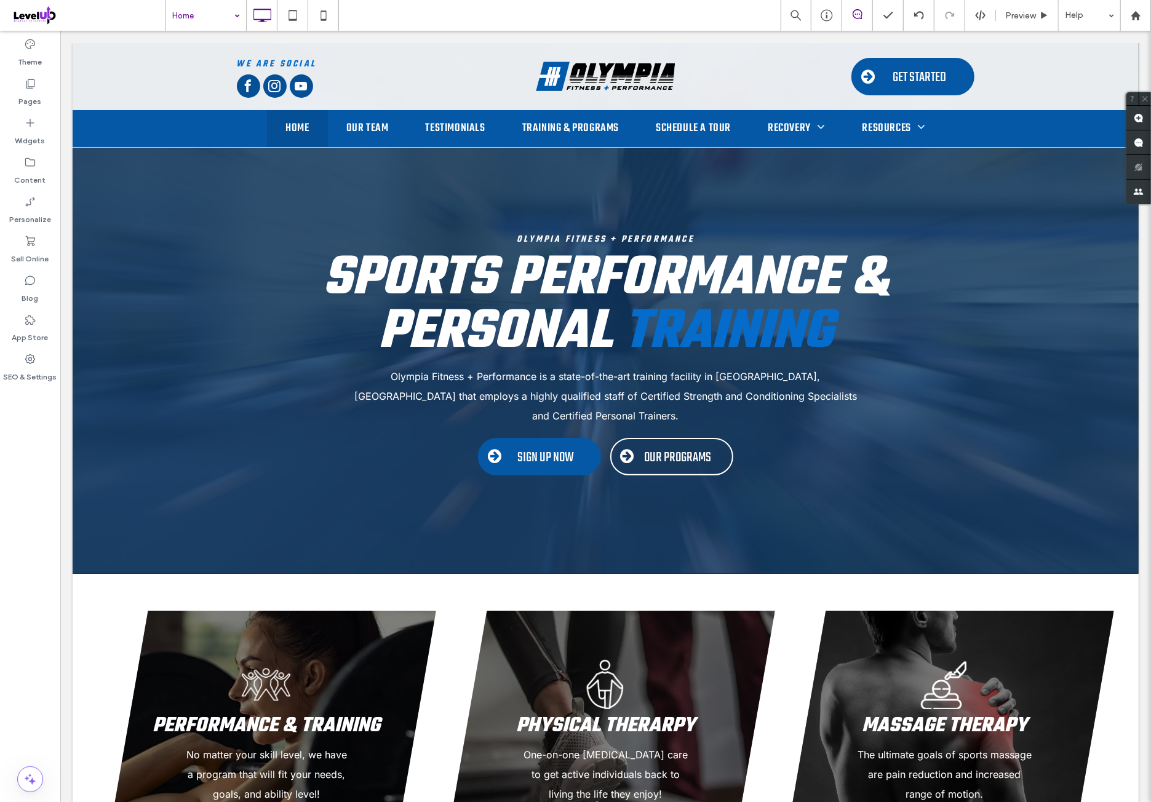
drag, startPoint x: 151, startPoint y: 1, endPoint x: 183, endPoint y: 22, distance: 38.5
drag, startPoint x: 31, startPoint y: 506, endPoint x: 37, endPoint y: 500, distance: 8.7
click at [32, 506] on div "Theme Pages Widgets Content Personalize Sell Online Blog App Store SEO & Settin…" at bounding box center [30, 416] width 60 height 771
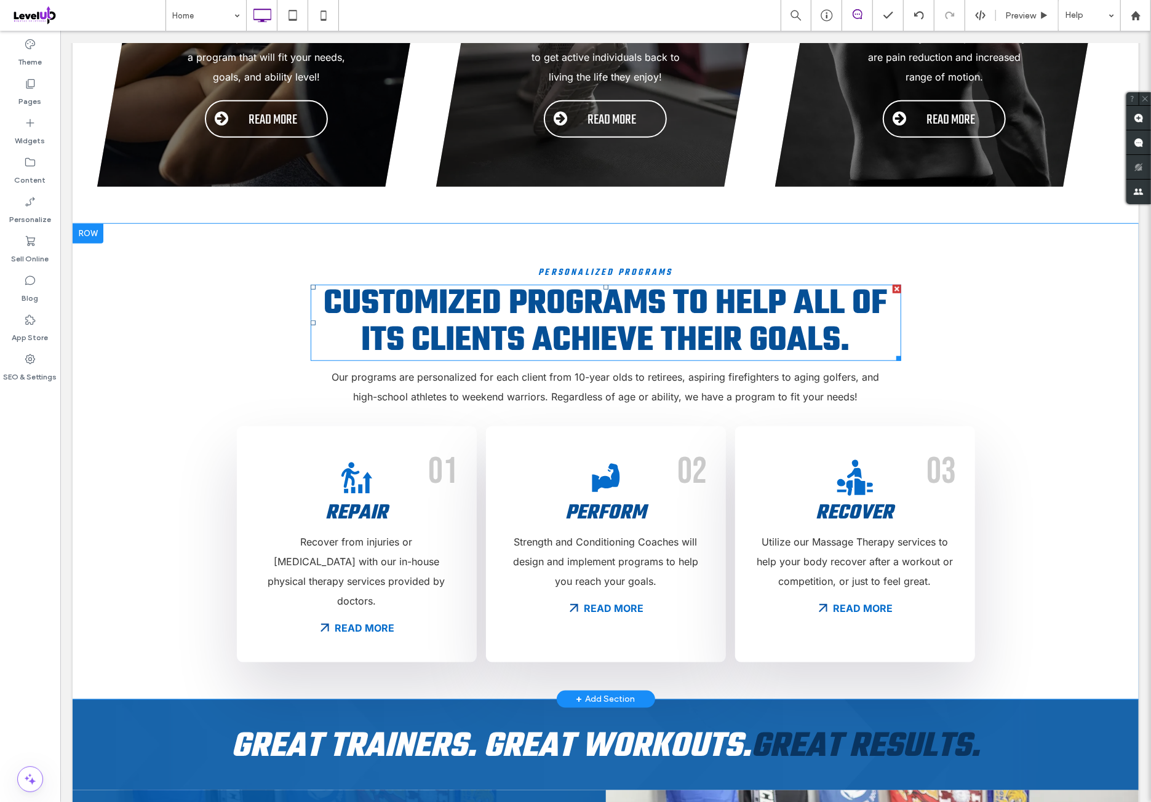
scroll to position [820, 0]
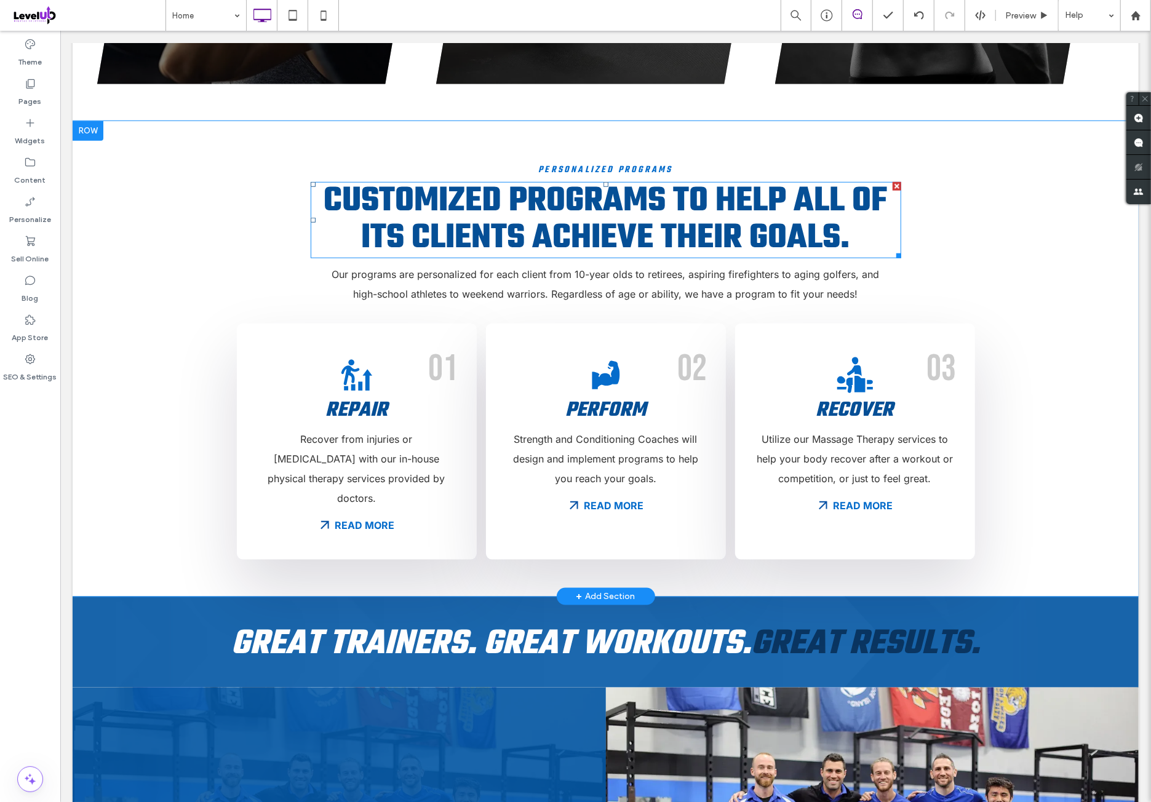
click at [595, 221] on span "Customized programs to help all of its clients achieve their goals." at bounding box center [604, 220] width 563 height 90
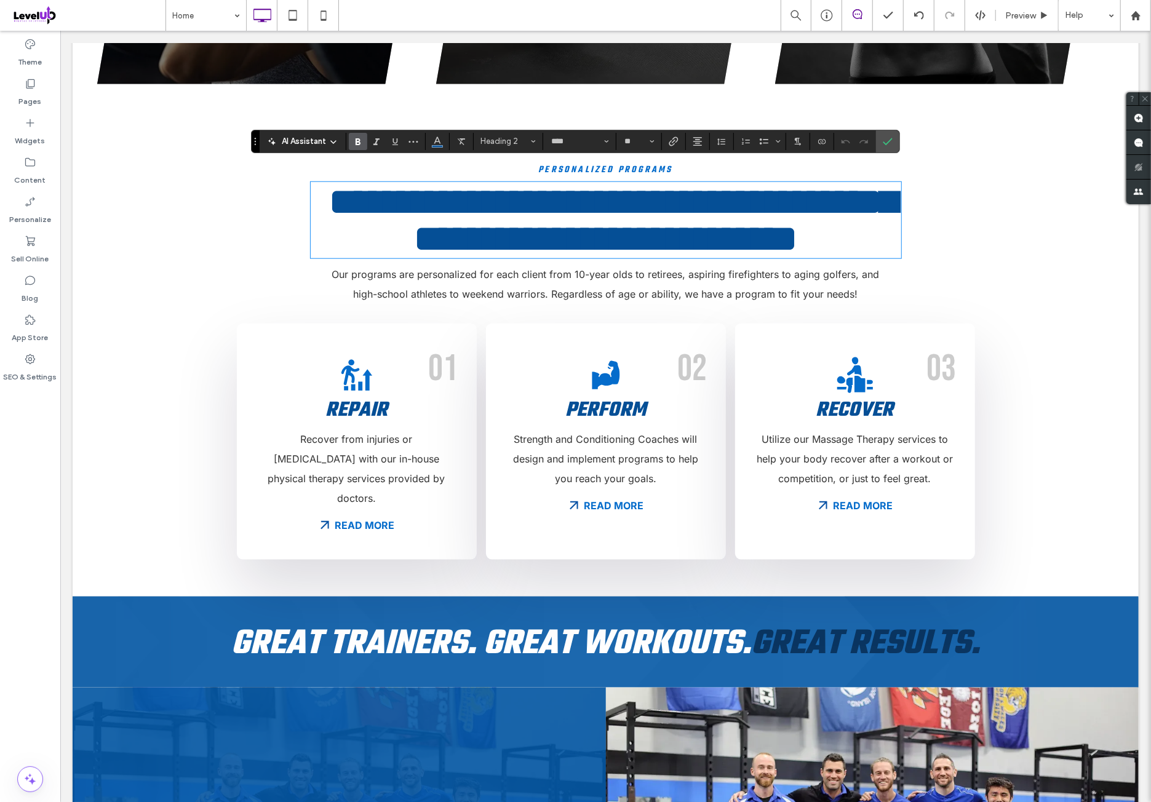
click at [541, 218] on span "**********" at bounding box center [611, 220] width 567 height 74
drag, startPoint x: 531, startPoint y: 214, endPoint x: 886, endPoint y: 215, distance: 354.9
click at [886, 215] on h2 "**********" at bounding box center [605, 220] width 590 height 74
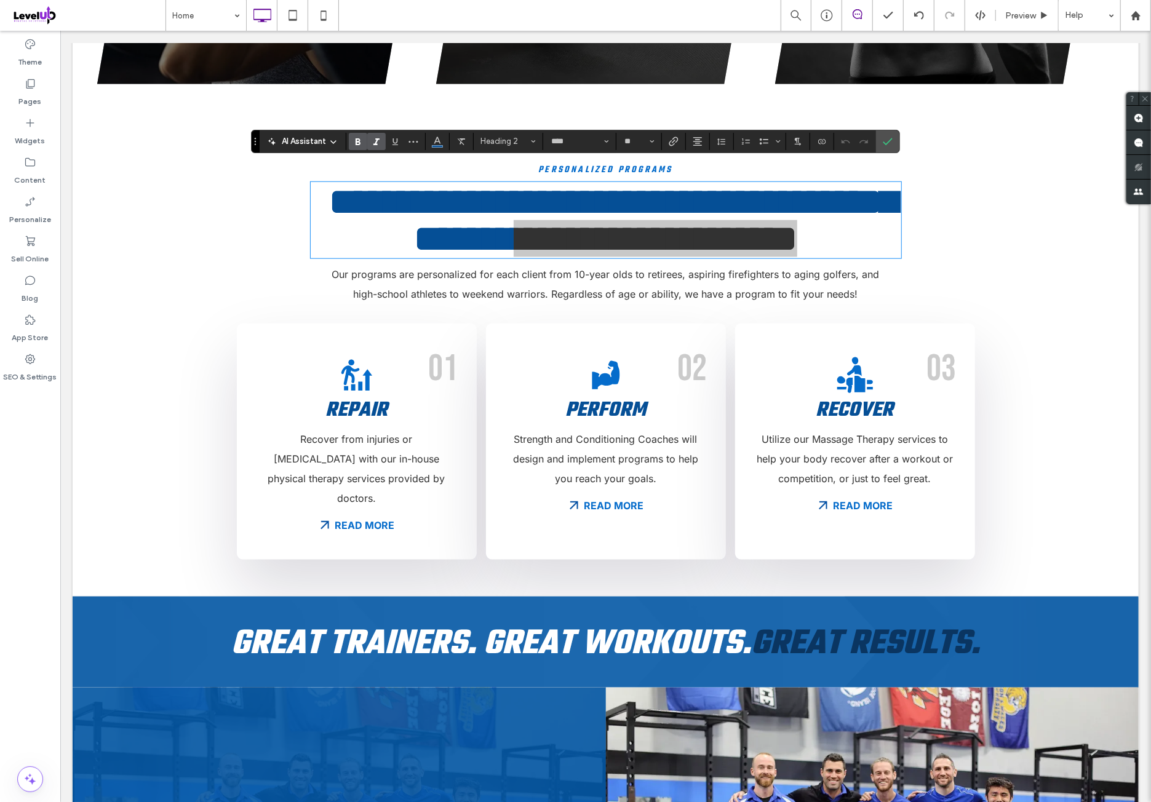
click at [367, 142] on label "Italic" at bounding box center [376, 141] width 18 height 17
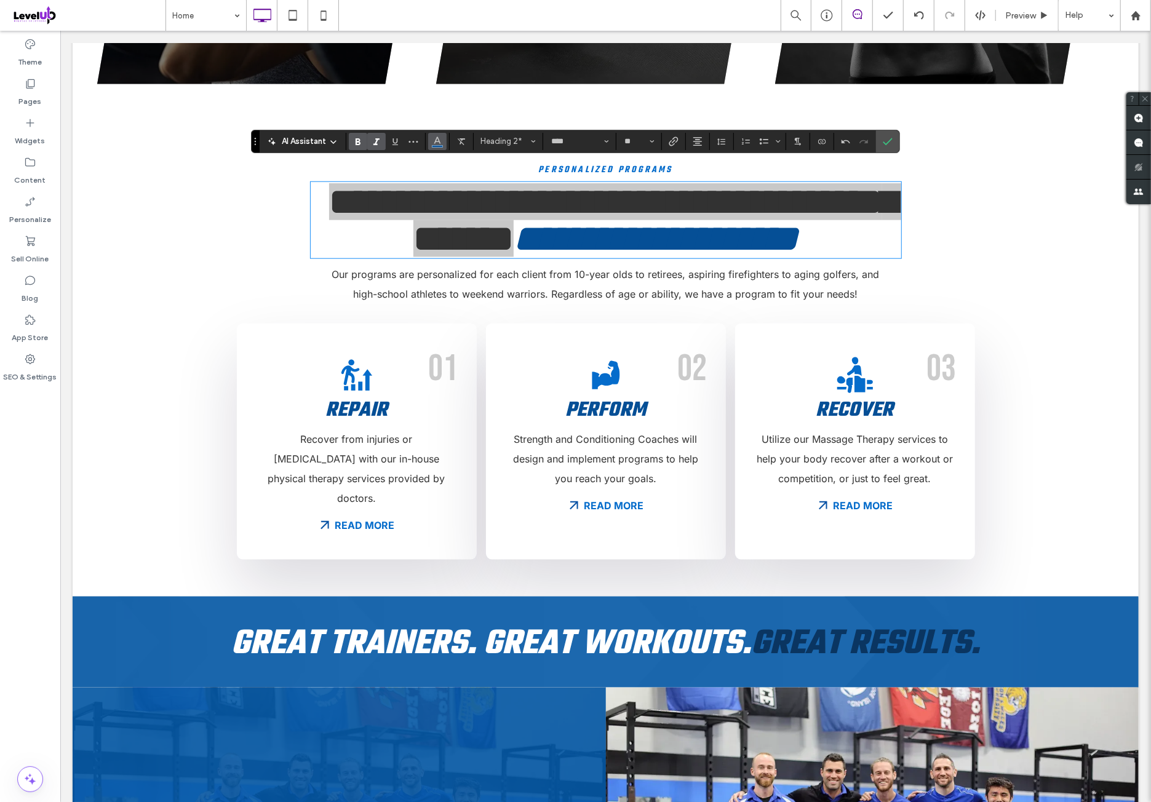
click at [430, 145] on button "Color" at bounding box center [437, 141] width 18 height 17
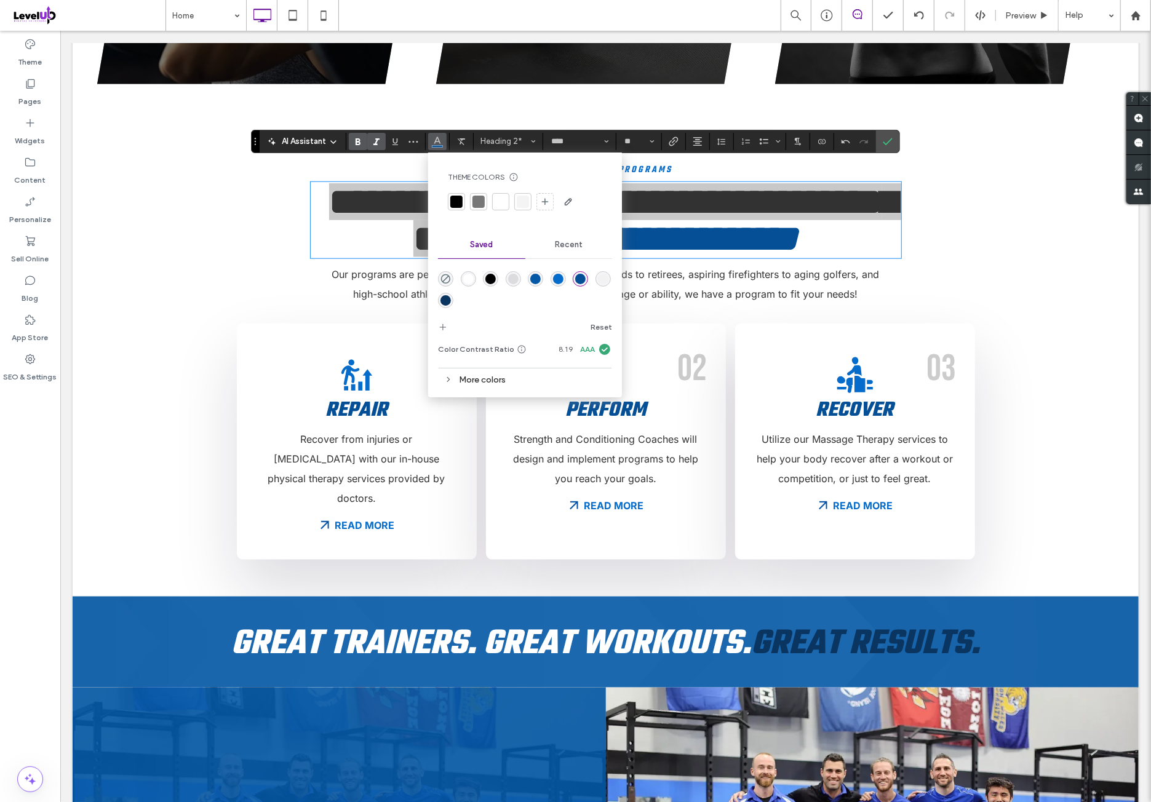
drag, startPoint x: 567, startPoint y: 281, endPoint x: 552, endPoint y: 282, distance: 14.8
click at [557, 282] on div at bounding box center [525, 288] width 174 height 46
click at [553, 282] on div "rgba(5,108,203,1)" at bounding box center [558, 279] width 10 height 10
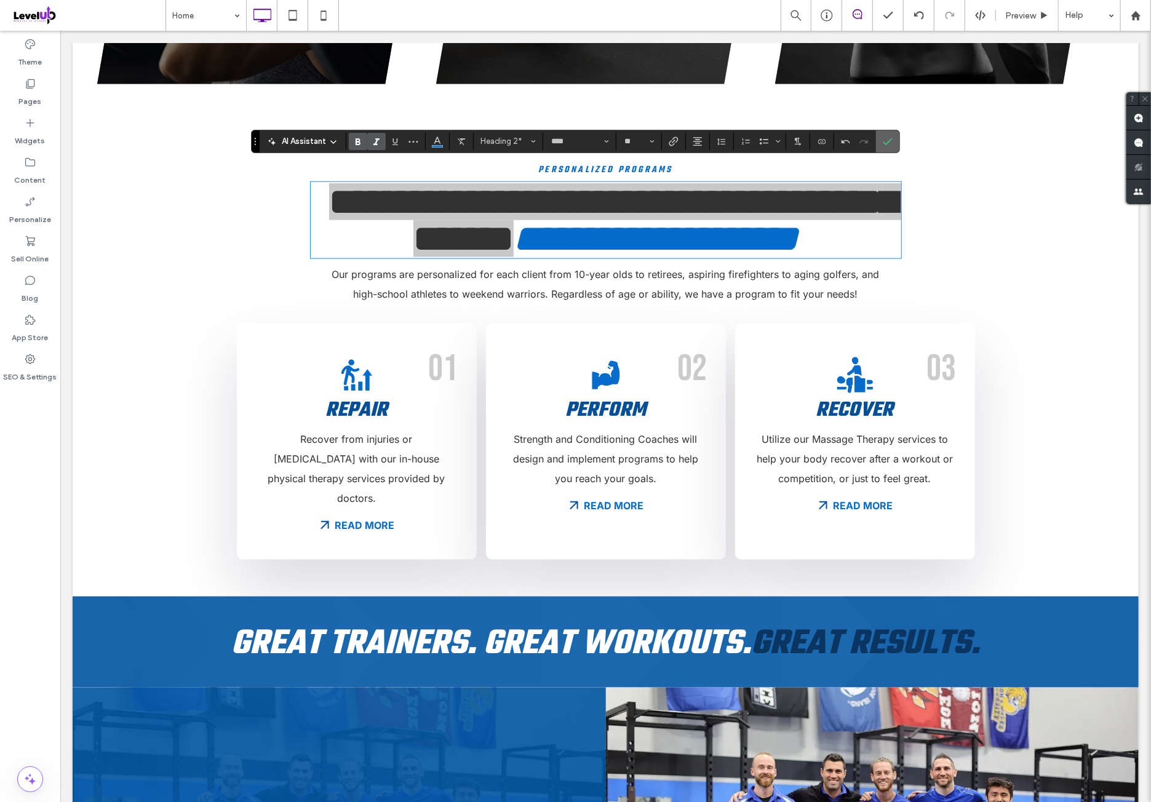
click at [886, 147] on span "Confirm" at bounding box center [888, 141] width 10 height 21
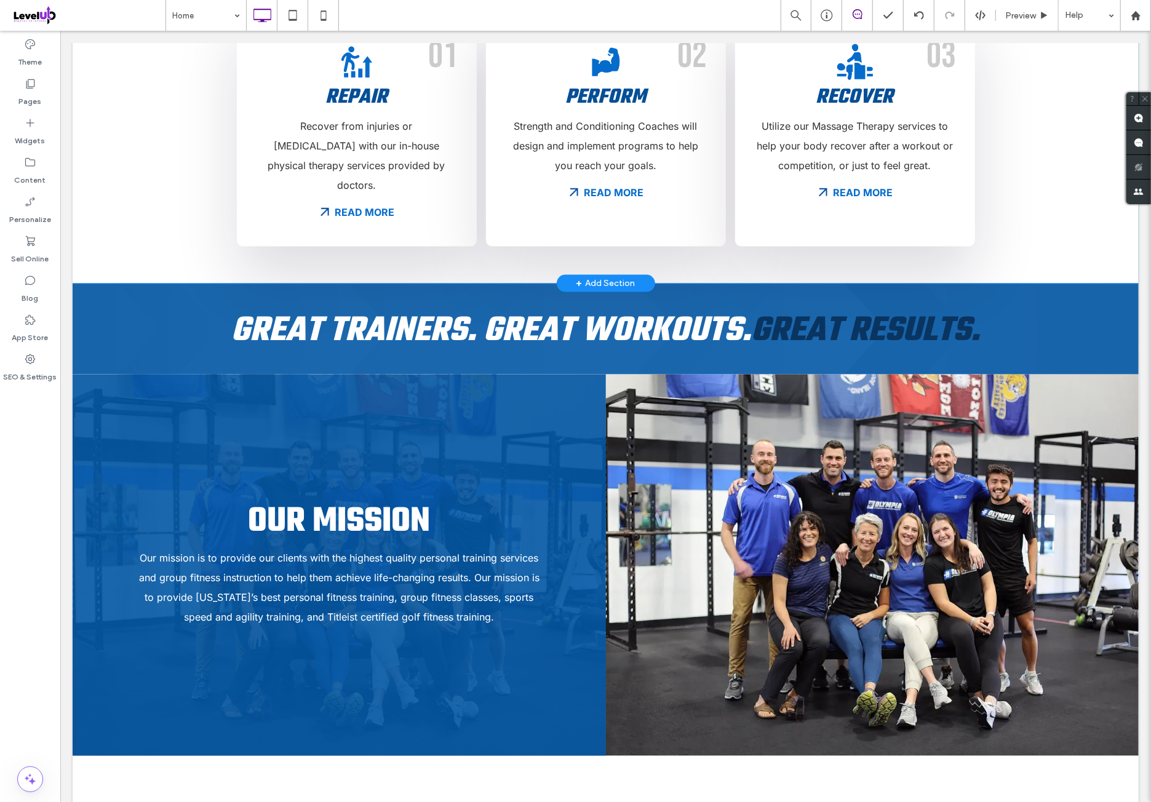
scroll to position [1230, 0]
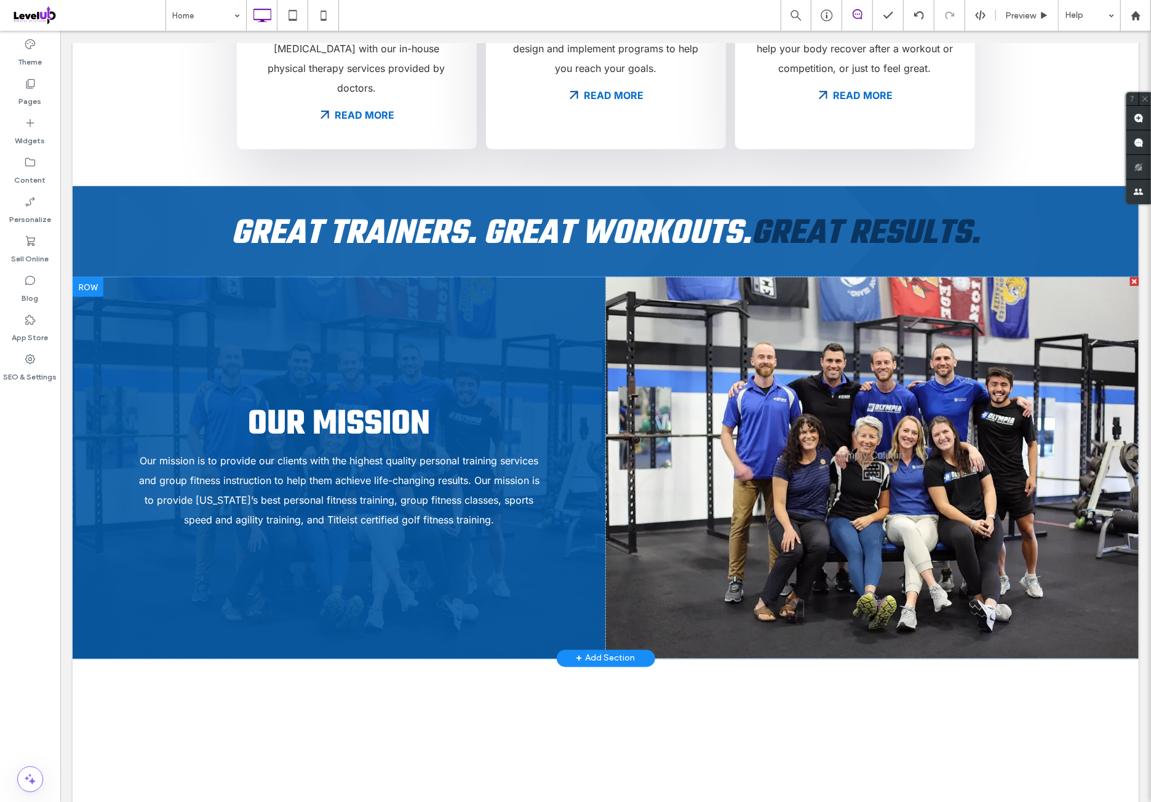
click at [415, 308] on div "Click To Paste Click To Paste Our mission Our mission is to provide our clients…" at bounding box center [338, 467] width 533 height 381
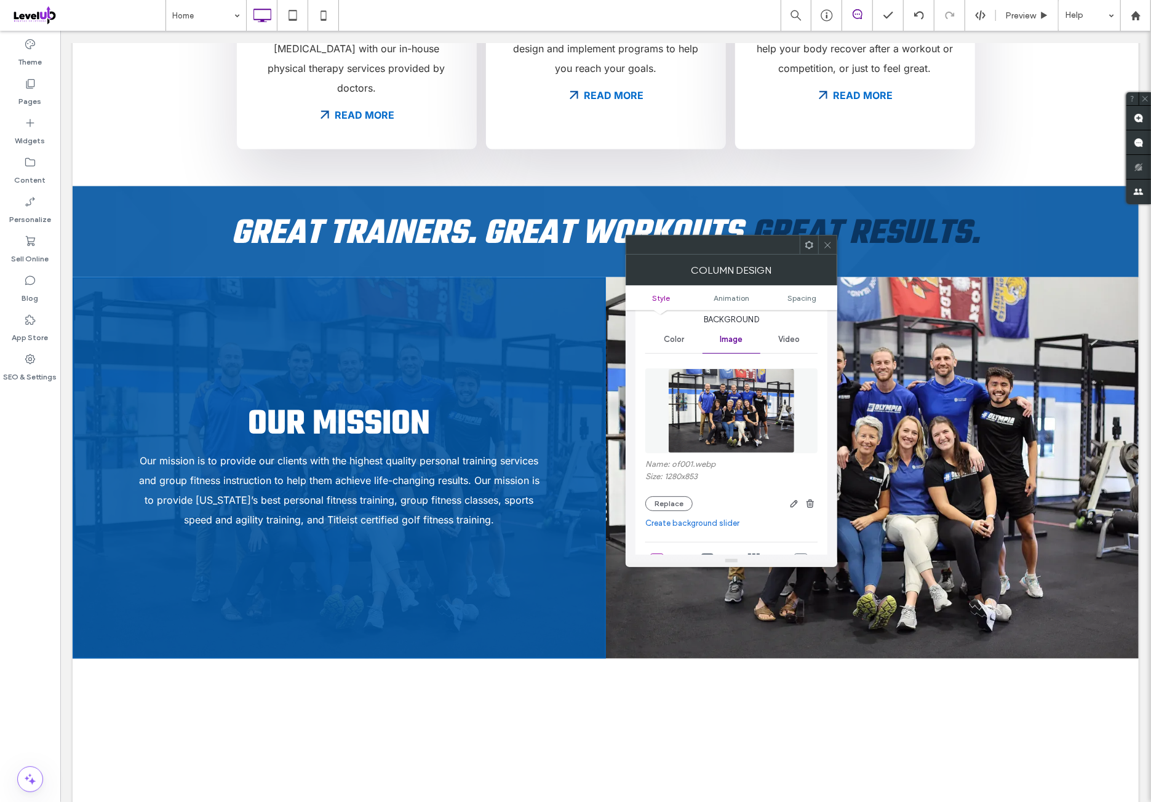
scroll to position [102, 0]
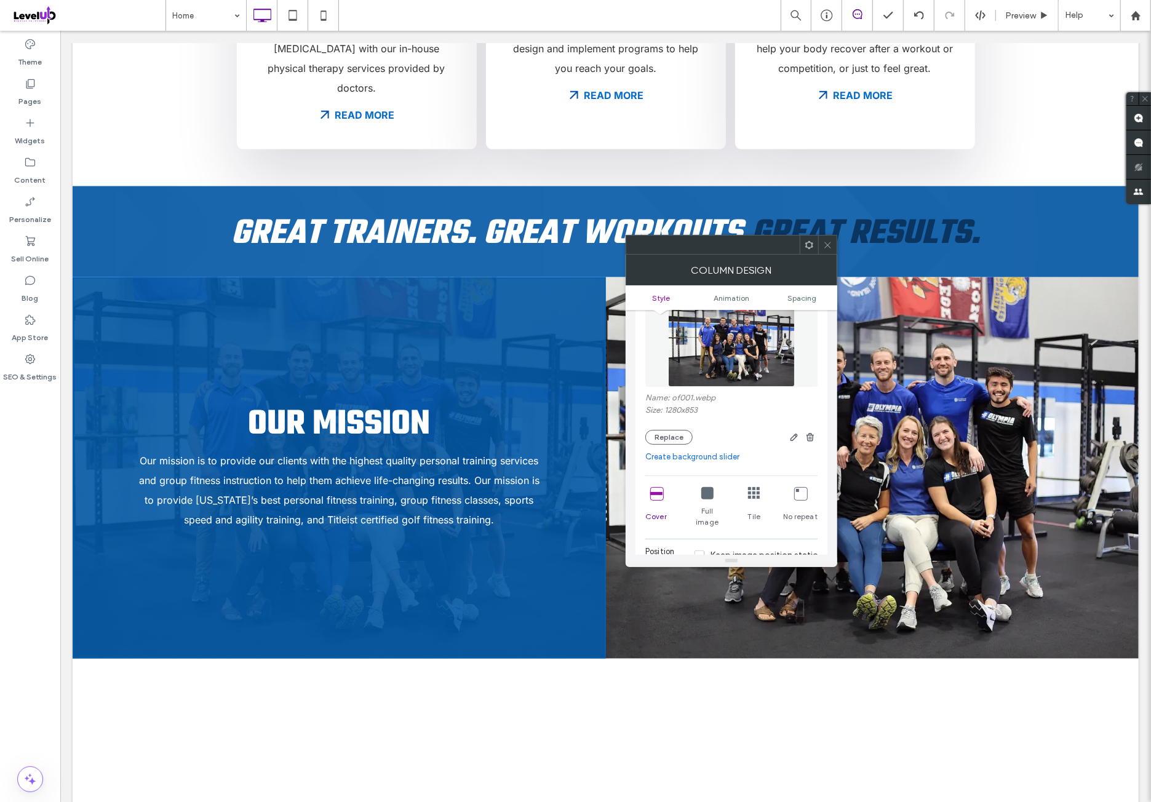
click at [761, 348] on img at bounding box center [731, 344] width 127 height 85
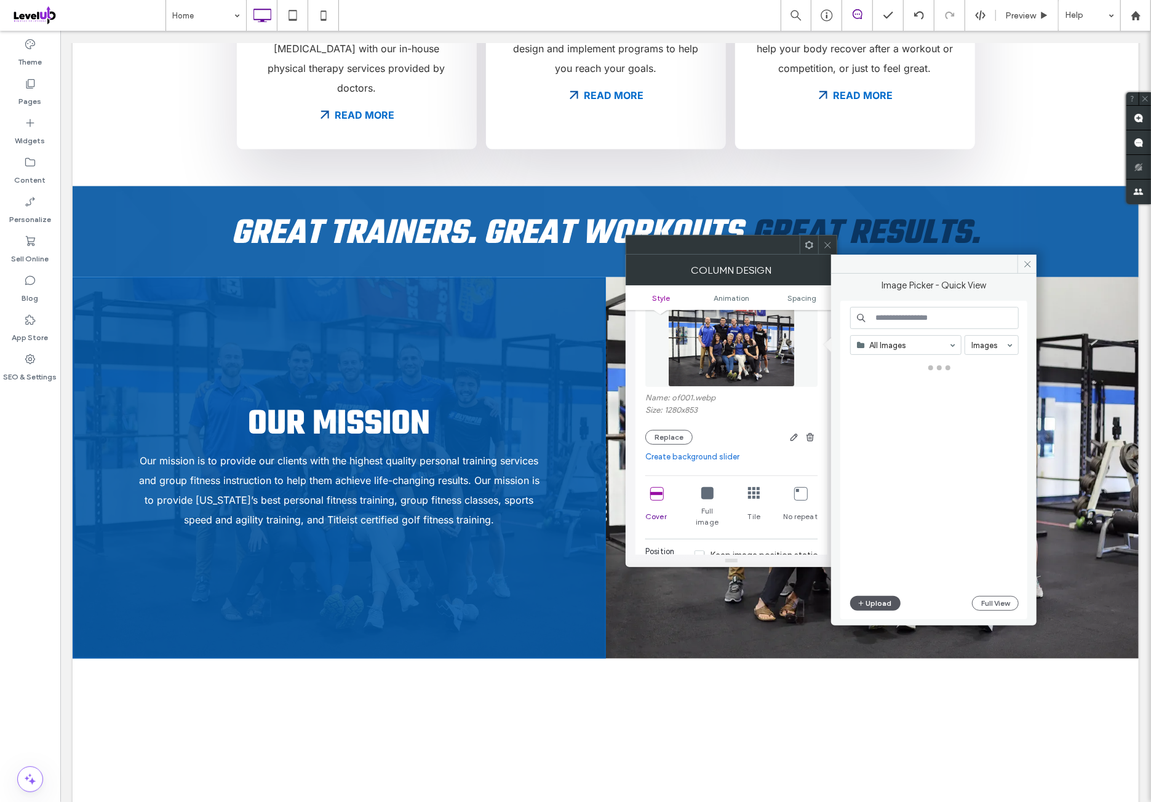
click at [871, 604] on button "Upload" at bounding box center [875, 603] width 50 height 15
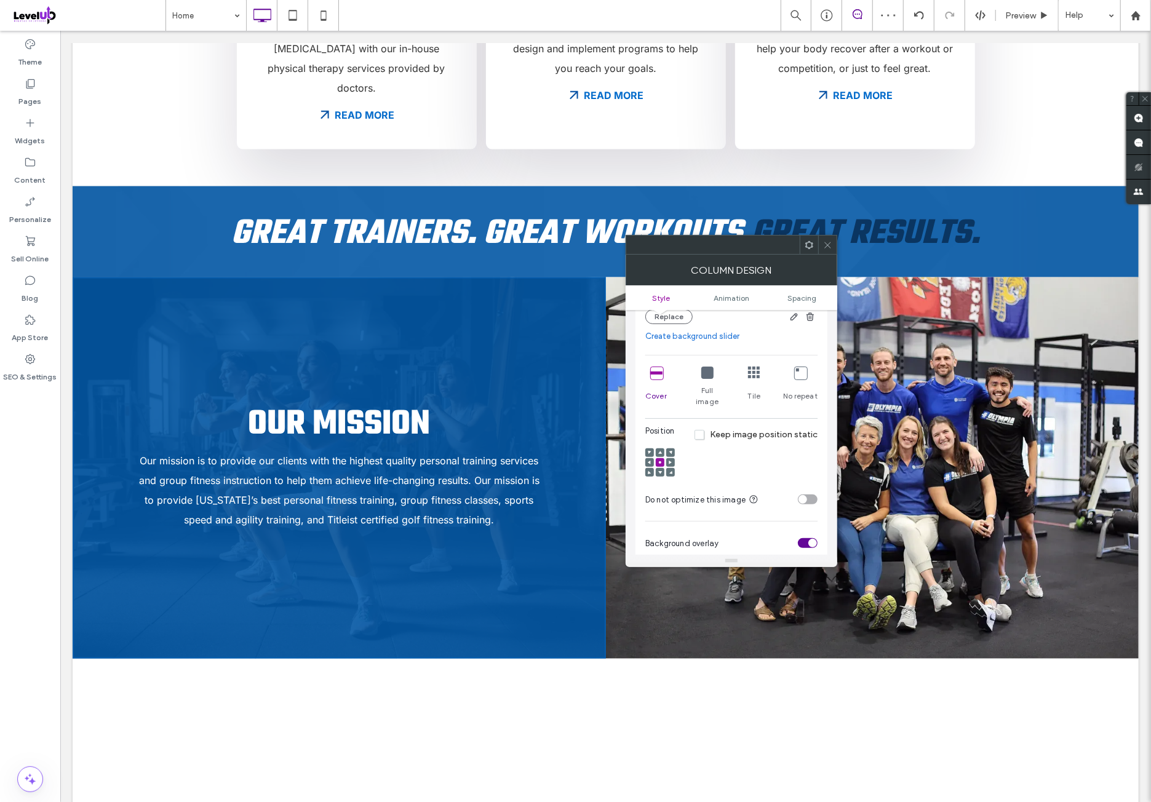
scroll to position [205, 0]
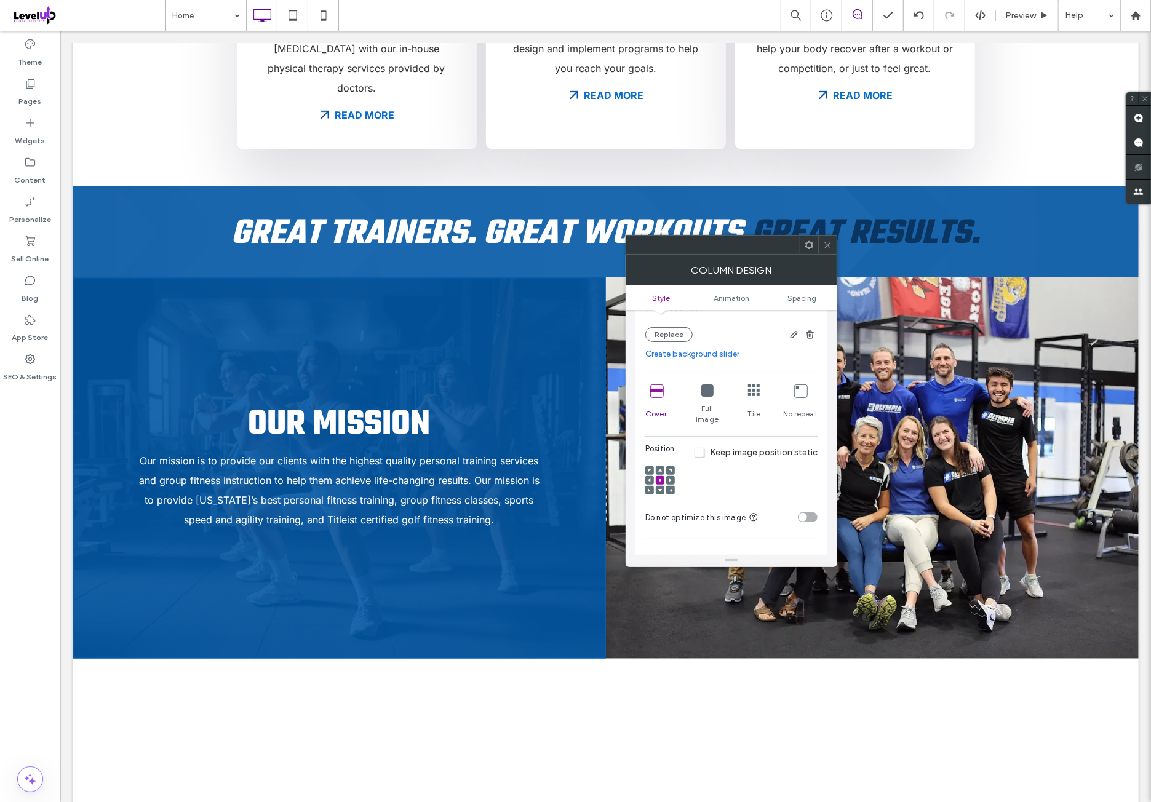
click at [656, 396] on icon at bounding box center [656, 390] width 12 height 12
click at [662, 476] on div at bounding box center [660, 480] width 9 height 9
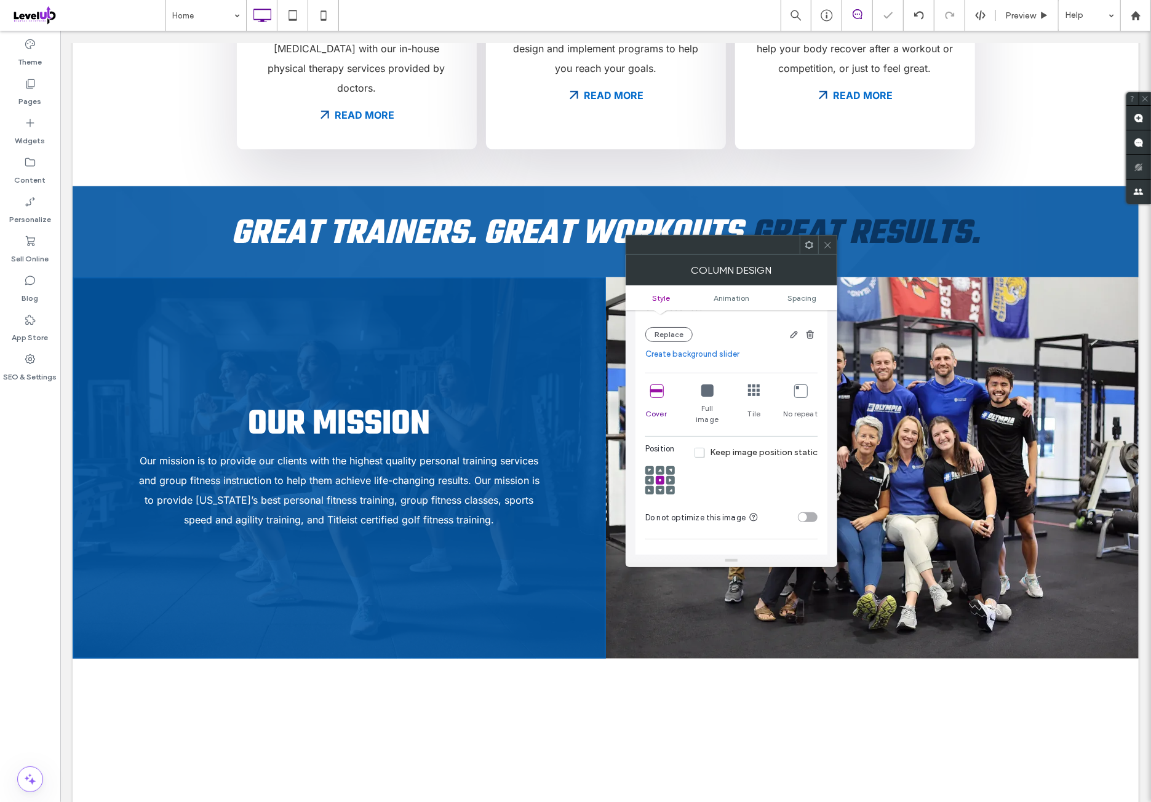
drag, startPoint x: 799, startPoint y: 461, endPoint x: 804, endPoint y: 514, distance: 53.1
click at [799, 461] on div "Position Keep image position static" at bounding box center [731, 472] width 172 height 59
click at [814, 512] on div "toggle" at bounding box center [808, 517] width 20 height 10
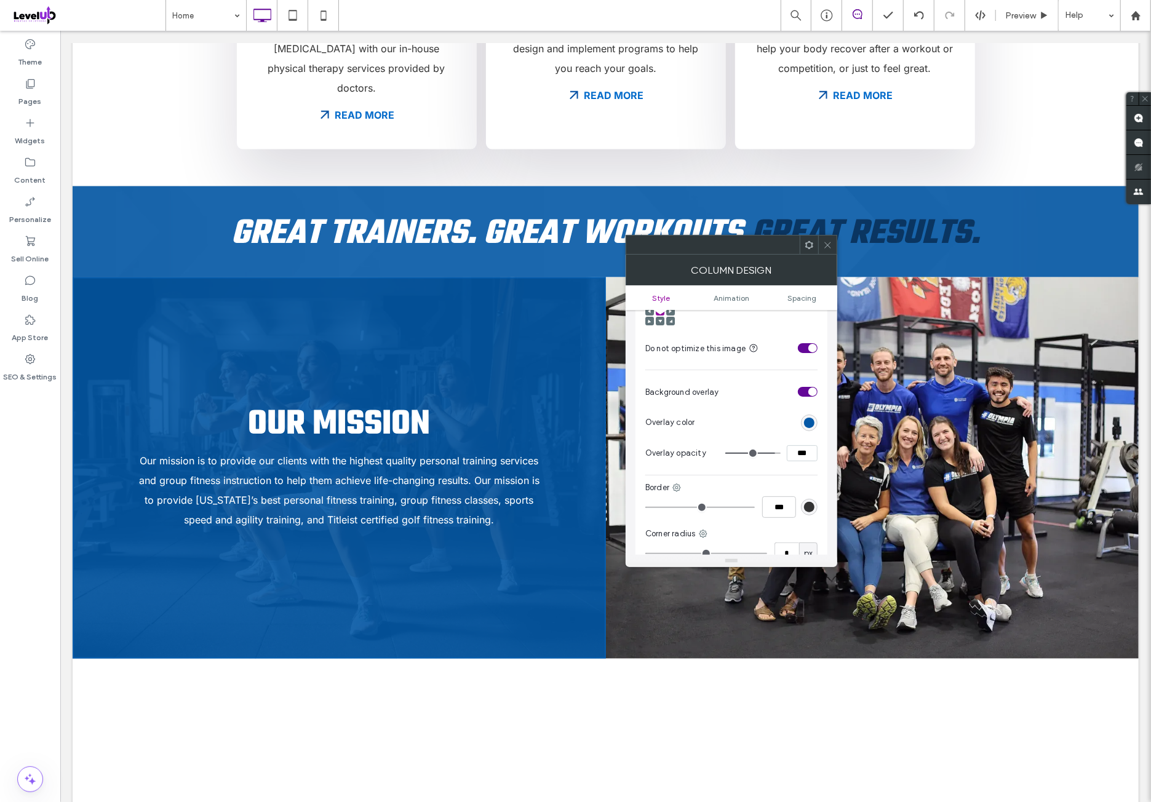
scroll to position [410, 0]
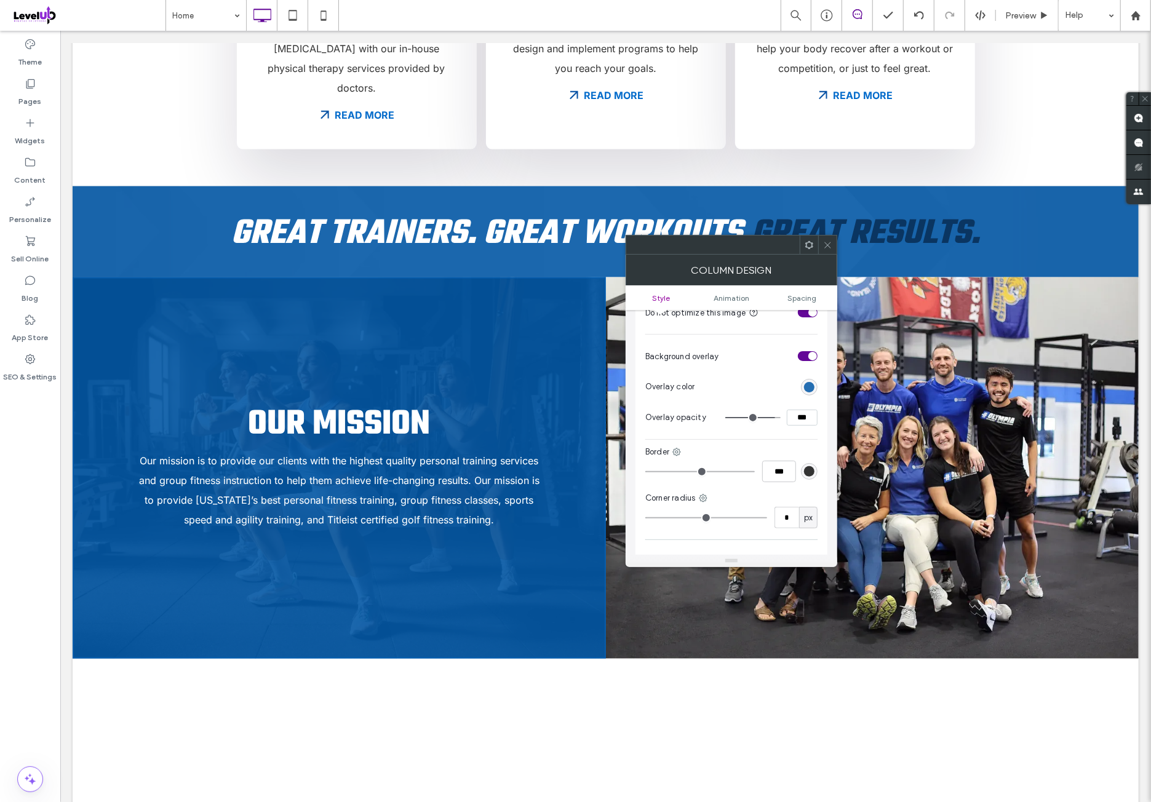
click at [810, 382] on div "rgb(4, 88, 166)" at bounding box center [809, 387] width 10 height 10
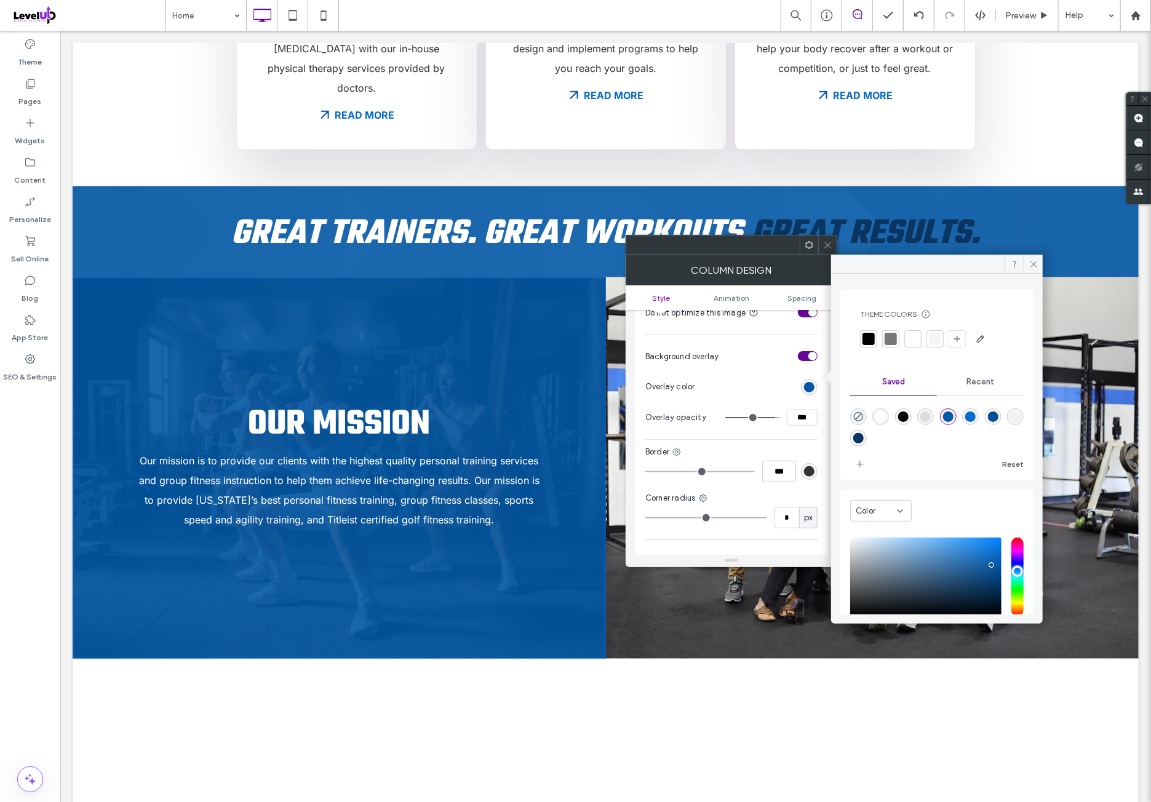
click at [953, 420] on div "rgba(4,88,166,1)" at bounding box center [948, 416] width 10 height 10
click at [744, 371] on section "Overlay color" at bounding box center [731, 386] width 172 height 31
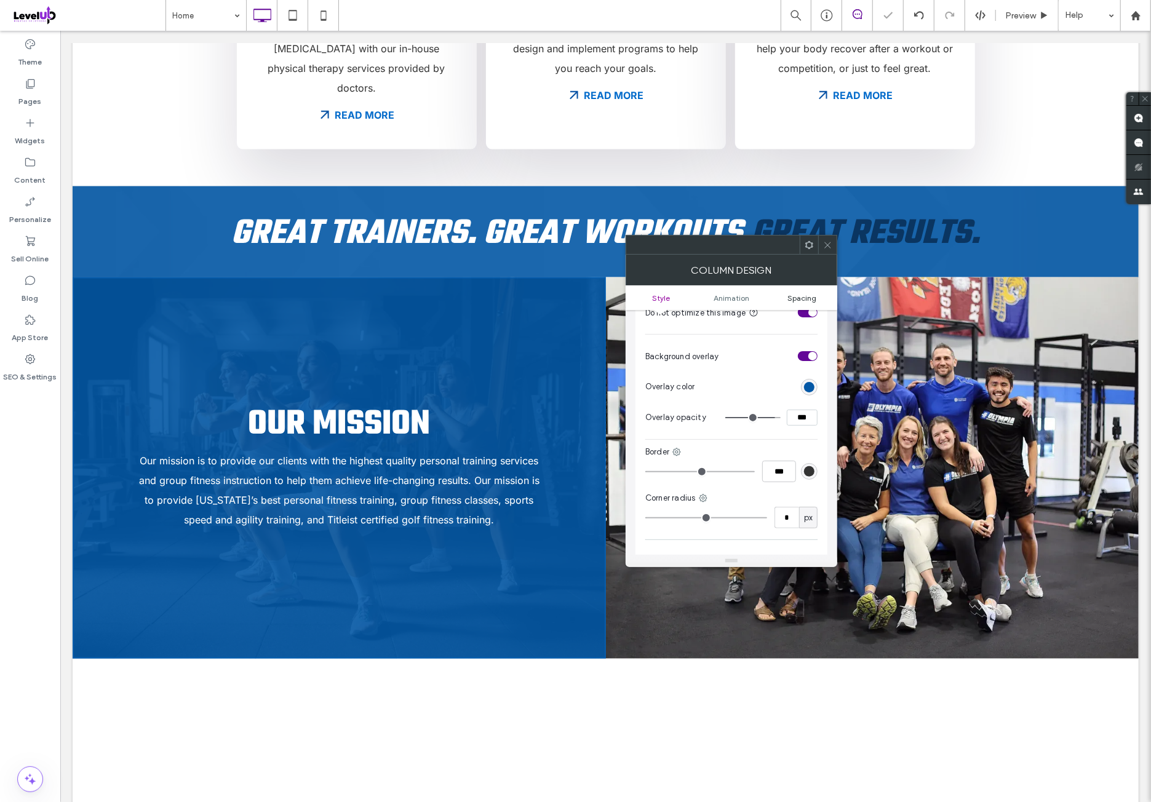
drag, startPoint x: 801, startPoint y: 294, endPoint x: 802, endPoint y: 330, distance: 35.7
click at [801, 295] on span "Spacing" at bounding box center [801, 297] width 29 height 9
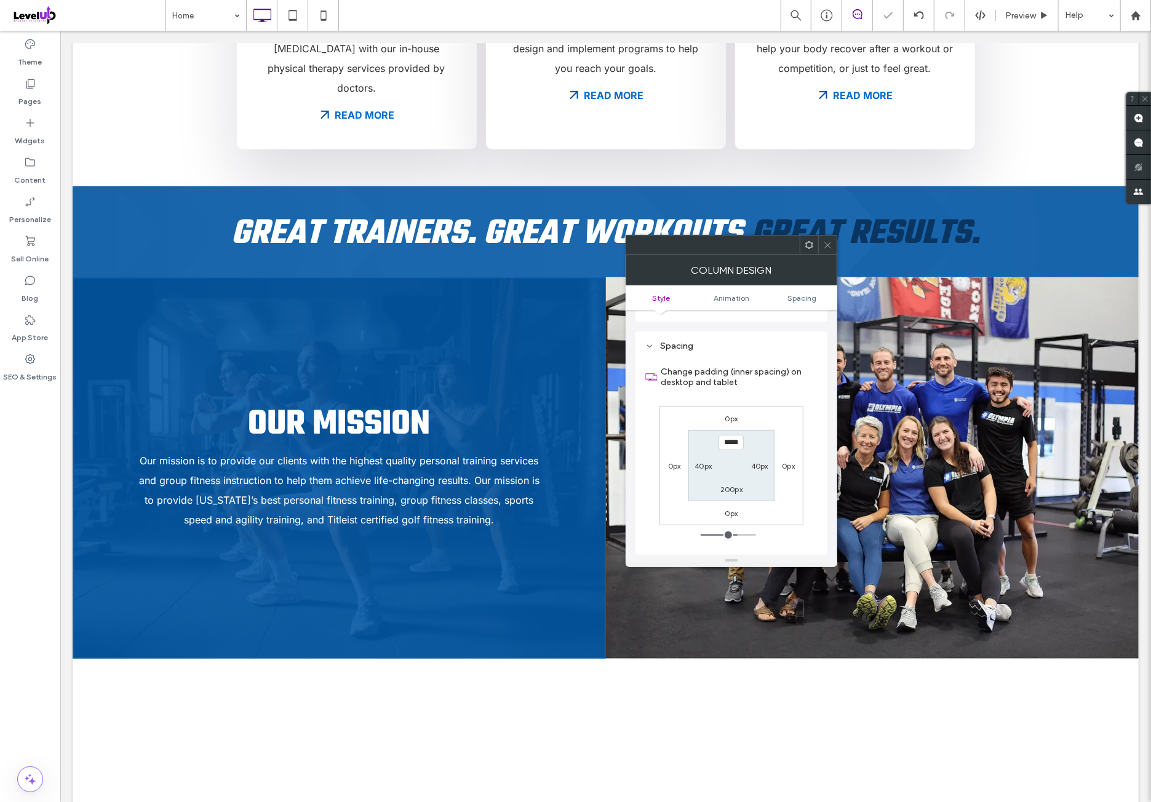
scroll to position [710, 0]
click at [776, 406] on div "0px 0px 0px 0px ***** 40px 200px 40px" at bounding box center [731, 465] width 144 height 119
drag, startPoint x: 832, startPoint y: 244, endPoint x: 822, endPoint y: 256, distance: 16.1
click at [831, 247] on div at bounding box center [827, 245] width 18 height 18
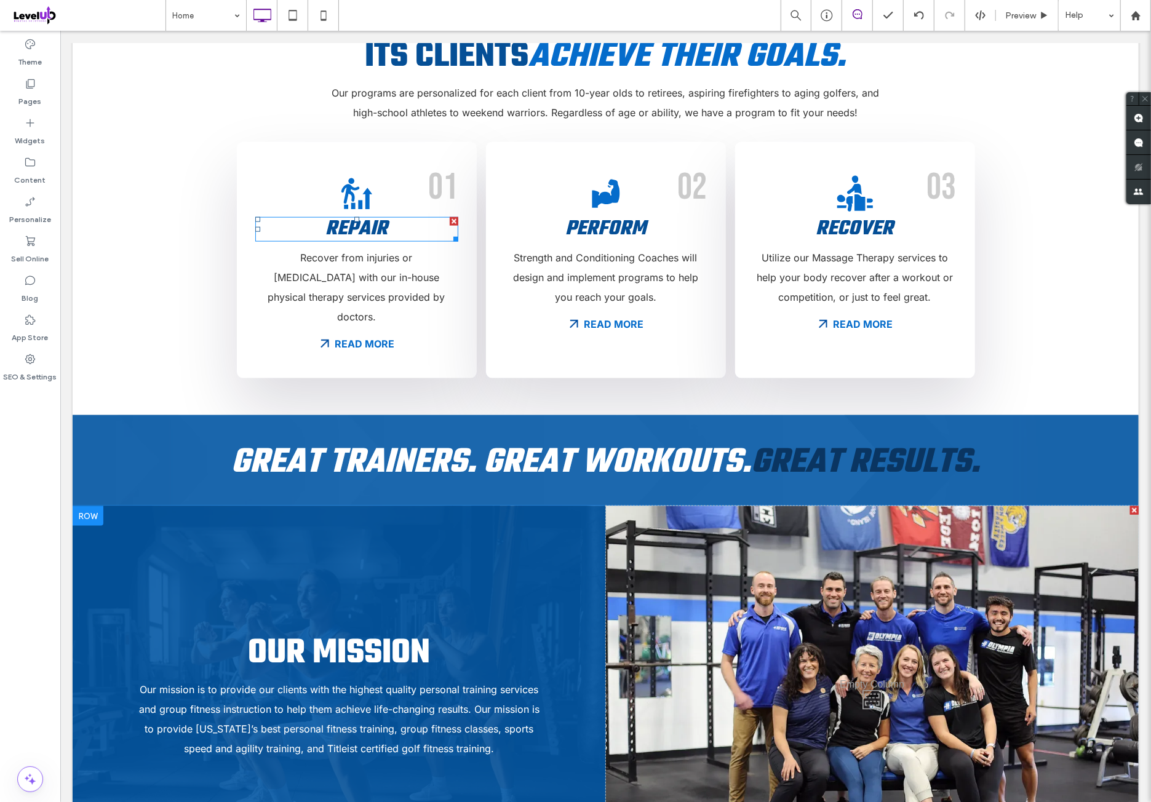
scroll to position [1230, 0]
